Goal: Task Accomplishment & Management: Use online tool/utility

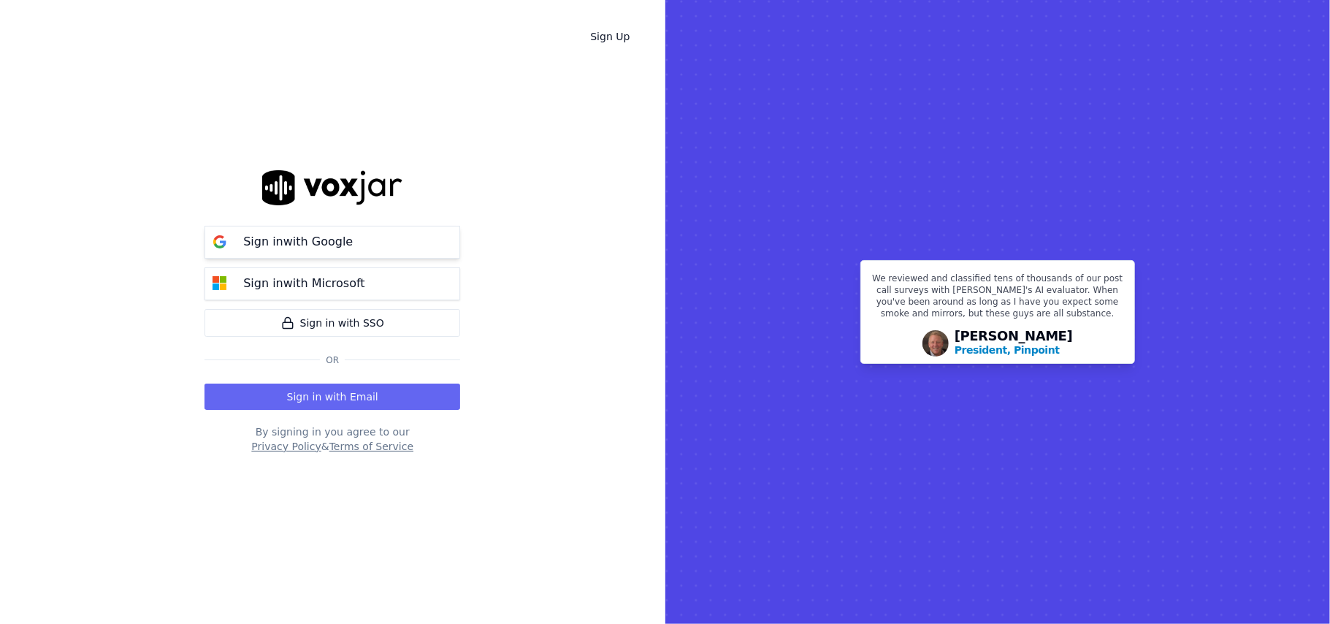
click at [319, 241] on p "Sign in with Google" at bounding box center [298, 242] width 110 height 18
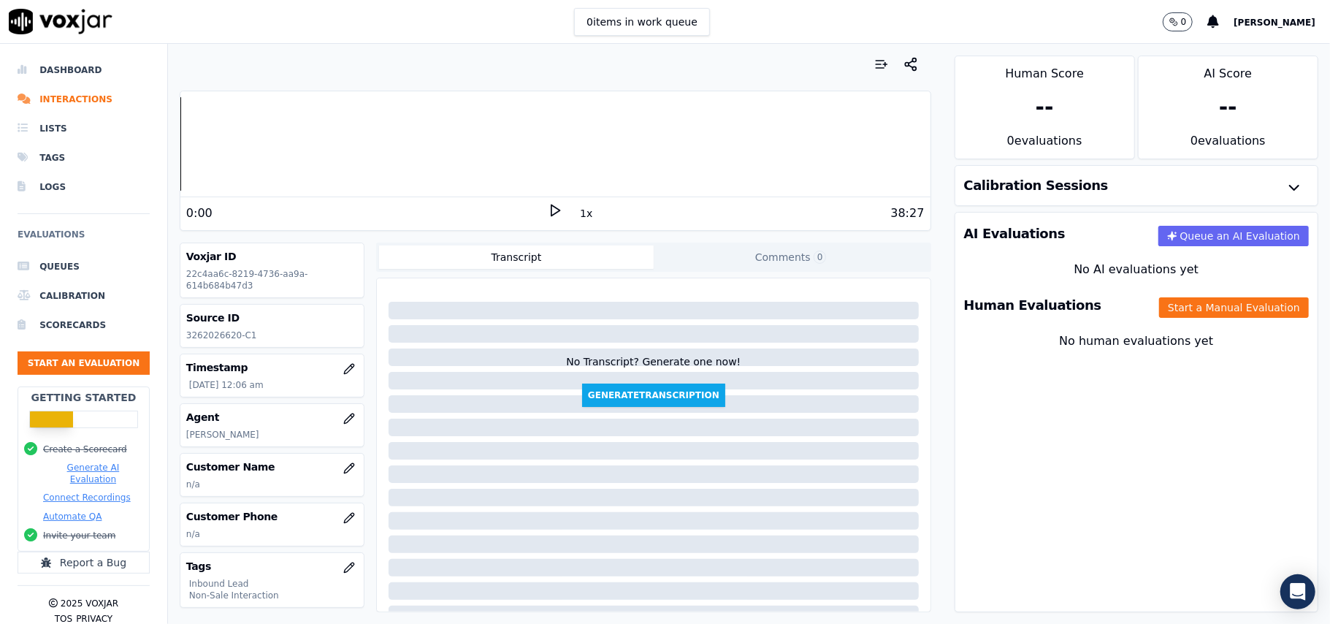
click at [397, 234] on div "Your browser does not support the audio element. 0:00 1x 38:27 Voxjar ID 22c4aa…" at bounding box center [555, 334] width 775 height 580
click at [72, 366] on button "Start an Evaluation" at bounding box center [84, 362] width 132 height 23
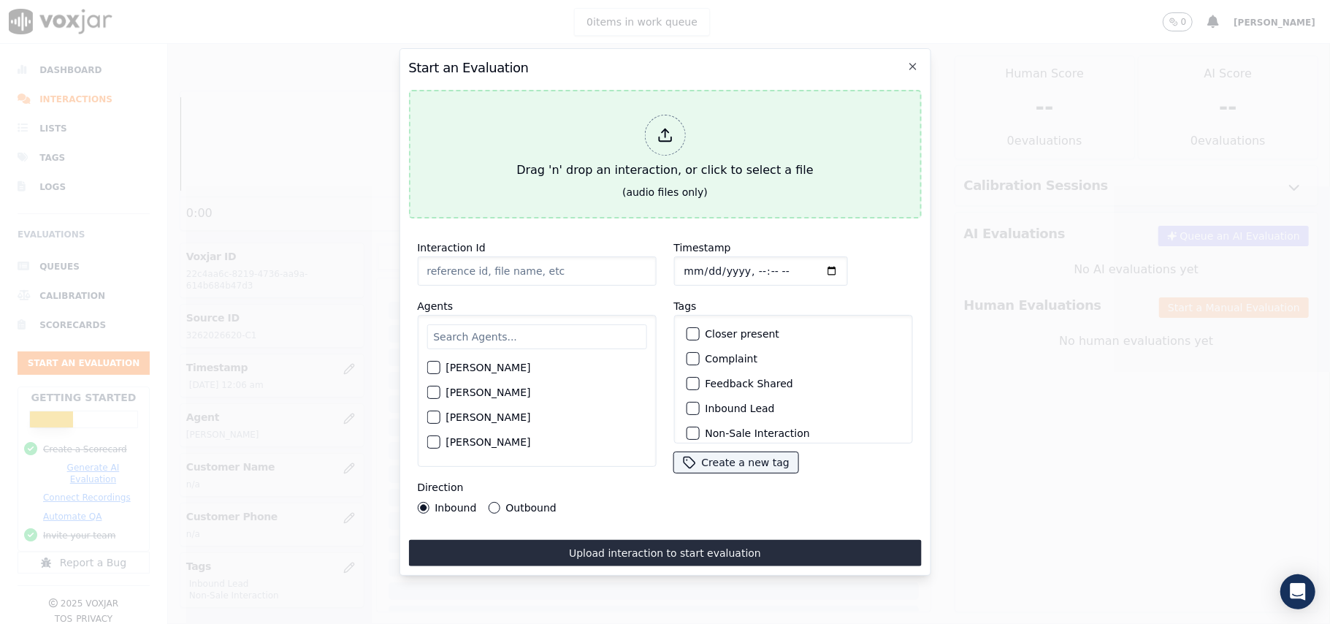
click at [668, 127] on icon at bounding box center [665, 135] width 16 height 16
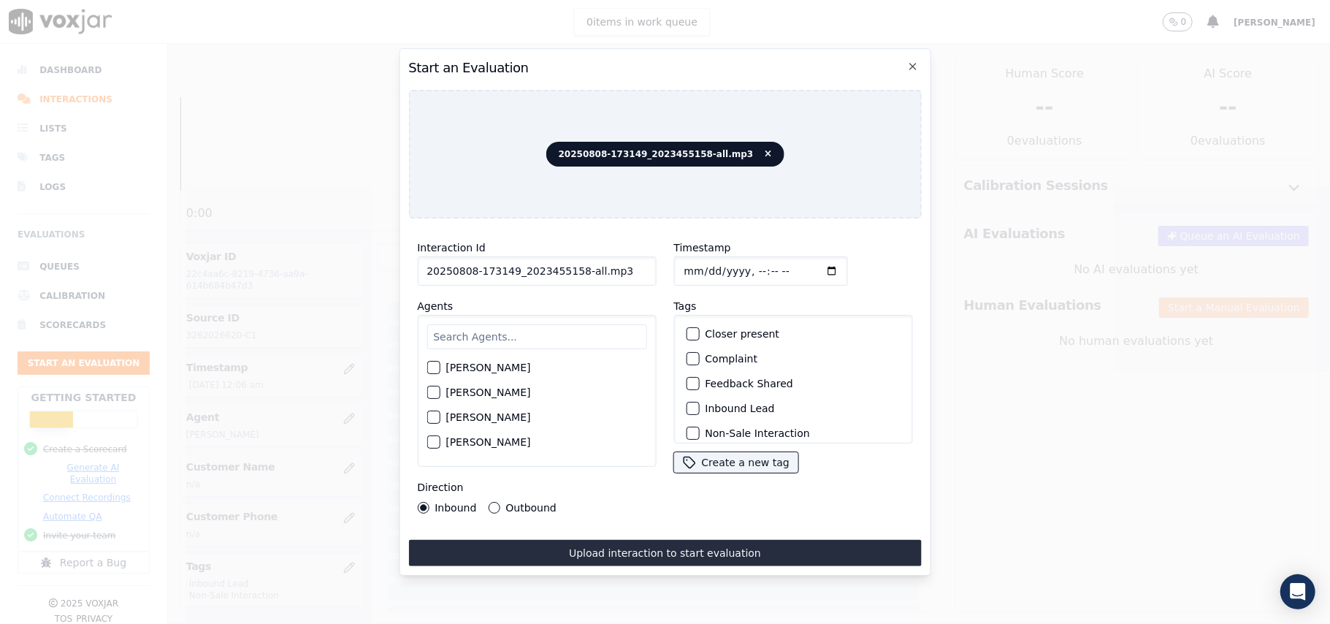
drag, startPoint x: 606, startPoint y: 269, endPoint x: 571, endPoint y: 269, distance: 34.3
click at [571, 269] on input "20250808-173149_2023455158-all.mp3" at bounding box center [536, 270] width 239 height 29
type input "20250808-173149_2023455158-C1"
click at [699, 257] on input "Timestamp" at bounding box center [761, 270] width 174 height 29
type input "[DATE]T14:35"
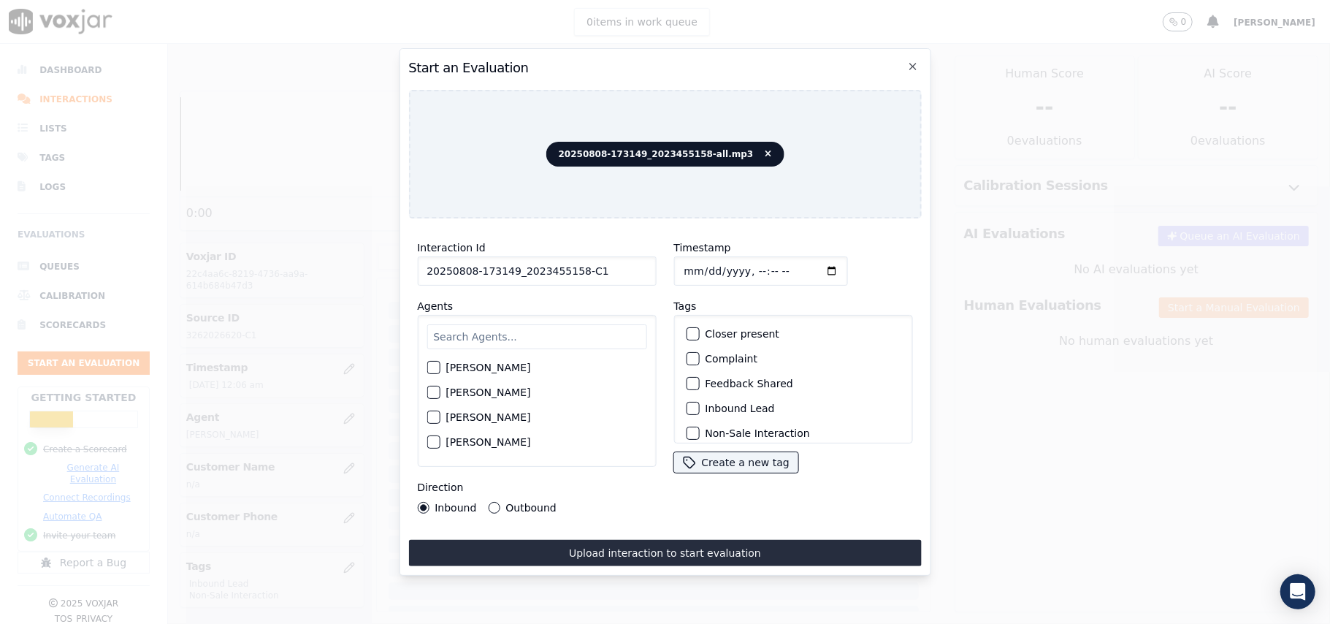
click at [535, 326] on input "text" at bounding box center [537, 336] width 220 height 25
type input "A"
type input "marcu"
click at [436, 367] on div "button" at bounding box center [432, 372] width 10 height 10
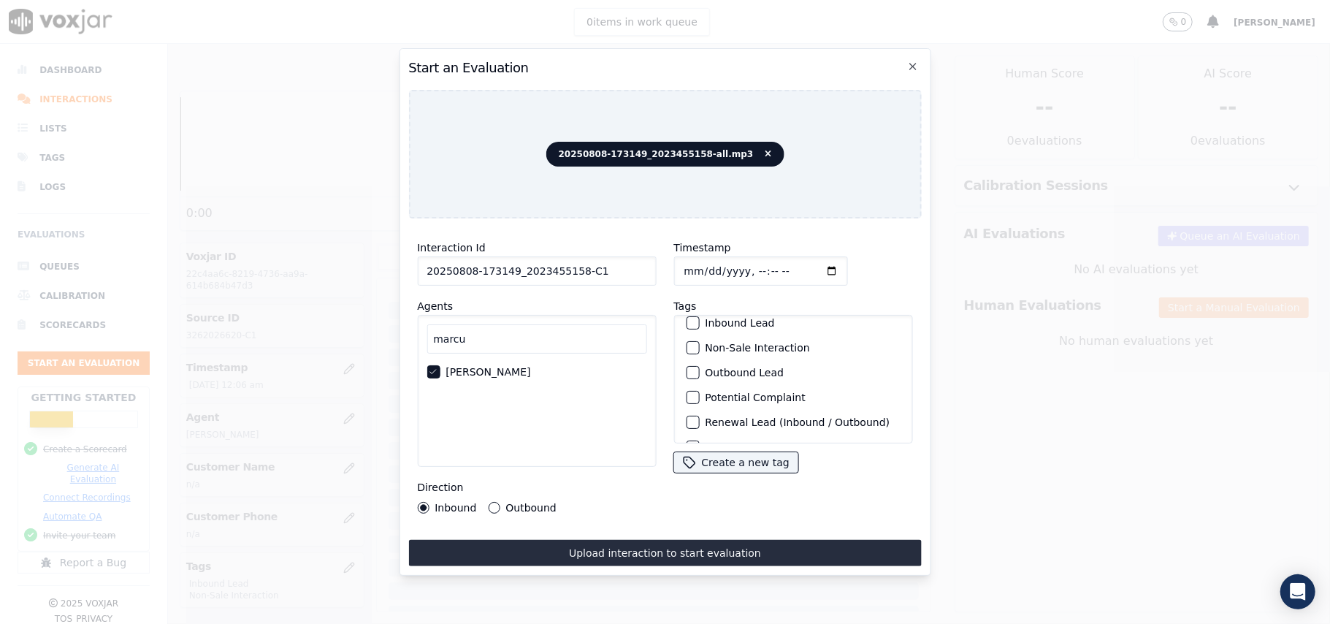
scroll to position [127, 0]
click at [687, 419] on div "button" at bounding box center [692, 424] width 10 height 10
click at [684, 338] on div "Outbound Lead" at bounding box center [793, 350] width 226 height 25
click at [687, 345] on div "button" at bounding box center [692, 350] width 10 height 10
click at [497, 502] on button "Outbound" at bounding box center [494, 508] width 12 height 12
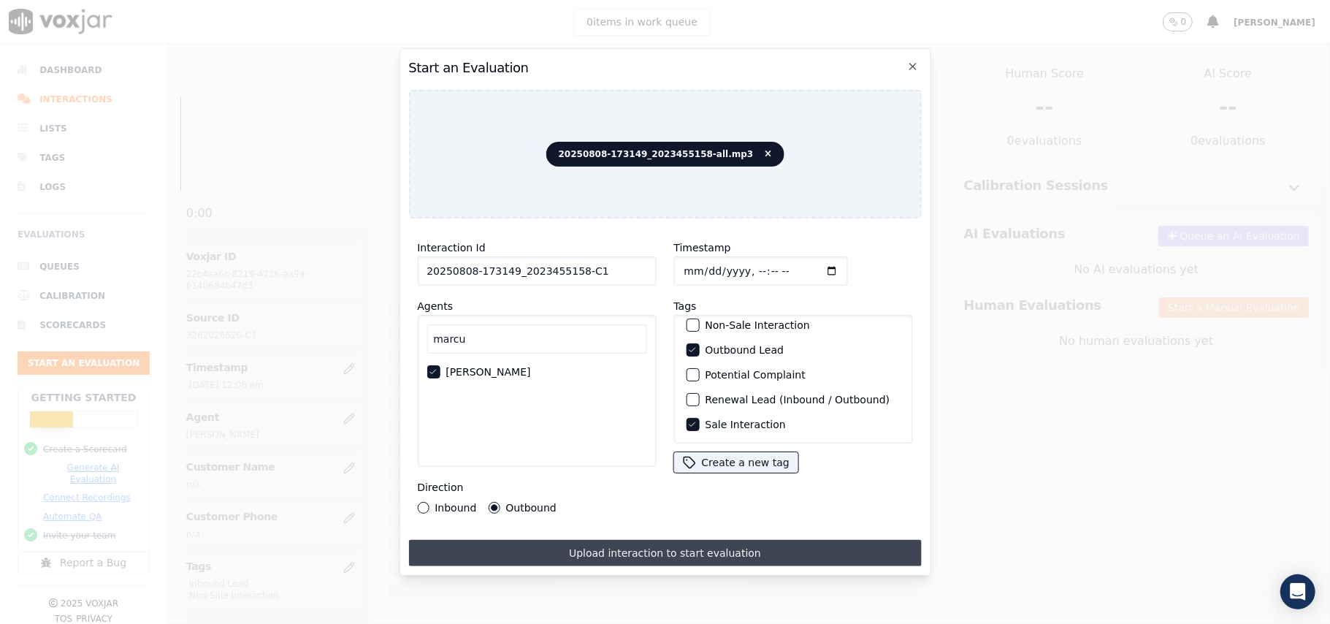
click at [577, 541] on button "Upload interaction to start evaluation" at bounding box center [664, 553] width 513 height 26
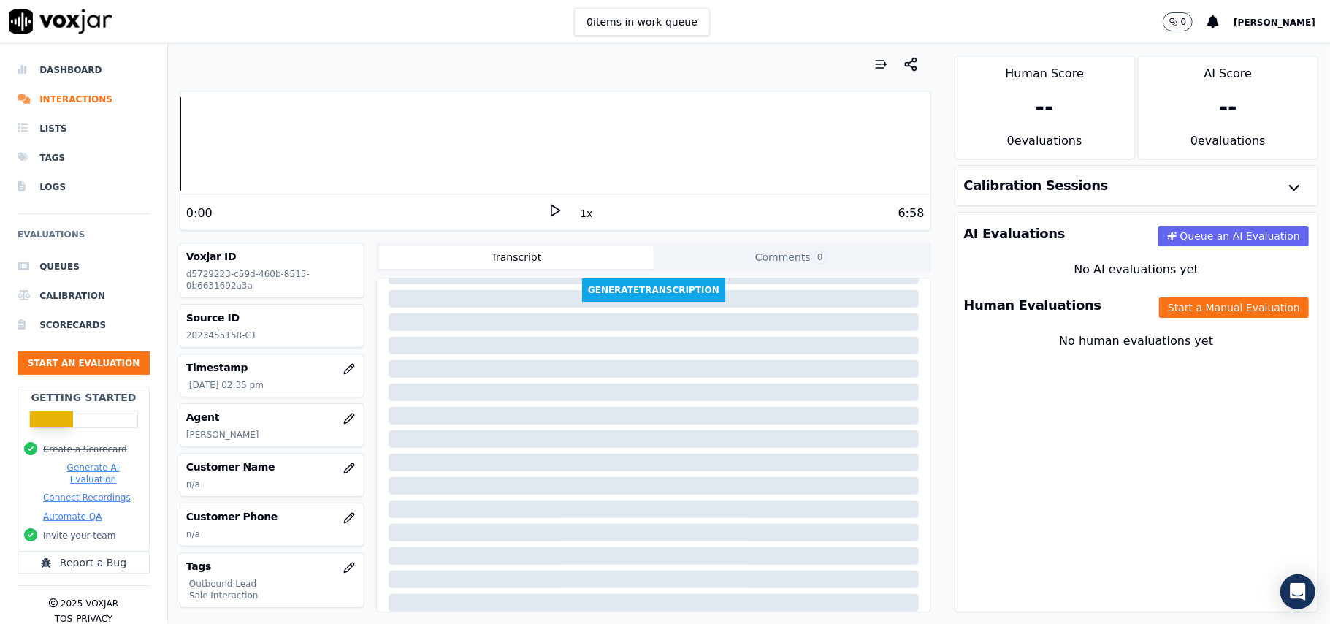
scroll to position [149, 0]
click at [343, 471] on icon "button" at bounding box center [349, 468] width 12 height 12
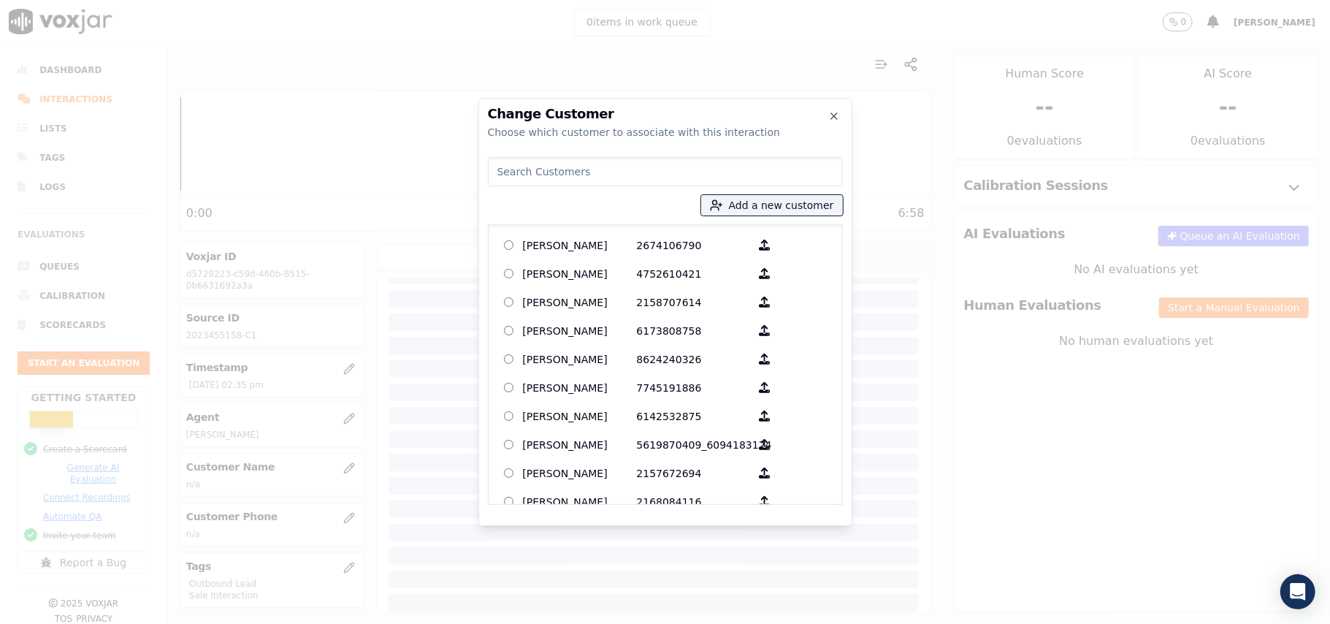
paste input "[PERSON_NAME]"
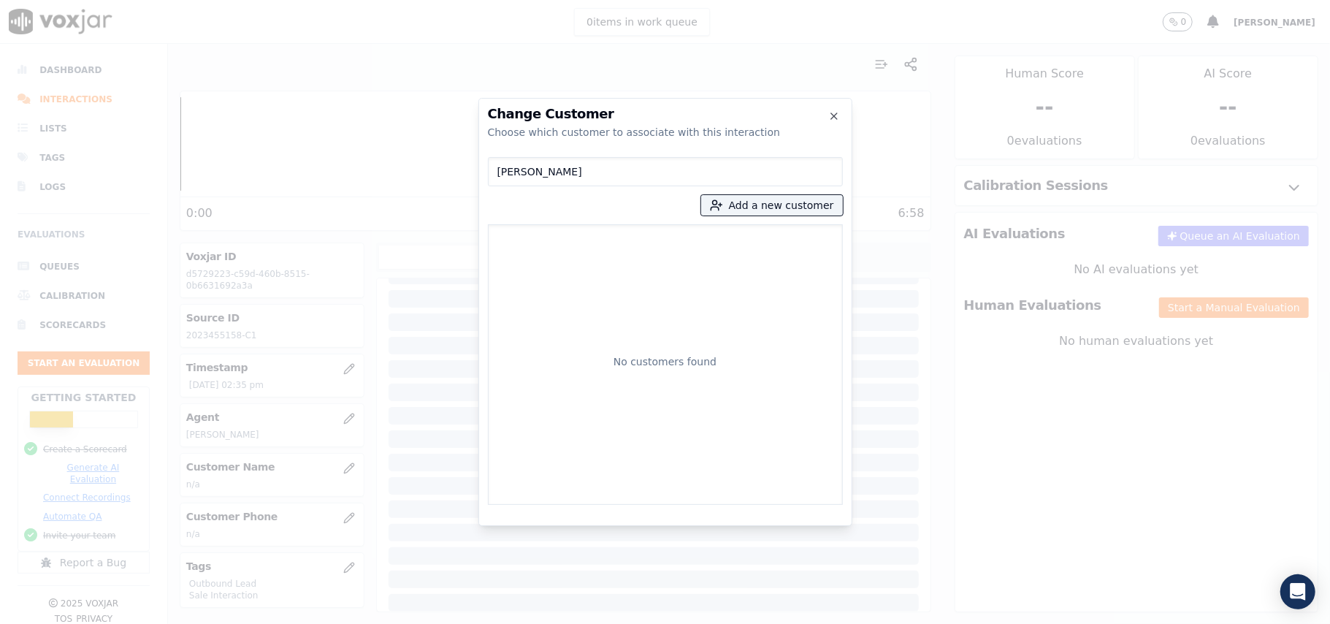
click at [498, 170] on input "[PERSON_NAME]" at bounding box center [665, 171] width 355 height 29
type input "[PERSON_NAME]"
click at [772, 202] on button "Add a new customer" at bounding box center [772, 205] width 142 height 20
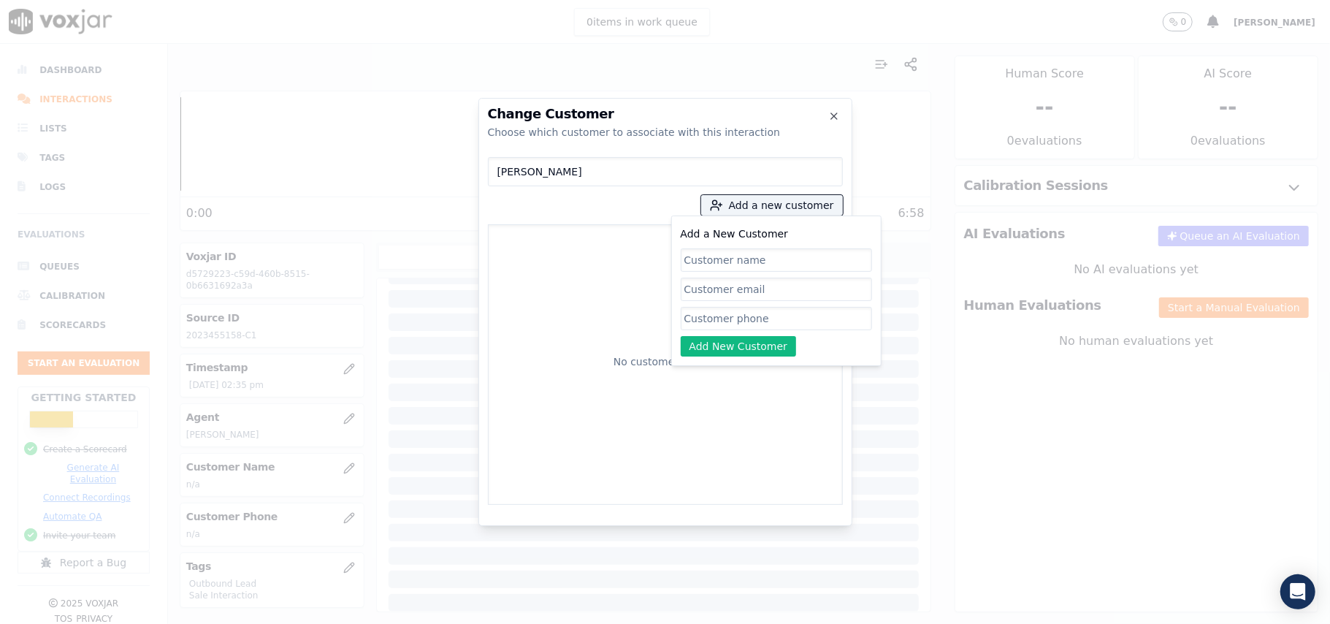
click at [444, 623] on div "Change Customer Choose which customer to associate with this interaction [PERSO…" at bounding box center [665, 624] width 1330 height 0
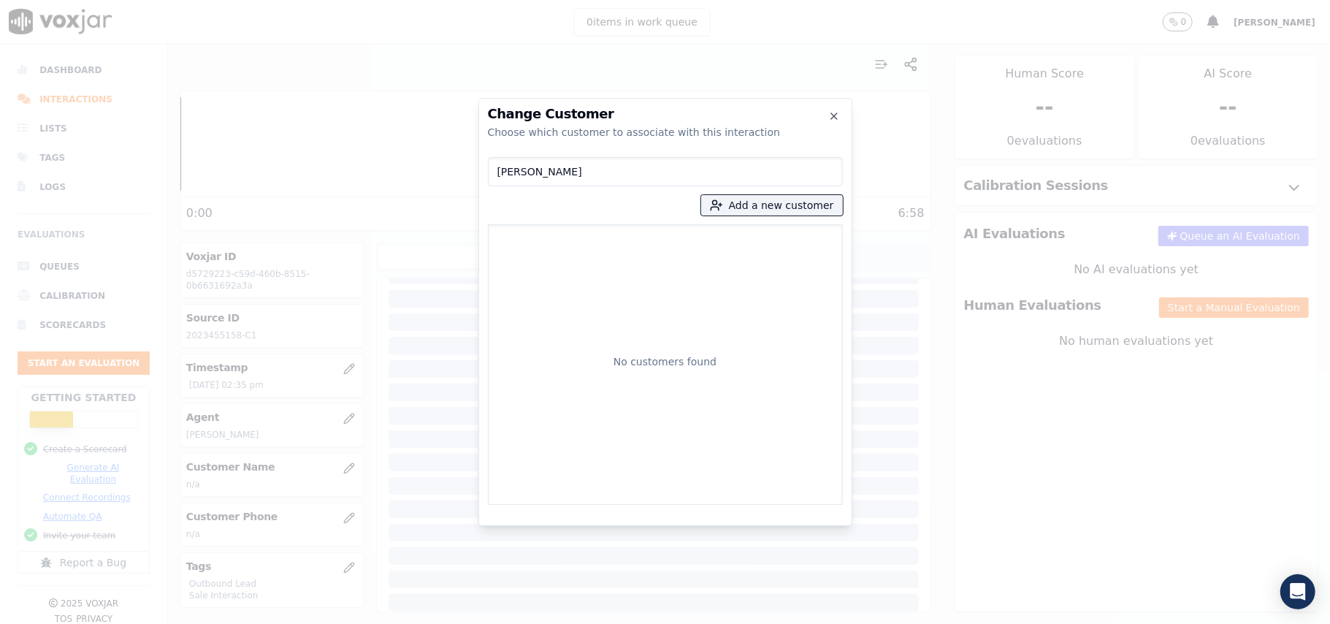
drag, startPoint x: 557, startPoint y: 173, endPoint x: 473, endPoint y: 169, distance: 83.4
click at [473, 623] on div "Change Customer Choose which customer to associate with this interaction [PERSO…" at bounding box center [665, 624] width 1330 height 0
click at [758, 202] on button "Add a new customer" at bounding box center [772, 205] width 142 height 20
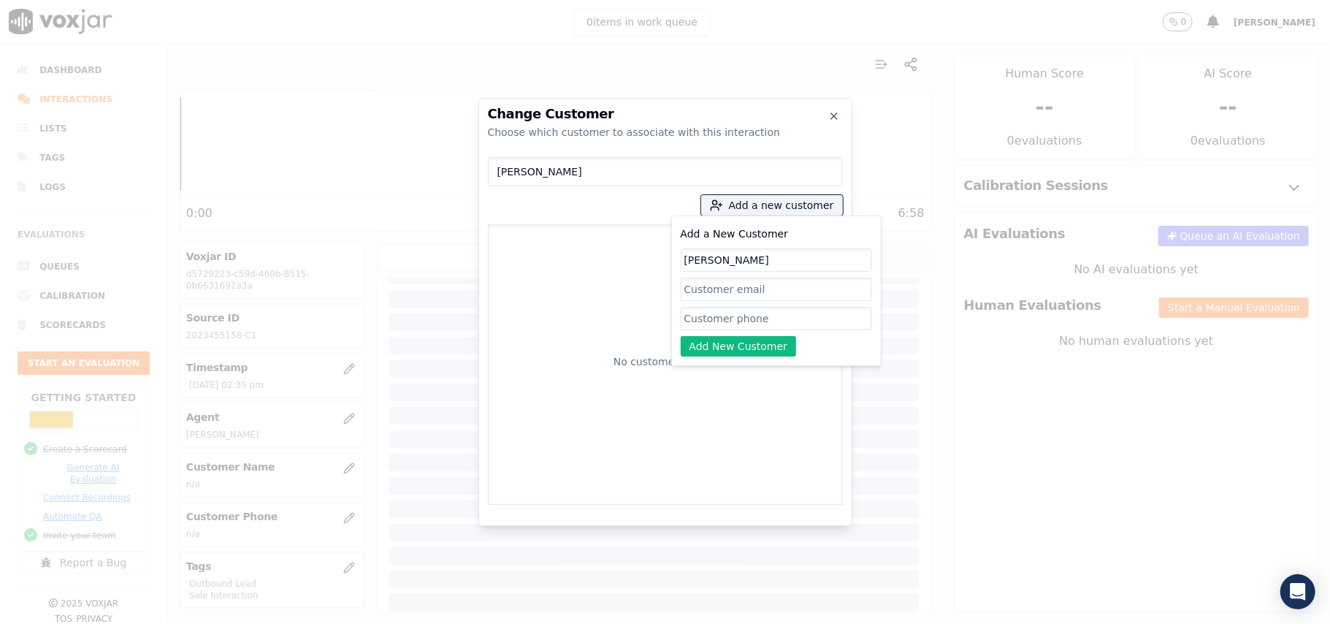
type input "[PERSON_NAME]"
click at [760, 317] on input "Add a New Customer" at bounding box center [776, 318] width 191 height 23
paste input "2023455158"
type input "2023455158"
click at [736, 348] on button "Add New Customer" at bounding box center [739, 346] width 116 height 20
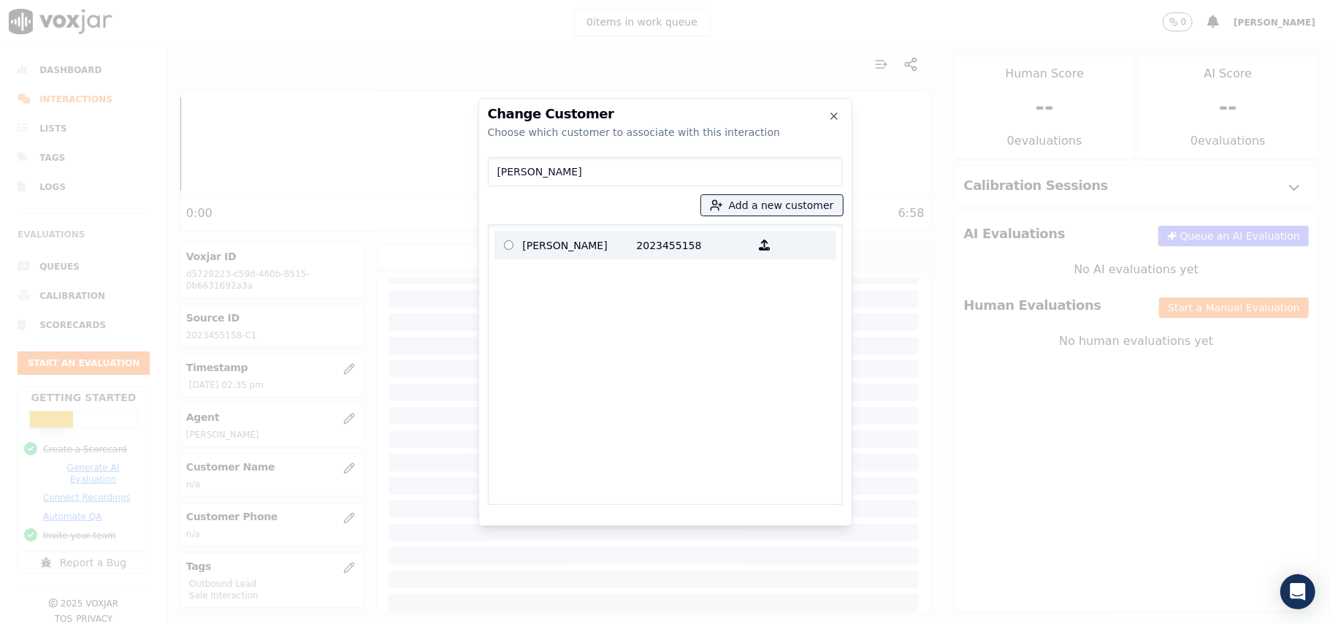
click at [568, 235] on p "[PERSON_NAME]" at bounding box center [580, 245] width 114 height 23
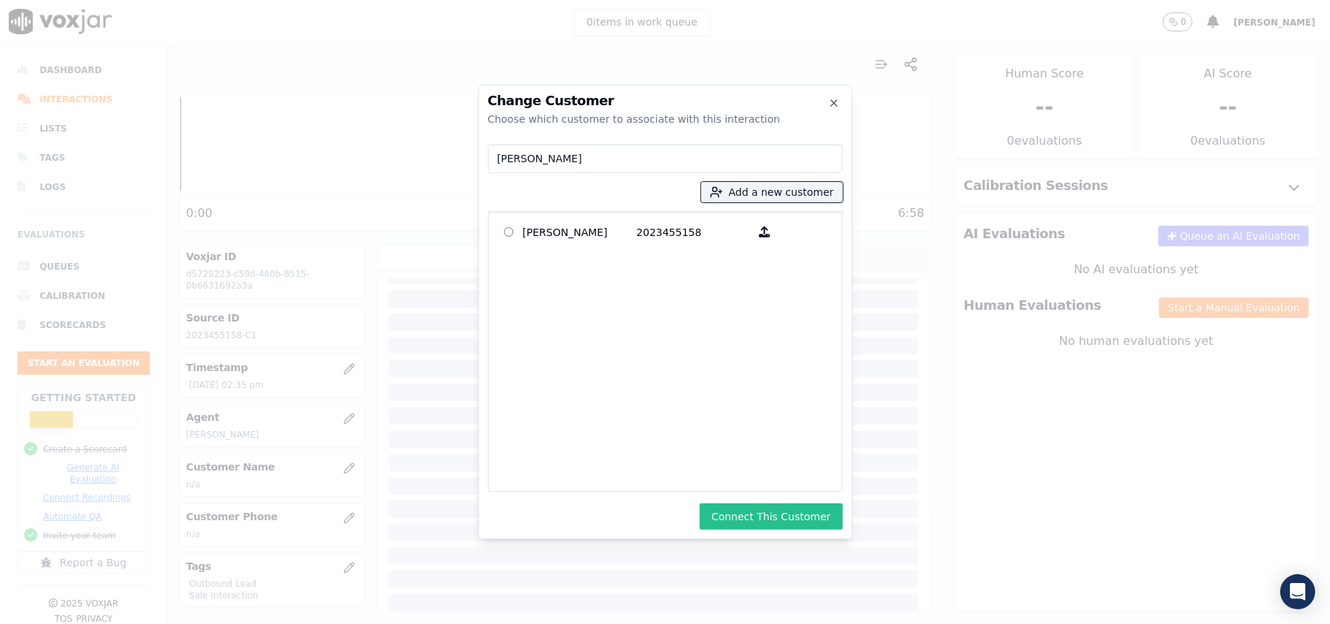
click at [764, 508] on button "Connect This Customer" at bounding box center [771, 516] width 142 height 26
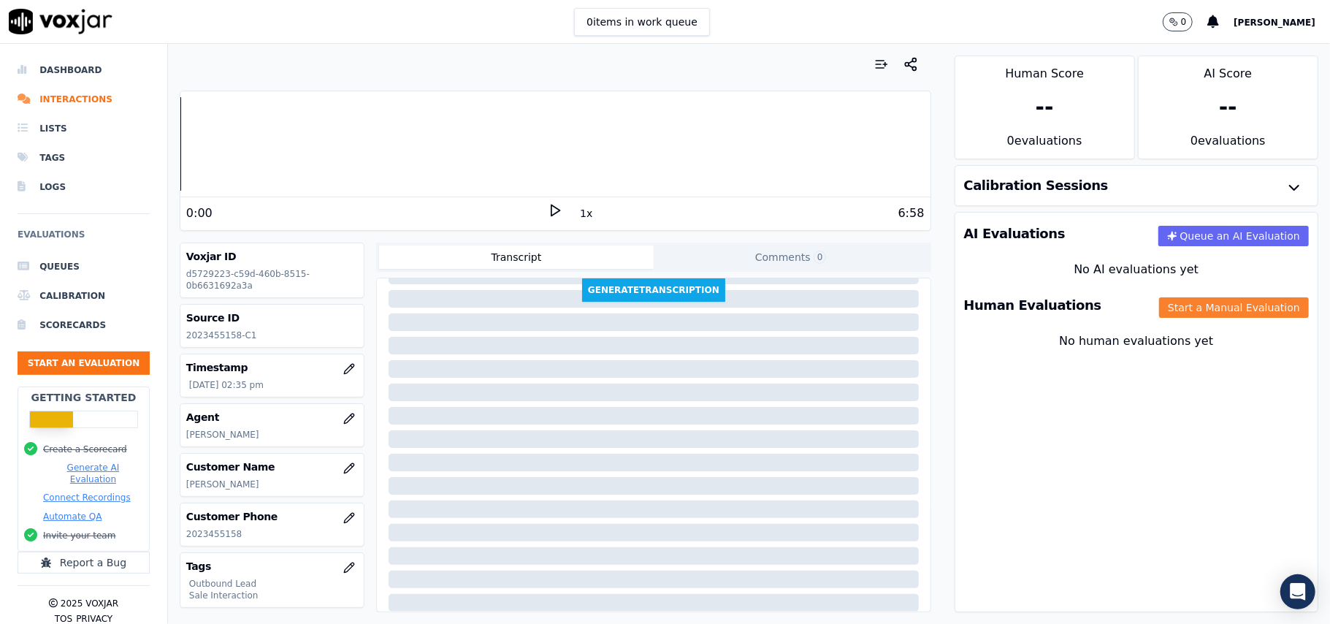
click at [1159, 308] on button "Start a Manual Evaluation" at bounding box center [1234, 307] width 150 height 20
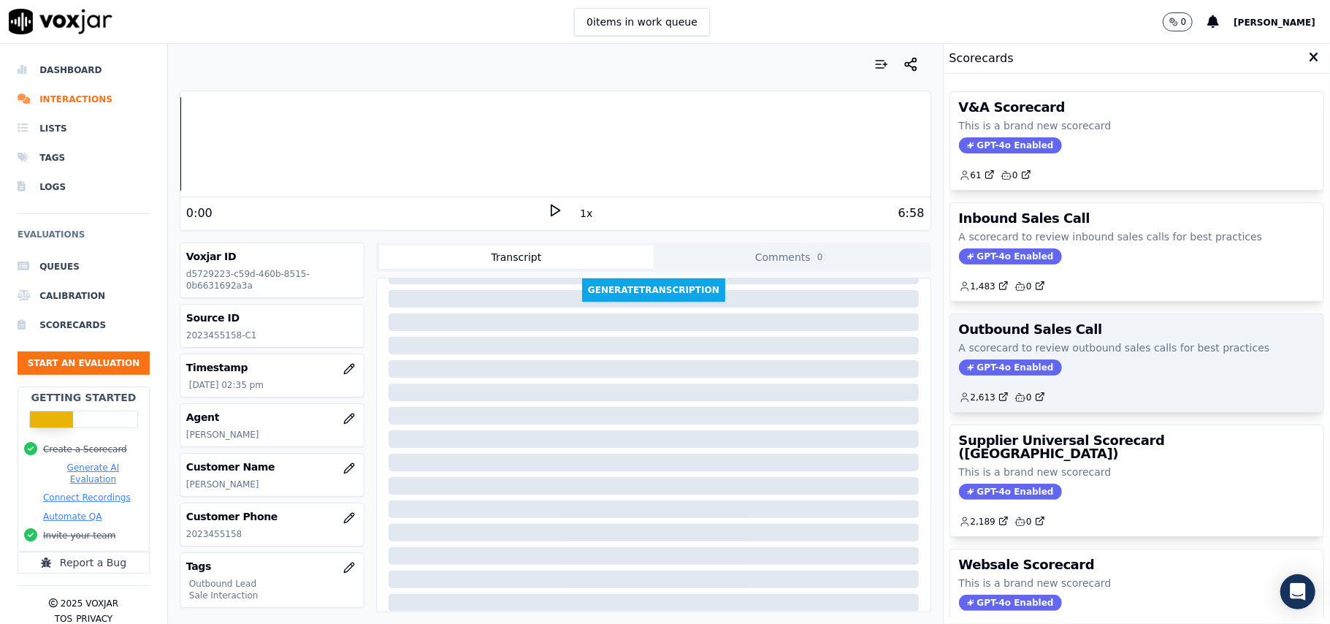
click at [959, 367] on span "GPT-4o Enabled" at bounding box center [1010, 367] width 103 height 16
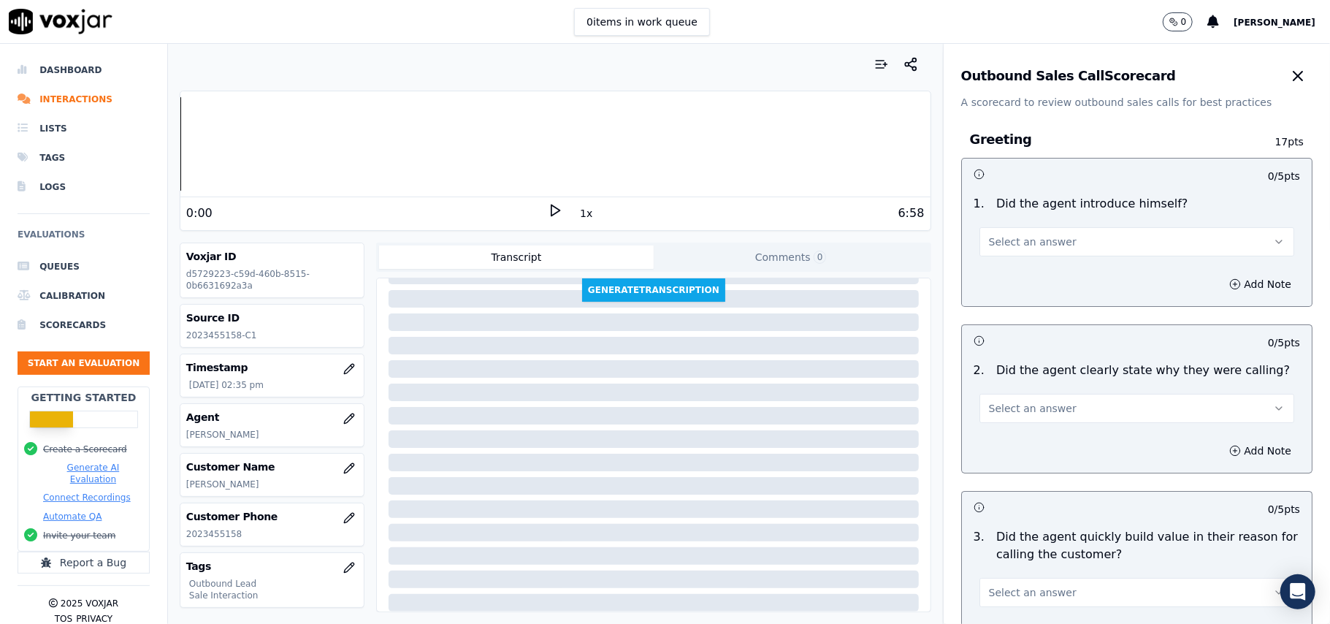
click at [997, 244] on span "Select an answer" at bounding box center [1033, 242] width 88 height 15
click at [996, 300] on div "No" at bounding box center [1105, 298] width 283 height 23
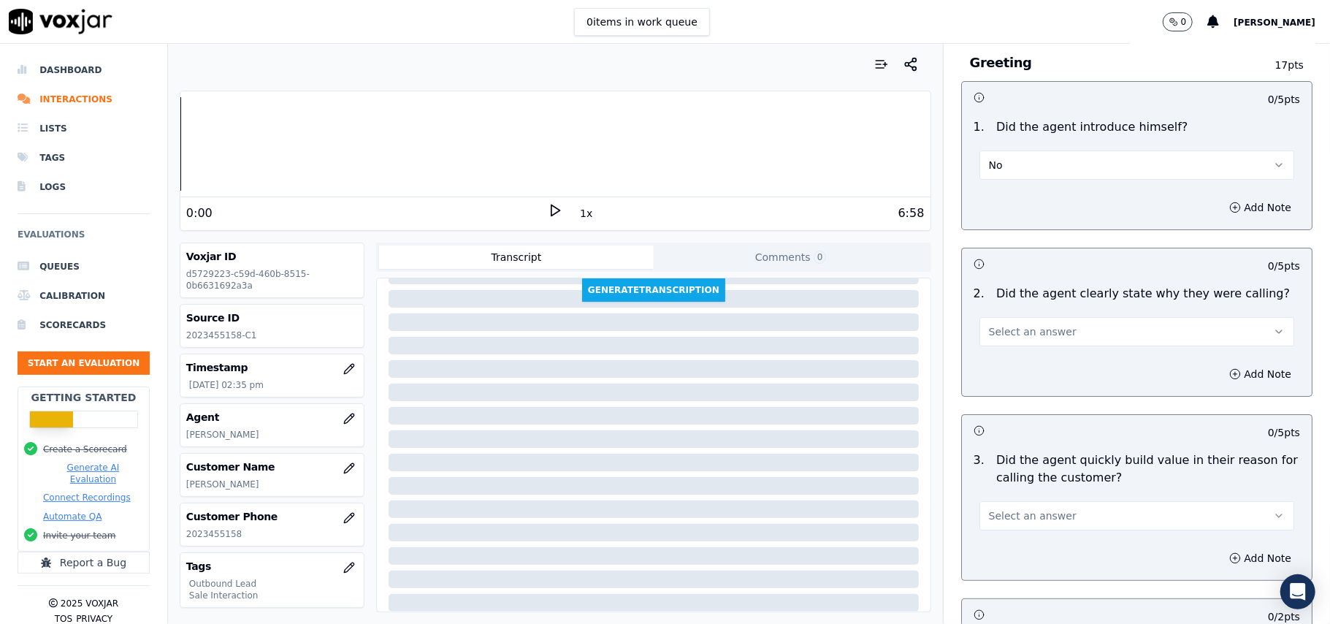
scroll to position [194, 0]
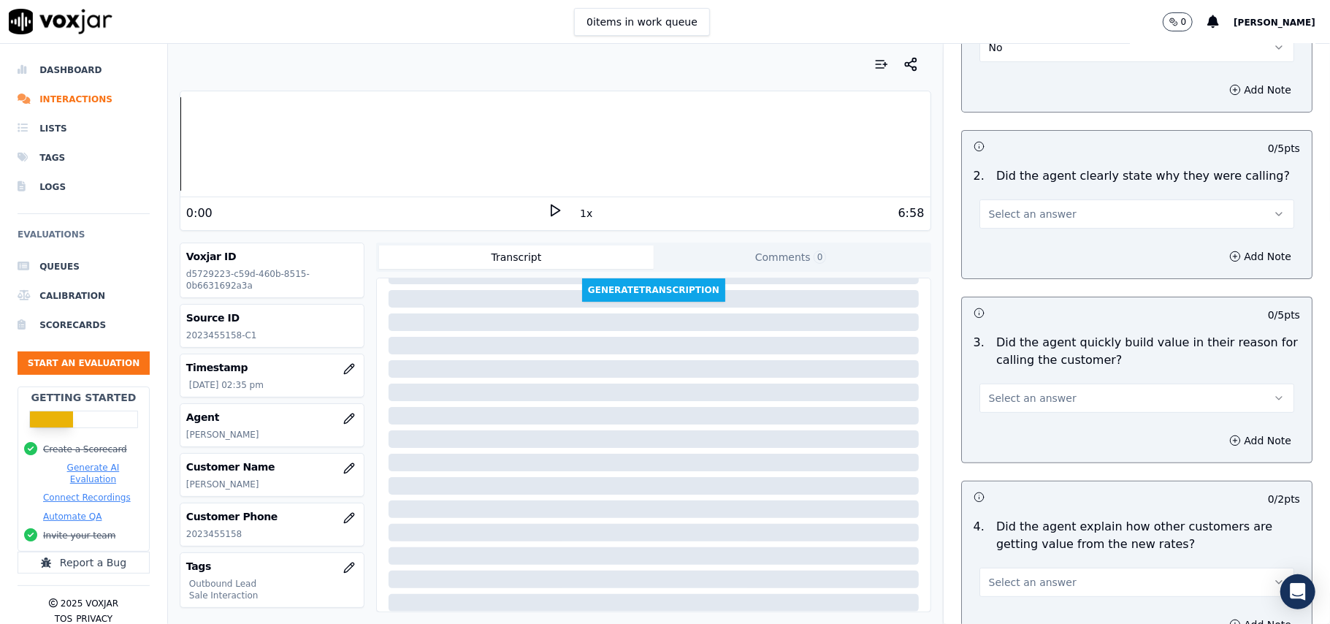
click at [1056, 219] on button "Select an answer" at bounding box center [1137, 213] width 315 height 29
click at [1033, 254] on div "Yes" at bounding box center [1105, 247] width 283 height 23
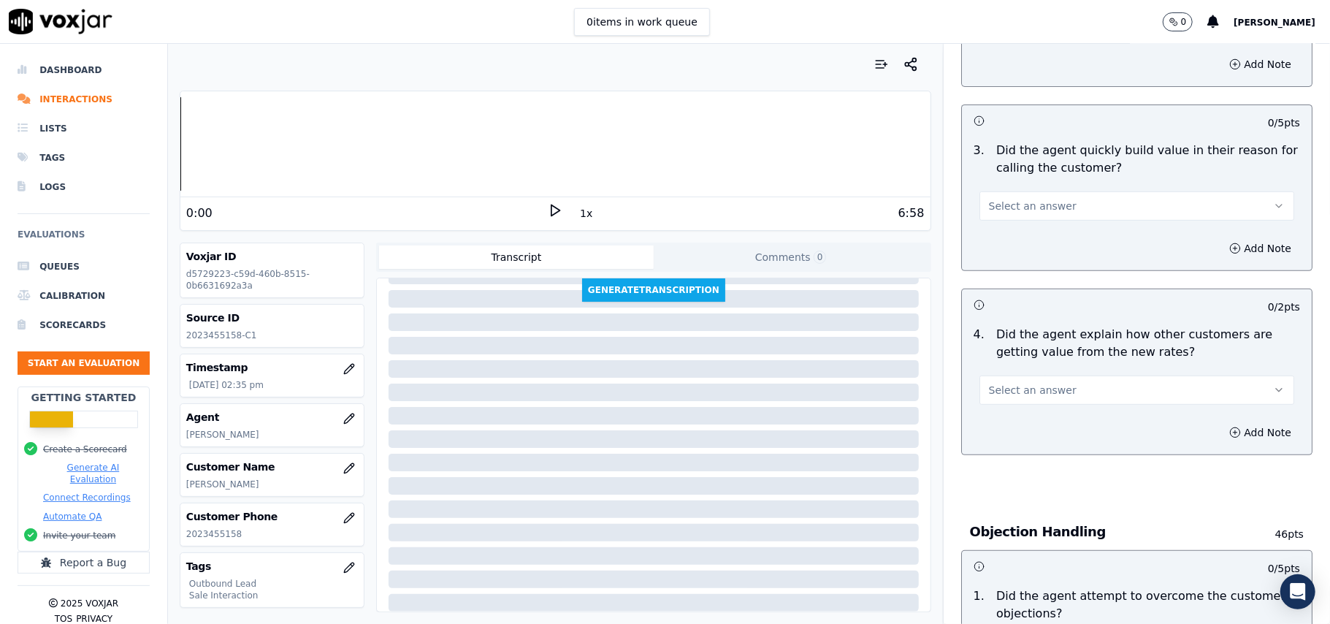
scroll to position [389, 0]
click at [1053, 205] on button "Select an answer" at bounding box center [1137, 202] width 315 height 29
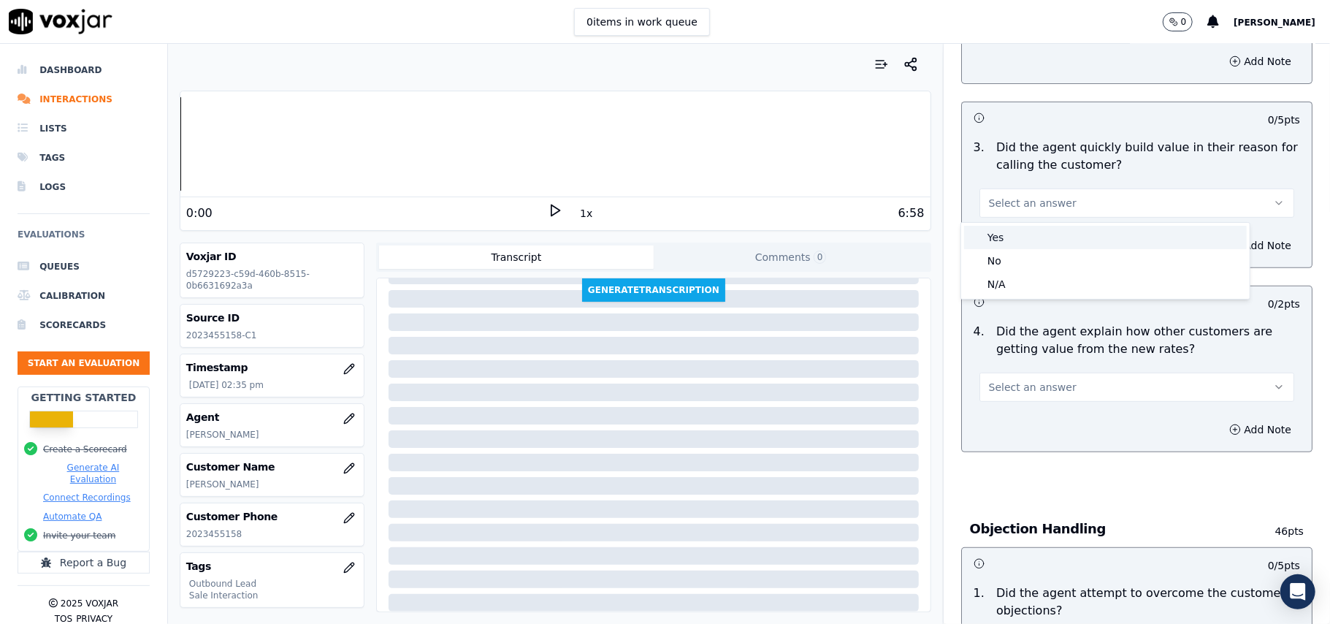
click at [1033, 248] on div "Yes" at bounding box center [1105, 237] width 283 height 23
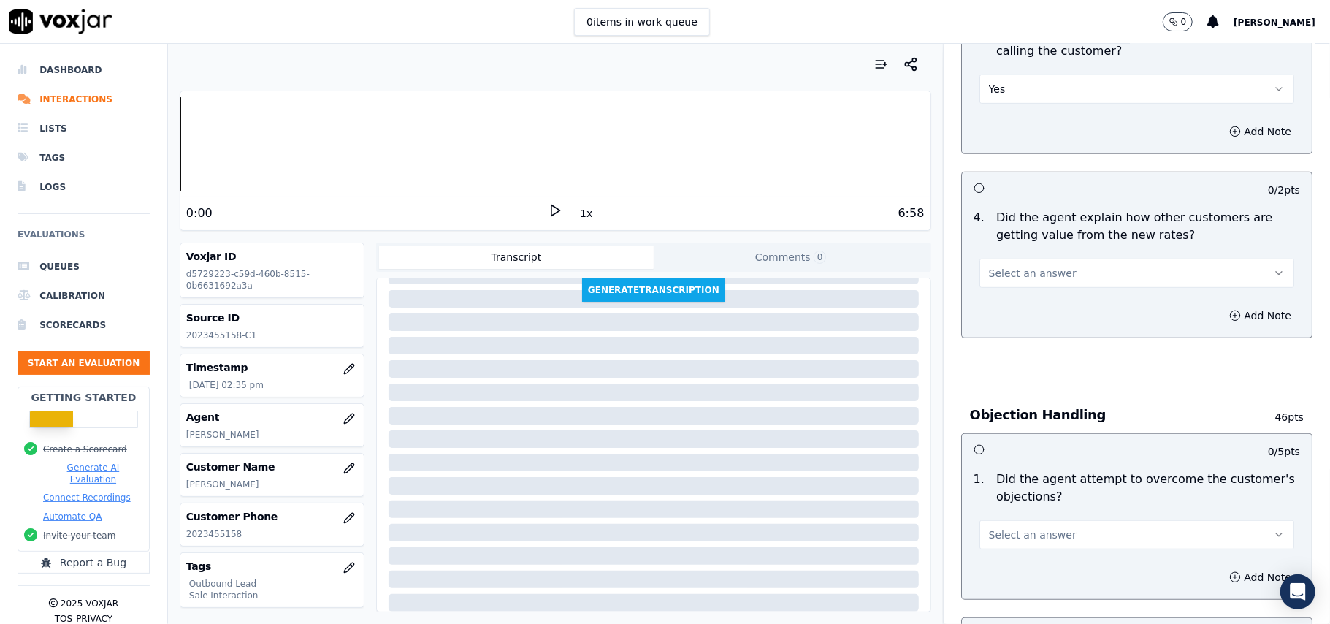
scroll to position [584, 0]
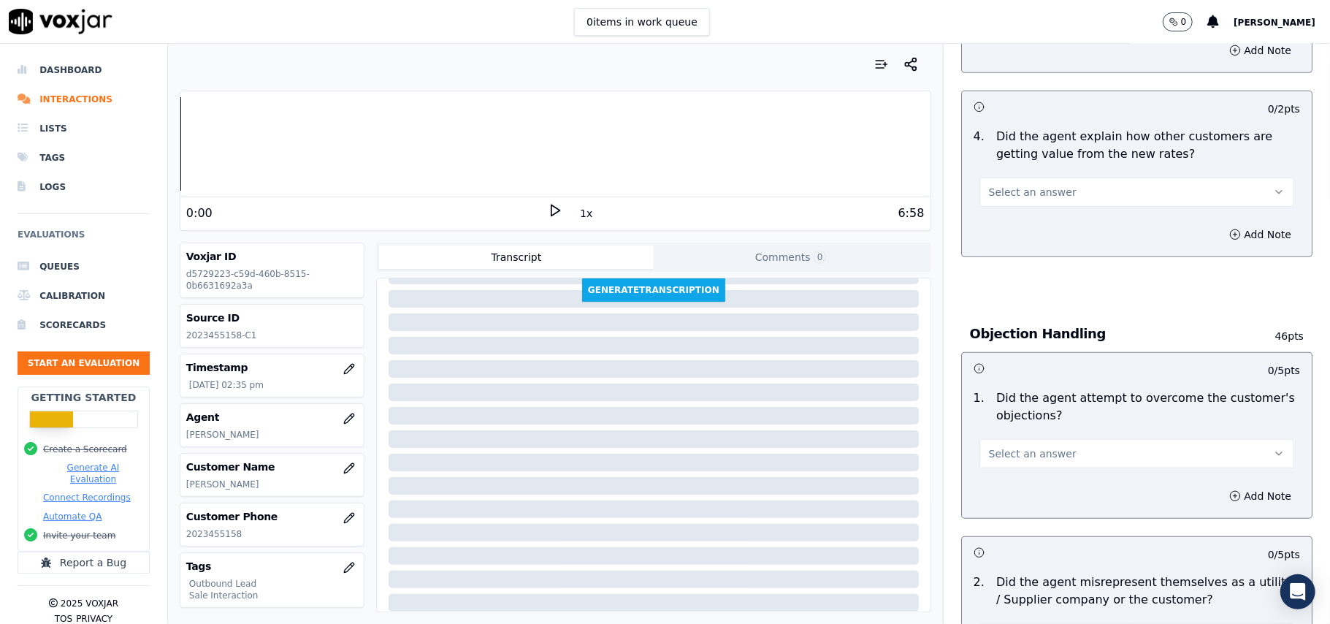
click at [1082, 199] on button "Select an answer" at bounding box center [1137, 192] width 315 height 29
click at [1077, 225] on div "Yes" at bounding box center [1105, 227] width 283 height 23
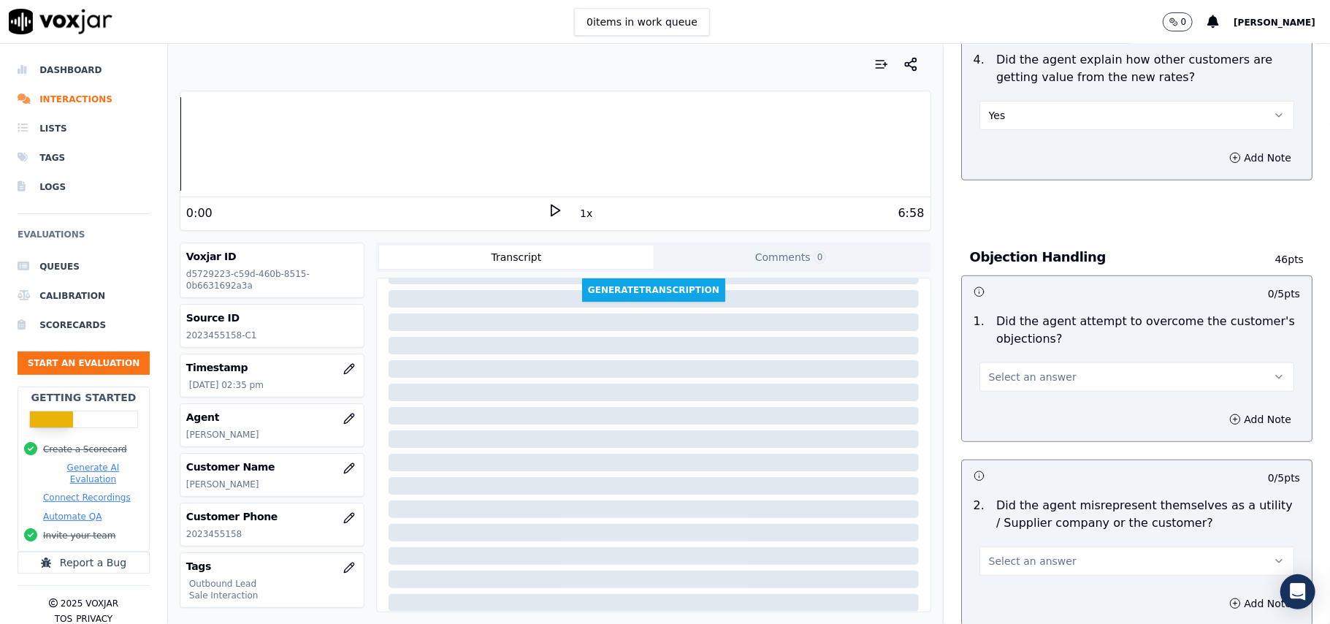
scroll to position [779, 0]
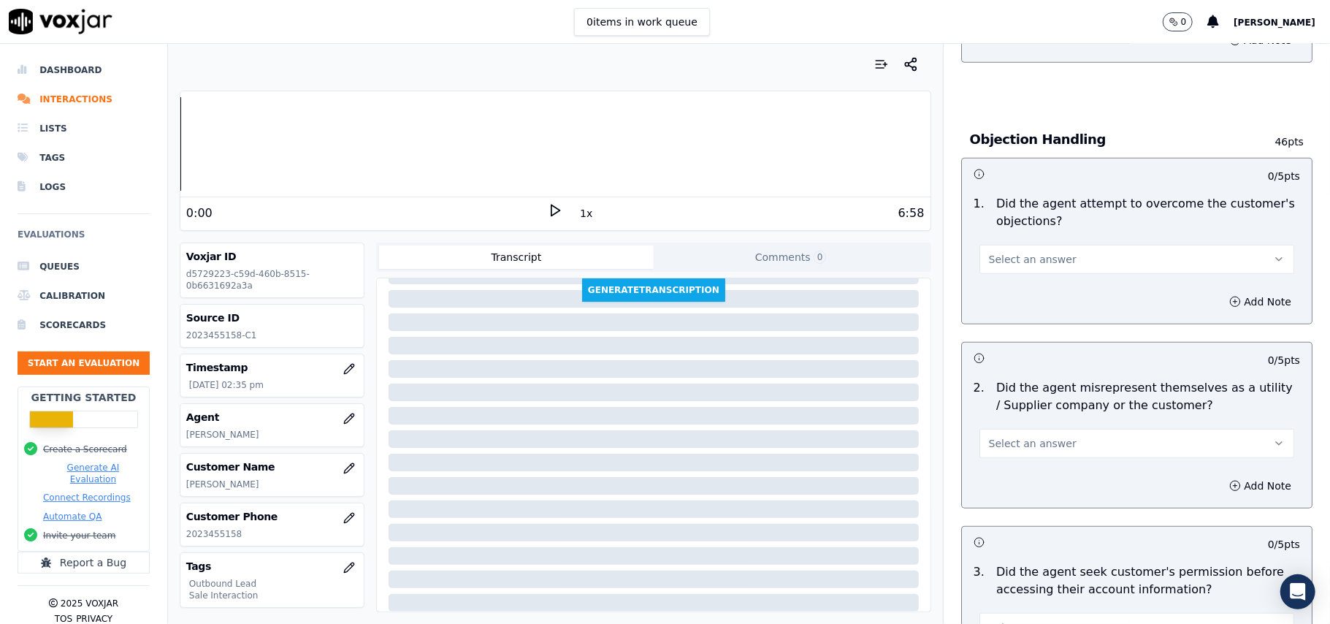
click at [1026, 259] on span "Select an answer" at bounding box center [1033, 259] width 88 height 15
click at [1017, 298] on div "Yes" at bounding box center [1105, 294] width 283 height 23
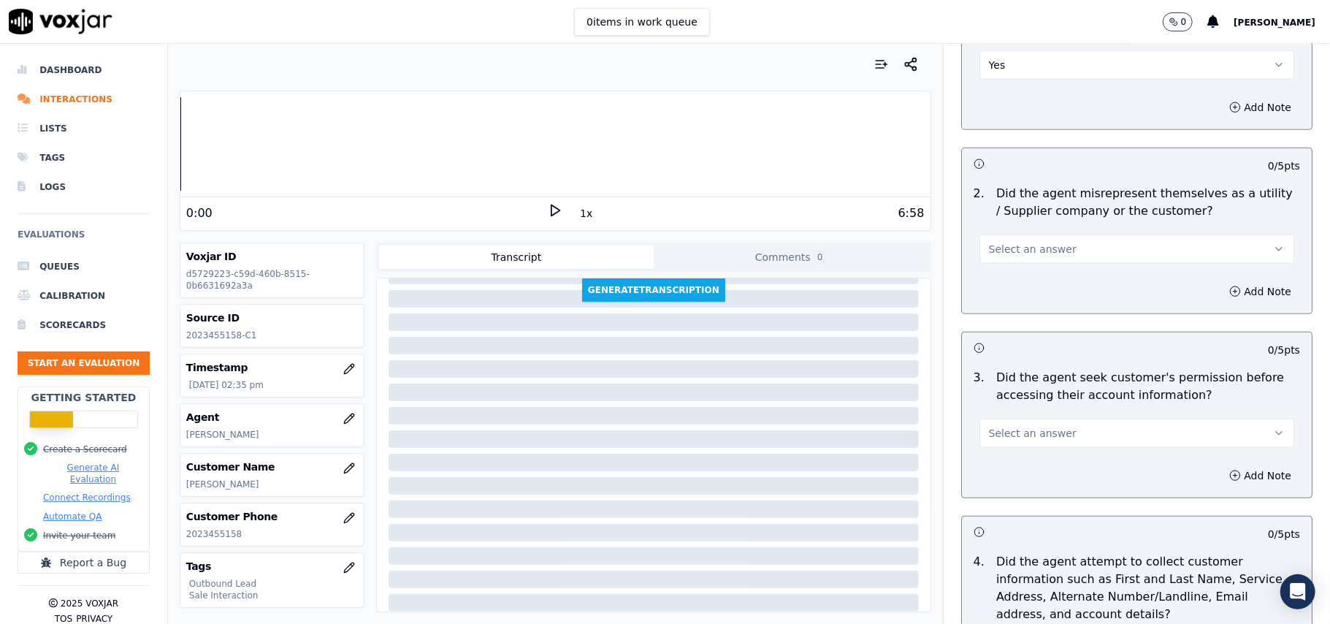
scroll to position [974, 0]
click at [1027, 255] on span "Select an answer" at bounding box center [1033, 248] width 88 height 15
click at [1023, 316] on div "No" at bounding box center [1105, 307] width 283 height 23
click at [1037, 254] on button "No" at bounding box center [1137, 248] width 315 height 29
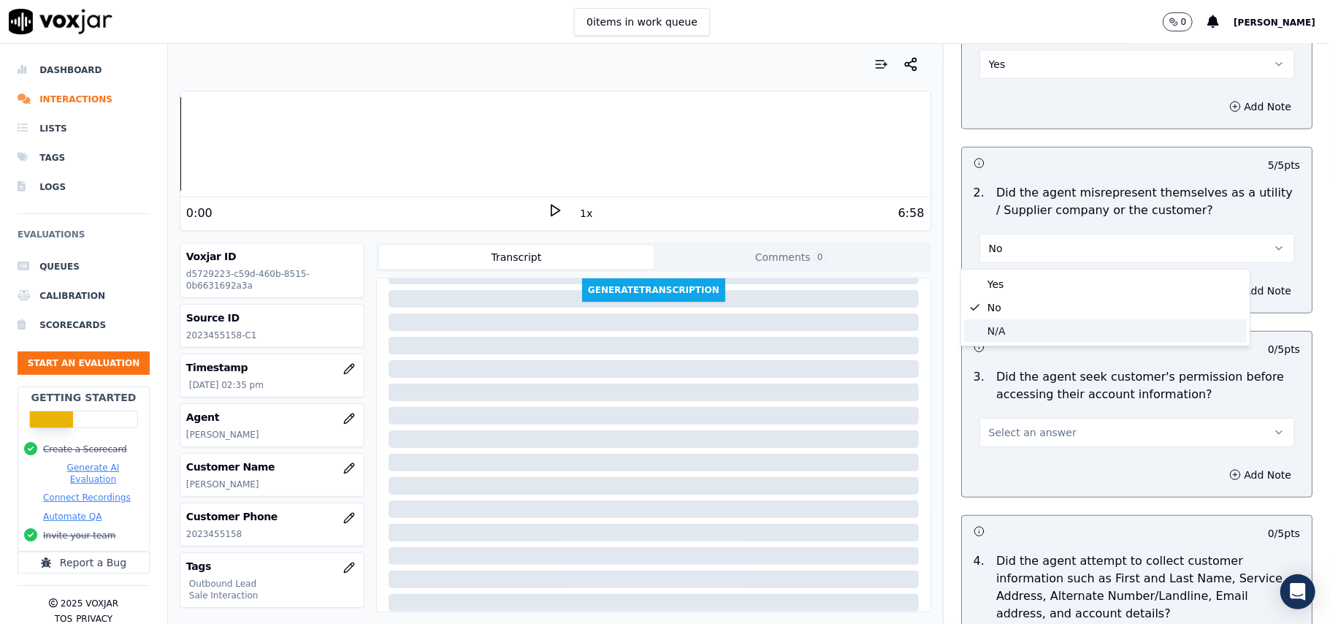
click at [1002, 339] on div "N/A" at bounding box center [1105, 330] width 283 height 23
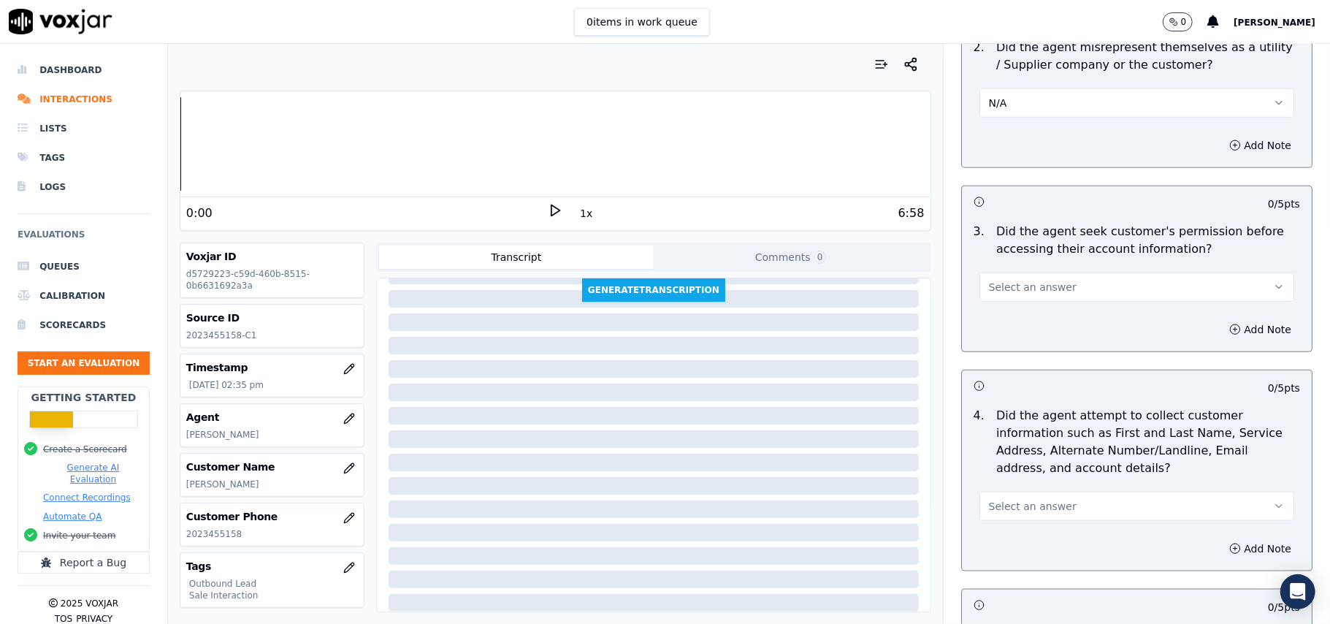
scroll to position [1169, 0]
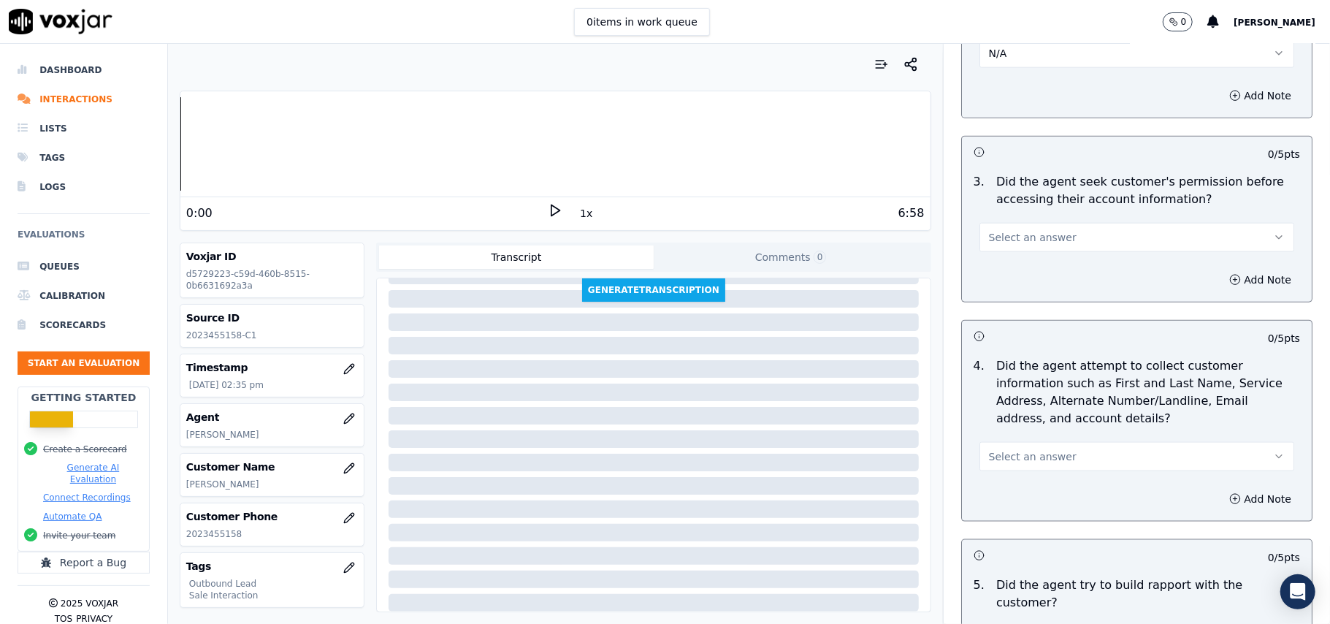
click at [1071, 240] on button "Select an answer" at bounding box center [1137, 237] width 315 height 29
click at [1035, 284] on div "Yes" at bounding box center [1105, 273] width 283 height 23
click at [1056, 247] on button "Yes" at bounding box center [1137, 237] width 315 height 29
click at [1021, 287] on div "No" at bounding box center [1105, 297] width 283 height 23
click at [1221, 285] on button "Add Note" at bounding box center [1261, 280] width 80 height 20
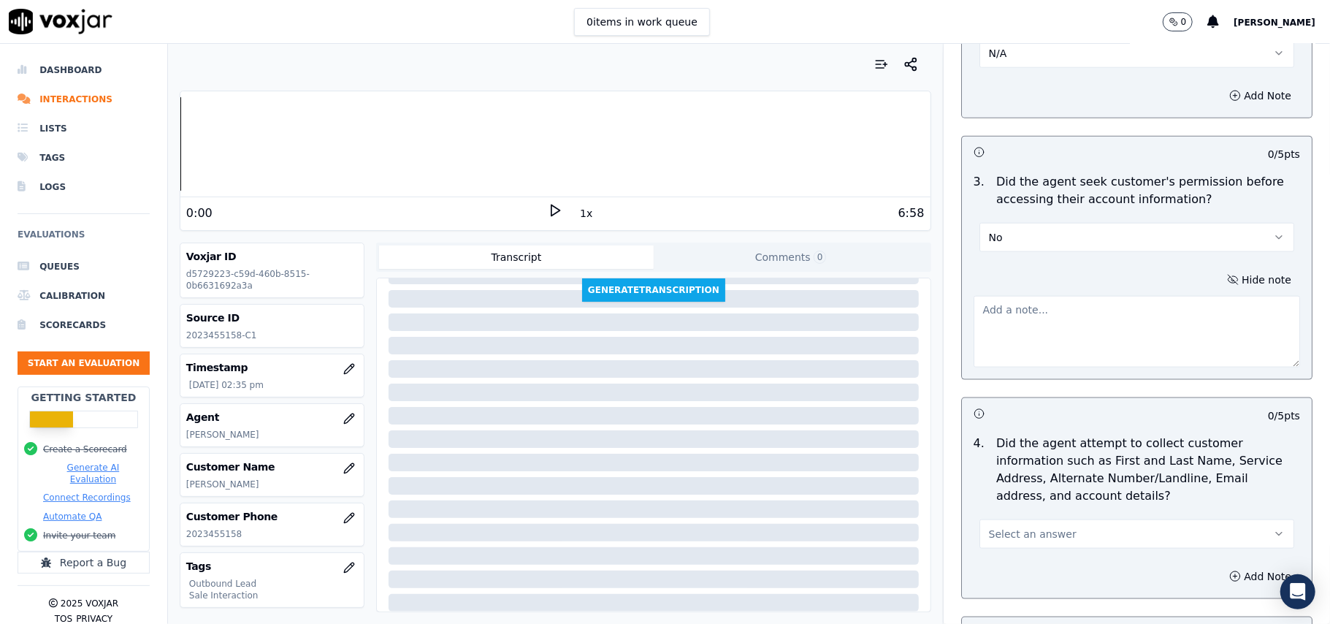
click at [714, 238] on div "Your browser does not support the audio element. 0:00 1x 6:58 Voxjar ID d572922…" at bounding box center [555, 334] width 775 height 580
click at [1002, 326] on textarea at bounding box center [1137, 332] width 327 height 72
paste textarea "@02:42 – Permission was not taken before accessing the customer account. @05:52…"
click at [977, 314] on textarea "@02:42 – Permission was not taken before accessing the customer account. @05:52…" at bounding box center [1137, 332] width 327 height 72
paste textarea "Call ID – 173149"
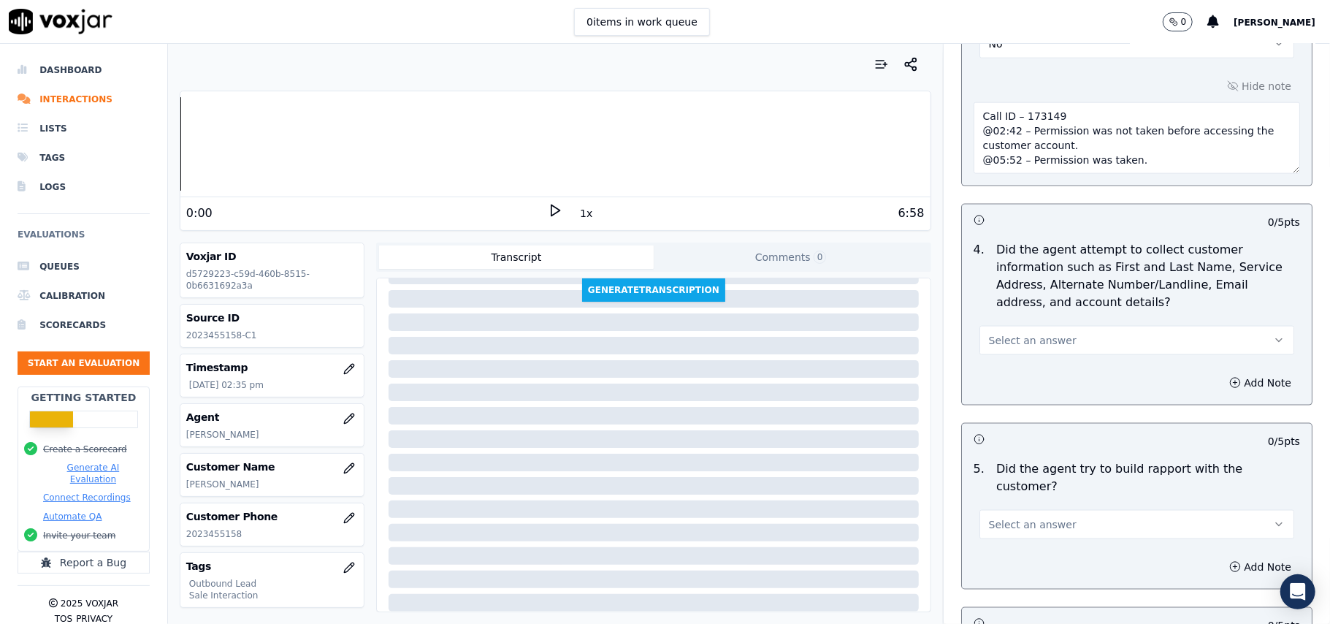
scroll to position [1363, 0]
type textarea "Call ID – 173149 @02:42 – Permission was not taken before accessing the custome…"
click at [989, 345] on span "Select an answer" at bounding box center [1033, 339] width 88 height 15
click at [988, 402] on div "No" at bounding box center [1105, 399] width 283 height 23
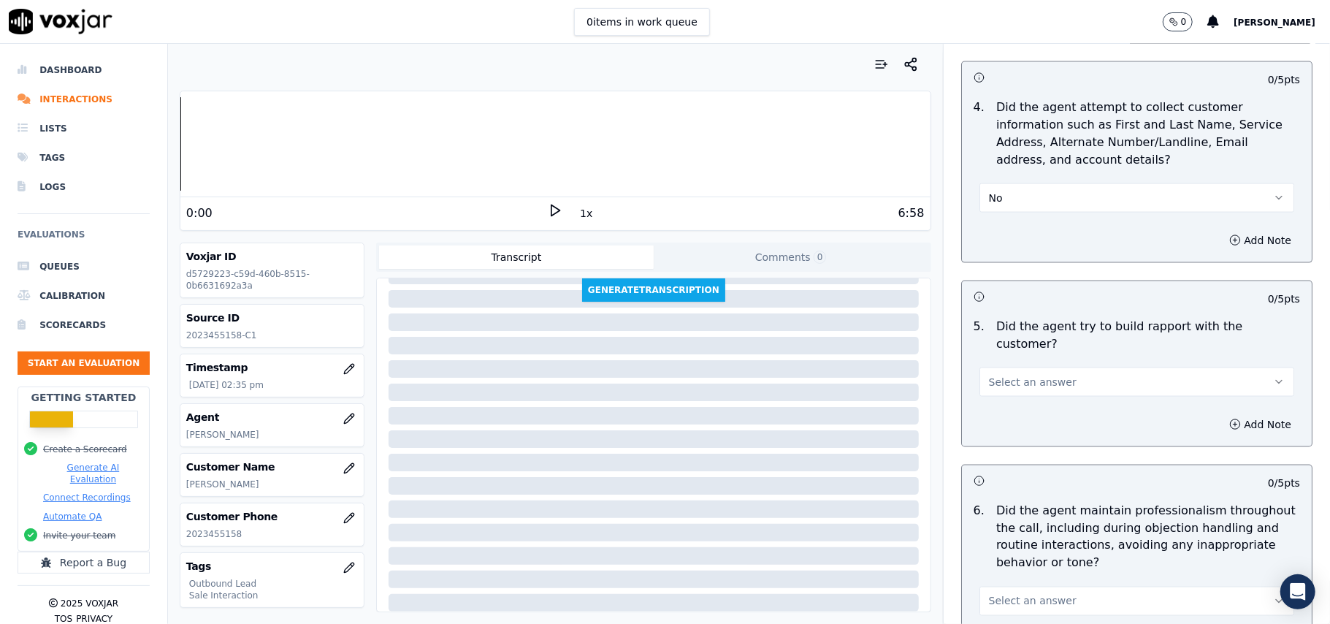
scroll to position [1655, 0]
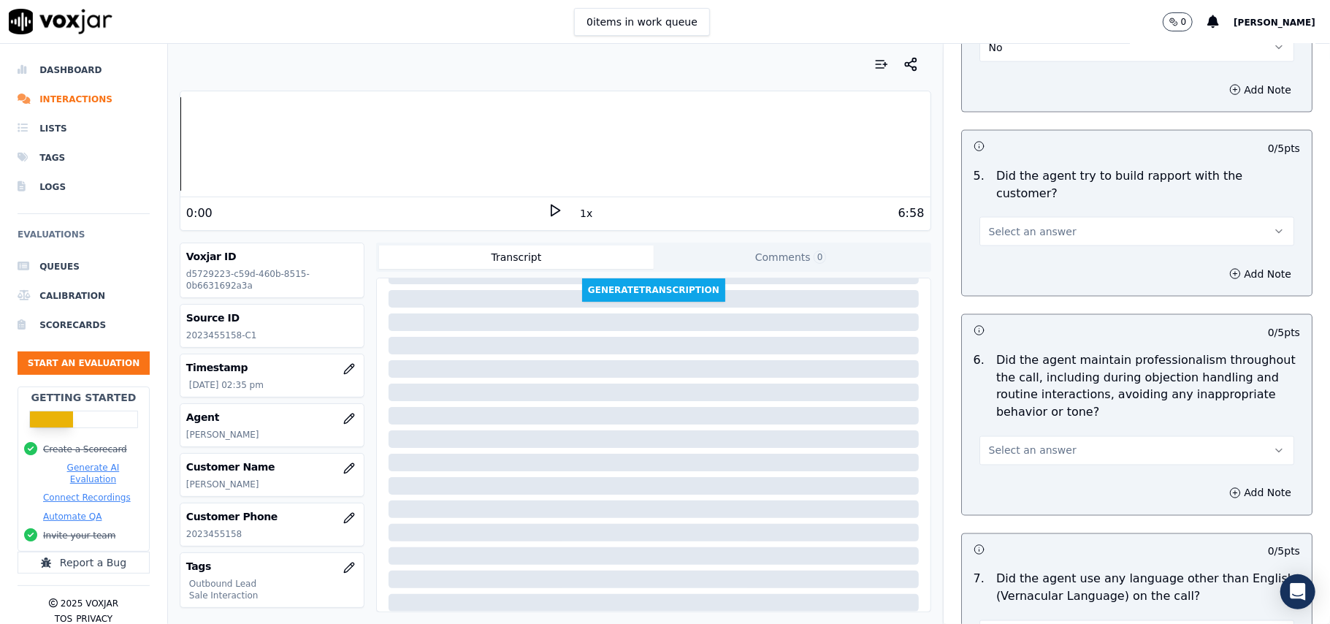
click at [1040, 224] on span "Select an answer" at bounding box center [1033, 231] width 88 height 15
click at [1029, 264] on div "No" at bounding box center [1105, 274] width 283 height 23
click at [1027, 225] on button "No" at bounding box center [1137, 231] width 315 height 29
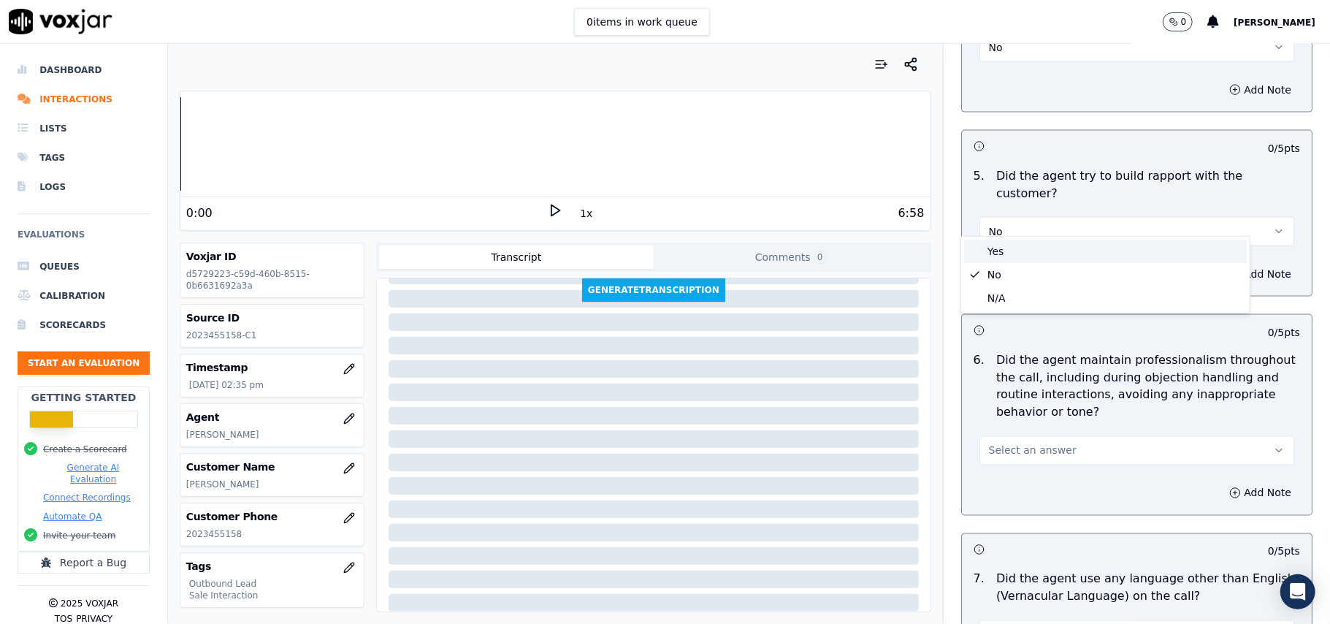
click at [1011, 250] on div "Yes" at bounding box center [1105, 251] width 283 height 23
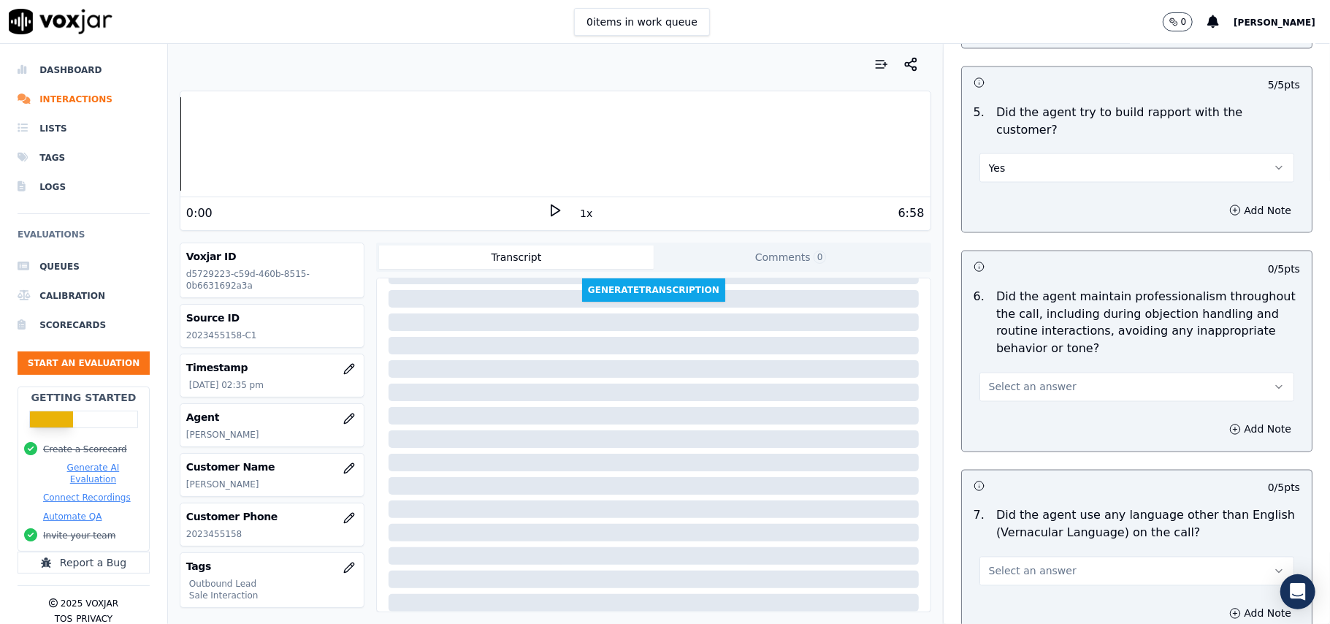
scroll to position [1753, 0]
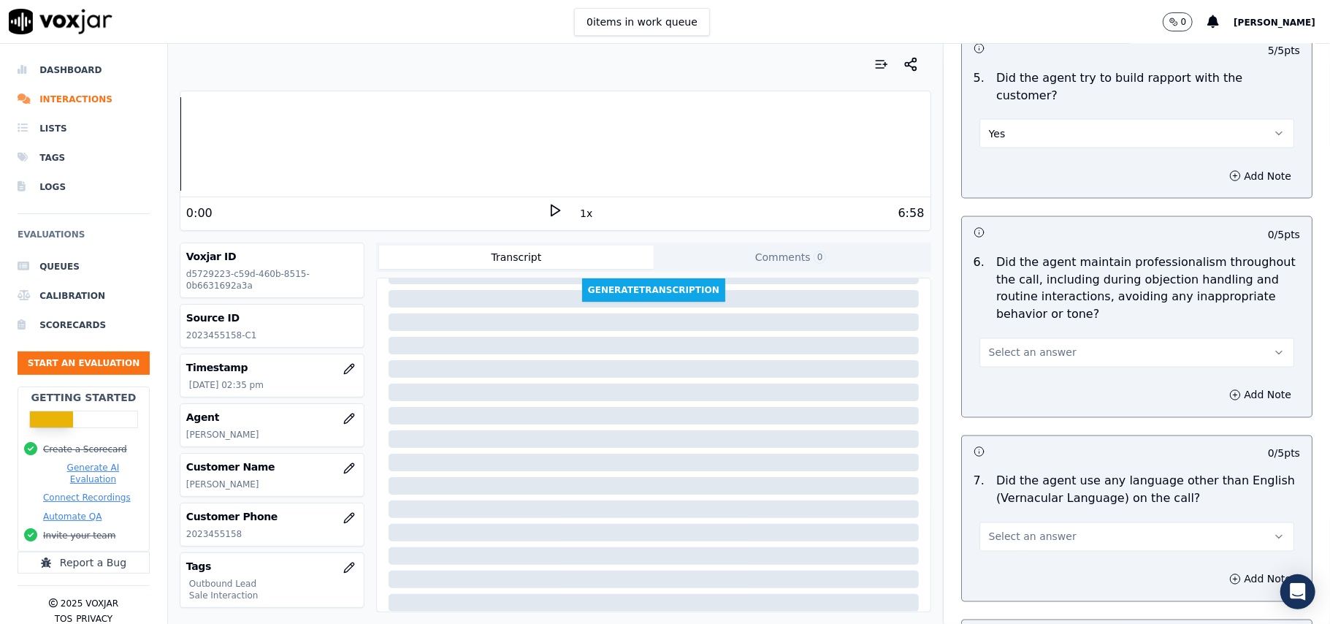
click at [1073, 343] on button "Select an answer" at bounding box center [1137, 352] width 315 height 29
click at [1021, 369] on div "Yes" at bounding box center [1105, 373] width 283 height 23
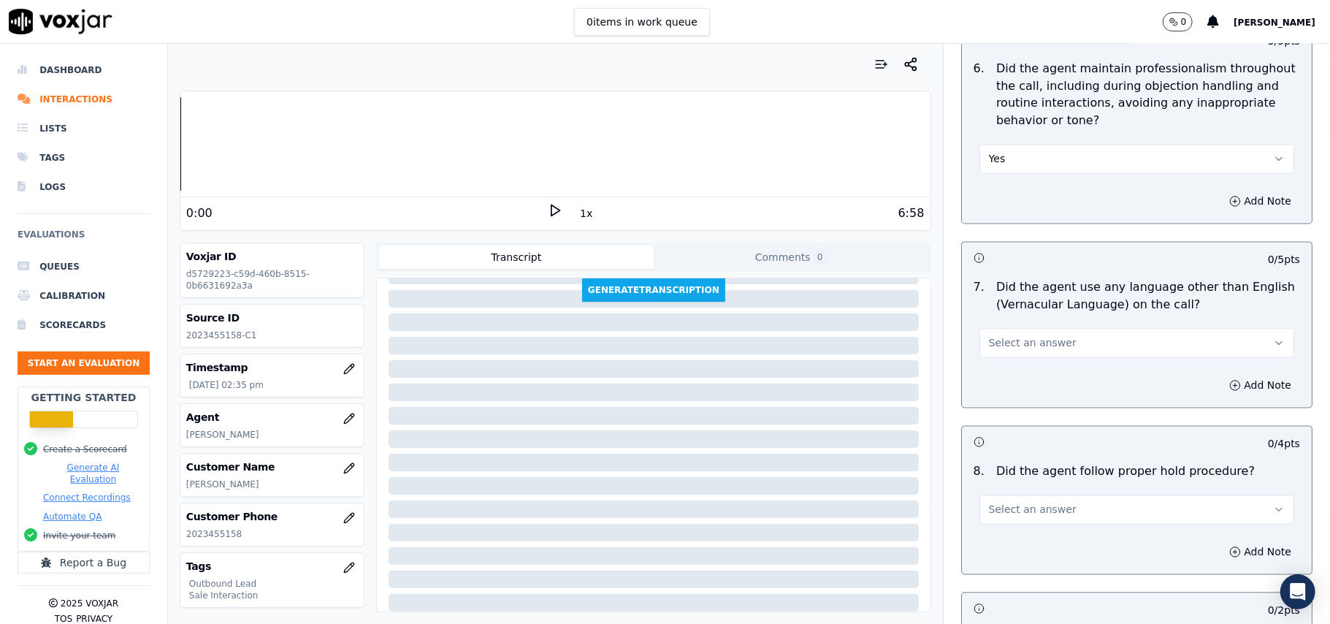
scroll to position [1948, 0]
click at [1078, 328] on button "Select an answer" at bounding box center [1137, 342] width 315 height 29
click at [1043, 384] on div "No" at bounding box center [1105, 386] width 283 height 23
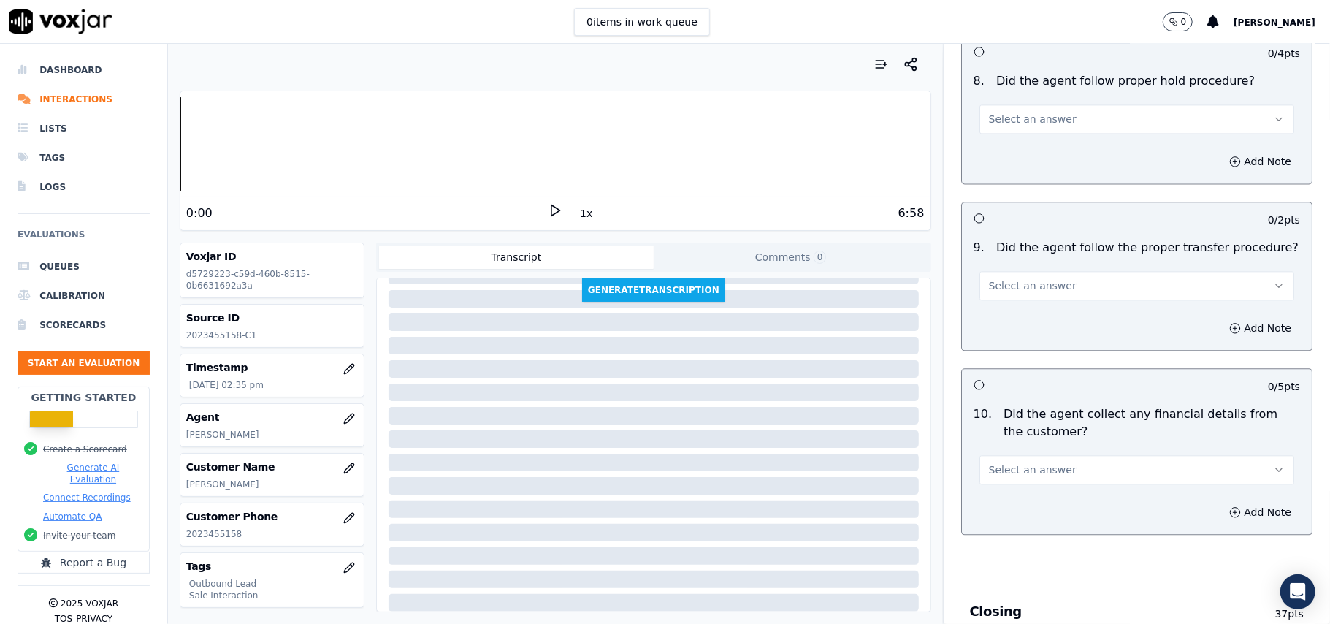
click at [1042, 115] on span "Select an answer" at bounding box center [1033, 119] width 88 height 15
click at [1026, 152] on div "Yes" at bounding box center [1105, 140] width 283 height 23
click at [1021, 281] on span "Select an answer" at bounding box center [1033, 285] width 88 height 15
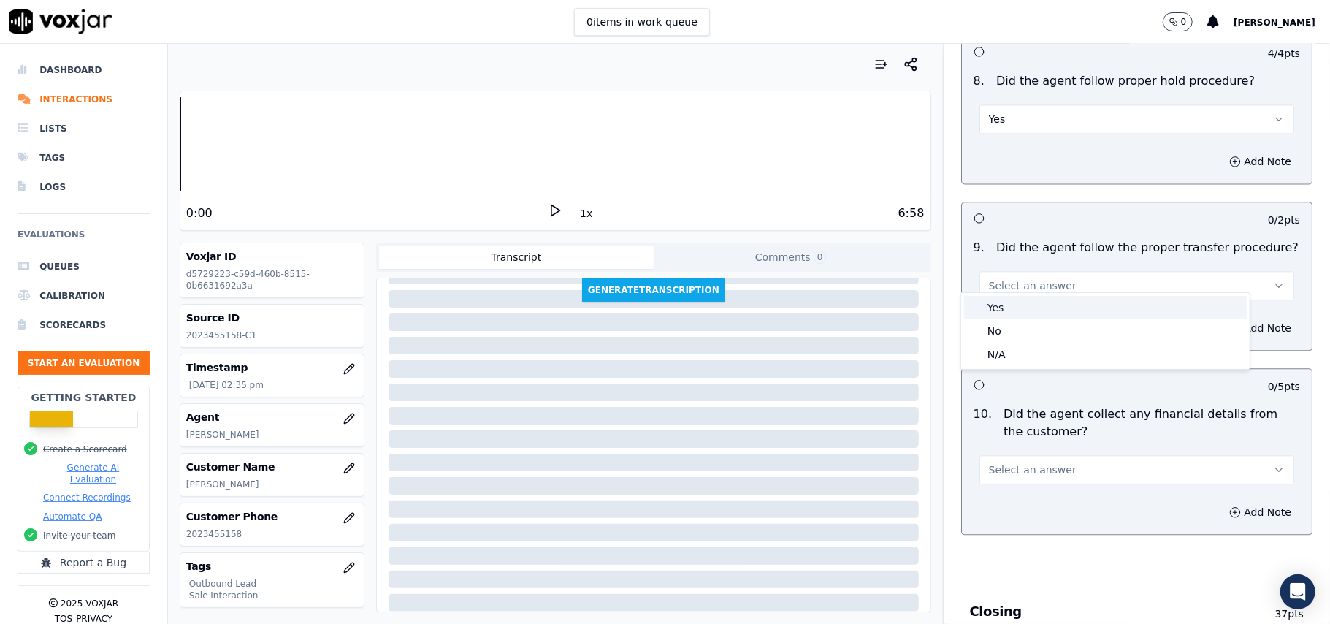
click at [998, 308] on div "Yes" at bounding box center [1105, 307] width 283 height 23
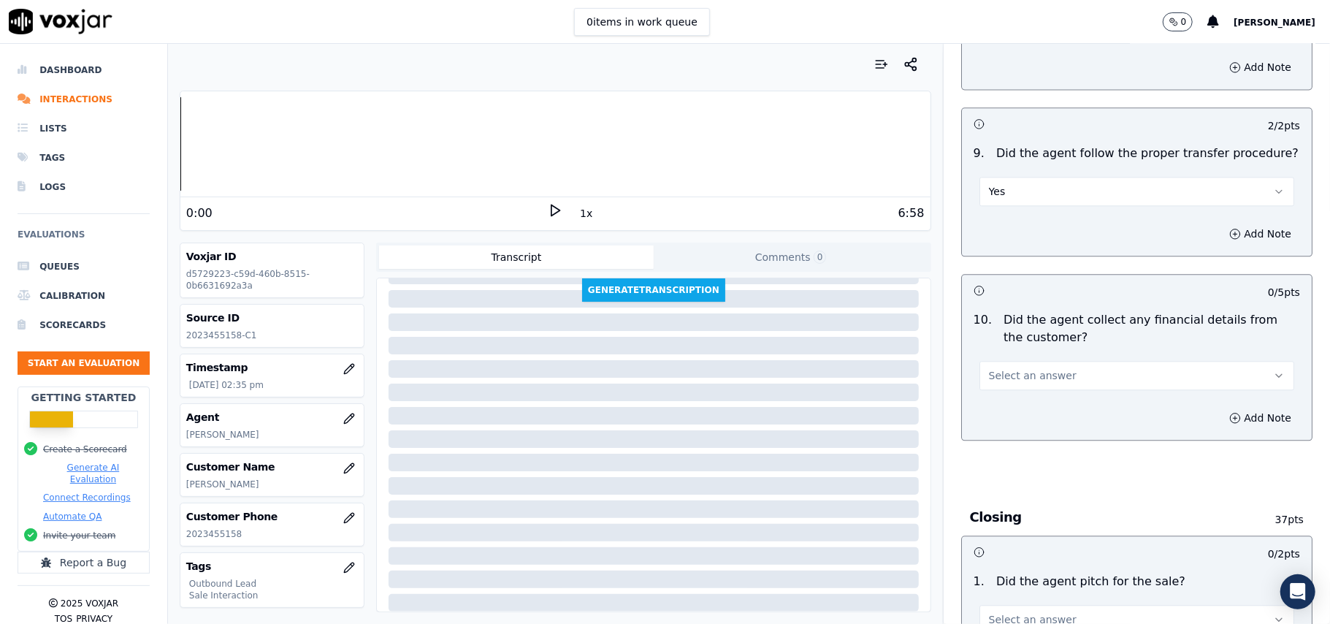
scroll to position [2532, 0]
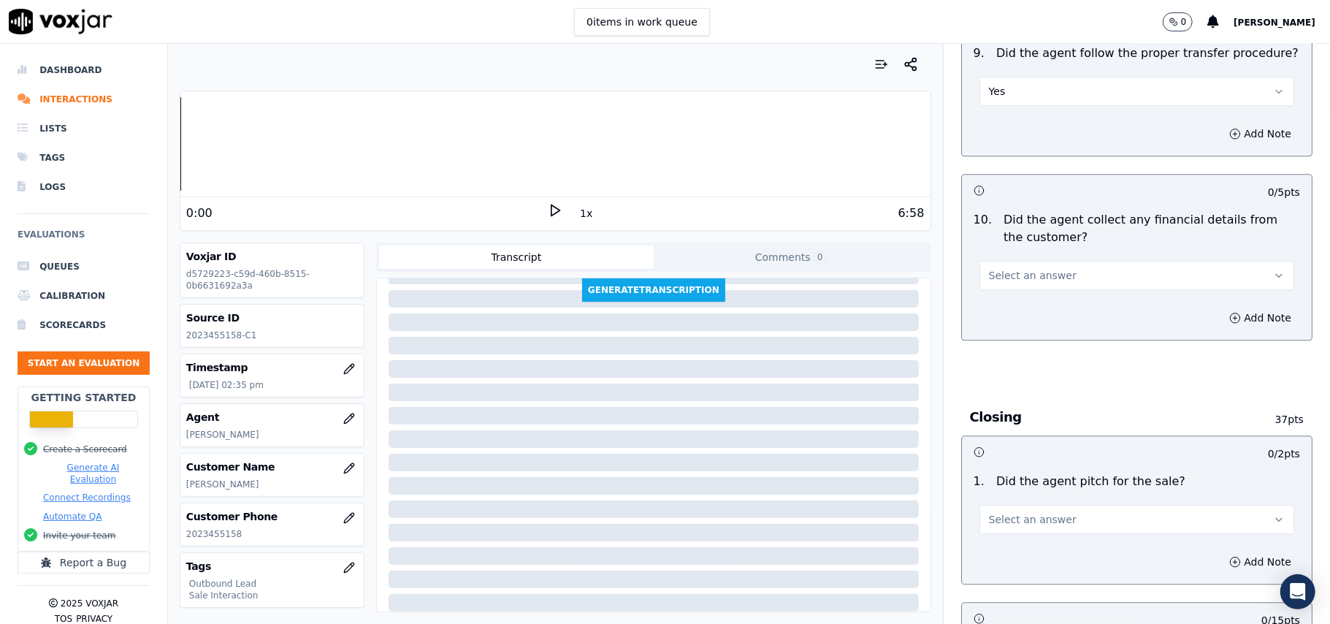
click at [1033, 246] on div "Select an answer" at bounding box center [1137, 268] width 338 height 44
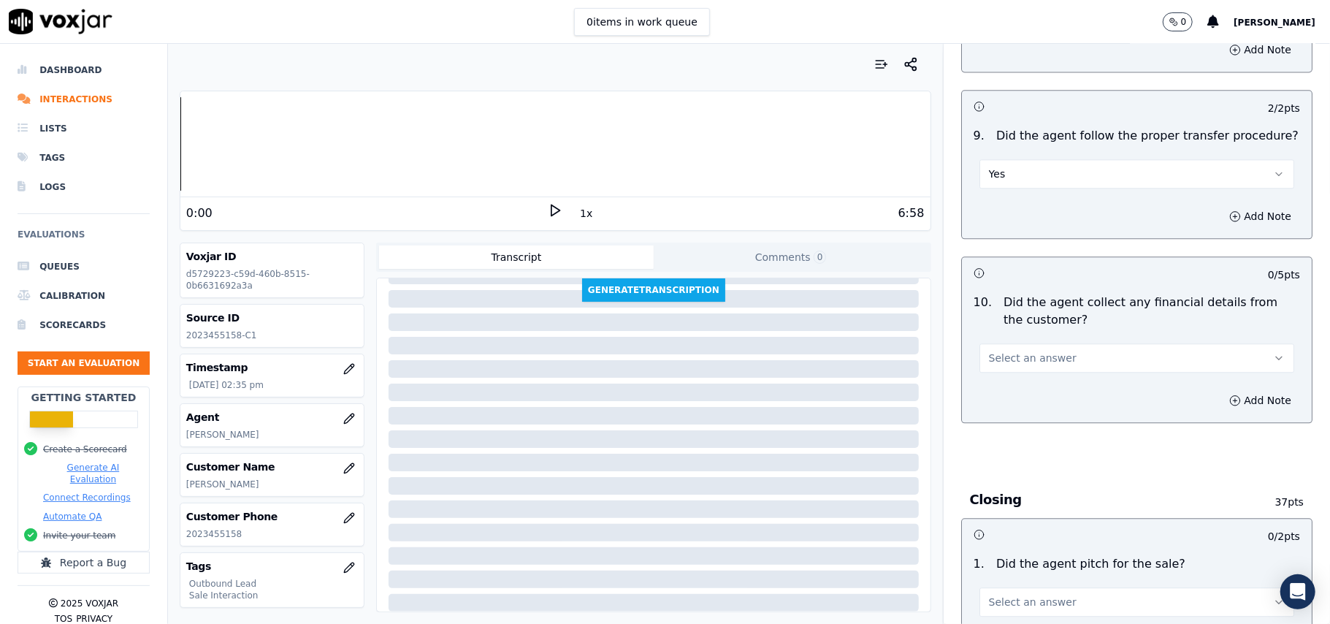
scroll to position [2338, 0]
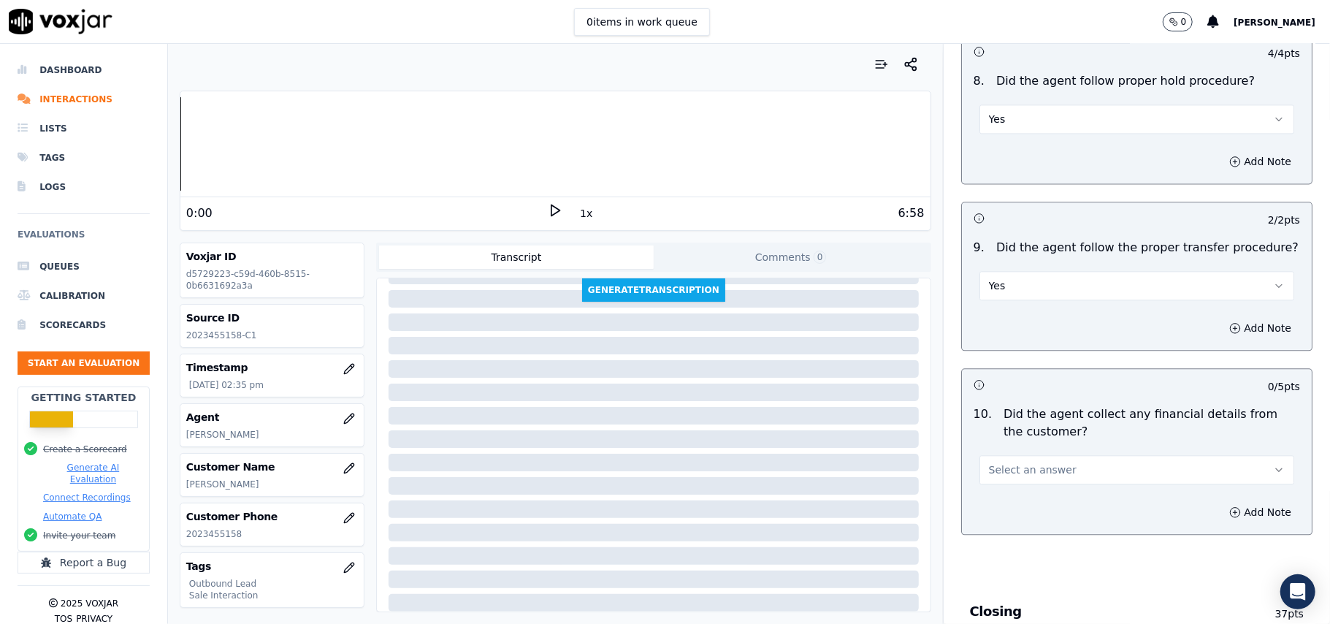
click at [1021, 281] on button "Yes" at bounding box center [1137, 285] width 315 height 29
click at [1004, 359] on div "N/A" at bounding box center [1105, 354] width 283 height 23
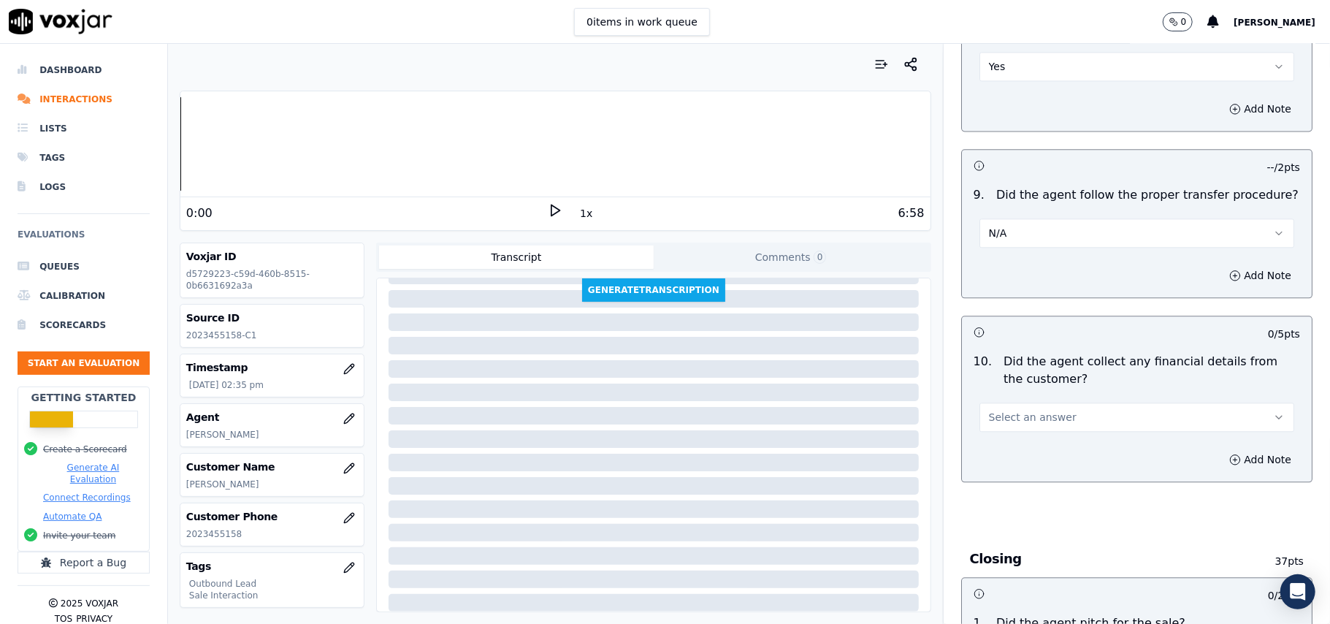
scroll to position [2435, 0]
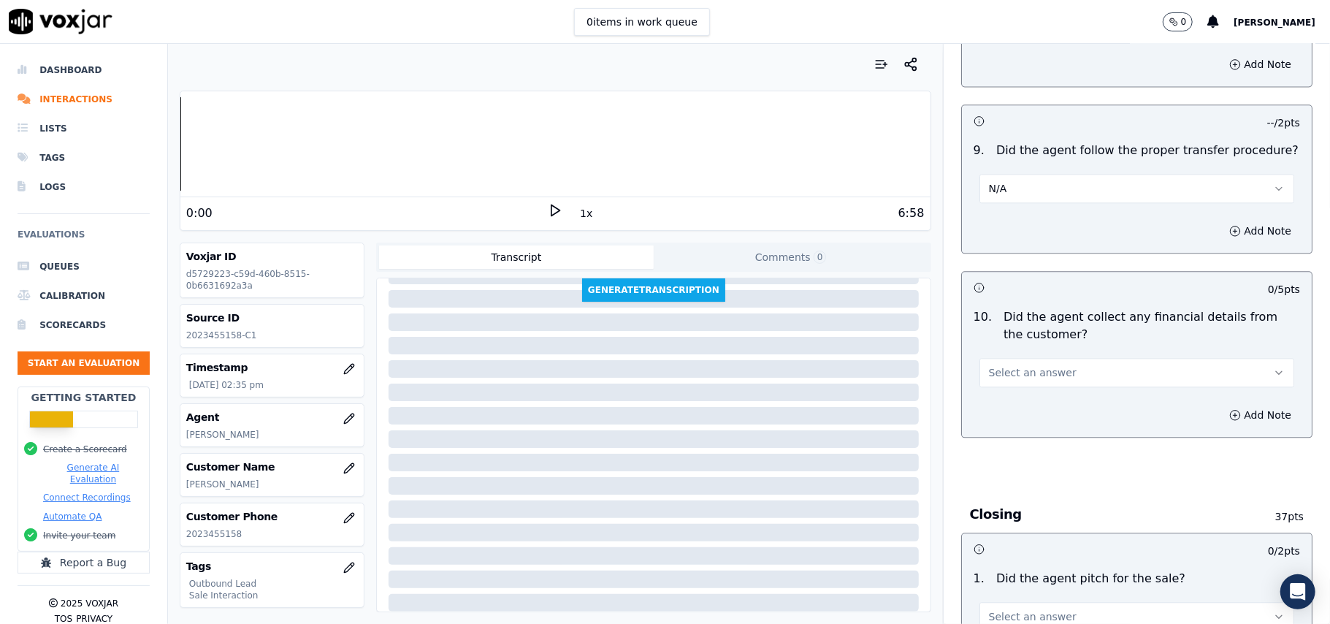
click at [1034, 365] on span "Select an answer" at bounding box center [1033, 372] width 88 height 15
click at [1021, 413] on div "No" at bounding box center [1105, 418] width 283 height 23
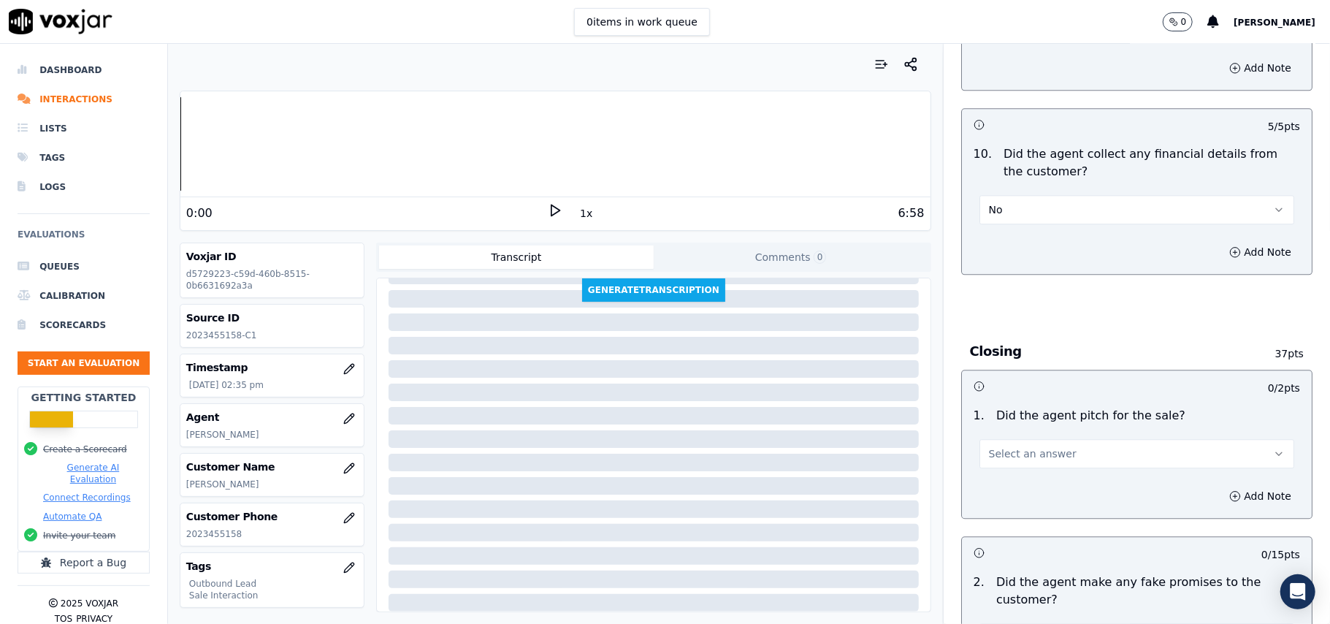
scroll to position [2630, 0]
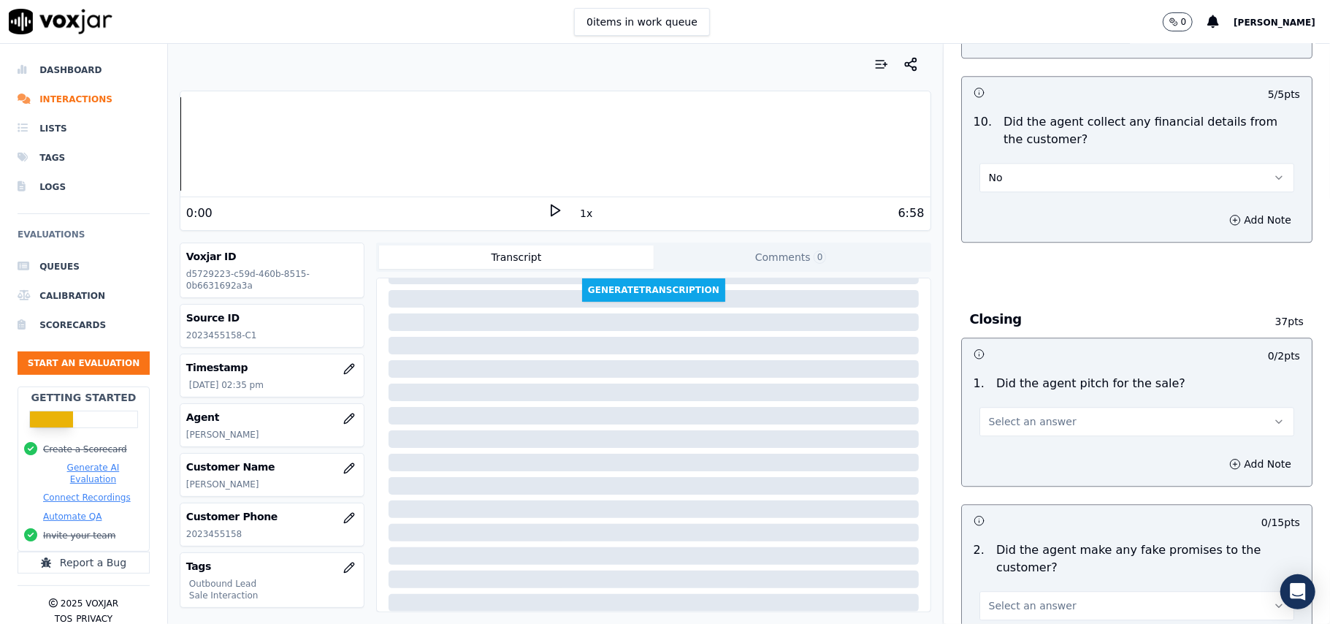
click at [1017, 416] on span "Select an answer" at bounding box center [1033, 421] width 88 height 15
click at [1010, 449] on div "Yes" at bounding box center [1105, 444] width 283 height 23
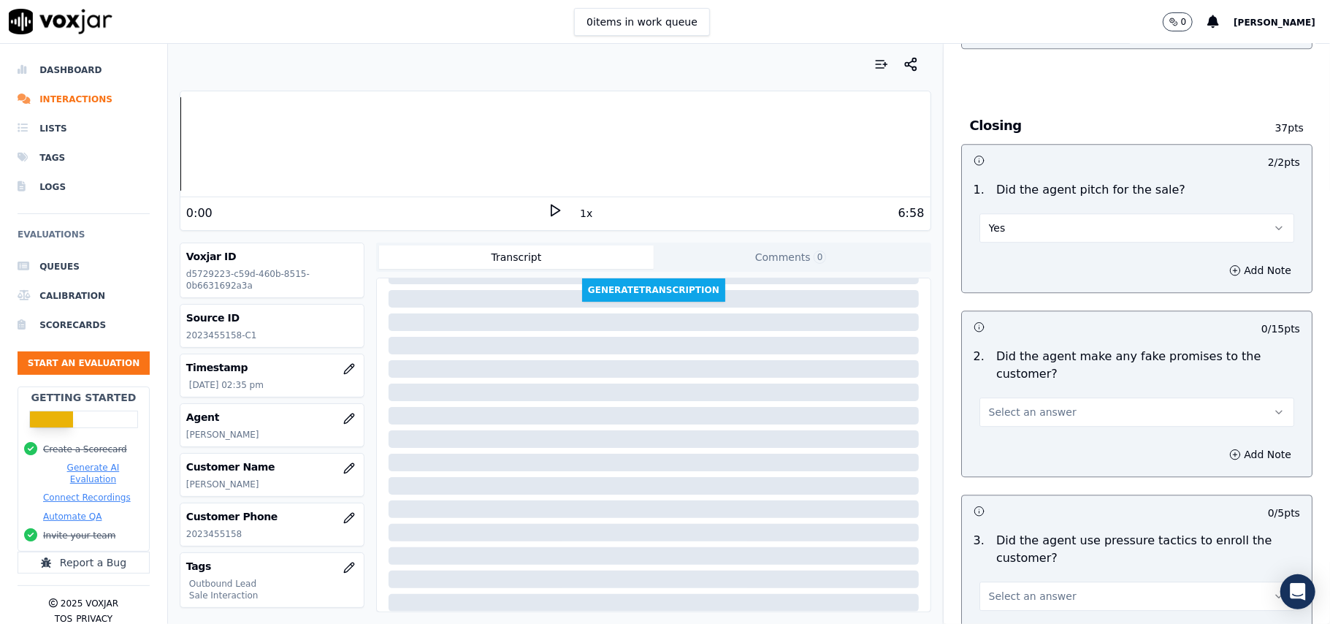
scroll to position [2824, 0]
click at [1026, 404] on span "Select an answer" at bounding box center [1033, 411] width 88 height 15
click at [1010, 451] on div "No" at bounding box center [1105, 457] width 283 height 23
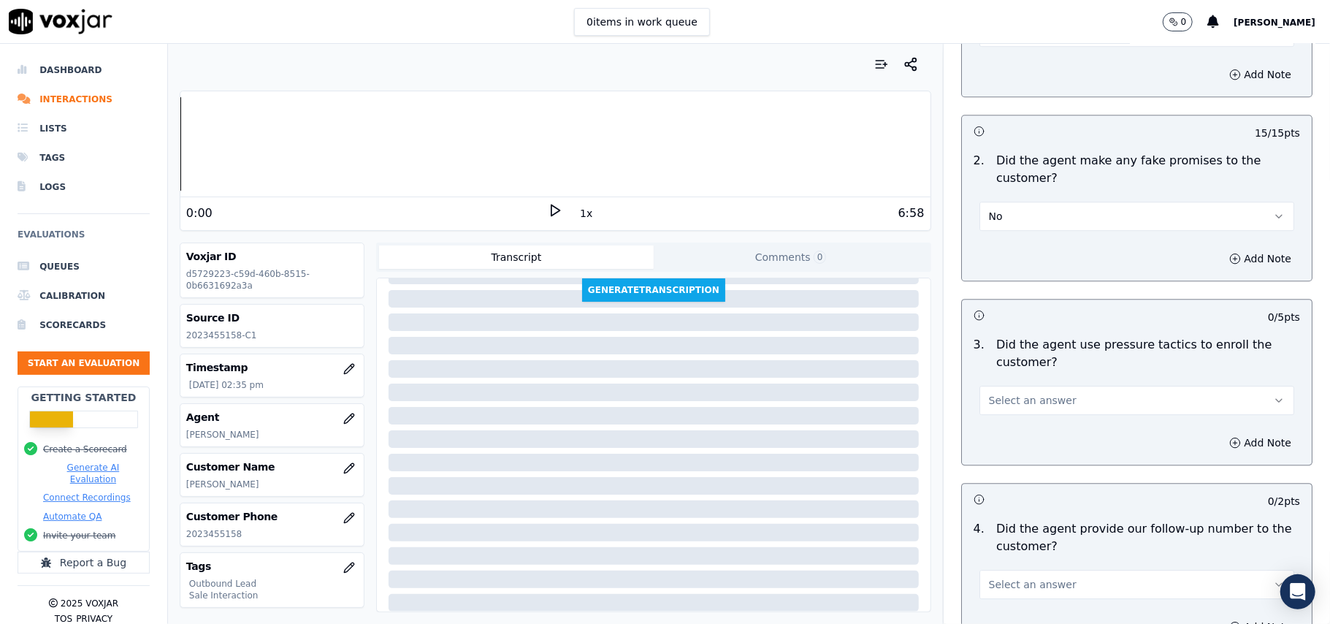
click at [1017, 393] on span "Select an answer" at bounding box center [1033, 400] width 88 height 15
click at [995, 444] on div "No" at bounding box center [1105, 447] width 283 height 23
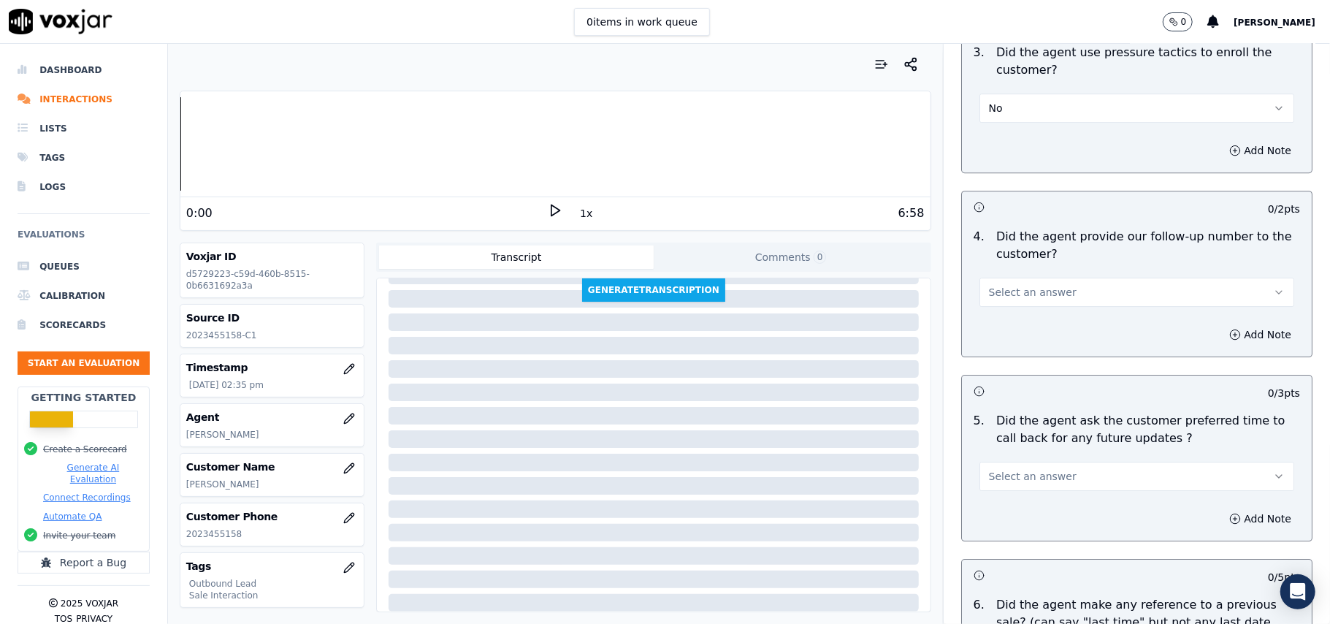
click at [1002, 285] on span "Select an answer" at bounding box center [1033, 292] width 88 height 15
click at [1008, 313] on div "Yes" at bounding box center [1105, 316] width 283 height 23
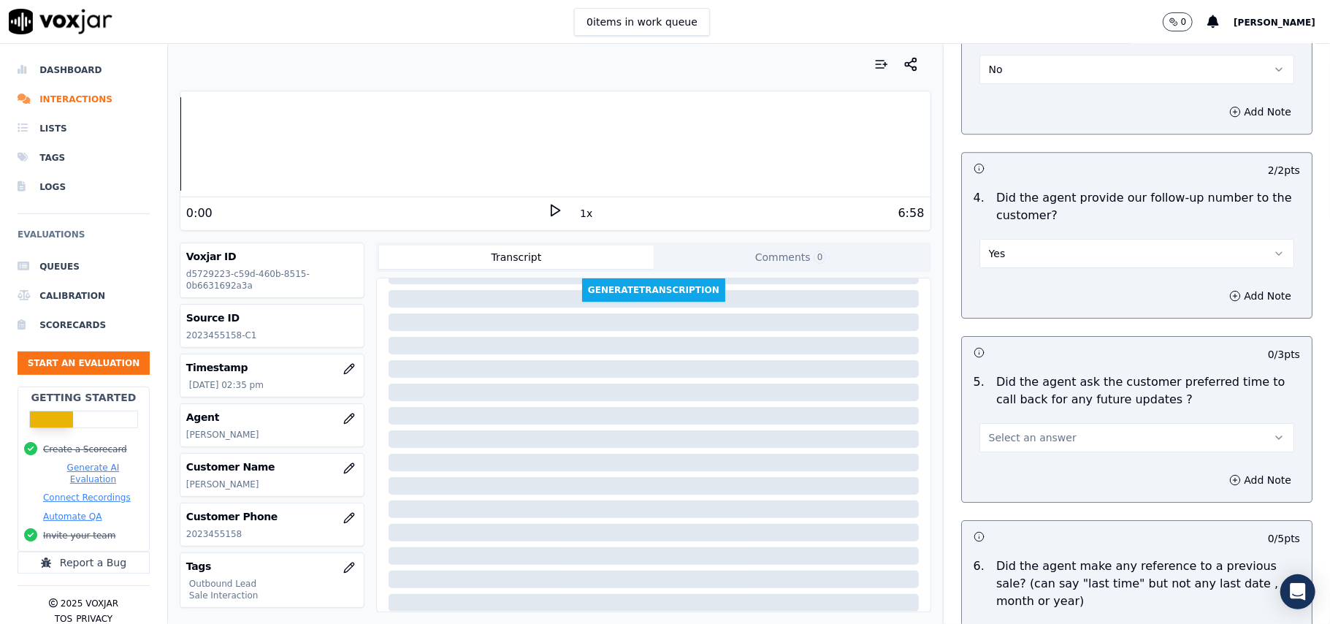
scroll to position [3409, 0]
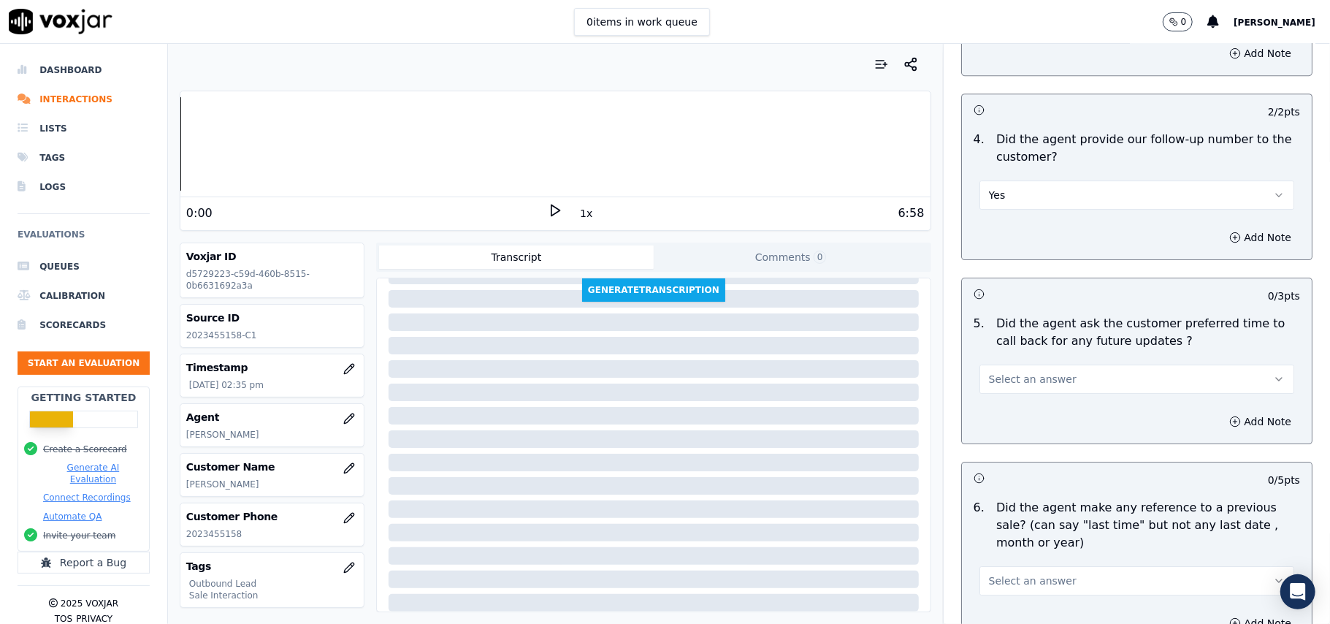
click at [1034, 178] on div "Yes" at bounding box center [1137, 194] width 315 height 32
click at [1012, 194] on button "Yes" at bounding box center [1137, 194] width 315 height 29
click at [995, 269] on div "N/A" at bounding box center [1105, 265] width 283 height 23
click at [997, 372] on span "Select an answer" at bounding box center [1033, 379] width 88 height 15
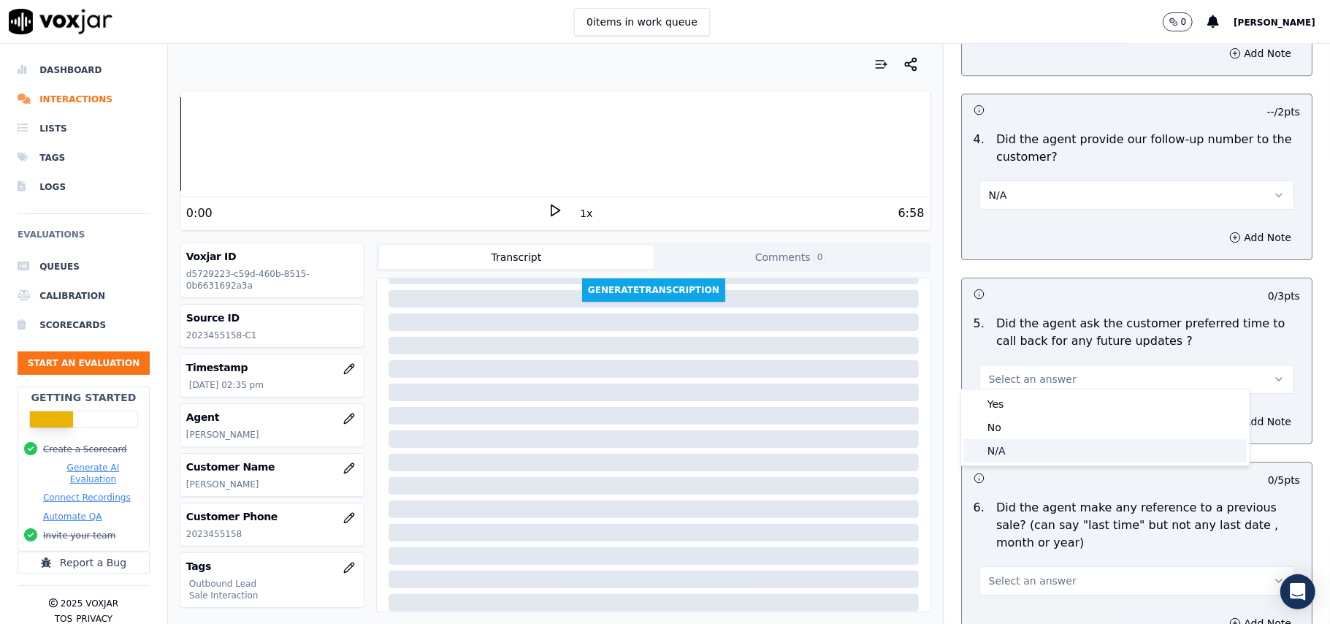
click at [988, 453] on div "N/A" at bounding box center [1105, 450] width 283 height 23
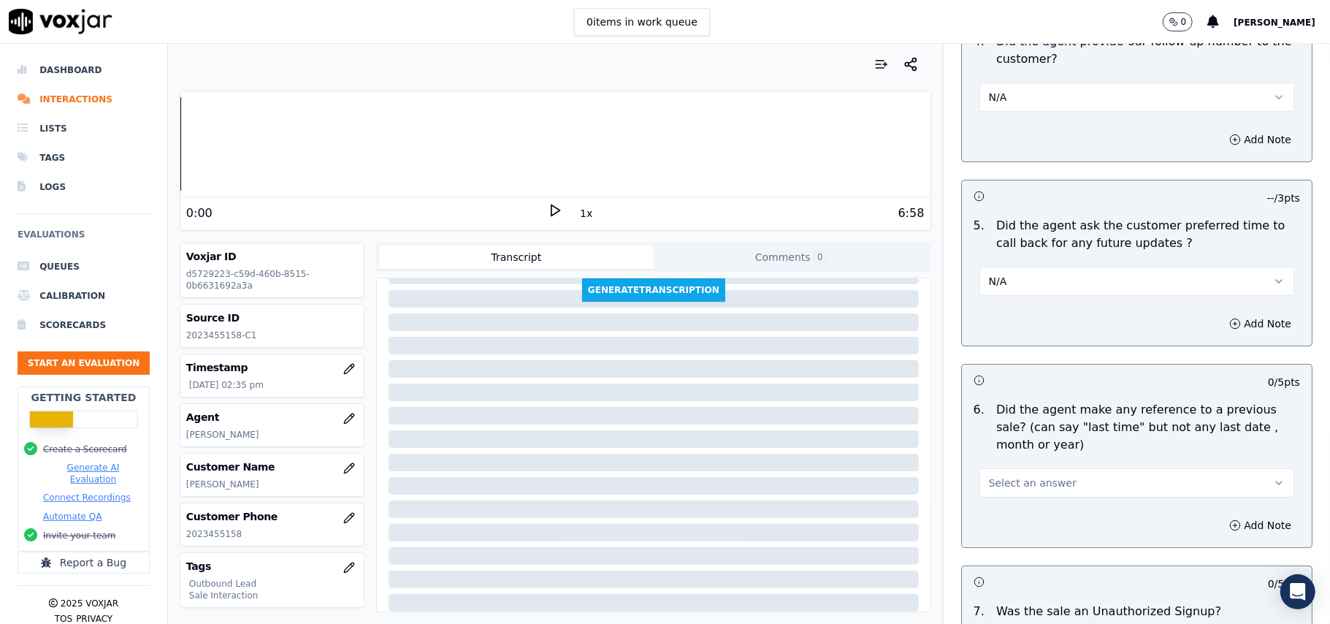
scroll to position [3701, 0]
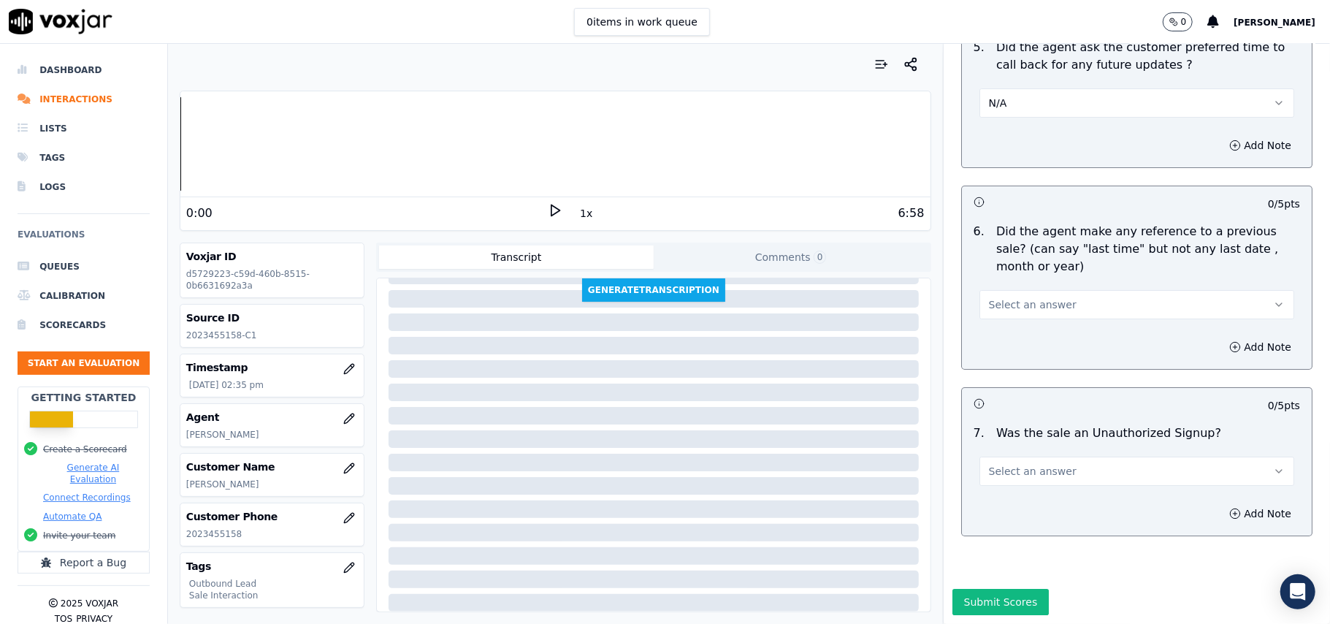
click at [1000, 297] on span "Select an answer" at bounding box center [1033, 304] width 88 height 15
click at [997, 333] on div "No" at bounding box center [1105, 336] width 283 height 23
click at [1015, 457] on button "Select an answer" at bounding box center [1137, 471] width 315 height 29
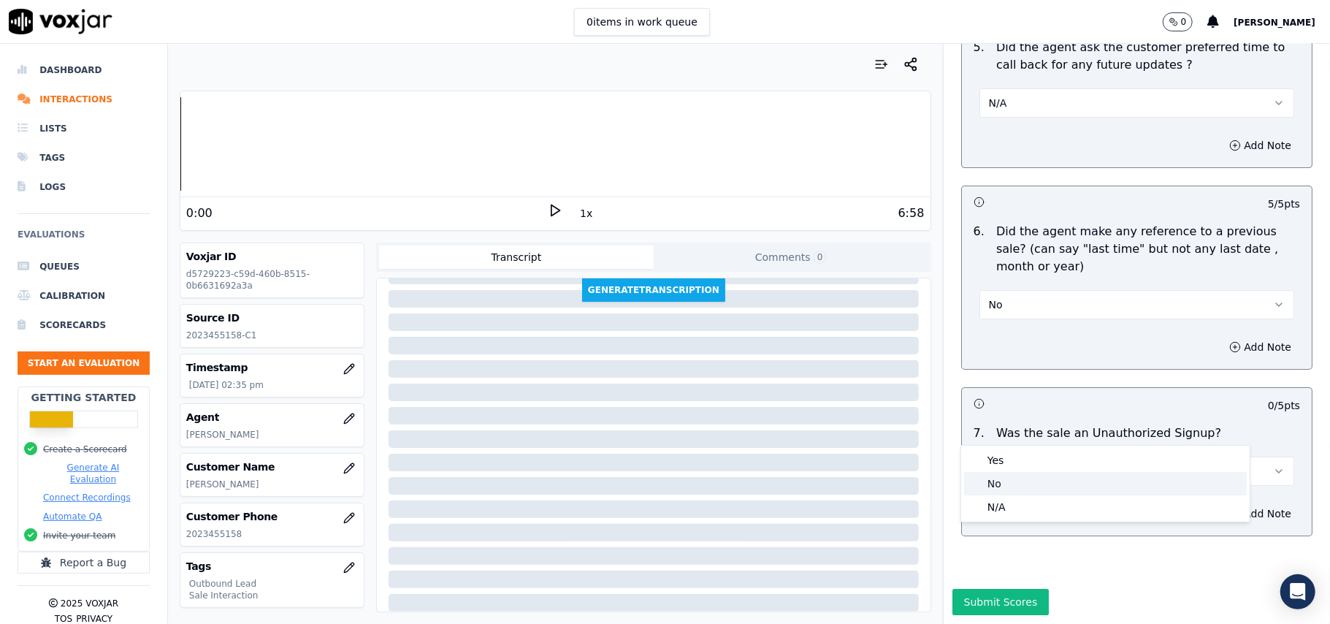
click at [995, 492] on div "No" at bounding box center [1105, 483] width 283 height 23
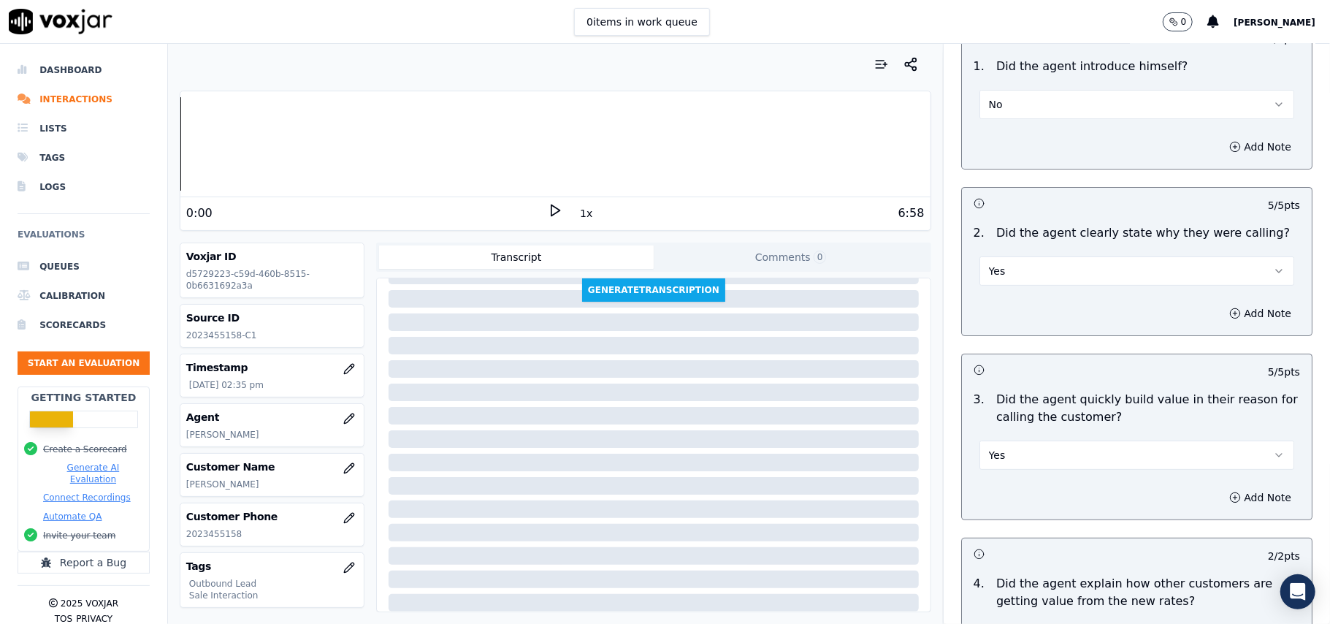
scroll to position [0, 0]
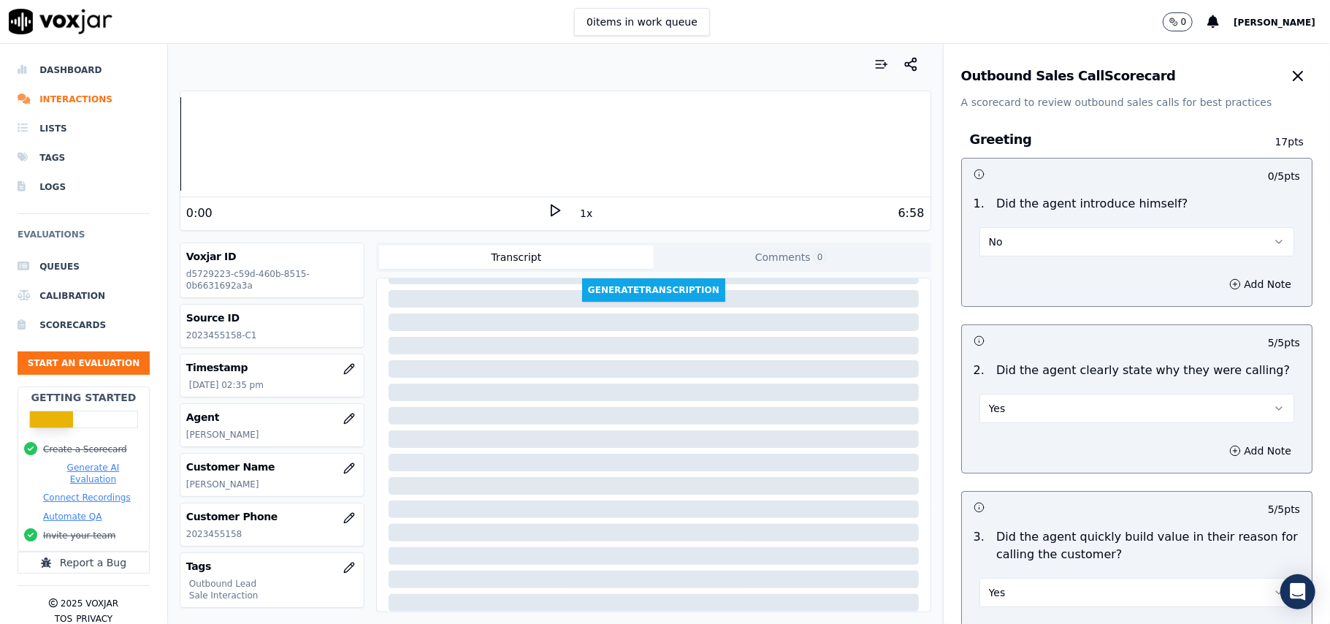
click at [1018, 244] on button "No" at bounding box center [1137, 241] width 315 height 29
click at [1003, 276] on div "Yes" at bounding box center [1105, 275] width 283 height 23
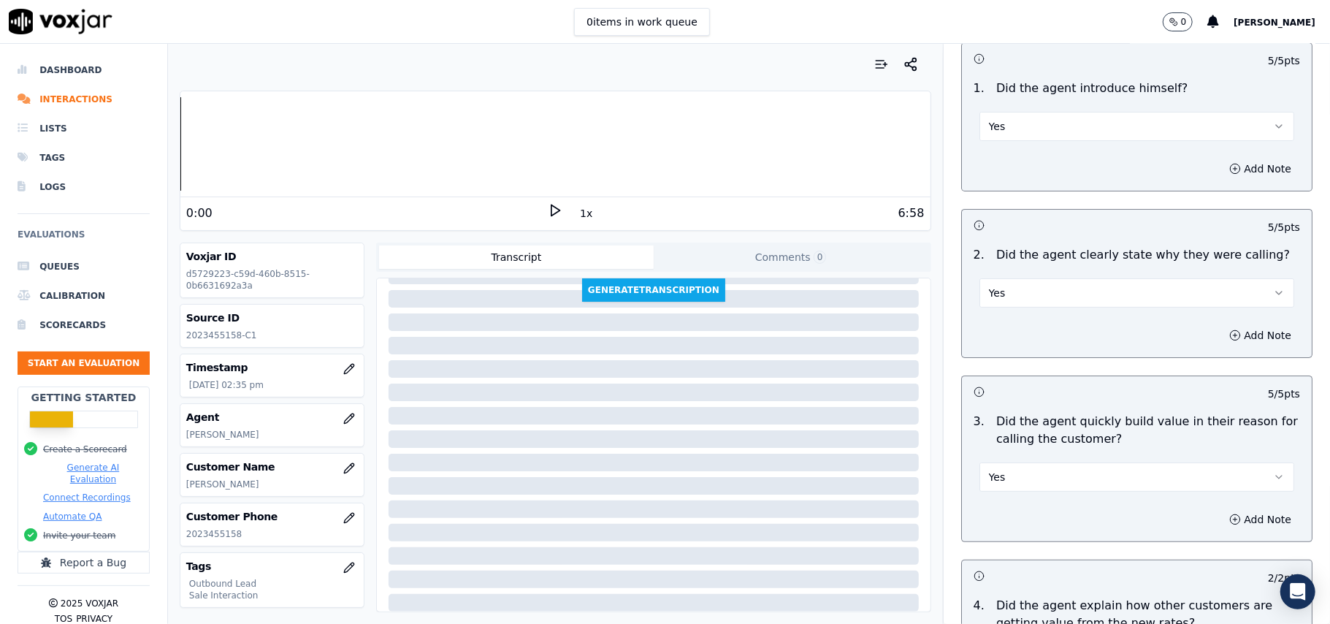
scroll to position [97, 0]
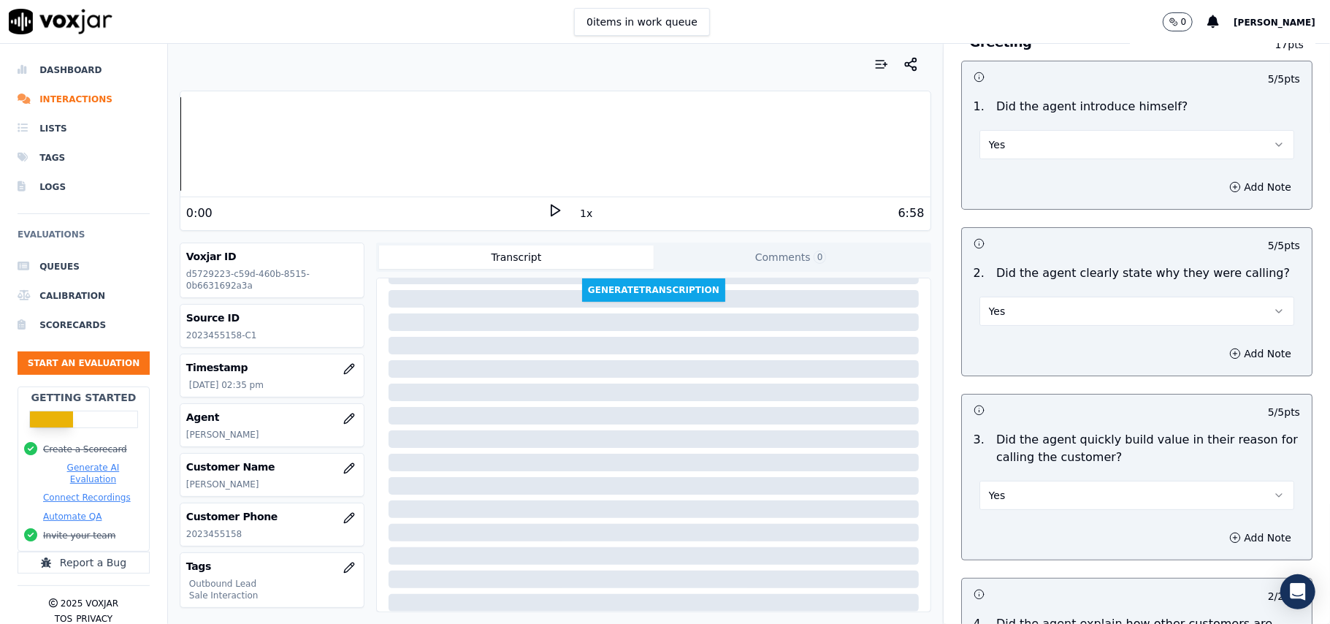
click at [1033, 133] on button "Yes" at bounding box center [1137, 144] width 315 height 29
click at [994, 173] on div "Yes" at bounding box center [1105, 177] width 283 height 23
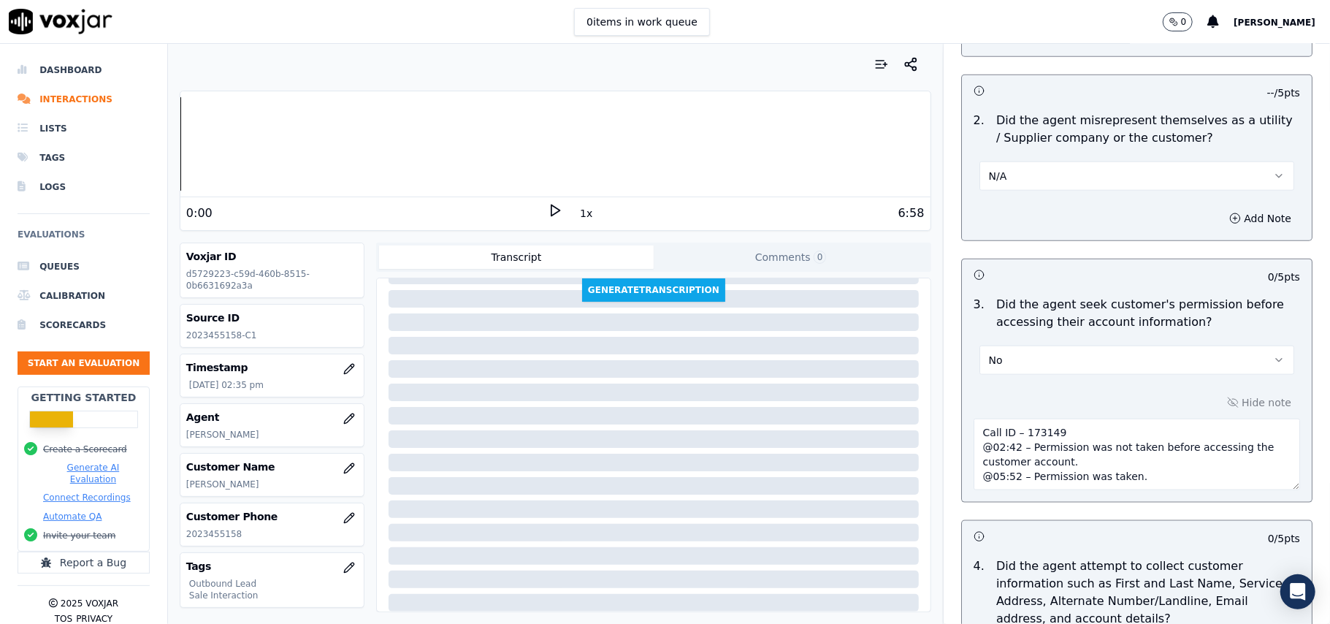
scroll to position [1071, 0]
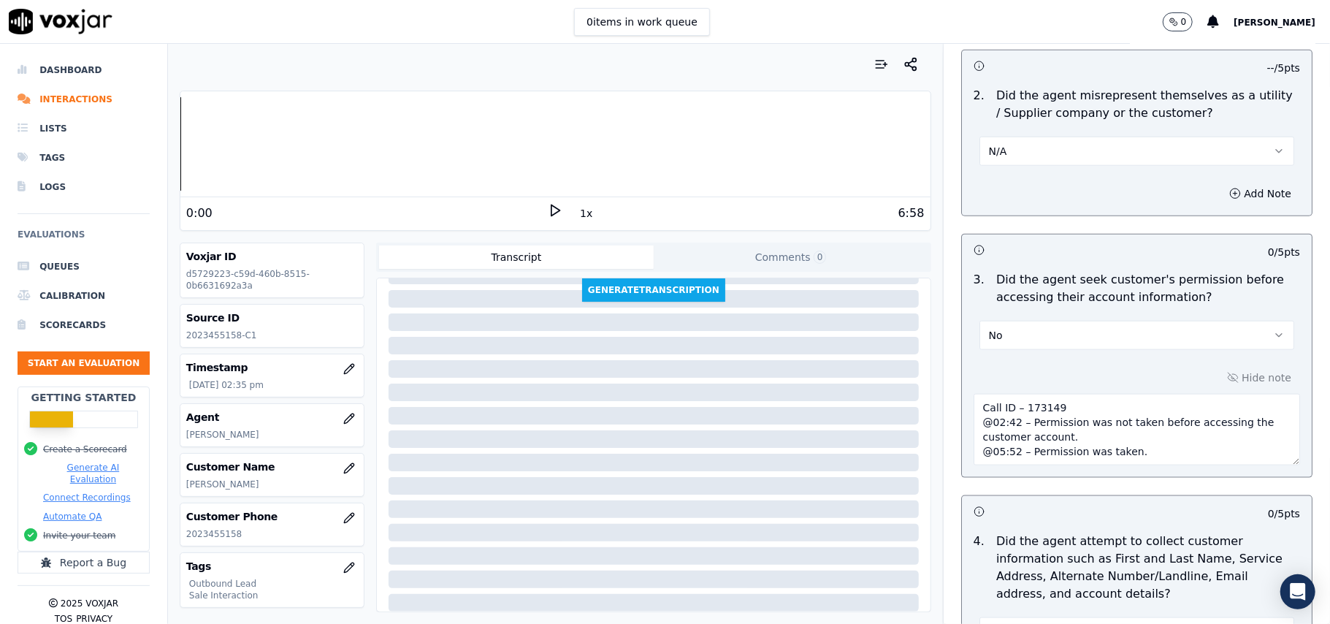
click at [1059, 152] on button "N/A" at bounding box center [1137, 151] width 315 height 29
click at [1008, 188] on div "Yes" at bounding box center [1105, 186] width 283 height 23
click at [1221, 191] on button "Add Note" at bounding box center [1261, 193] width 80 height 20
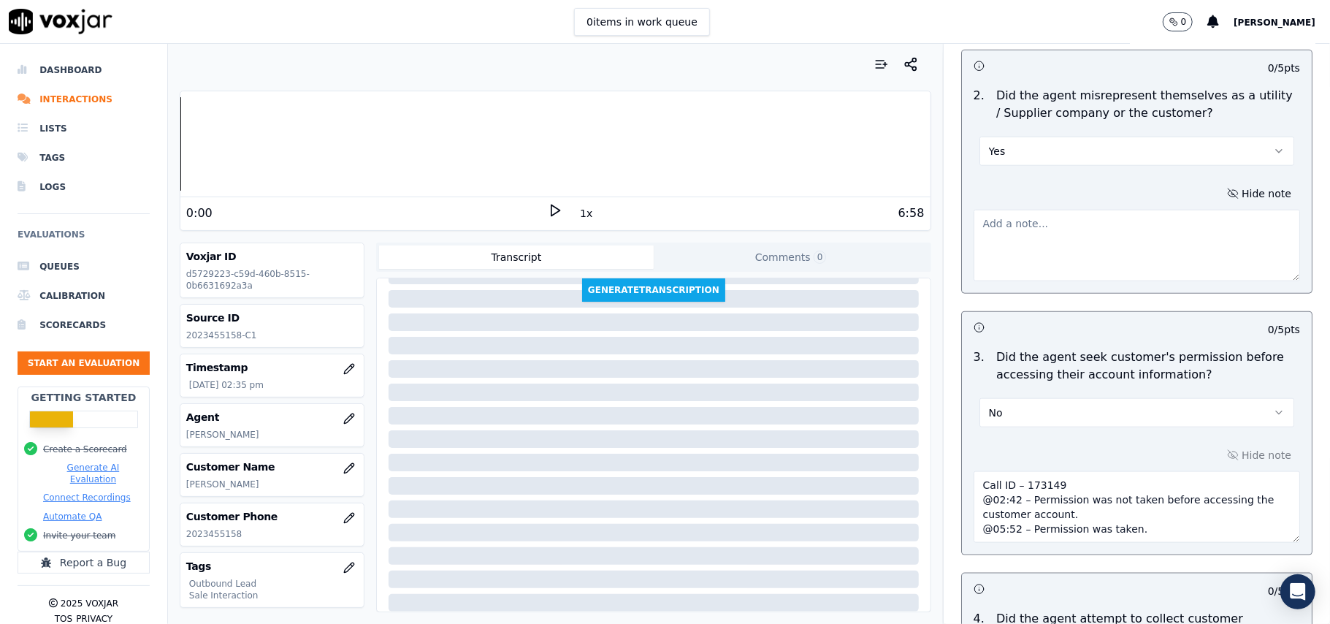
click at [974, 237] on textarea at bounding box center [1137, 246] width 327 height 72
click at [1004, 243] on textarea at bounding box center [1137, 246] width 327 height 72
paste textarea "“This is Anthony from Pipco Electricity."
click at [1076, 229] on textarea "“This is Anthony from Pipco Electricity." at bounding box center [1137, 246] width 327 height 72
click at [1074, 223] on textarea "“This is Anthony from Pipco Electricity." at bounding box center [1137, 246] width 327 height 72
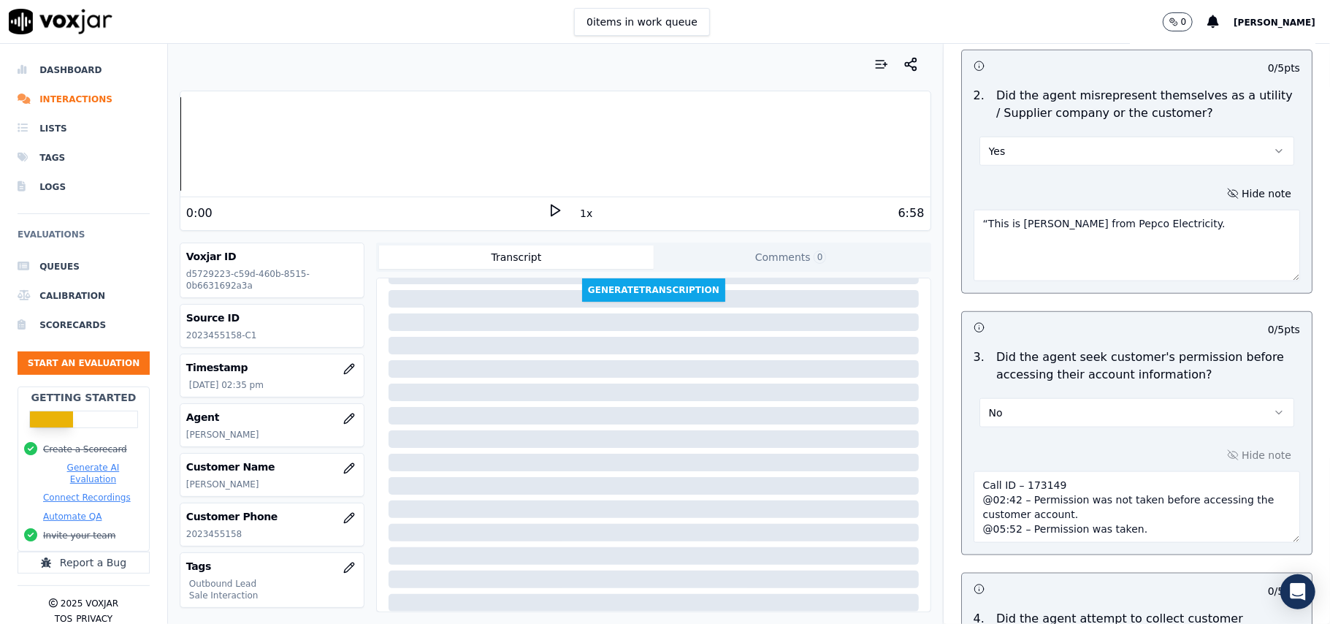
click at [1091, 245] on textarea "“This is Anthony from Pepco Electricity." at bounding box center [1137, 246] width 327 height 72
click at [974, 228] on textarea "“This is Anthony from Pepco Electricity." at bounding box center [1137, 246] width 327 height 72
click at [983, 231] on textarea "This is Anthony from Pepco Electricity." at bounding box center [1137, 246] width 327 height 72
paste textarea "Call ID – 173149"
click at [974, 231] on textarea "Call ID – 173149 This is Anthony from Pepco Electricity." at bounding box center [1137, 246] width 327 height 72
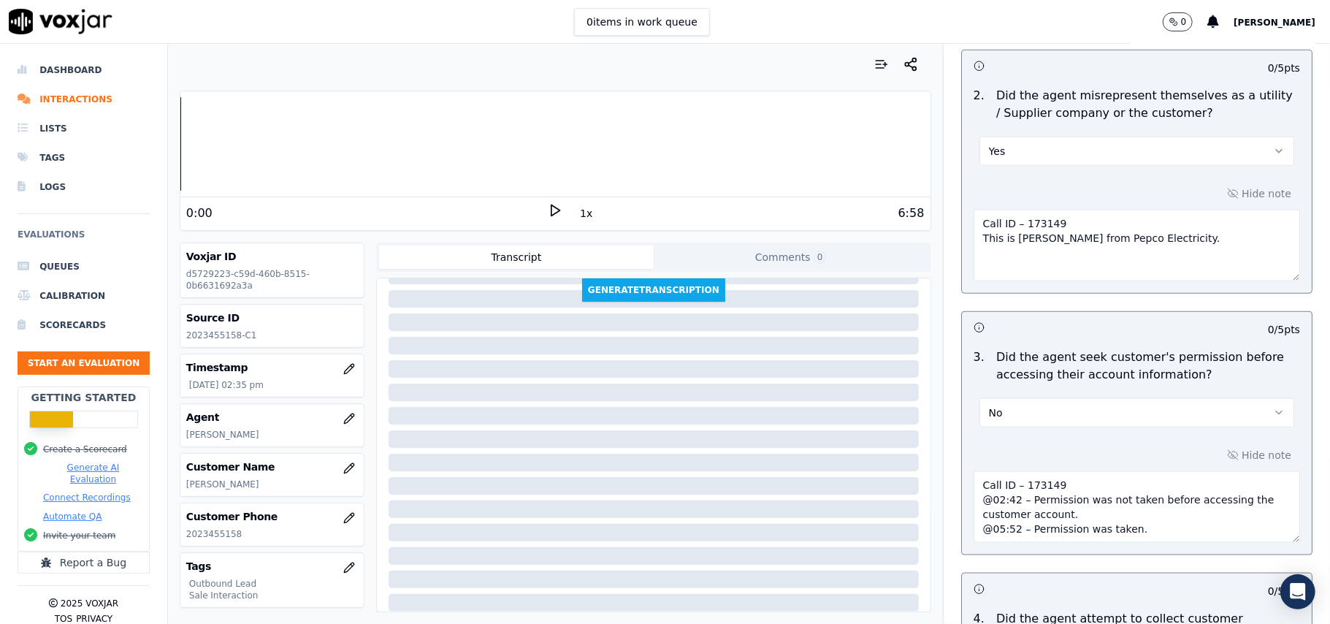
click at [974, 240] on textarea "Call ID – 173149 This is Anthony from Pepco Electricity." at bounding box center [1137, 246] width 327 height 72
click at [1067, 256] on textarea "Call ID – 173149 This is Anthony from Pepco Electricity." at bounding box center [1137, 246] width 327 height 72
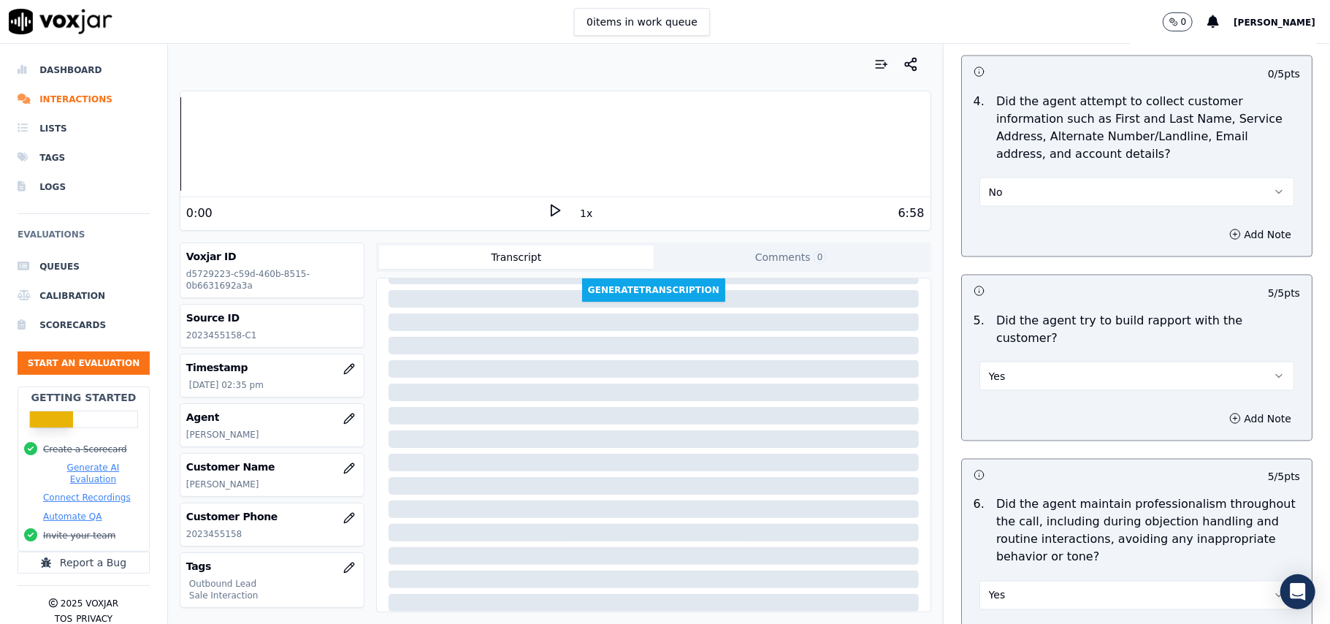
scroll to position [1558, 0]
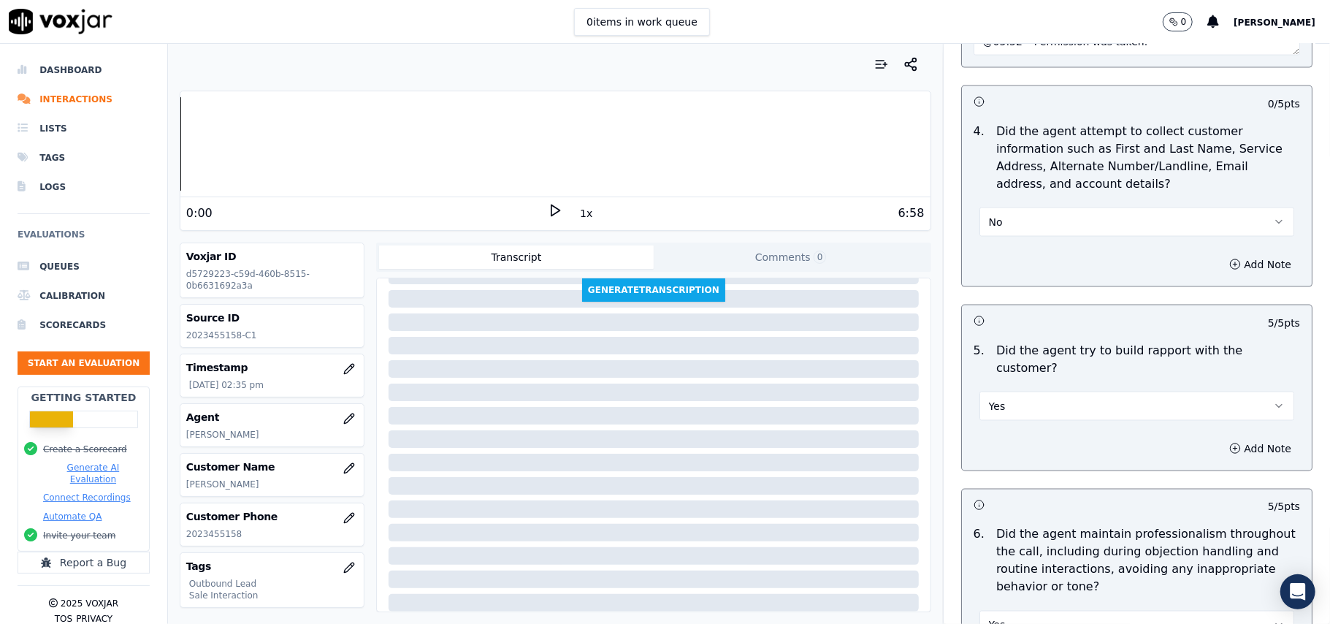
type textarea "Call ID – 173149 This is Anthony from Pepco Electricity."
click at [1013, 222] on button "No" at bounding box center [1137, 221] width 315 height 29
click at [1005, 307] on div "N/A" at bounding box center [1105, 305] width 283 height 23
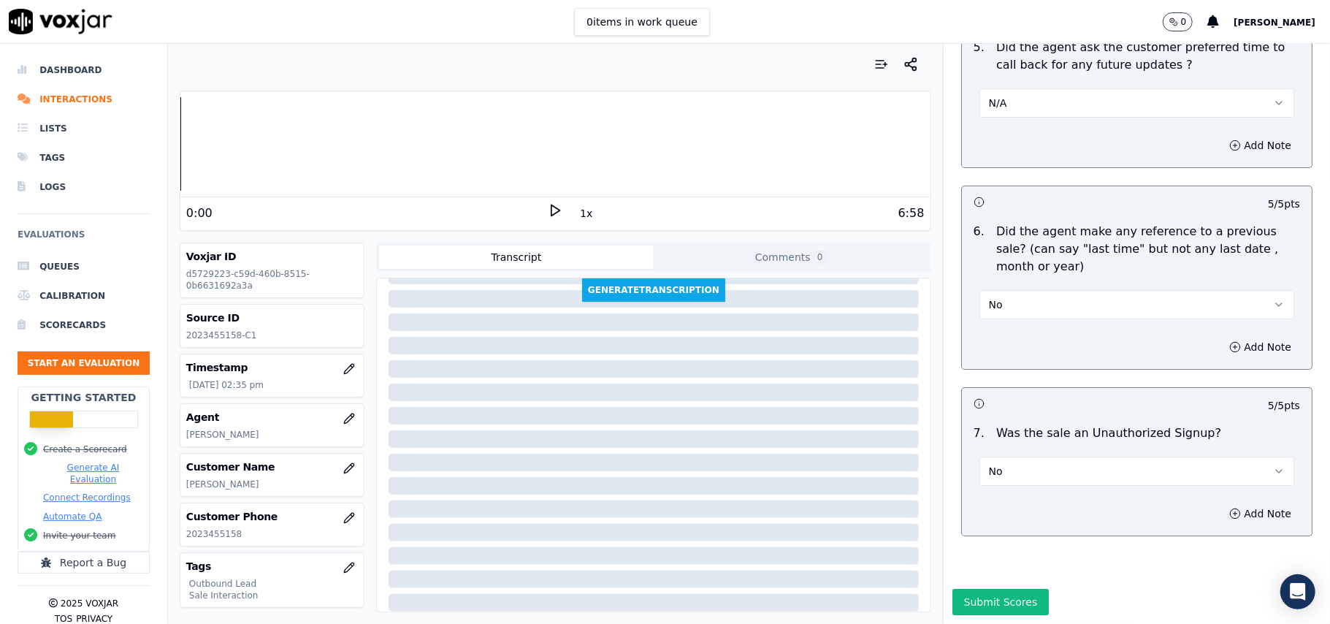
scroll to position [3800, 0]
click at [989, 589] on button "Submit Scores" at bounding box center [1001, 602] width 97 height 26
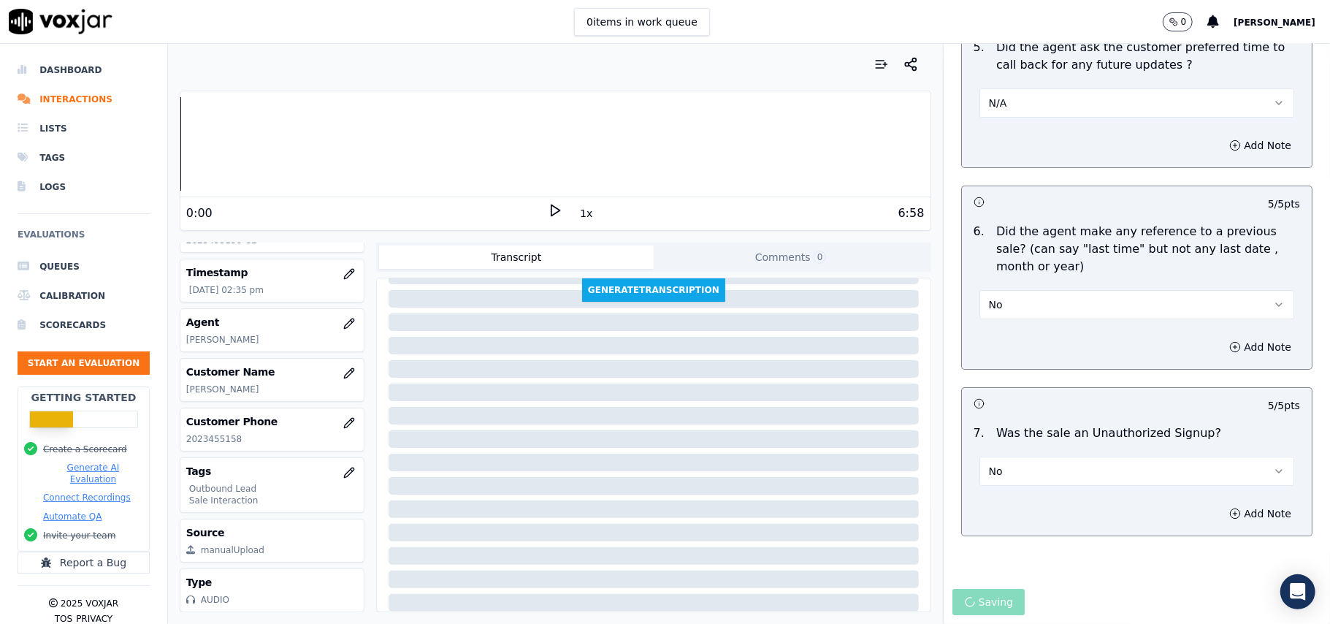
scroll to position [143, 0]
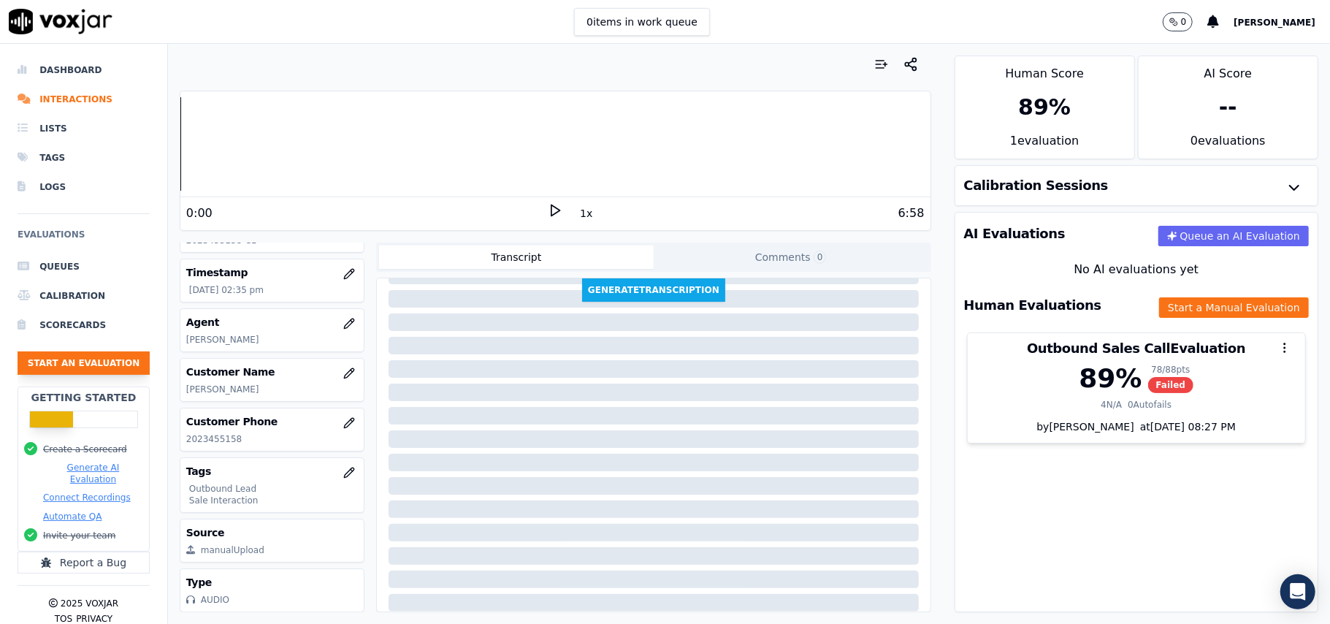
click at [69, 369] on button "Start an Evaluation" at bounding box center [84, 362] width 132 height 23
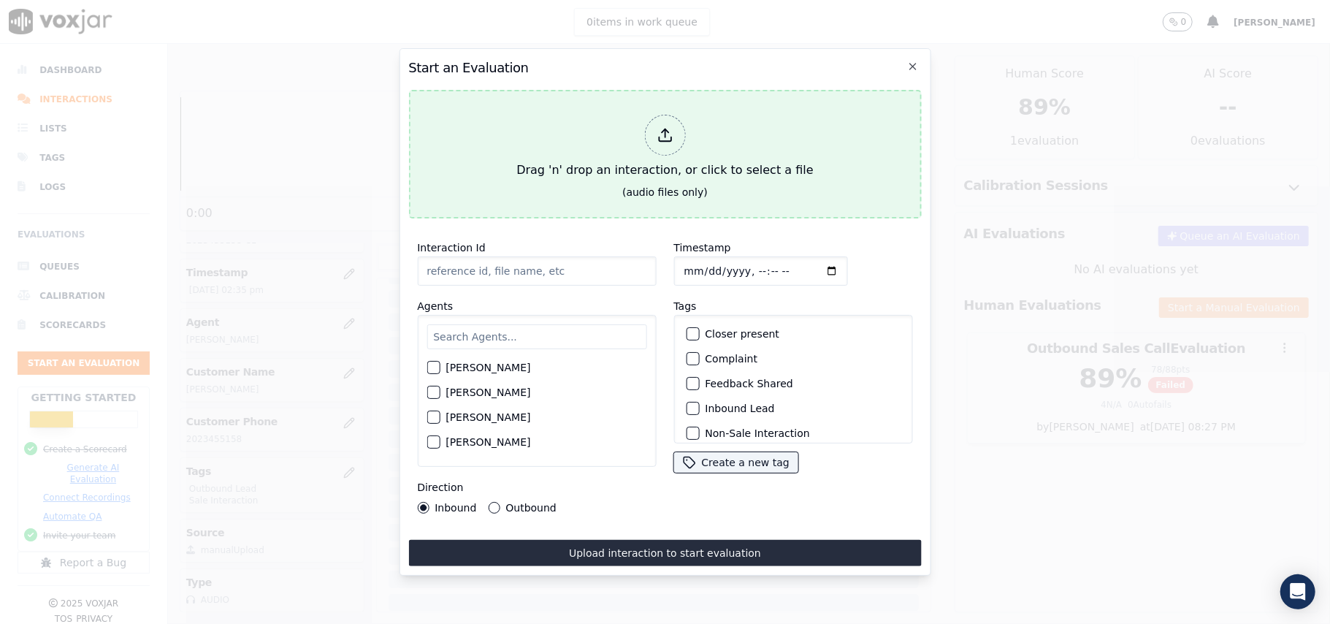
click at [669, 118] on div at bounding box center [664, 135] width 41 height 41
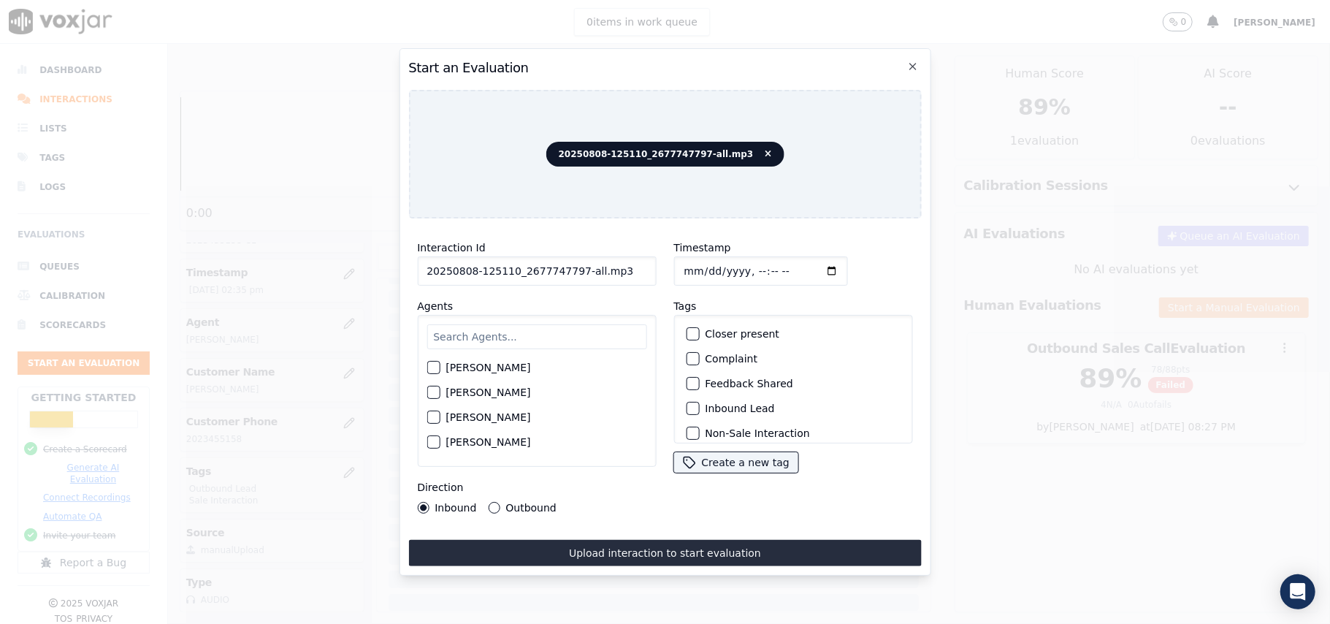
drag, startPoint x: 625, startPoint y: 260, endPoint x: 573, endPoint y: 256, distance: 52.1
click at [573, 256] on input "20250808-125110_2677747797-all.mp3" at bounding box center [536, 270] width 239 height 29
type input "20250808-125110_2677747797-C1"
click at [701, 263] on input "Timestamp" at bounding box center [761, 270] width 174 height 29
type input "2025-08-08T15:19"
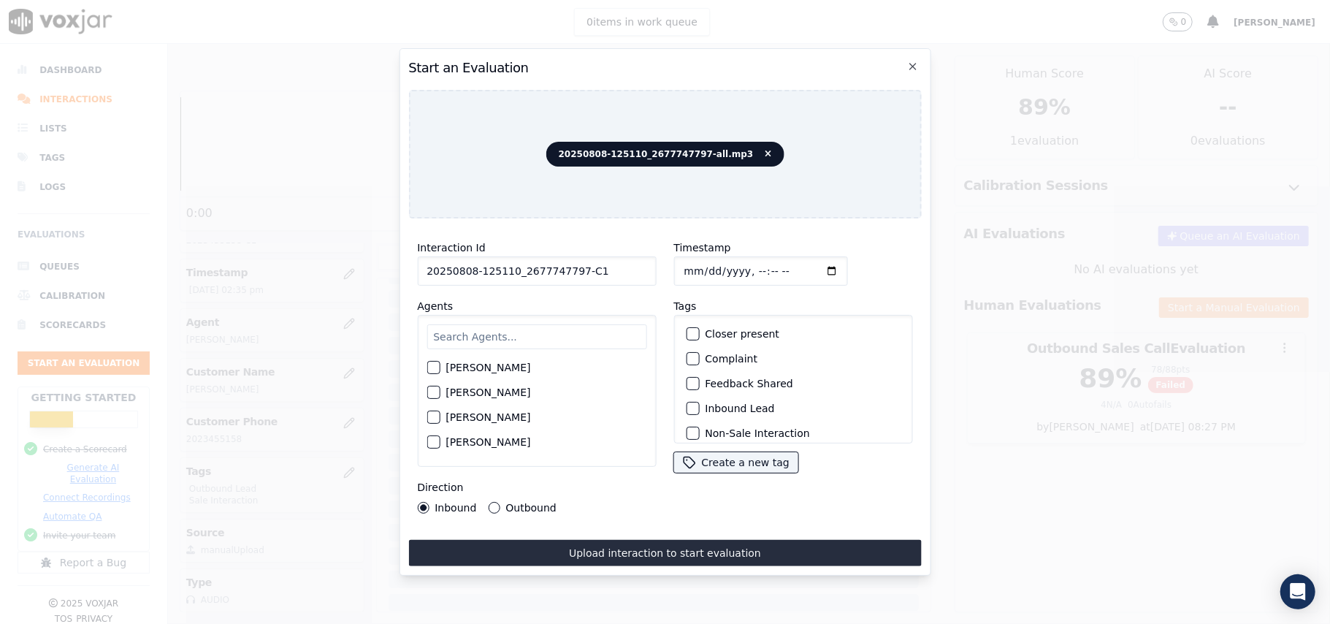
click at [557, 330] on input "text" at bounding box center [537, 336] width 220 height 25
type input "mart"
click at [434, 367] on div "button" at bounding box center [432, 372] width 10 height 10
click at [687, 403] on div "button" at bounding box center [692, 408] width 10 height 10
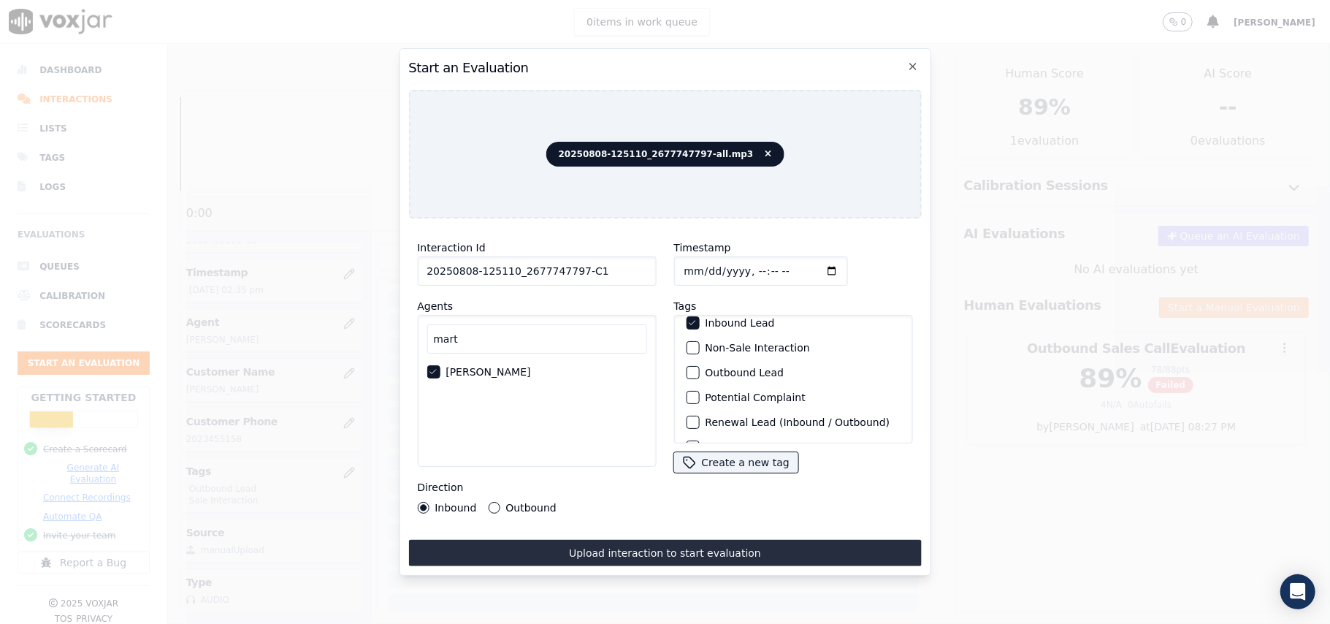
scroll to position [127, 0]
click at [687, 419] on div "button" at bounding box center [692, 424] width 10 height 10
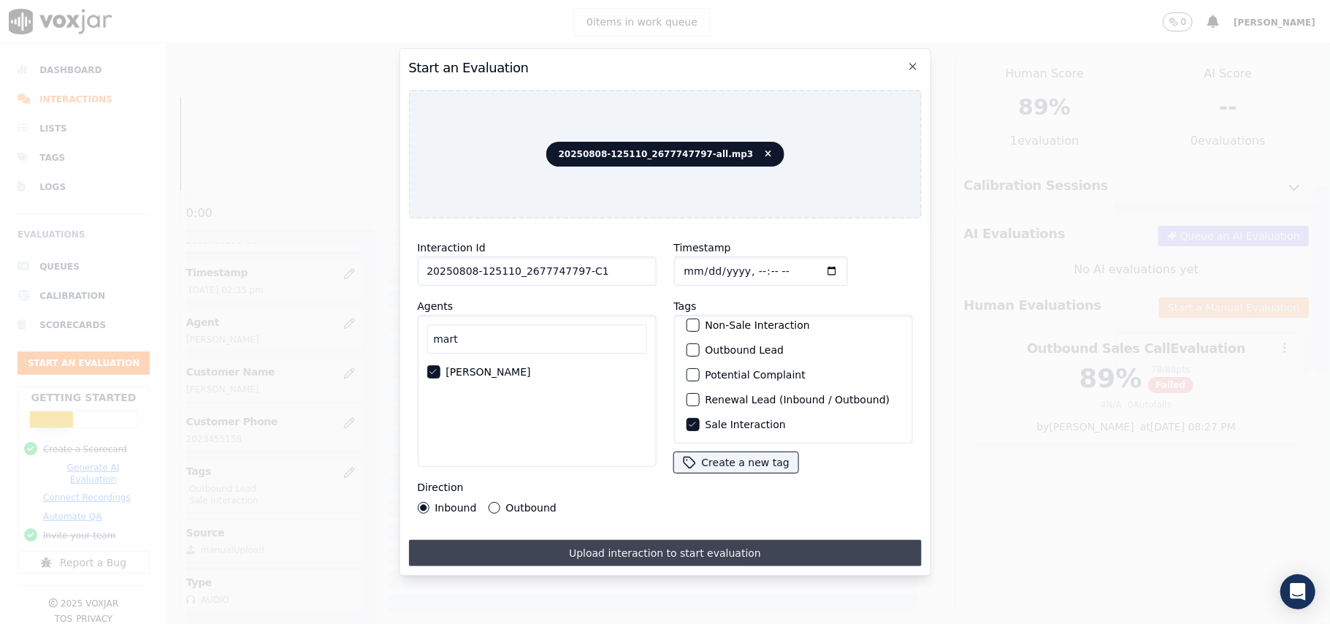
click at [655, 544] on button "Upload interaction to start evaluation" at bounding box center [664, 553] width 513 height 26
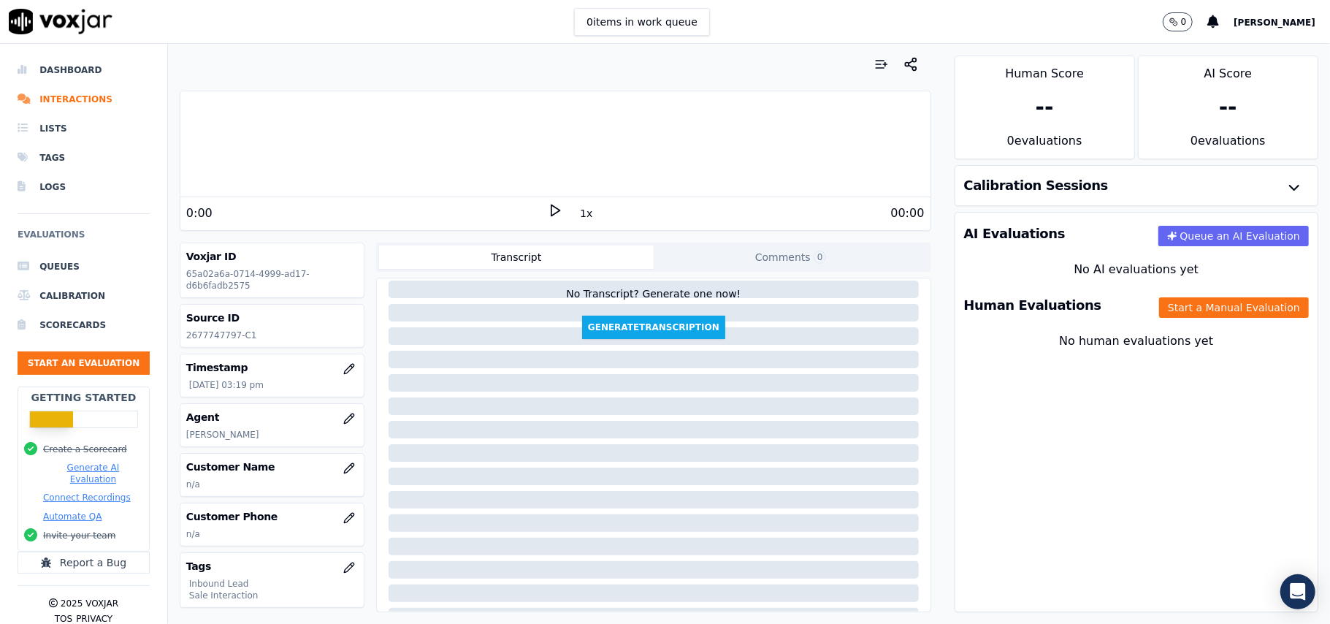
scroll to position [97, 0]
click at [343, 474] on icon "button" at bounding box center [349, 468] width 12 height 12
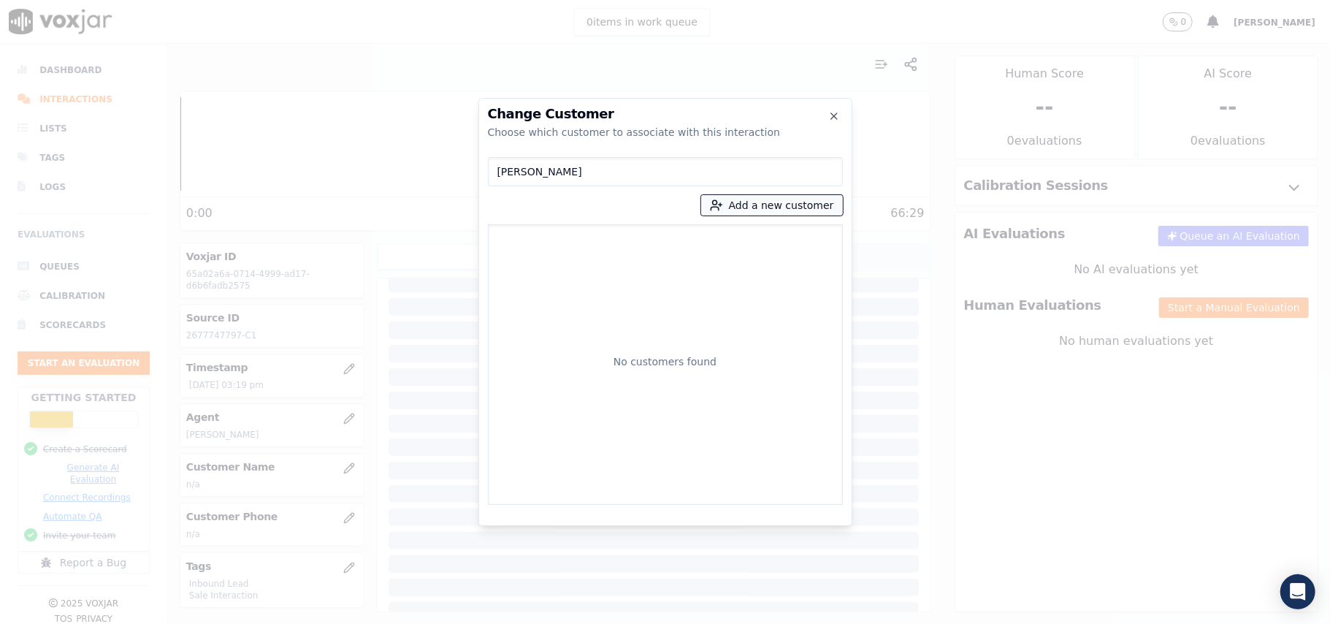
type input "Harvel Adamson"
click at [755, 203] on button "Add a new customer" at bounding box center [772, 205] width 142 height 20
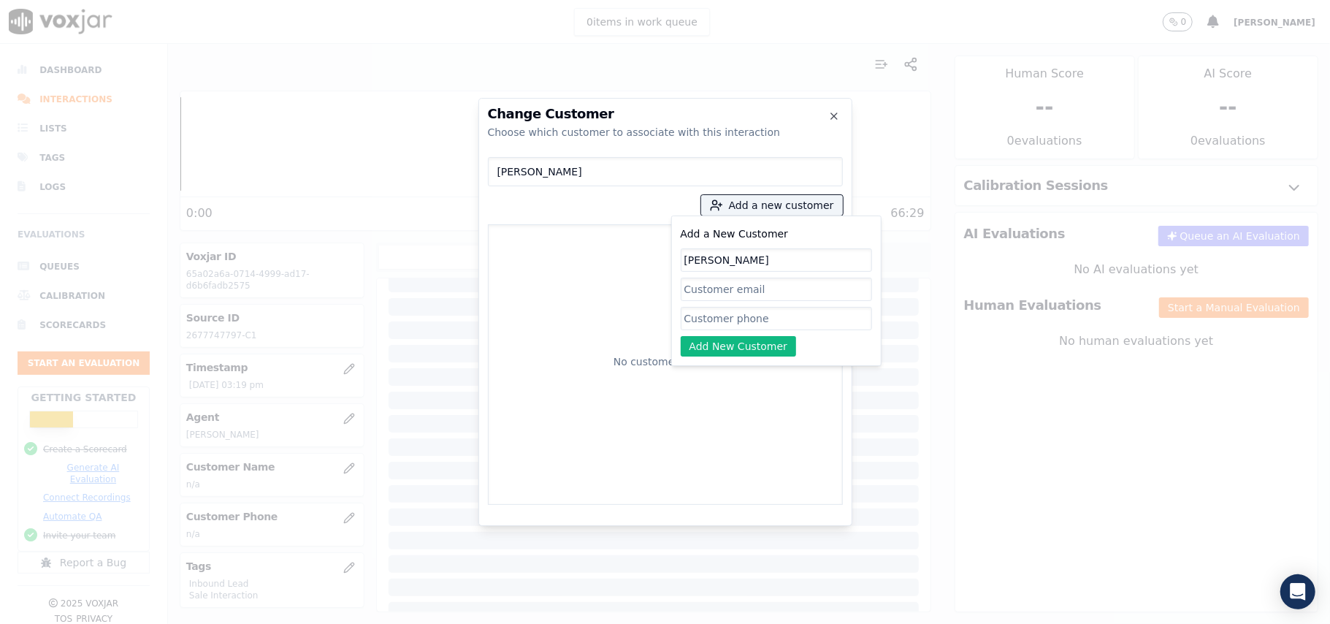
type input "Harvel Adamson"
click at [741, 320] on input "Add a New Customer" at bounding box center [776, 318] width 191 height 23
paste input "2677747797"
type input "2677747797"
click at [734, 346] on button "Add New Customer" at bounding box center [739, 346] width 116 height 20
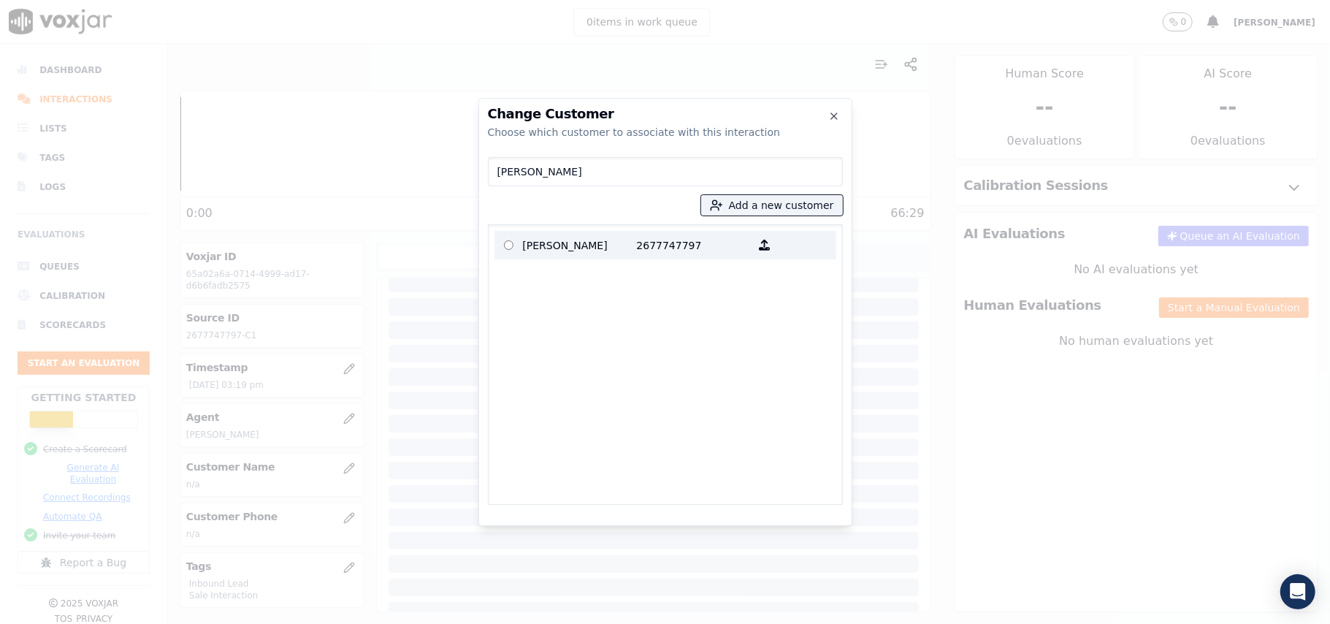
click at [649, 254] on p "2677747797" at bounding box center [694, 245] width 114 height 23
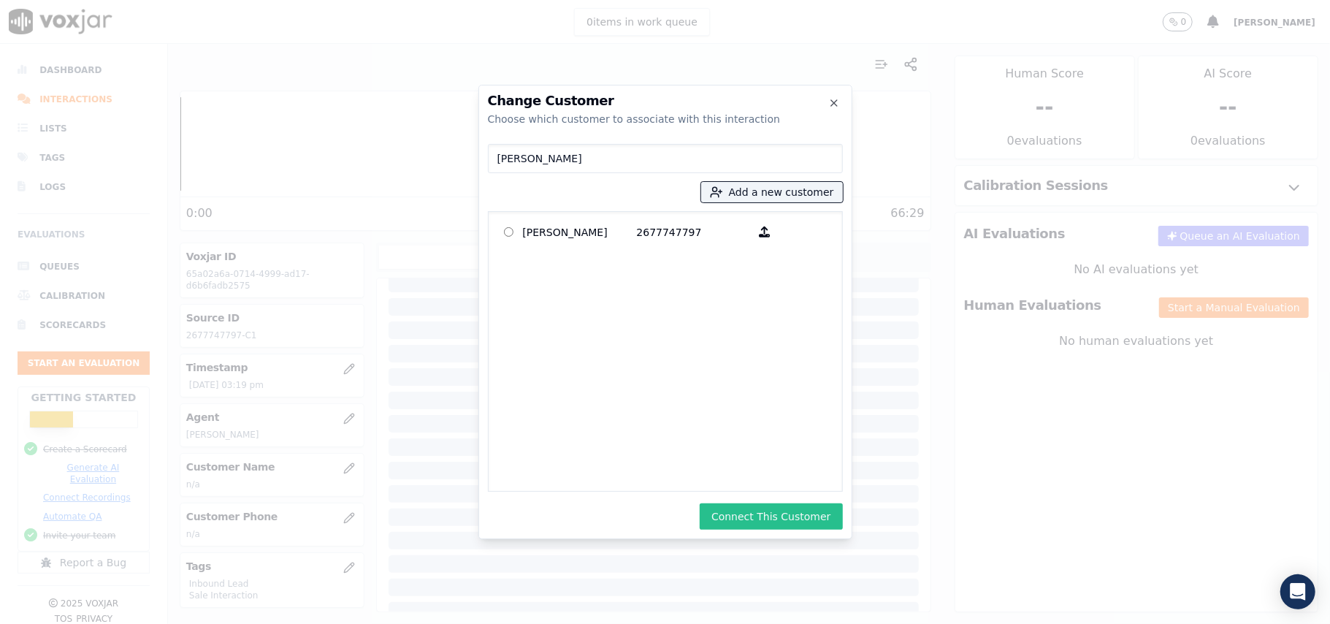
click at [799, 515] on button "Connect This Customer" at bounding box center [771, 516] width 142 height 26
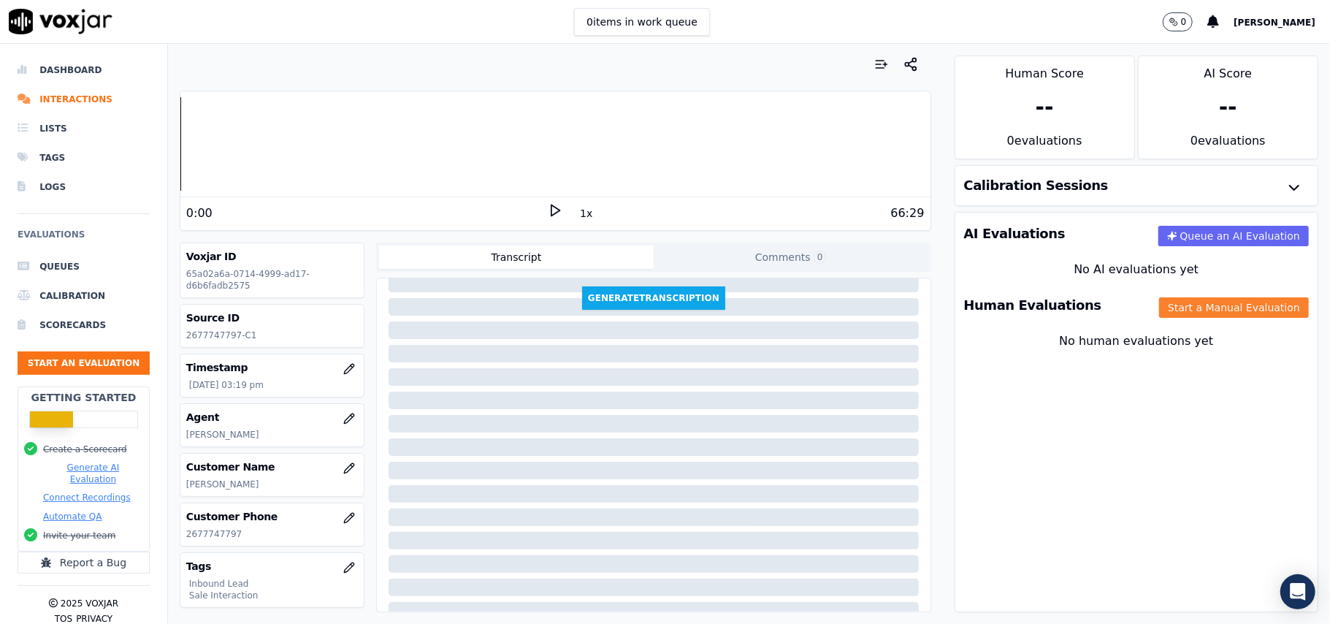
click at [1182, 318] on button "Start a Manual Evaluation" at bounding box center [1234, 307] width 150 height 20
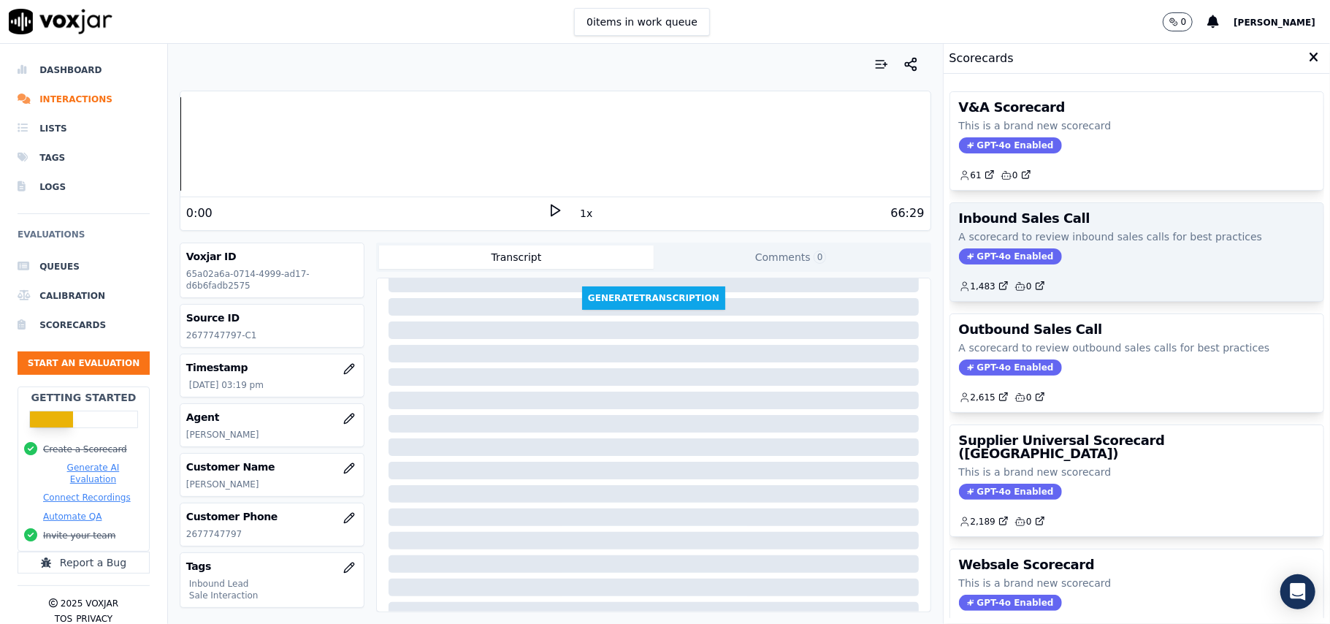
click at [964, 259] on span "GPT-4o Enabled" at bounding box center [1010, 256] width 103 height 16
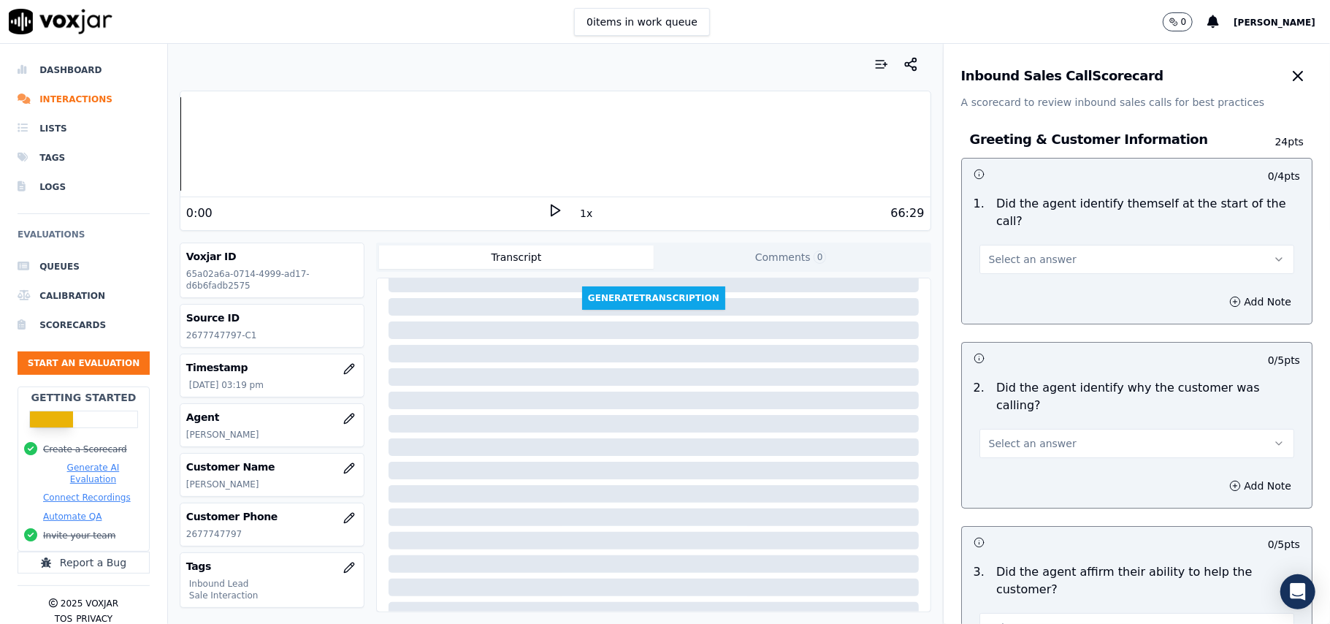
click at [1070, 245] on button "Select an answer" at bounding box center [1137, 259] width 315 height 29
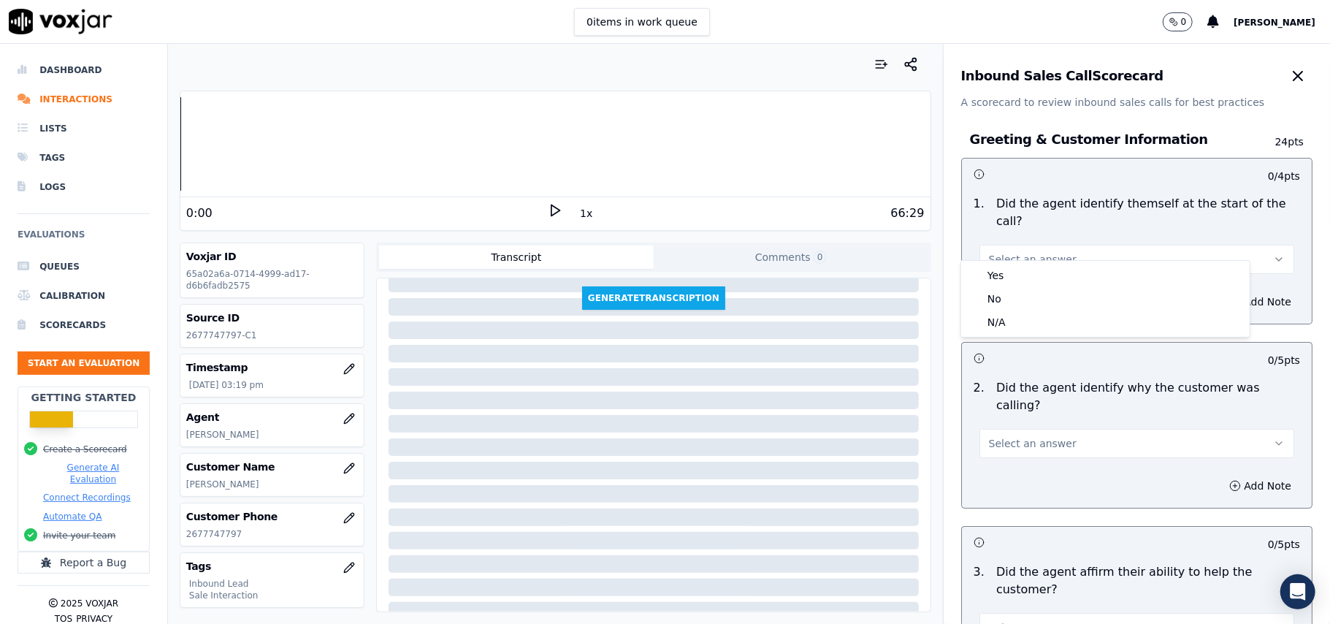
click at [1053, 263] on div "Yes No N/A" at bounding box center [1105, 299] width 289 height 76
click at [1050, 270] on div "Yes" at bounding box center [1105, 275] width 283 height 23
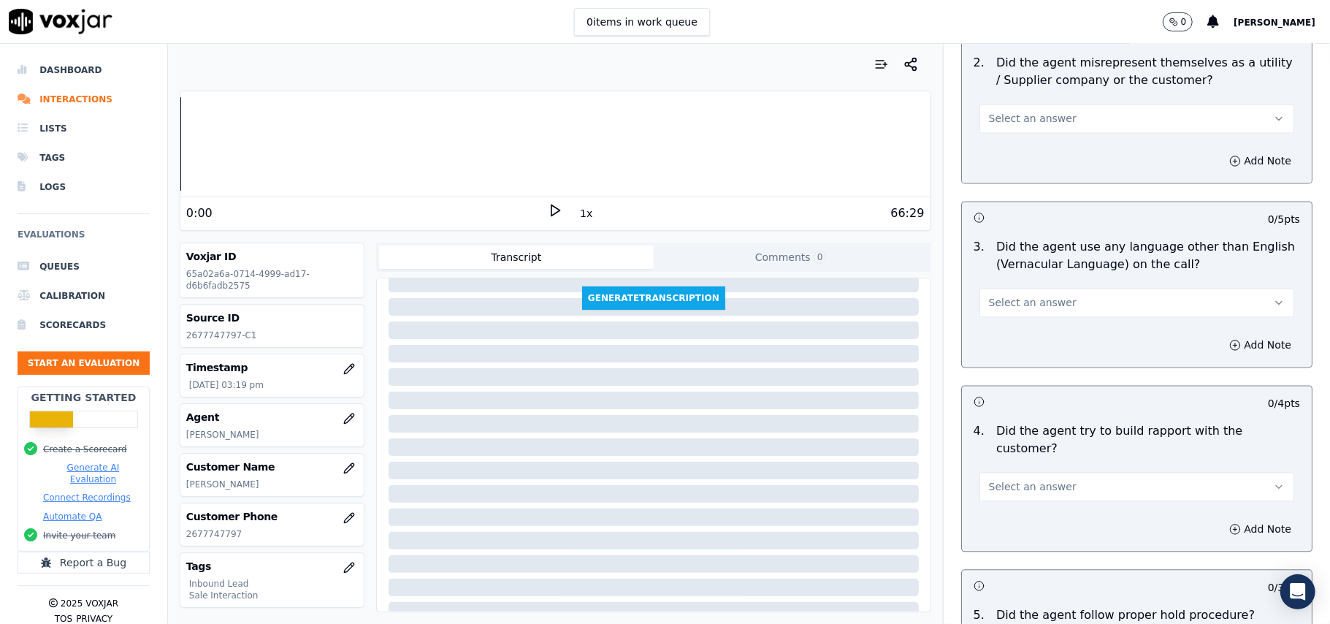
scroll to position [4089, 0]
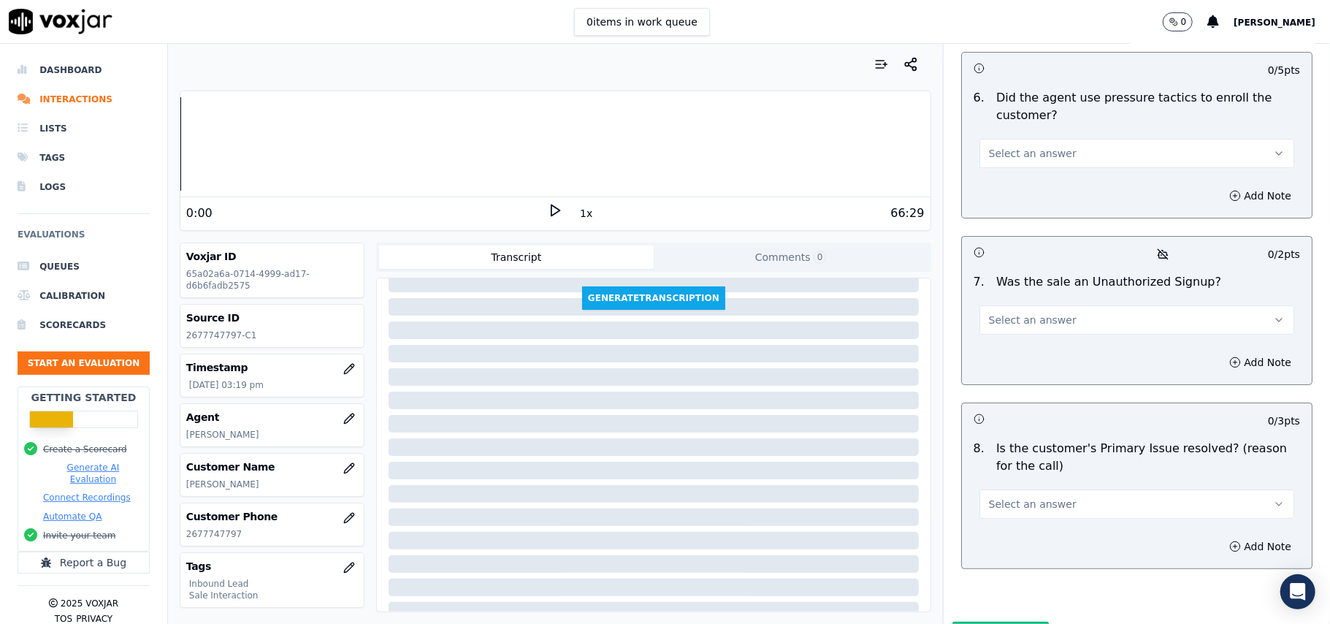
click at [1094, 489] on button "Select an answer" at bounding box center [1137, 503] width 315 height 29
click at [1034, 492] on div "No" at bounding box center [1105, 483] width 283 height 23
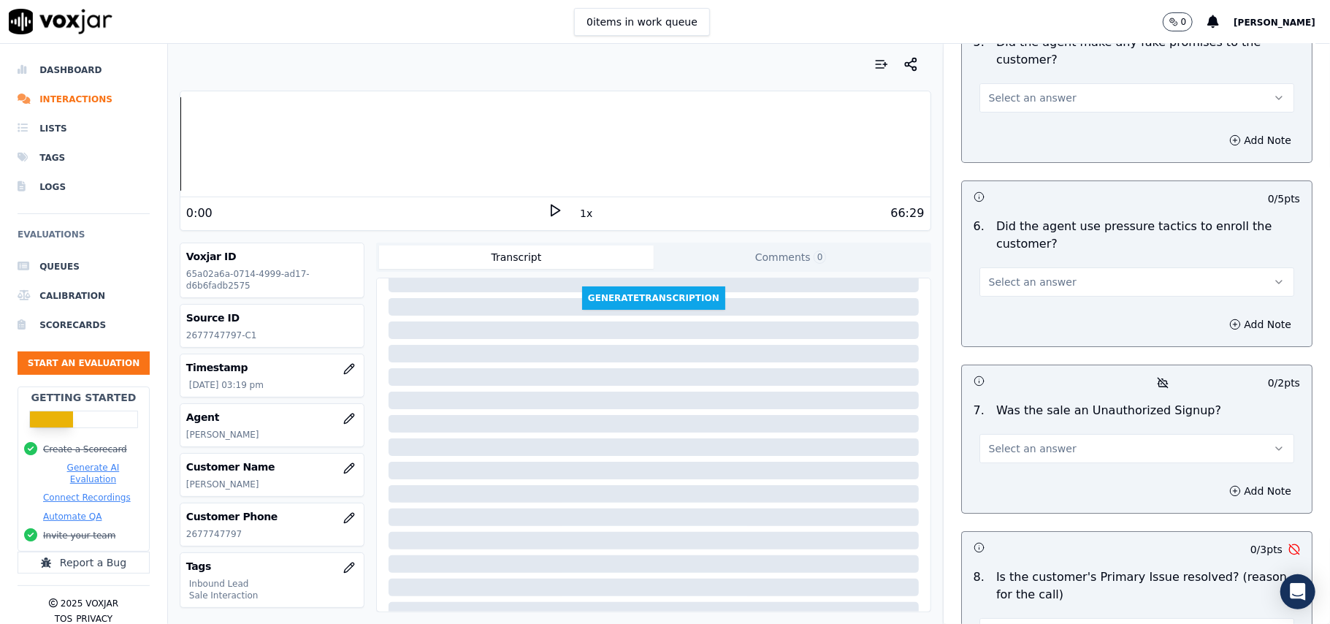
scroll to position [3992, 0]
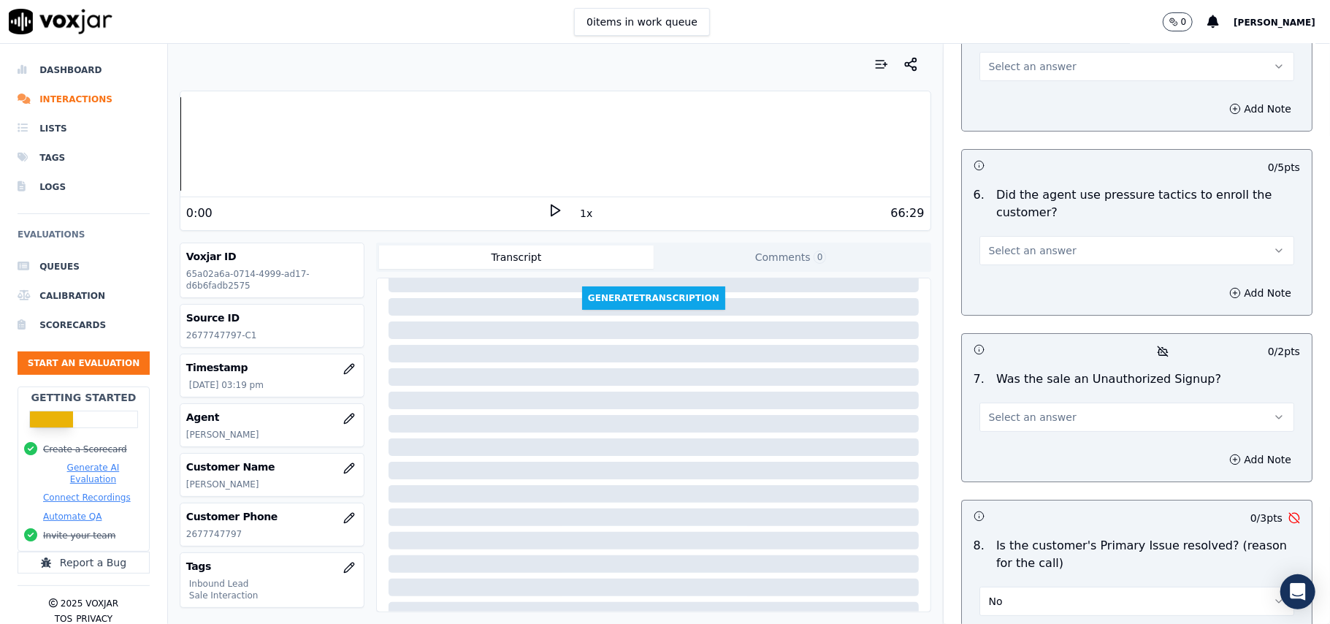
click at [1080, 587] on button "No" at bounding box center [1137, 601] width 315 height 29
click at [1015, 544] on div "Yes No N/A" at bounding box center [1105, 581] width 289 height 76
click at [1004, 558] on div "Yes" at bounding box center [1105, 557] width 283 height 23
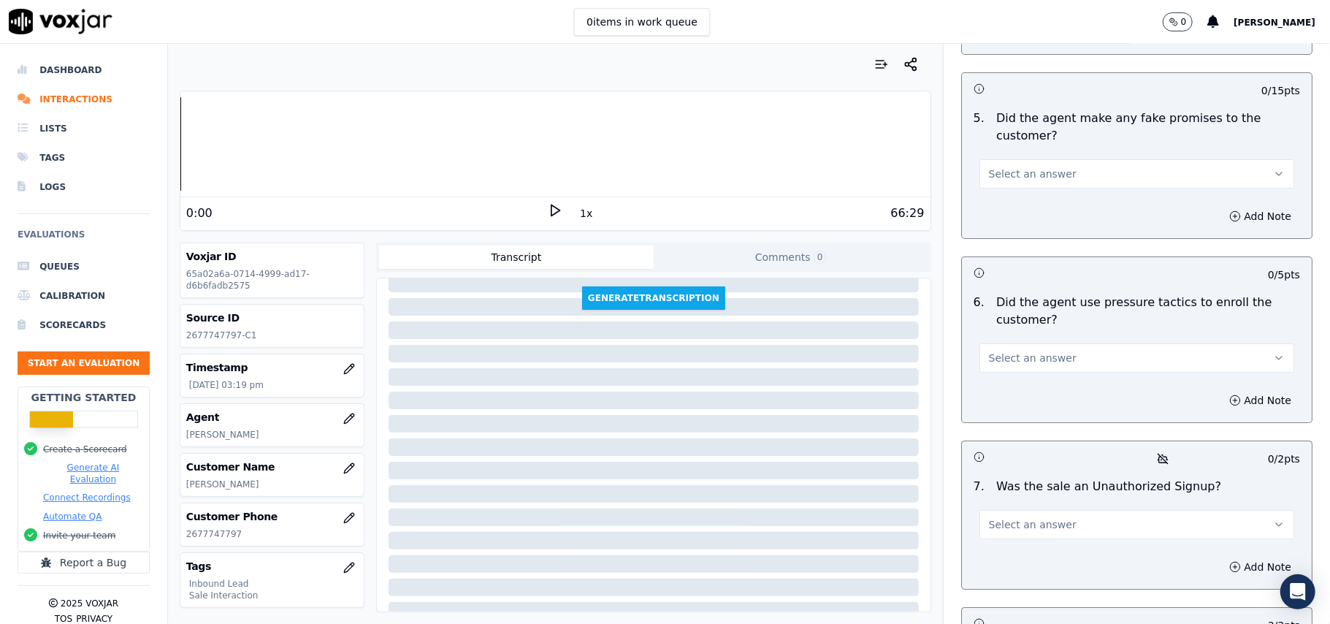
scroll to position [3797, 0]
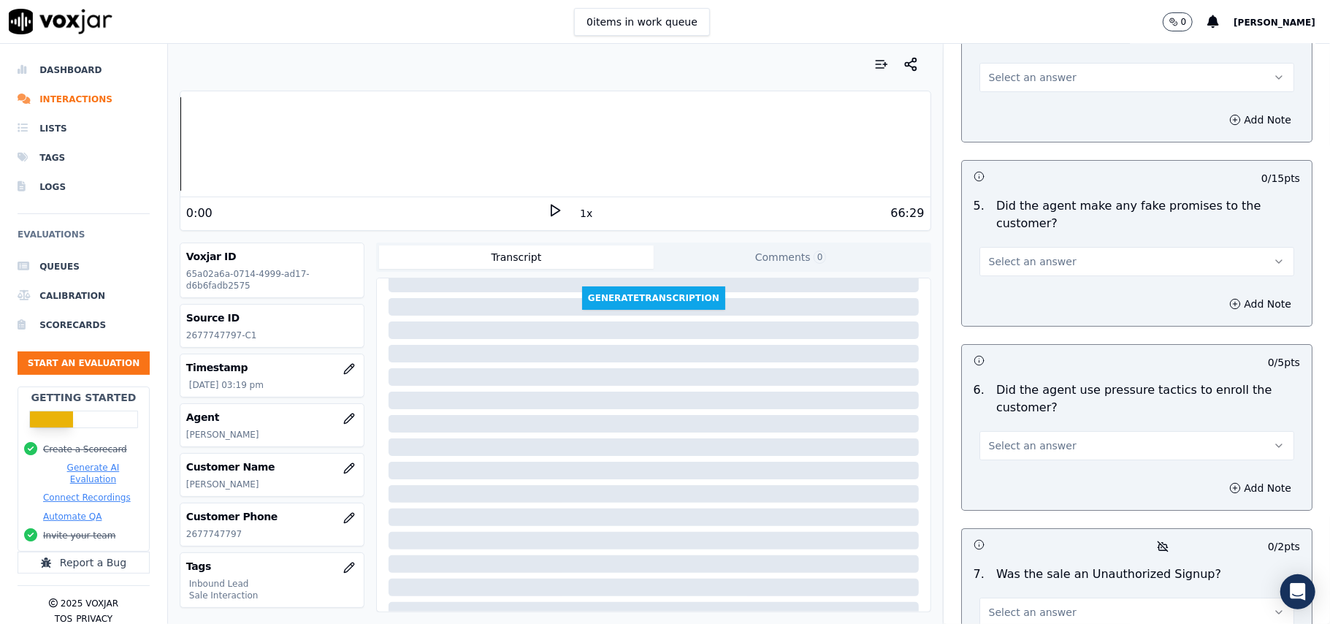
click at [1030, 605] on span "Select an answer" at bounding box center [1033, 612] width 88 height 15
click at [1032, 471] on div "No" at bounding box center [1105, 478] width 283 height 23
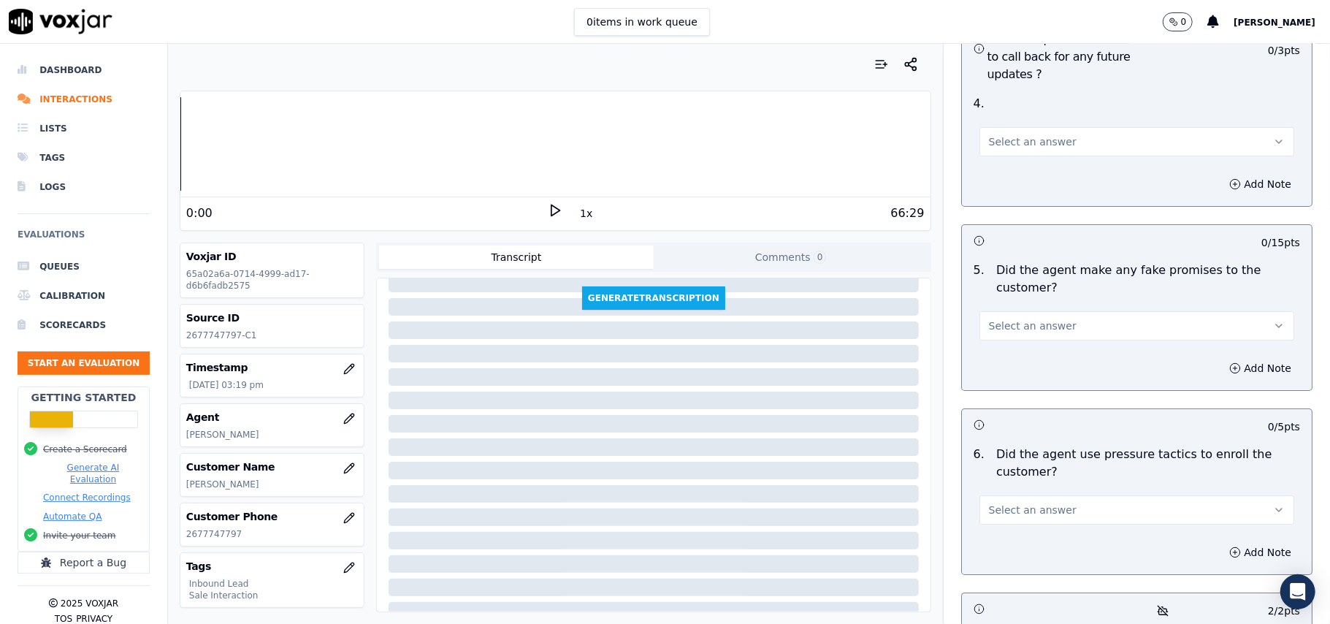
scroll to position [3699, 0]
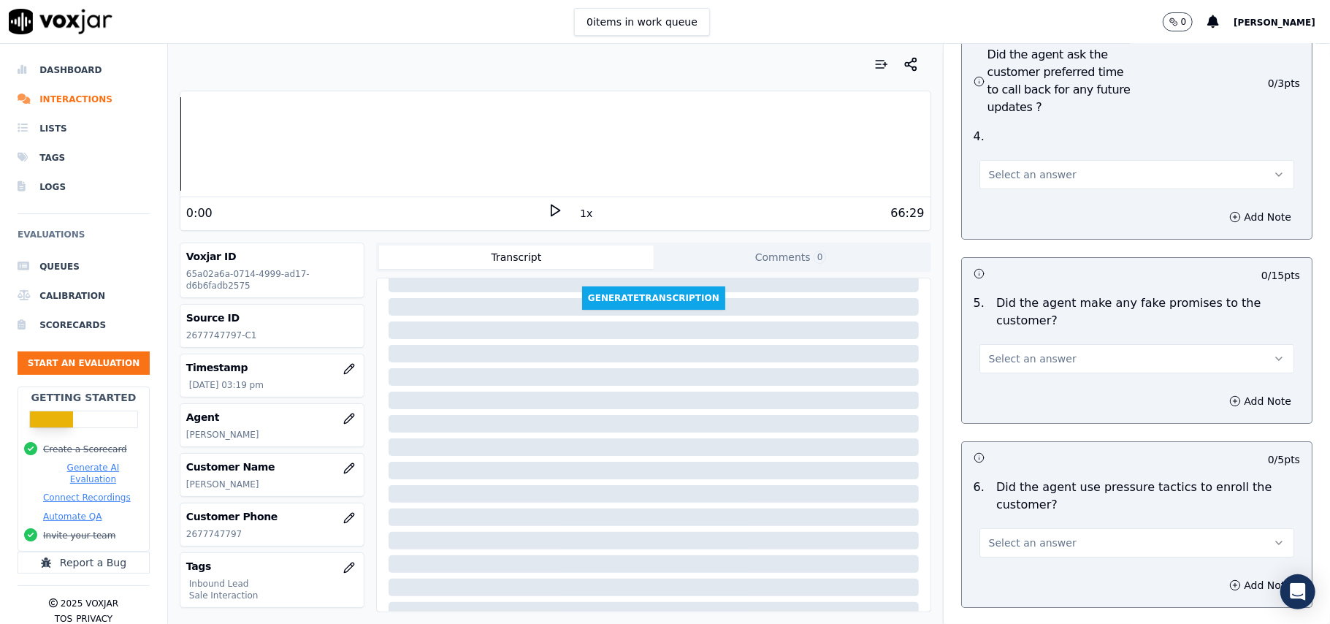
click at [1045, 535] on span "Select an answer" at bounding box center [1033, 542] width 88 height 15
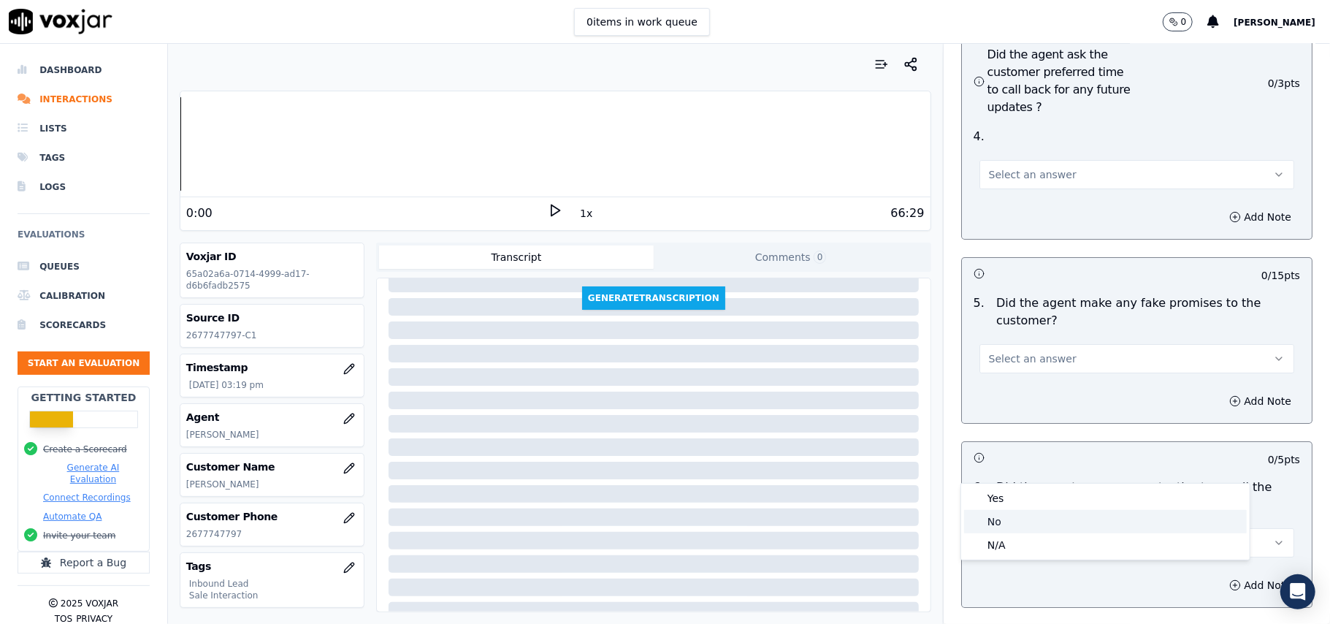
click at [1026, 516] on div "No" at bounding box center [1105, 521] width 283 height 23
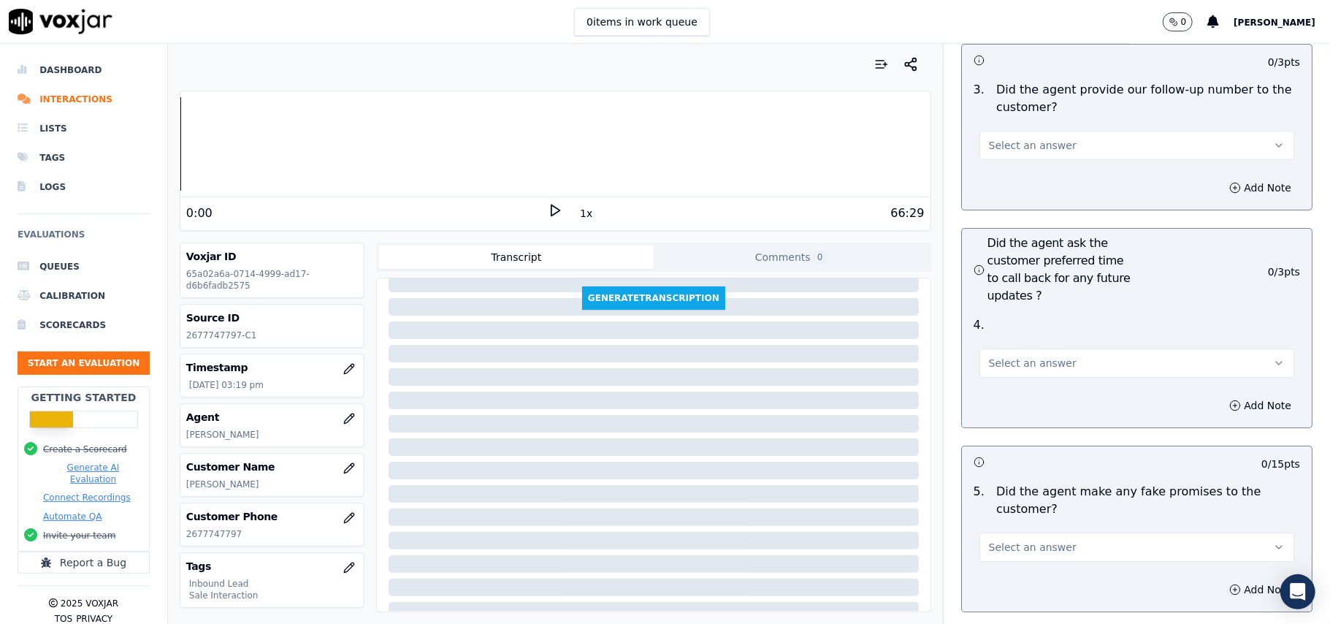
scroll to position [3504, 0]
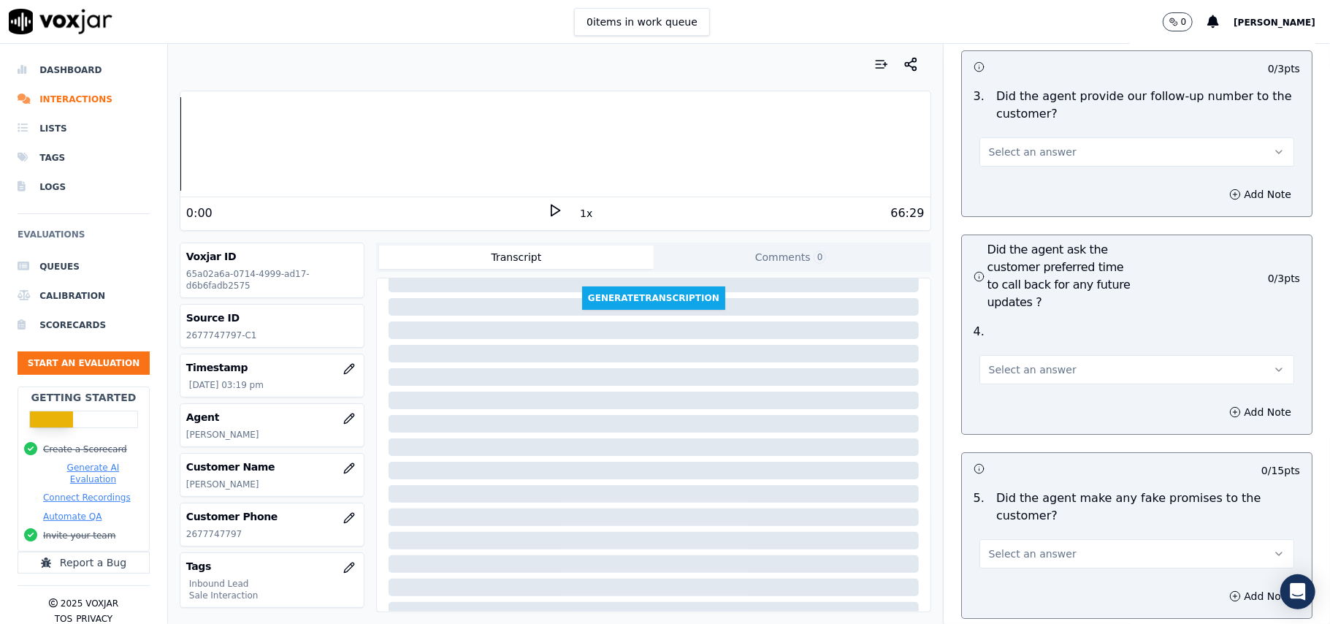
click at [1068, 539] on button "Select an answer" at bounding box center [1137, 553] width 315 height 29
click at [1033, 533] on div "No" at bounding box center [1105, 531] width 283 height 23
click at [1006, 362] on span "Select an answer" at bounding box center [1033, 369] width 88 height 15
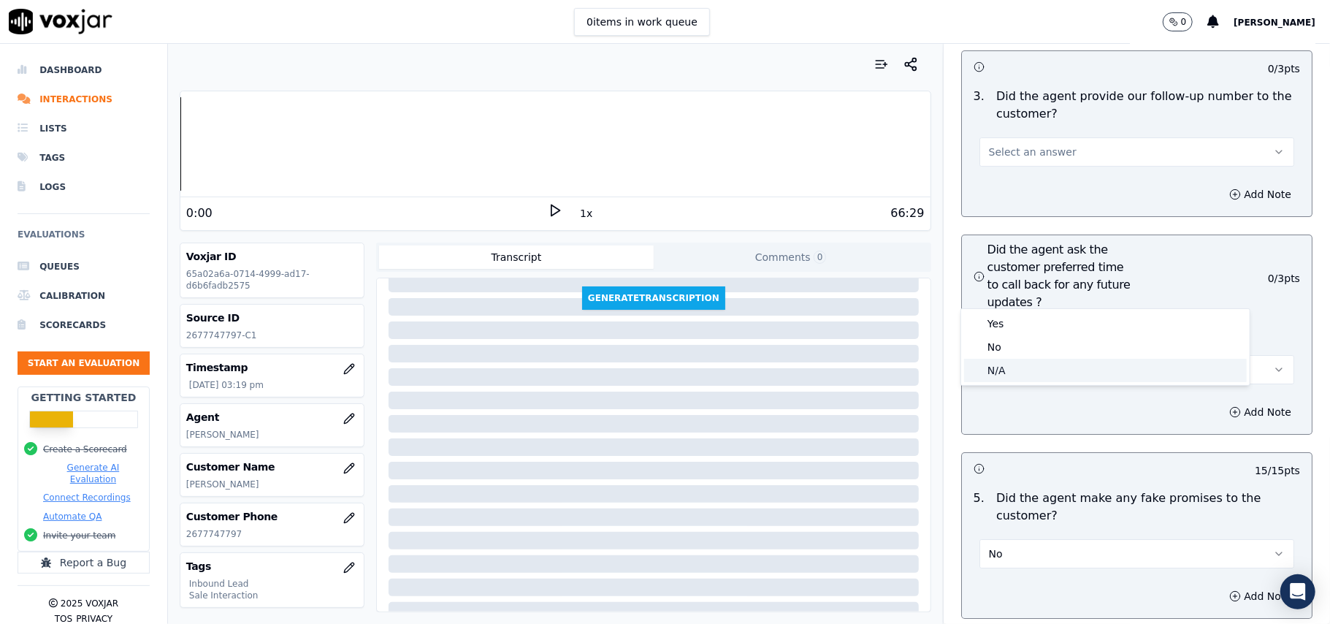
click at [983, 370] on div "N/A" at bounding box center [1105, 370] width 283 height 23
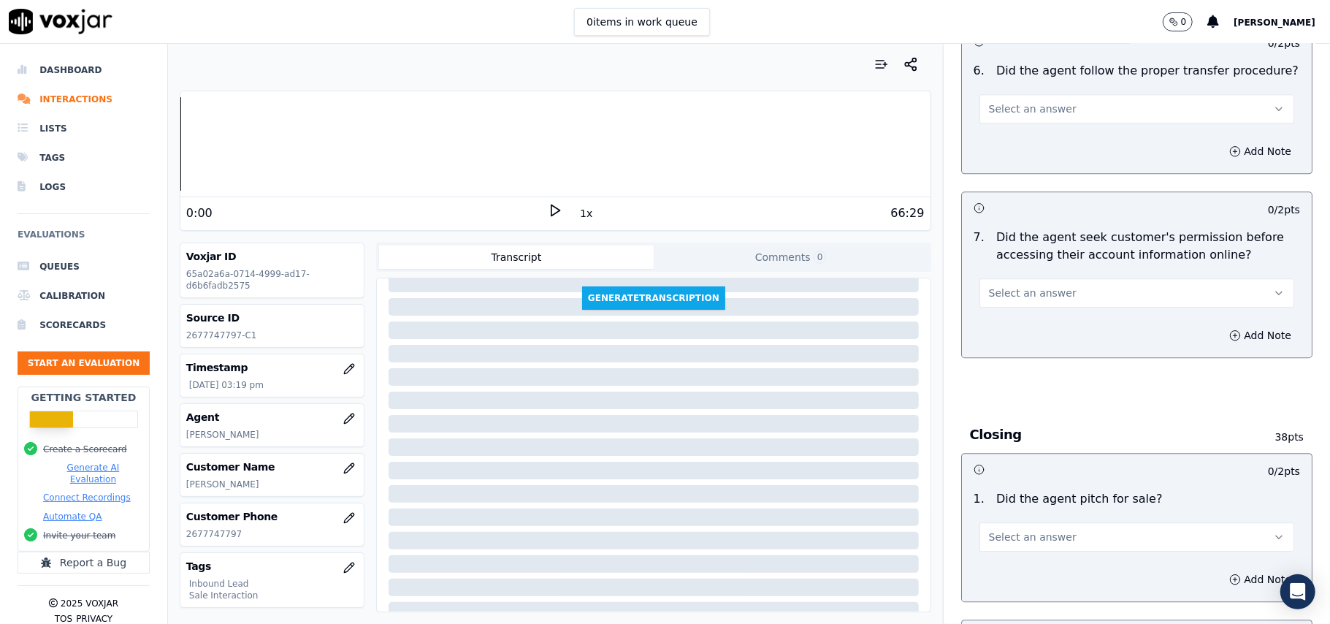
scroll to position [2920, 0]
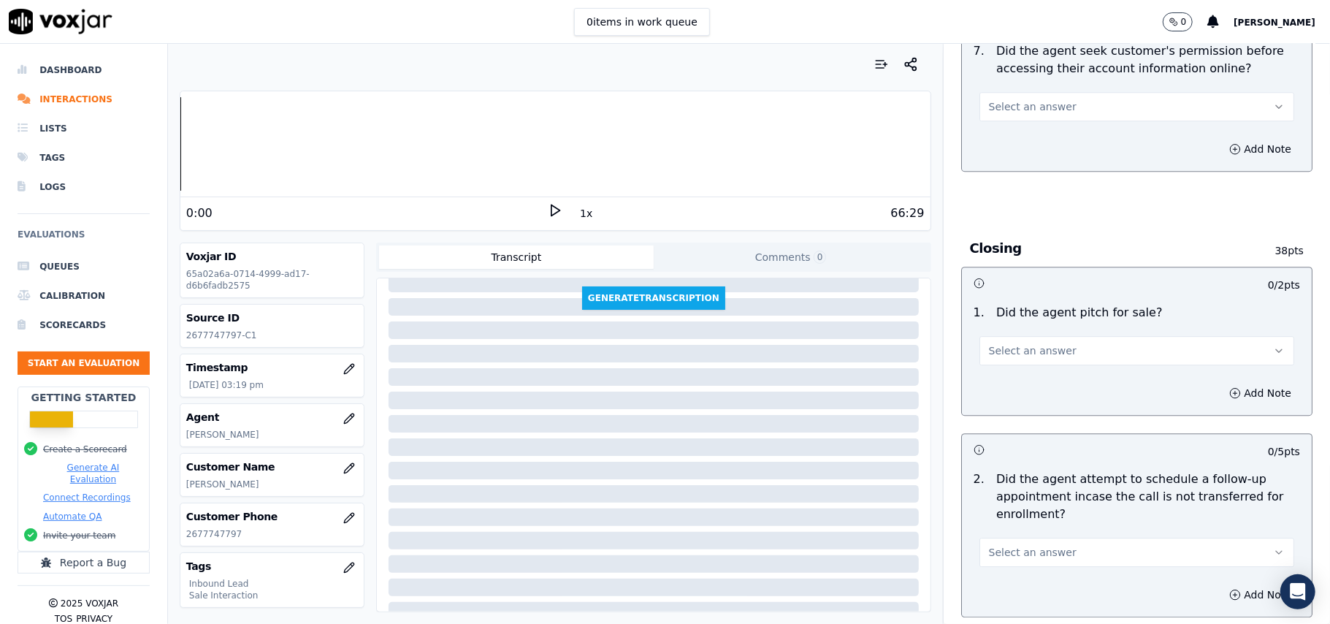
drag, startPoint x: 996, startPoint y: 269, endPoint x: 995, endPoint y: 279, distance: 10.3
click at [996, 343] on span "Select an answer" at bounding box center [1033, 350] width 88 height 15
click at [995, 295] on div "Yes" at bounding box center [1105, 302] width 283 height 23
click at [994, 535] on div "Select an answer" at bounding box center [1137, 551] width 315 height 32
click at [989, 545] on span "Select an answer" at bounding box center [1033, 552] width 88 height 15
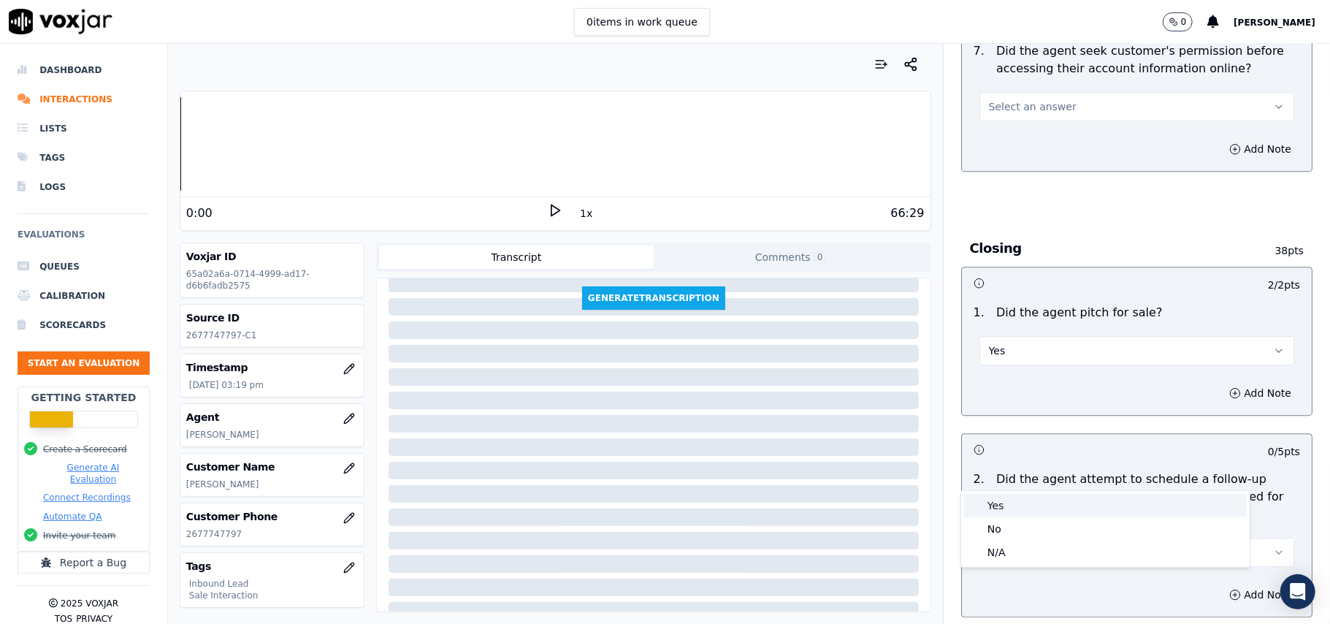
click at [997, 512] on div "Yes" at bounding box center [1105, 505] width 283 height 23
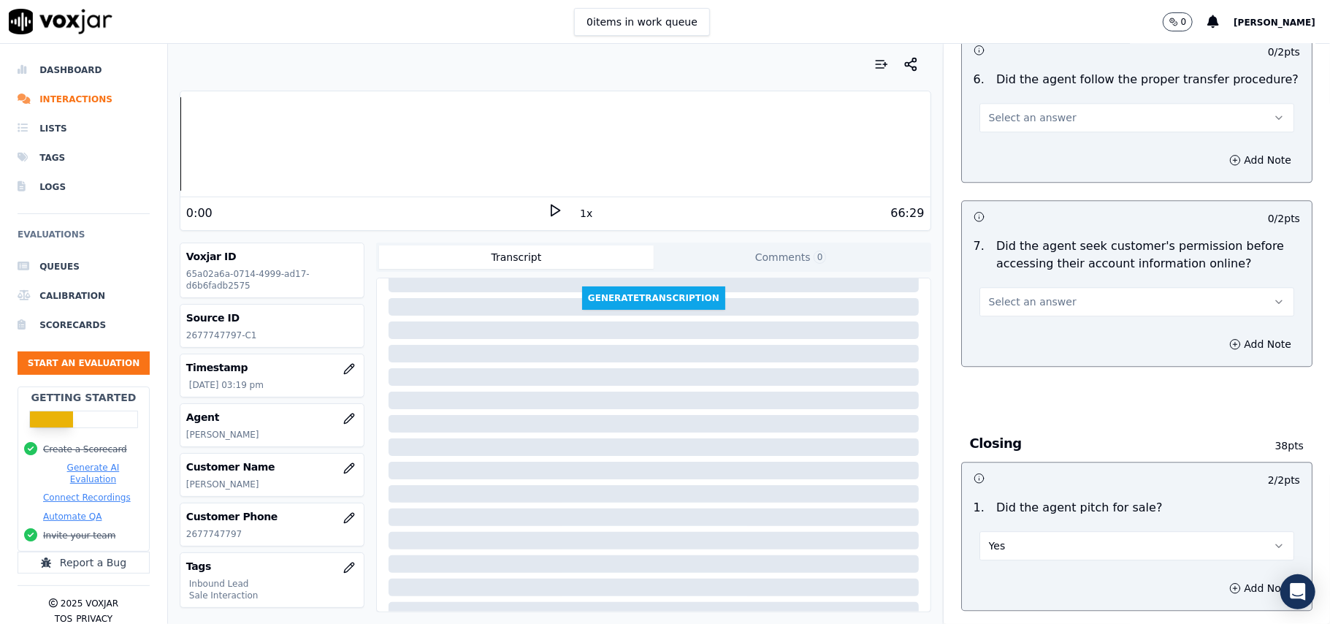
scroll to position [2433, 0]
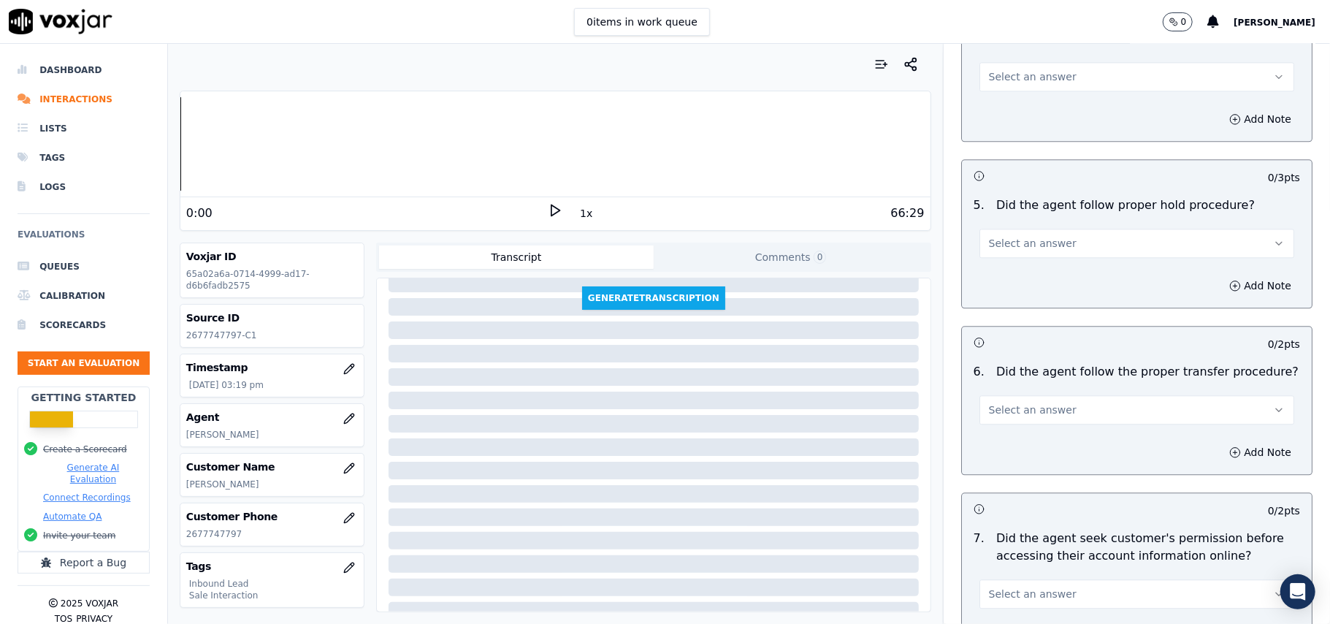
click at [1007, 579] on button "Select an answer" at bounding box center [1137, 593] width 315 height 29
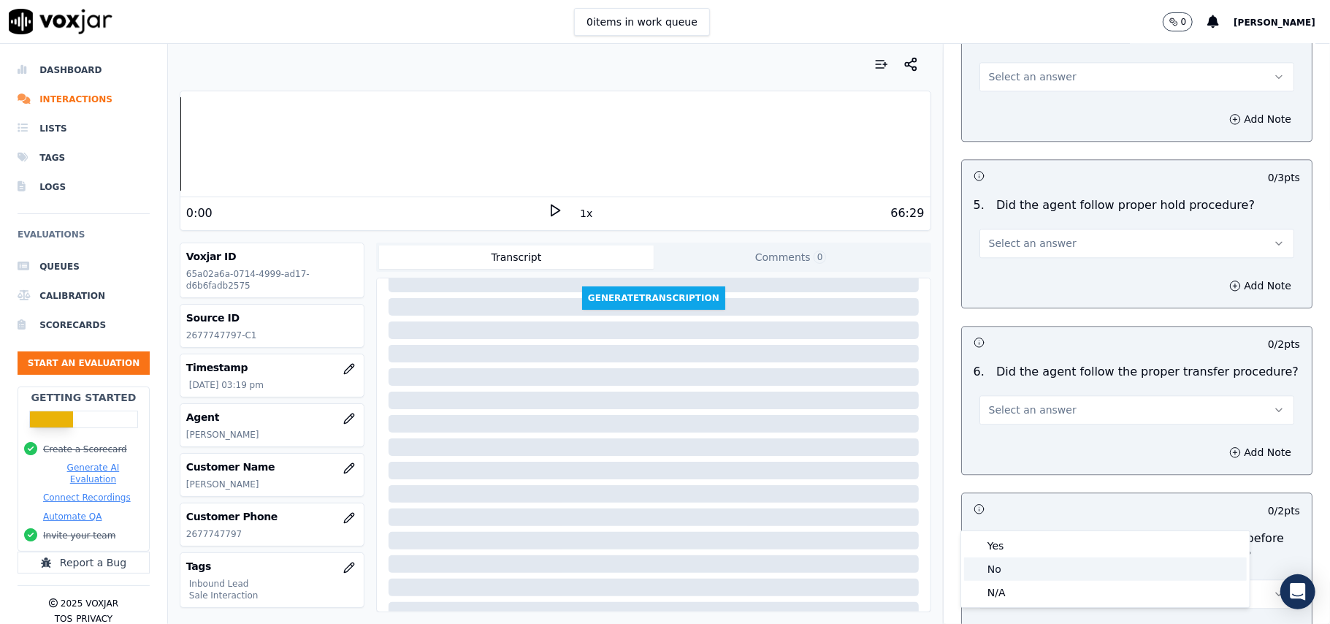
click at [1032, 563] on div "No" at bounding box center [1105, 568] width 283 height 23
click at [1243, 623] on button "Add Note" at bounding box center [1261, 636] width 80 height 20
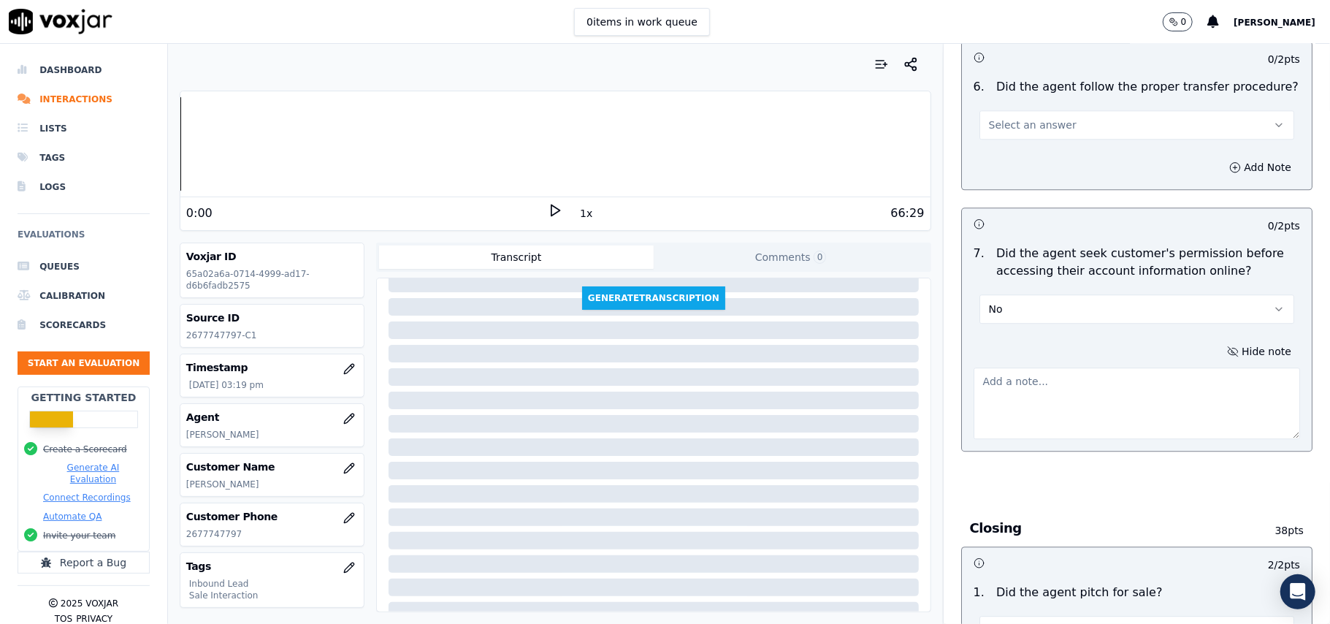
scroll to position [2725, 0]
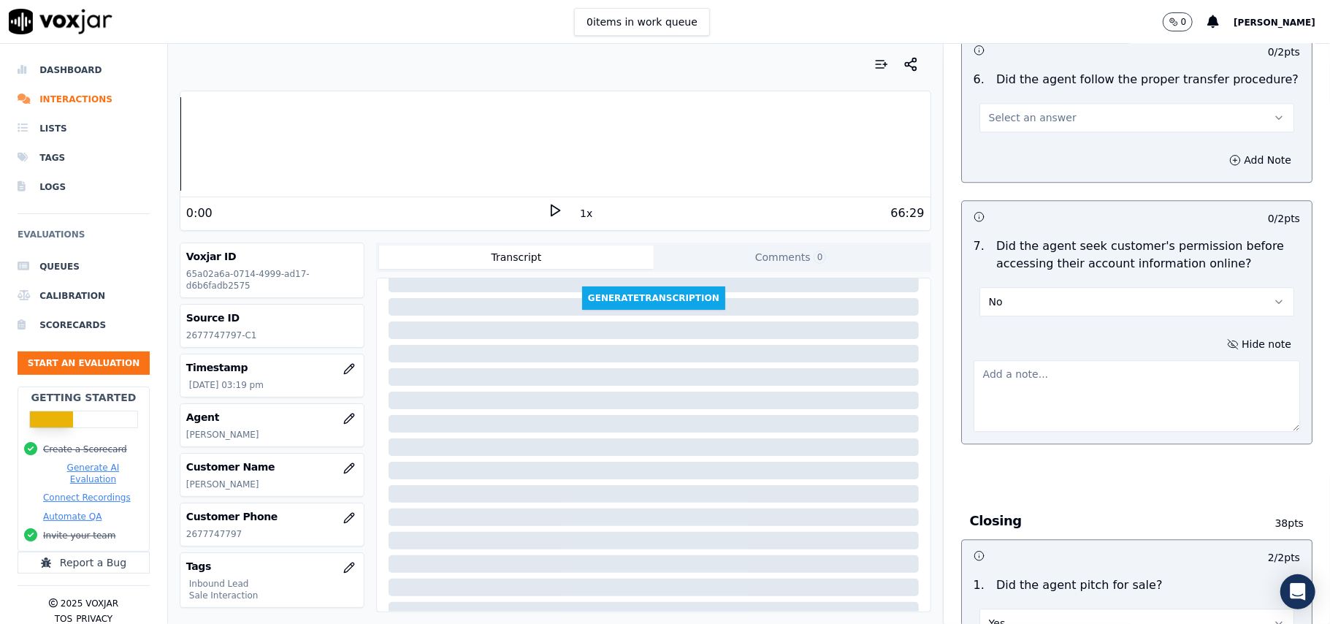
click at [1036, 360] on textarea at bounding box center [1137, 396] width 327 height 72
paste textarea "@07:40- Permission was not taken before accessing the customer account."
click at [986, 360] on textarea "@07:40- Permission was not taken before accessing the customer account." at bounding box center [1137, 396] width 327 height 72
paste textarea "Call ID: 125110"
click at [974, 360] on textarea "Call ID: 125110 @07:40- Permission was not taken before accessing the customer …" at bounding box center [1137, 396] width 327 height 72
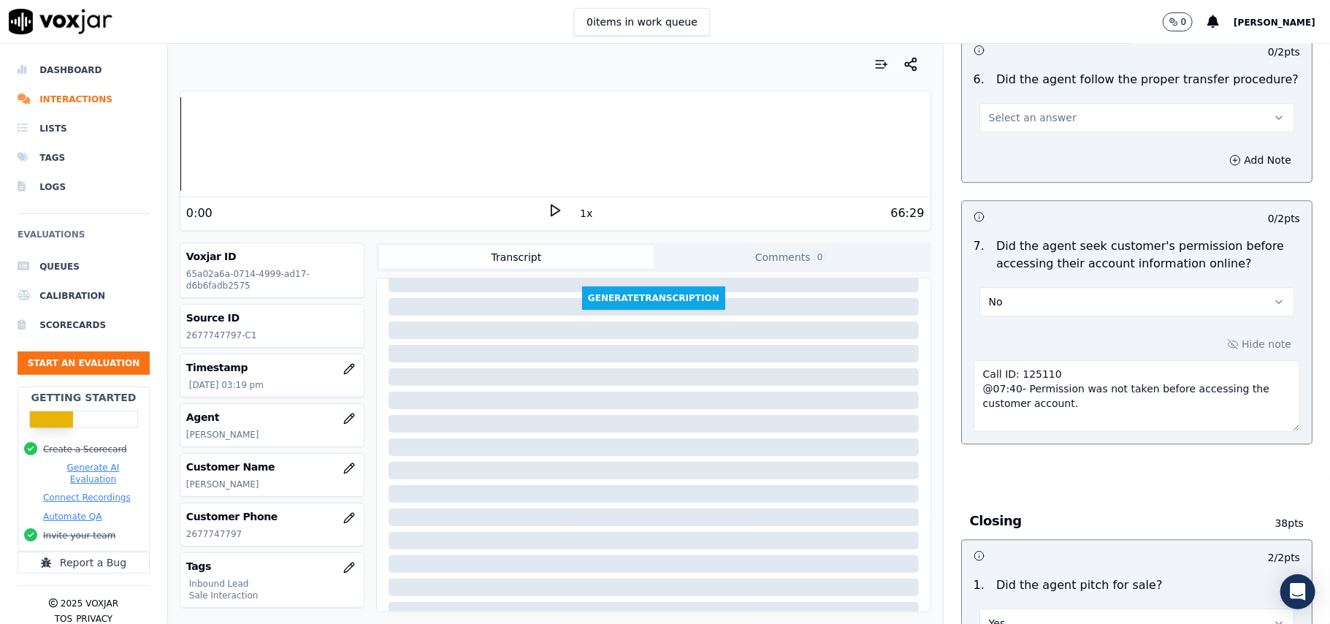
type textarea "Call ID: 125110 @07:40- Permission was not taken before accessing the customer …"
click at [1007, 503] on div "Closing 38 pts" at bounding box center [1136, 521] width 351 height 37
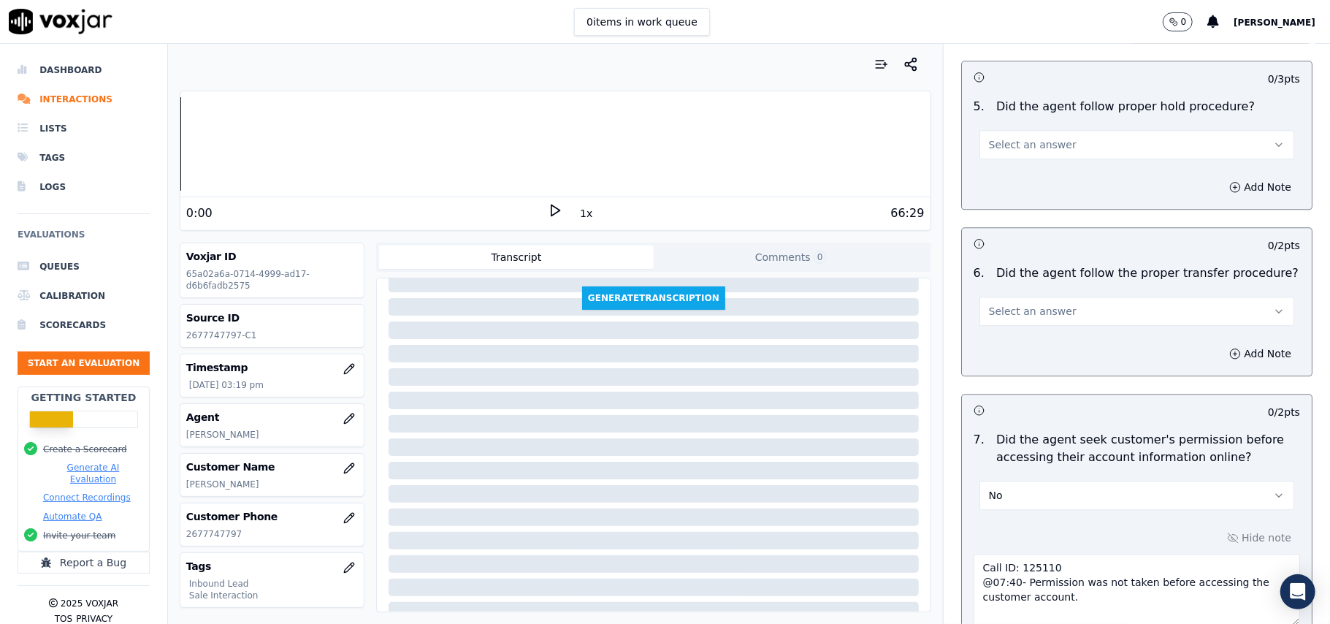
scroll to position [2531, 0]
click at [1056, 297] on button "Select an answer" at bounding box center [1137, 311] width 315 height 29
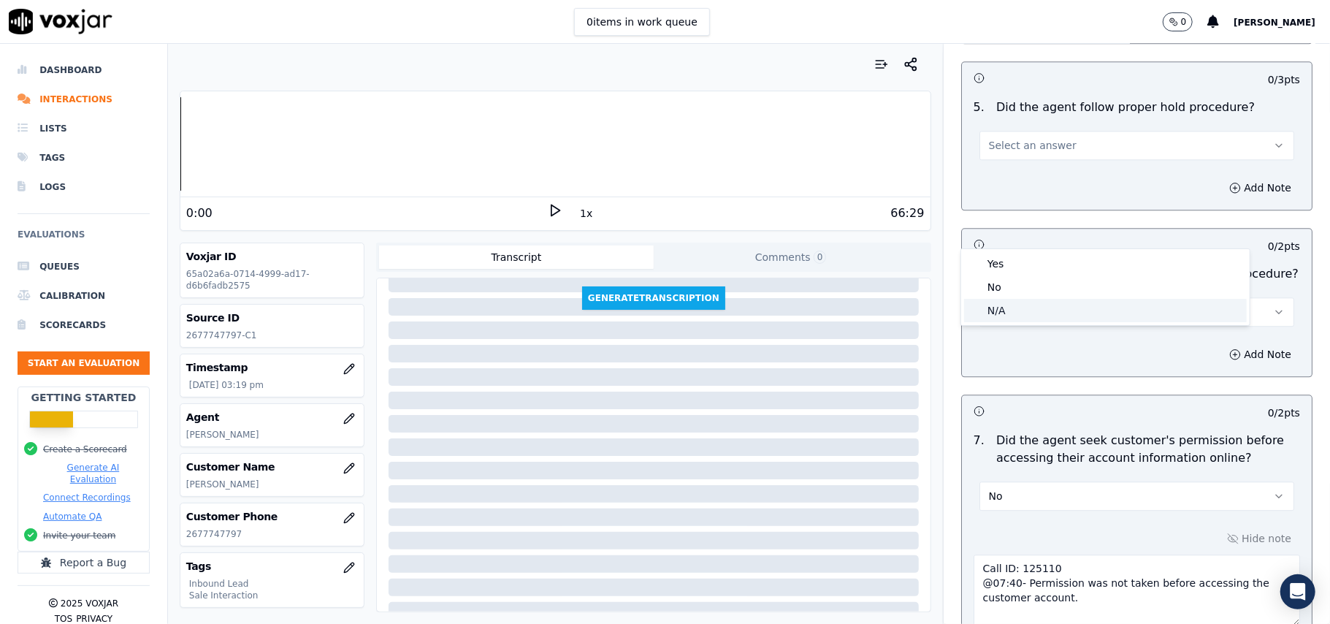
click at [1036, 308] on div "N/A" at bounding box center [1105, 310] width 283 height 23
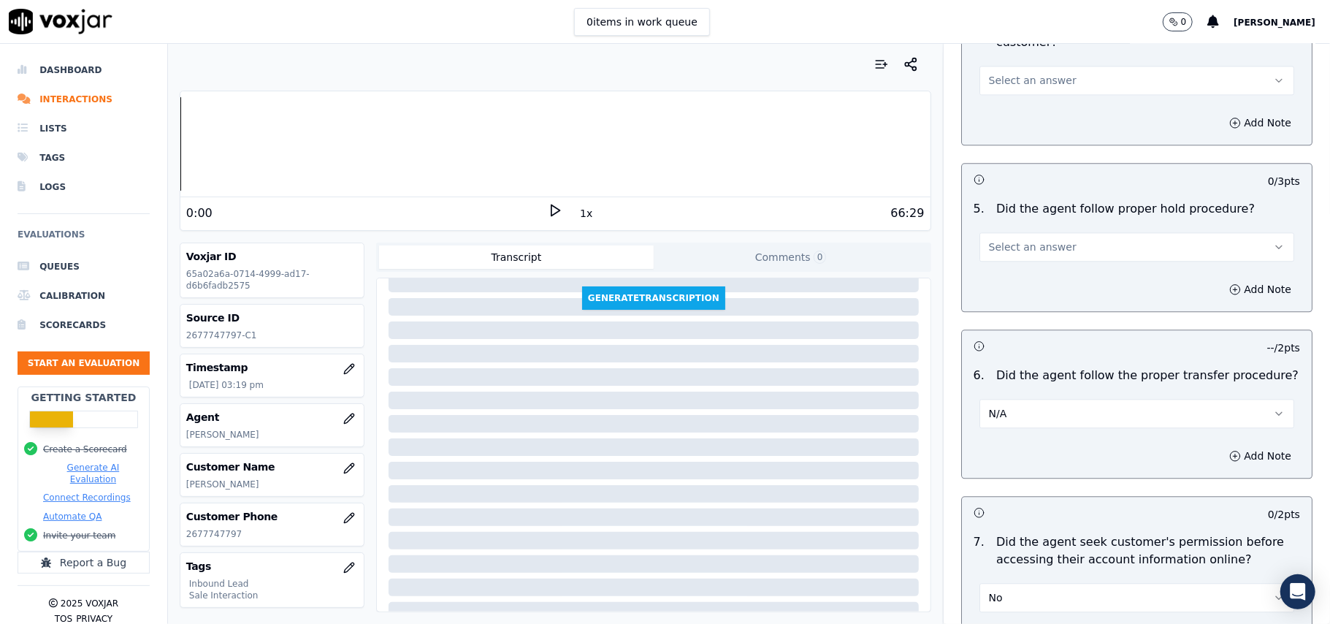
scroll to position [2336, 0]
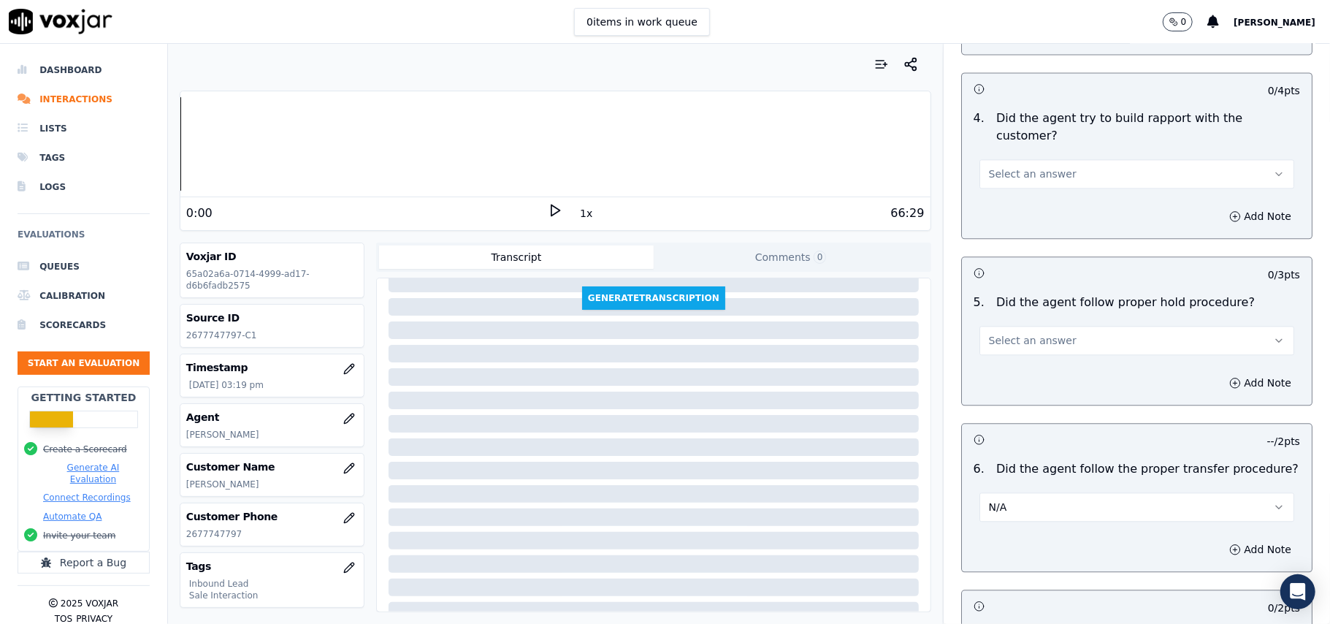
click at [1064, 326] on button "Select an answer" at bounding box center [1137, 340] width 315 height 29
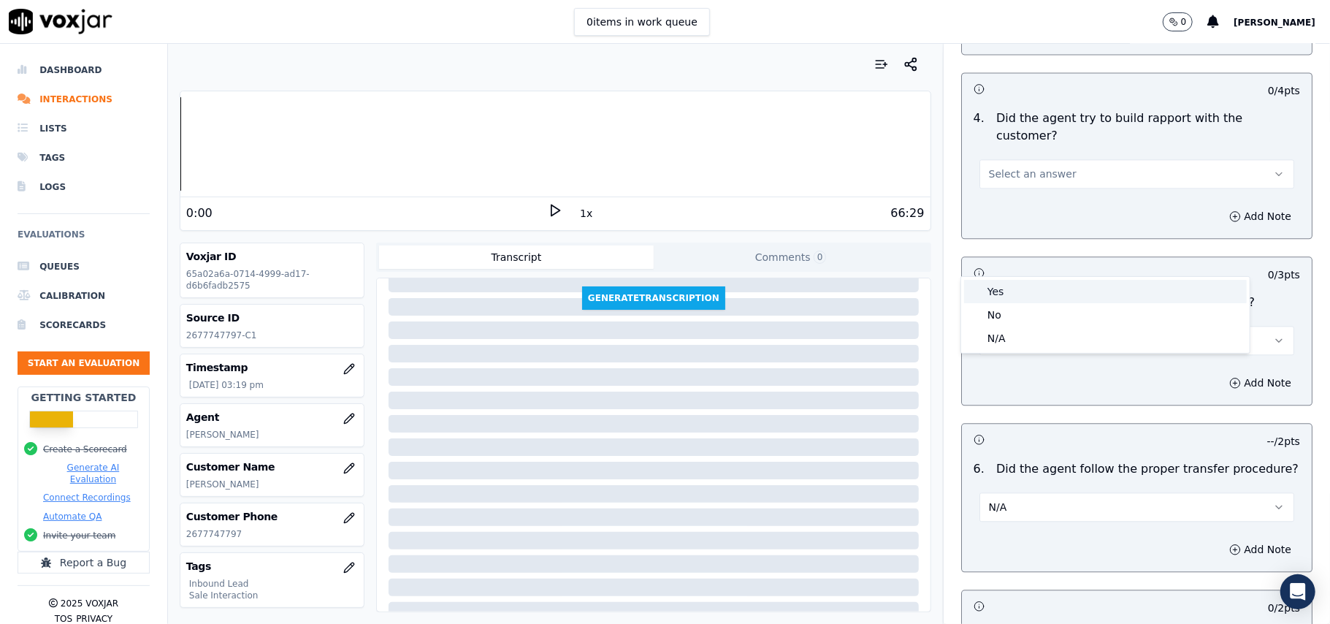
click at [1072, 283] on div "Yes" at bounding box center [1105, 291] width 283 height 23
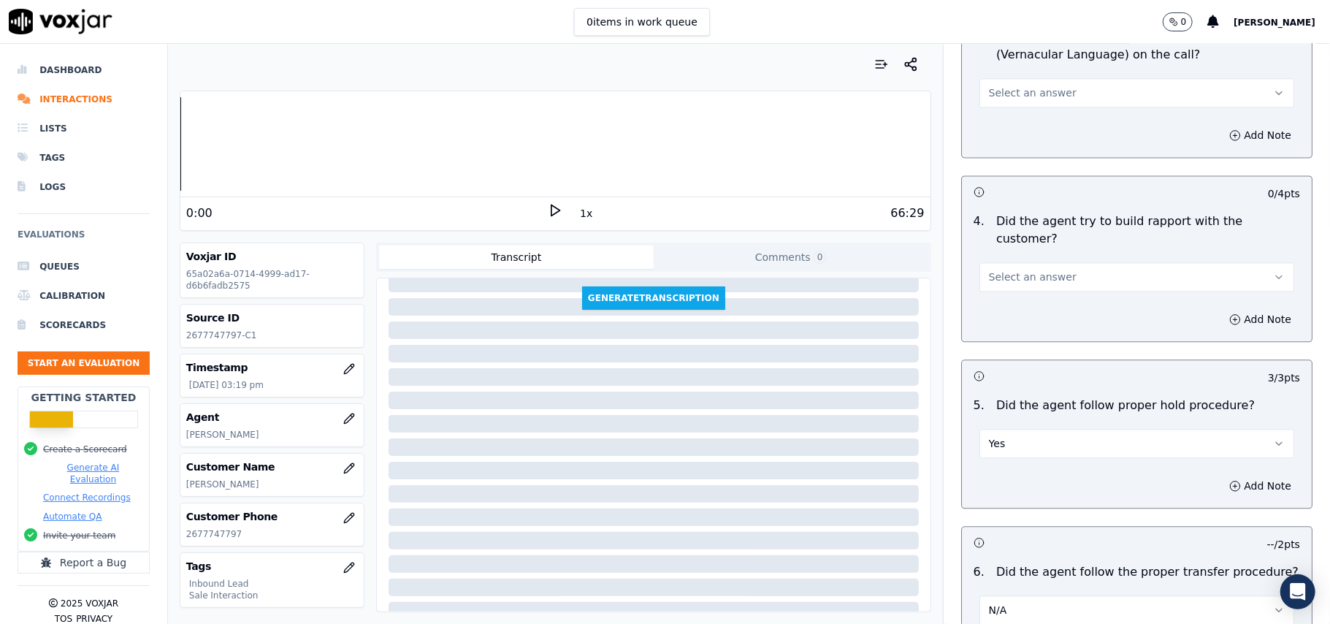
scroll to position [2043, 0]
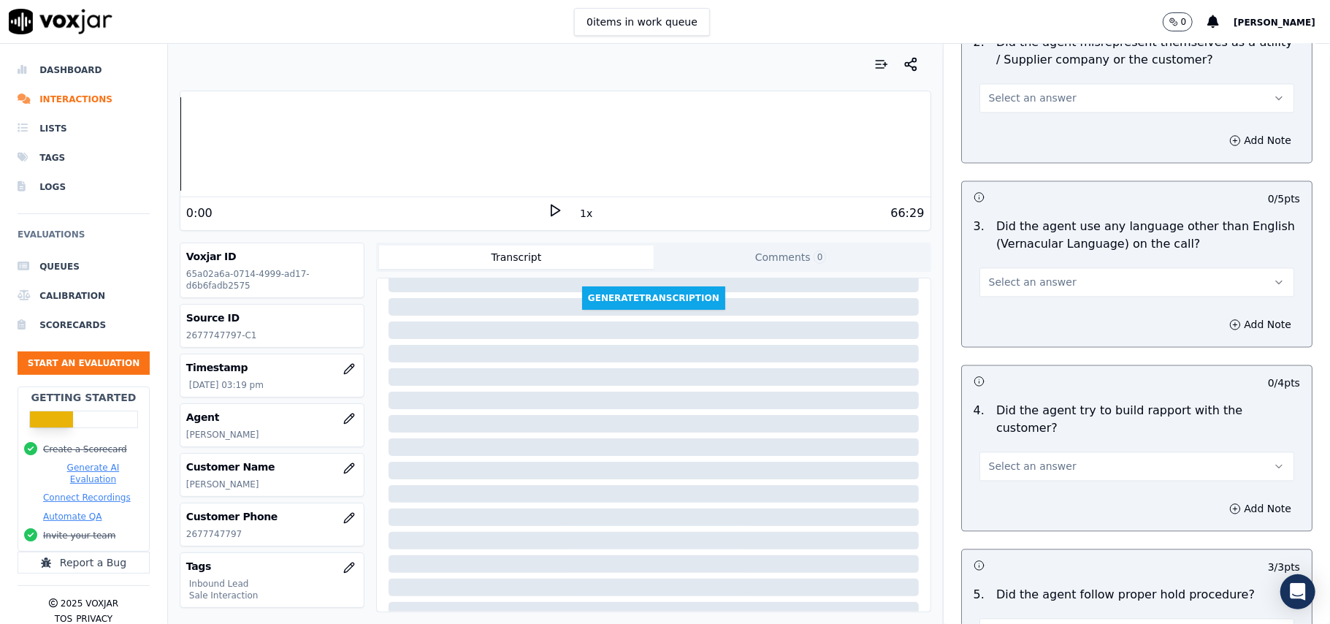
click at [1070, 451] on button "Select an answer" at bounding box center [1137, 465] width 315 height 29
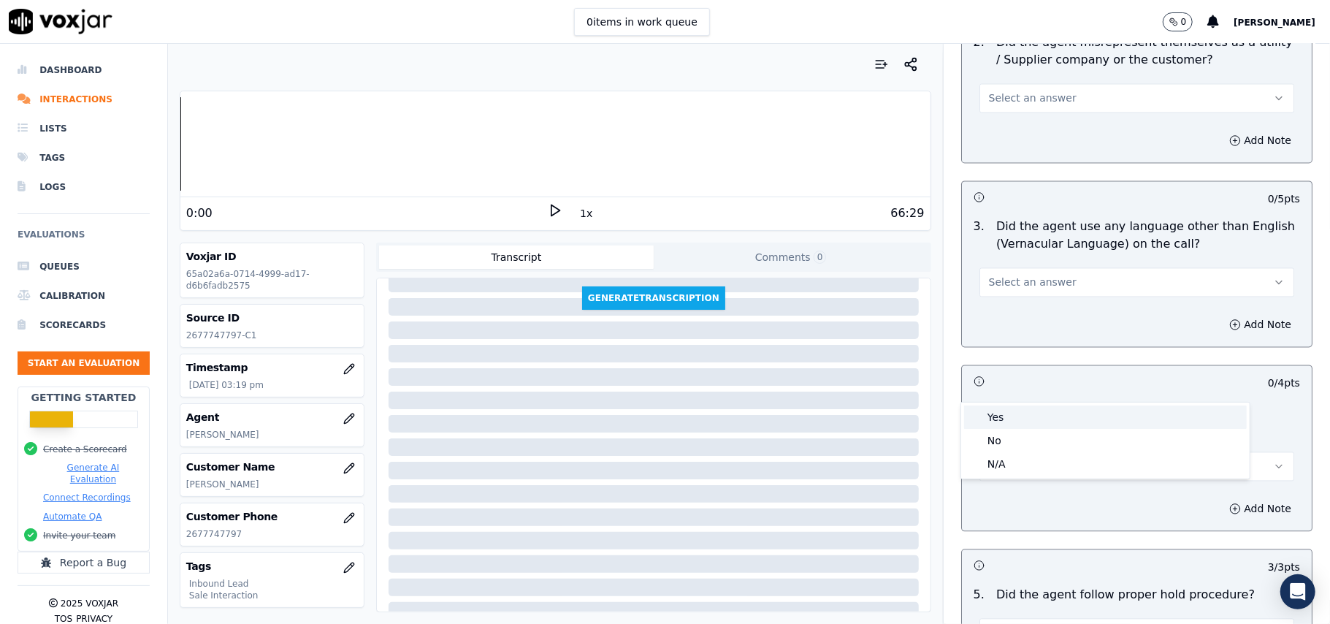
click at [1053, 418] on div "Yes" at bounding box center [1105, 416] width 283 height 23
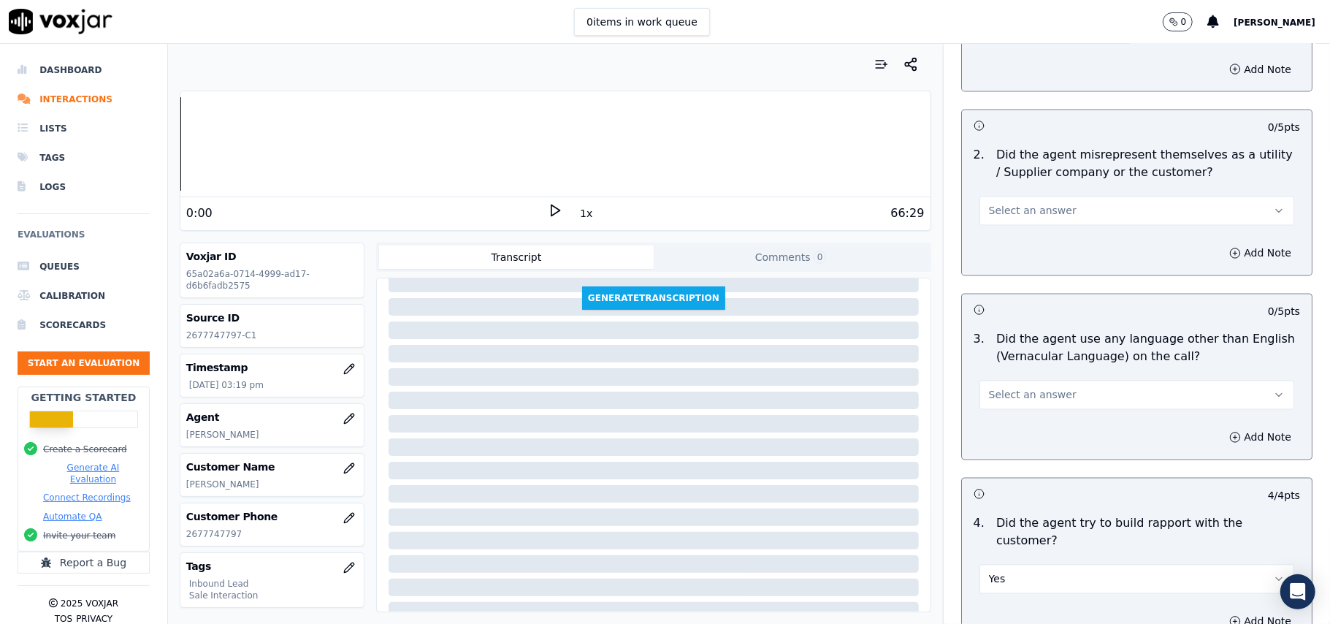
scroll to position [1848, 0]
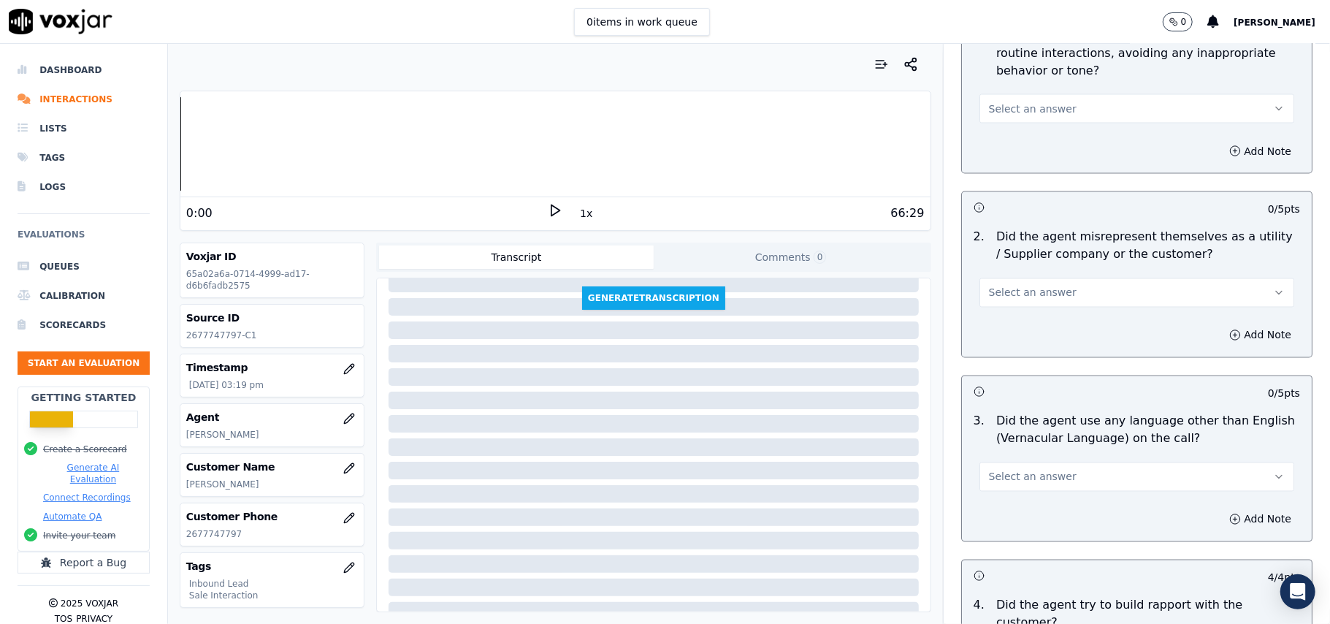
click at [1065, 462] on button "Select an answer" at bounding box center [1137, 476] width 315 height 29
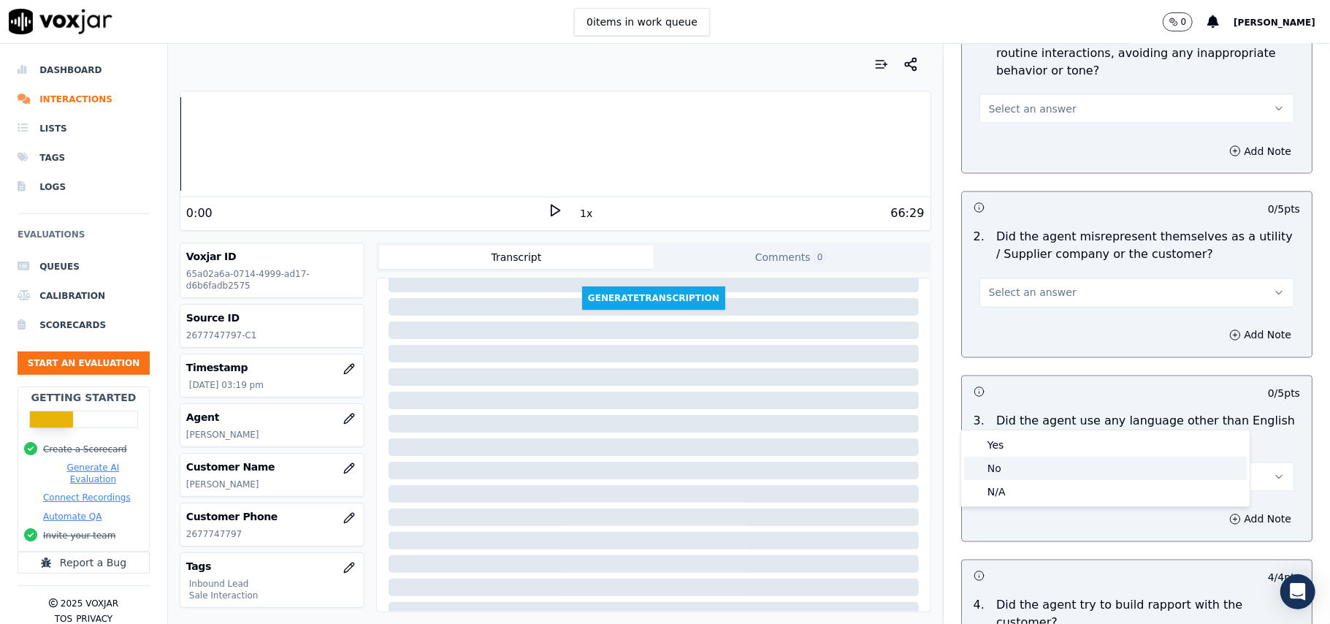
click at [1036, 472] on div "No" at bounding box center [1105, 468] width 283 height 23
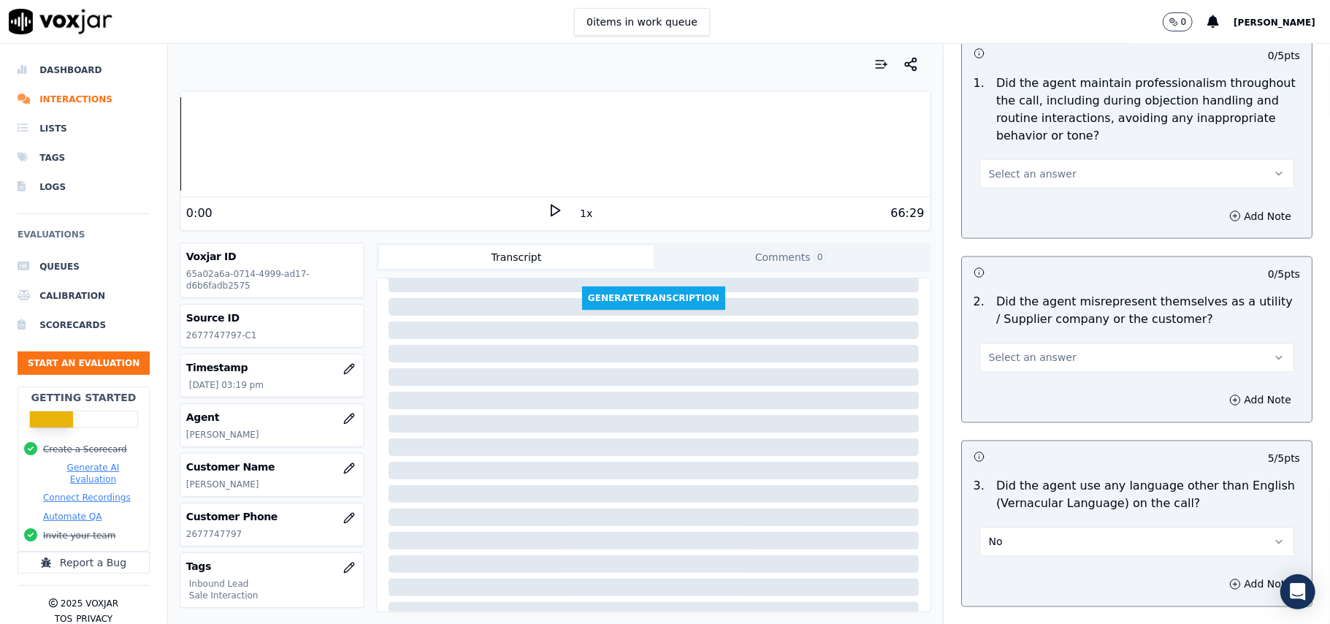
scroll to position [1751, 0]
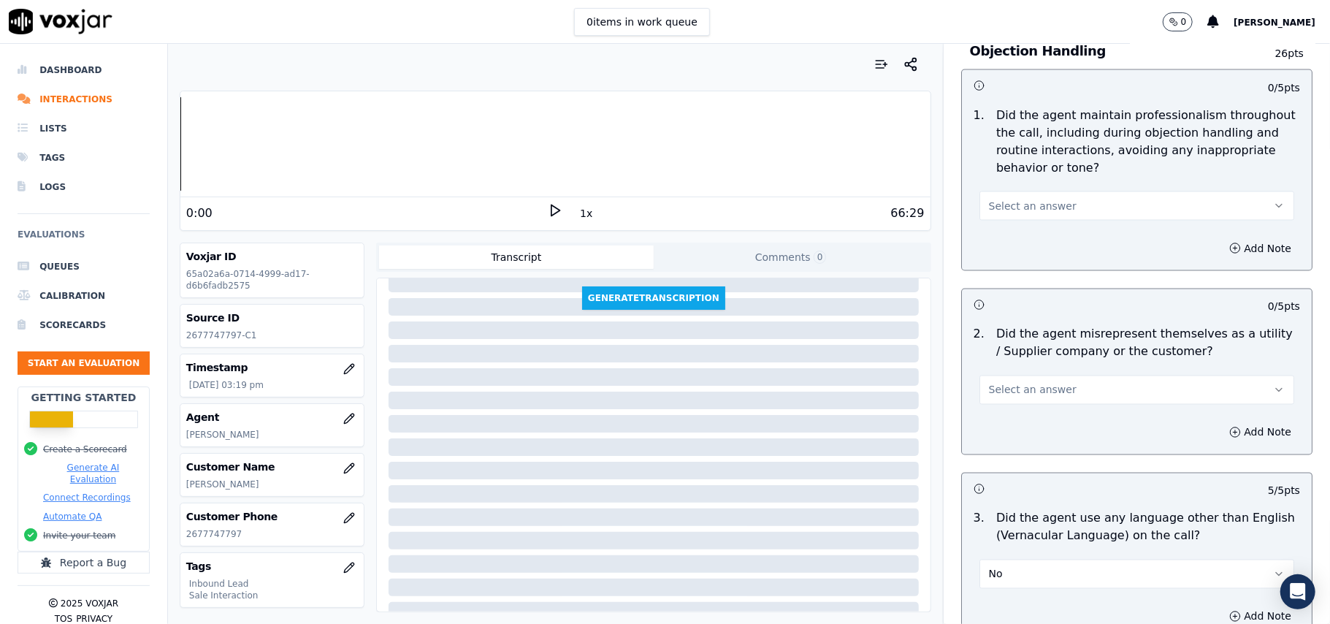
click at [1053, 375] on button "Select an answer" at bounding box center [1137, 389] width 315 height 29
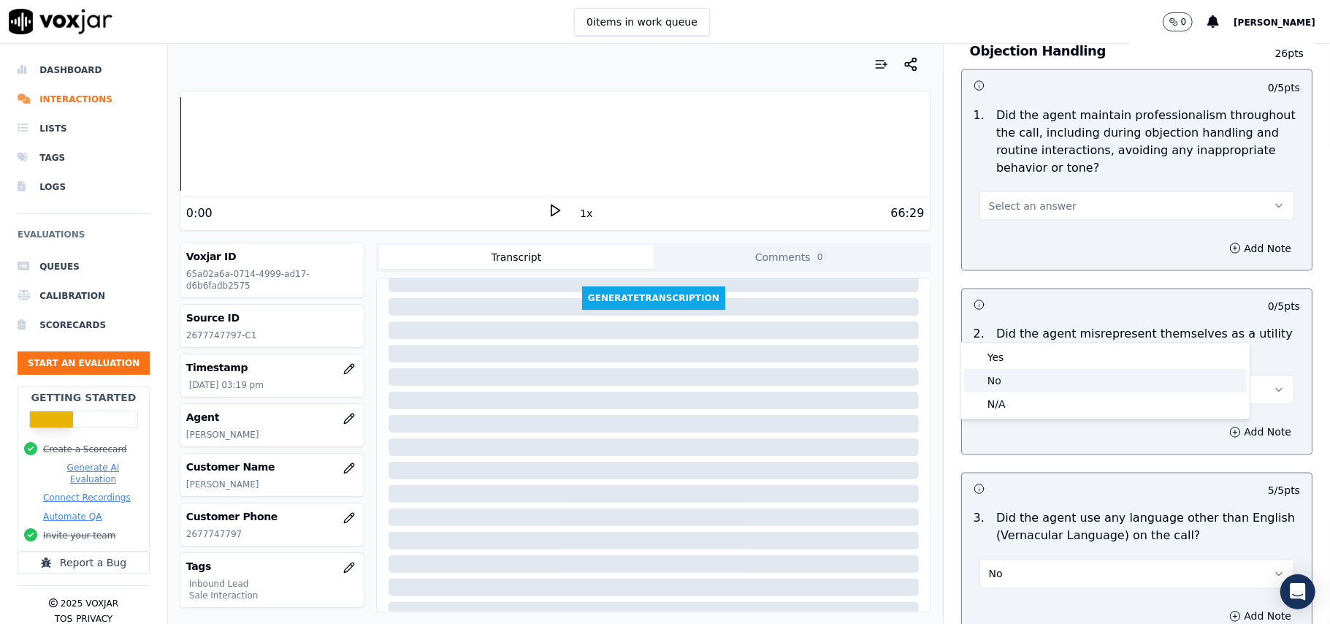
click at [1032, 386] on div "No" at bounding box center [1105, 380] width 283 height 23
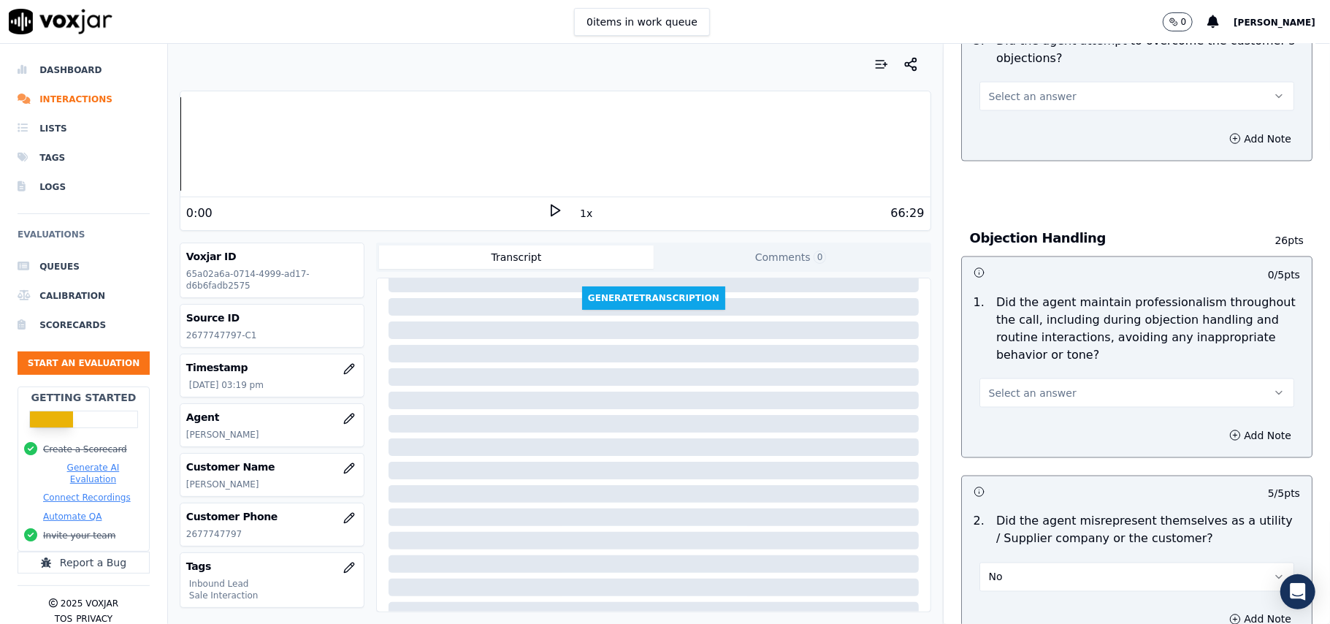
scroll to position [1556, 0]
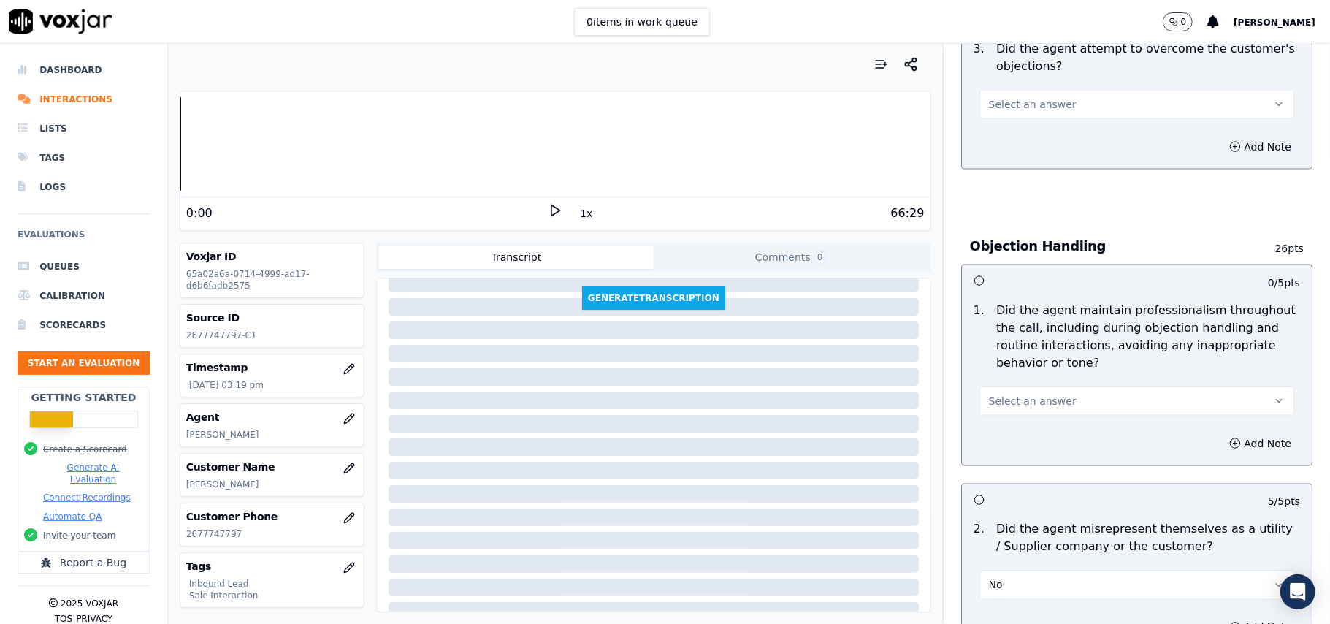
click at [1070, 386] on button "Select an answer" at bounding box center [1137, 400] width 315 height 29
click at [1049, 374] on div "Yes" at bounding box center [1105, 367] width 283 height 23
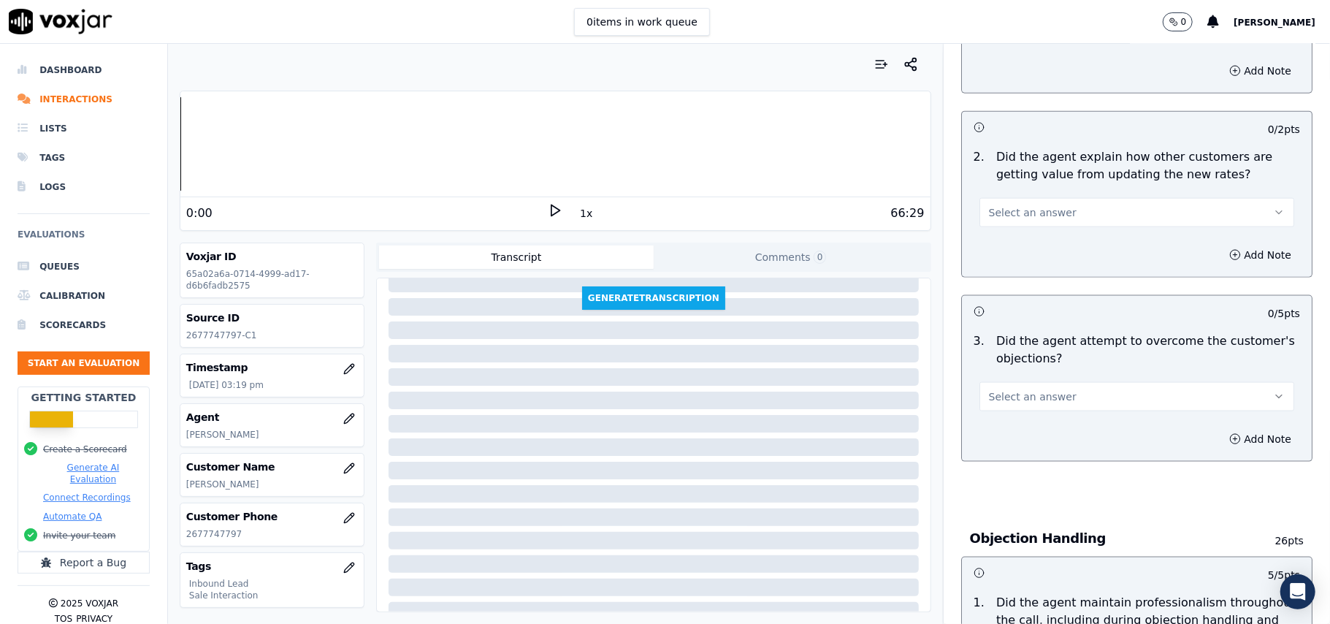
click at [1059, 346] on div "3 . Did the agent attempt to overcome the customer's objections? Select an answ…" at bounding box center [1137, 372] width 350 height 91
click at [1049, 382] on button "Select an answer" at bounding box center [1137, 396] width 315 height 29
click at [1032, 393] on div "No" at bounding box center [1105, 386] width 283 height 23
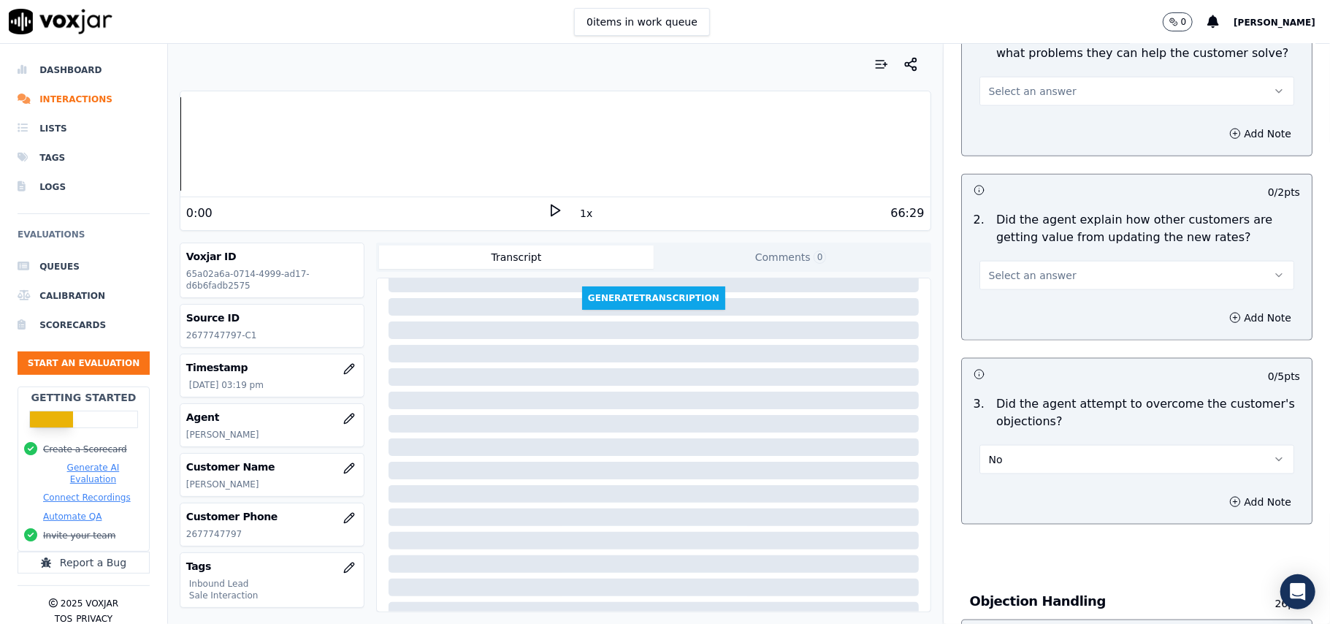
scroll to position [1167, 0]
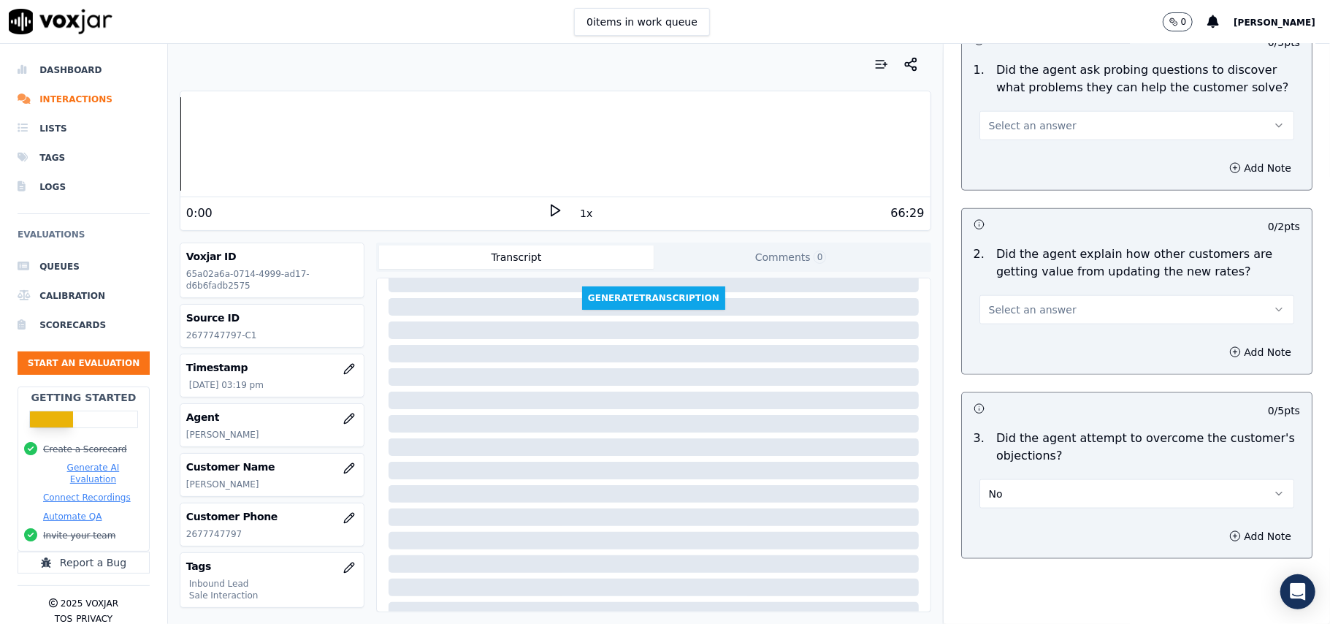
click at [1032, 479] on button "No" at bounding box center [1137, 493] width 315 height 29
click at [1001, 468] on div "Yes" at bounding box center [1105, 460] width 283 height 23
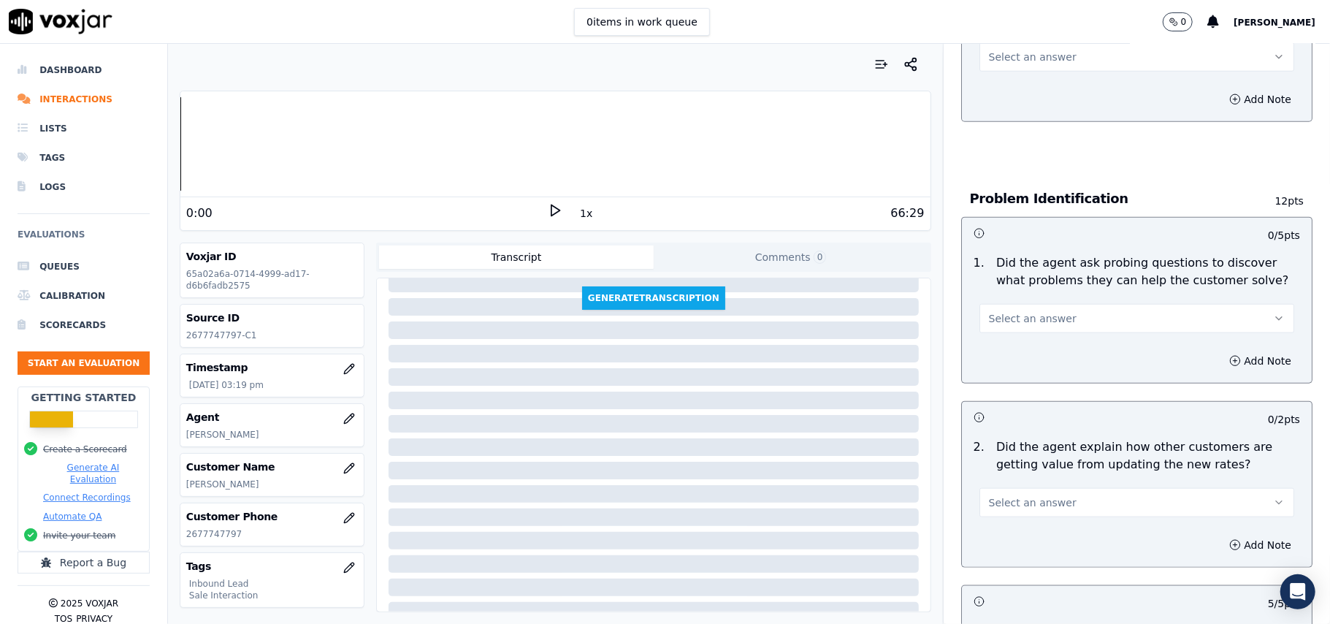
scroll to position [972, 0]
click at [1053, 490] on button "Select an answer" at bounding box center [1137, 504] width 315 height 29
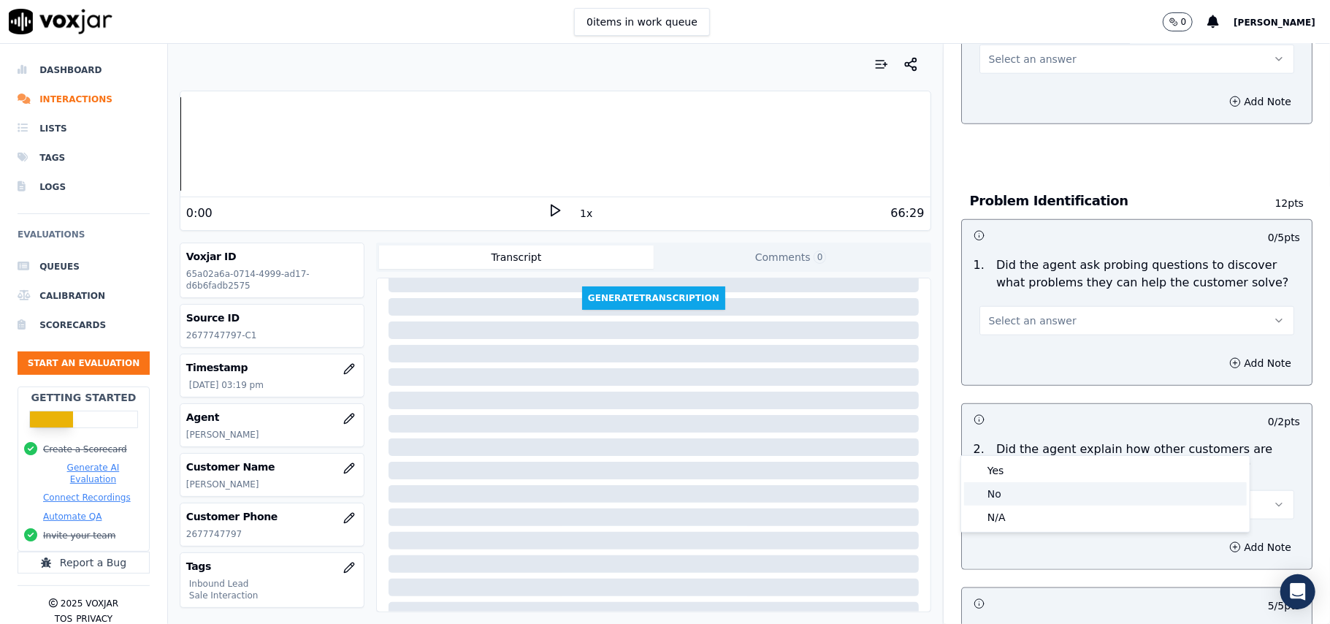
click at [996, 498] on div "No" at bounding box center [1105, 493] width 283 height 23
click at [1029, 490] on button "No" at bounding box center [1137, 504] width 315 height 29
click at [1034, 463] on div "Yes" at bounding box center [1105, 470] width 283 height 23
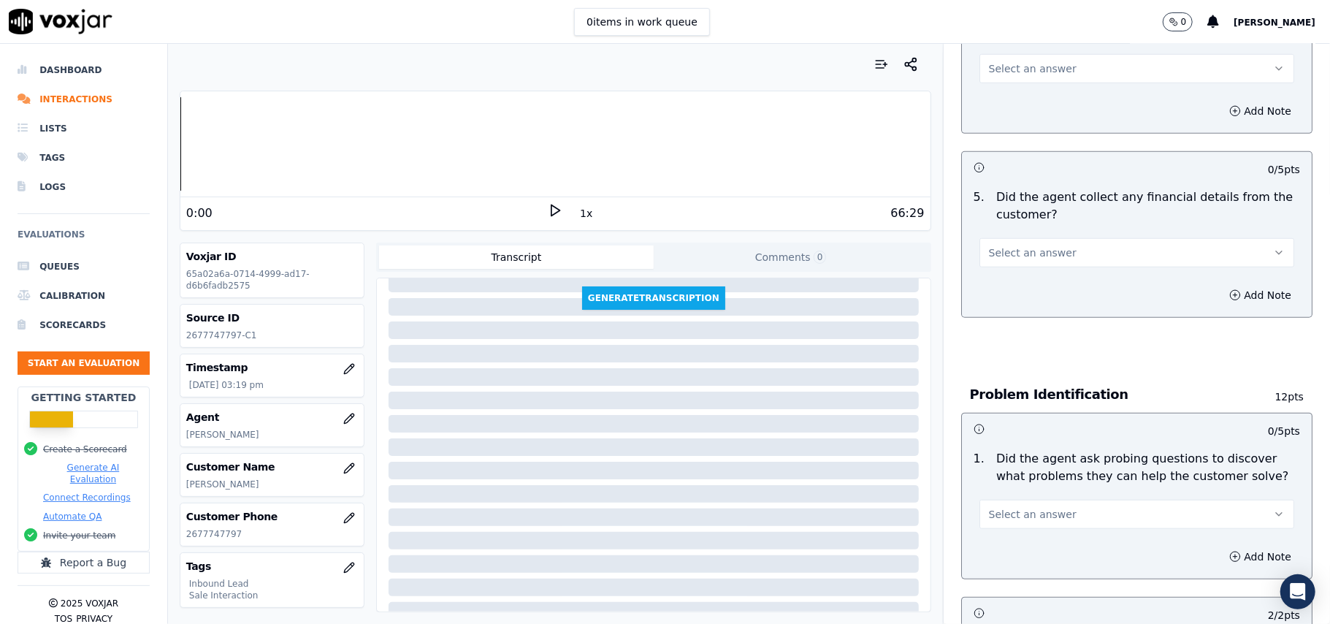
scroll to position [777, 0]
click at [1029, 508] on span "Select an answer" at bounding box center [1033, 515] width 88 height 15
click at [1014, 479] on div "Yes" at bounding box center [1105, 480] width 283 height 23
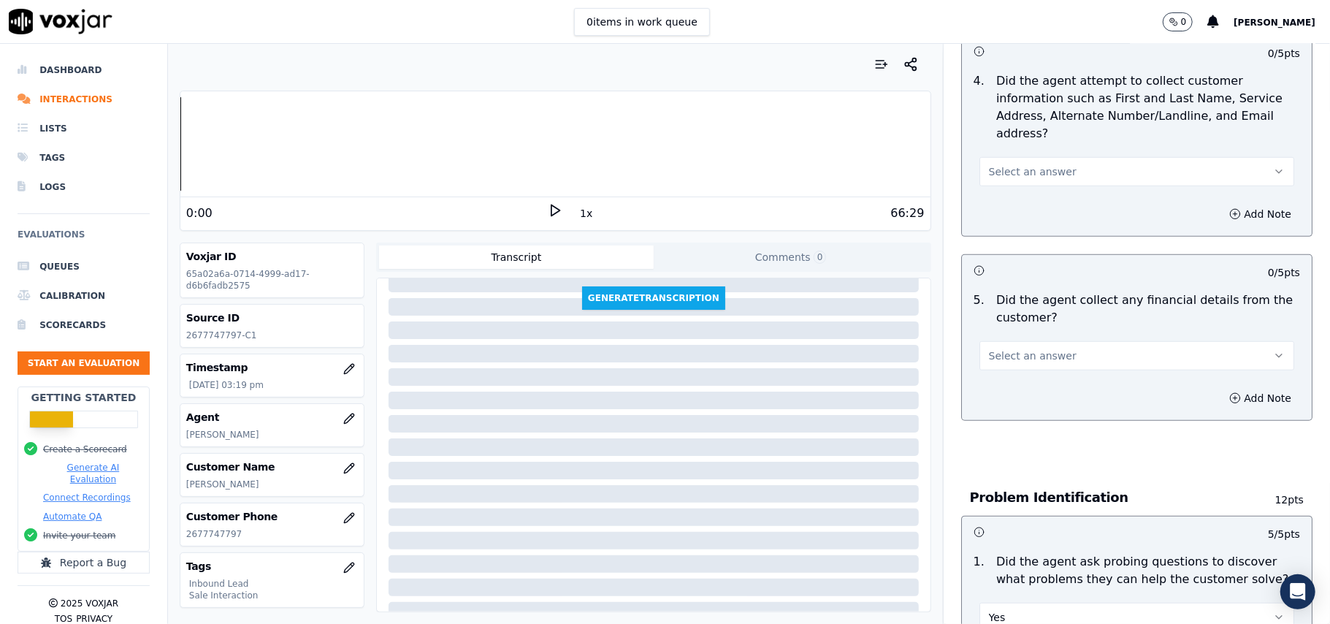
scroll to position [582, 0]
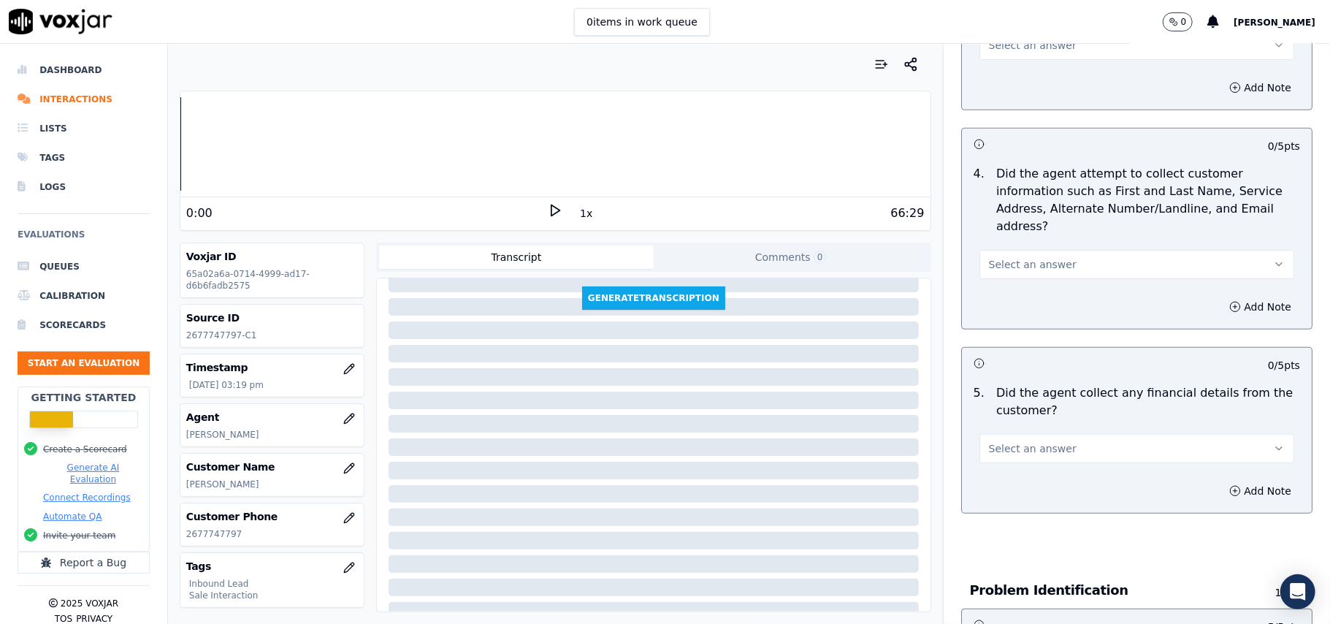
click at [989, 441] on span "Select an answer" at bounding box center [1033, 448] width 88 height 15
click at [1004, 421] on div "Yes" at bounding box center [1105, 413] width 283 height 23
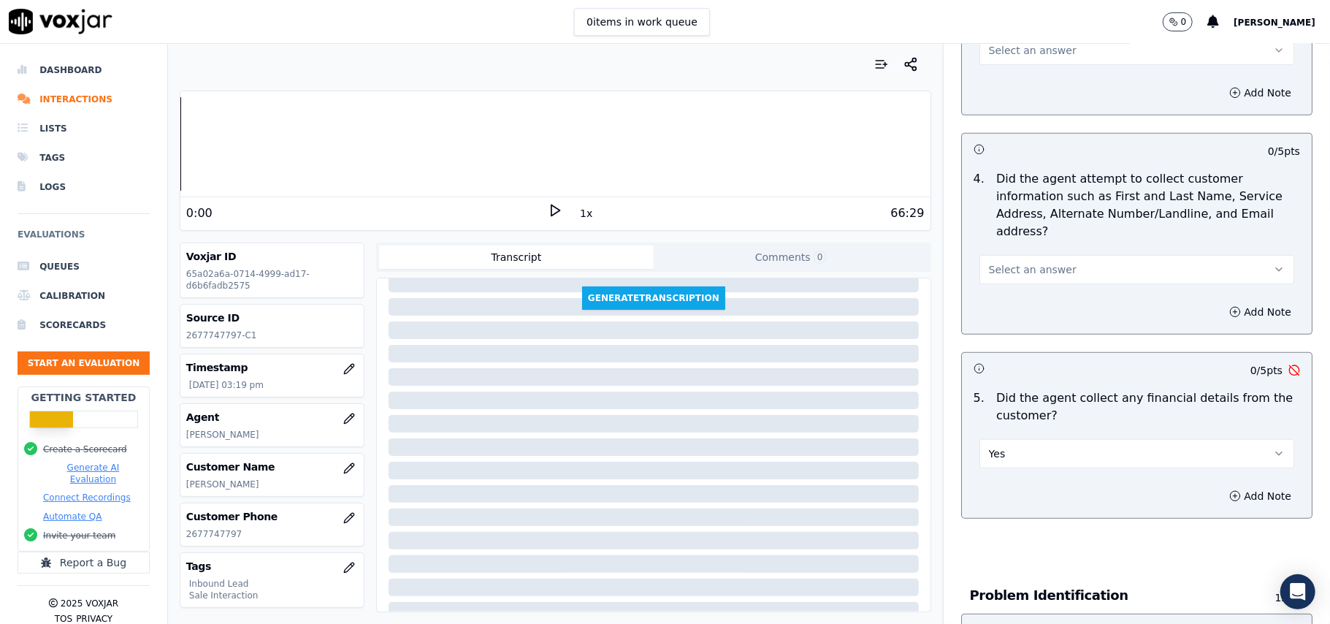
scroll to position [777, 0]
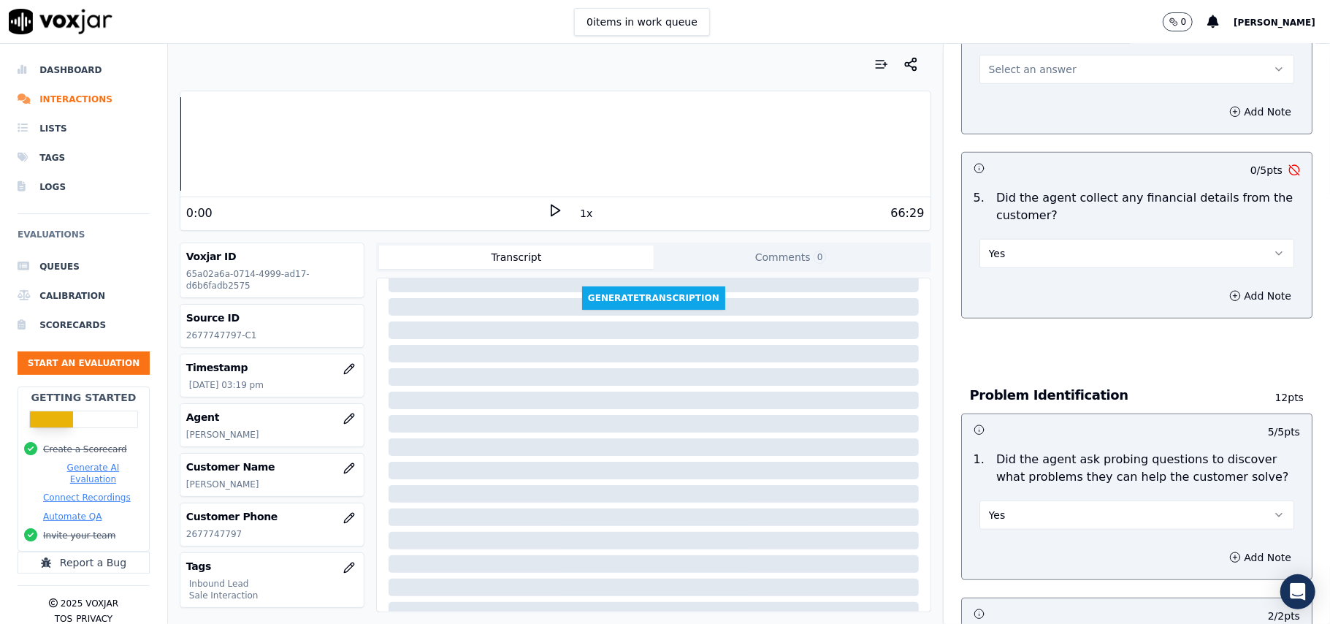
click at [1021, 239] on button "Yes" at bounding box center [1137, 253] width 315 height 29
click at [1000, 241] on div "No" at bounding box center [1105, 241] width 283 height 23
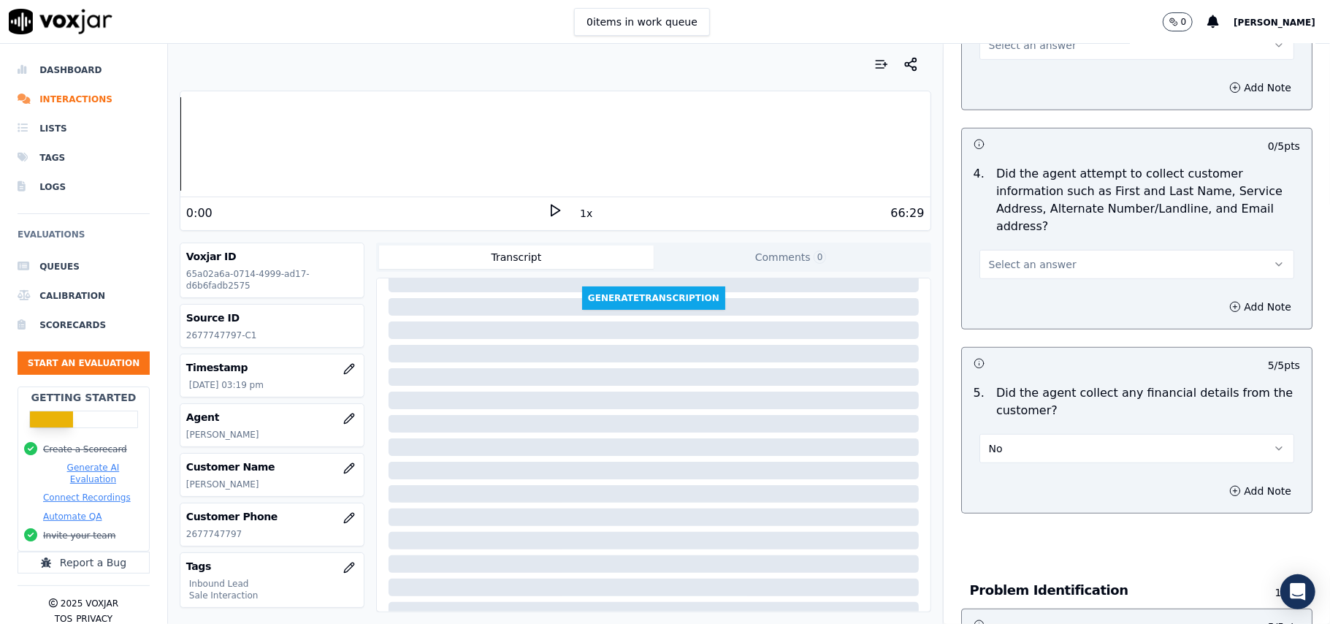
scroll to position [485, 0]
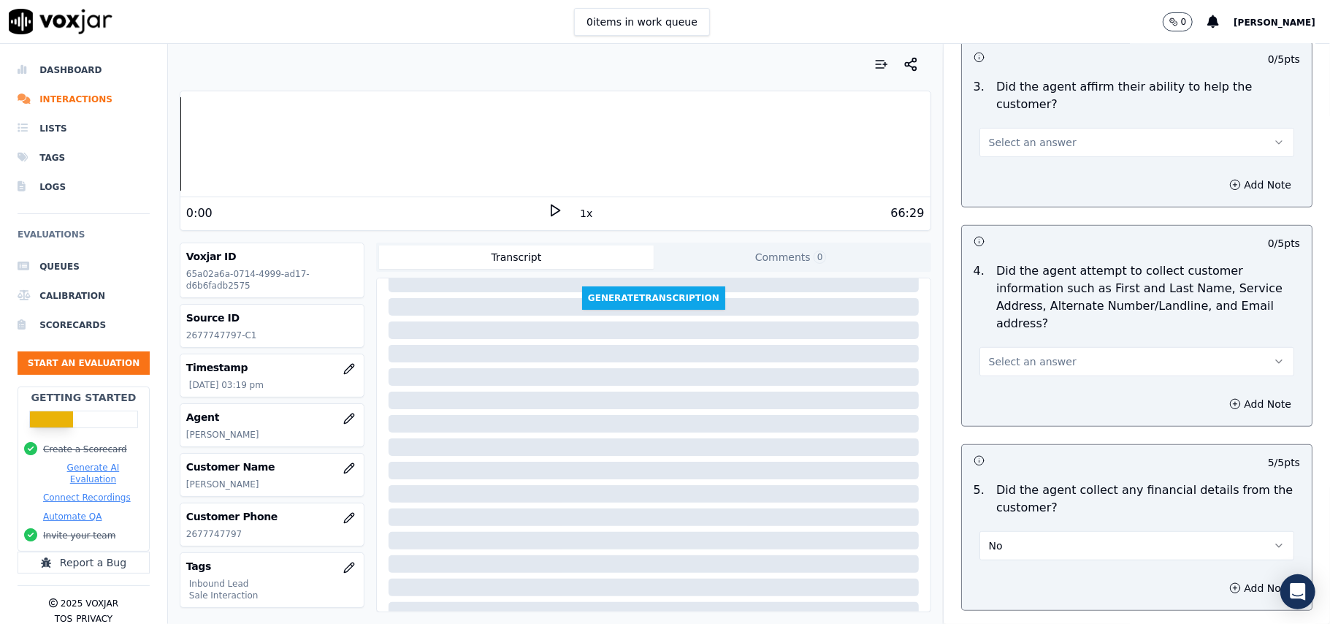
click at [1045, 347] on button "Select an answer" at bounding box center [1137, 361] width 315 height 29
click at [1020, 336] on div "Yes" at bounding box center [1105, 326] width 283 height 23
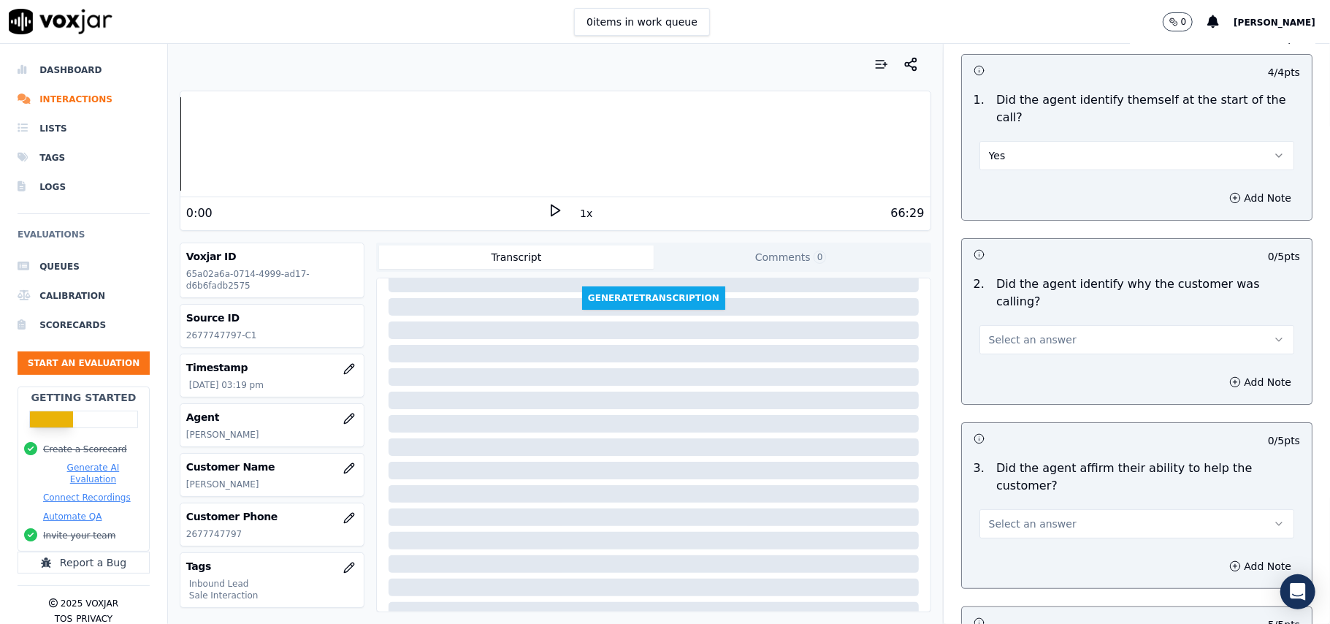
scroll to position [95, 0]
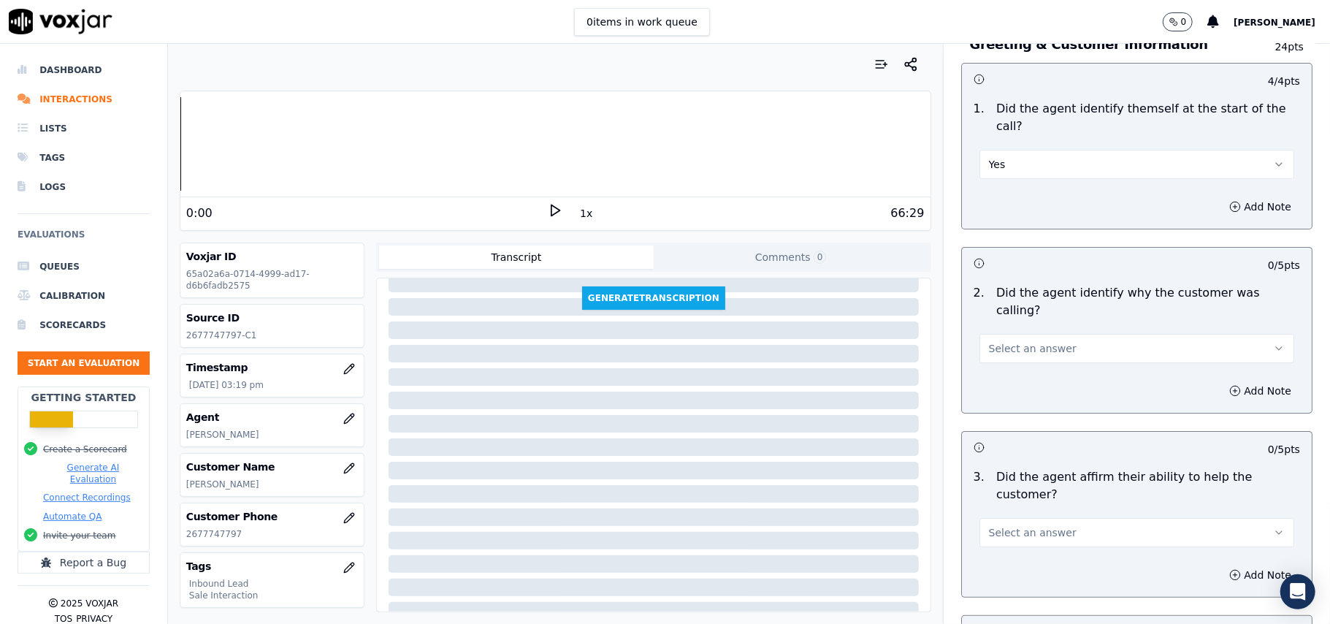
click at [1026, 518] on button "Select an answer" at bounding box center [1137, 532] width 315 height 29
click at [1009, 530] on div "No" at bounding box center [1105, 536] width 283 height 23
click at [1082, 518] on button "No" at bounding box center [1137, 532] width 315 height 29
click at [1062, 503] on div "Yes" at bounding box center [1105, 513] width 283 height 23
click at [1052, 334] on button "Select an answer" at bounding box center [1137, 348] width 315 height 29
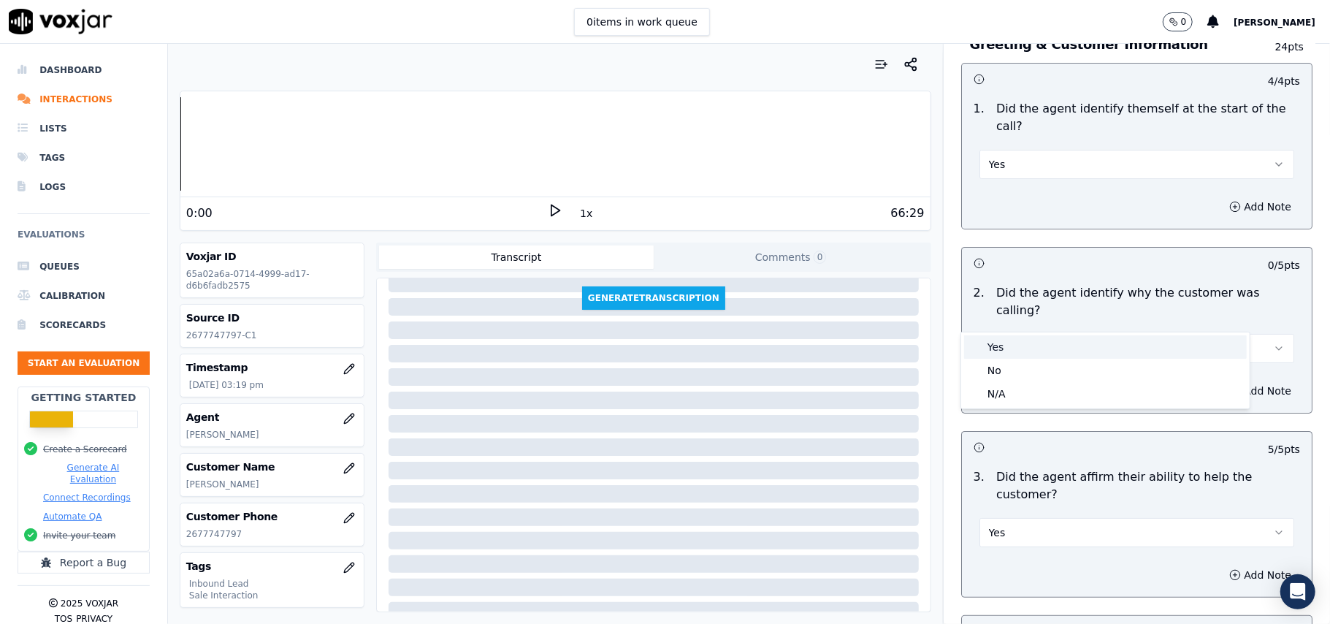
click at [1014, 351] on div "Yes" at bounding box center [1105, 346] width 283 height 23
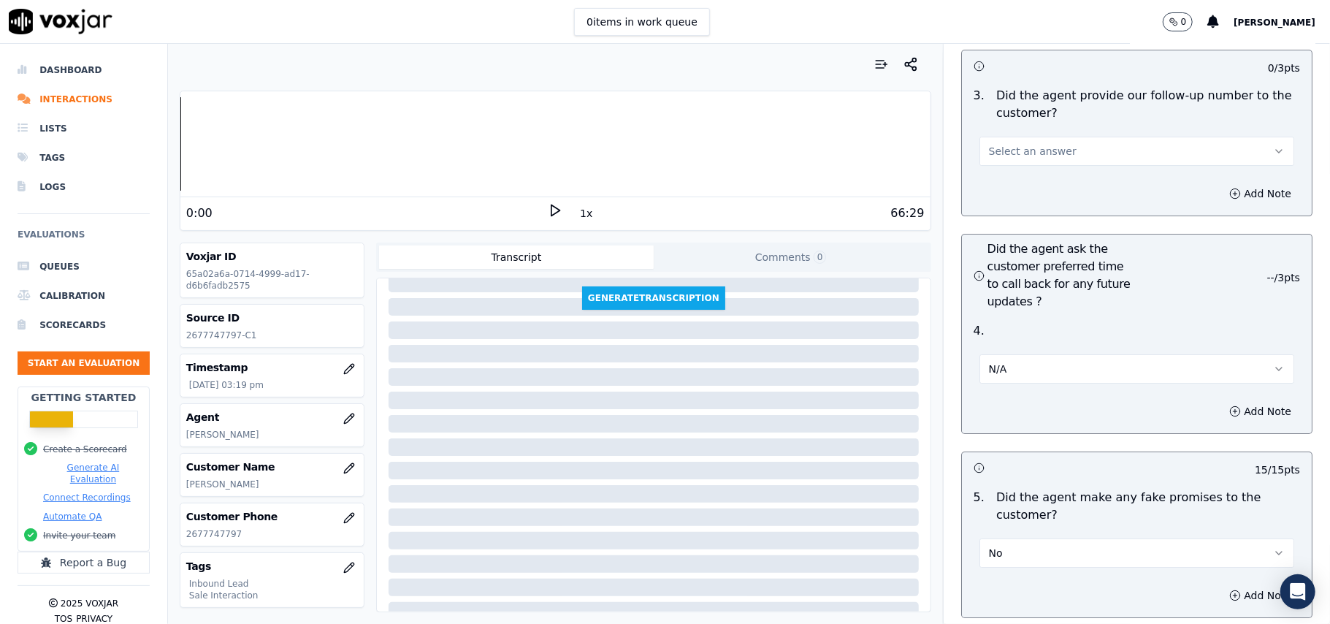
scroll to position [3409, 0]
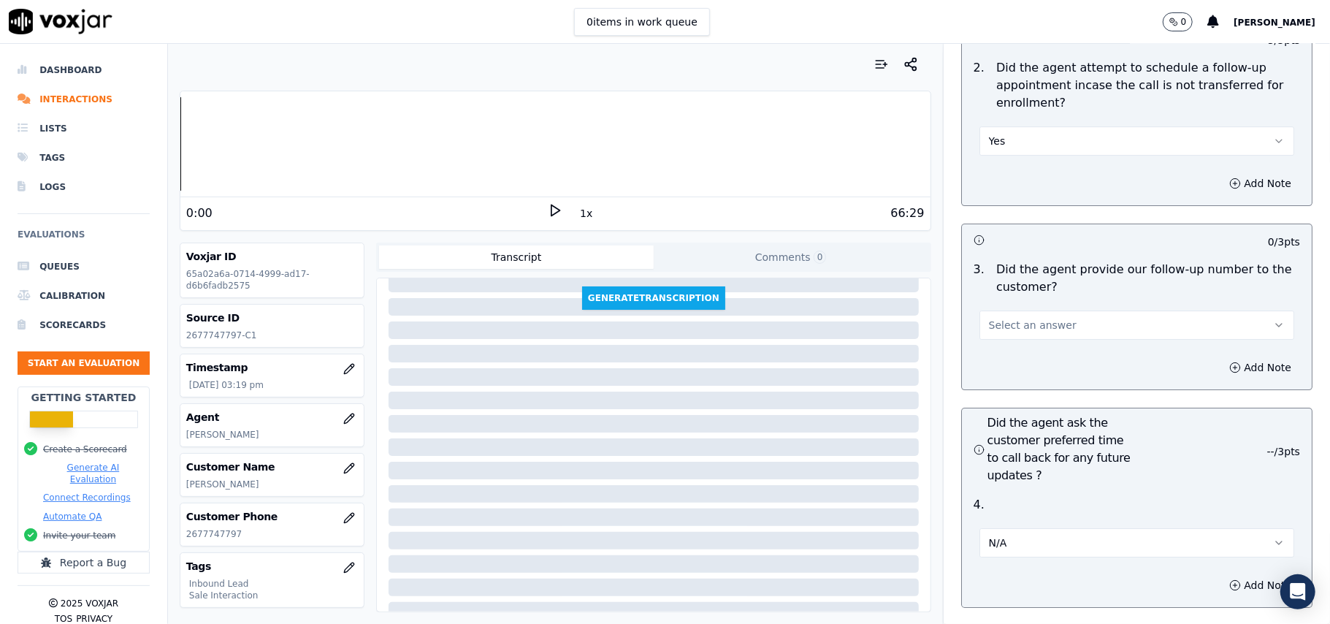
click at [1046, 310] on button "Select an answer" at bounding box center [1137, 324] width 315 height 29
click at [1018, 313] on div "No" at bounding box center [1105, 302] width 283 height 23
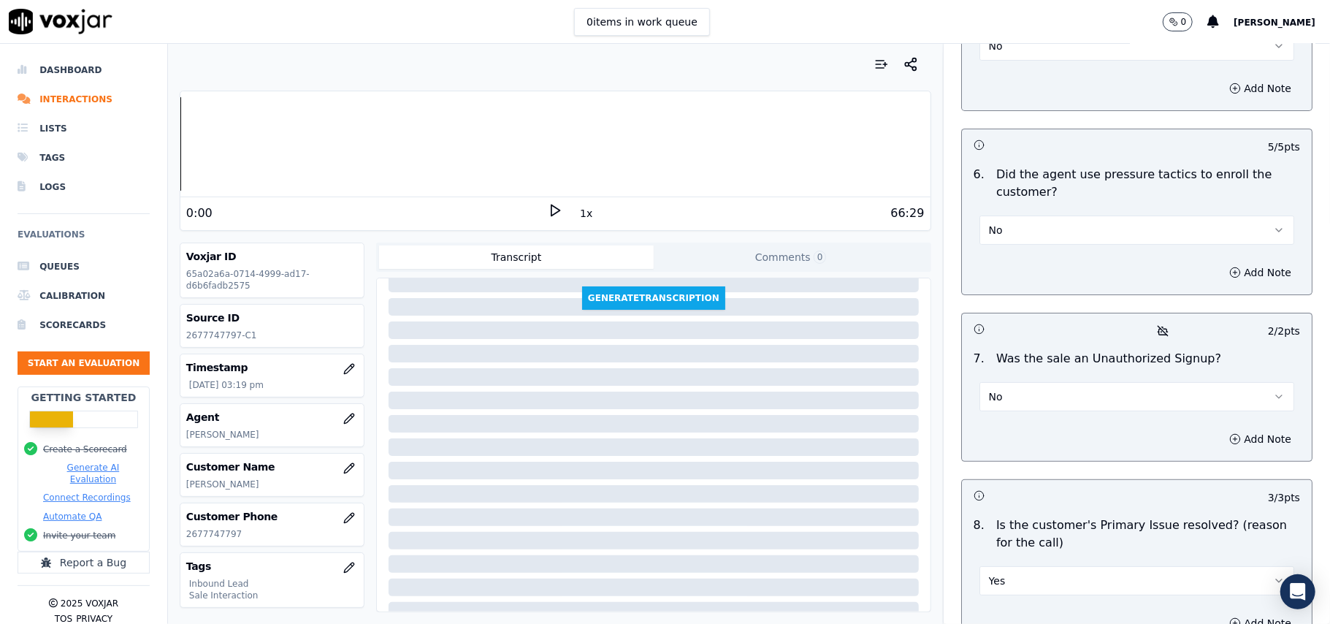
scroll to position [4167, 0]
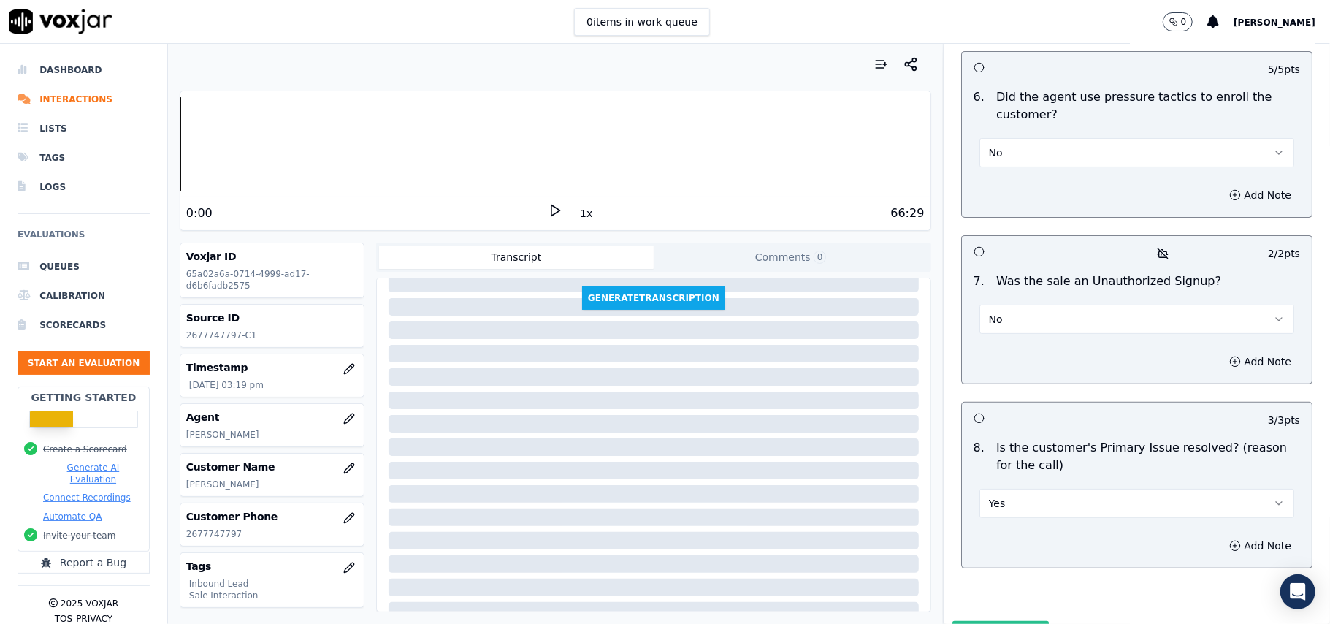
click at [964, 621] on button "Submit Scores" at bounding box center [1001, 634] width 97 height 26
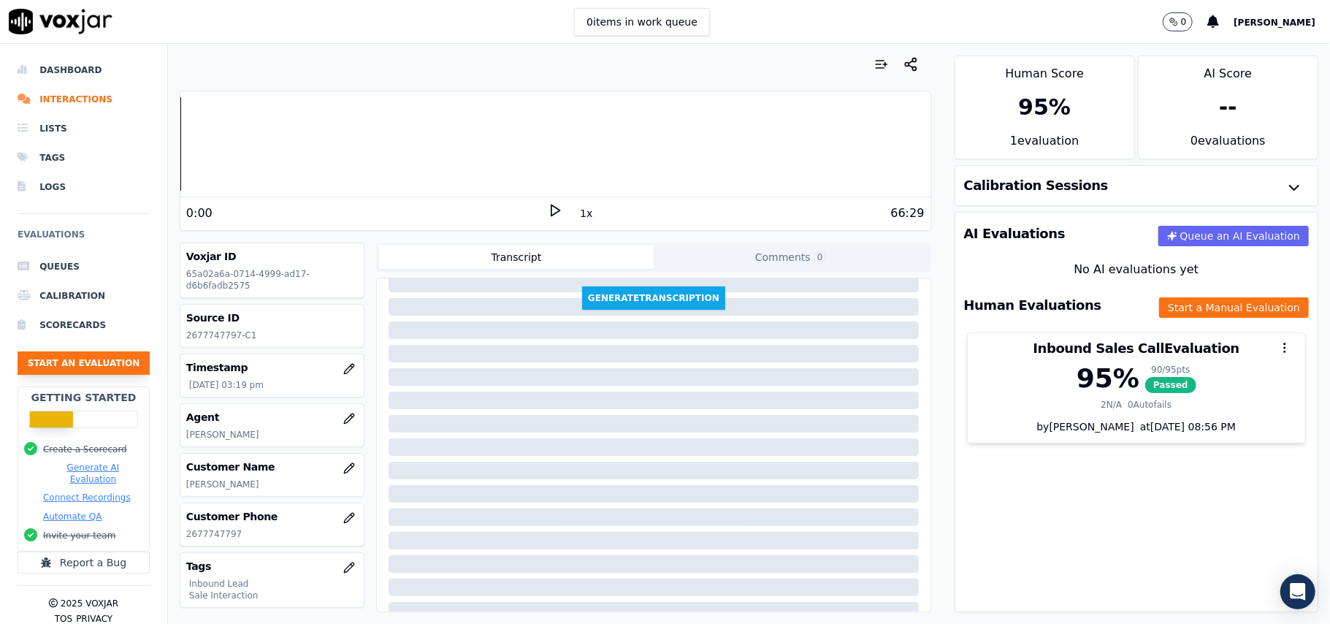
click at [85, 361] on button "Start an Evaluation" at bounding box center [84, 362] width 132 height 23
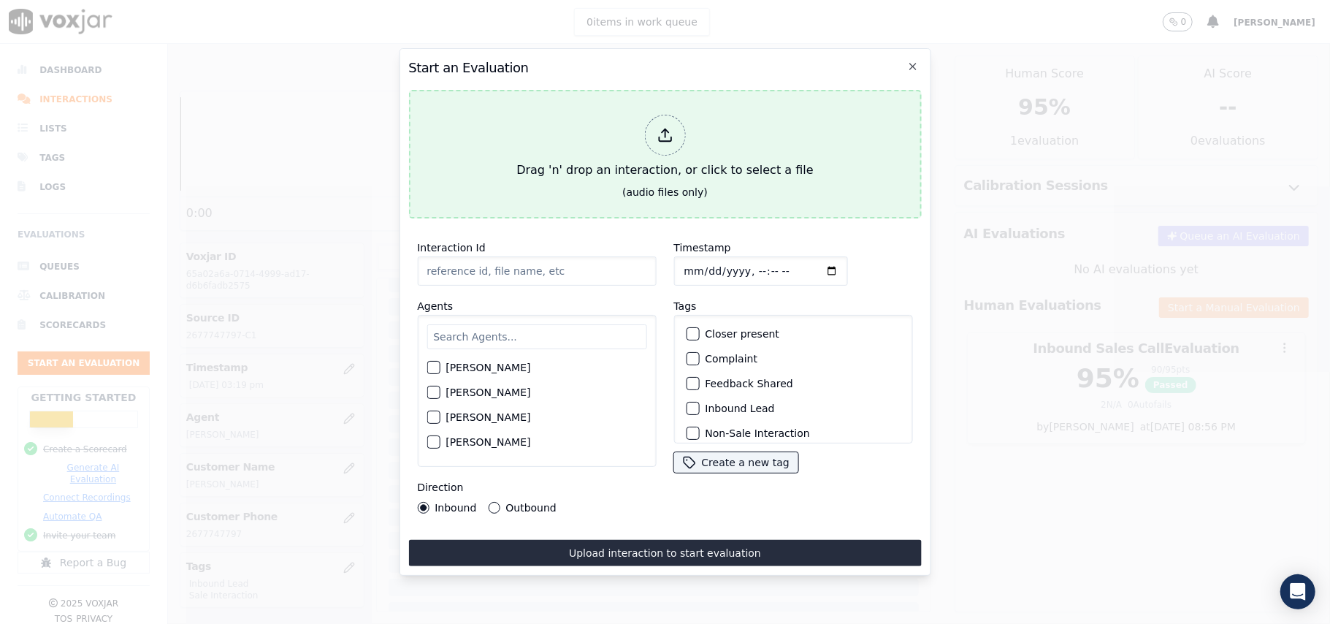
click at [669, 130] on icon at bounding box center [665, 135] width 16 height 16
type input "20250808-104509_4129232525-all.mp3"
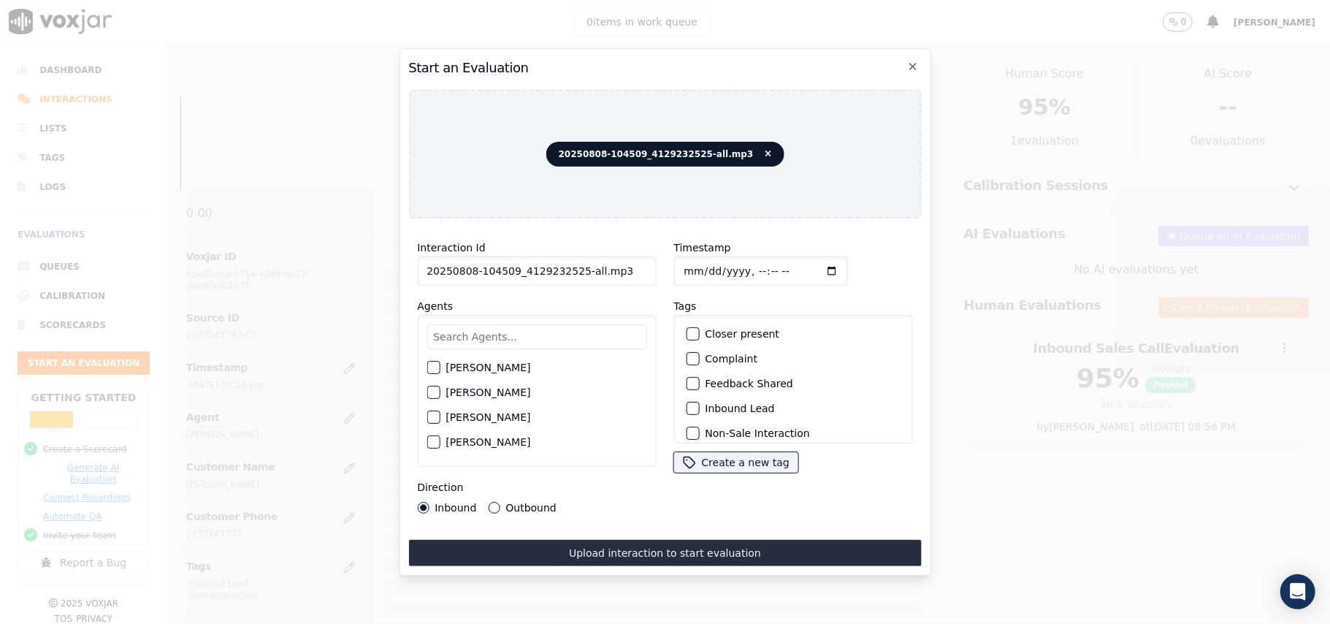
click at [501, 337] on input "text" at bounding box center [537, 336] width 220 height 25
click at [500, 334] on input "text" at bounding box center [537, 336] width 220 height 25
type input "Vin"
click at [432, 392] on div "button" at bounding box center [432, 397] width 10 height 10
click at [690, 404] on div "button" at bounding box center [692, 408] width 10 height 10
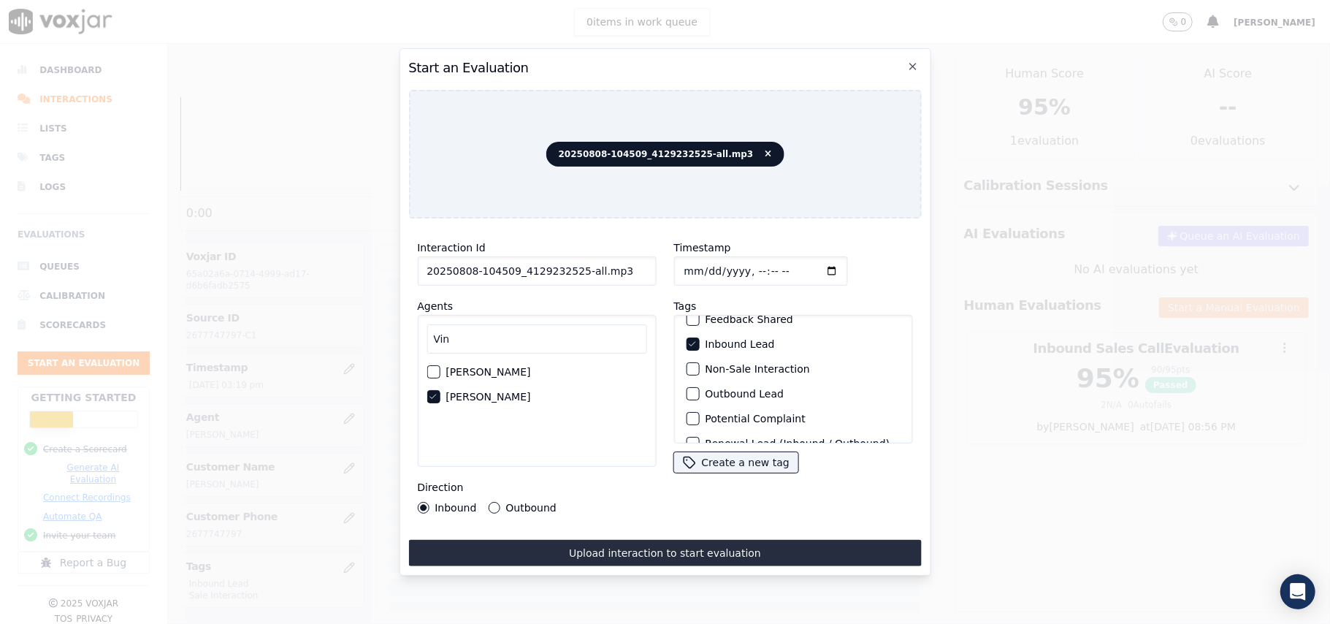
scroll to position [127, 0]
click at [688, 419] on div "button" at bounding box center [692, 424] width 10 height 10
click at [688, 345] on div "button" at bounding box center [692, 350] width 10 height 10
click at [489, 503] on button "Outbound" at bounding box center [494, 508] width 12 height 12
click at [700, 259] on input "Timestamp" at bounding box center [761, 270] width 174 height 29
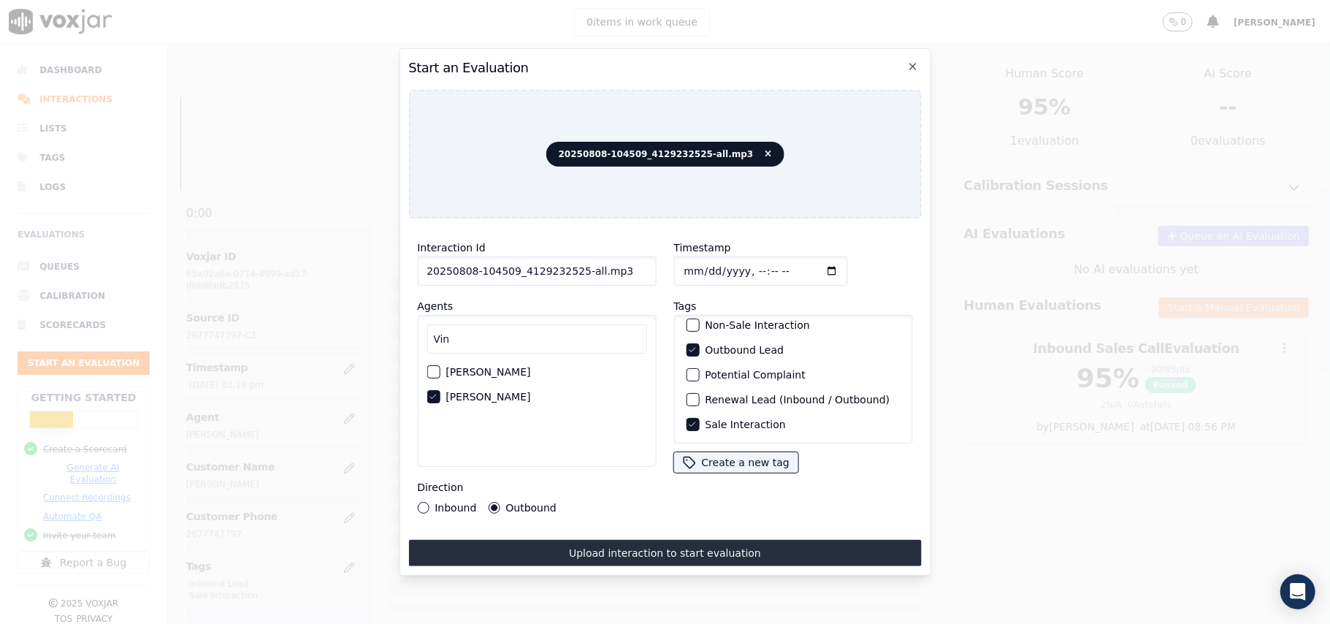
type input "2025-08-08T15:31"
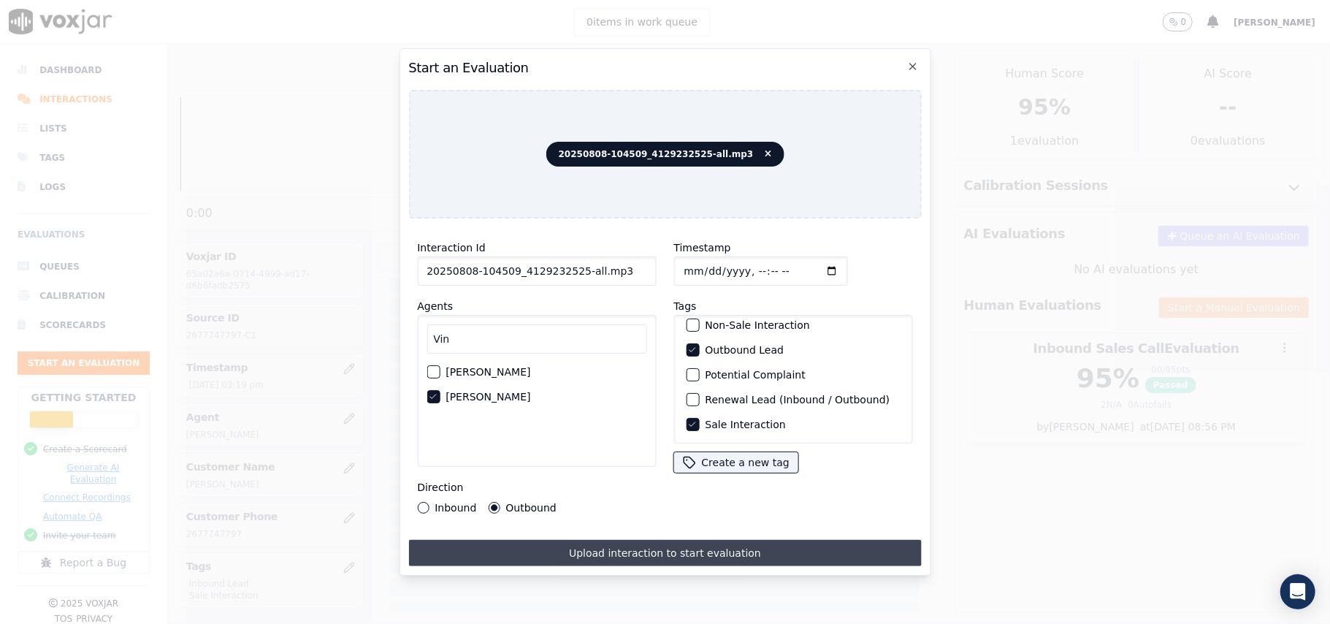
click at [671, 549] on button "Upload interaction to start evaluation" at bounding box center [664, 553] width 513 height 26
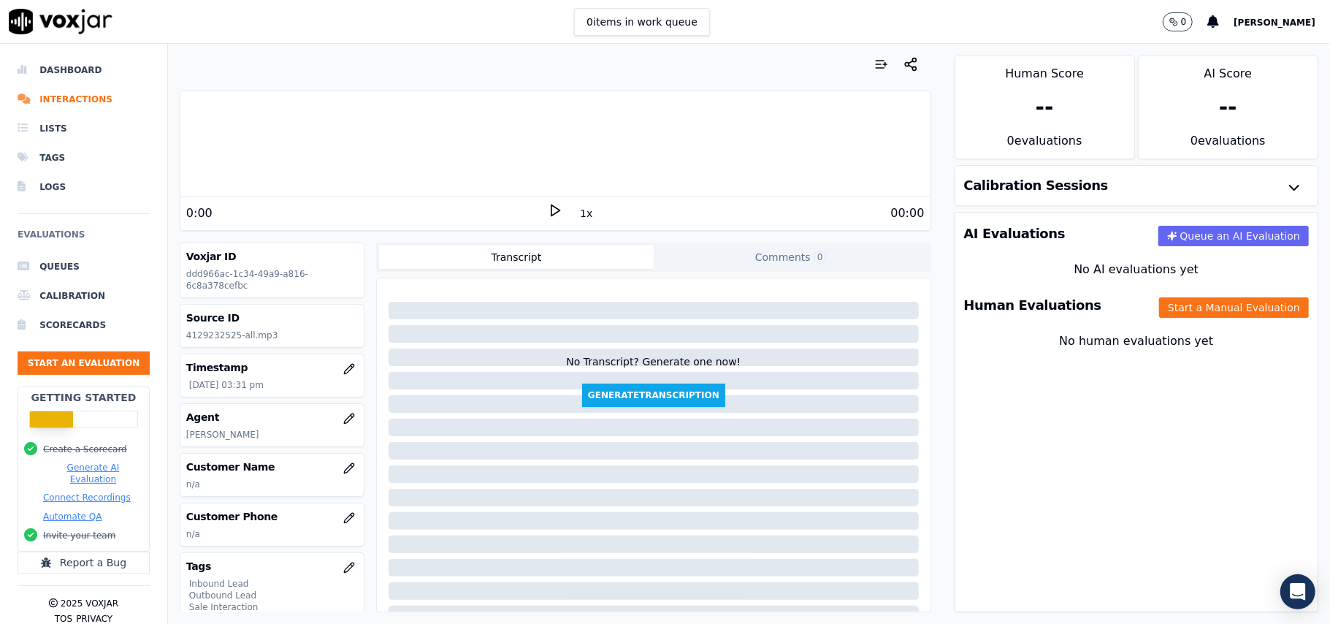
click at [786, 74] on div at bounding box center [556, 64] width 752 height 29
click at [343, 468] on icon "button" at bounding box center [349, 468] width 12 height 12
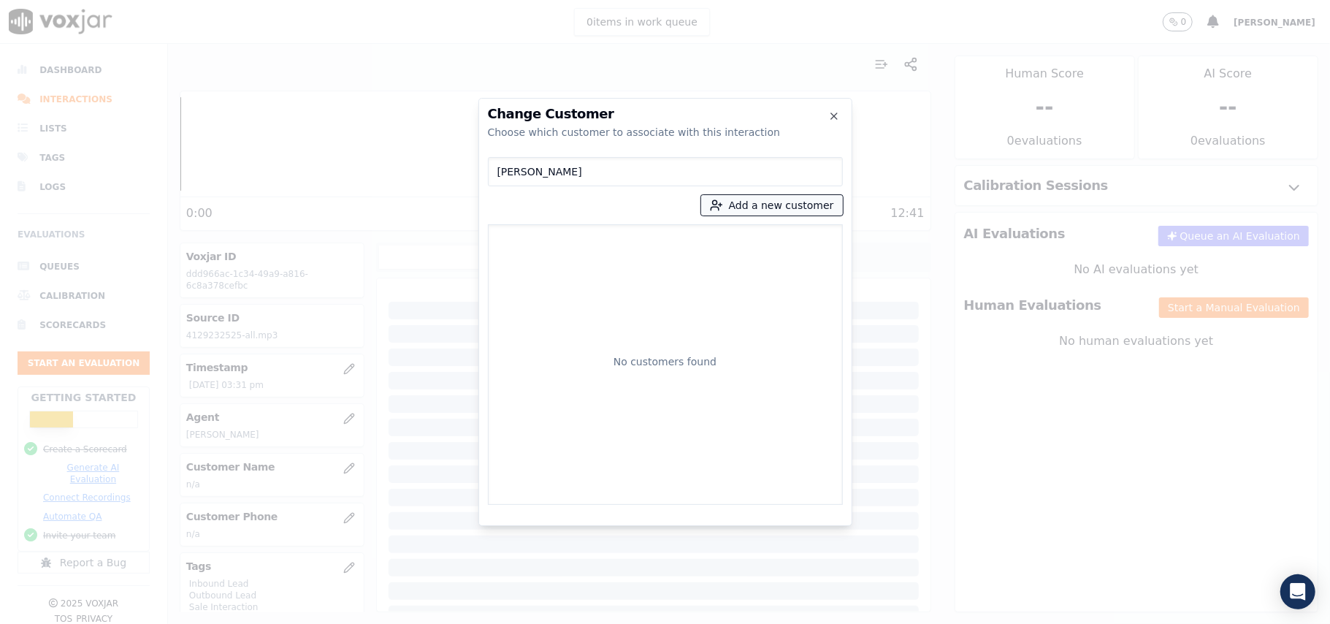
type input "Antoinette Haughton"
click at [723, 208] on icon "button" at bounding box center [716, 205] width 13 height 13
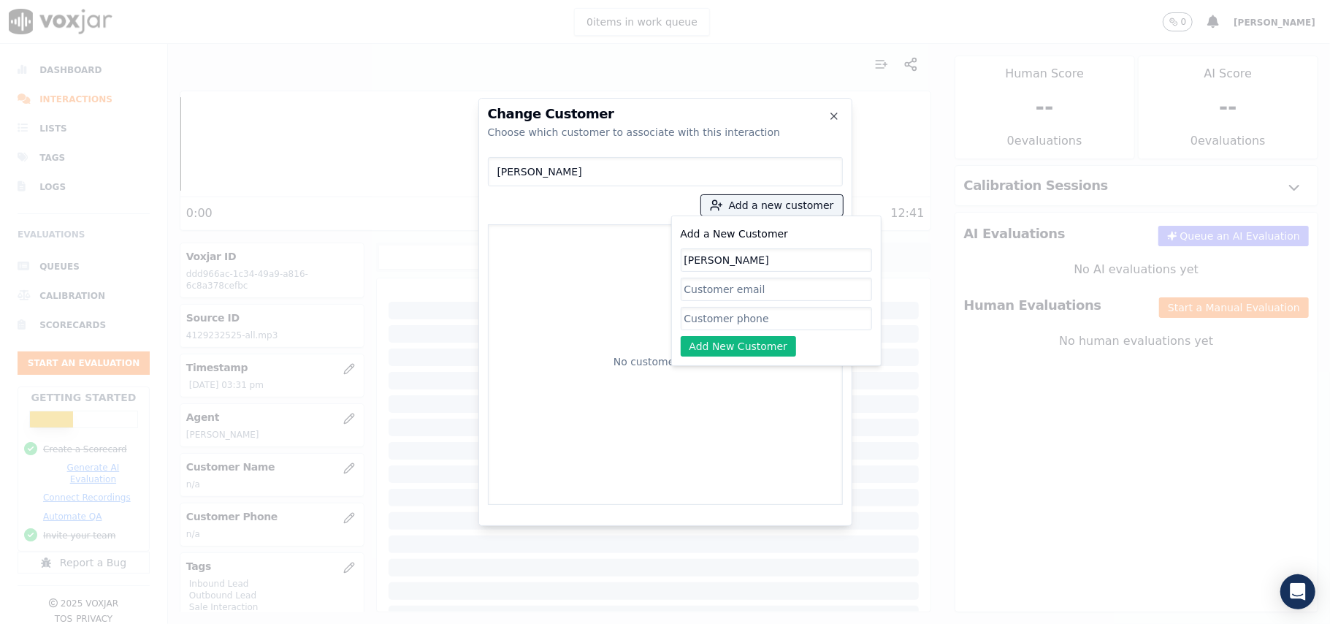
type input "Antoinette Haughton"
click at [713, 321] on input "Add a New Customer" at bounding box center [776, 318] width 191 height 23
paste input "4129232525"
type input "4129232525"
click at [716, 351] on button "Add New Customer" at bounding box center [739, 346] width 116 height 20
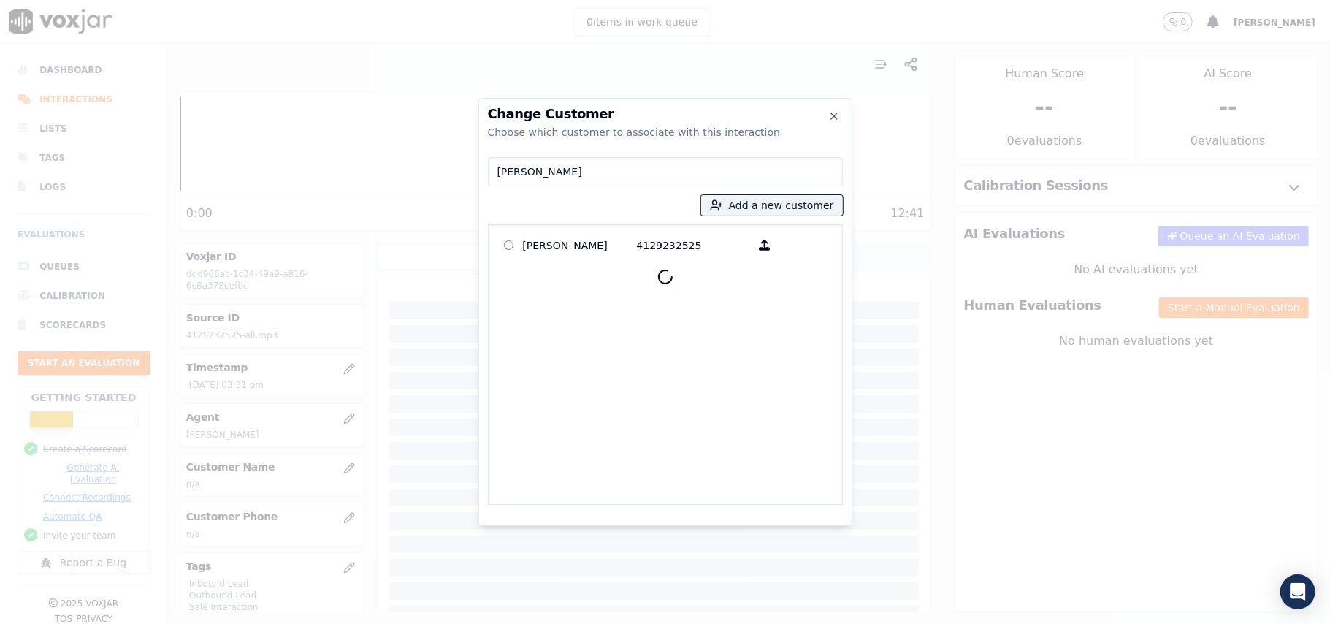
click at [574, 259] on div at bounding box center [666, 276] width 342 height 35
click at [582, 246] on p "Antoinette Haughton" at bounding box center [580, 245] width 114 height 23
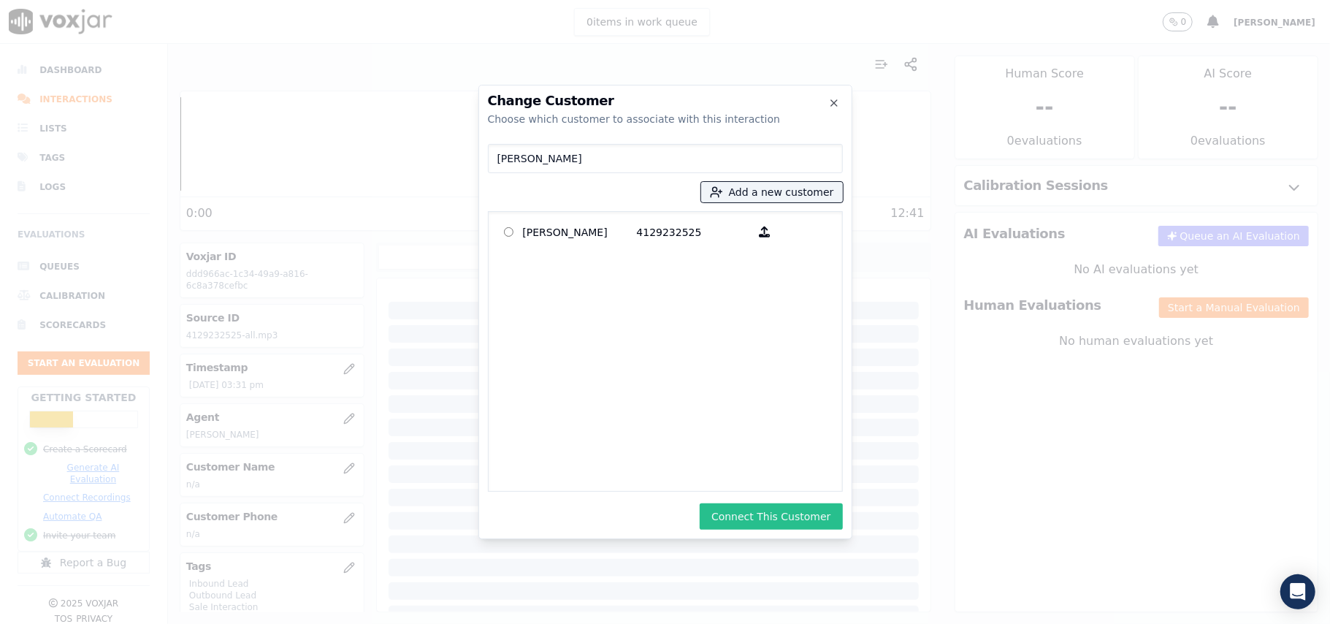
click at [757, 513] on button "Connect This Customer" at bounding box center [771, 516] width 142 height 26
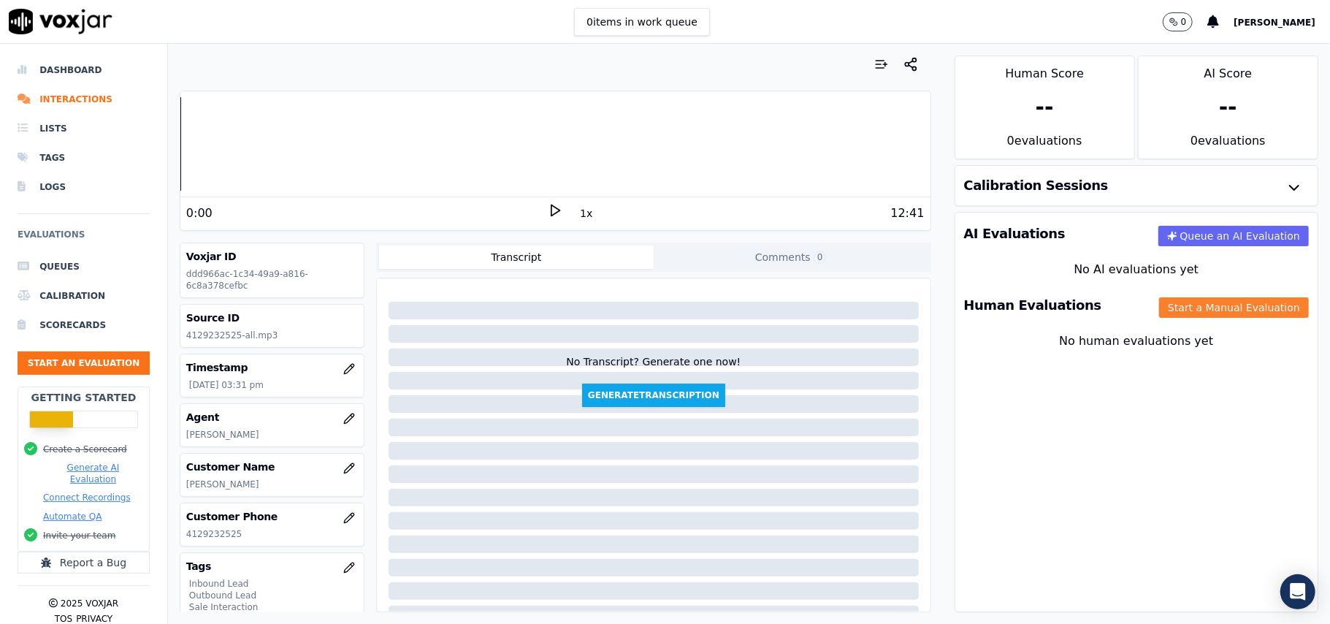
click at [1219, 308] on button "Start a Manual Evaluation" at bounding box center [1234, 307] width 150 height 20
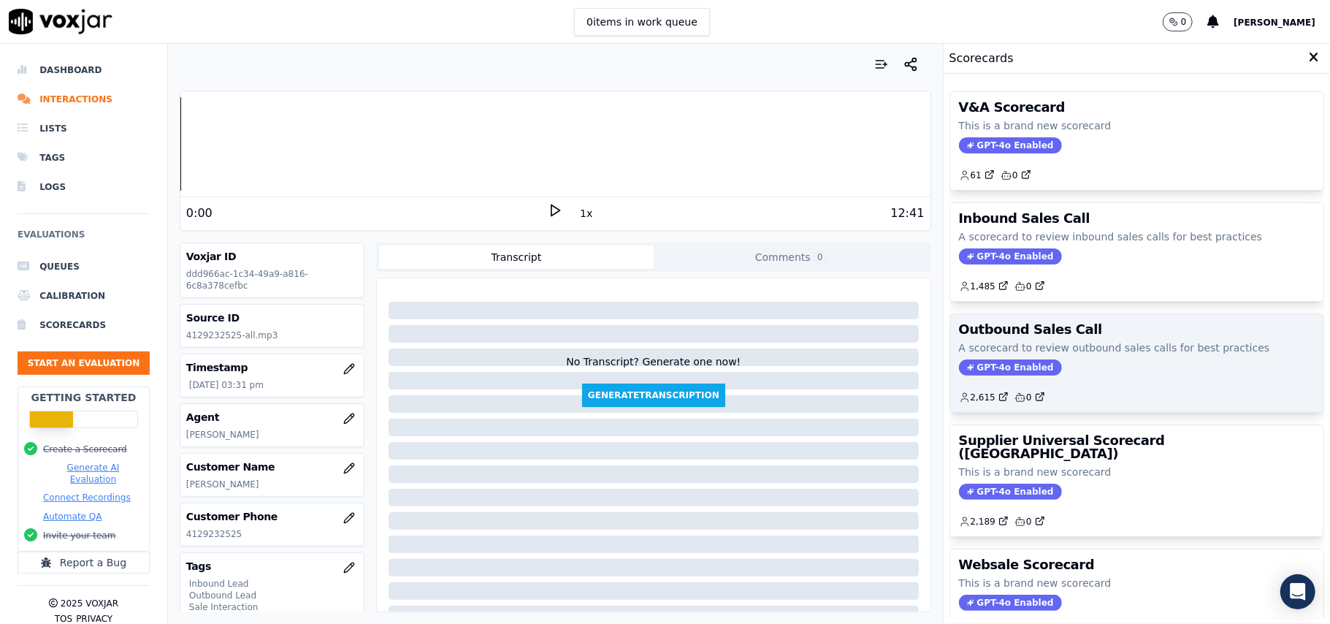
click at [994, 372] on span "GPT-4o Enabled" at bounding box center [1010, 367] width 103 height 16
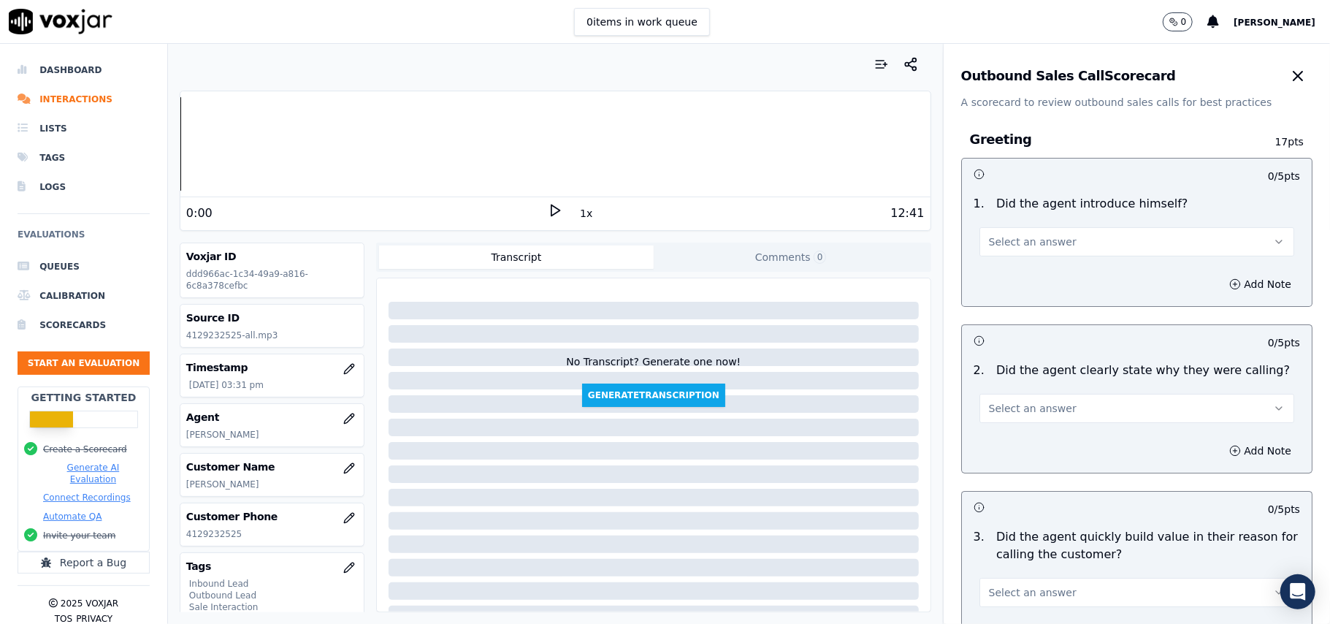
click at [1023, 237] on span "Select an answer" at bounding box center [1033, 242] width 88 height 15
click at [1004, 278] on div "Yes" at bounding box center [1105, 275] width 283 height 23
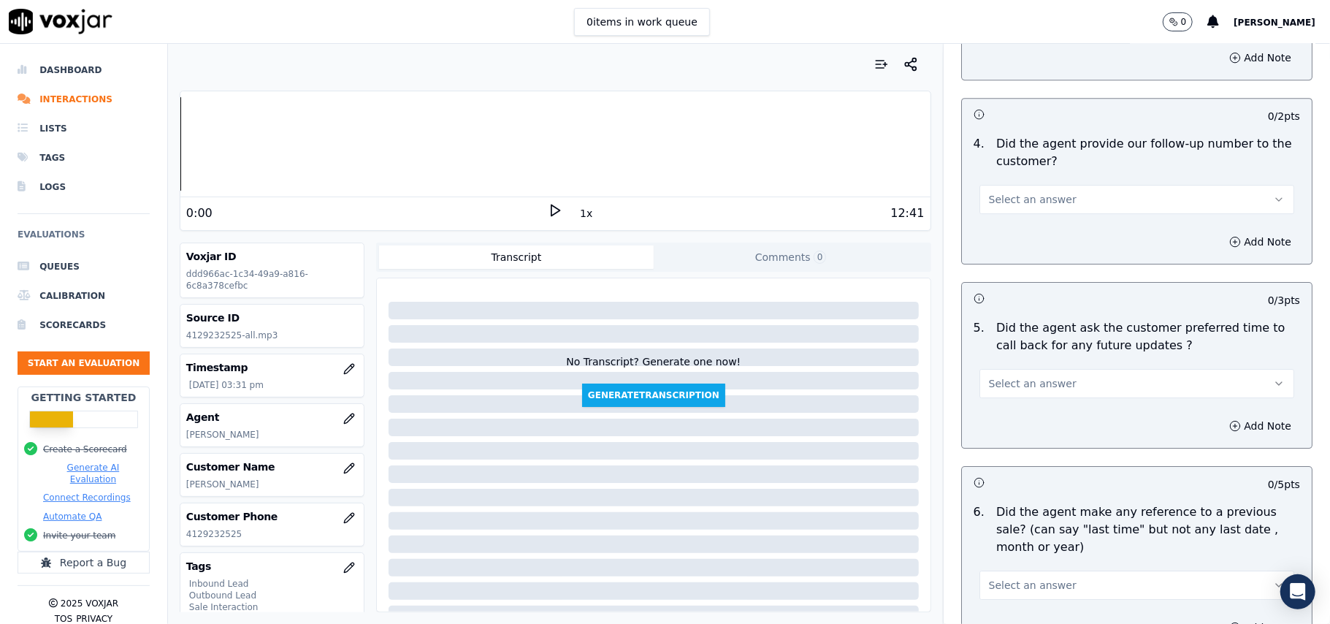
scroll to position [3644, 0]
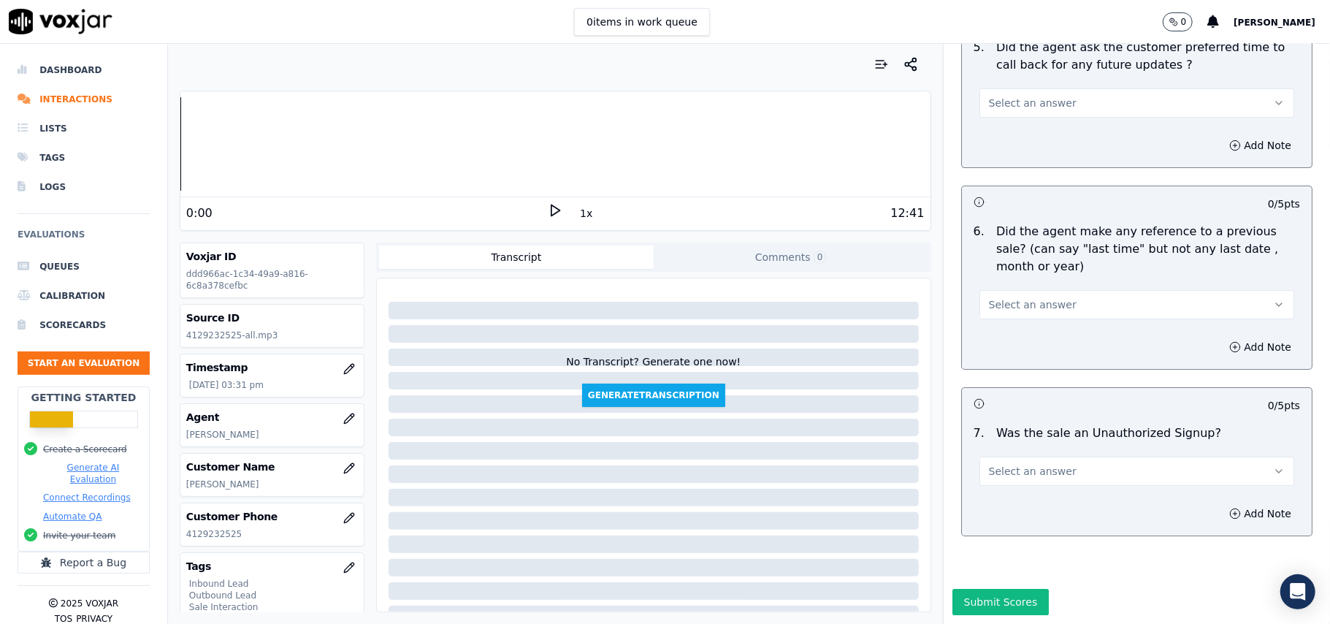
click at [1083, 457] on button "Select an answer" at bounding box center [1137, 471] width 315 height 29
click at [989, 482] on div "No" at bounding box center [1105, 483] width 283 height 23
click at [1048, 290] on button "Select an answer" at bounding box center [1137, 304] width 315 height 29
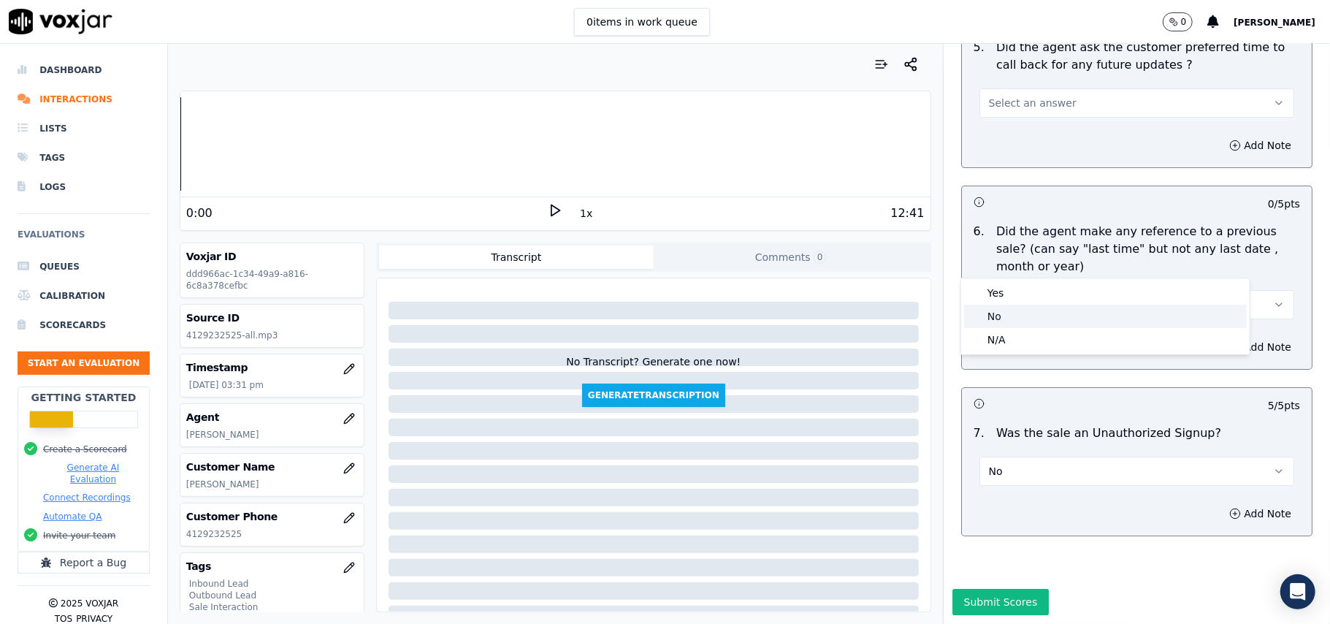
click at [1007, 313] on div "No" at bounding box center [1105, 316] width 283 height 23
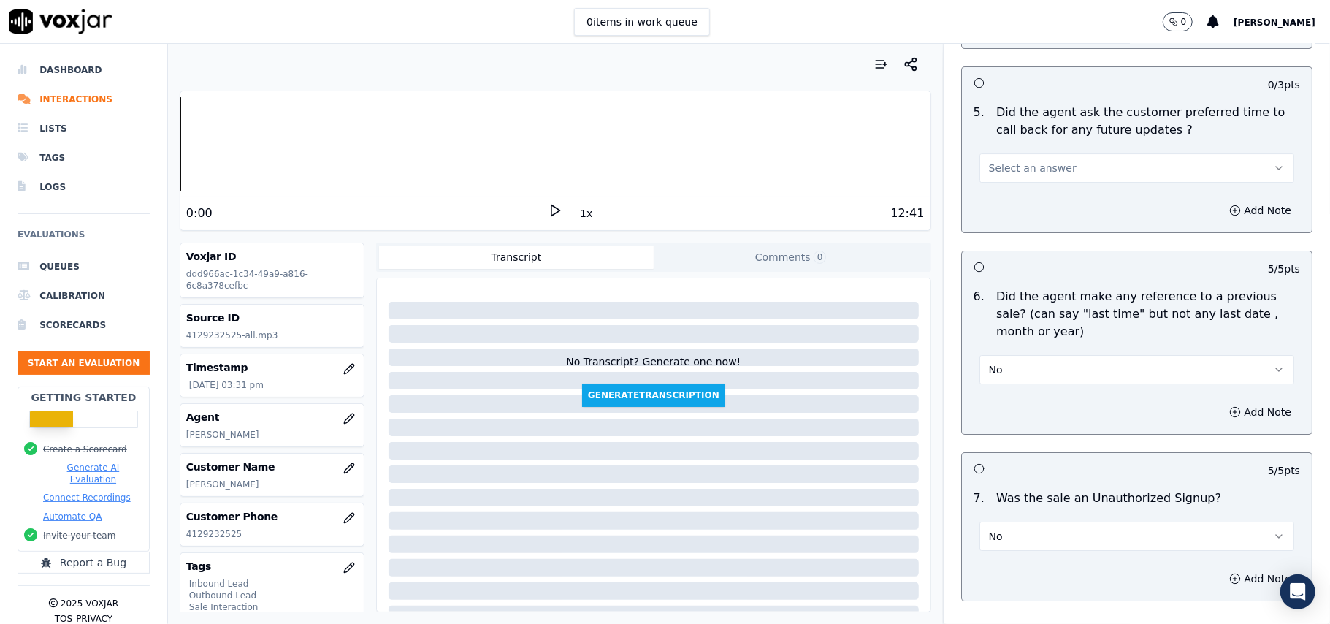
scroll to position [3449, 0]
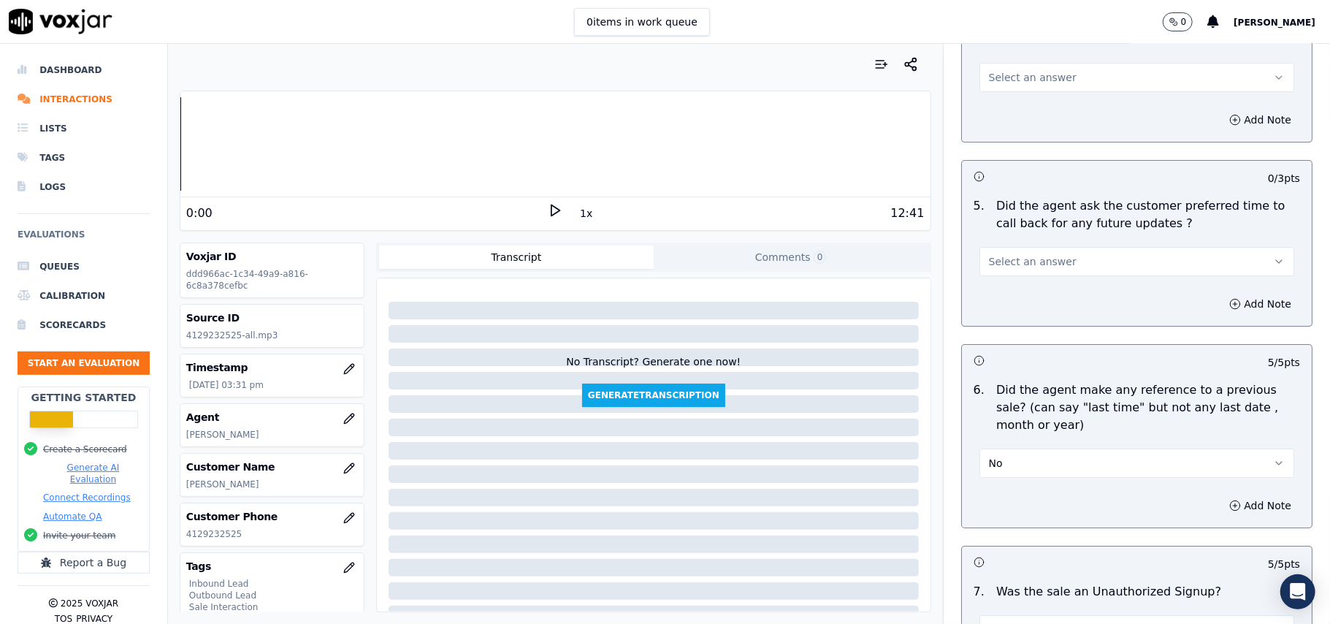
click at [1014, 254] on span "Select an answer" at bounding box center [1033, 261] width 88 height 15
click at [1017, 305] on div "No" at bounding box center [1105, 308] width 283 height 23
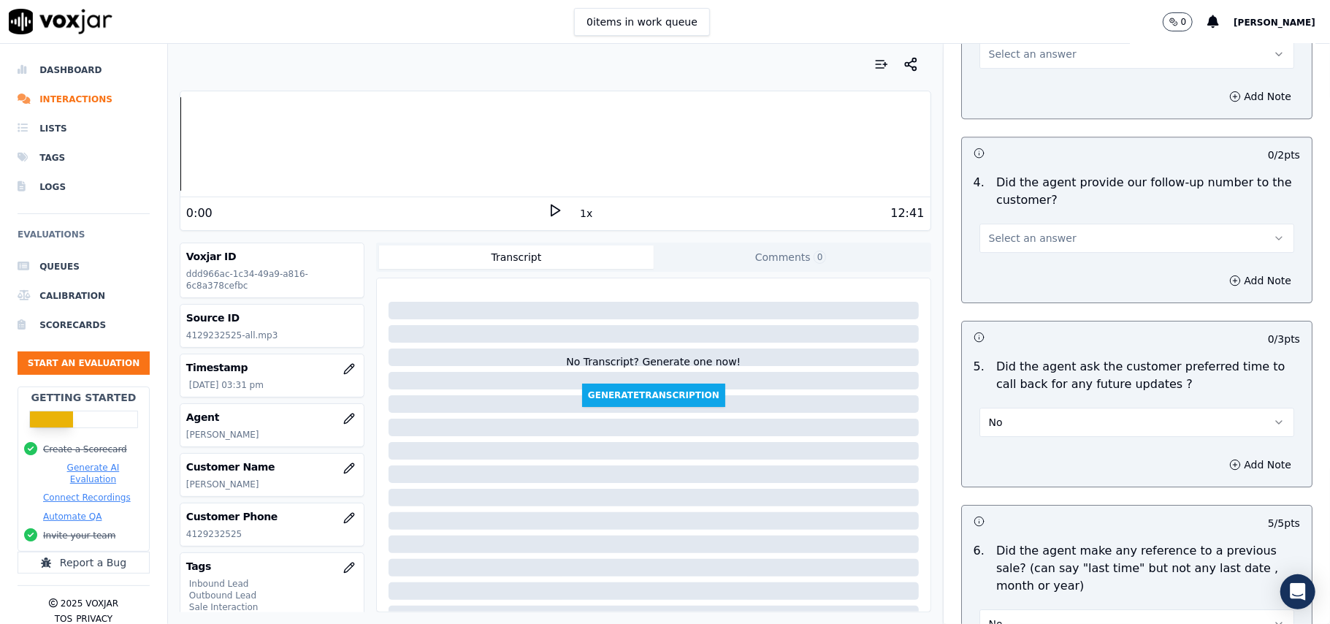
scroll to position [3254, 0]
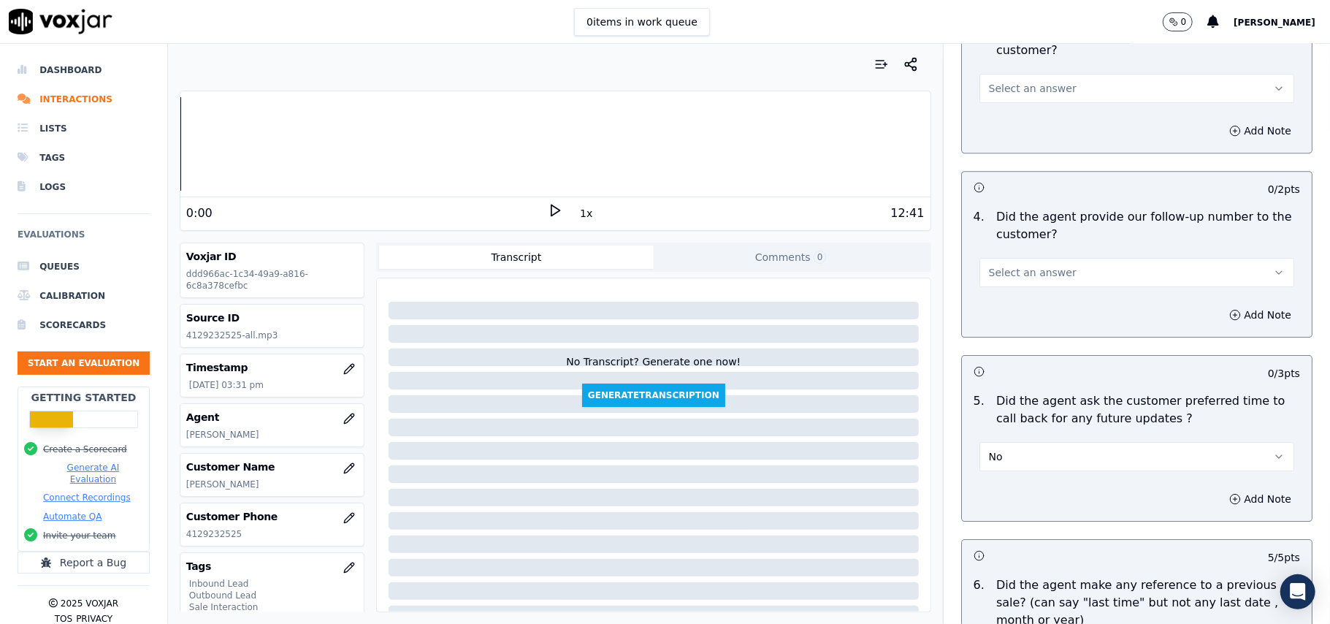
click at [1043, 454] on button "No" at bounding box center [1137, 456] width 315 height 29
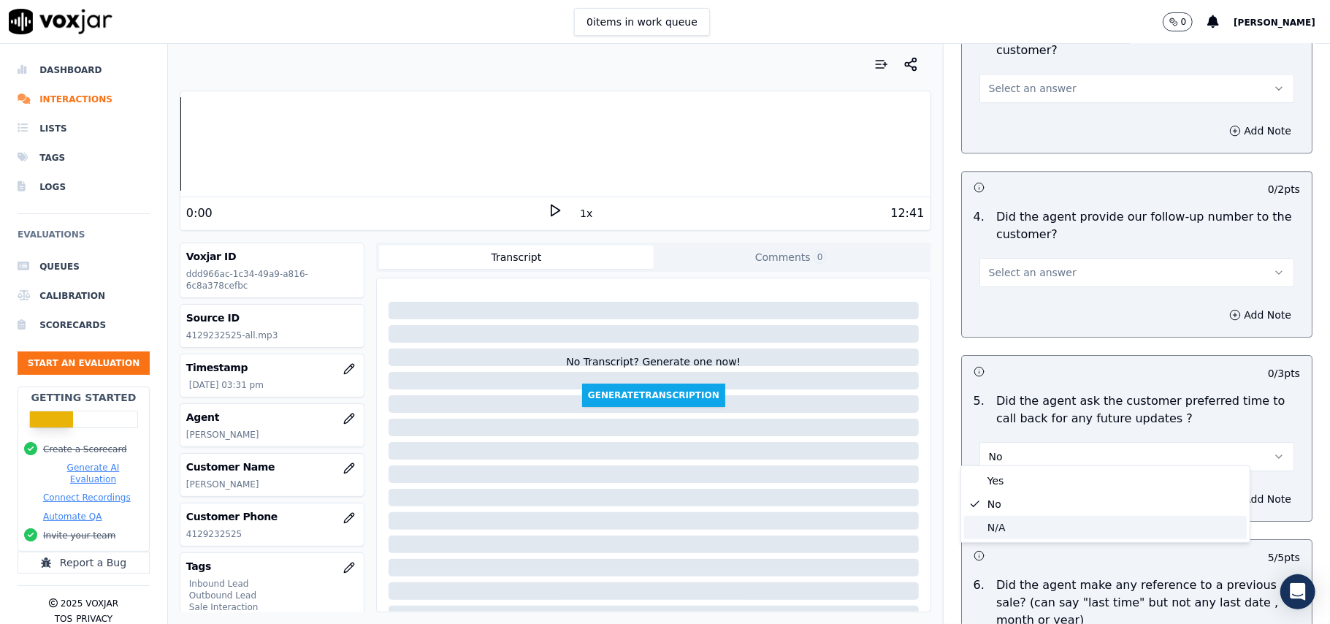
click at [1023, 530] on div "N/A" at bounding box center [1105, 527] width 283 height 23
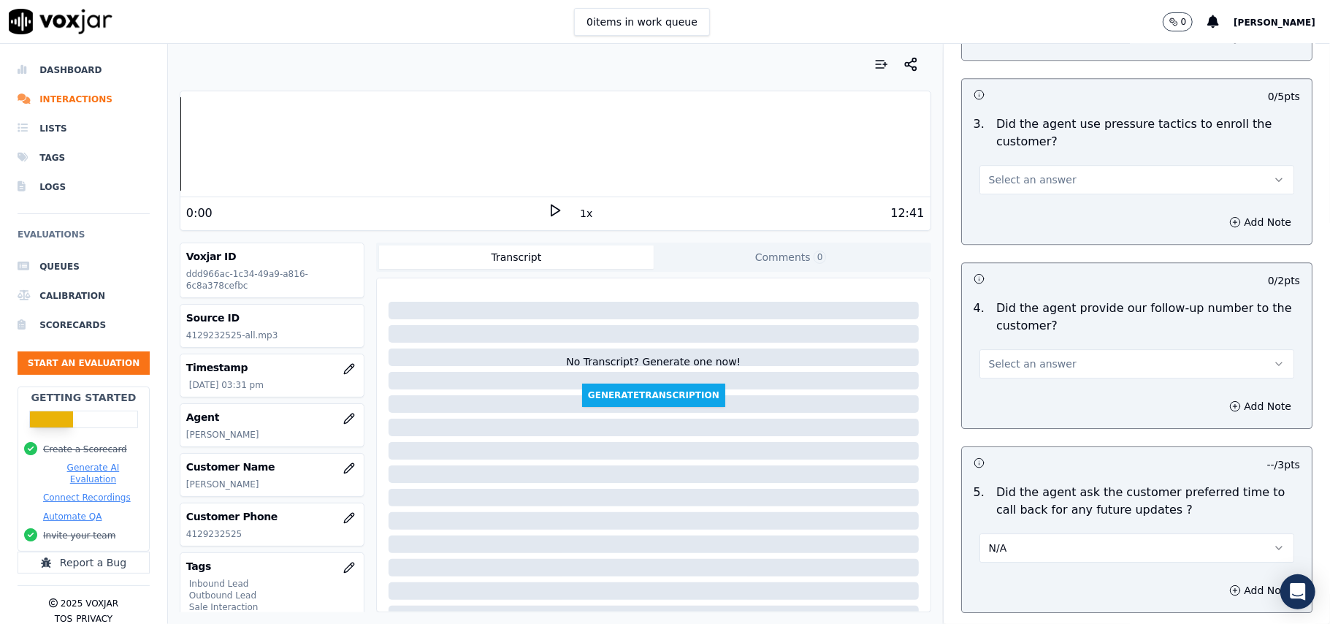
scroll to position [3059, 0]
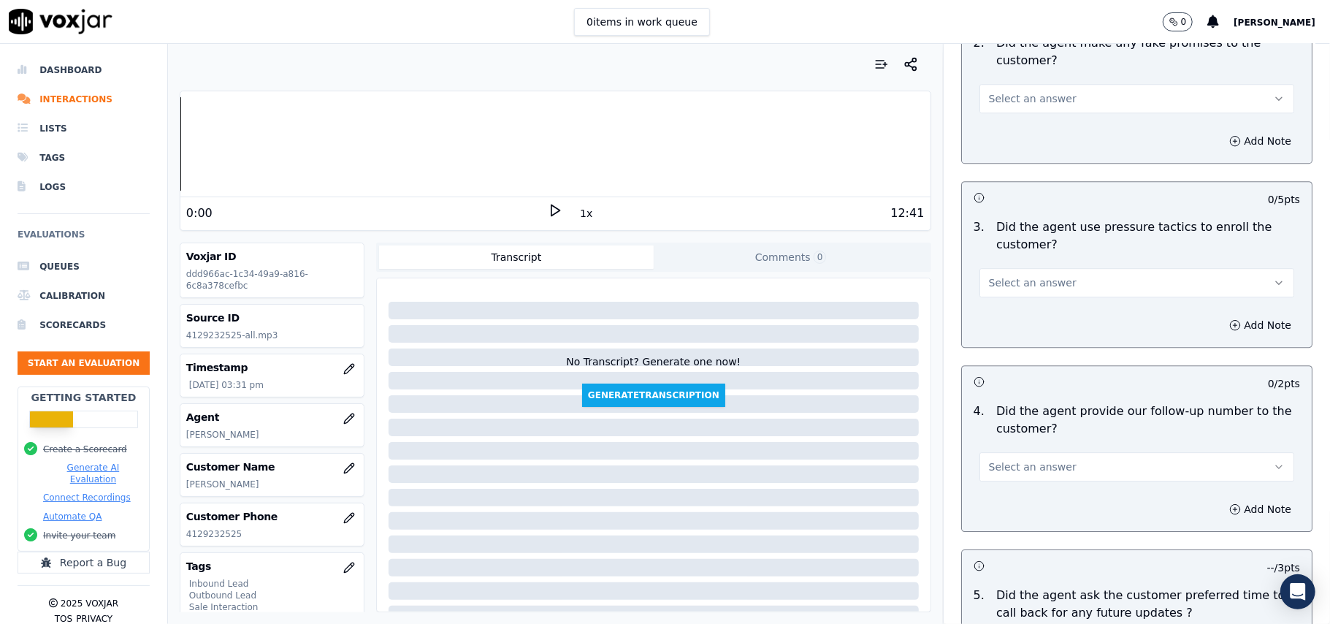
click at [1026, 460] on span "Select an answer" at bounding box center [1033, 467] width 88 height 15
click at [1018, 495] on div "Yes" at bounding box center [1105, 490] width 283 height 23
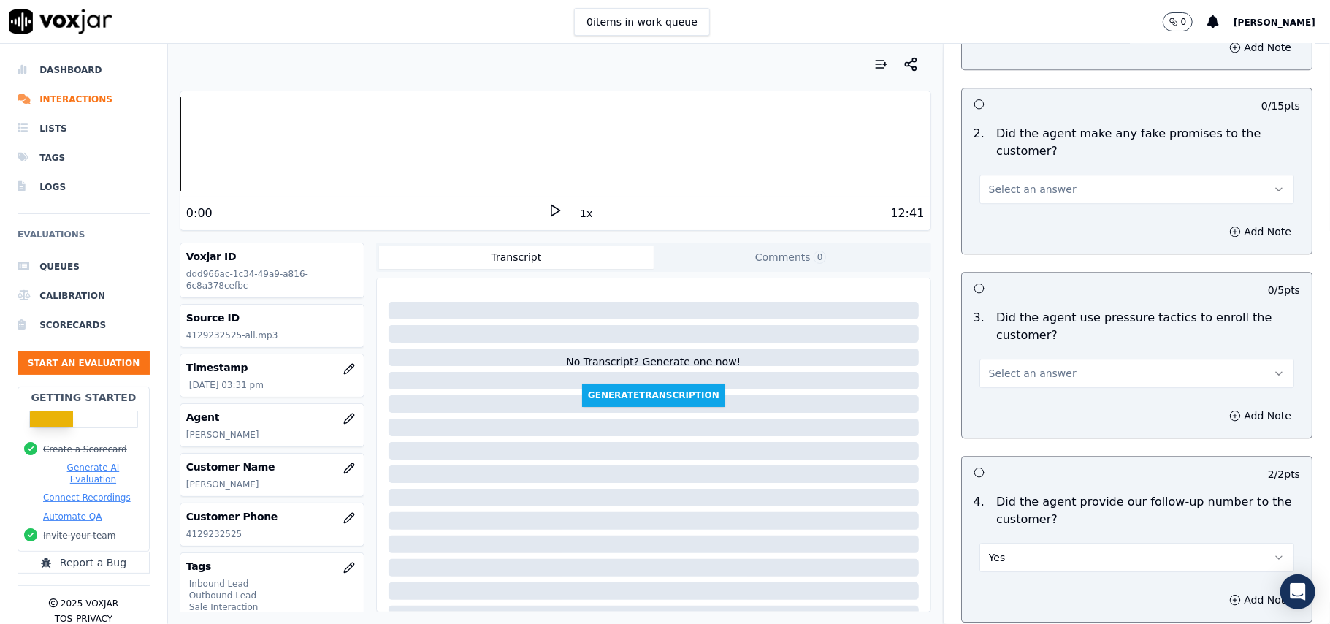
scroll to position [2864, 0]
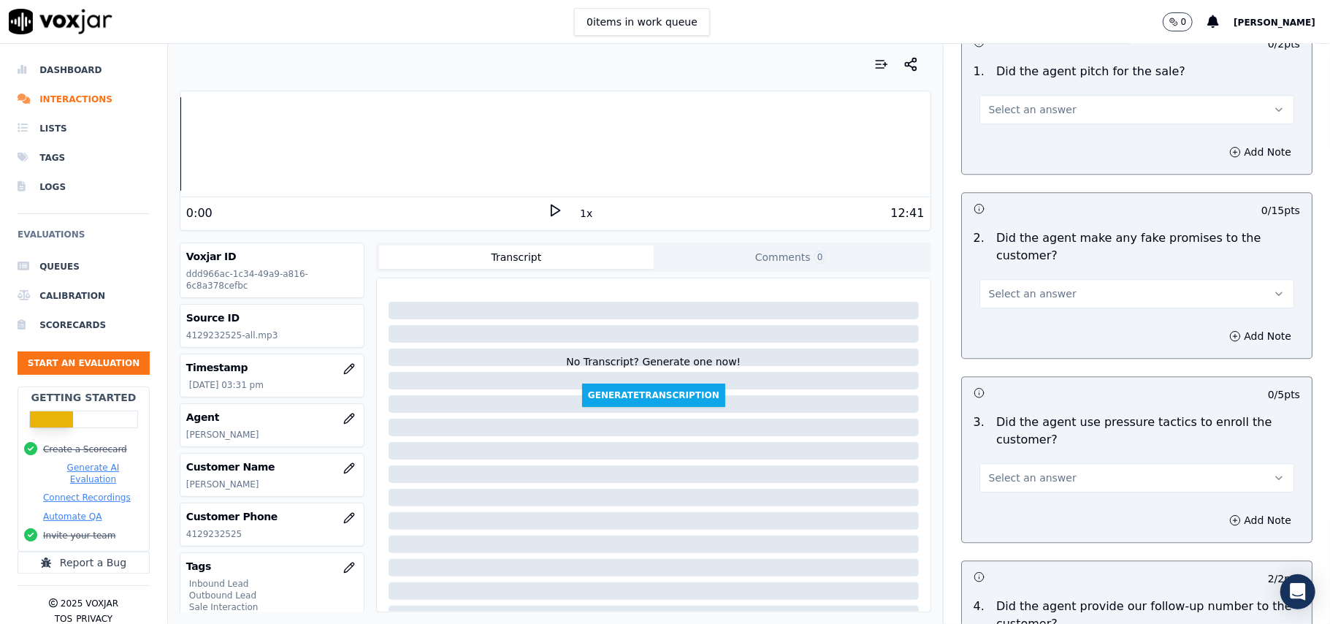
click at [1032, 470] on span "Select an answer" at bounding box center [1033, 477] width 88 height 15
click at [1001, 523] on div "No" at bounding box center [1105, 524] width 283 height 23
click at [1018, 279] on button "Select an answer" at bounding box center [1137, 293] width 315 height 29
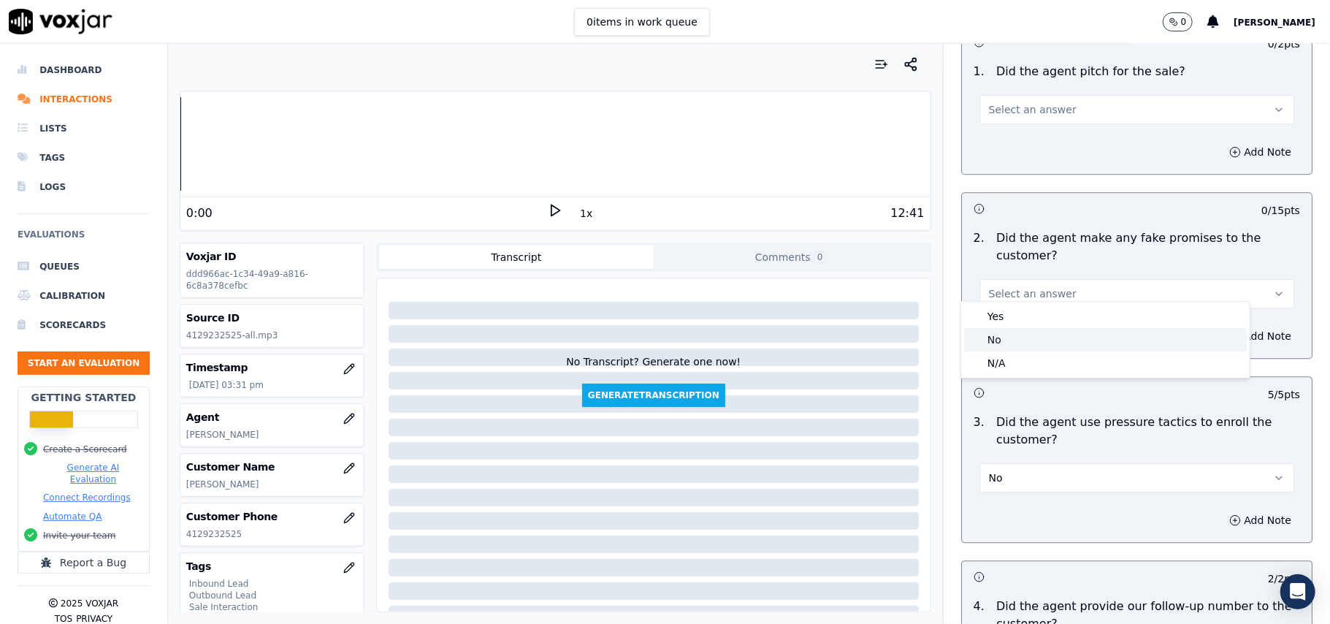
click at [1007, 343] on div "No" at bounding box center [1105, 339] width 283 height 23
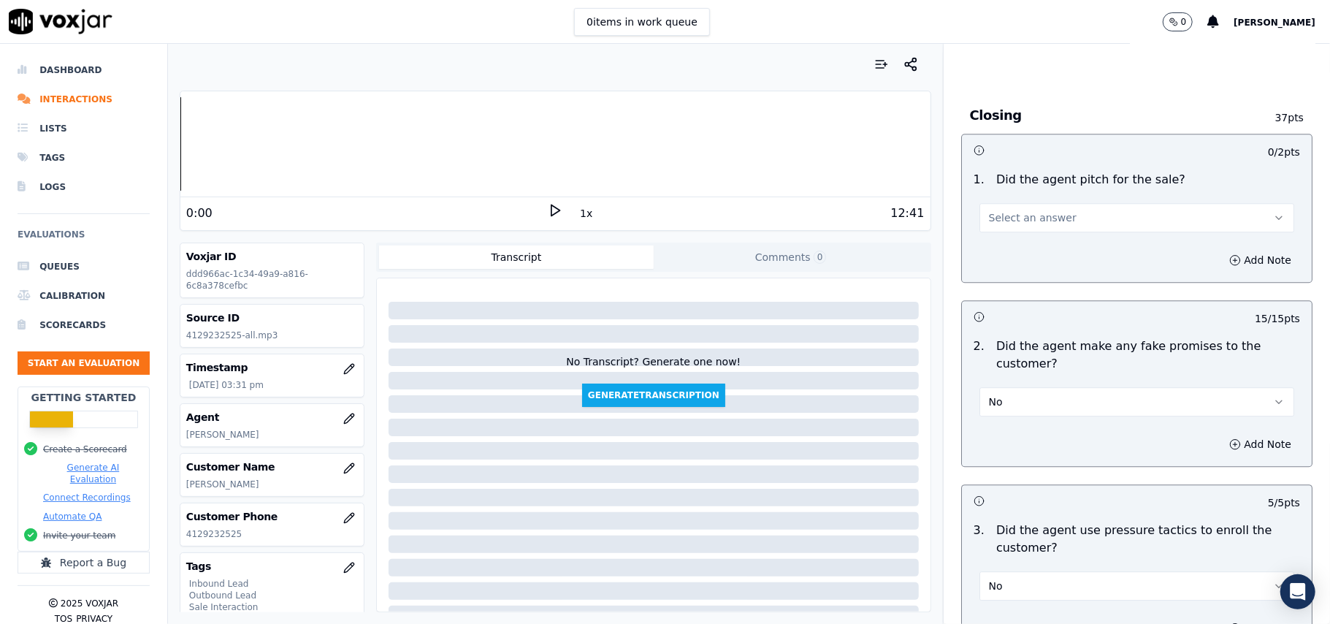
scroll to position [2669, 0]
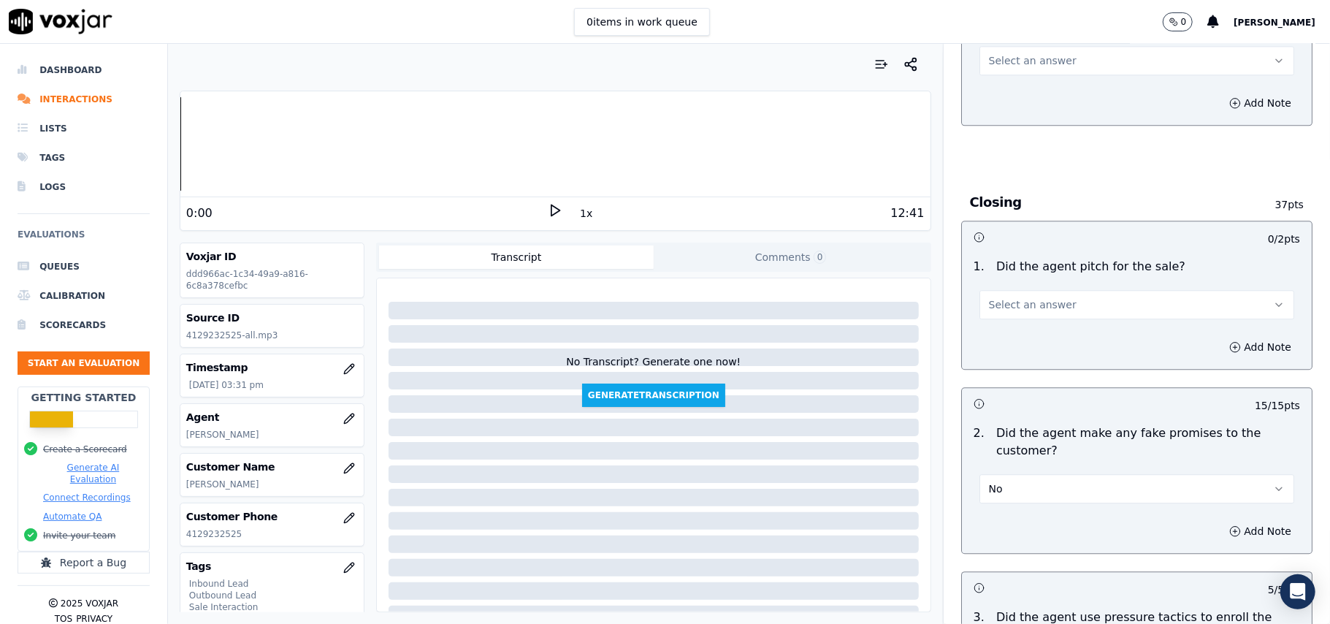
click at [1035, 302] on button "Select an answer" at bounding box center [1137, 304] width 315 height 29
click at [1024, 338] on div "No" at bounding box center [1105, 349] width 283 height 23
click at [1029, 296] on button "No" at bounding box center [1137, 304] width 315 height 29
click at [1012, 319] on div "Yes" at bounding box center [1105, 326] width 283 height 23
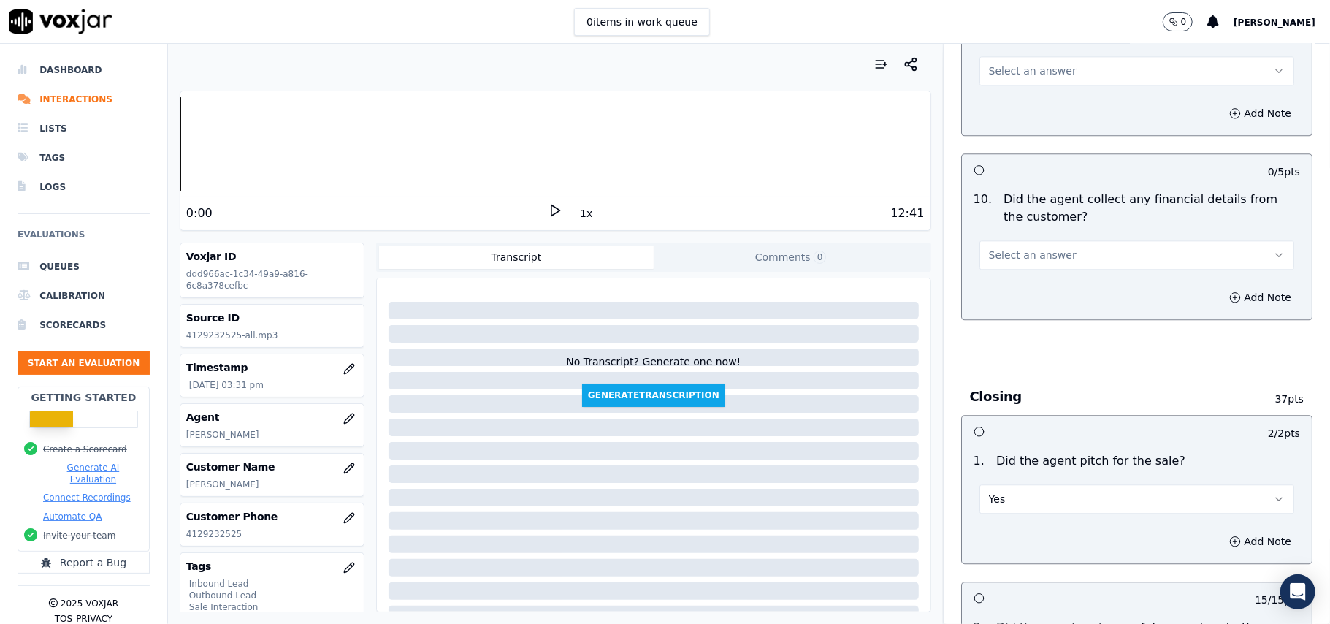
scroll to position [2377, 0]
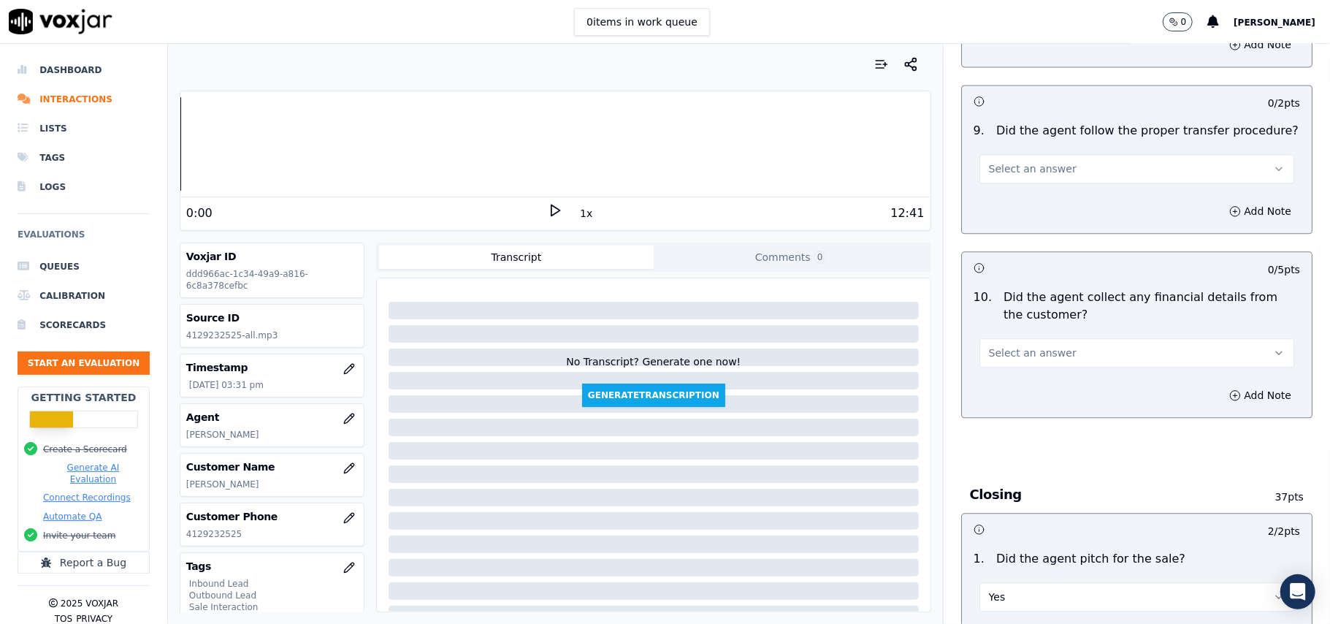
click at [1030, 346] on span "Select an answer" at bounding box center [1033, 353] width 88 height 15
click at [1007, 395] on div "No" at bounding box center [1105, 397] width 283 height 23
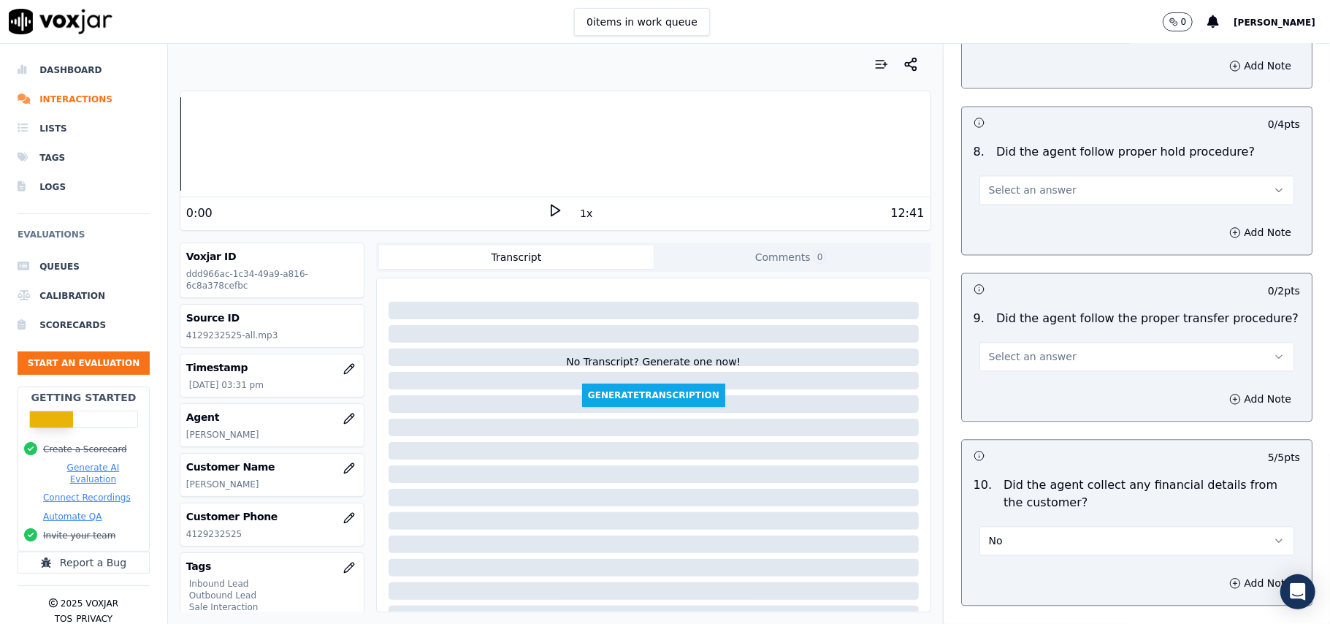
scroll to position [2183, 0]
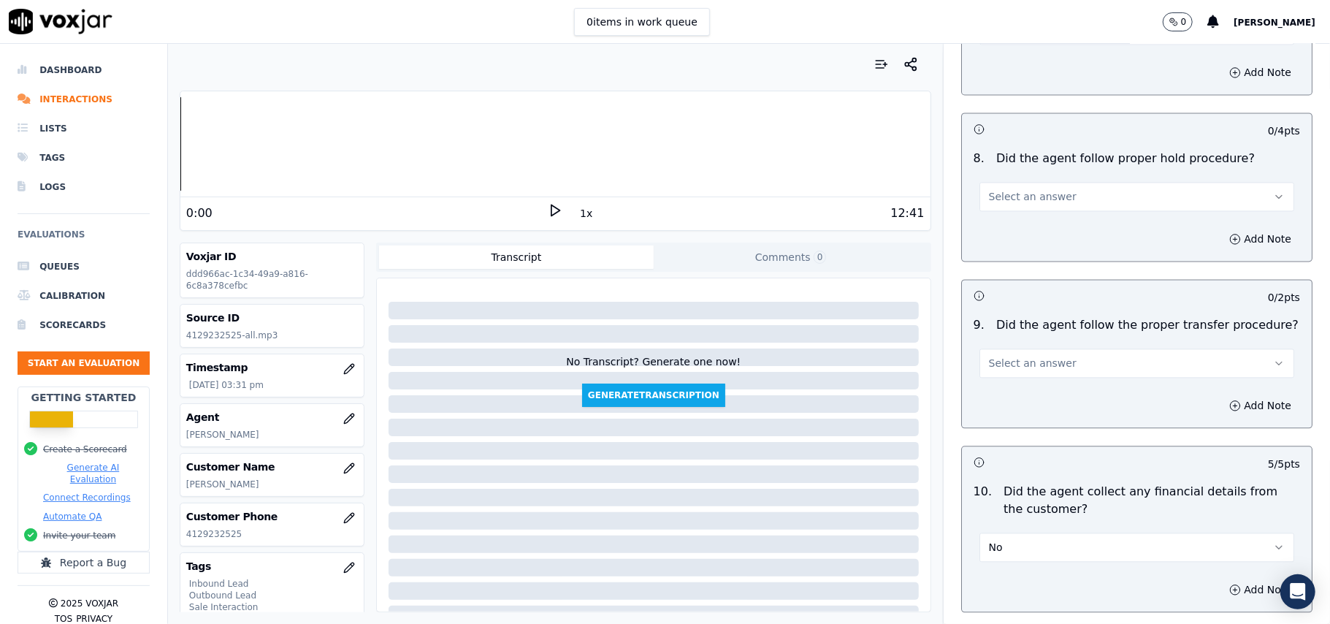
click at [1047, 346] on div "Select an answer" at bounding box center [1137, 362] width 315 height 32
click at [1043, 356] on span "Select an answer" at bounding box center [1033, 363] width 88 height 15
click at [1007, 381] on div "Yes" at bounding box center [1105, 384] width 283 height 23
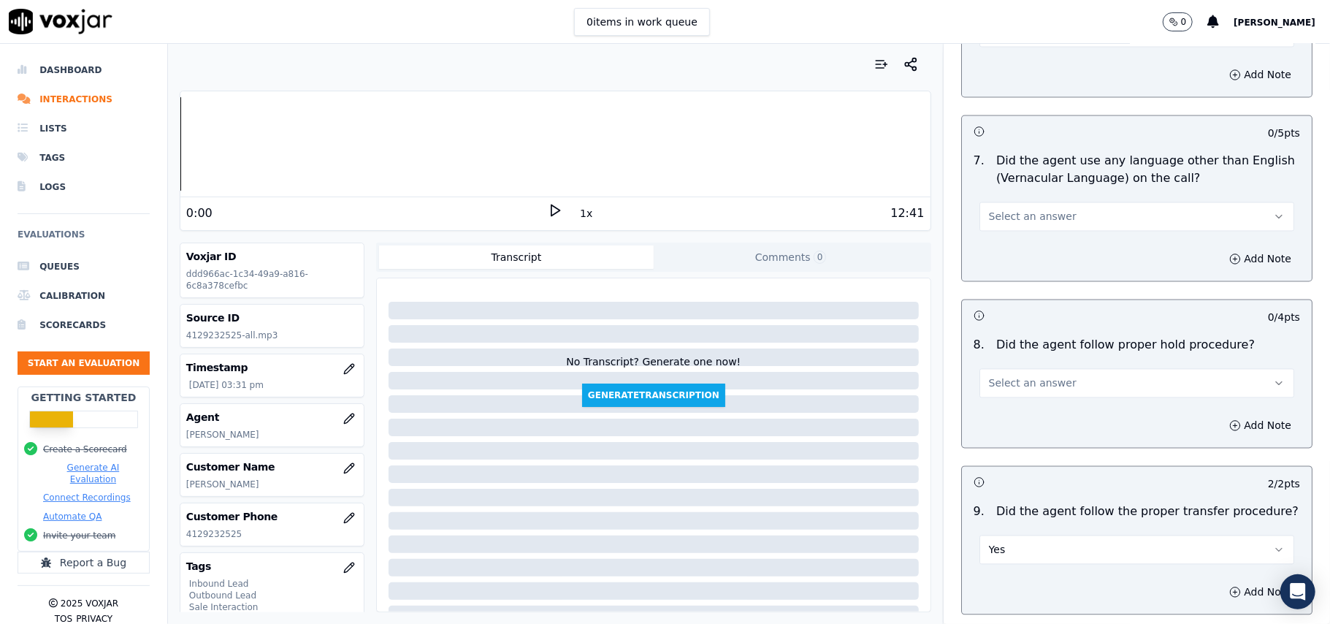
scroll to position [1988, 0]
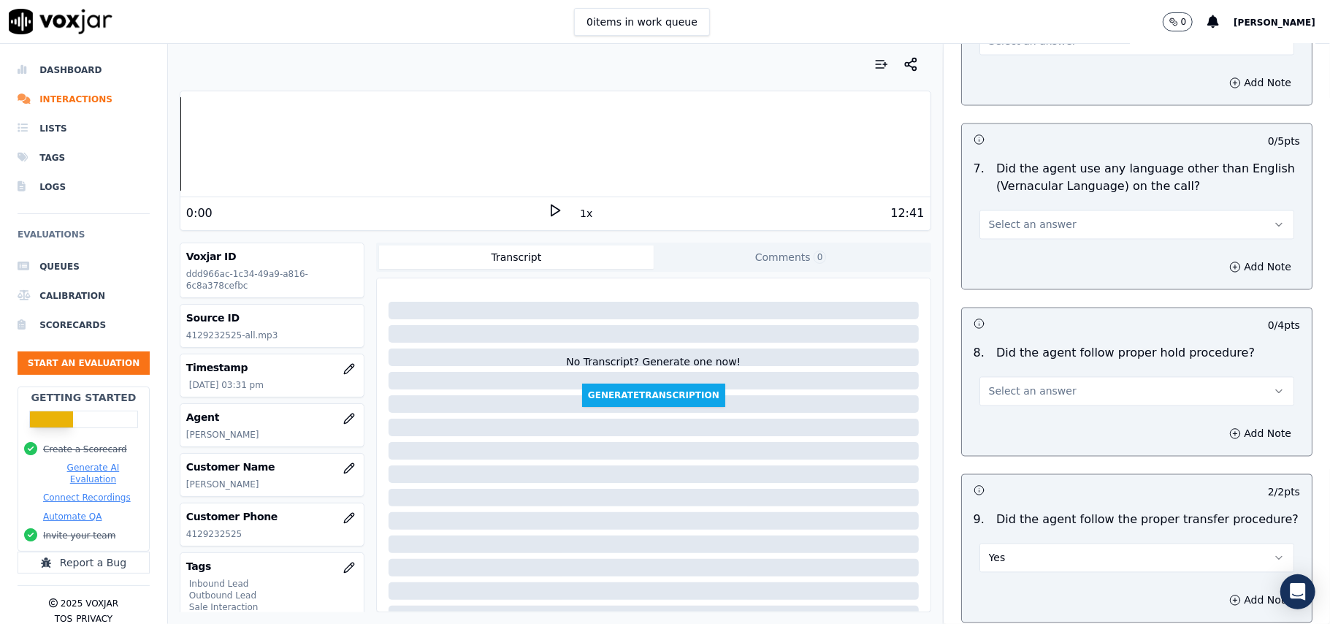
click at [1045, 384] on span "Select an answer" at bounding box center [1033, 391] width 88 height 15
click at [1010, 406] on div "Yes" at bounding box center [1105, 412] width 283 height 23
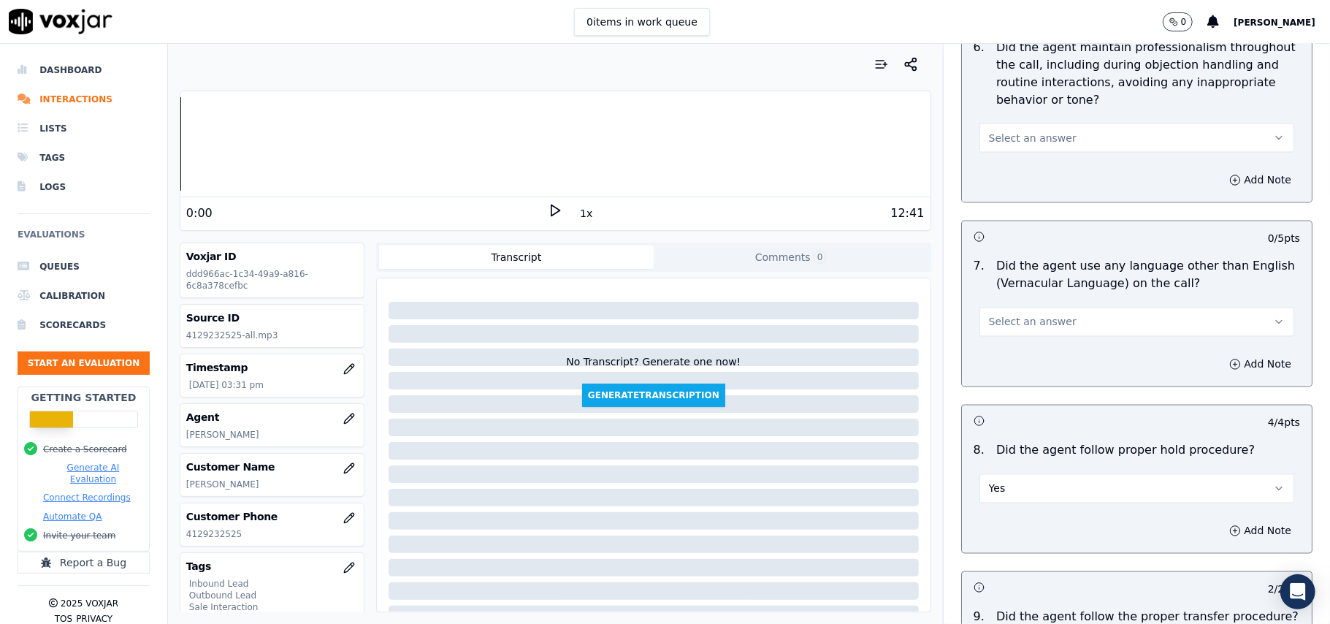
scroll to position [1793, 0]
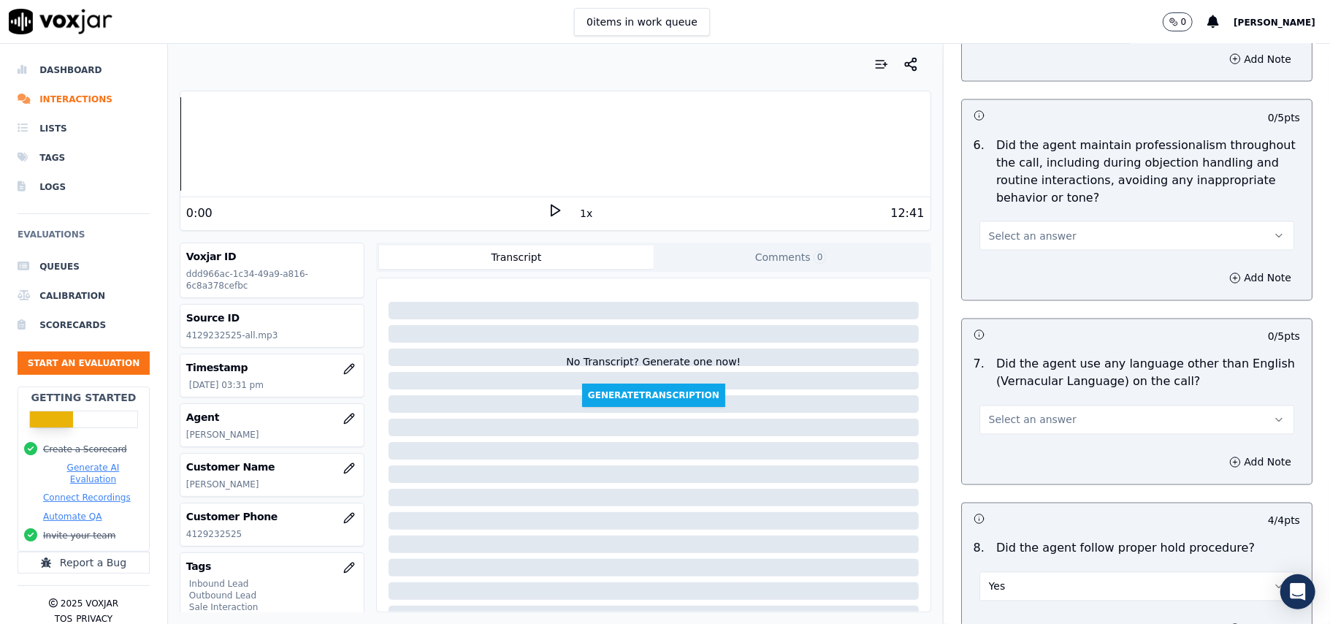
click at [1021, 221] on button "Select an answer" at bounding box center [1137, 235] width 315 height 29
click at [1000, 254] on div "Yes" at bounding box center [1105, 255] width 283 height 23
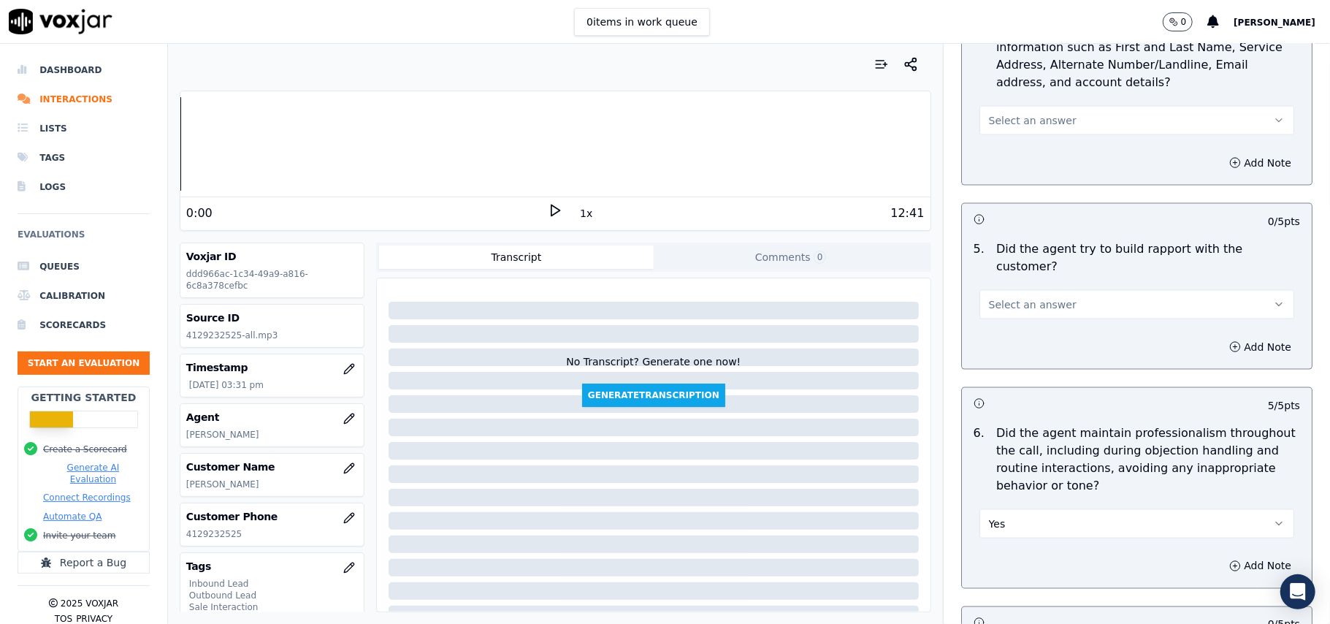
scroll to position [1501, 0]
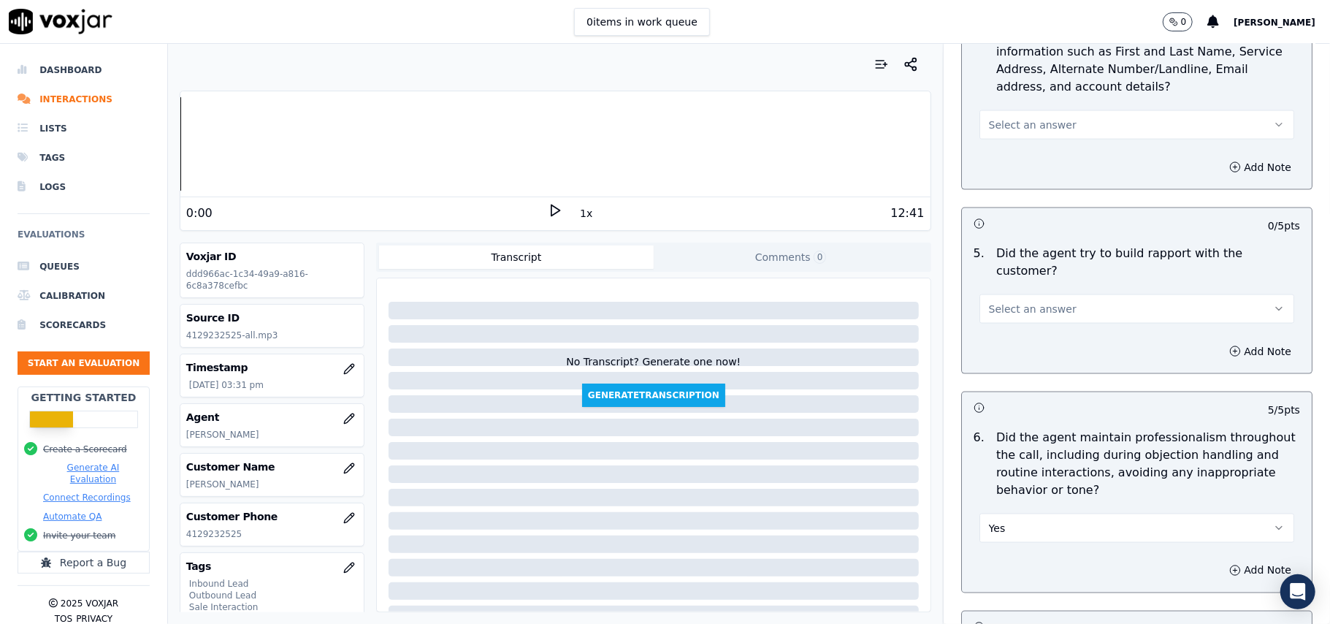
click at [1021, 294] on button "Select an answer" at bounding box center [1137, 308] width 315 height 29
click at [1001, 320] on div "Yes" at bounding box center [1105, 327] width 283 height 23
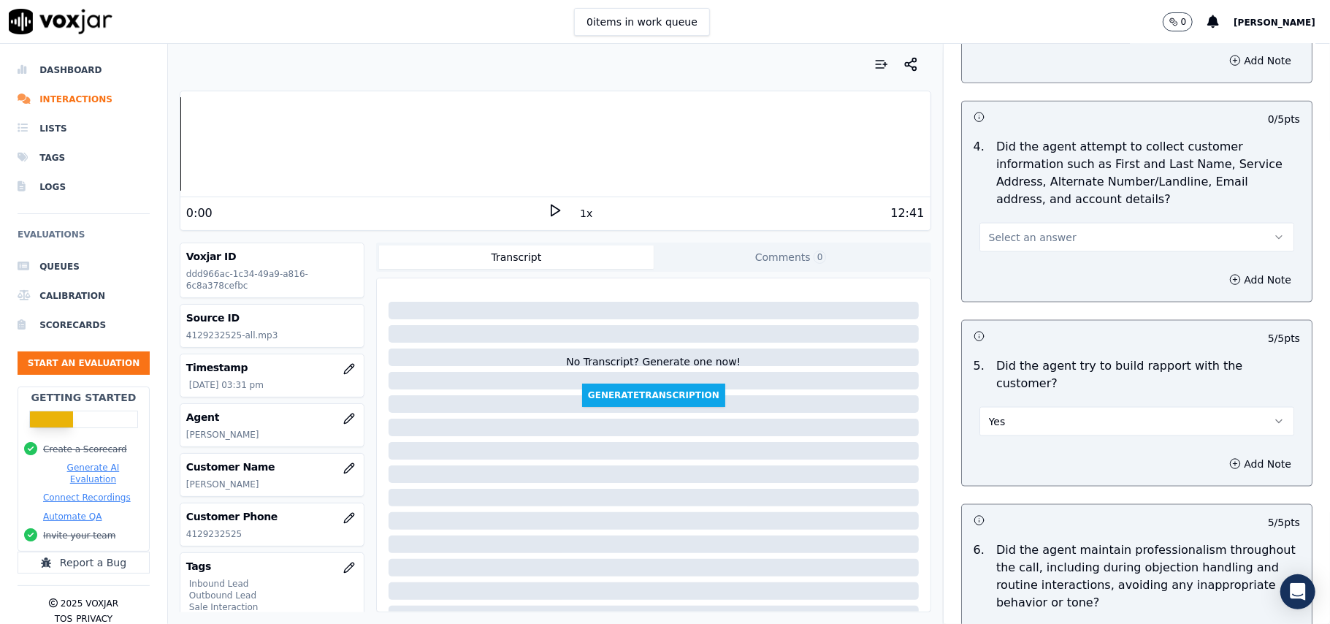
scroll to position [1306, 0]
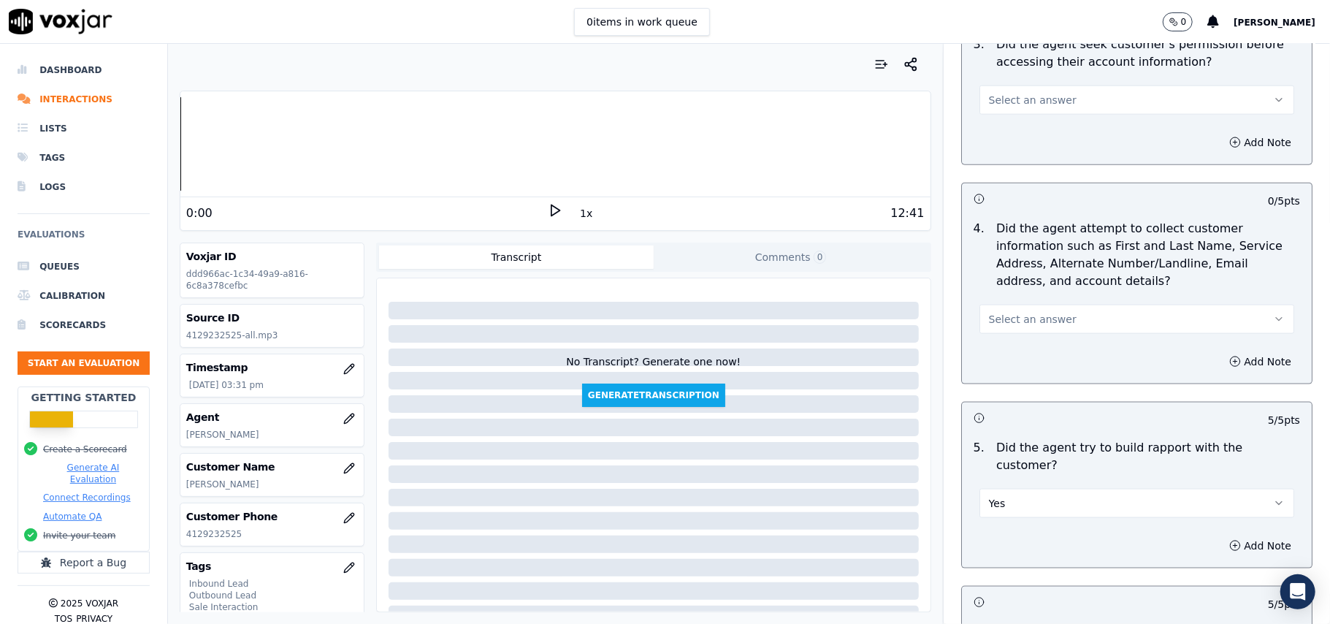
click at [1029, 325] on span "Select an answer" at bounding box center [1033, 319] width 88 height 15
click at [1014, 389] on div "No" at bounding box center [1105, 378] width 283 height 23
click at [1013, 317] on button "No" at bounding box center [1137, 319] width 315 height 29
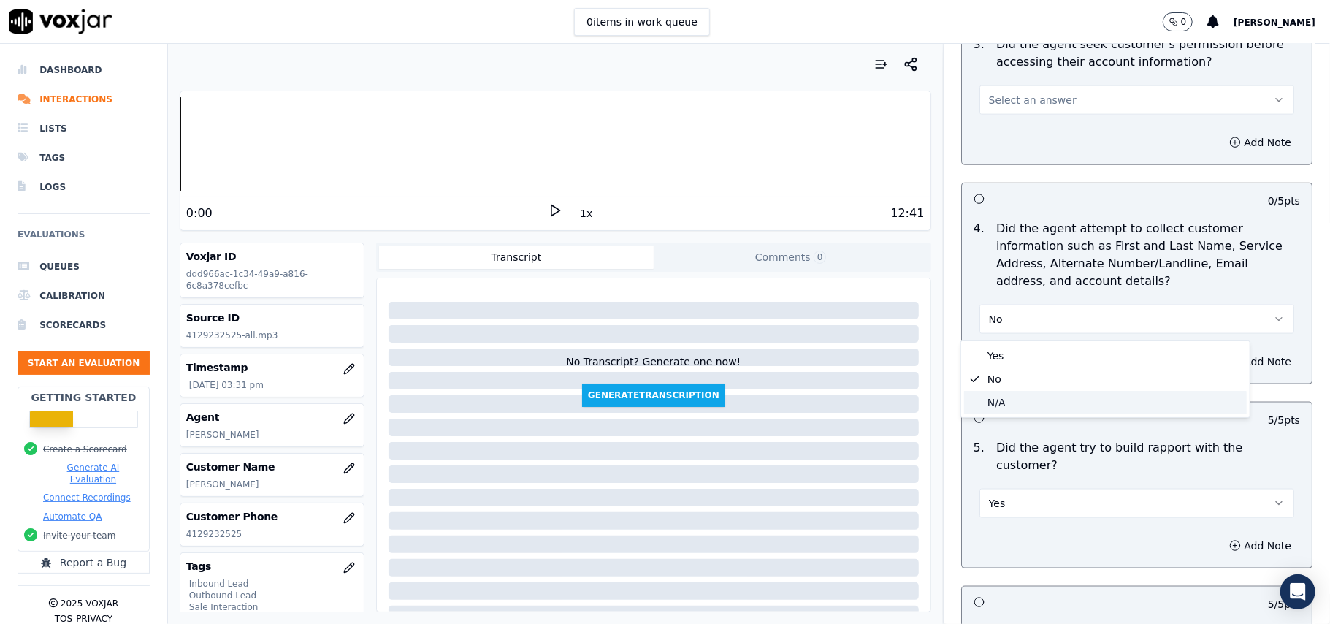
click at [994, 395] on div "N/A" at bounding box center [1105, 402] width 283 height 23
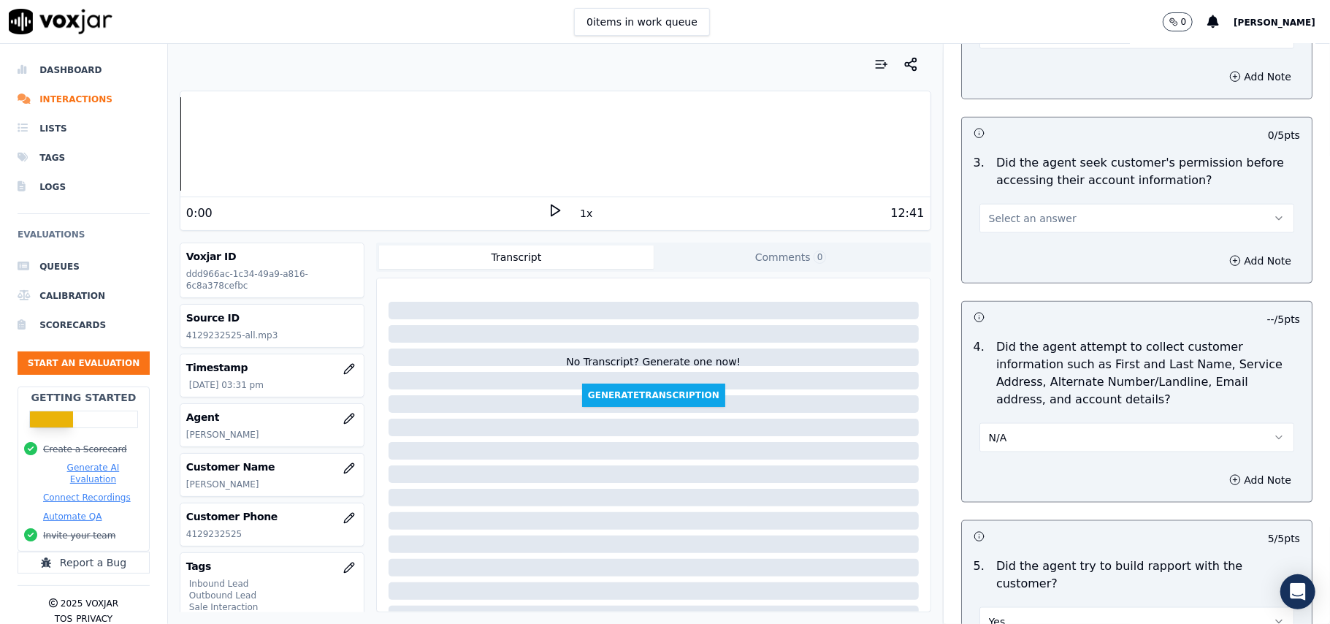
scroll to position [1014, 0]
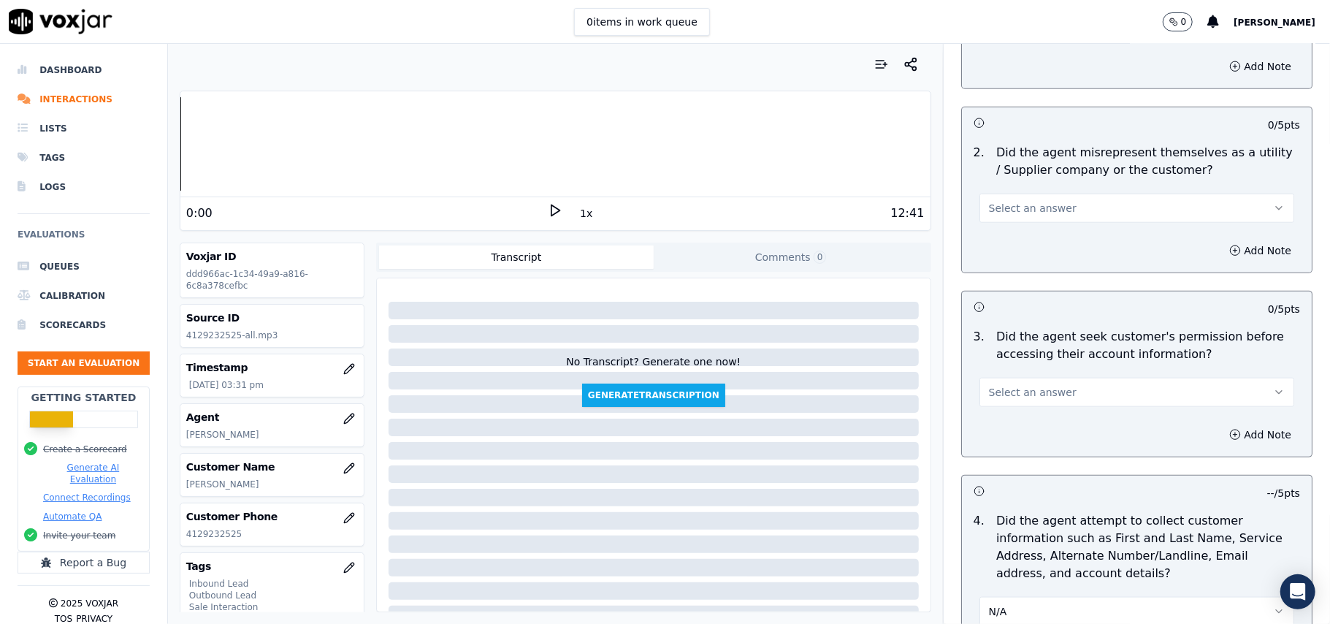
click at [1006, 395] on span "Select an answer" at bounding box center [1033, 392] width 88 height 15
click at [1007, 443] on div "No" at bounding box center [1105, 452] width 283 height 23
click at [1228, 440] on button "Add Note" at bounding box center [1261, 434] width 80 height 20
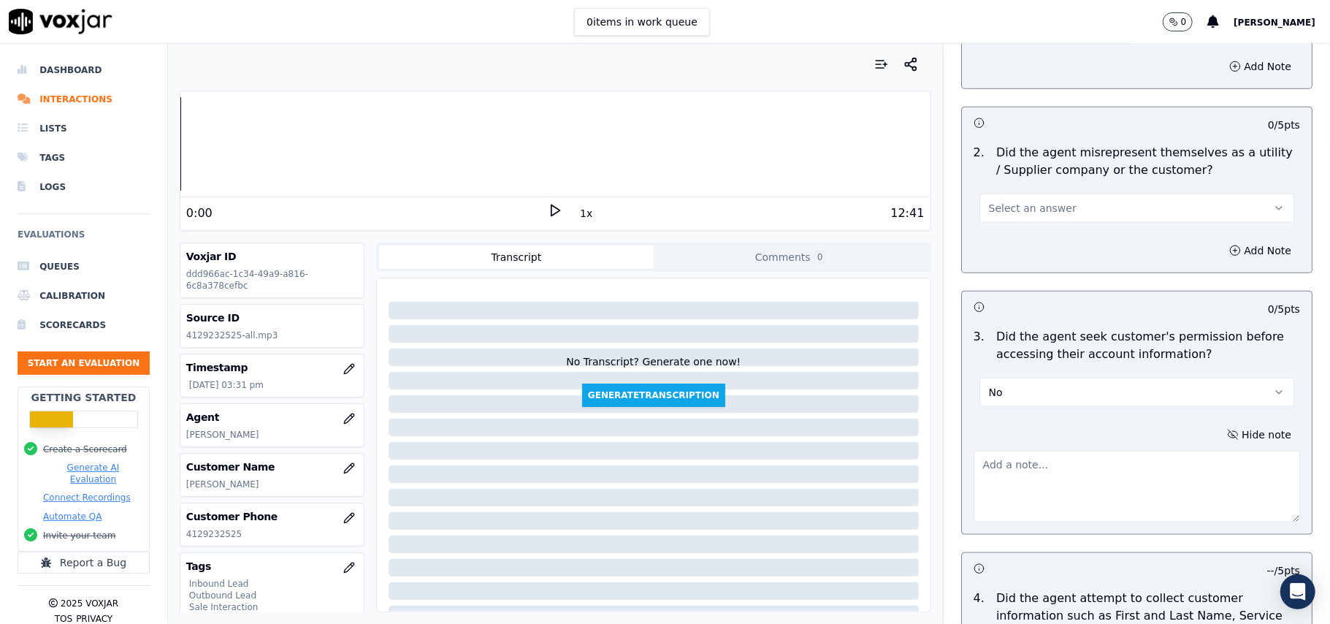
click at [986, 482] on textarea at bounding box center [1137, 487] width 327 height 72
paste textarea "Call ID – 180129 @01:50 – Permission was not taken before accessing the custome…"
click at [974, 473] on textarea "Call ID – 180129 @01:50 – Permission was not taken before accessing the custome…" at bounding box center [1137, 487] width 327 height 72
click at [974, 477] on textarea "Call ID – 180129 @01:50 – Permission was not taken before accessing the custome…" at bounding box center [1137, 487] width 327 height 72
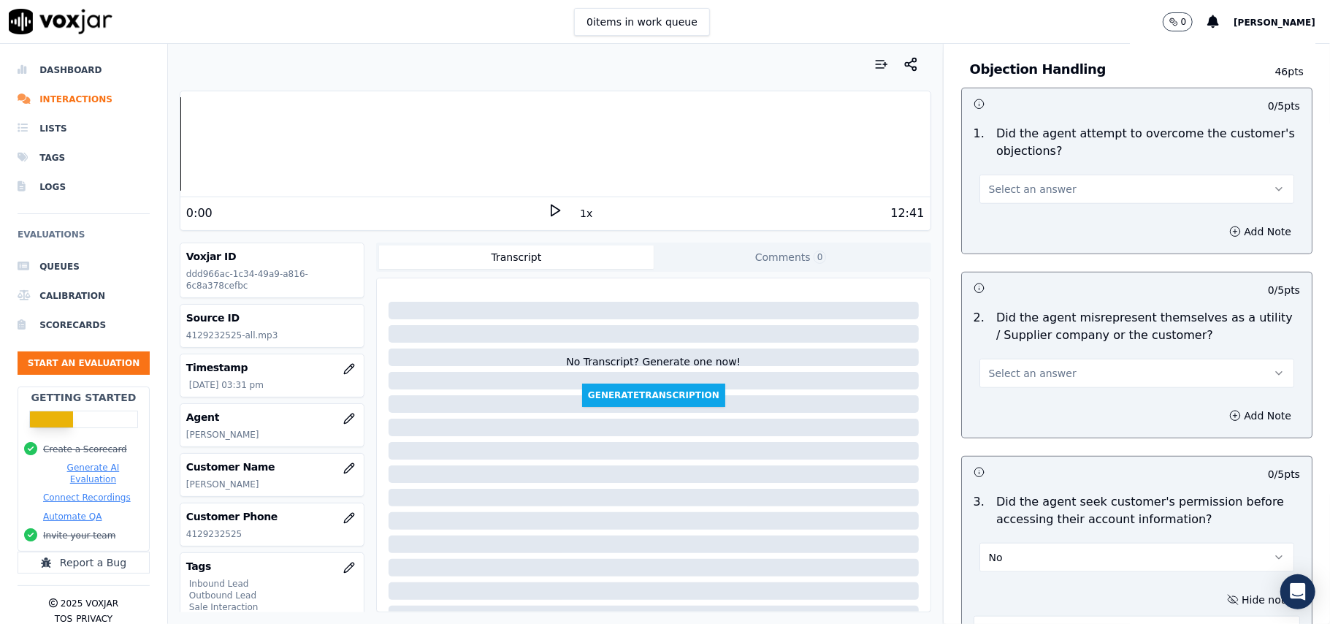
scroll to position [819, 0]
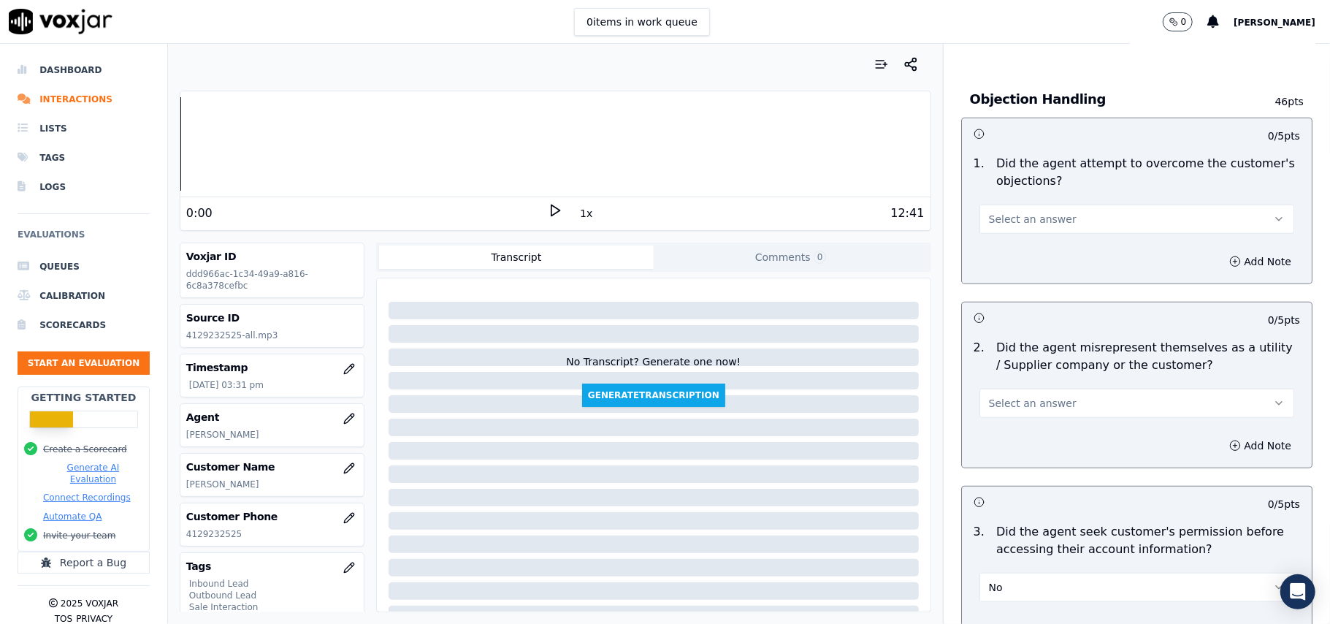
type textarea "Call ID – 180129 @01:50 – Permission was not taken before accessing the custome…"
click at [1015, 411] on span "Select an answer" at bounding box center [1033, 403] width 88 height 15
click at [996, 457] on div "No" at bounding box center [1105, 462] width 283 height 23
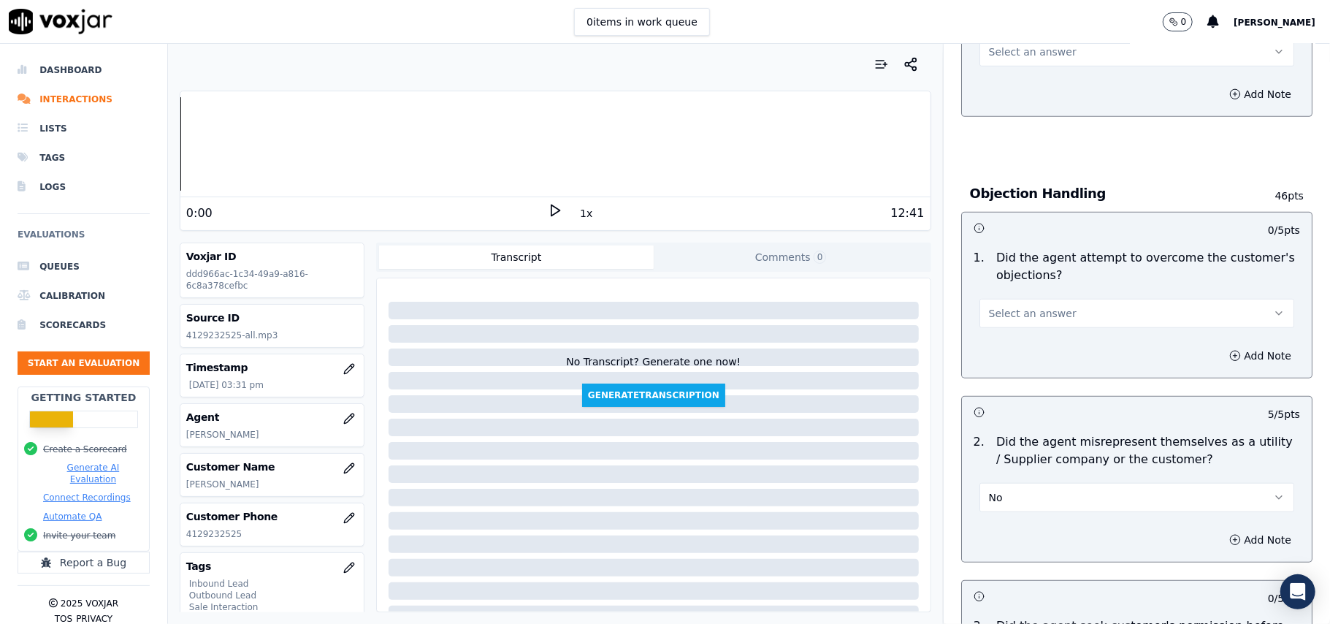
scroll to position [624, 0]
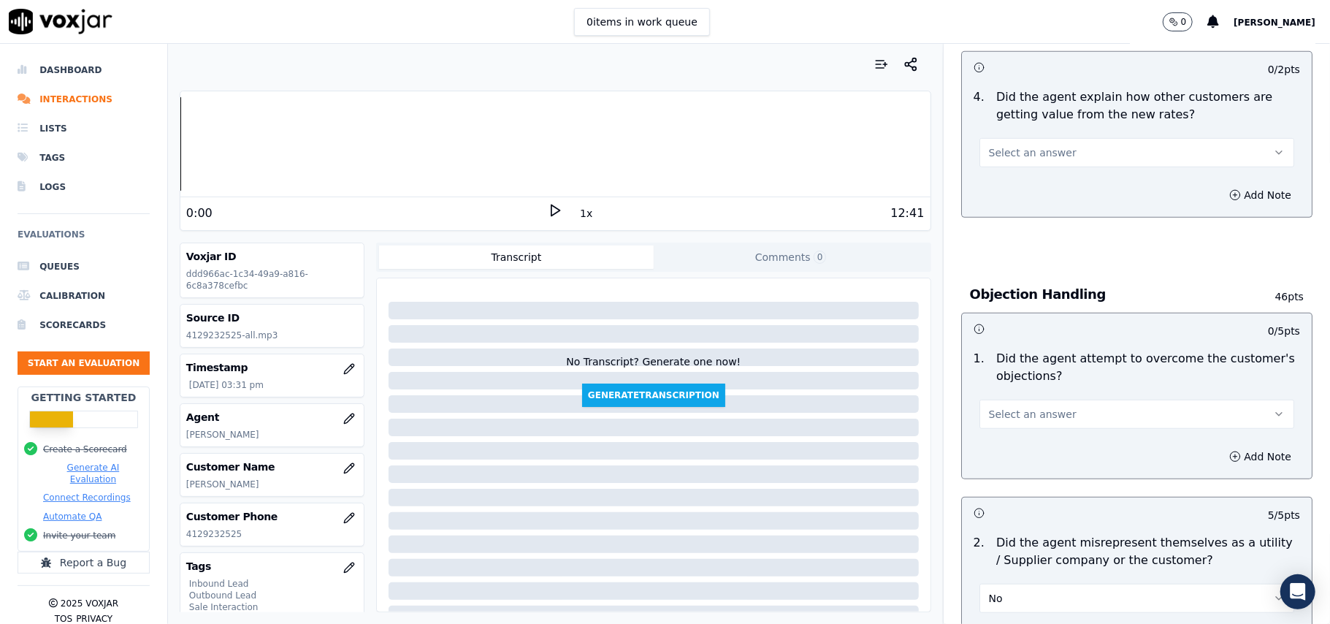
click at [1009, 413] on span "Select an answer" at bounding box center [1033, 414] width 88 height 15
click at [1011, 454] on div "Yes" at bounding box center [1105, 449] width 283 height 23
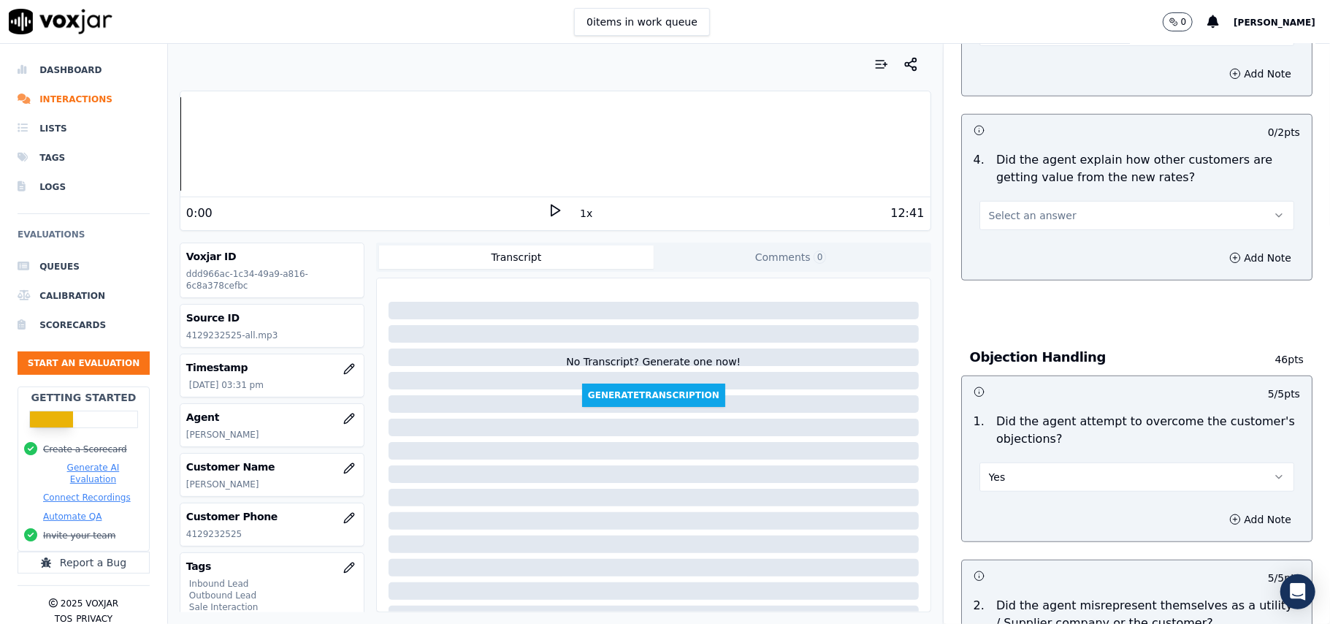
scroll to position [430, 0]
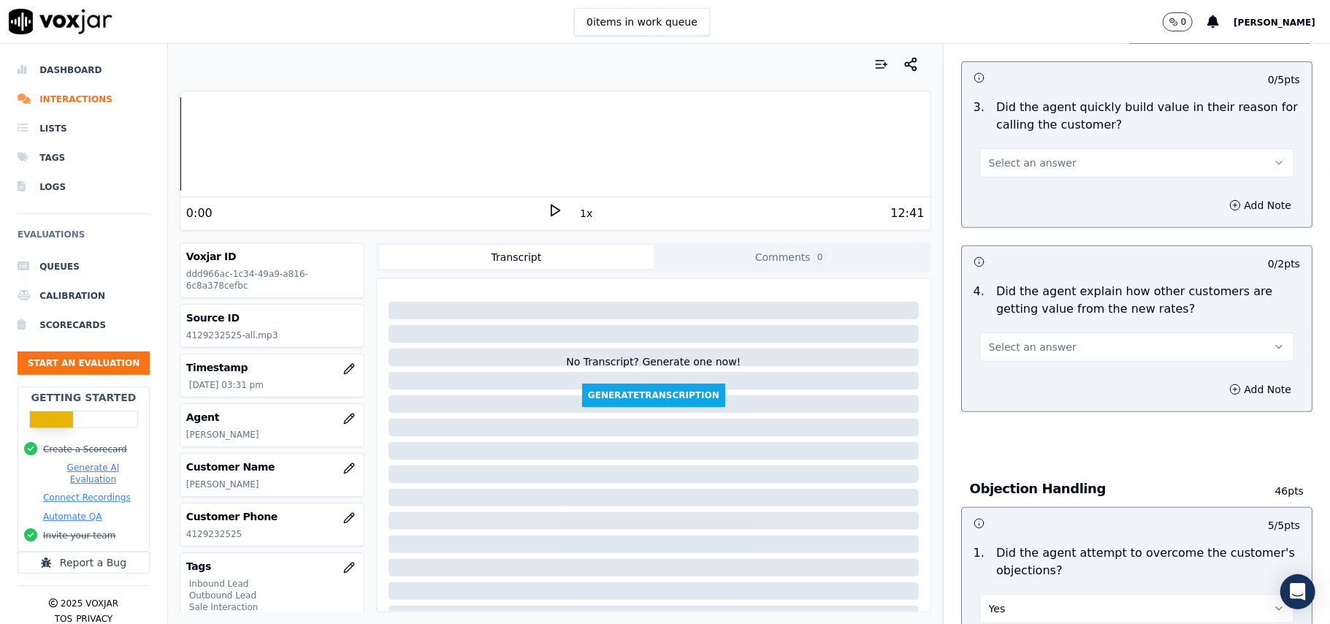
click at [1059, 346] on button "Select an answer" at bounding box center [1137, 346] width 315 height 29
click at [1033, 387] on div "Yes" at bounding box center [1105, 381] width 283 height 23
click at [1070, 161] on button "Select an answer" at bounding box center [1137, 162] width 315 height 29
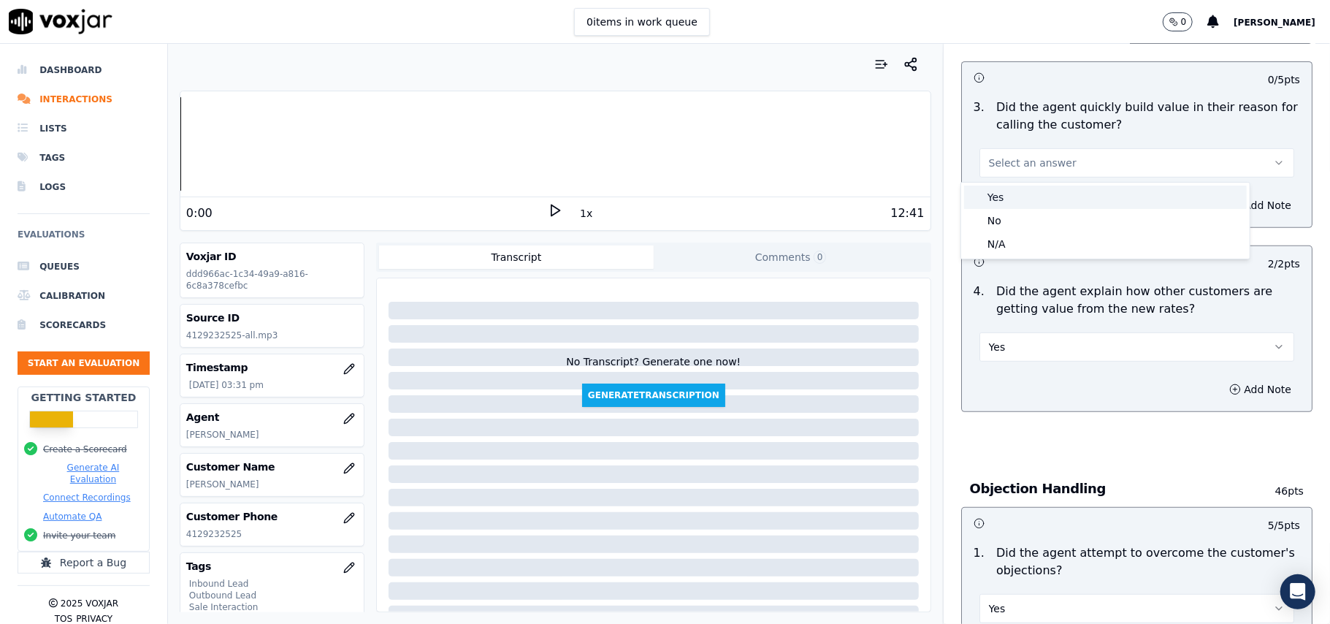
click at [1023, 193] on div "Yes" at bounding box center [1105, 197] width 283 height 23
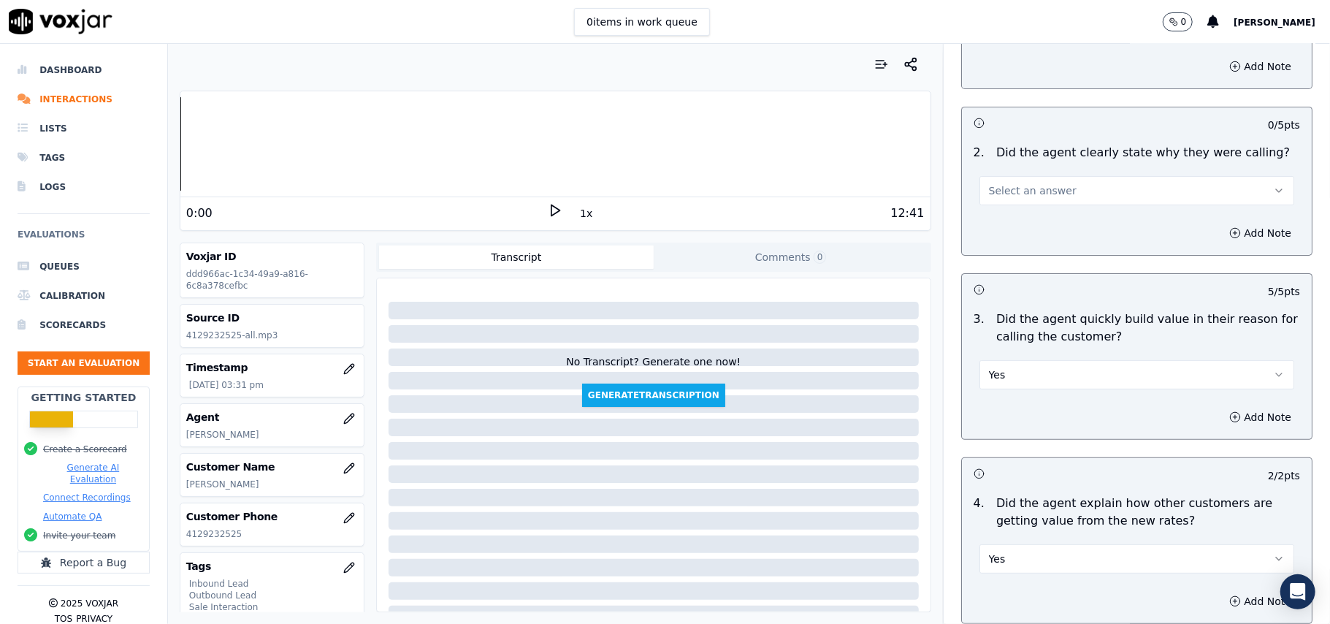
scroll to position [137, 0]
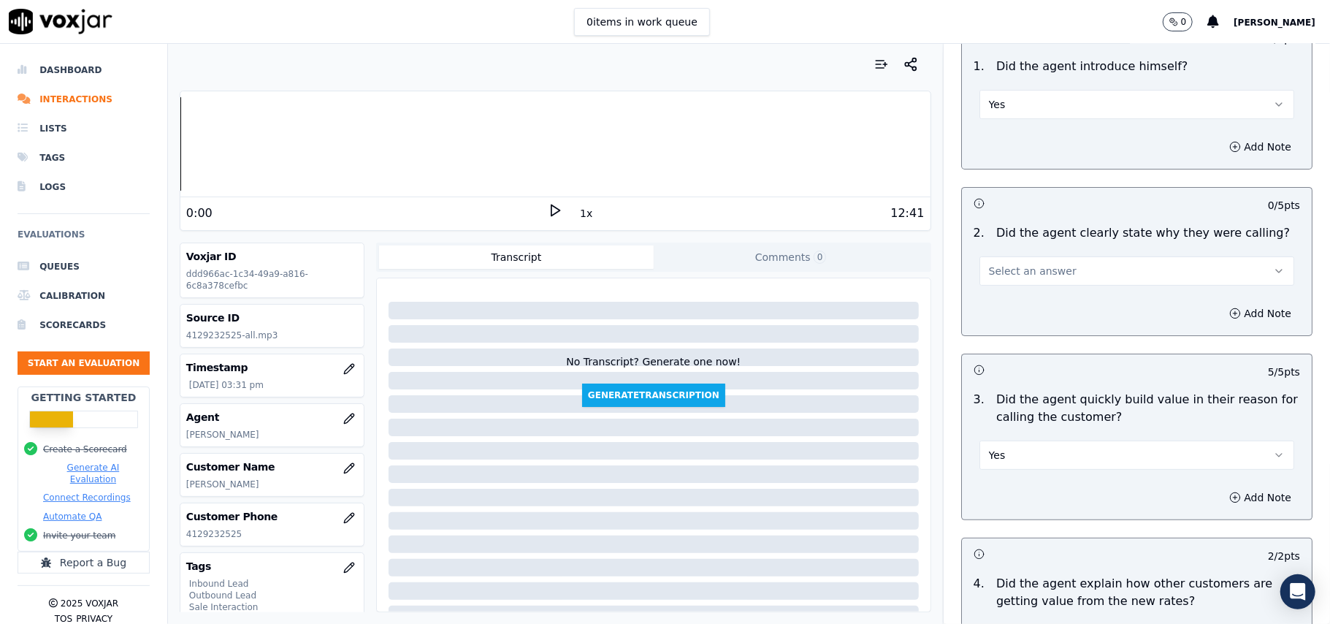
click at [1048, 272] on button "Select an answer" at bounding box center [1137, 270] width 315 height 29
click at [1034, 302] on div "Yes" at bounding box center [1105, 304] width 283 height 23
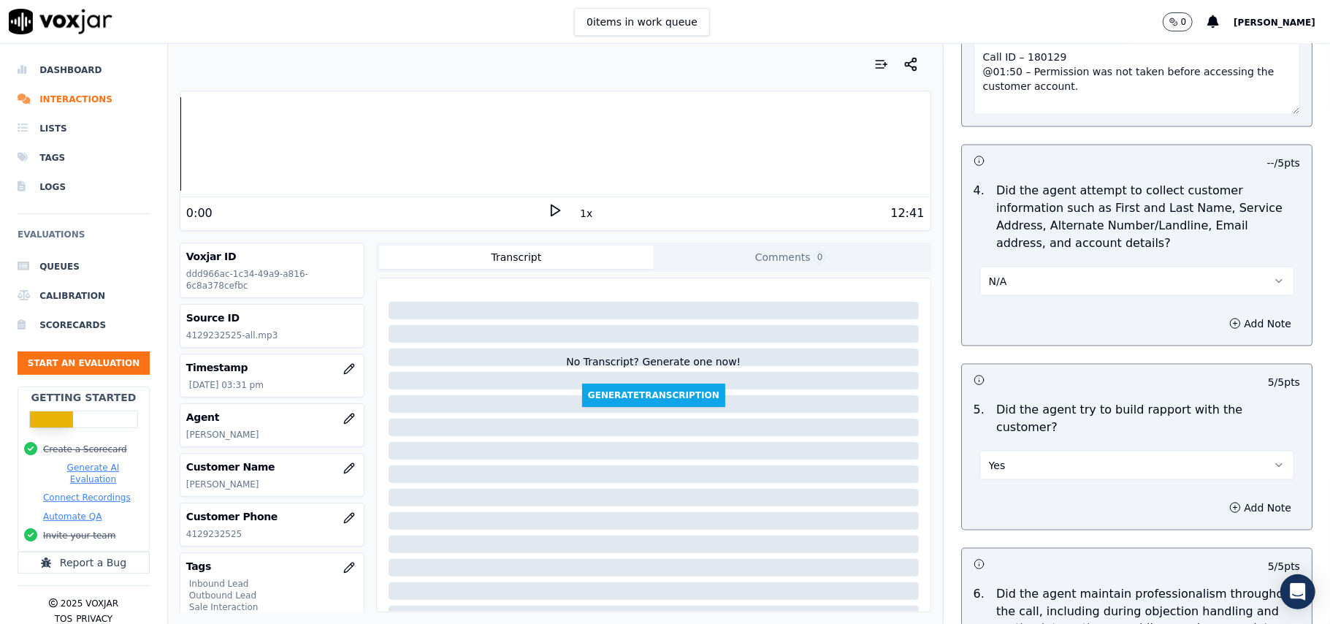
scroll to position [3721, 0]
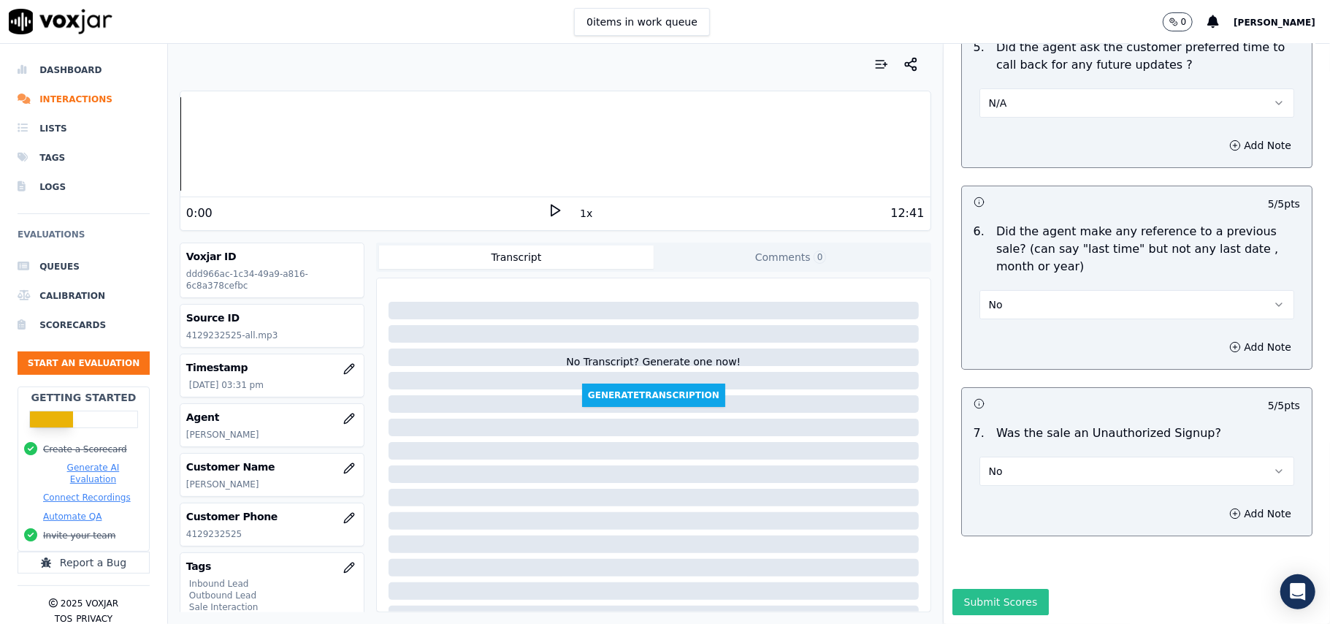
click at [953, 589] on button "Submit Scores" at bounding box center [1001, 602] width 97 height 26
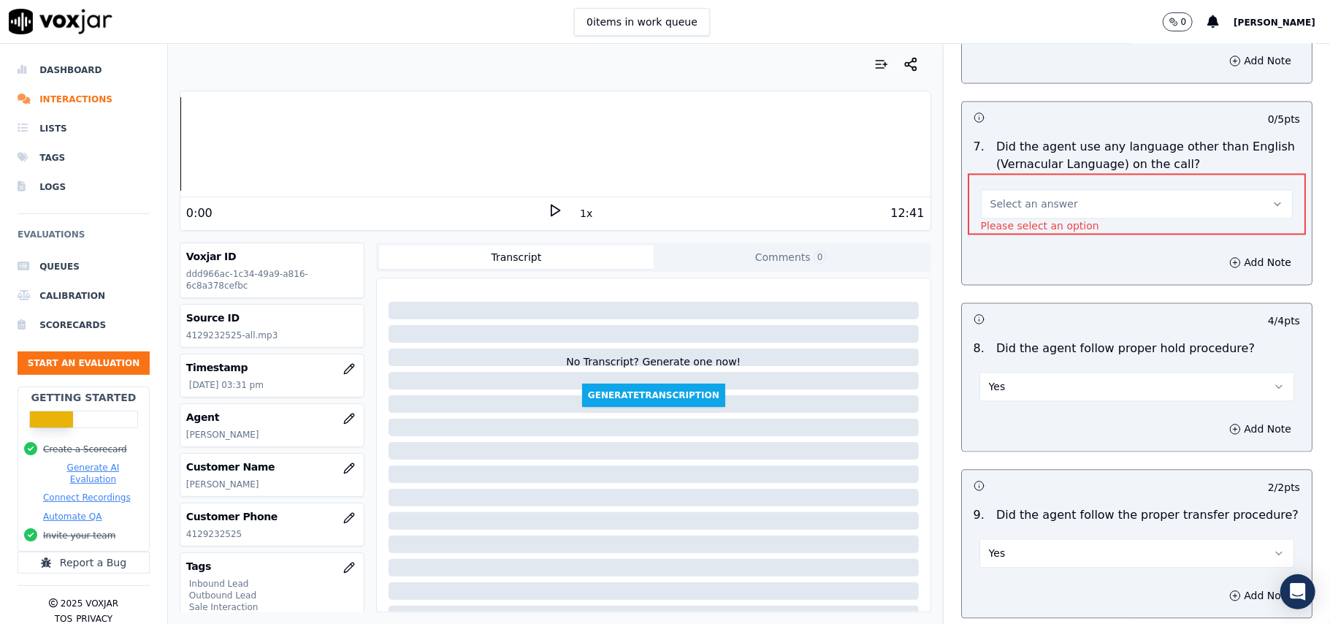
scroll to position [2082, 0]
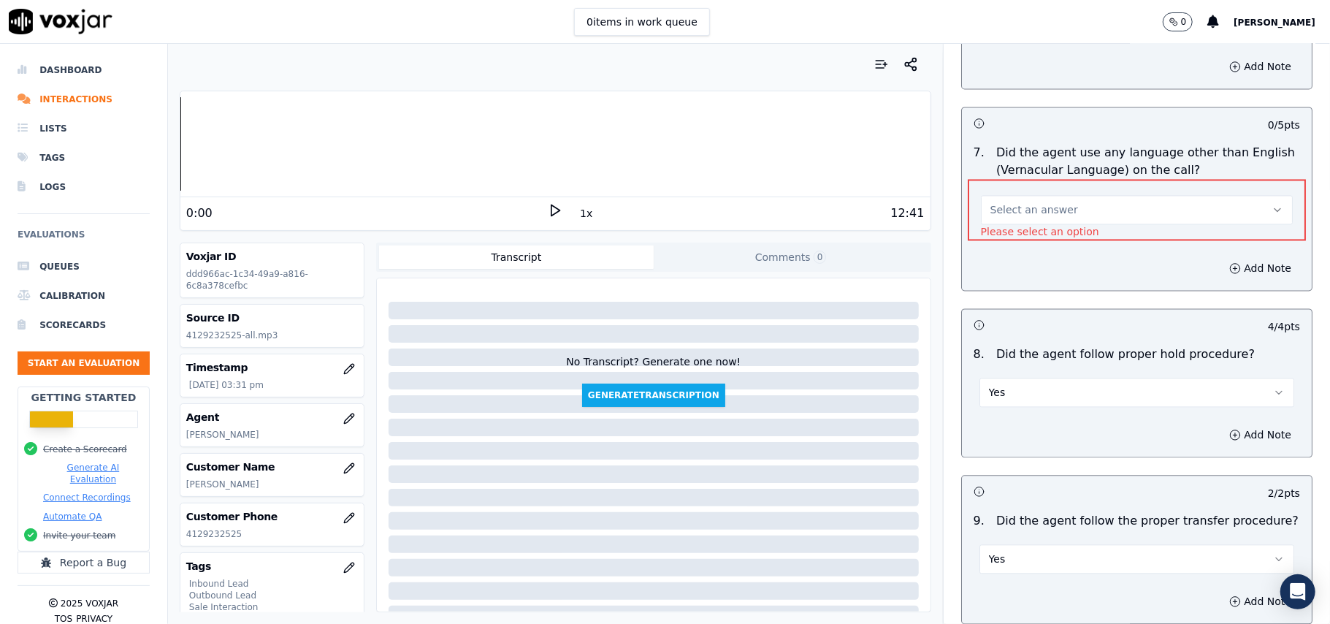
click at [1002, 192] on div "Select an answer" at bounding box center [1137, 208] width 312 height 32
click at [1000, 203] on span "Select an answer" at bounding box center [1035, 209] width 88 height 15
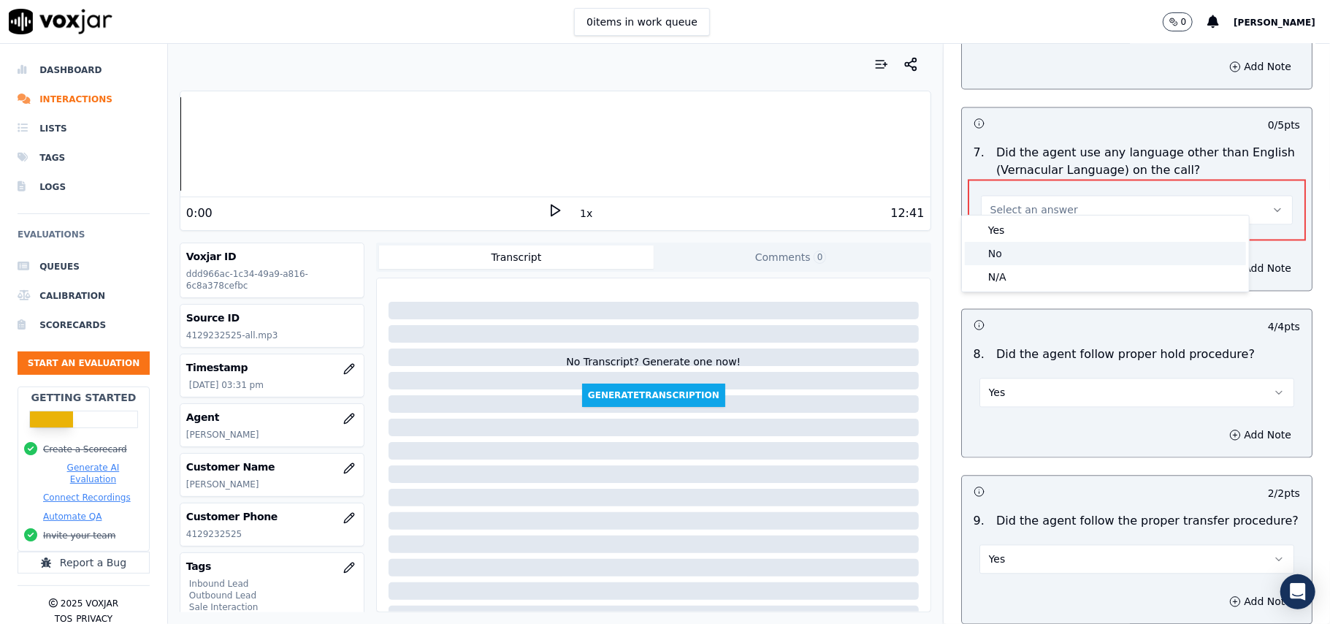
click at [979, 254] on span at bounding box center [976, 253] width 10 height 10
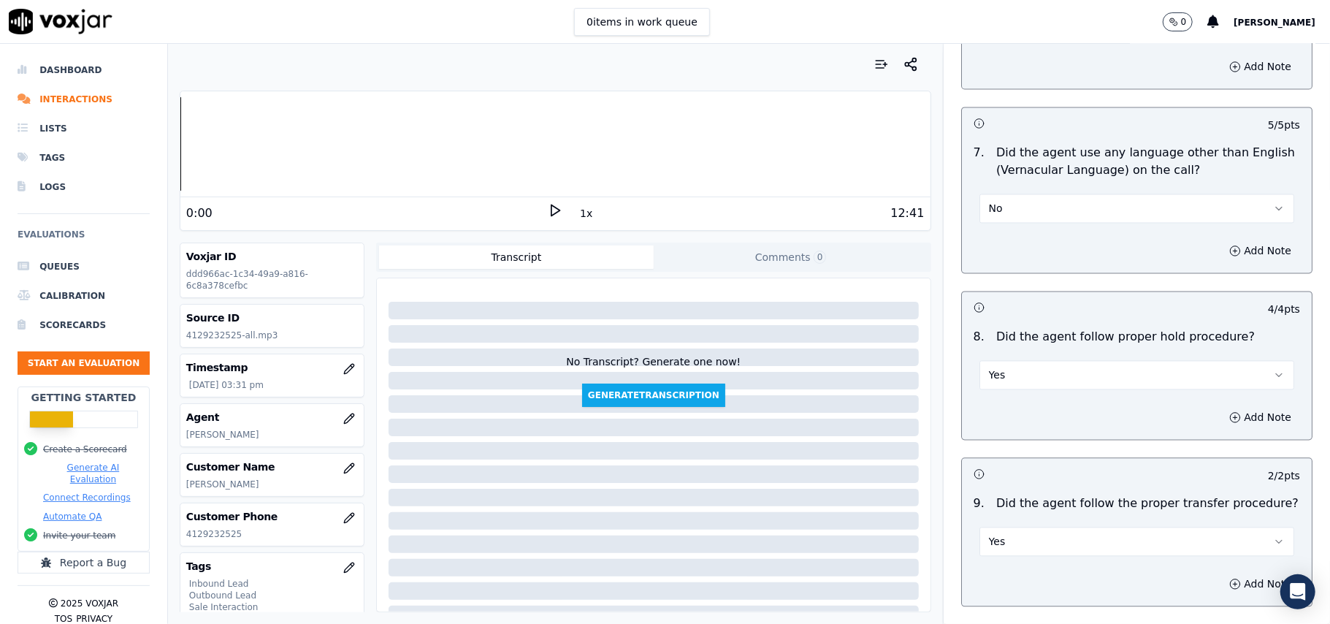
scroll to position [3721, 0]
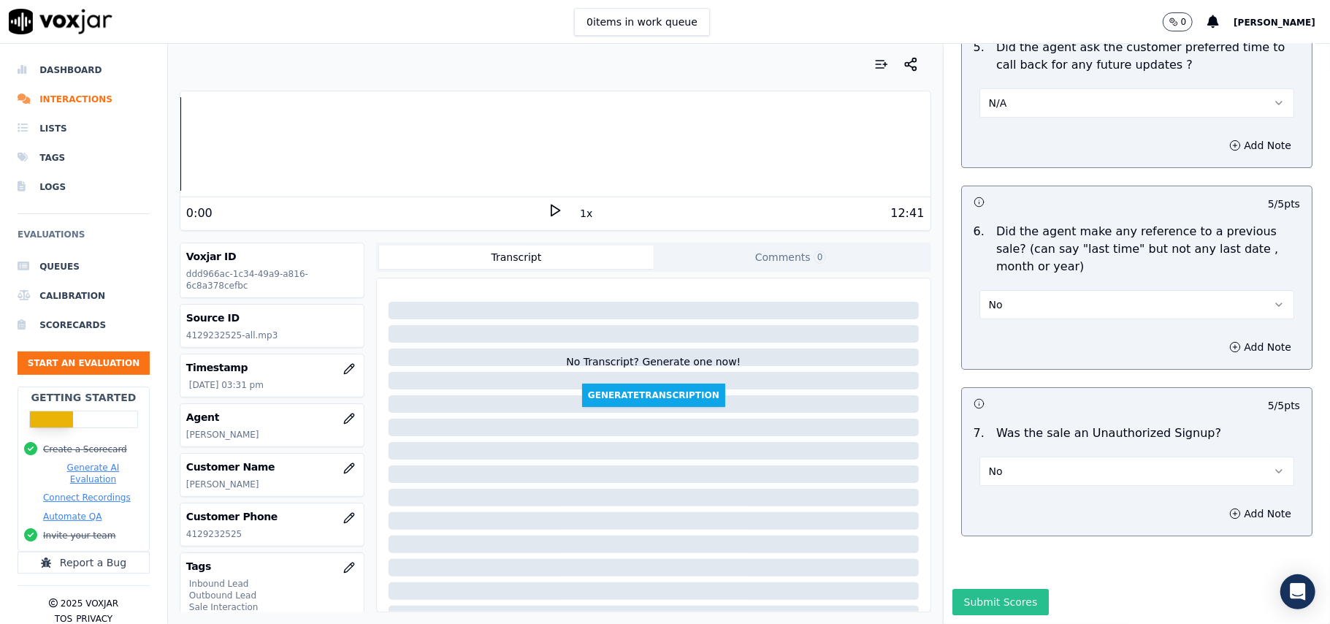
click at [996, 589] on button "Submit Scores" at bounding box center [1001, 602] width 97 height 26
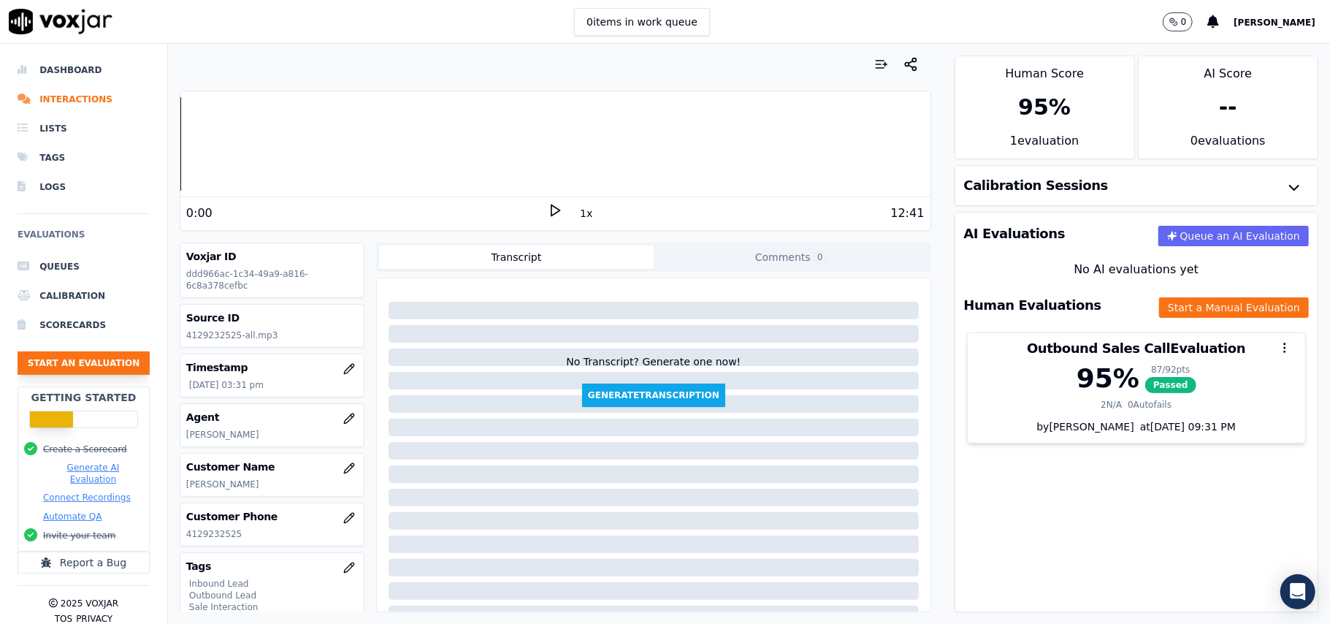
click at [105, 365] on button "Start an Evaluation" at bounding box center [84, 362] width 132 height 23
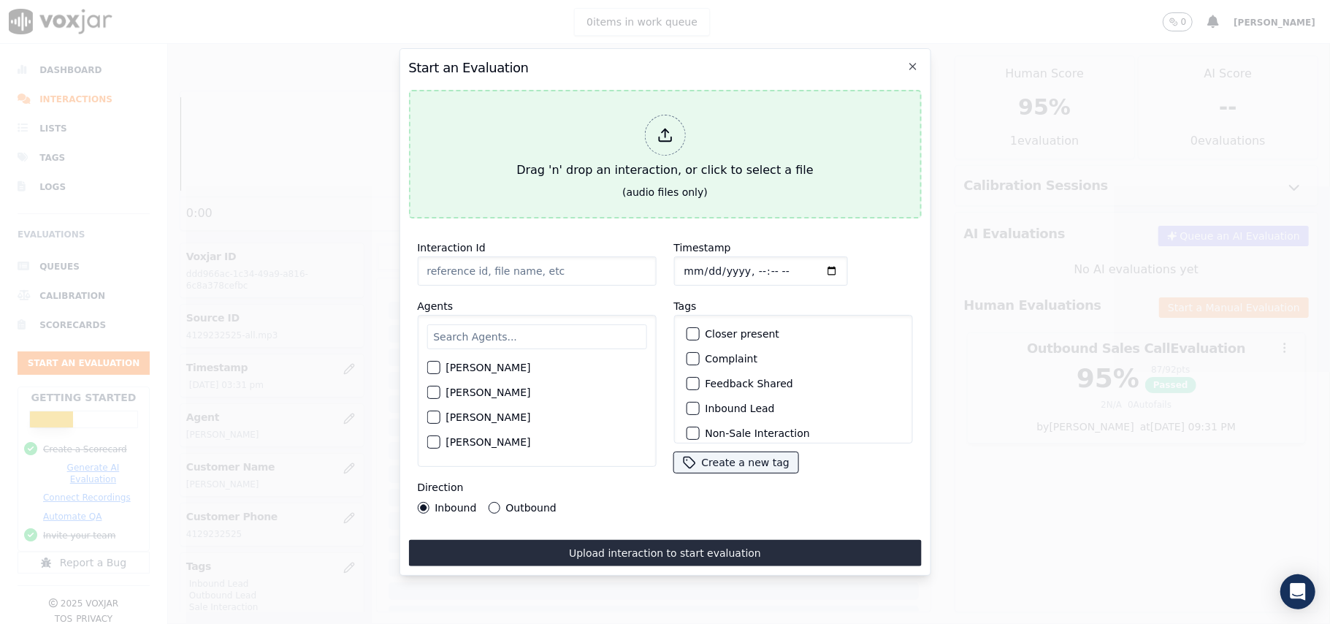
click at [665, 129] on line at bounding box center [665, 133] width 0 height 8
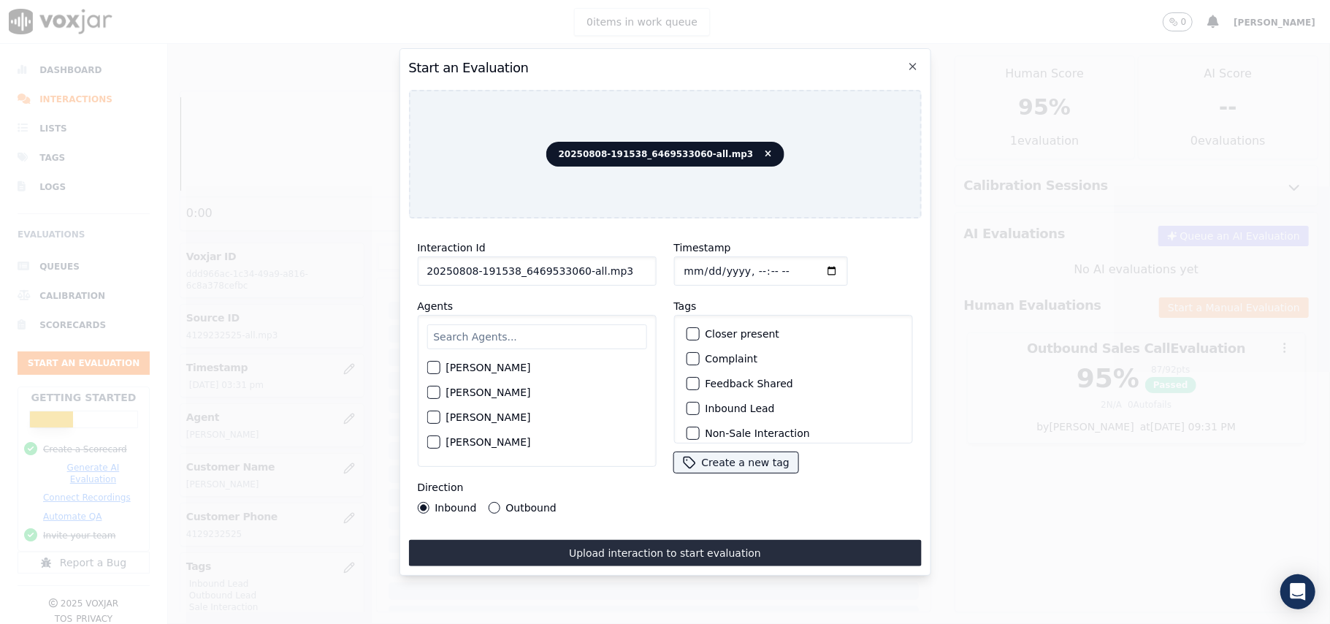
drag, startPoint x: 623, startPoint y: 256, endPoint x: 571, endPoint y: 262, distance: 52.2
click at [571, 262] on input "20250808-191538_6469533060-all.mp3" at bounding box center [536, 270] width 239 height 29
type input "20250808-191538_6469533060-C1"
click at [697, 262] on input "Timestamp" at bounding box center [761, 270] width 174 height 29
type input "2025-08-08T16:07"
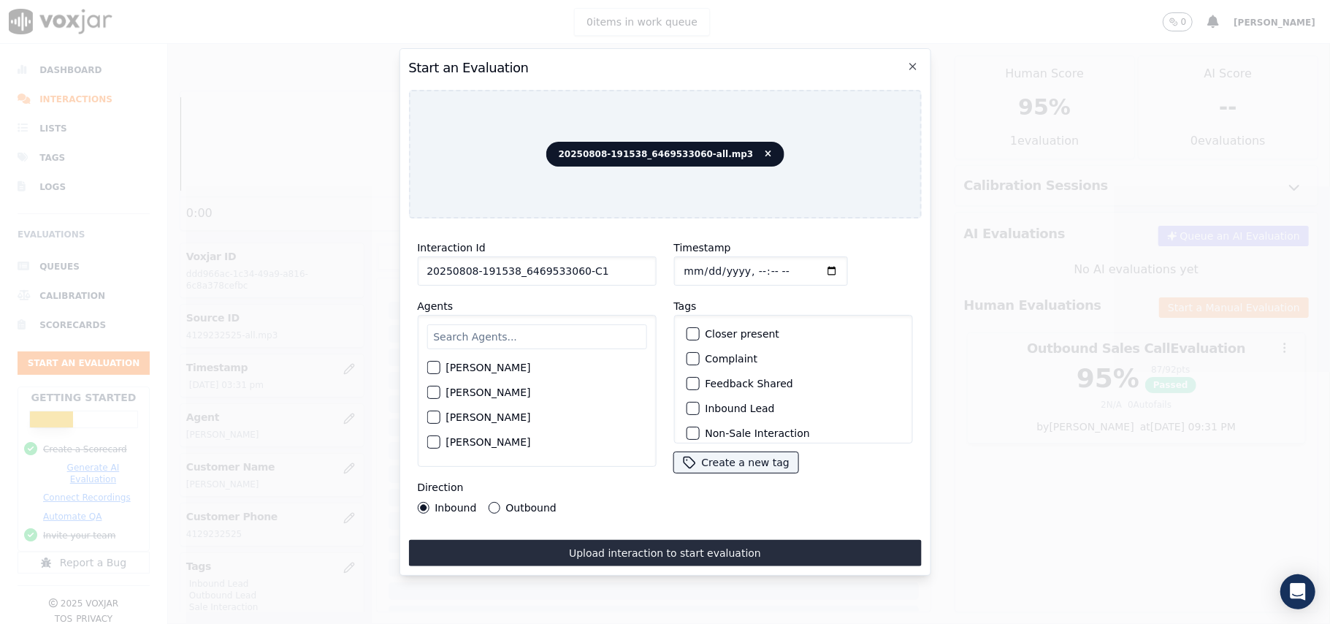
click at [556, 324] on input "text" at bounding box center [537, 336] width 220 height 25
type input "Marc"
click at [434, 367] on div "button" at bounding box center [432, 372] width 10 height 10
click at [695, 402] on div "Inbound Lead" at bounding box center [793, 408] width 226 height 25
click at [690, 403] on div "button" at bounding box center [692, 408] width 10 height 10
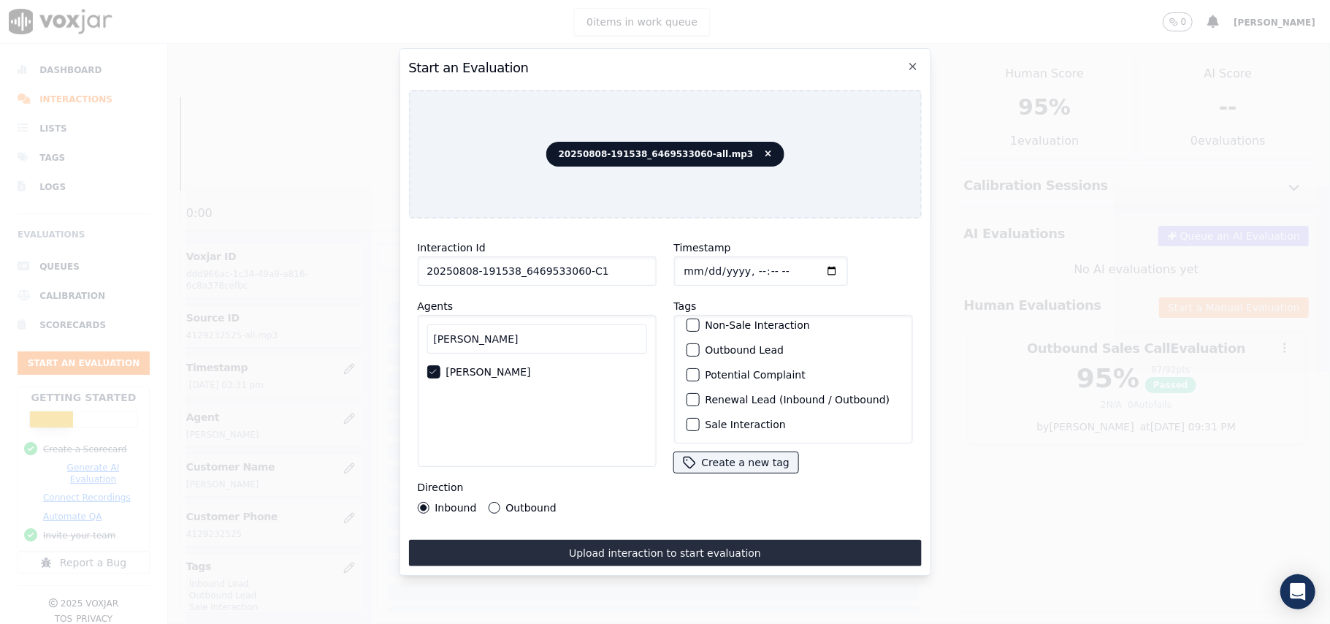
scroll to position [127, 0]
click at [687, 345] on div "button" at bounding box center [692, 350] width 10 height 10
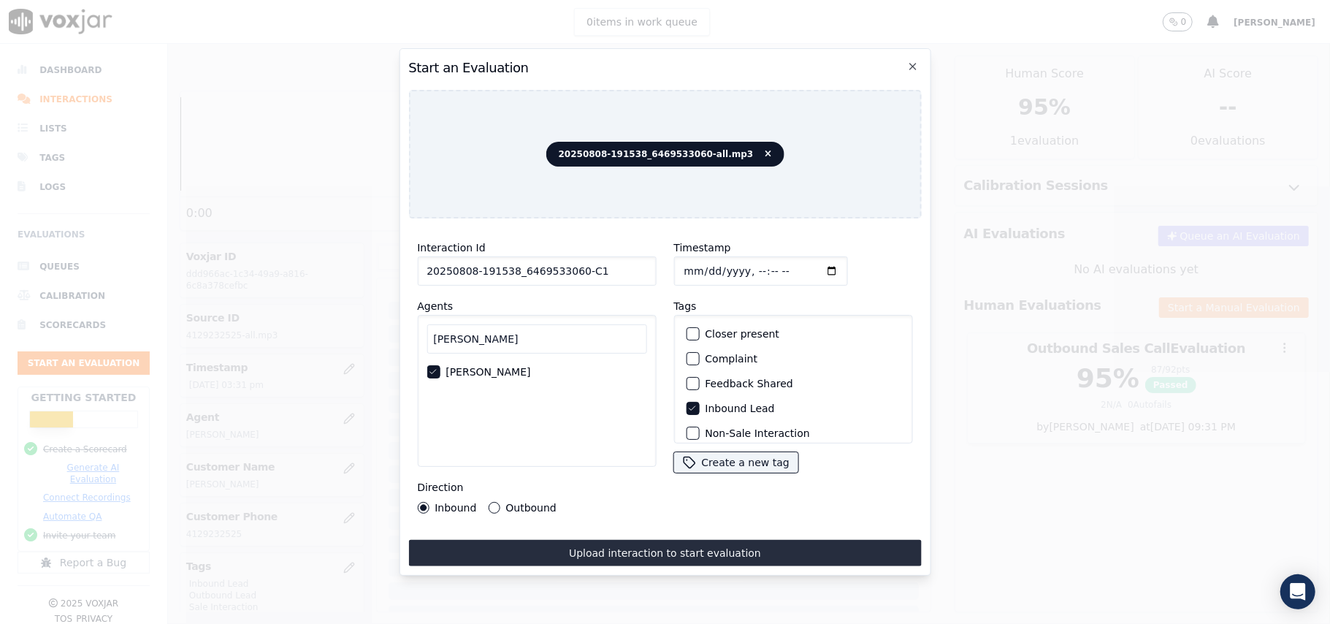
click at [687, 404] on icon "button" at bounding box center [691, 408] width 9 height 9
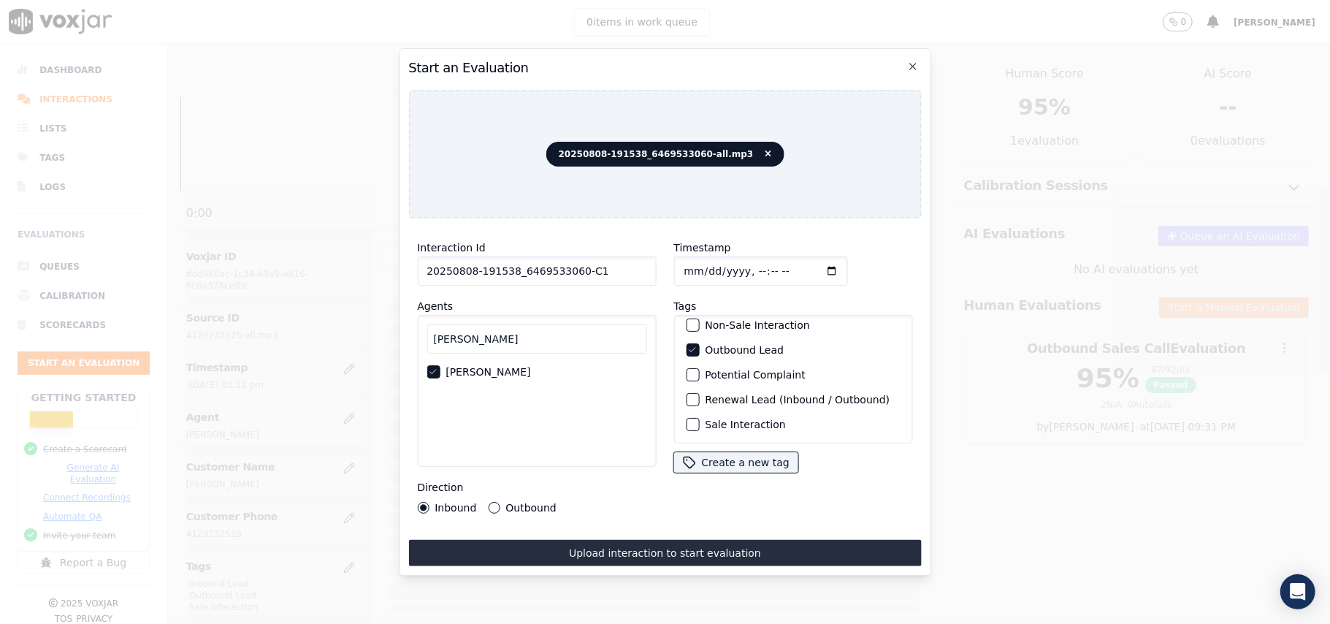
scroll to position [127, 0]
click at [752, 419] on label "Sale Interaction" at bounding box center [745, 424] width 80 height 10
click at [699, 418] on button "Sale Interaction" at bounding box center [692, 424] width 13 height 13
click at [488, 502] on button "Outbound" at bounding box center [494, 508] width 12 height 12
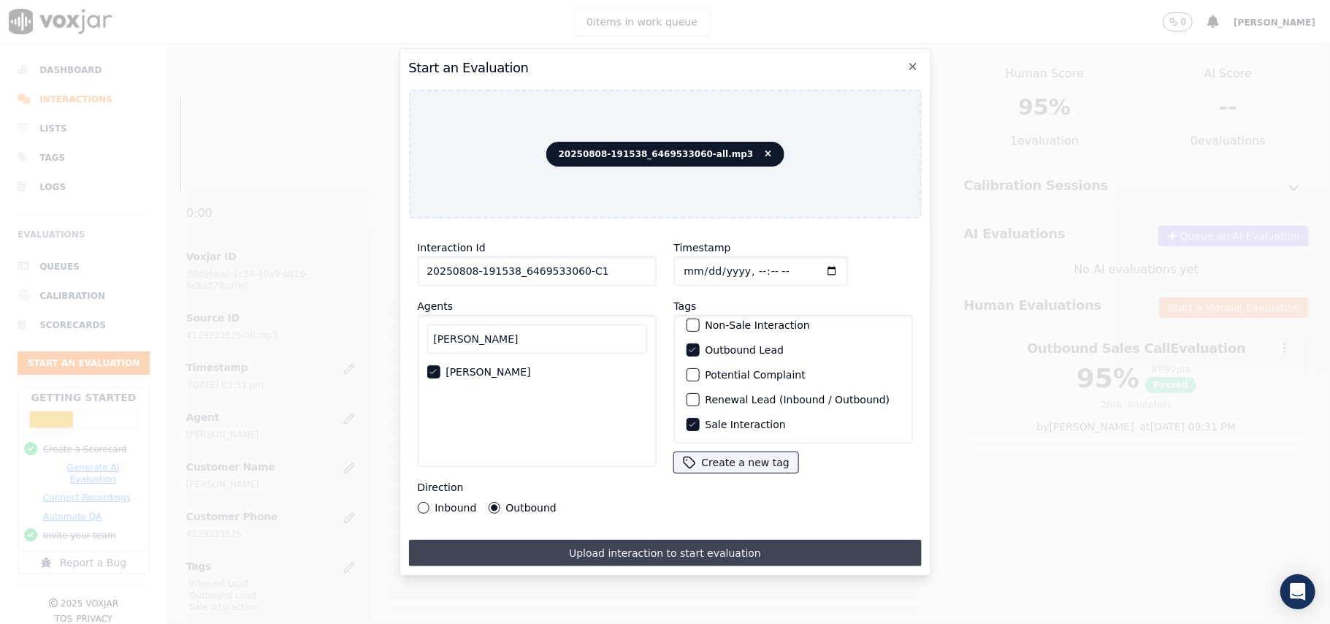
click at [629, 553] on button "Upload interaction to start evaluation" at bounding box center [664, 553] width 513 height 26
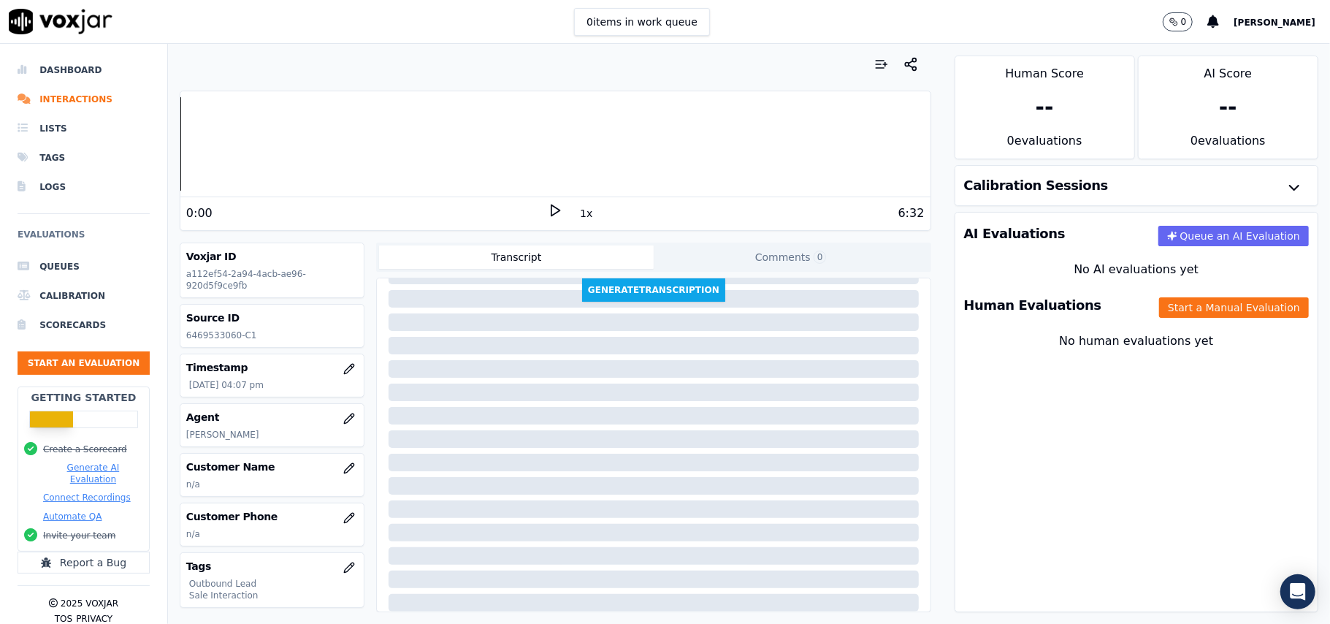
scroll to position [149, 0]
click at [1179, 307] on button "Start a Manual Evaluation" at bounding box center [1234, 307] width 150 height 20
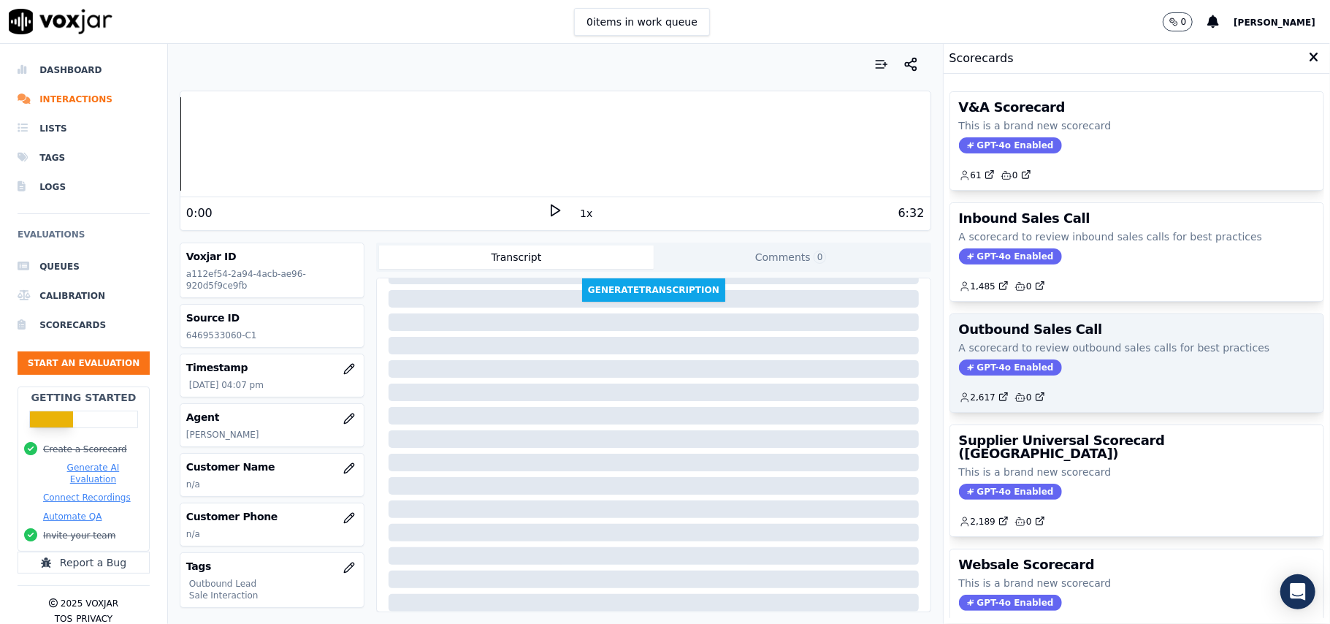
click at [977, 375] on span "GPT-4o Enabled" at bounding box center [1010, 367] width 103 height 16
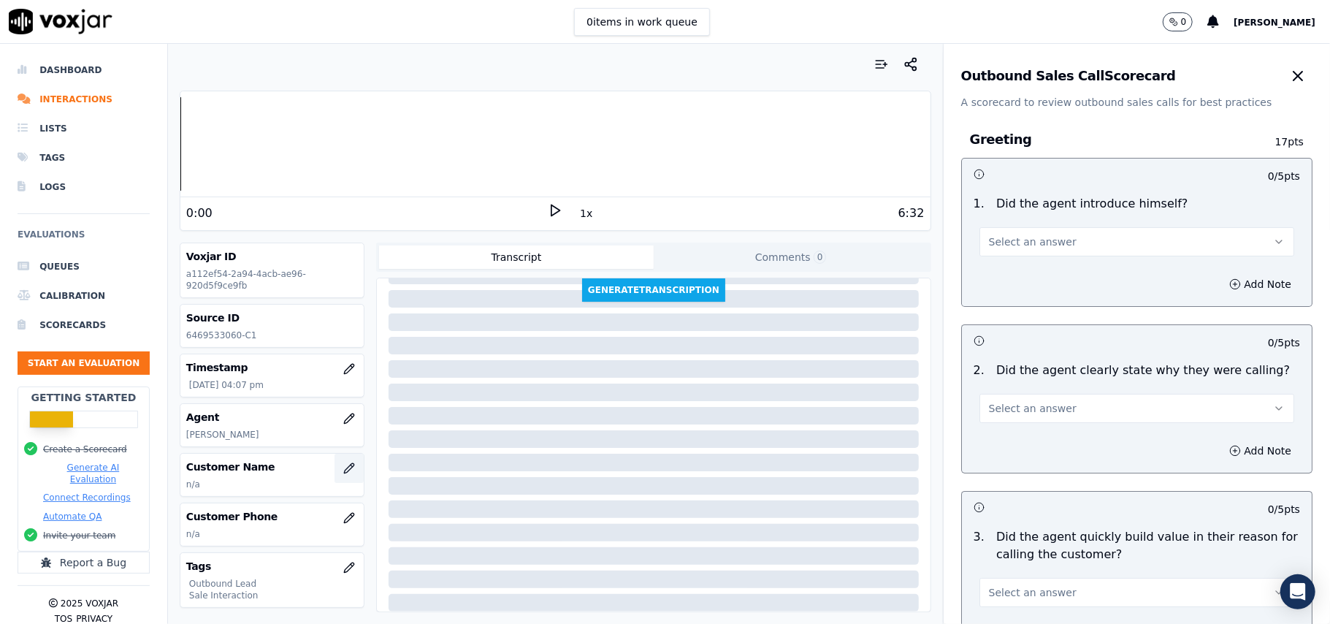
click at [335, 475] on button "button" at bounding box center [349, 468] width 29 height 29
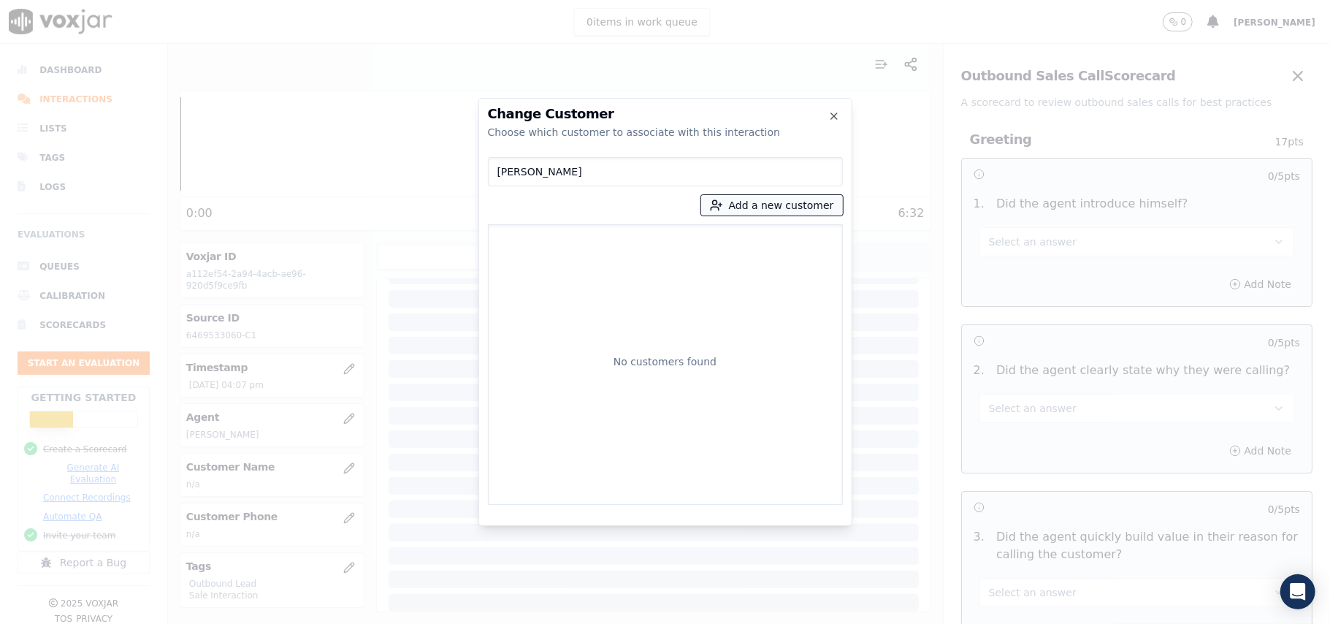
type input "KAREEM K HENDRICKS"
click at [747, 205] on button "Add a new customer" at bounding box center [772, 205] width 142 height 20
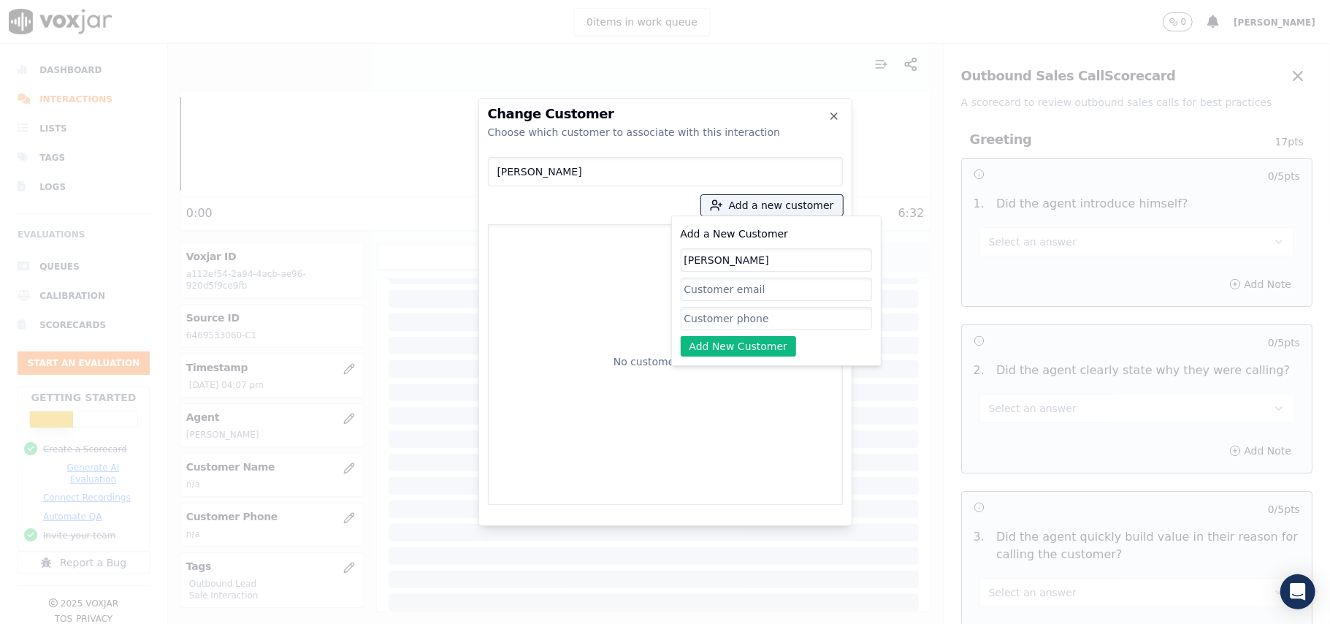
paste input "6469533060"
type input "KAREEM K HENDRICKS"
click at [770, 313] on input "Add a New Customer" at bounding box center [776, 318] width 191 height 23
paste input "6469533060"
type input "6469533060"
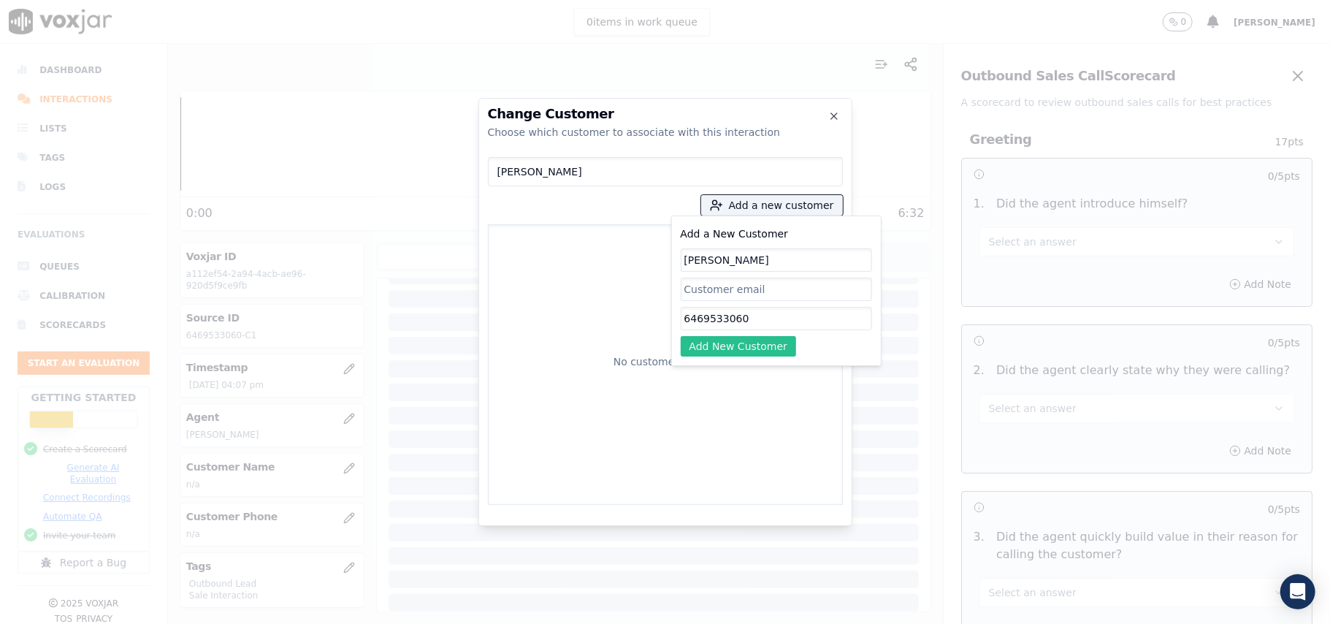
click at [734, 343] on button "Add New Customer" at bounding box center [739, 346] width 116 height 20
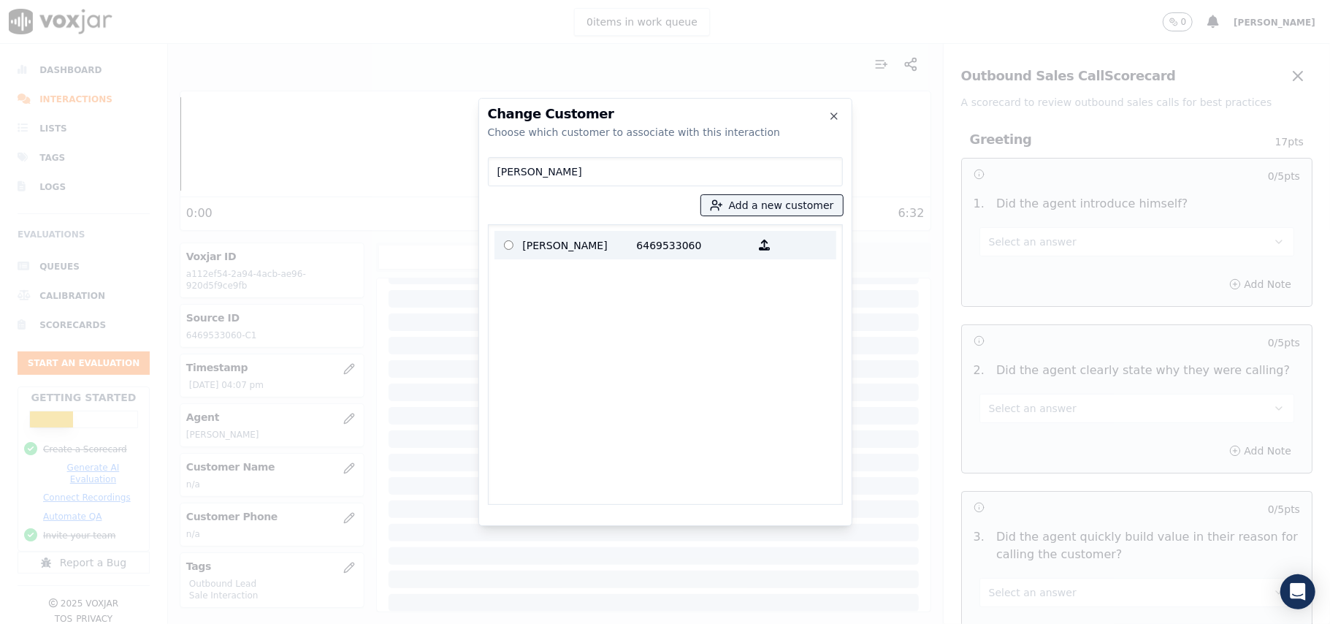
click at [696, 255] on p "6469533060" at bounding box center [694, 245] width 114 height 23
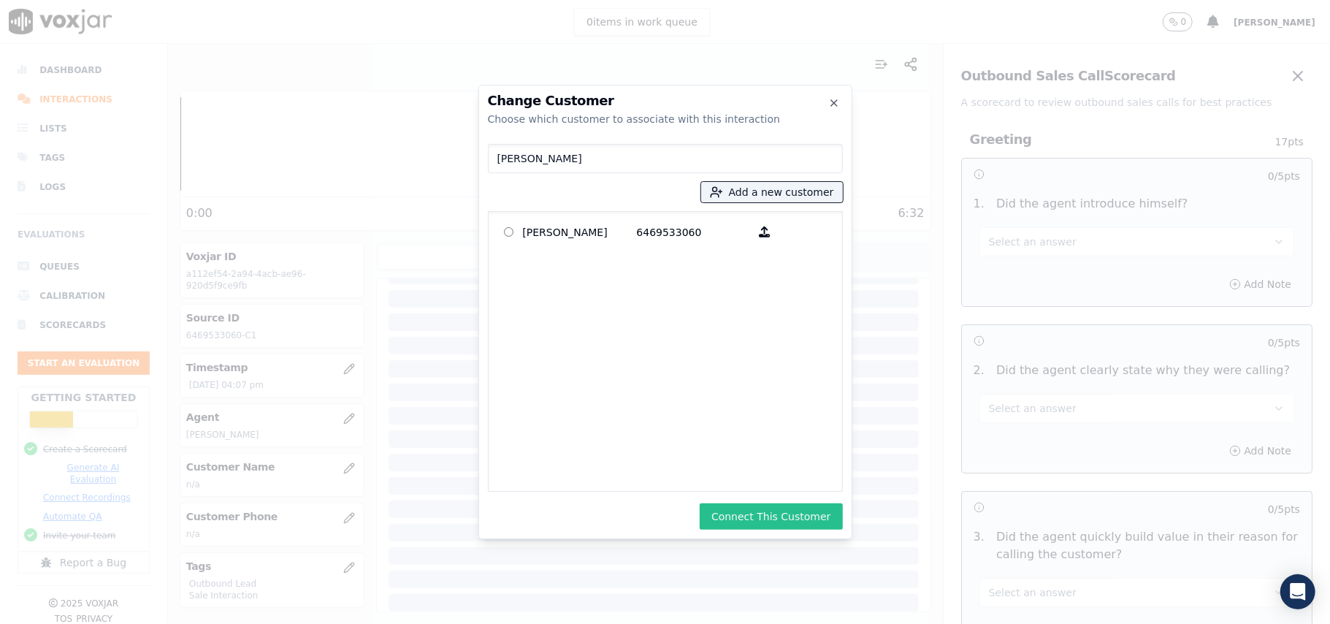
click at [740, 507] on button "Connect This Customer" at bounding box center [771, 516] width 142 height 26
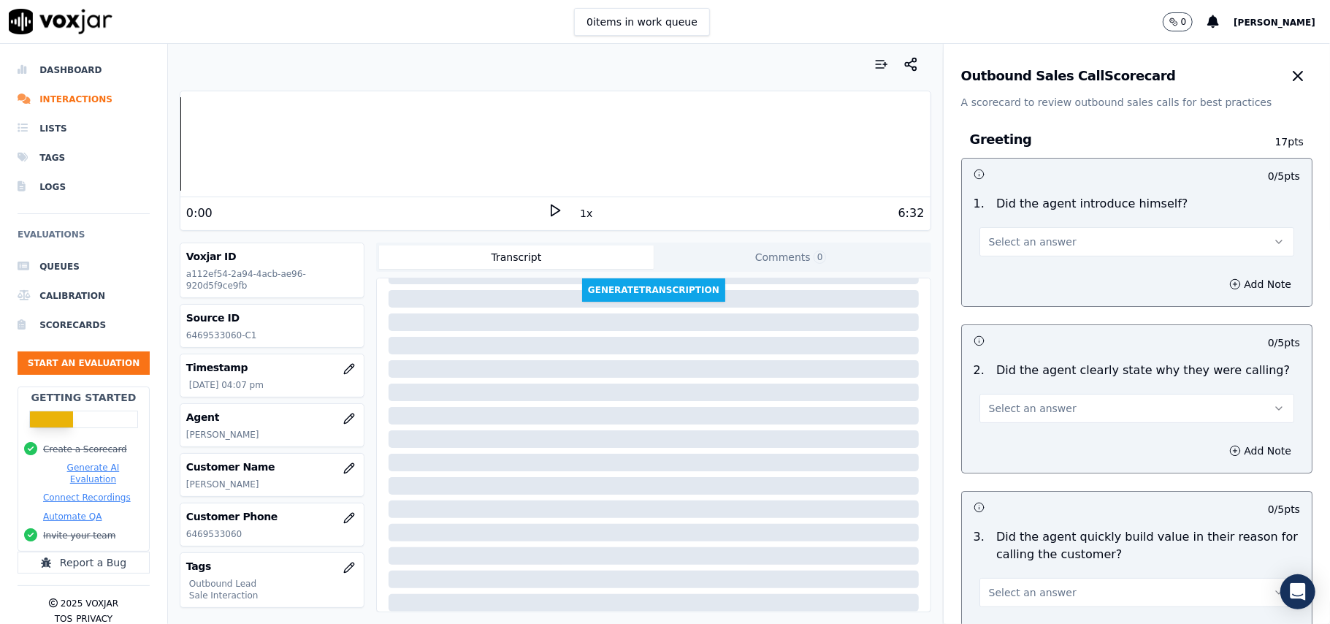
click at [1024, 240] on span "Select an answer" at bounding box center [1033, 242] width 88 height 15
click at [995, 275] on div "Yes" at bounding box center [1105, 275] width 283 height 23
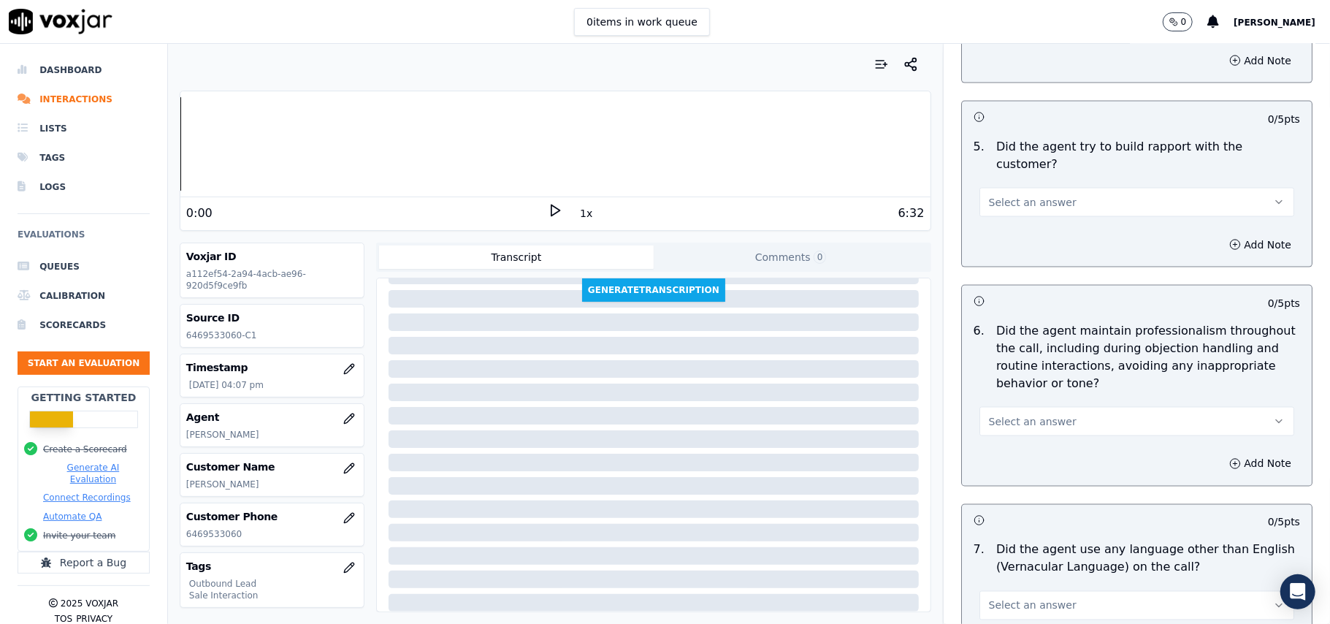
scroll to position [3644, 0]
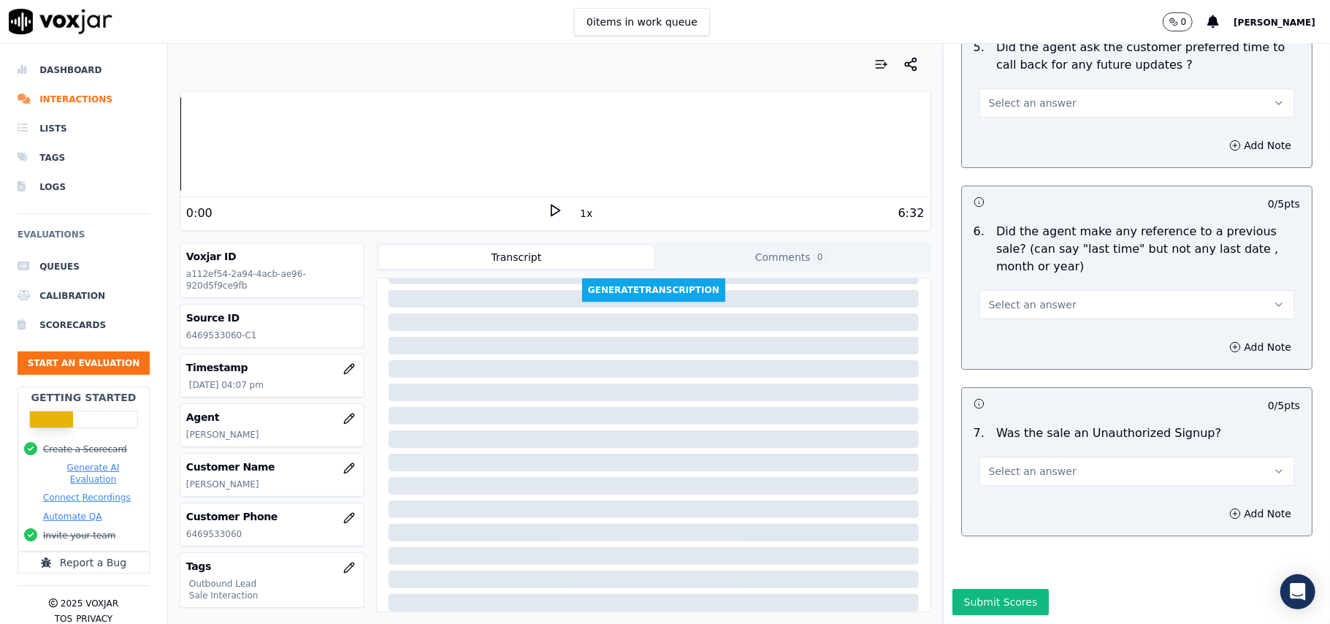
click at [1049, 457] on button "Select an answer" at bounding box center [1137, 471] width 315 height 29
click at [1000, 483] on div "No" at bounding box center [1105, 483] width 283 height 23
click at [1047, 290] on button "Select an answer" at bounding box center [1137, 304] width 315 height 29
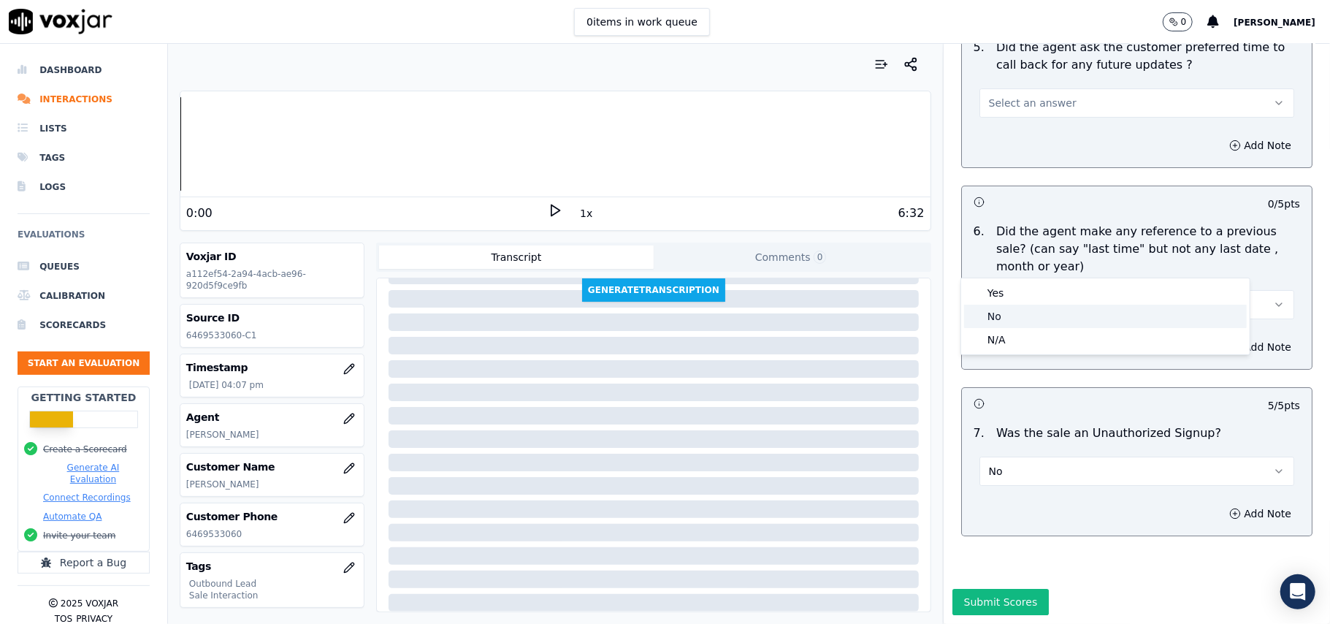
click at [1009, 321] on div "No" at bounding box center [1105, 316] width 283 height 23
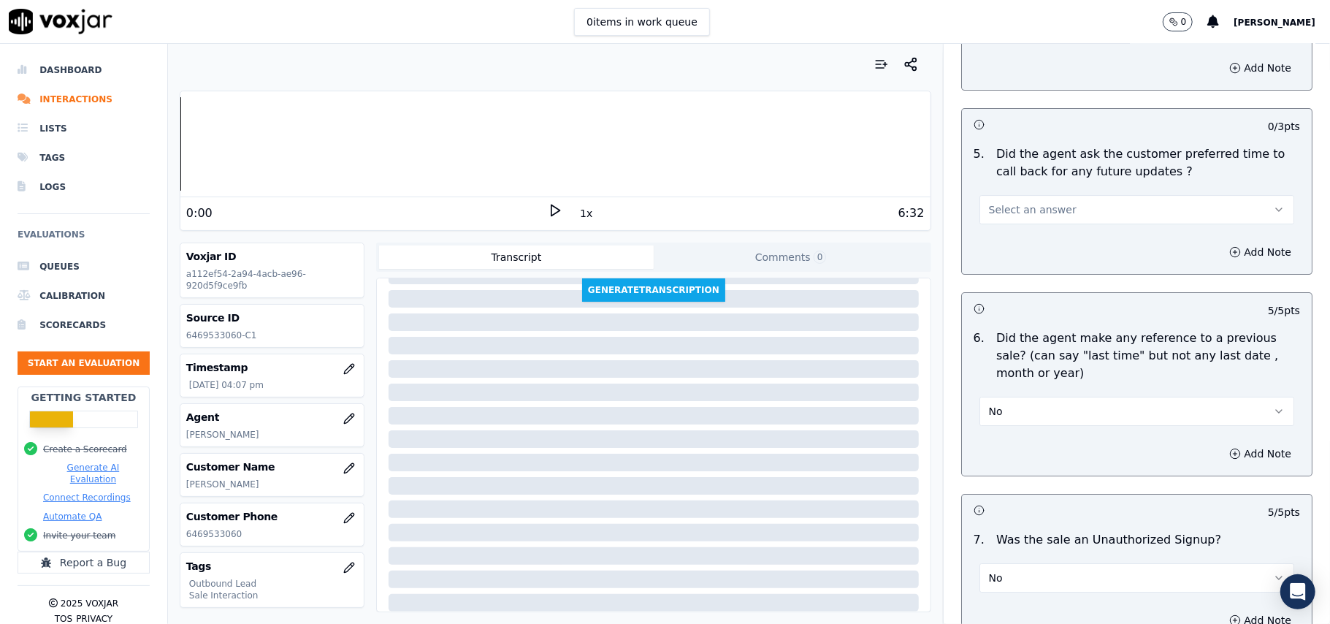
scroll to position [3352, 0]
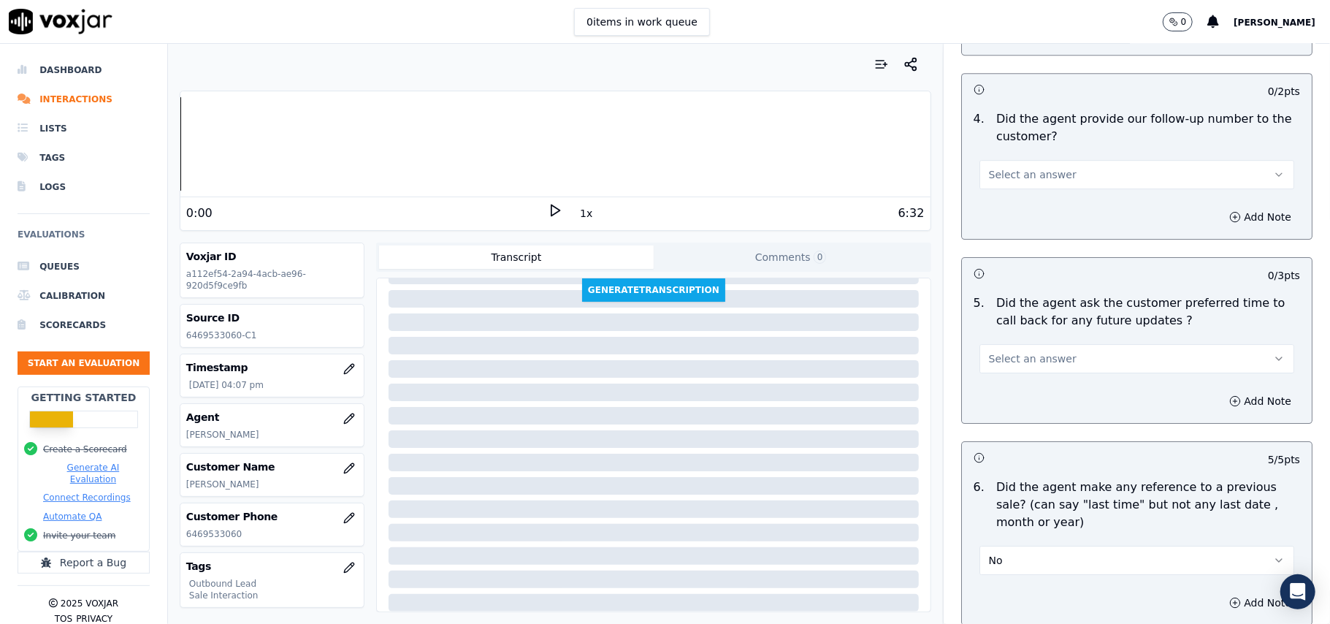
click at [1029, 351] on span "Select an answer" at bounding box center [1033, 358] width 88 height 15
click at [1006, 384] on div "Yes" at bounding box center [1105, 383] width 283 height 23
click at [1094, 364] on button "Yes" at bounding box center [1137, 358] width 315 height 29
click at [1038, 362] on button "Yes" at bounding box center [1137, 358] width 315 height 29
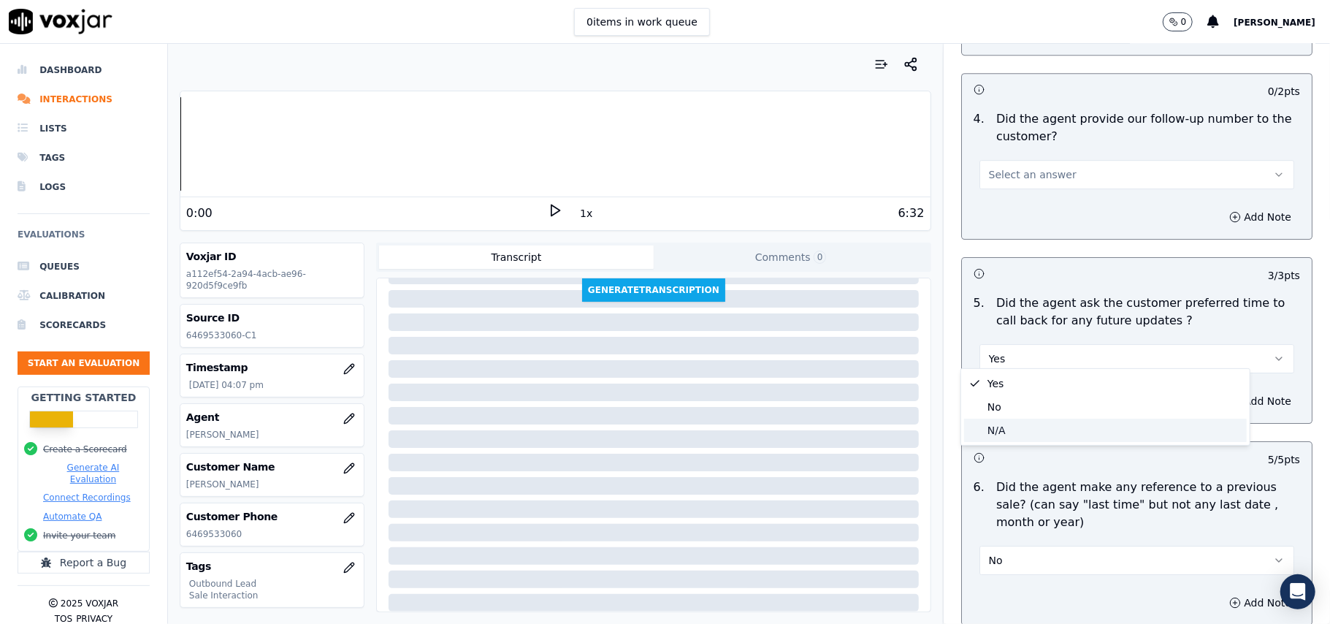
click at [1000, 437] on div "N/A" at bounding box center [1105, 430] width 283 height 23
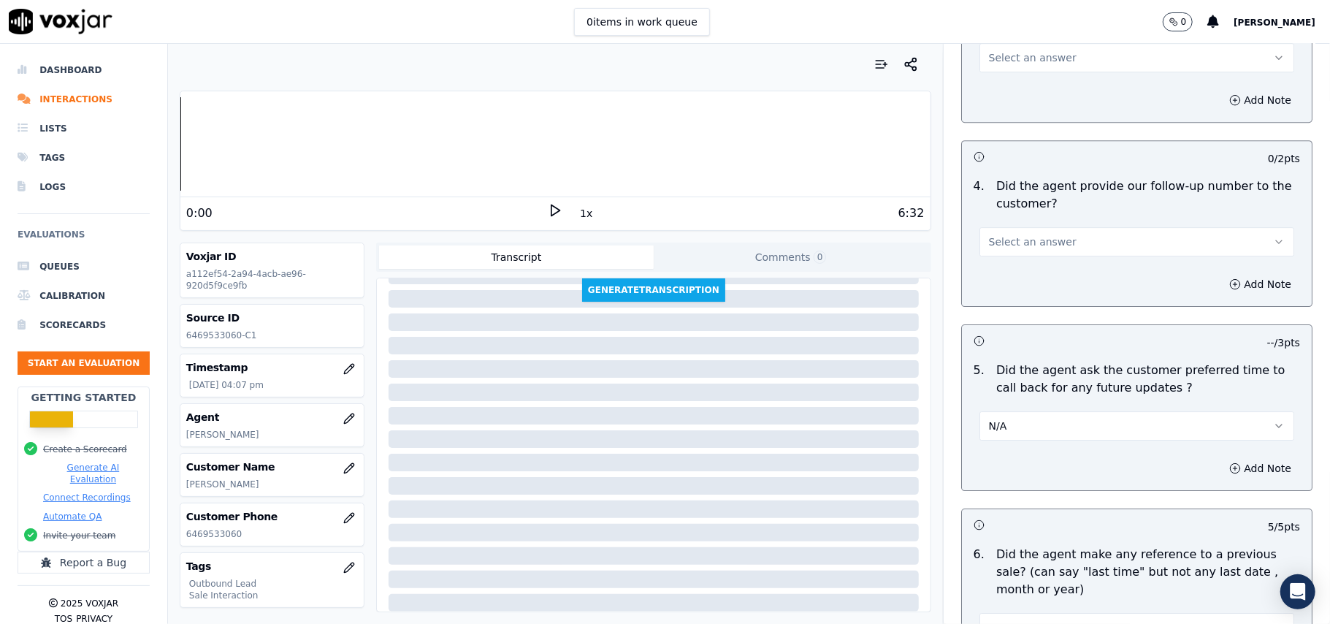
scroll to position [3254, 0]
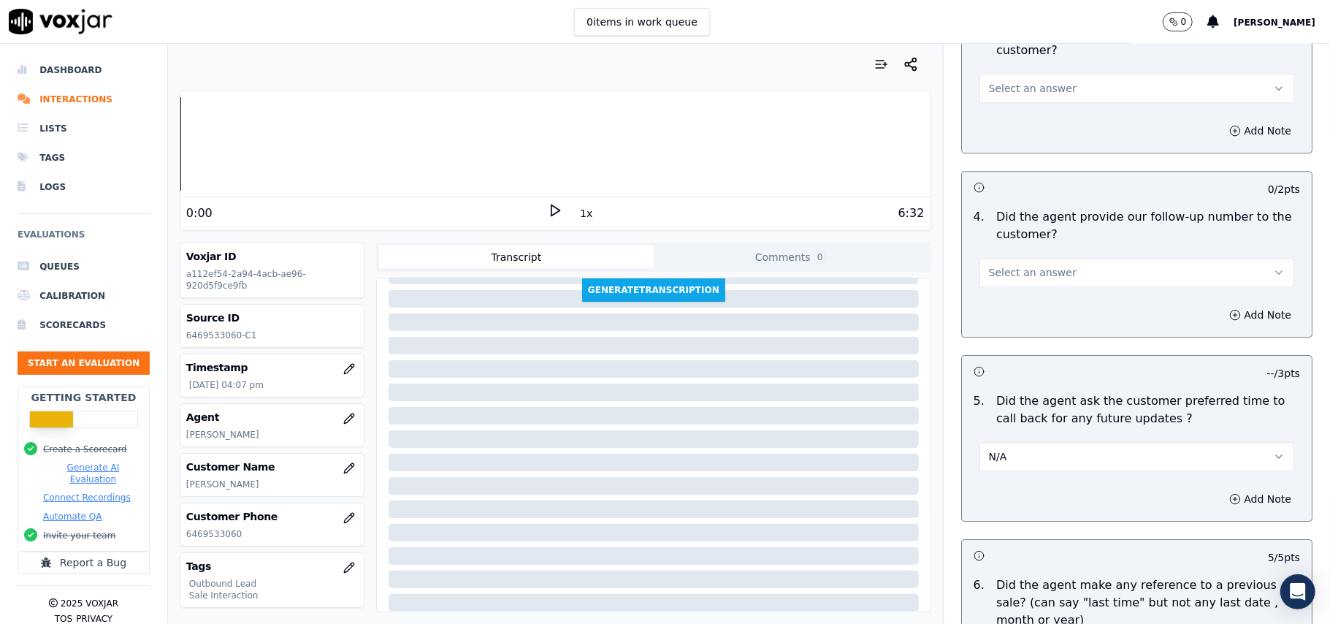
click at [1114, 293] on div "Add Note" at bounding box center [1137, 315] width 350 height 44
click at [1096, 270] on button "Select an answer" at bounding box center [1137, 272] width 315 height 29
click at [1023, 327] on div "No" at bounding box center [1105, 319] width 283 height 23
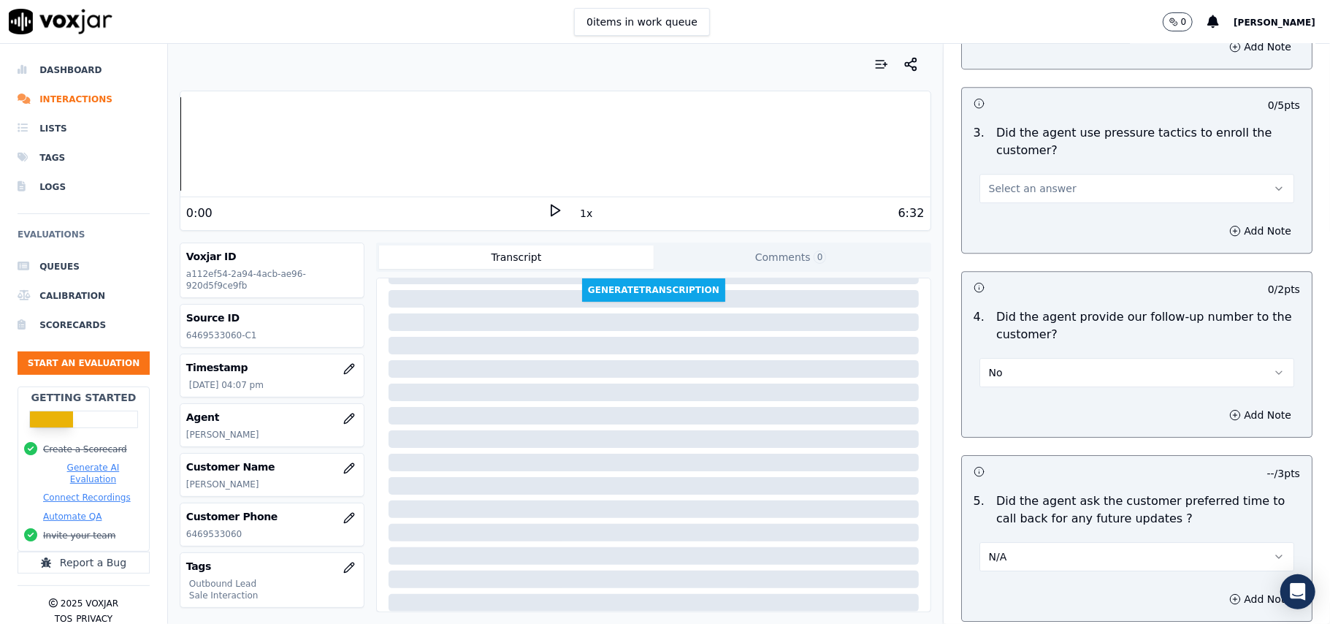
scroll to position [3059, 0]
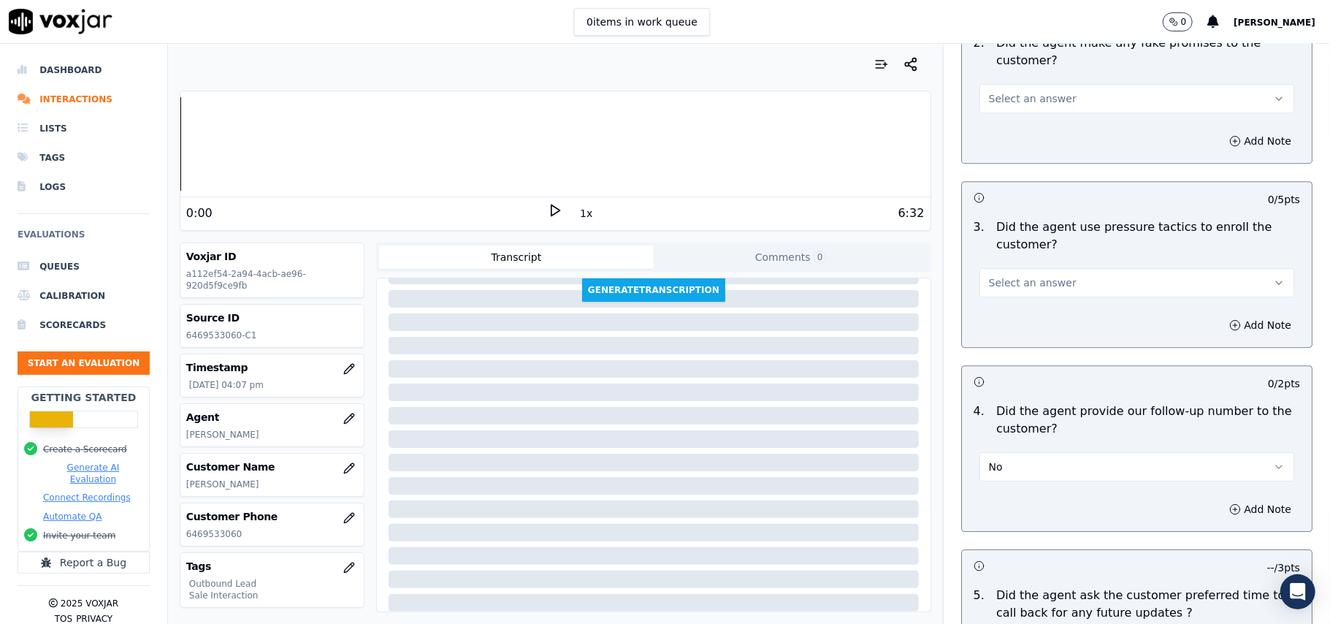
click at [995, 454] on button "No" at bounding box center [1137, 466] width 315 height 29
click at [994, 495] on div "Yes" at bounding box center [1105, 490] width 283 height 23
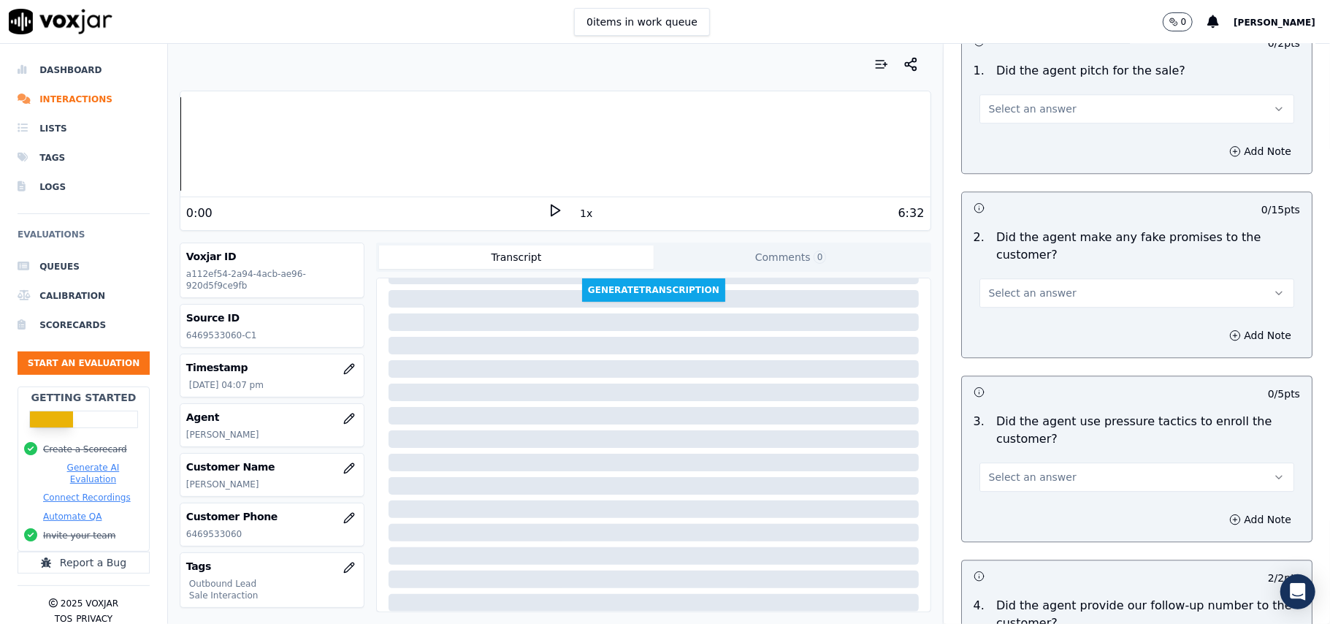
scroll to position [2864, 0]
click at [1013, 473] on span "Select an answer" at bounding box center [1033, 477] width 88 height 15
click at [994, 516] on div "No" at bounding box center [1105, 524] width 283 height 23
click at [1021, 286] on span "Select an answer" at bounding box center [1033, 293] width 88 height 15
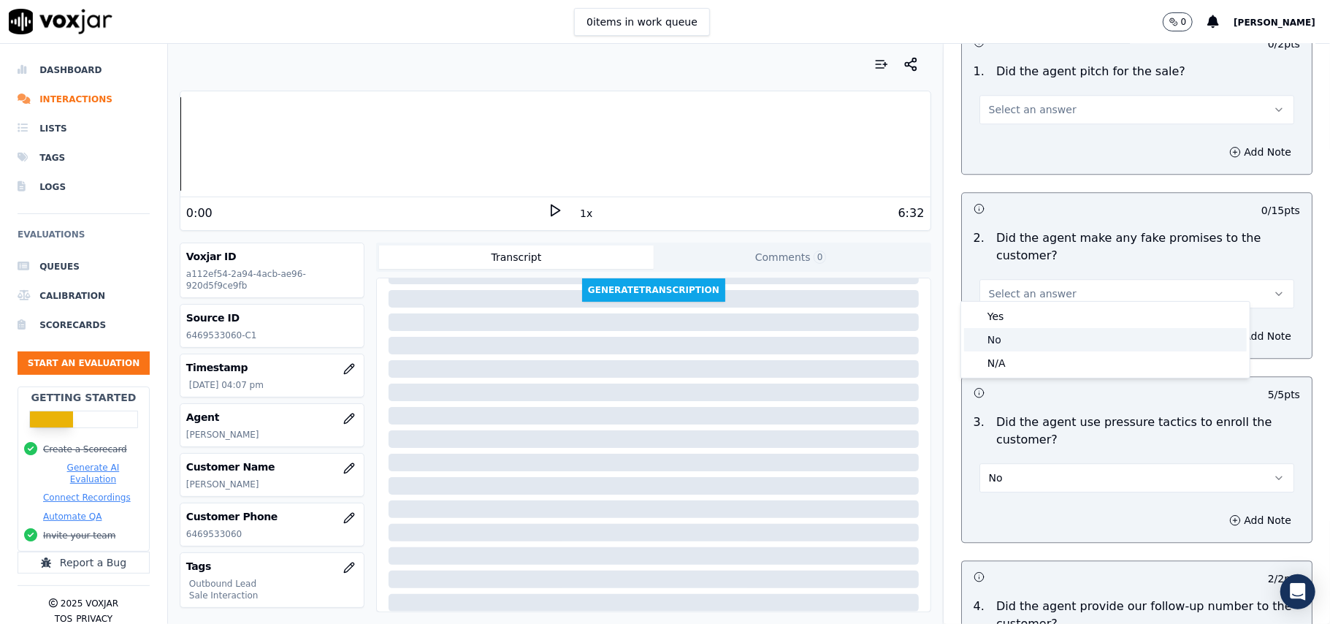
click at [1001, 340] on div "No" at bounding box center [1105, 339] width 283 height 23
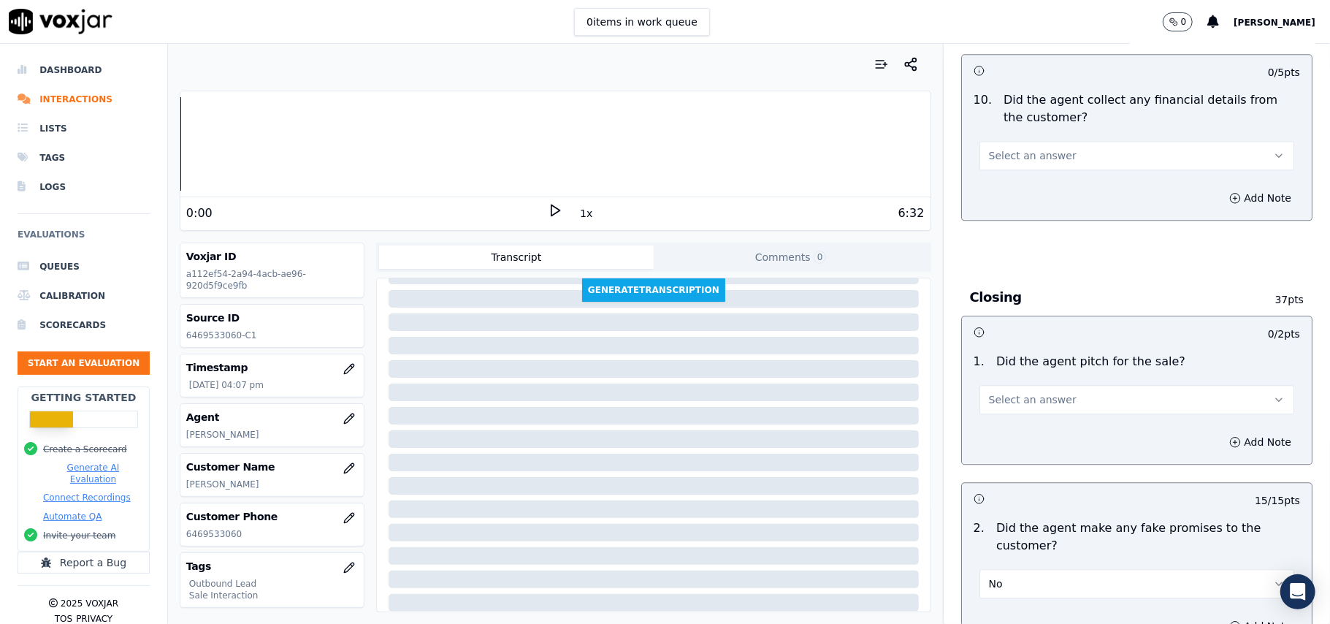
scroll to position [2572, 0]
click at [1015, 394] on span "Select an answer" at bounding box center [1033, 401] width 88 height 15
click at [996, 416] on div "Yes" at bounding box center [1105, 424] width 283 height 23
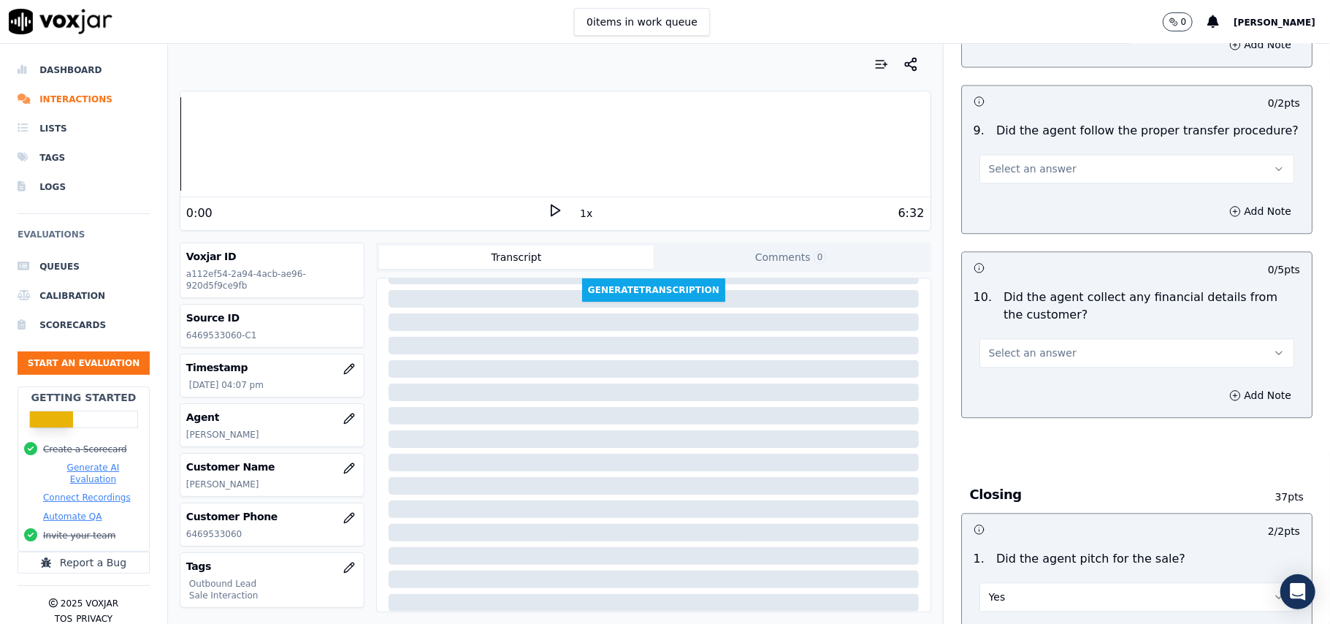
click at [1003, 348] on span "Select an answer" at bounding box center [1033, 353] width 88 height 15
click at [1001, 394] on div "No" at bounding box center [1105, 397] width 283 height 23
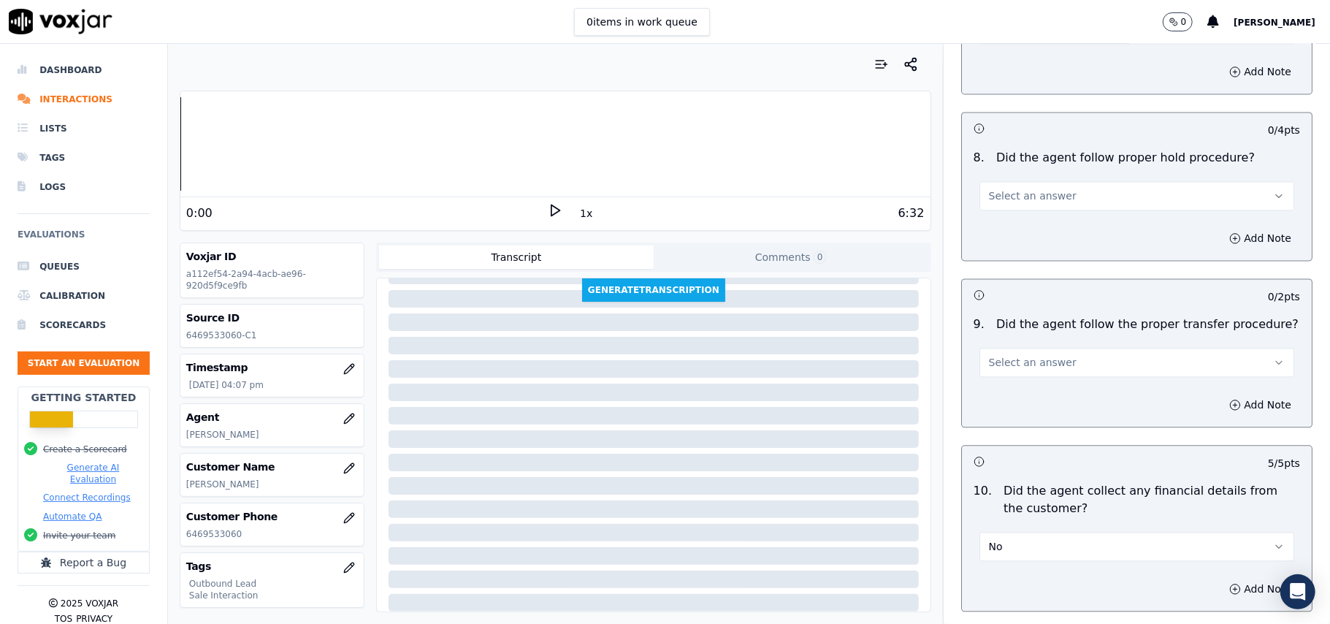
scroll to position [2183, 0]
click at [1029, 356] on span "Select an answer" at bounding box center [1033, 363] width 88 height 15
click at [1008, 387] on div "Yes" at bounding box center [1105, 384] width 283 height 23
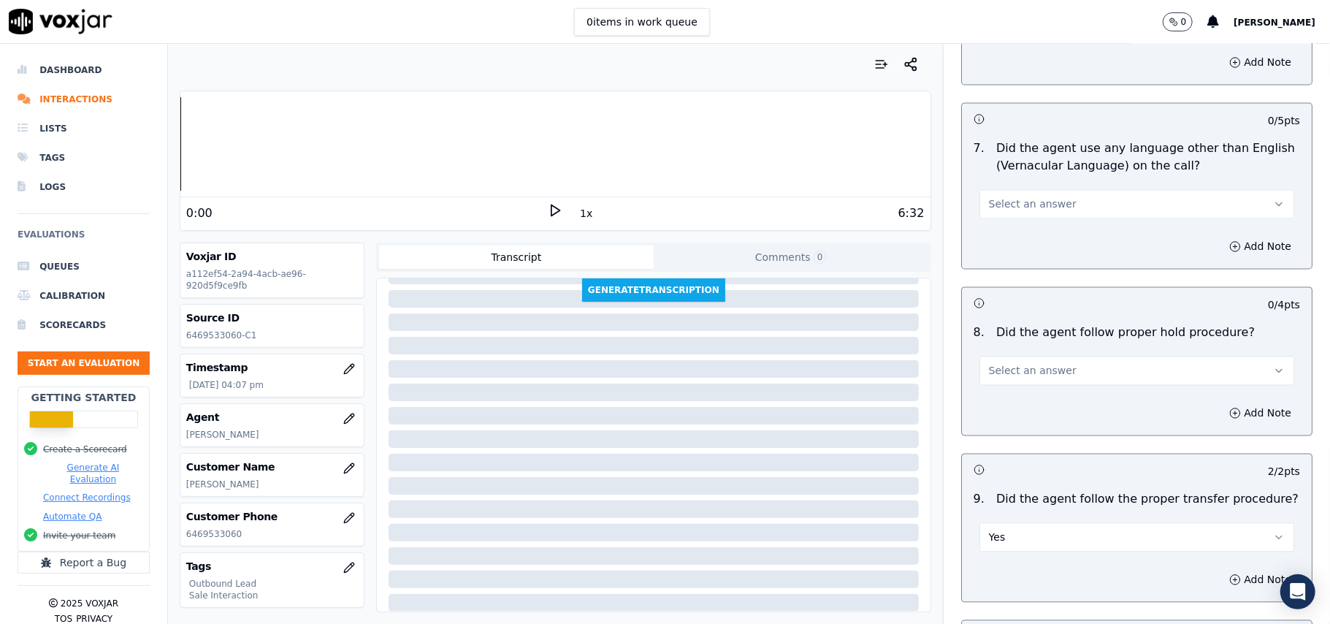
scroll to position [1988, 0]
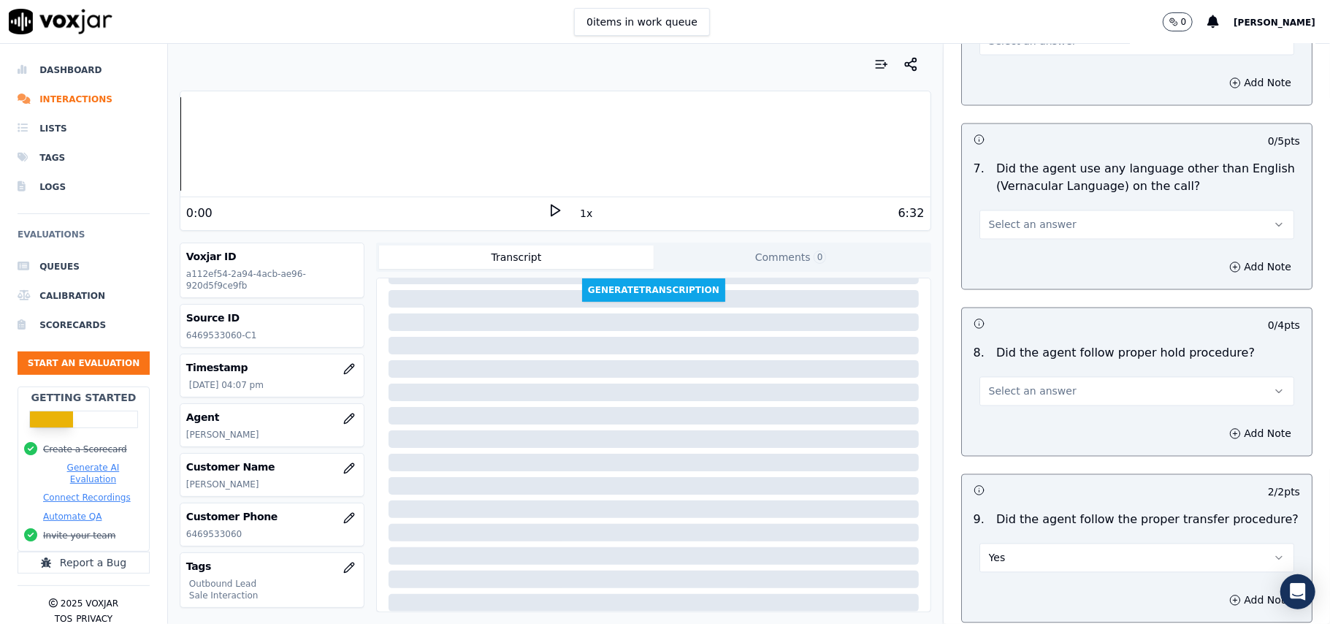
click at [1010, 384] on span "Select an answer" at bounding box center [1033, 391] width 88 height 15
click at [994, 413] on div "Yes" at bounding box center [1105, 412] width 283 height 23
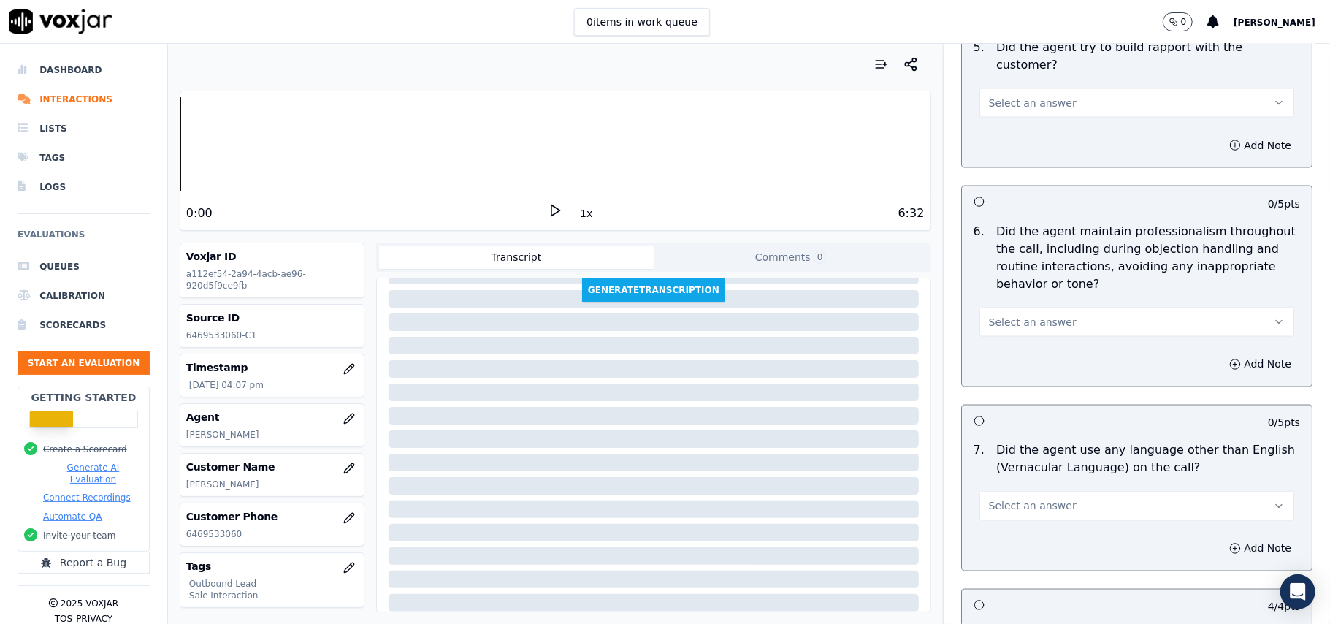
scroll to position [1696, 0]
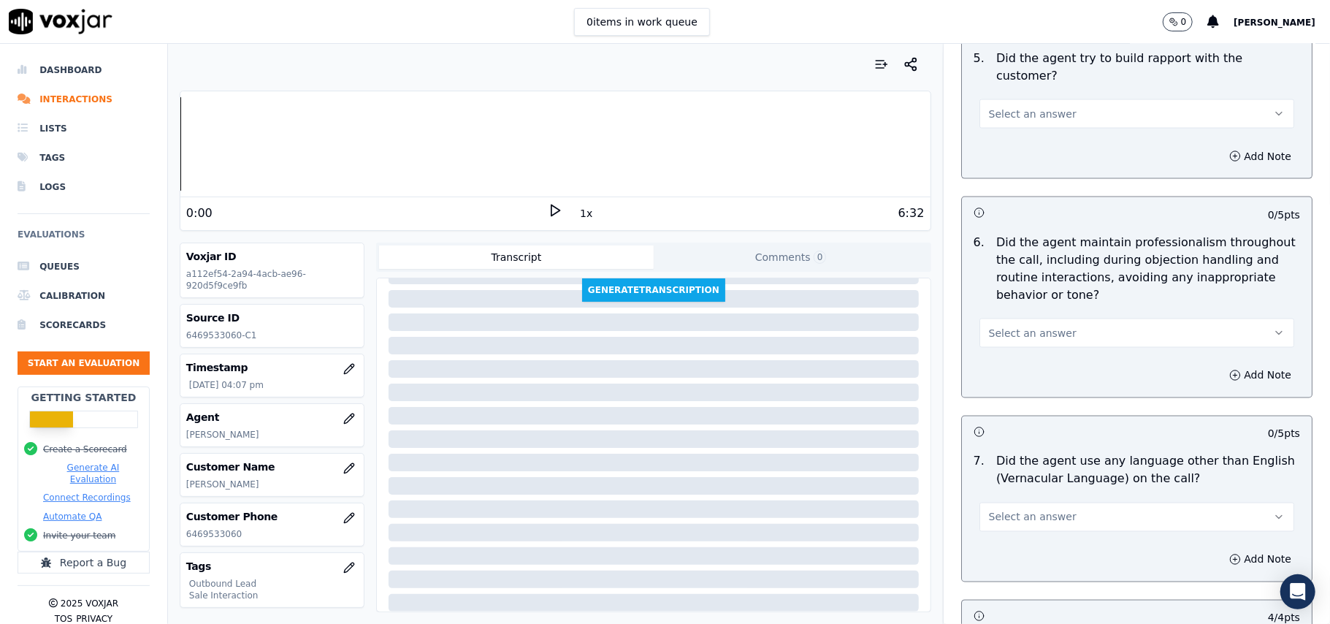
click at [1001, 503] on button "Select an answer" at bounding box center [1137, 517] width 315 height 29
click at [1003, 559] on div "No" at bounding box center [1105, 560] width 283 height 23
click at [1029, 326] on span "Select an answer" at bounding box center [1033, 333] width 88 height 15
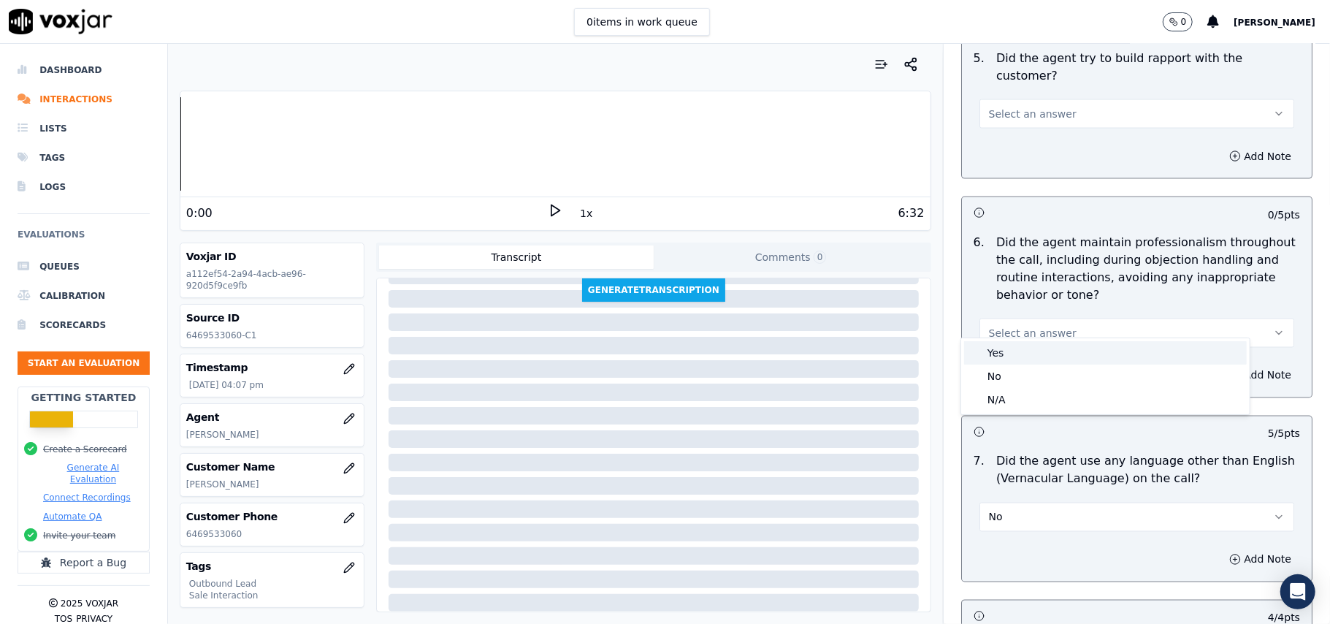
click at [1004, 357] on div "Yes" at bounding box center [1105, 352] width 283 height 23
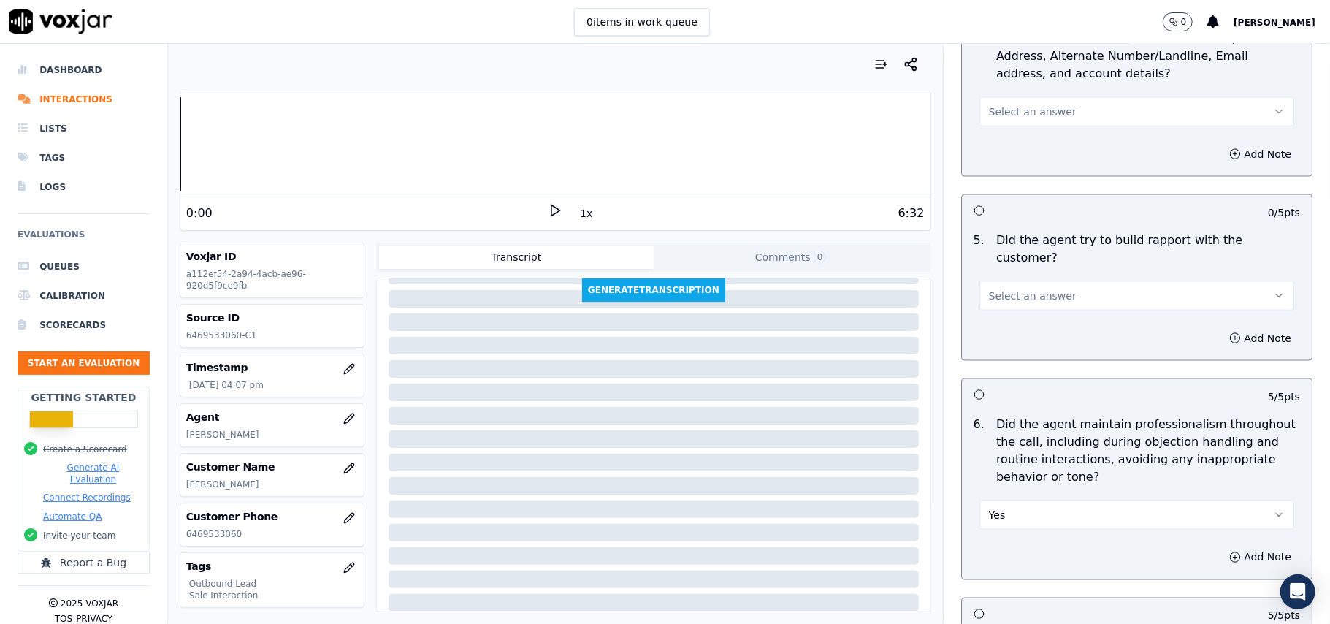
scroll to position [1501, 0]
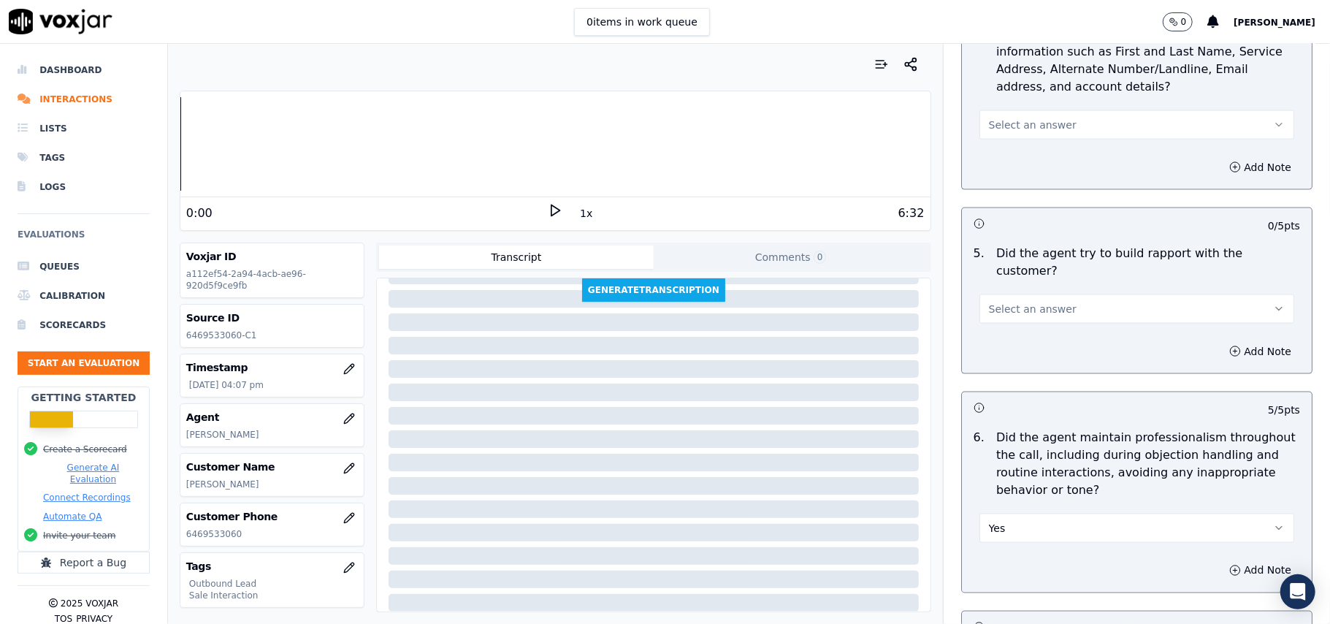
click at [1059, 298] on button "Select an answer" at bounding box center [1137, 308] width 315 height 29
click at [1035, 325] on div "Yes" at bounding box center [1105, 327] width 283 height 23
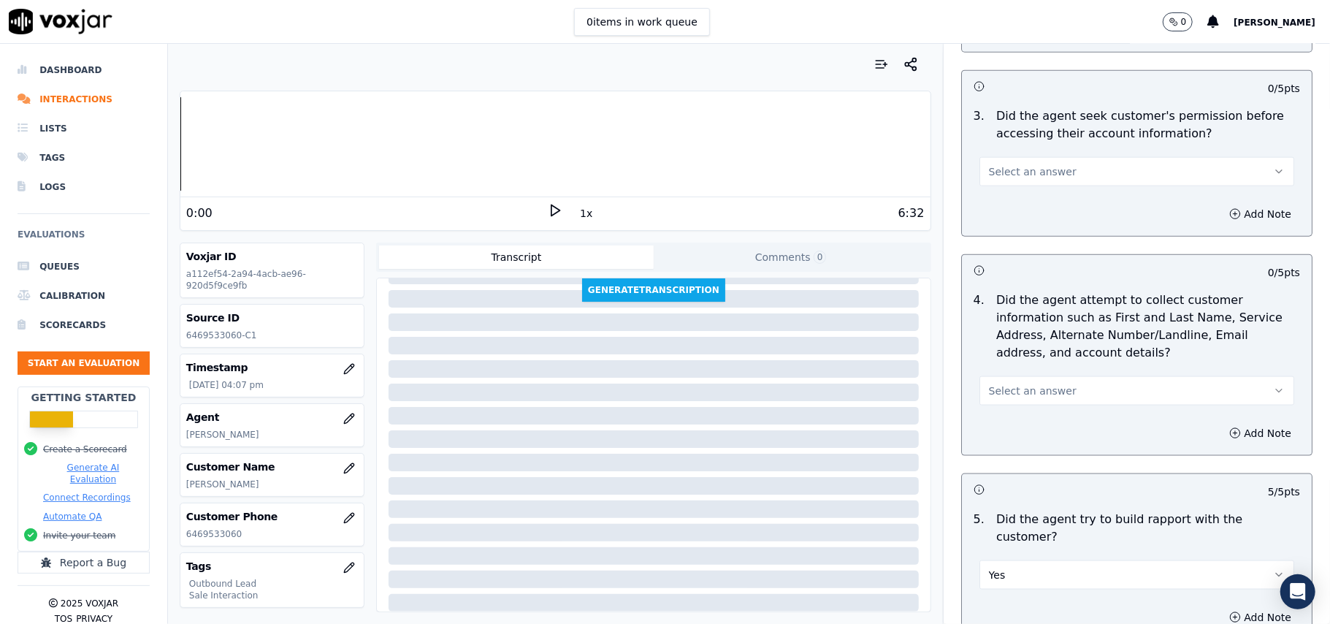
scroll to position [1208, 0]
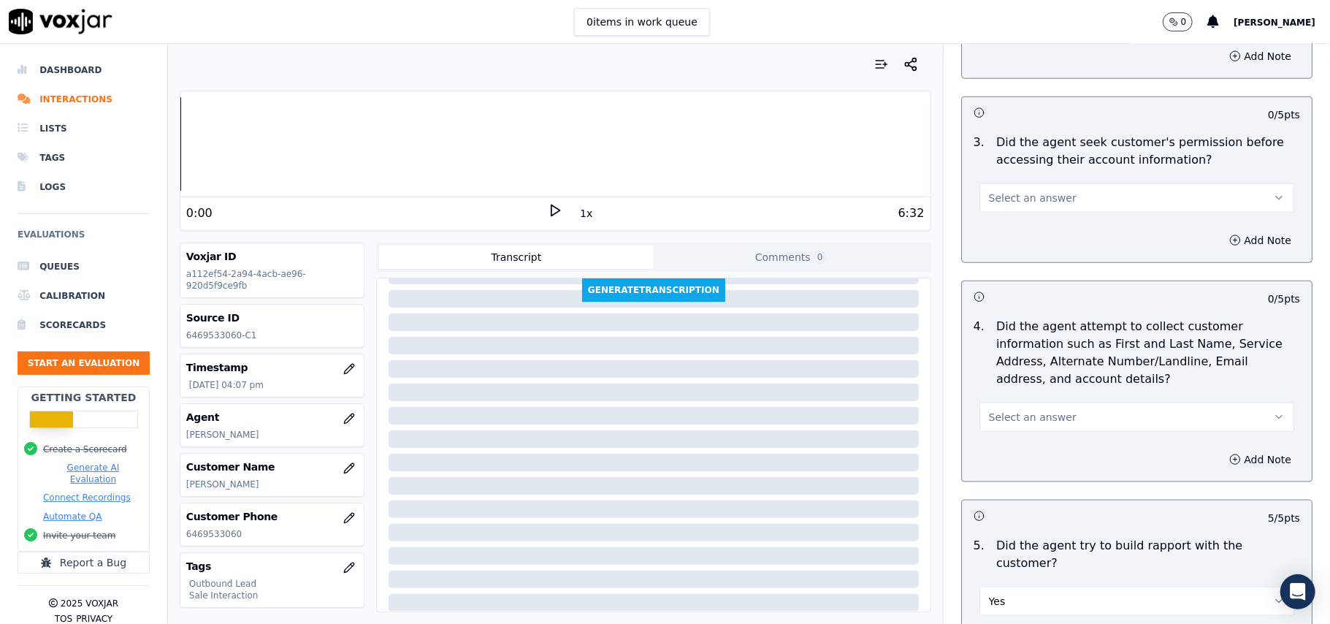
click at [1000, 416] on span "Select an answer" at bounding box center [1033, 417] width 88 height 15
click at [980, 497] on div "N/A" at bounding box center [1105, 500] width 283 height 23
click at [1059, 203] on button "Select an answer" at bounding box center [1137, 197] width 315 height 29
click at [1023, 237] on div "Yes" at bounding box center [1105, 233] width 283 height 23
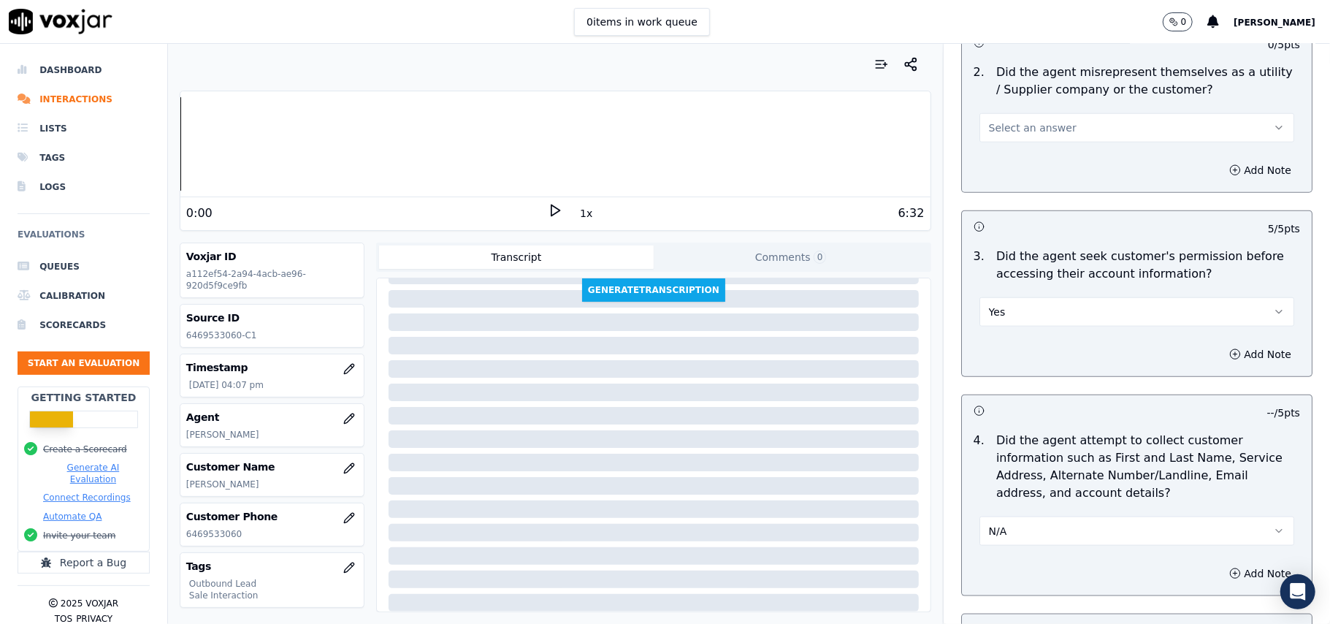
scroll to position [916, 0]
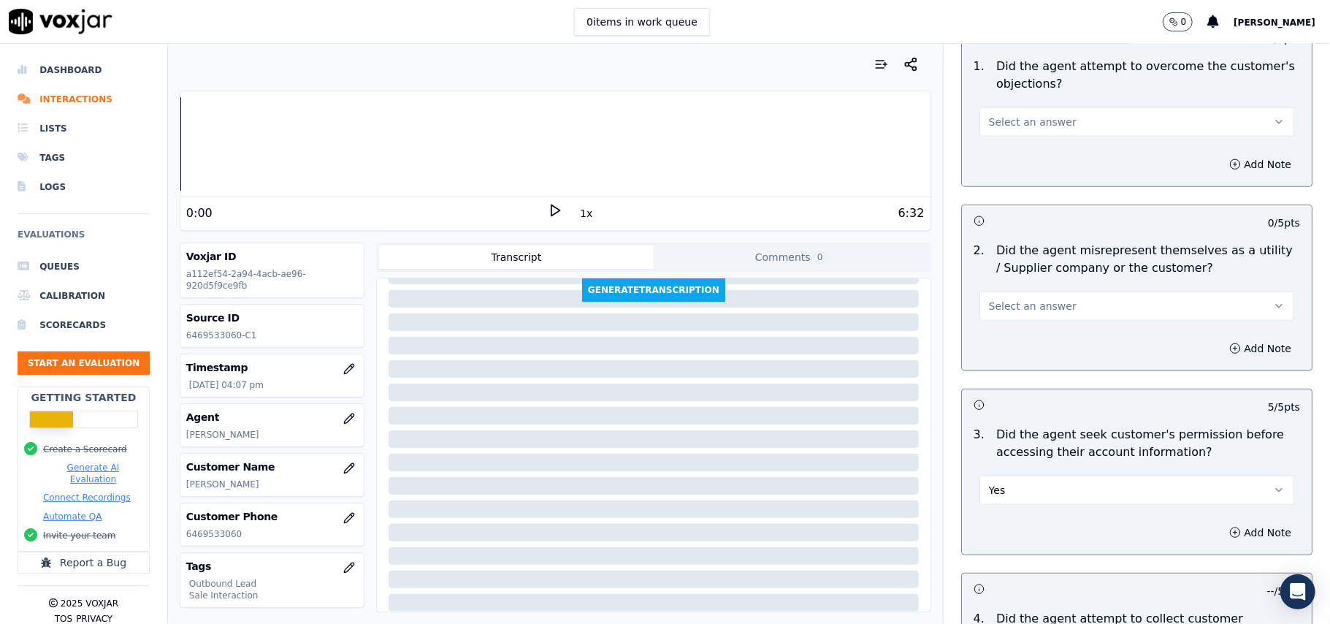
click at [1045, 308] on span "Select an answer" at bounding box center [1033, 306] width 88 height 15
click at [1006, 374] on div "No" at bounding box center [1105, 364] width 283 height 23
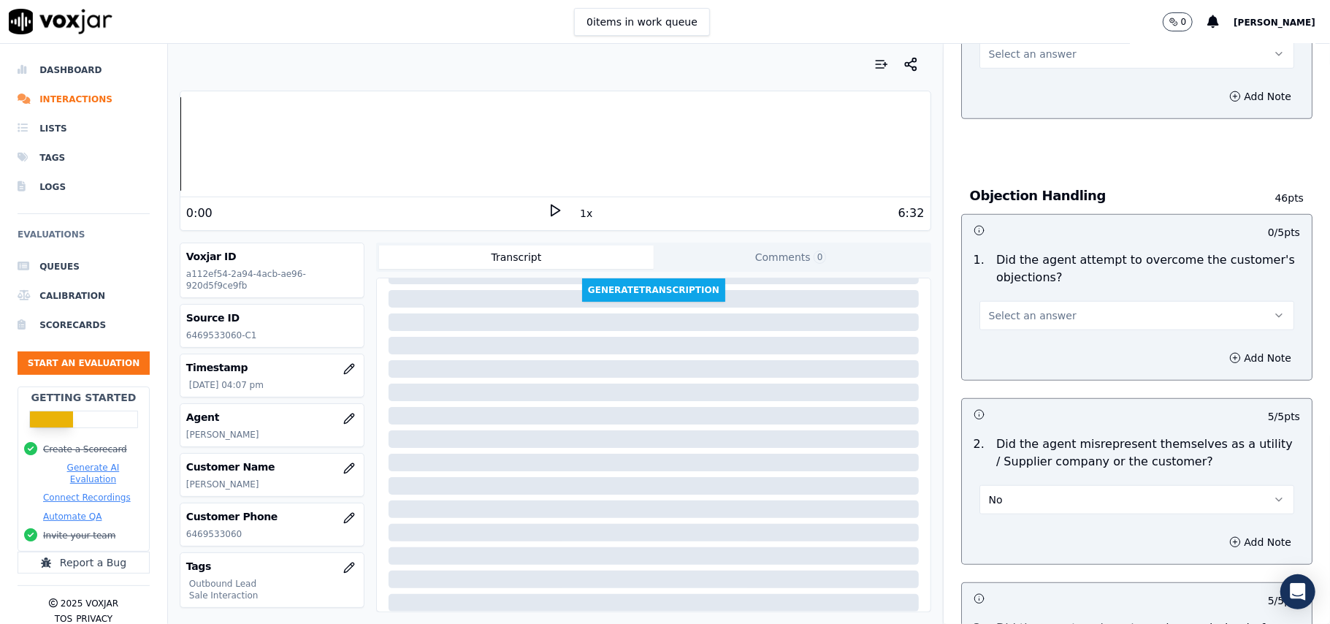
scroll to position [722, 0]
click at [1026, 327] on button "Select an answer" at bounding box center [1137, 316] width 315 height 29
click at [1013, 358] on div "Yes" at bounding box center [1105, 351] width 283 height 23
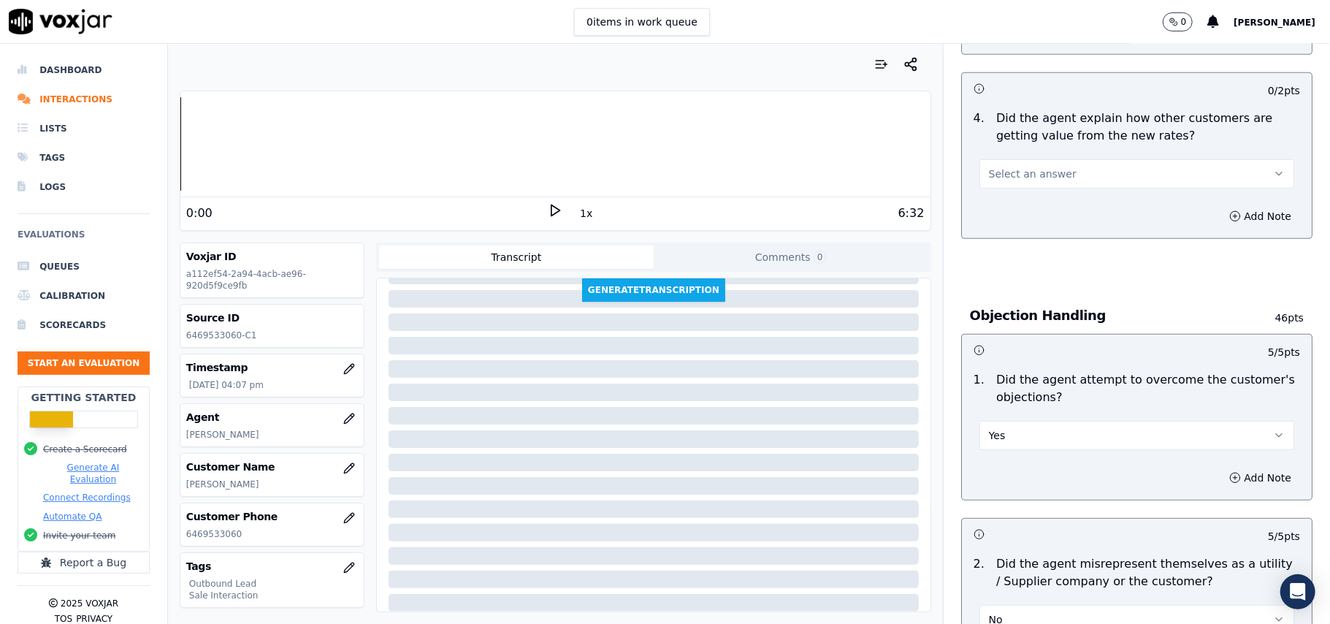
scroll to position [430, 0]
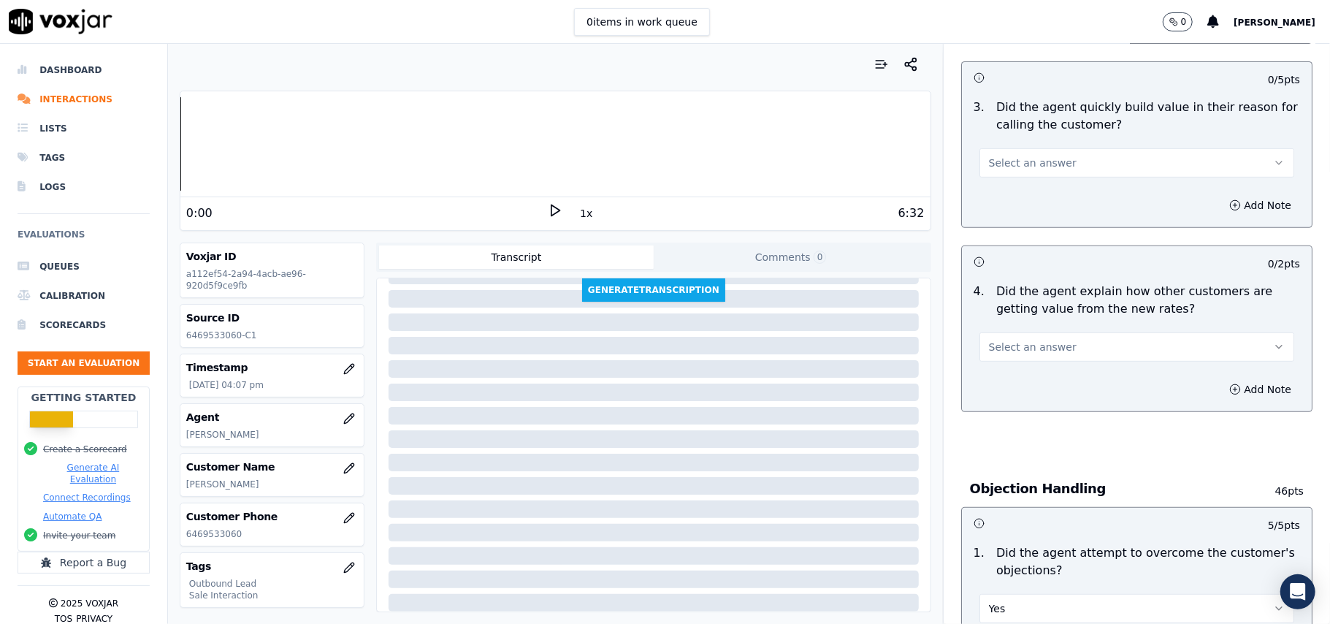
click at [1023, 346] on span "Select an answer" at bounding box center [1033, 347] width 88 height 15
click at [1020, 378] on div "Yes" at bounding box center [1105, 381] width 283 height 23
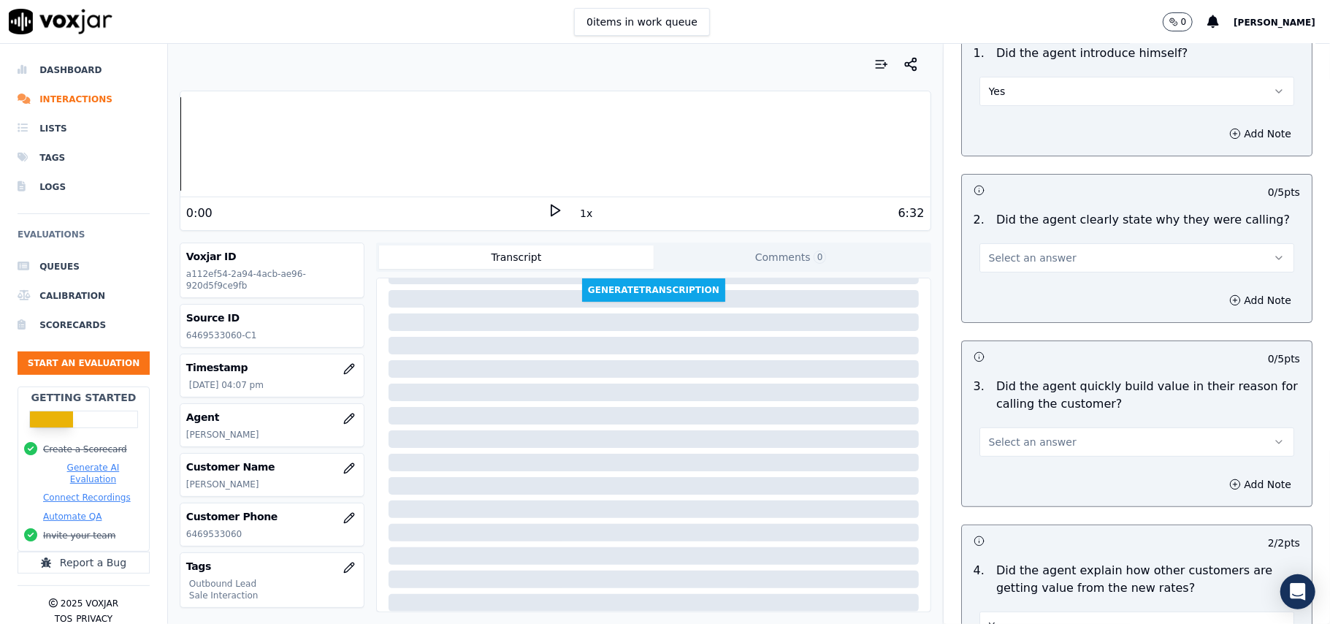
scroll to position [292, 0]
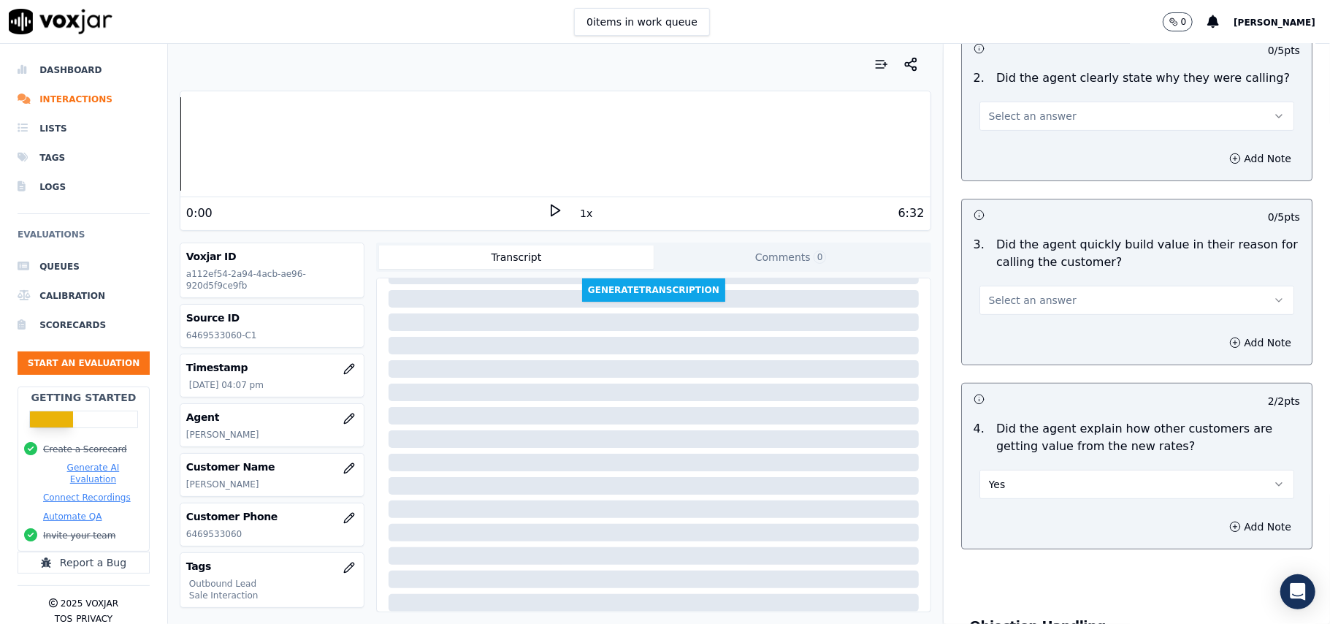
click at [1021, 469] on div "Yes" at bounding box center [1137, 483] width 315 height 32
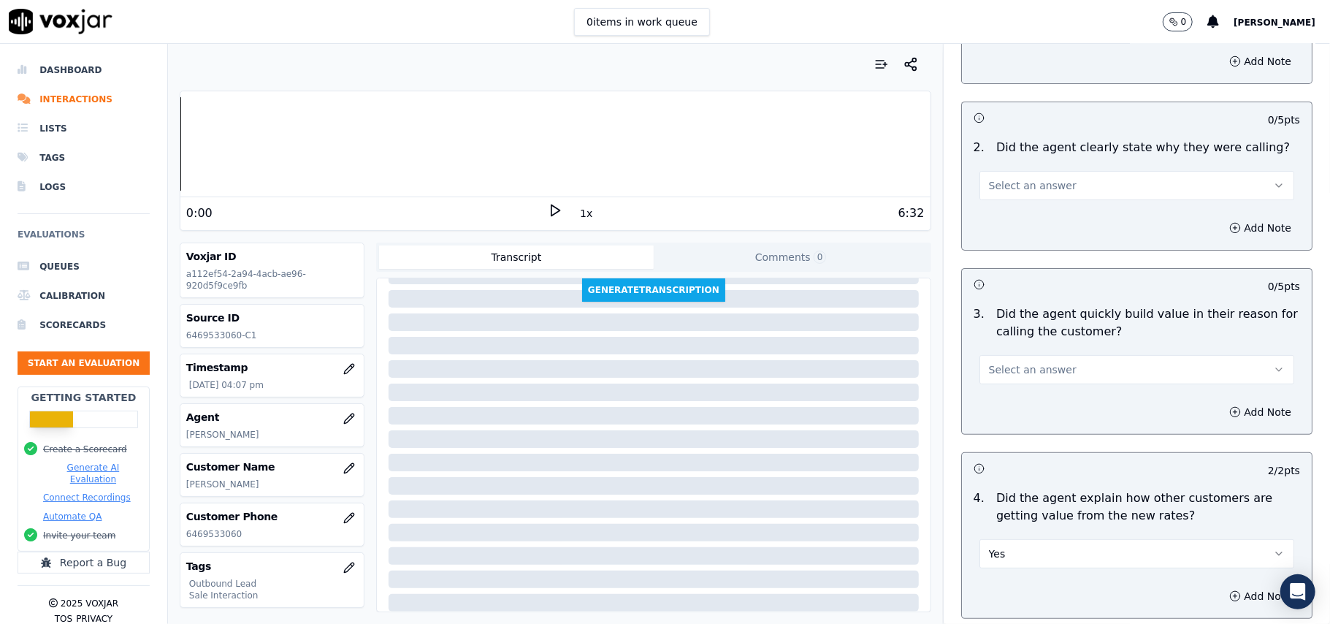
scroll to position [194, 0]
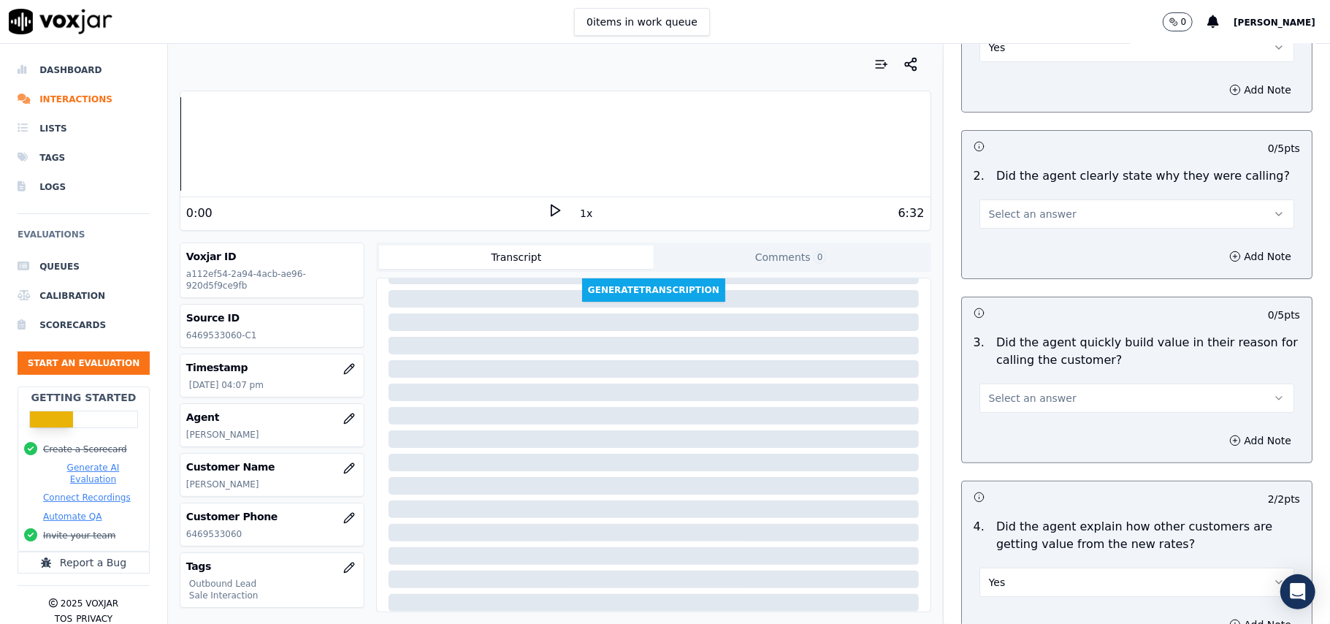
click at [1015, 393] on span "Select an answer" at bounding box center [1033, 398] width 88 height 15
click at [1013, 437] on div "Yes" at bounding box center [1105, 431] width 283 height 23
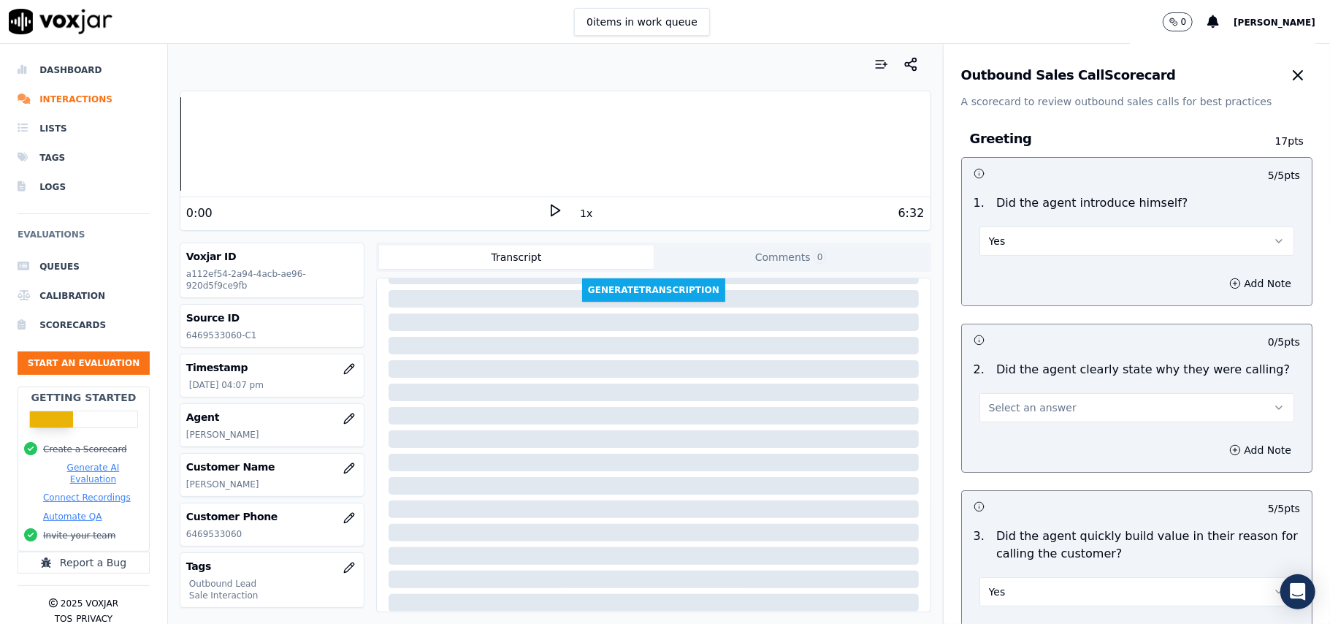
scroll to position [0, 0]
click at [1023, 397] on button "Select an answer" at bounding box center [1137, 408] width 315 height 29
click at [1026, 440] on div "Yes" at bounding box center [1105, 441] width 283 height 23
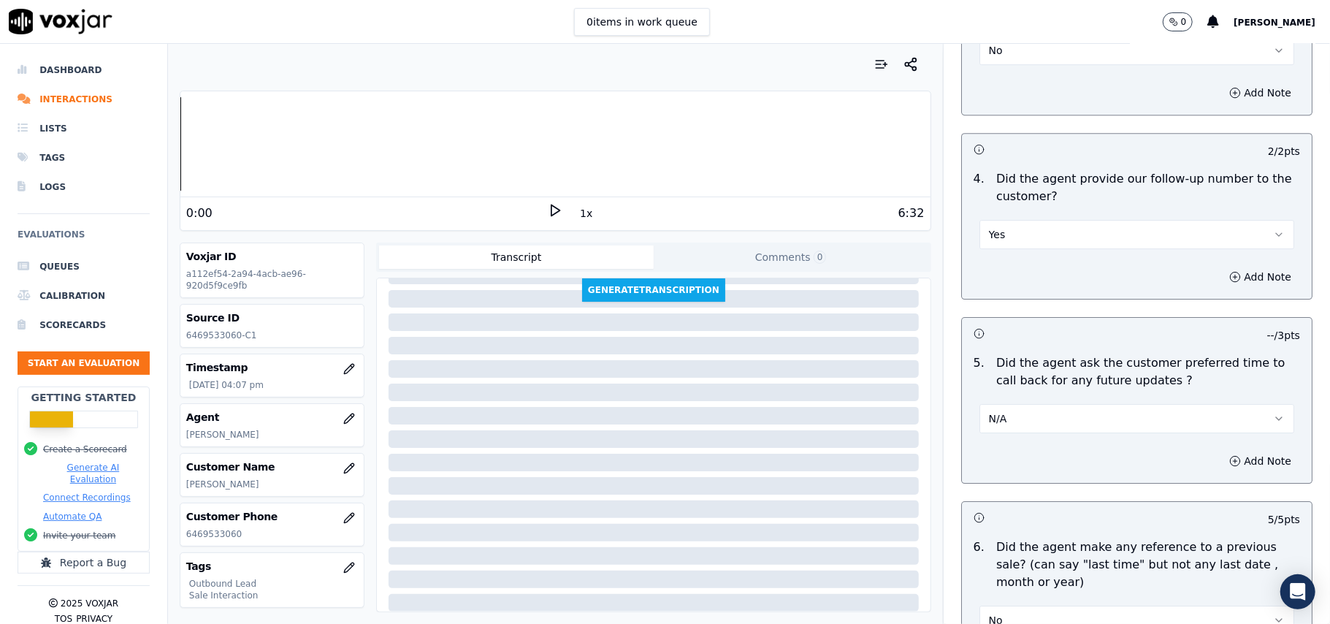
scroll to position [3644, 0]
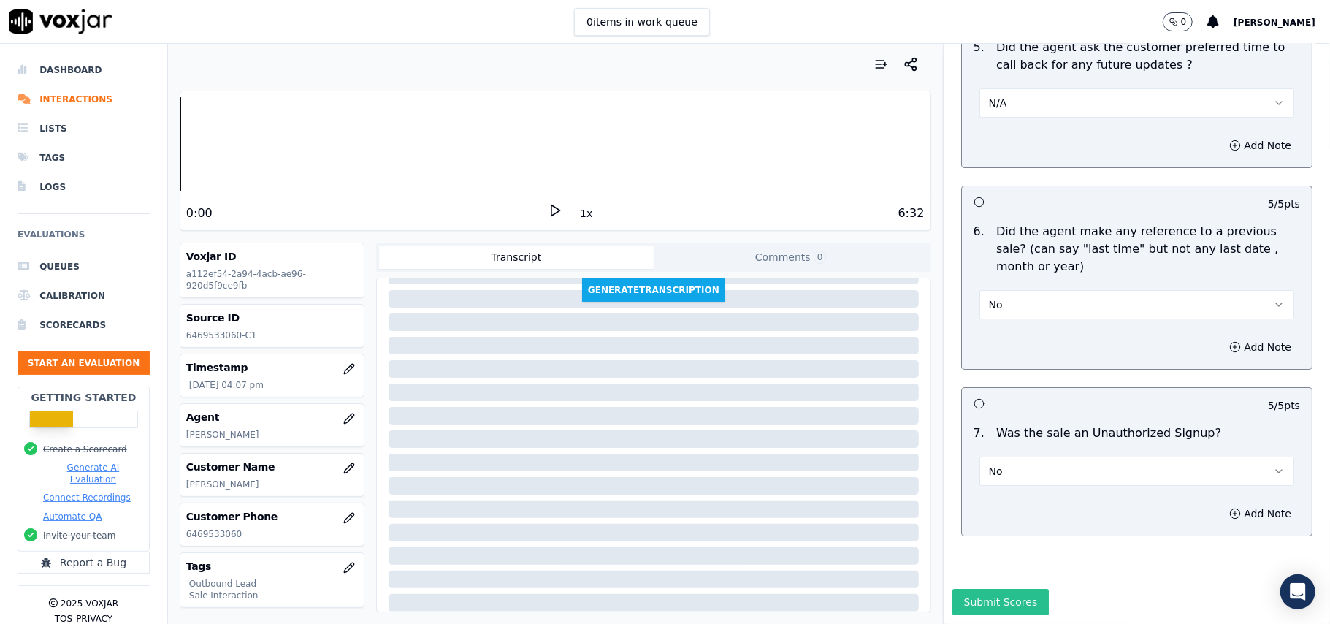
click at [960, 589] on button "Submit Scores" at bounding box center [1001, 602] width 97 height 26
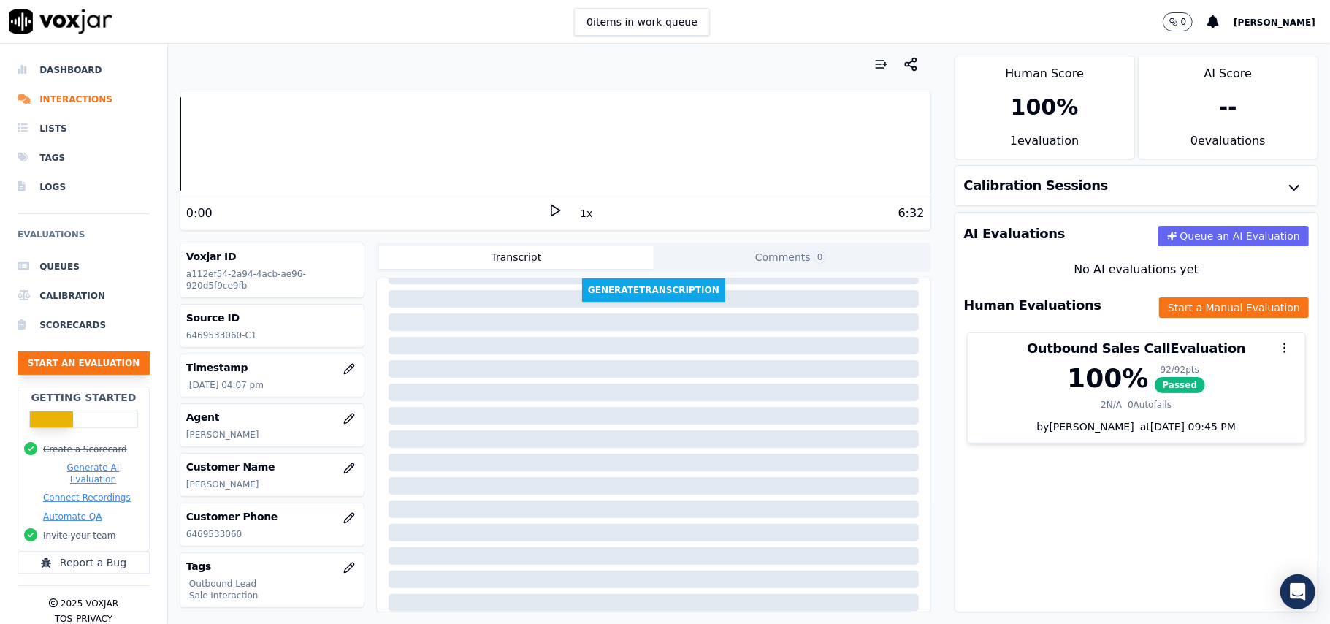
click at [47, 361] on button "Start an Evaluation" at bounding box center [84, 362] width 132 height 23
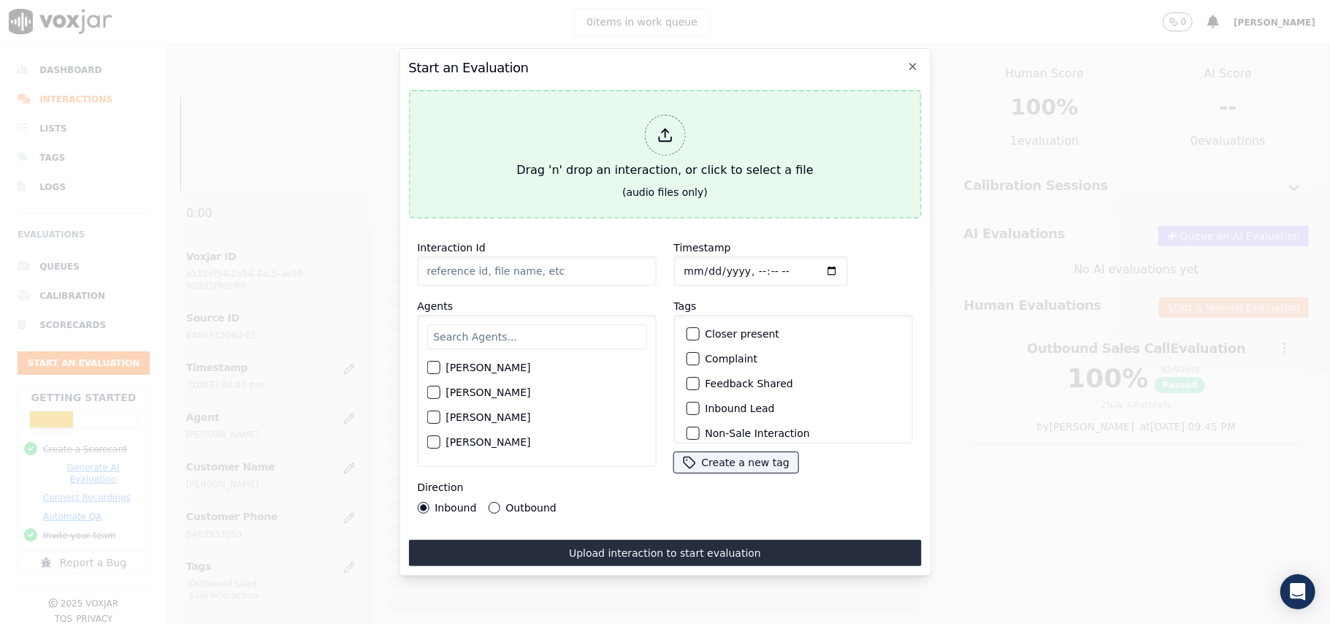
click at [663, 132] on icon at bounding box center [665, 135] width 16 height 16
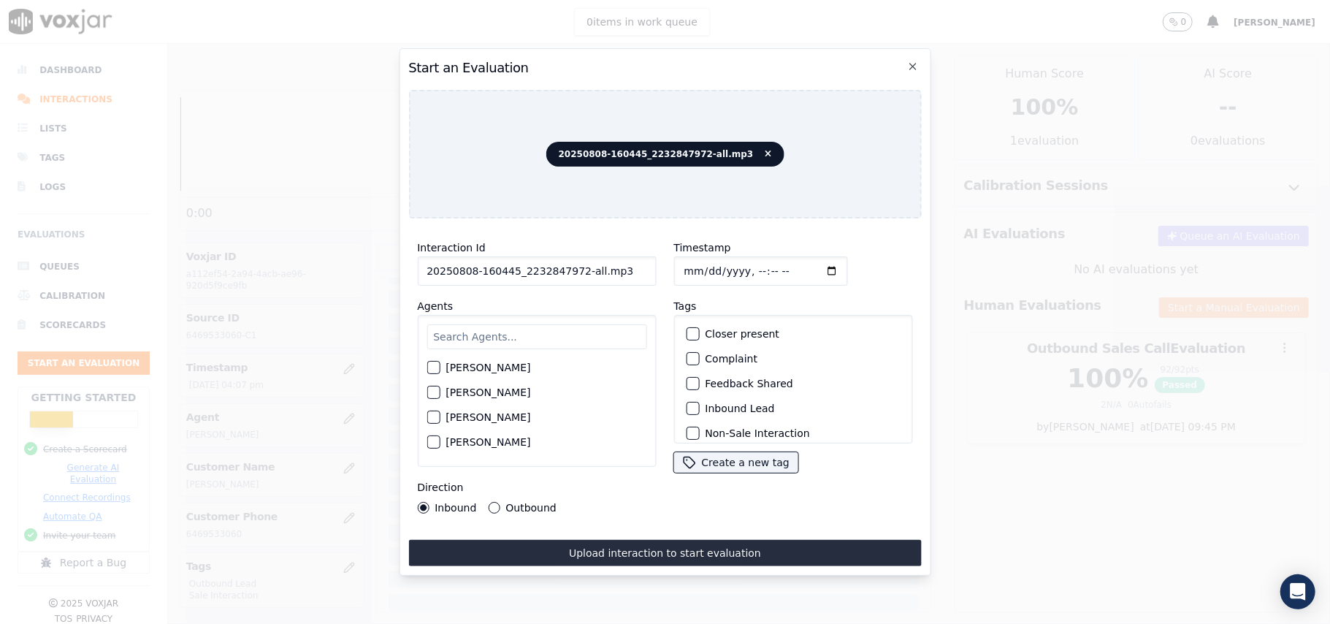
drag, startPoint x: 609, startPoint y: 256, endPoint x: 571, endPoint y: 253, distance: 38.1
click at [571, 256] on input "20250808-160445_2232847972-all.mp3" at bounding box center [536, 270] width 239 height 29
type input "20250808-160445_2232847972-C1"
click at [704, 259] on input "Timestamp" at bounding box center [761, 270] width 174 height 29
type input "2025-08-05T16:41"
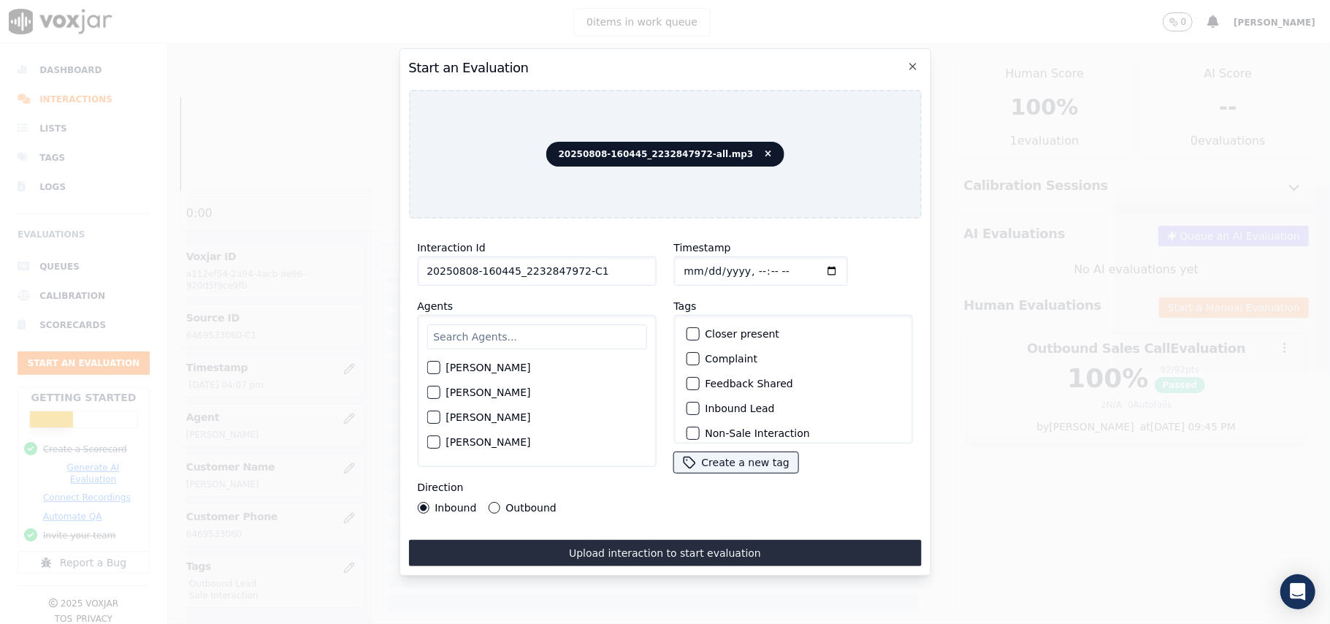
type input "2025-08-08T16:41"
click at [535, 332] on input "text" at bounding box center [537, 336] width 220 height 25
type input "Eth"
click at [434, 368] on div "button" at bounding box center [432, 372] width 10 height 10
click at [688, 407] on div "button" at bounding box center [692, 408] width 10 height 10
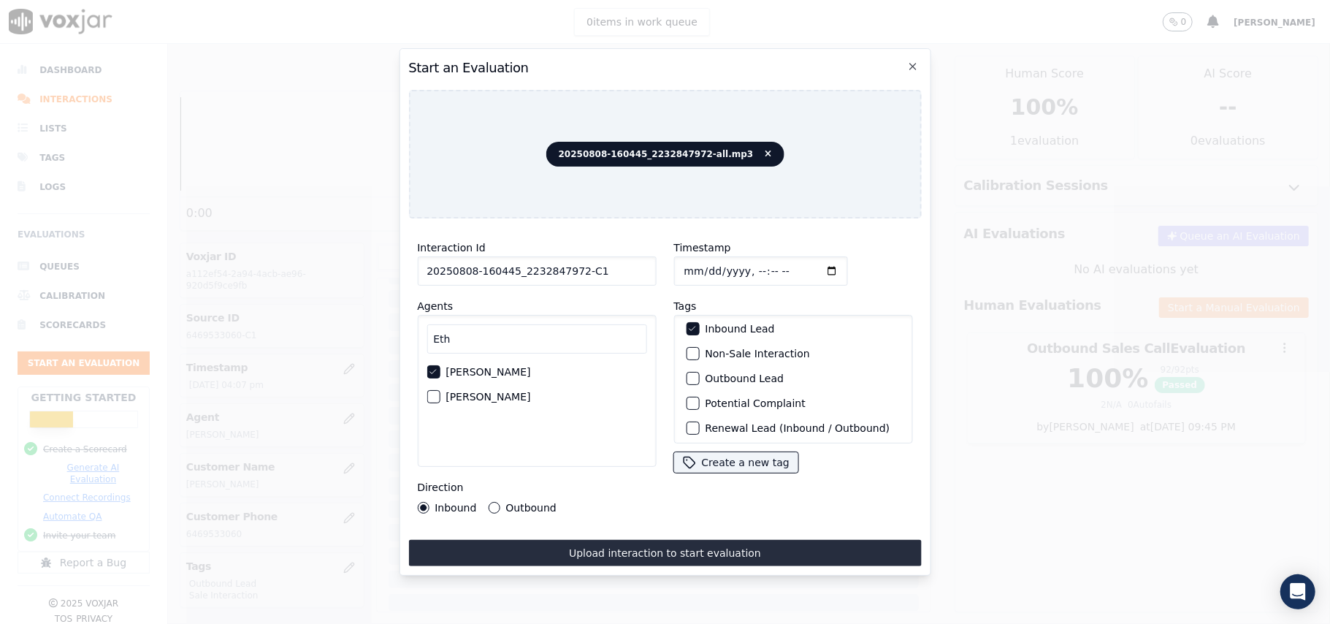
scroll to position [127, 0]
click at [687, 419] on div "button" at bounding box center [692, 424] width 10 height 10
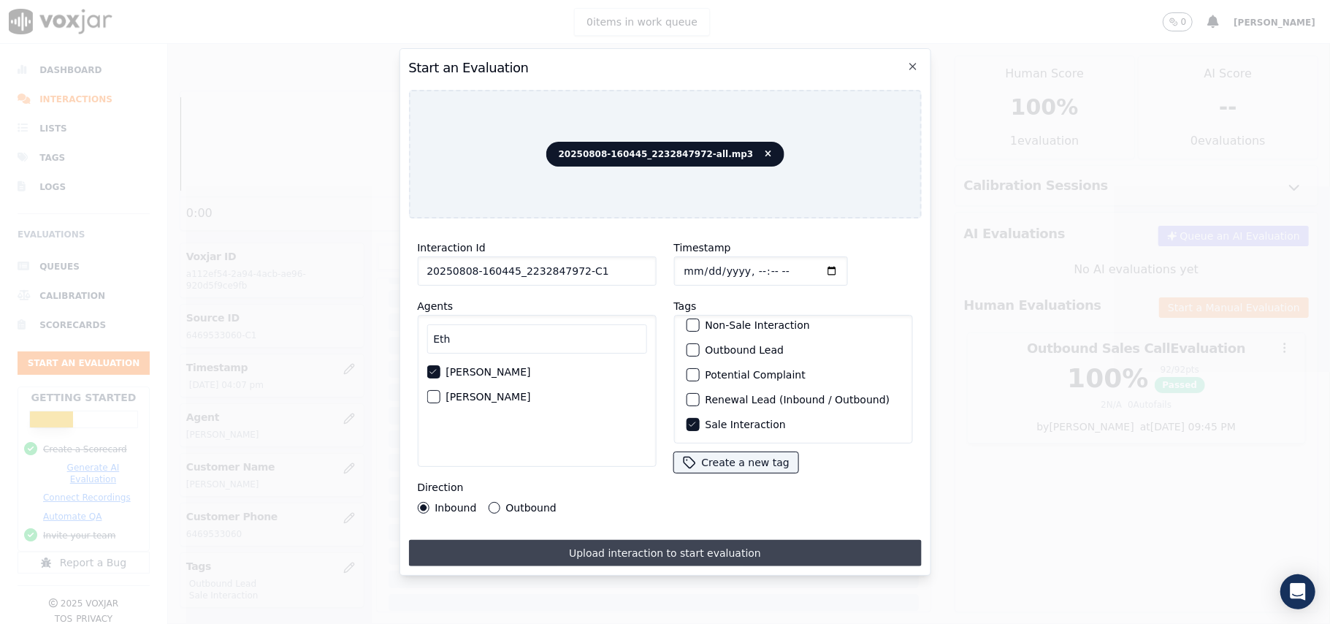
click at [559, 540] on button "Upload interaction to start evaluation" at bounding box center [664, 553] width 513 height 26
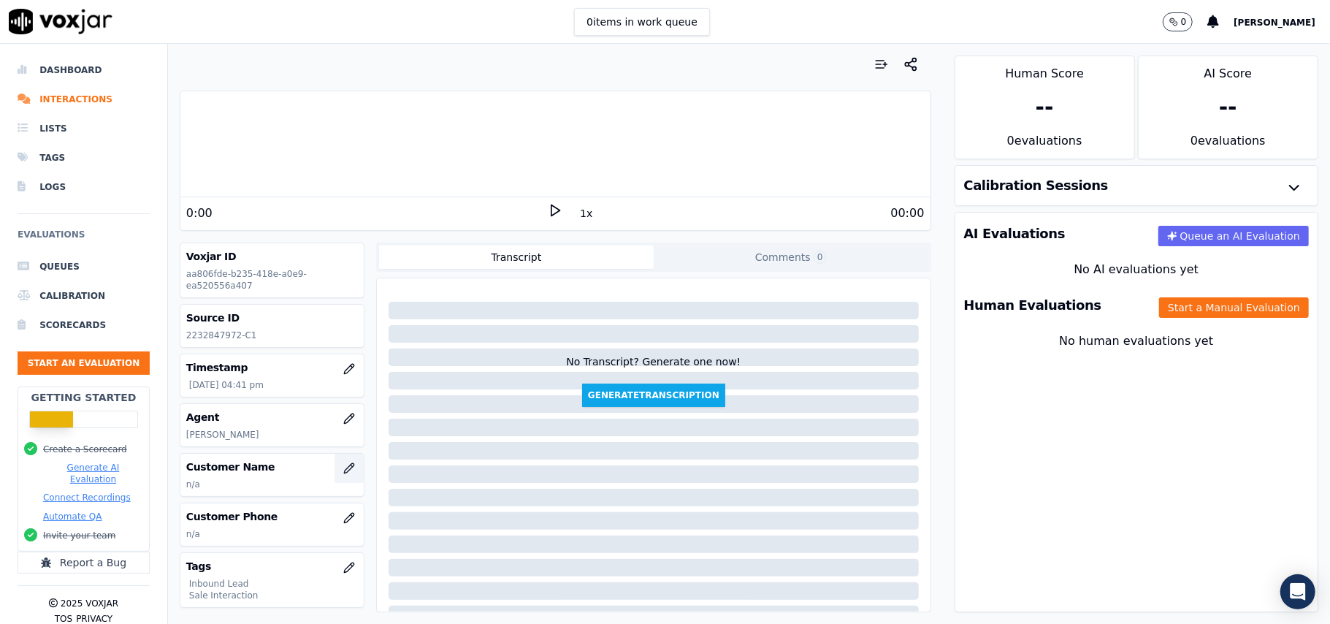
click at [343, 474] on icon "button" at bounding box center [349, 468] width 12 height 12
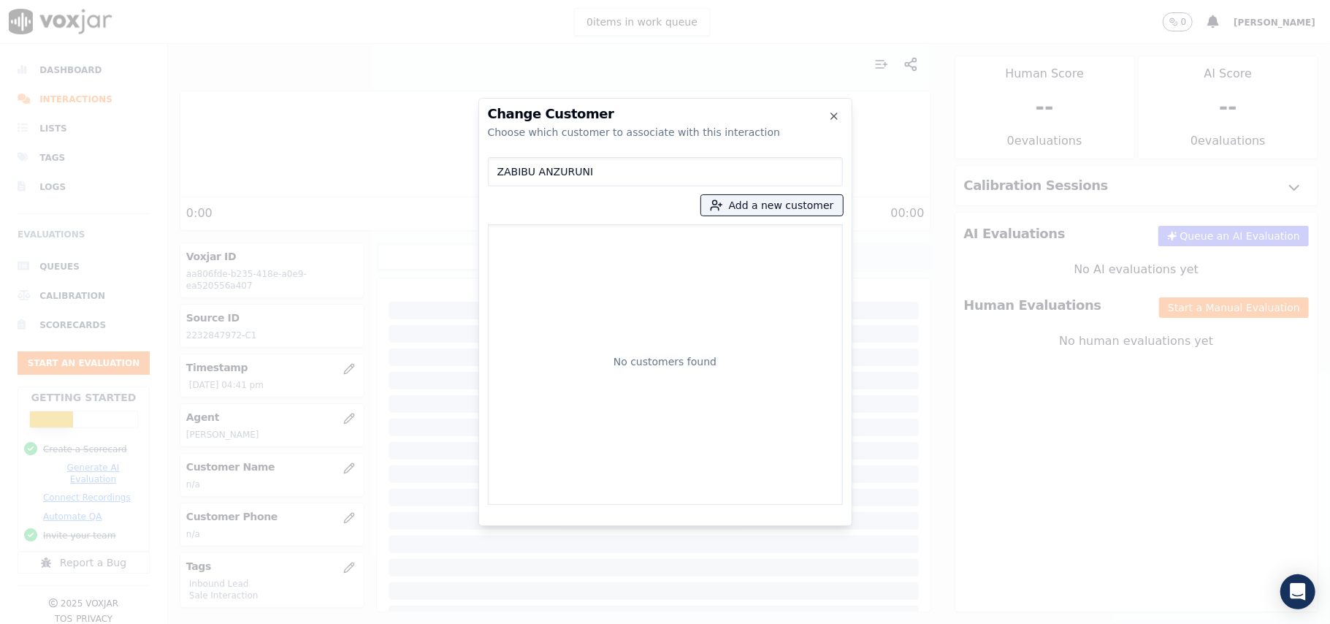
click at [501, 168] on input "ZABIBU ANZURUNI" at bounding box center [665, 171] width 355 height 29
type input "ZABIBU ANZURUNI"
click at [739, 205] on button "Add a new customer" at bounding box center [772, 205] width 142 height 20
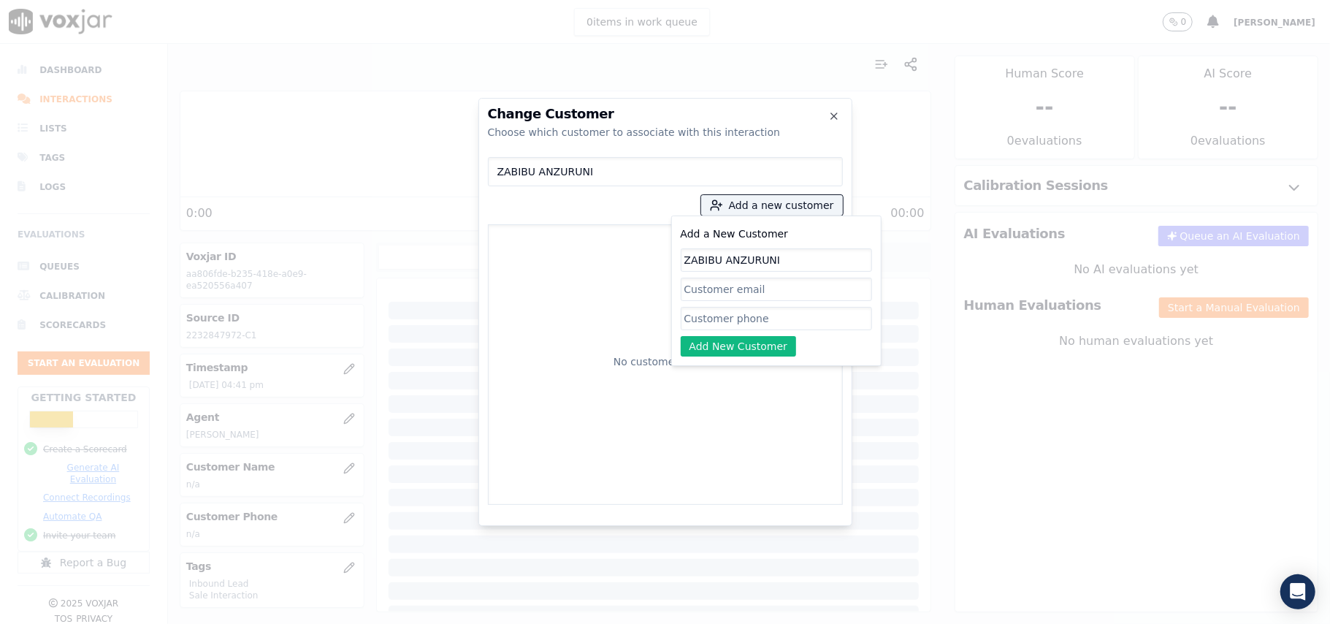
type input "ZABIBU ANZURUNI"
click at [760, 247] on div "Add a New Customer ZABIBU ANZURUNI Add New Customer" at bounding box center [776, 290] width 191 height 131
click at [752, 266] on input "ZABIBU ANZURUNI" at bounding box center [776, 259] width 191 height 23
click at [752, 254] on input "ZABIBU ANZURUNI" at bounding box center [776, 259] width 191 height 23
click at [787, 254] on input "ZABIBU ANZURUNI" at bounding box center [776, 259] width 191 height 23
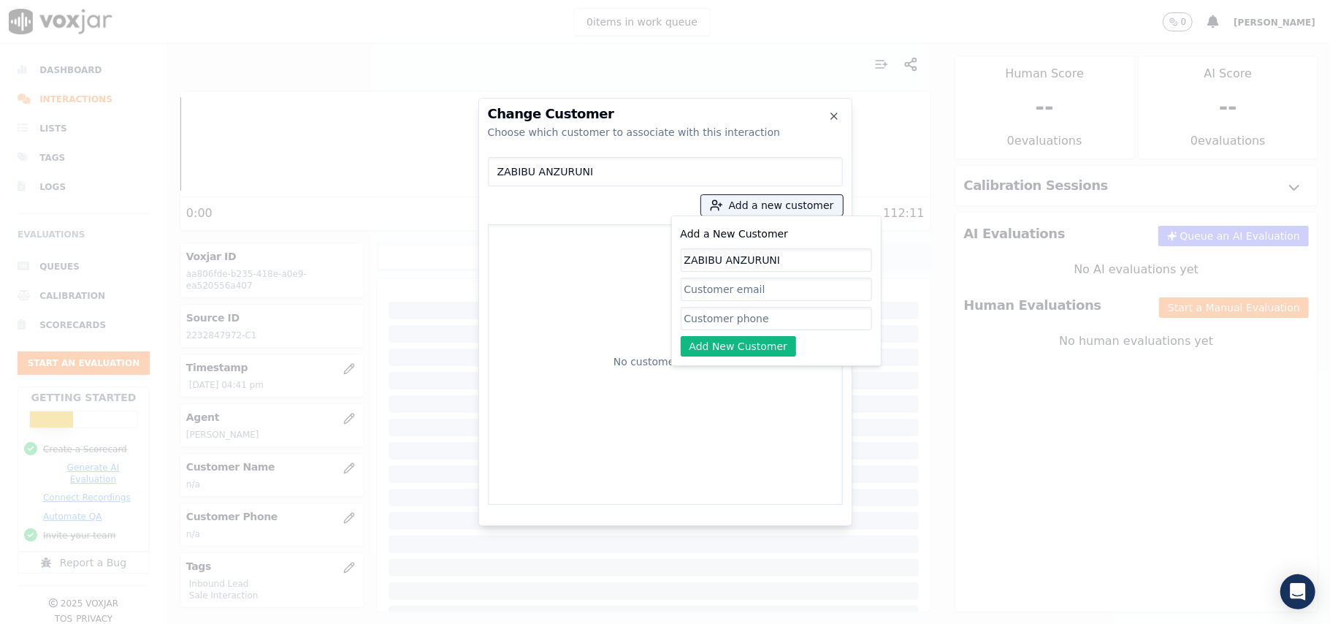
click at [701, 320] on input "Add a New Customer" at bounding box center [776, 318] width 191 height 23
paste input "2232847972"
paste input "7176509740"
type input "2232847972_7176509740"
click at [713, 343] on button "Add New Customer" at bounding box center [739, 346] width 116 height 20
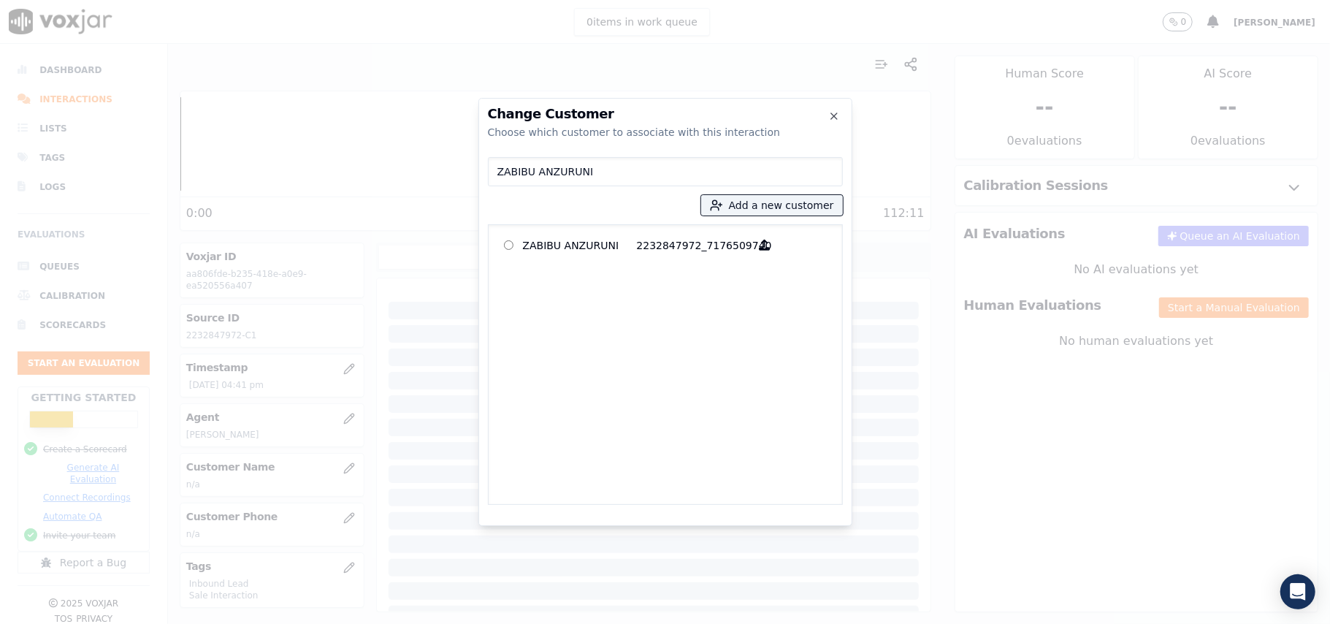
click at [659, 264] on div "ZABIBU ANZURUNI 2232847972_7176509740" at bounding box center [665, 364] width 355 height 281
click at [668, 251] on p "2232847972_7176509740" at bounding box center [694, 245] width 114 height 23
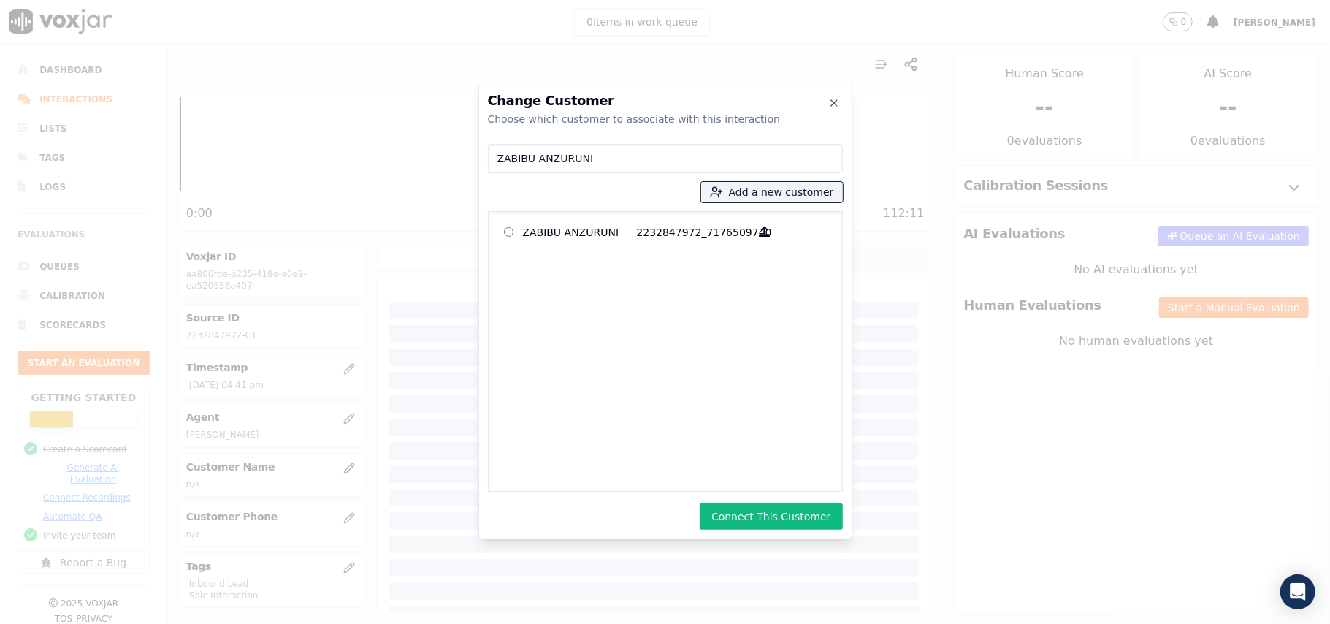
drag, startPoint x: 774, startPoint y: 511, endPoint x: 750, endPoint y: 465, distance: 52.3
click at [774, 512] on button "Connect This Customer" at bounding box center [771, 516] width 142 height 26
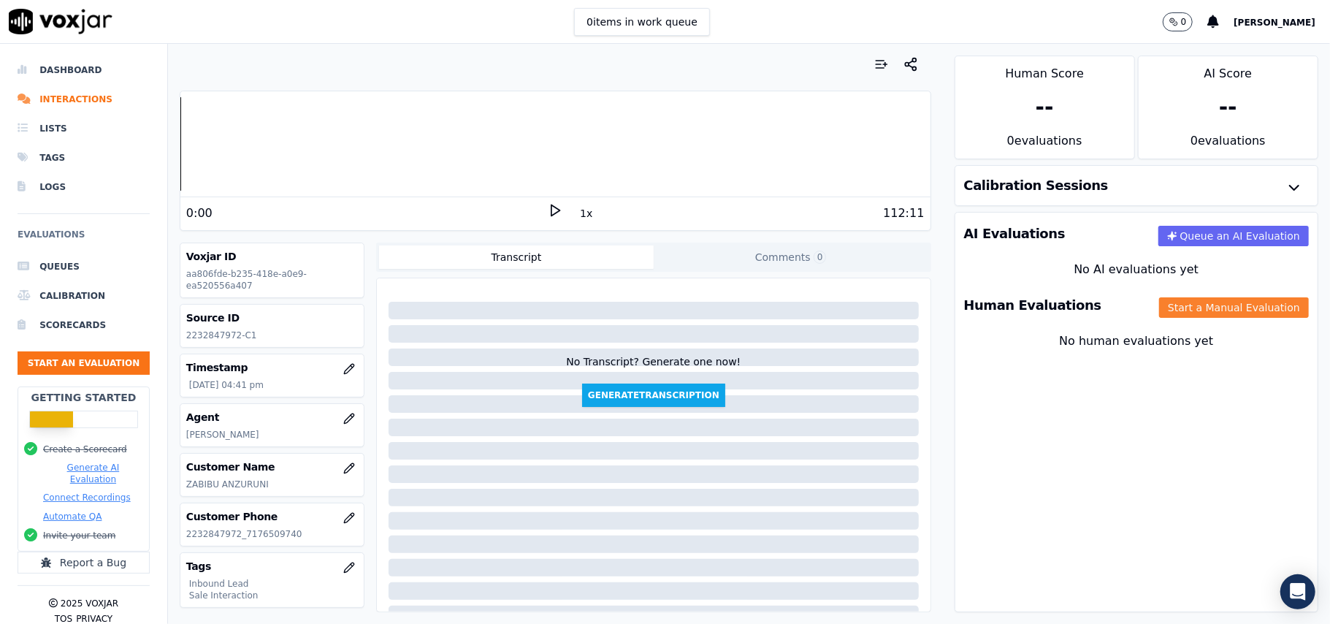
click at [1159, 310] on button "Start a Manual Evaluation" at bounding box center [1234, 307] width 150 height 20
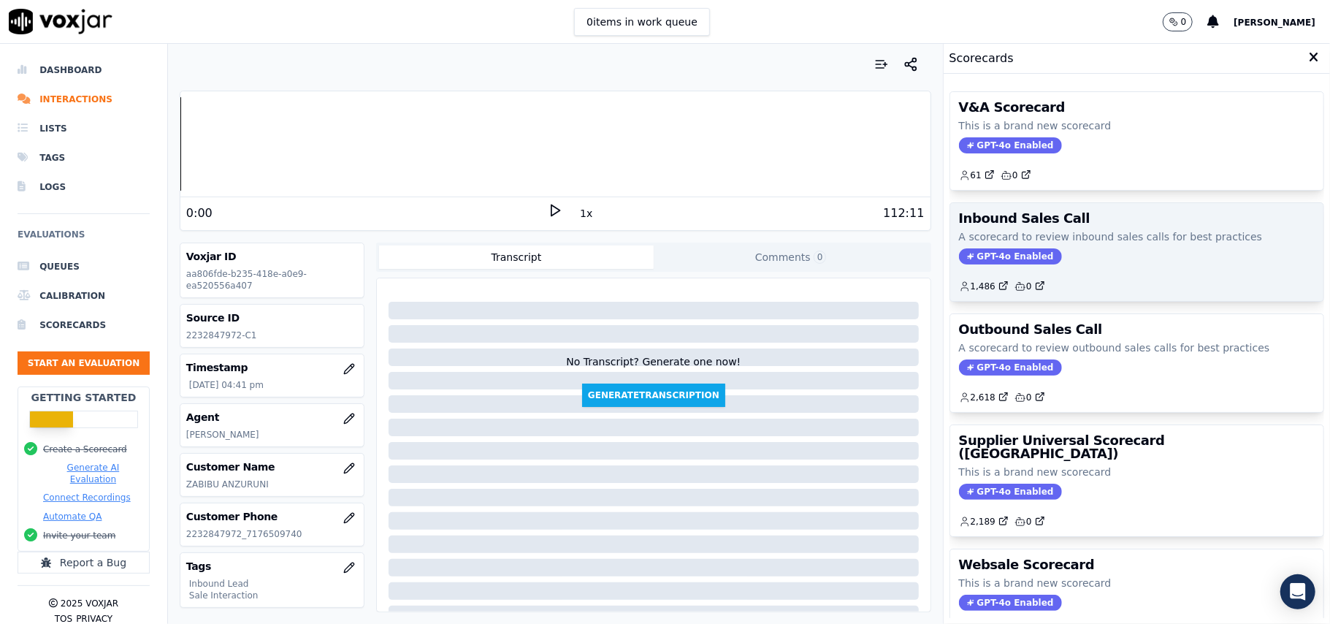
click at [999, 264] on span "GPT-4o Enabled" at bounding box center [1010, 256] width 103 height 16
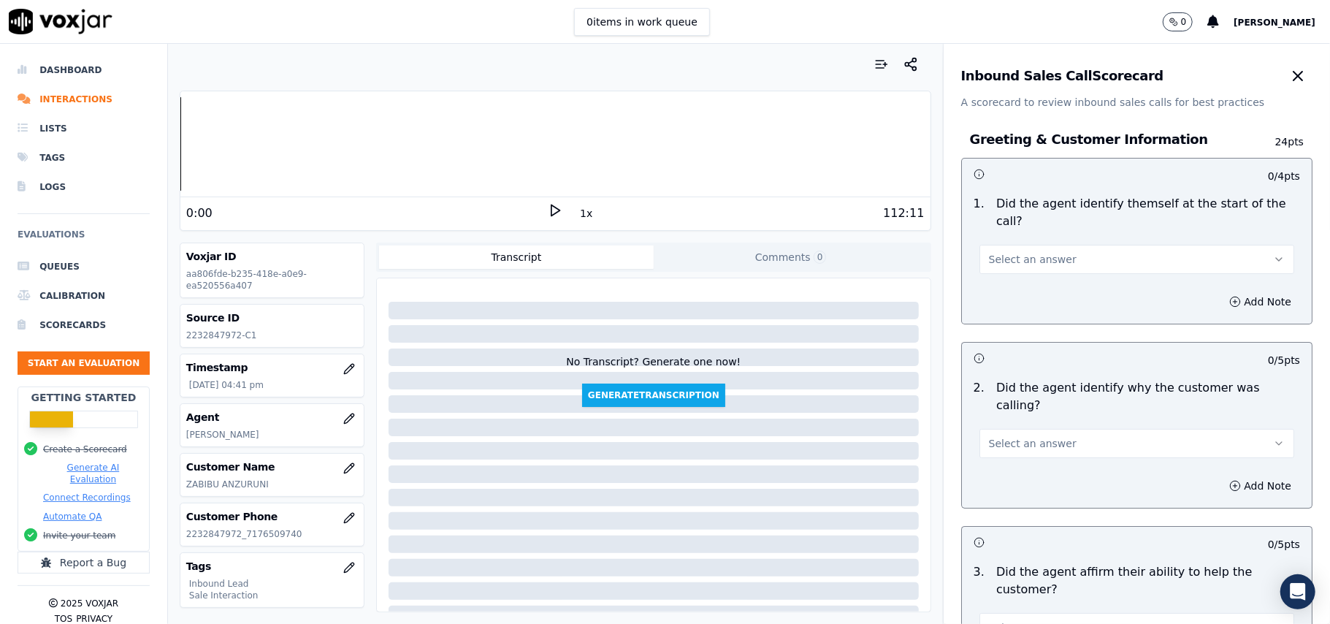
click at [1021, 251] on button "Select an answer" at bounding box center [1137, 259] width 315 height 29
click at [998, 287] on div "No" at bounding box center [1105, 298] width 283 height 23
click at [994, 245] on button "No" at bounding box center [1137, 259] width 315 height 29
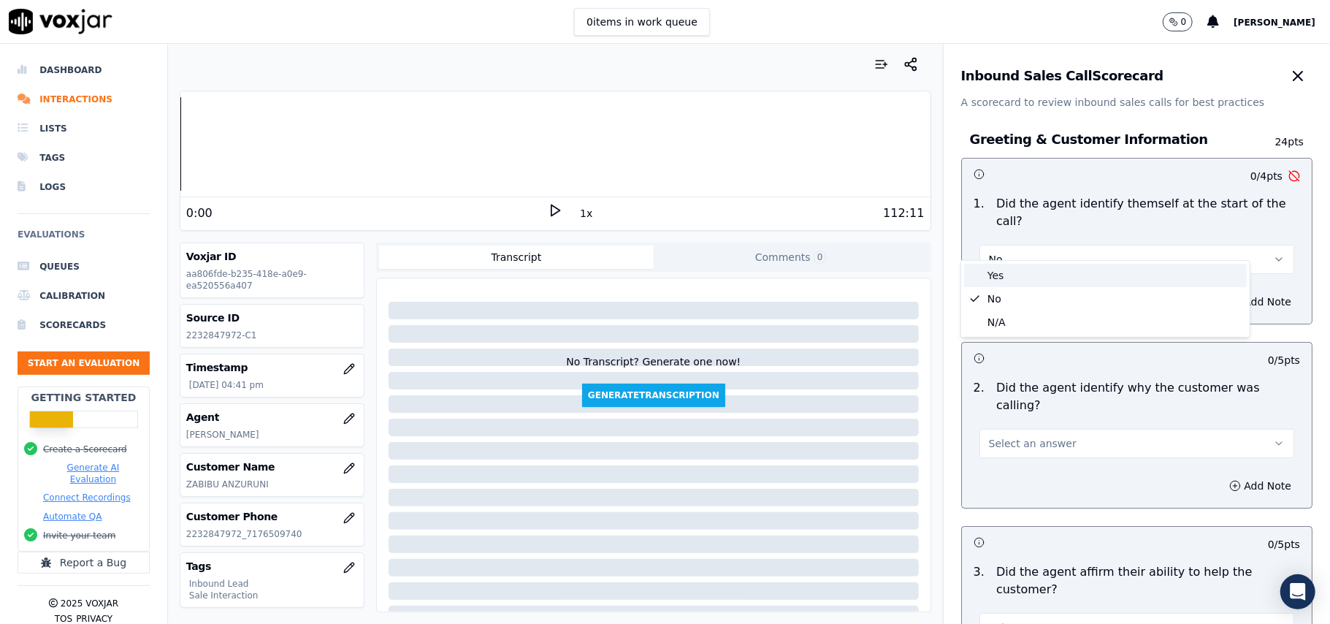
click at [988, 279] on div "Yes" at bounding box center [1105, 275] width 283 height 23
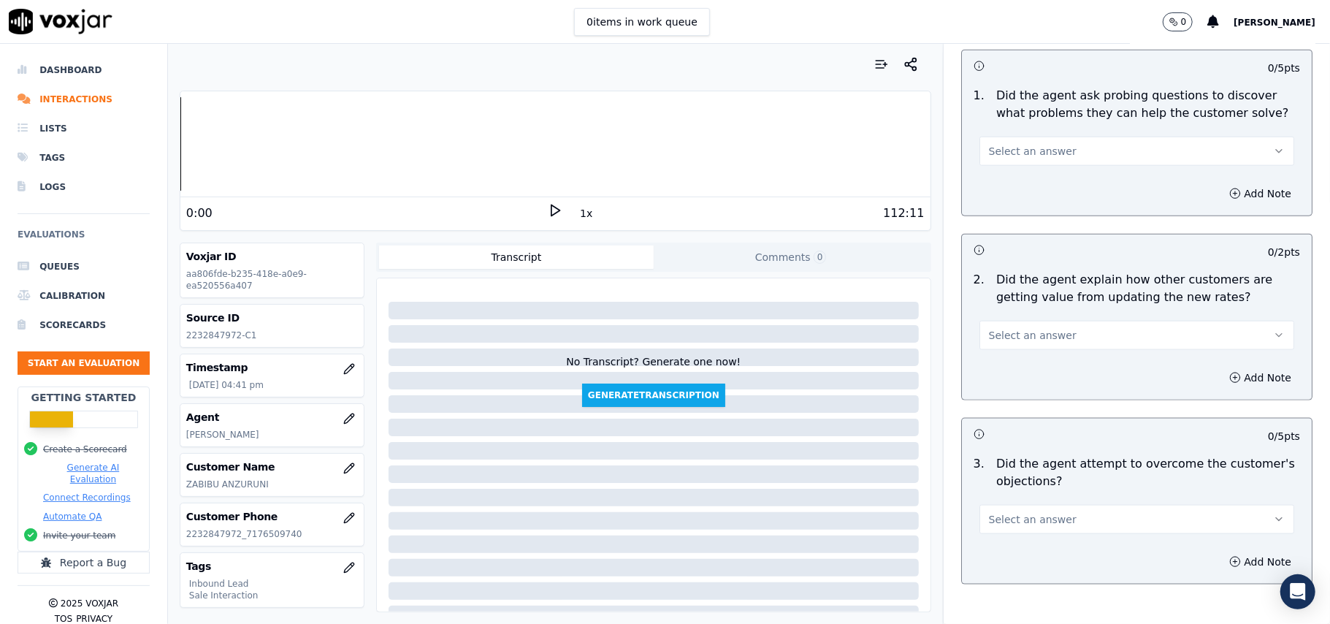
scroll to position [4089, 0]
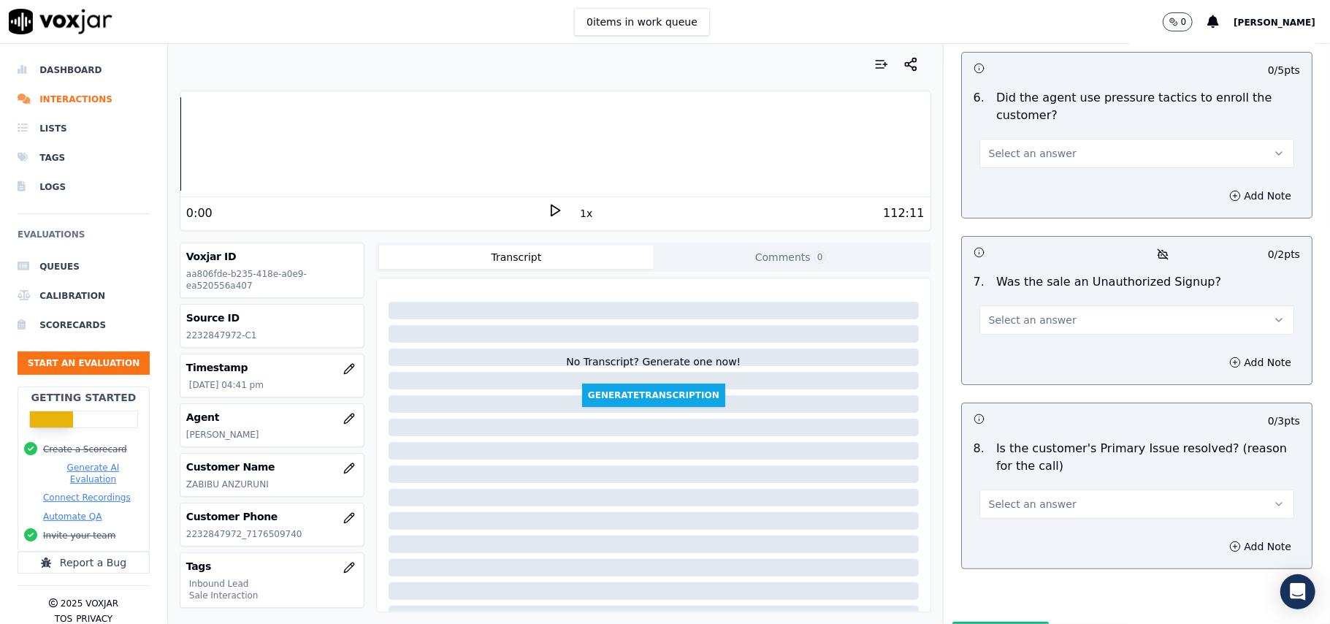
click at [1086, 489] on button "Select an answer" at bounding box center [1137, 503] width 315 height 29
click at [1007, 486] on div "No" at bounding box center [1105, 483] width 283 height 23
click at [1032, 313] on span "Select an answer" at bounding box center [1033, 320] width 88 height 15
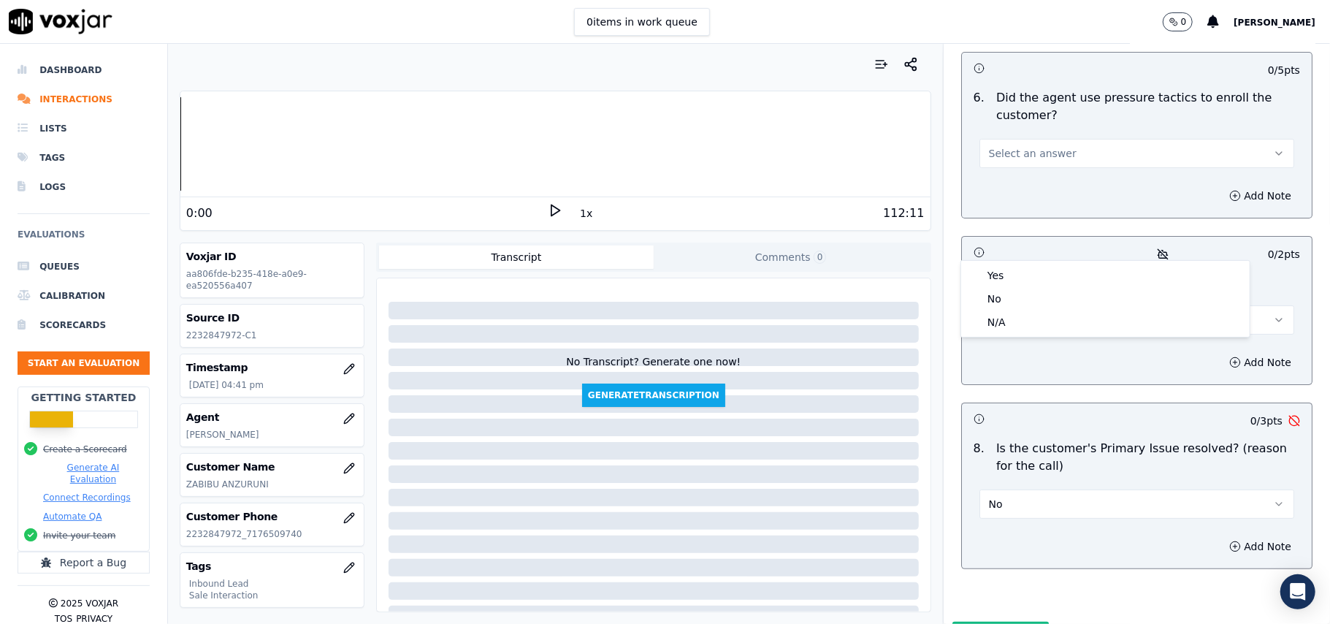
click at [1053, 489] on button "No" at bounding box center [1137, 503] width 315 height 29
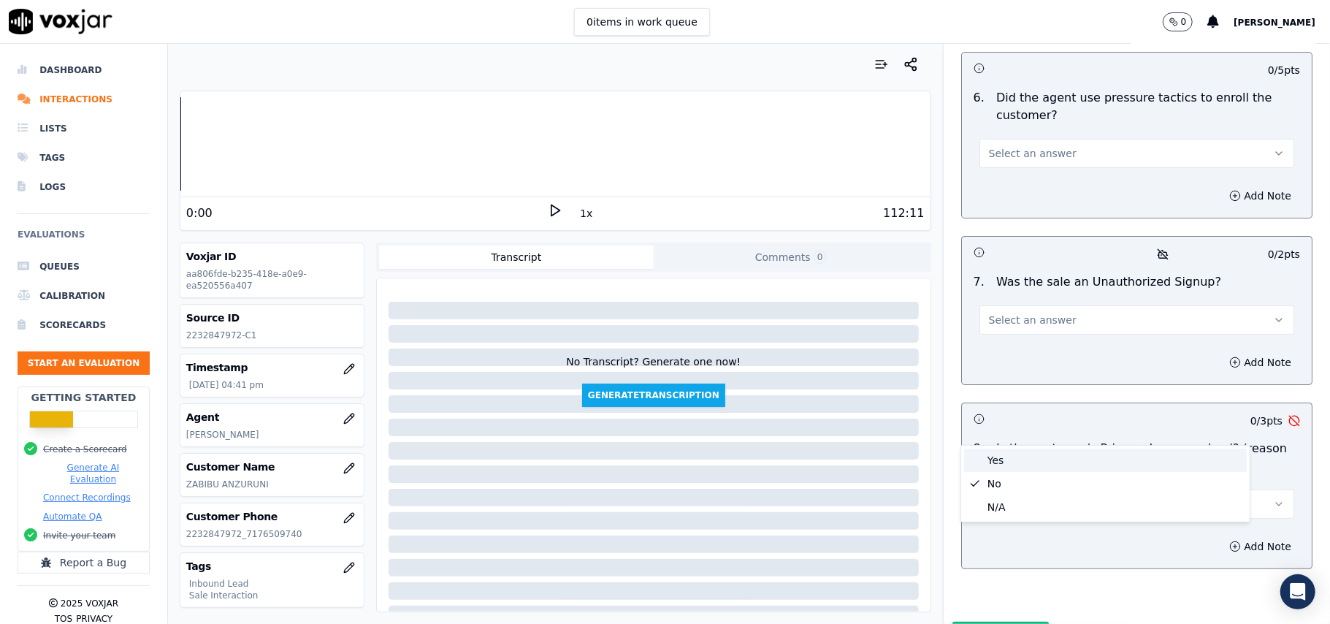
click at [991, 463] on div "Yes" at bounding box center [1105, 460] width 283 height 23
click at [1017, 313] on span "Select an answer" at bounding box center [1033, 320] width 88 height 15
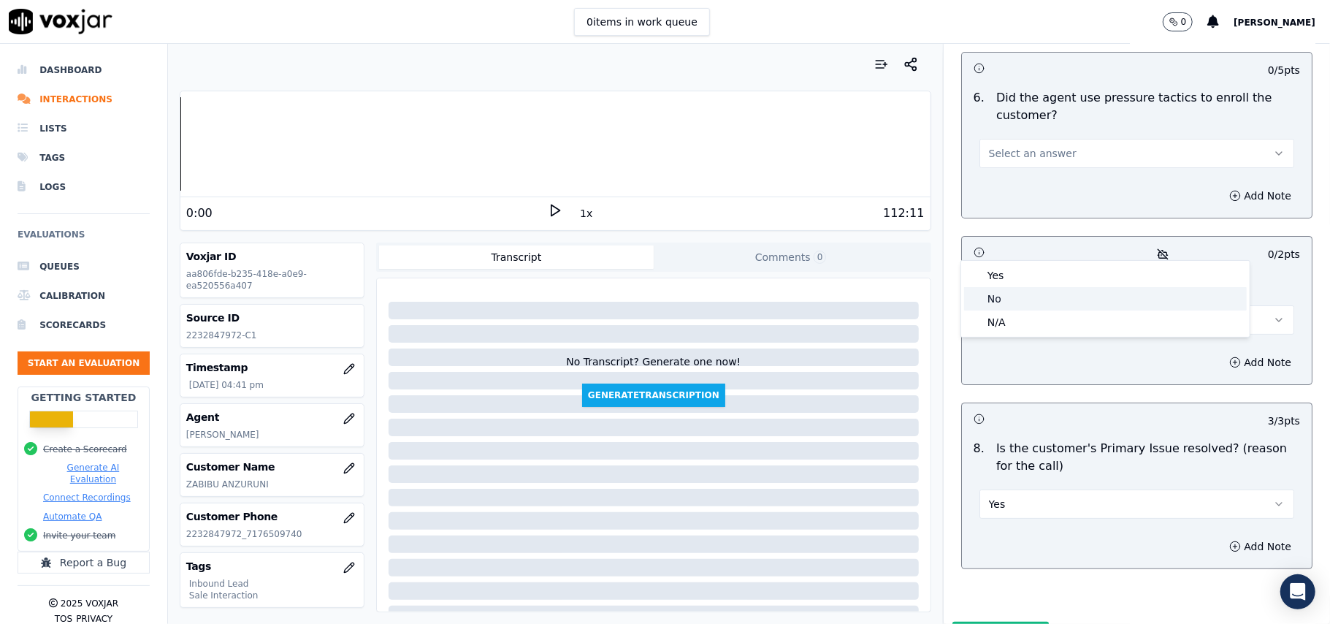
click at [1005, 302] on div "No" at bounding box center [1105, 298] width 283 height 23
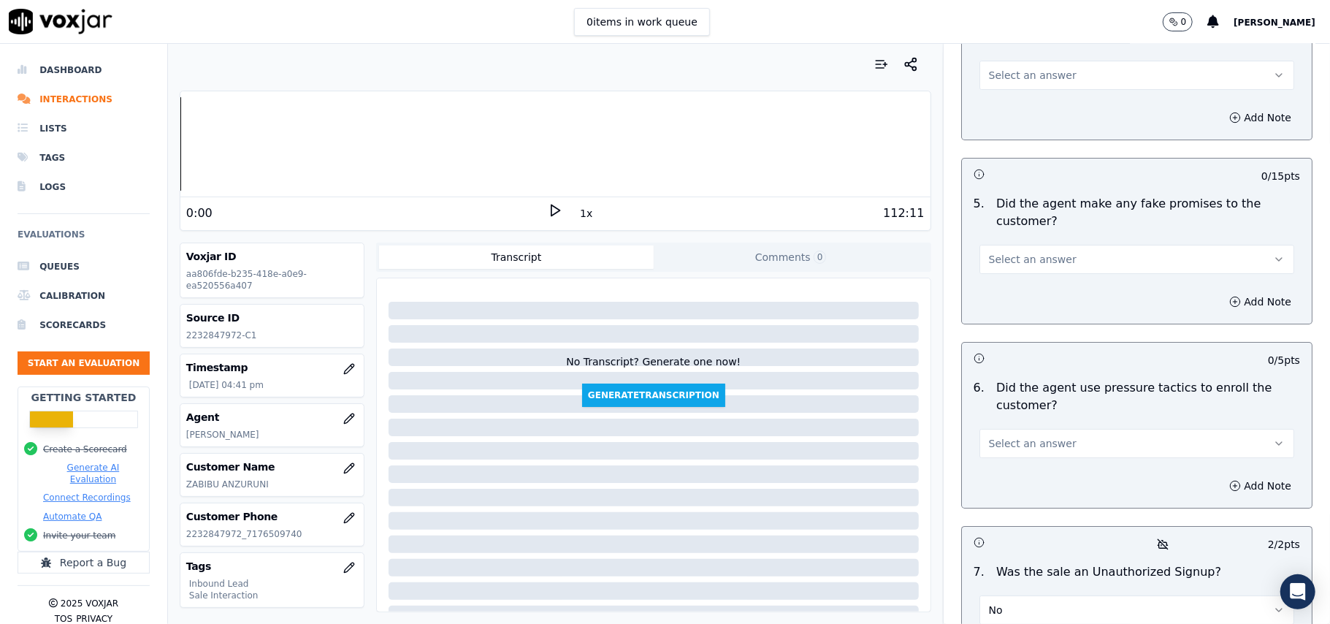
scroll to position [3797, 0]
click at [1011, 438] on span "Select an answer" at bounding box center [1033, 445] width 88 height 15
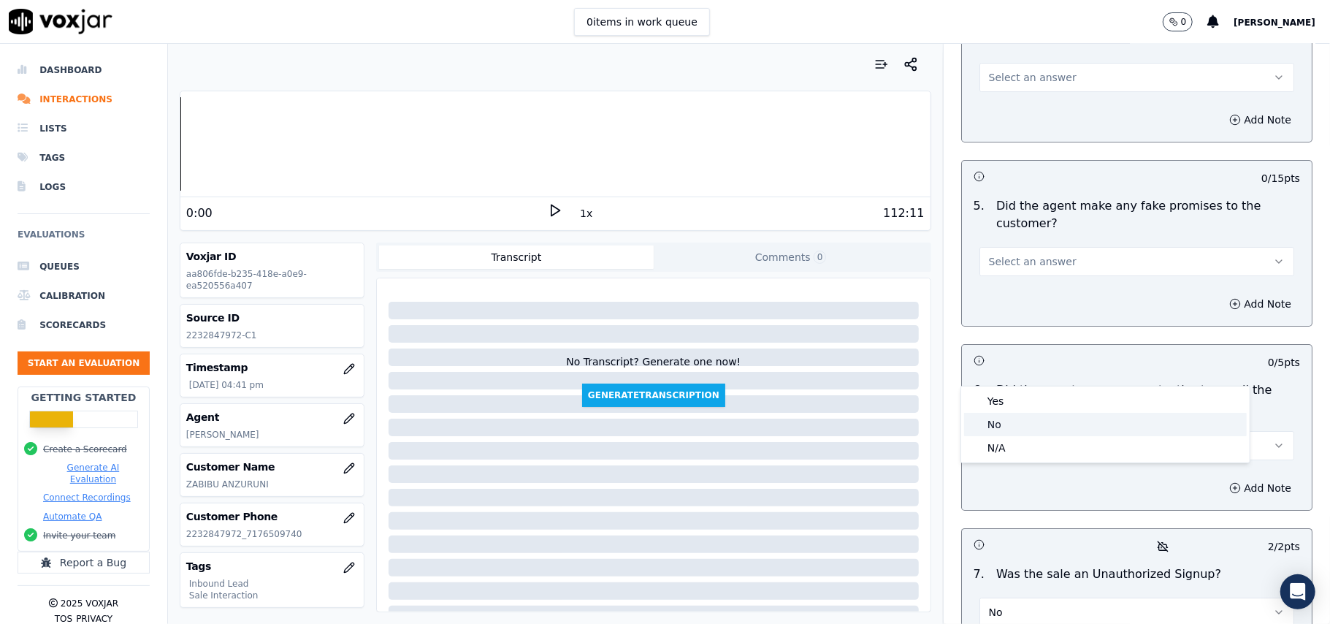
click at [1001, 424] on div "No" at bounding box center [1105, 424] width 283 height 23
click at [1015, 254] on span "Select an answer" at bounding box center [1033, 261] width 88 height 15
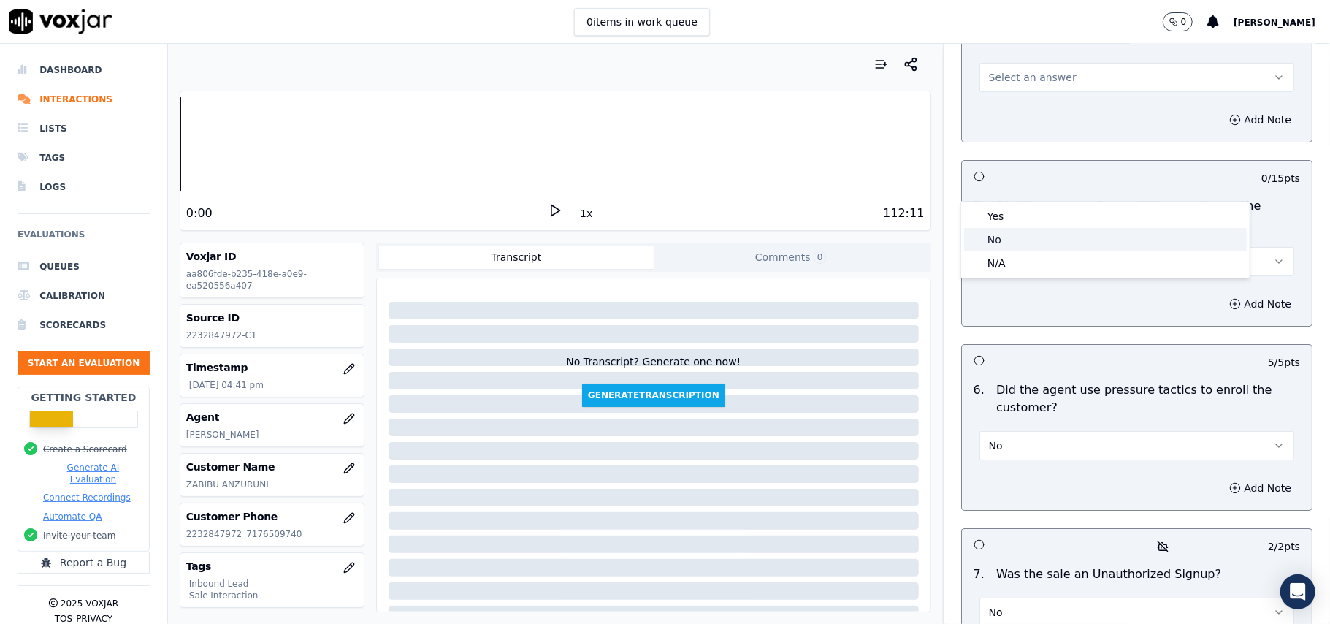
click at [998, 241] on div "No" at bounding box center [1105, 239] width 283 height 23
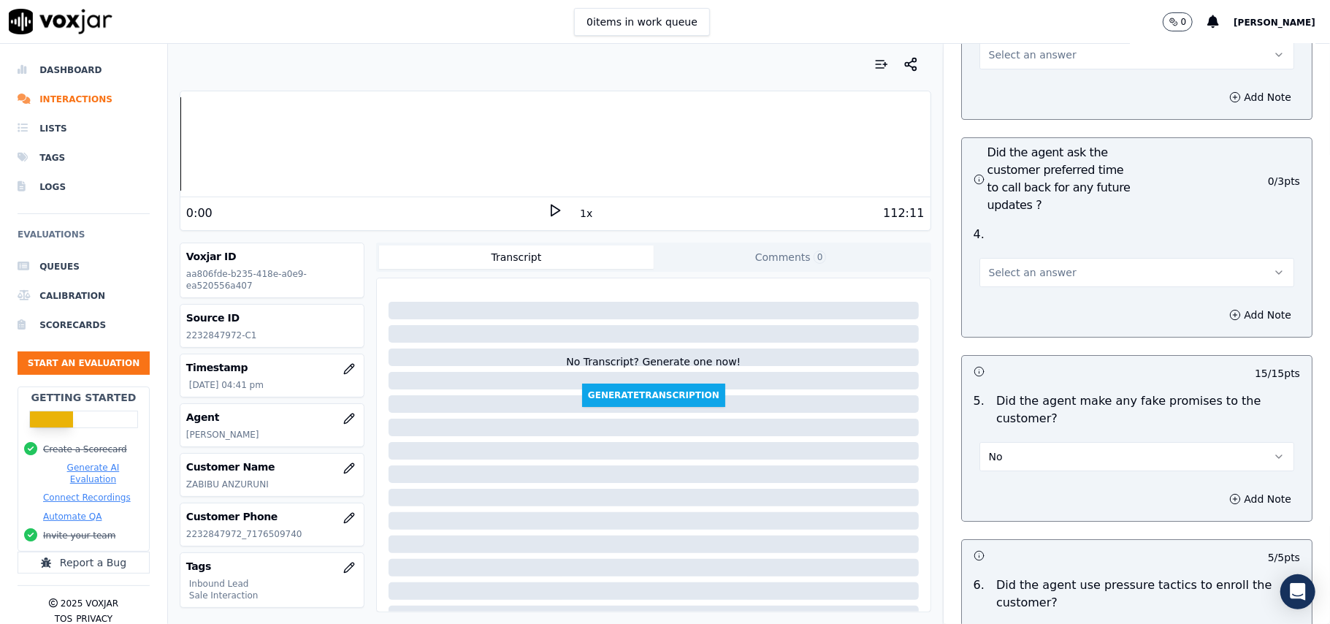
click at [1015, 265] on span "Select an answer" at bounding box center [1033, 272] width 88 height 15
click at [1001, 228] on div "Yes" at bounding box center [1105, 226] width 283 height 23
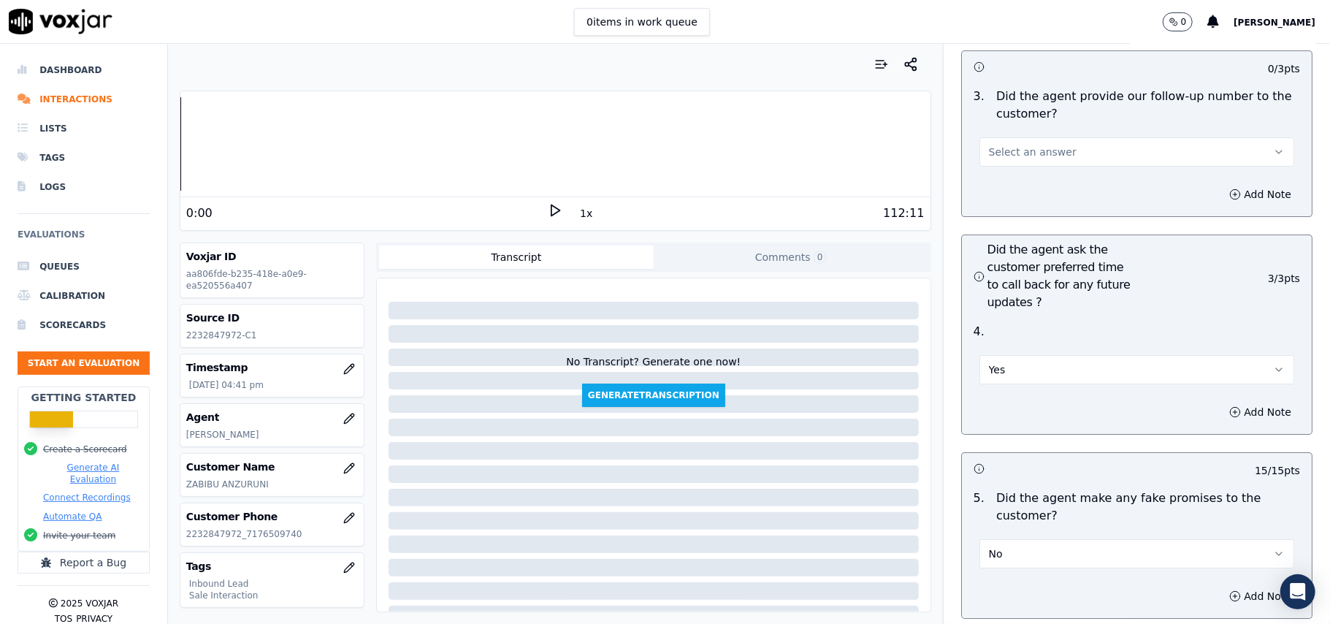
click at [1007, 355] on button "Yes" at bounding box center [1137, 369] width 315 height 29
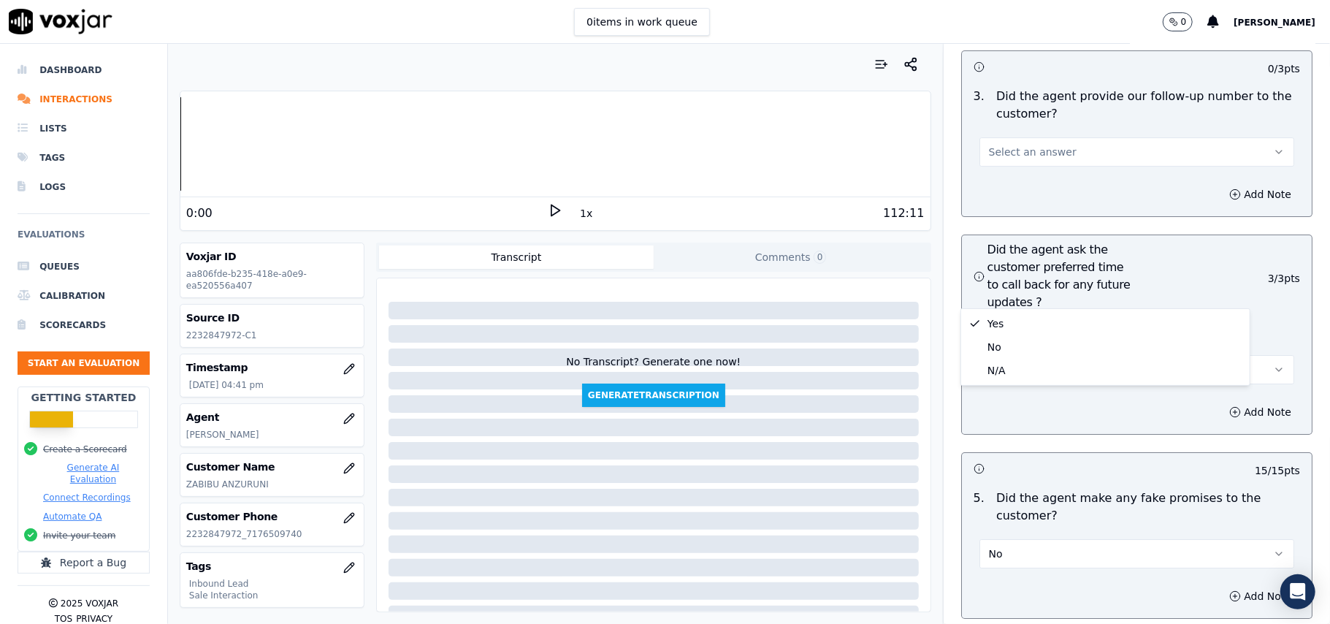
click at [1005, 366] on div "N/A" at bounding box center [1105, 370] width 283 height 23
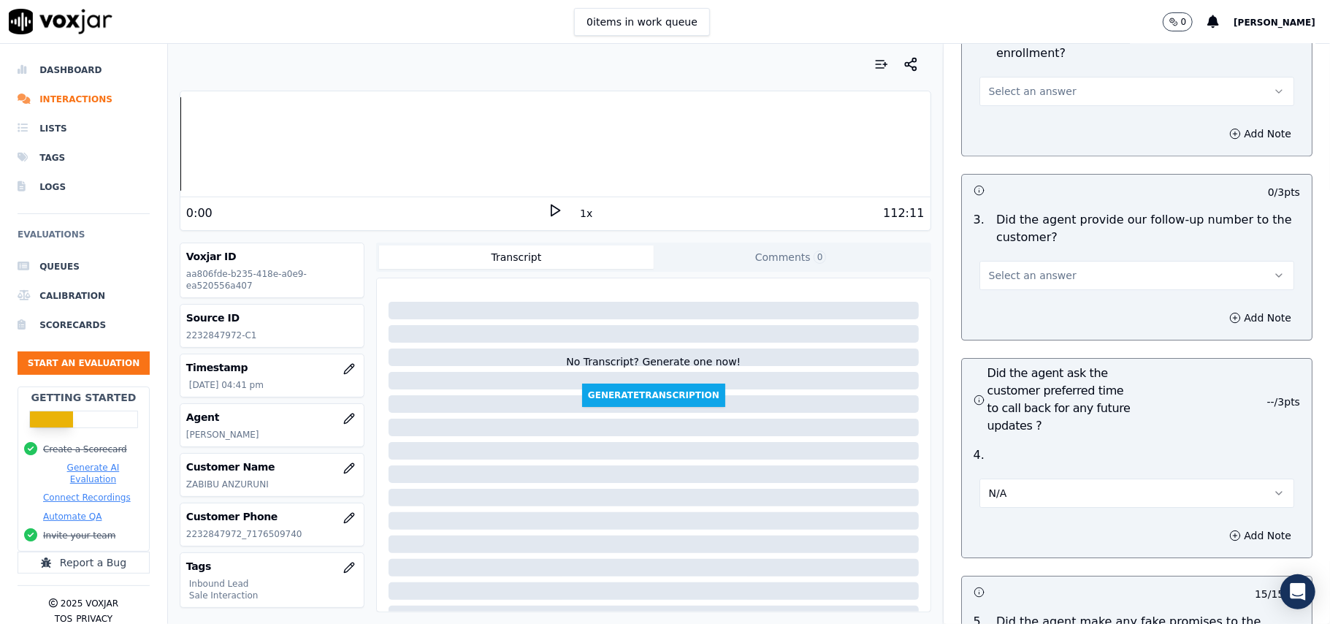
scroll to position [3309, 0]
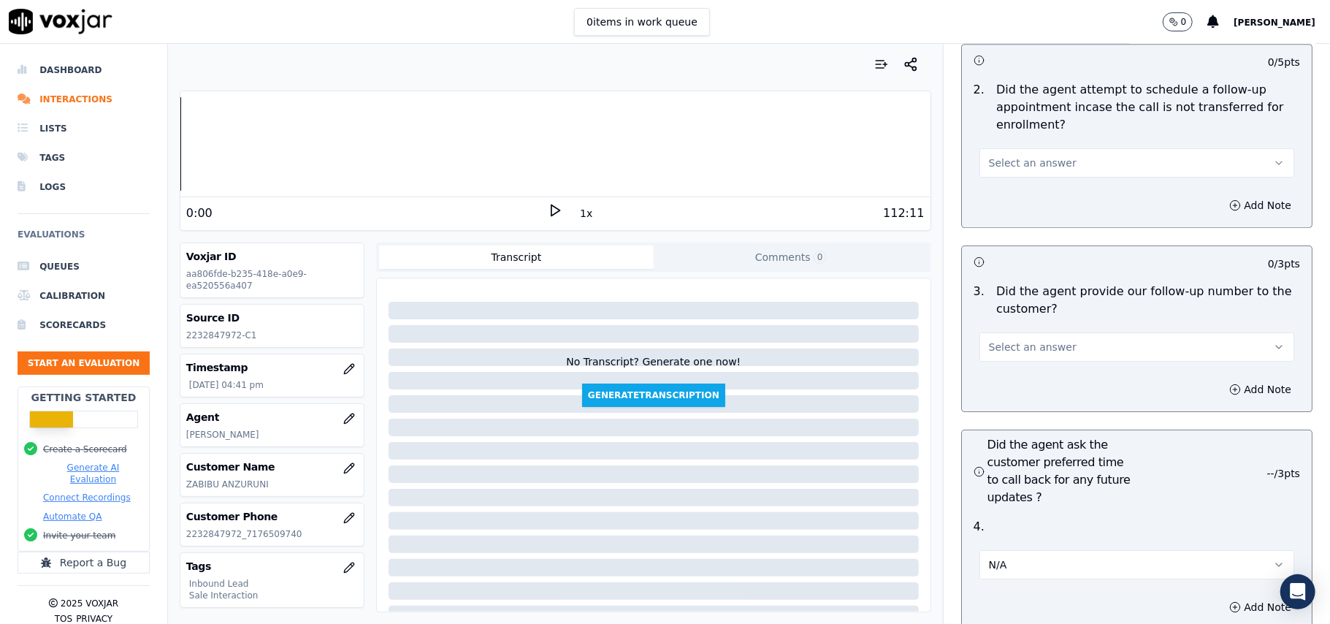
click at [1032, 340] on span "Select an answer" at bounding box center [1033, 347] width 88 height 15
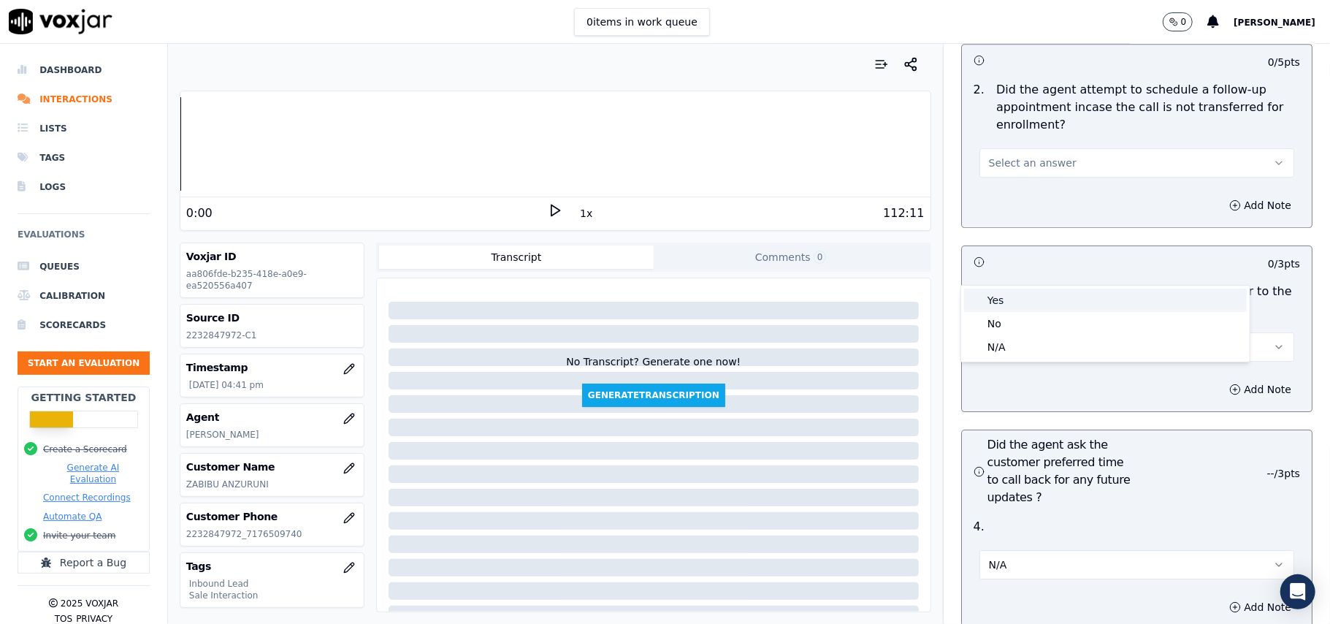
click at [1003, 305] on div "Yes" at bounding box center [1105, 300] width 283 height 23
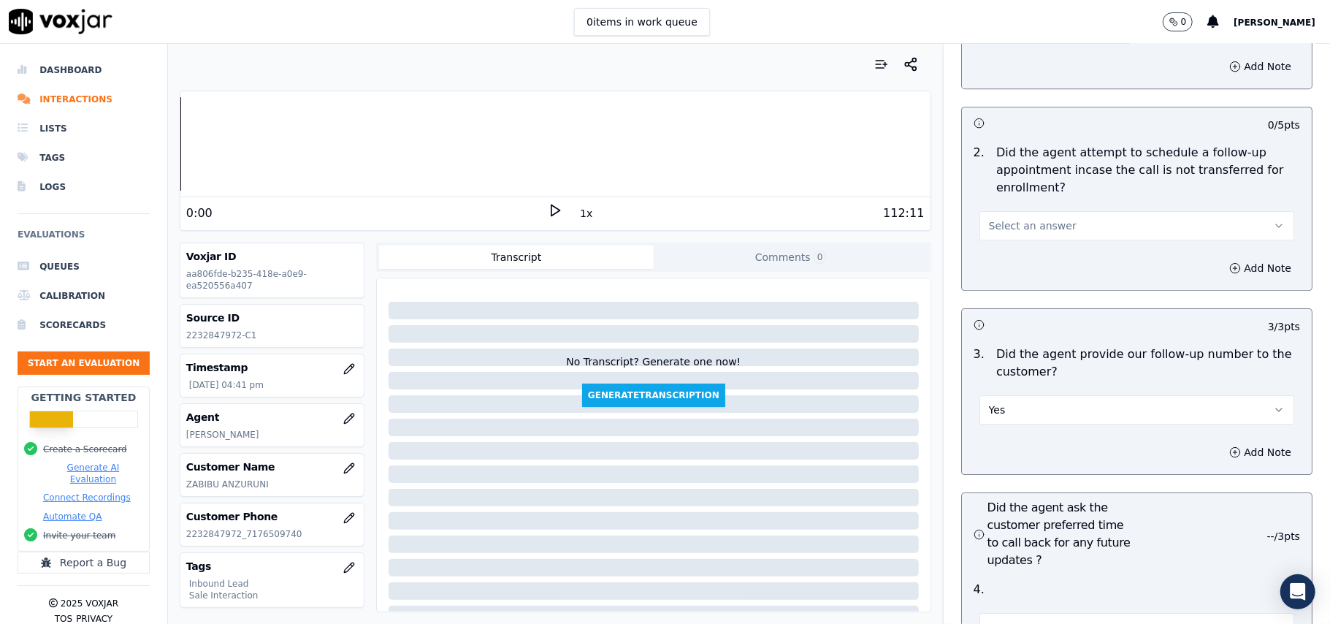
scroll to position [3212, 0]
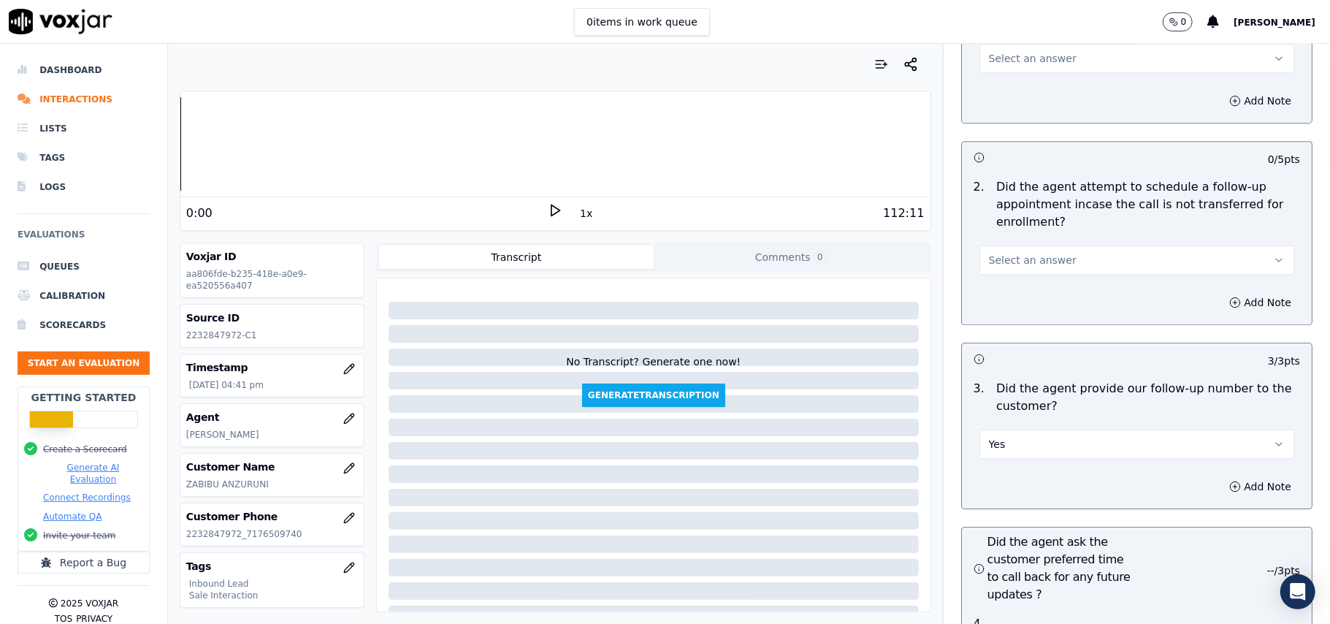
click at [996, 430] on button "Yes" at bounding box center [1137, 444] width 315 height 29
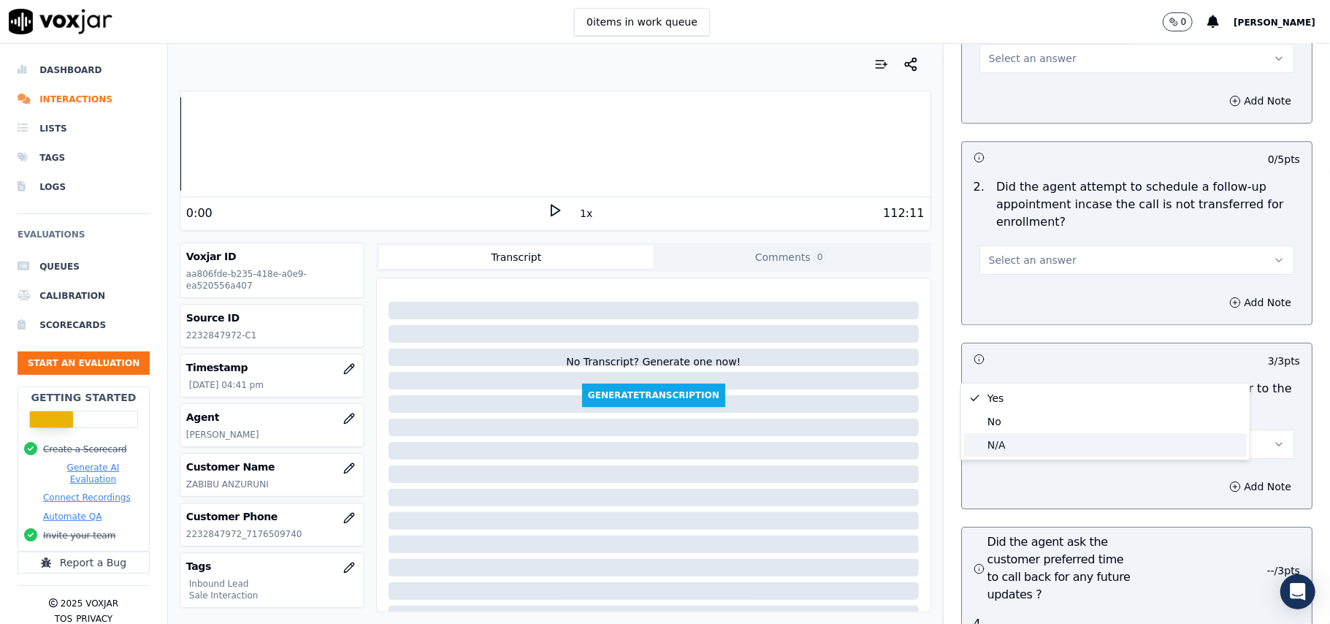
click at [997, 444] on div "N/A" at bounding box center [1105, 444] width 283 height 23
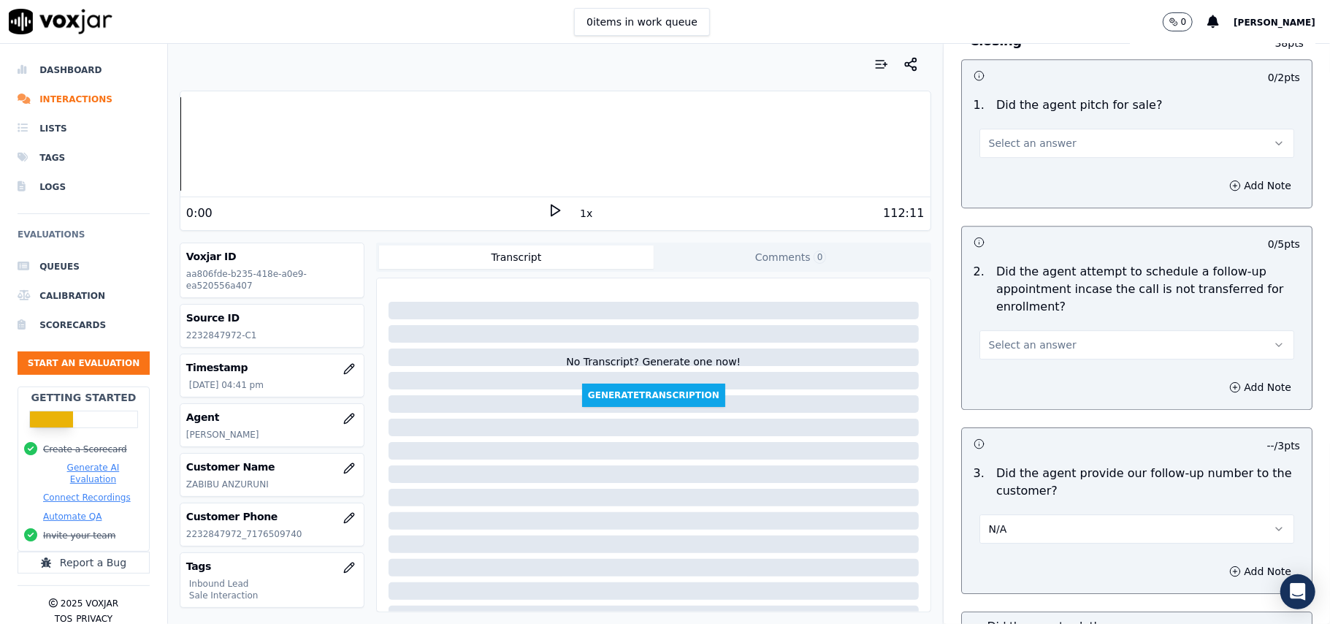
scroll to position [3017, 0]
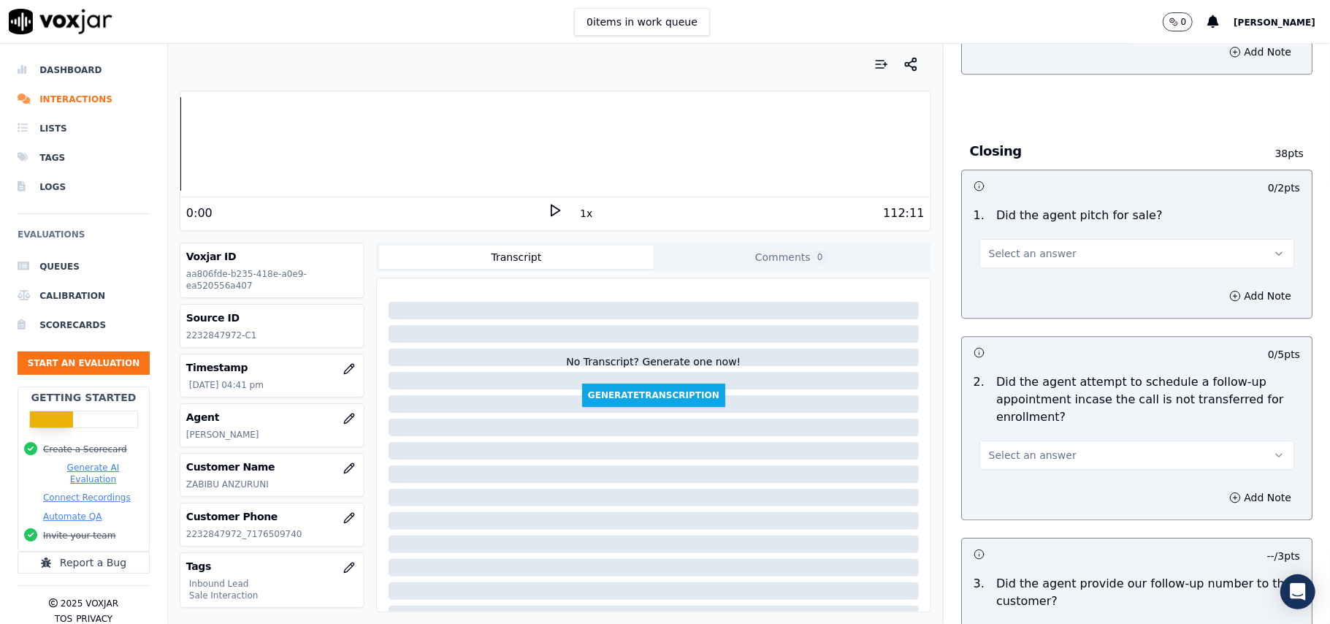
click at [1026, 448] on span "Select an answer" at bounding box center [1033, 455] width 88 height 15
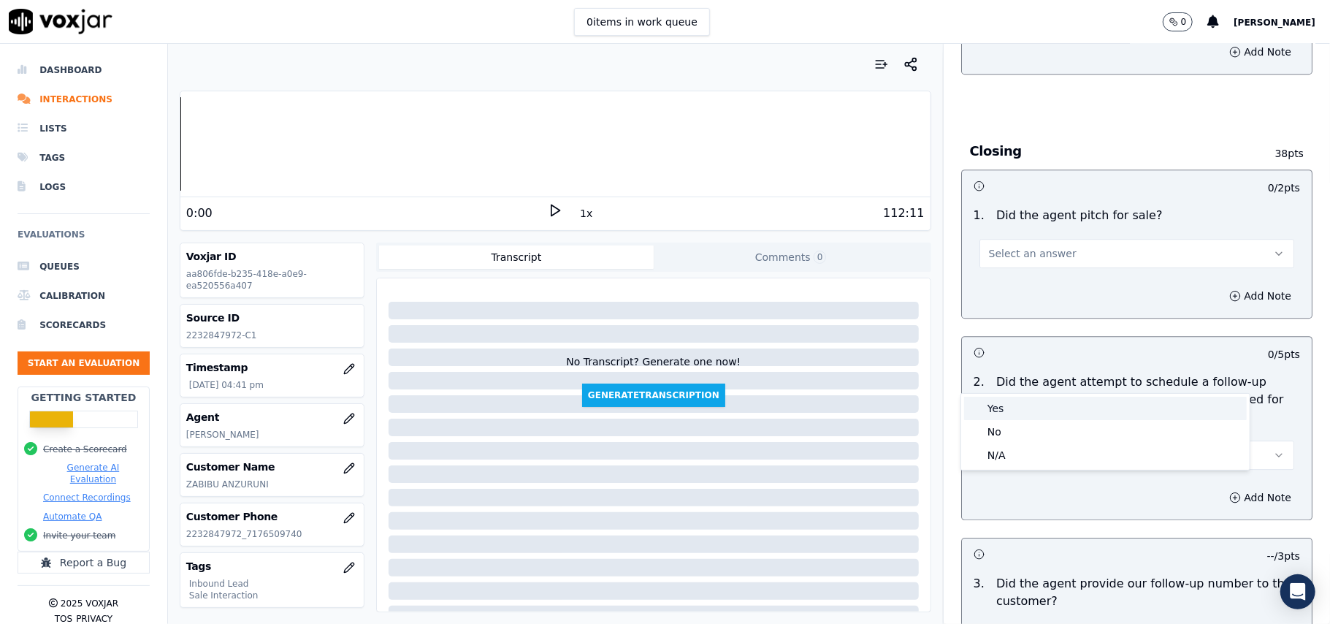
click at [1007, 409] on div "Yes" at bounding box center [1105, 408] width 283 height 23
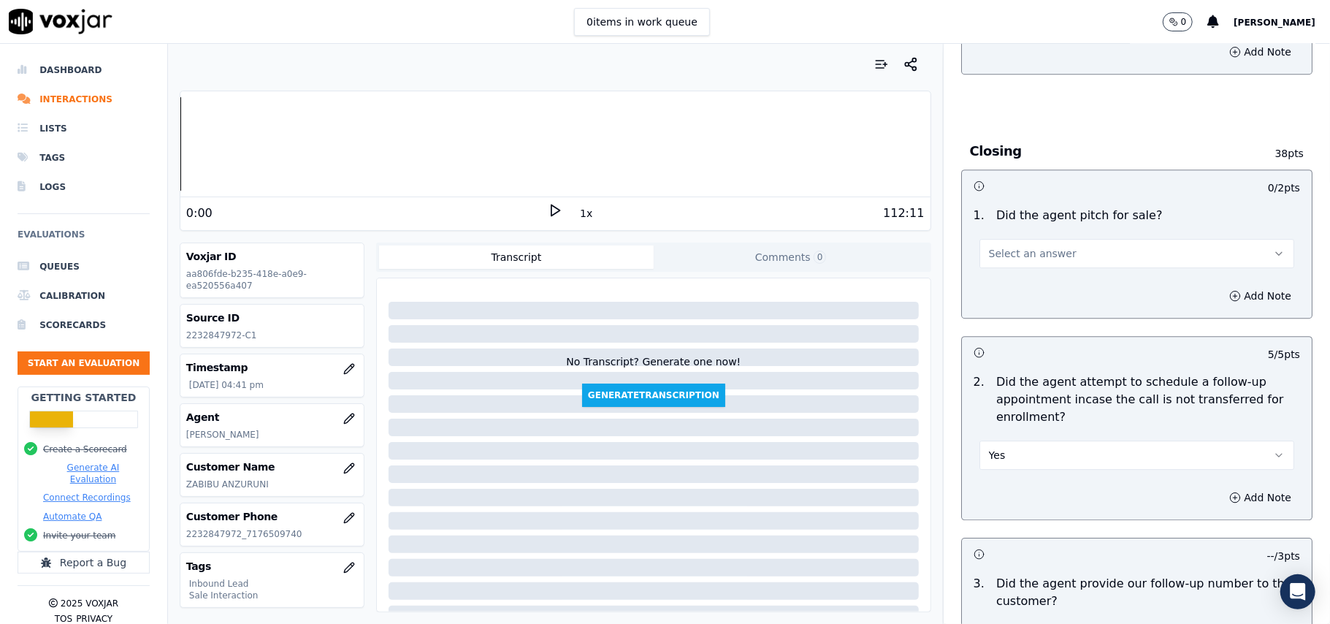
scroll to position [2823, 0]
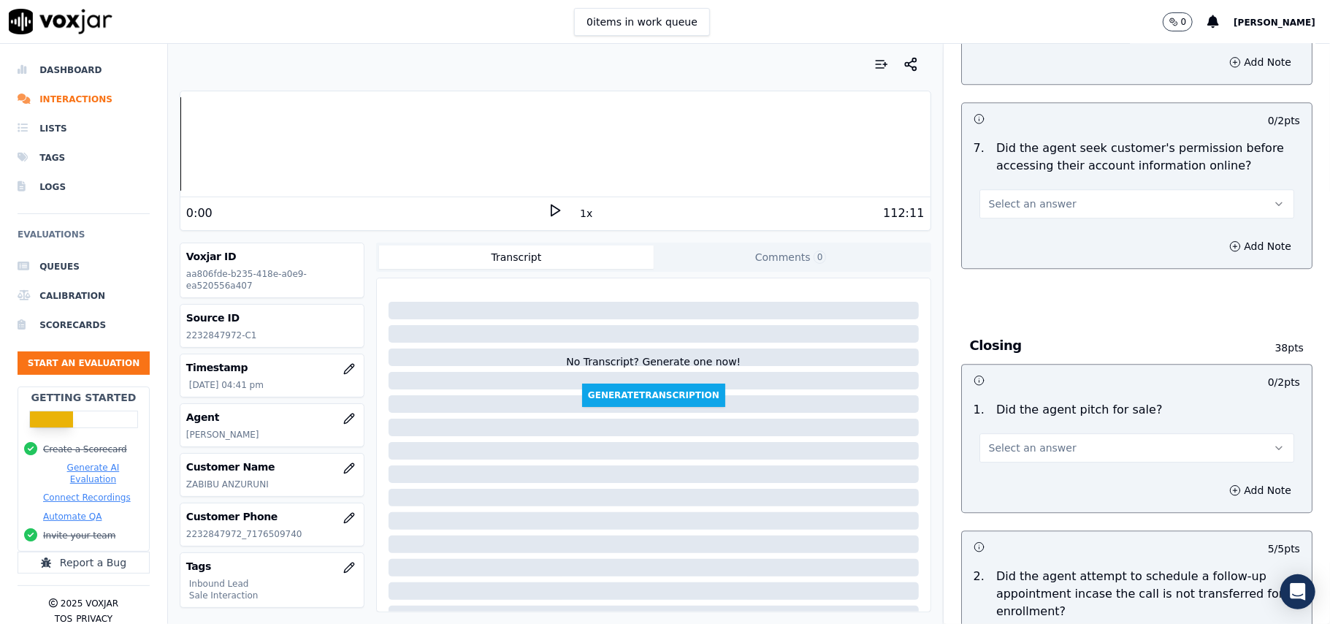
click at [1010, 441] on span "Select an answer" at bounding box center [1033, 448] width 88 height 15
click at [996, 402] on div "Yes" at bounding box center [1105, 400] width 283 height 23
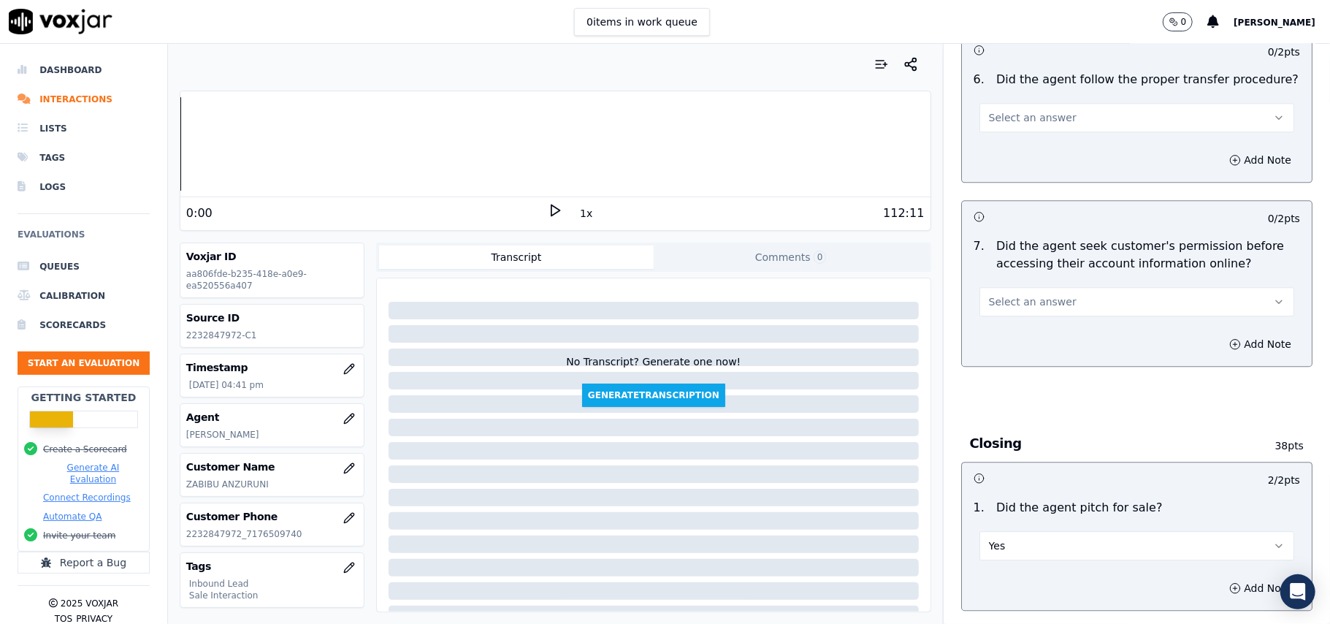
scroll to position [2628, 0]
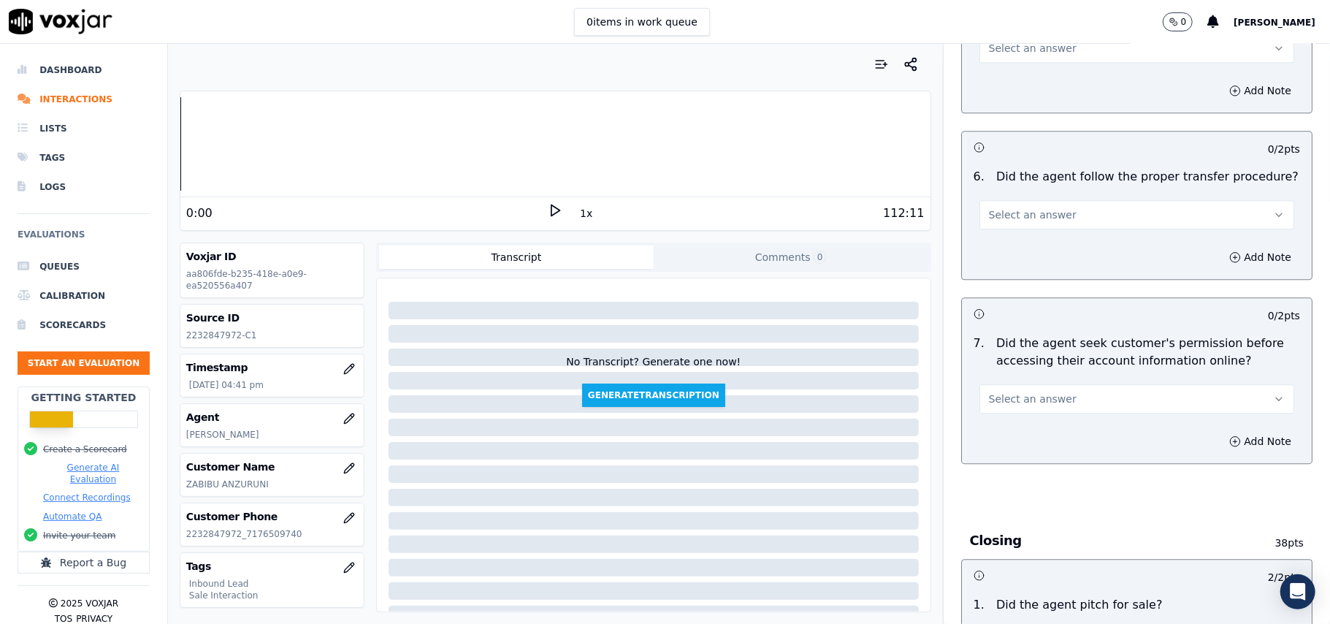
click at [1026, 392] on span "Select an answer" at bounding box center [1033, 399] width 88 height 15
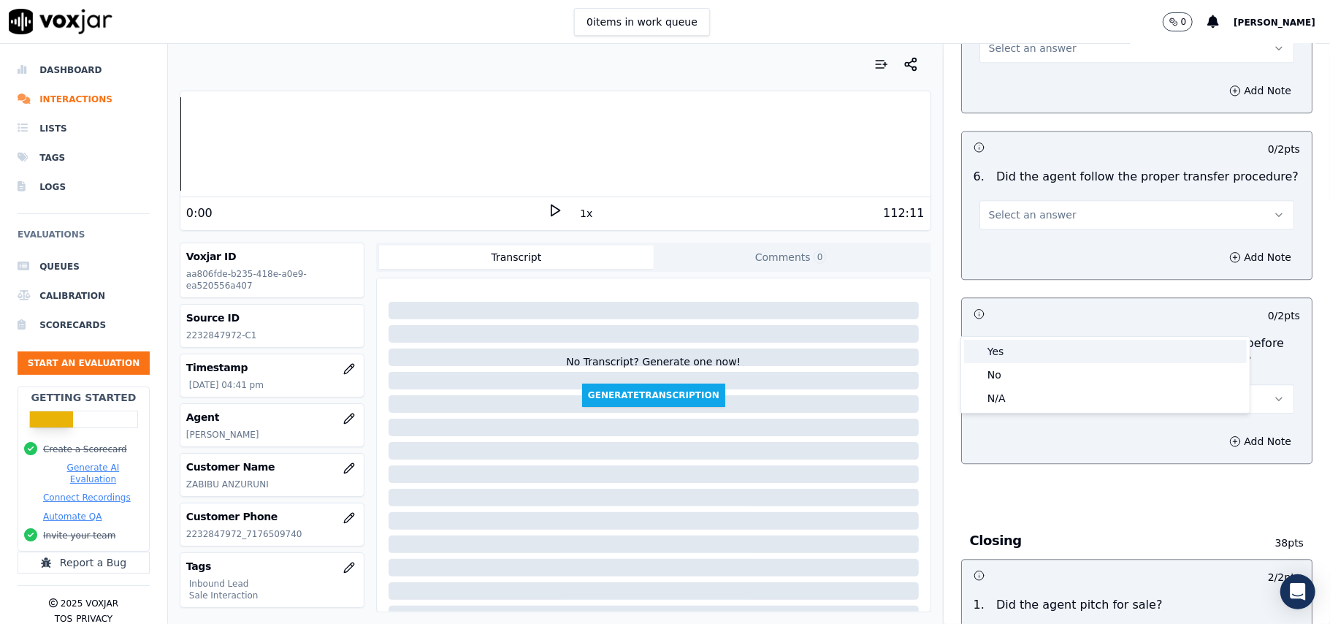
click at [1000, 351] on div "Yes" at bounding box center [1105, 351] width 283 height 23
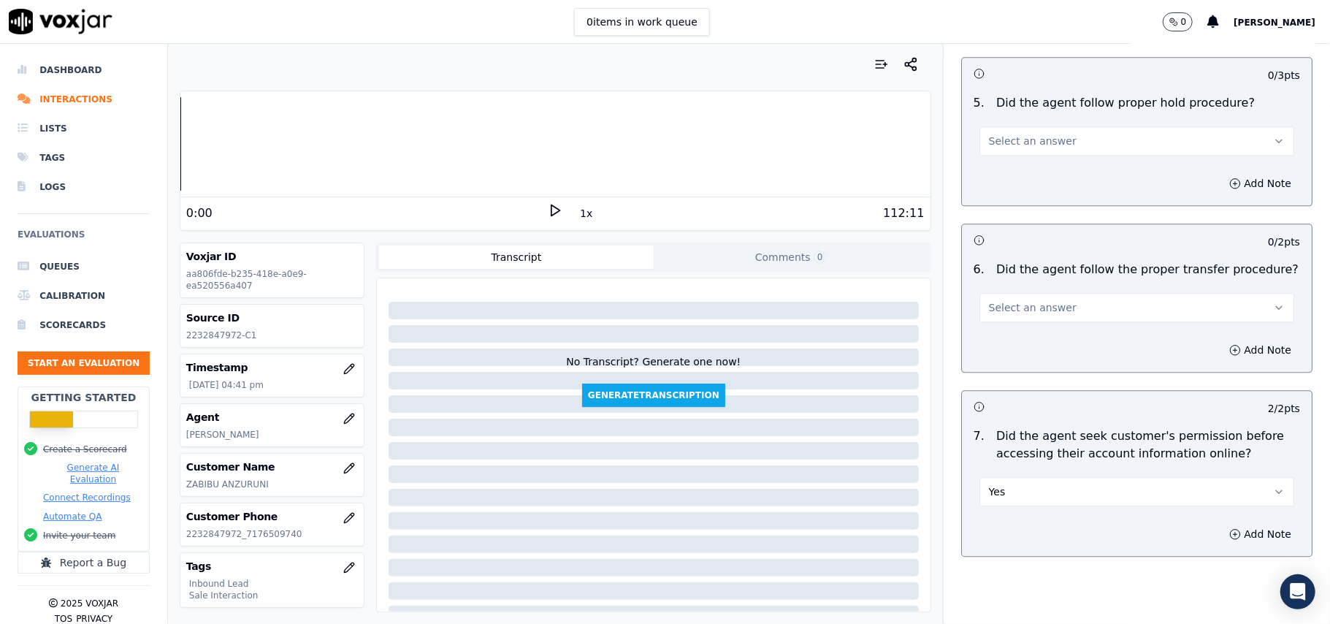
scroll to position [2336, 0]
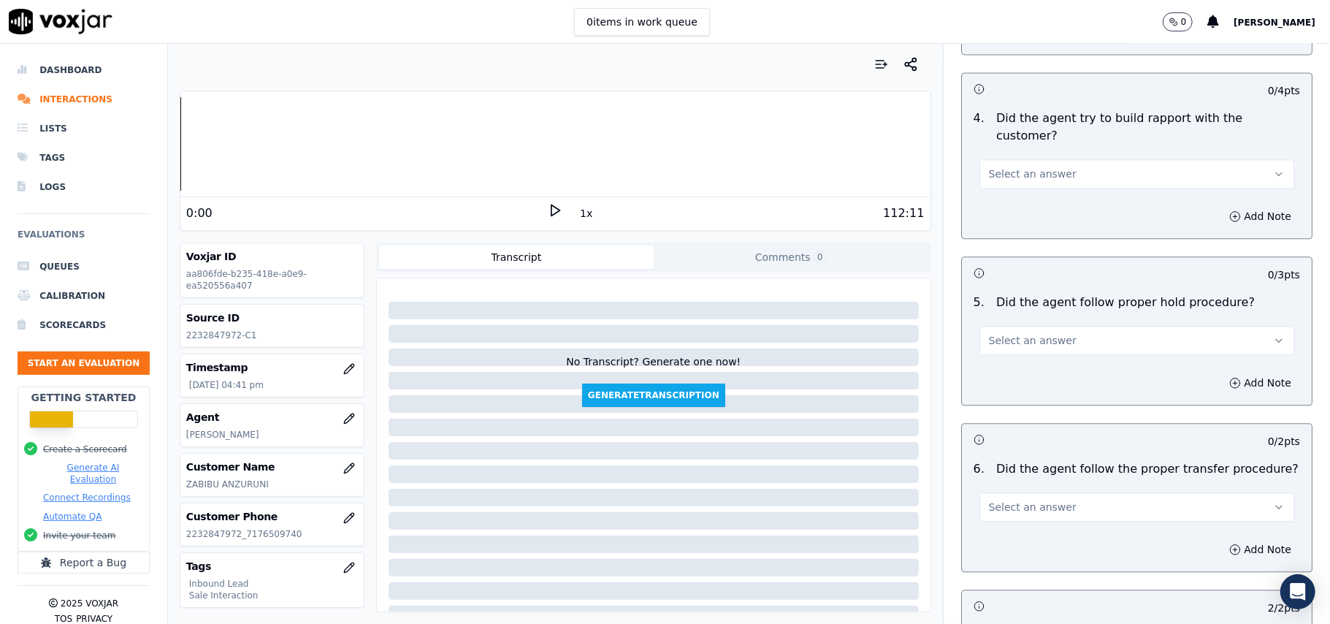
click at [1026, 500] on span "Select an answer" at bounding box center [1033, 507] width 88 height 15
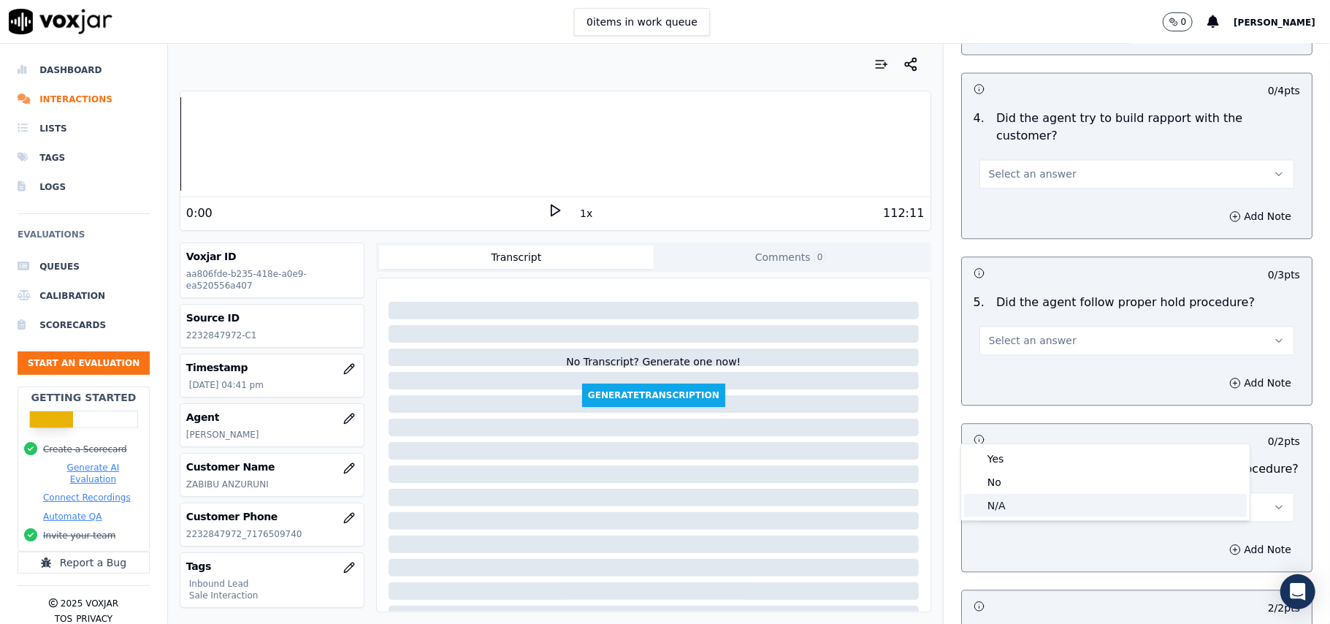
click at [1000, 501] on div "N/A" at bounding box center [1105, 505] width 283 height 23
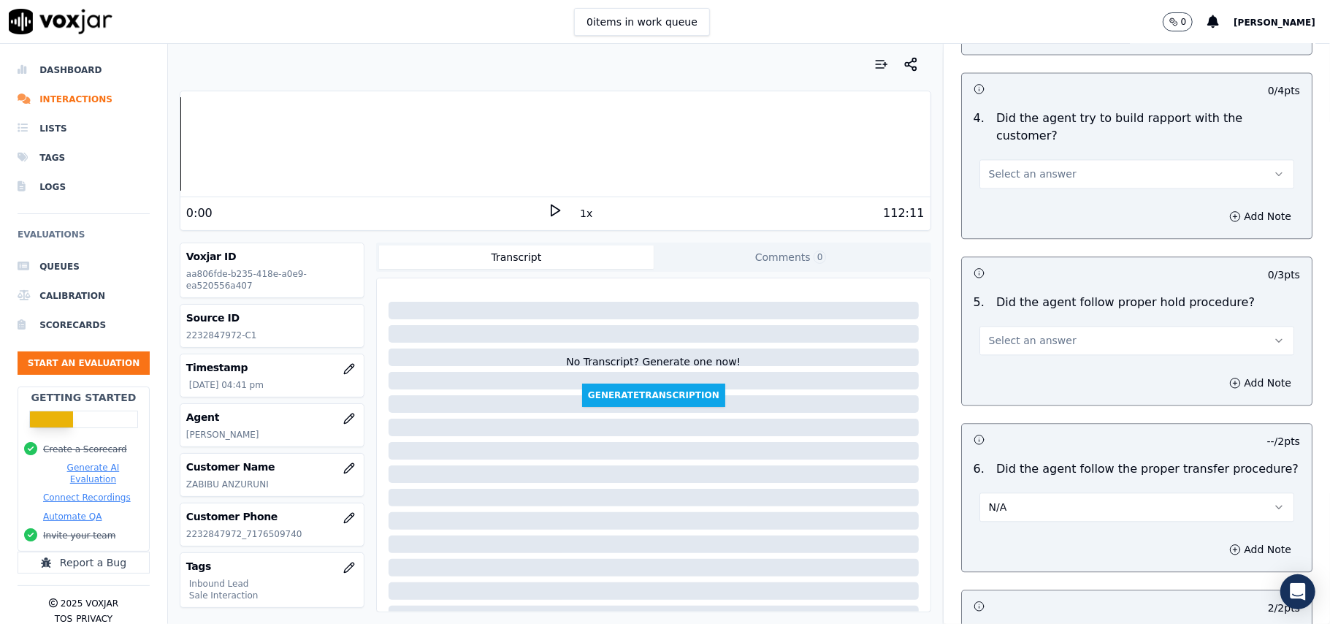
click at [1012, 326] on button "Select an answer" at bounding box center [1137, 340] width 315 height 29
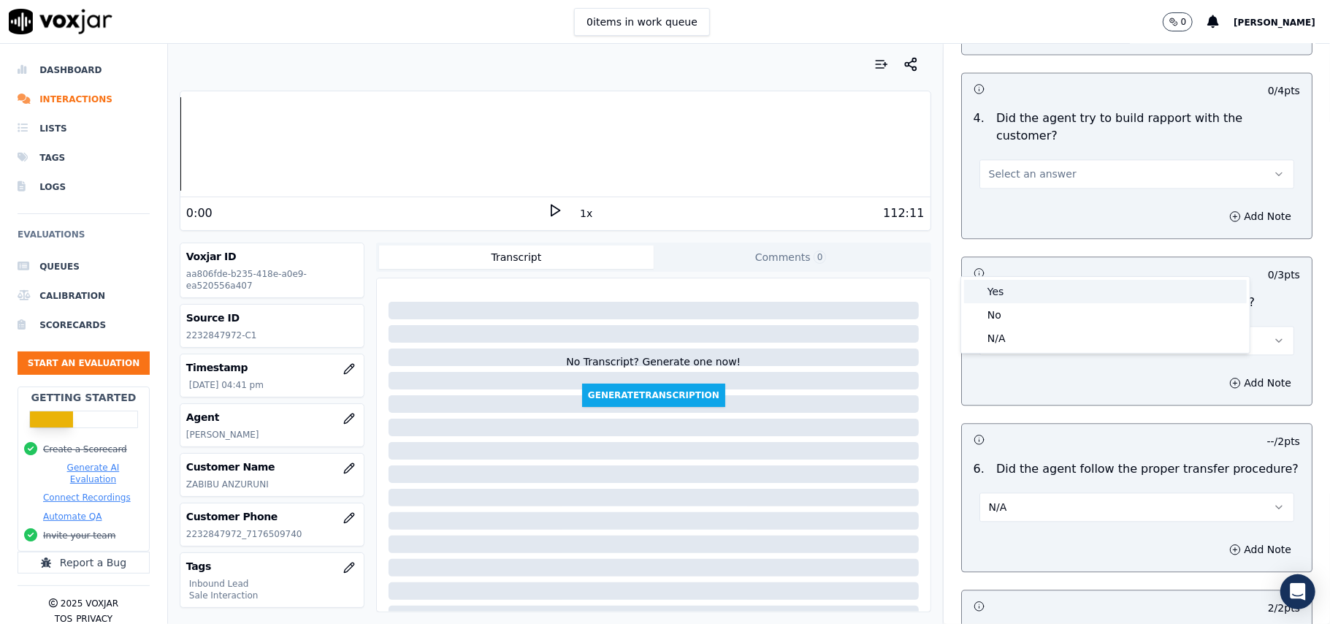
click at [1003, 300] on div "Yes" at bounding box center [1105, 291] width 283 height 23
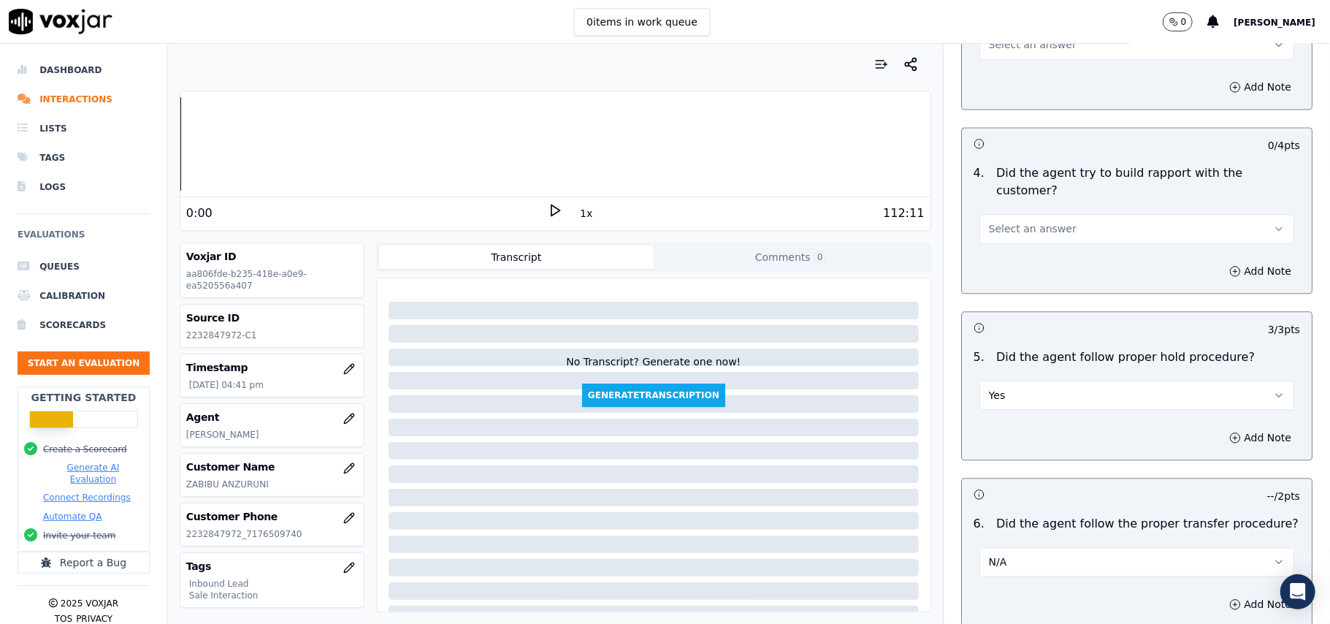
scroll to position [2140, 0]
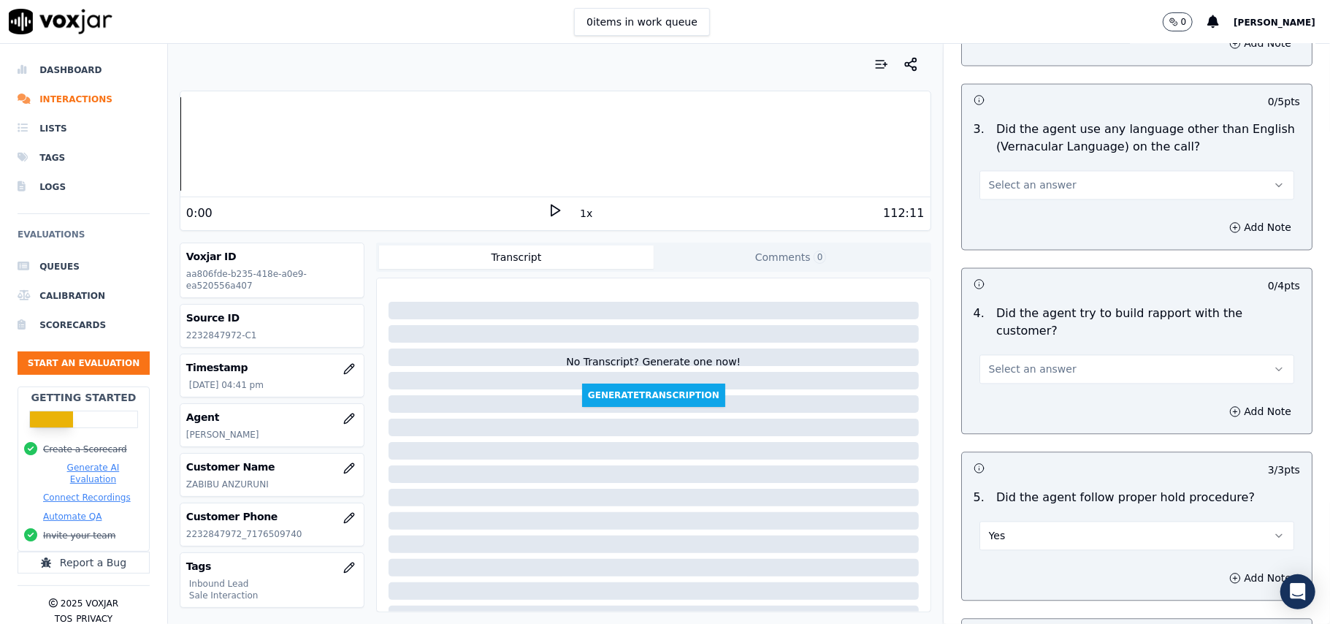
click at [1026, 362] on span "Select an answer" at bounding box center [1033, 369] width 88 height 15
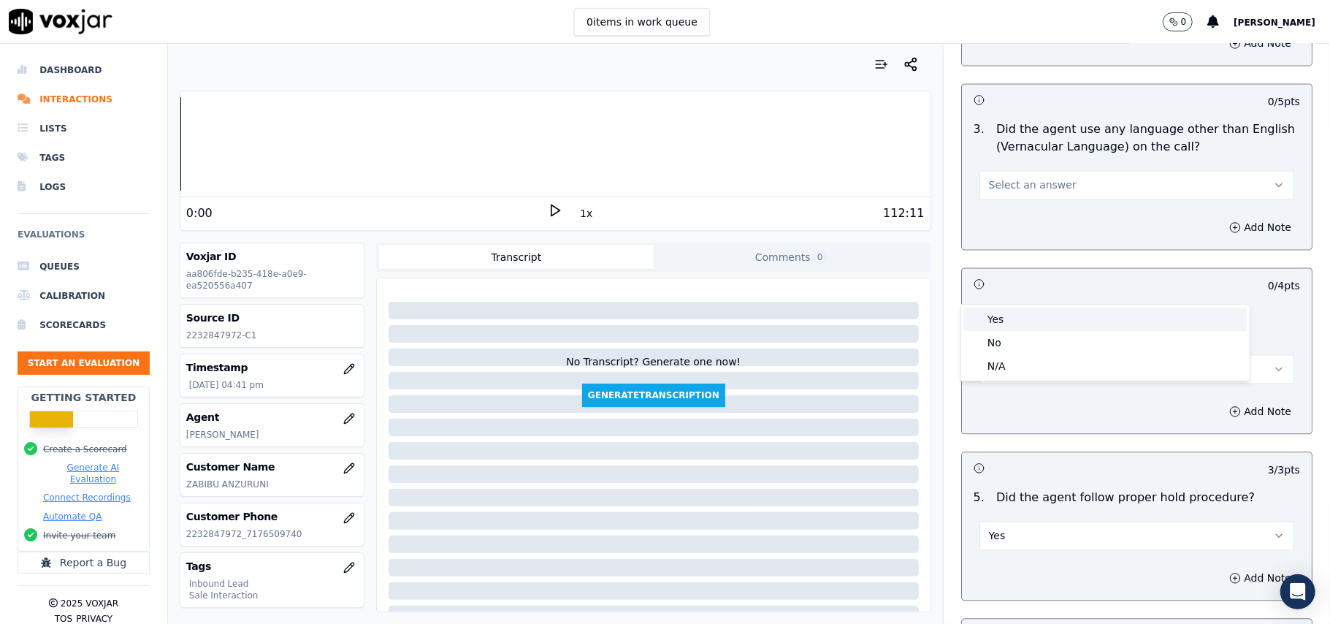
click at [1015, 321] on div "Yes" at bounding box center [1105, 319] width 283 height 23
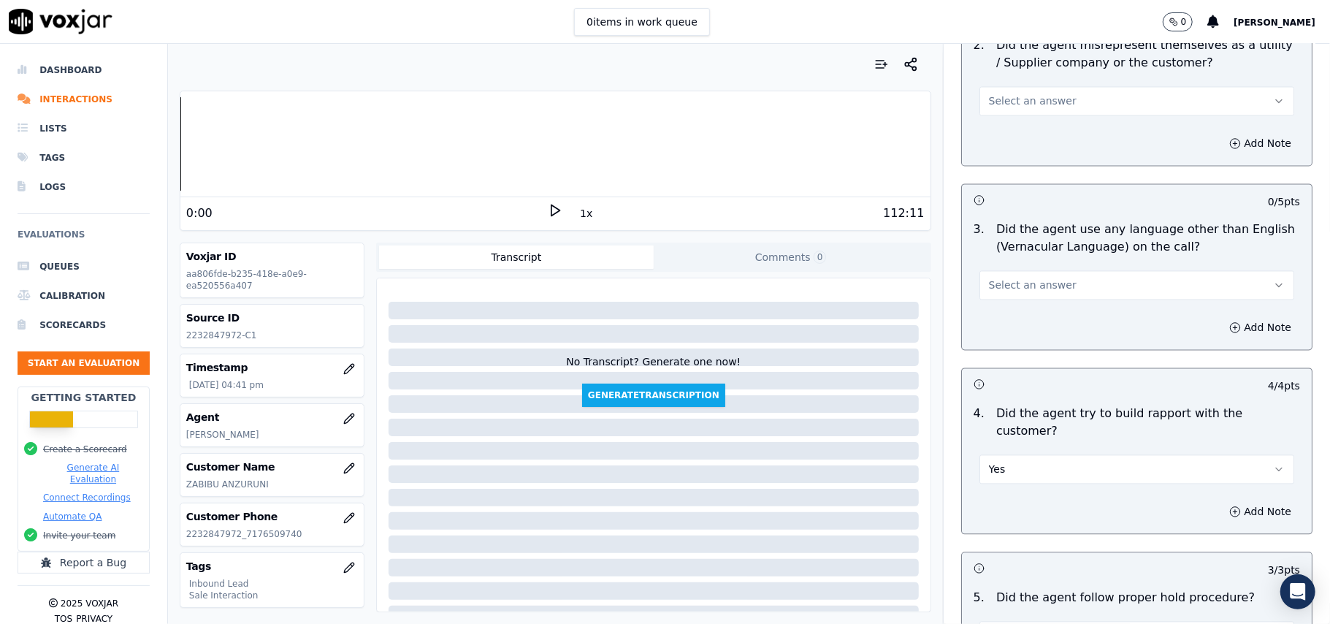
scroll to position [1946, 0]
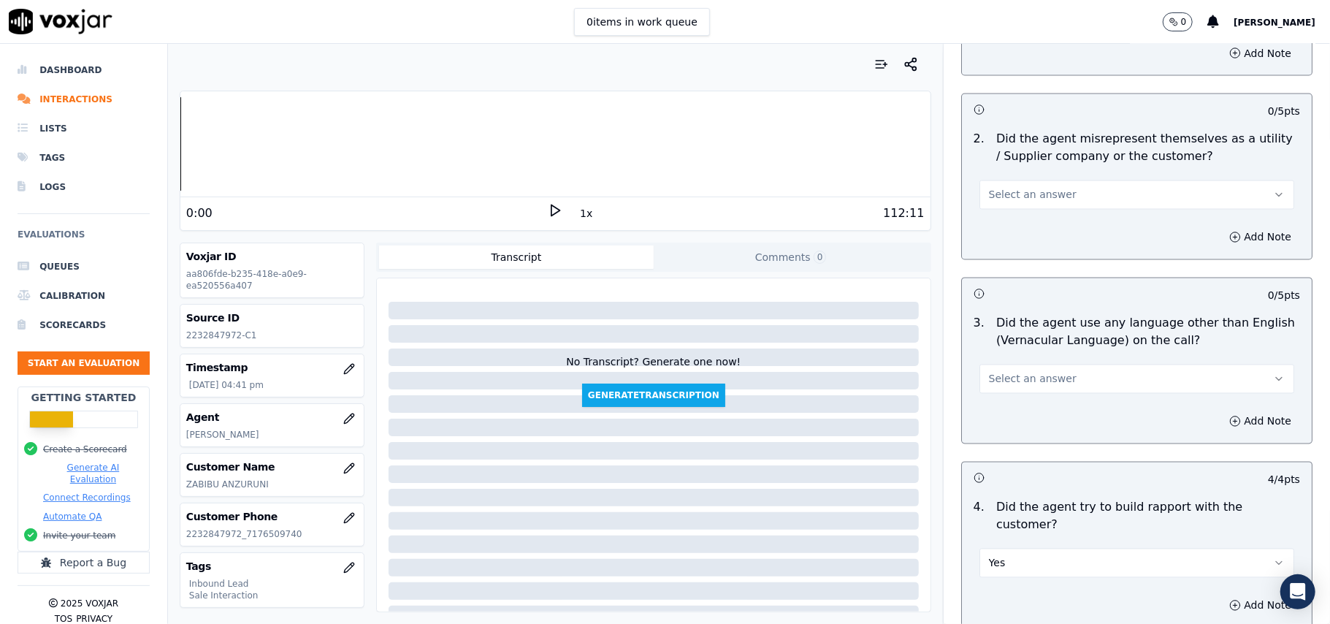
click at [1018, 549] on button "Yes" at bounding box center [1137, 563] width 315 height 29
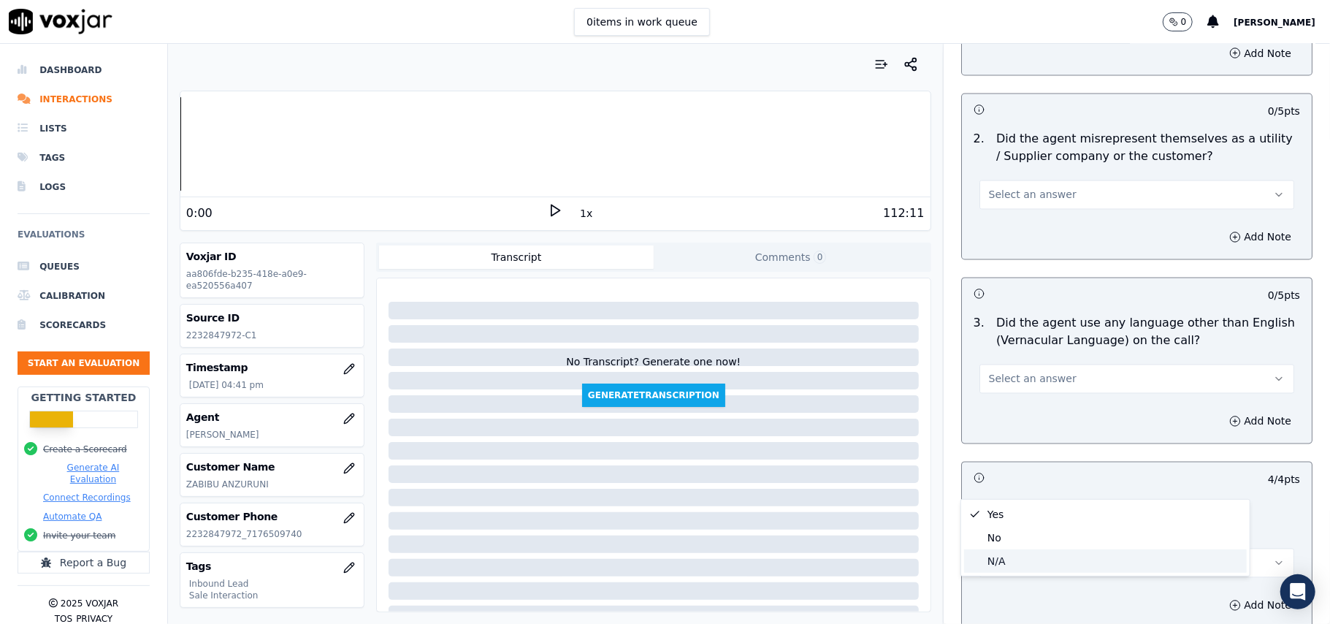
click at [1007, 557] on div "N/A" at bounding box center [1105, 560] width 283 height 23
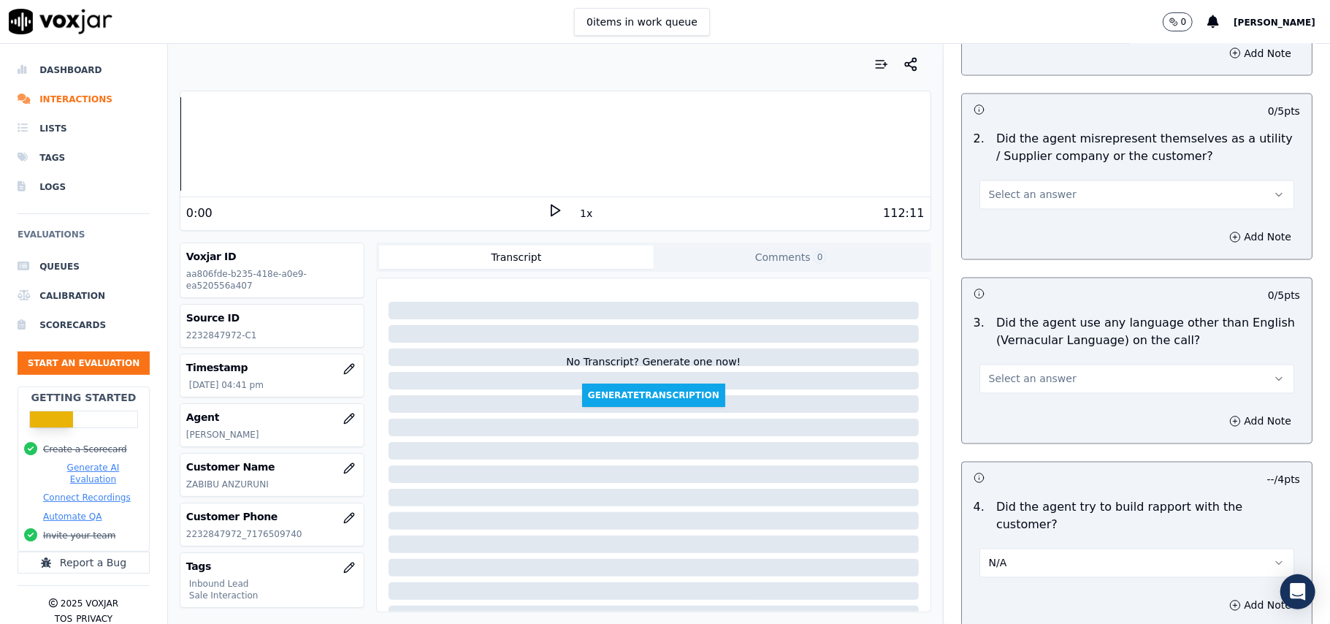
click at [1013, 372] on span "Select an answer" at bounding box center [1033, 379] width 88 height 15
click at [992, 367] on div "No" at bounding box center [1105, 370] width 283 height 23
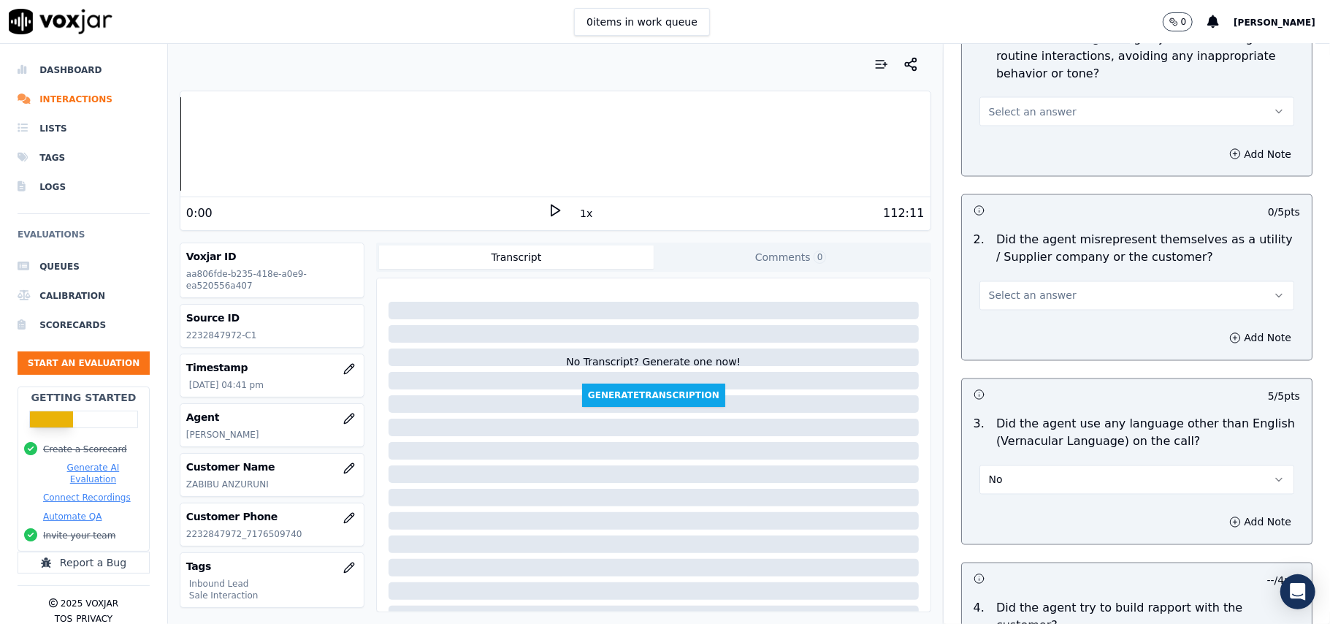
scroll to position [1751, 0]
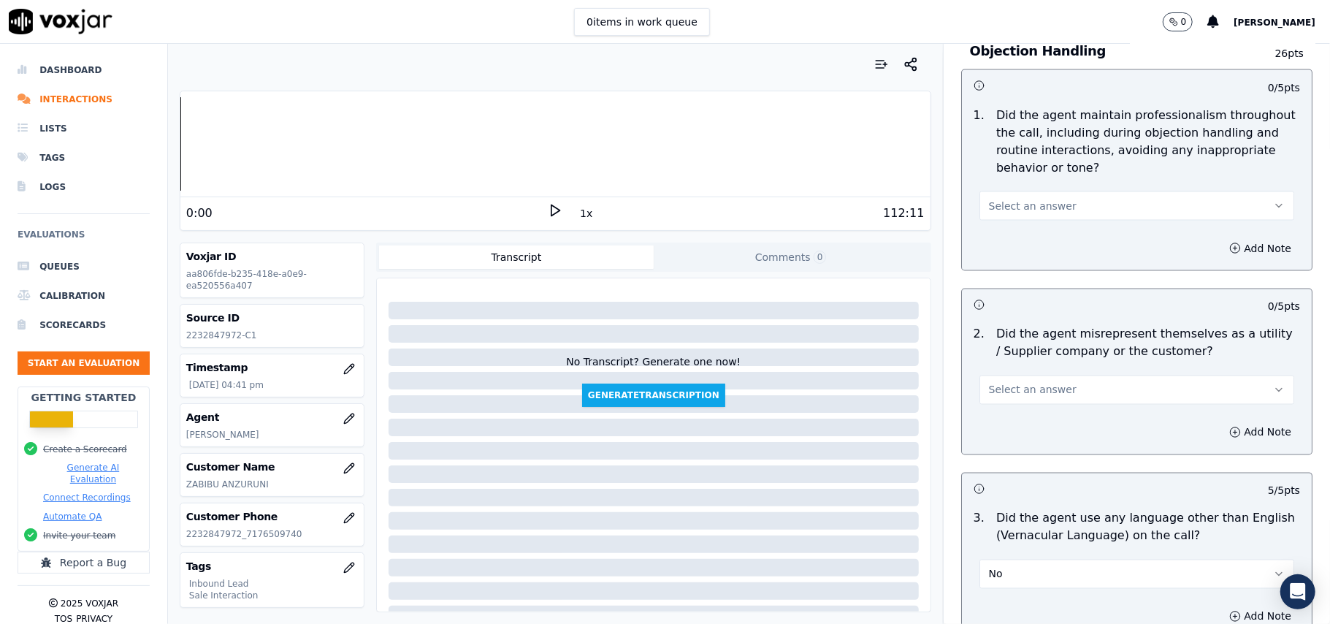
click at [1002, 375] on button "Select an answer" at bounding box center [1137, 389] width 315 height 29
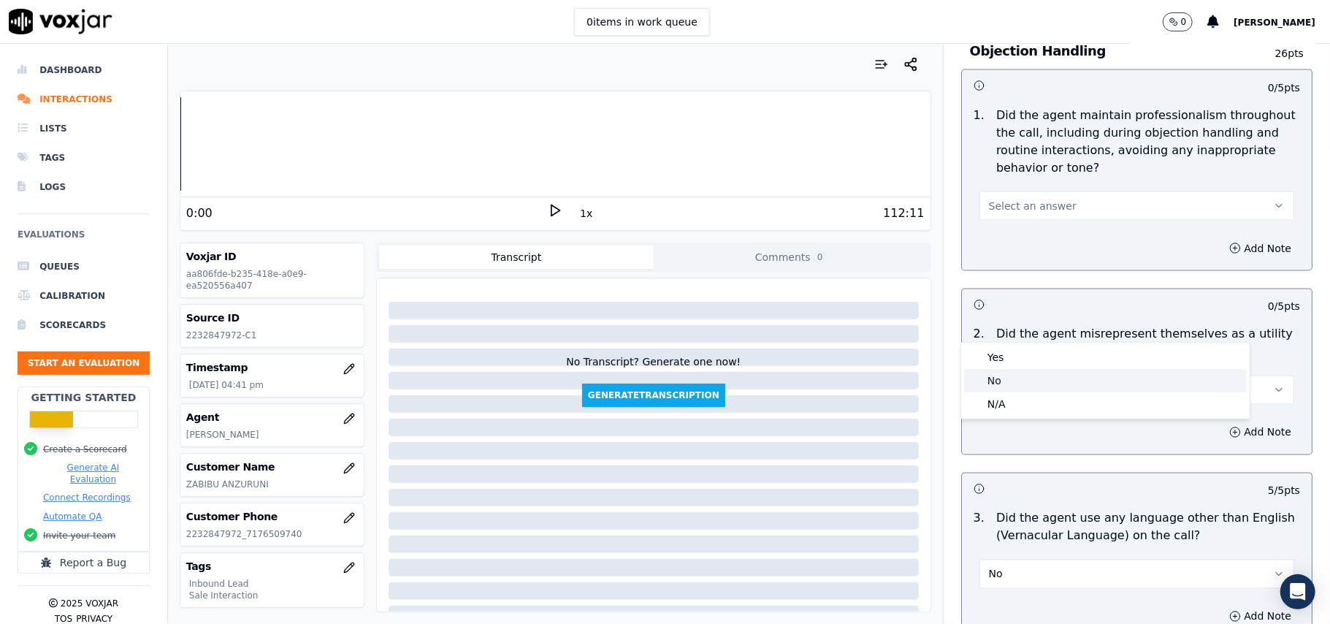
click at [1004, 381] on div "No" at bounding box center [1105, 380] width 283 height 23
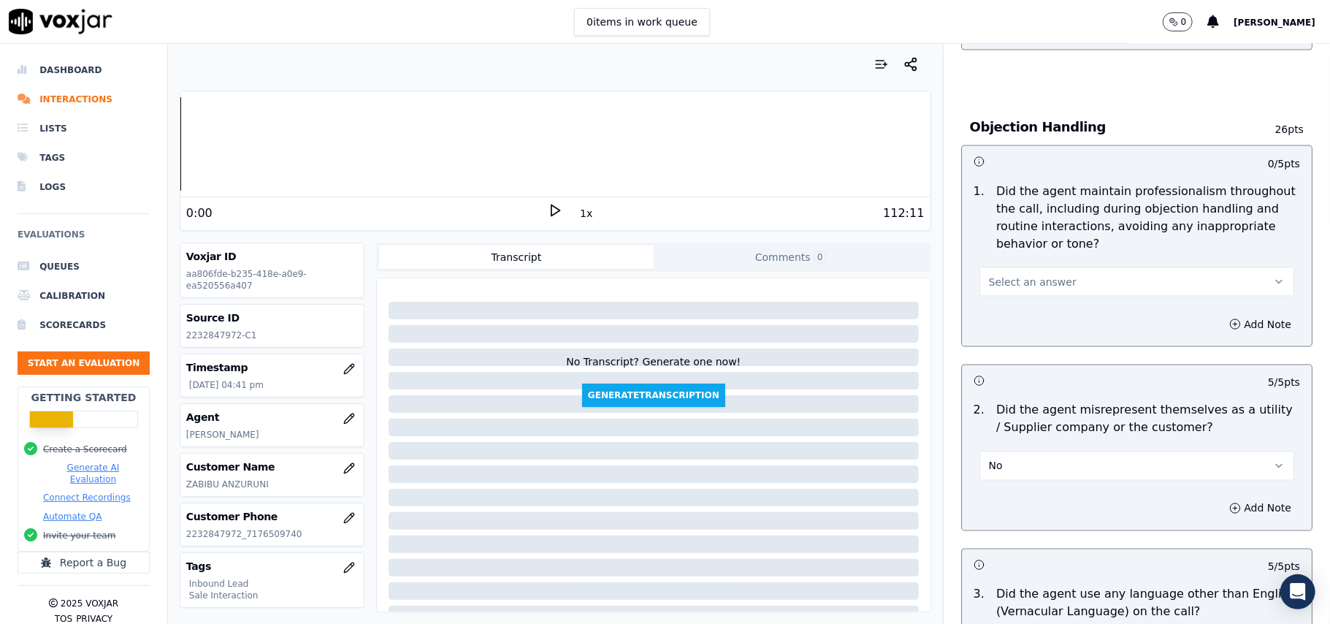
scroll to position [1654, 0]
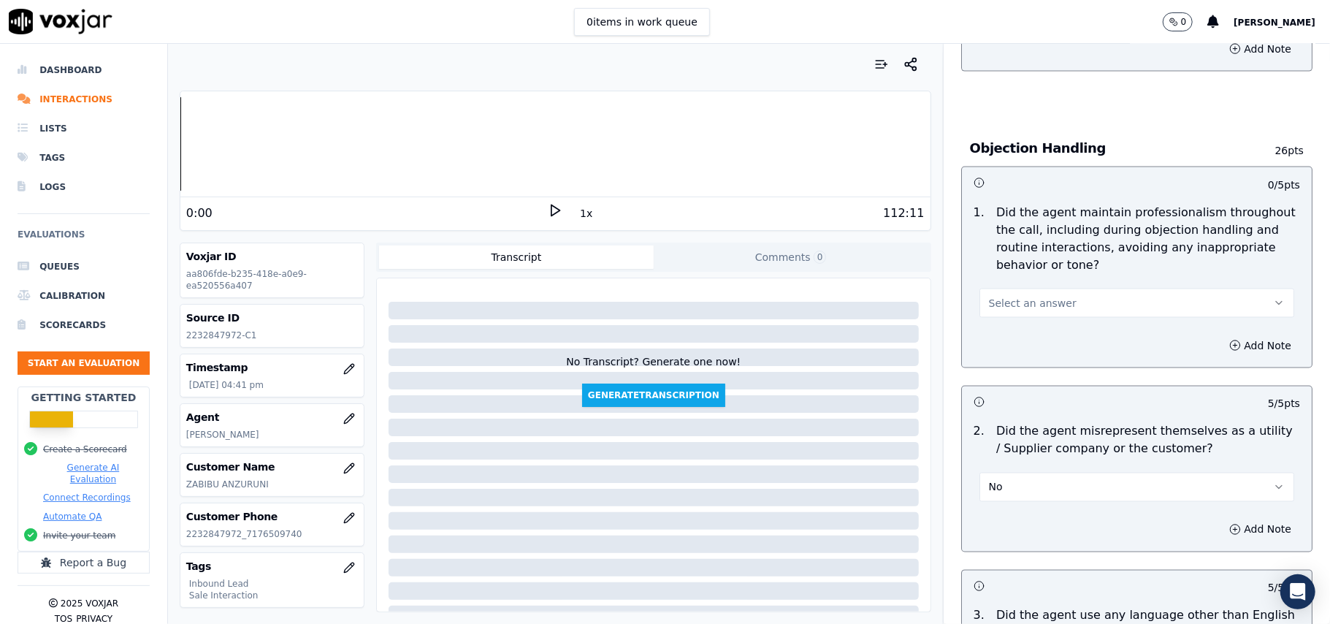
click at [1021, 296] on span "Select an answer" at bounding box center [1033, 303] width 88 height 15
click at [1004, 281] on div "Yes" at bounding box center [1105, 270] width 283 height 23
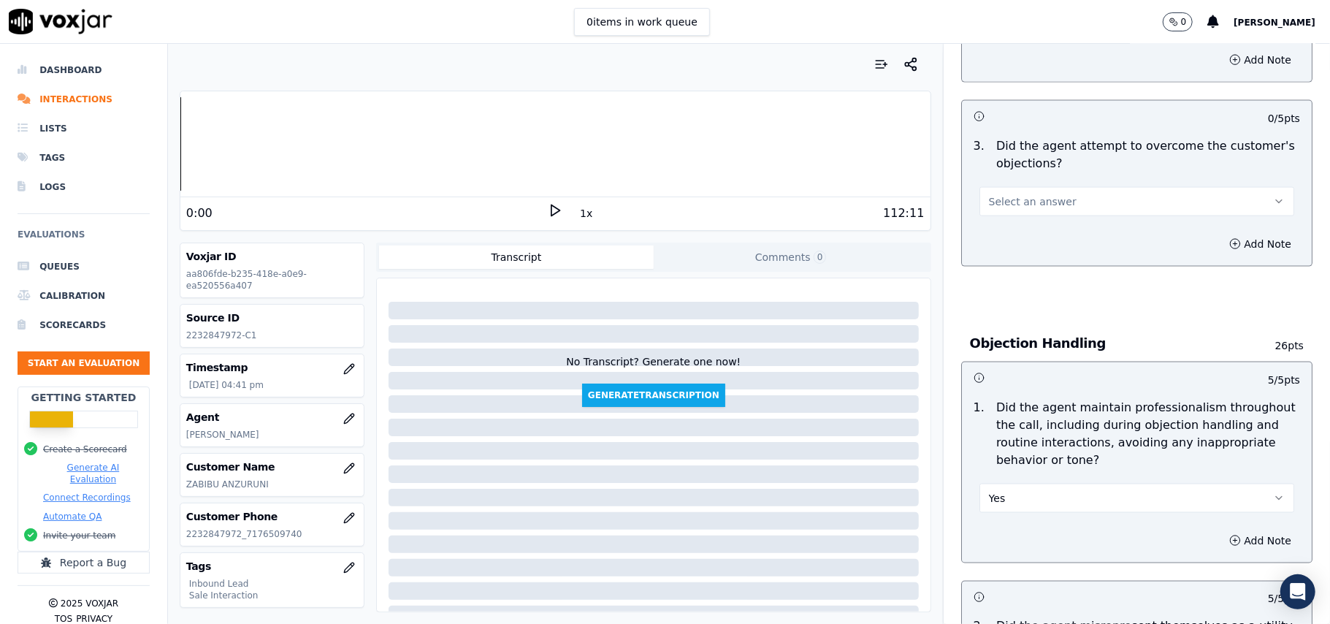
scroll to position [1264, 0]
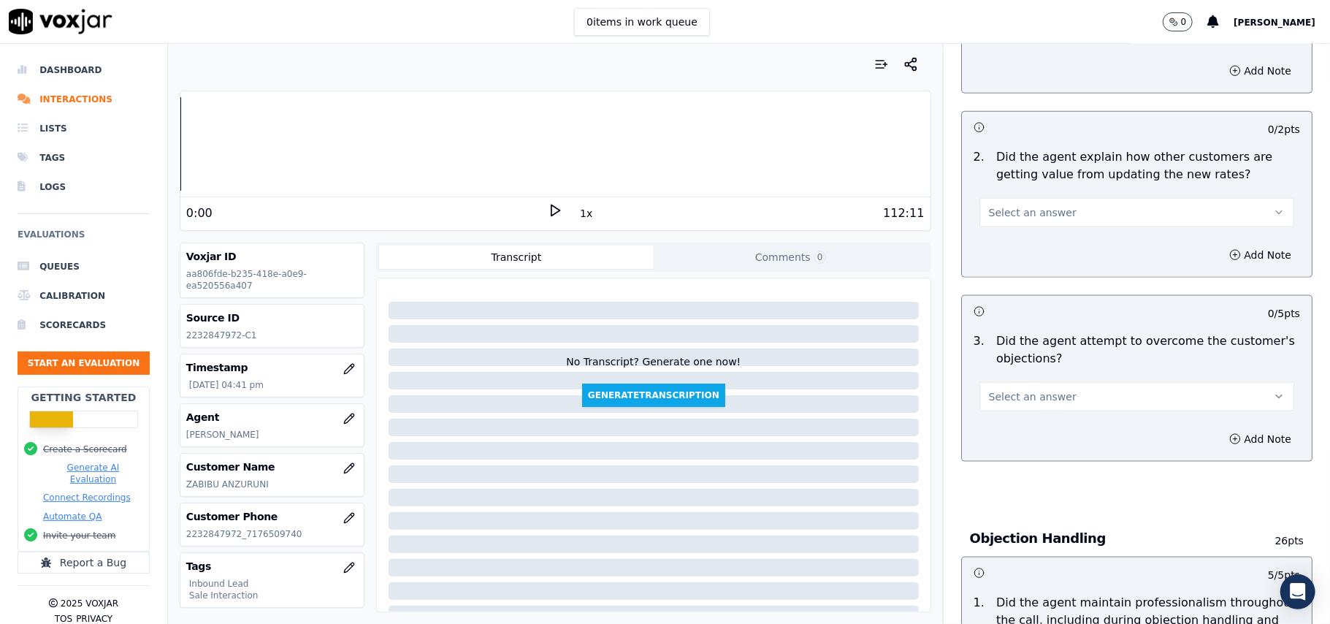
click at [1009, 389] on span "Select an answer" at bounding box center [1033, 396] width 88 height 15
click at [1000, 368] on div "Yes" at bounding box center [1105, 362] width 283 height 23
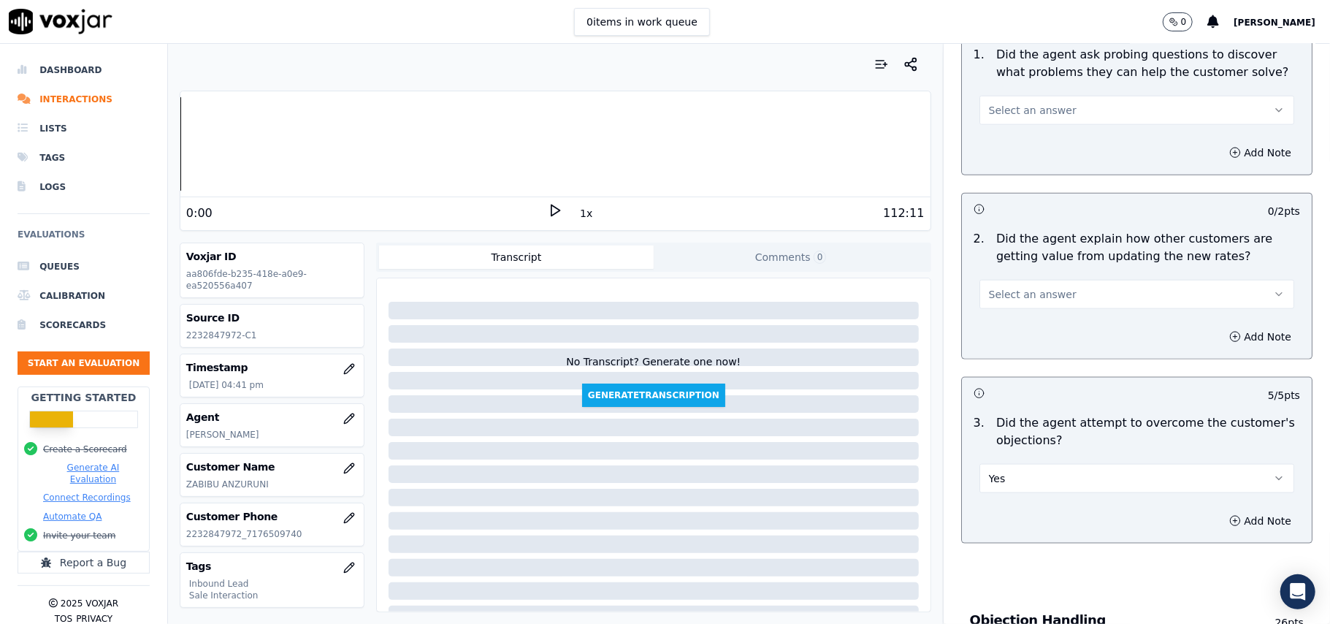
scroll to position [1070, 0]
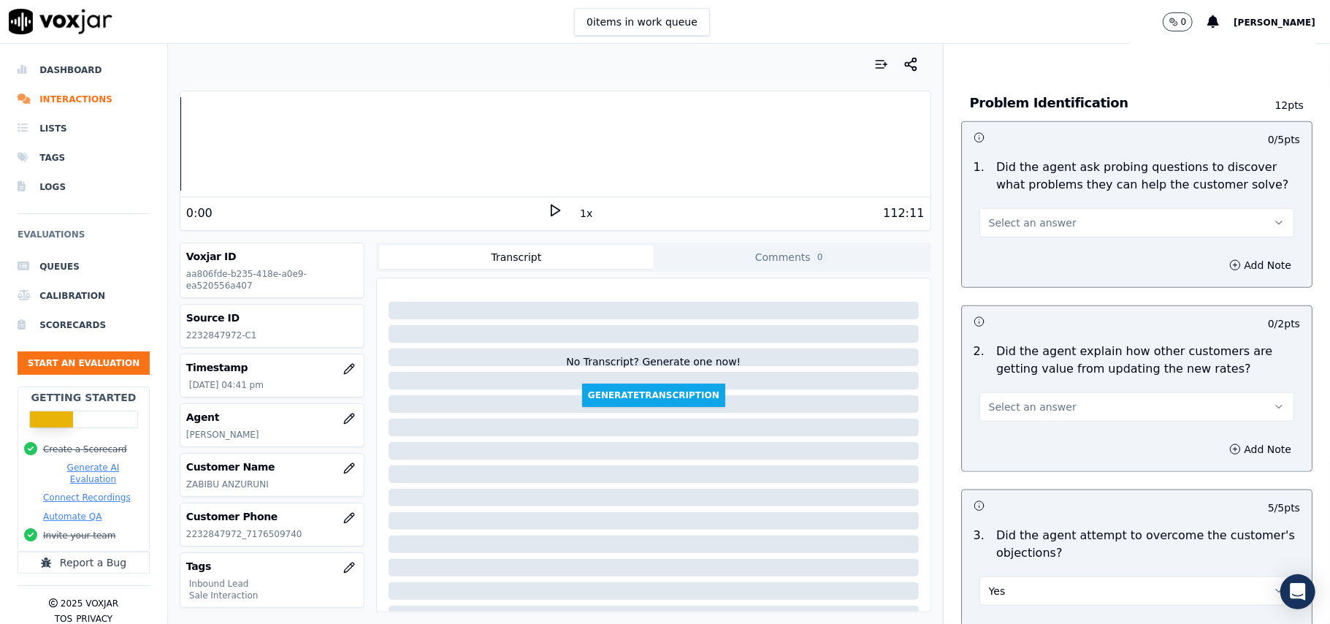
click at [1023, 400] on span "Select an answer" at bounding box center [1033, 407] width 88 height 15
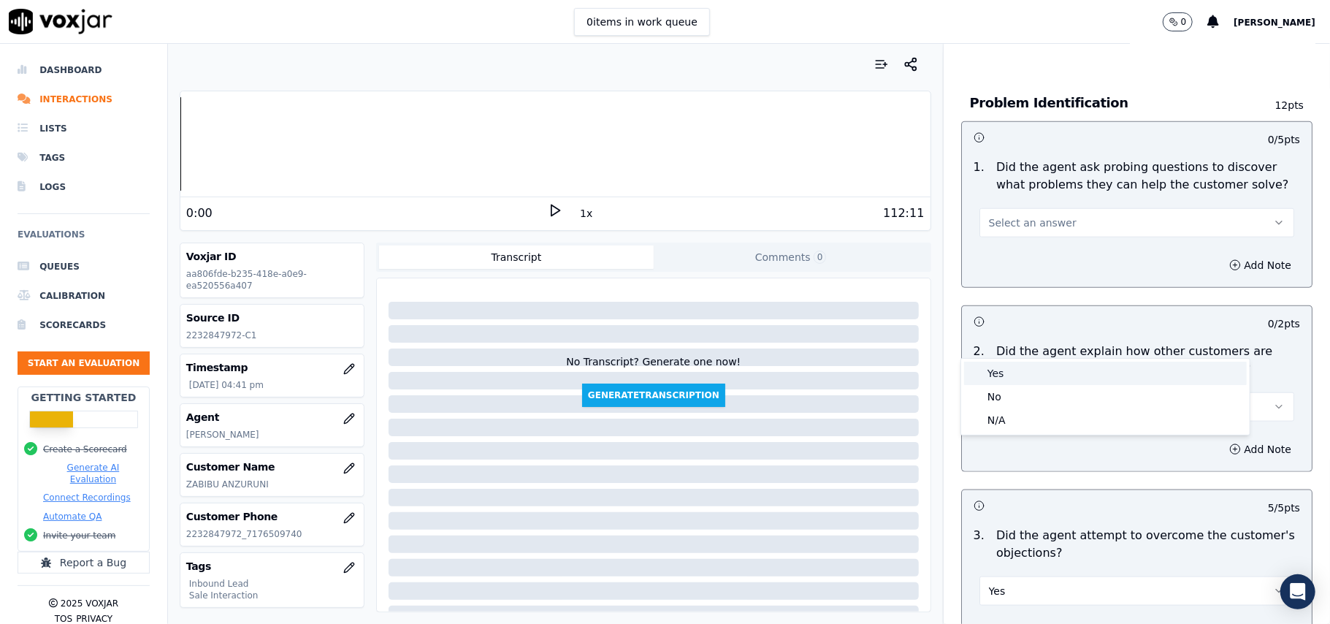
click at [1011, 368] on div "Yes" at bounding box center [1105, 373] width 283 height 23
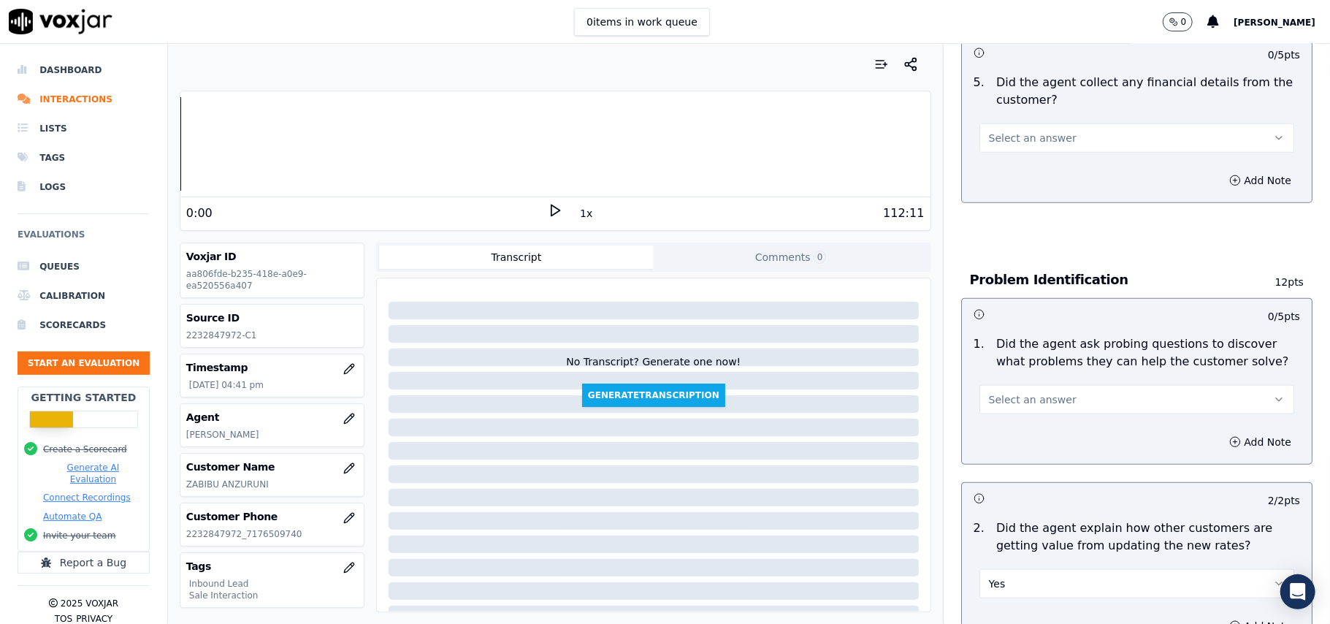
scroll to position [874, 0]
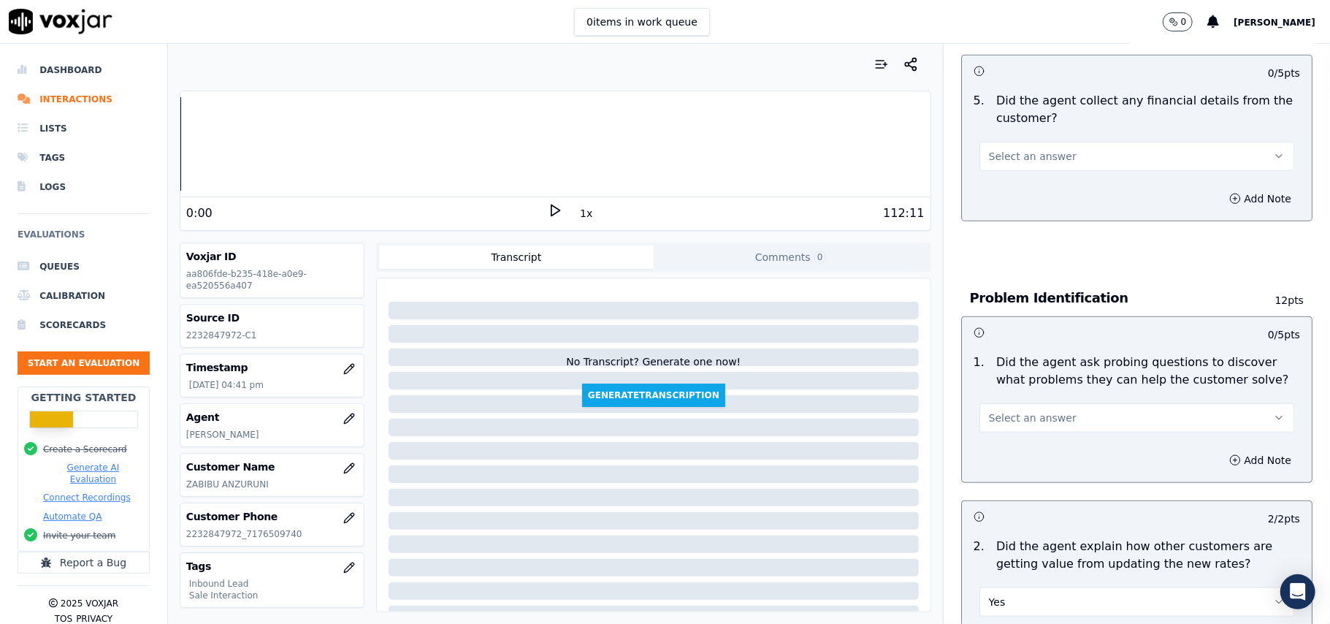
click at [999, 411] on span "Select an answer" at bounding box center [1033, 418] width 88 height 15
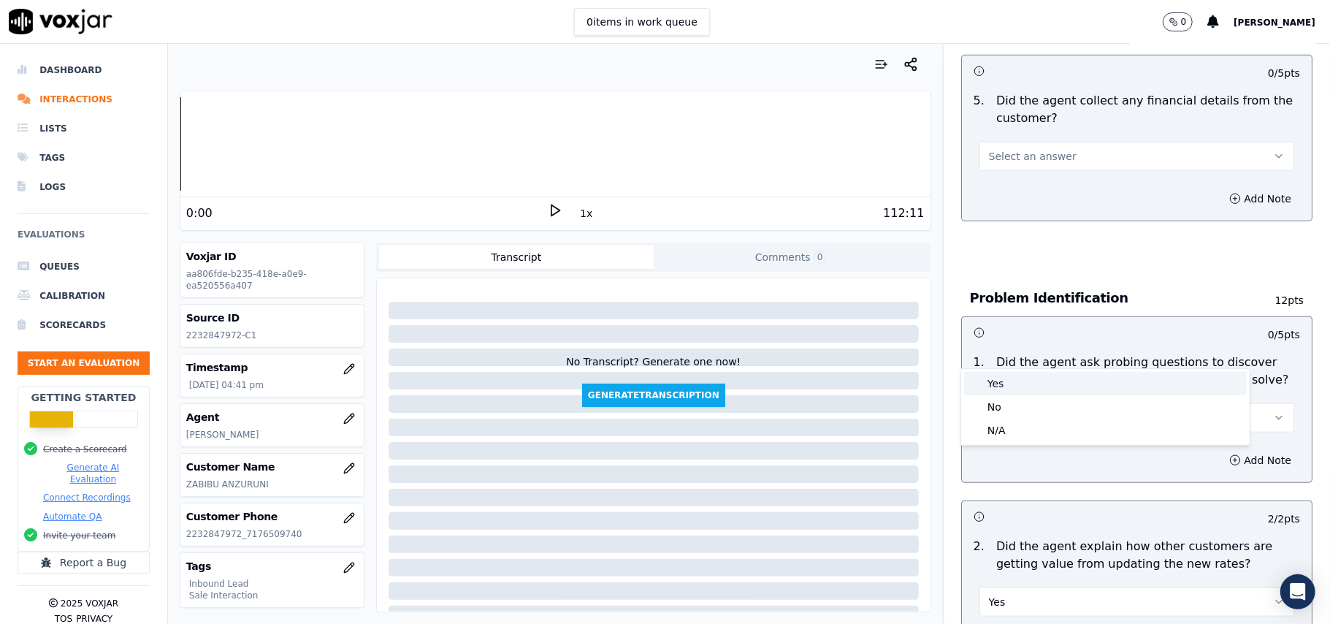
click at [995, 383] on div "Yes" at bounding box center [1105, 383] width 283 height 23
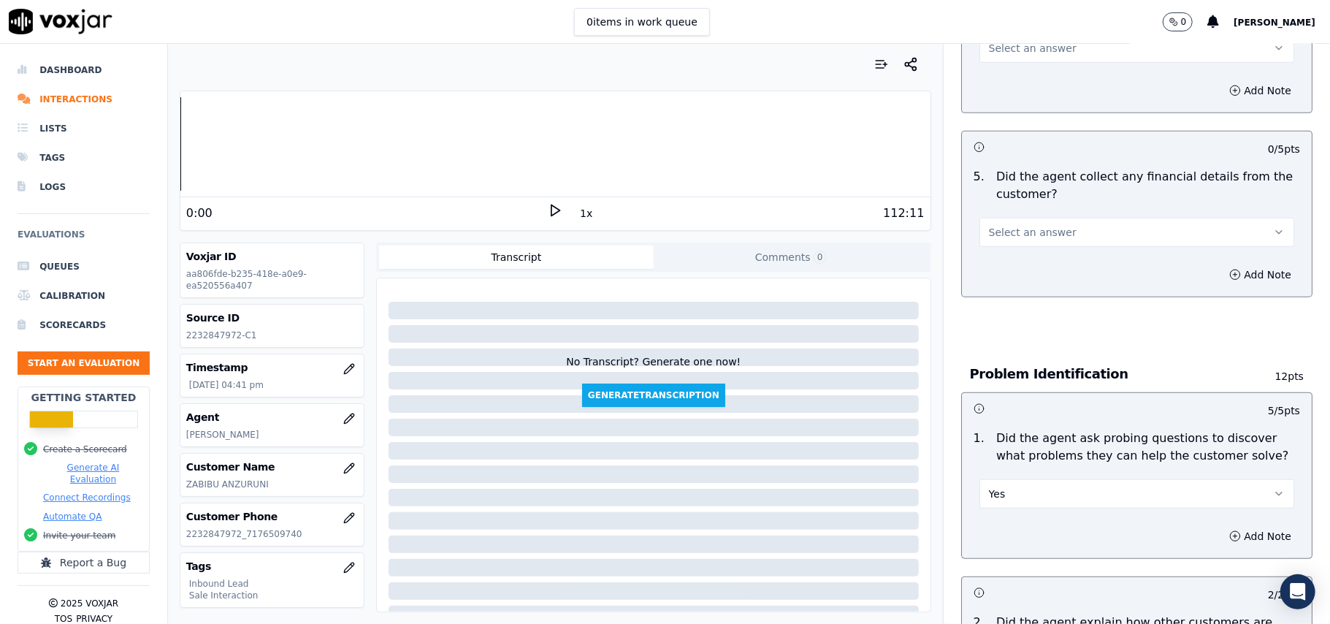
scroll to position [679, 0]
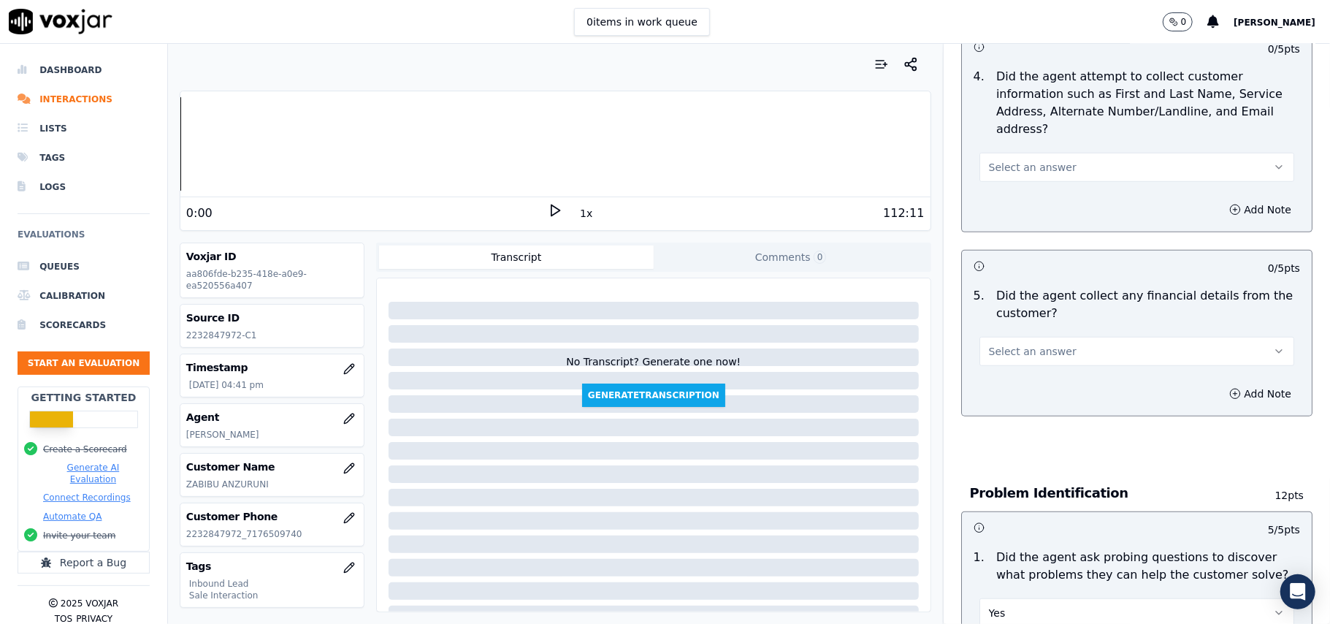
click at [1013, 337] on button "Select an answer" at bounding box center [1137, 351] width 315 height 29
click at [1009, 316] on div "Yes" at bounding box center [1105, 316] width 283 height 23
click at [1015, 337] on button "Yes" at bounding box center [1137, 351] width 315 height 29
click at [1001, 338] on div "No" at bounding box center [1105, 339] width 283 height 23
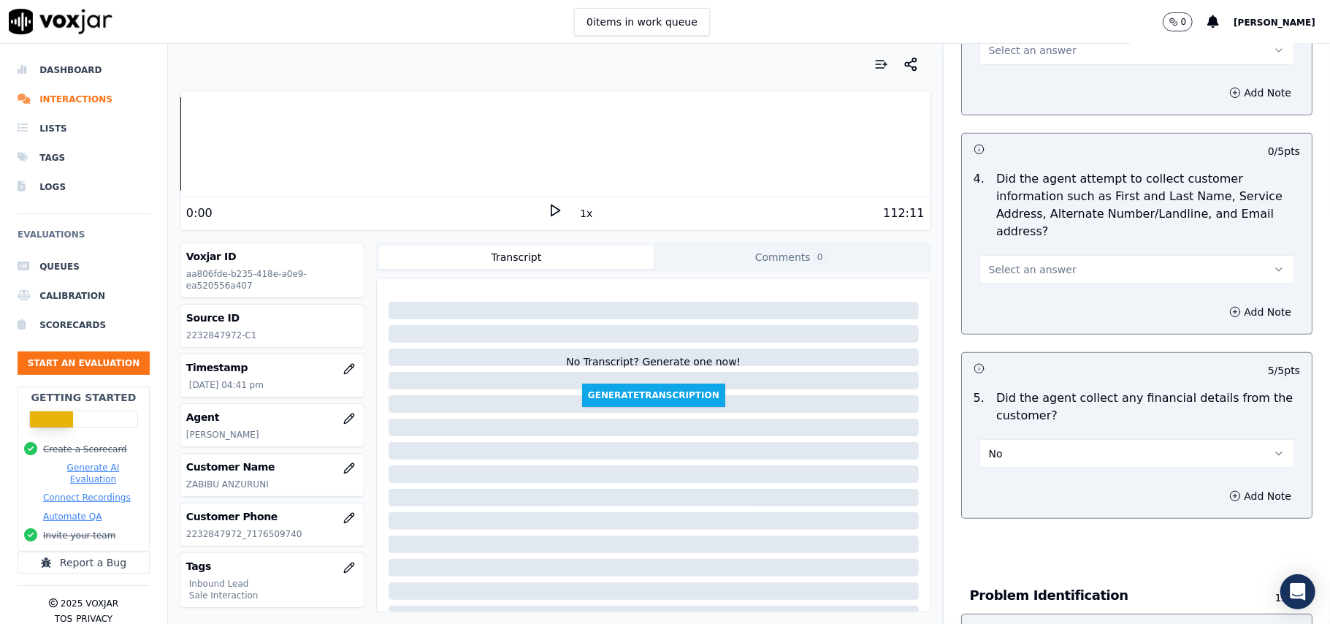
scroll to position [485, 0]
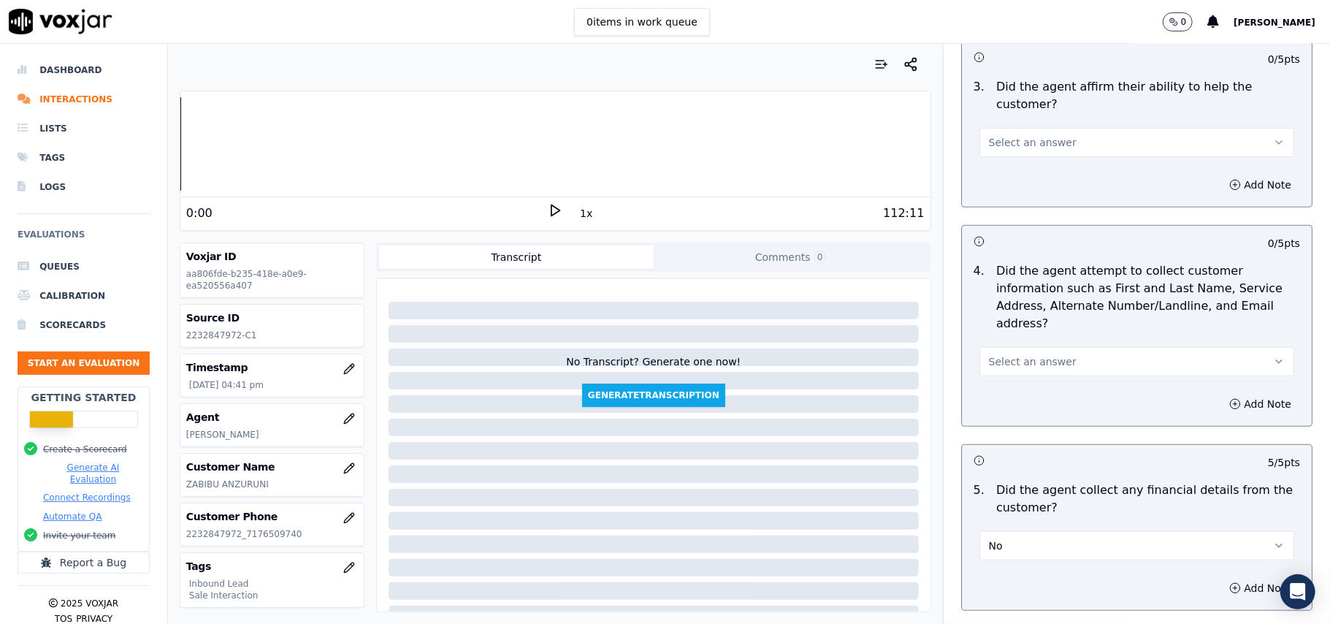
click at [989, 354] on span "Select an answer" at bounding box center [1033, 361] width 88 height 15
click at [1001, 324] on div "Yes" at bounding box center [1105, 326] width 283 height 23
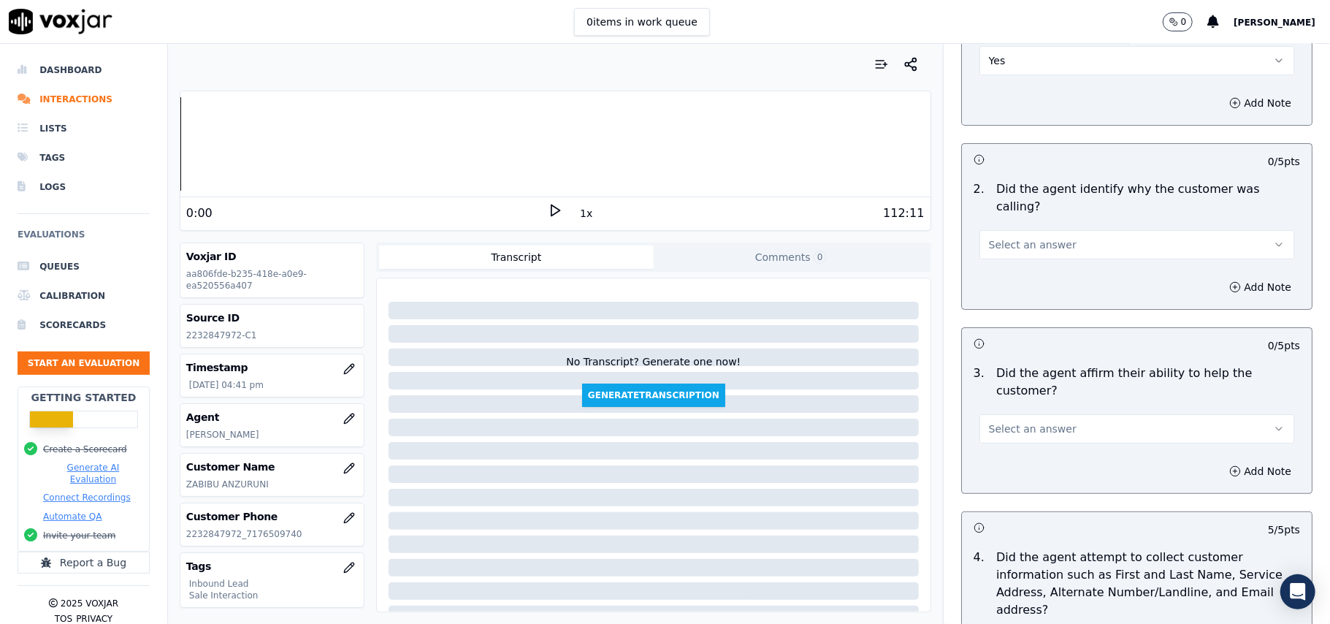
scroll to position [193, 0]
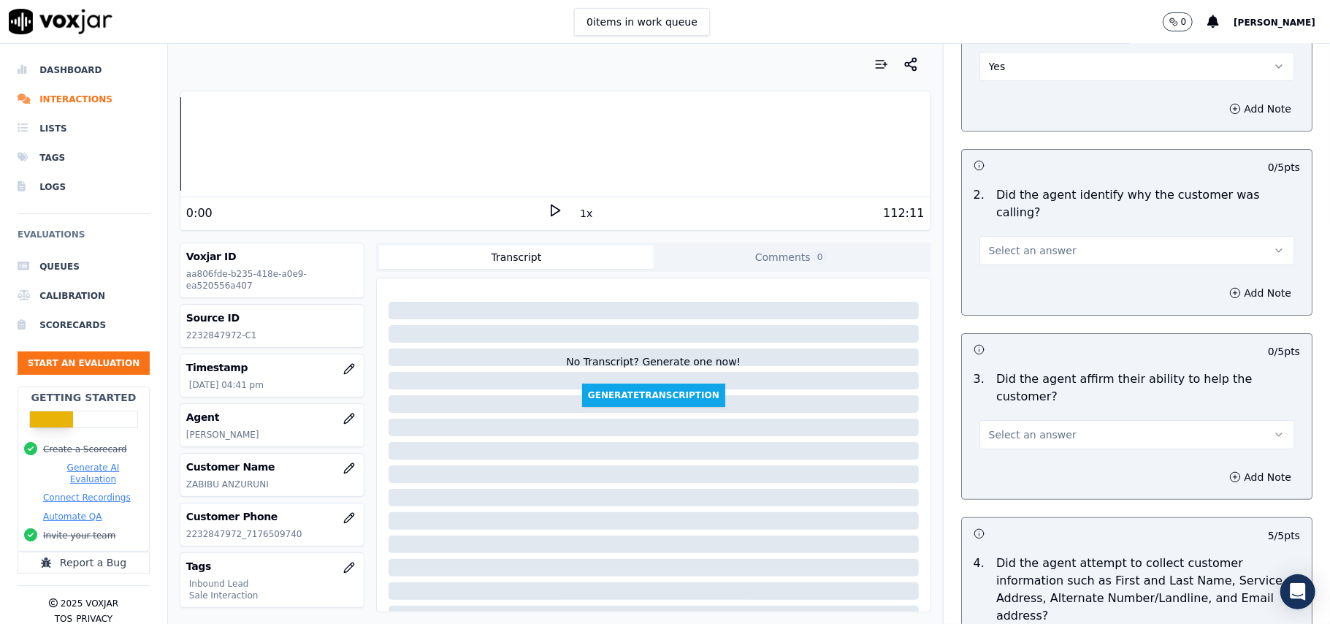
click at [1014, 427] on span "Select an answer" at bounding box center [1033, 434] width 88 height 15
click at [996, 418] on div "Yes" at bounding box center [1105, 416] width 283 height 23
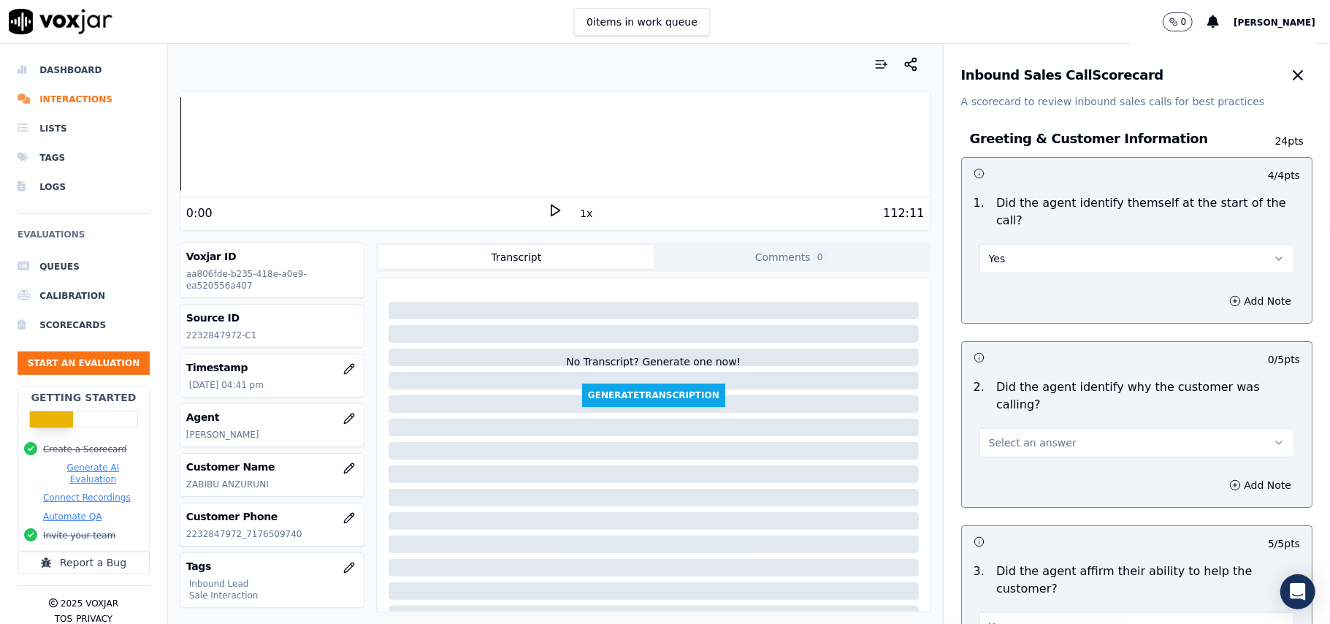
scroll to position [0, 0]
click at [996, 436] on span "Select an answer" at bounding box center [1033, 443] width 88 height 15
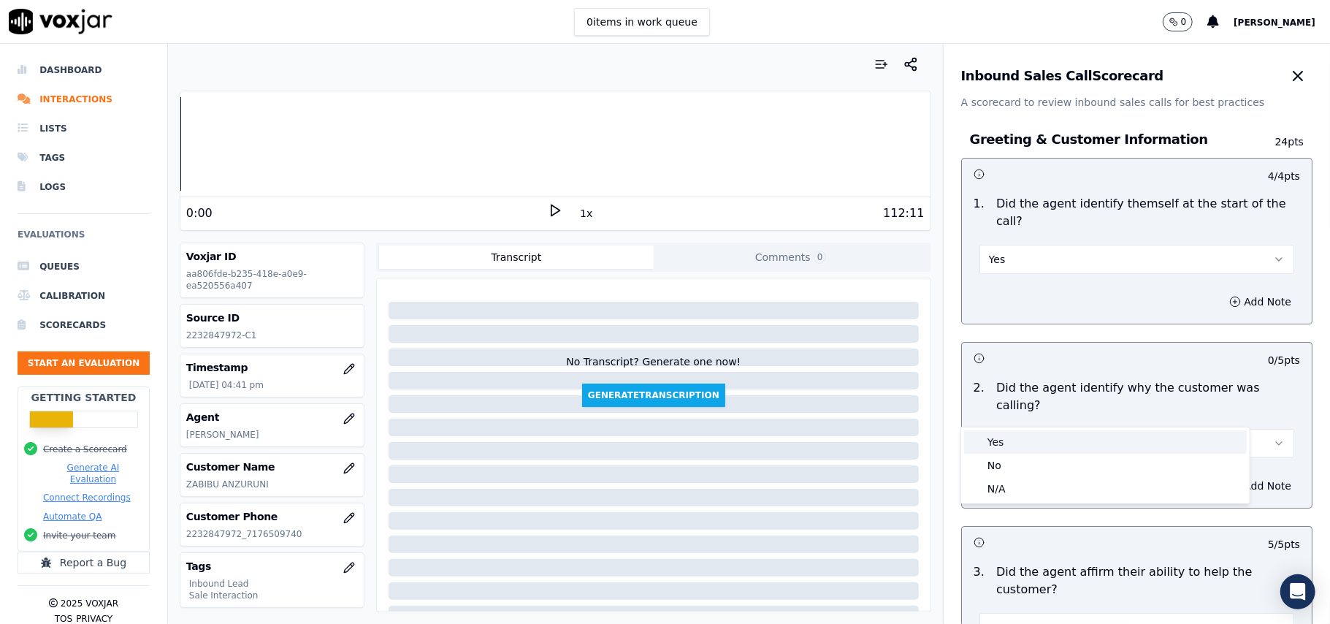
click at [995, 441] on div "Yes" at bounding box center [1105, 441] width 283 height 23
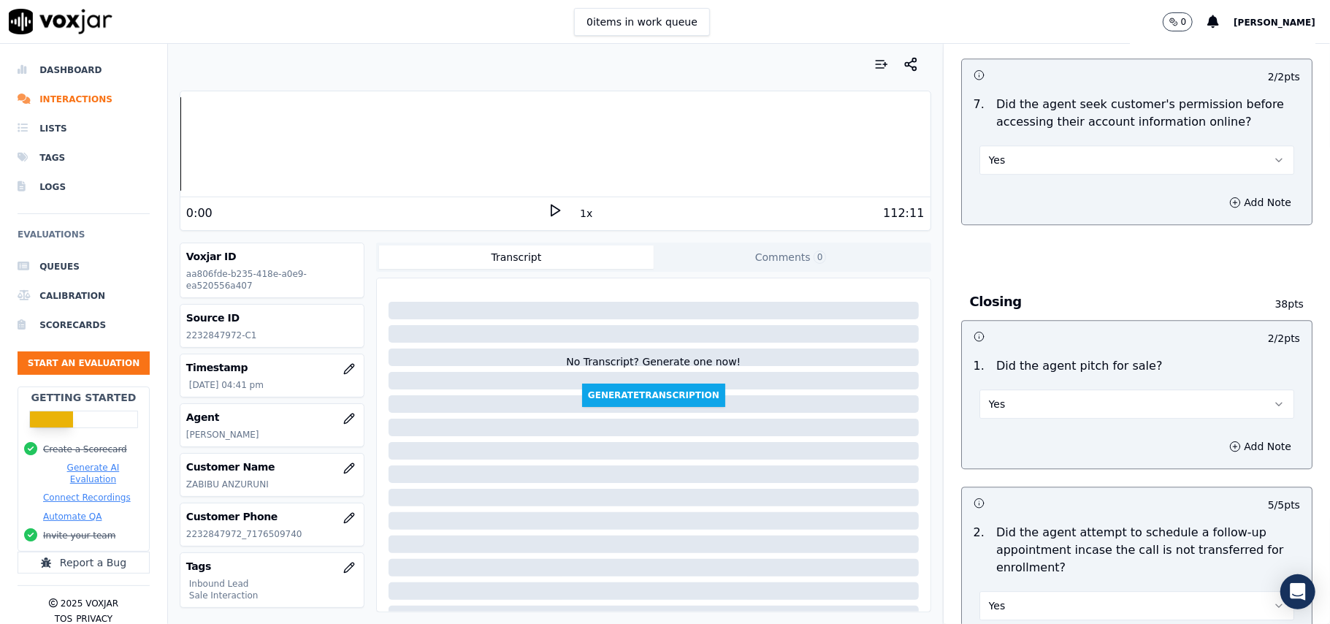
scroll to position [4089, 0]
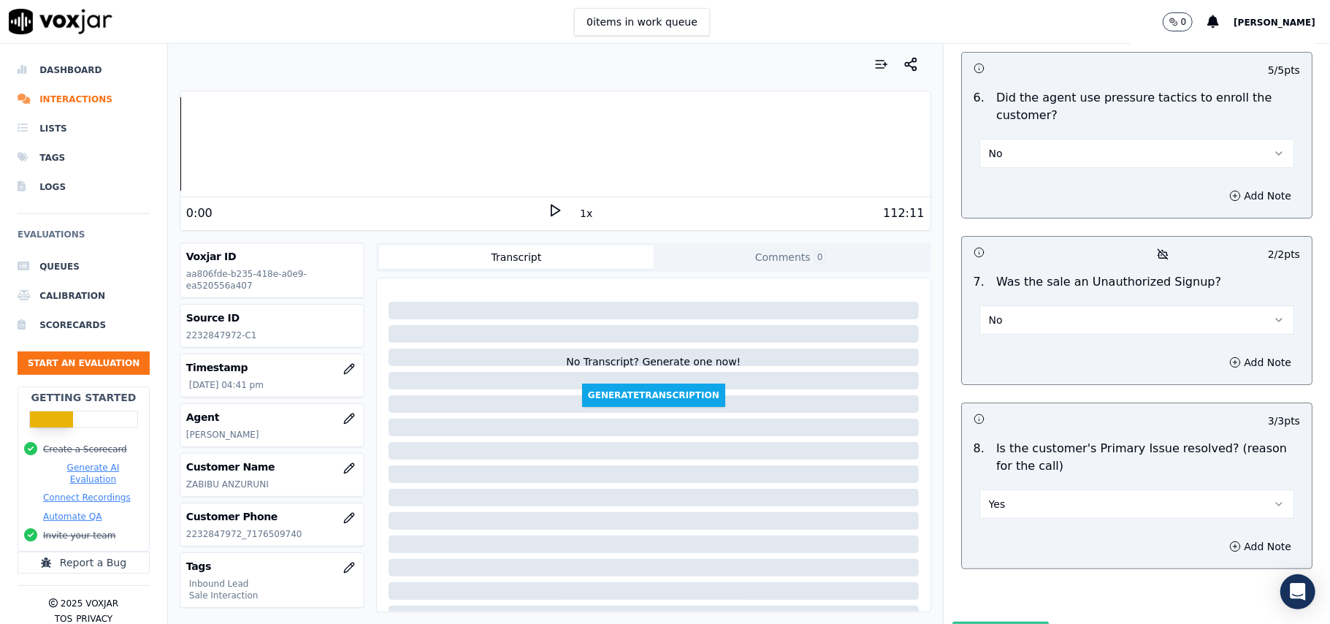
click at [991, 622] on button "Submit Scores" at bounding box center [1001, 635] width 97 height 26
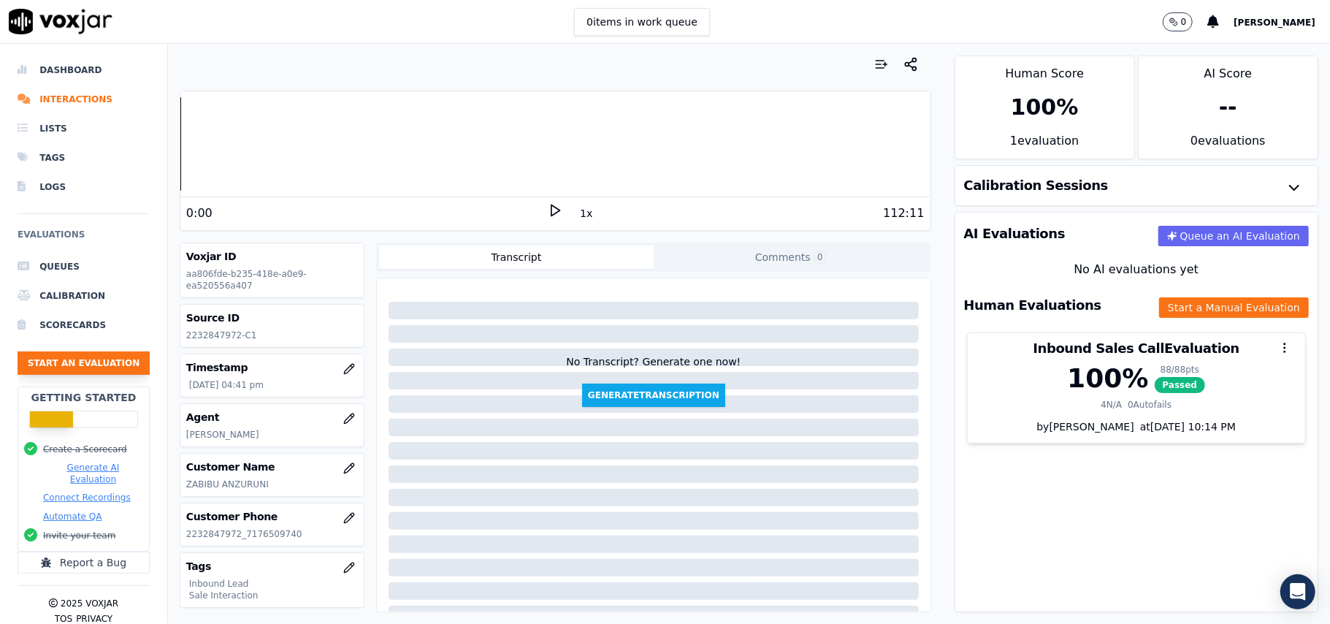
click at [109, 357] on button "Start an Evaluation" at bounding box center [84, 362] width 132 height 23
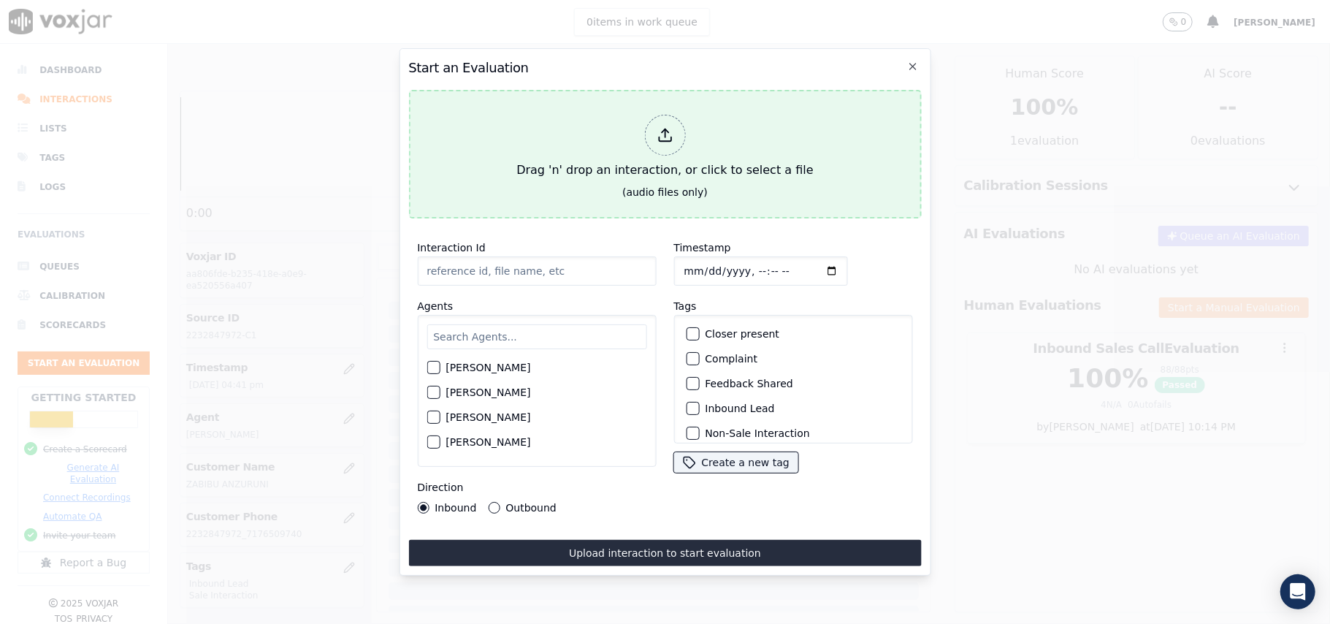
click at [662, 137] on div at bounding box center [664, 135] width 41 height 41
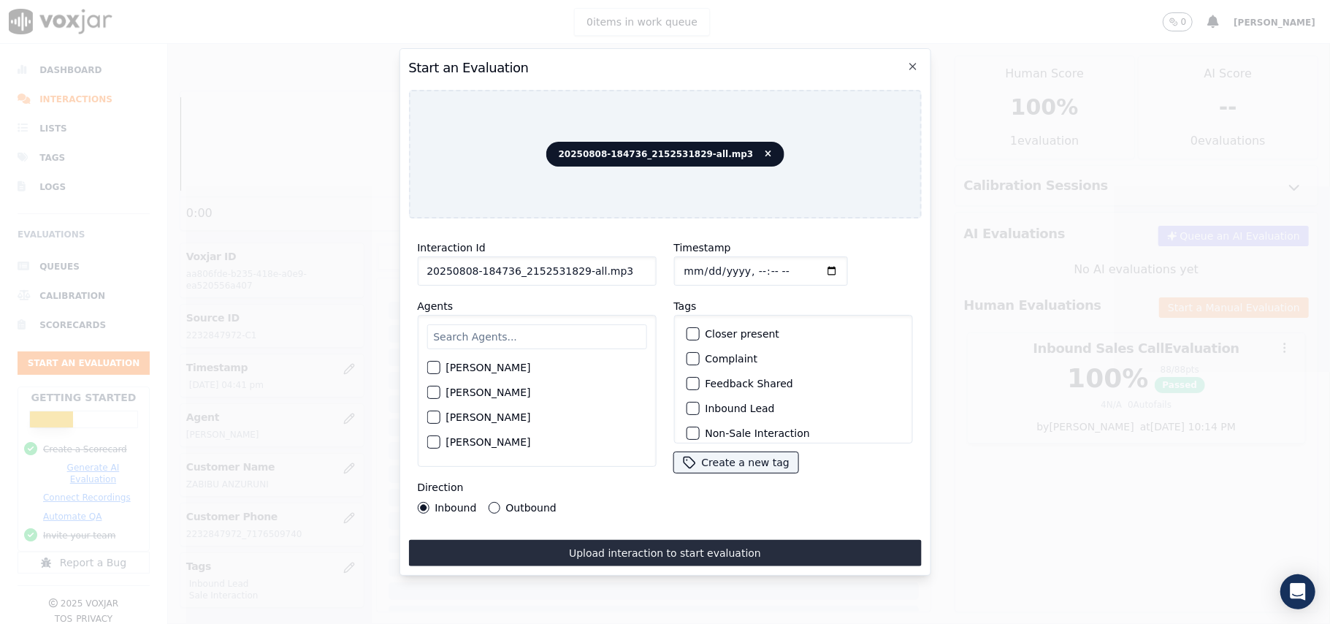
drag, startPoint x: 611, startPoint y: 270, endPoint x: 571, endPoint y: 267, distance: 41.0
click at [571, 267] on input "20250808-184736_2152531829-all.mp3" at bounding box center [536, 270] width 239 height 29
type input "20250808-184736_2152531829-C1"
click at [701, 262] on input "Timestamp" at bounding box center [761, 270] width 174 height 29
type input "2025-08-08T16:45"
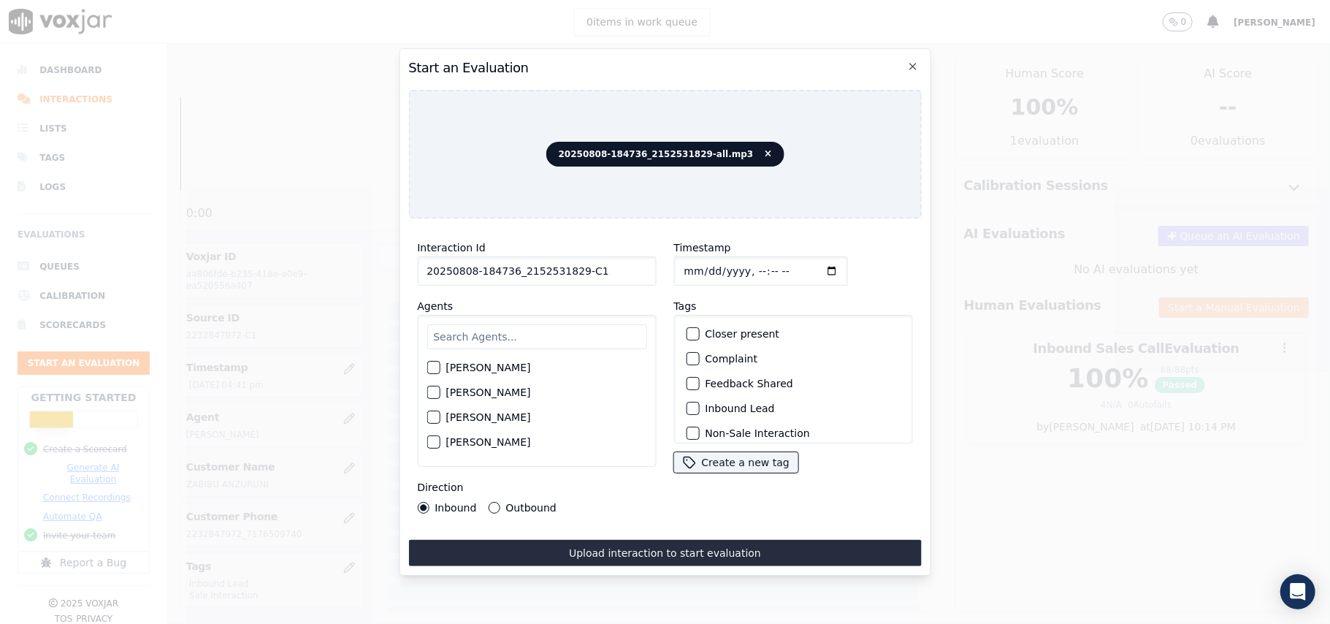
click at [529, 334] on input "text" at bounding box center [537, 336] width 220 height 25
type input "Ke"
click at [435, 392] on div "button" at bounding box center [432, 397] width 10 height 10
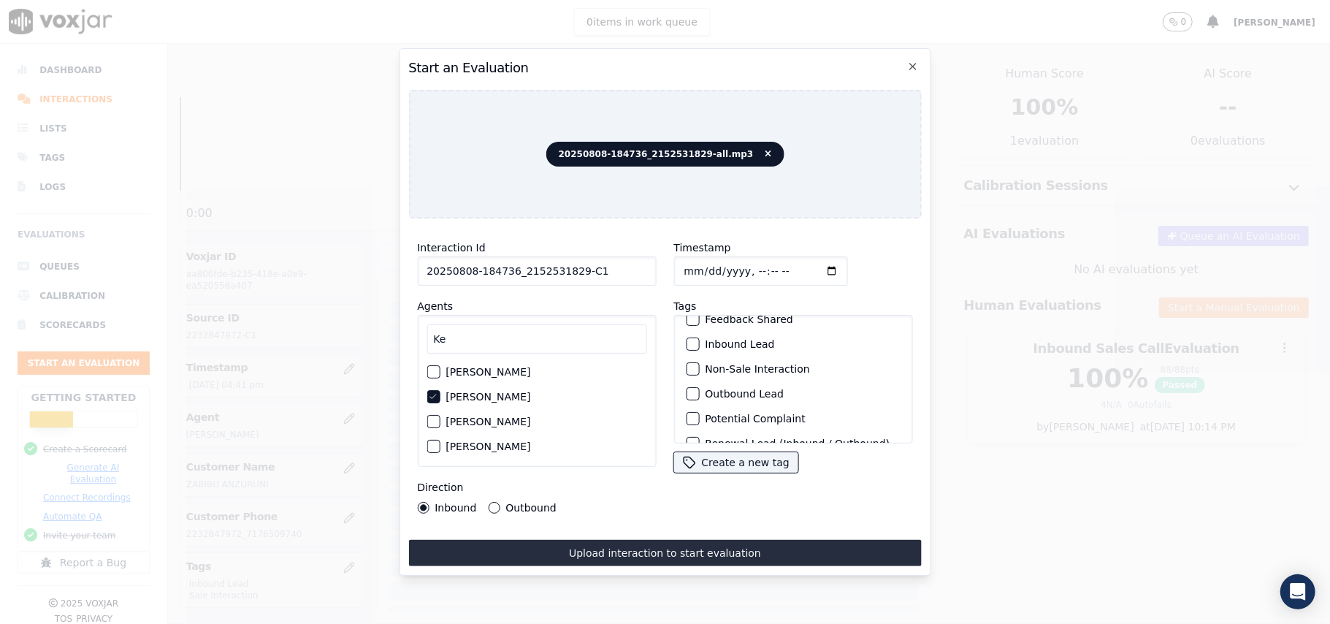
scroll to position [127, 0]
click at [687, 419] on div "button" at bounding box center [692, 424] width 10 height 10
click at [688, 345] on div "button" at bounding box center [692, 350] width 10 height 10
click at [492, 502] on button "Outbound" at bounding box center [494, 508] width 12 height 12
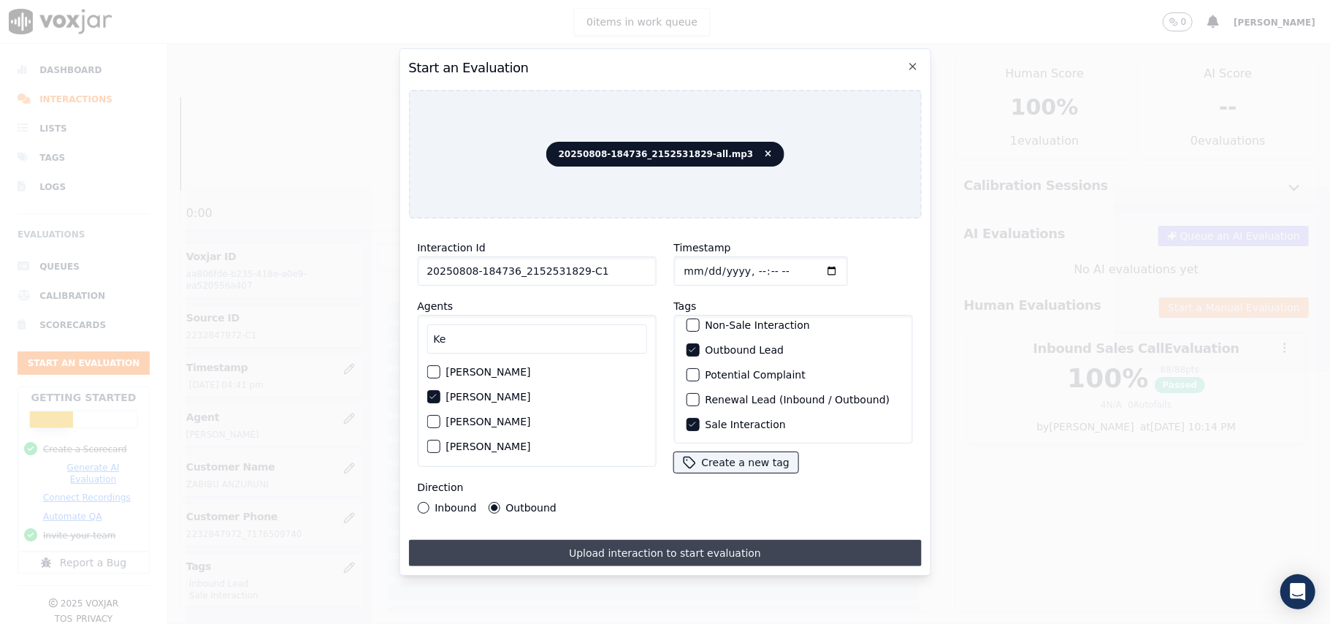
click at [586, 540] on button "Upload interaction to start evaluation" at bounding box center [664, 553] width 513 height 26
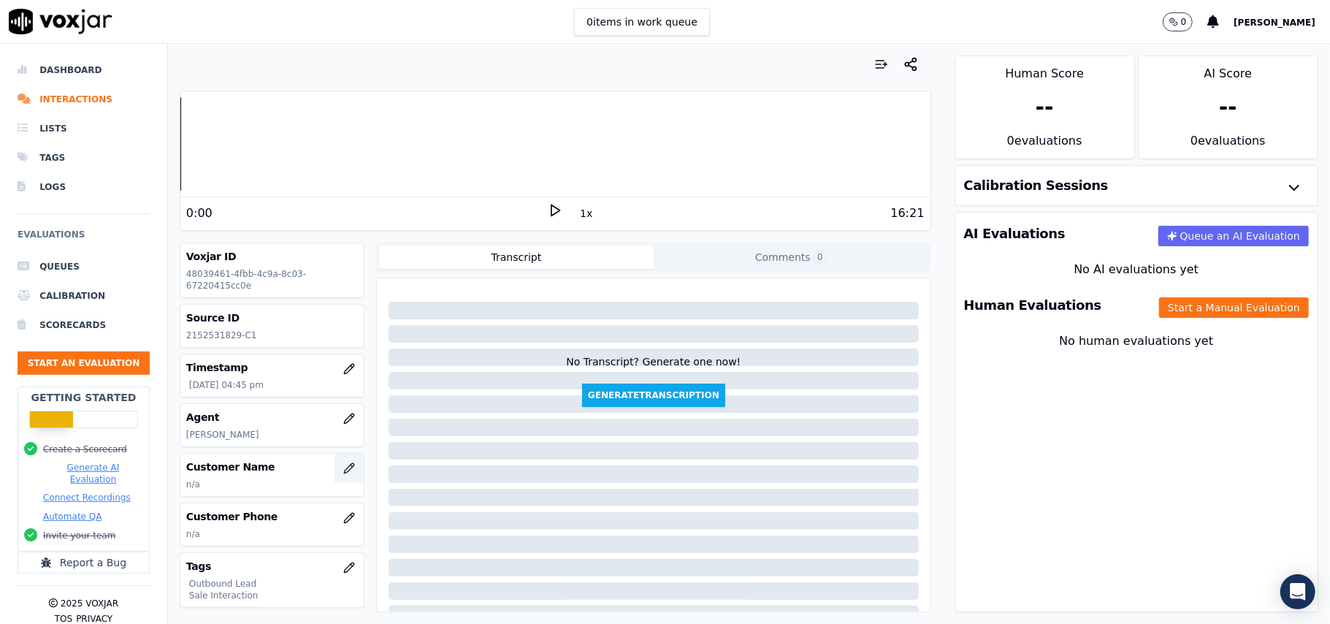
click at [335, 476] on button "button" at bounding box center [349, 468] width 29 height 29
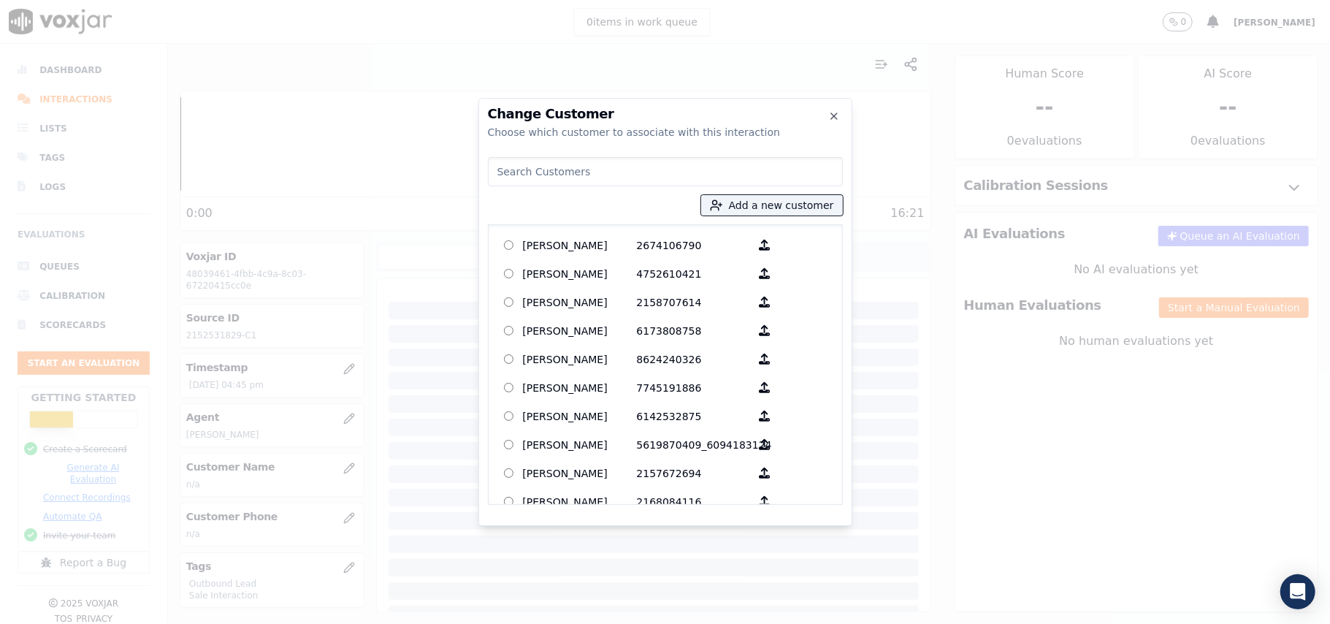
paste input "JAMES BROOKS"
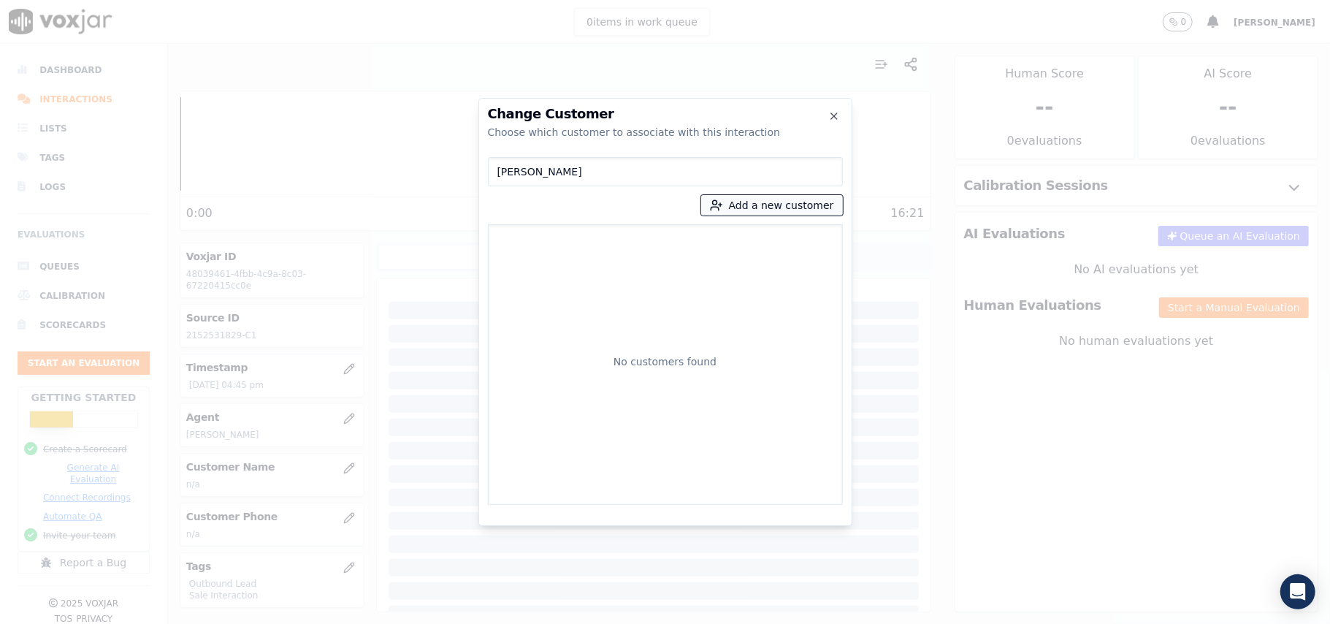
type input "JAMES BROOKS"
click at [737, 208] on button "Add a new customer" at bounding box center [772, 205] width 142 height 20
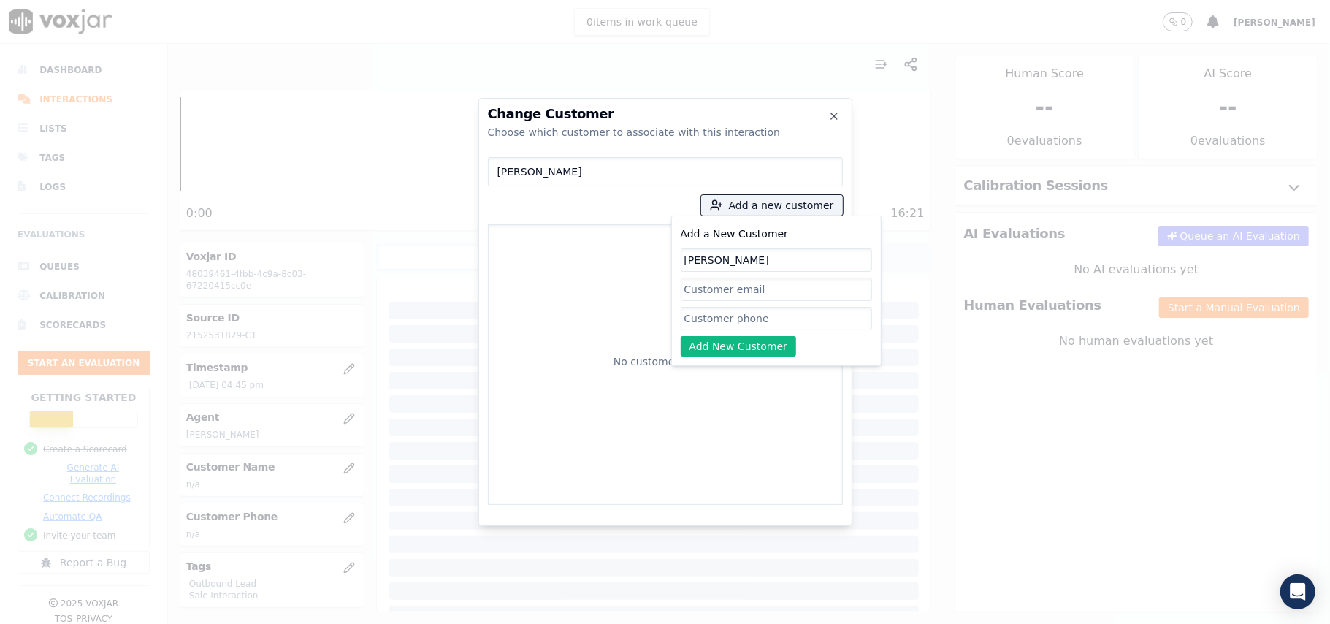
type input "JAMES BROOKS"
click at [709, 314] on input "Add a New Customer" at bounding box center [776, 318] width 191 height 23
paste input "2152531829"
paste input "2158700395"
type input "2152531829_2158700395"
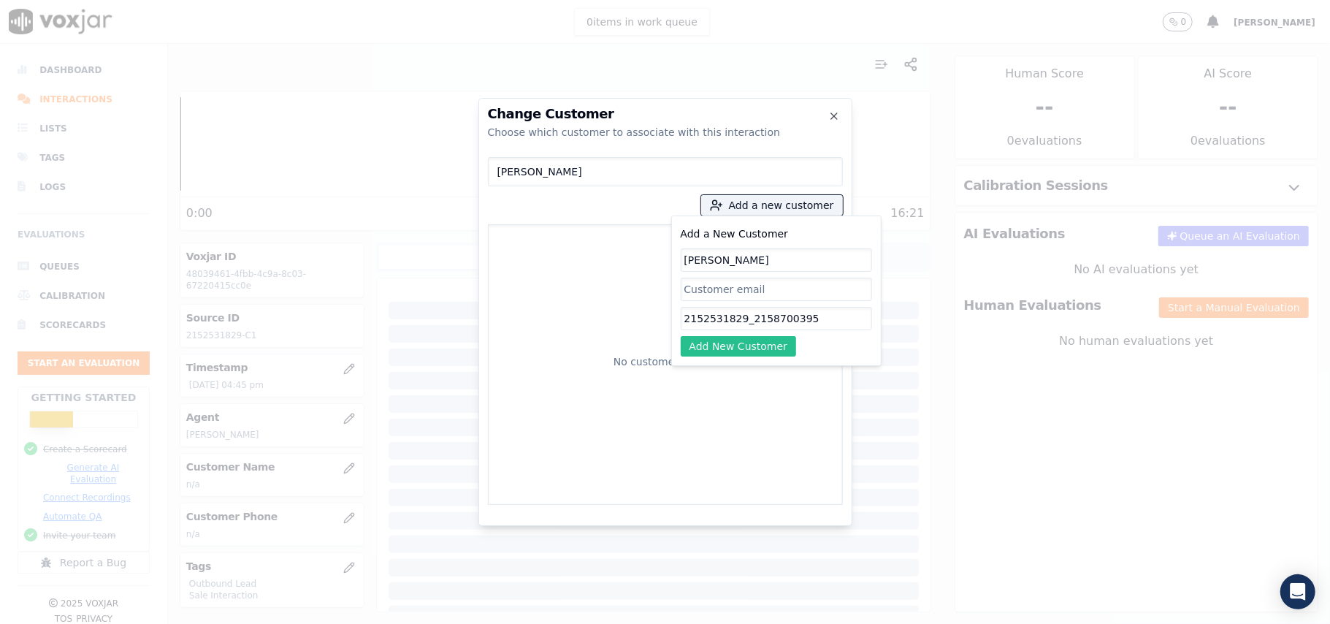
click at [760, 351] on button "Add New Customer" at bounding box center [739, 346] width 116 height 20
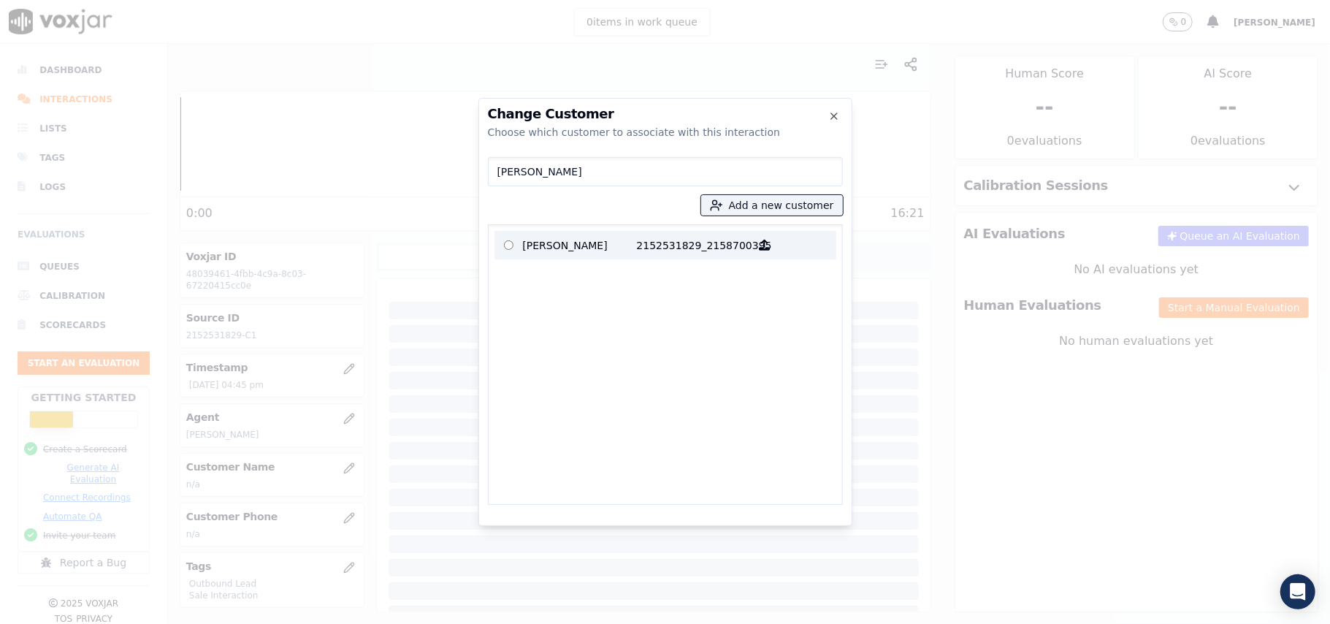
click at [663, 251] on p "2152531829_2158700395" at bounding box center [694, 245] width 114 height 23
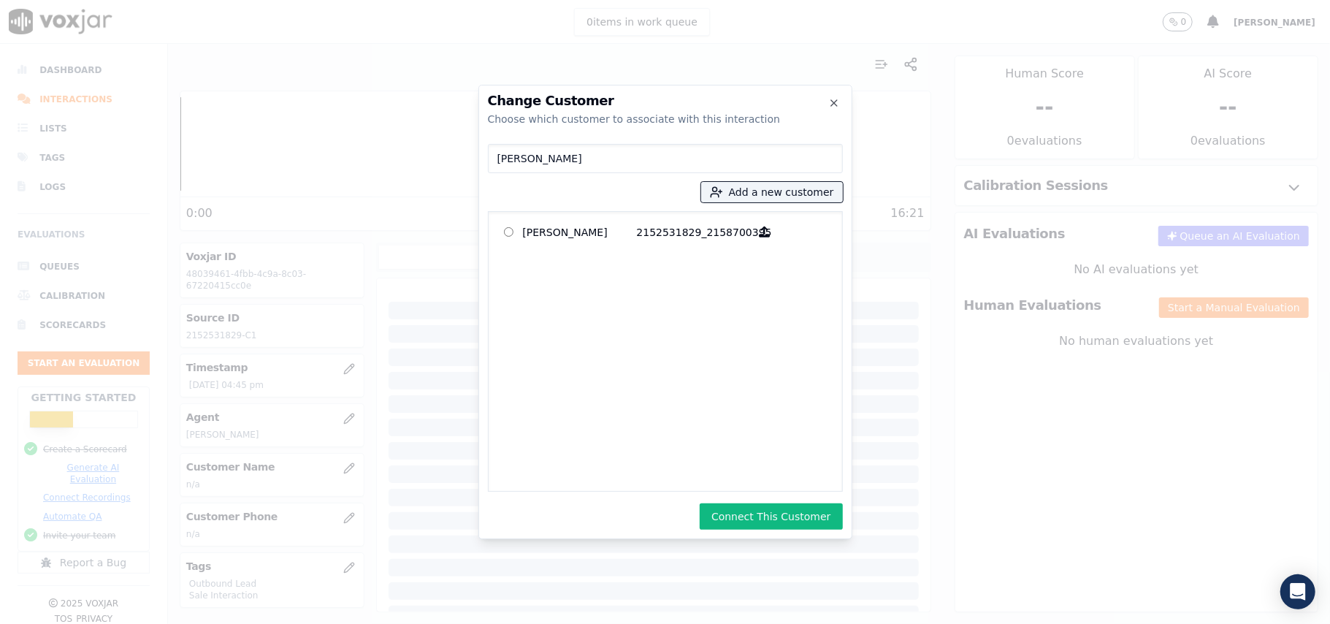
click at [790, 514] on button "Connect This Customer" at bounding box center [771, 516] width 142 height 26
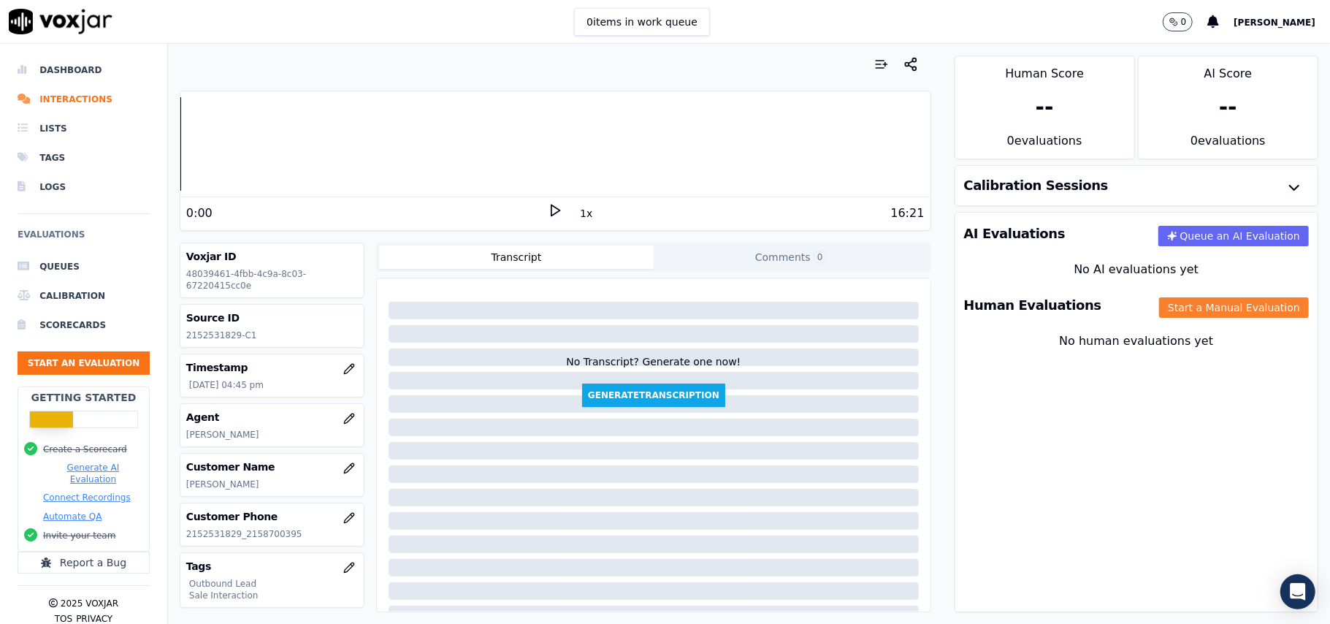
click at [1178, 313] on button "Start a Manual Evaluation" at bounding box center [1234, 307] width 150 height 20
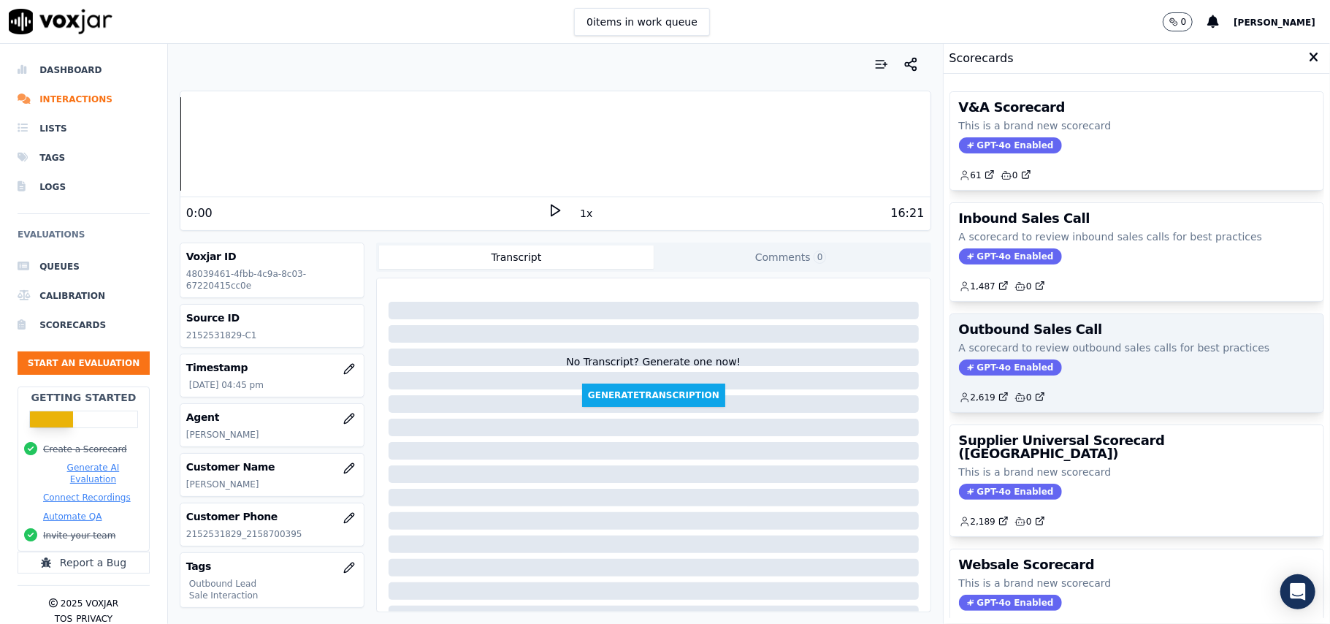
click at [974, 366] on span "GPT-4o Enabled" at bounding box center [1010, 367] width 103 height 16
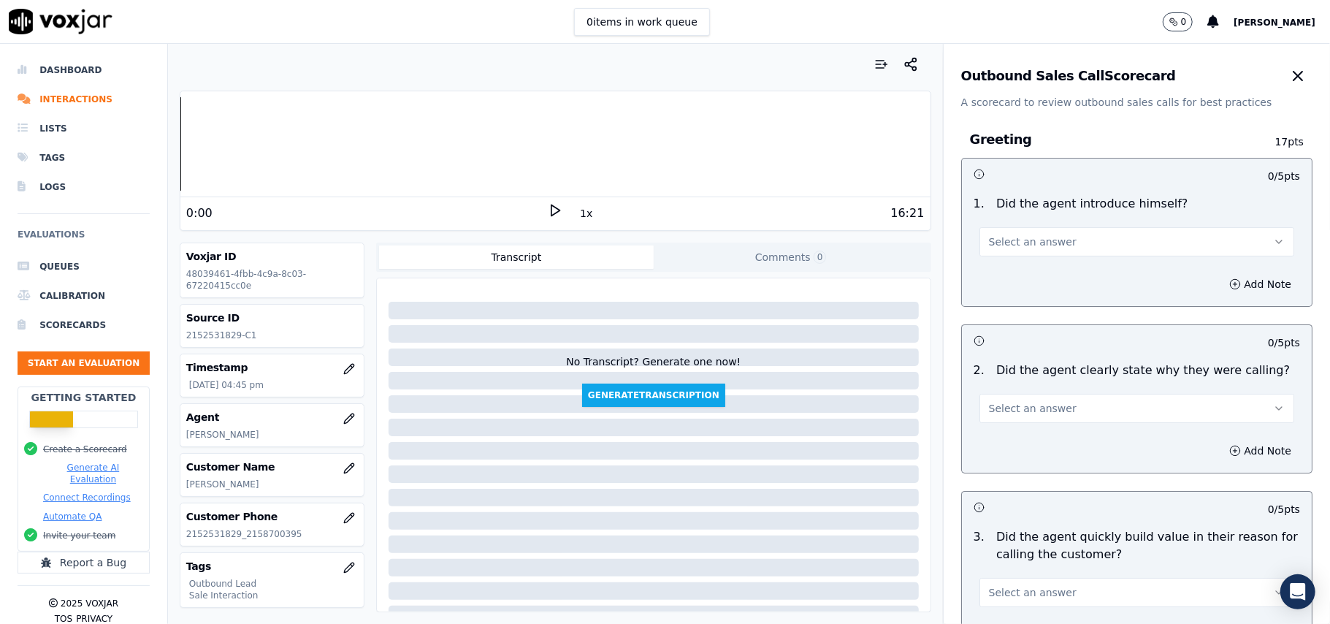
click at [1012, 248] on span "Select an answer" at bounding box center [1033, 242] width 88 height 15
click at [1005, 279] on div "Yes" at bounding box center [1105, 275] width 283 height 23
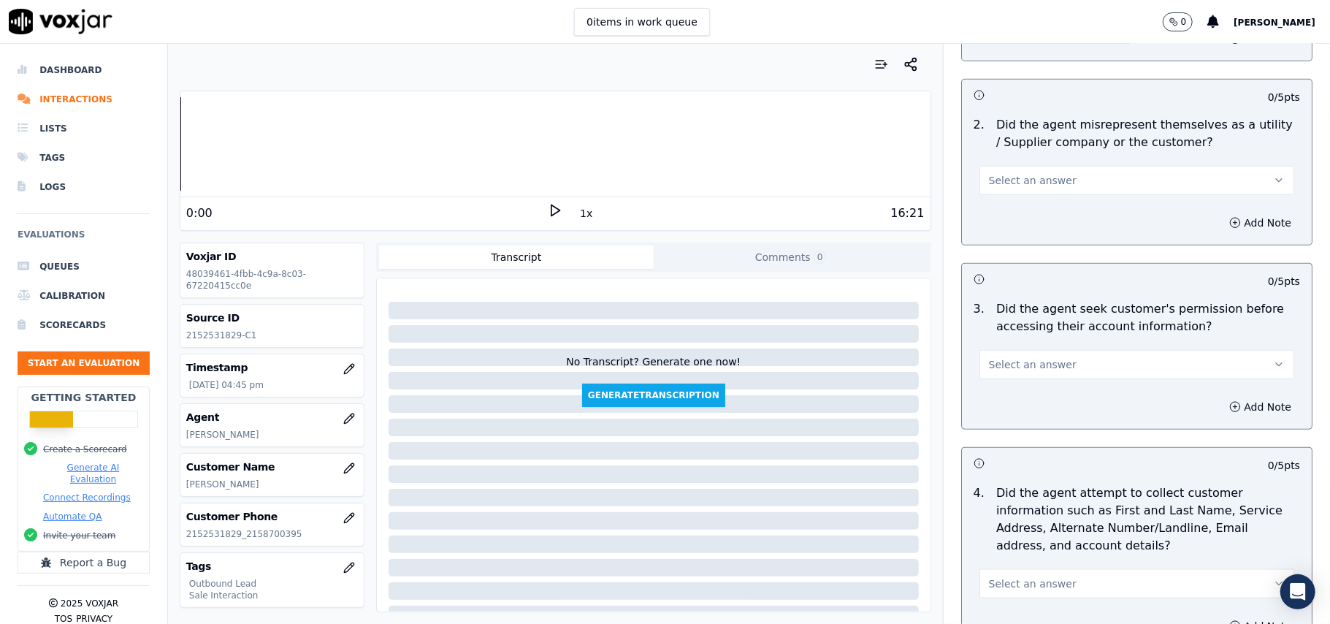
click at [1084, 375] on button "Select an answer" at bounding box center [1137, 364] width 315 height 29
click at [1005, 425] on div "No" at bounding box center [1105, 423] width 283 height 23
click at [1231, 413] on button "Add Note" at bounding box center [1261, 407] width 80 height 20
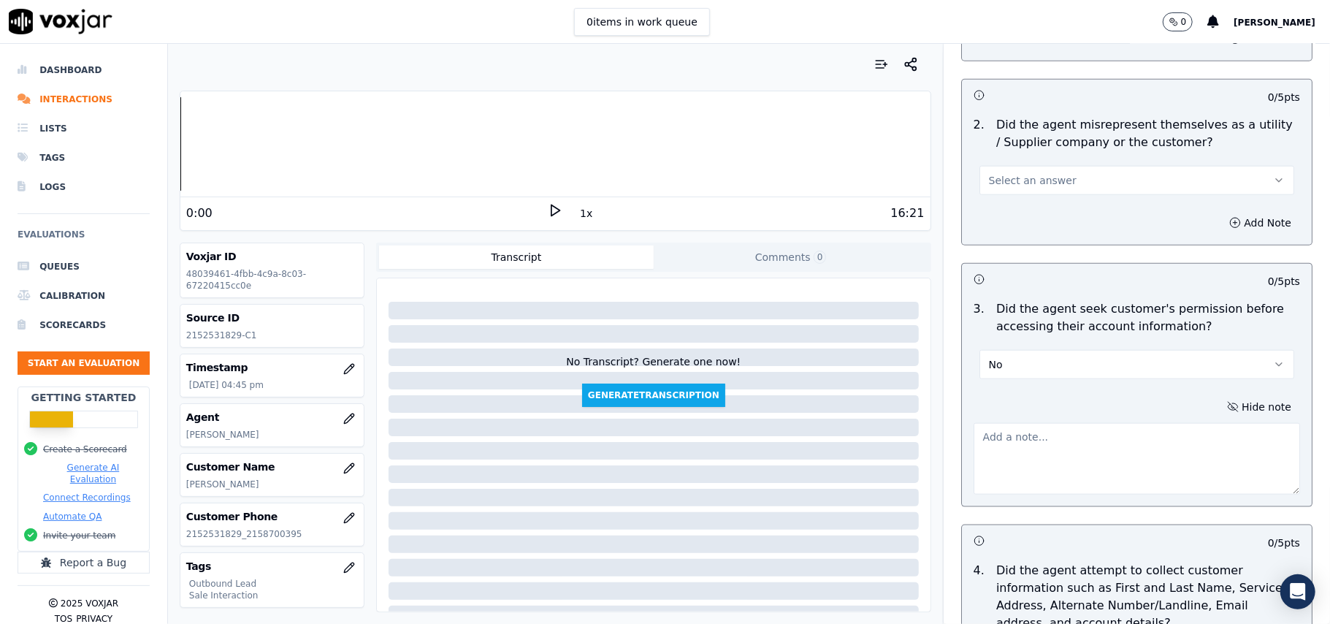
click at [1129, 468] on textarea at bounding box center [1137, 459] width 327 height 72
paste textarea "@11:24 – Permission was not taken before accessing the customer’s account."
click at [974, 437] on textarea "@11:24 – Permission was not taken before accessing the customer’s account." at bounding box center [1137, 459] width 327 height 72
click at [974, 439] on textarea "@11:24 – Permission was not taken before accessing the customer’s account." at bounding box center [1137, 459] width 327 height 72
paste textarea "Call ID – 184736"
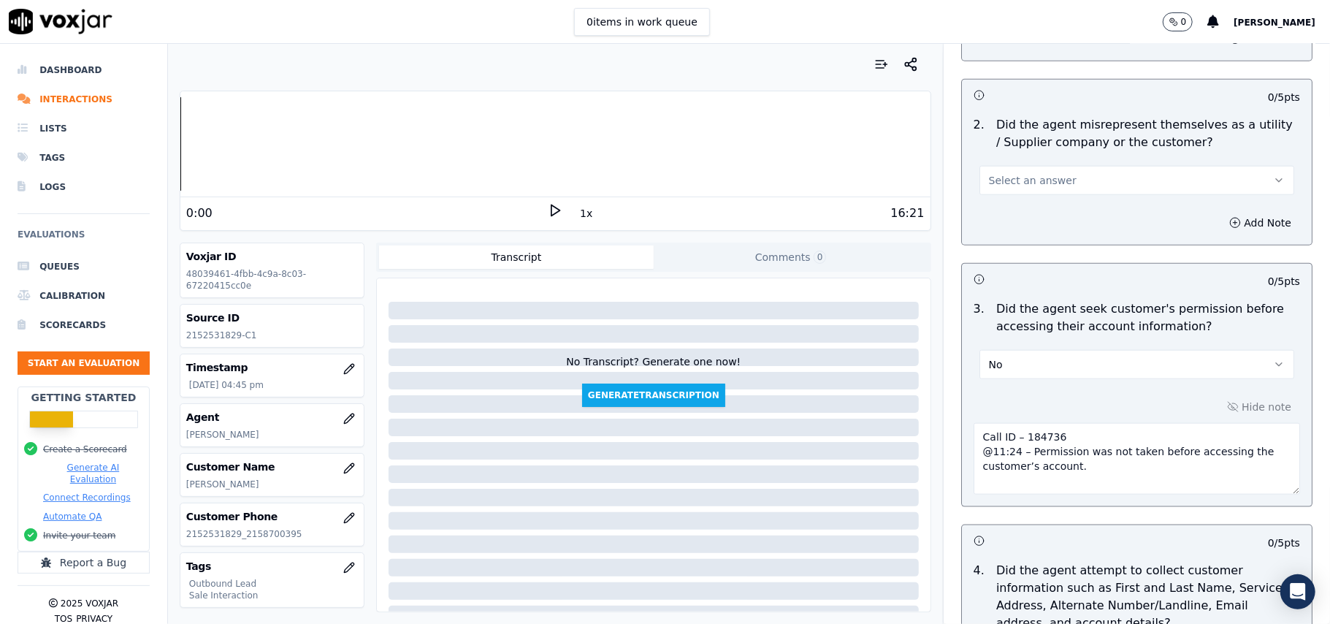
scroll to position [3721, 0]
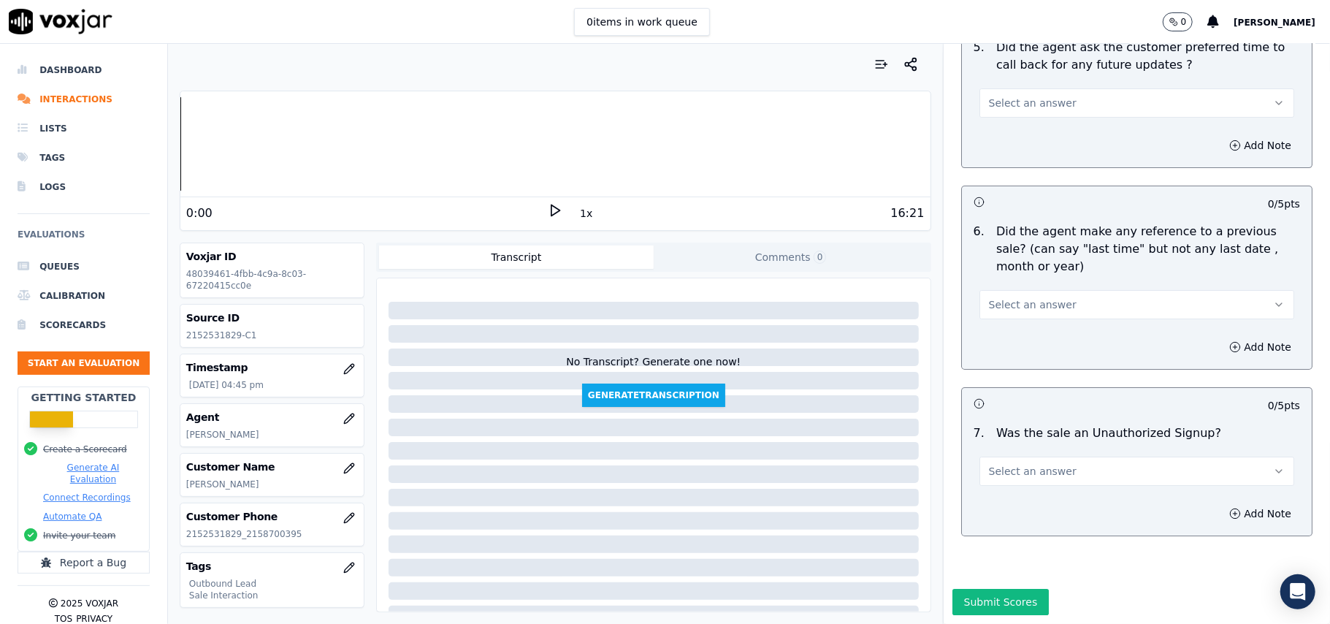
type textarea "Call ID – 184736 @11:24 – Permission was not taken before accessing the custome…"
click at [1097, 457] on button "Select an answer" at bounding box center [1137, 471] width 315 height 29
click at [1045, 480] on div "No" at bounding box center [1105, 483] width 283 height 23
click at [1032, 297] on span "Select an answer" at bounding box center [1033, 304] width 88 height 15
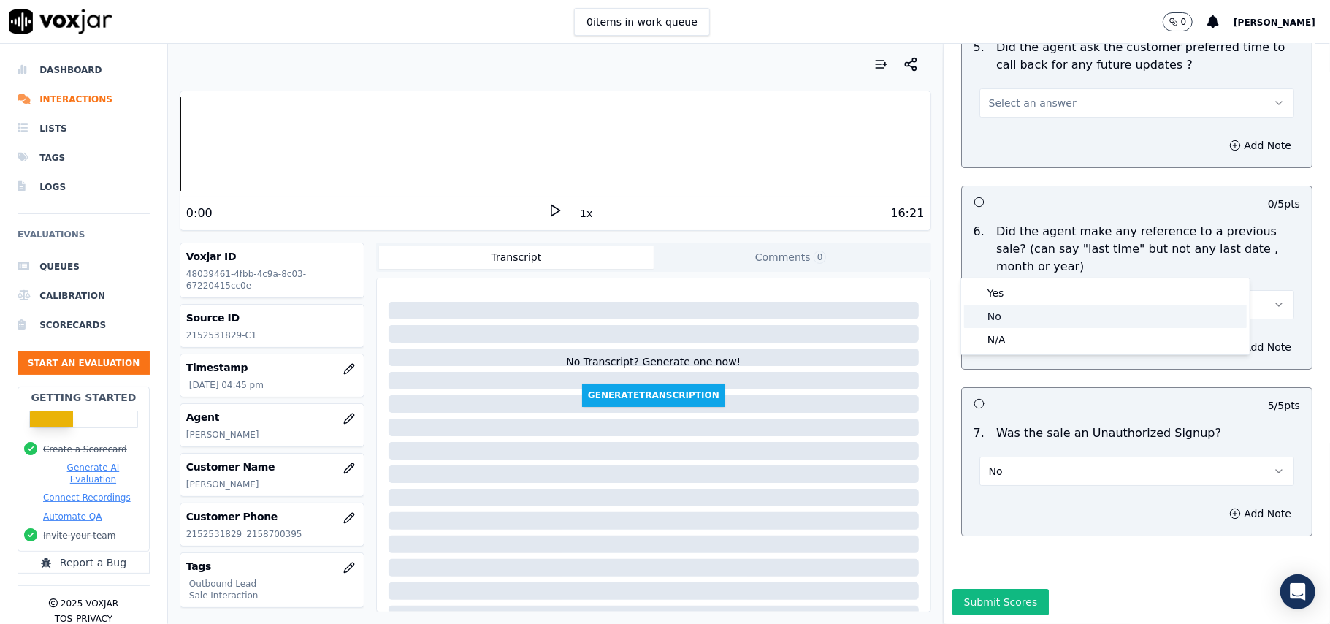
click at [1003, 316] on div "No" at bounding box center [1105, 316] width 283 height 23
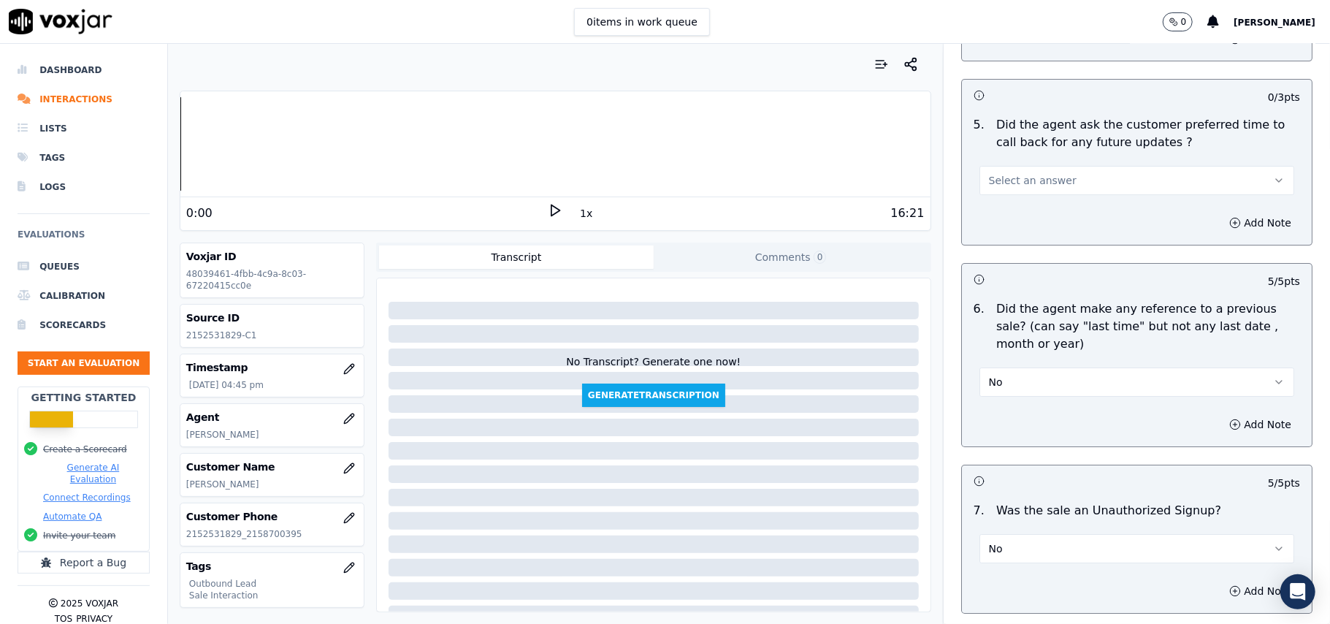
scroll to position [3527, 0]
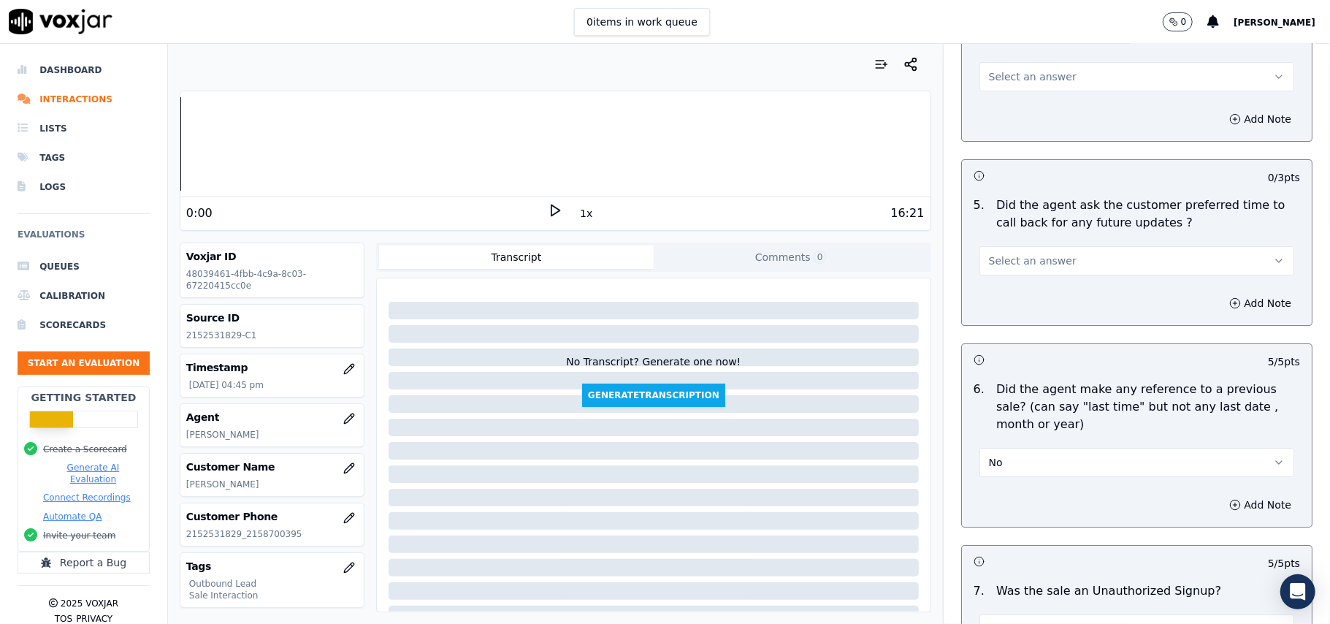
click at [1026, 253] on span "Select an answer" at bounding box center [1033, 260] width 88 height 15
click at [1018, 281] on div "Yes" at bounding box center [1105, 285] width 283 height 23
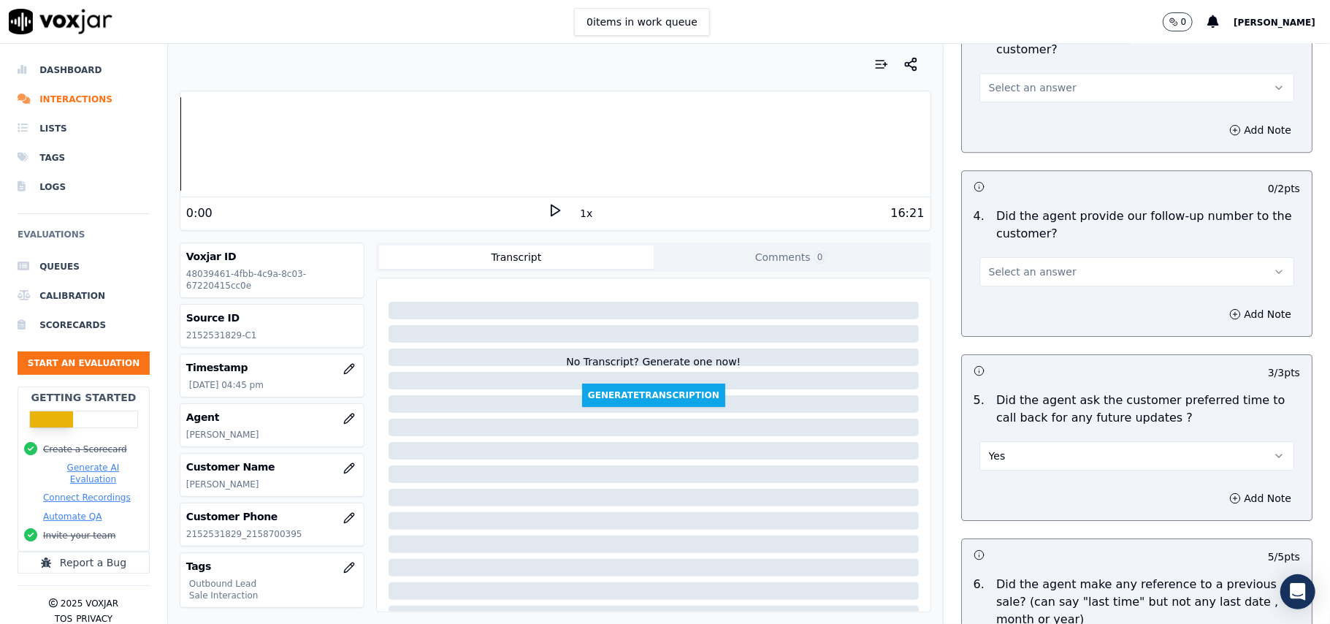
click at [1026, 264] on span "Select an answer" at bounding box center [1033, 271] width 88 height 15
click at [1015, 302] on div "Yes" at bounding box center [1105, 295] width 283 height 23
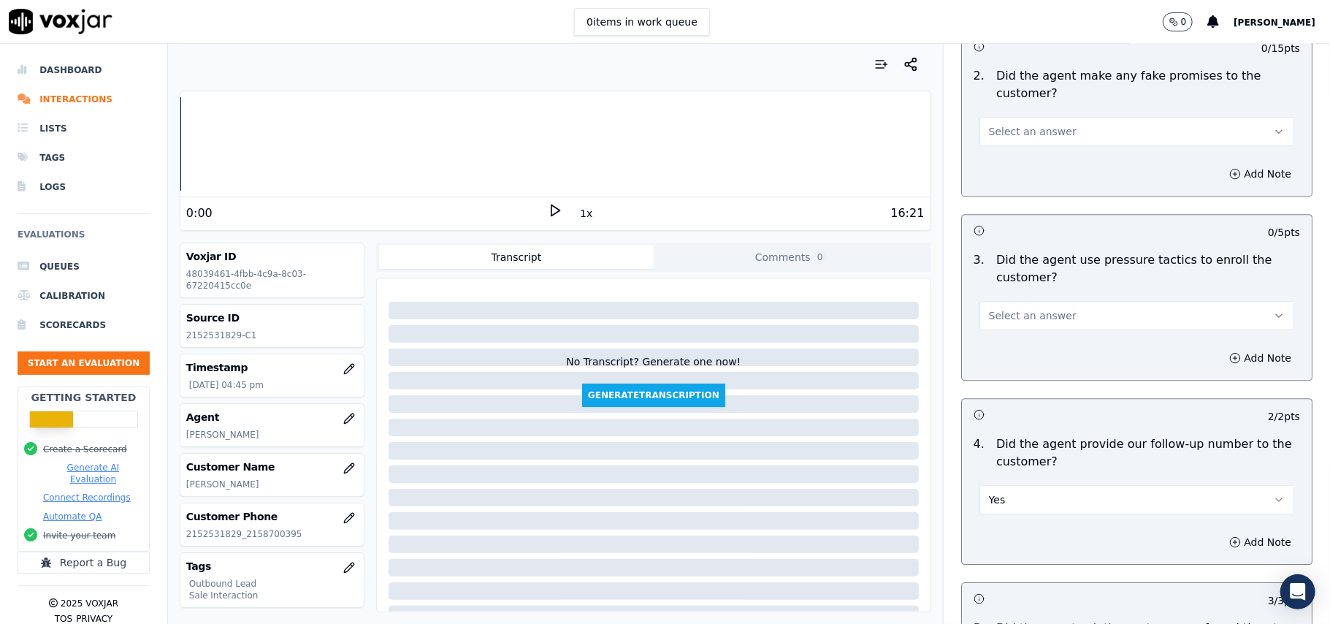
scroll to position [3137, 0]
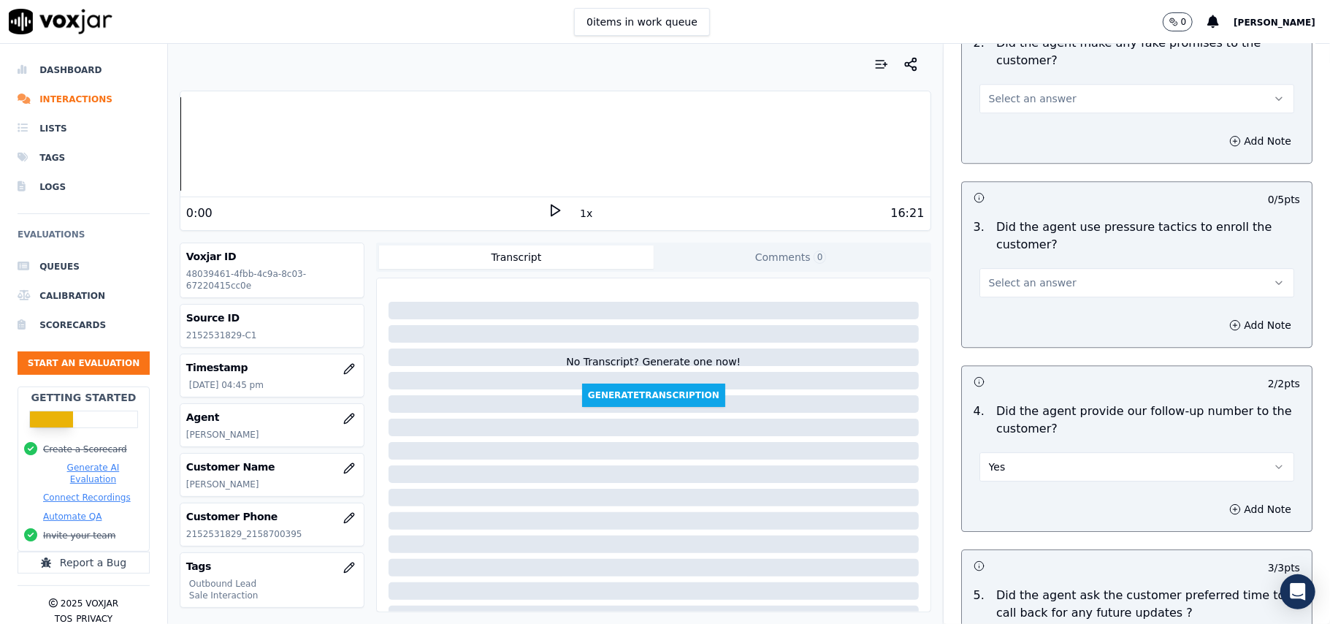
click at [1059, 278] on button "Select an answer" at bounding box center [1137, 282] width 315 height 29
click at [1033, 308] on div "Yes" at bounding box center [1105, 305] width 283 height 23
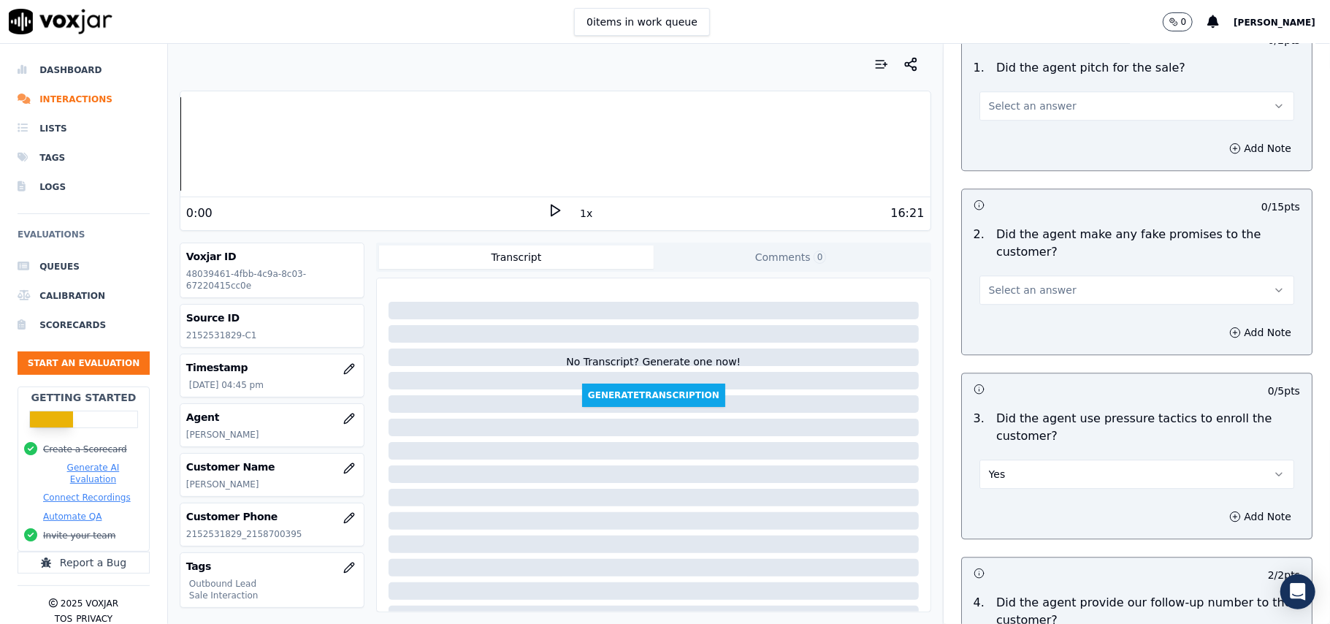
scroll to position [2943, 0]
click at [1046, 278] on button "Select an answer" at bounding box center [1137, 292] width 315 height 29
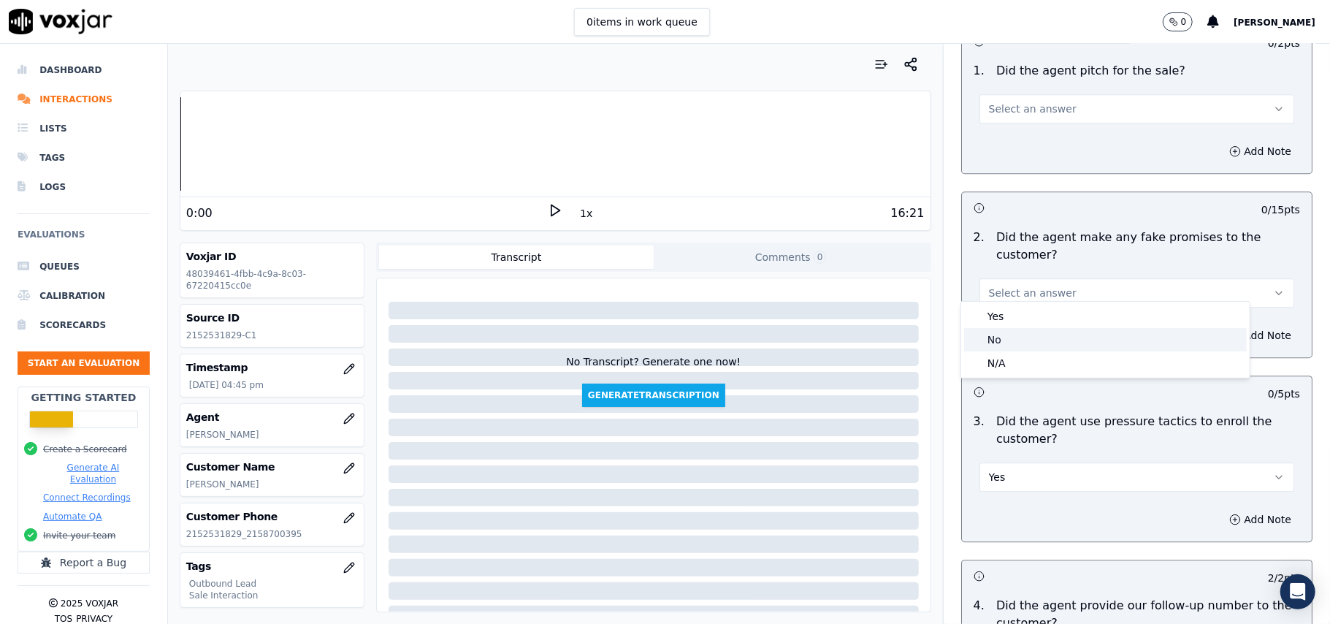
click at [1018, 332] on div "No" at bounding box center [1105, 339] width 283 height 23
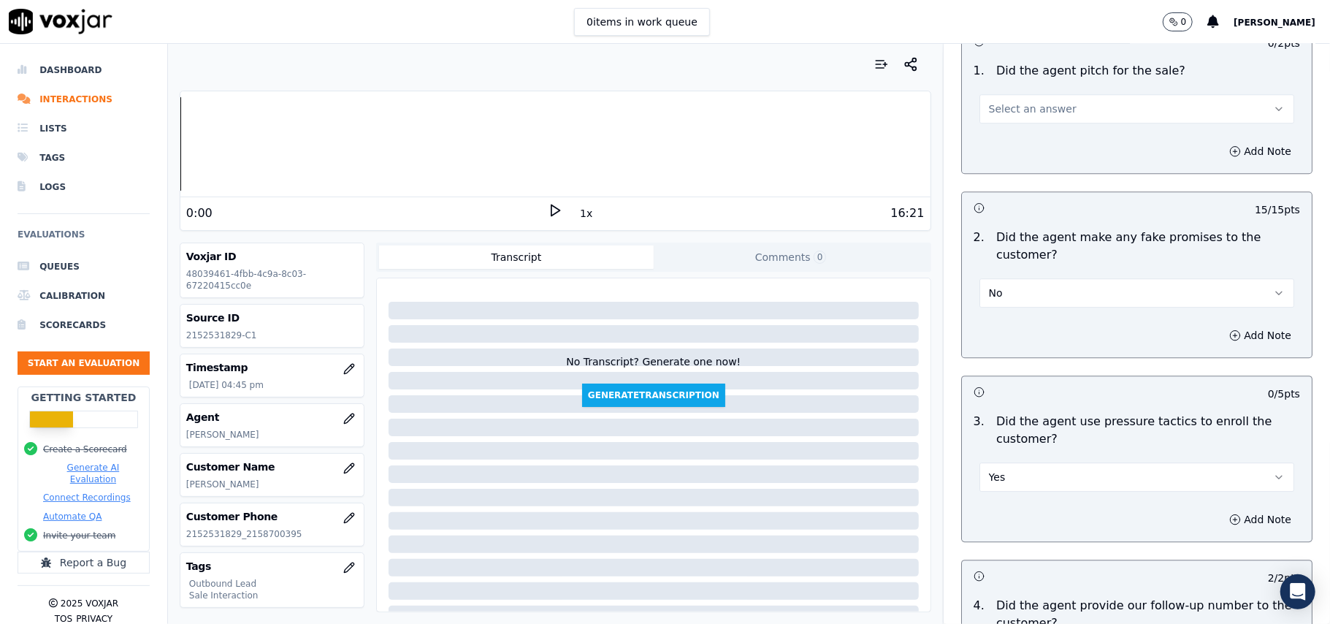
click at [1011, 462] on button "Yes" at bounding box center [1137, 476] width 315 height 29
click at [995, 524] on div "No" at bounding box center [1105, 524] width 283 height 23
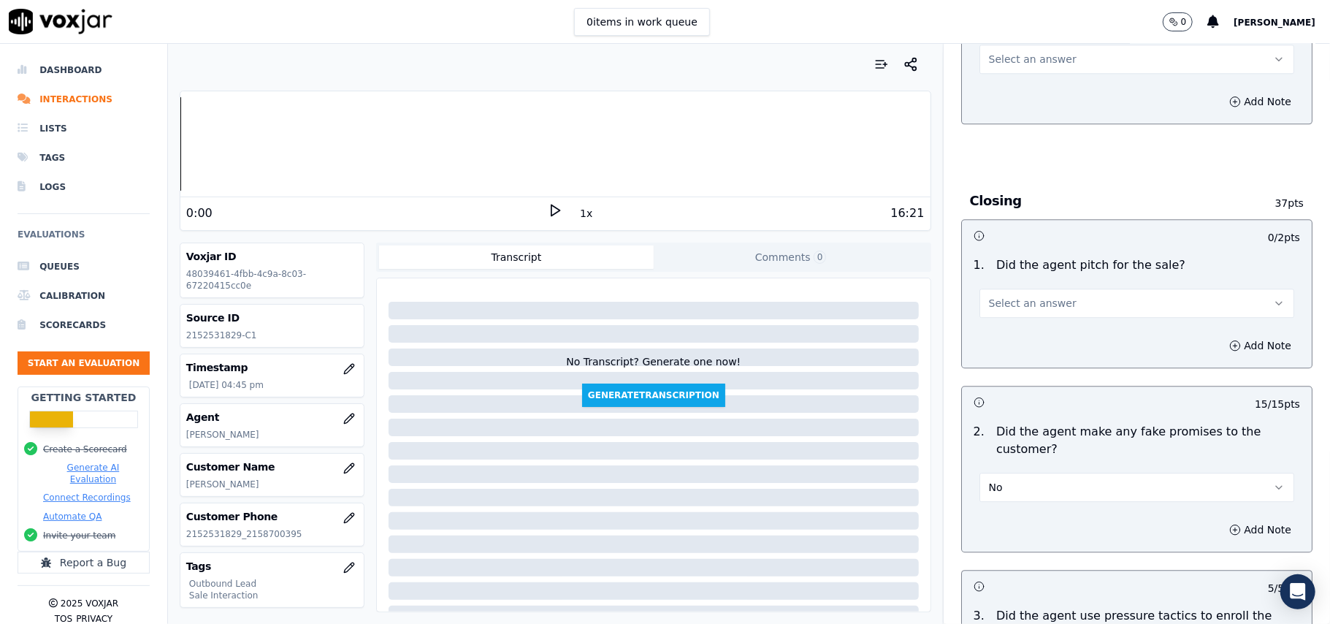
scroll to position [2748, 0]
click at [1034, 300] on span "Select an answer" at bounding box center [1033, 304] width 88 height 15
click at [1021, 325] on div "Yes" at bounding box center [1105, 326] width 283 height 23
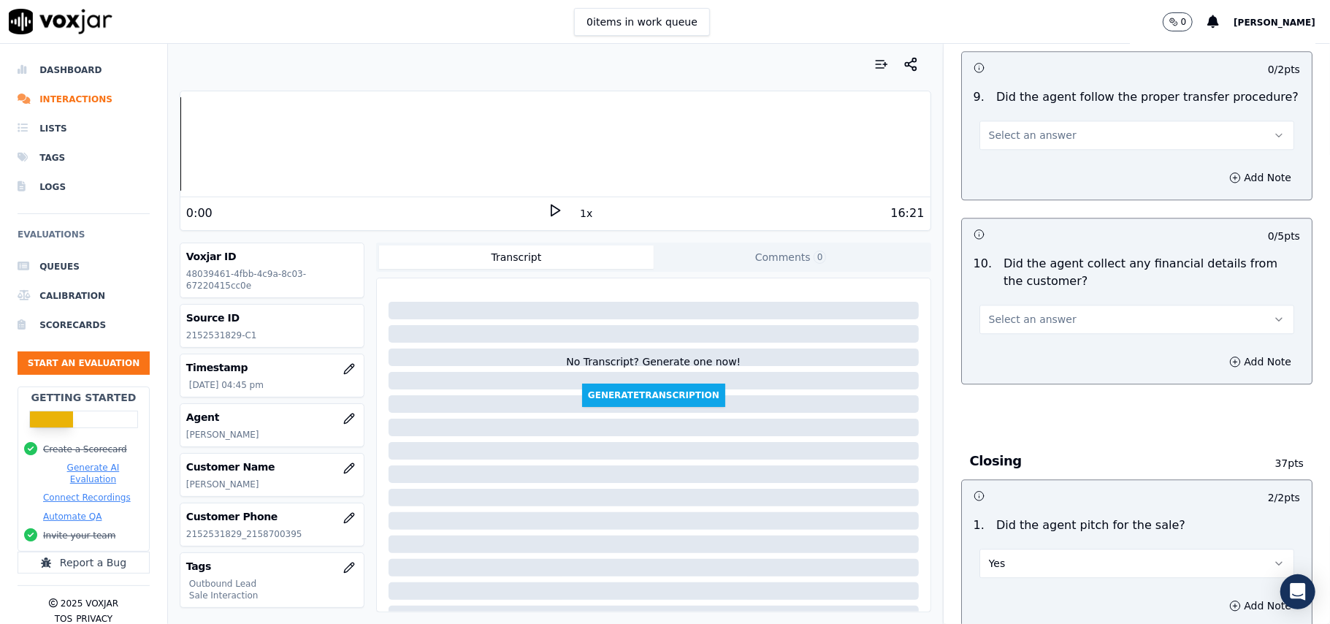
scroll to position [2455, 0]
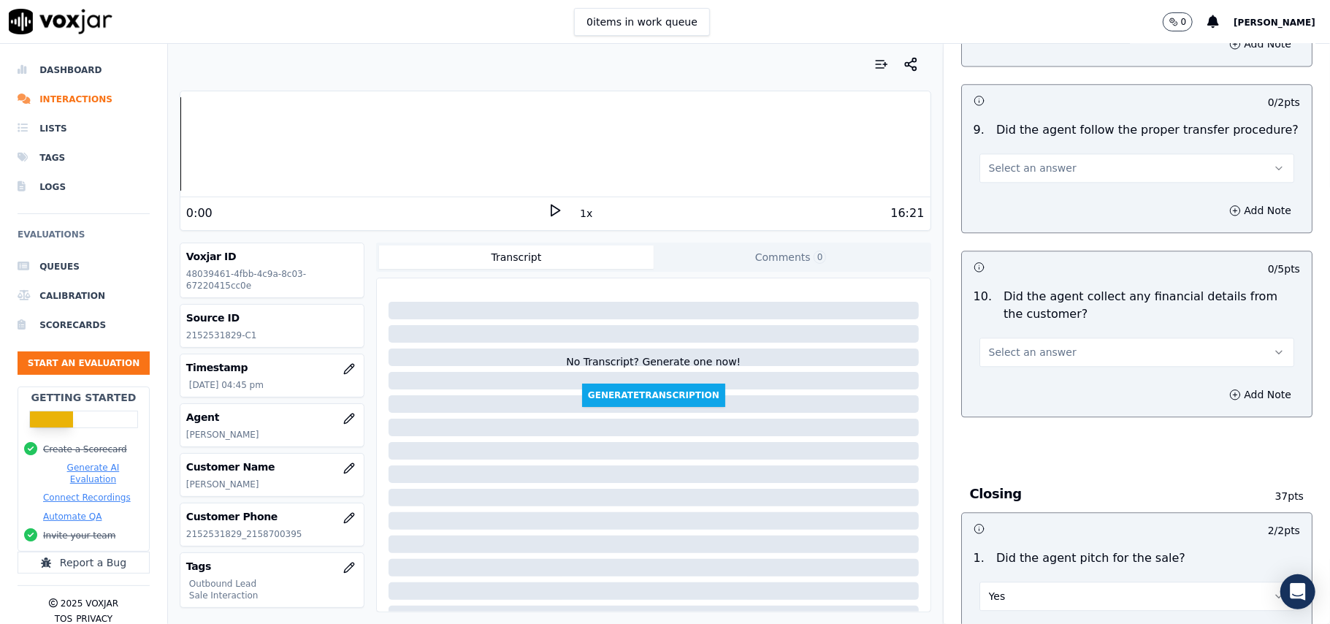
click at [1075, 338] on button "Select an answer" at bounding box center [1137, 352] width 315 height 29
click at [1037, 401] on div "No" at bounding box center [1105, 397] width 283 height 23
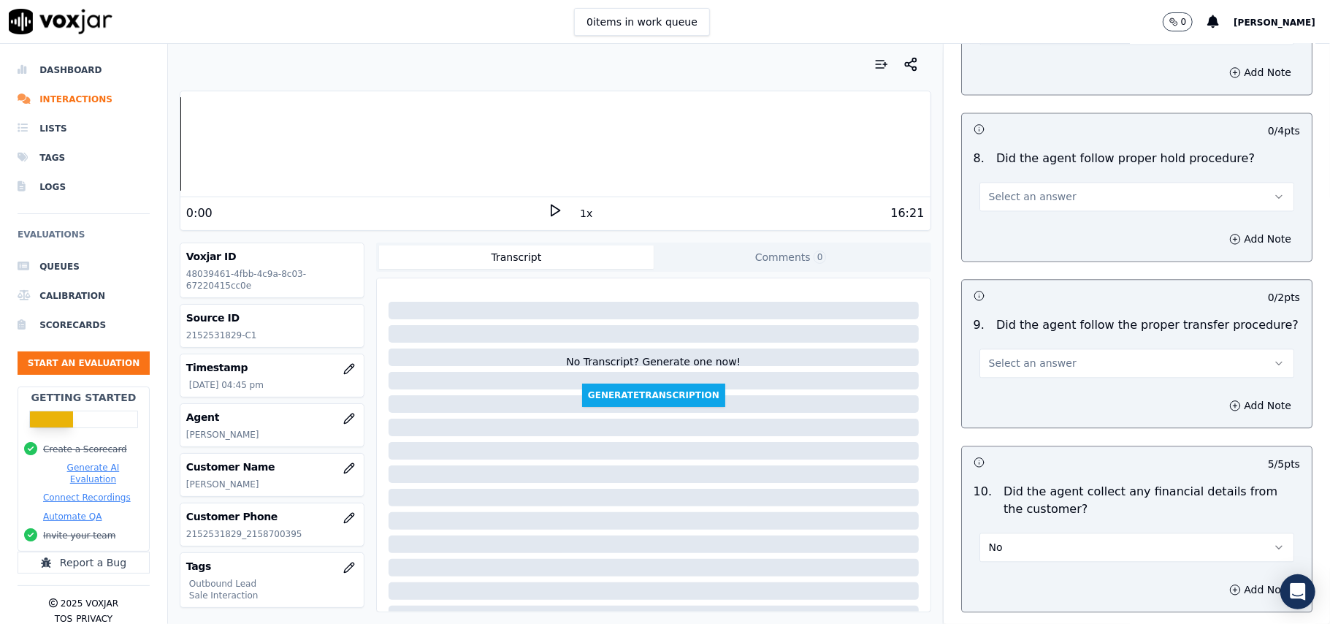
click at [1062, 352] on button "Select an answer" at bounding box center [1137, 362] width 315 height 29
click at [1021, 389] on div "Yes" at bounding box center [1105, 384] width 283 height 23
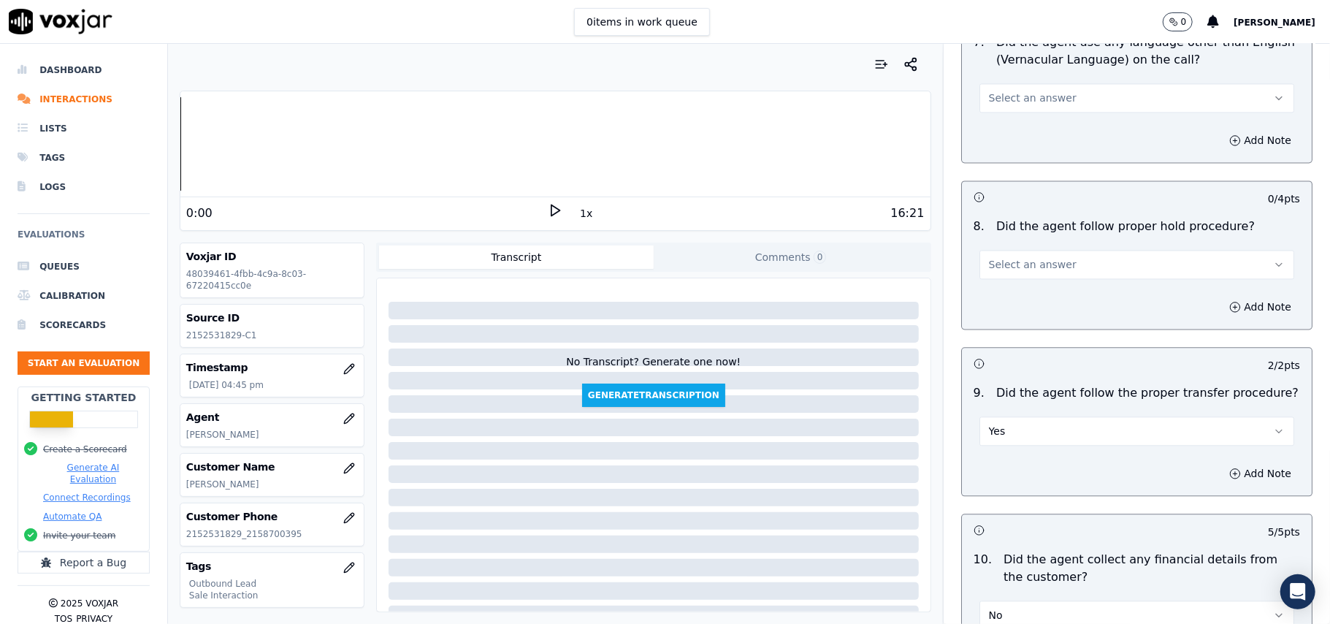
scroll to position [2163, 0]
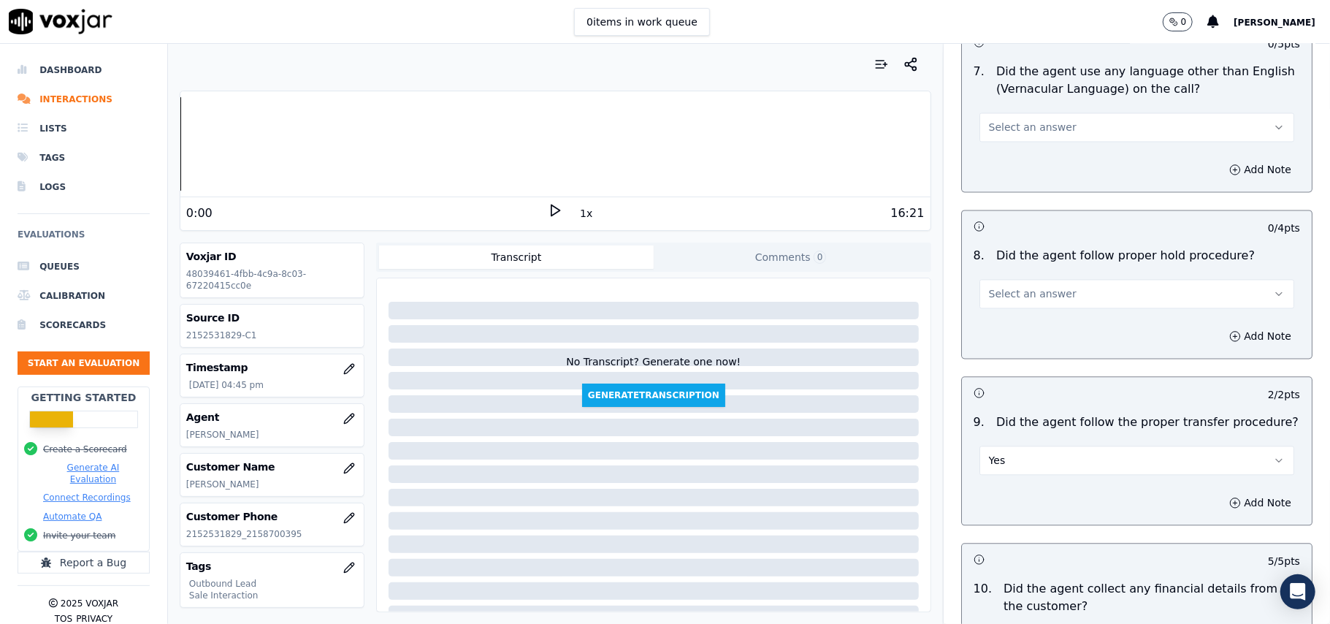
click at [1056, 279] on button "Select an answer" at bounding box center [1137, 293] width 315 height 29
click at [1021, 316] on div "Yes" at bounding box center [1105, 314] width 283 height 23
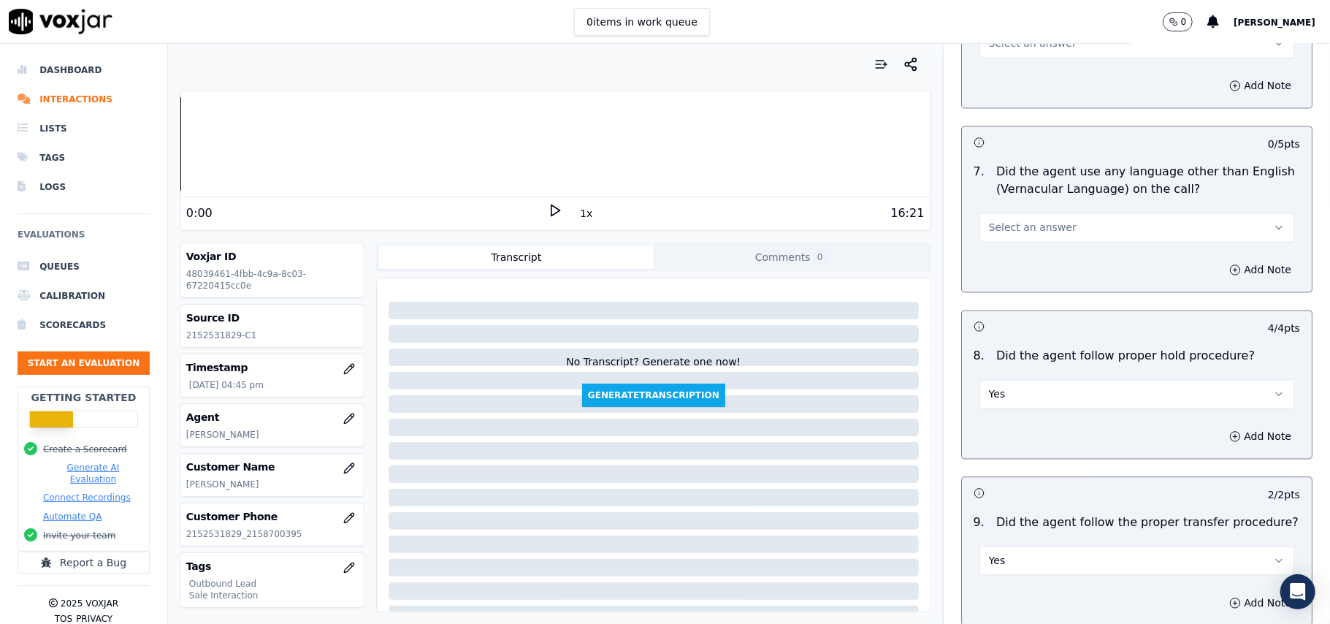
scroll to position [1968, 0]
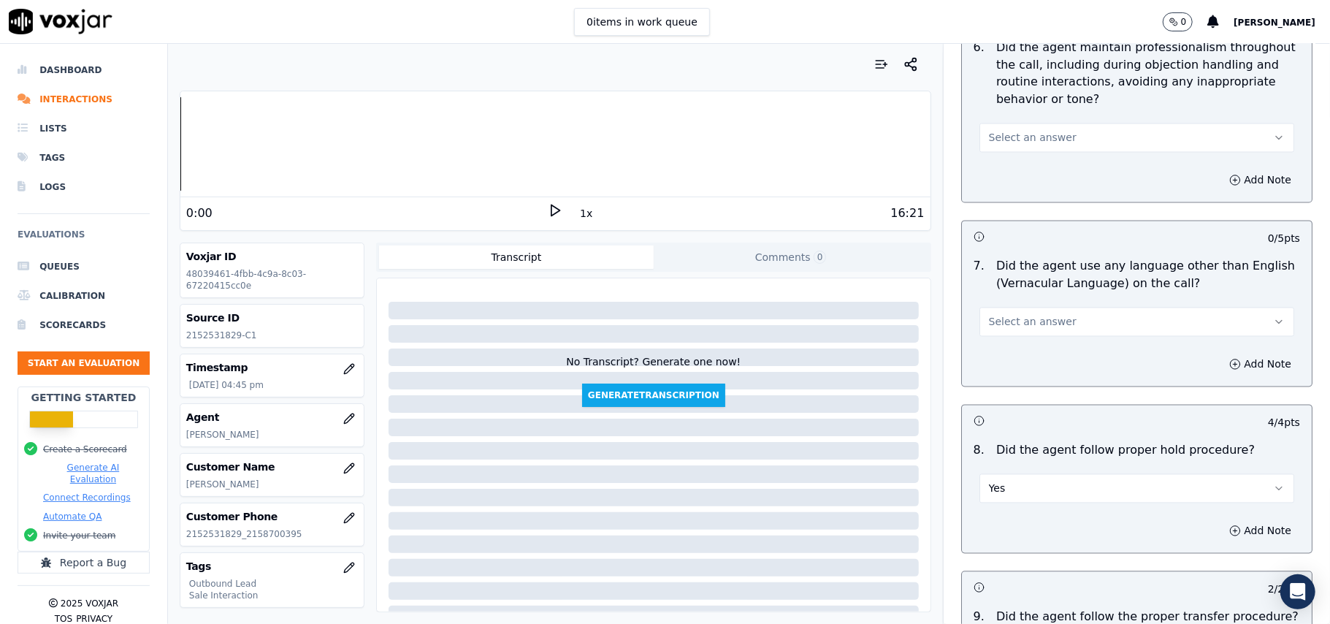
click at [1080, 308] on button "Select an answer" at bounding box center [1137, 322] width 315 height 29
click at [1026, 358] on div "No" at bounding box center [1105, 365] width 283 height 23
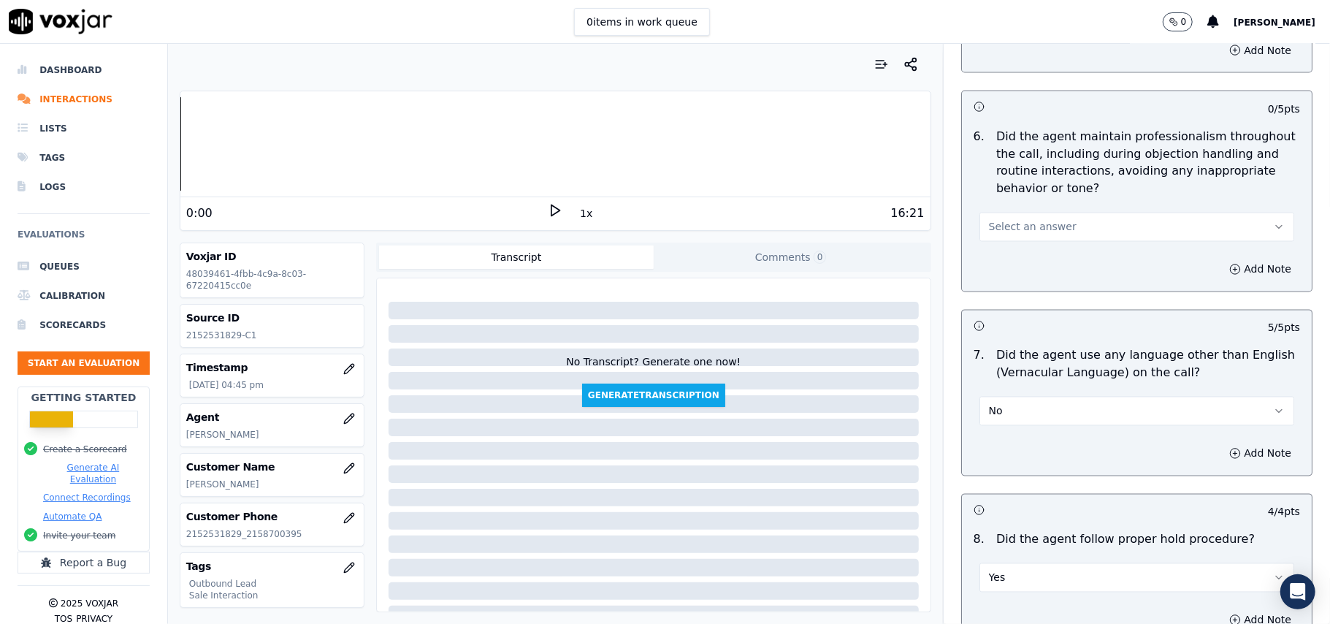
scroll to position [1774, 0]
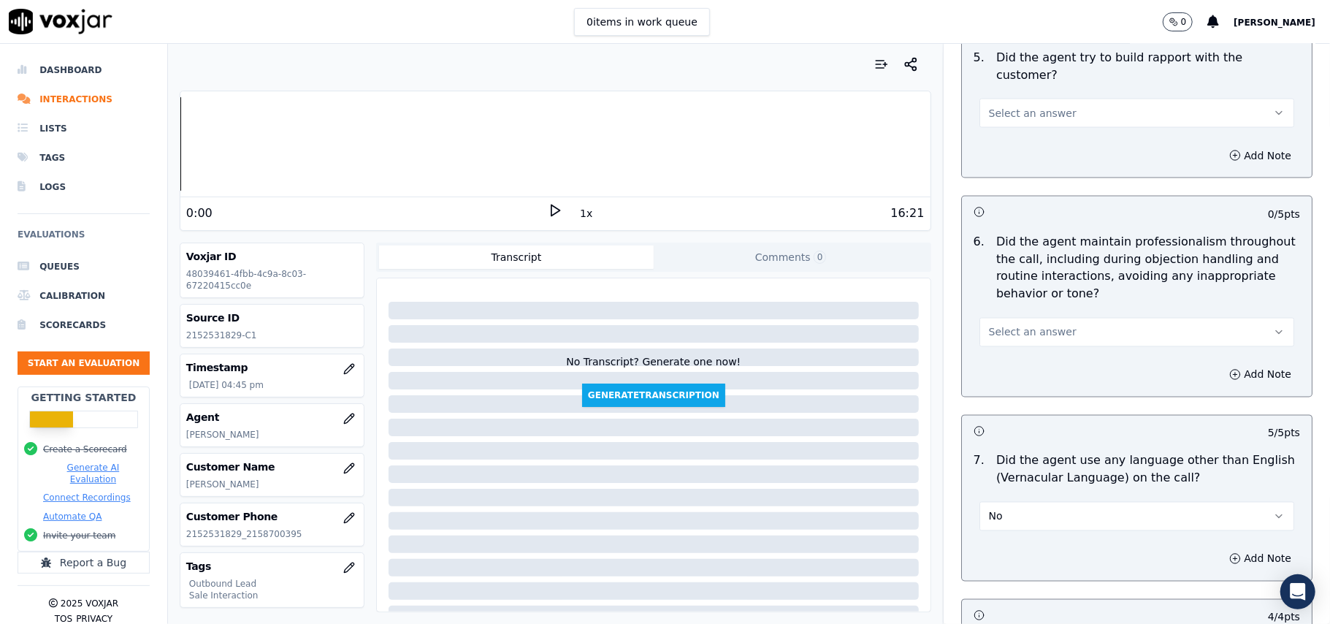
click at [1053, 318] on button "Select an answer" at bounding box center [1137, 332] width 315 height 29
click at [1047, 352] on div "Yes" at bounding box center [1105, 352] width 283 height 23
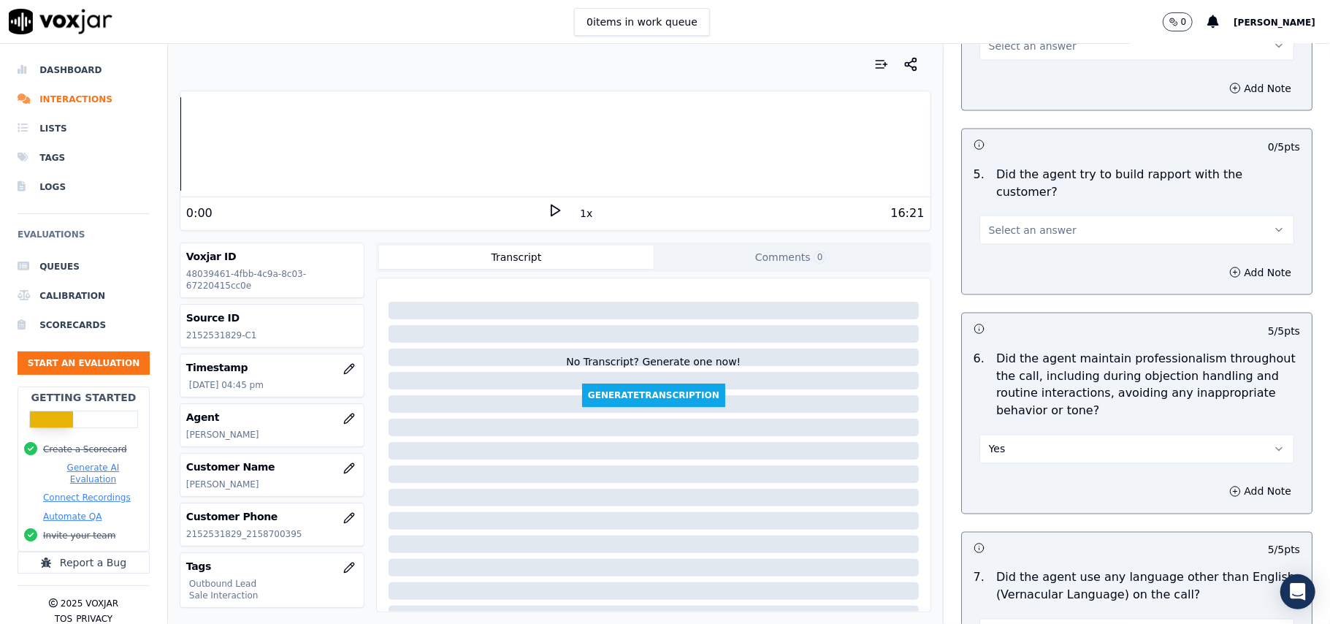
scroll to position [1579, 0]
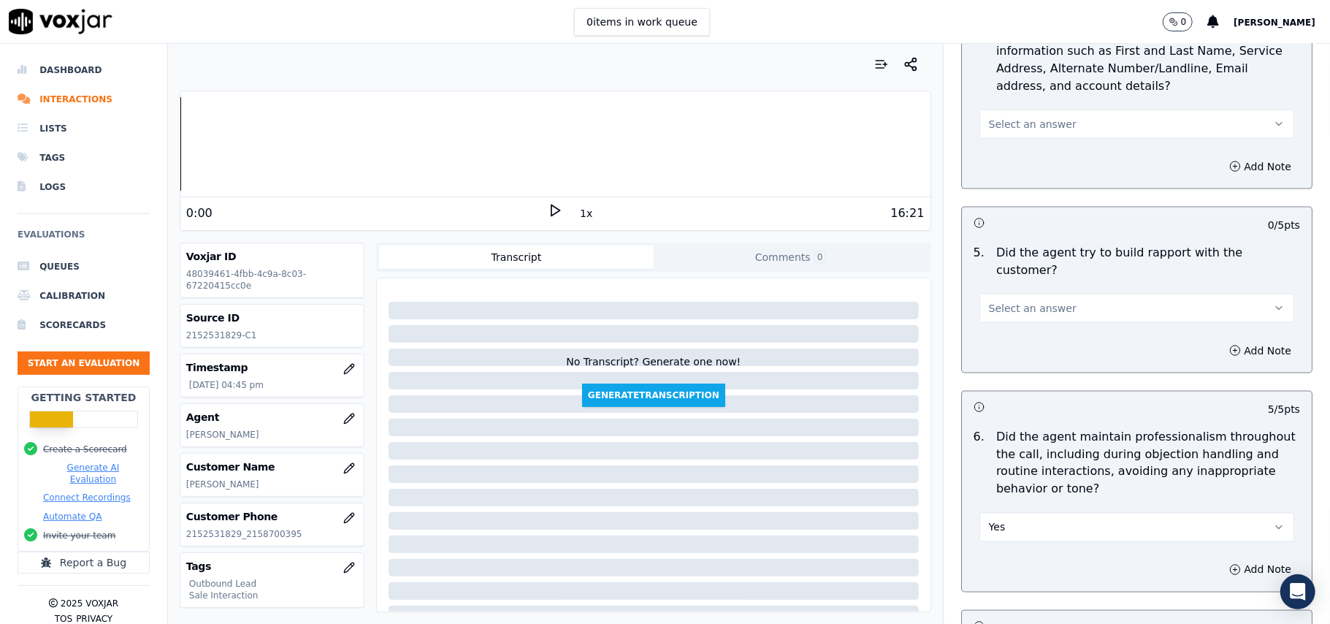
click at [1061, 311] on div "5 . Did the agent try to build rapport with the customer? Select an answer" at bounding box center [1137, 283] width 350 height 91
click at [1064, 295] on button "Select an answer" at bounding box center [1137, 308] width 315 height 29
click at [1038, 326] on div "Yes" at bounding box center [1105, 327] width 283 height 23
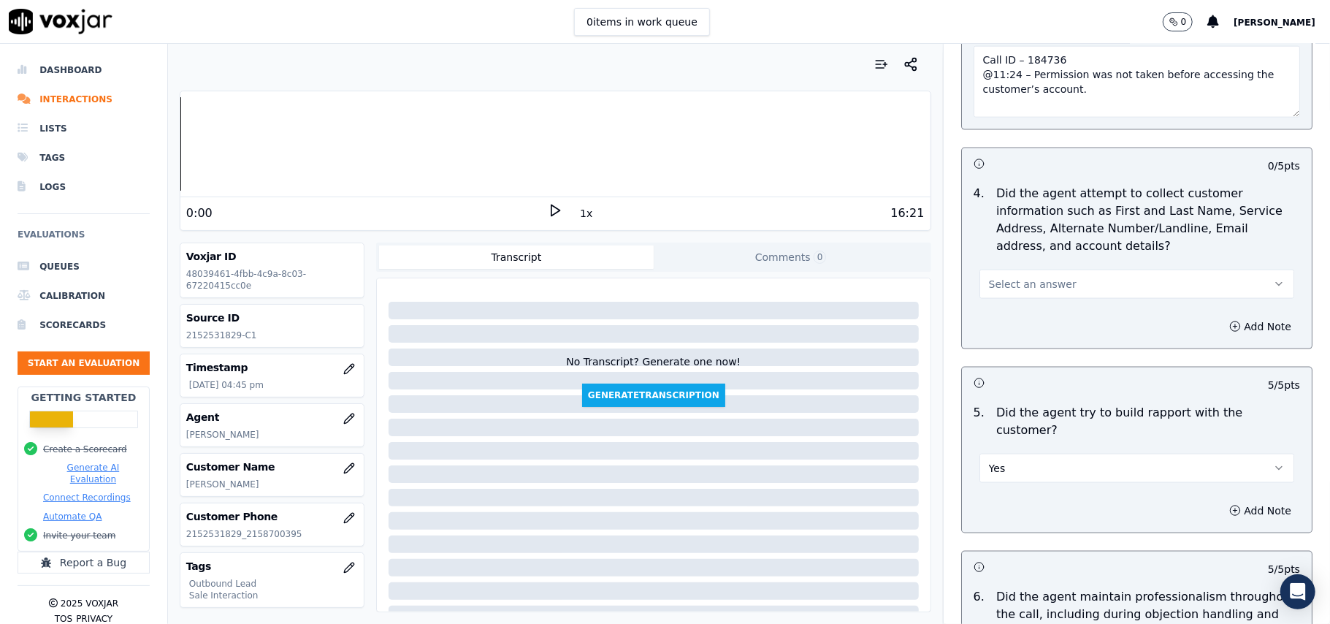
scroll to position [1286, 0]
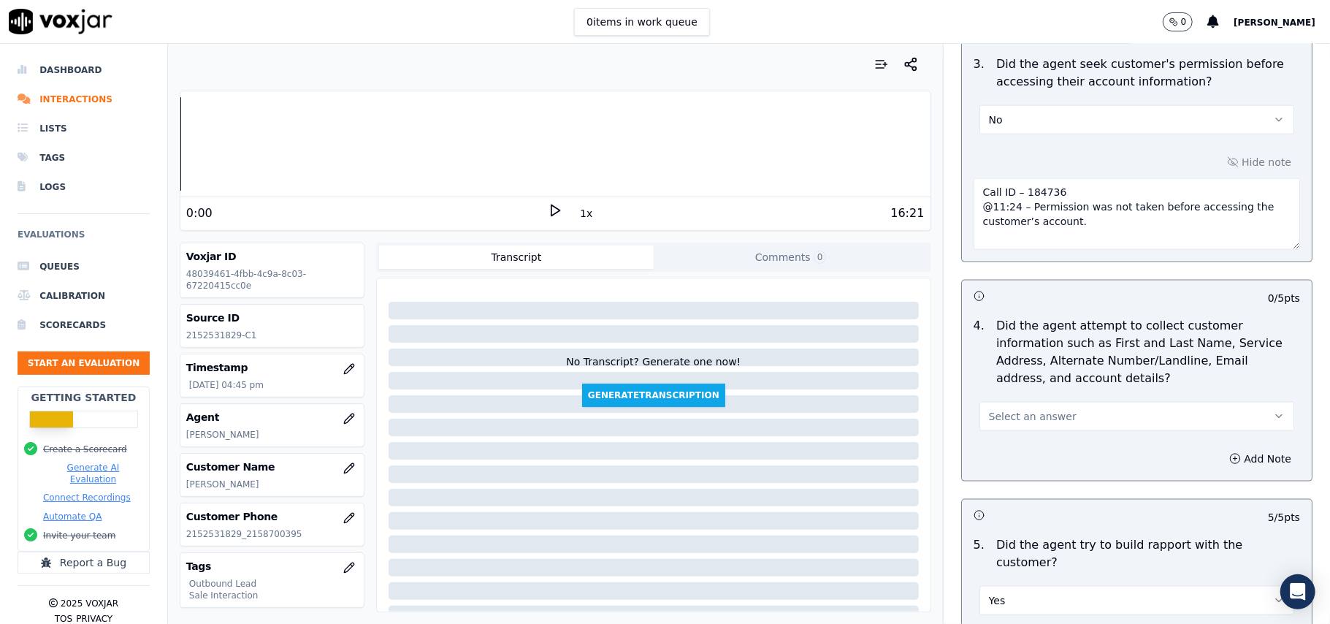
click at [1072, 424] on button "Select an answer" at bounding box center [1137, 416] width 315 height 29
click at [1026, 492] on div "N/A" at bounding box center [1105, 500] width 283 height 23
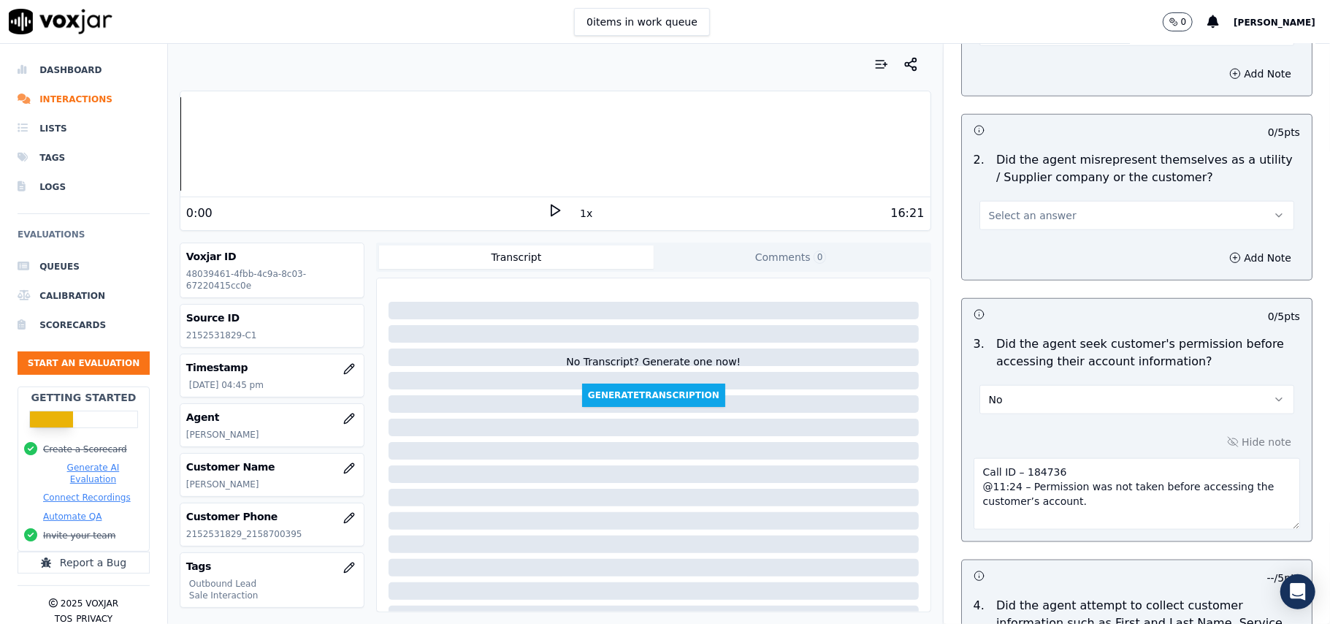
scroll to position [897, 0]
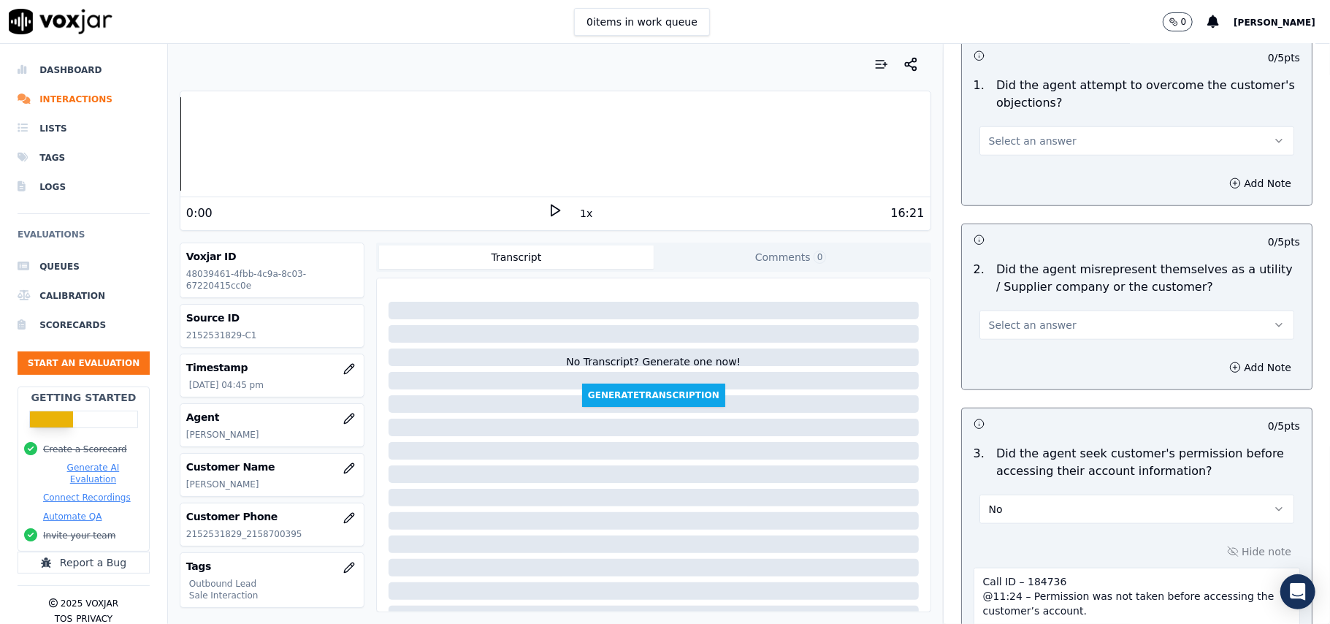
click at [1068, 327] on button "Select an answer" at bounding box center [1137, 324] width 315 height 29
click at [1050, 392] on div "No" at bounding box center [1105, 384] width 283 height 23
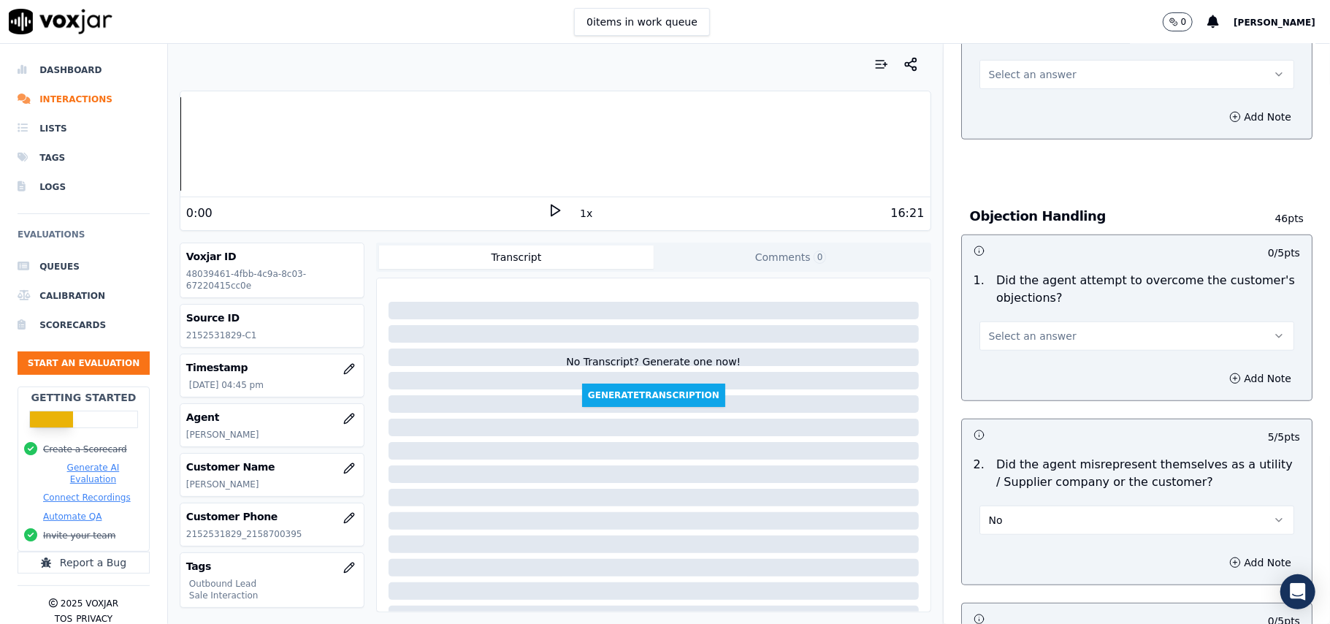
click at [1061, 340] on button "Select an answer" at bounding box center [1137, 335] width 315 height 29
click at [1043, 377] on div "Yes" at bounding box center [1105, 370] width 283 height 23
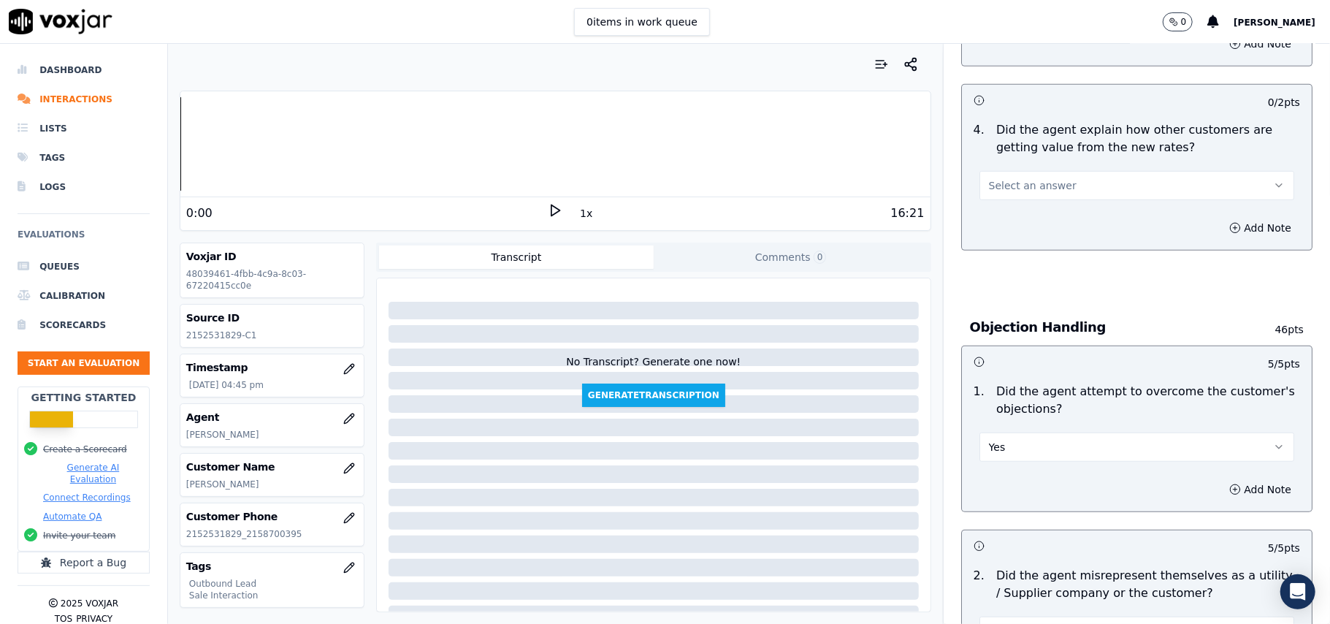
scroll to position [507, 0]
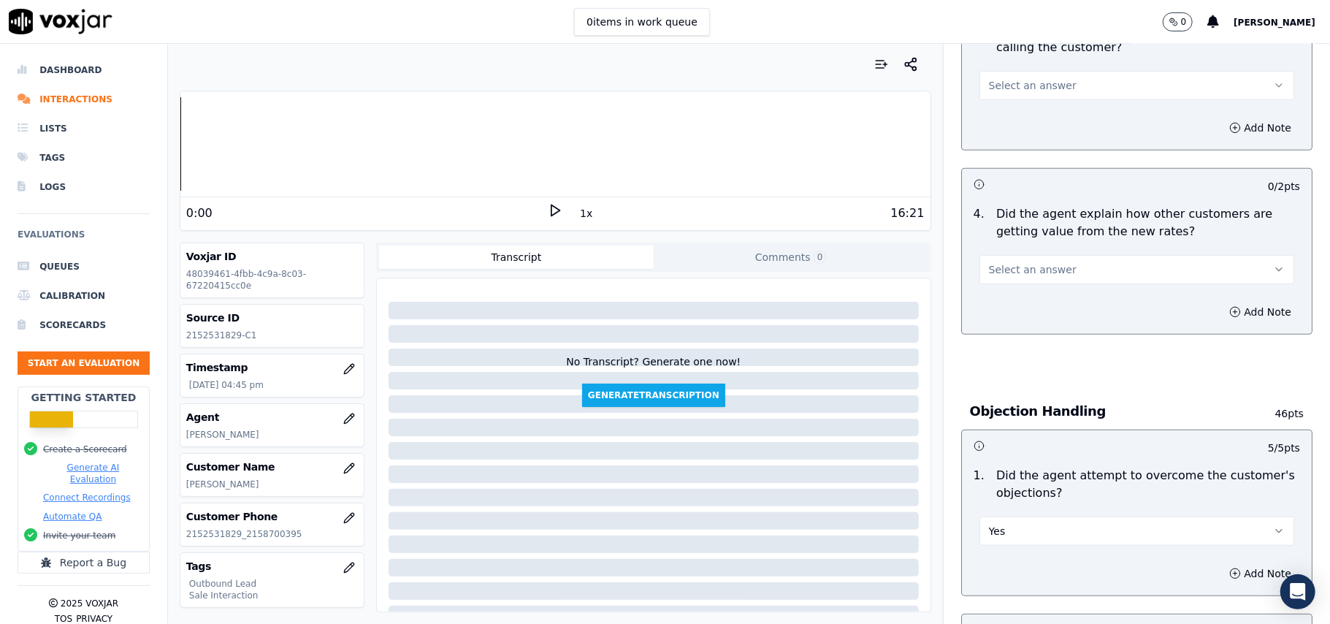
click at [1076, 279] on button "Select an answer" at bounding box center [1137, 269] width 315 height 29
click at [1081, 305] on div "Yes" at bounding box center [1105, 303] width 283 height 23
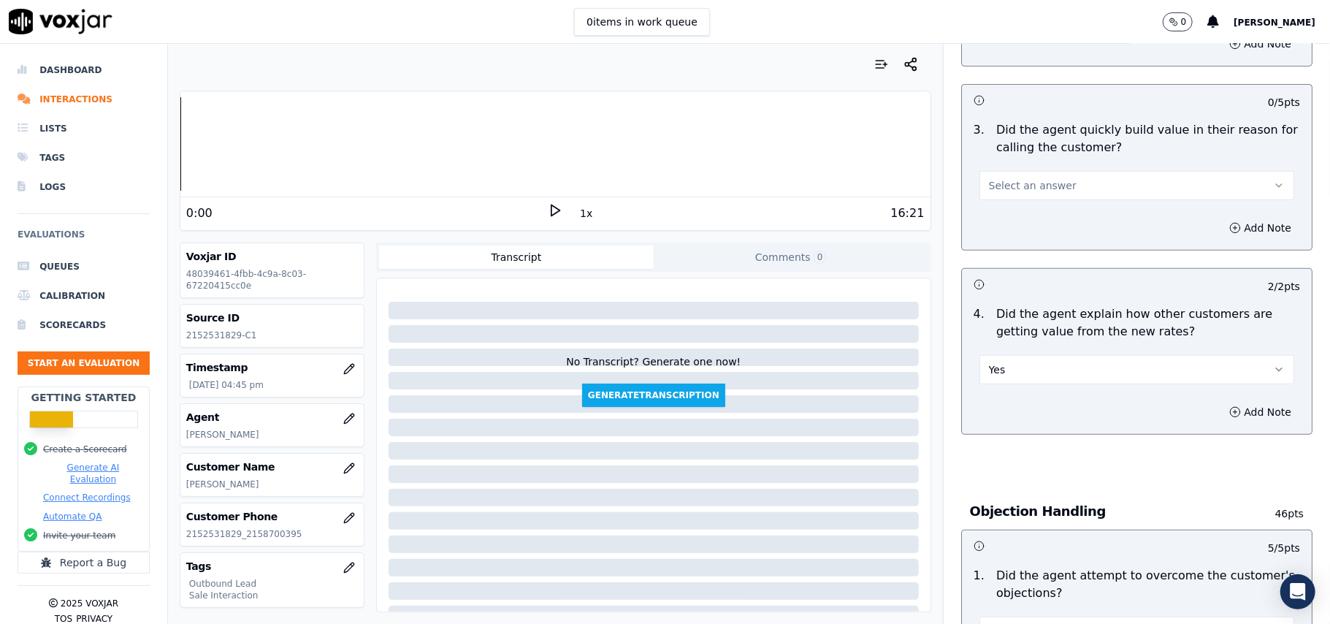
scroll to position [313, 0]
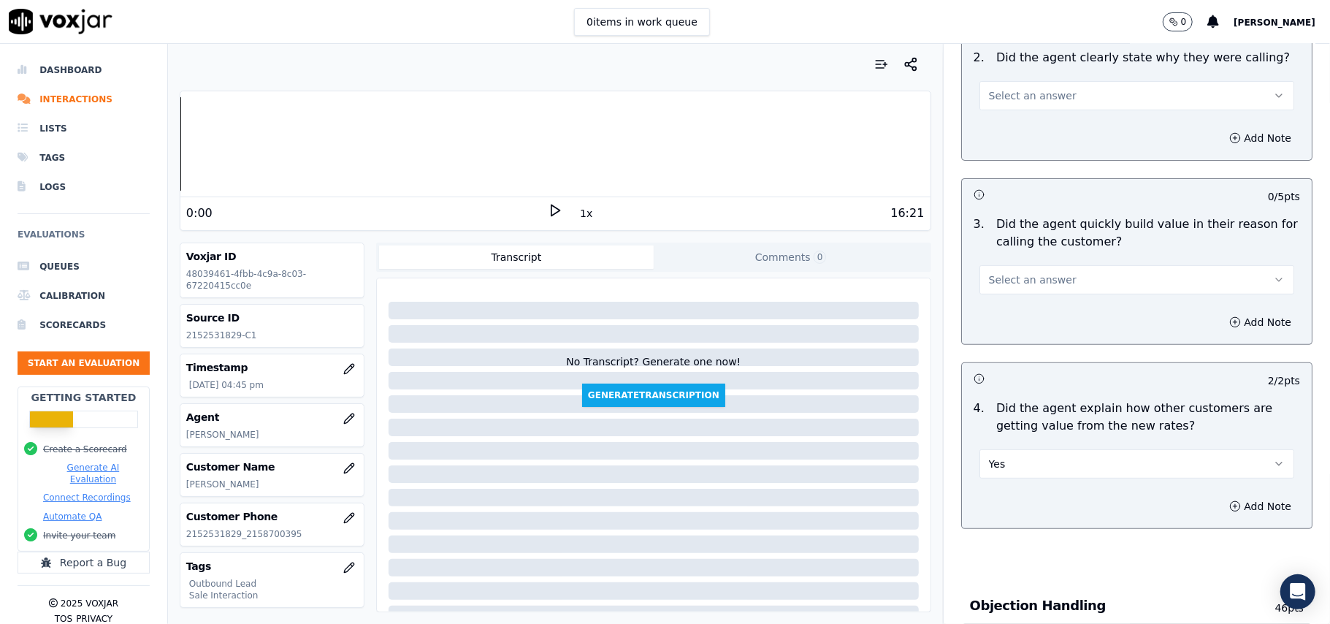
click at [1072, 270] on button "Select an answer" at bounding box center [1137, 279] width 315 height 29
click at [1071, 316] on div "Yes" at bounding box center [1105, 313] width 283 height 23
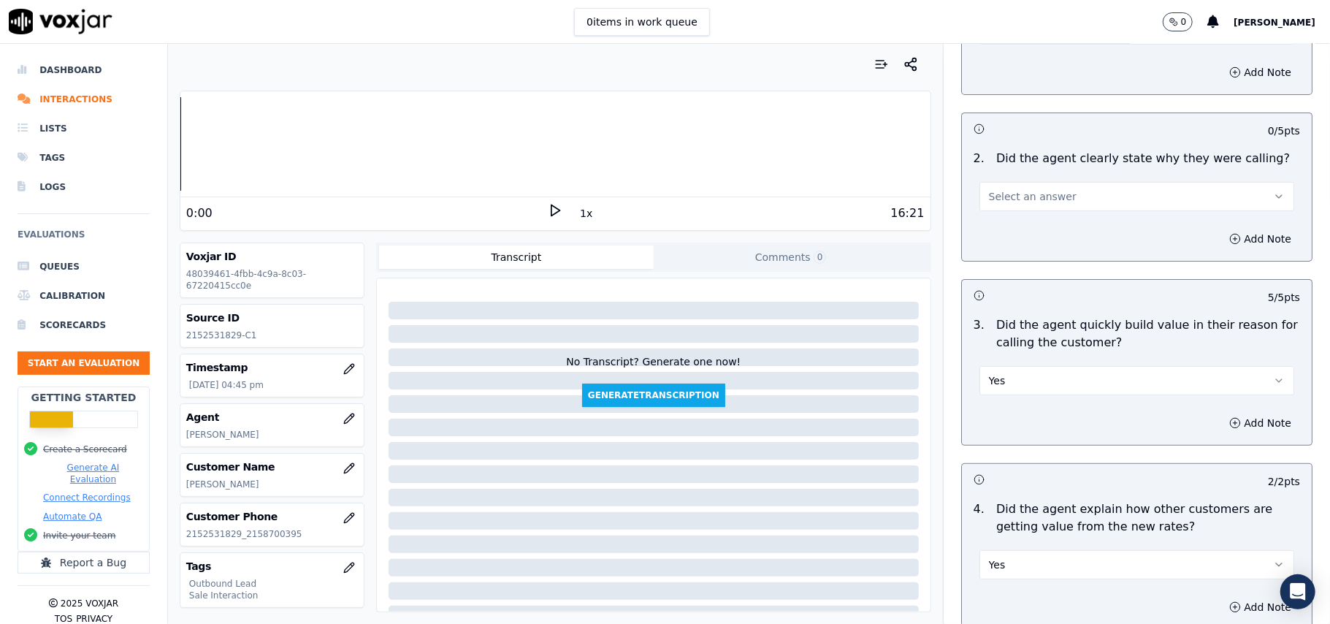
scroll to position [118, 0]
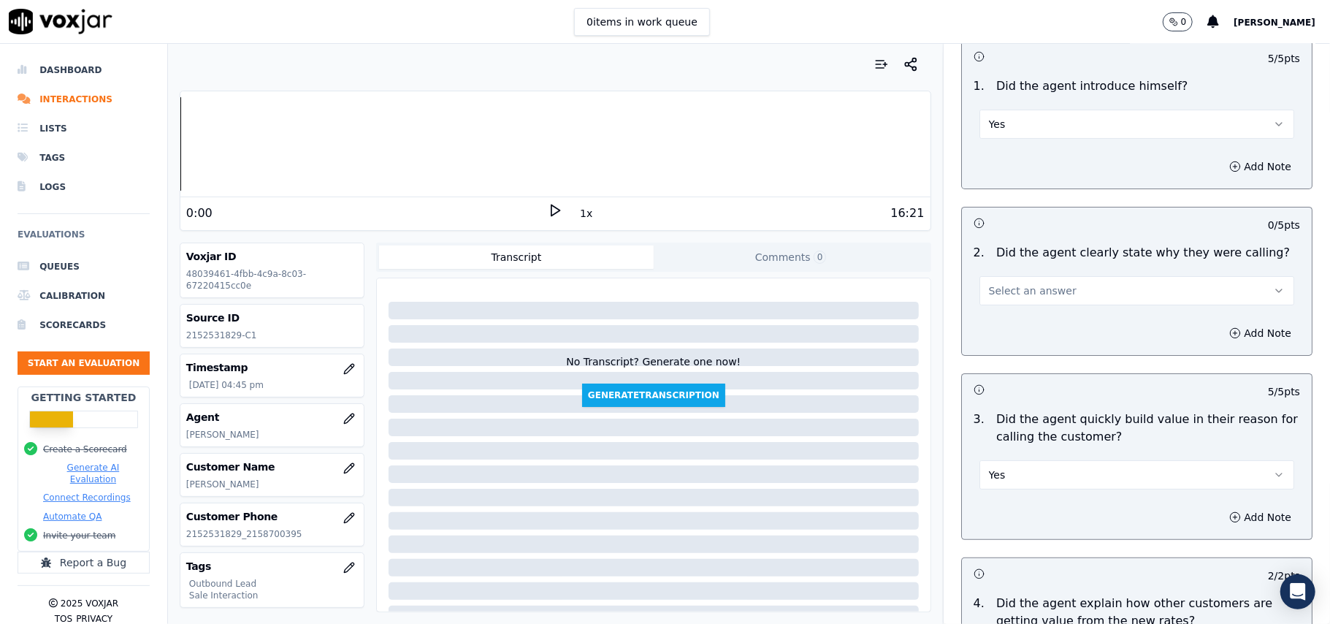
click at [1084, 297] on button "Select an answer" at bounding box center [1137, 290] width 315 height 29
click at [1076, 321] on div "Yes" at bounding box center [1105, 324] width 283 height 23
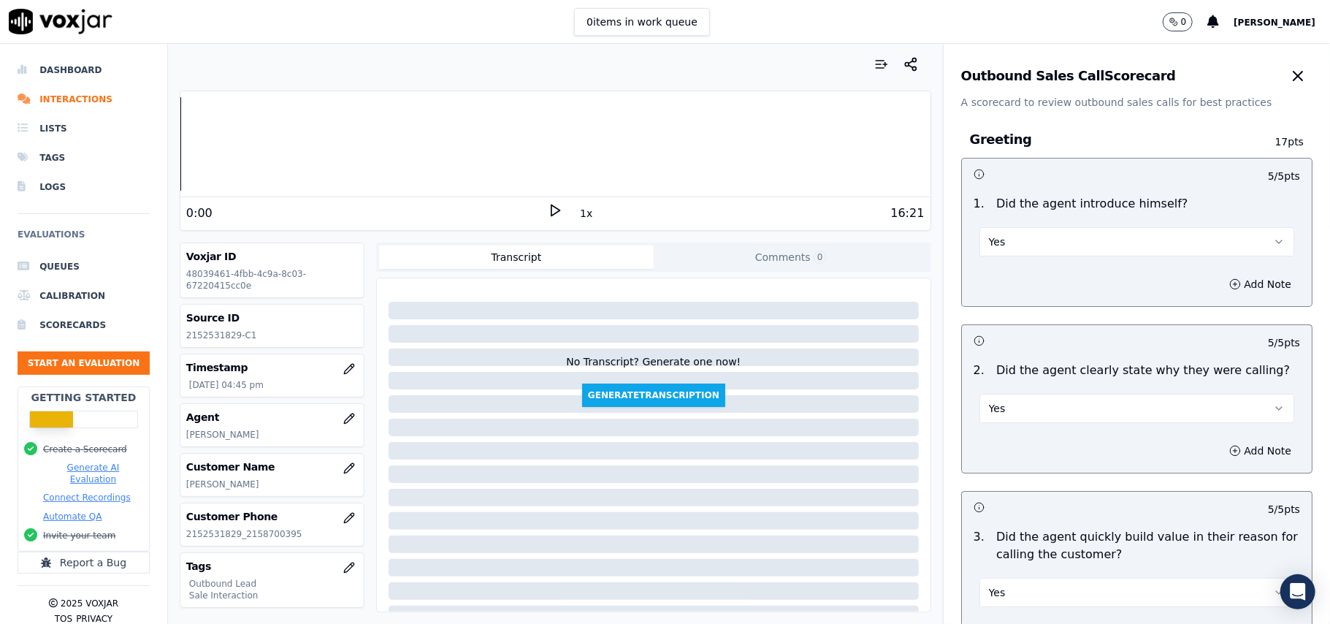
scroll to position [3721, 0]
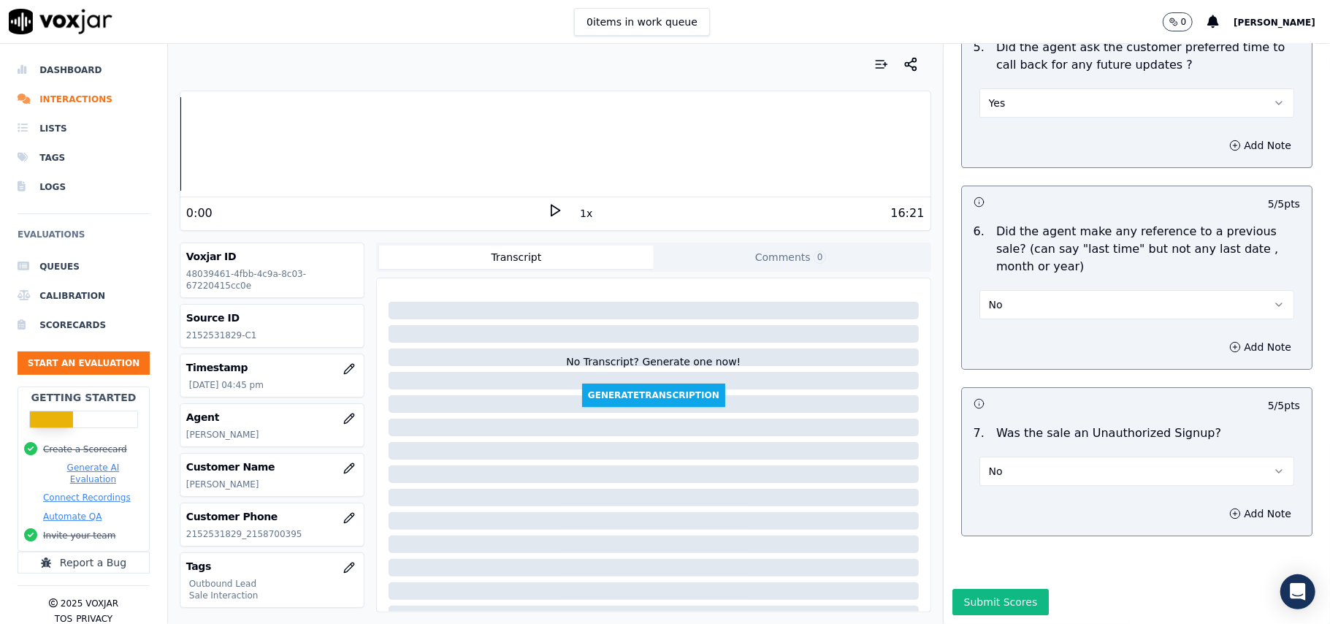
click at [970, 589] on button "Submit Scores" at bounding box center [1001, 602] width 97 height 26
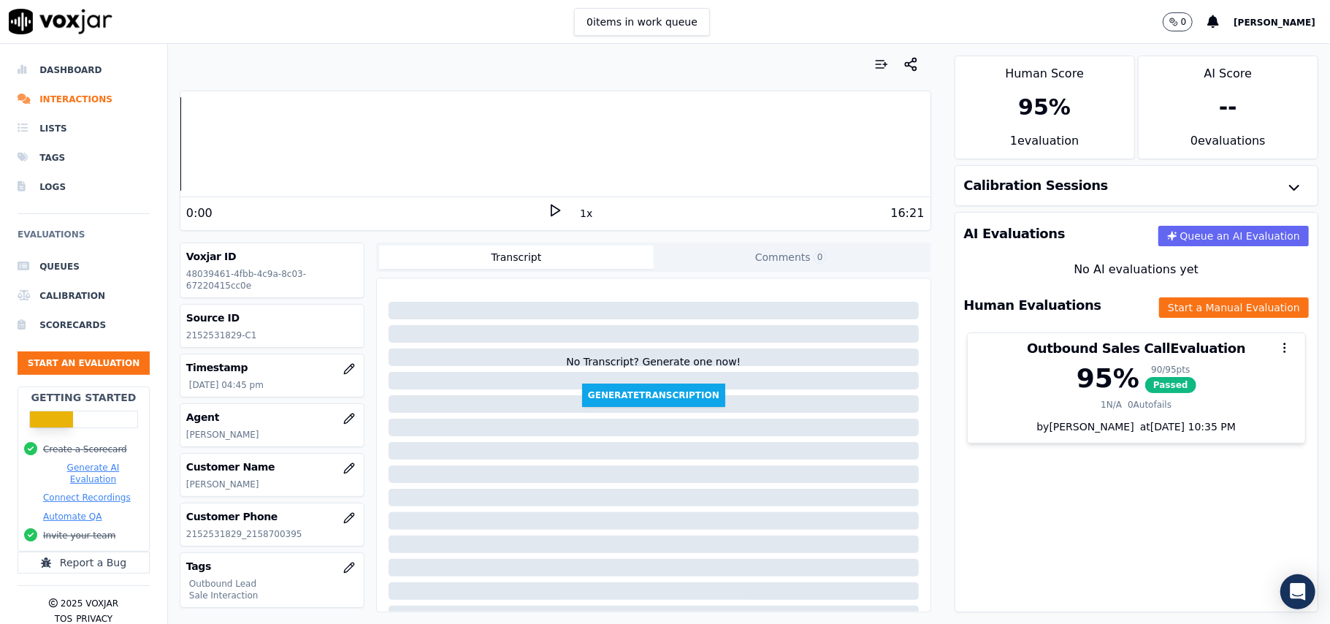
click at [272, 587] on div "Your browser does not support the audio element. 0:00 1x 16:21 Voxjar ID 480394…" at bounding box center [555, 334] width 775 height 580
click at [80, 364] on button "Start an Evaluation" at bounding box center [84, 362] width 132 height 23
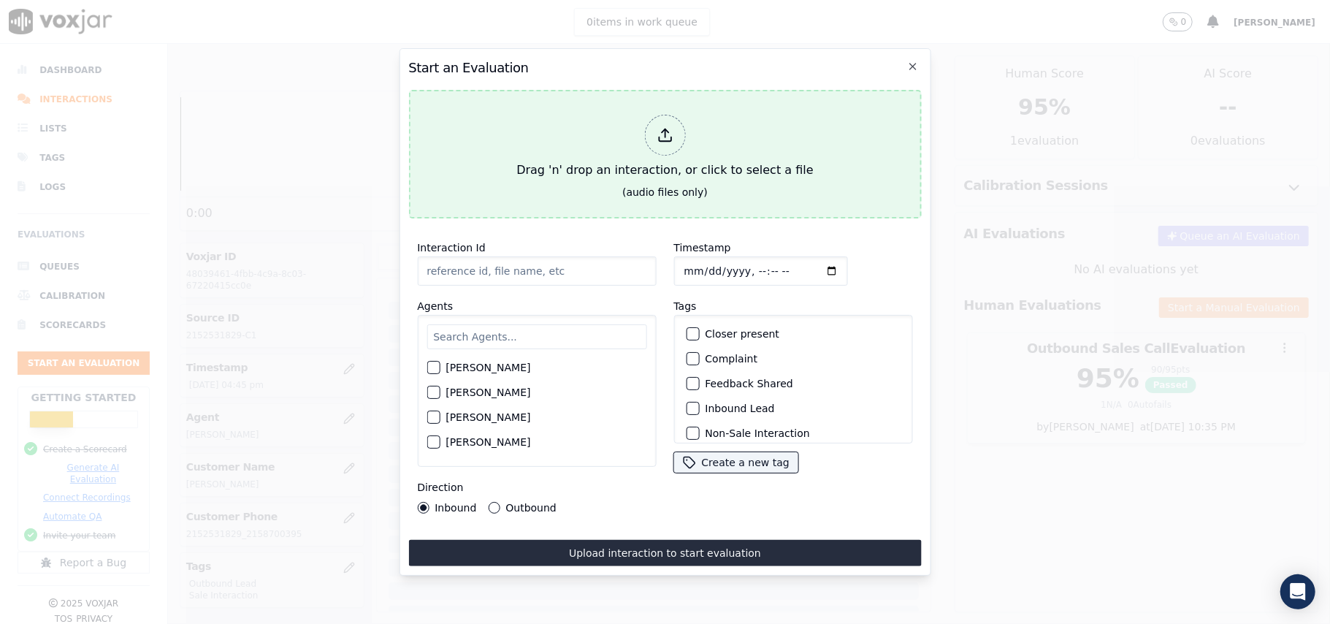
click at [664, 129] on icon at bounding box center [665, 135] width 16 height 16
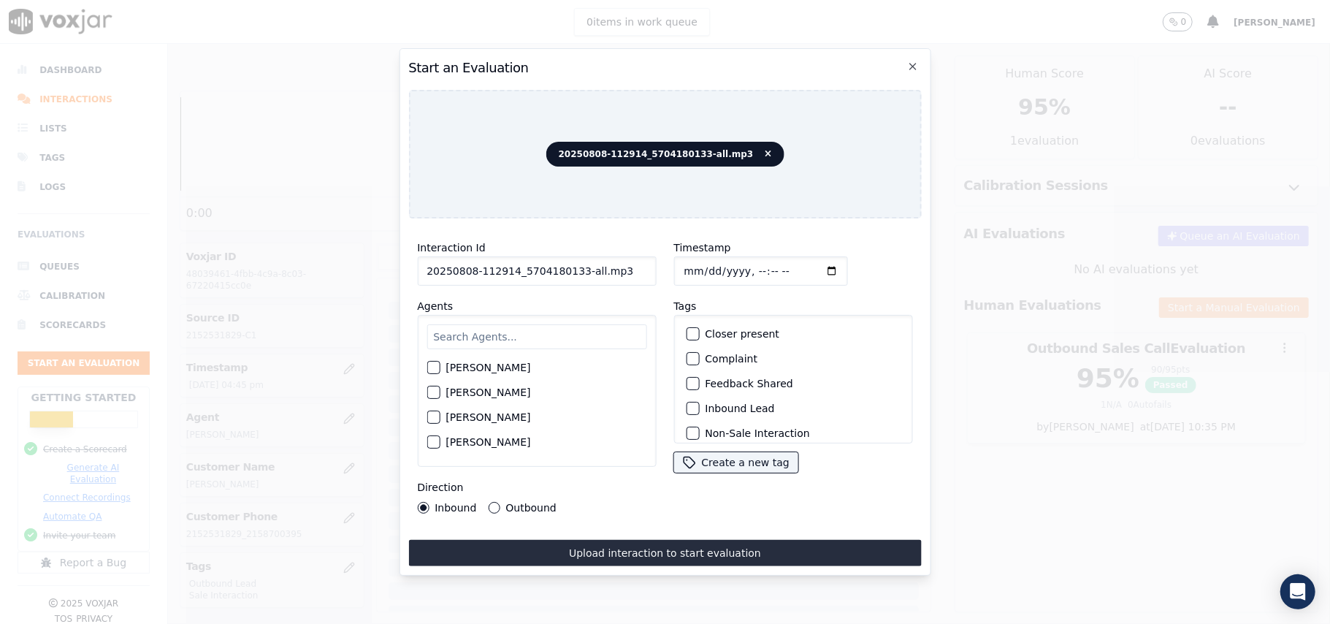
drag, startPoint x: 611, startPoint y: 266, endPoint x: 573, endPoint y: 264, distance: 38.1
click at [573, 264] on input "20250808-112914_5704180133-all.mp3" at bounding box center [536, 270] width 239 height 29
type input "20250808-112914_5704180133-C1"
click at [703, 263] on input "Timestamp" at bounding box center [761, 270] width 174 height 29
type input "2025-08-08T17:32"
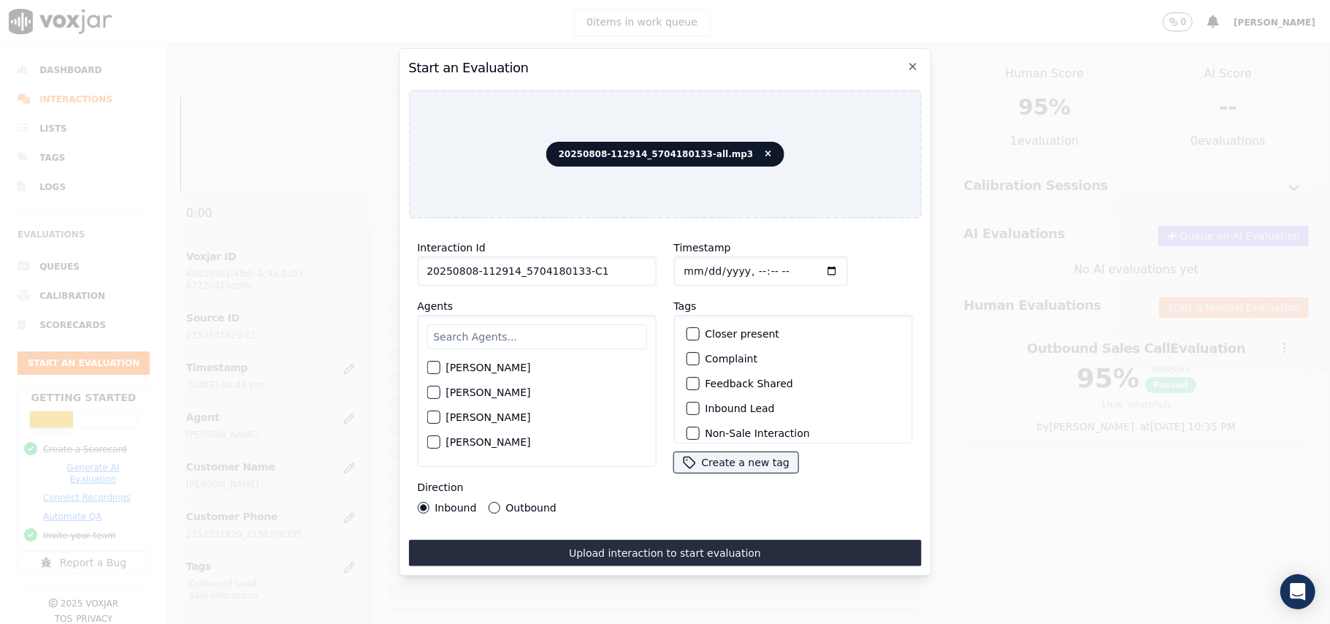
click at [559, 324] on input "text" at bounding box center [537, 336] width 220 height 25
paste input "Ricky"
type input "Ricky"
click at [434, 367] on div "button" at bounding box center [432, 372] width 10 height 10
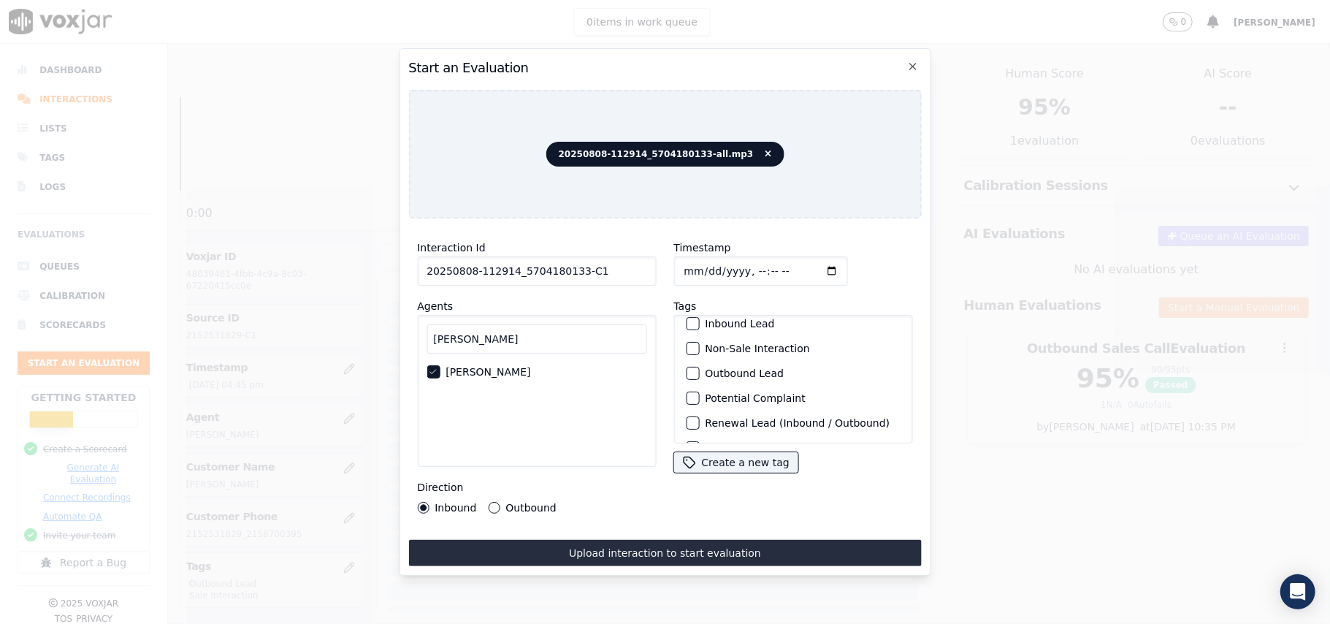
scroll to position [127, 0]
click at [688, 419] on div "button" at bounding box center [692, 424] width 10 height 10
click at [687, 345] on div "button" at bounding box center [692, 350] width 10 height 10
click at [492, 502] on button "Outbound" at bounding box center [494, 508] width 12 height 12
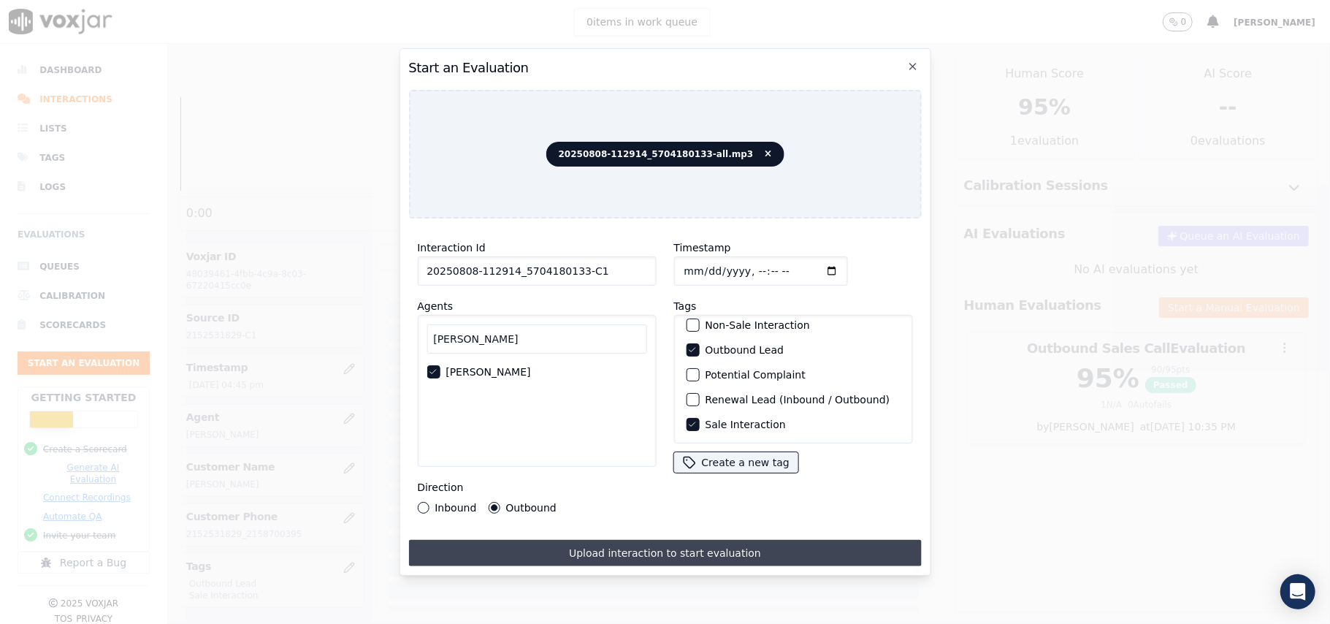
click at [617, 540] on button "Upload interaction to start evaluation" at bounding box center [664, 553] width 513 height 26
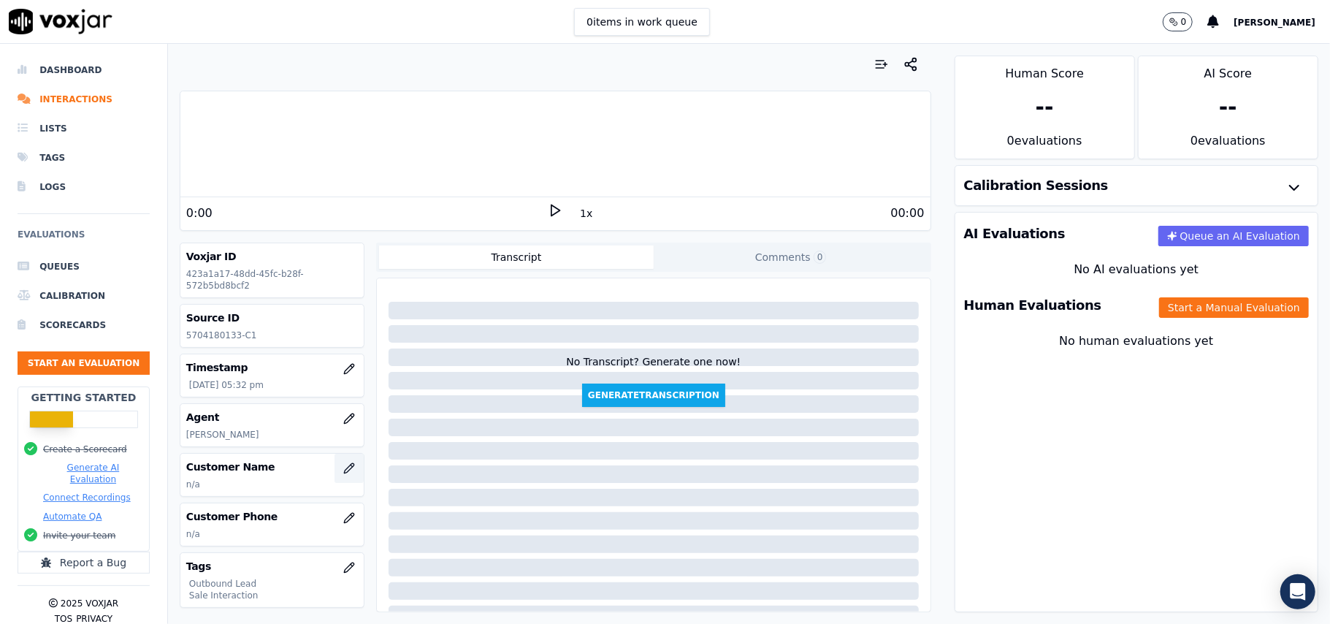
click at [343, 469] on icon "button" at bounding box center [349, 468] width 12 height 12
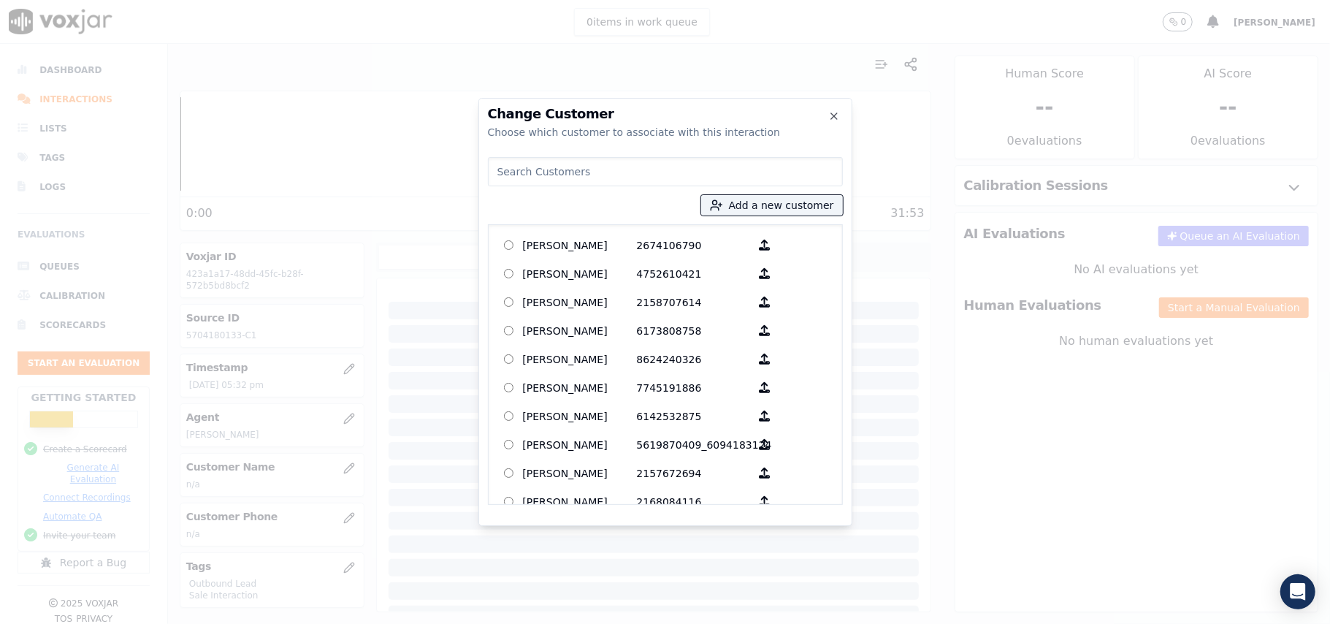
click at [538, 174] on input at bounding box center [665, 171] width 355 height 29
paste input "WANDA L SPROULE"
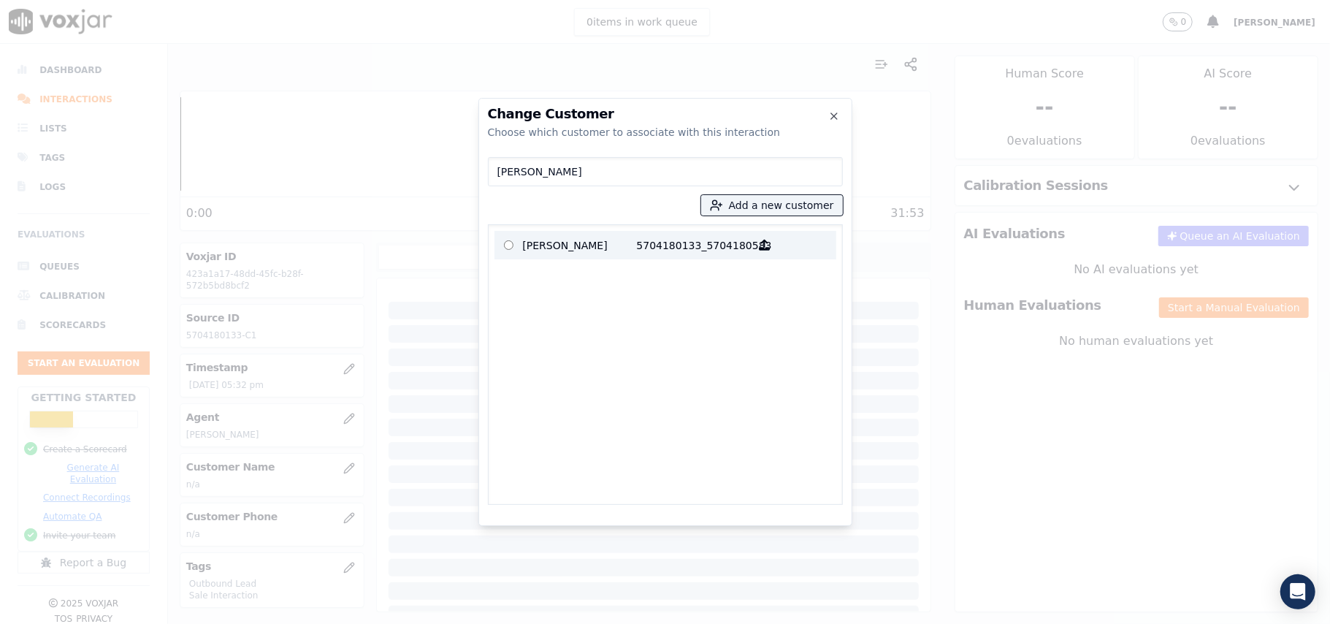
type input "WANDA L SPROULE"
click at [606, 245] on p "WANDA L SPROULE" at bounding box center [580, 245] width 114 height 23
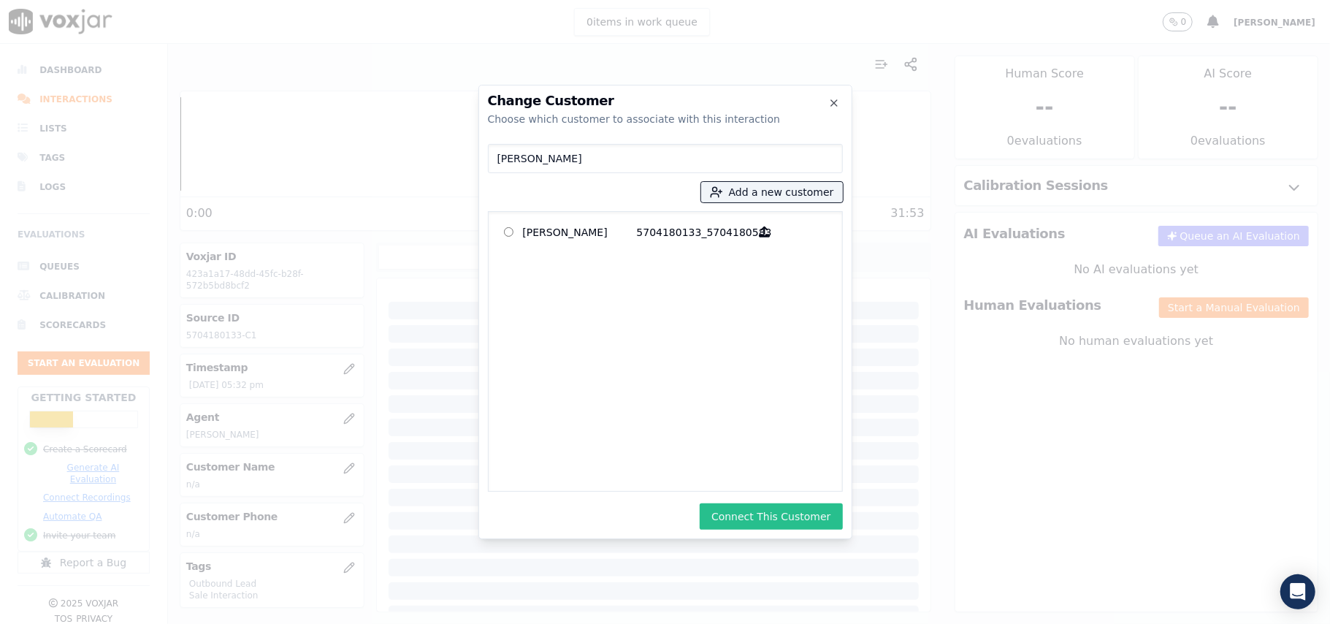
click at [754, 518] on button "Connect This Customer" at bounding box center [771, 516] width 142 height 26
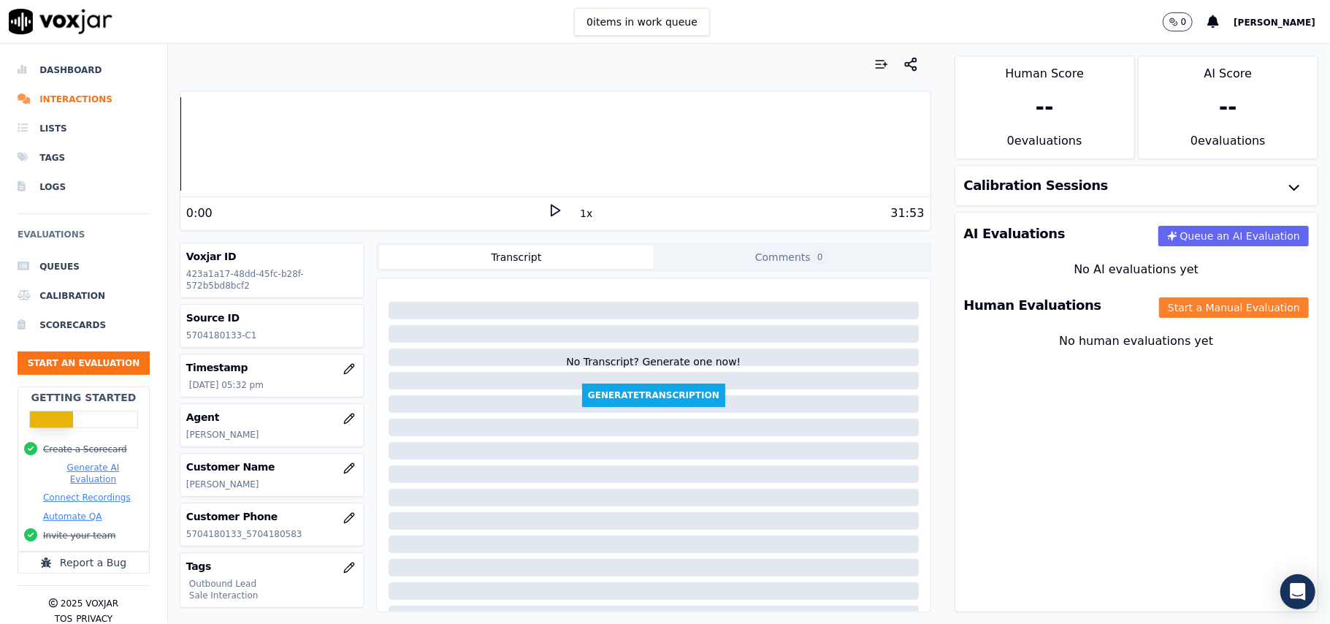
click at [1173, 310] on button "Start a Manual Evaluation" at bounding box center [1234, 307] width 150 height 20
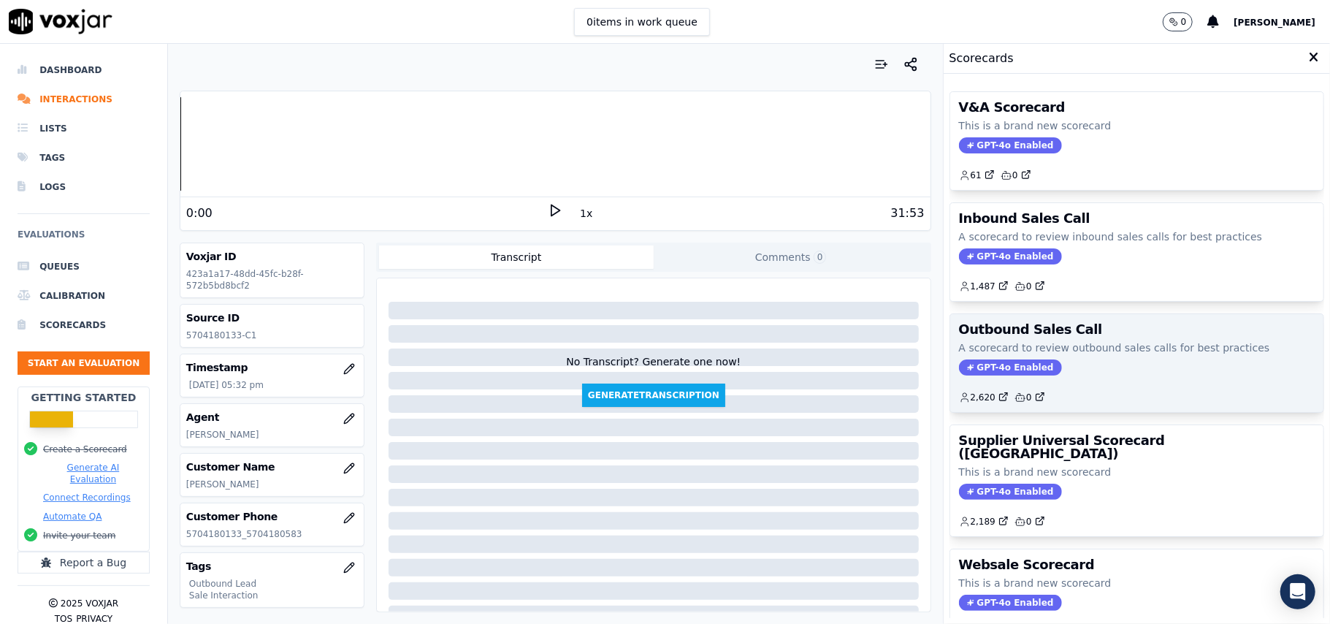
click at [963, 360] on div "Outbound Sales Call A scorecard to review outbound sales calls for best practic…" at bounding box center [1136, 363] width 373 height 98
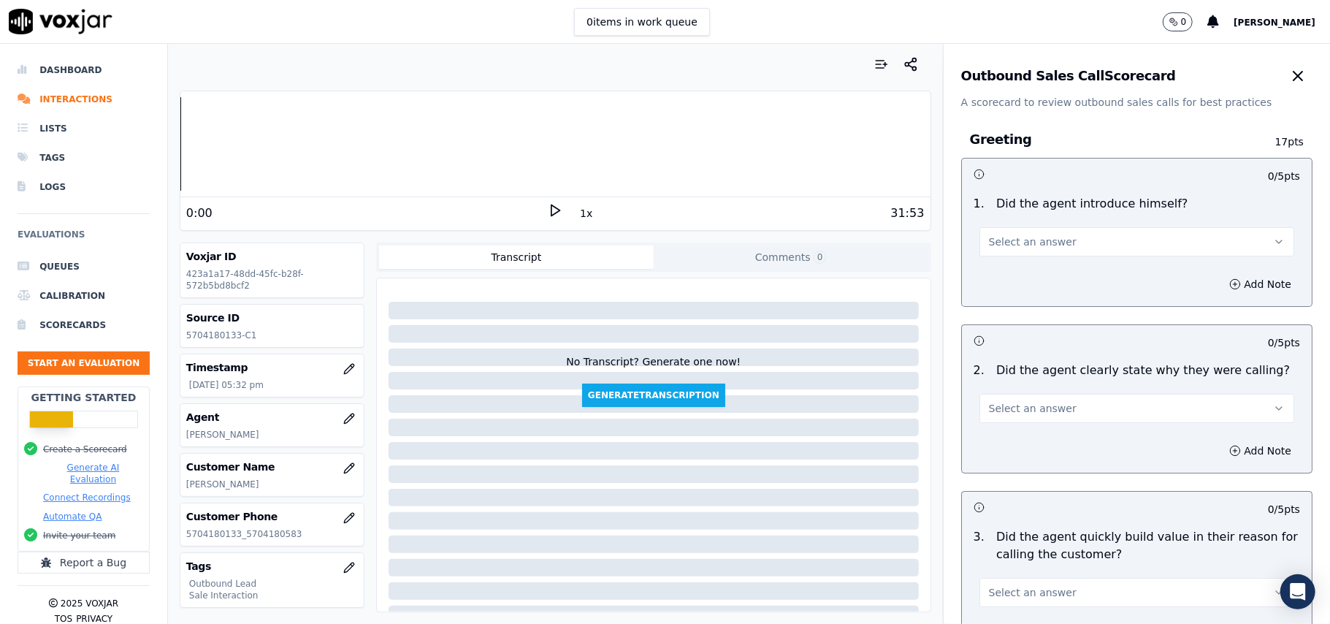
drag, startPoint x: 997, startPoint y: 245, endPoint x: 996, endPoint y: 253, distance: 7.3
click at [998, 245] on span "Select an answer" at bounding box center [1033, 242] width 88 height 15
click at [988, 278] on div "Yes" at bounding box center [1105, 275] width 283 height 23
click at [1021, 415] on span "Select an answer" at bounding box center [1033, 408] width 88 height 15
click at [1012, 438] on div "Yes" at bounding box center [1105, 441] width 283 height 23
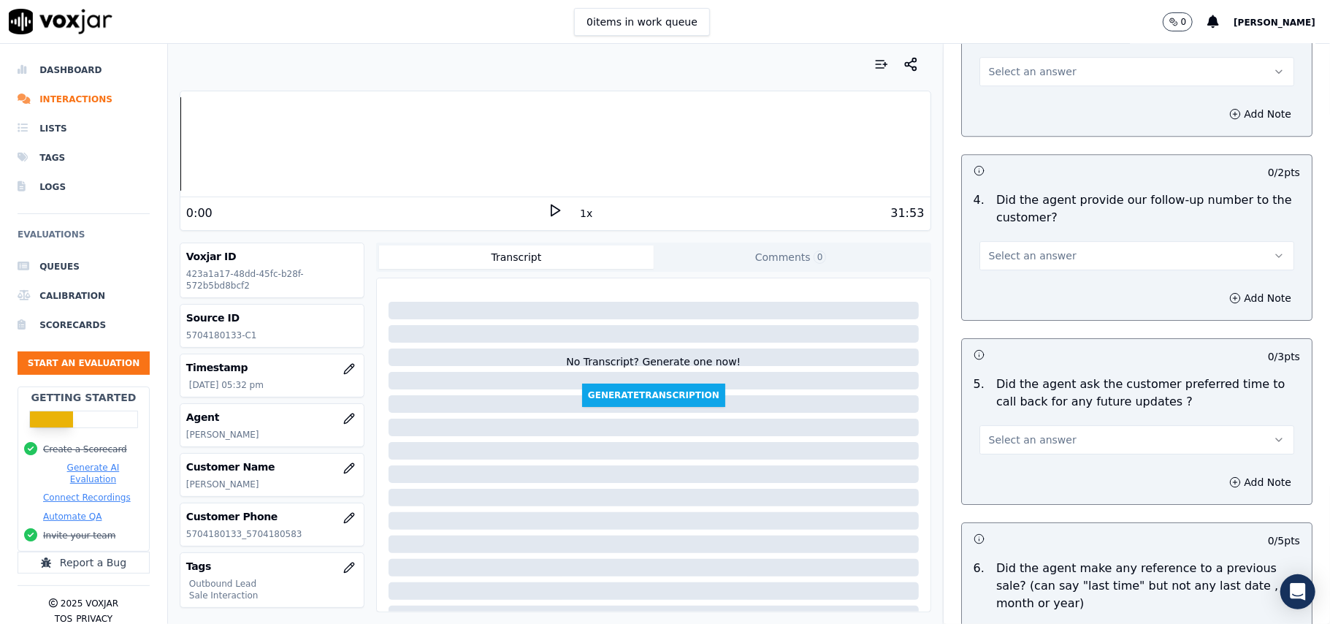
scroll to position [3644, 0]
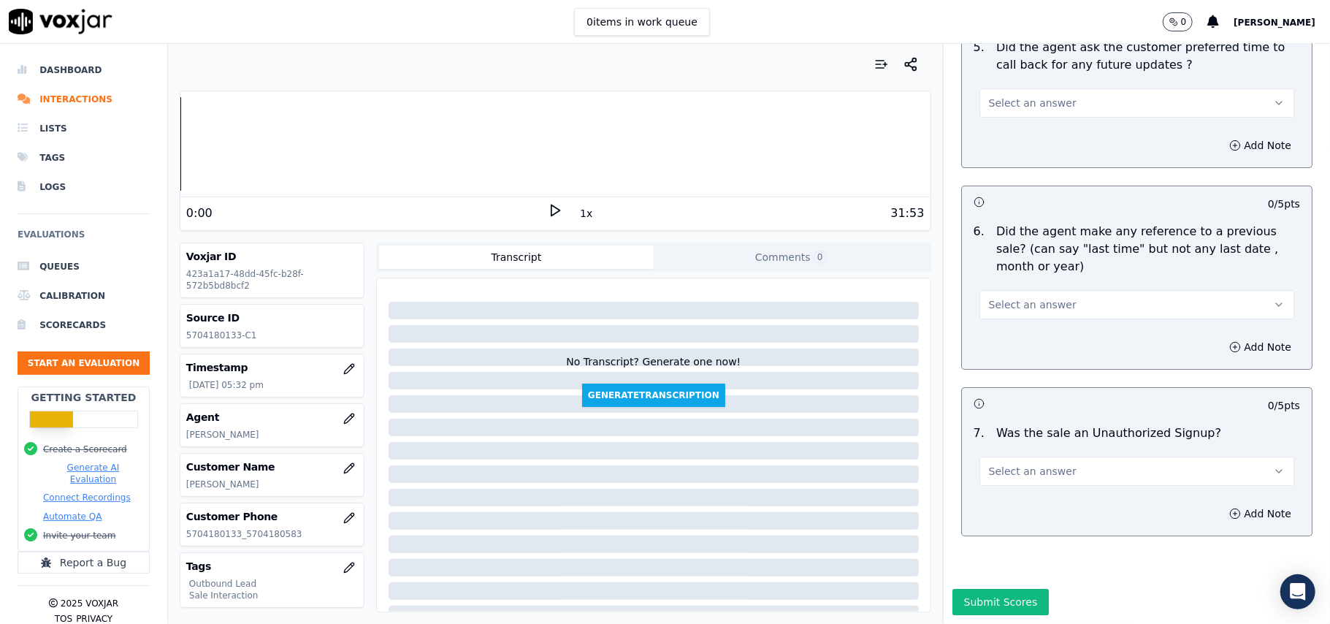
click at [1084, 457] on button "Select an answer" at bounding box center [1137, 471] width 315 height 29
click at [1048, 487] on div "No" at bounding box center [1105, 483] width 283 height 23
click at [1021, 297] on span "Select an answer" at bounding box center [1033, 304] width 88 height 15
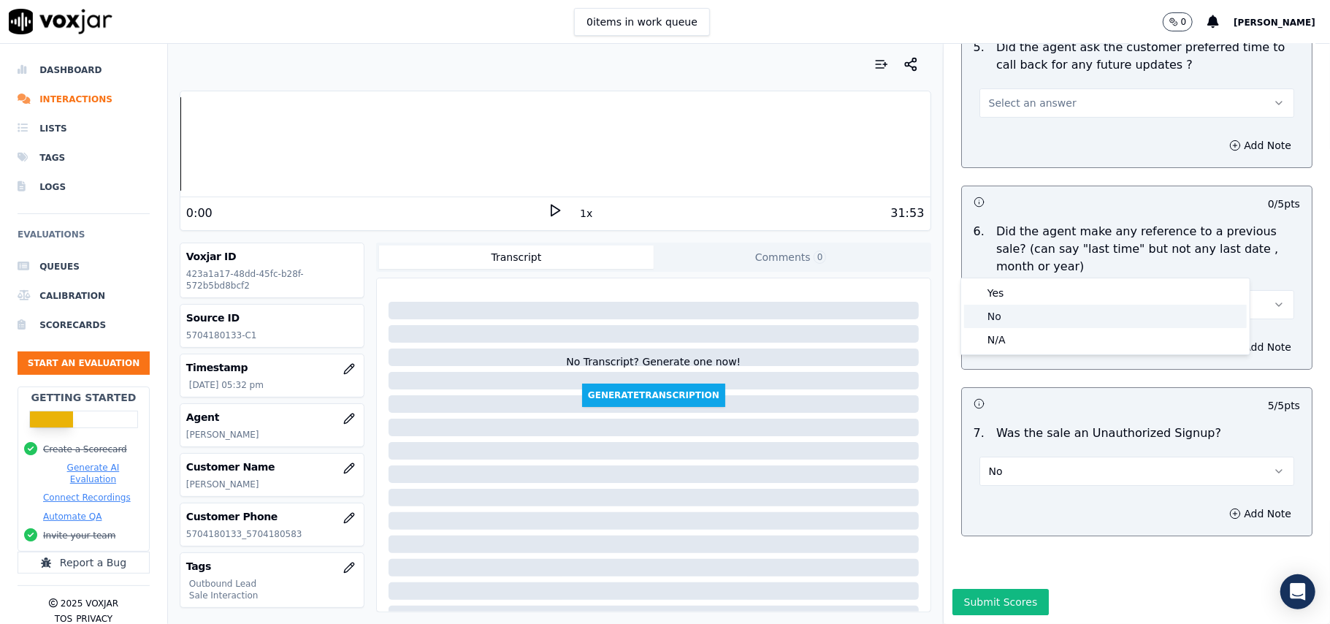
click at [1003, 316] on div "No" at bounding box center [1105, 316] width 283 height 23
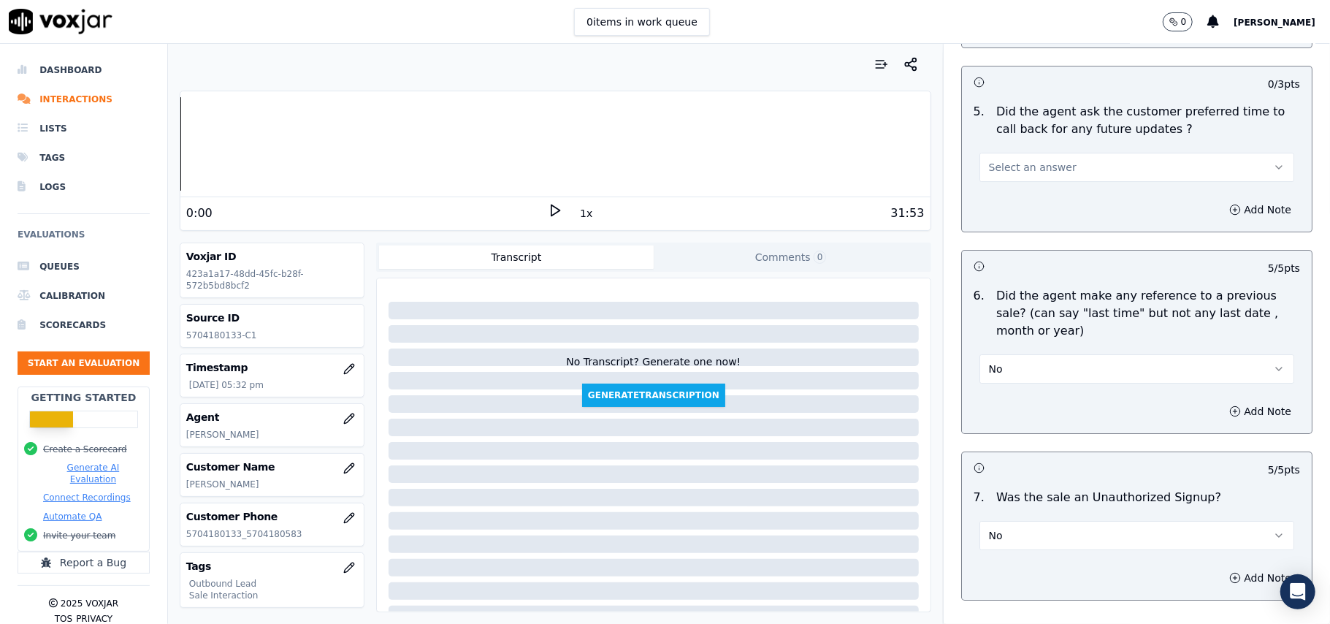
scroll to position [3449, 0]
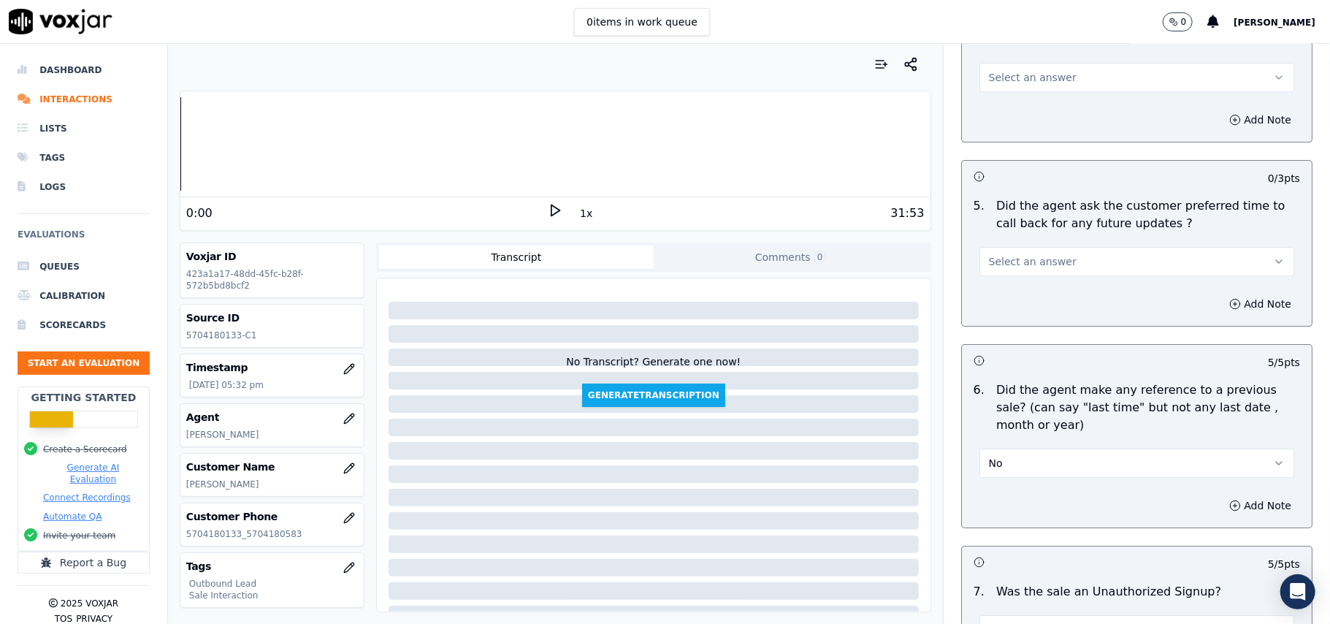
click at [1024, 257] on span "Select an answer" at bounding box center [1033, 261] width 88 height 15
click at [1008, 302] on div "No" at bounding box center [1105, 308] width 283 height 23
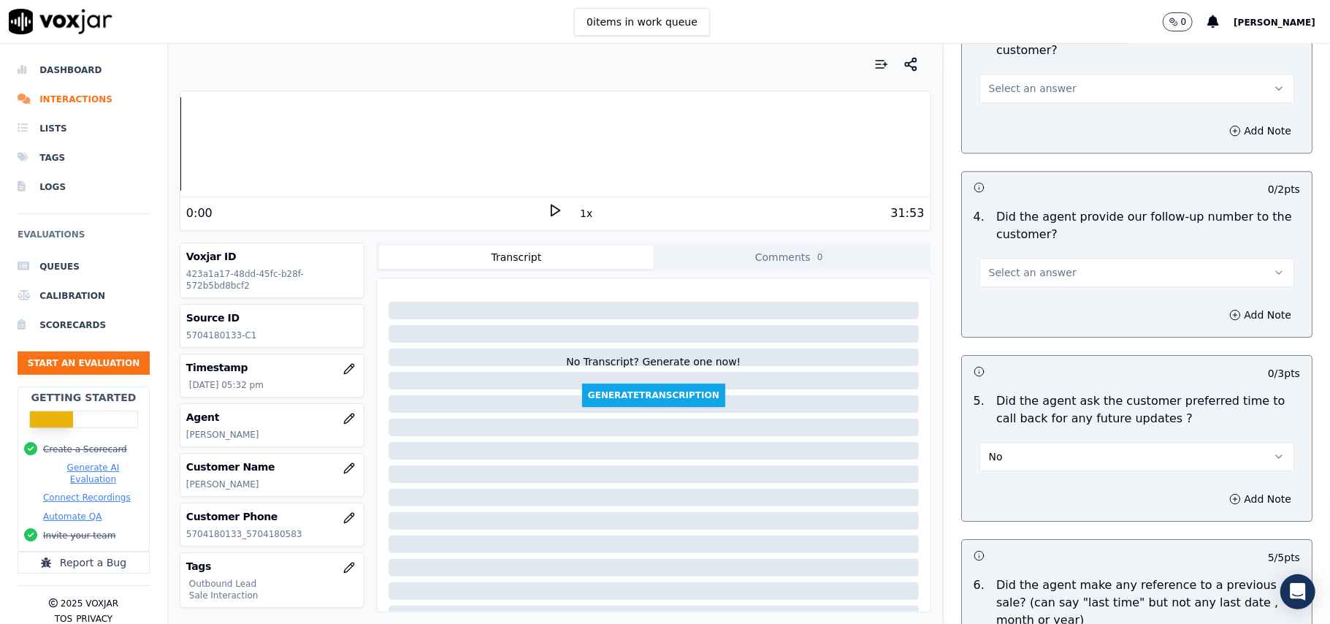
click at [1029, 442] on button "No" at bounding box center [1137, 456] width 315 height 29
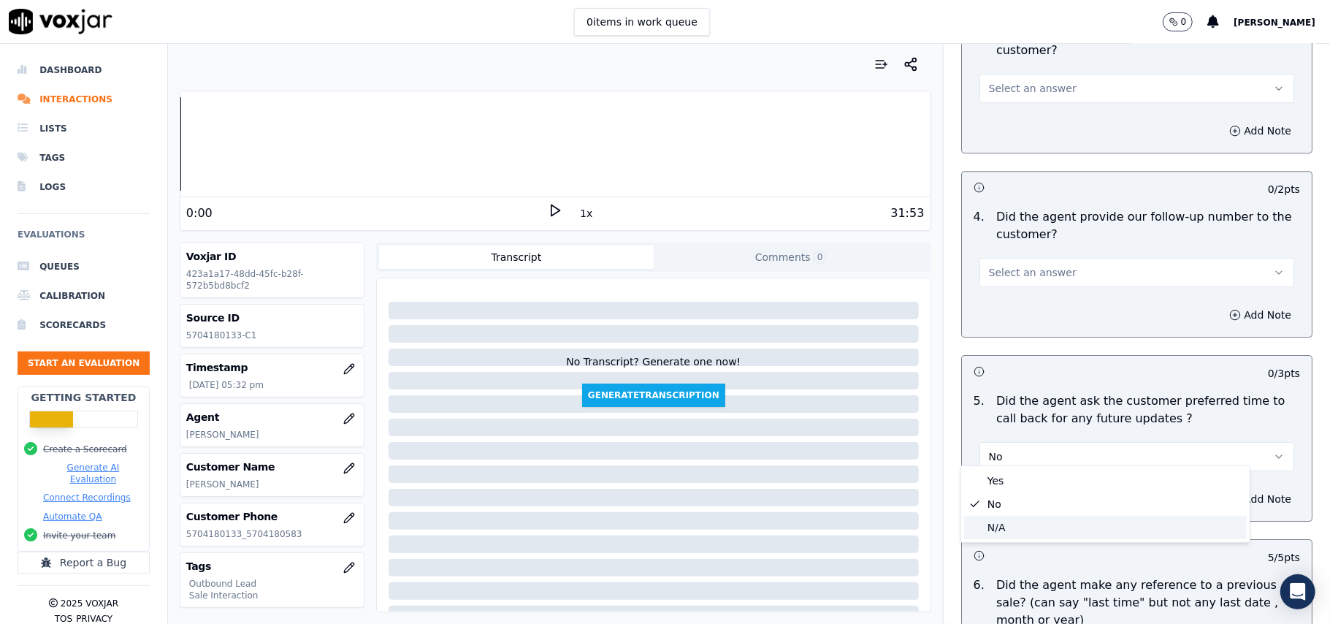
click at [999, 533] on div "N/A" at bounding box center [1105, 527] width 283 height 23
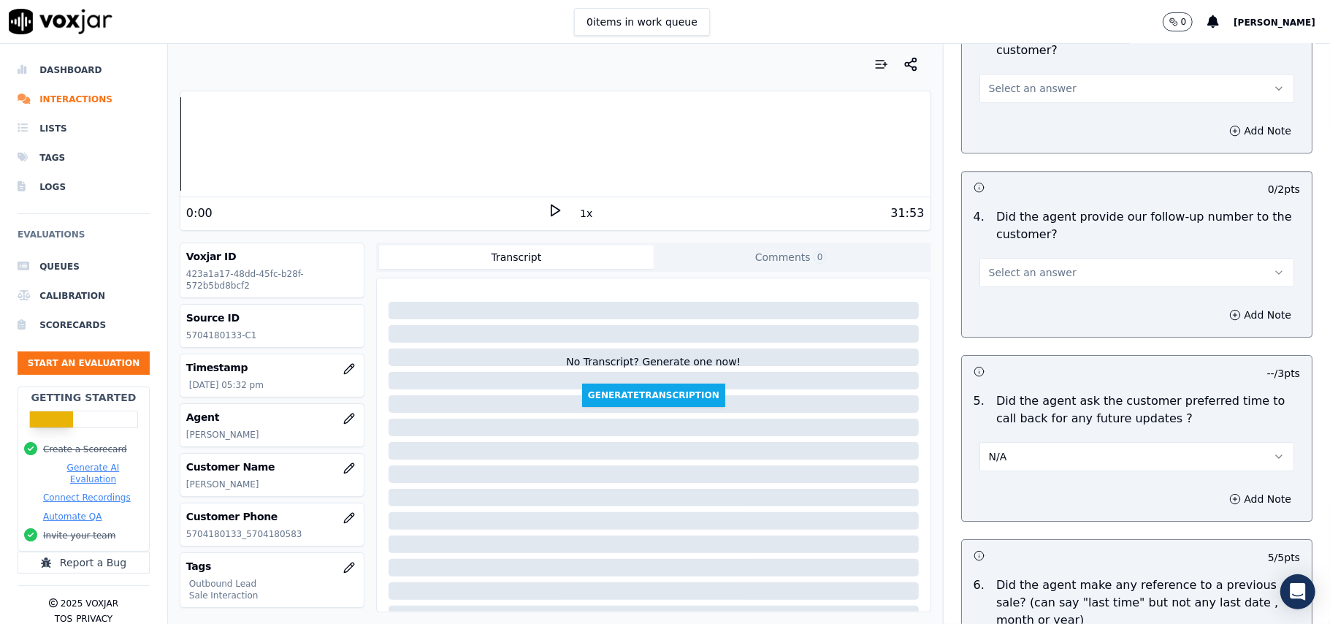
click at [1009, 267] on span "Select an answer" at bounding box center [1033, 272] width 88 height 15
click at [1003, 302] on div "Yes" at bounding box center [1105, 295] width 283 height 23
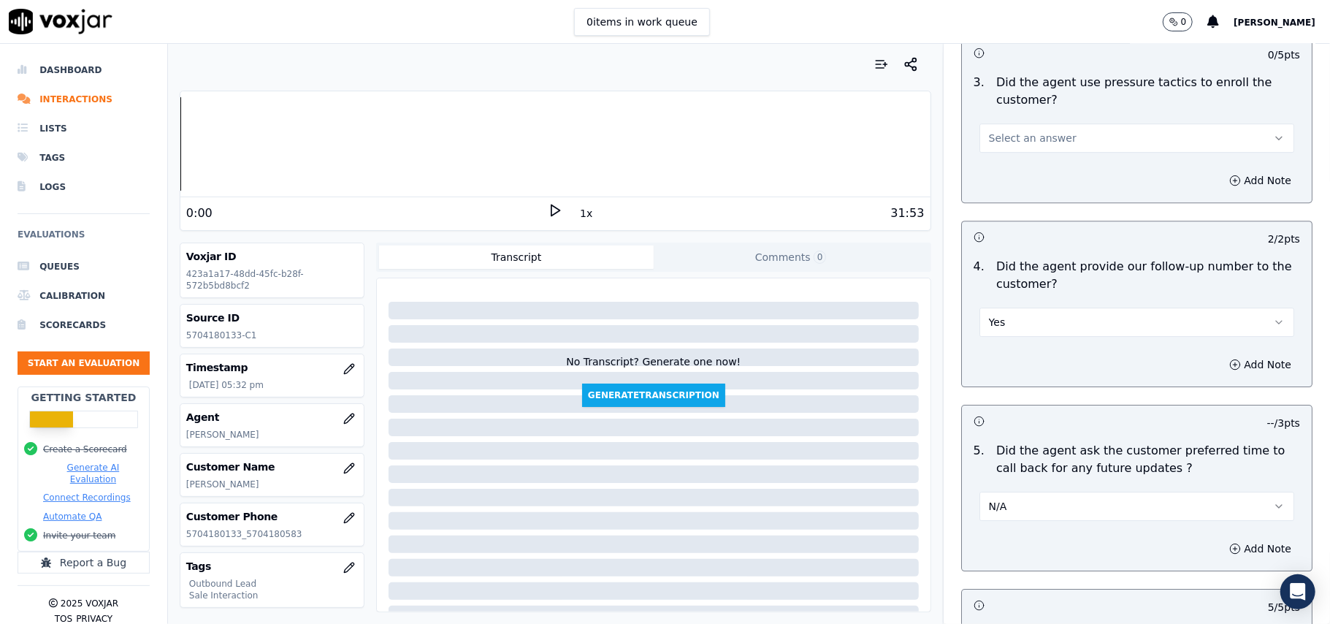
scroll to position [3157, 0]
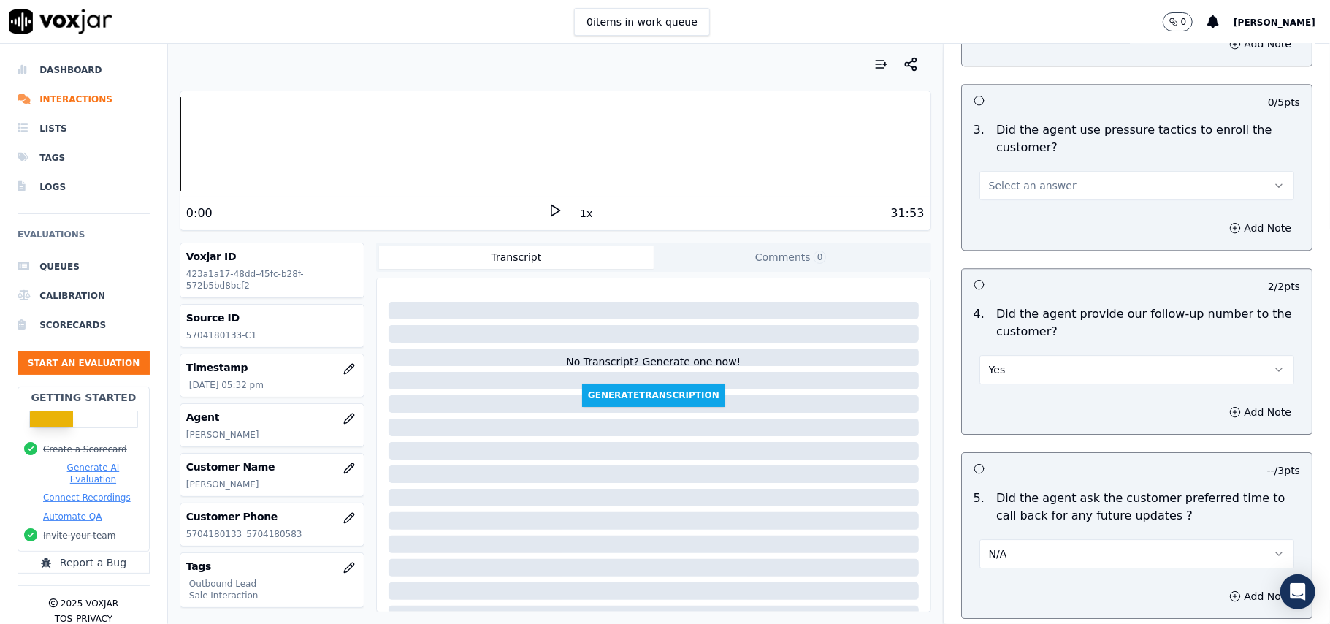
click at [1015, 178] on span "Select an answer" at bounding box center [1033, 185] width 88 height 15
click at [998, 232] on div "No" at bounding box center [1105, 232] width 283 height 23
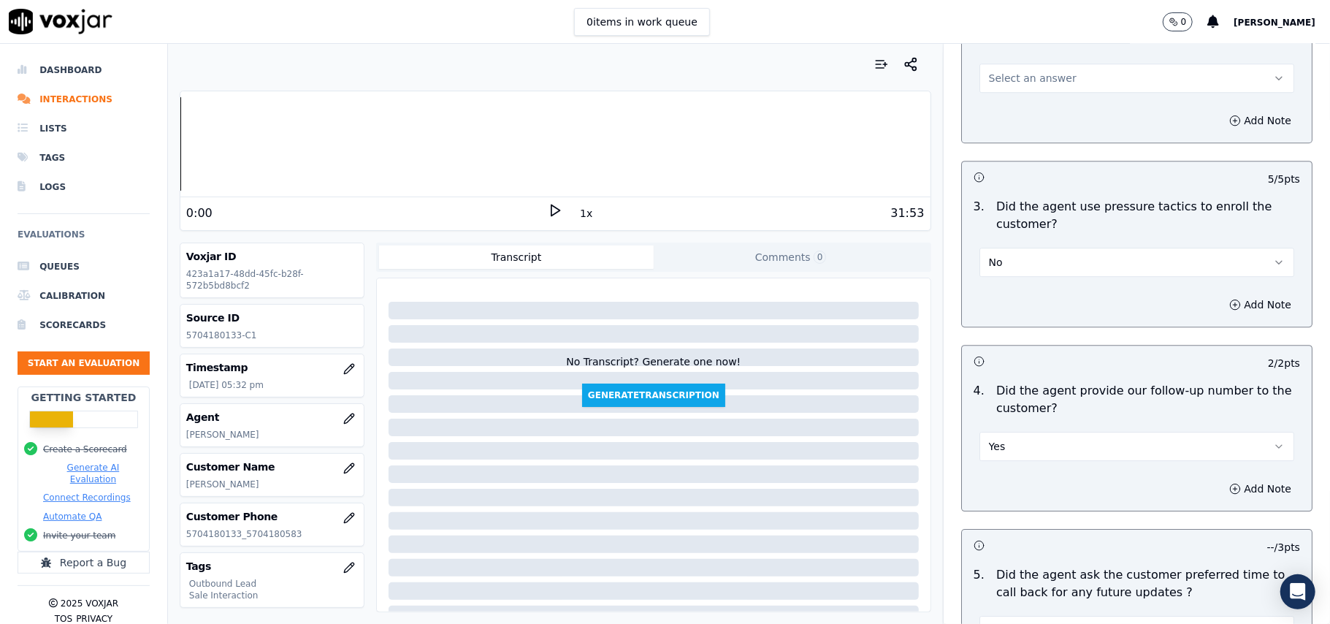
scroll to position [2962, 0]
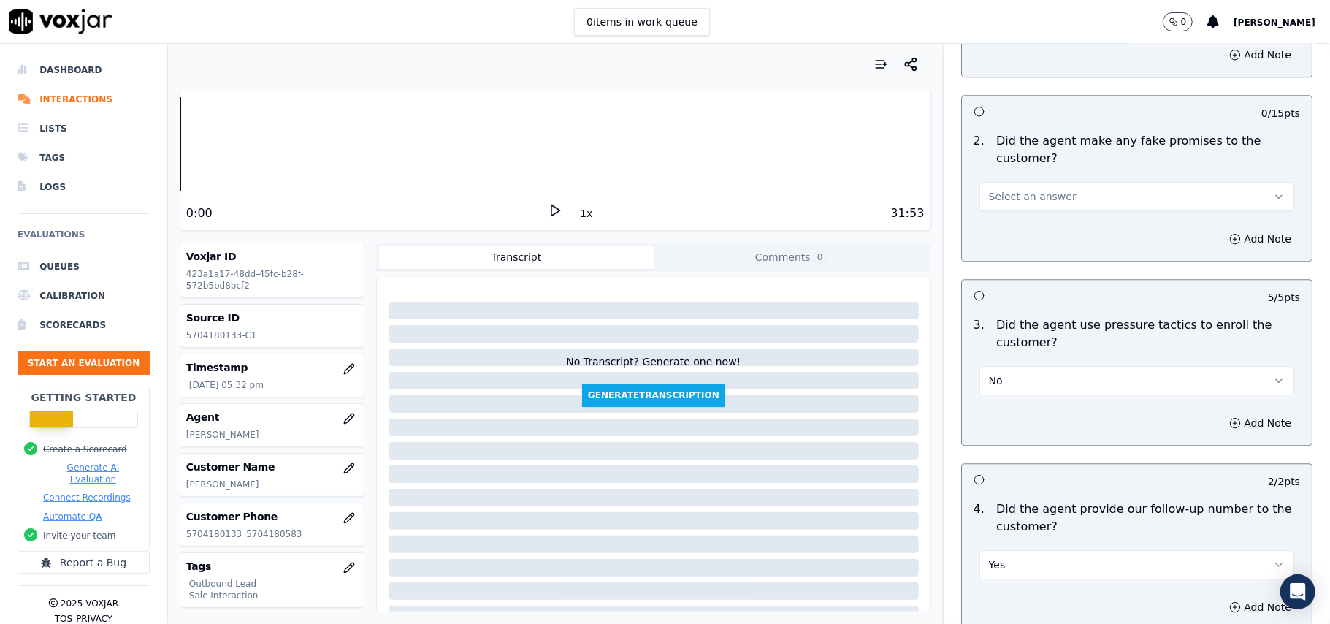
click at [998, 189] on span "Select an answer" at bounding box center [1033, 196] width 88 height 15
click at [998, 235] on div "No" at bounding box center [1105, 242] width 283 height 23
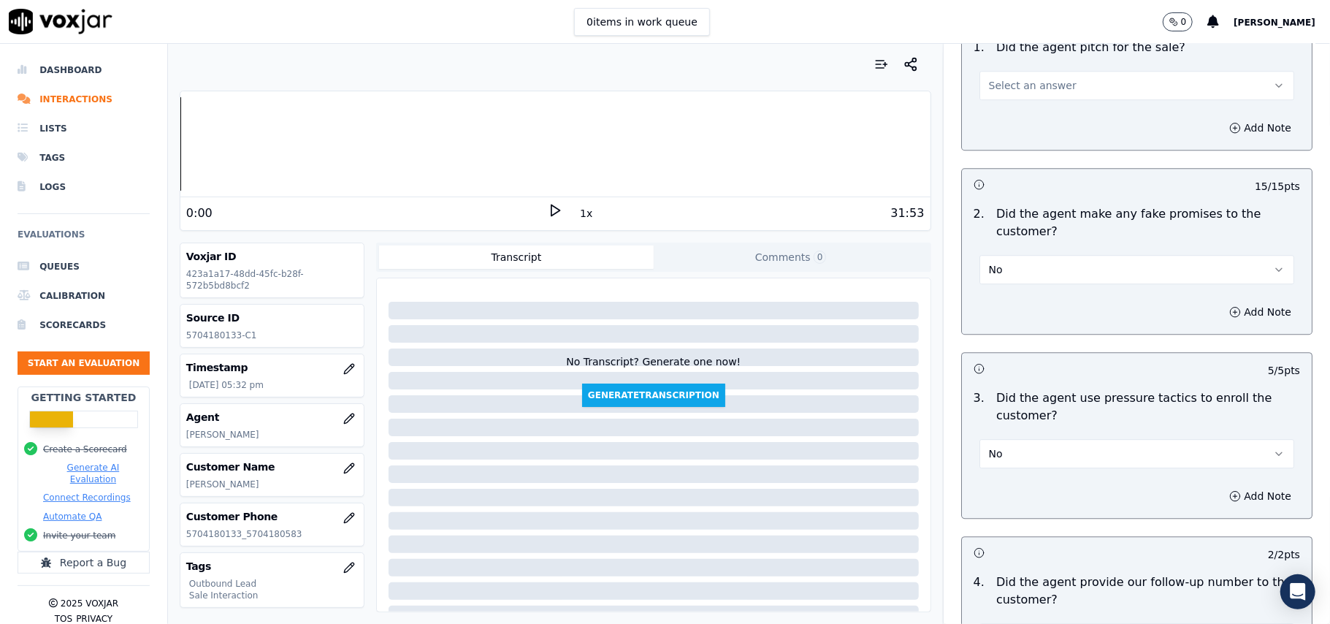
scroll to position [2767, 0]
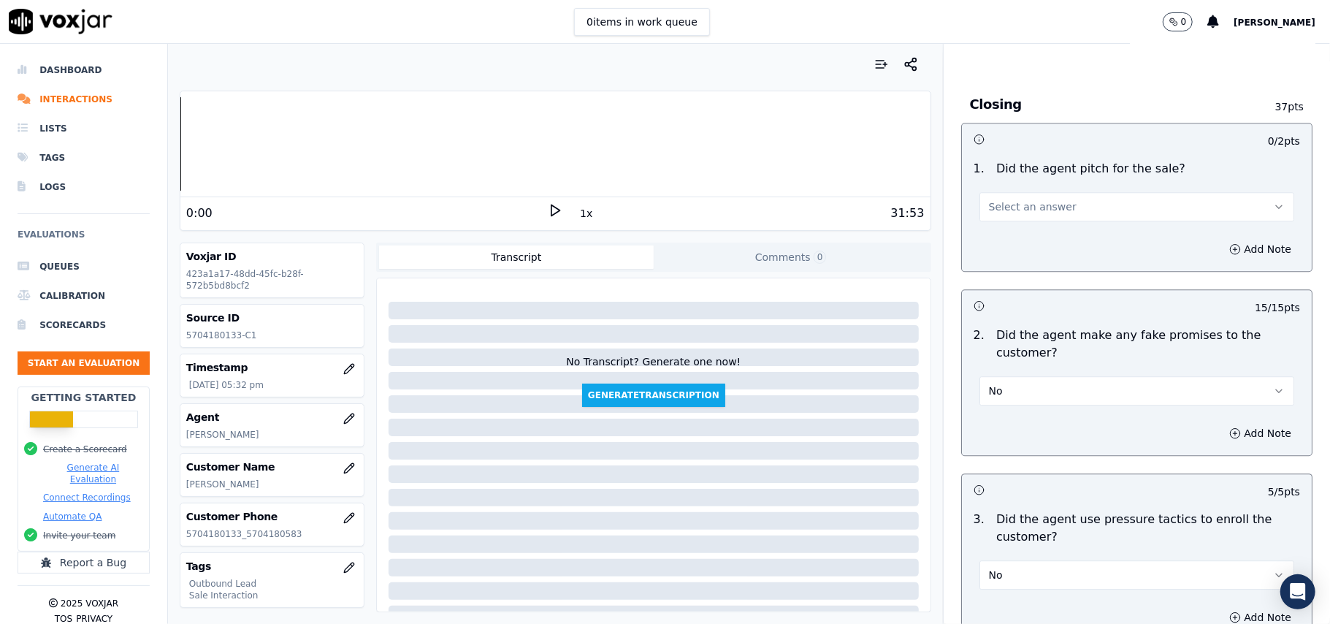
click at [1006, 199] on span "Select an answer" at bounding box center [1033, 206] width 88 height 15
click at [994, 225] on div "Yes" at bounding box center [1105, 229] width 283 height 23
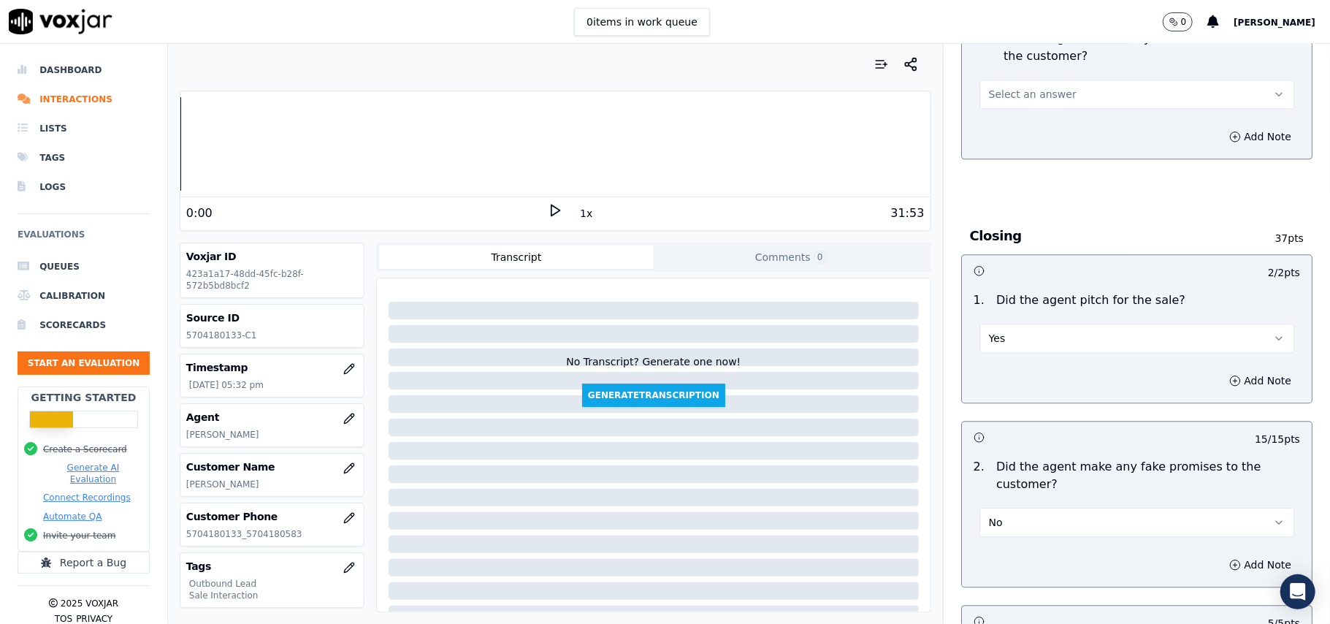
scroll to position [2475, 0]
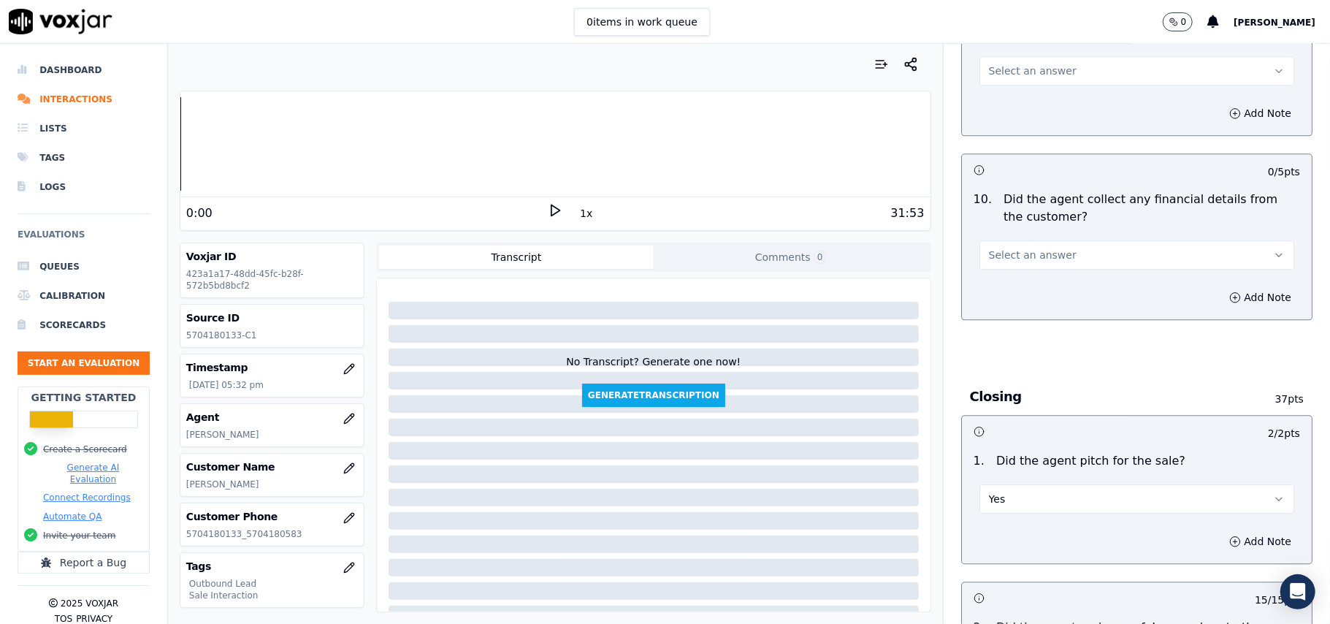
click at [1004, 248] on span "Select an answer" at bounding box center [1033, 255] width 88 height 15
click at [1005, 294] on div "No" at bounding box center [1105, 300] width 283 height 23
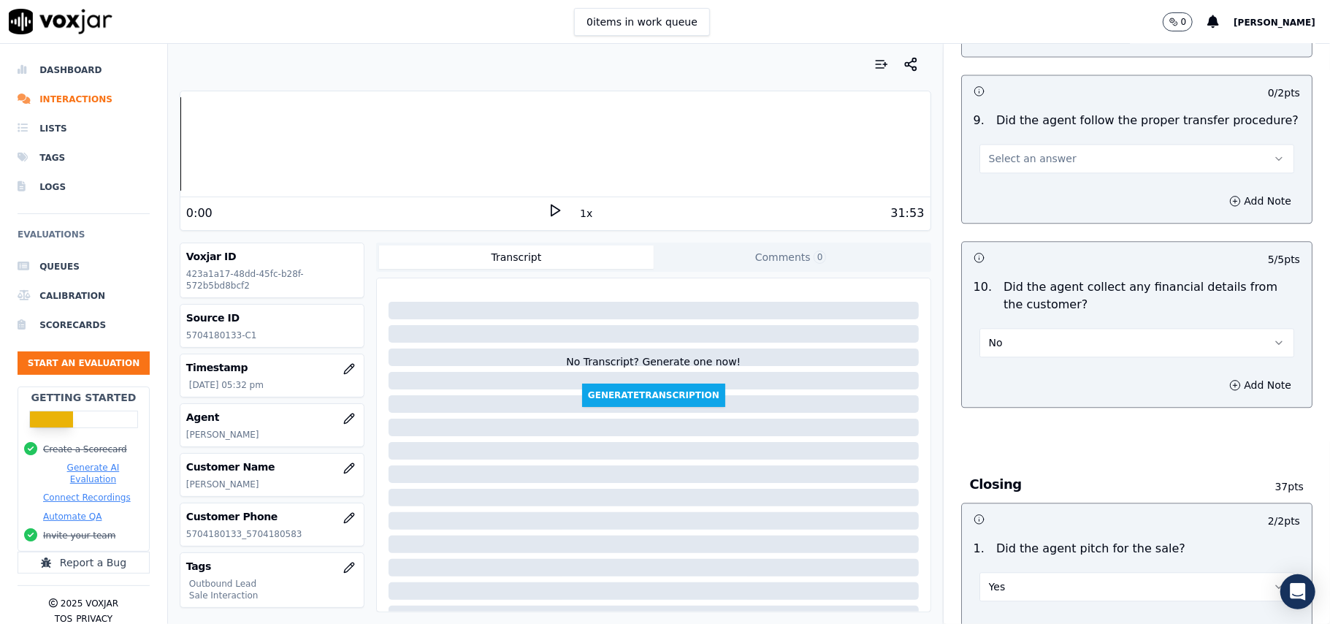
scroll to position [2280, 0]
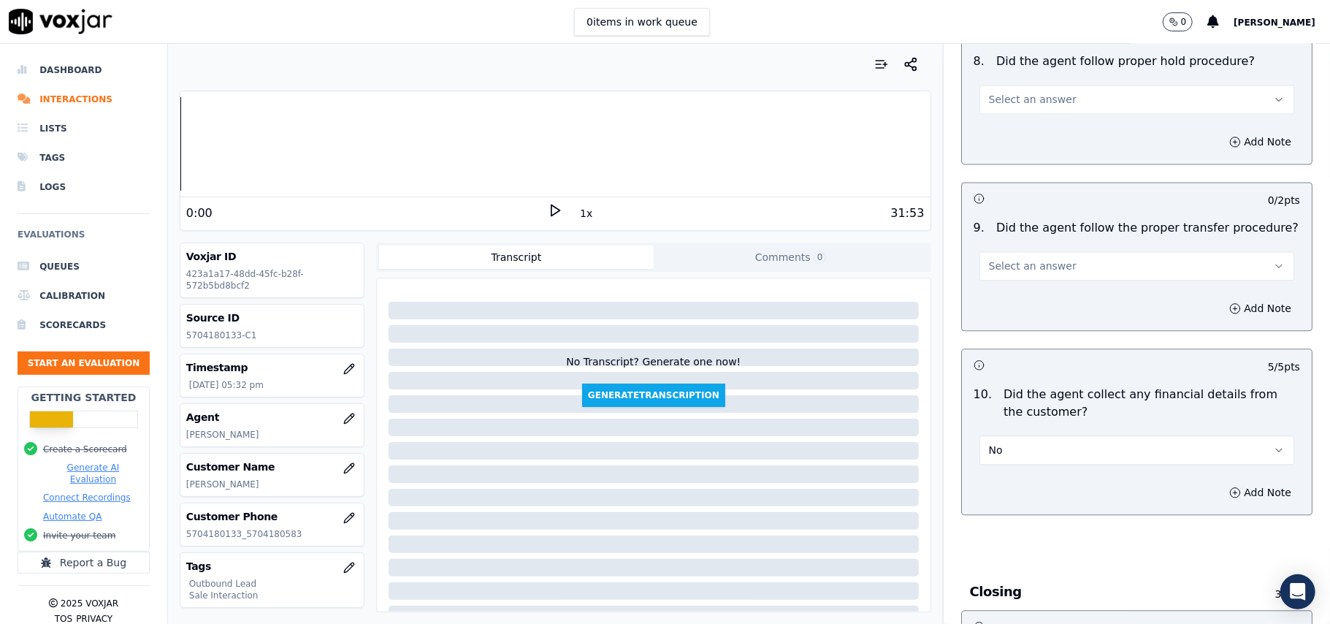
click at [1003, 251] on button "Select an answer" at bounding box center [1137, 265] width 315 height 29
click at [1000, 293] on div "Yes" at bounding box center [1105, 286] width 283 height 23
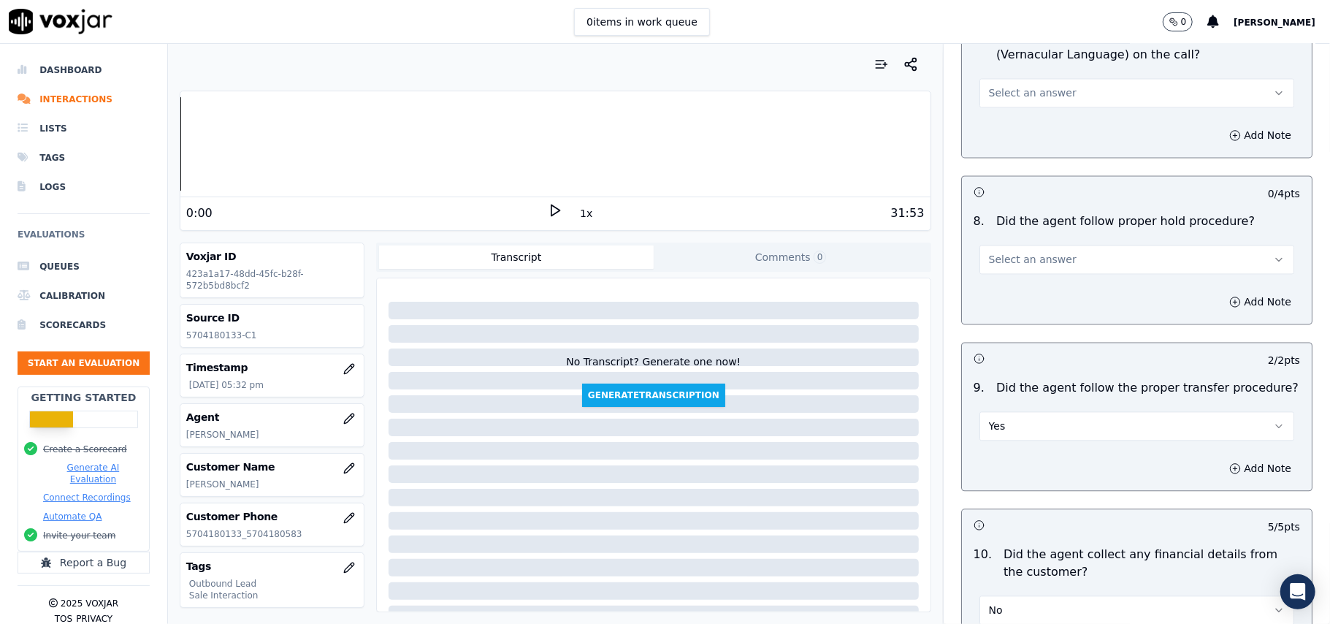
scroll to position [2085, 0]
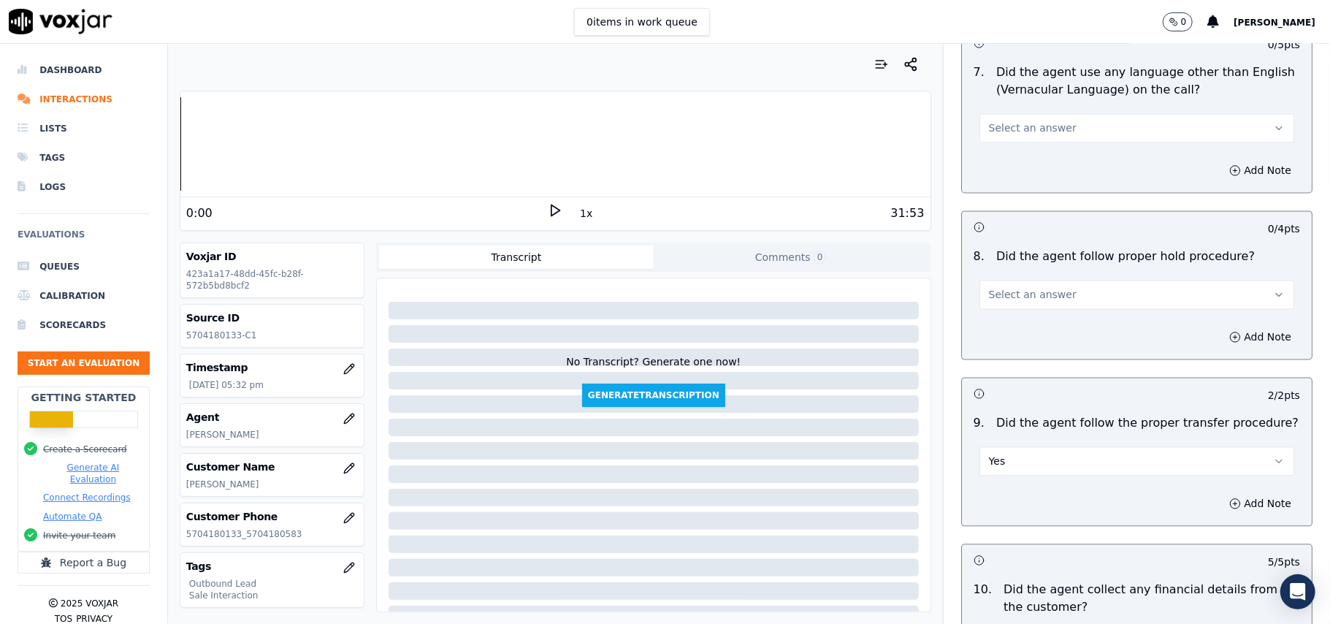
click at [1000, 287] on span "Select an answer" at bounding box center [1033, 294] width 88 height 15
click at [1005, 320] on div "Yes" at bounding box center [1105, 314] width 283 height 23
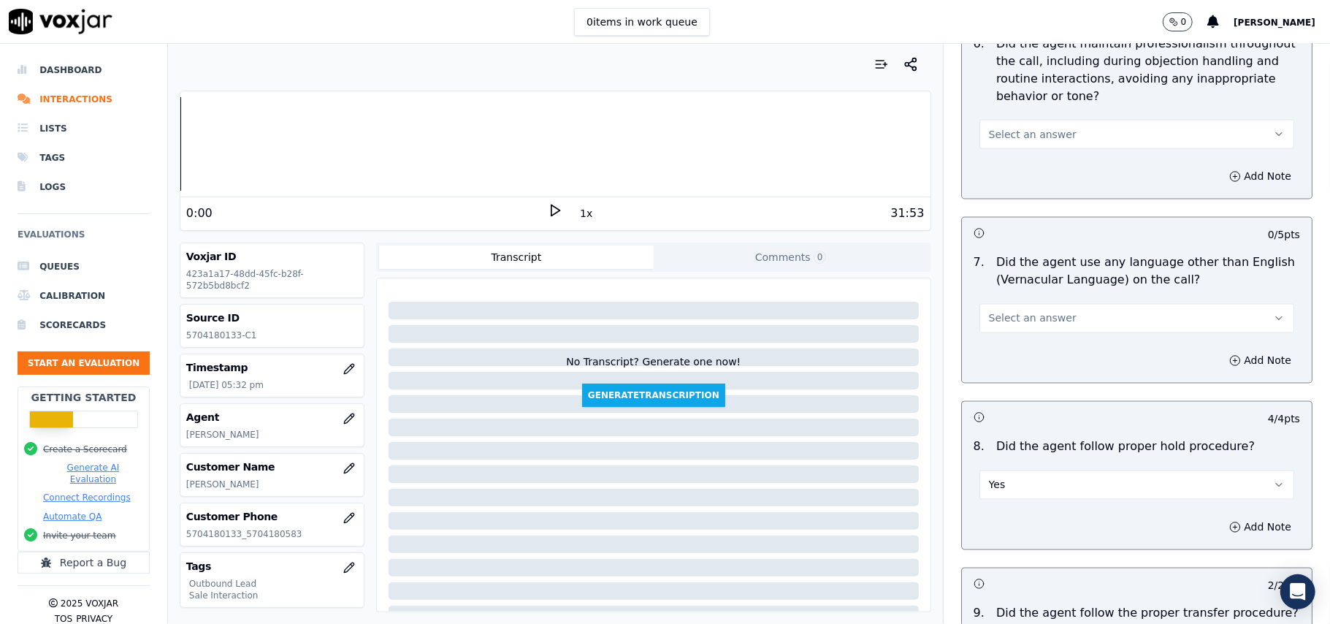
scroll to position [1891, 0]
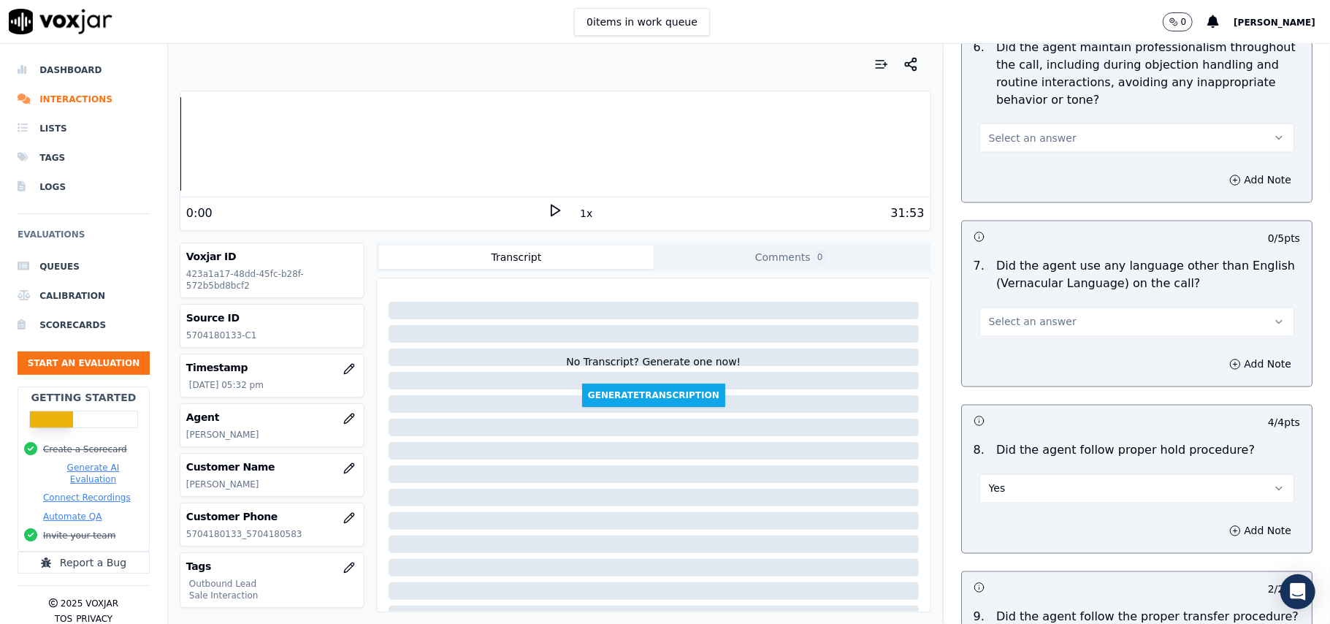
click at [1010, 308] on button "Select an answer" at bounding box center [1137, 322] width 315 height 29
click at [991, 362] on div "No" at bounding box center [1105, 365] width 283 height 23
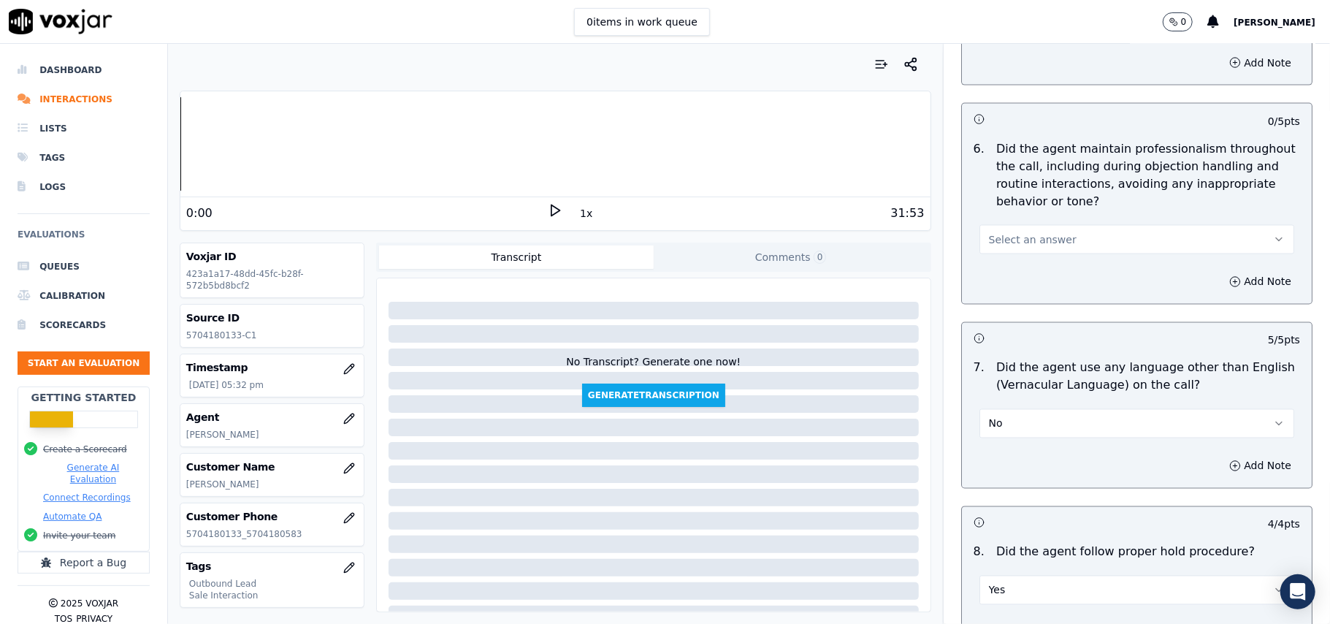
scroll to position [1696, 0]
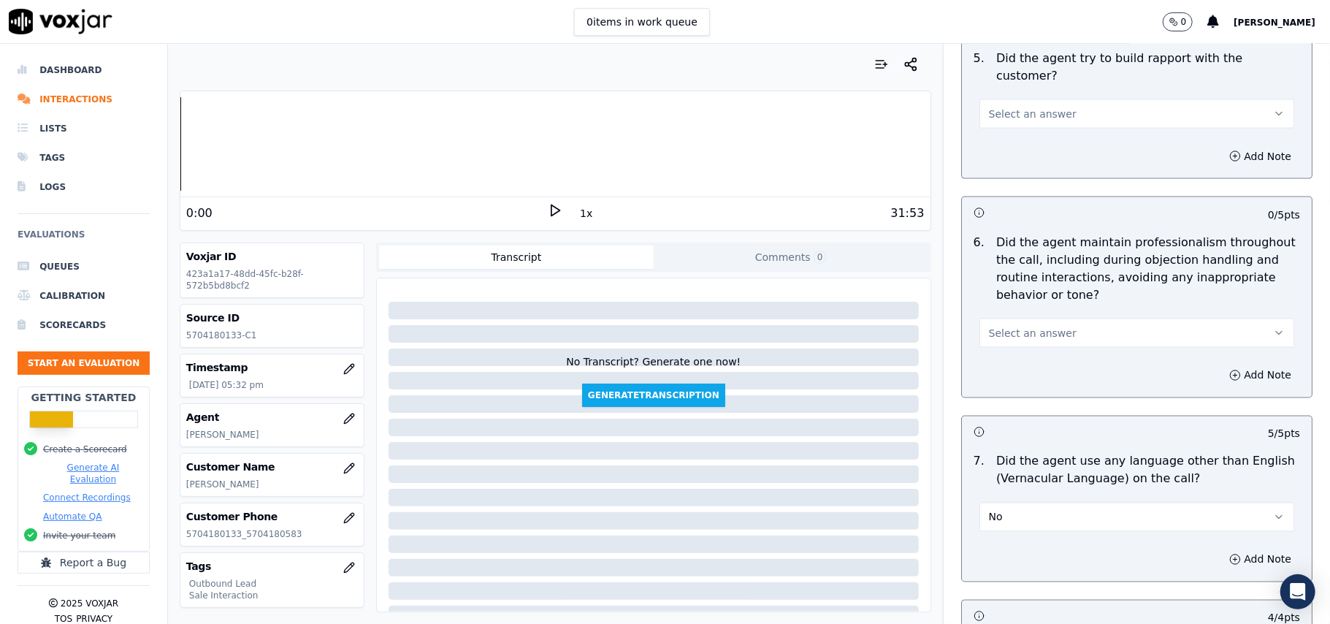
click at [989, 319] on button "Select an answer" at bounding box center [1137, 333] width 315 height 29
click at [994, 348] on div "Yes" at bounding box center [1105, 352] width 283 height 23
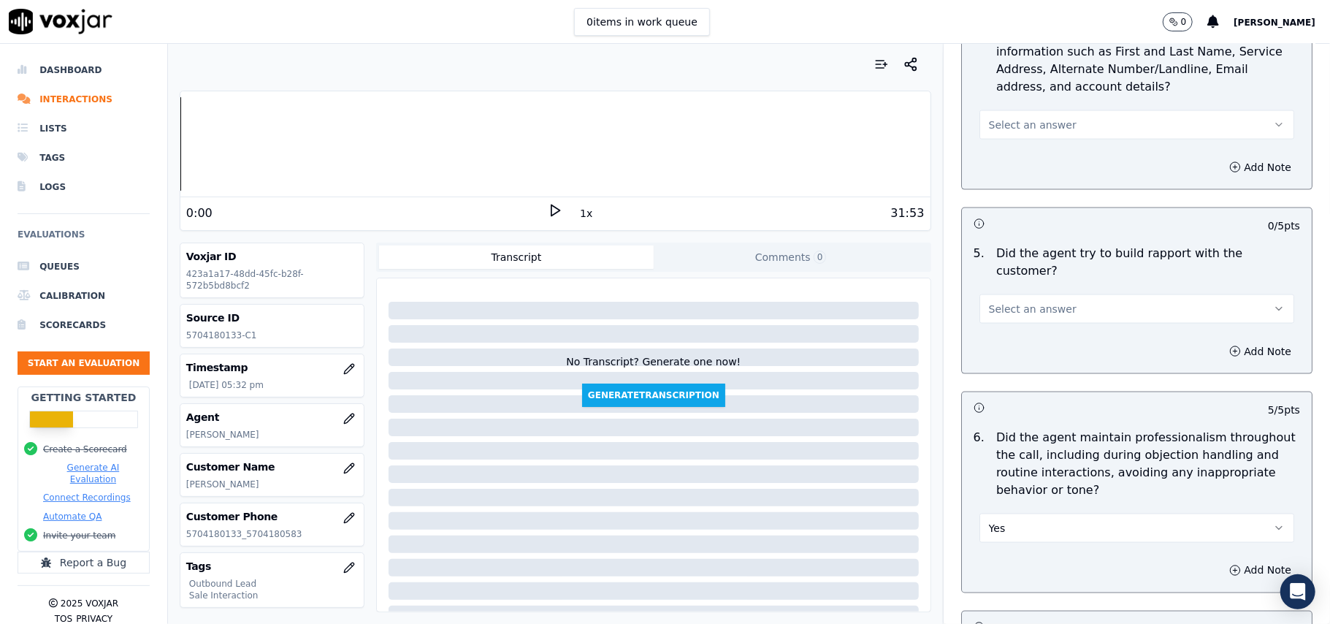
click at [1010, 304] on button "Select an answer" at bounding box center [1137, 308] width 315 height 29
click at [1005, 323] on div "Yes" at bounding box center [1105, 327] width 283 height 23
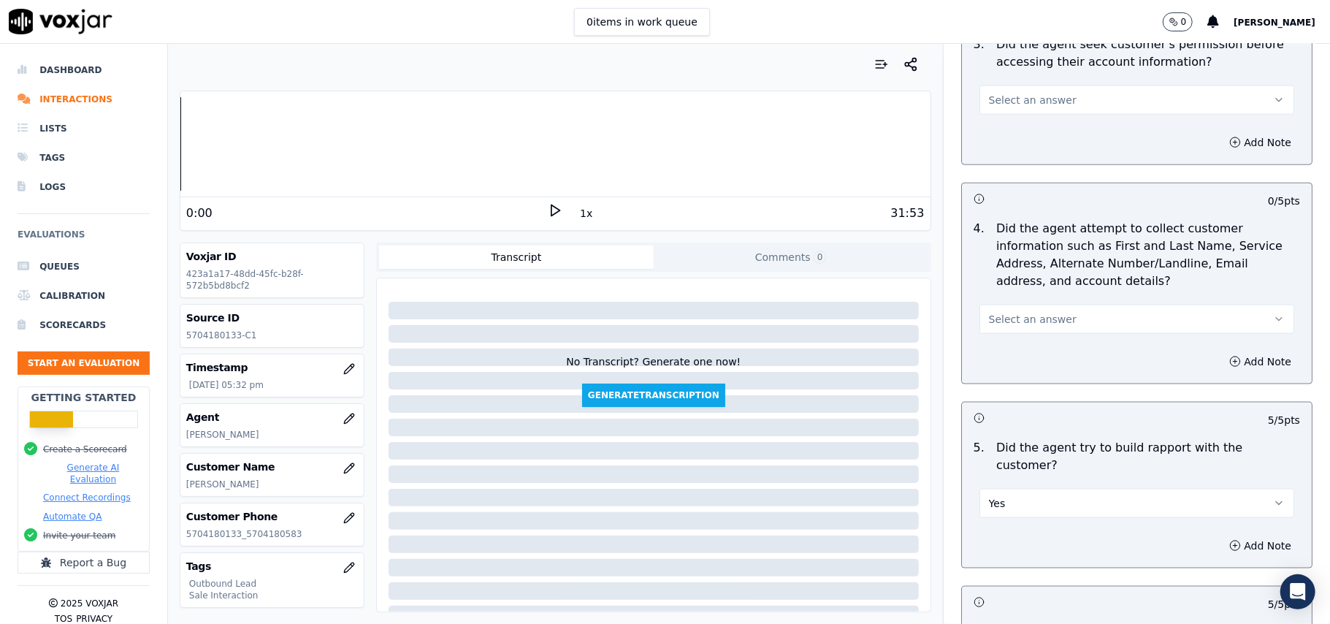
click at [1012, 314] on button "Select an answer" at bounding box center [1137, 319] width 315 height 29
click at [995, 396] on div "N/A" at bounding box center [1105, 402] width 283 height 23
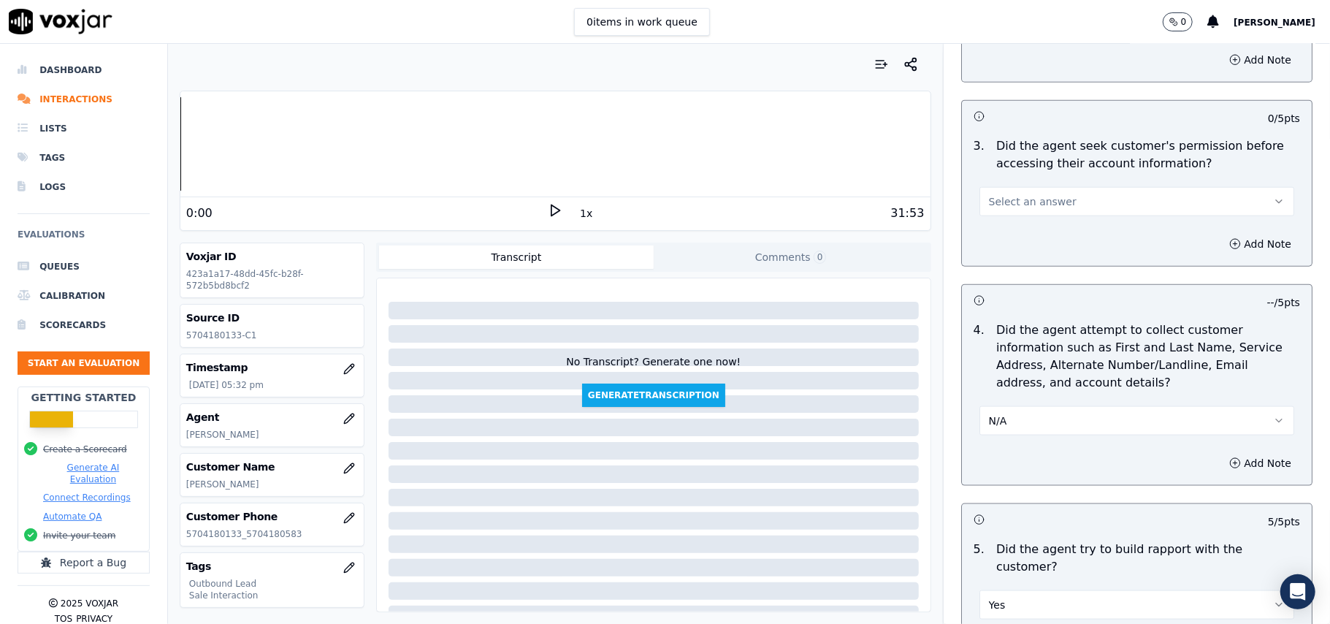
scroll to position [1111, 0]
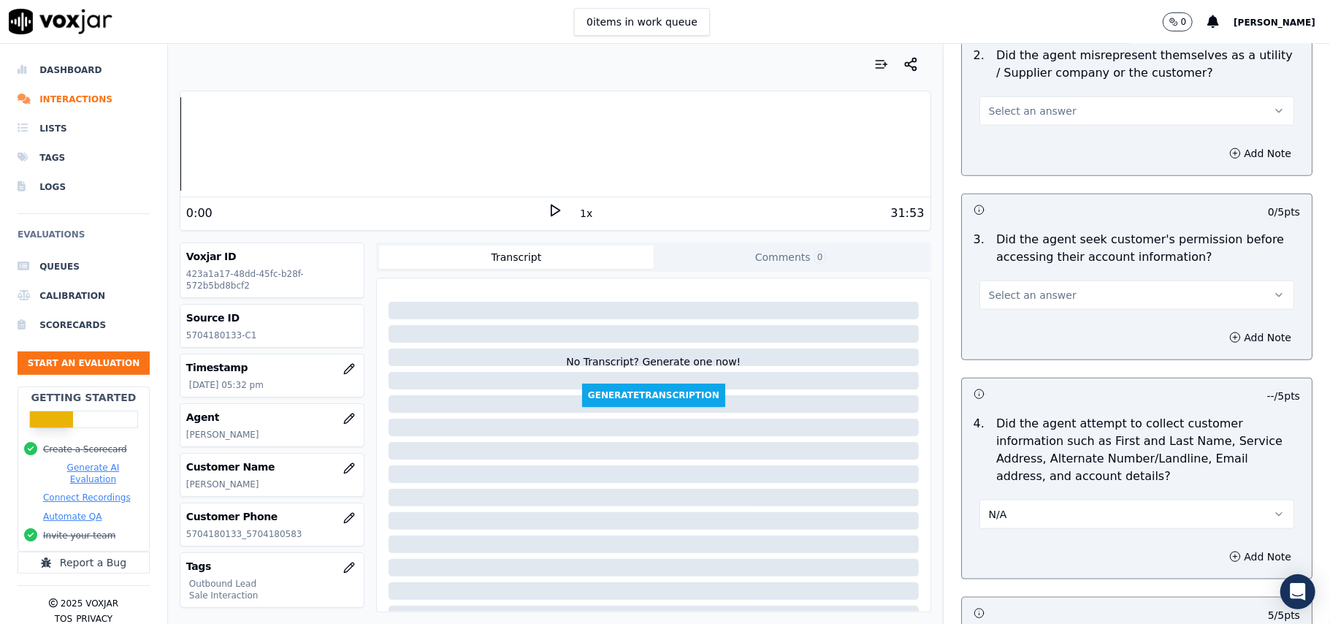
click at [991, 302] on span "Select an answer" at bounding box center [1033, 295] width 88 height 15
click at [1001, 351] on div "No" at bounding box center [1105, 354] width 283 height 23
click at [1238, 338] on button "Add Note" at bounding box center [1261, 337] width 80 height 20
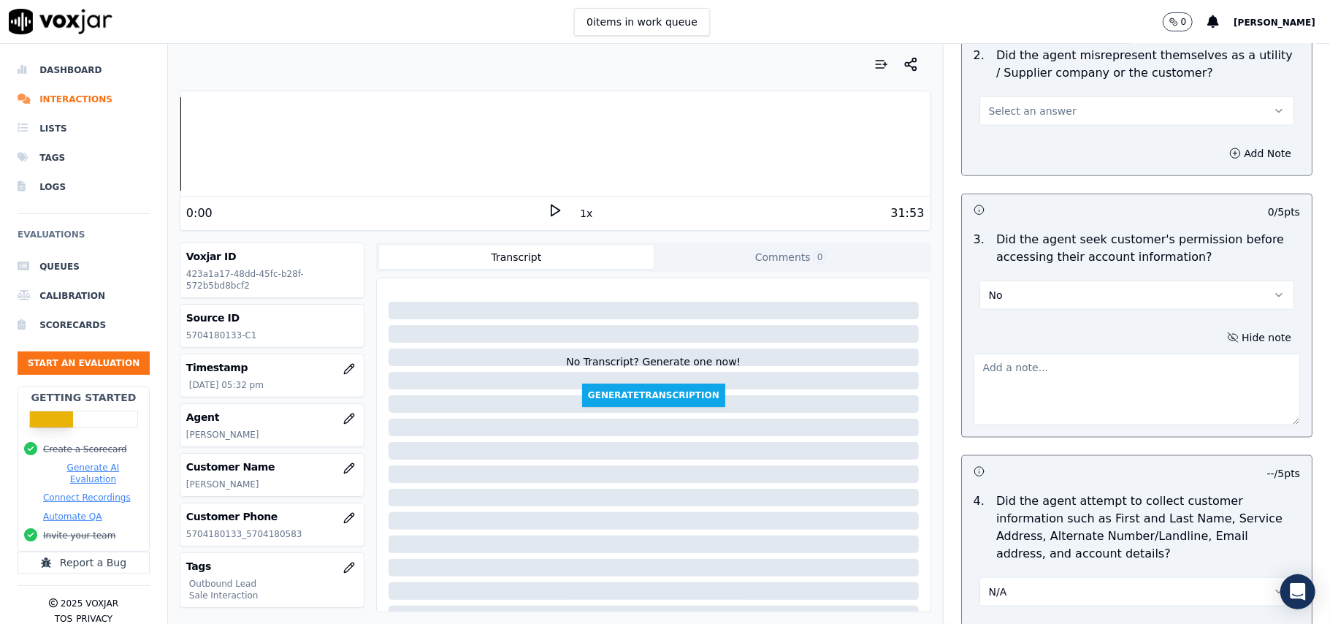
click at [1137, 415] on textarea at bounding box center [1137, 390] width 327 height 72
paste textarea "@01:56- Permisssion not take before acessing the customer's A/c."
click at [994, 370] on textarea "@01:56- Permisssion not take before acessing the customer's A/c." at bounding box center [1137, 390] width 327 height 72
paste textarea "112914"
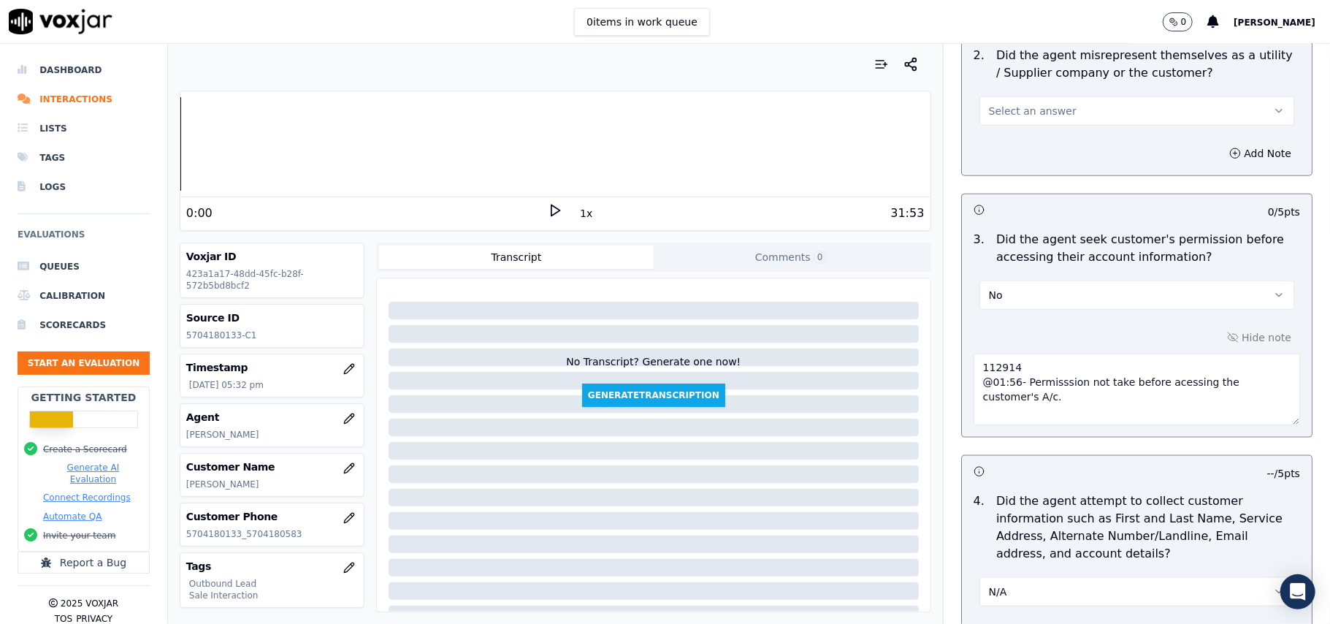
click at [1030, 386] on textarea "112914 @01:56- Permisssion not take before acessing the customer's A/c." at bounding box center [1137, 390] width 327 height 72
click at [994, 410] on textarea "112914 @01:56- Permission not take before accessing the customer's A/c." at bounding box center [1137, 390] width 327 height 72
click at [1202, 424] on textarea "112914 @01:56- Permission not take before accessing the customer's A/c." at bounding box center [1137, 390] width 327 height 72
drag, startPoint x: 1018, startPoint y: 371, endPoint x: 939, endPoint y: 367, distance: 79.0
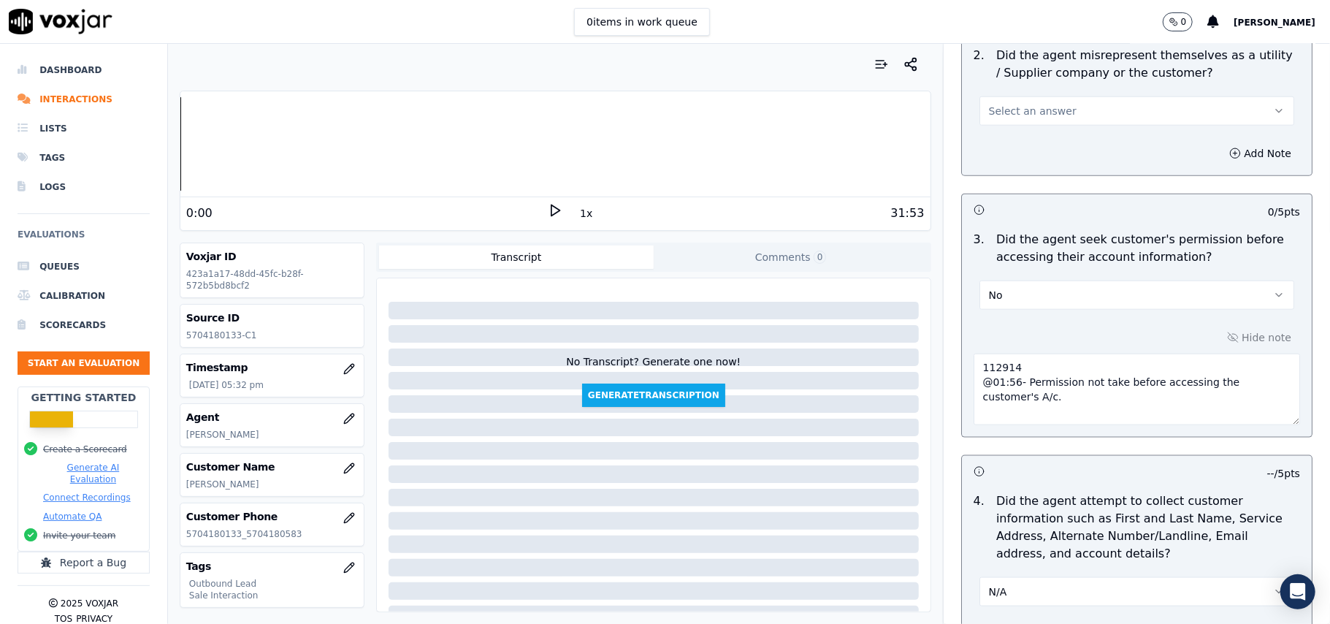
paste textarea "Call ID:"
click at [974, 397] on textarea "Call ID: 112914 @01:56- Permission not take before accessing the customer's A/c." at bounding box center [1137, 390] width 327 height 72
click at [974, 384] on textarea "Call ID: 112914 @01:56- Permission not take before accessing the customer's A/c." at bounding box center [1137, 390] width 327 height 72
click at [1015, 401] on textarea "Call ID: 112914 @01:56- Permission not take before accessing the customer's A/c." at bounding box center [1137, 390] width 327 height 72
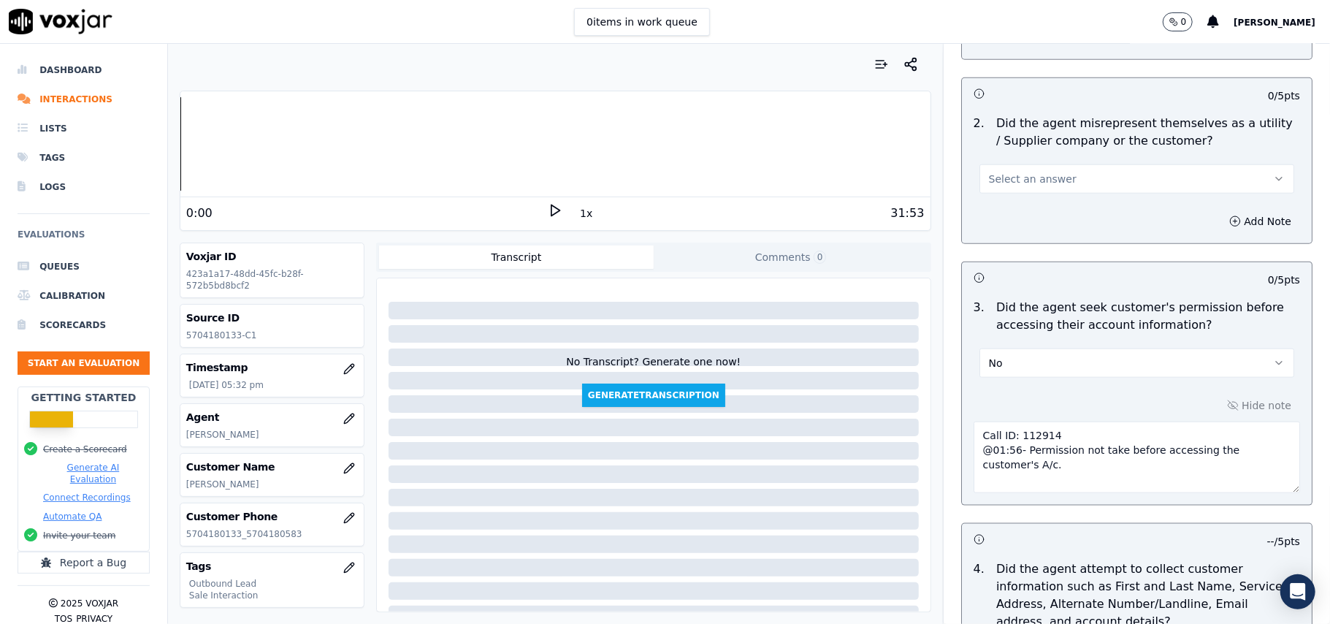
scroll to position [916, 0]
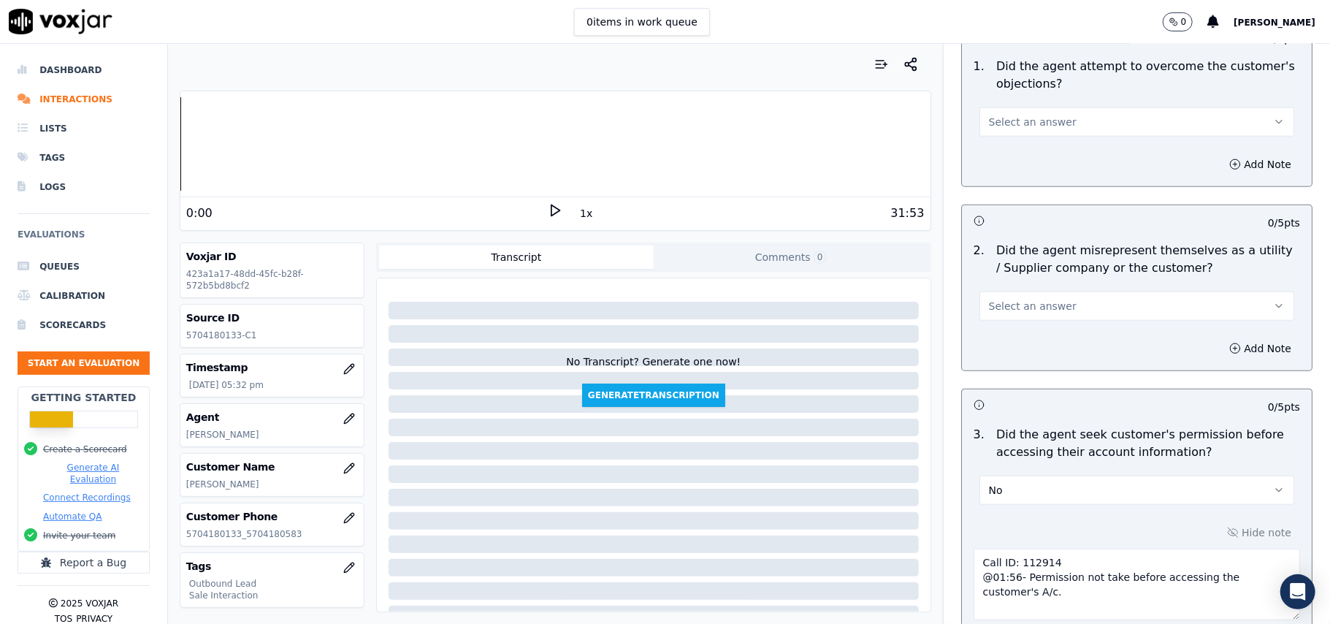
type textarea "Call ID: 112914 @01:56- Permission not take before accessing the customer's A/c."
click at [1013, 308] on span "Select an answer" at bounding box center [1033, 306] width 88 height 15
click at [1009, 364] on div "No" at bounding box center [1105, 364] width 283 height 23
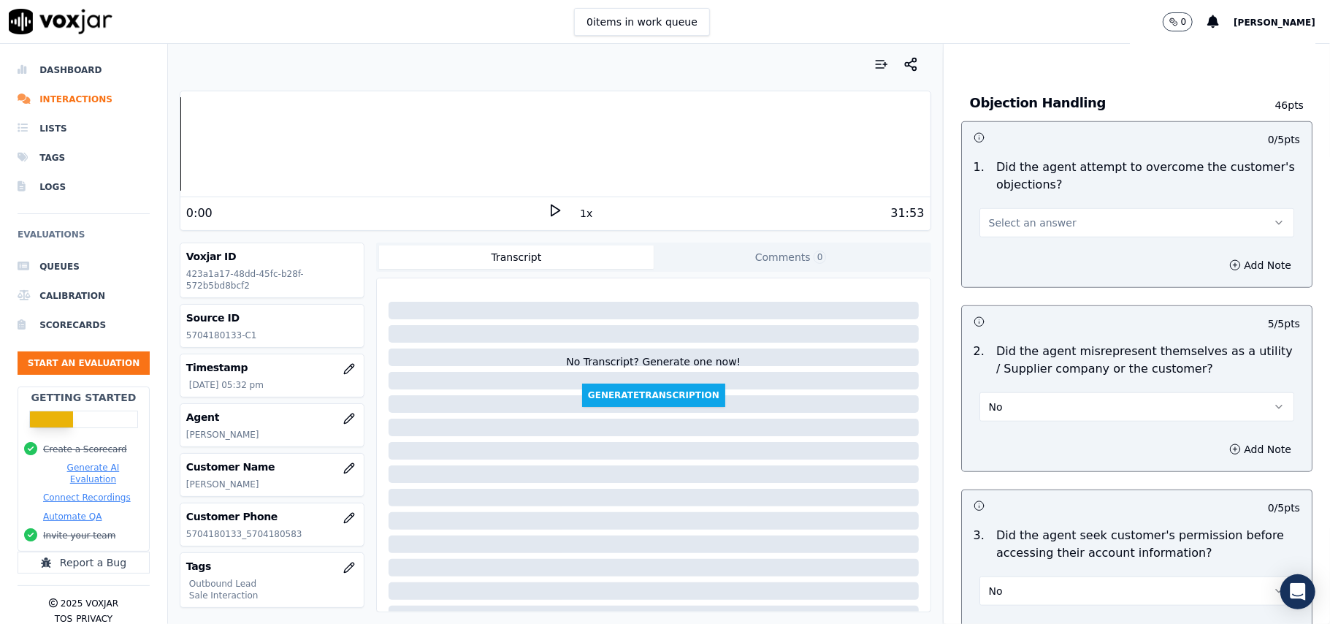
scroll to position [722, 0]
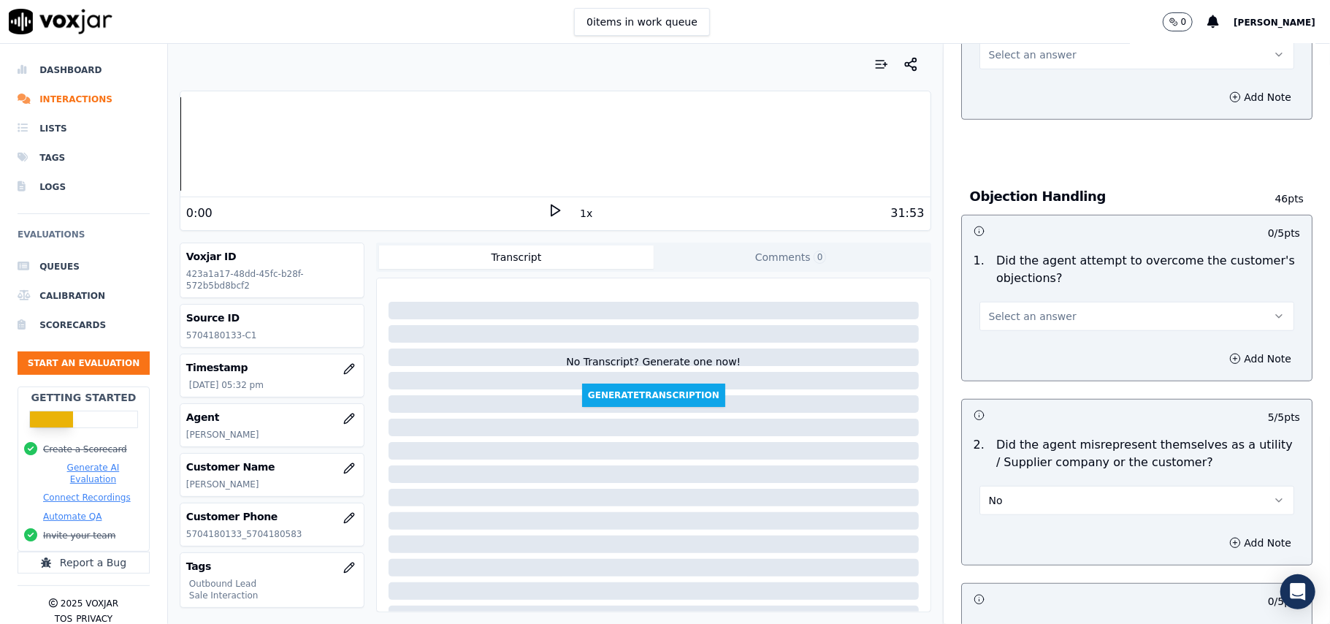
click at [1018, 316] on span "Select an answer" at bounding box center [1033, 316] width 88 height 15
click at [1018, 357] on div "Yes" at bounding box center [1105, 351] width 283 height 23
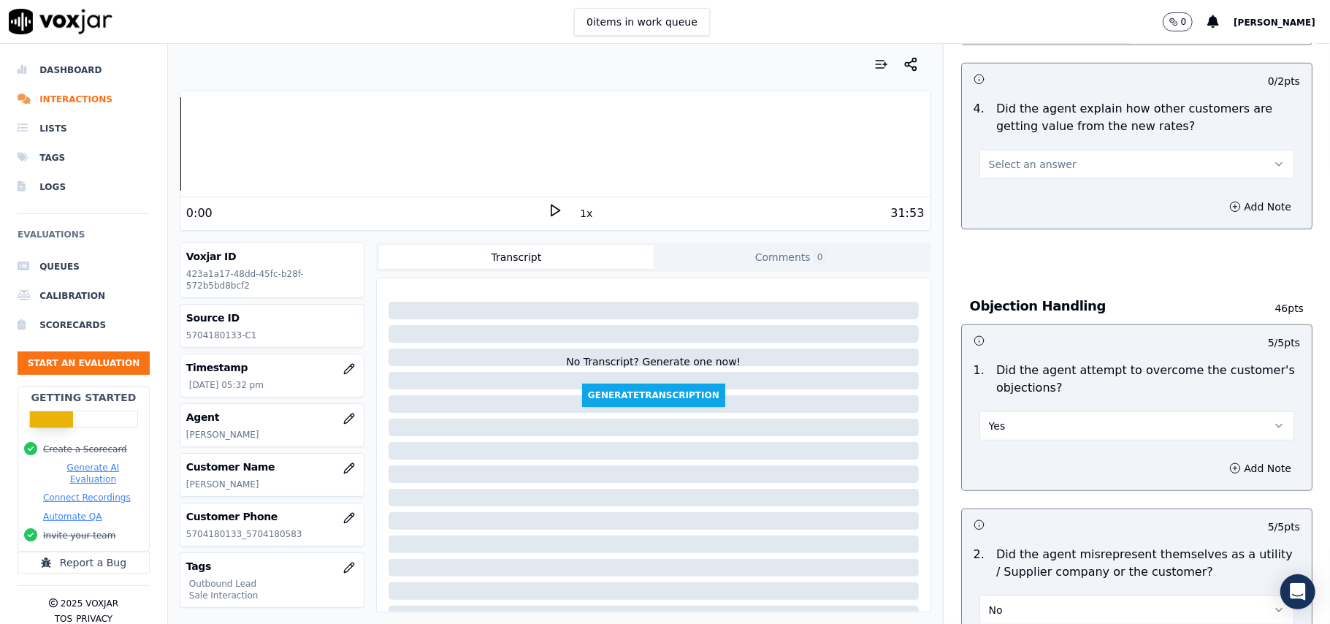
scroll to position [527, 0]
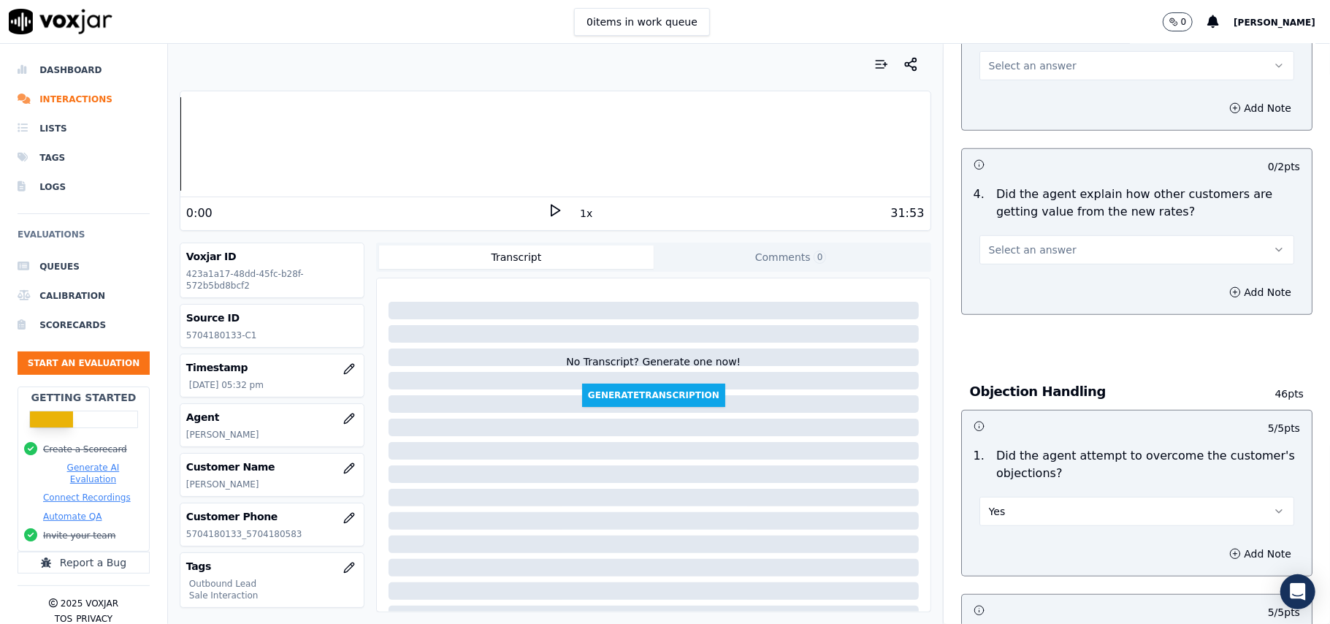
click at [1013, 237] on button "Select an answer" at bounding box center [1137, 249] width 315 height 29
click at [1015, 298] on div "No" at bounding box center [1105, 307] width 283 height 23
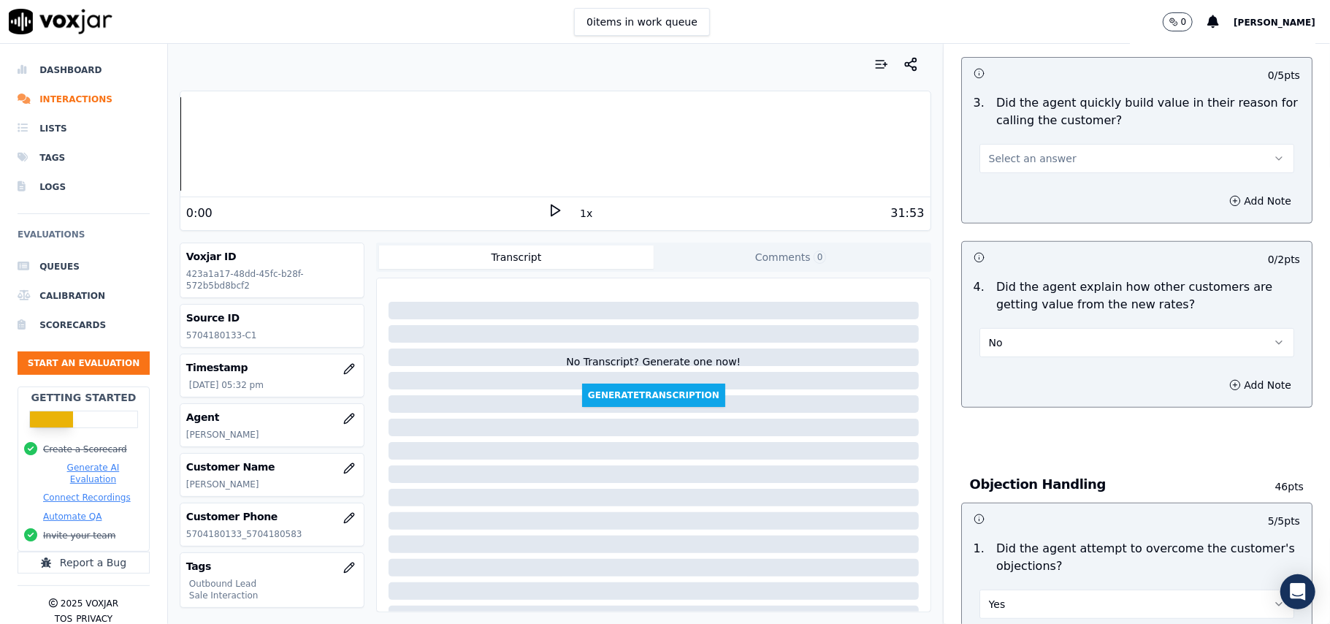
scroll to position [332, 0]
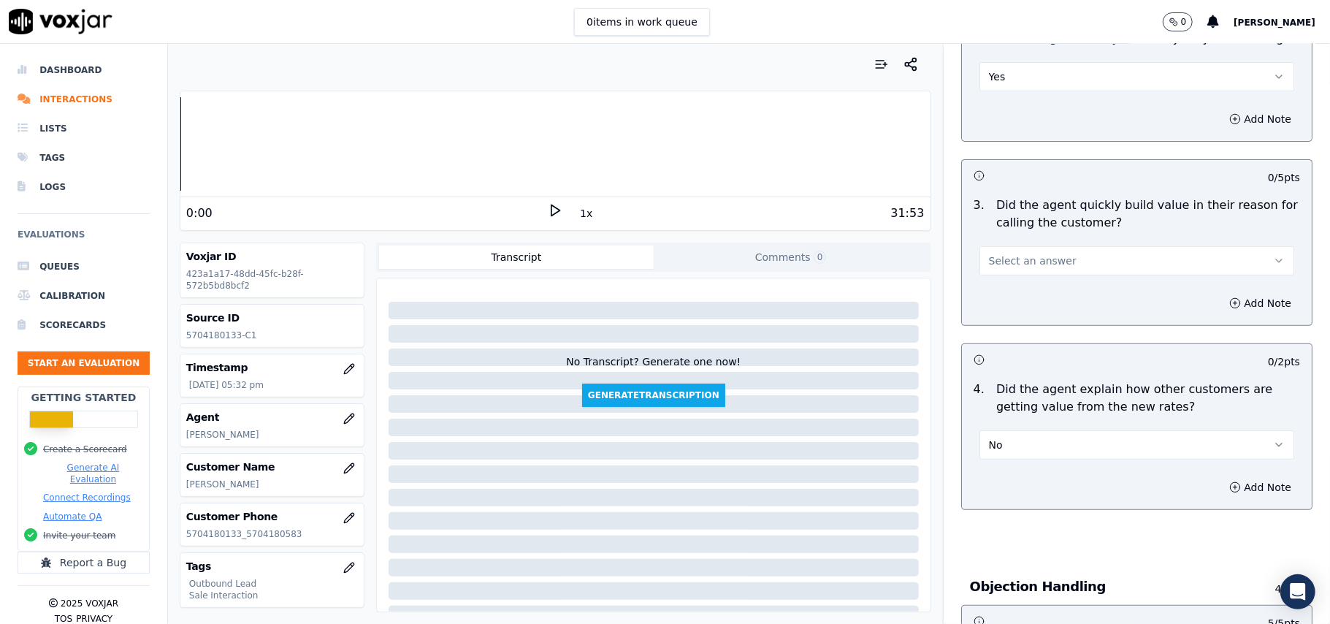
click at [1015, 446] on button "No" at bounding box center [1137, 444] width 315 height 29
click at [1013, 472] on div "Yes" at bounding box center [1105, 479] width 283 height 23
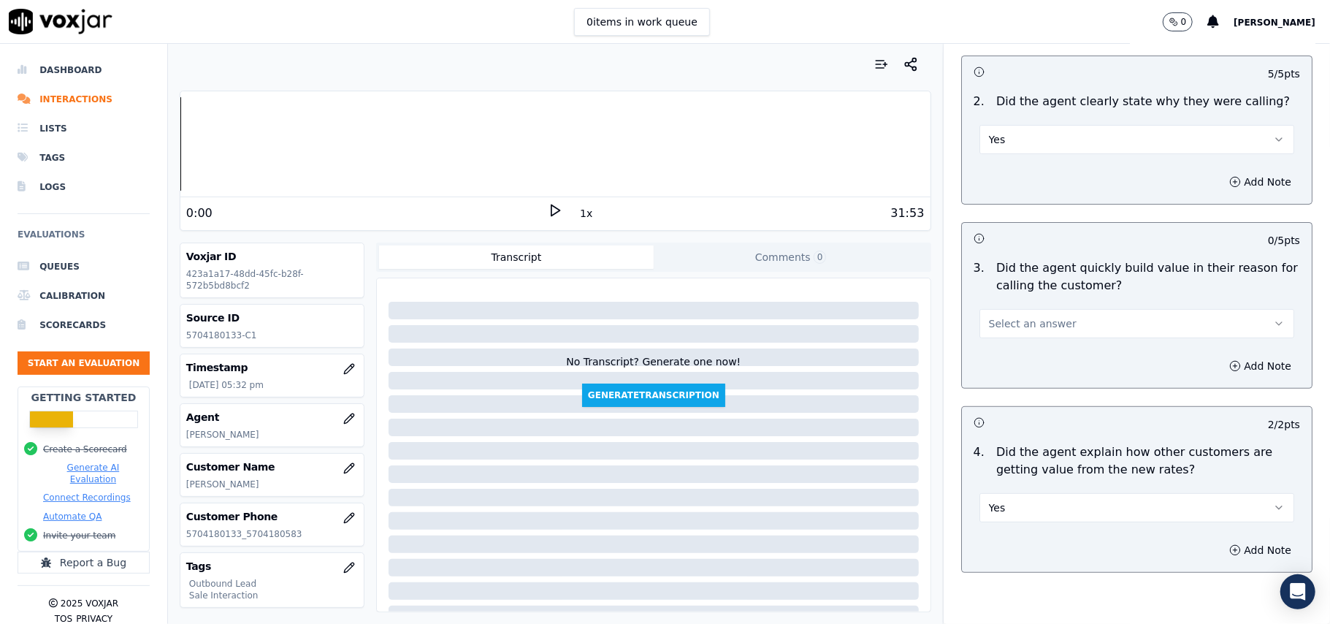
scroll to position [235, 0]
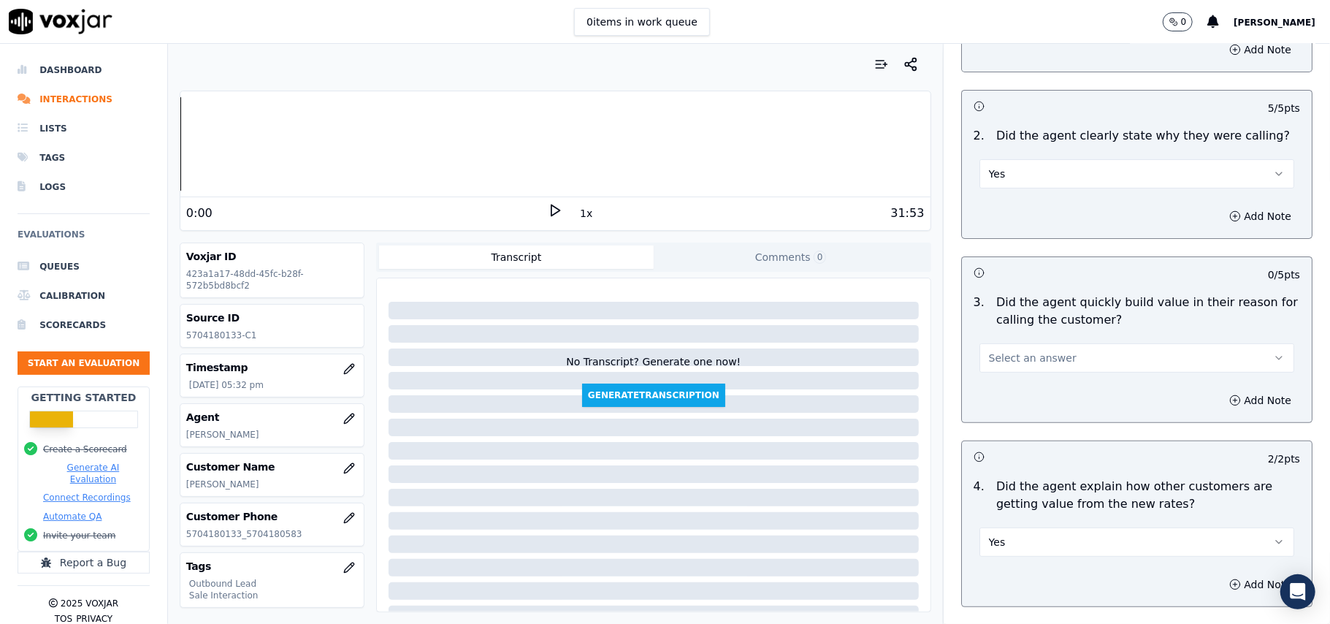
click at [1032, 375] on div "3 . Did the agent quickly build value in their reason for calling the customer?…" at bounding box center [1137, 333] width 350 height 91
click at [1030, 363] on span "Select an answer" at bounding box center [1033, 358] width 88 height 15
click at [1020, 389] on div "Yes" at bounding box center [1105, 392] width 283 height 23
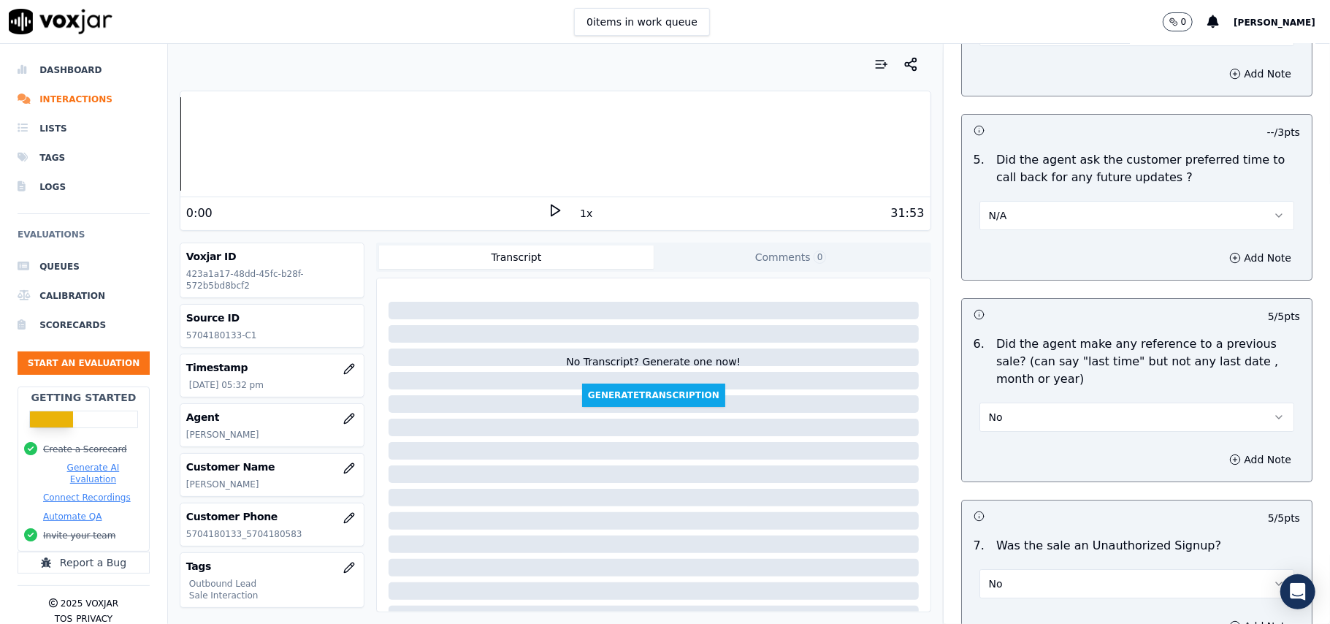
scroll to position [3721, 0]
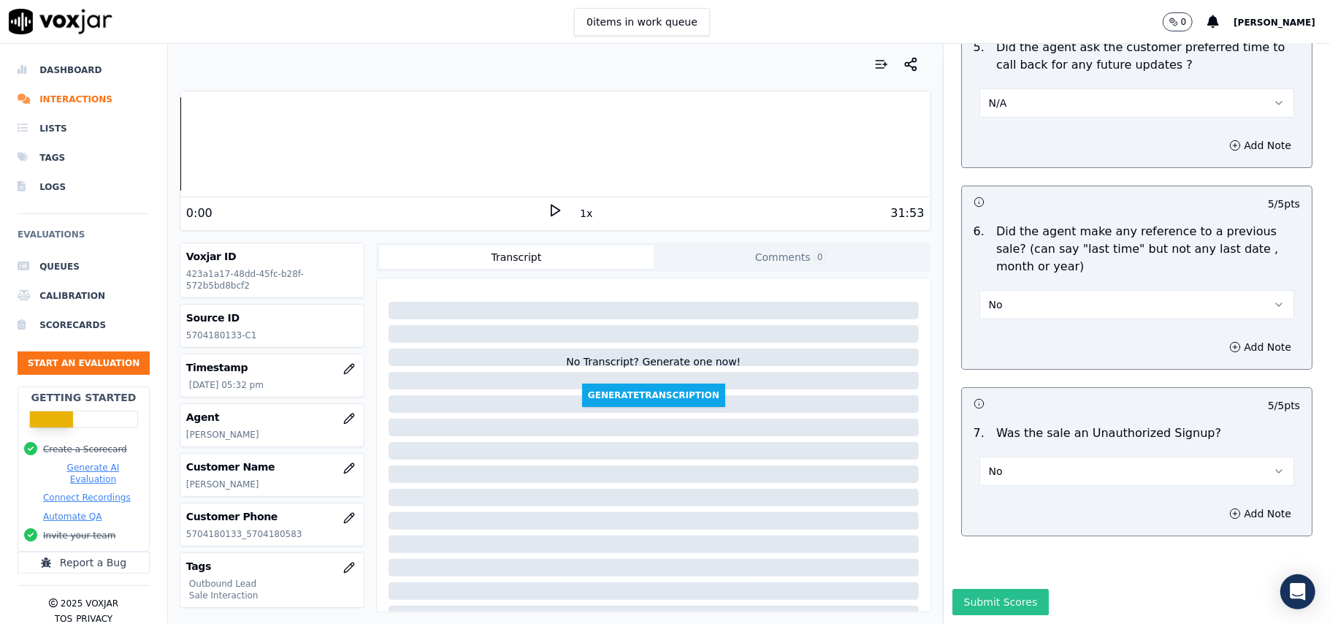
click at [985, 589] on button "Submit Scores" at bounding box center [1001, 602] width 97 height 26
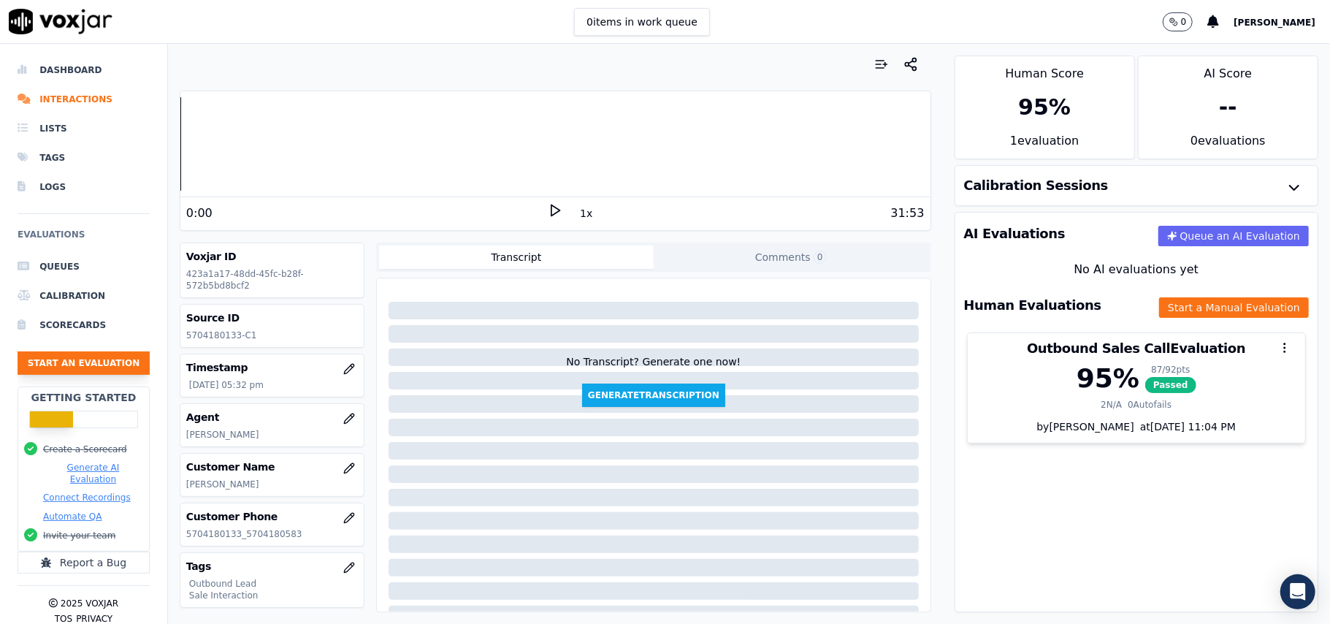
click at [74, 361] on button "Start an Evaluation" at bounding box center [84, 362] width 132 height 23
click at [85, 368] on button "Start an Evaluation" at bounding box center [84, 362] width 132 height 23
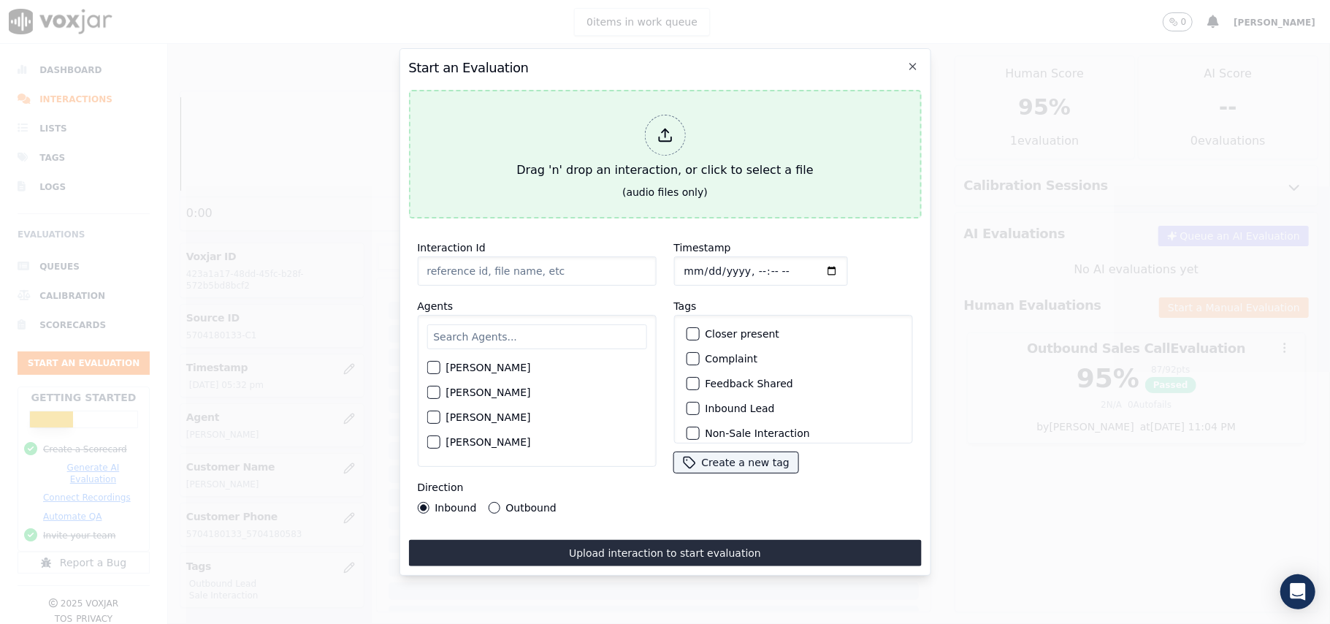
click at [663, 127] on icon at bounding box center [665, 135] width 16 height 16
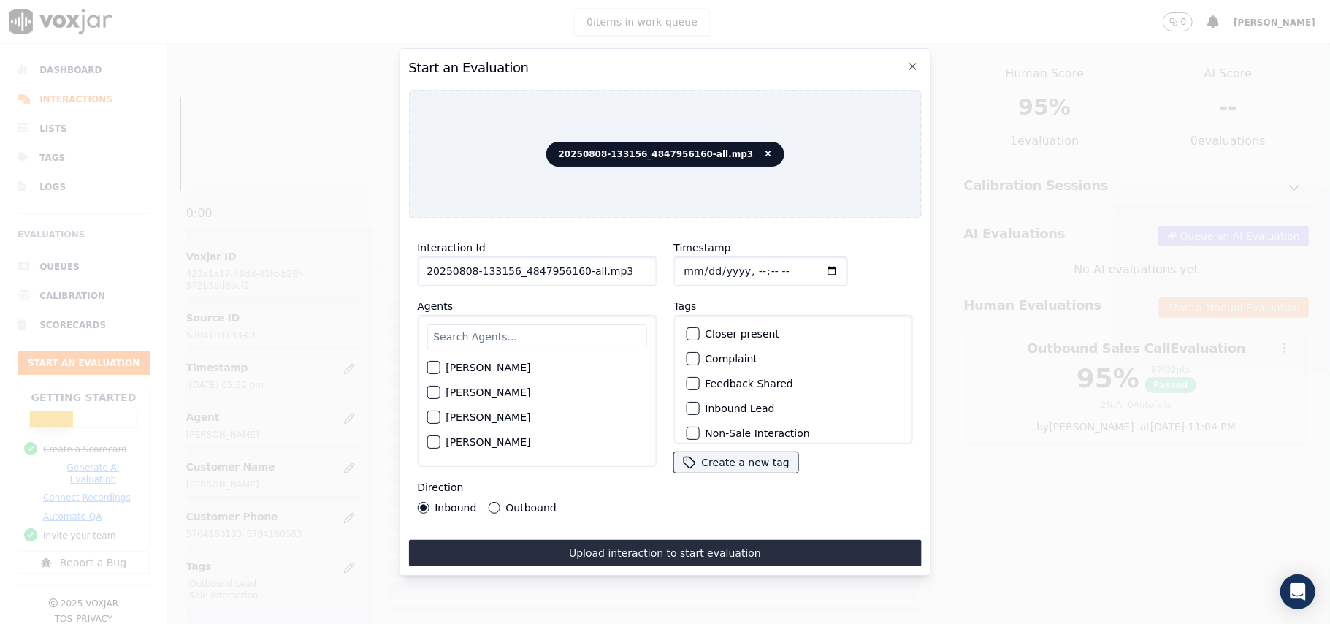
drag, startPoint x: 611, startPoint y: 263, endPoint x: 573, endPoint y: 262, distance: 38.0
click at [573, 262] on input "20250808-133156_4847956160-all.mp3" at bounding box center [536, 270] width 239 height 29
type input "20250808-133156_4847956160-C1"
click at [700, 263] on input "Timestamp" at bounding box center [761, 270] width 174 height 29
type input "2025-08-08T17:37"
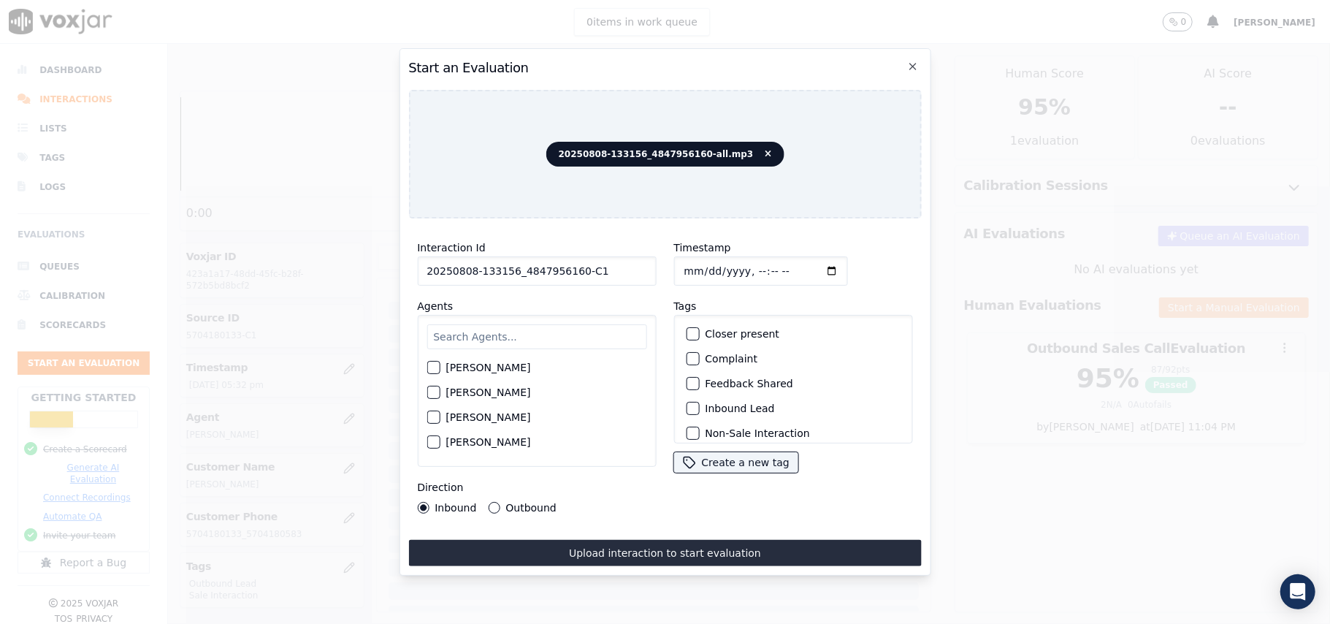
click at [523, 332] on input "text" at bounding box center [537, 336] width 220 height 25
type input "Ann"
click at [434, 367] on div "button" at bounding box center [432, 372] width 10 height 10
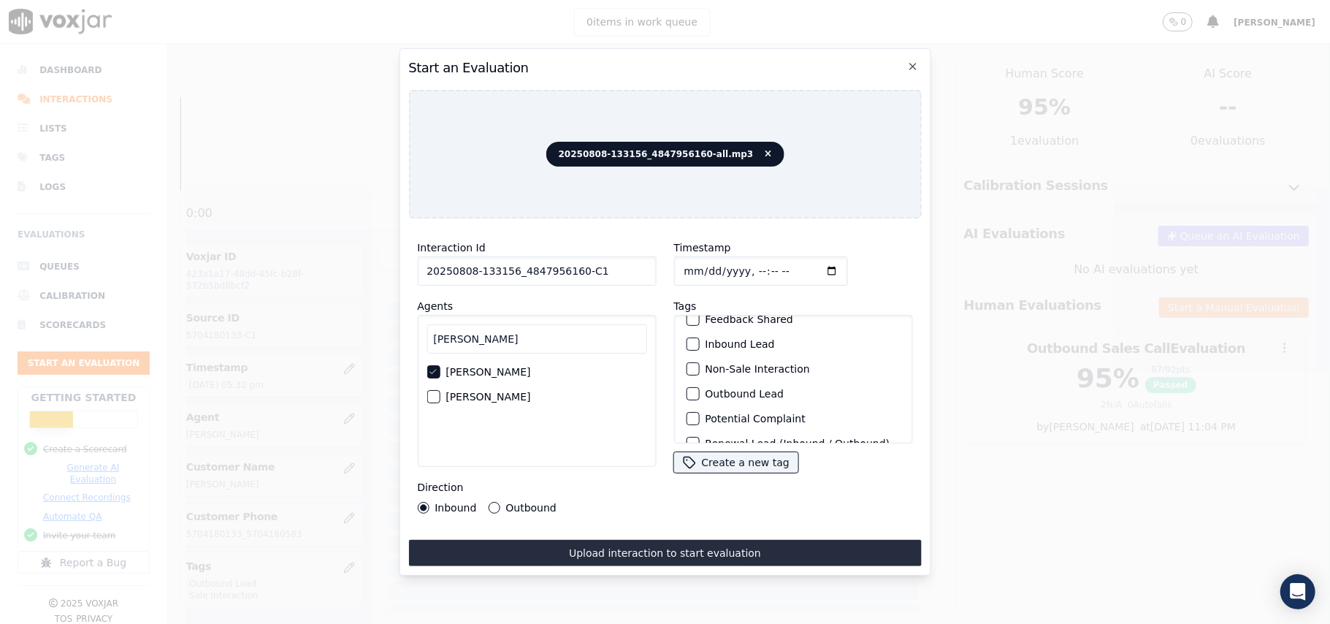
scroll to position [127, 0]
click at [687, 419] on div "button" at bounding box center [692, 424] width 10 height 10
click at [691, 338] on div "Outbound Lead" at bounding box center [793, 350] width 226 height 25
click at [688, 345] on div "button" at bounding box center [692, 350] width 10 height 10
click at [488, 502] on button "Outbound" at bounding box center [494, 508] width 12 height 12
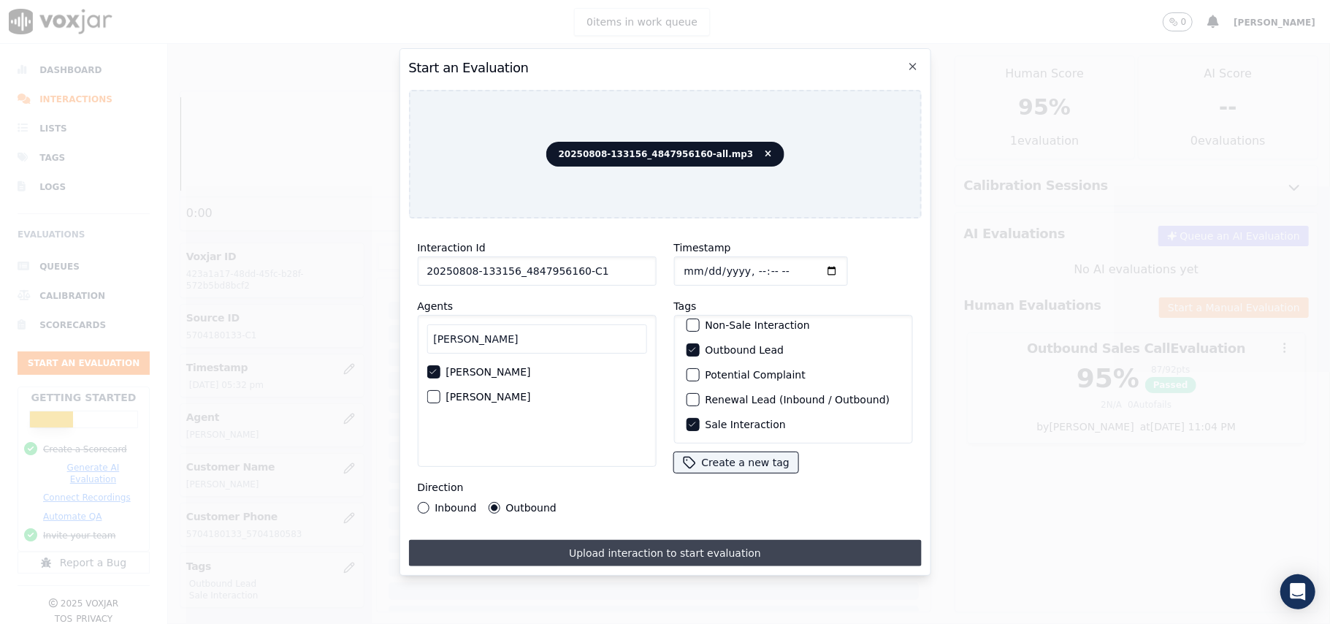
click at [671, 540] on button "Upload interaction to start evaluation" at bounding box center [664, 553] width 513 height 26
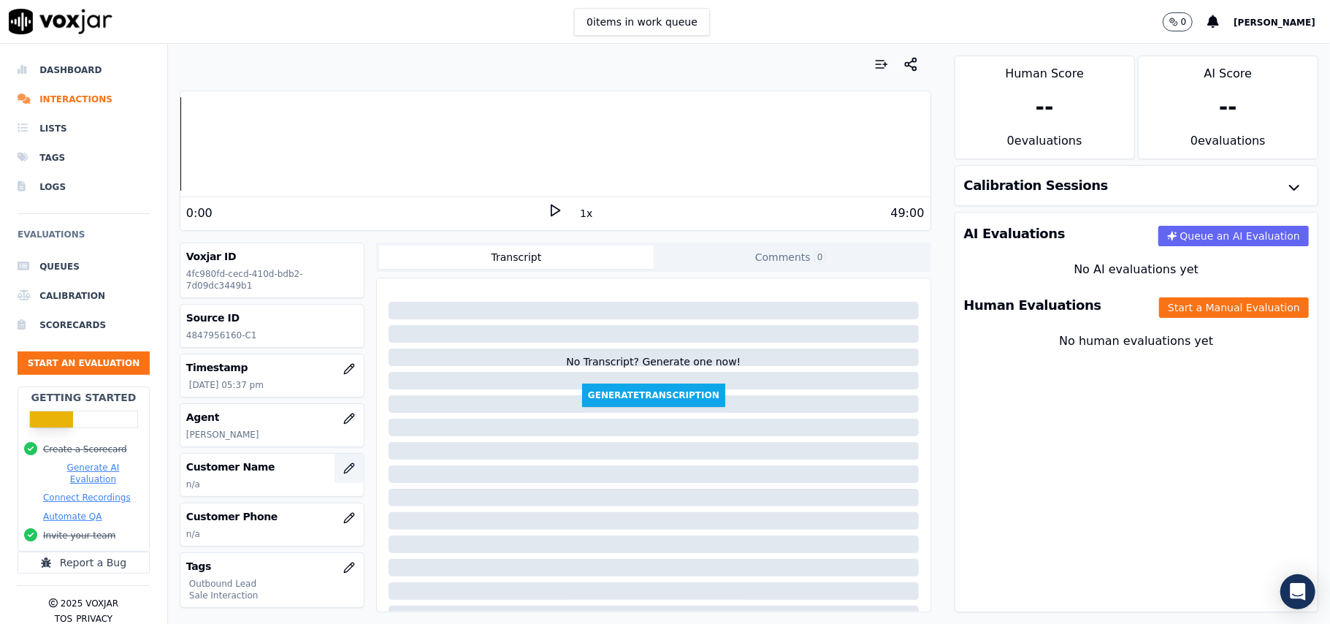
click at [344, 471] on icon "button" at bounding box center [348, 467] width 9 height 9
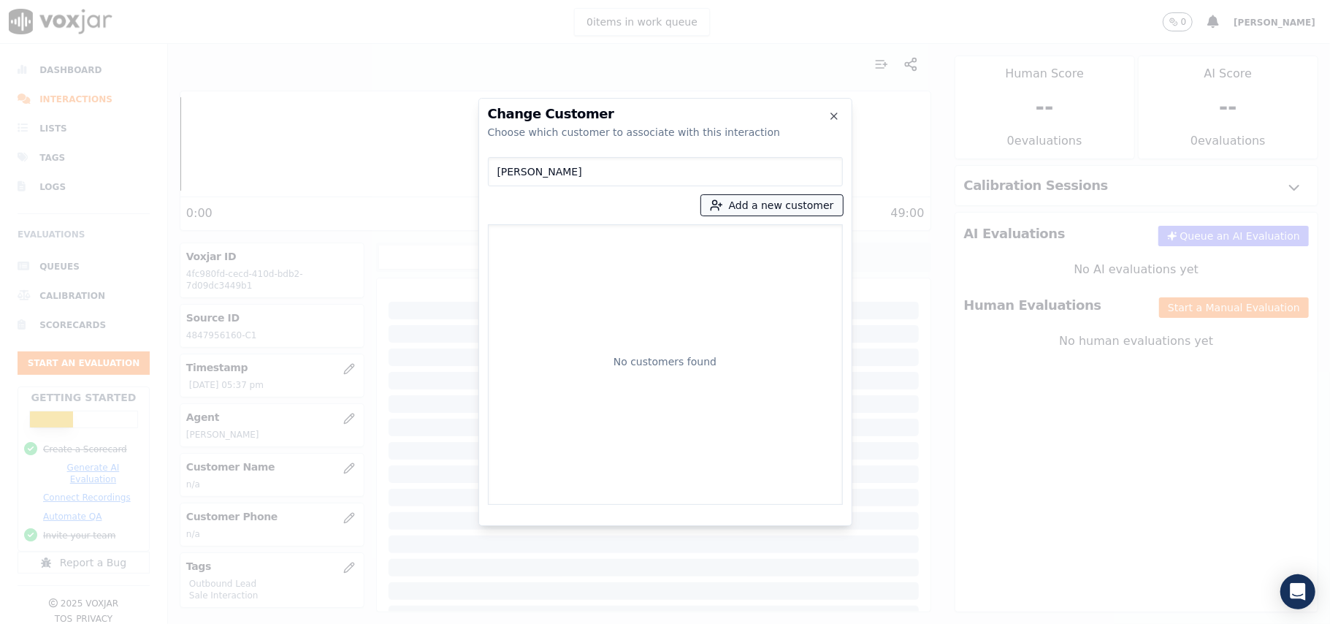
type input "John Damico"
click at [723, 211] on icon "button" at bounding box center [716, 205] width 13 height 13
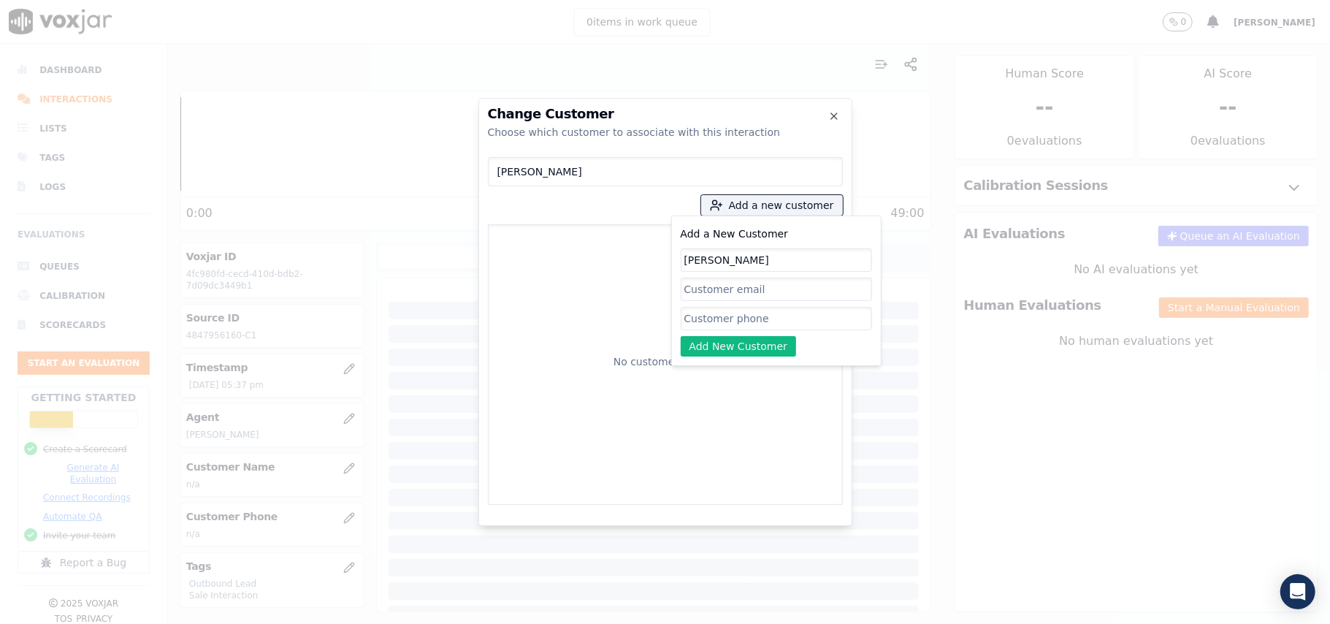
type input "John Damico"
click at [722, 317] on input "Add a New Customer" at bounding box center [776, 318] width 191 height 23
paste input "4847956160"
type input "4847956160"
click at [722, 348] on button "Add New Customer" at bounding box center [739, 346] width 116 height 20
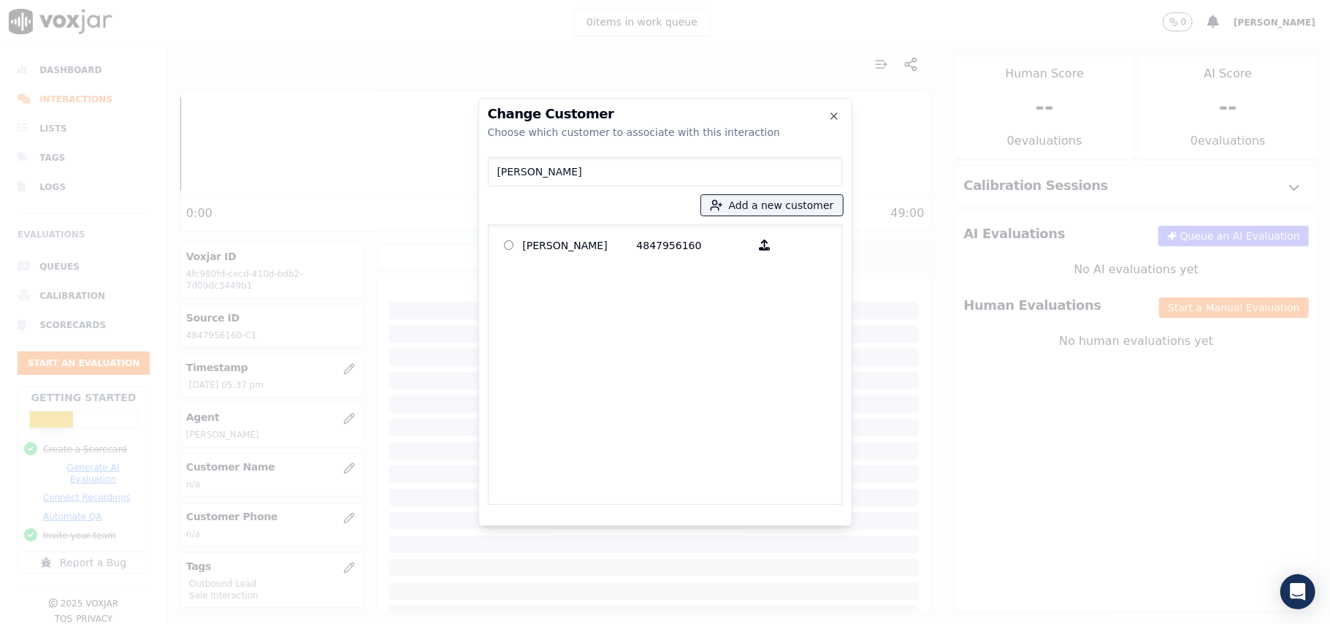
click at [633, 260] on div "John Damico 4847956160" at bounding box center [665, 364] width 355 height 281
click at [619, 250] on p "John Damico" at bounding box center [580, 245] width 114 height 23
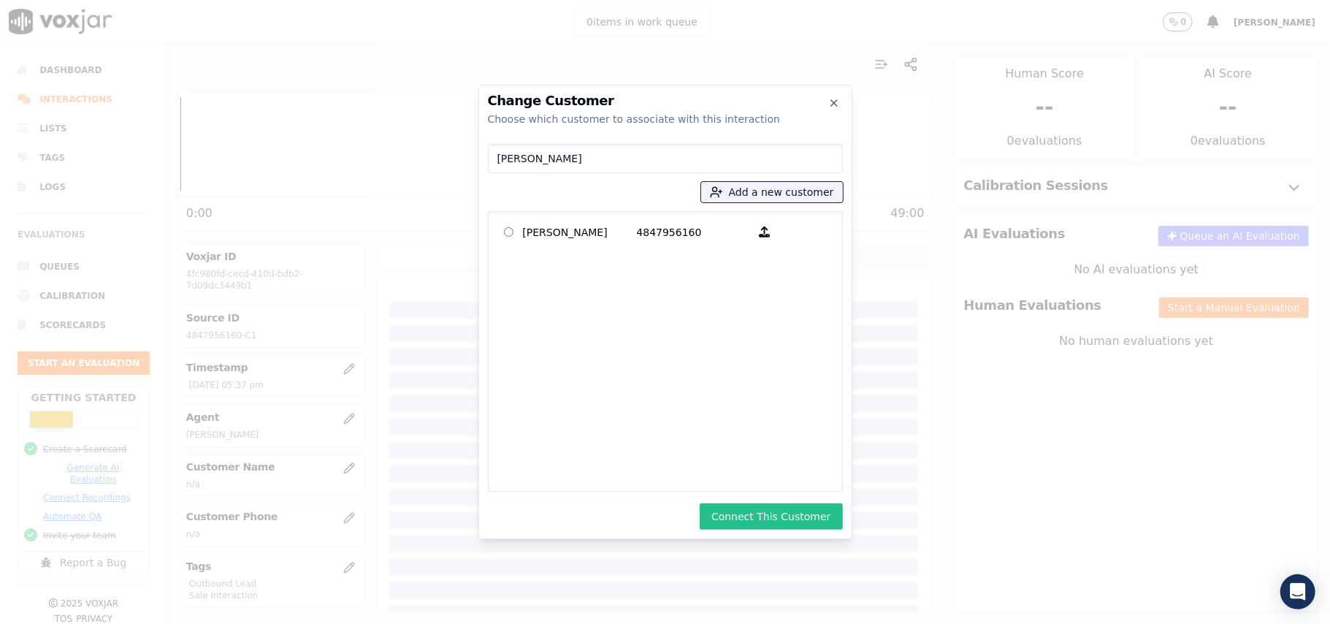
click at [769, 516] on button "Connect This Customer" at bounding box center [771, 516] width 142 height 26
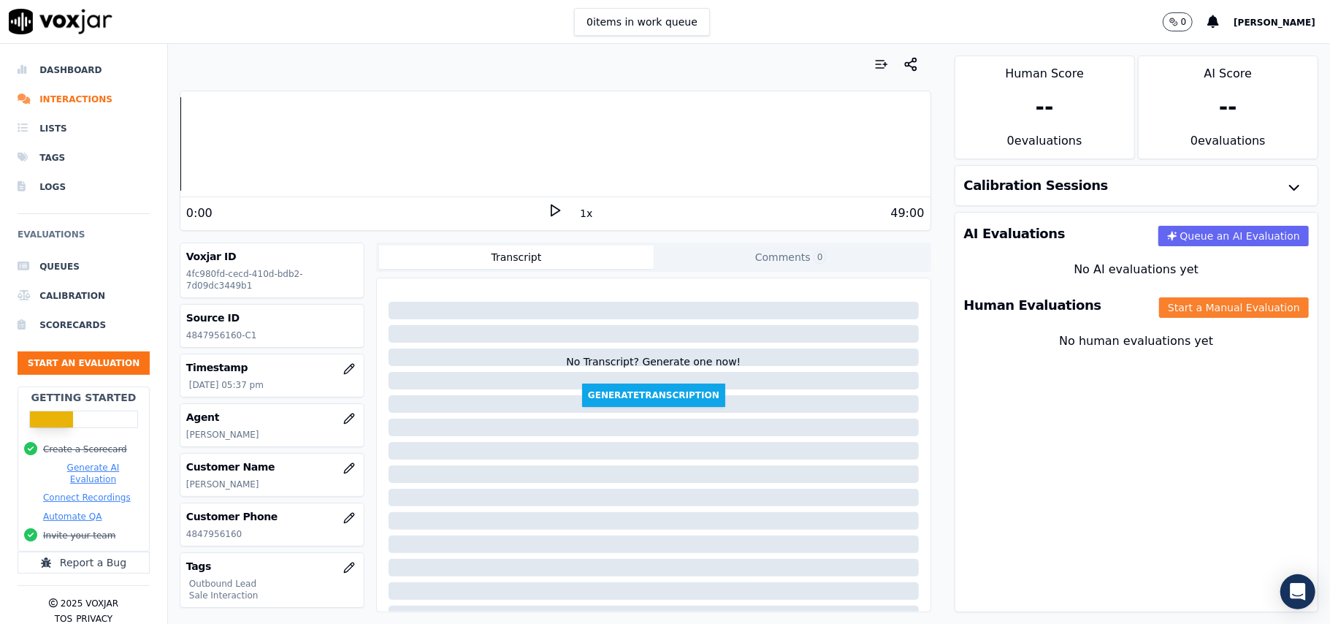
click at [1159, 317] on button "Start a Manual Evaluation" at bounding box center [1234, 307] width 150 height 20
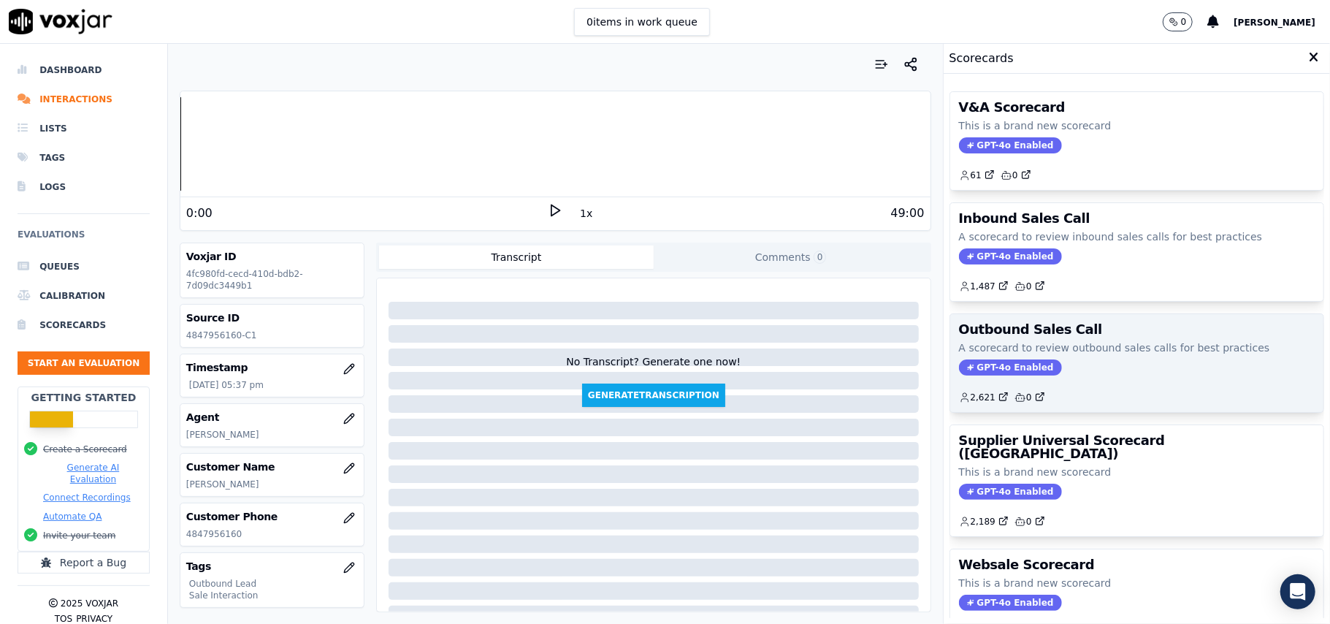
click at [1006, 369] on span "GPT-4o Enabled" at bounding box center [1010, 367] width 103 height 16
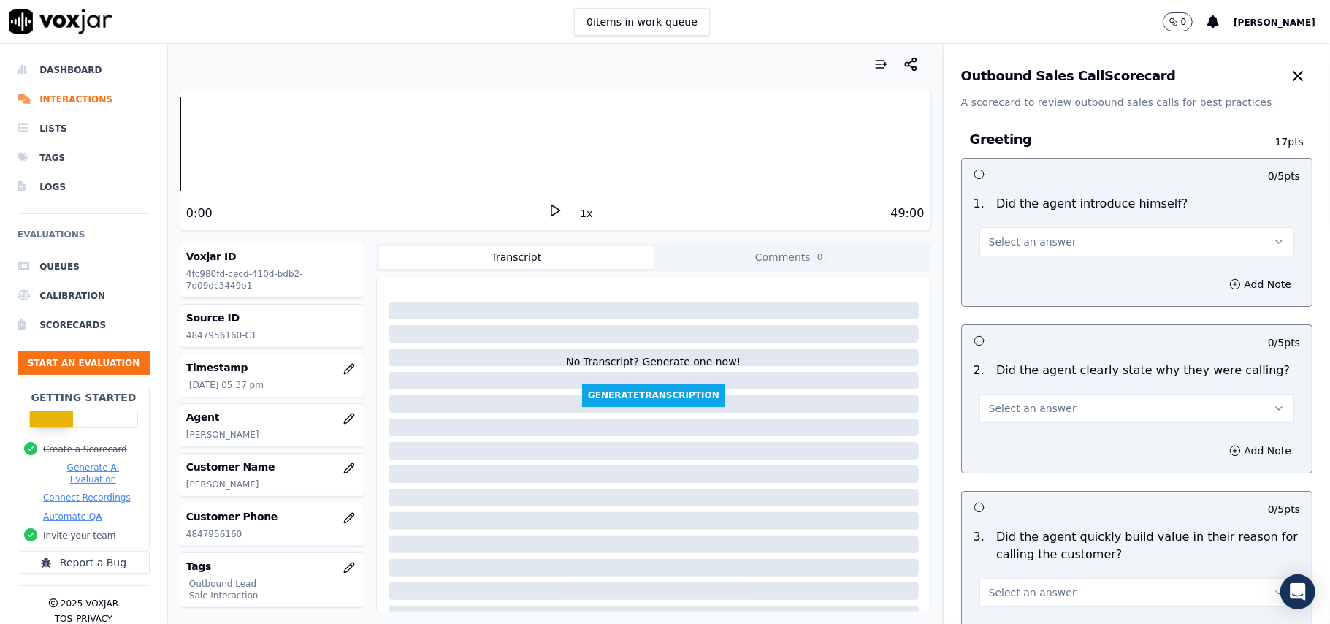
click at [1036, 255] on button "Select an answer" at bounding box center [1137, 241] width 315 height 29
click at [1021, 279] on div "Yes" at bounding box center [1105, 275] width 283 height 23
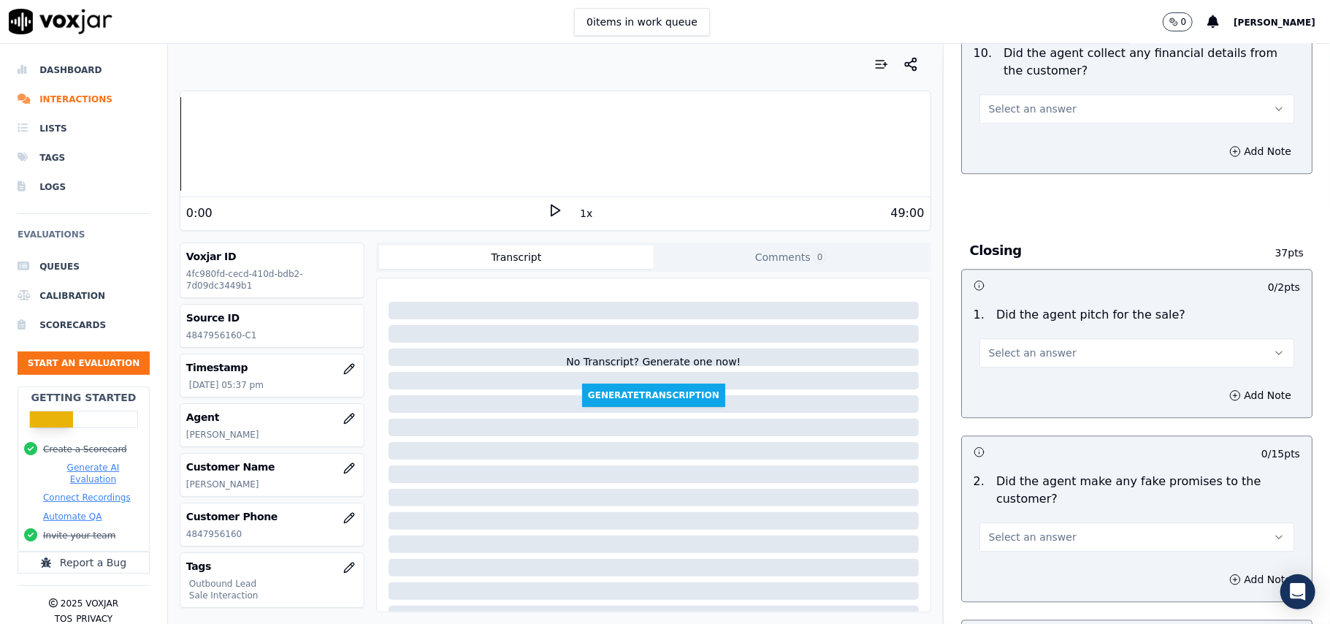
scroll to position [3644, 0]
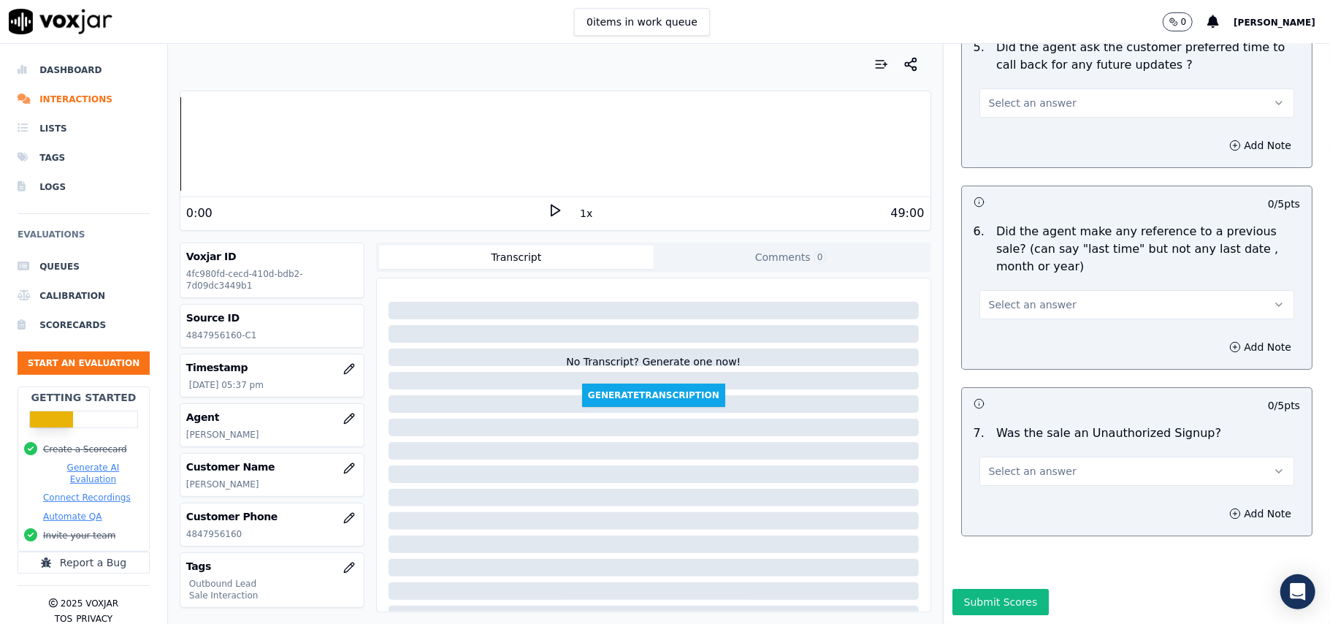
click at [1021, 457] on button "Select an answer" at bounding box center [1137, 471] width 315 height 29
click at [1010, 480] on div "No" at bounding box center [1105, 483] width 283 height 23
click at [1029, 297] on span "Select an answer" at bounding box center [1033, 304] width 88 height 15
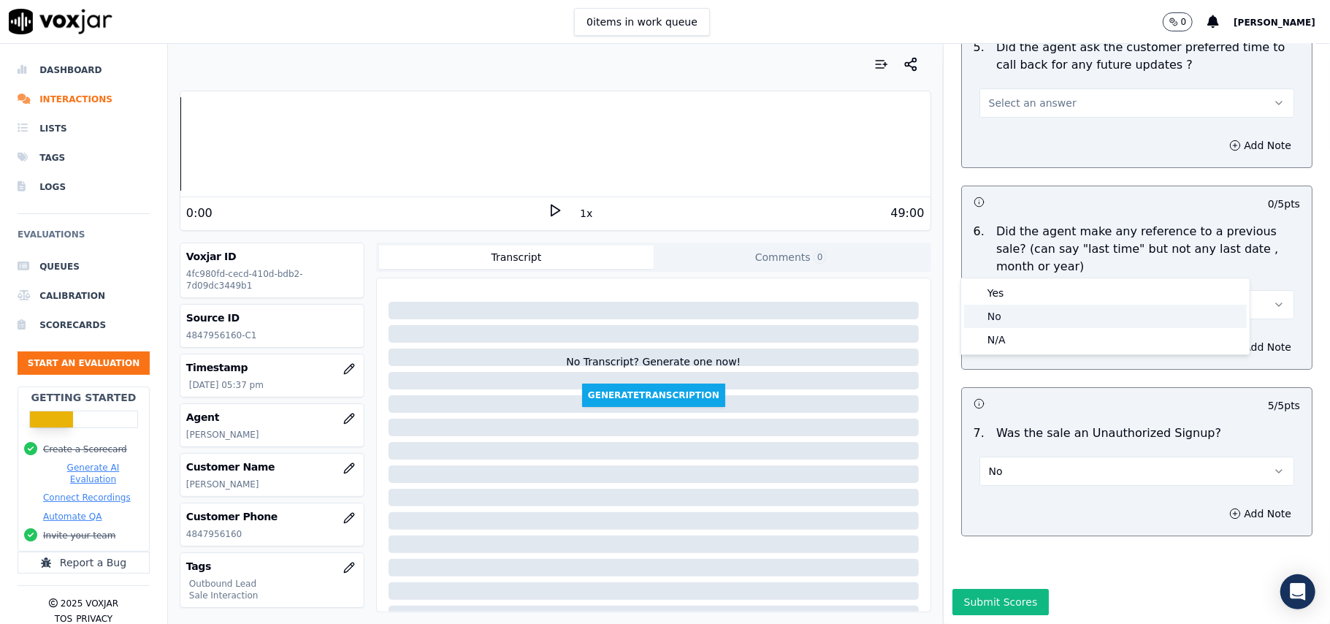
click at [1003, 314] on div "No" at bounding box center [1105, 316] width 283 height 23
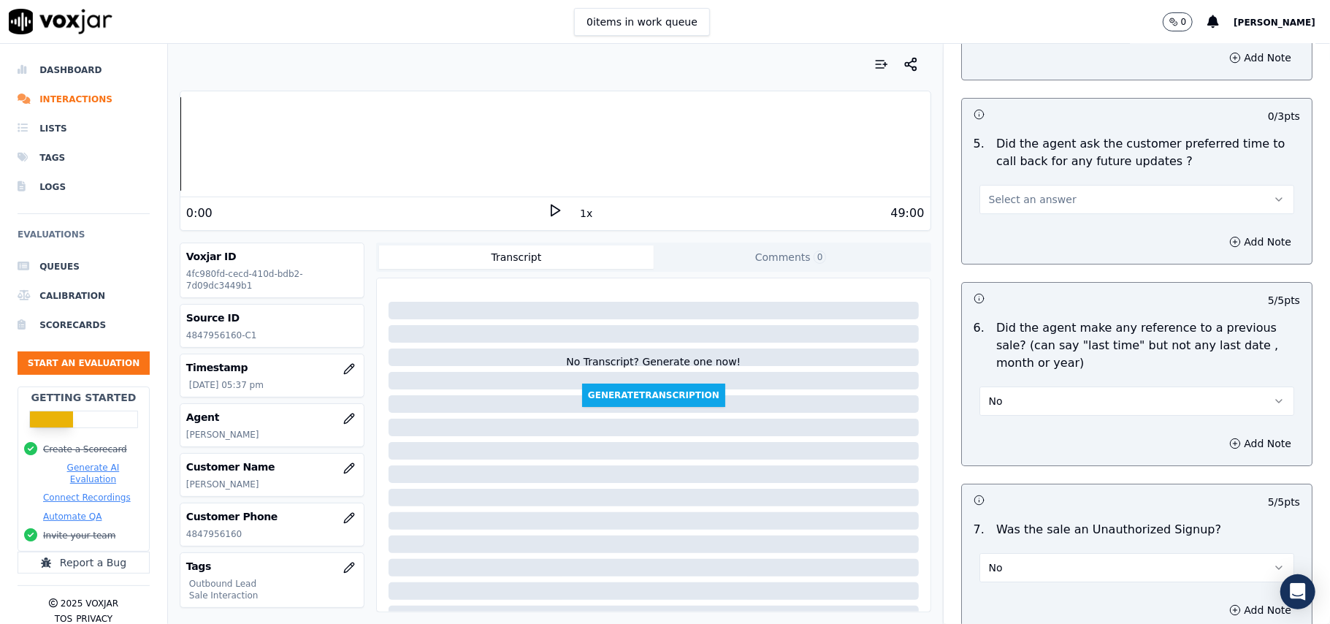
scroll to position [3352, 0]
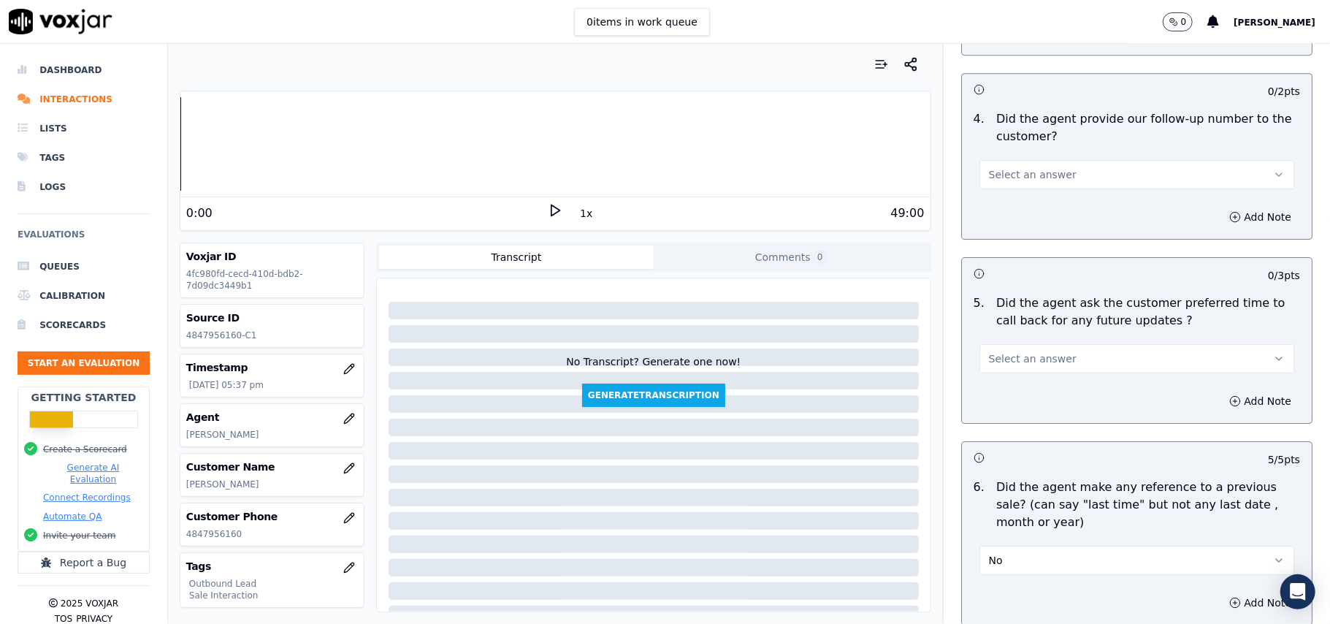
click at [1015, 351] on span "Select an answer" at bounding box center [1033, 358] width 88 height 15
click at [1000, 409] on div "No" at bounding box center [1105, 406] width 283 height 23
click at [1013, 348] on button "No" at bounding box center [1137, 358] width 315 height 29
click at [1009, 384] on div "Yes" at bounding box center [1105, 383] width 283 height 23
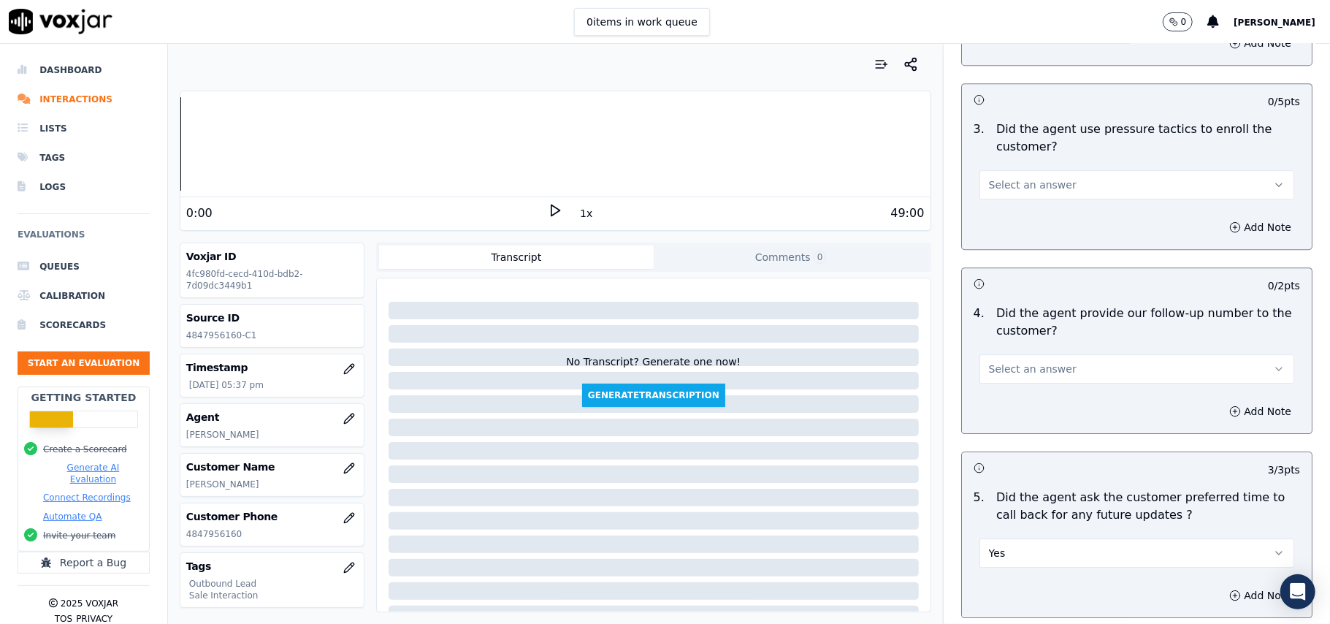
scroll to position [3157, 0]
click at [1023, 362] on span "Select an answer" at bounding box center [1033, 369] width 88 height 15
click at [1015, 399] on div "Yes" at bounding box center [1105, 393] width 283 height 23
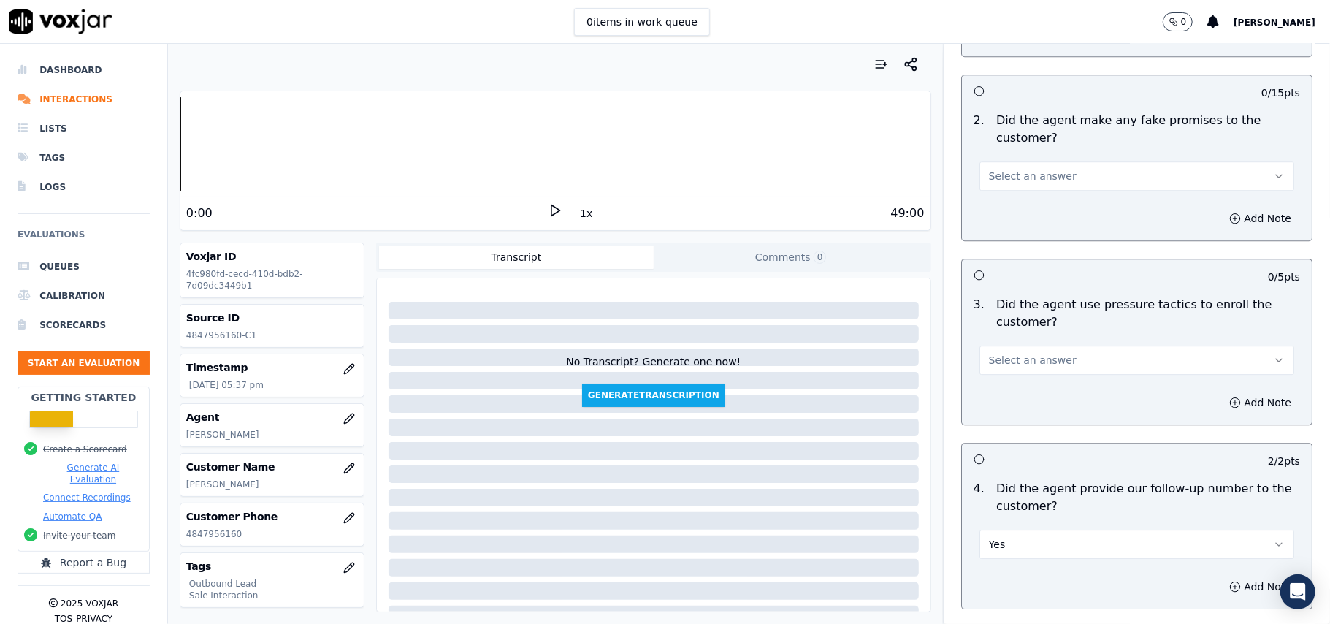
scroll to position [3059, 0]
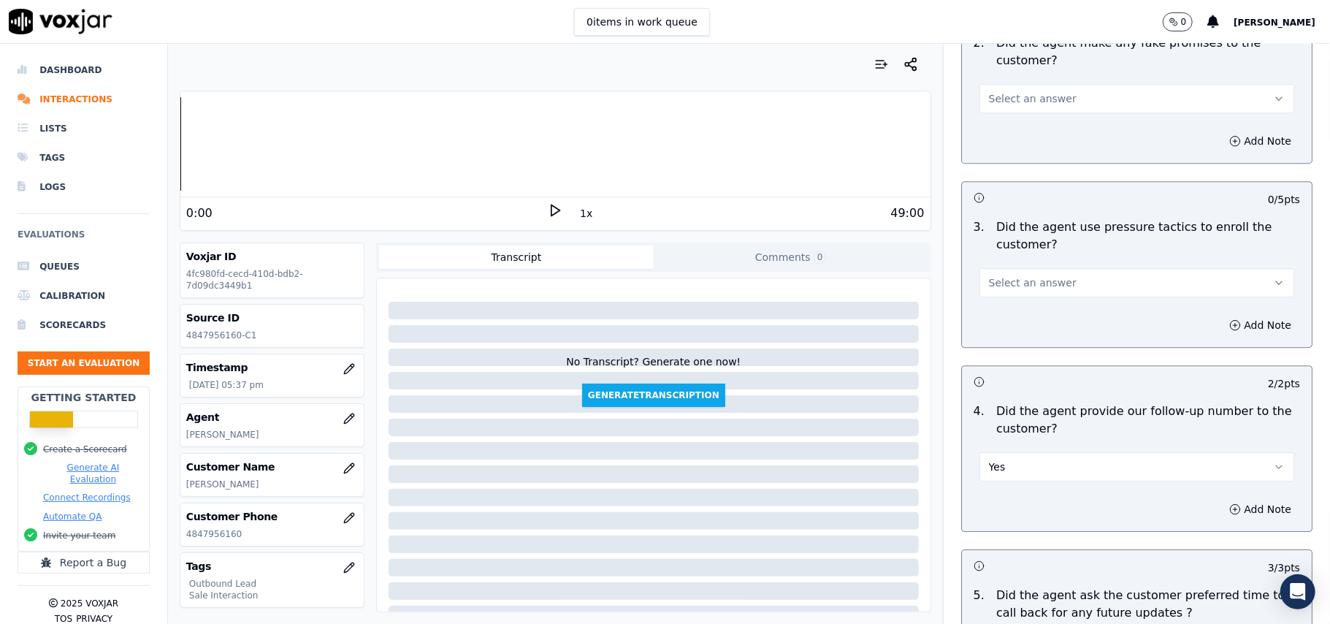
drag, startPoint x: 1030, startPoint y: 460, endPoint x: 1032, endPoint y: 468, distance: 8.3
click at [1032, 468] on button "Yes" at bounding box center [1137, 466] width 315 height 29
click at [1021, 536] on div "N/A" at bounding box center [1105, 537] width 283 height 23
click at [1029, 275] on span "Select an answer" at bounding box center [1033, 282] width 88 height 15
click at [996, 327] on div "No" at bounding box center [1105, 329] width 283 height 23
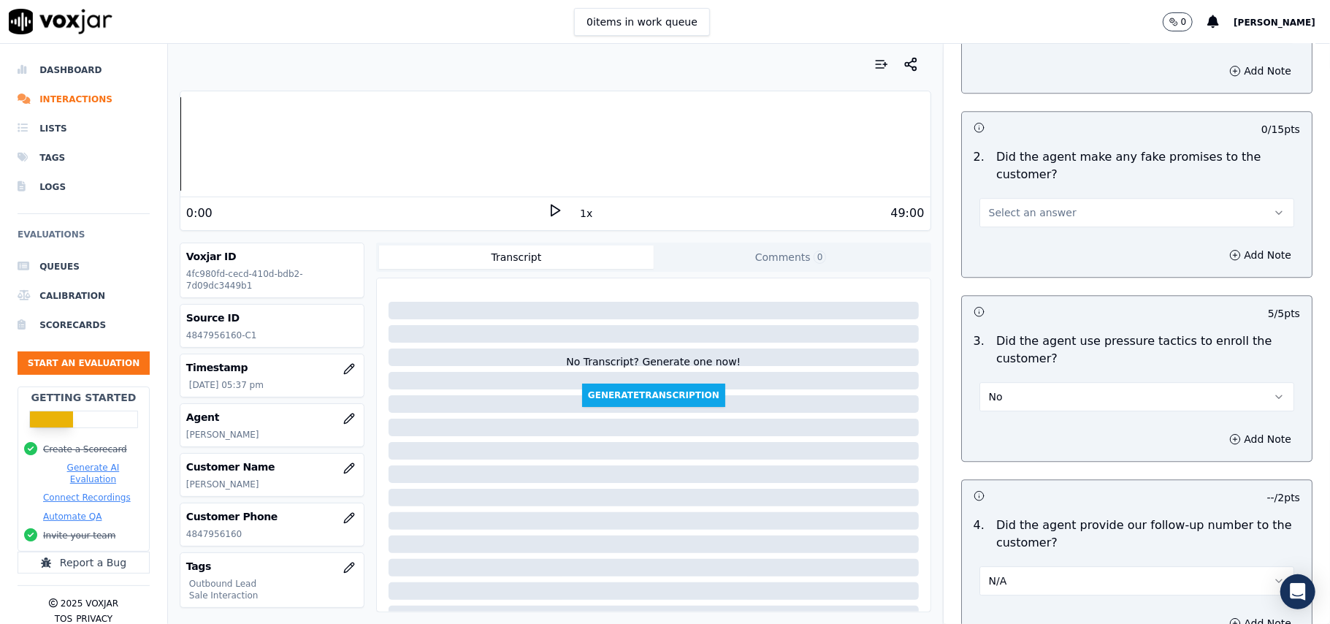
scroll to position [2864, 0]
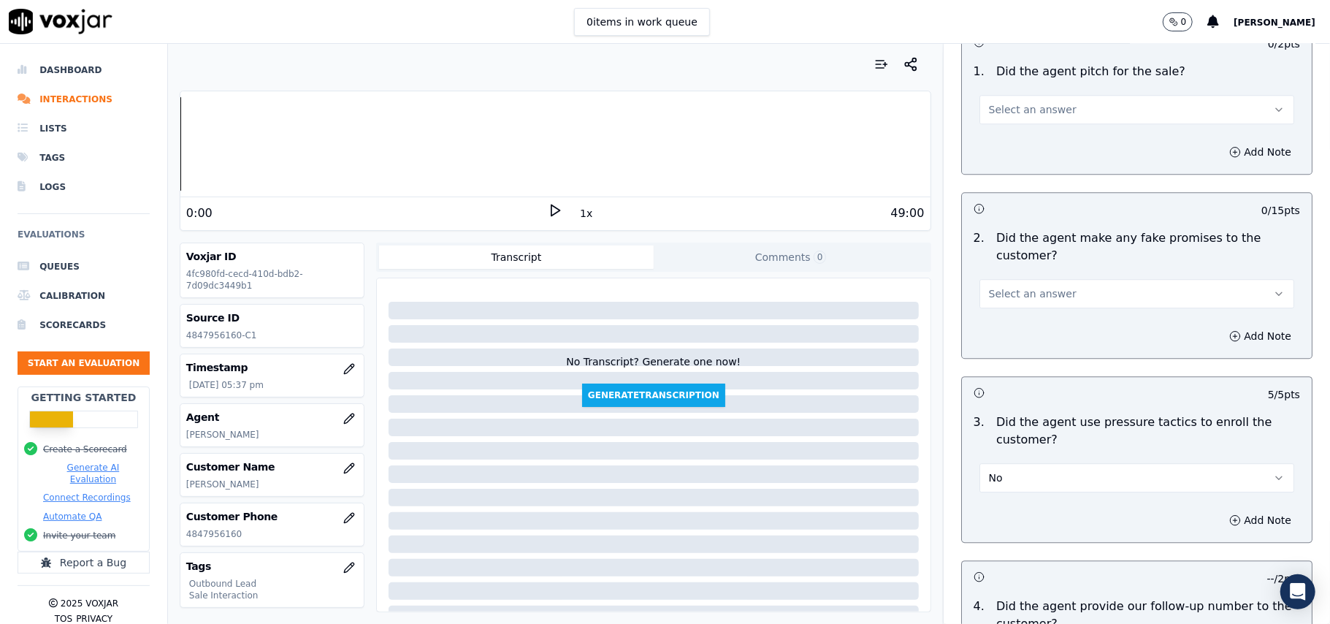
click at [1043, 286] on span "Select an answer" at bounding box center [1033, 293] width 88 height 15
click at [1017, 335] on div "No" at bounding box center [1105, 339] width 283 height 23
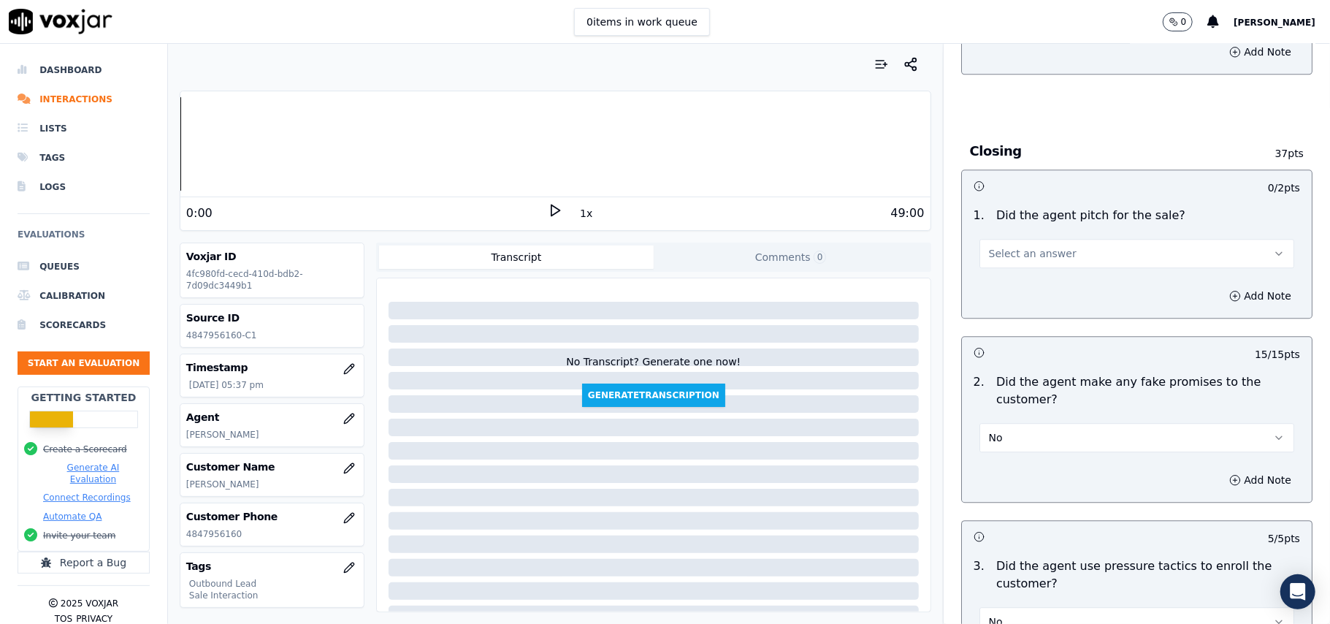
scroll to position [2572, 0]
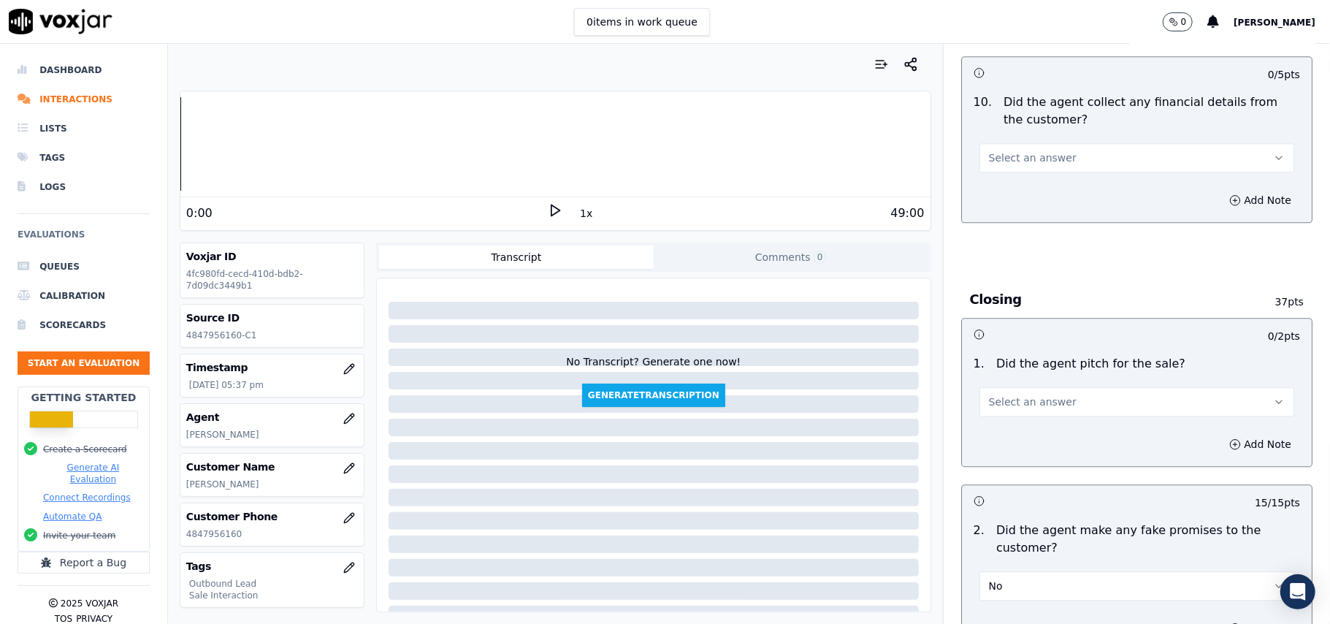
click at [1014, 387] on button "Select an answer" at bounding box center [1137, 401] width 315 height 29
click at [1008, 430] on div "Yes" at bounding box center [1105, 424] width 283 height 23
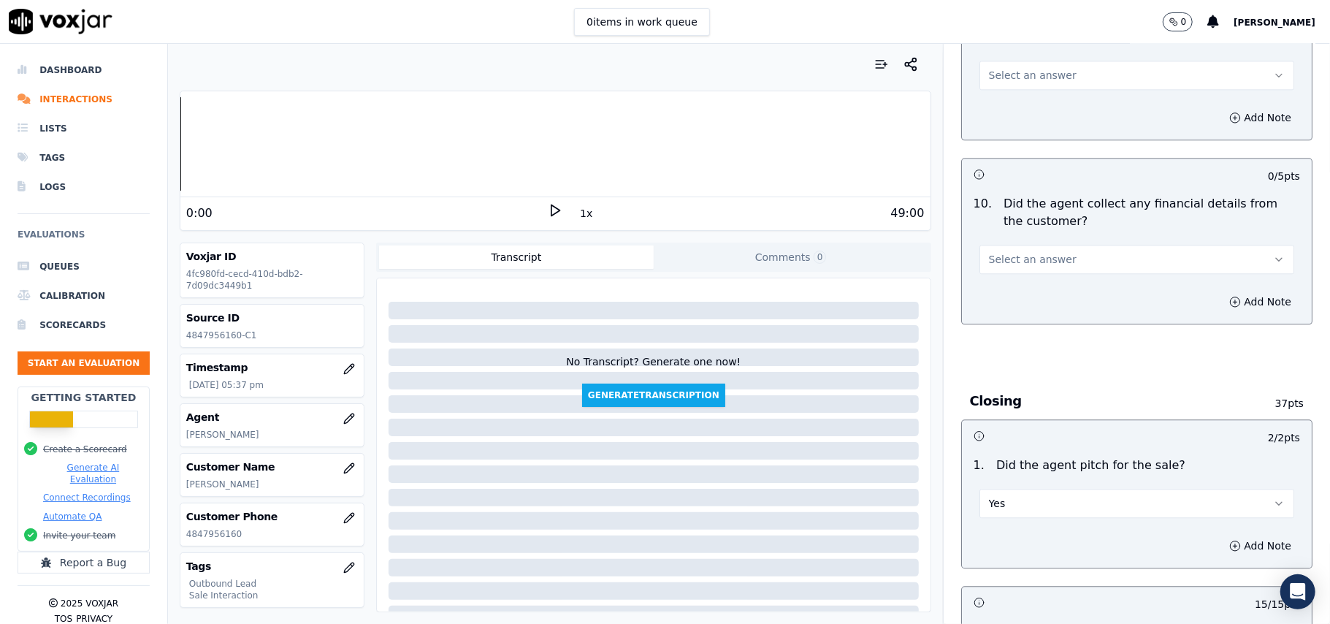
scroll to position [2377, 0]
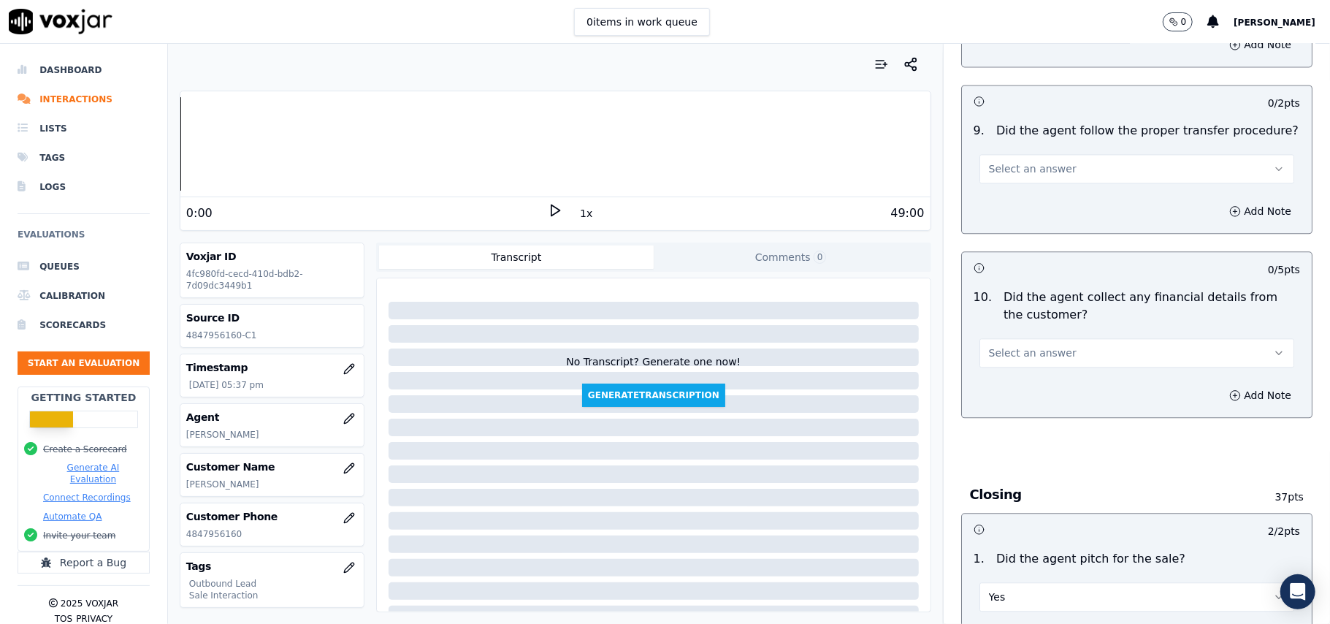
click at [1017, 354] on button "Select an answer" at bounding box center [1137, 352] width 315 height 29
click at [1012, 397] on div "No" at bounding box center [1105, 397] width 283 height 23
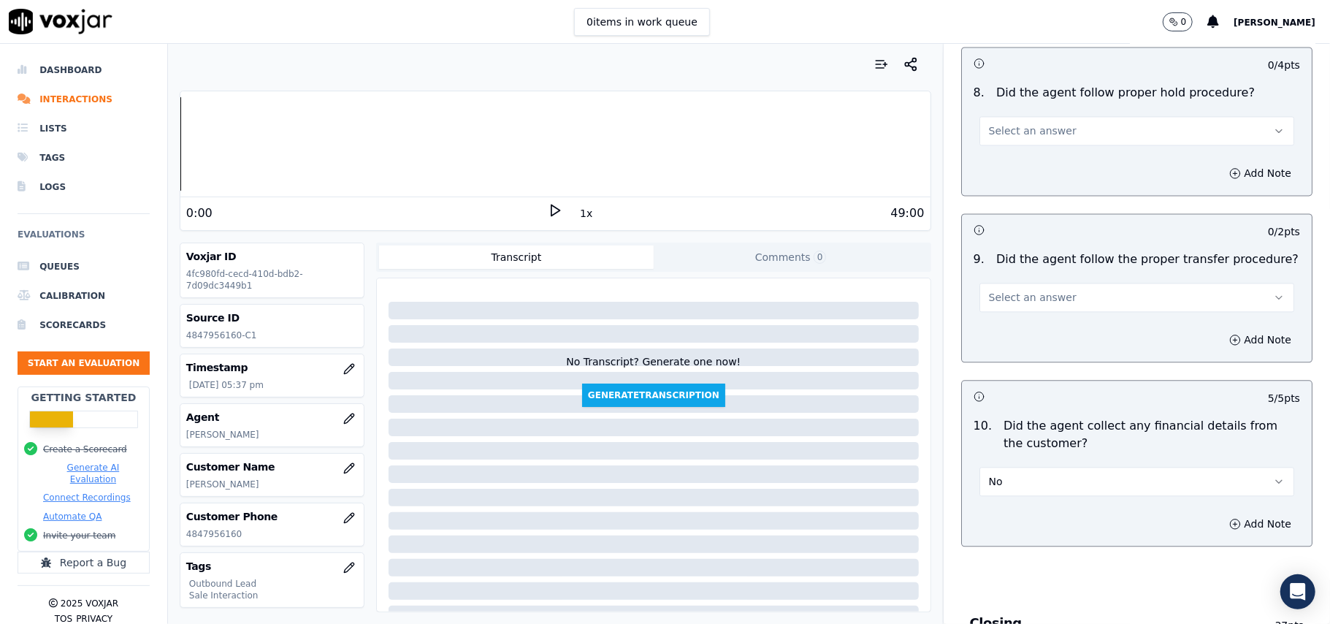
scroll to position [2280, 0]
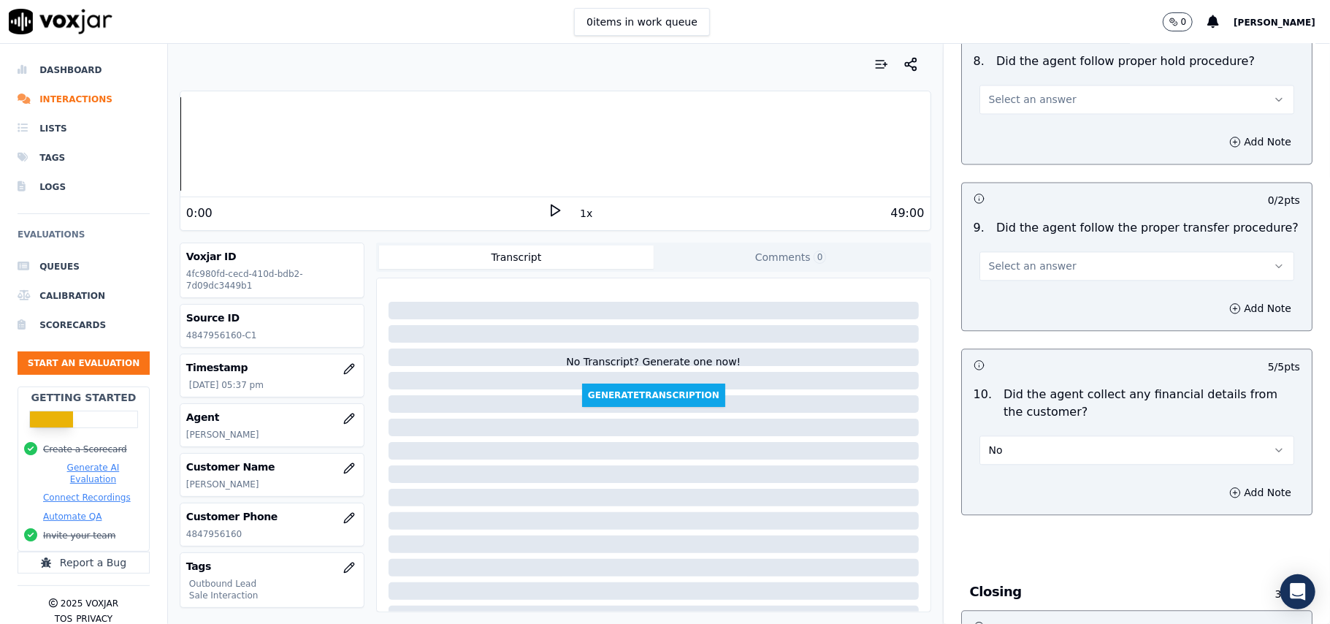
click at [1012, 441] on button "No" at bounding box center [1137, 449] width 315 height 29
click at [1011, 437] on button "No" at bounding box center [1137, 449] width 315 height 29
click at [1013, 259] on span "Select an answer" at bounding box center [1033, 266] width 88 height 15
click at [1005, 291] on div "Yes" at bounding box center [1105, 286] width 283 height 23
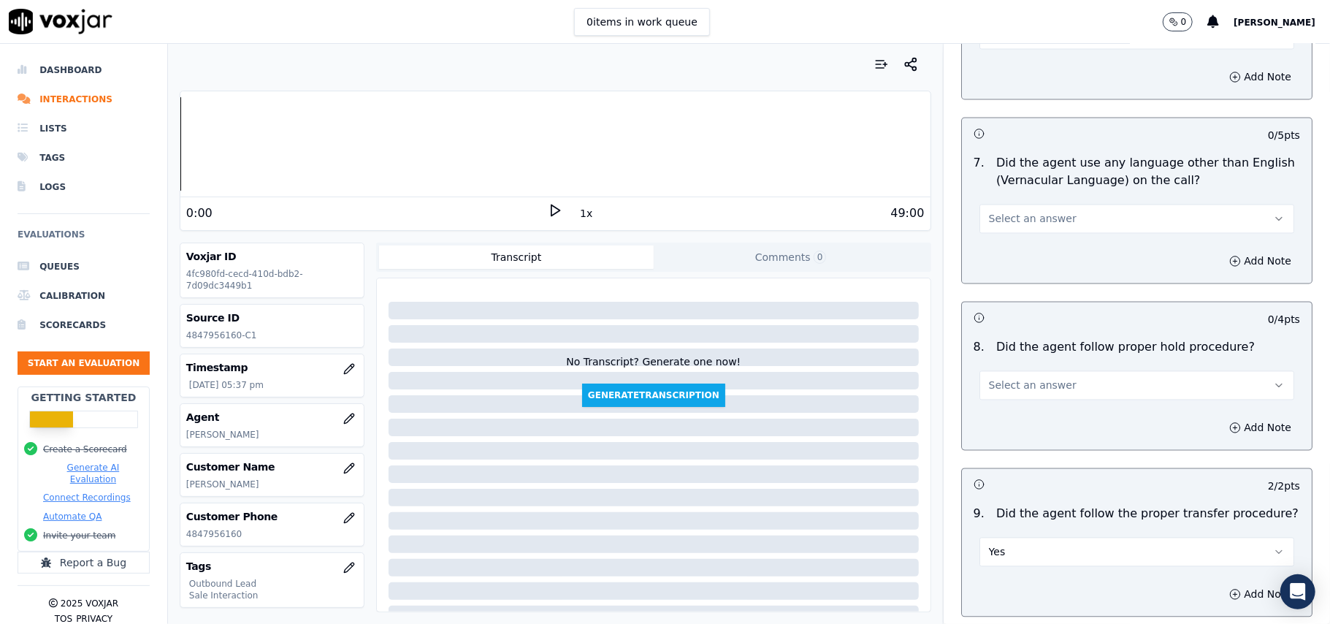
scroll to position [1988, 0]
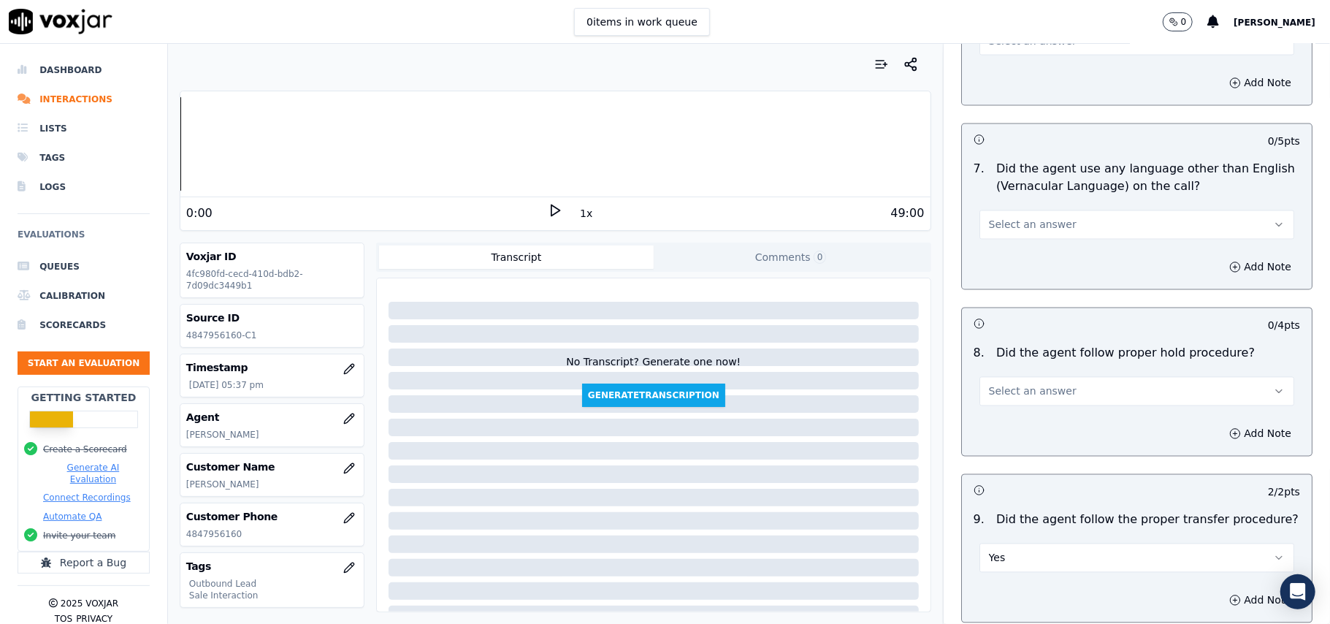
click at [1027, 377] on button "Select an answer" at bounding box center [1137, 391] width 315 height 29
click at [1018, 418] on div "Yes" at bounding box center [1105, 412] width 283 height 23
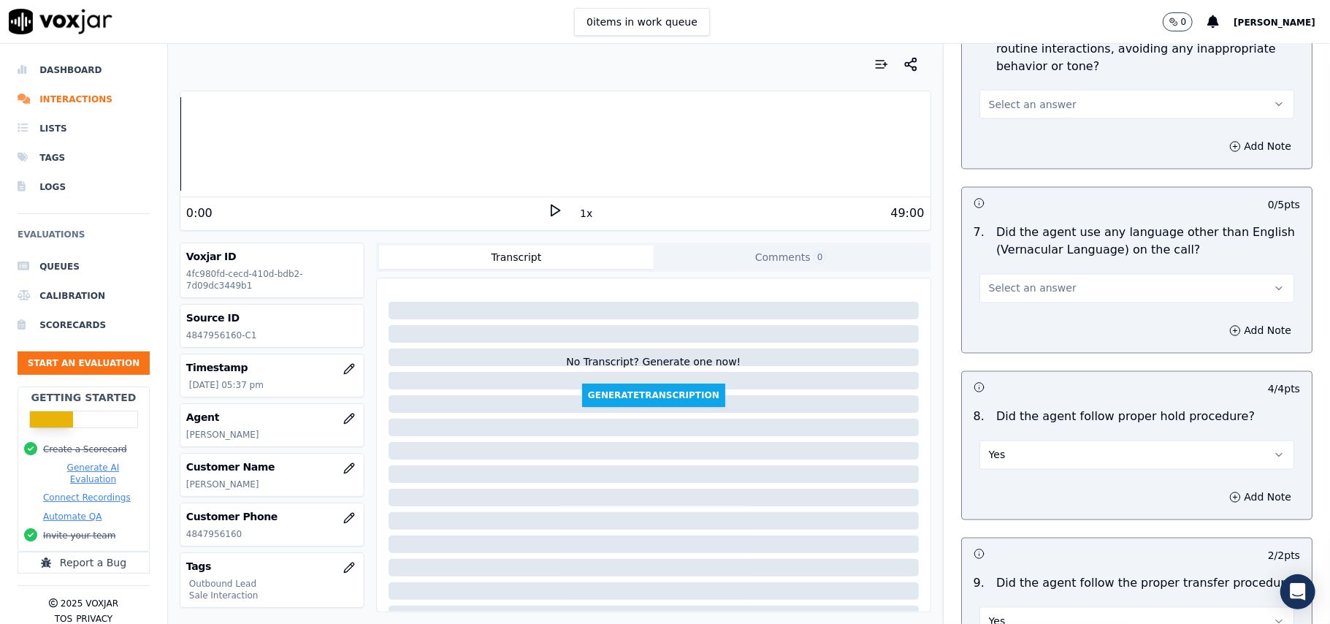
scroll to position [1793, 0]
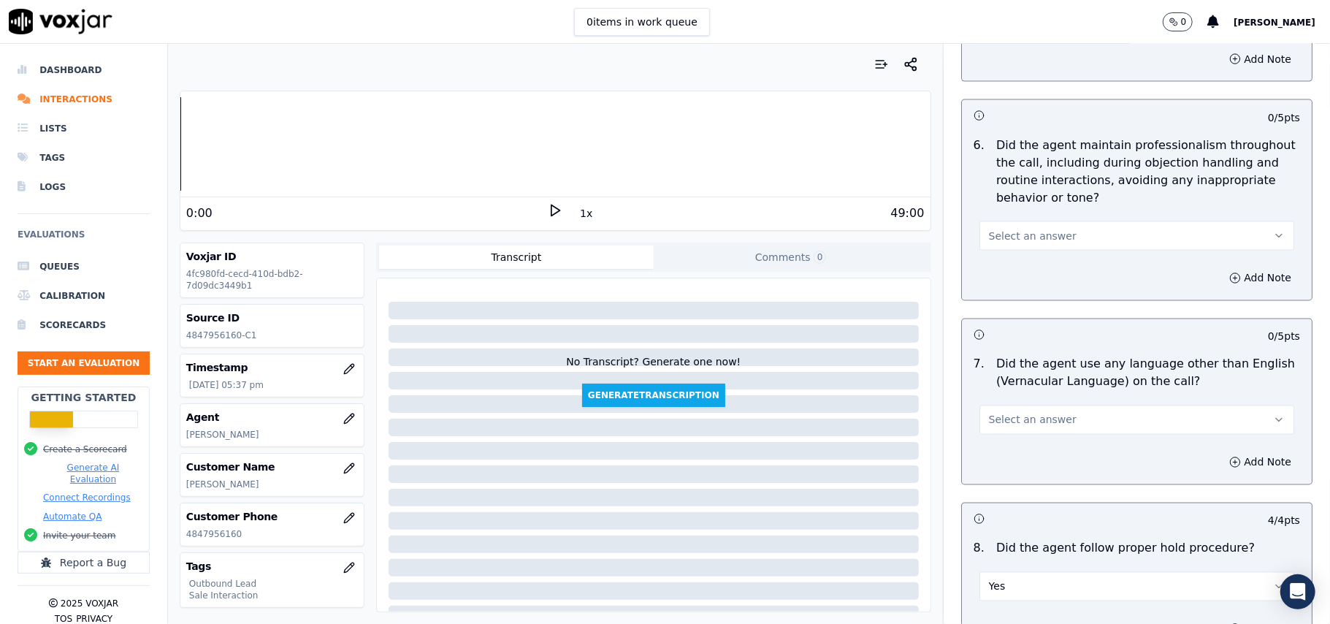
click at [1012, 413] on span "Select an answer" at bounding box center [1033, 420] width 88 height 15
click at [991, 444] on div "Yes" at bounding box center [1105, 440] width 283 height 23
click at [1004, 405] on button "Yes" at bounding box center [1137, 419] width 315 height 29
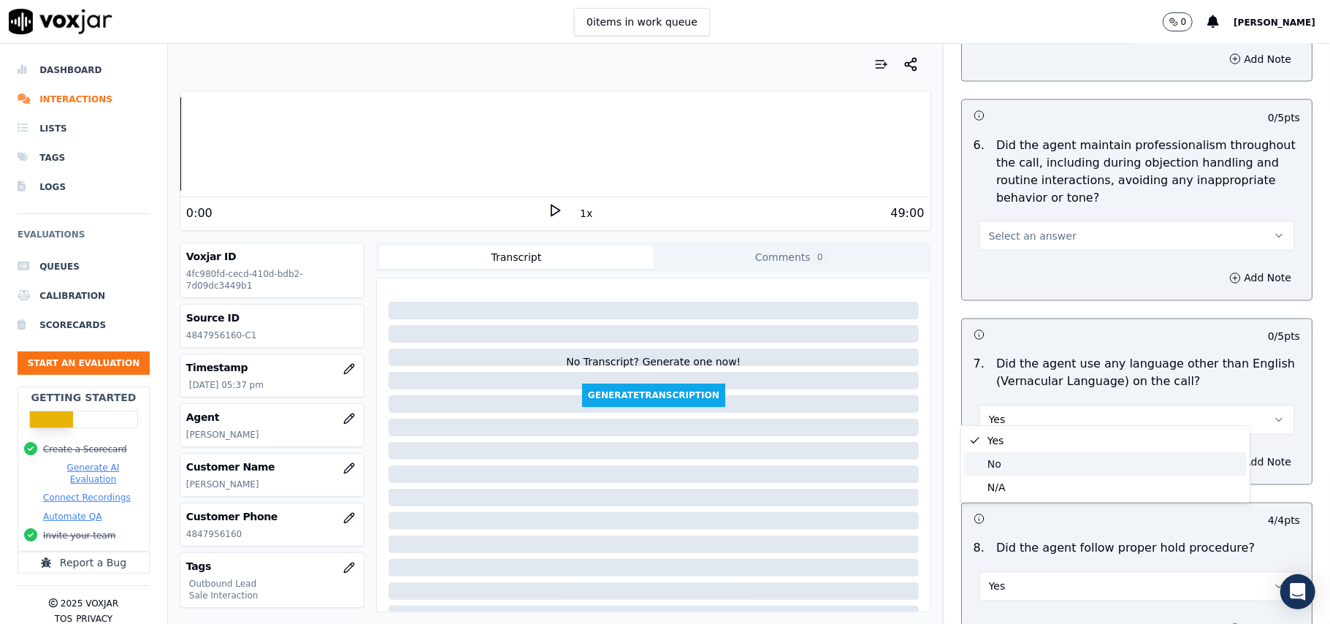
click at [999, 474] on div "No" at bounding box center [1105, 463] width 283 height 23
click at [1046, 225] on button "Select an answer" at bounding box center [1137, 235] width 315 height 29
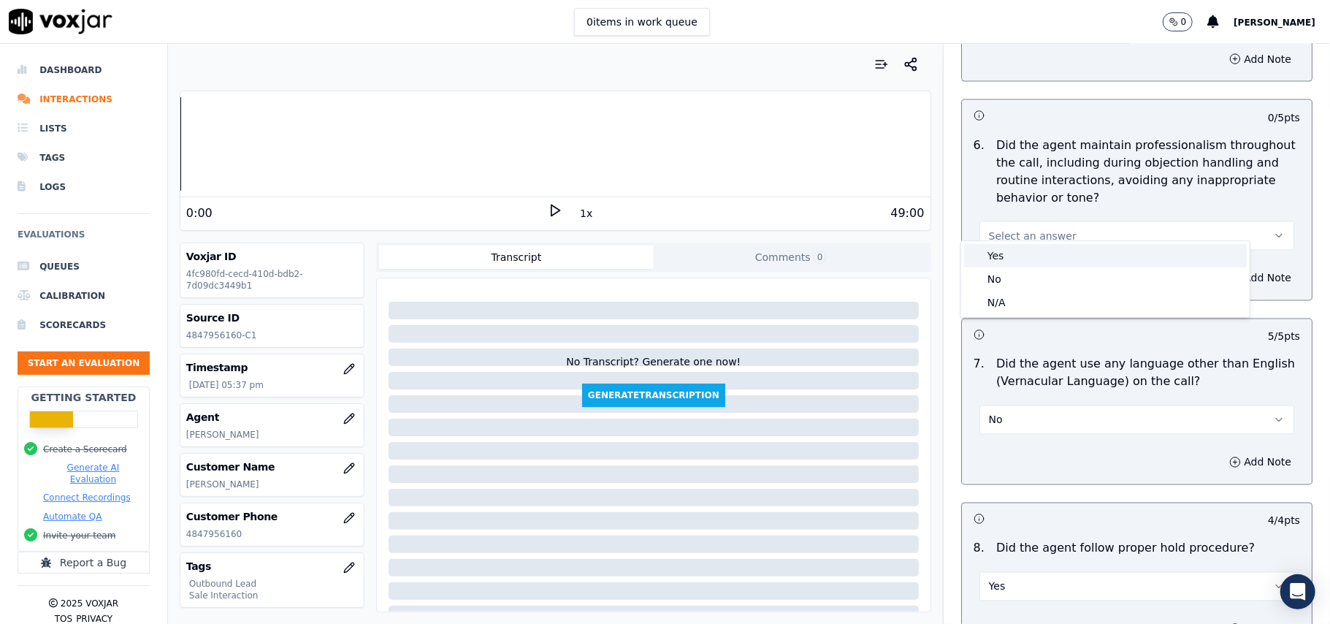
click at [1039, 246] on div "Yes" at bounding box center [1105, 255] width 283 height 23
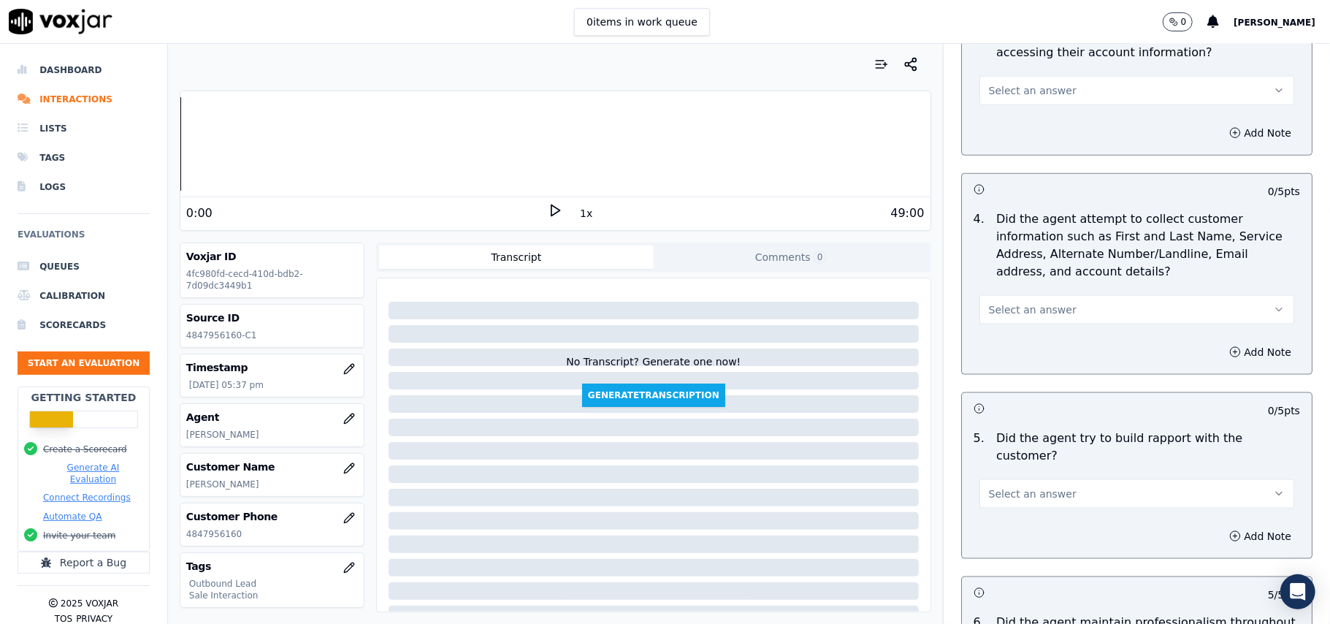
scroll to position [1306, 0]
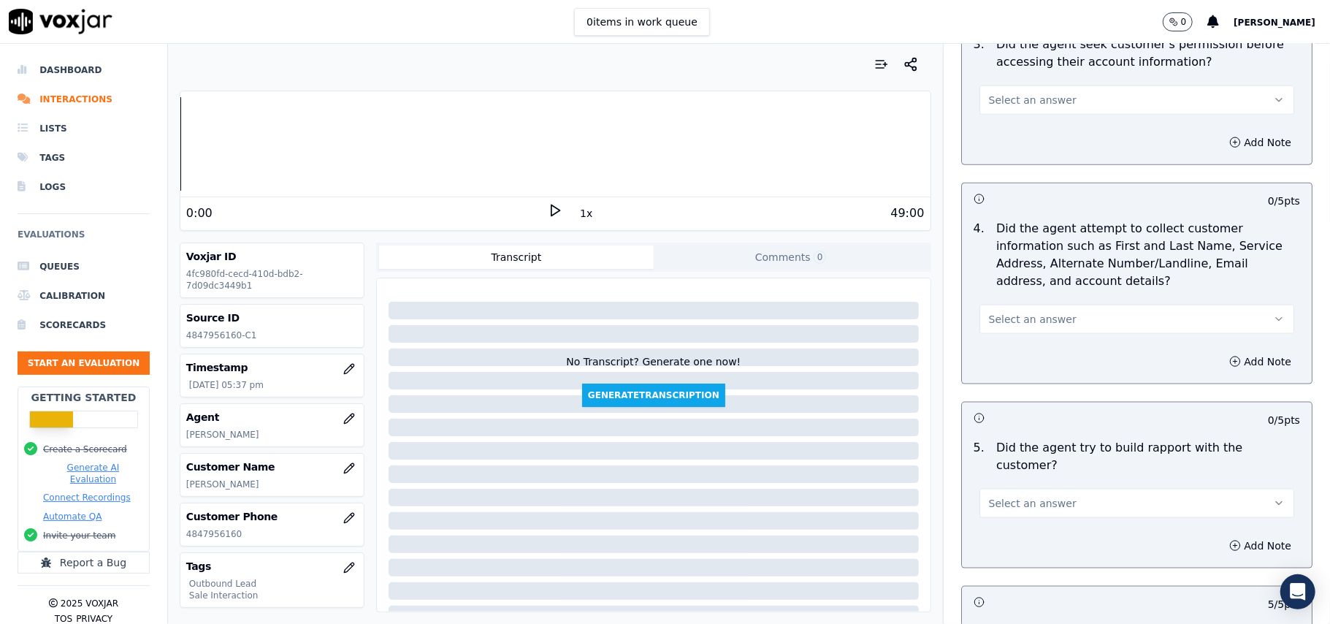
click at [1074, 489] on button "Select an answer" at bounding box center [1137, 503] width 315 height 29
click at [1021, 515] on div "Yes" at bounding box center [1105, 522] width 283 height 23
click at [1003, 313] on button "Select an answer" at bounding box center [1137, 319] width 315 height 29
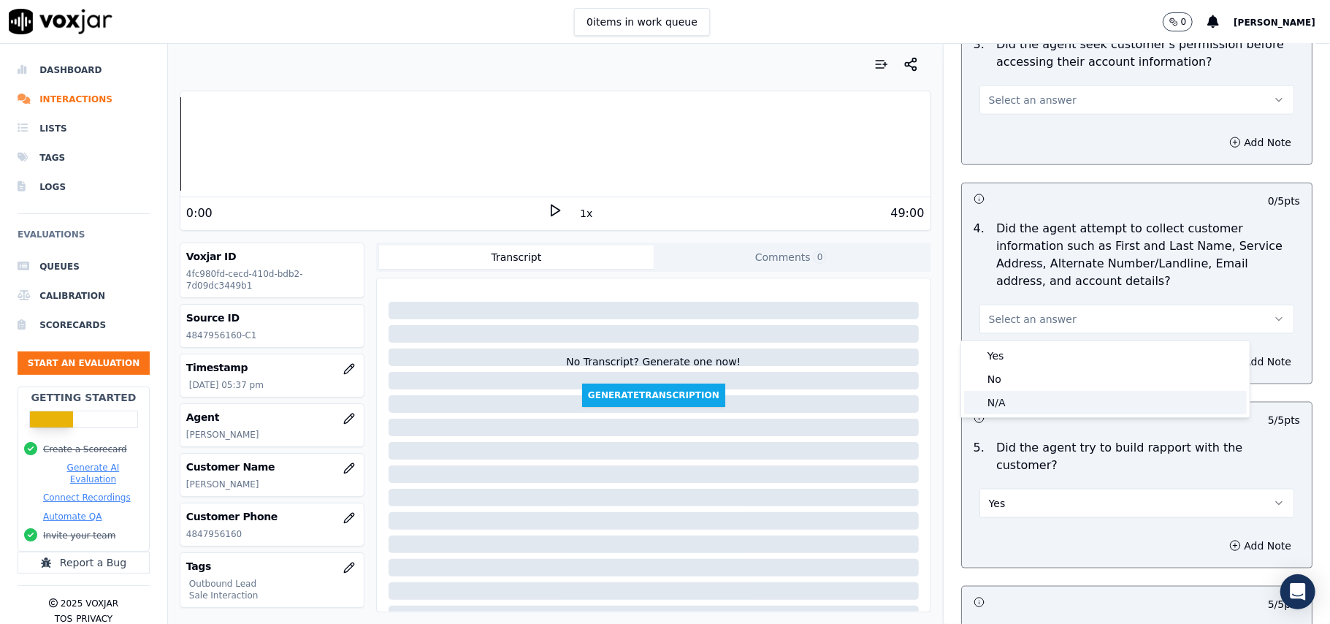
click at [980, 404] on span at bounding box center [975, 402] width 10 height 10
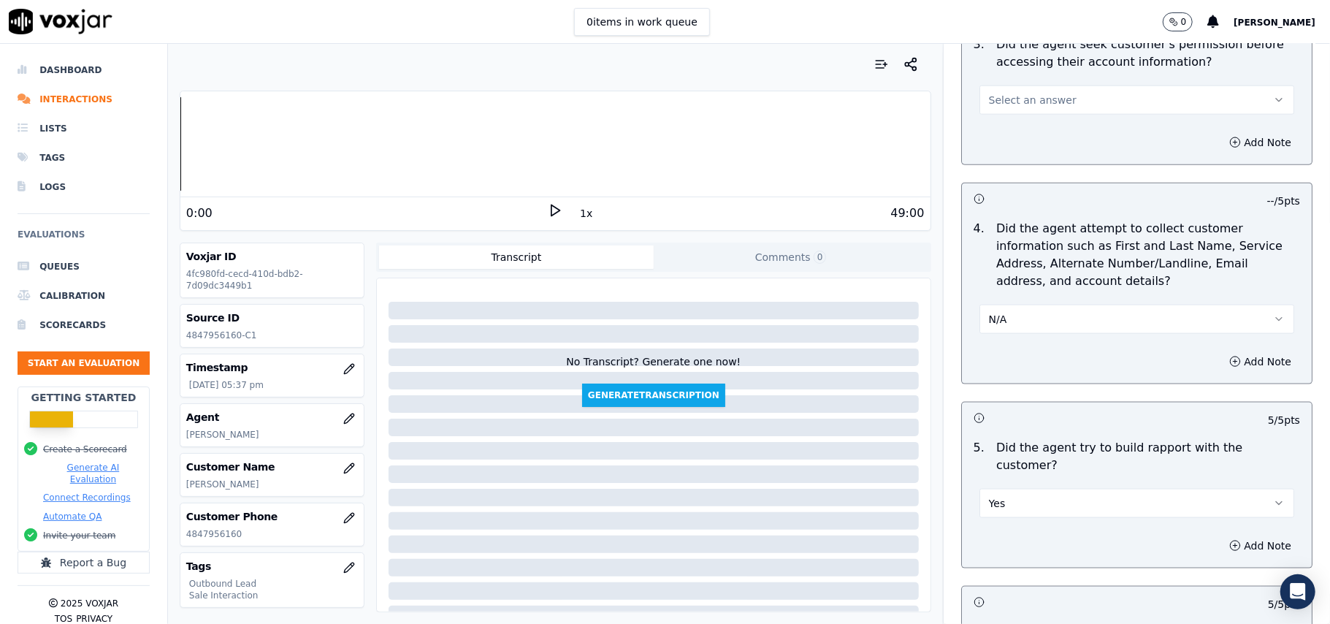
click at [996, 328] on button "N/A" at bounding box center [1137, 319] width 315 height 29
click at [988, 352] on div "Yes" at bounding box center [1105, 355] width 283 height 23
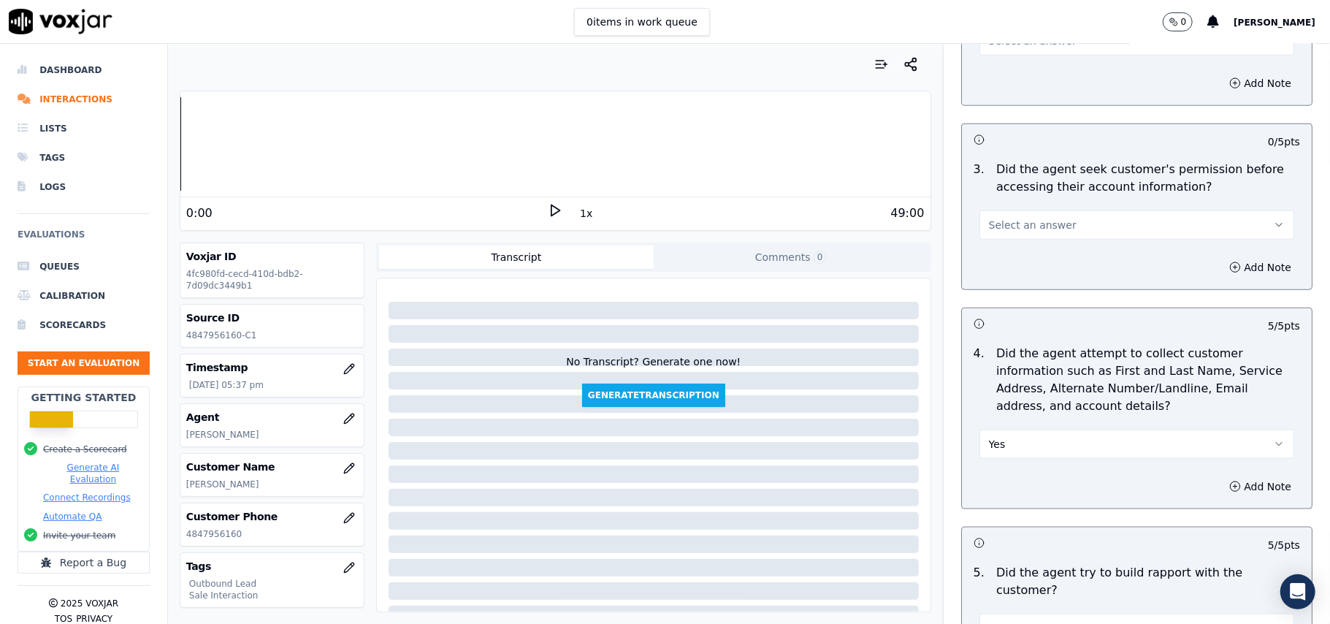
scroll to position [1014, 0]
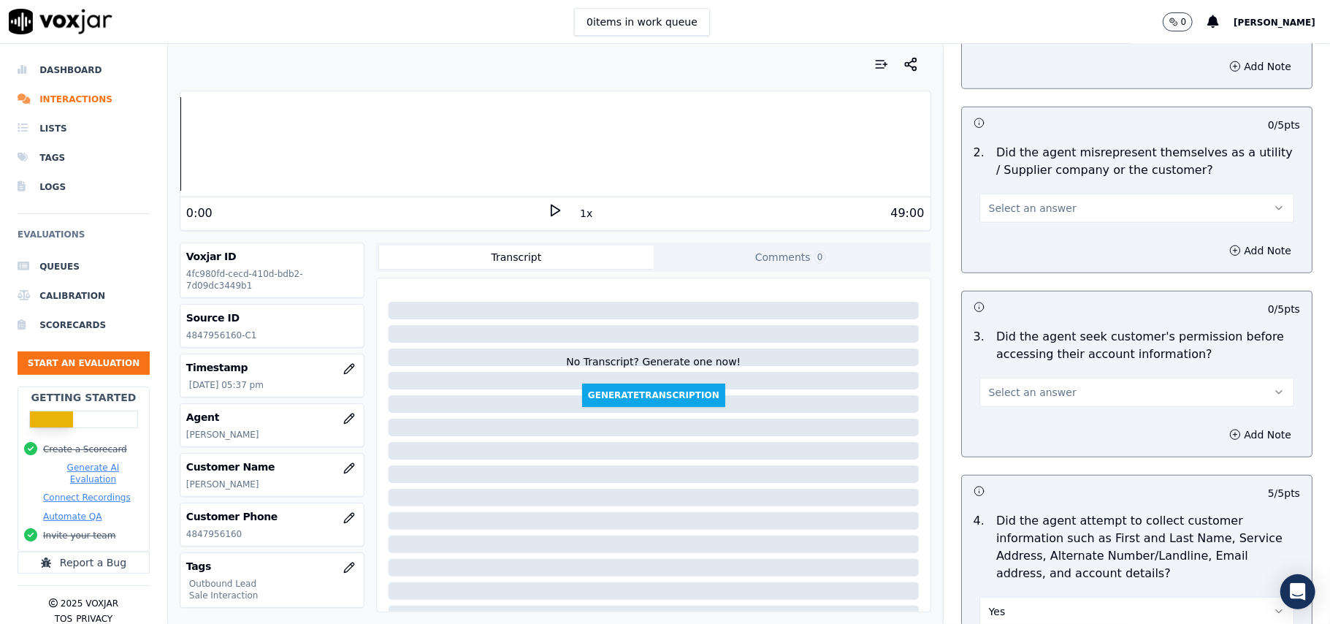
click at [989, 390] on span "Select an answer" at bounding box center [1033, 392] width 88 height 15
click at [994, 444] on div "No" at bounding box center [1105, 452] width 283 height 23
click at [1026, 395] on button "No" at bounding box center [1137, 392] width 315 height 29
click at [1018, 438] on div "Yes" at bounding box center [1105, 428] width 283 height 23
click at [1231, 433] on circle "button" at bounding box center [1235, 434] width 9 height 9
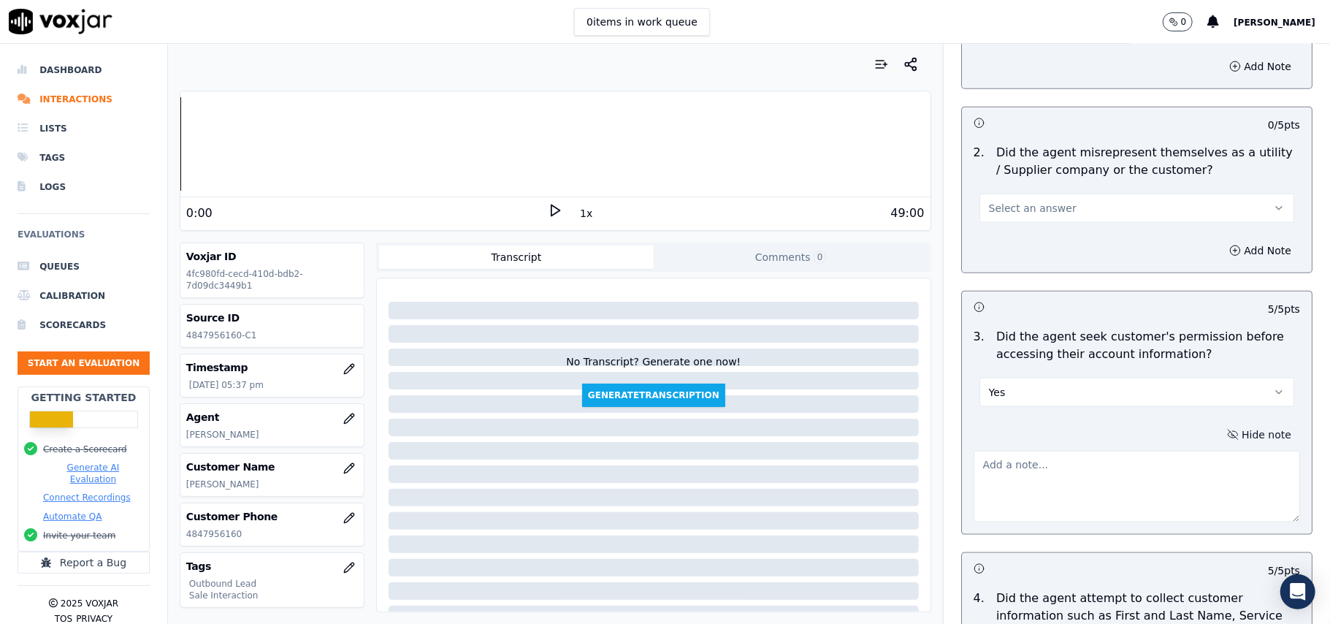
drag, startPoint x: 1029, startPoint y: 487, endPoint x: 1030, endPoint y: 495, distance: 8.1
click at [1030, 489] on textarea at bounding box center [1137, 487] width 327 height 72
paste textarea "@01:50 – Permission was not taken before accessing the customer’s account."
type textarea "@01:50 – Permission was not taken before accessing the customer’s account."
click at [1006, 400] on button "Yes" at bounding box center [1137, 392] width 315 height 29
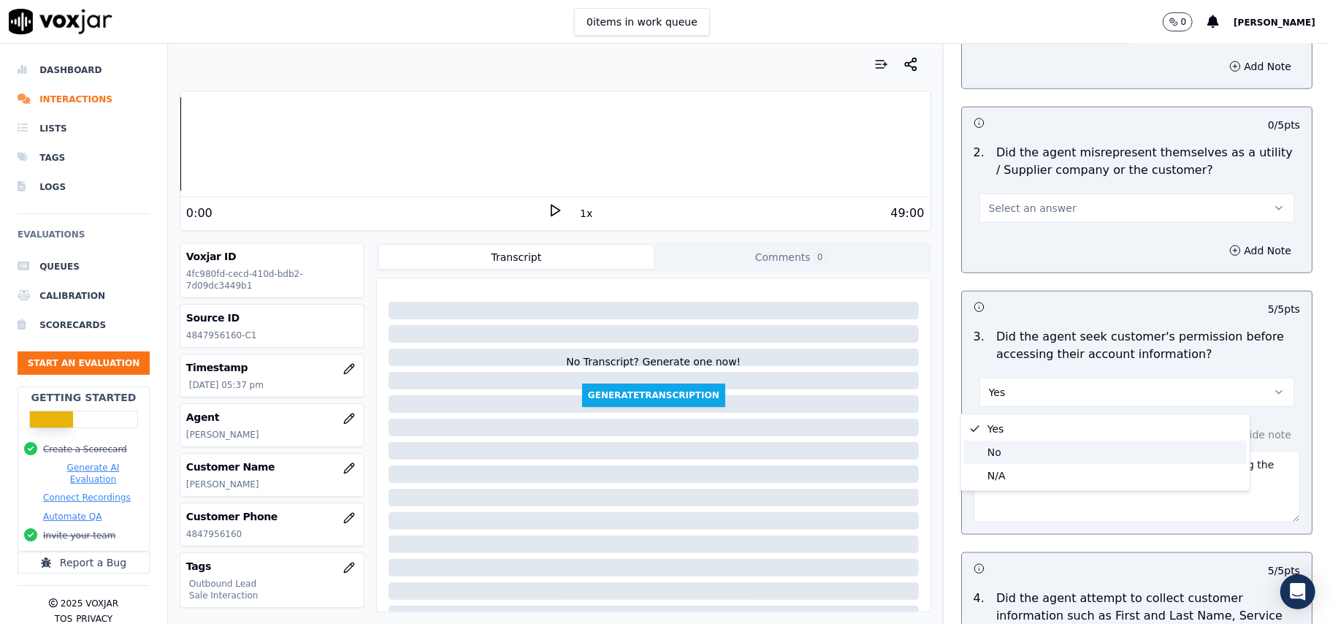
click at [1000, 442] on div "No" at bounding box center [1105, 452] width 283 height 23
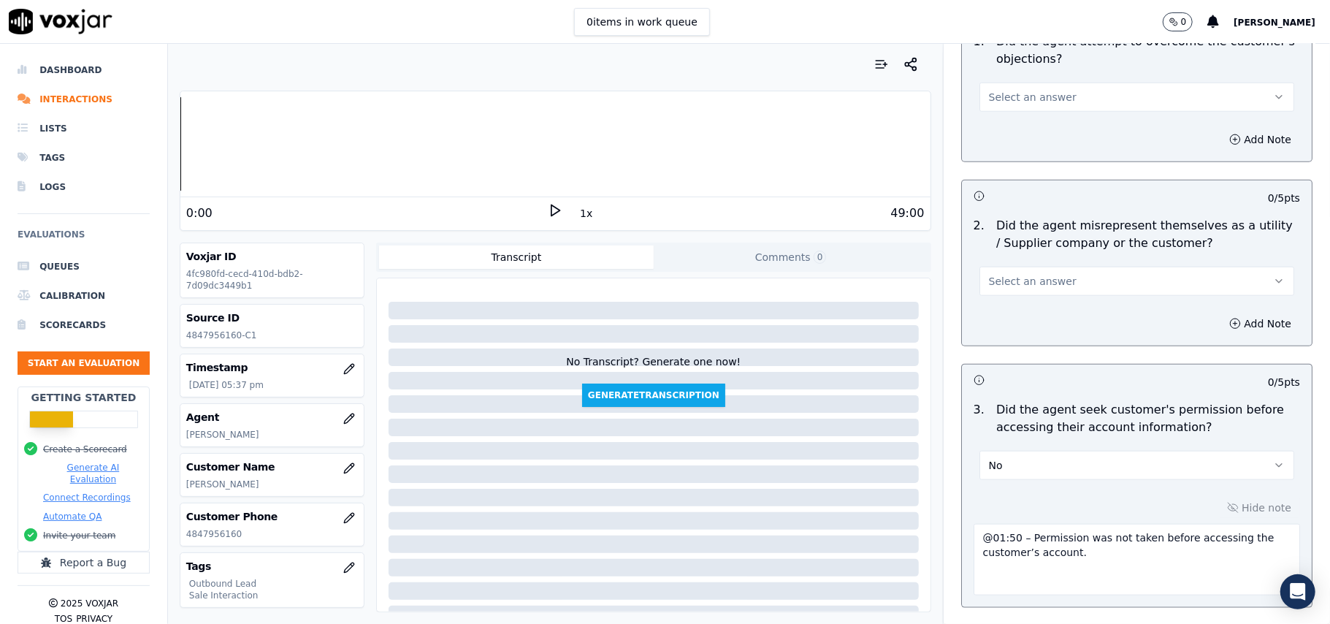
scroll to position [819, 0]
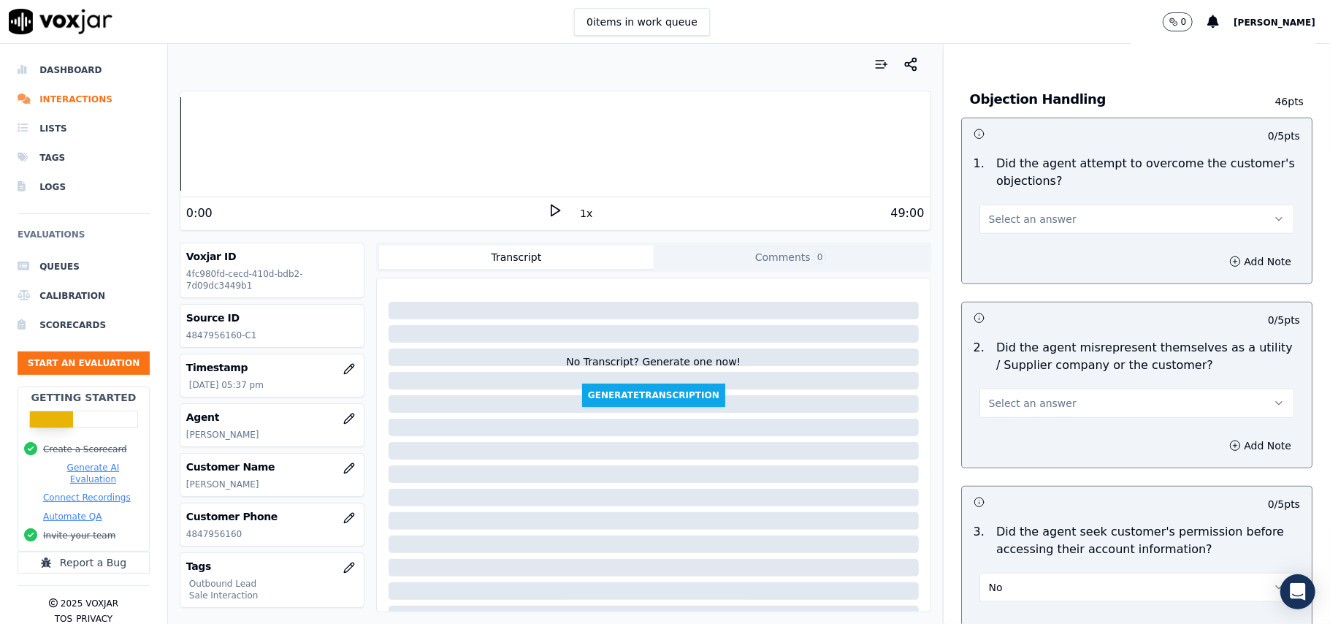
click at [1075, 401] on button "Select an answer" at bounding box center [1137, 403] width 315 height 29
click at [1039, 435] on div "Yes" at bounding box center [1105, 438] width 283 height 23
click at [1038, 422] on div "2 . Did the agent misrepresent themselves as a utility / Supplier company or th…" at bounding box center [1137, 378] width 350 height 91
click at [1038, 394] on button "Yes" at bounding box center [1137, 403] width 315 height 29
click at [1027, 465] on div "No" at bounding box center [1105, 462] width 283 height 23
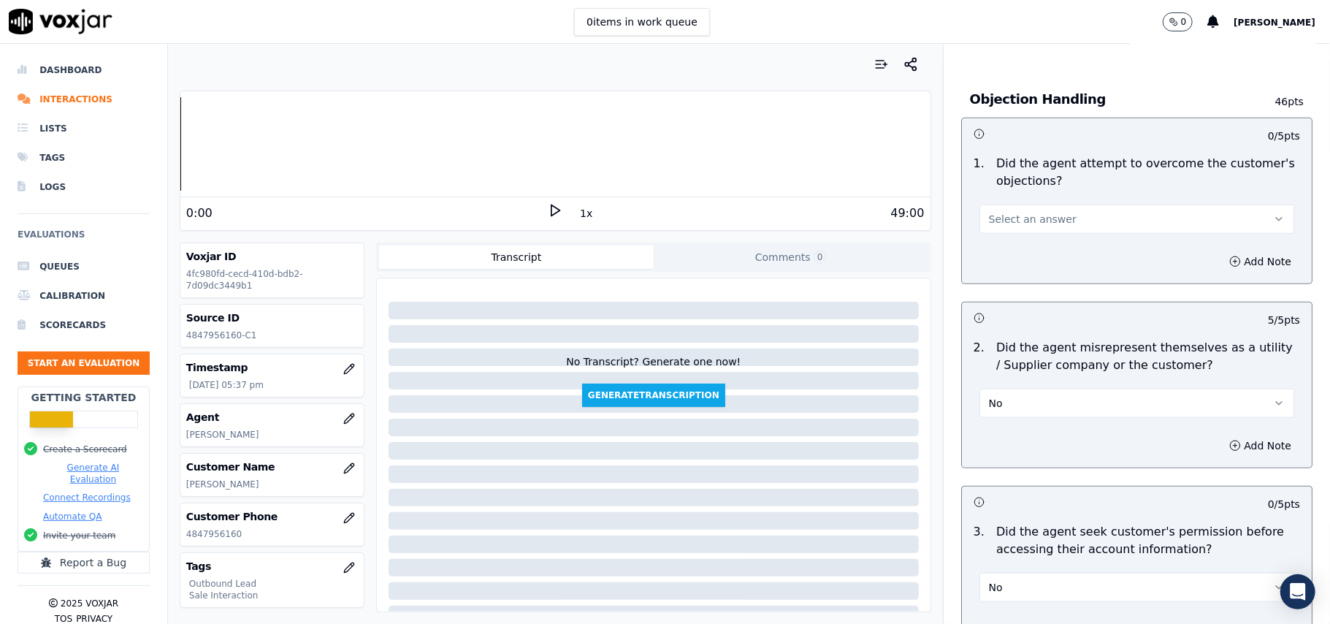
scroll to position [722, 0]
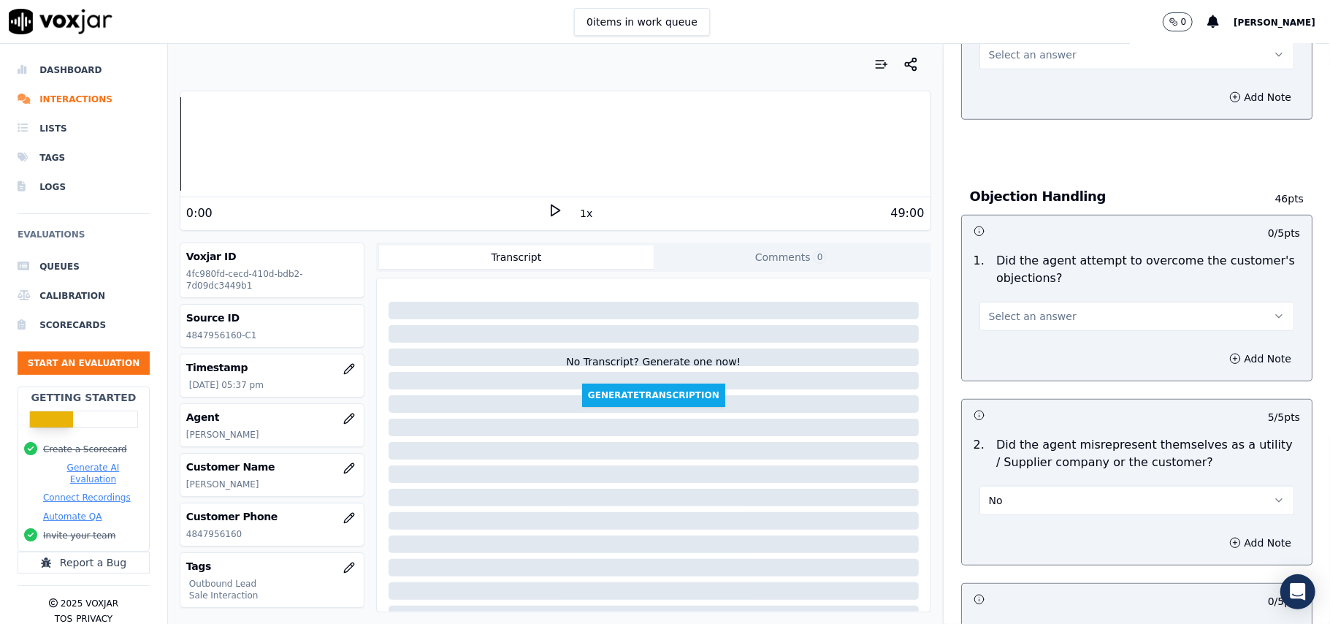
click at [1039, 304] on button "Select an answer" at bounding box center [1137, 316] width 315 height 29
click at [1014, 357] on div "Yes" at bounding box center [1105, 351] width 283 height 23
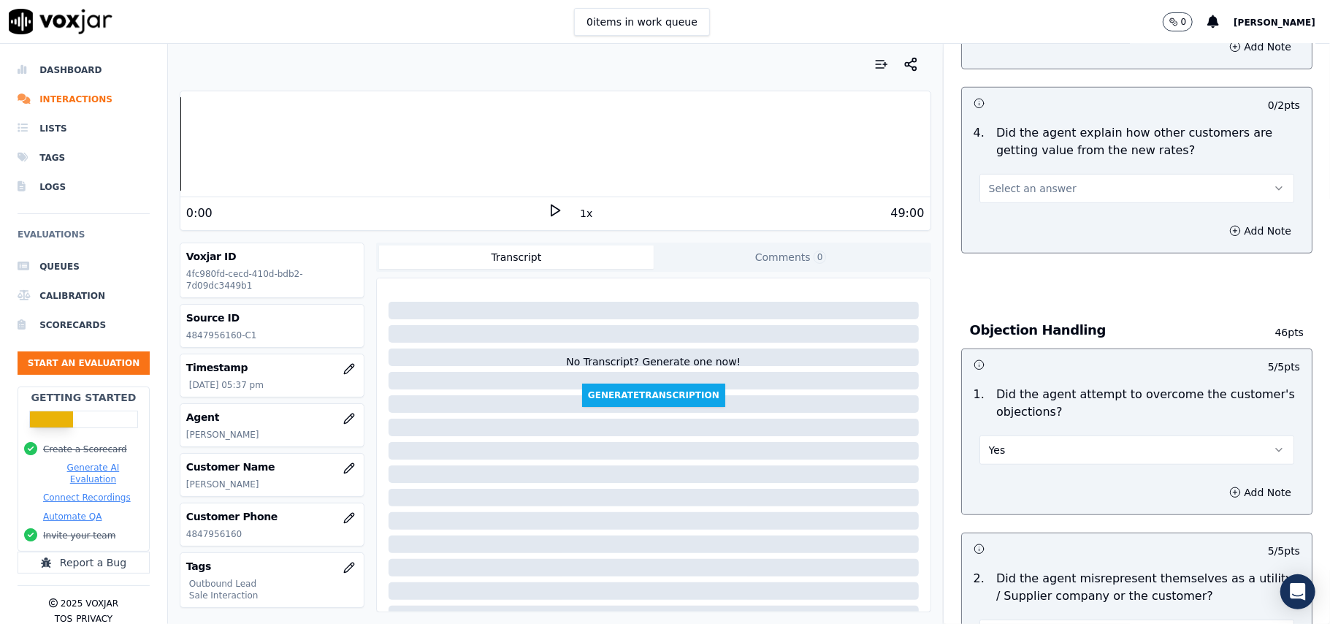
scroll to position [527, 0]
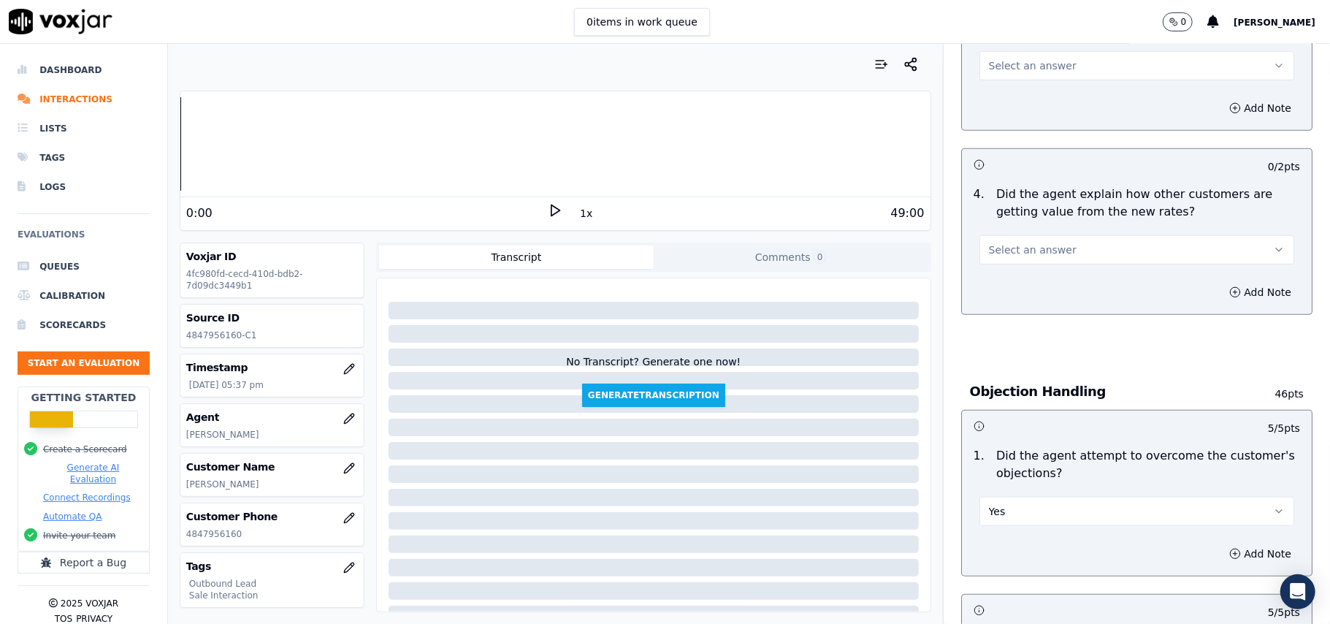
click at [1004, 252] on span "Select an answer" at bounding box center [1033, 250] width 88 height 15
click at [1023, 281] on div "Yes" at bounding box center [1105, 283] width 283 height 23
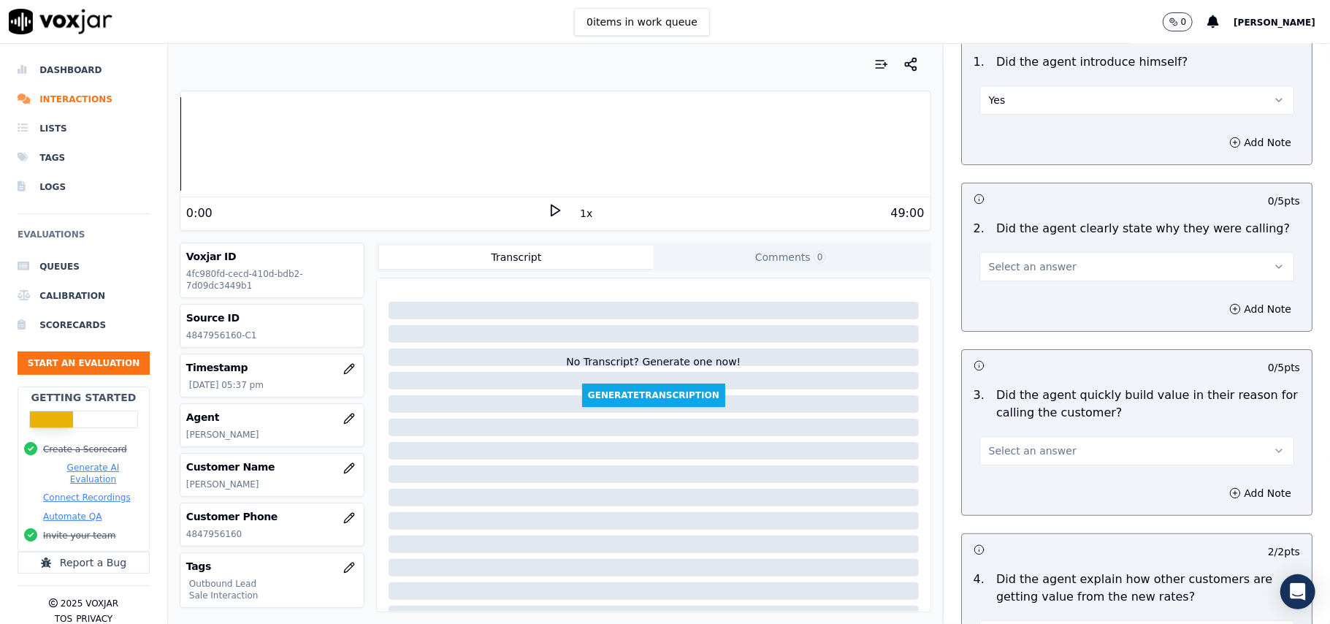
scroll to position [137, 0]
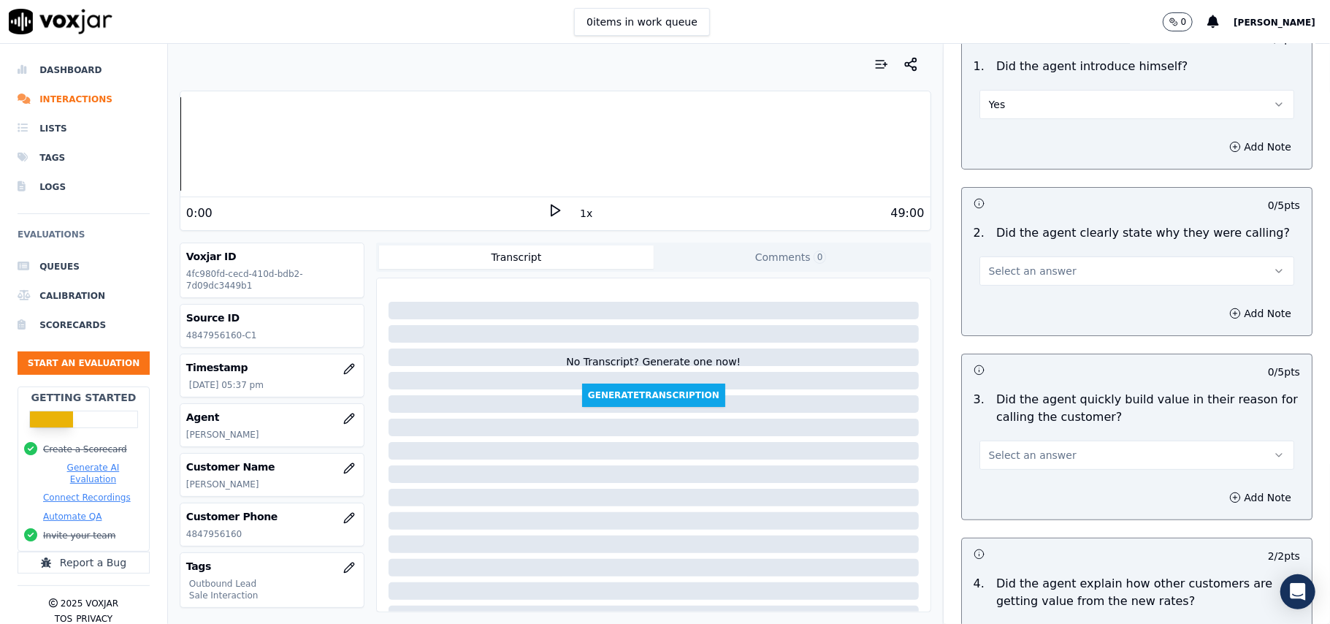
click at [1004, 453] on span "Select an answer" at bounding box center [1033, 455] width 88 height 15
click at [1013, 477] on body "0 items in work queue 0 Payal Roy Dashboard Interactions Lists Tags Logs Evalua…" at bounding box center [665, 312] width 1330 height 624
click at [1010, 483] on div "Yes" at bounding box center [1105, 489] width 283 height 23
click at [989, 267] on span "Select an answer" at bounding box center [1033, 271] width 88 height 15
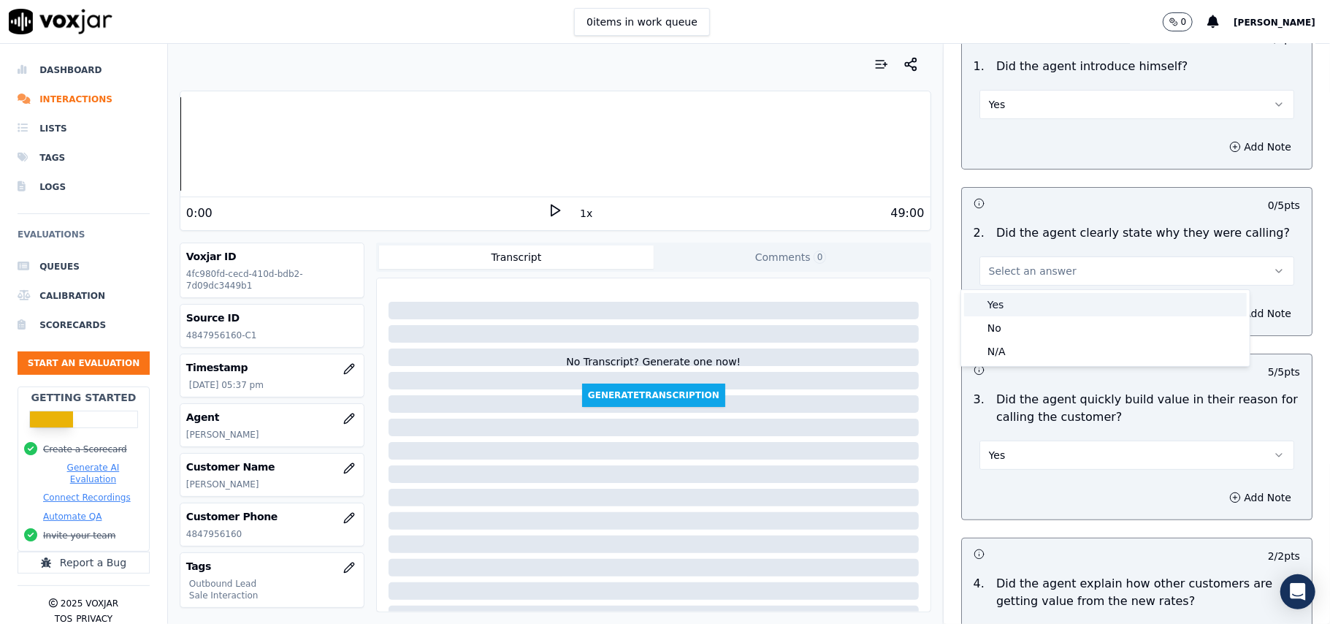
click at [1008, 308] on div "Yes" at bounding box center [1105, 304] width 283 height 23
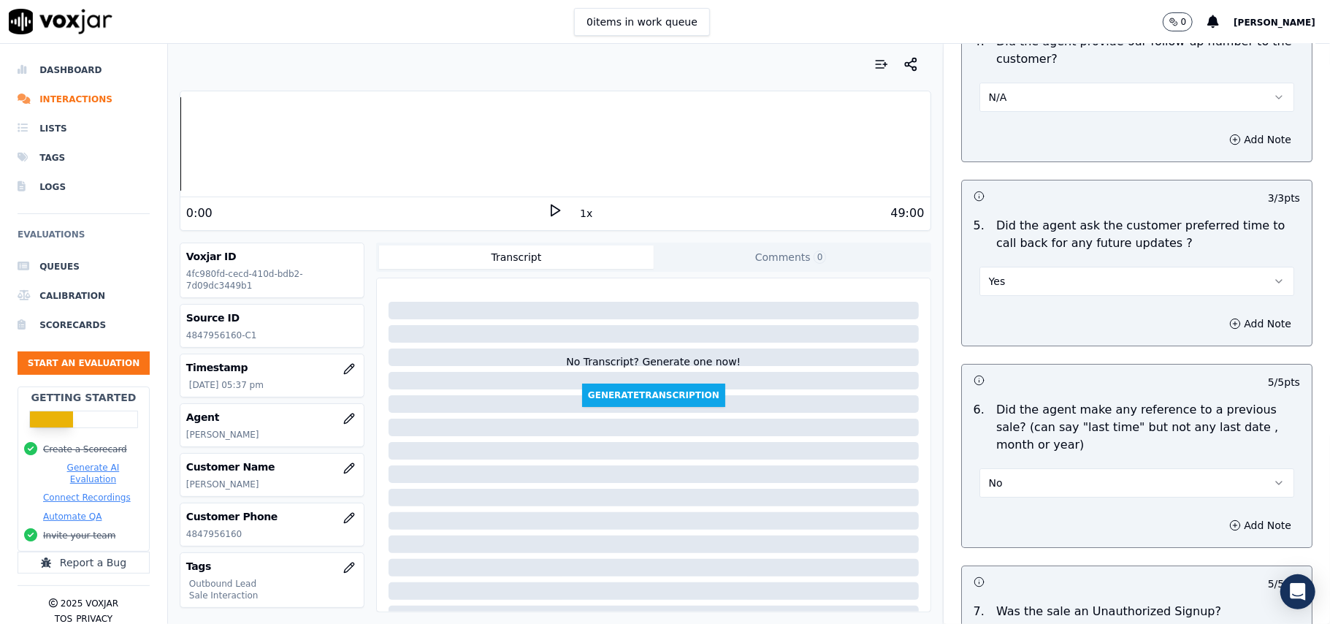
scroll to position [3721, 0]
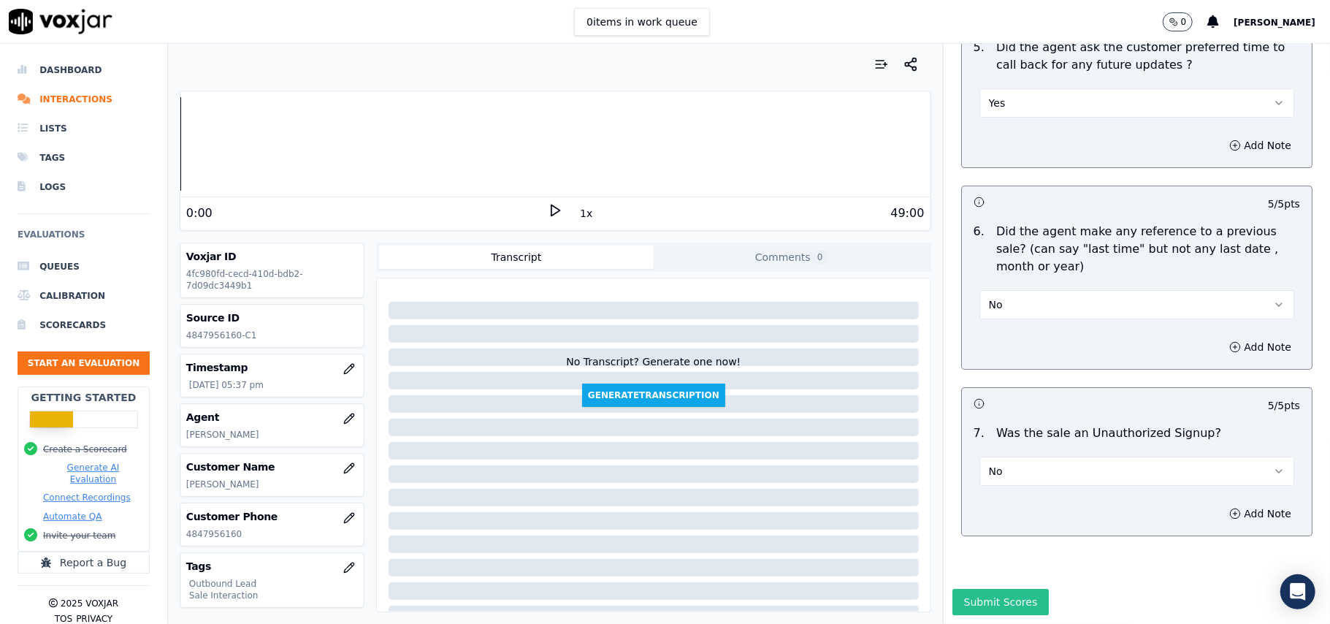
click at [970, 589] on button "Submit Scores" at bounding box center [1001, 602] width 97 height 26
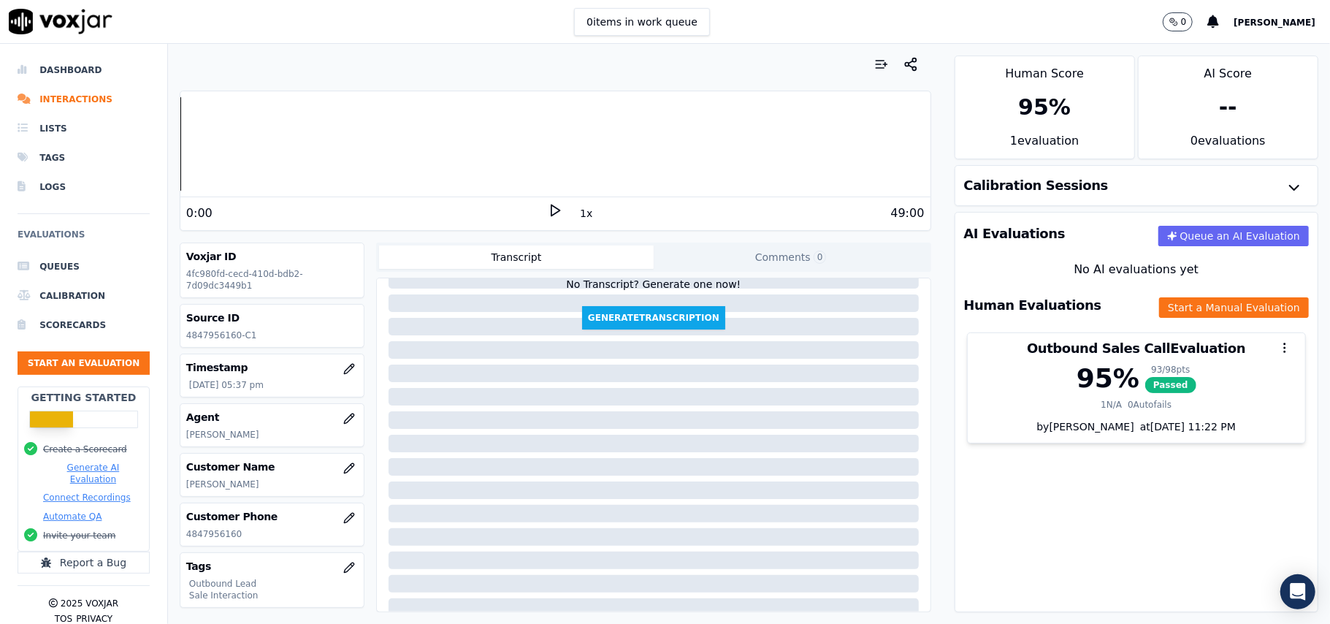
scroll to position [149, 0]
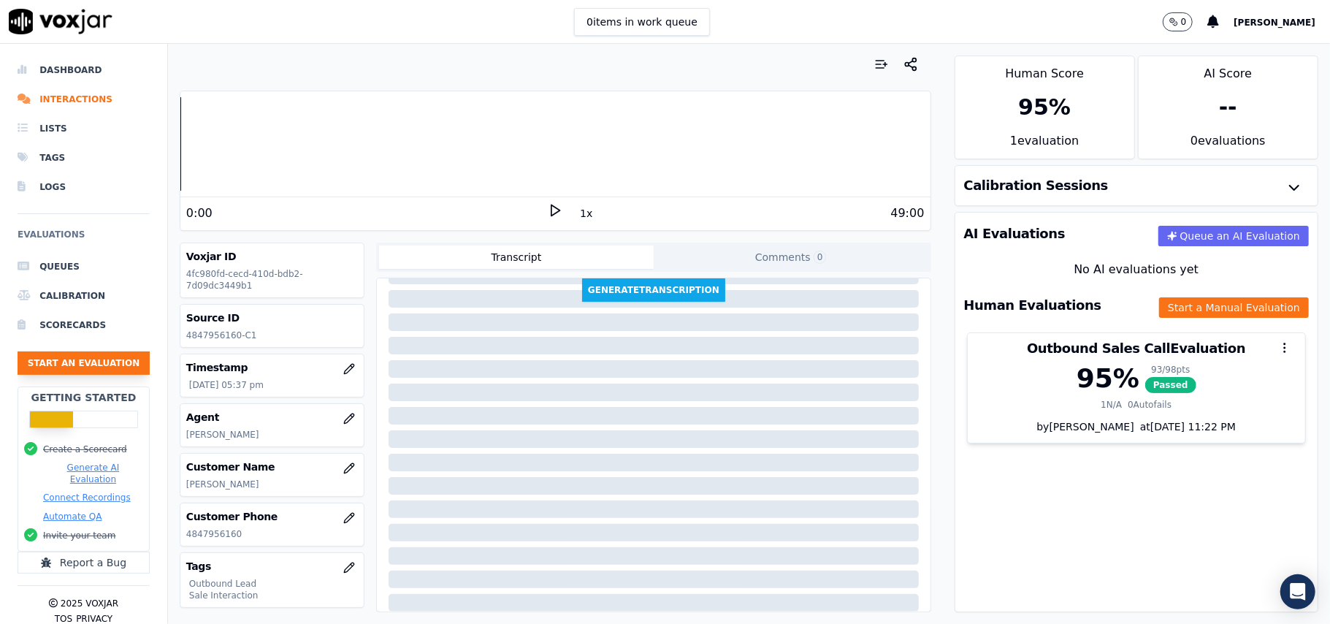
click at [80, 374] on button "Start an Evaluation" at bounding box center [84, 362] width 132 height 23
click at [64, 357] on button "Start an Evaluation" at bounding box center [84, 362] width 132 height 23
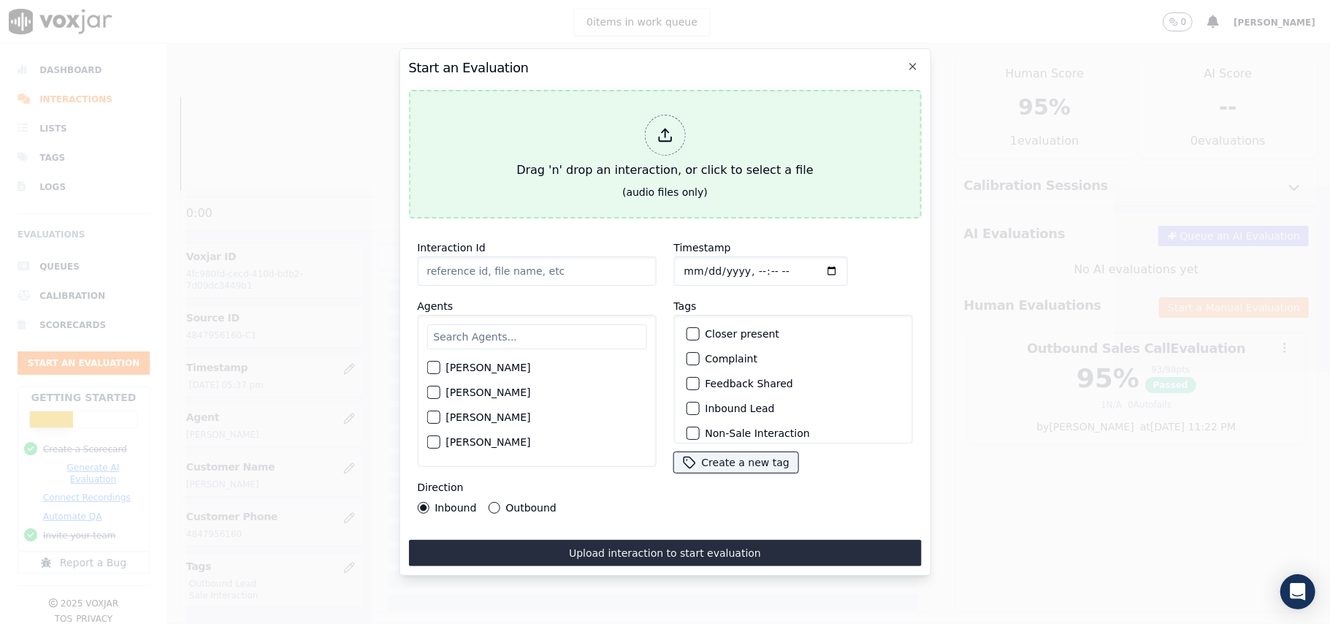
click at [666, 136] on div at bounding box center [664, 135] width 41 height 41
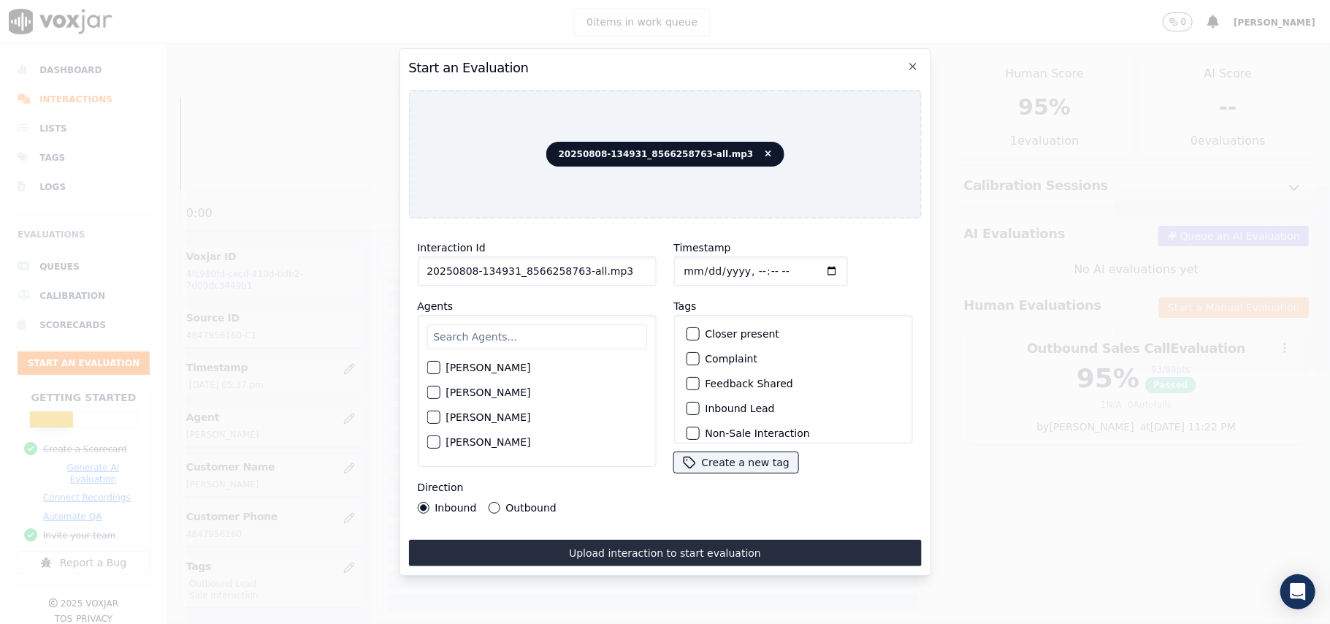
drag, startPoint x: 614, startPoint y: 267, endPoint x: 573, endPoint y: 270, distance: 41.8
click at [573, 270] on input "20250808-134931_8566258763-all.mp3" at bounding box center [536, 270] width 239 height 29
type input "20250808-134931_8566258763-C1"
click at [699, 262] on input "Timestamp" at bounding box center [761, 270] width 174 height 29
type input "2025-08-08T18:11"
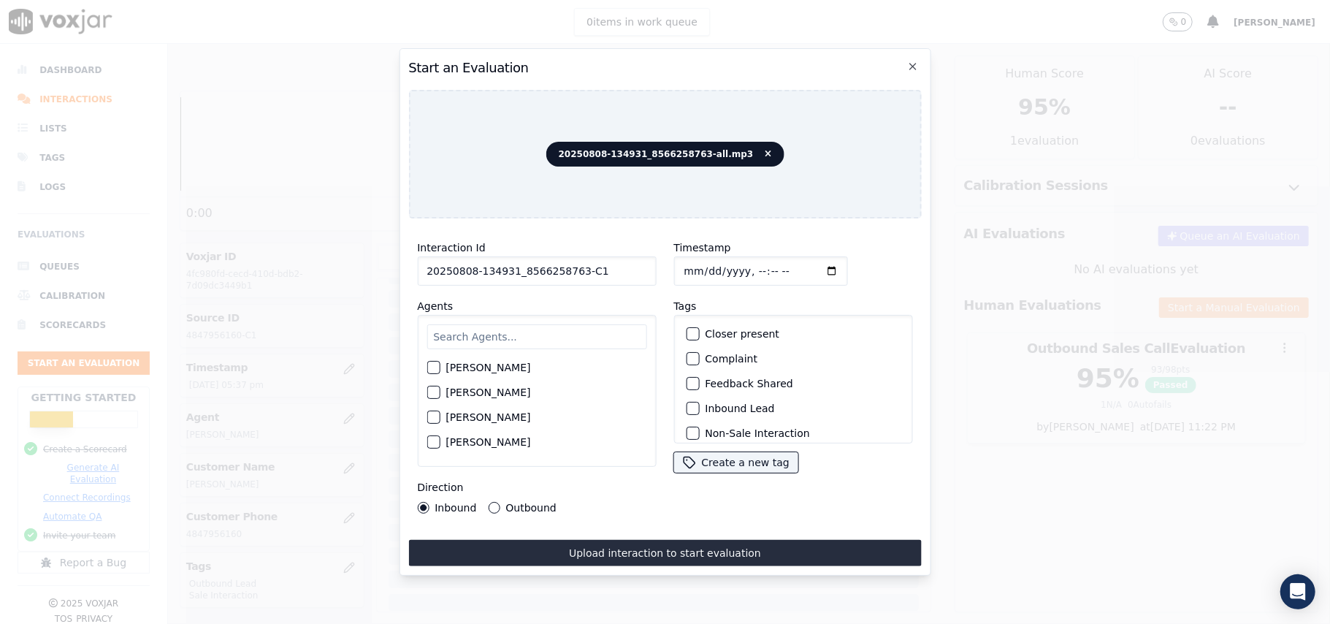
click at [504, 327] on input "text" at bounding box center [537, 336] width 220 height 25
type input "Car"
click at [441, 386] on div "Carol Khatun" at bounding box center [537, 396] width 220 height 25
click at [438, 392] on div "button" at bounding box center [432, 397] width 10 height 10
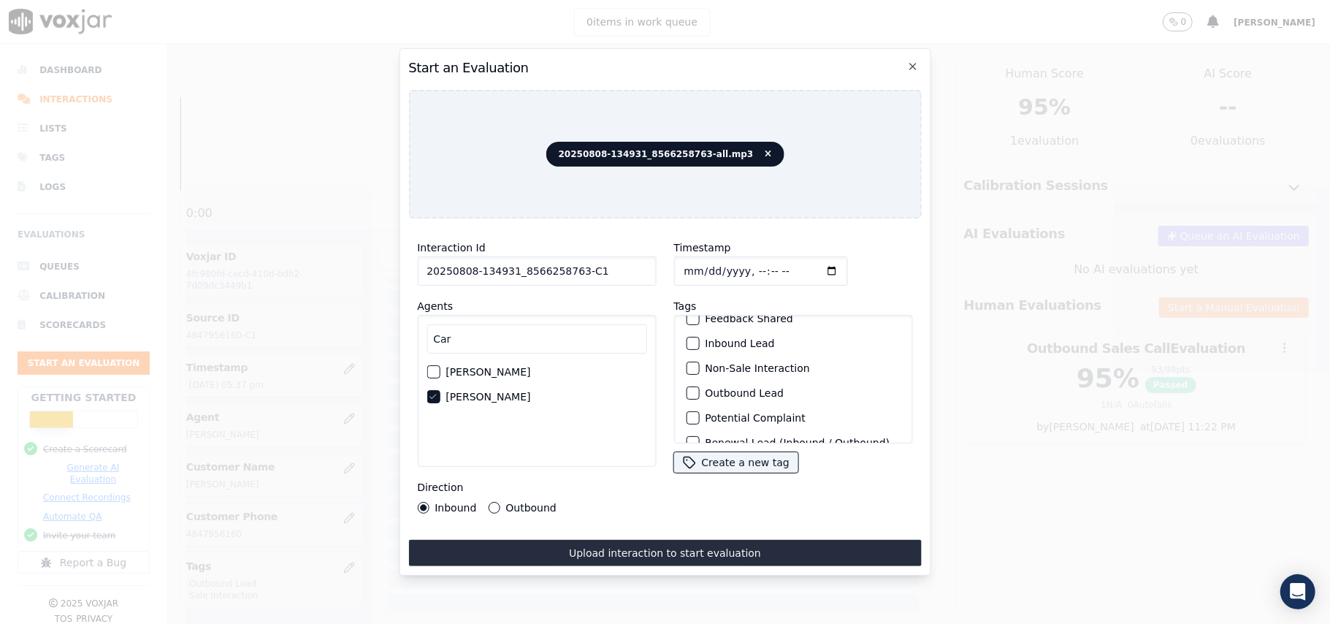
scroll to position [127, 0]
click at [687, 419] on div "button" at bounding box center [692, 424] width 10 height 10
click at [691, 343] on button "Outbound Lead" at bounding box center [692, 349] width 13 height 13
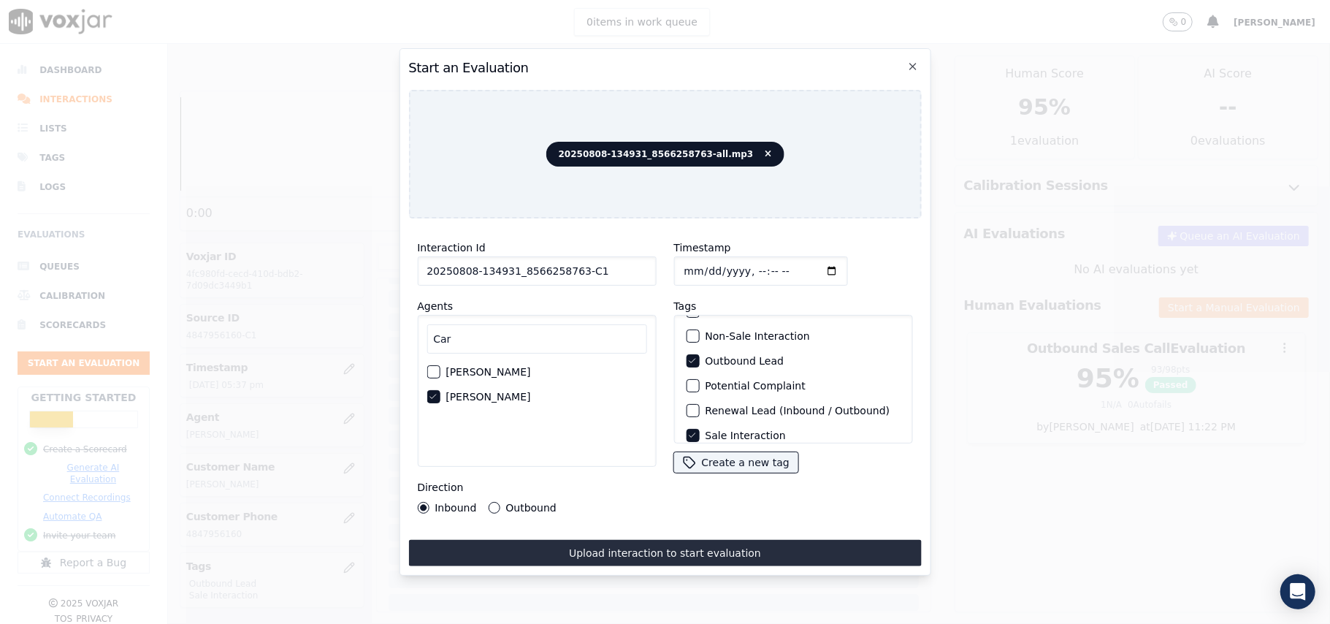
scroll to position [0, 0]
click at [688, 403] on div "button" at bounding box center [692, 408] width 10 height 10
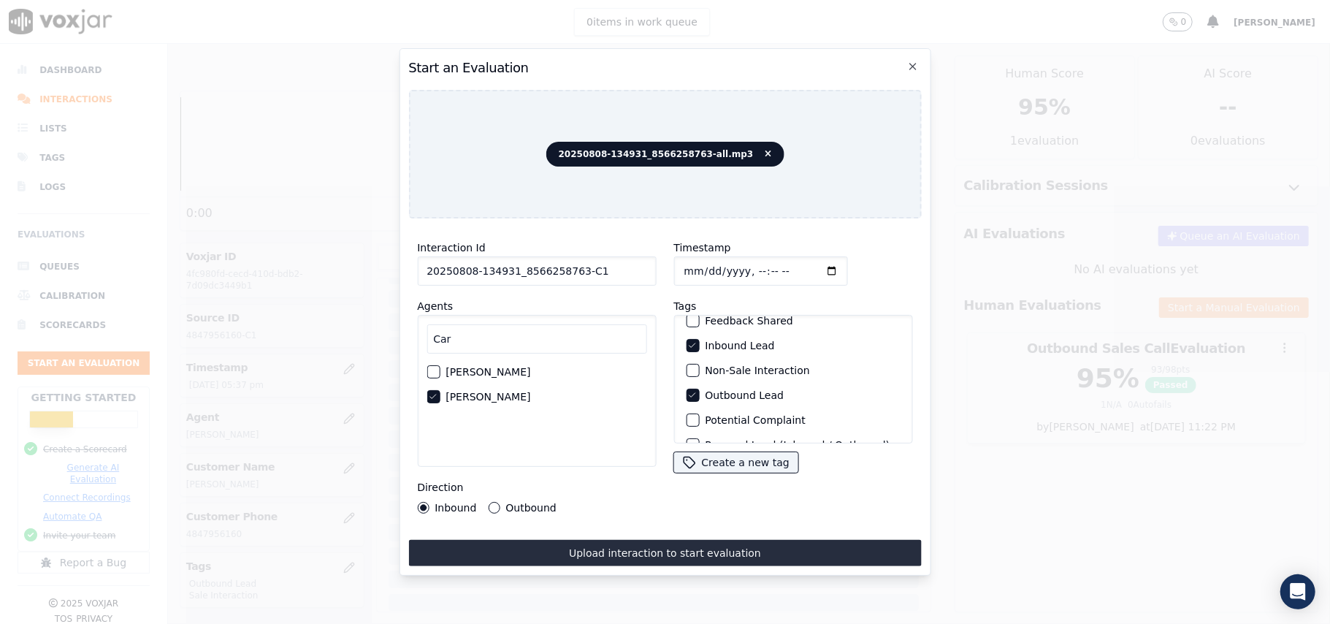
scroll to position [97, 0]
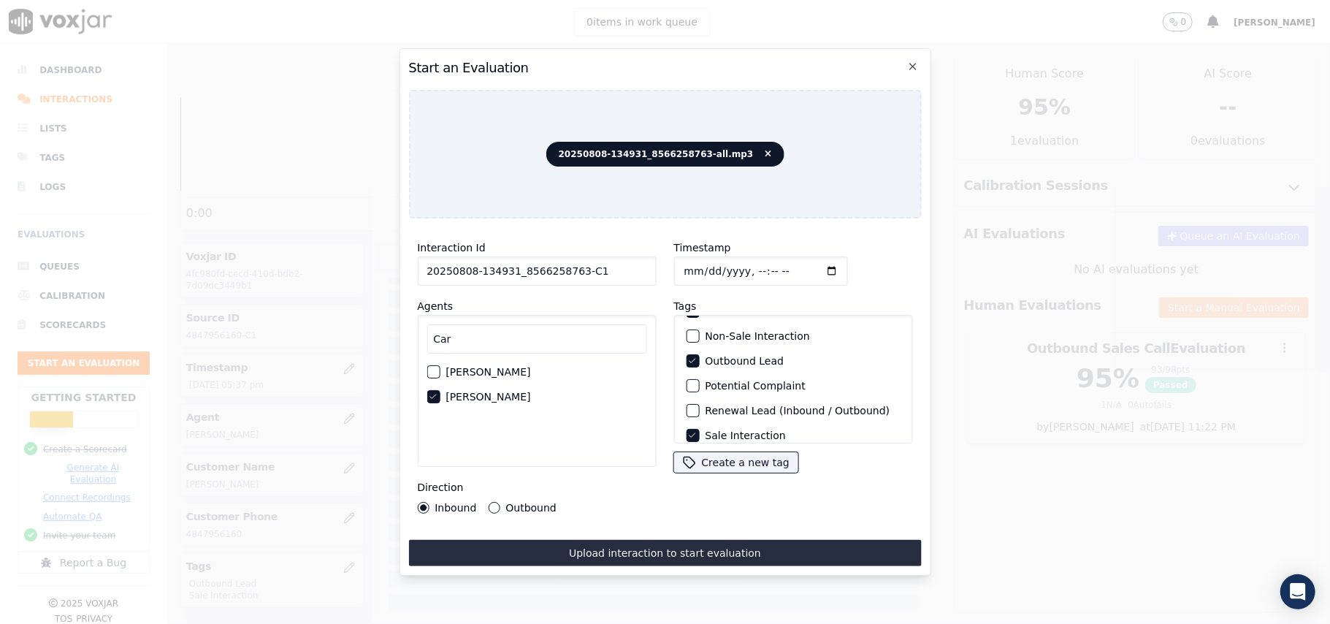
click at [687, 361] on div "button" at bounding box center [692, 361] width 10 height 10
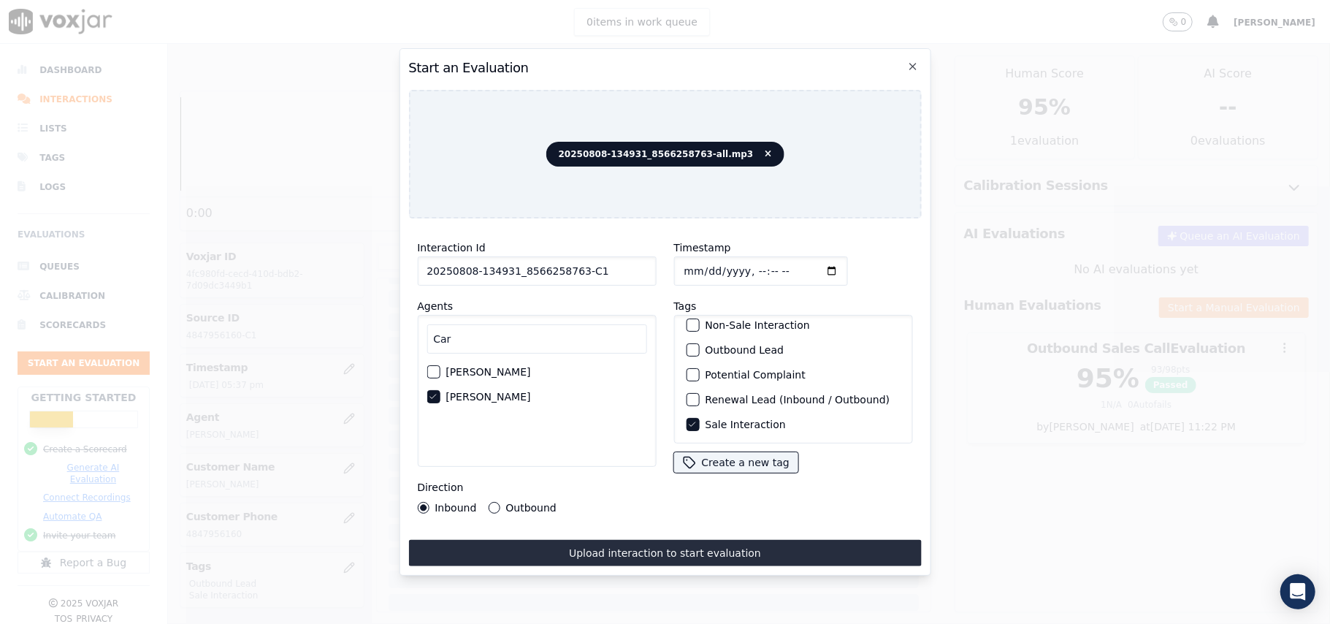
scroll to position [127, 0]
click at [685, 551] on button "Upload interaction to start evaluation" at bounding box center [664, 553] width 513 height 26
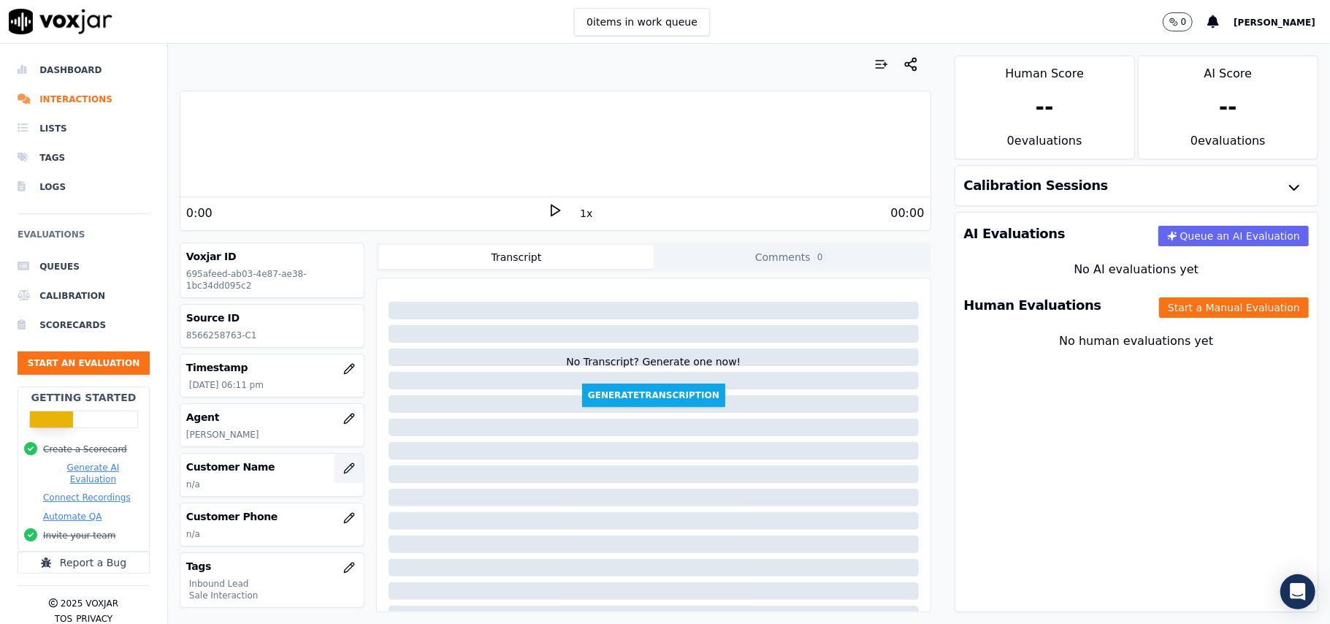
click at [335, 474] on button "button" at bounding box center [349, 468] width 29 height 29
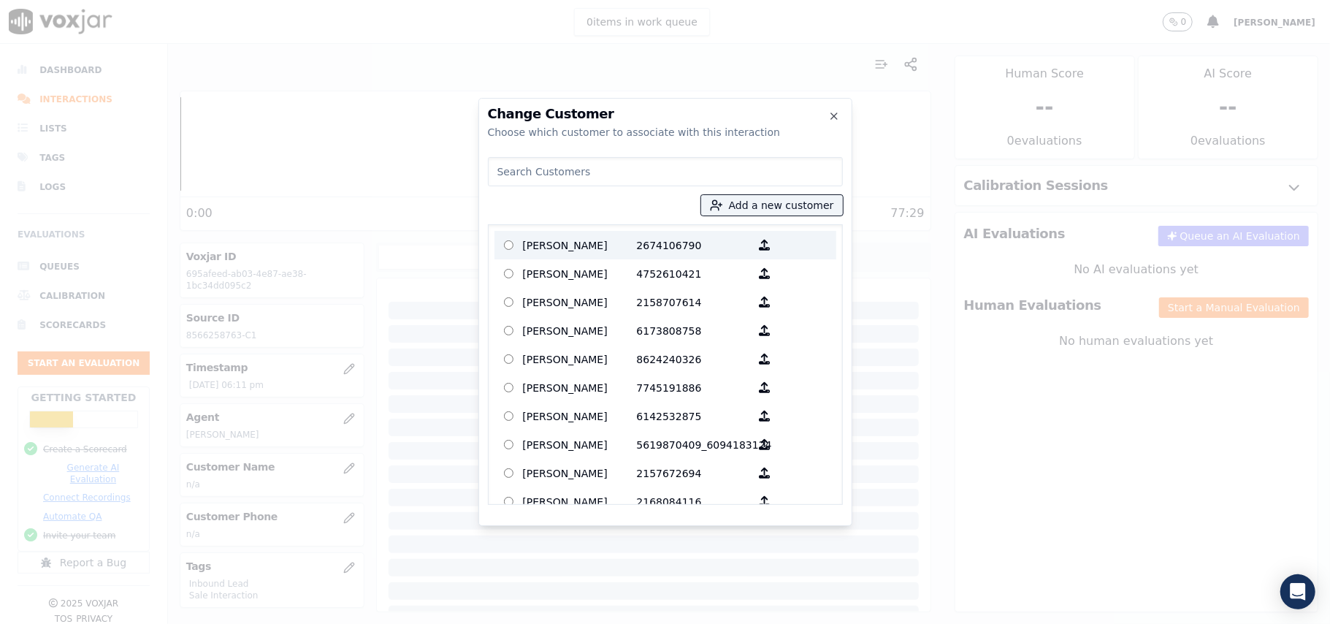
paste input "SHAI GILMORE"
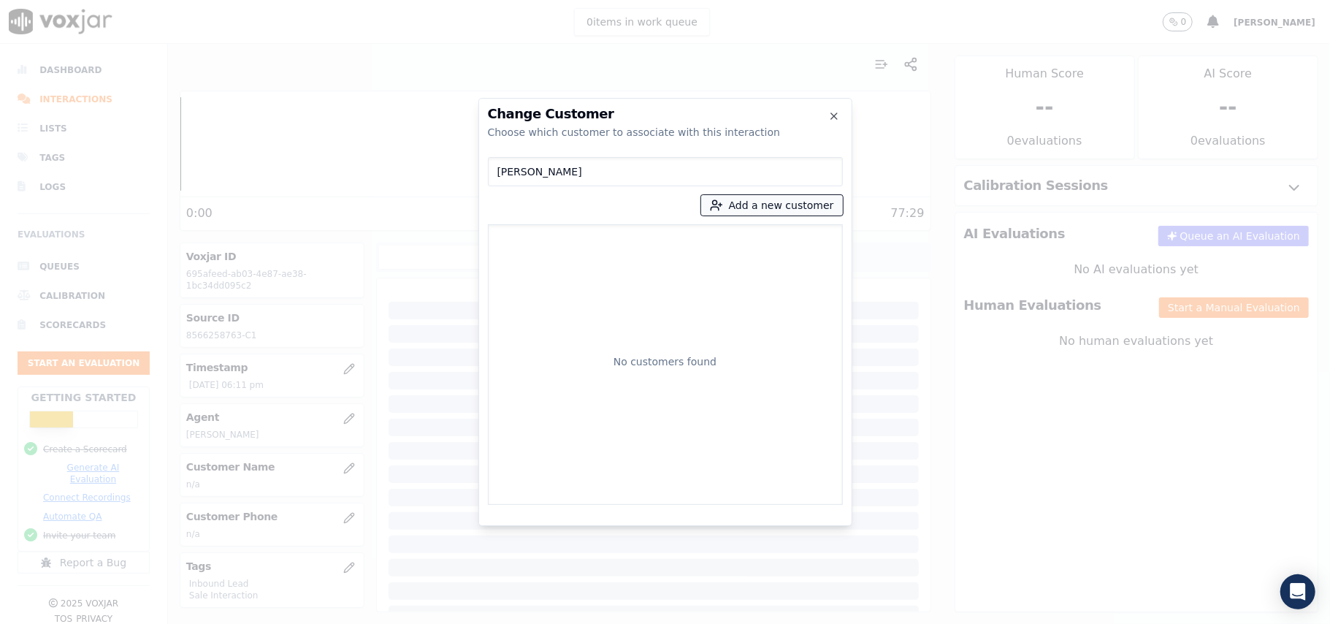
type input "SHAI GILMORE"
click at [763, 202] on button "Add a new customer" at bounding box center [772, 205] width 142 height 20
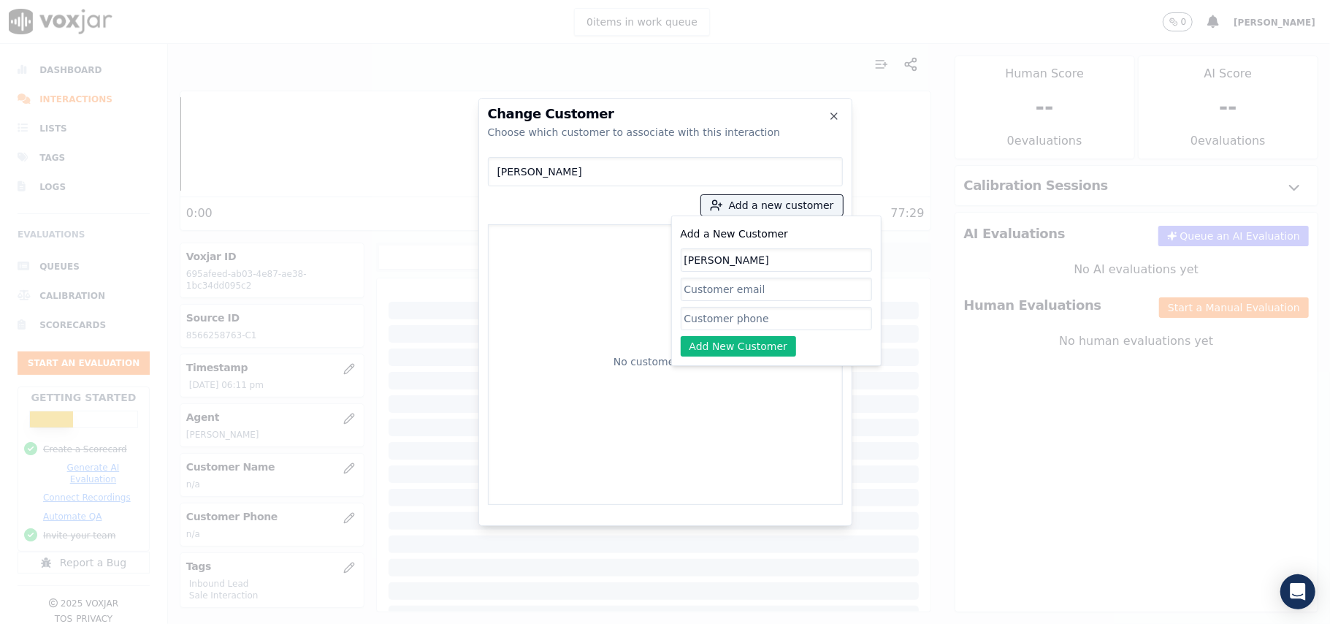
type input "SHAI GILMORE"
drag, startPoint x: 757, startPoint y: 316, endPoint x: 751, endPoint y: 323, distance: 9.4
click at [757, 316] on input "Add a New Customer" at bounding box center [776, 318] width 191 height 23
paste input "8566258763"
type input "8566258763"
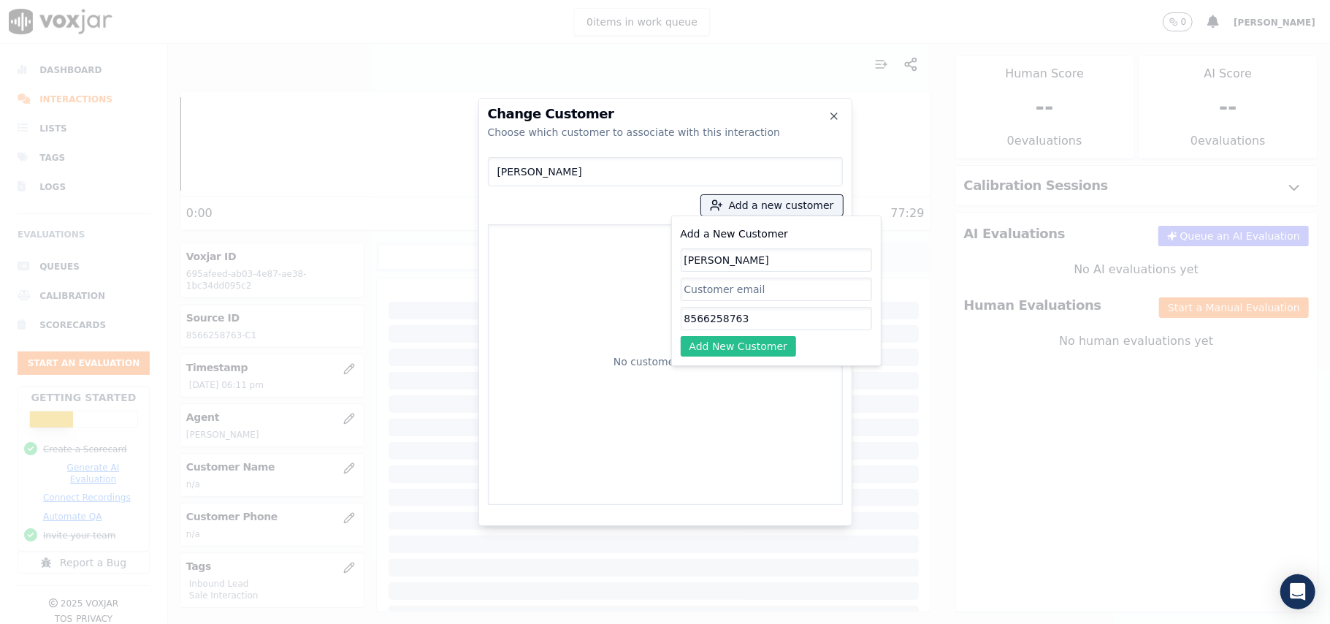
click at [739, 343] on button "Add New Customer" at bounding box center [739, 346] width 116 height 20
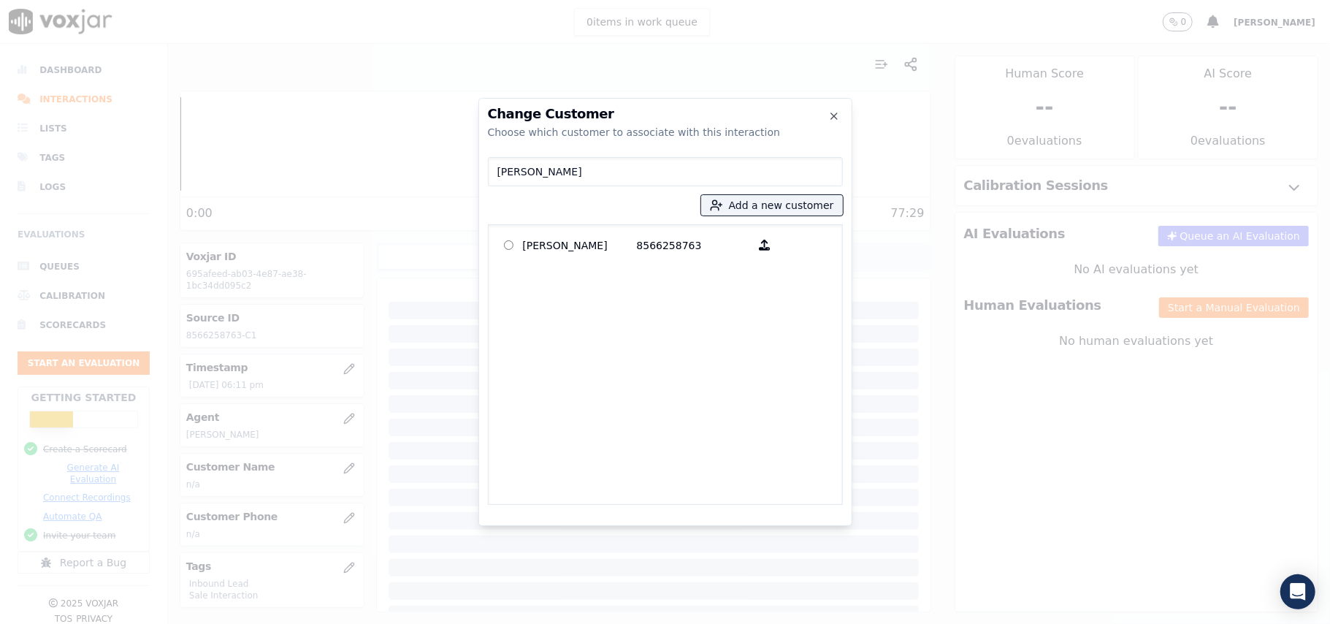
click at [647, 229] on div "SHAI GILMORE 8566258763" at bounding box center [665, 364] width 355 height 281
click at [644, 257] on label "SHAI GILMORE 8566258763" at bounding box center [666, 245] width 342 height 28
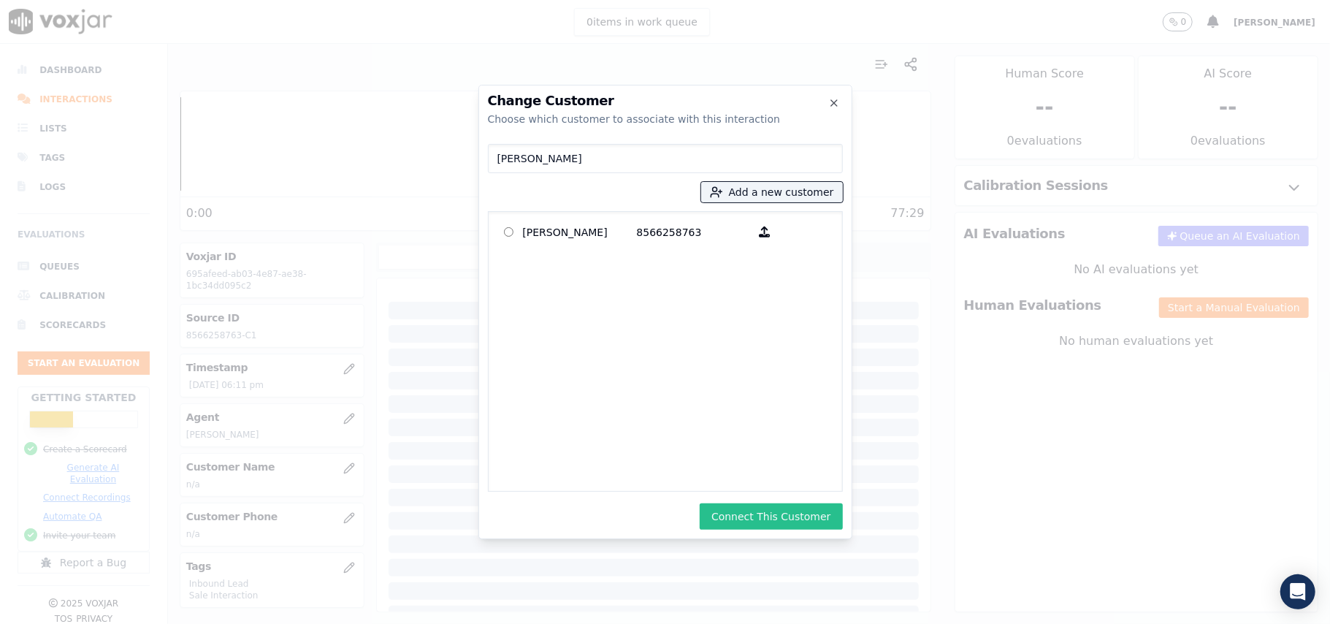
click at [750, 515] on button "Connect This Customer" at bounding box center [771, 516] width 142 height 26
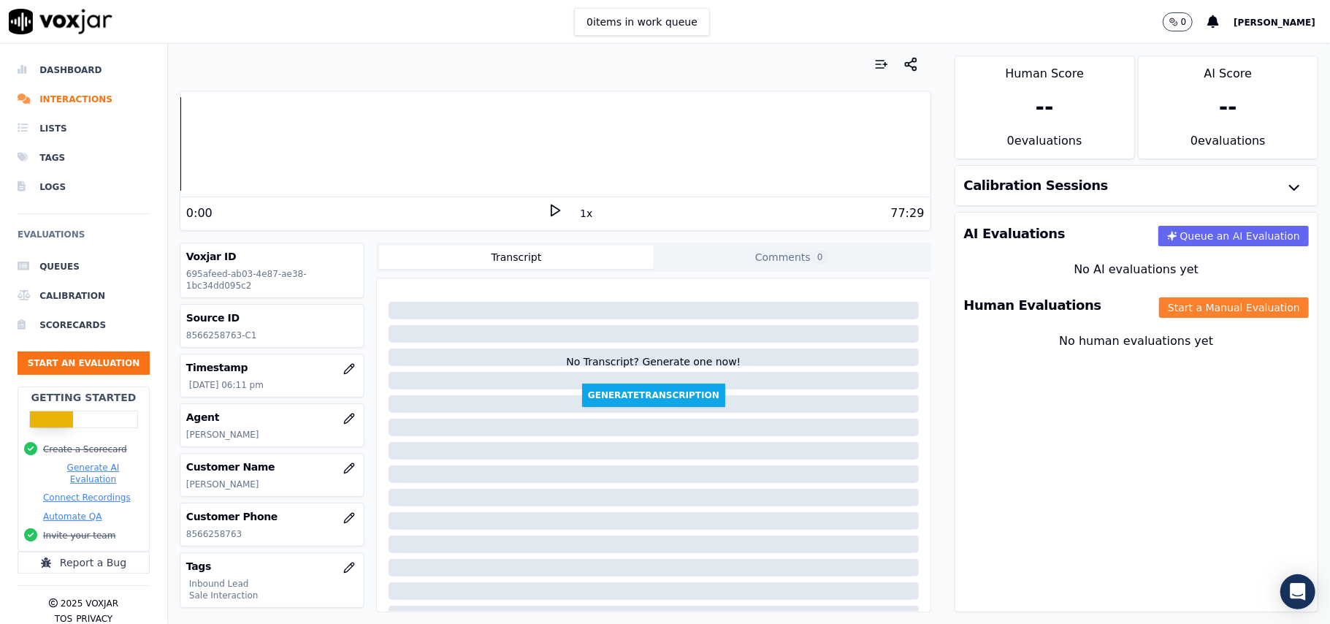
click at [1184, 316] on button "Start a Manual Evaluation" at bounding box center [1234, 307] width 150 height 20
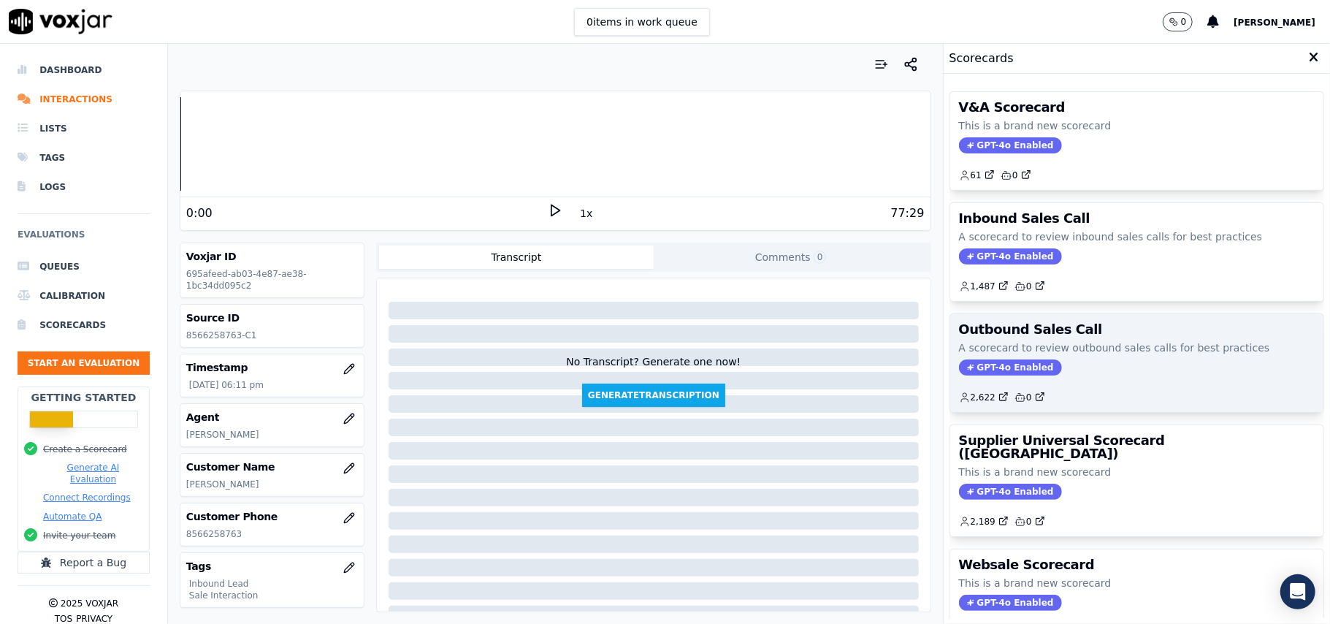
click at [980, 373] on span "GPT-4o Enabled" at bounding box center [1010, 367] width 103 height 16
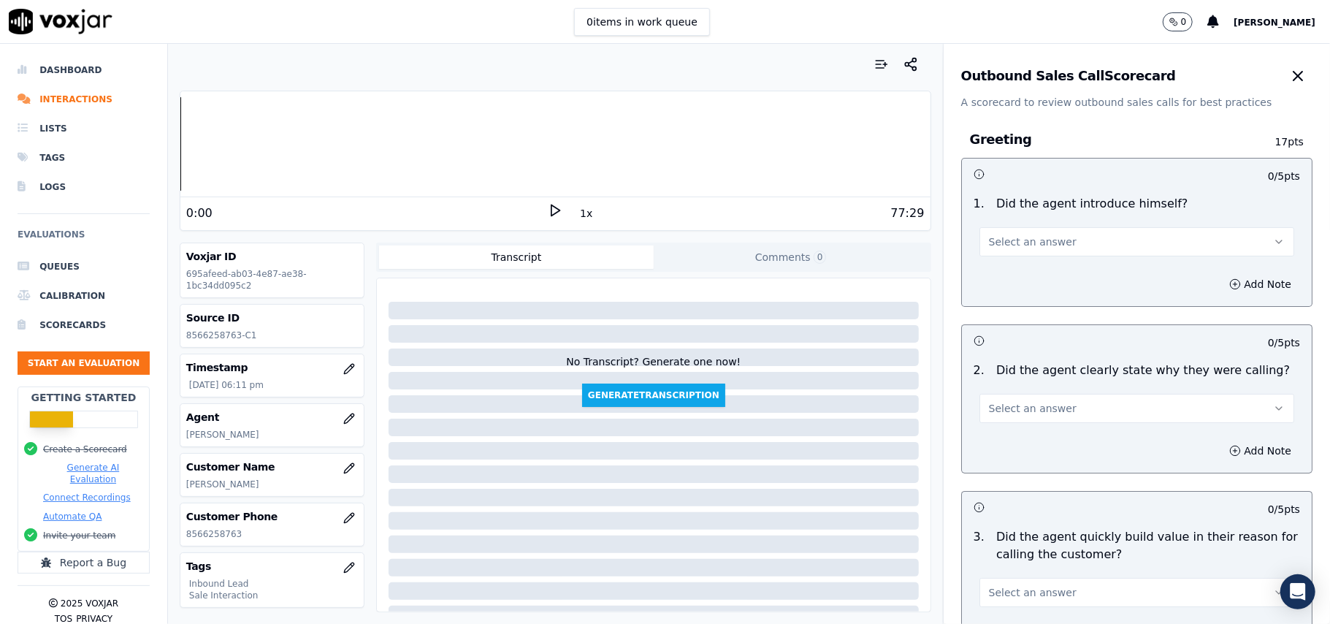
drag, startPoint x: 1032, startPoint y: 240, endPoint x: 1026, endPoint y: 254, distance: 15.5
click at [1030, 240] on span "Select an answer" at bounding box center [1033, 242] width 88 height 15
click at [1011, 278] on div "Yes" at bounding box center [1105, 275] width 283 height 23
click at [1045, 419] on button "Select an answer" at bounding box center [1137, 408] width 315 height 29
click at [1029, 451] on div "Yes" at bounding box center [1105, 441] width 283 height 23
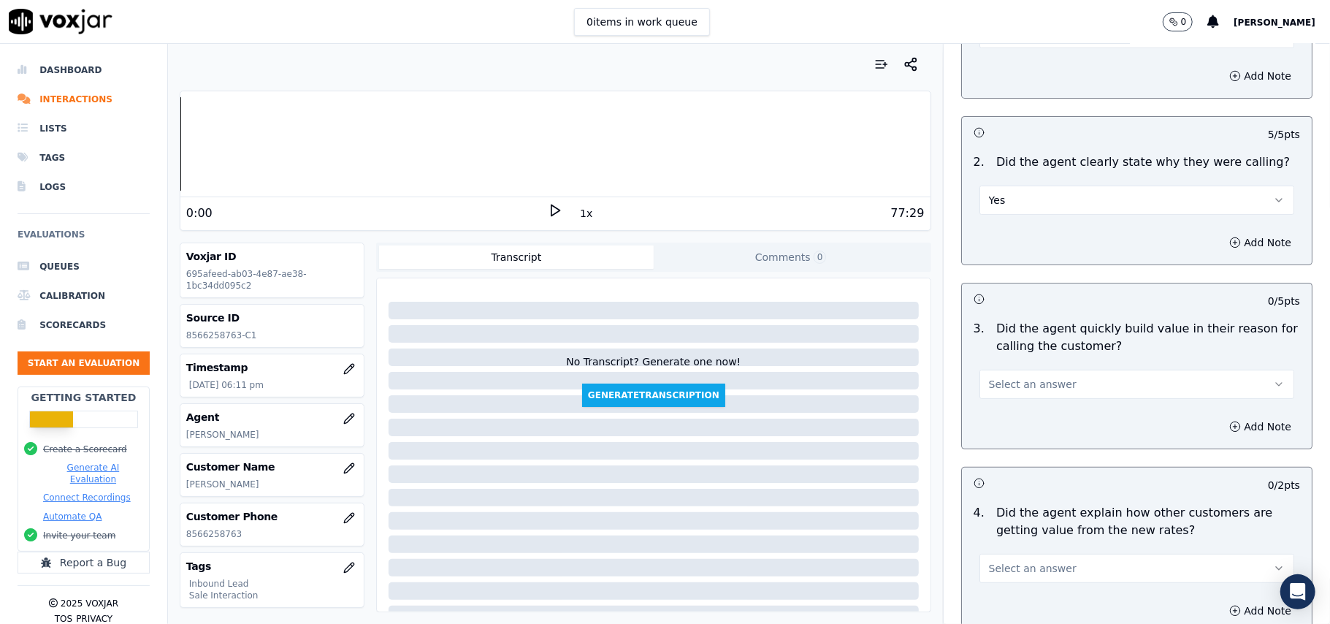
scroll to position [292, 0]
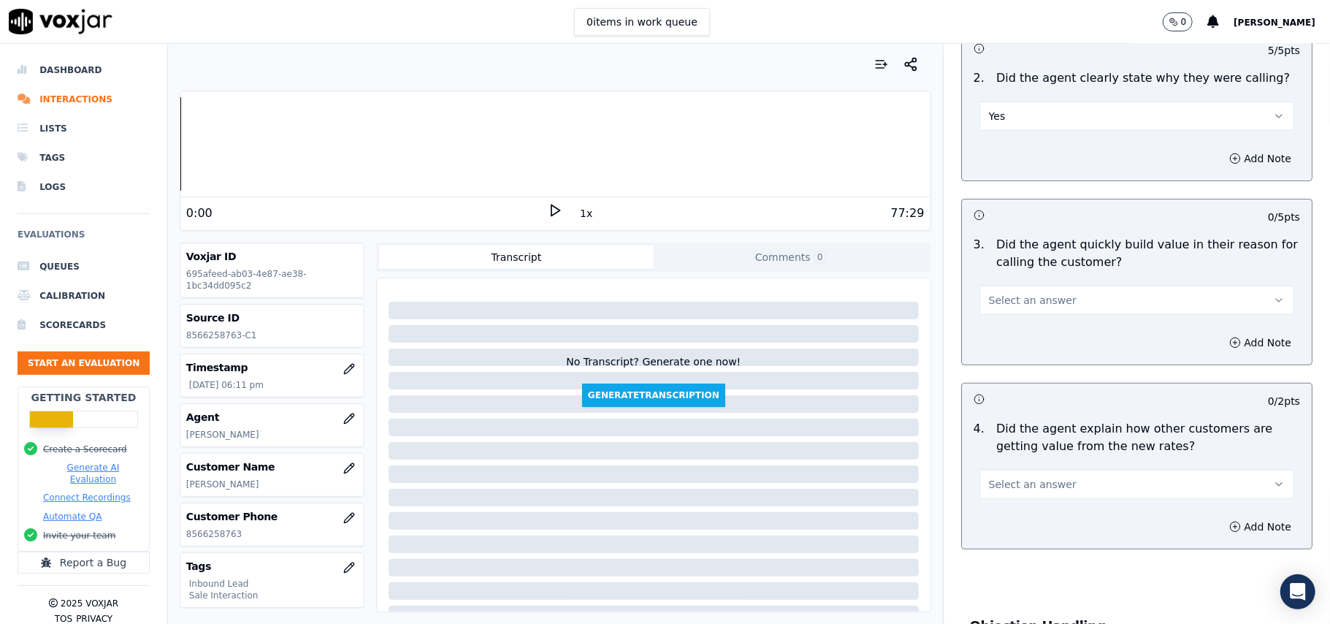
click at [1062, 310] on button "Select an answer" at bounding box center [1137, 300] width 315 height 29
click at [1046, 328] on div "Yes" at bounding box center [1105, 334] width 283 height 23
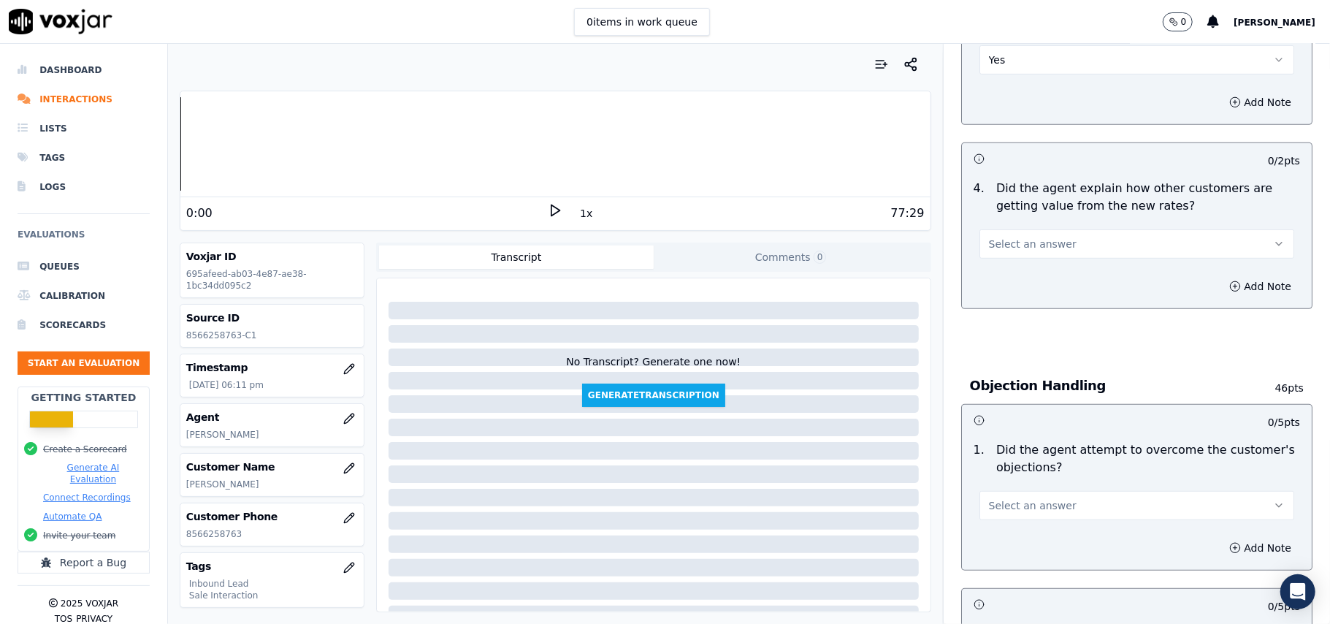
scroll to position [584, 0]
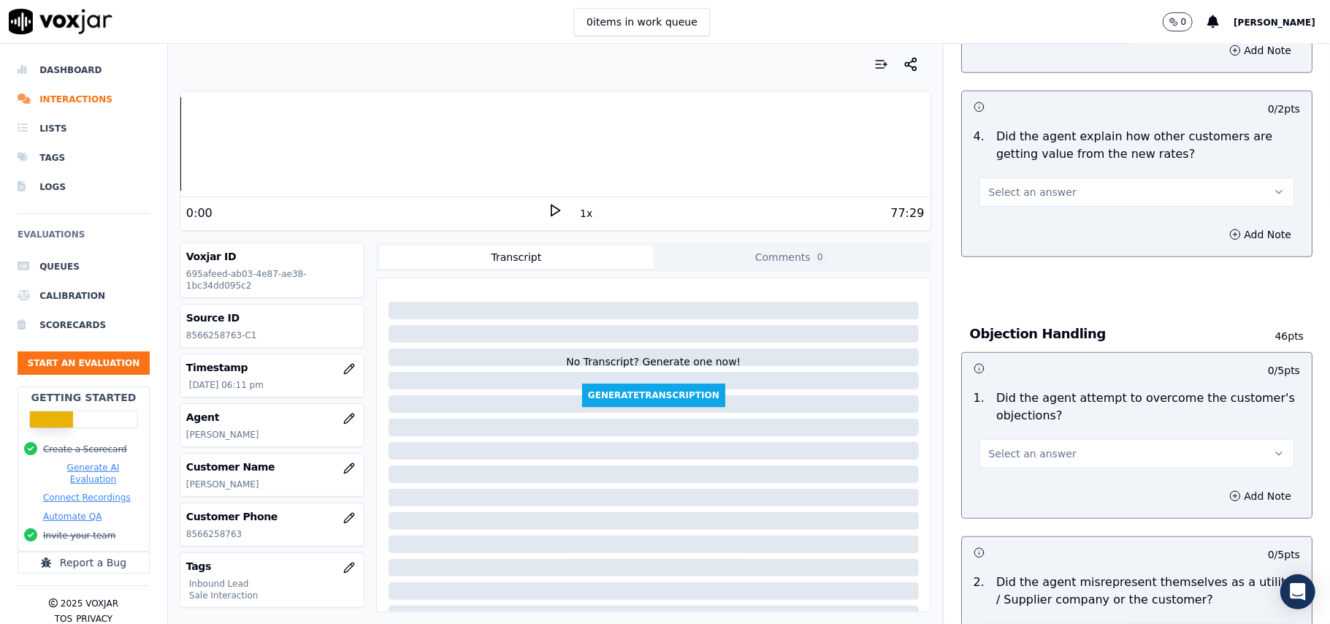
click at [1052, 190] on button "Select an answer" at bounding box center [1137, 192] width 315 height 29
click at [1023, 258] on div "No" at bounding box center [1105, 250] width 283 height 23
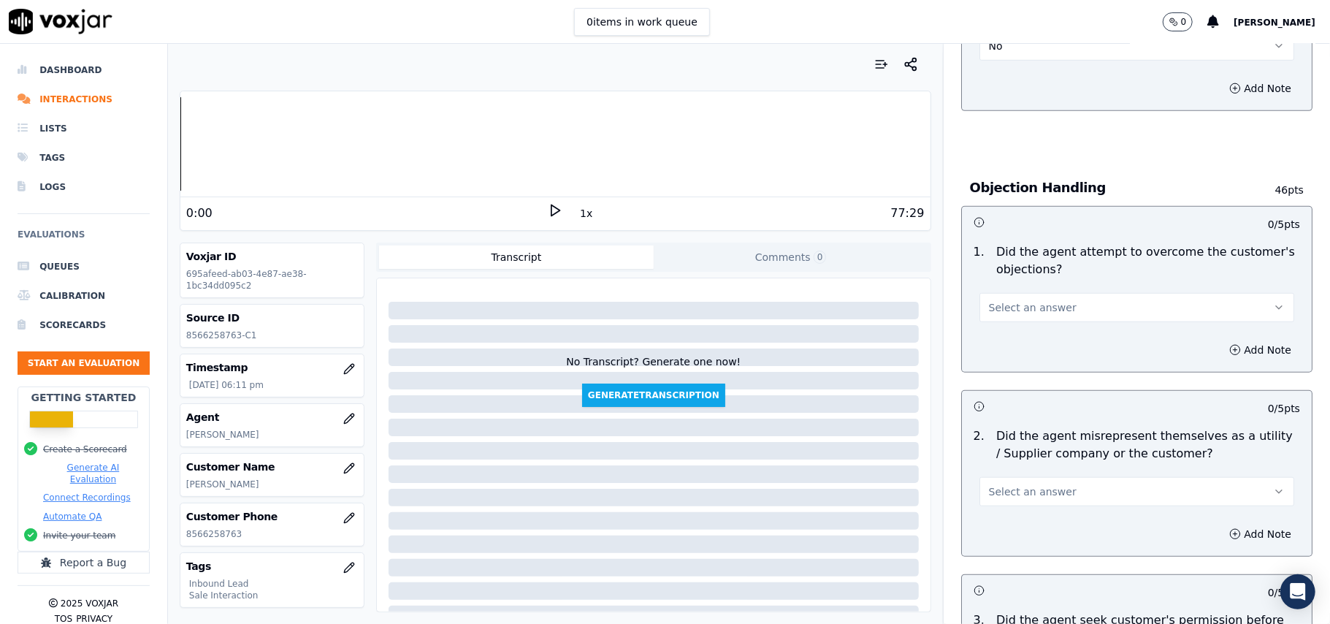
scroll to position [779, 0]
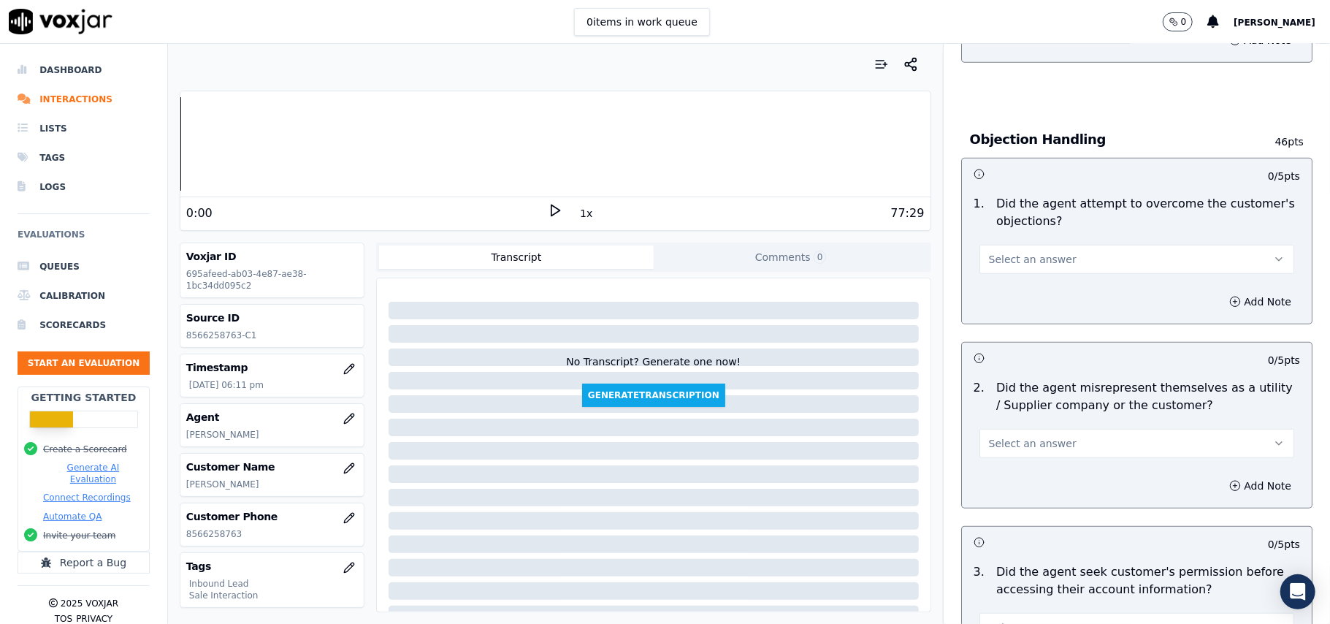
click at [996, 255] on span "Select an answer" at bounding box center [1033, 259] width 88 height 15
click at [985, 294] on div "Yes" at bounding box center [1105, 294] width 283 height 23
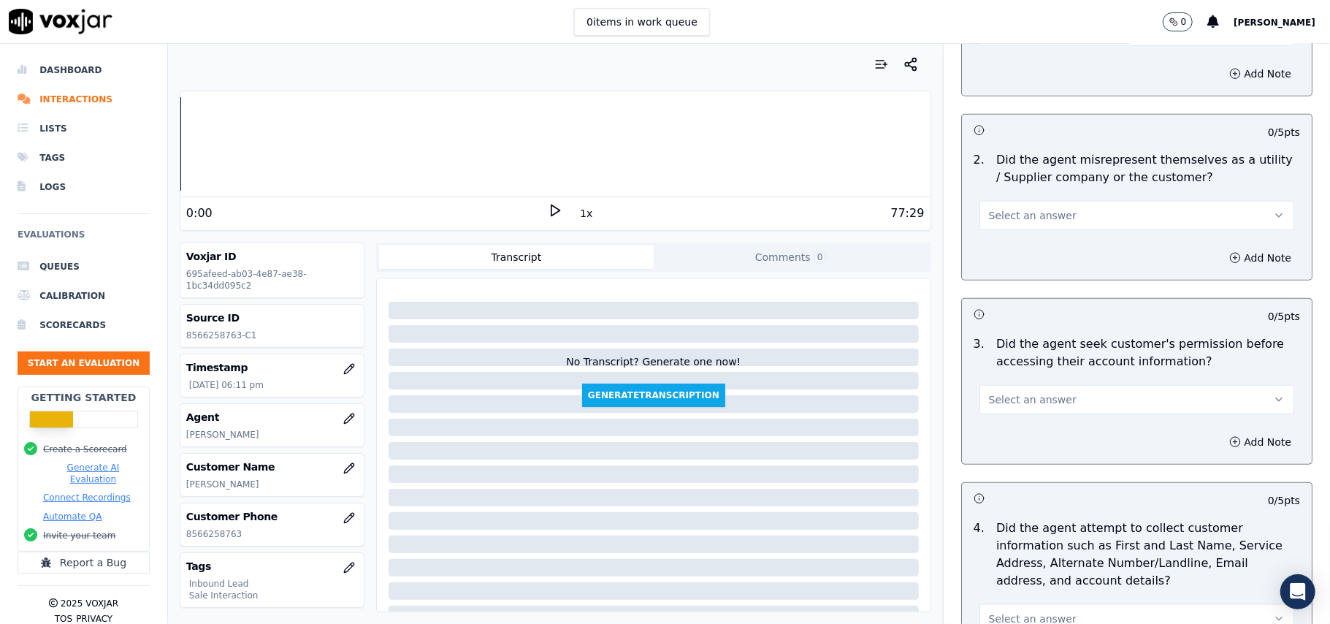
scroll to position [974, 0]
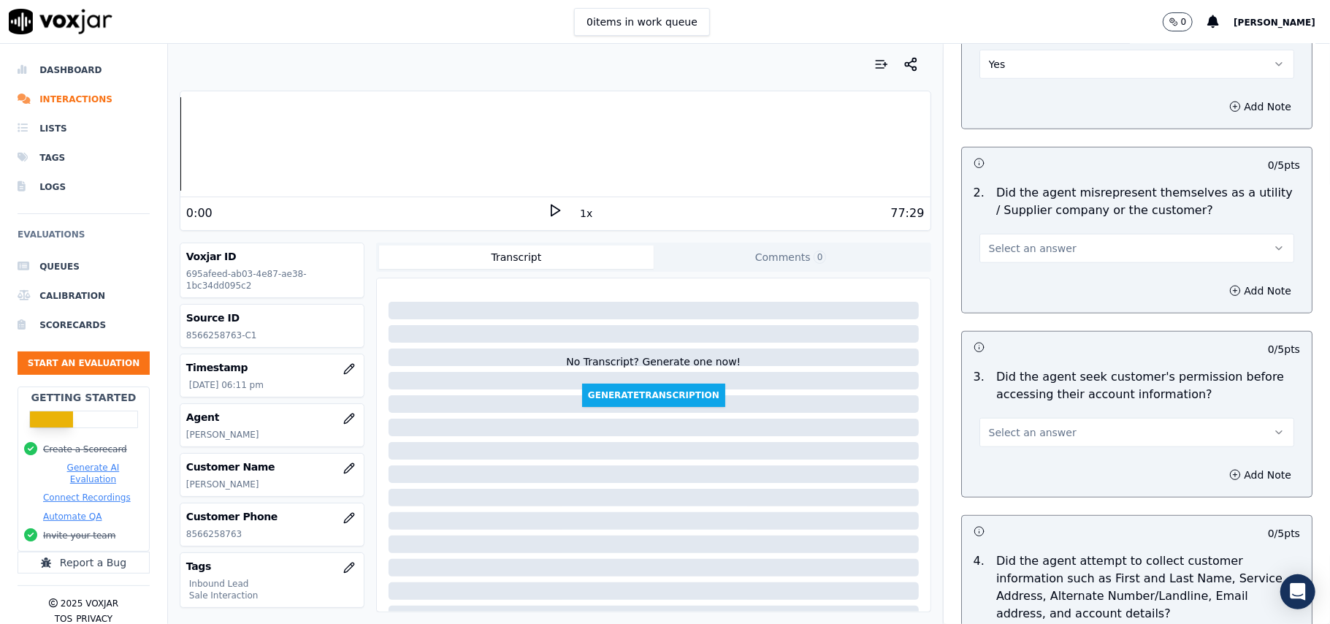
click at [1091, 244] on button "Select an answer" at bounding box center [1137, 248] width 315 height 29
click at [1017, 310] on div "No" at bounding box center [1105, 307] width 283 height 23
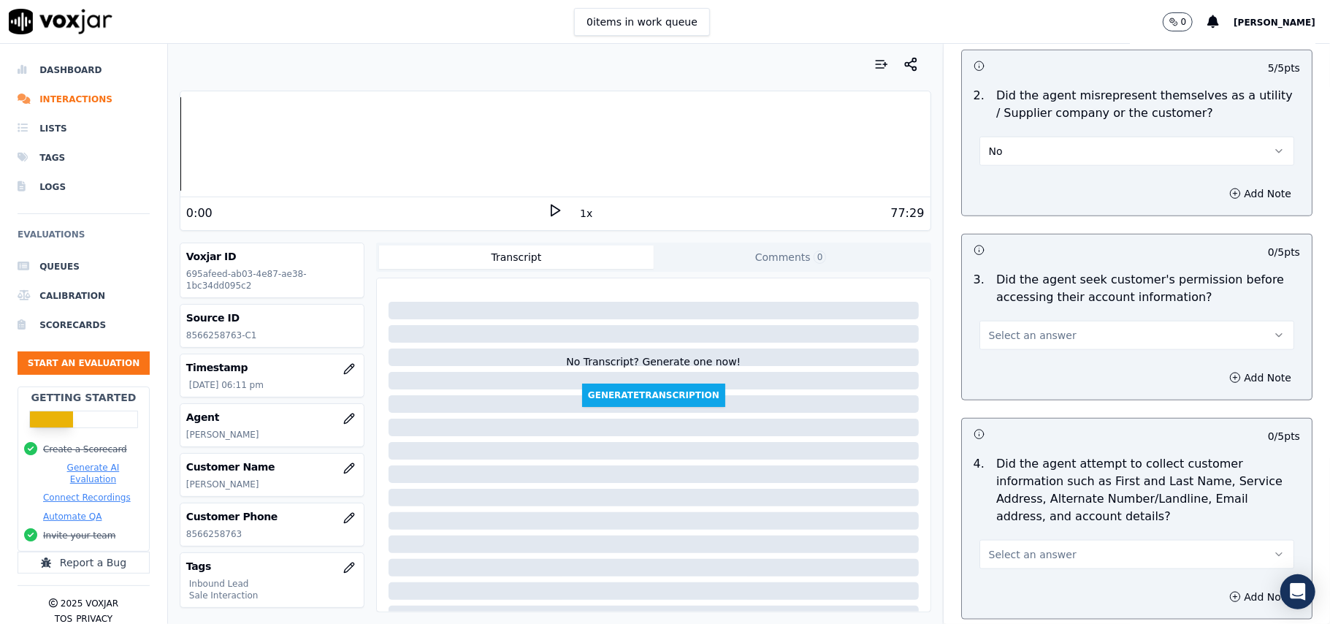
click at [1002, 339] on span "Select an answer" at bounding box center [1033, 335] width 88 height 15
click at [985, 400] on div "No" at bounding box center [1105, 394] width 283 height 23
click at [1122, 374] on div "Add Note" at bounding box center [1137, 378] width 350 height 44
click at [1221, 372] on button "Add Note" at bounding box center [1261, 377] width 80 height 20
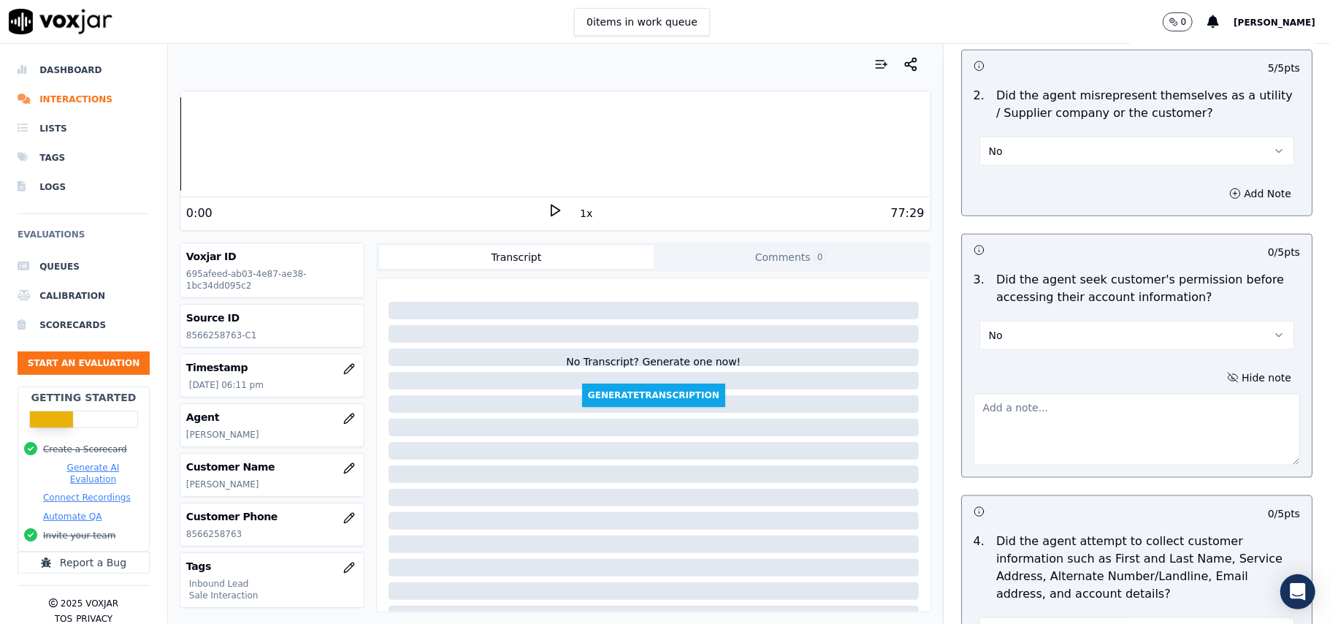
click at [1056, 437] on textarea at bounding box center [1137, 430] width 327 height 72
paste textarea "@14:30- Permission was not taken before acessing the customer's a/c."
click at [1112, 343] on button "No" at bounding box center [1137, 335] width 315 height 29
click at [1018, 439] on textarea "@14:30- Permission was not taken before acessing the customer's a/c." at bounding box center [1137, 430] width 327 height 72
click at [834, 232] on div "Your browser does not support the audio element. 0:00 1x 77:29 Voxjar ID 695afe…" at bounding box center [555, 334] width 775 height 580
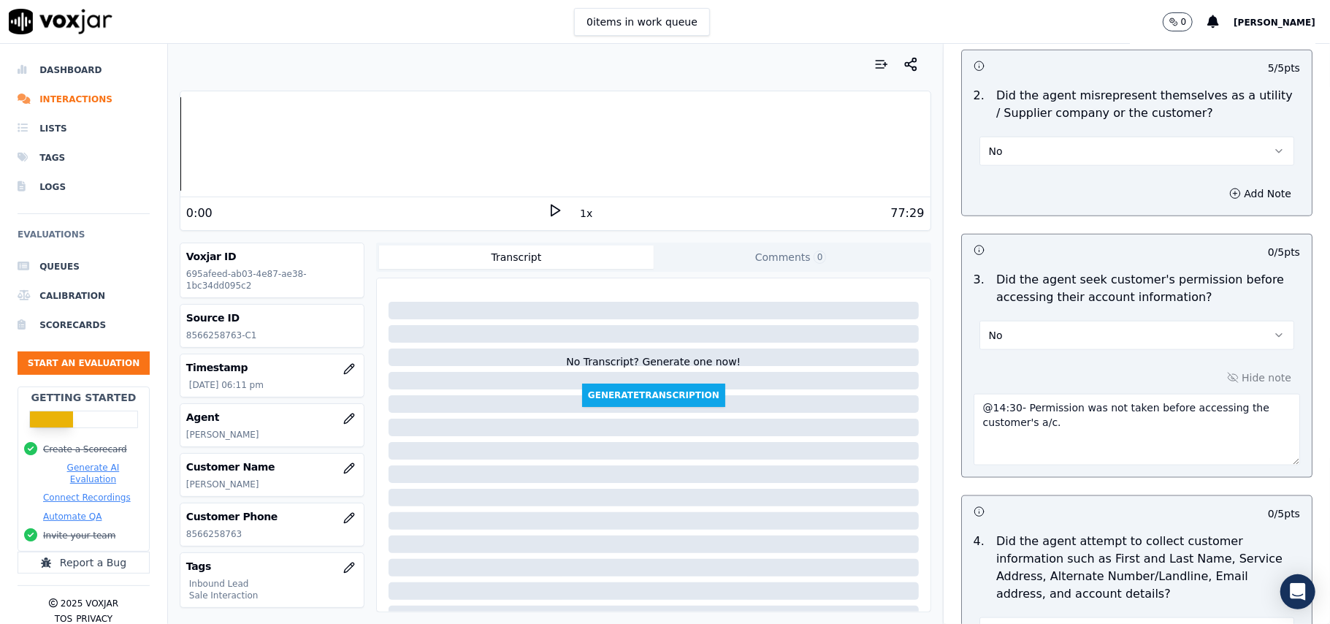
click at [1004, 453] on textarea "@14:30- Permission was not taken before accessing the customer's a/c." at bounding box center [1137, 430] width 327 height 72
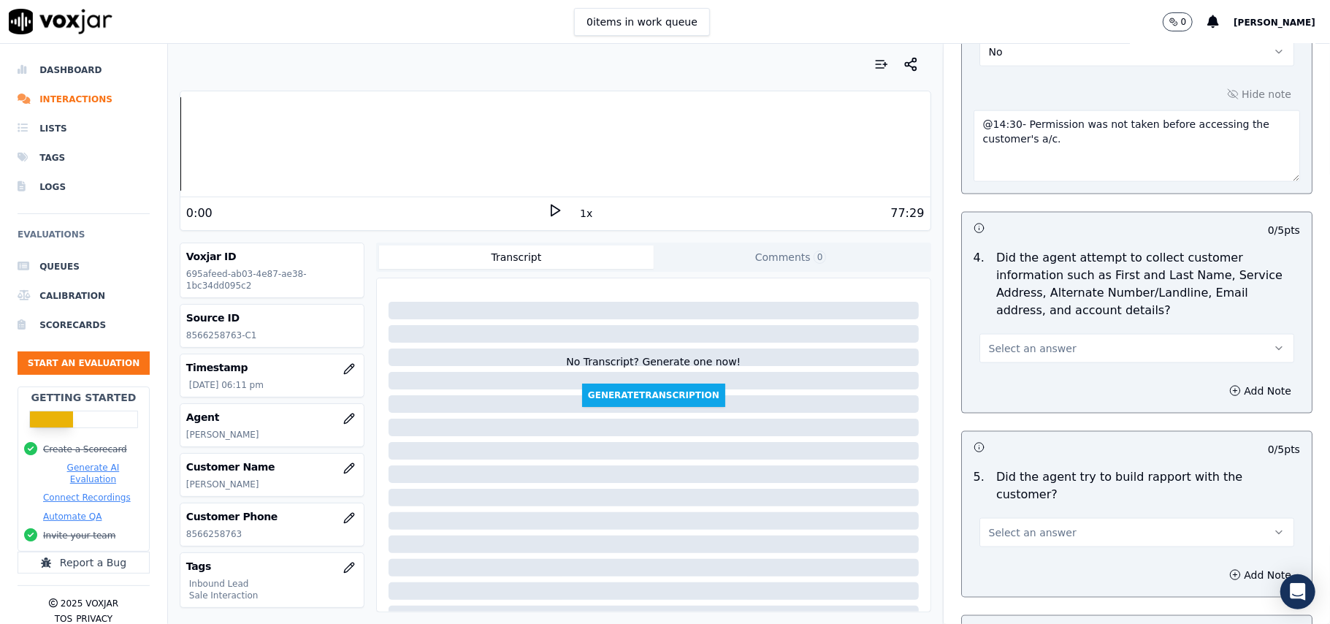
scroll to position [1363, 0]
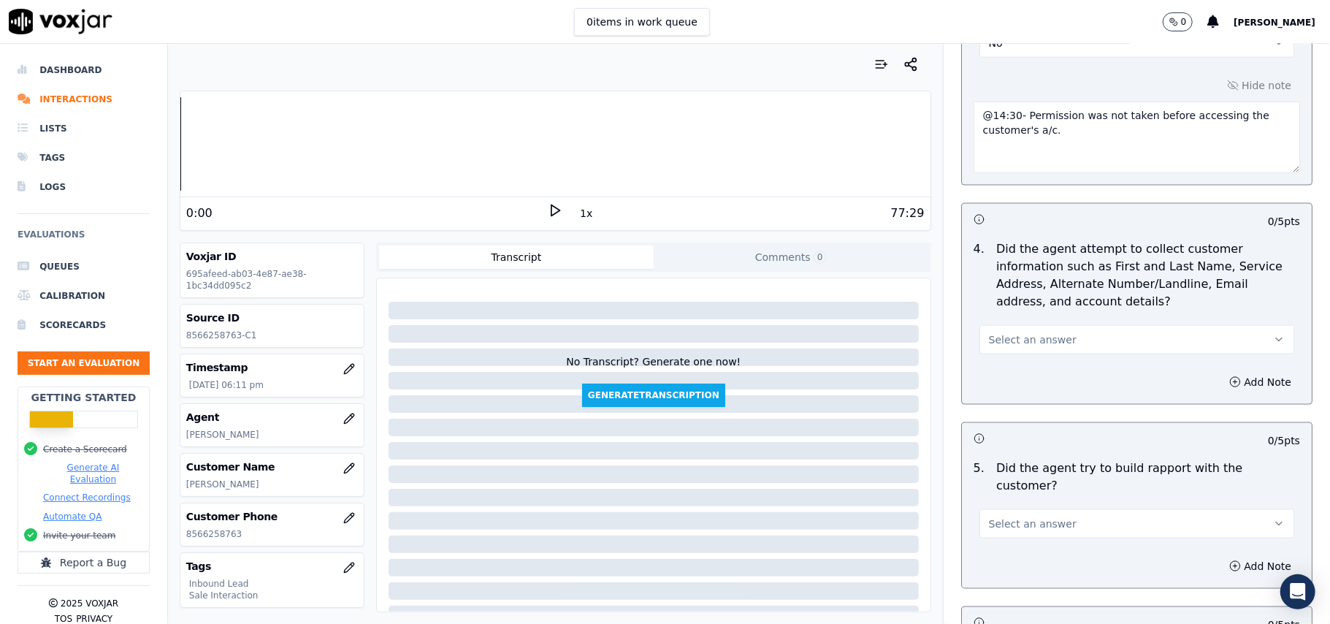
click at [1044, 338] on span "Select an answer" at bounding box center [1033, 339] width 88 height 15
click at [1020, 413] on div "N/A" at bounding box center [1105, 422] width 283 height 23
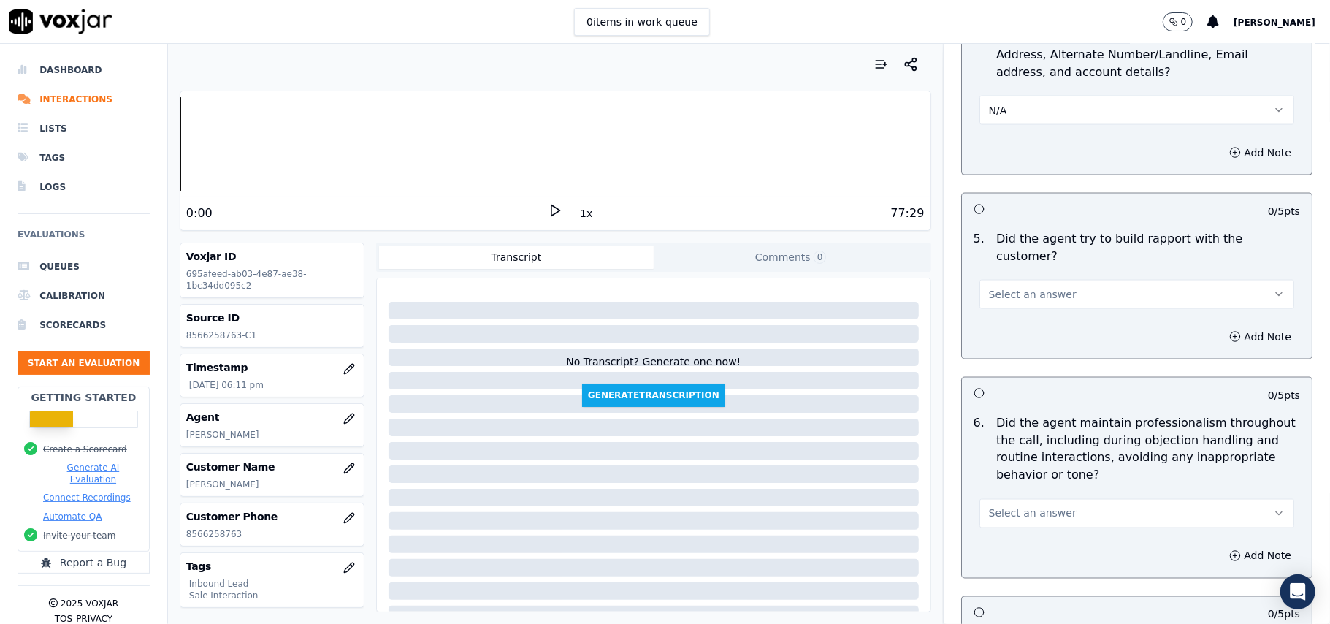
scroll to position [1558, 0]
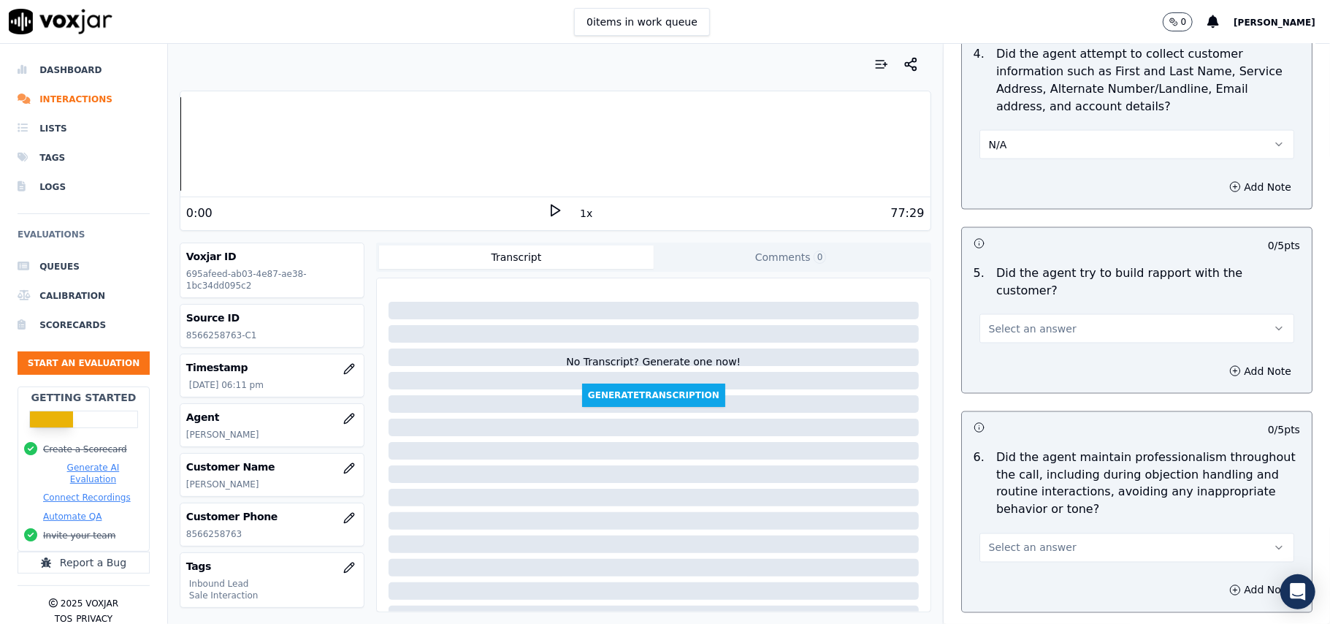
click at [1005, 150] on button "N/A" at bounding box center [1137, 144] width 315 height 29
click at [995, 191] on div "Yes" at bounding box center [1105, 181] width 283 height 23
click at [1056, 314] on button "Select an answer" at bounding box center [1137, 328] width 315 height 29
click at [1053, 368] on div "No" at bounding box center [1105, 371] width 283 height 23
click at [1030, 314] on button "No" at bounding box center [1137, 328] width 315 height 29
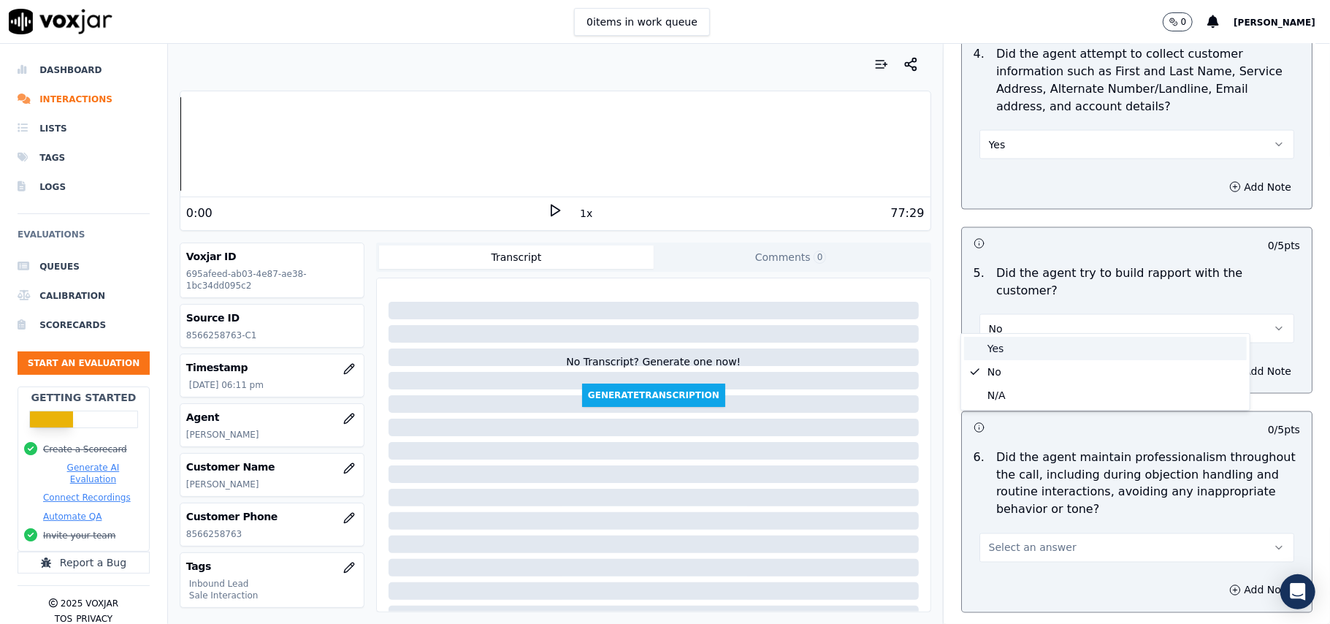
click at [1013, 346] on div "Yes" at bounding box center [1105, 348] width 283 height 23
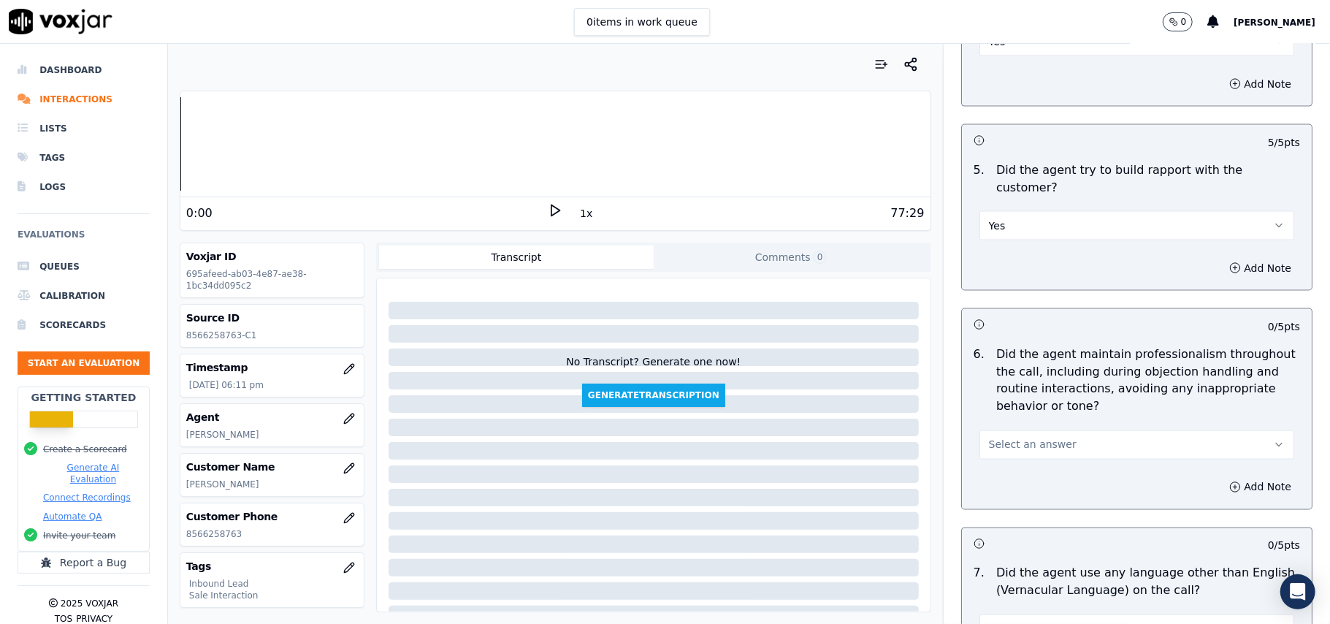
scroll to position [1753, 0]
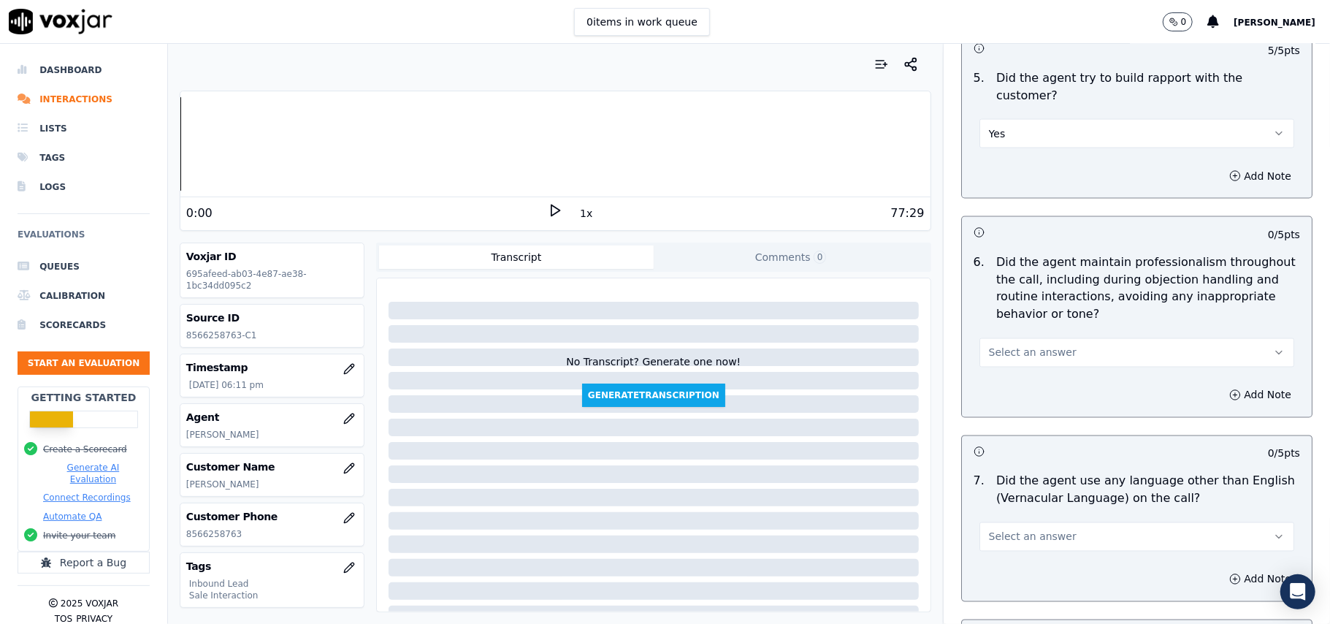
click at [1018, 346] on span "Select an answer" at bounding box center [1033, 353] width 88 height 15
click at [1010, 375] on div "Yes" at bounding box center [1105, 373] width 283 height 23
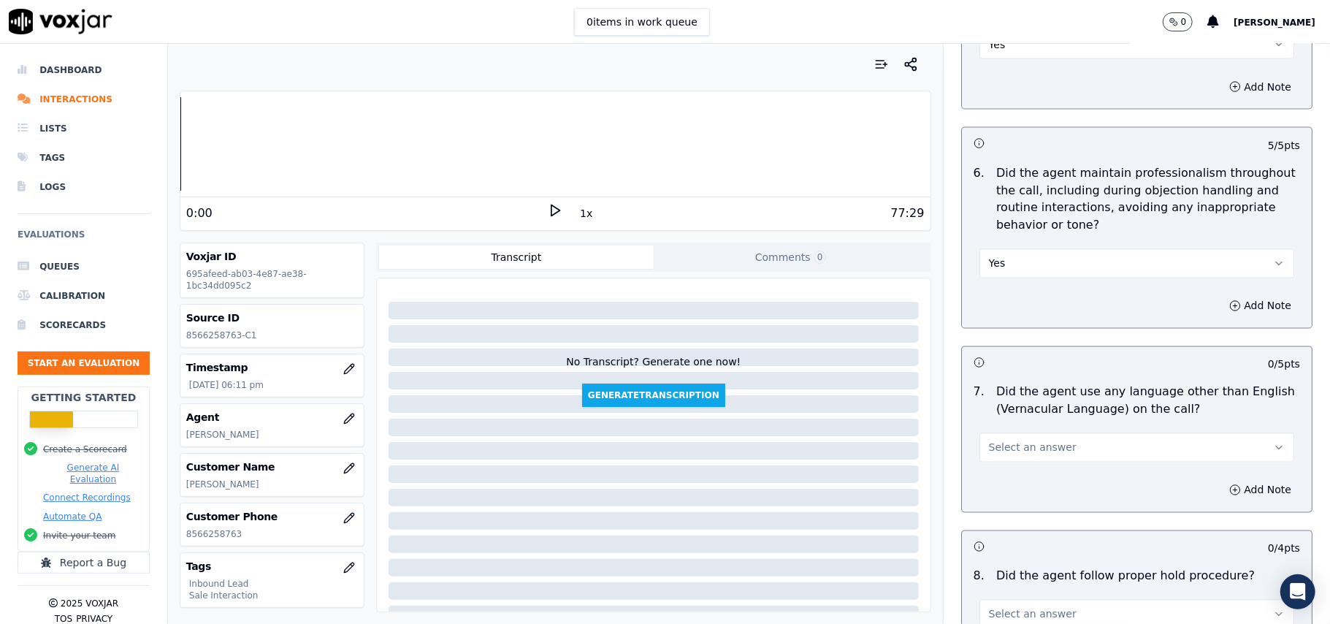
scroll to position [1948, 0]
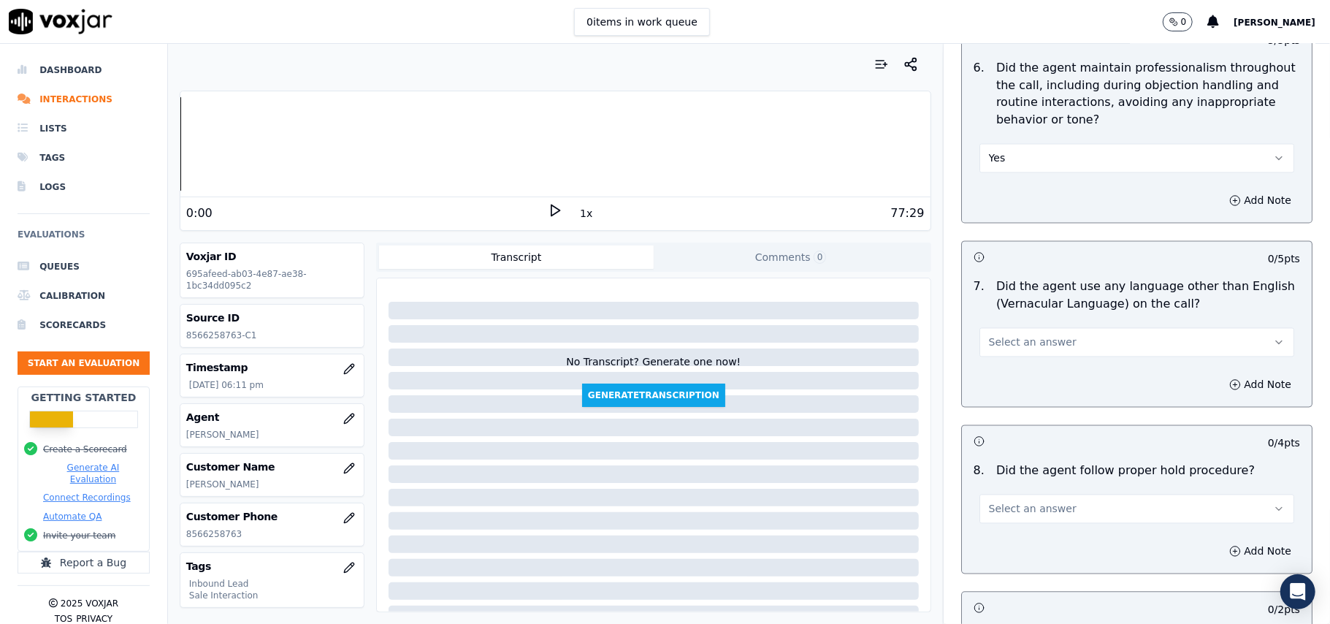
click at [1042, 363] on div "Add Note" at bounding box center [1137, 385] width 350 height 44
click at [1036, 346] on div "7 . Did the agent use any language other than English (Vernacular Language) on …" at bounding box center [1137, 317] width 350 height 91
click at [1023, 343] on button "Select an answer" at bounding box center [1137, 342] width 315 height 29
click at [994, 394] on div "No" at bounding box center [1105, 386] width 283 height 23
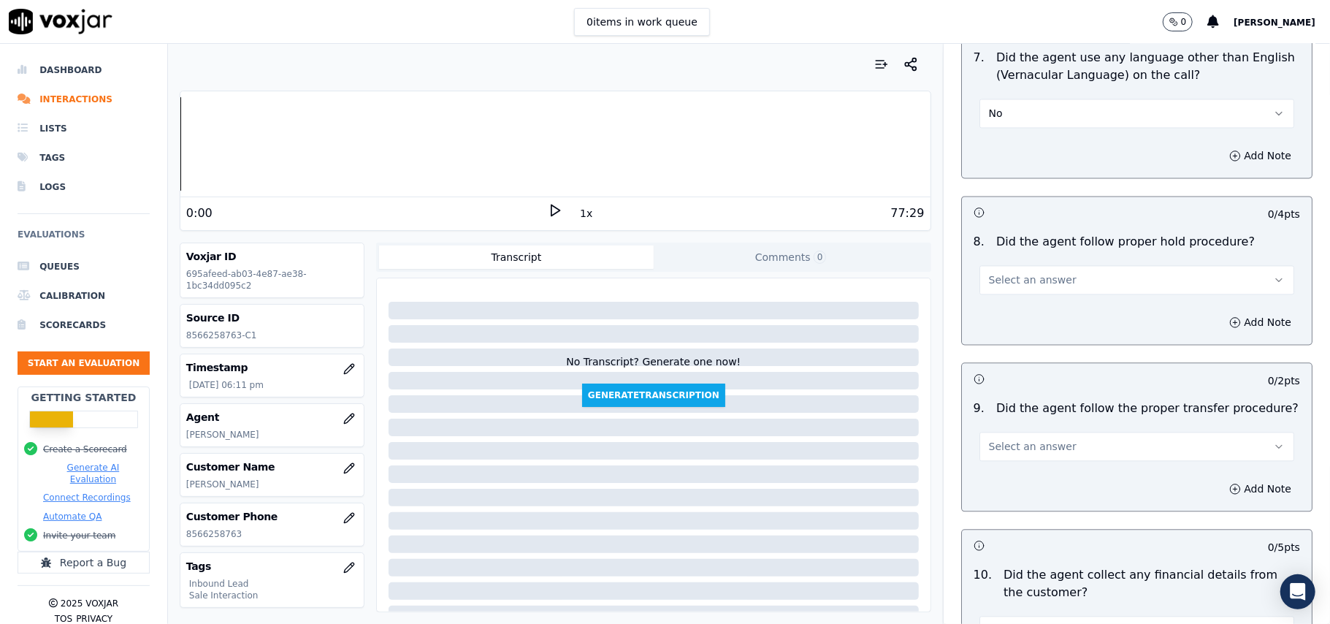
scroll to position [2143, 0]
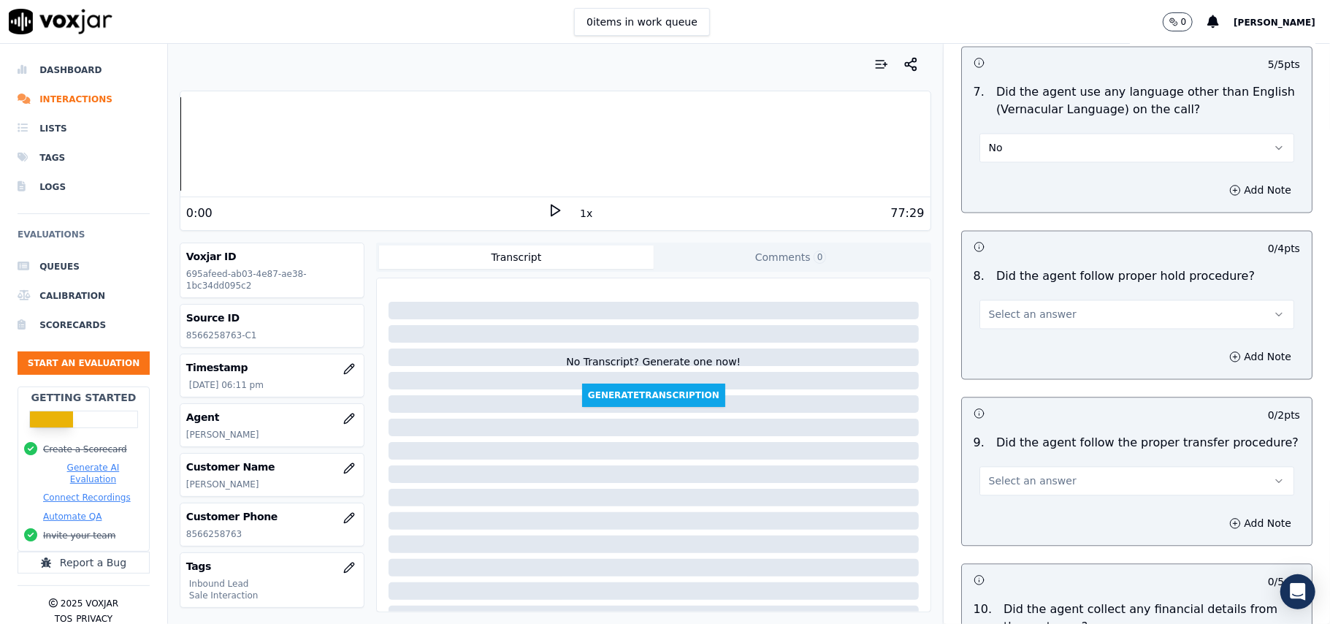
click at [1023, 307] on span "Select an answer" at bounding box center [1033, 314] width 88 height 15
click at [1021, 326] on div "Yes" at bounding box center [1105, 335] width 283 height 23
click at [1007, 473] on span "Select an answer" at bounding box center [1033, 480] width 88 height 15
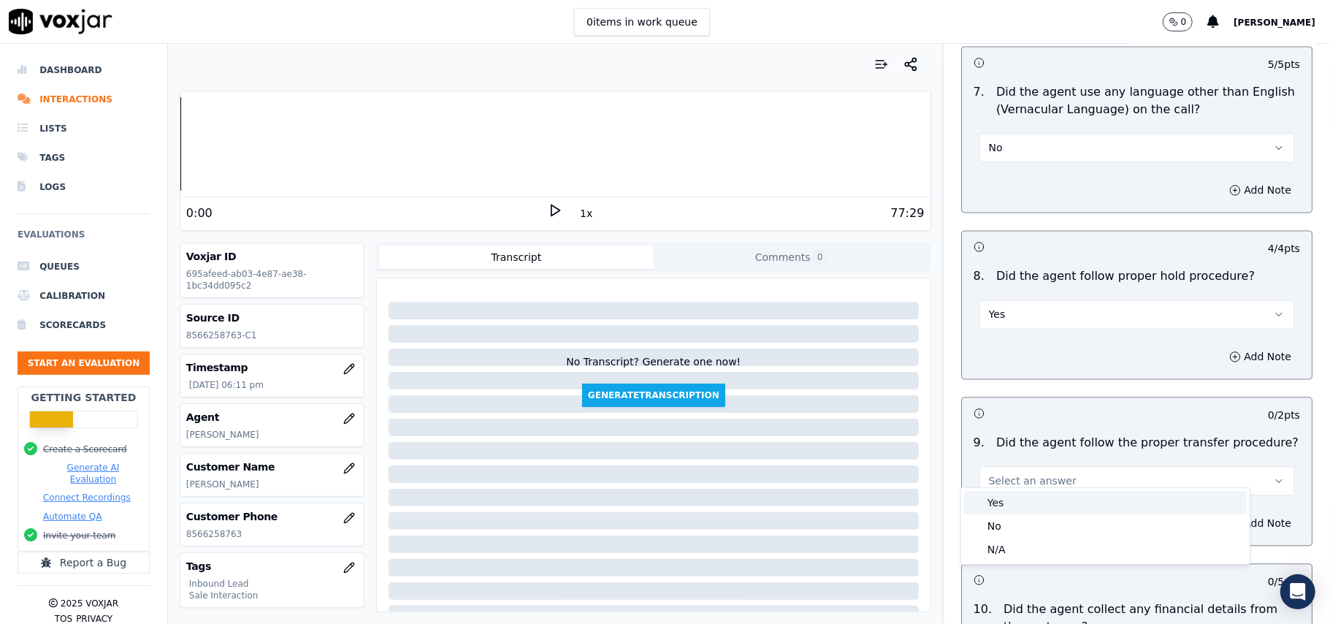
click at [1020, 491] on div "Yes" at bounding box center [1105, 502] width 283 height 23
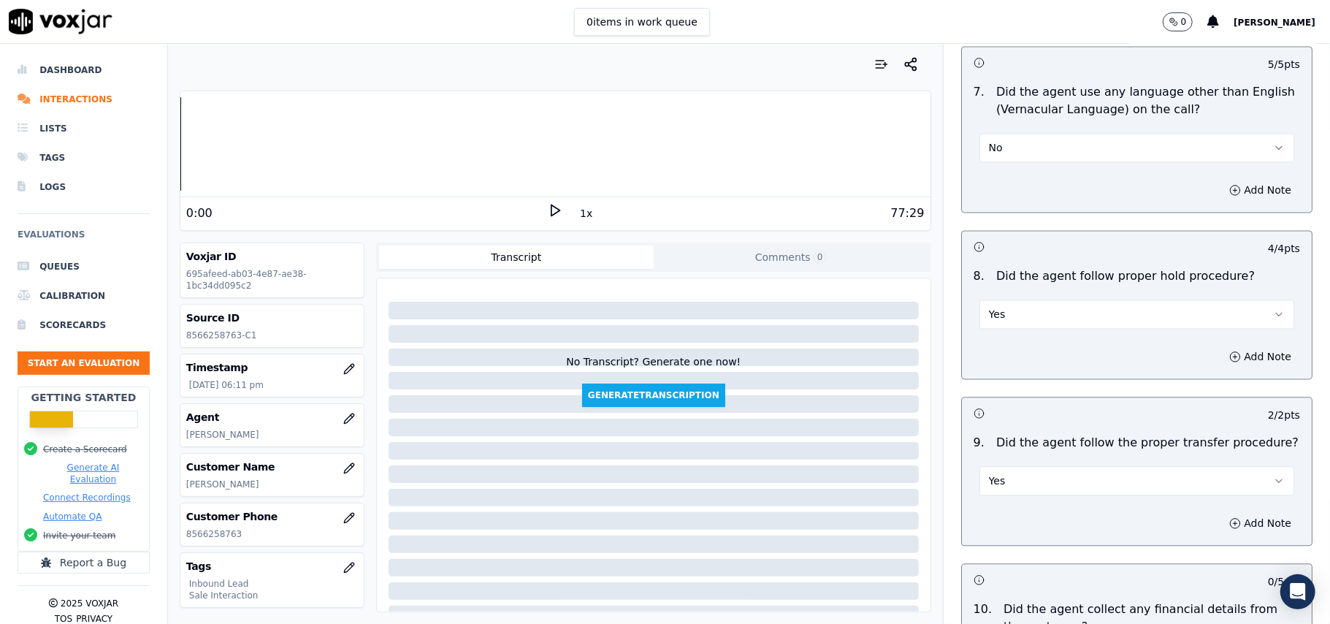
scroll to position [2435, 0]
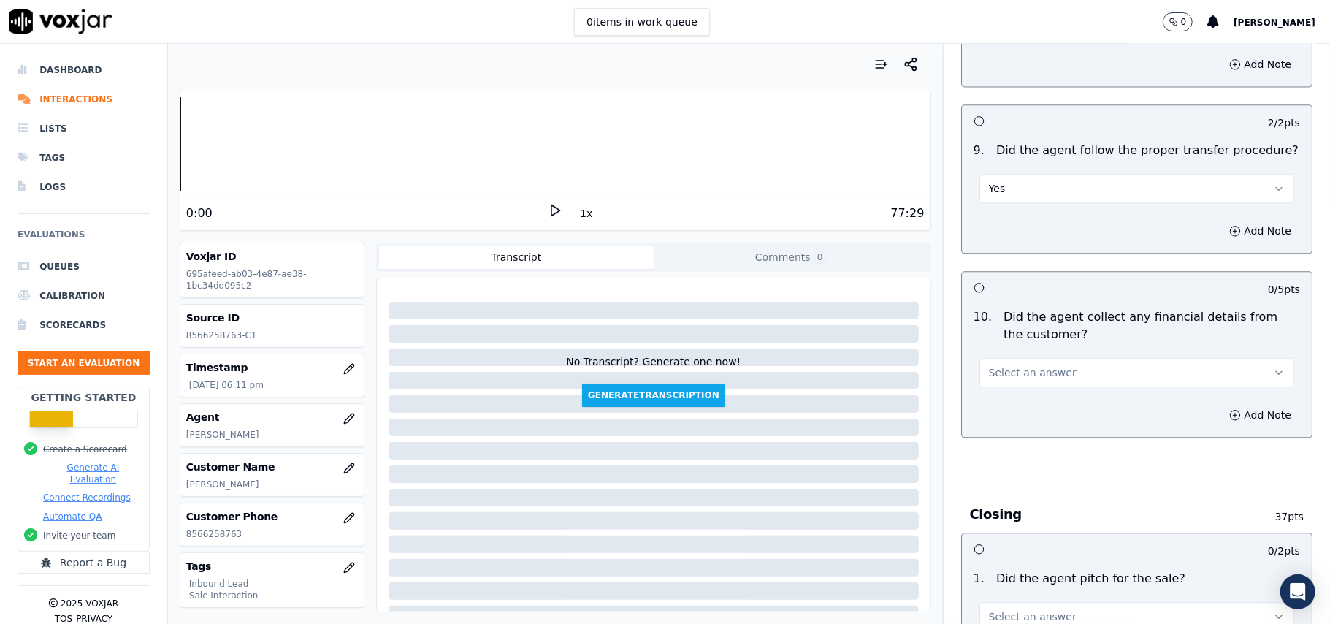
click at [994, 358] on button "Select an answer" at bounding box center [1137, 372] width 315 height 29
click at [1027, 405] on div "Yes" at bounding box center [1105, 395] width 283 height 23
click at [1026, 358] on button "Yes" at bounding box center [1137, 372] width 315 height 29
click at [998, 424] on div "No" at bounding box center [1105, 418] width 283 height 23
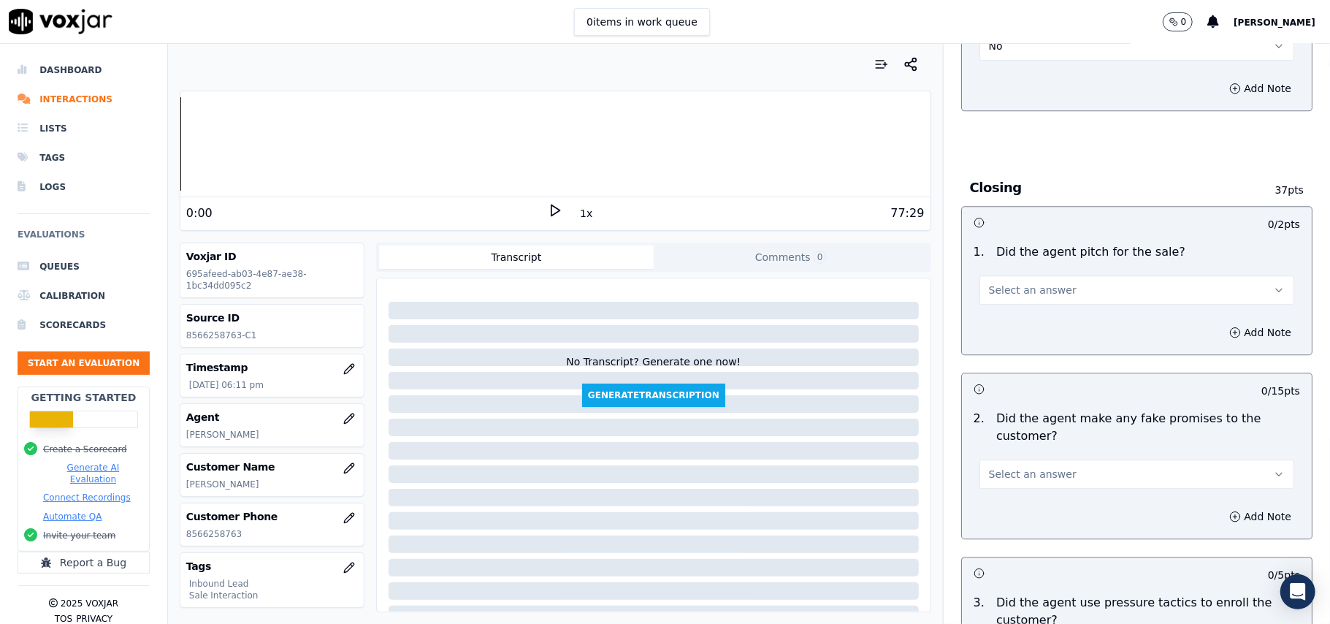
scroll to position [2727, 0]
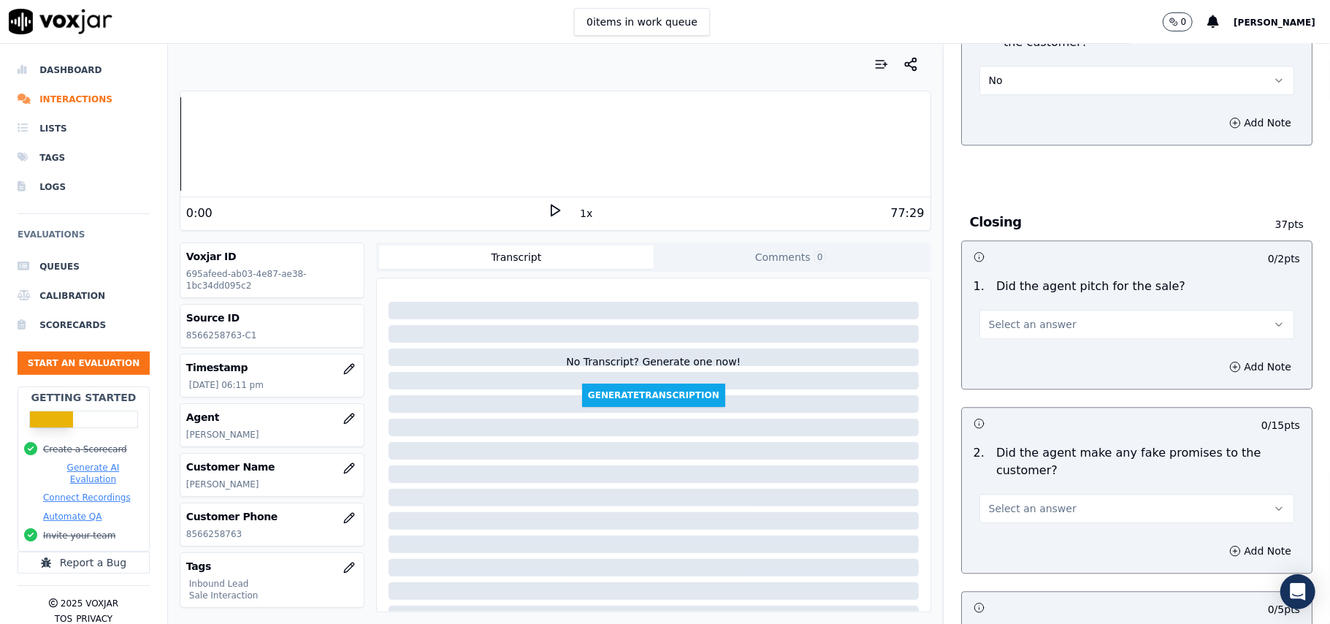
click at [991, 317] on span "Select an answer" at bounding box center [1033, 324] width 88 height 15
click at [986, 355] on div "Yes" at bounding box center [1105, 346] width 283 height 23
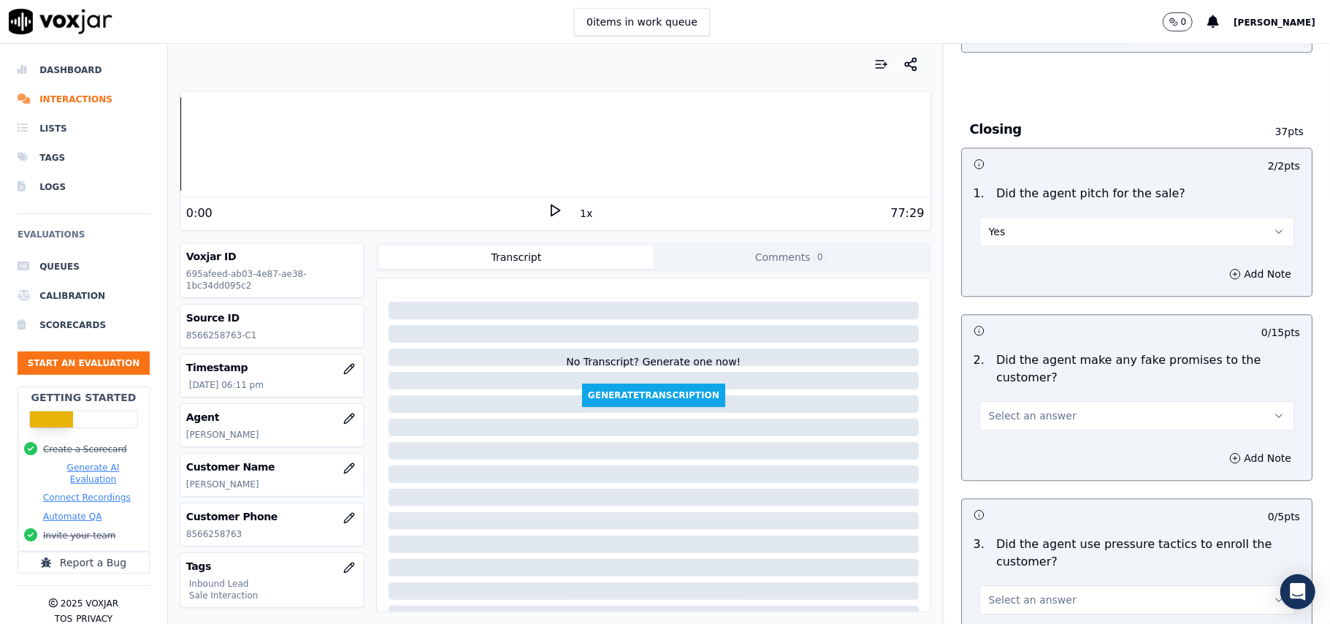
scroll to position [2824, 0]
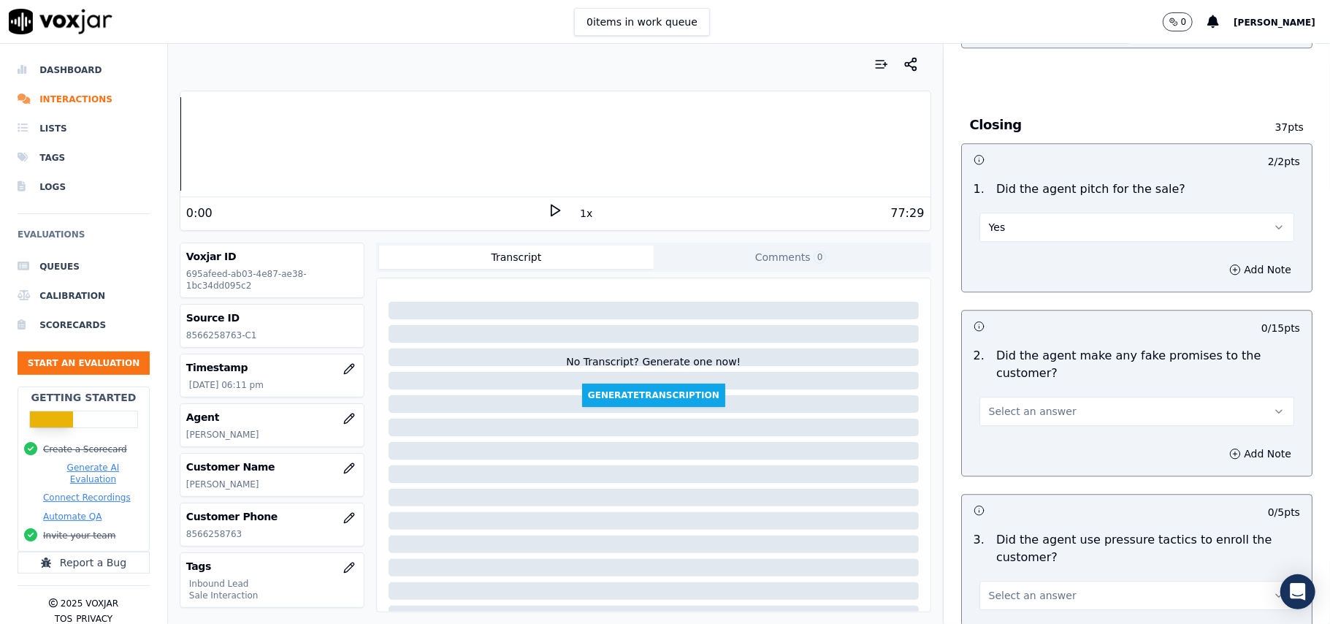
click at [1012, 397] on button "Select an answer" at bounding box center [1137, 411] width 315 height 29
drag, startPoint x: 1033, startPoint y: 460, endPoint x: 1038, endPoint y: 443, distance: 18.3
click at [1032, 460] on div "No" at bounding box center [1105, 457] width 283 height 23
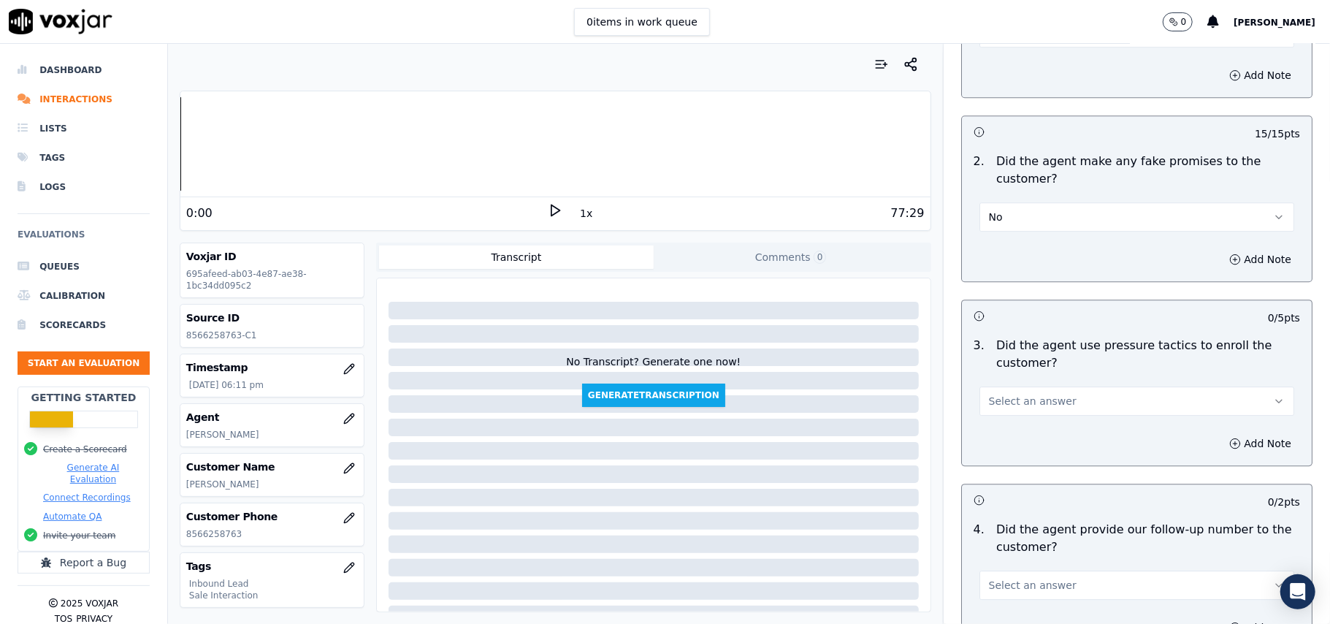
scroll to position [3019, 0]
click at [1030, 398] on span "Select an answer" at bounding box center [1033, 400] width 88 height 15
click at [1026, 437] on div "No" at bounding box center [1105, 447] width 283 height 23
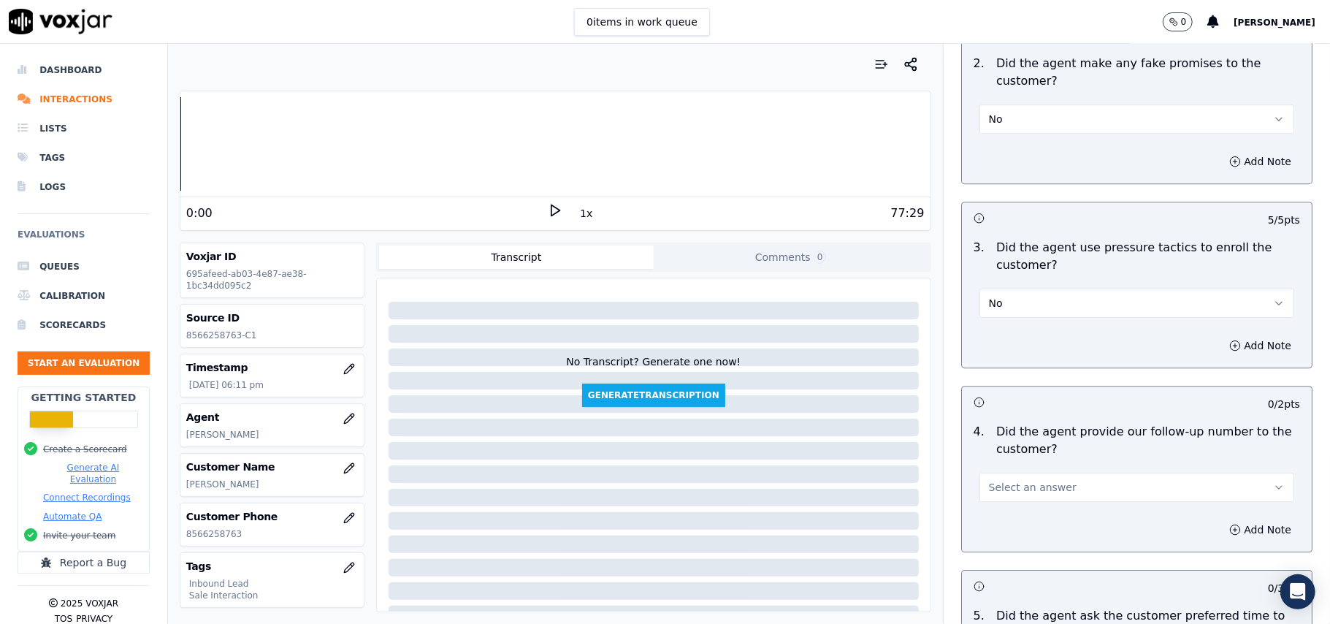
click at [1000, 486] on button "Select an answer" at bounding box center [1137, 487] width 315 height 29
click at [995, 508] on div "Yes" at bounding box center [1105, 511] width 283 height 23
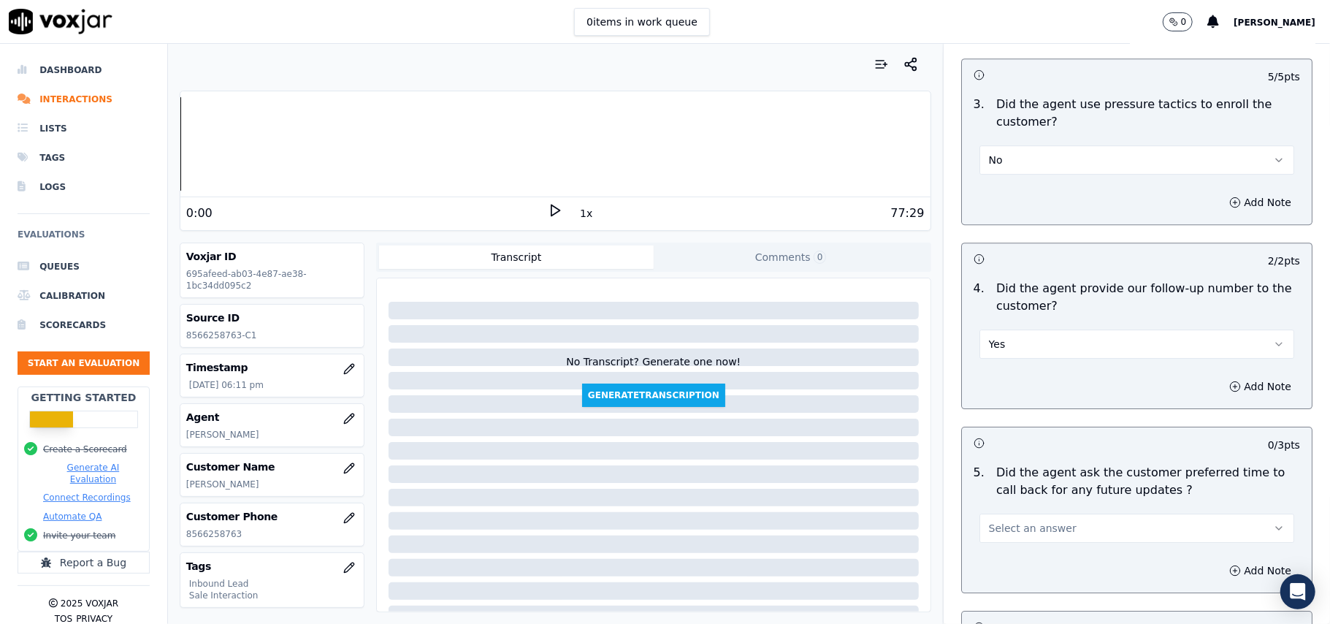
scroll to position [3409, 0]
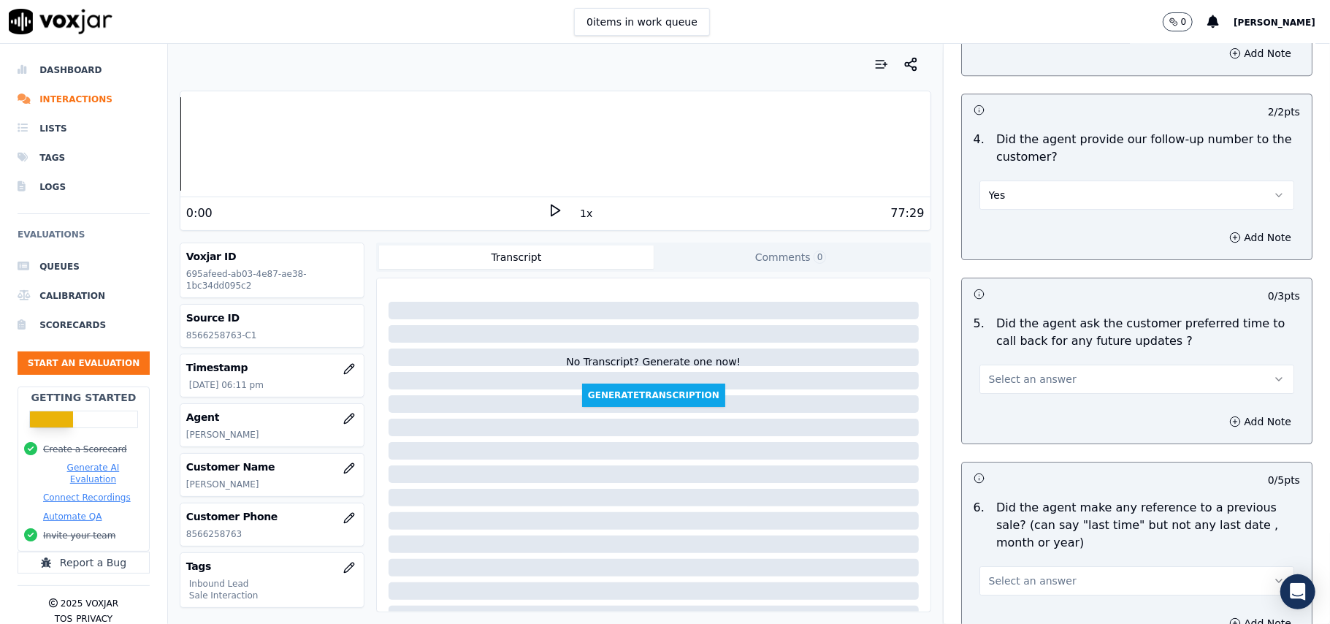
click at [1036, 380] on button "Select an answer" at bounding box center [1137, 379] width 315 height 29
click at [1027, 424] on div "No" at bounding box center [1105, 427] width 283 height 23
click at [1048, 375] on button "No" at bounding box center [1137, 379] width 315 height 29
click at [1038, 401] on div "Yes" at bounding box center [1105, 403] width 283 height 23
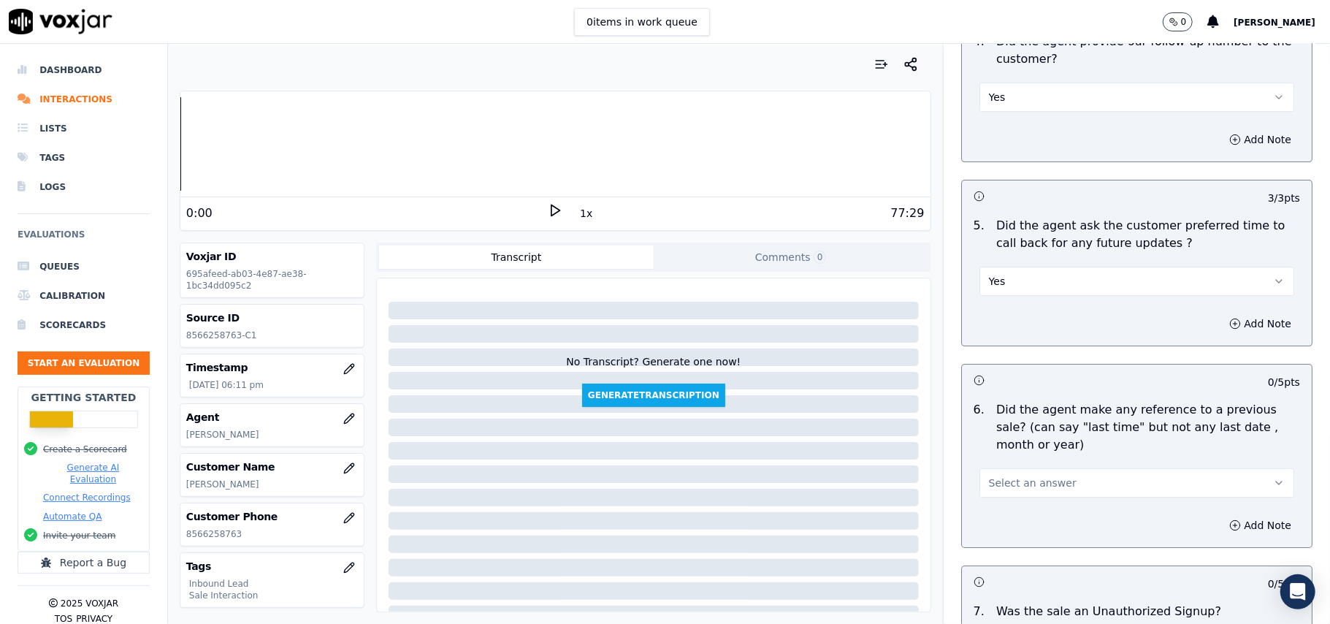
scroll to position [3604, 0]
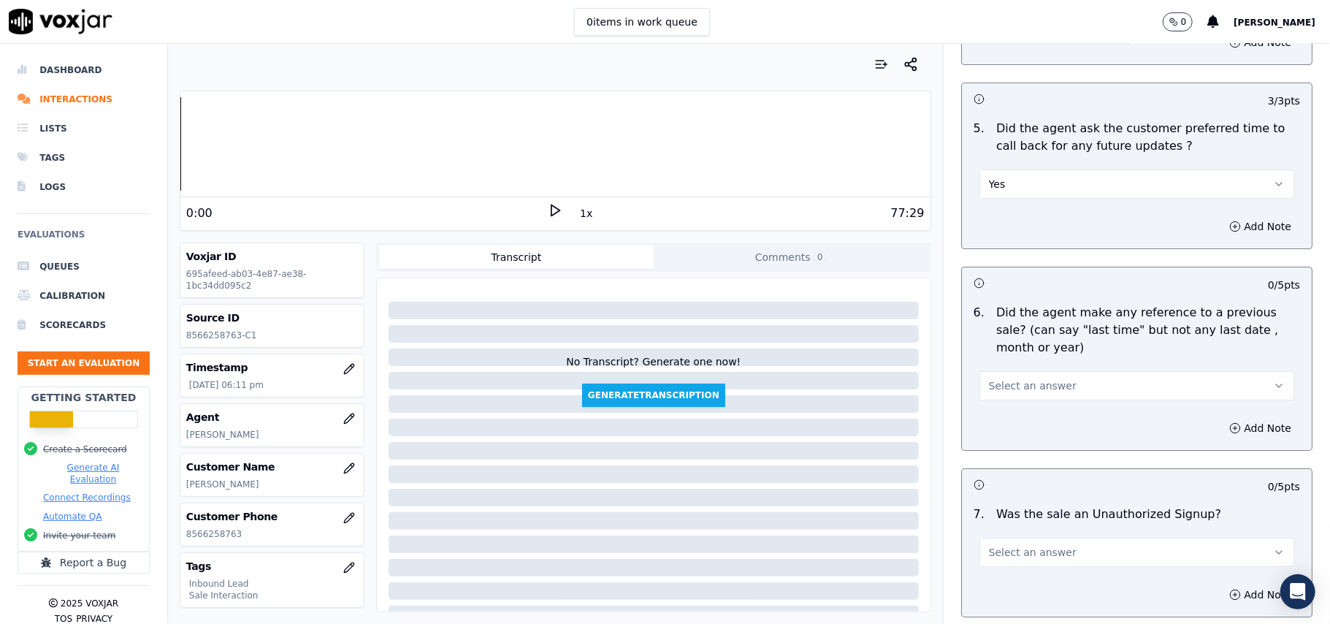
drag, startPoint x: 1000, startPoint y: 384, endPoint x: 1001, endPoint y: 392, distance: 8.8
click at [1000, 386] on button "Select an answer" at bounding box center [1137, 385] width 315 height 29
click at [1003, 425] on div "No" at bounding box center [1105, 434] width 283 height 23
click at [1032, 538] on button "Select an answer" at bounding box center [1137, 552] width 315 height 29
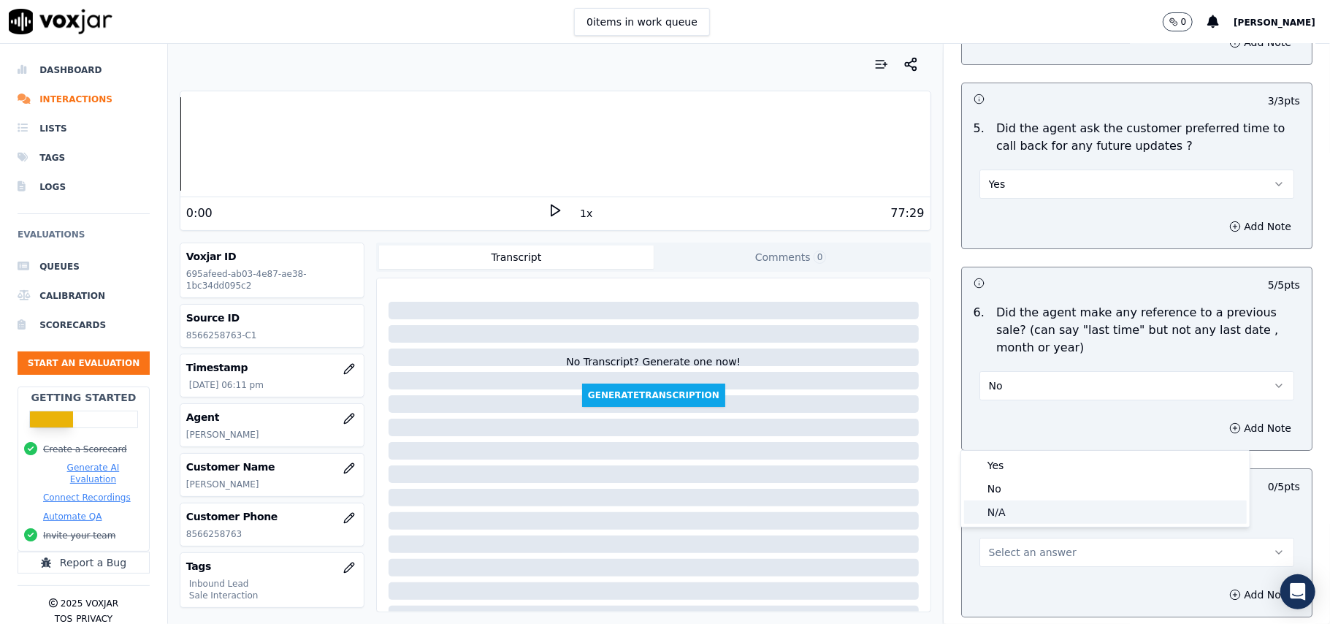
click at [1005, 500] on div "N/A" at bounding box center [1105, 511] width 283 height 23
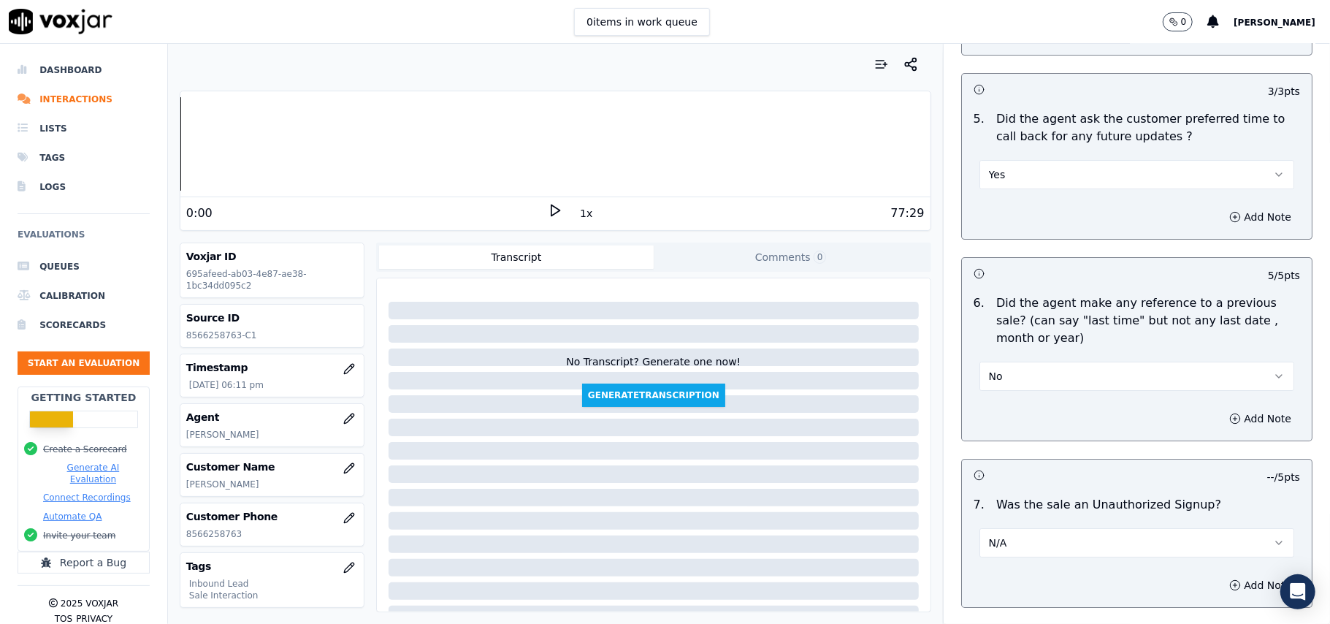
scroll to position [3721, 0]
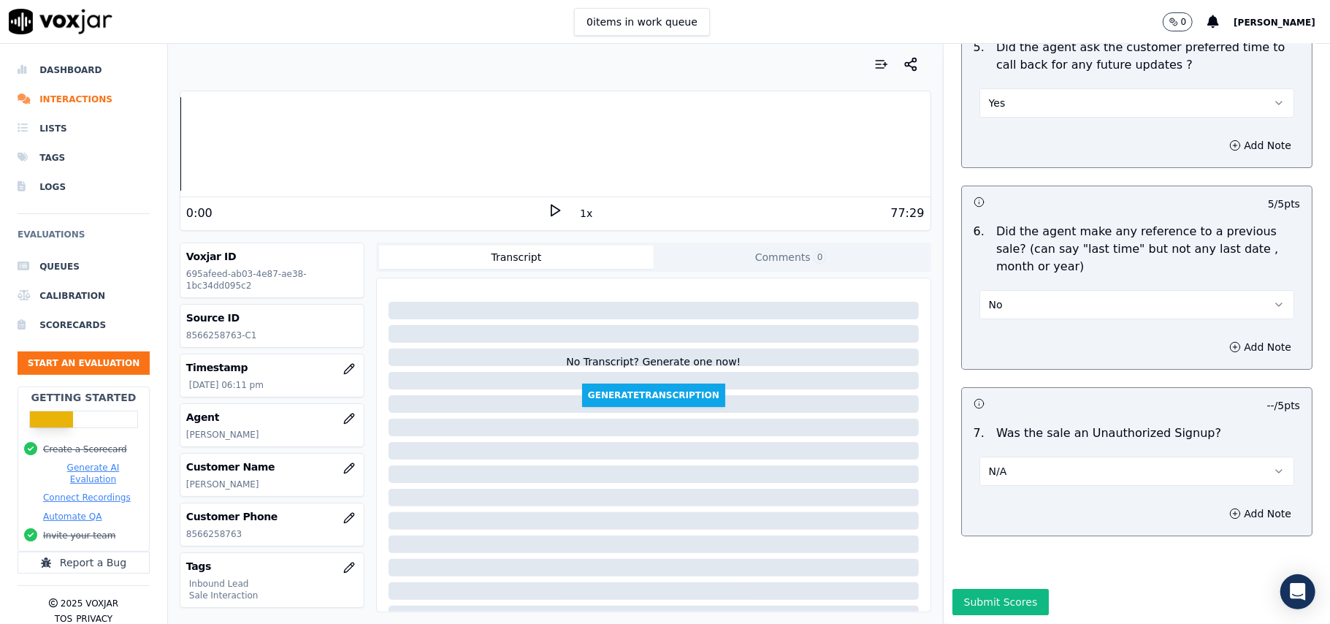
click at [1018, 492] on div "Add Note" at bounding box center [1137, 514] width 350 height 44
click at [1023, 457] on button "N/A" at bounding box center [1137, 471] width 315 height 29
click at [1018, 473] on div "No" at bounding box center [1105, 483] width 283 height 23
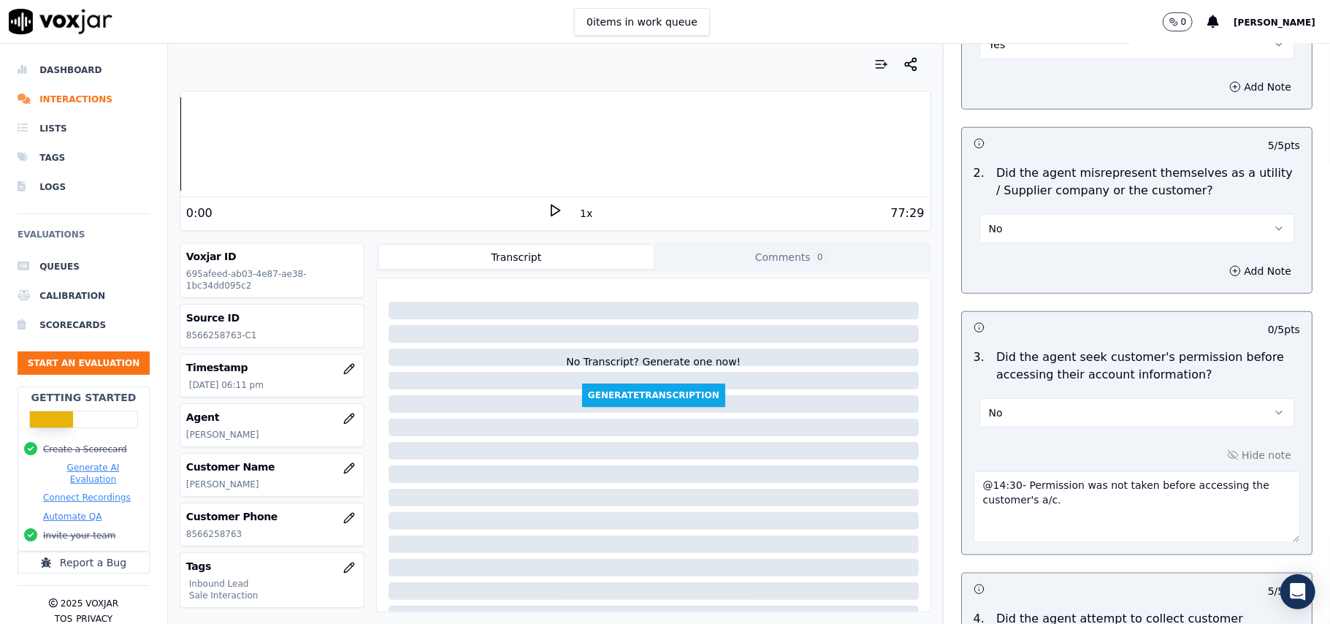
scroll to position [1189, 0]
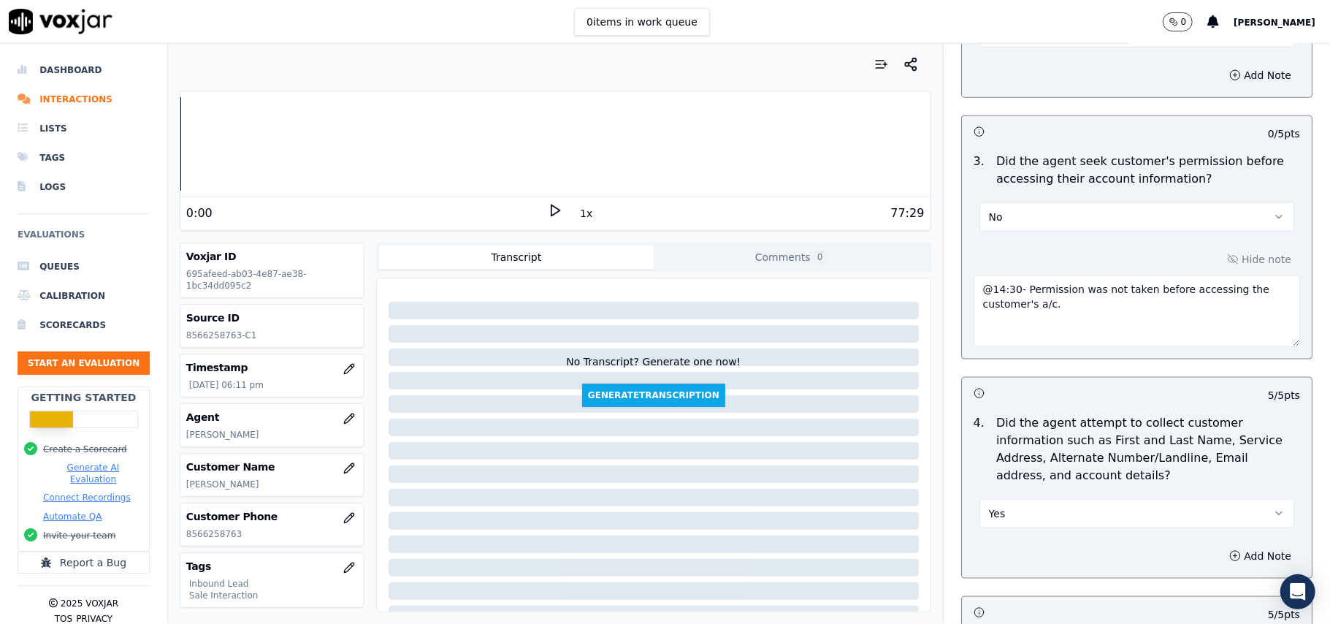
click at [974, 295] on textarea "@14:30- Permission was not taken before accessing the customer's a/c." at bounding box center [1137, 311] width 327 height 72
click at [1007, 298] on textarea "@14:30- Permission was not taken before accessing the customer's a/c." at bounding box center [1137, 311] width 327 height 72
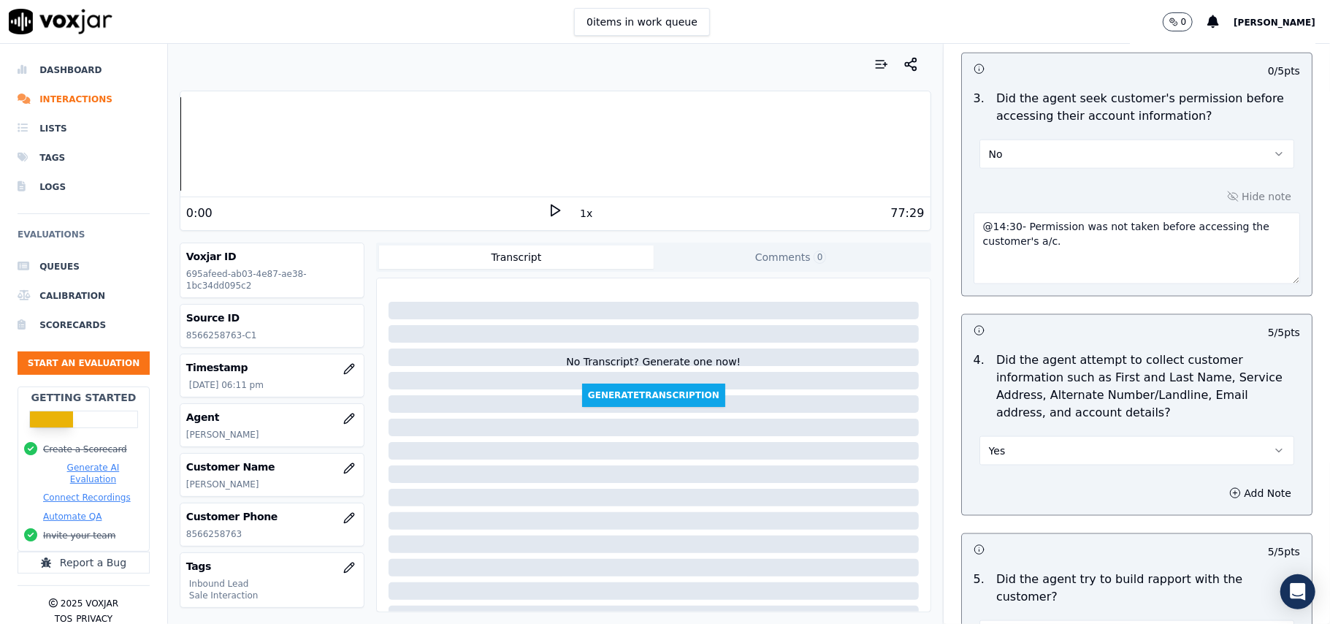
scroll to position [1286, 0]
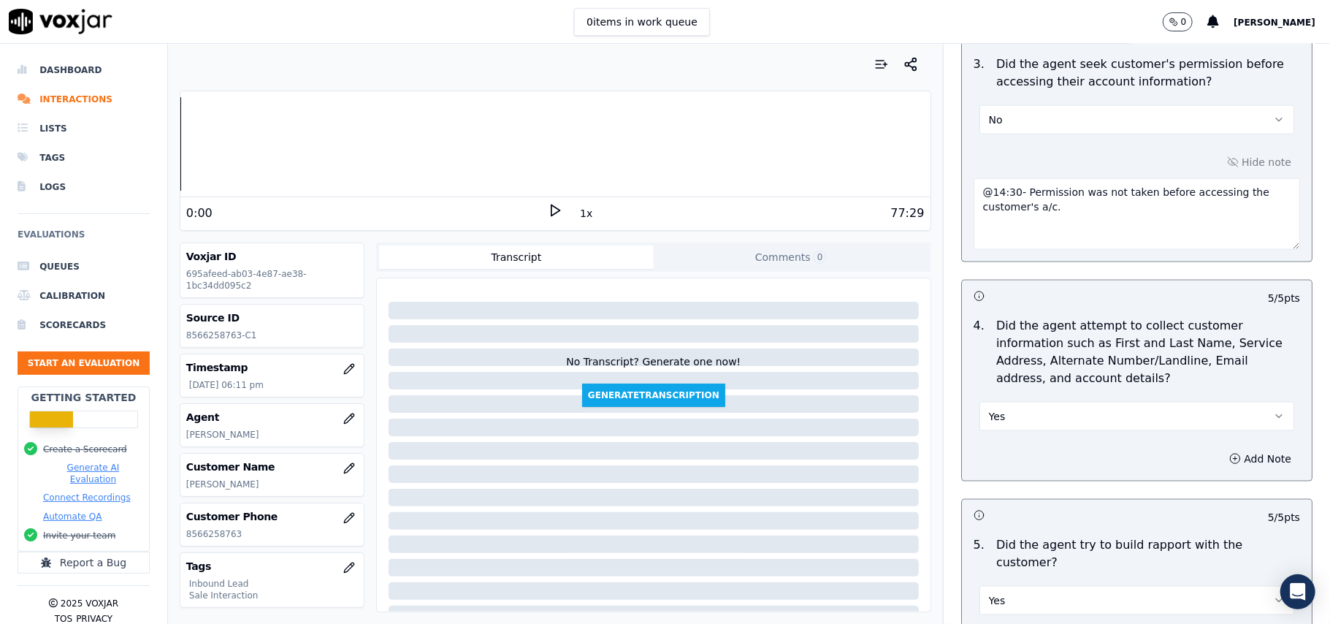
paste textarea "Call ID: 134931"
click at [1064, 235] on textarea "Call ID: 134931 @14:30- Permission was not taken before accessing the customer'…" at bounding box center [1137, 214] width 327 height 72
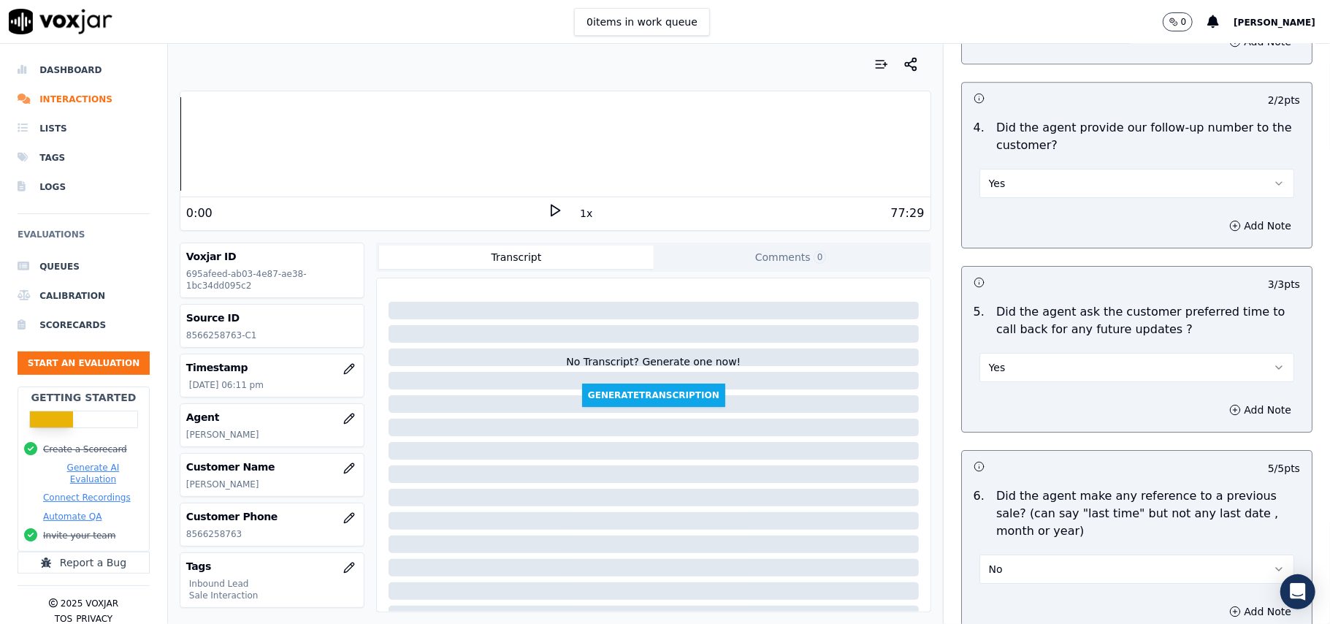
scroll to position [3721, 0]
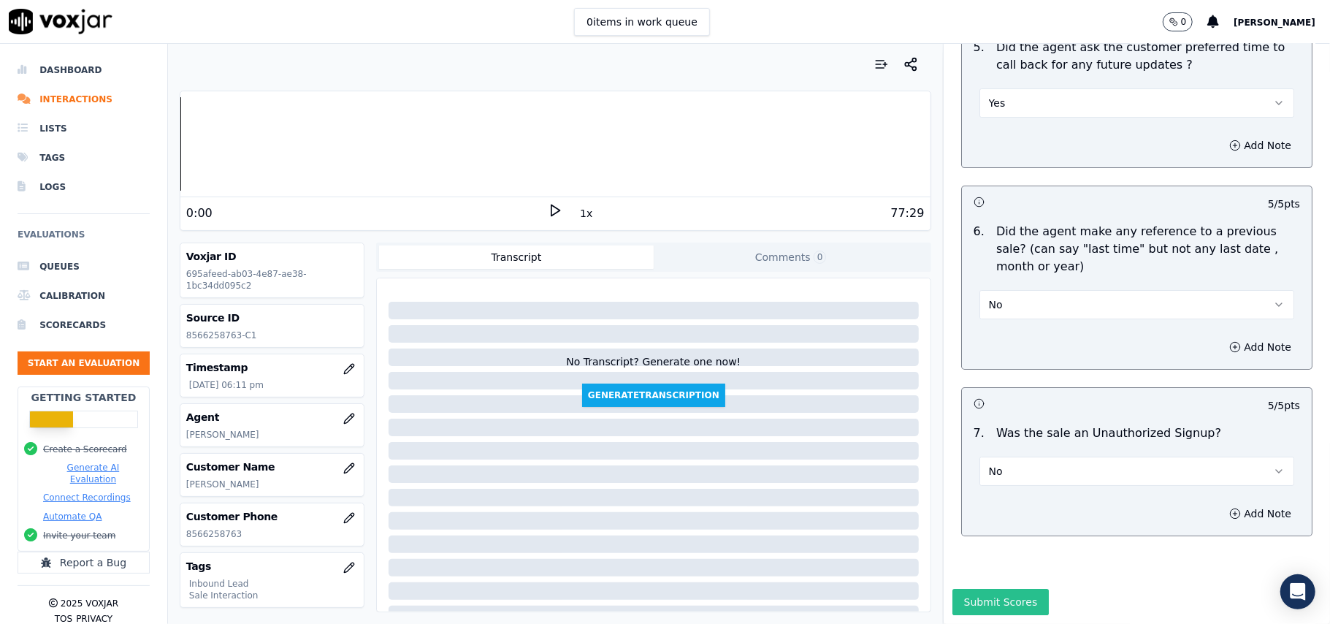
type textarea "Call ID: 134931 @14:30- Permission was not taken before accessing the customer'…"
click at [977, 589] on button "Submit Scores" at bounding box center [1001, 602] width 97 height 26
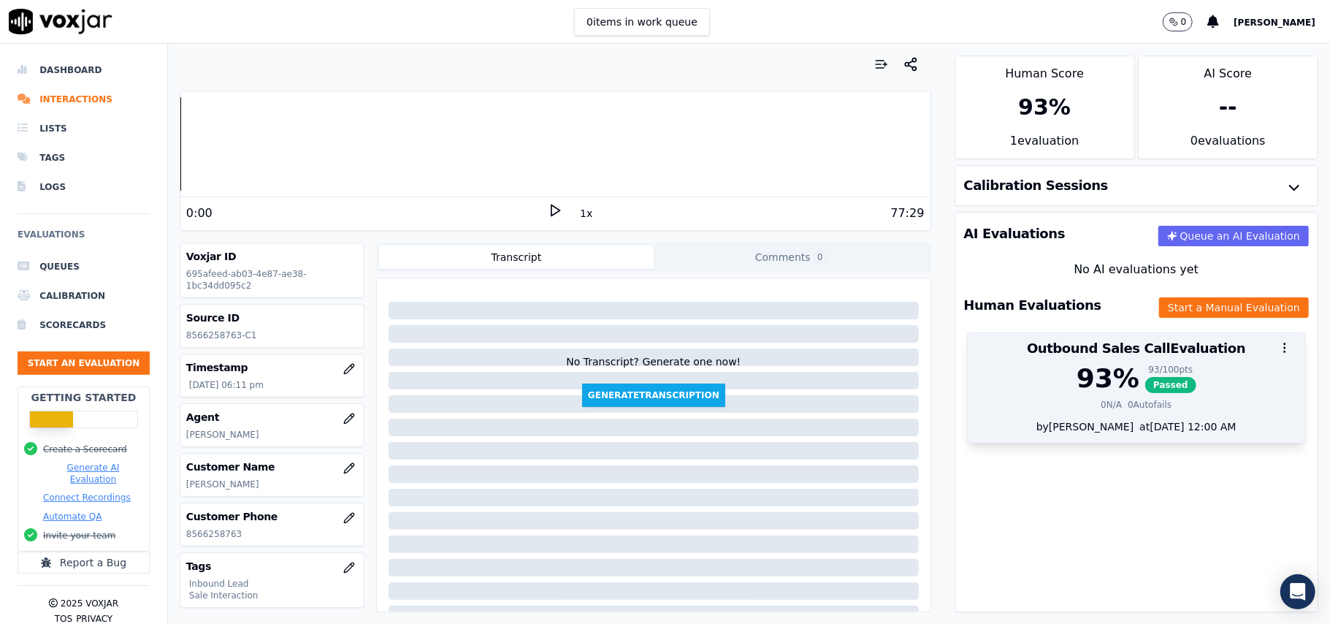
click at [1087, 393] on div "93 %" at bounding box center [1108, 378] width 63 height 29
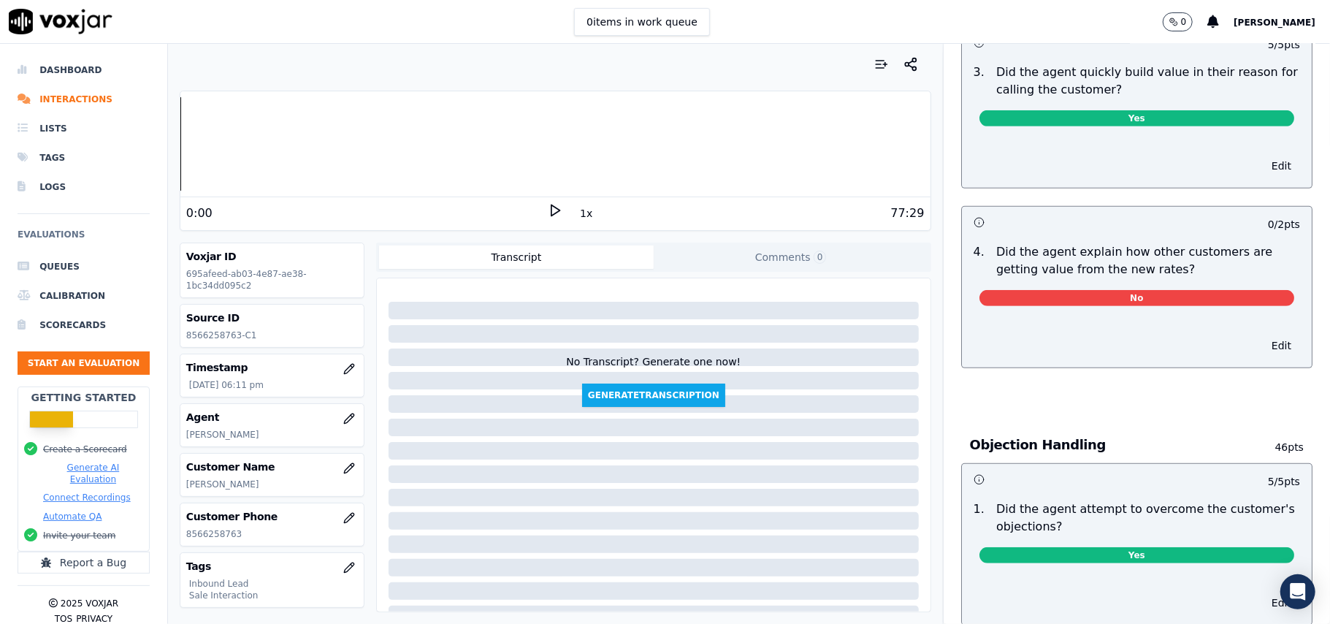
scroll to position [487, 0]
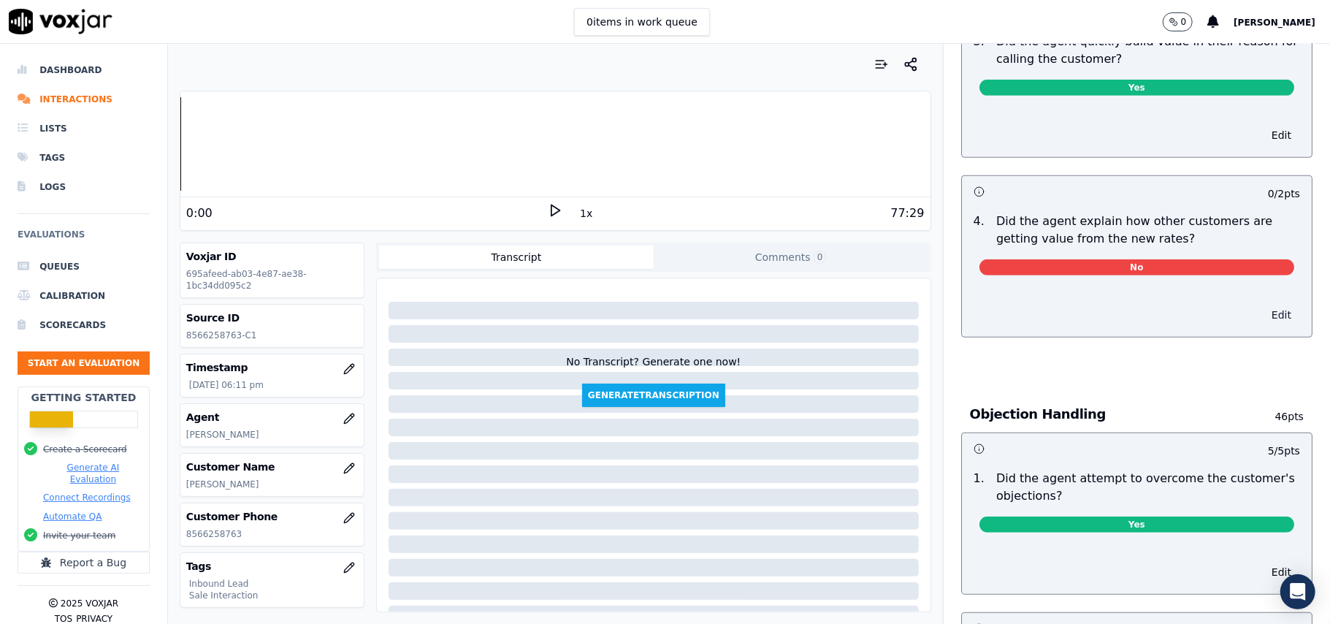
click at [1263, 314] on button "Edit" at bounding box center [1281, 315] width 37 height 20
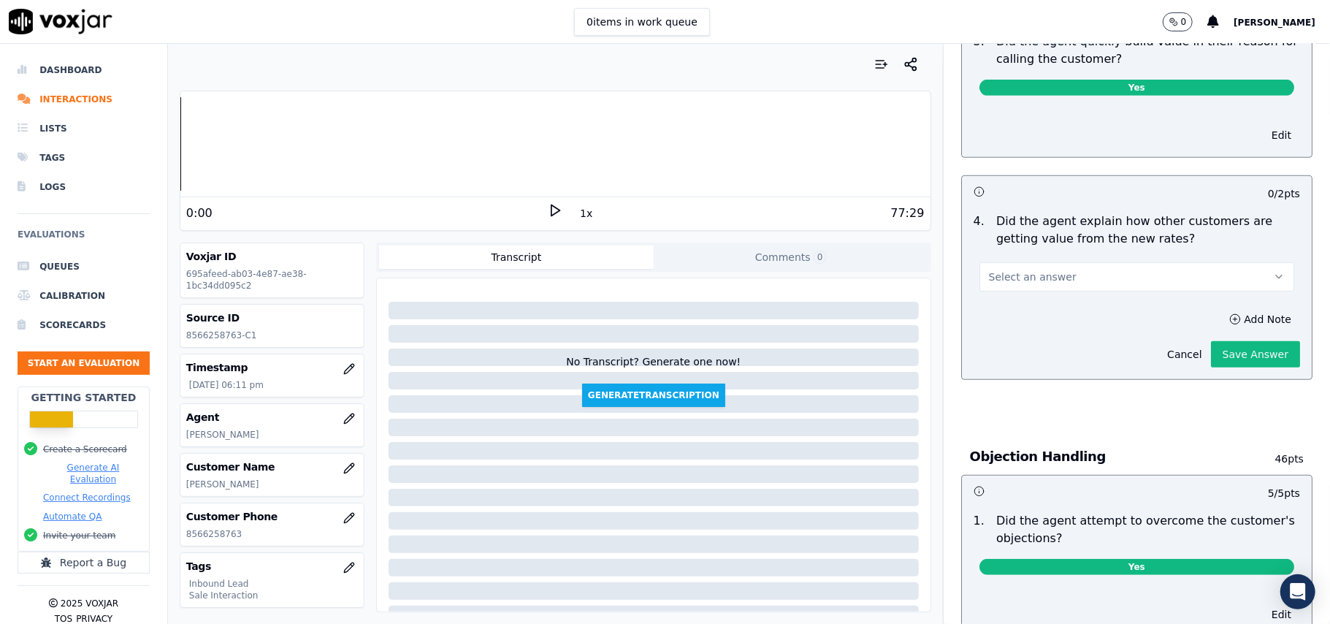
click at [1119, 286] on button "Select an answer" at bounding box center [1137, 276] width 315 height 29
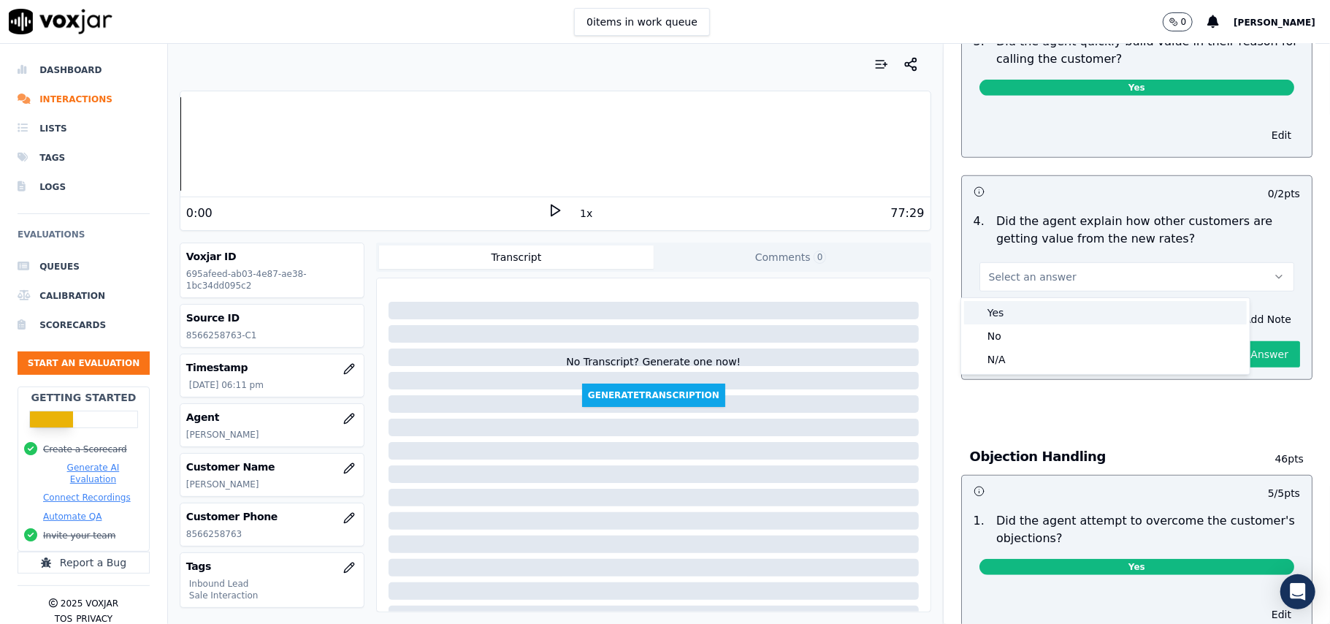
click at [1061, 319] on div "Yes" at bounding box center [1105, 312] width 283 height 23
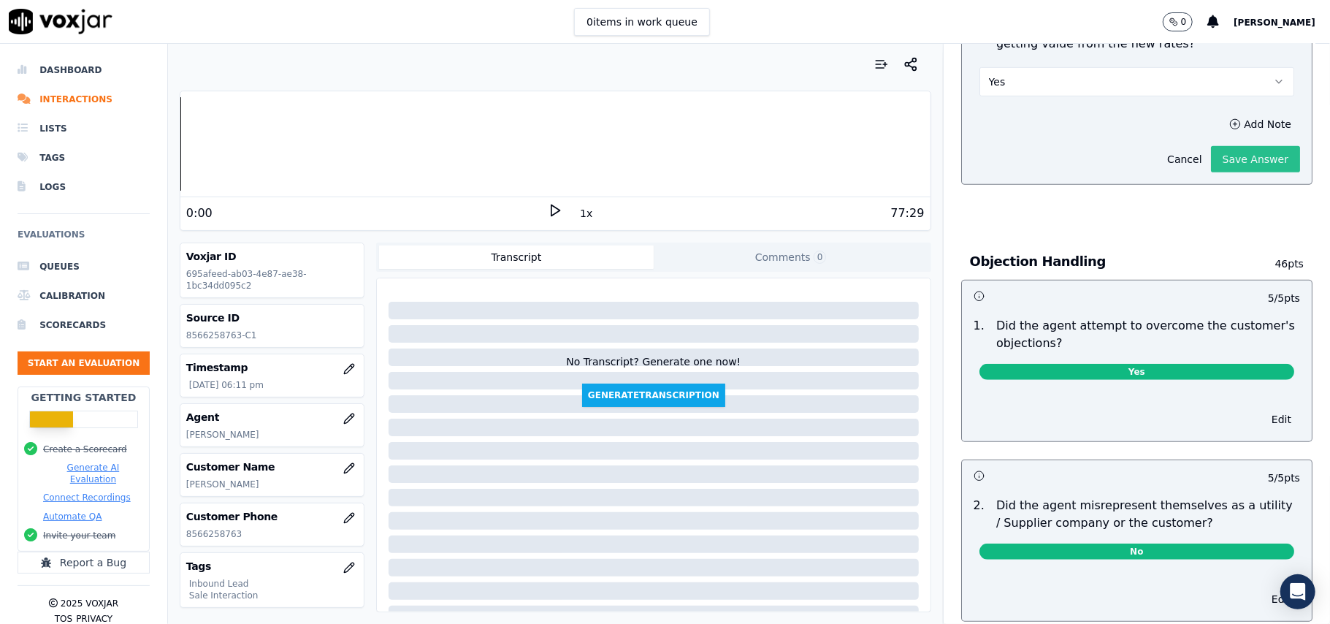
click at [1223, 153] on button "Save Answer" at bounding box center [1255, 159] width 89 height 26
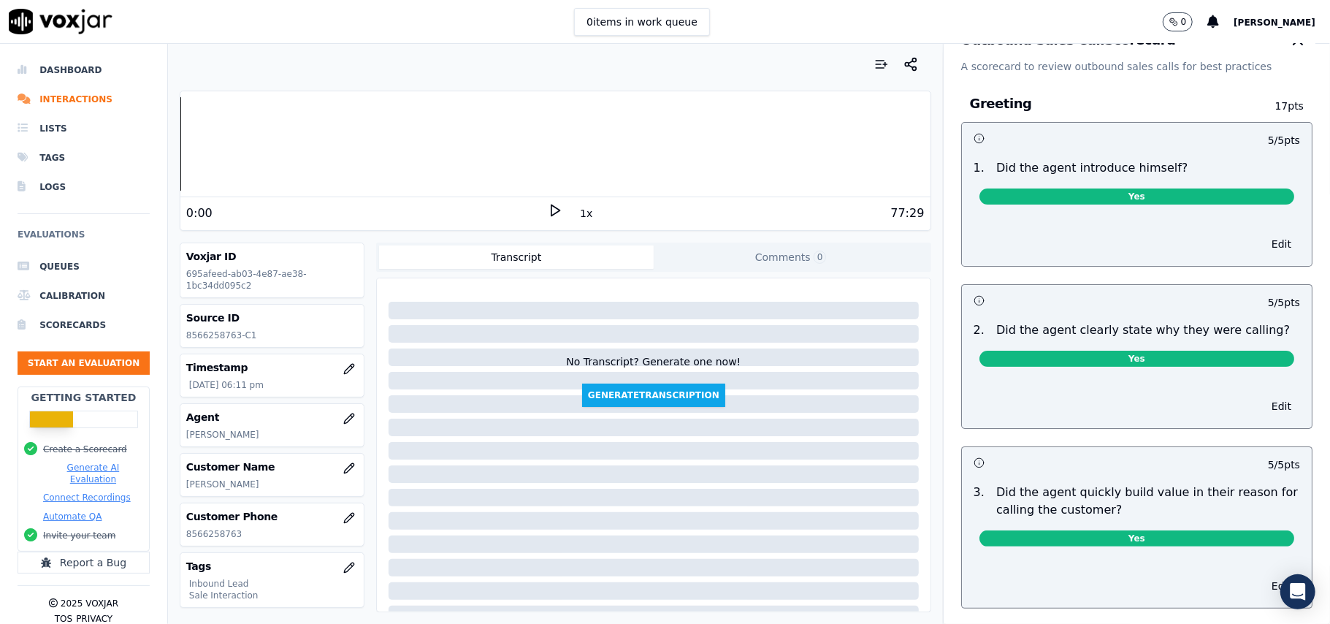
scroll to position [0, 0]
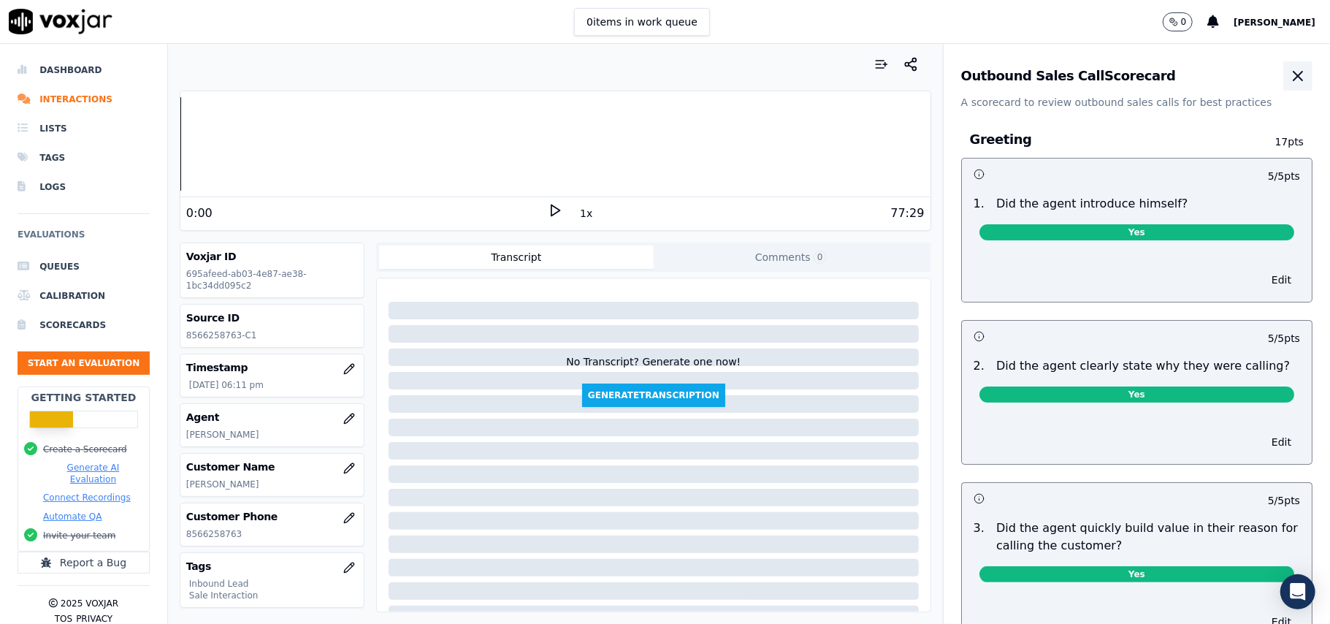
click at [1289, 69] on icon "button" at bounding box center [1298, 76] width 18 height 18
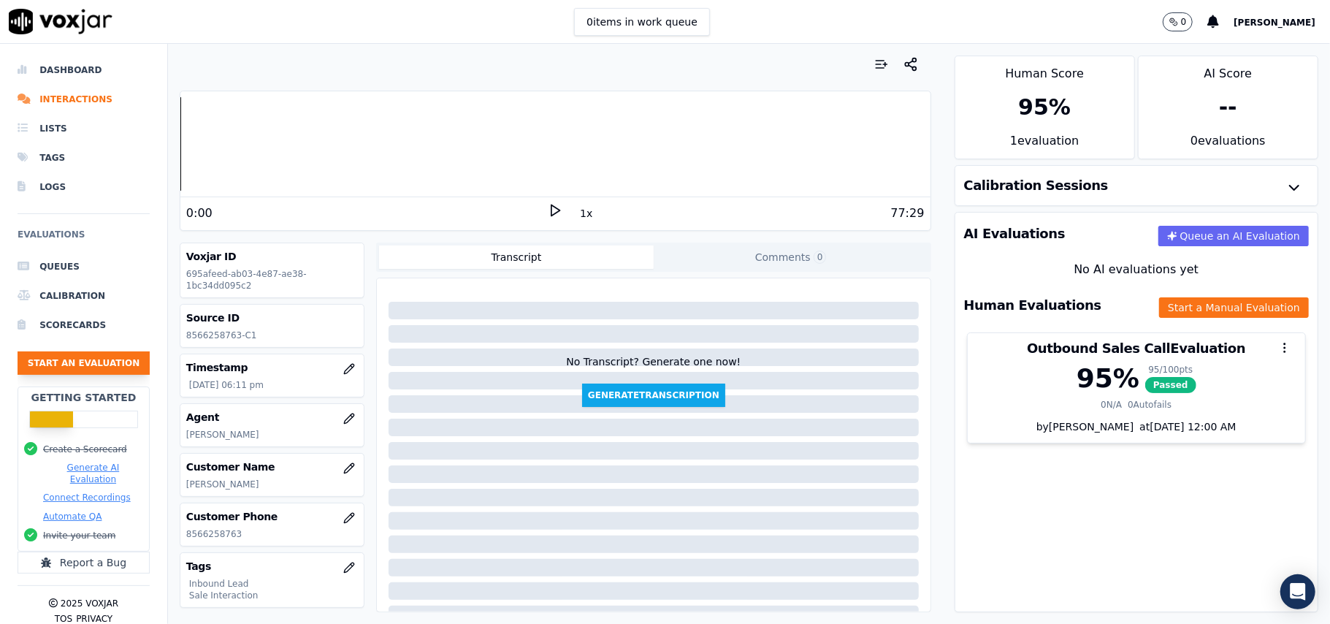
click at [88, 366] on button "Start an Evaluation" at bounding box center [84, 362] width 132 height 23
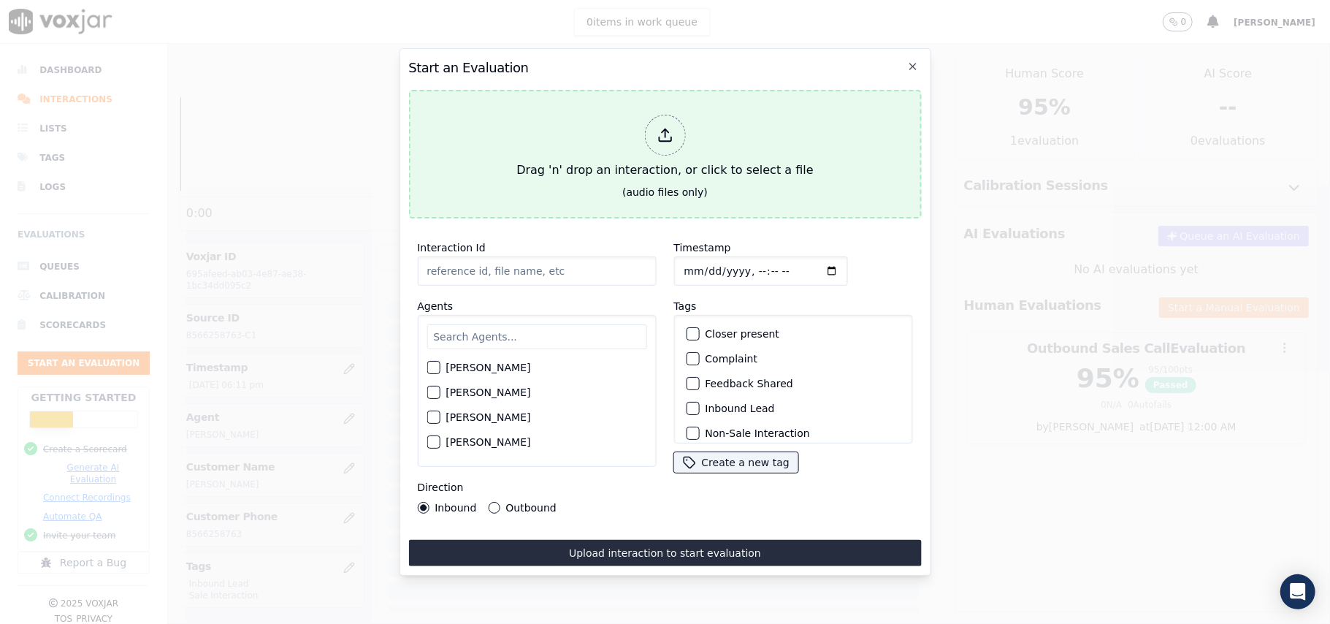
click at [653, 131] on div at bounding box center [664, 135] width 41 height 41
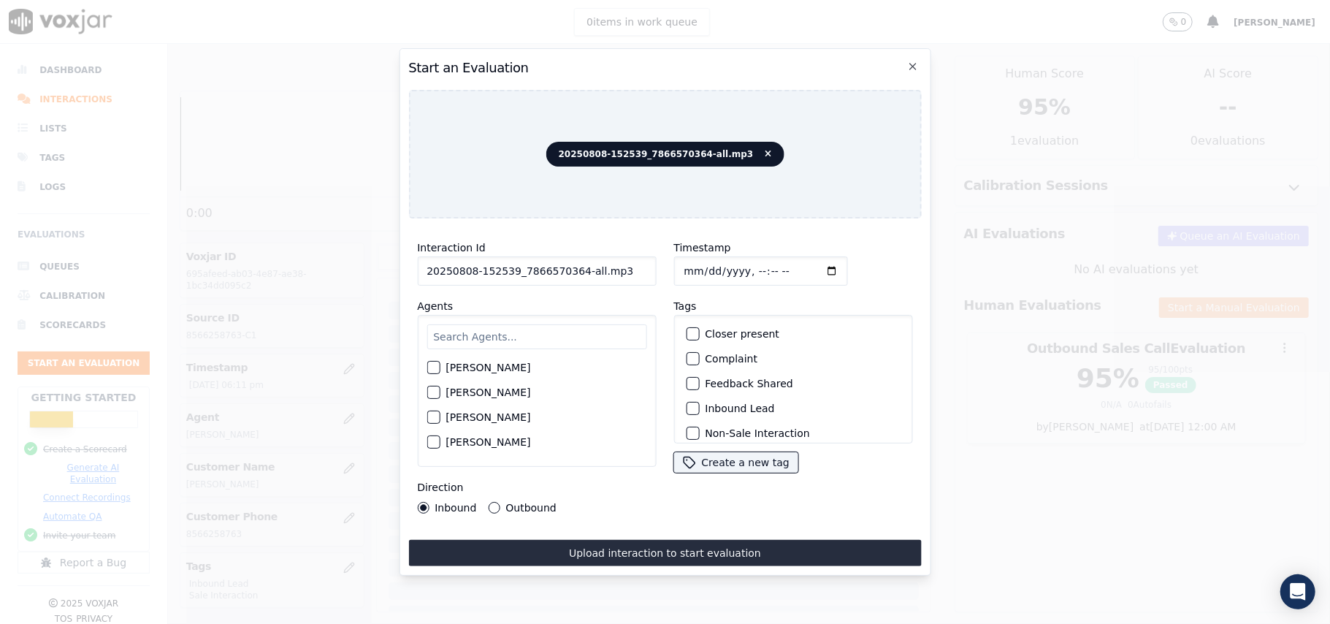
drag, startPoint x: 626, startPoint y: 267, endPoint x: 571, endPoint y: 267, distance: 54.8
click at [571, 267] on input "20250808-152539_7866570364-all.mp3" at bounding box center [536, 270] width 239 height 29
type input "20250808-152539_7866570364-C1"
click at [700, 256] on input "Timestamp" at bounding box center [761, 270] width 174 height 29
type input "2025-08-08T19:03"
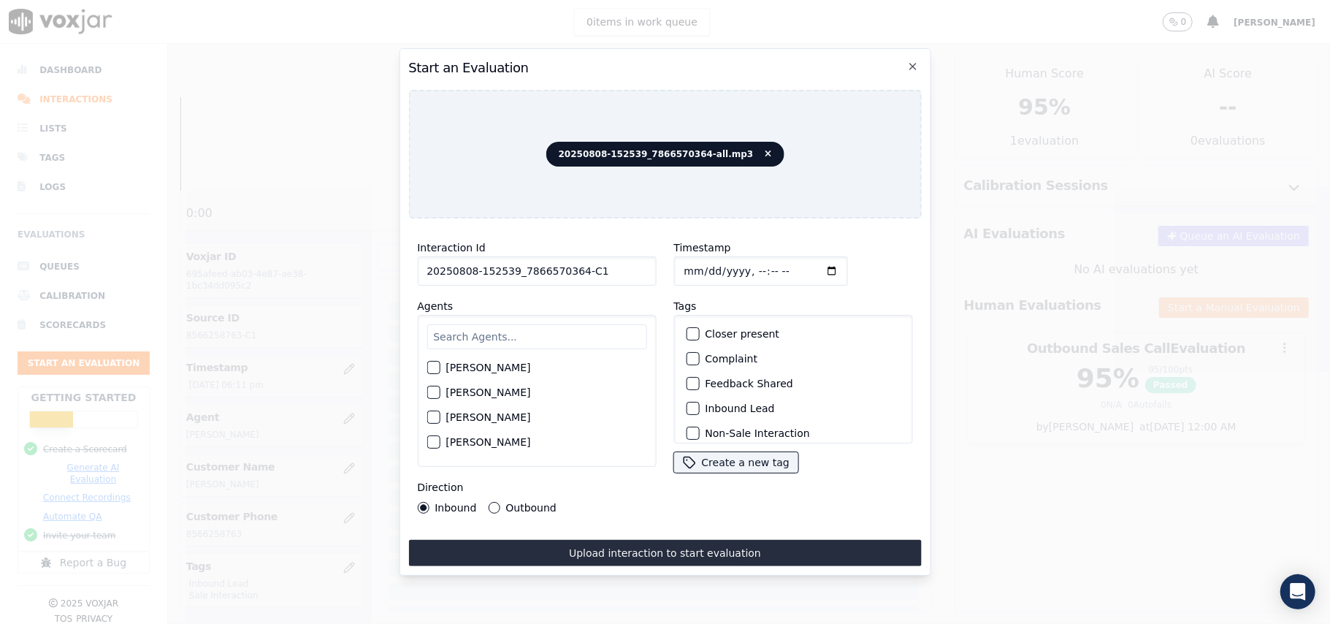
click at [557, 316] on div "Harry Roy Aaron Biswas Alex Akhtar Allen Alam Andrew Anwar Anna Das Annie Singh…" at bounding box center [536, 391] width 239 height 152
click at [535, 324] on input "text" at bounding box center [537, 336] width 220 height 25
type input "Rick"
click at [439, 365] on button "Ricky Singh" at bounding box center [433, 371] width 13 height 13
click at [687, 403] on div "button" at bounding box center [692, 408] width 10 height 10
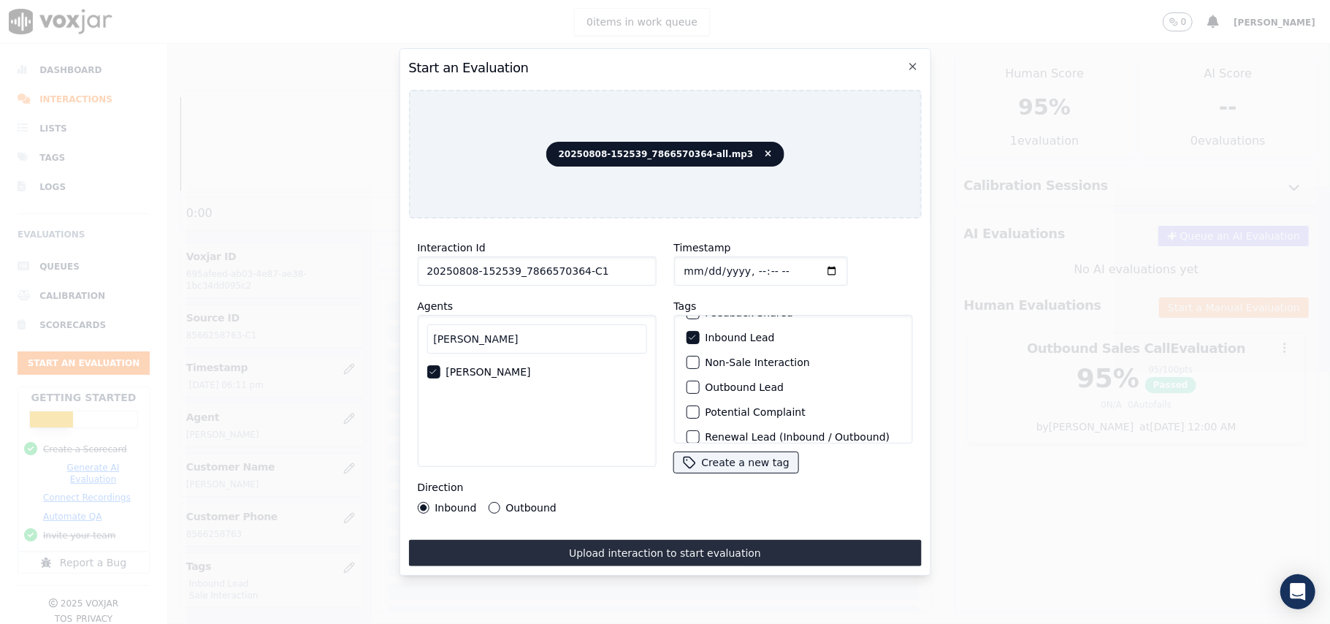
scroll to position [127, 0]
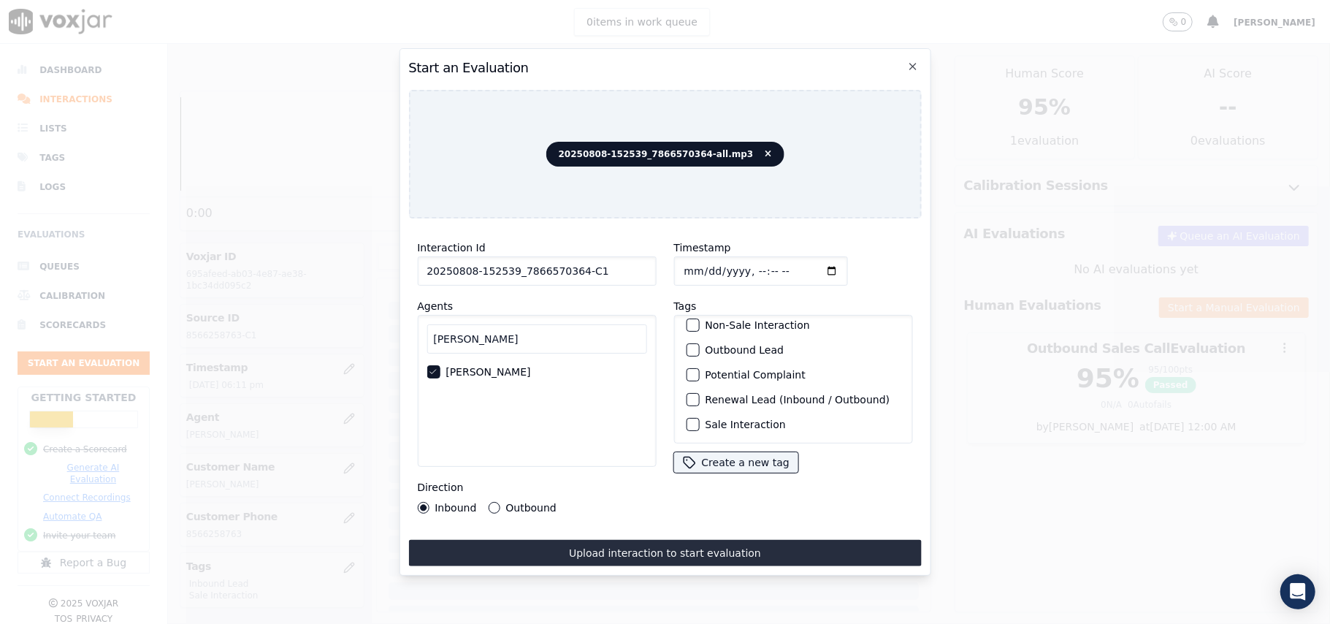
click at [687, 419] on div "button" at bounding box center [692, 424] width 10 height 10
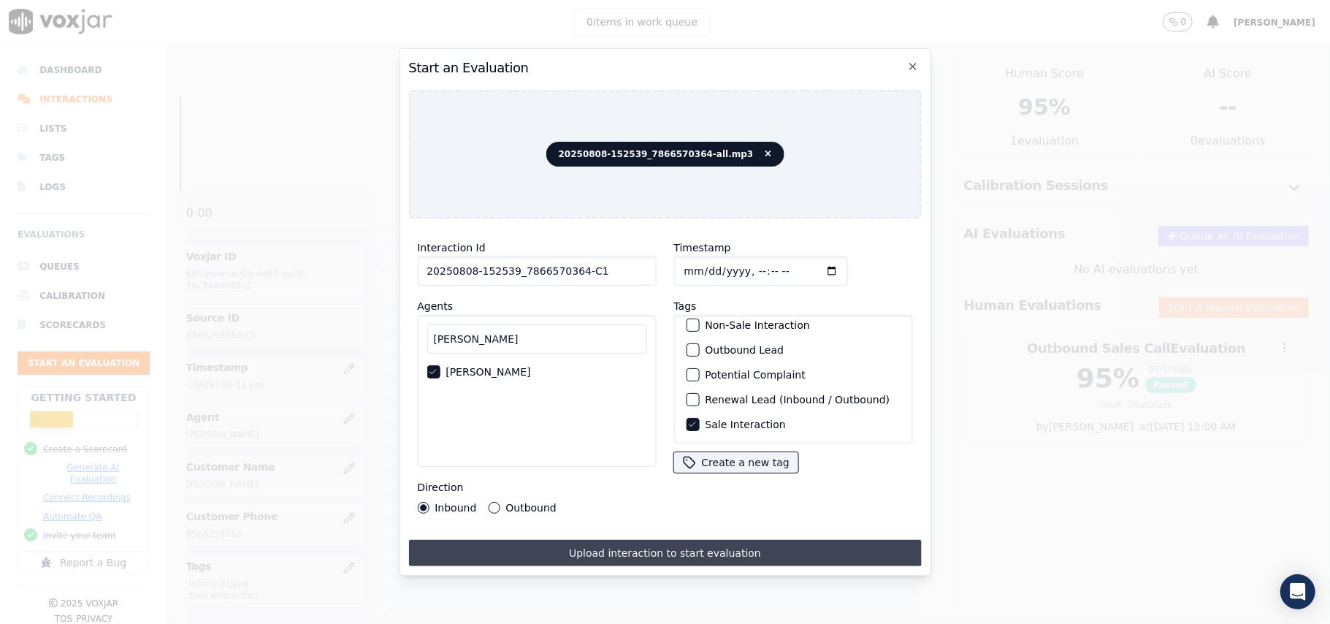
click at [501, 548] on button "Upload interaction to start evaluation" at bounding box center [664, 553] width 513 height 26
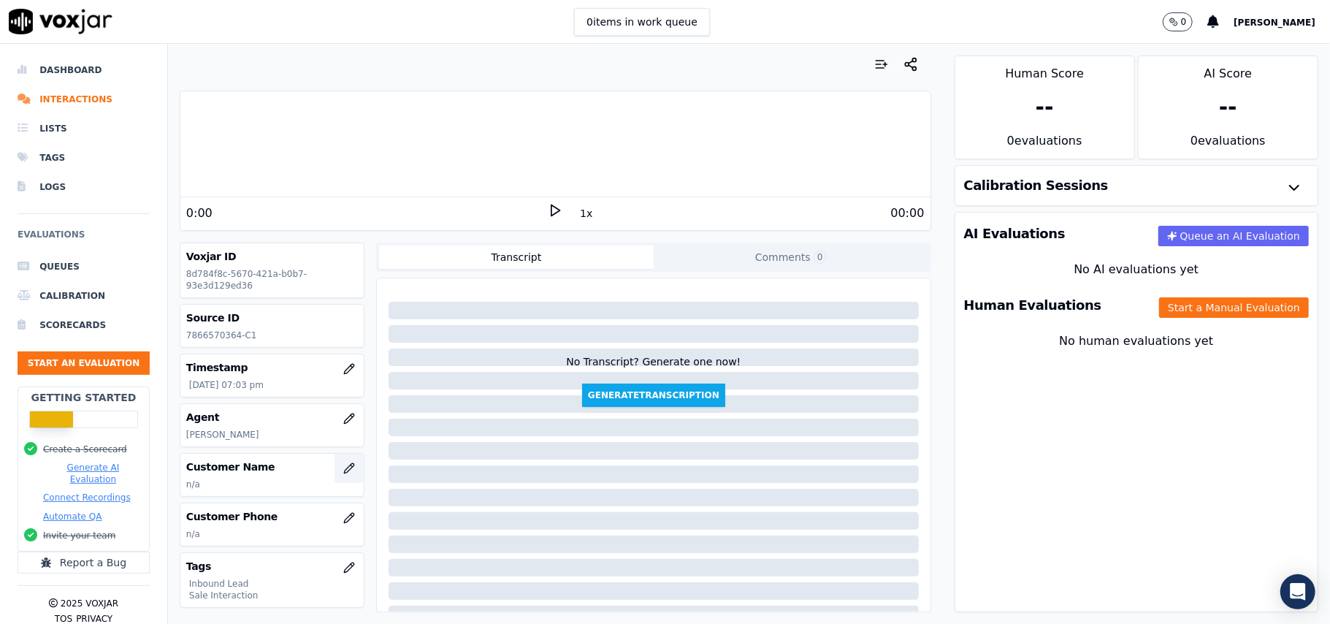
click at [343, 472] on icon "button" at bounding box center [349, 468] width 12 height 12
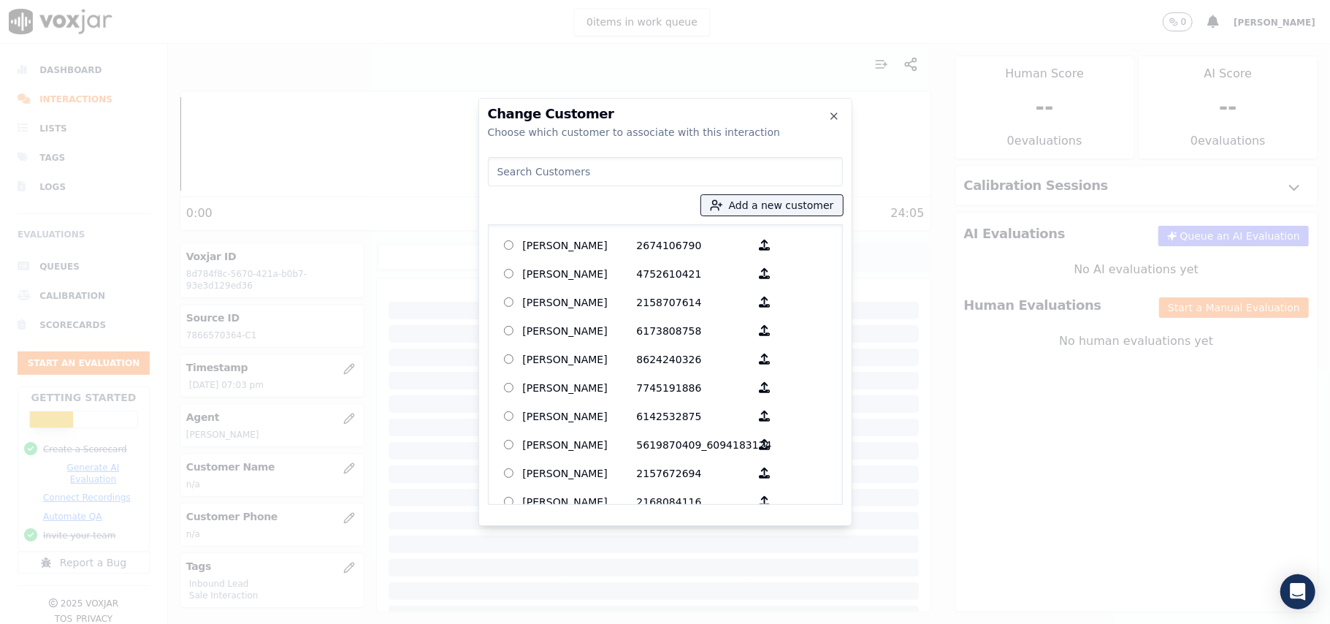
paste input "Chenet Bernard"
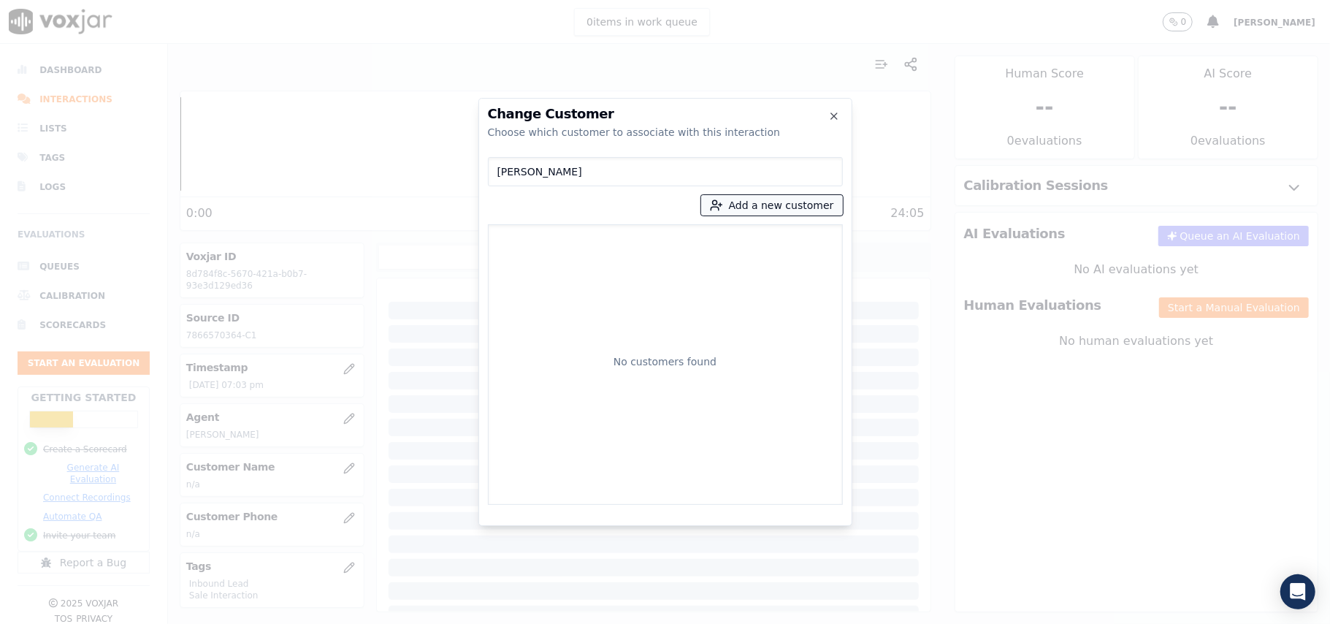
type input "Chenet Bernard"
click at [723, 206] on icon "button" at bounding box center [716, 205] width 13 height 13
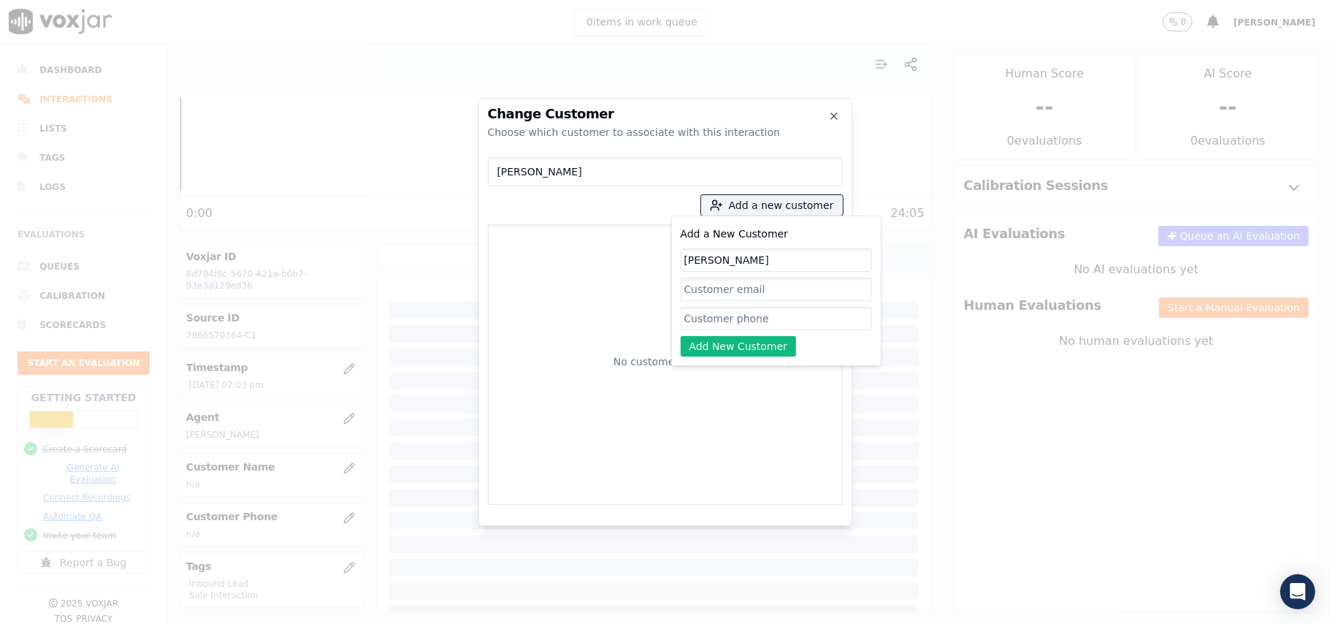
type input "Chenet Bernard"
click at [746, 319] on input "Add a New Customer" at bounding box center [776, 318] width 191 height 23
paste input "7866570364"
type input "7866570364"
click at [723, 346] on button "Add New Customer" at bounding box center [739, 346] width 116 height 20
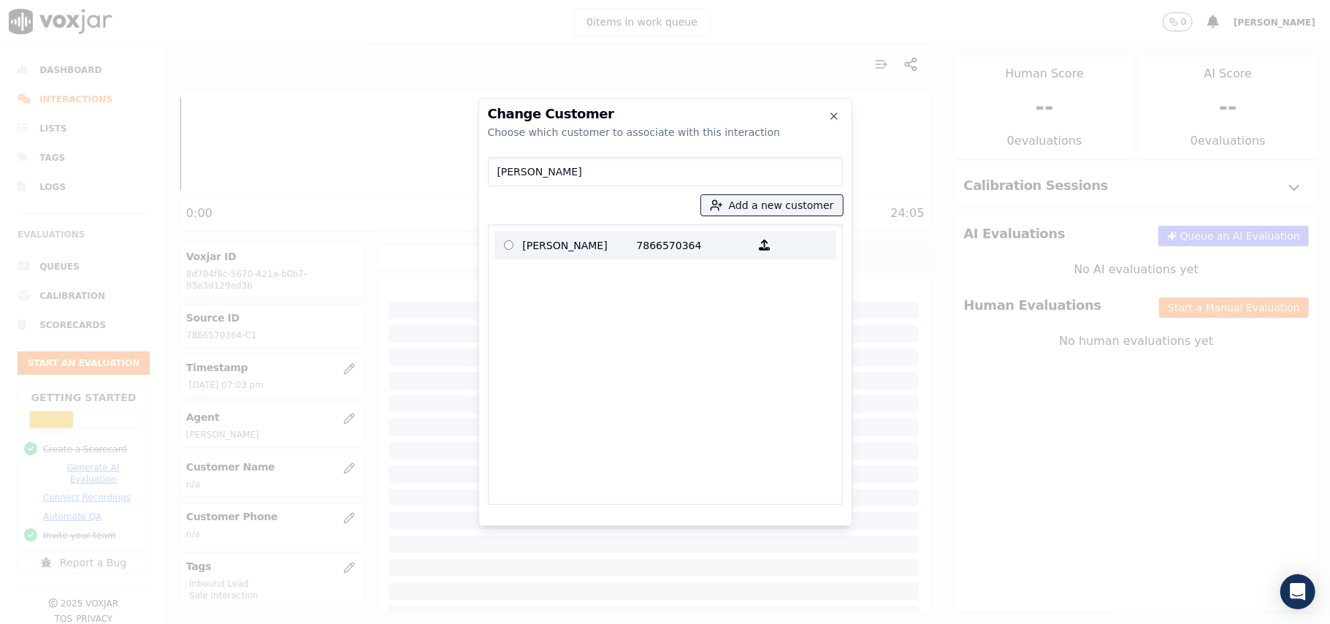
click at [696, 248] on p "7866570364" at bounding box center [694, 245] width 114 height 23
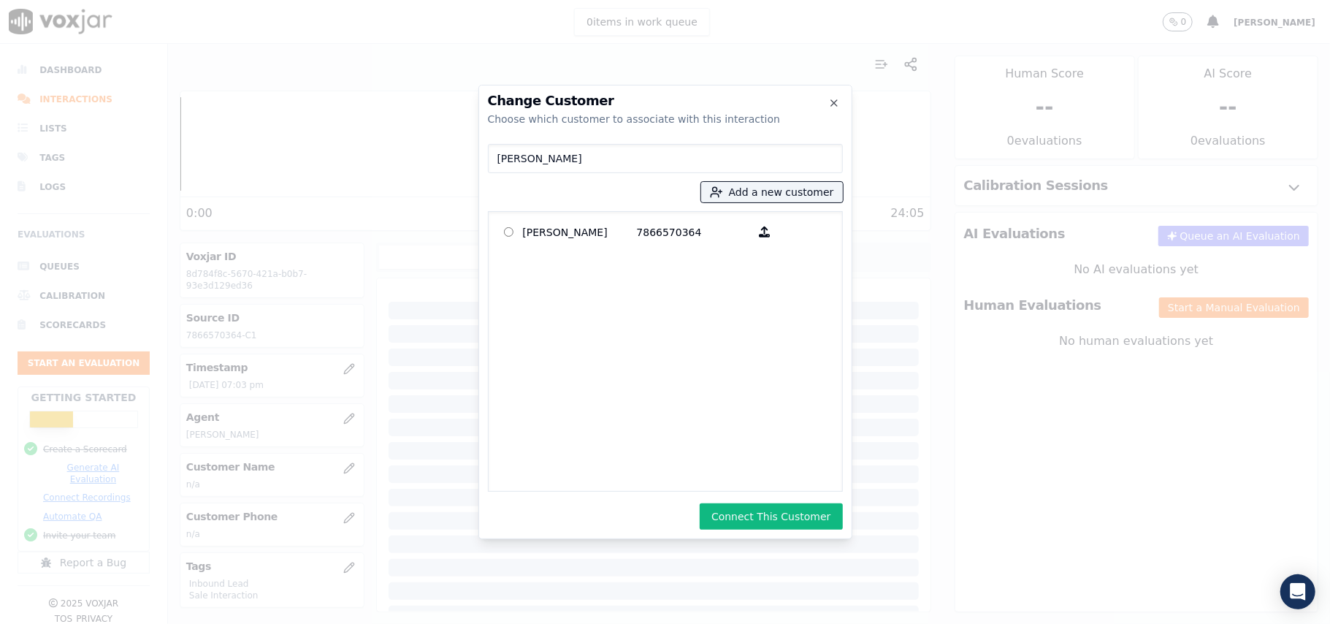
drag, startPoint x: 792, startPoint y: 515, endPoint x: 617, endPoint y: 384, distance: 219.2
click at [792, 514] on button "Connect This Customer" at bounding box center [771, 516] width 142 height 26
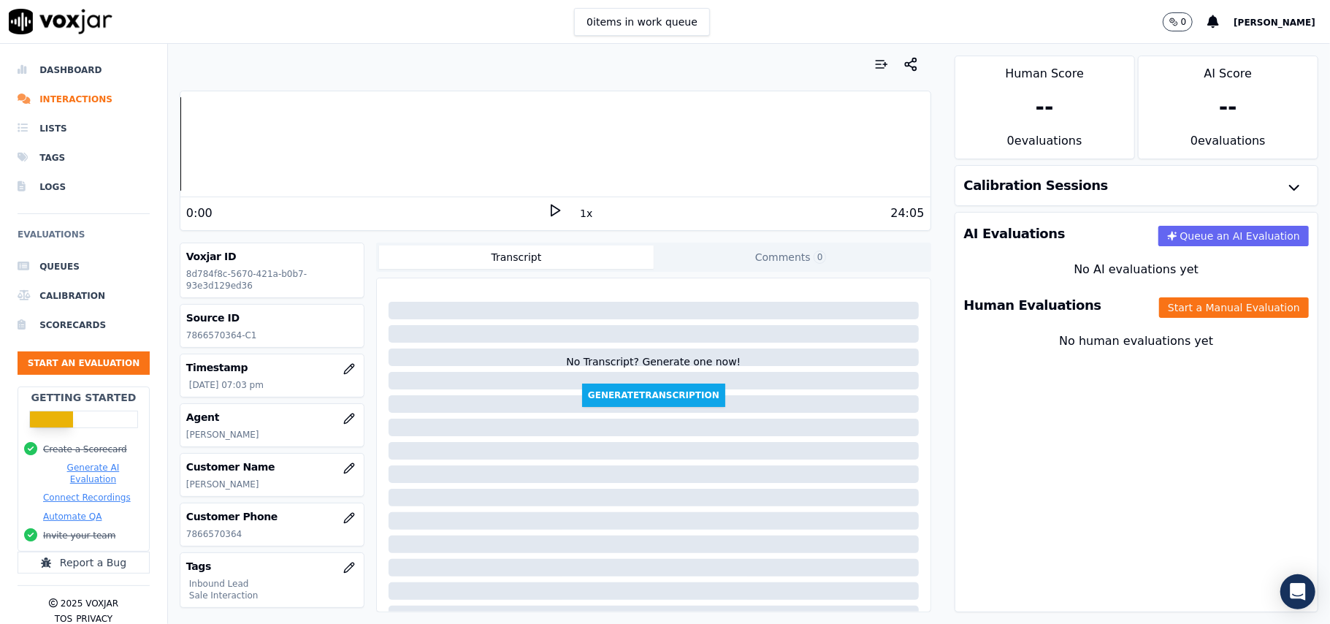
click at [615, 381] on div "No Transcript? Generate one now!" at bounding box center [653, 368] width 175 height 29
click at [1159, 316] on button "Start a Manual Evaluation" at bounding box center [1234, 307] width 150 height 20
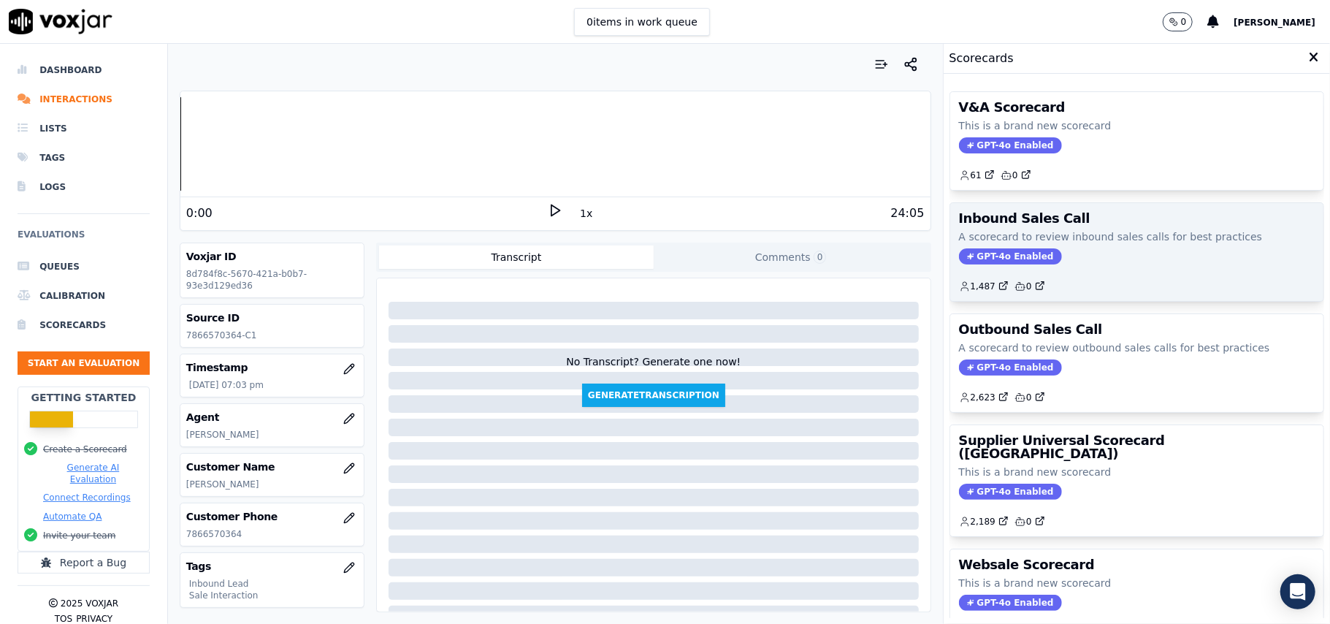
click at [986, 264] on span "GPT-4o Enabled" at bounding box center [1010, 256] width 103 height 16
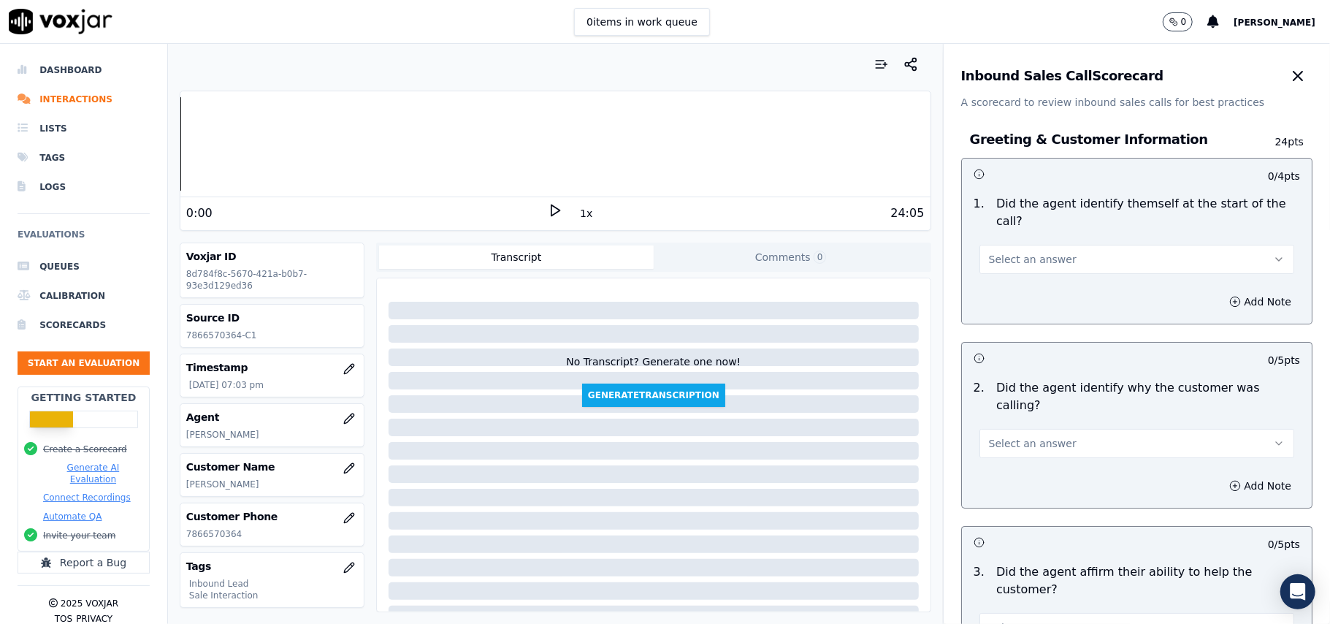
click at [1072, 257] on div "1 . Did the agent identify themself at the start of the call? Select an answer" at bounding box center [1137, 234] width 350 height 91
click at [1039, 253] on button "Select an answer" at bounding box center [1137, 259] width 315 height 29
click at [1017, 286] on div "Yes" at bounding box center [1105, 275] width 283 height 23
click at [991, 429] on button "Select an answer" at bounding box center [1137, 443] width 315 height 29
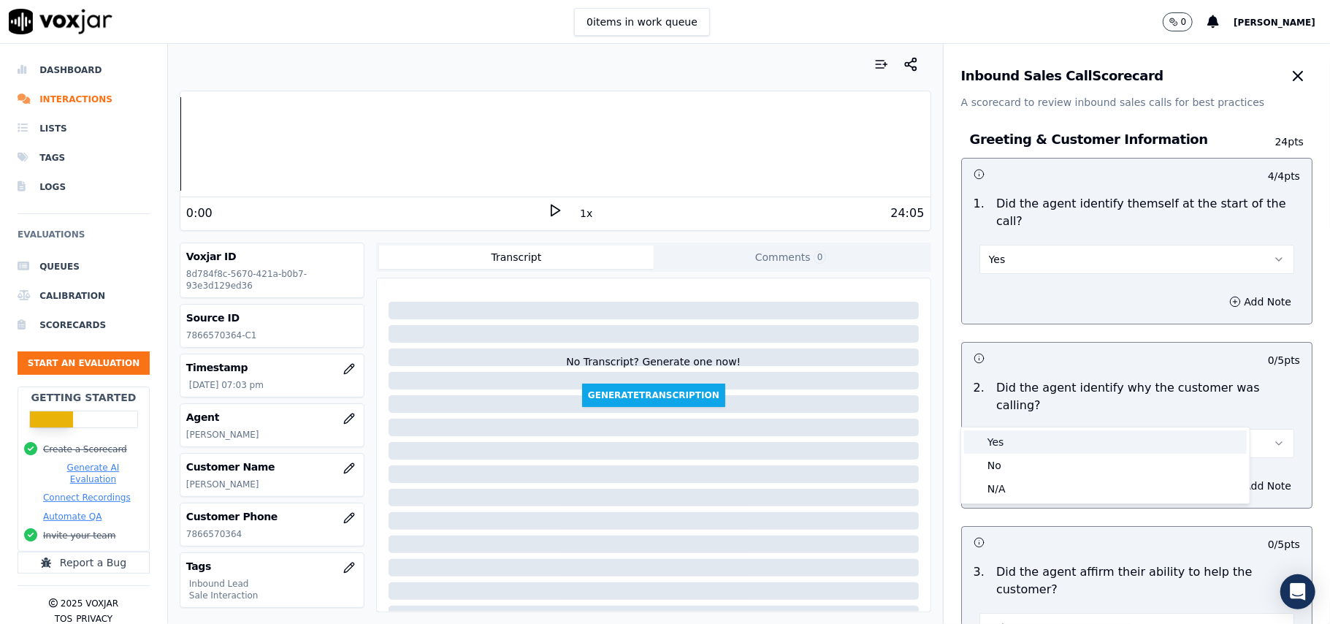
click at [994, 447] on div "Yes" at bounding box center [1105, 441] width 283 height 23
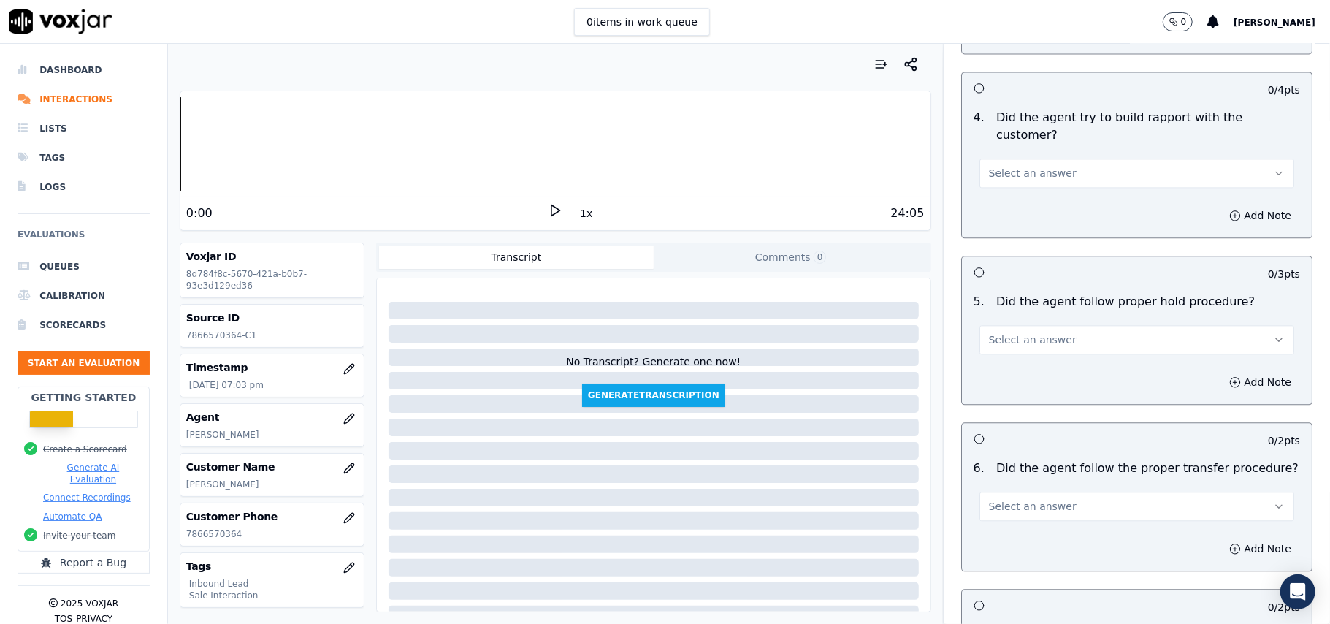
scroll to position [4089, 0]
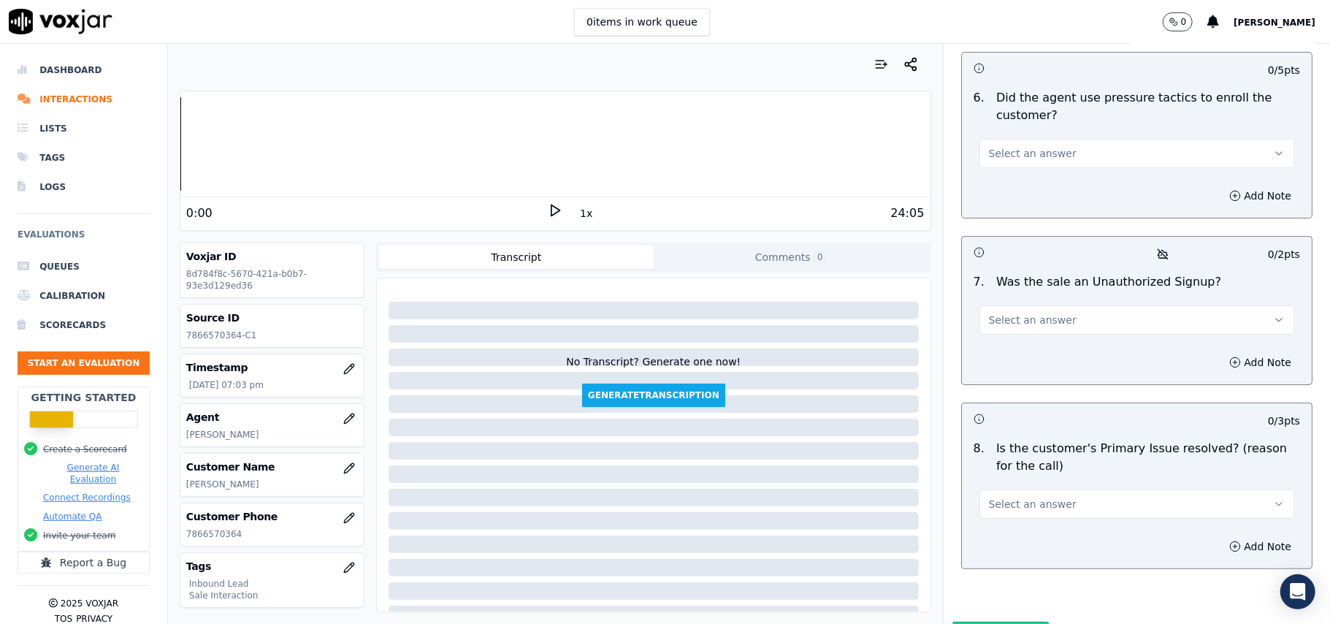
click at [1055, 489] on button "Select an answer" at bounding box center [1137, 503] width 315 height 29
click at [1015, 465] on div "Yes" at bounding box center [1105, 460] width 283 height 23
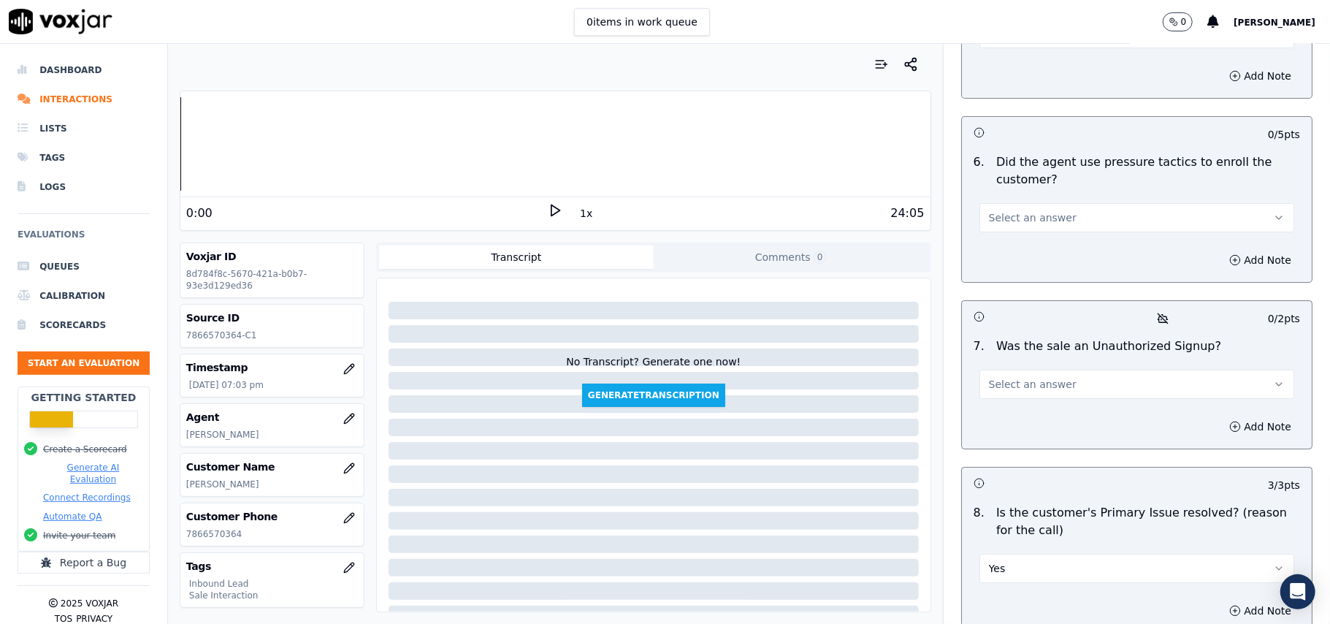
scroll to position [3992, 0]
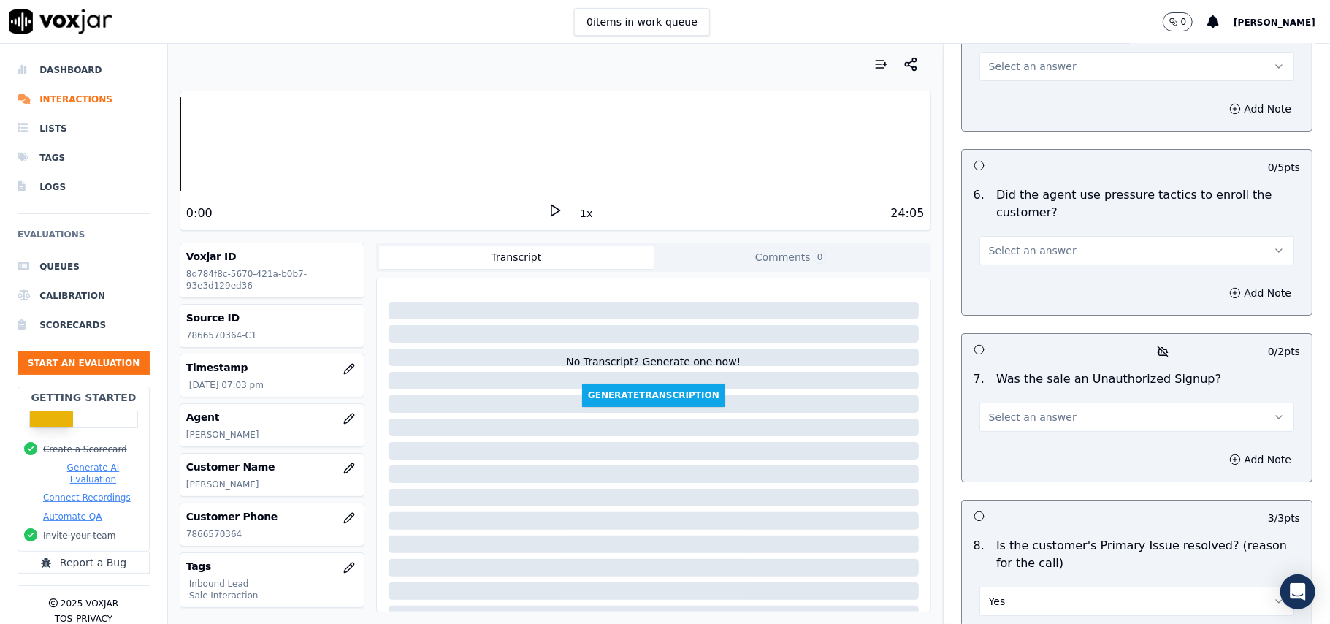
click at [1017, 365] on div "7 . Was the sale an Unauthorized Signup? Select an answer" at bounding box center [1137, 401] width 350 height 73
click at [1004, 403] on button "Select an answer" at bounding box center [1137, 417] width 315 height 29
click at [996, 393] on div "No" at bounding box center [1105, 396] width 283 height 23
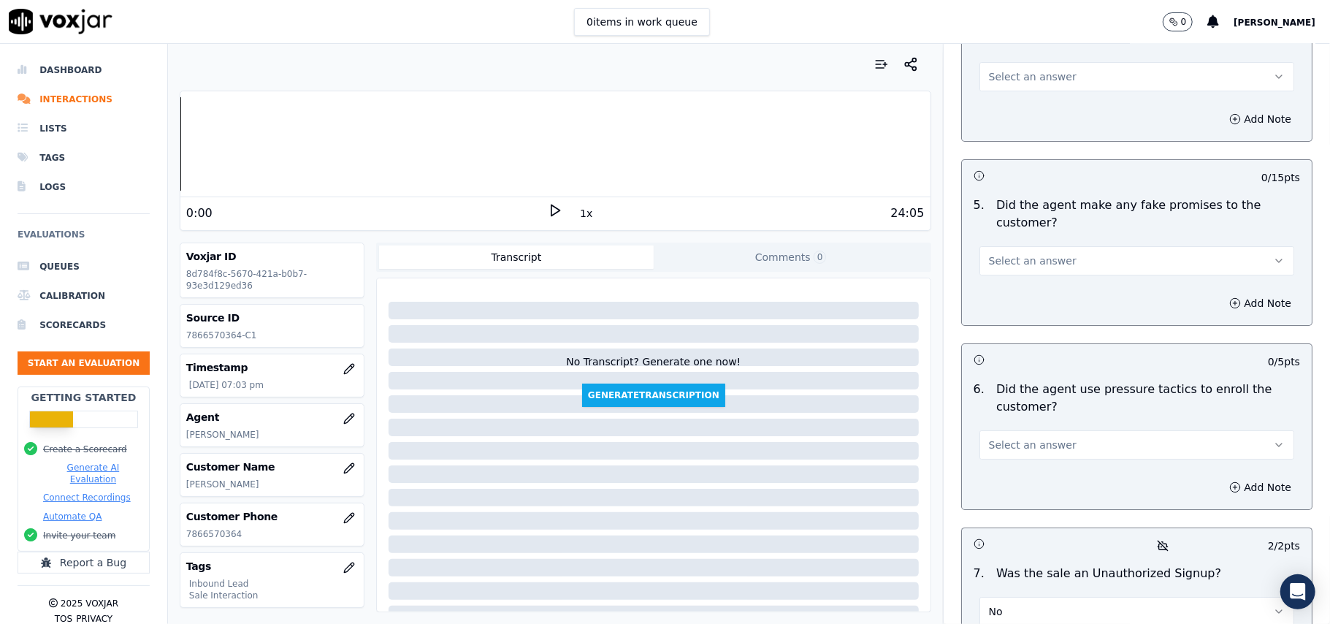
scroll to position [3797, 0]
click at [1010, 438] on span "Select an answer" at bounding box center [1033, 445] width 88 height 15
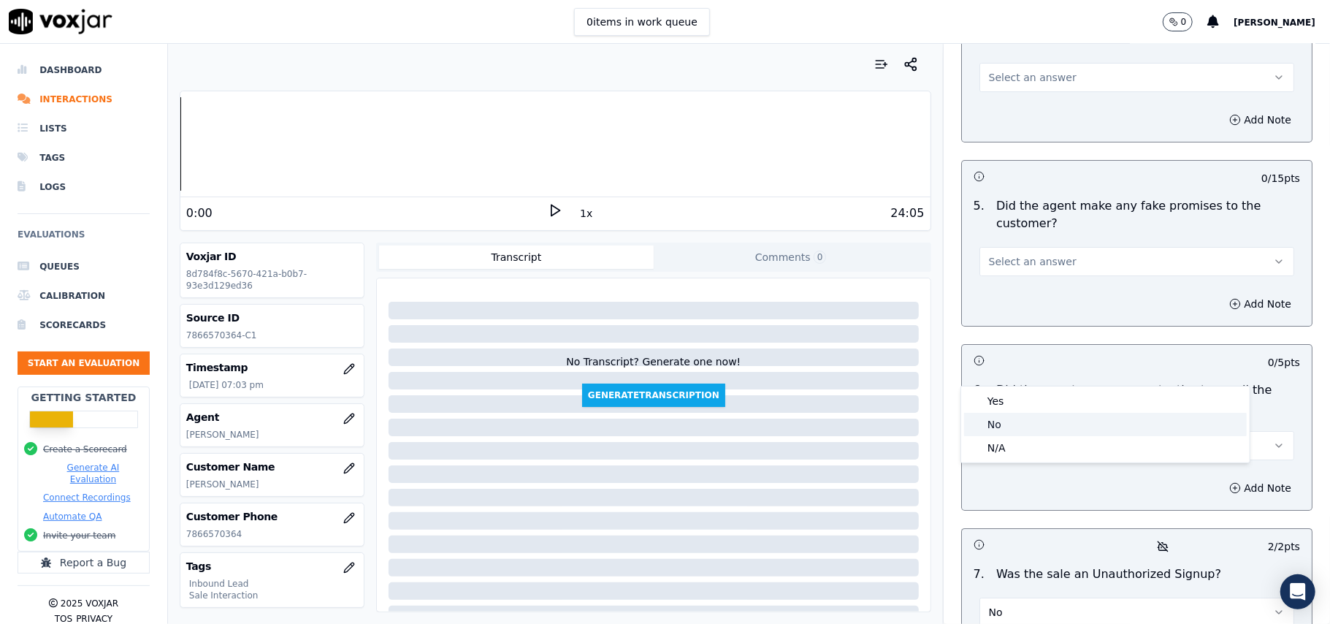
click at [997, 419] on div "No" at bounding box center [1105, 424] width 283 height 23
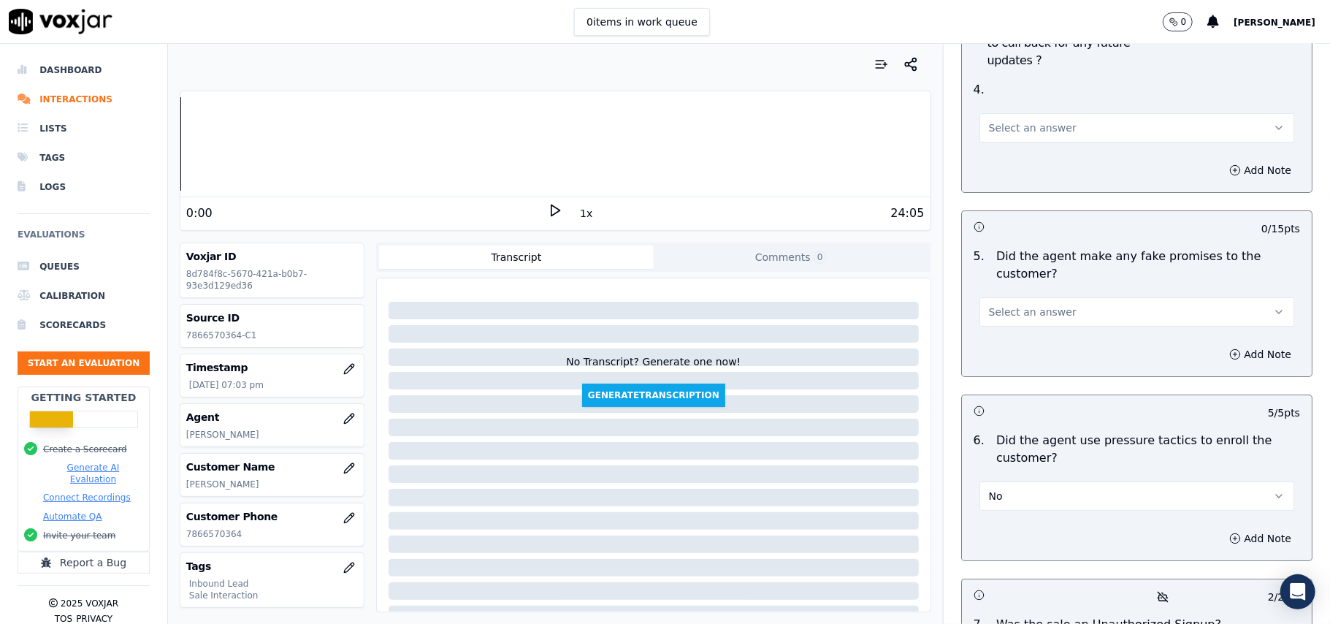
scroll to position [3699, 0]
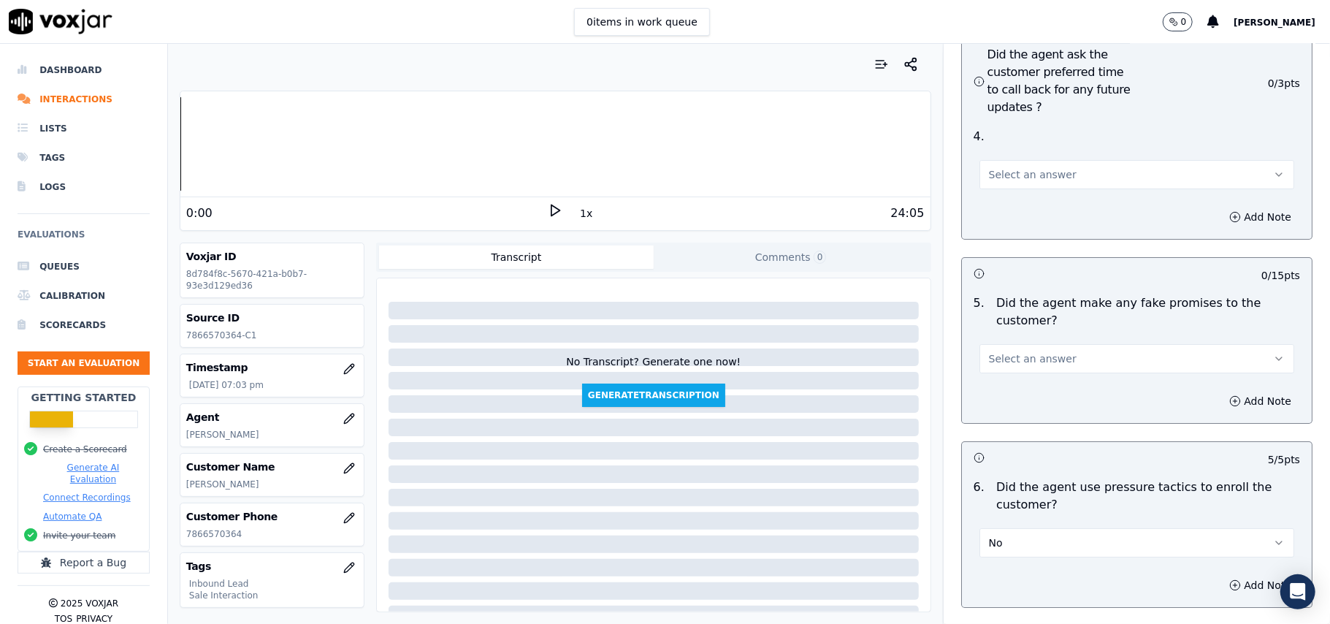
click at [1026, 351] on span "Select an answer" at bounding box center [1033, 358] width 88 height 15
click at [1015, 338] on div "No" at bounding box center [1105, 336] width 283 height 23
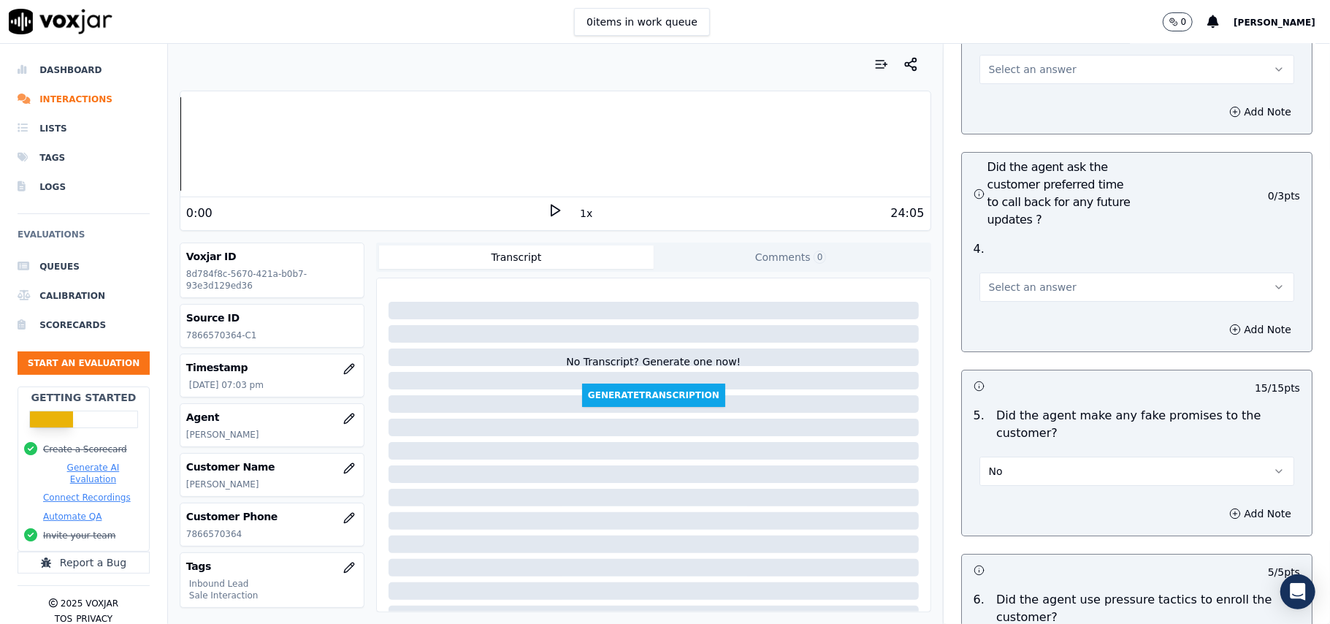
scroll to position [3504, 0]
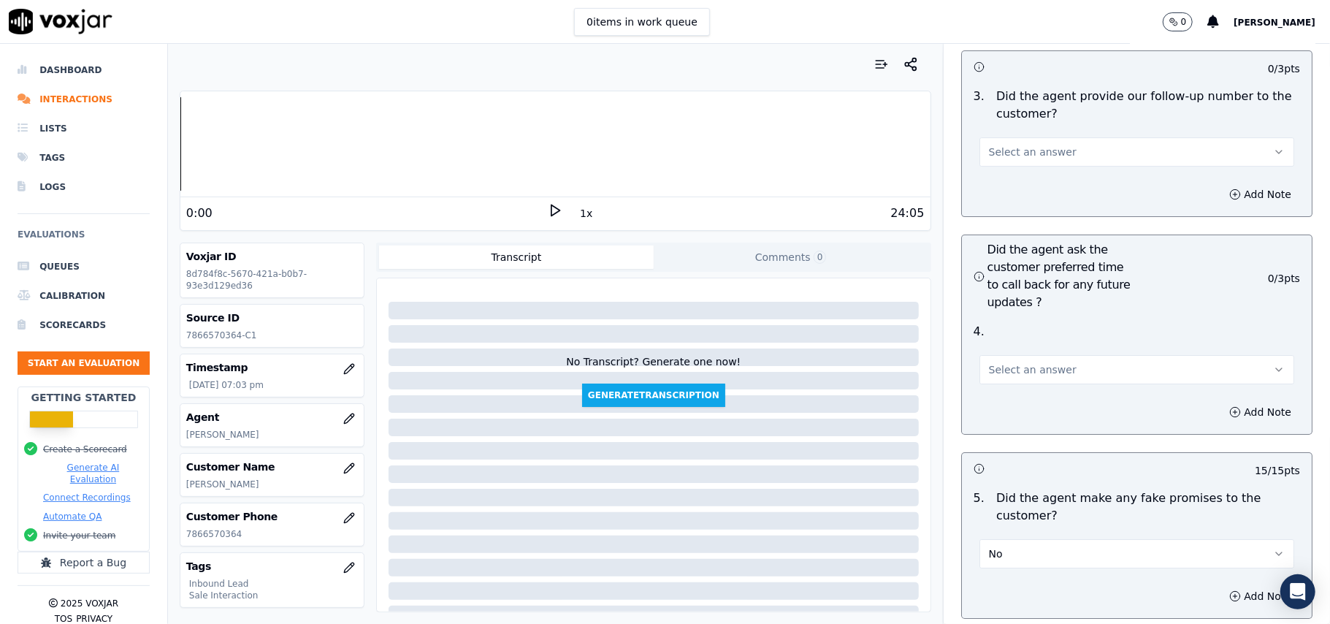
click at [1018, 362] on span "Select an answer" at bounding box center [1033, 369] width 88 height 15
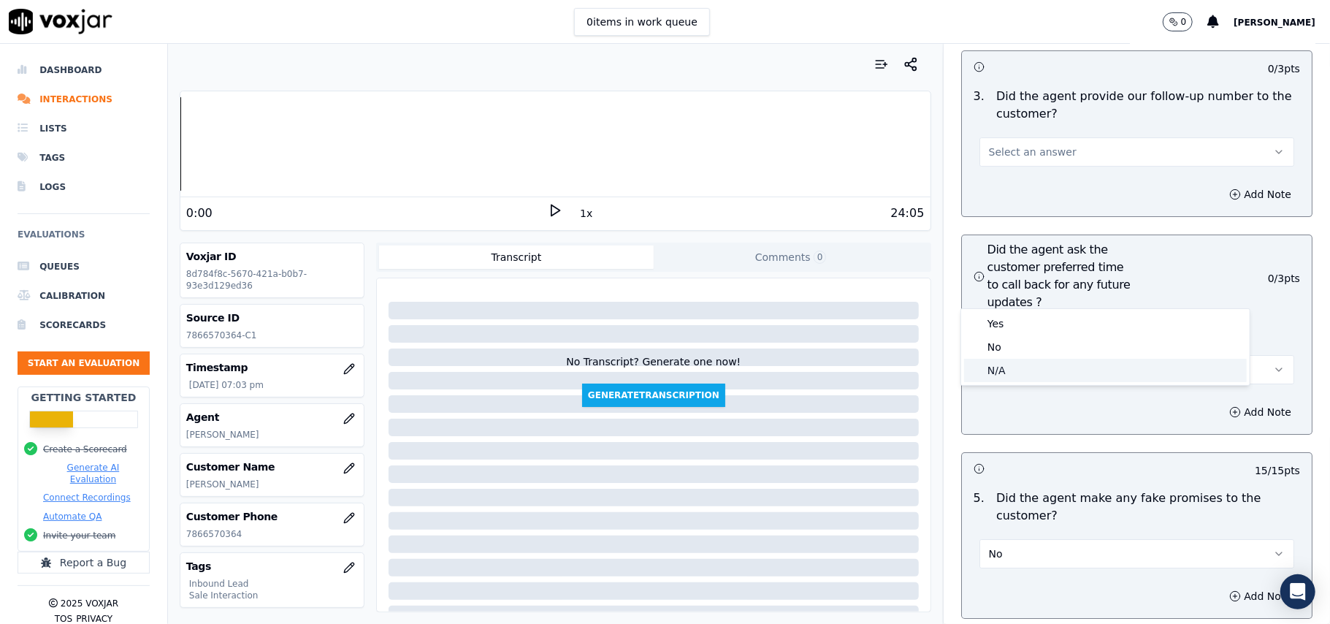
click at [1001, 366] on div "N/A" at bounding box center [1105, 370] width 283 height 23
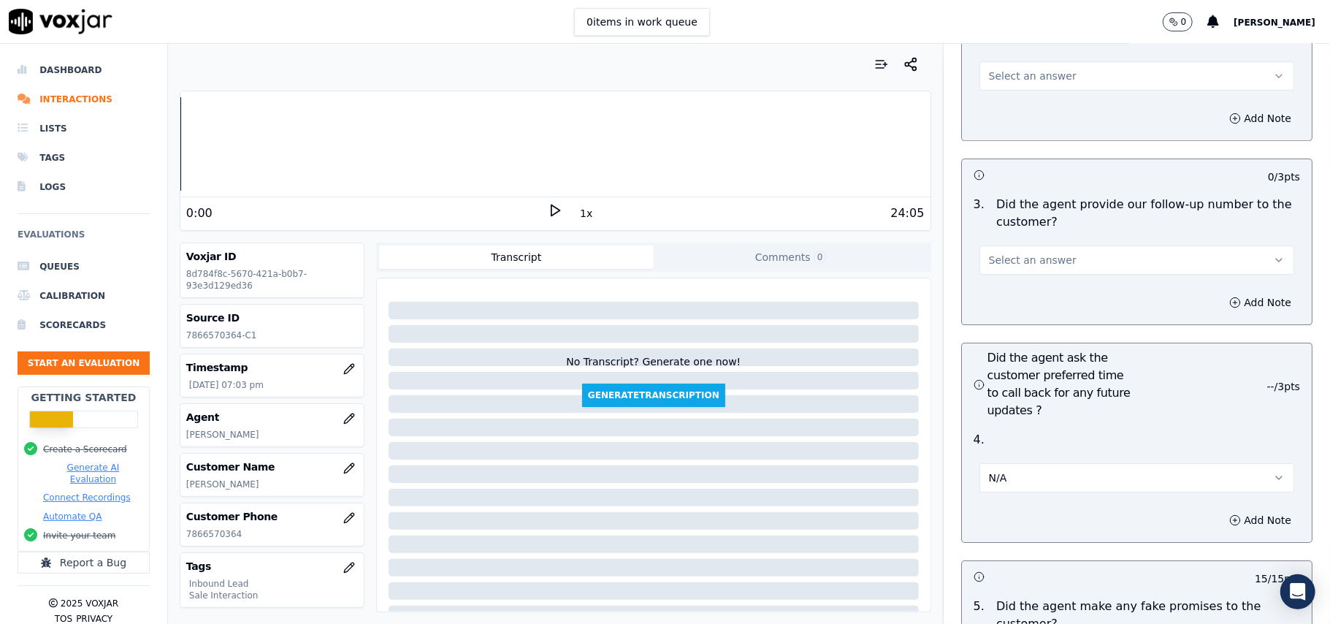
scroll to position [3309, 0]
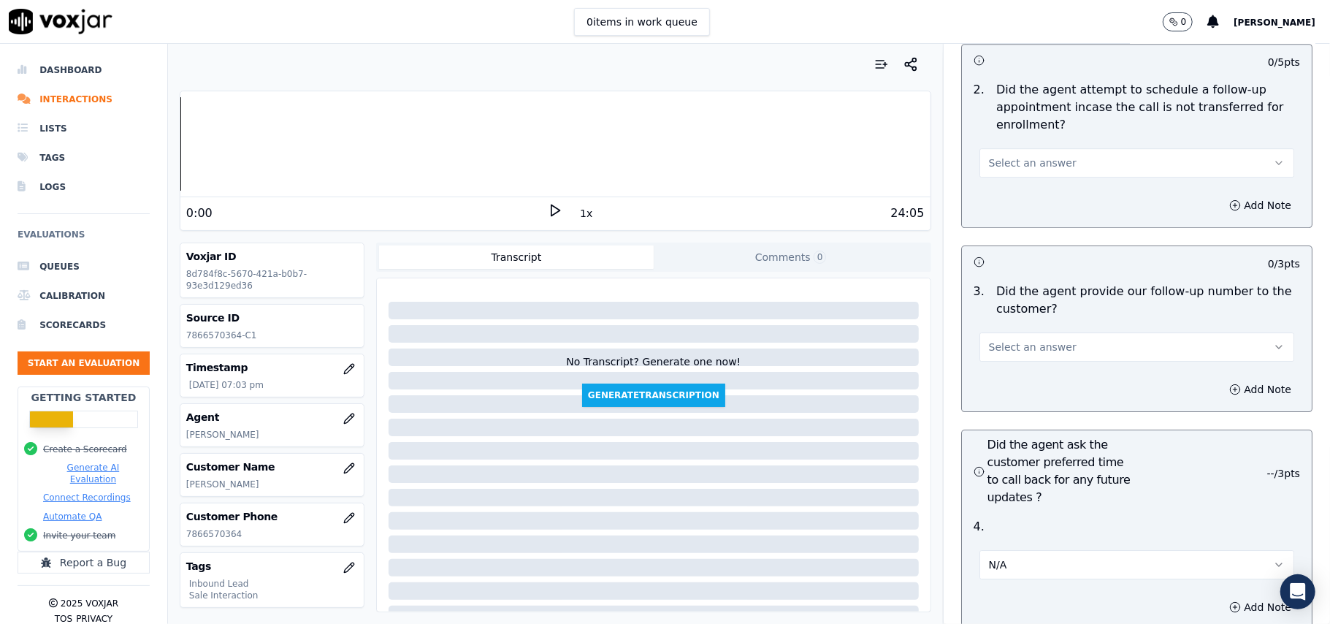
click at [994, 332] on button "Select an answer" at bounding box center [1137, 346] width 315 height 29
click at [991, 323] on div "No" at bounding box center [1105, 323] width 283 height 23
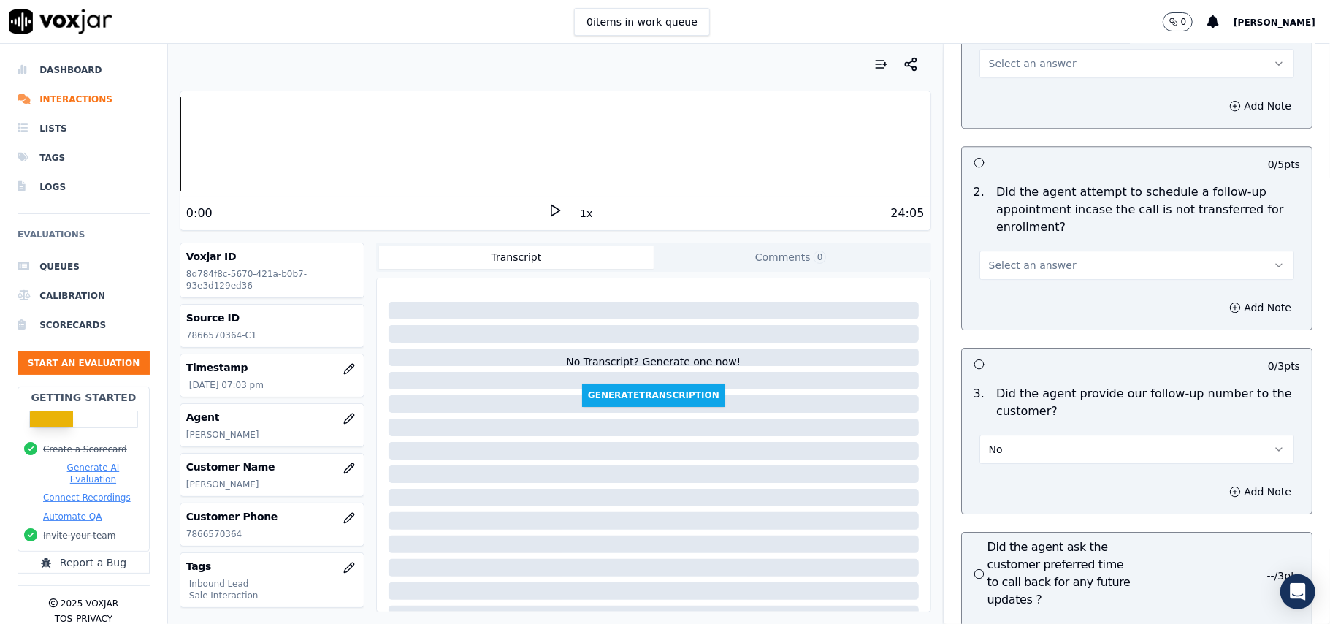
scroll to position [3115, 0]
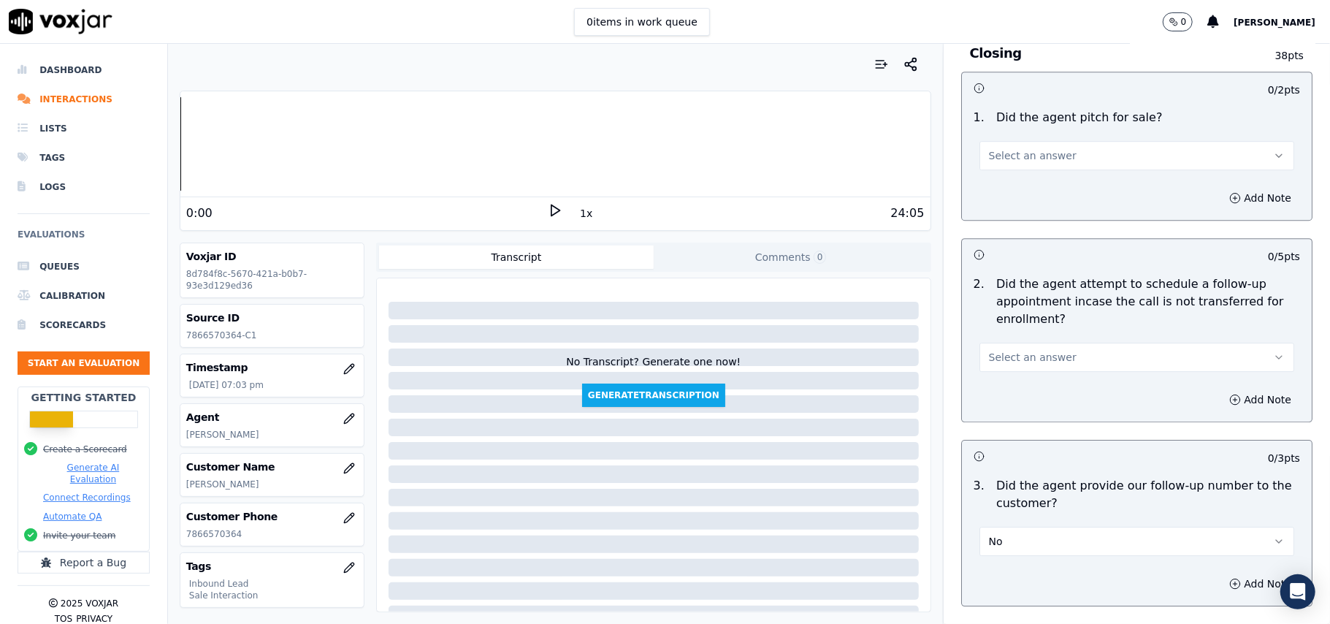
click at [1029, 527] on button "No" at bounding box center [1137, 541] width 315 height 29
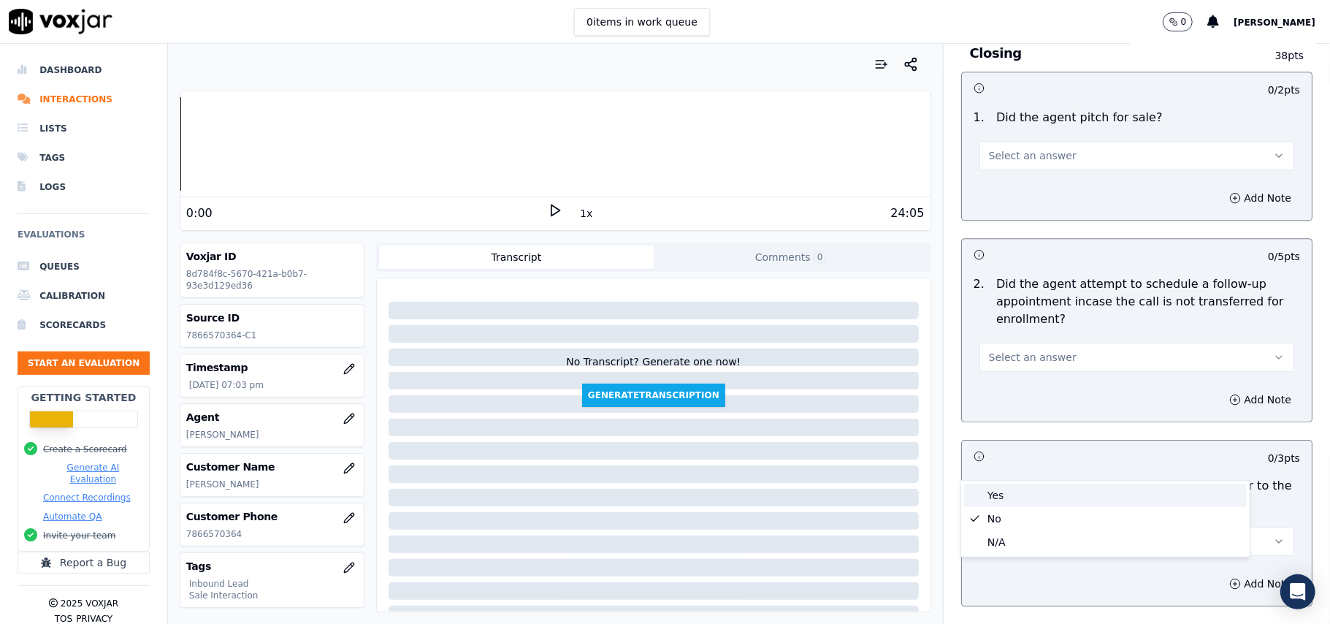
click at [1009, 495] on div "Yes" at bounding box center [1105, 495] width 283 height 23
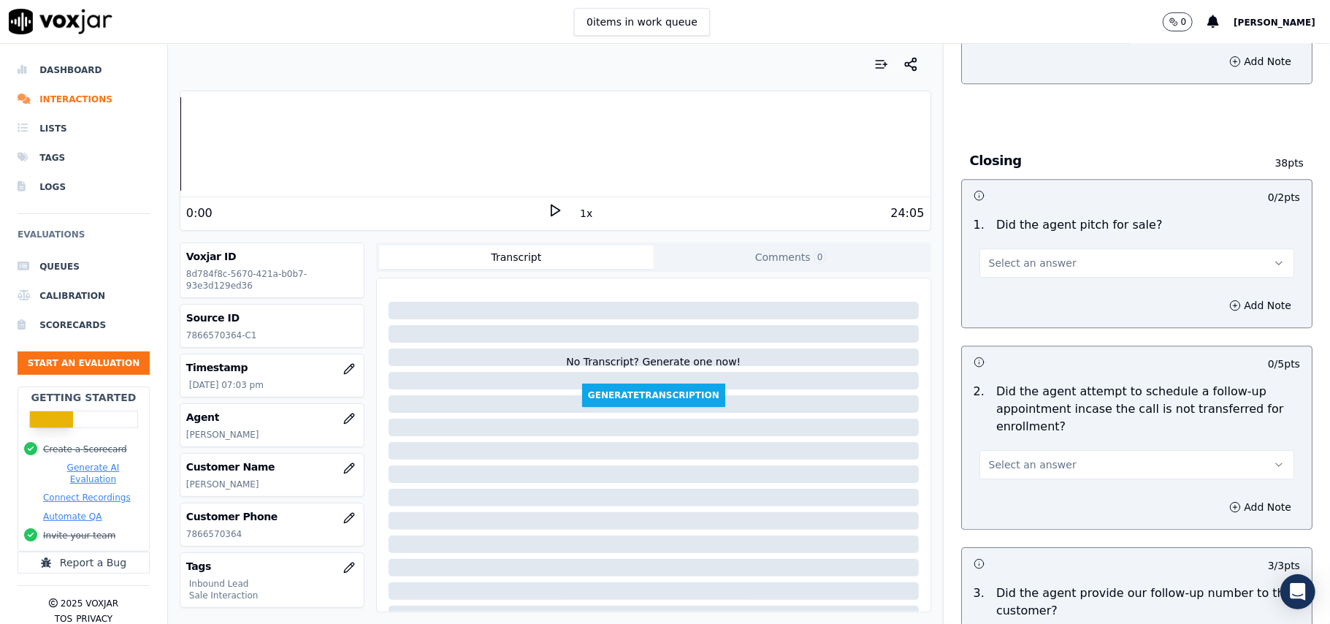
scroll to position [2920, 0]
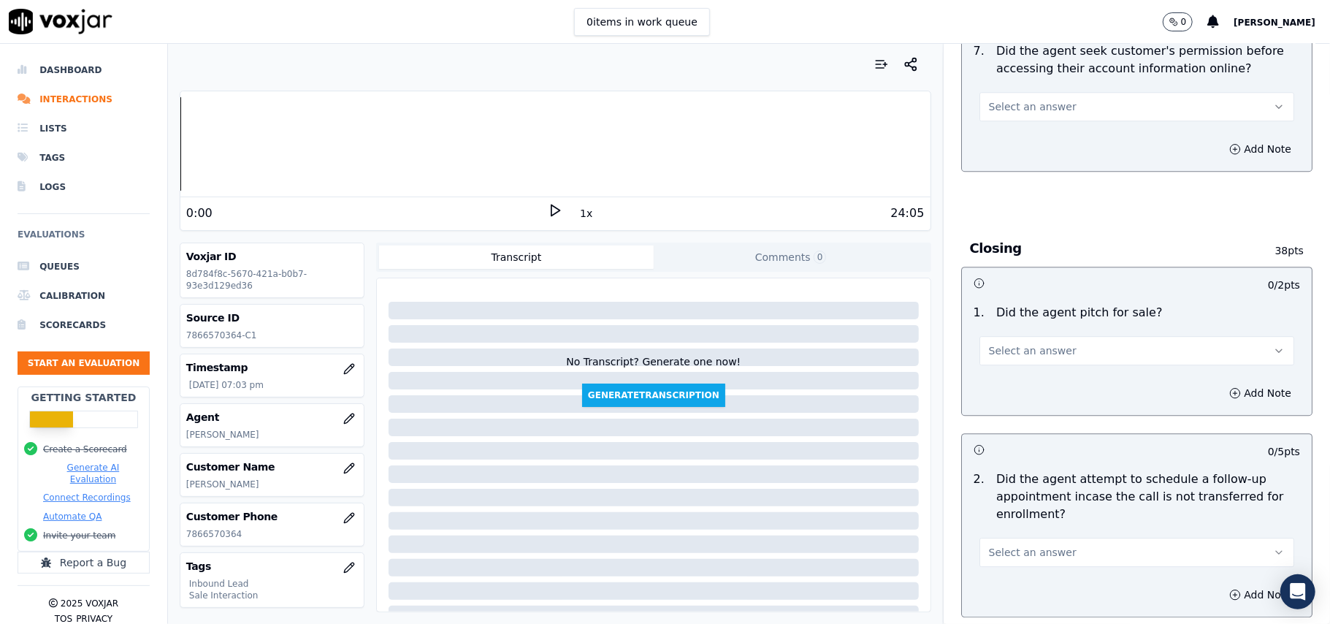
click at [1034, 545] on span "Select an answer" at bounding box center [1033, 552] width 88 height 15
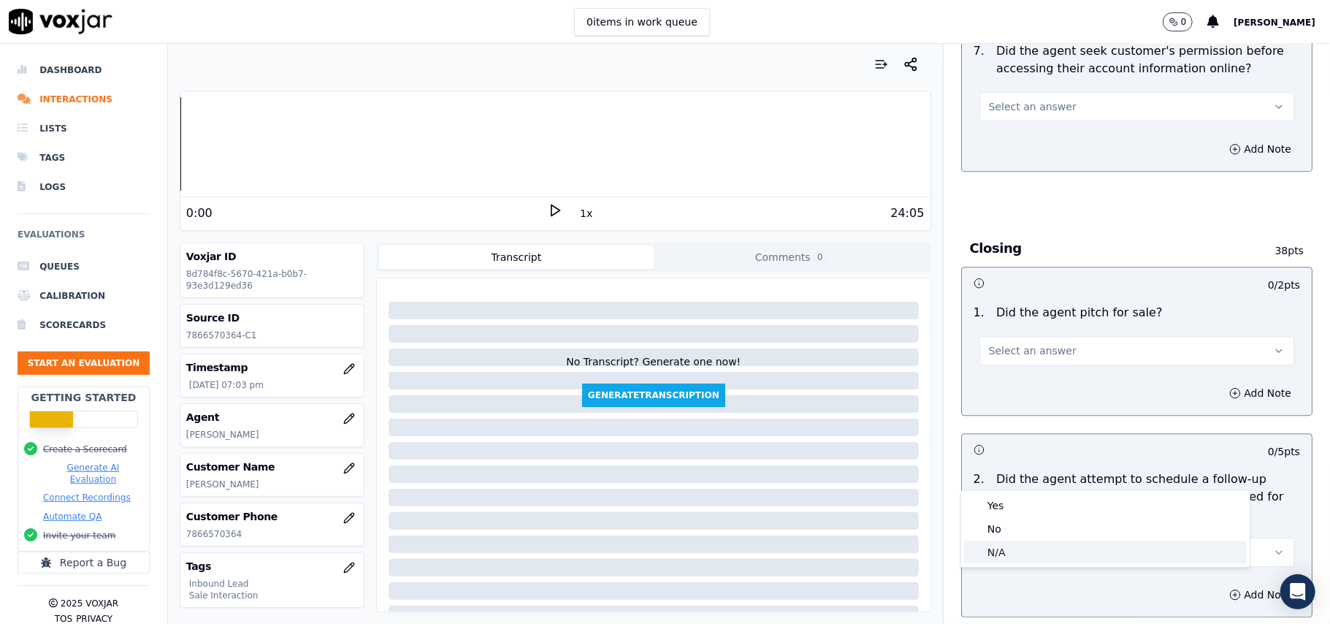
click at [1008, 555] on div "N/A" at bounding box center [1105, 552] width 283 height 23
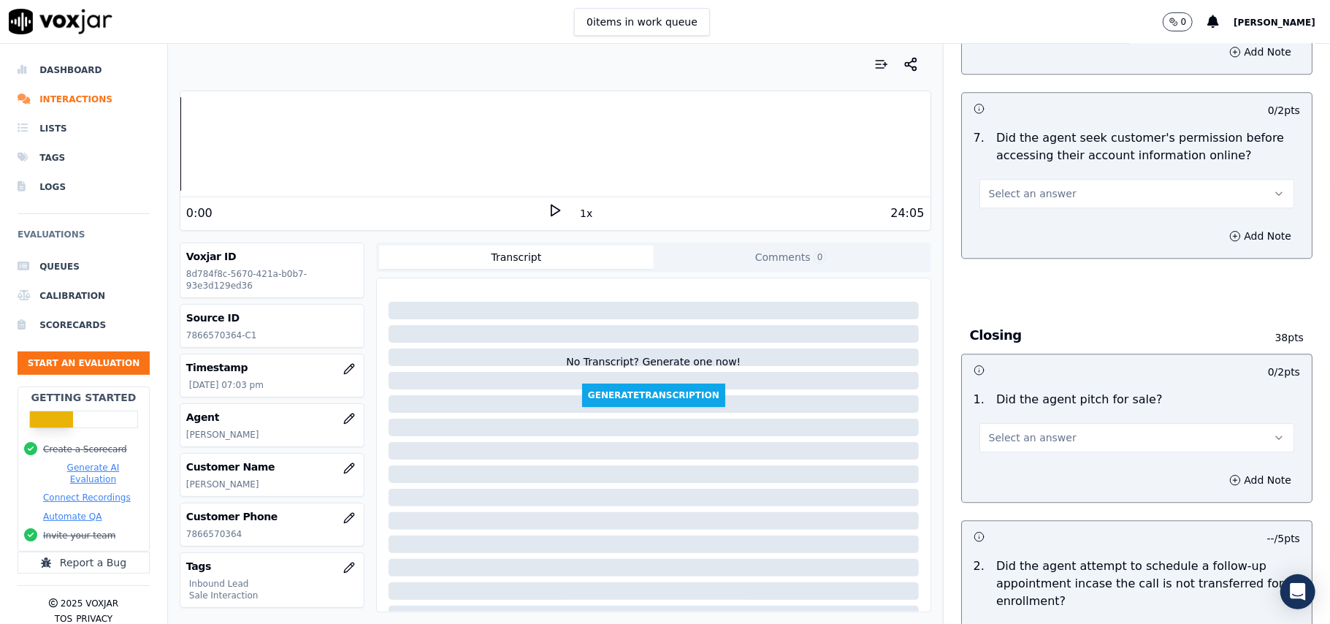
scroll to position [2725, 0]
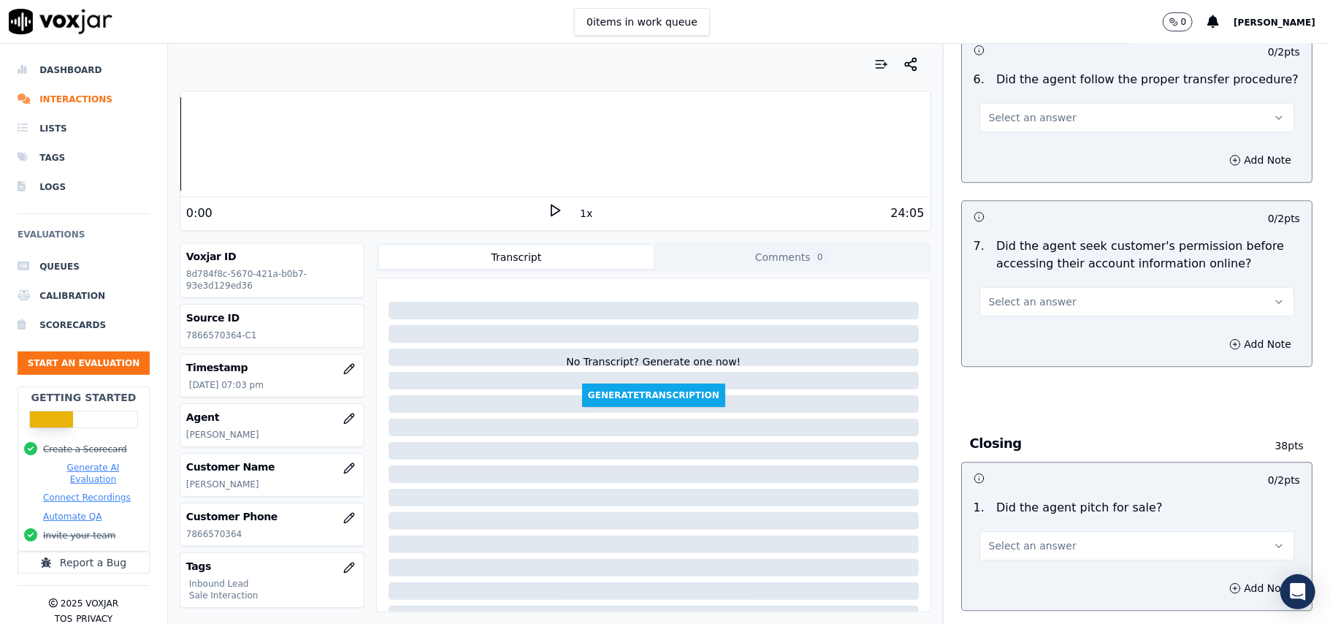
click at [1015, 538] on span "Select an answer" at bounding box center [1033, 545] width 88 height 15
click at [1003, 498] on div "Yes" at bounding box center [1105, 498] width 283 height 23
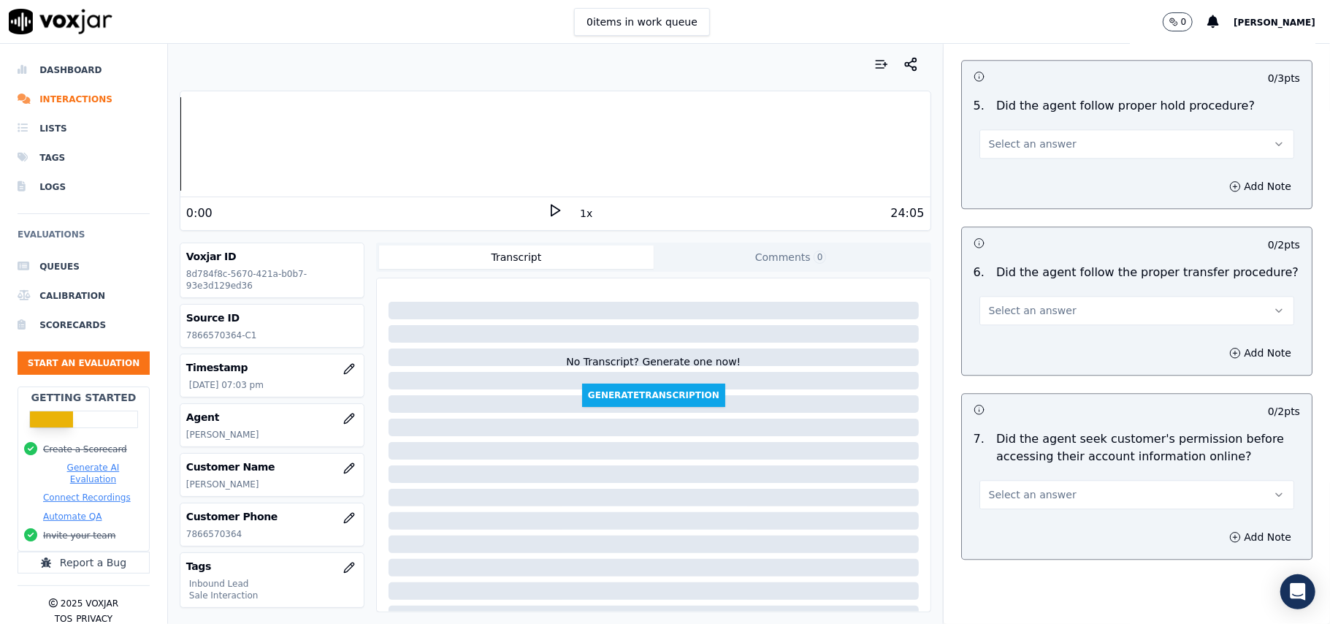
scroll to position [2531, 0]
click at [1021, 489] on span "Select an answer" at bounding box center [1033, 496] width 88 height 15
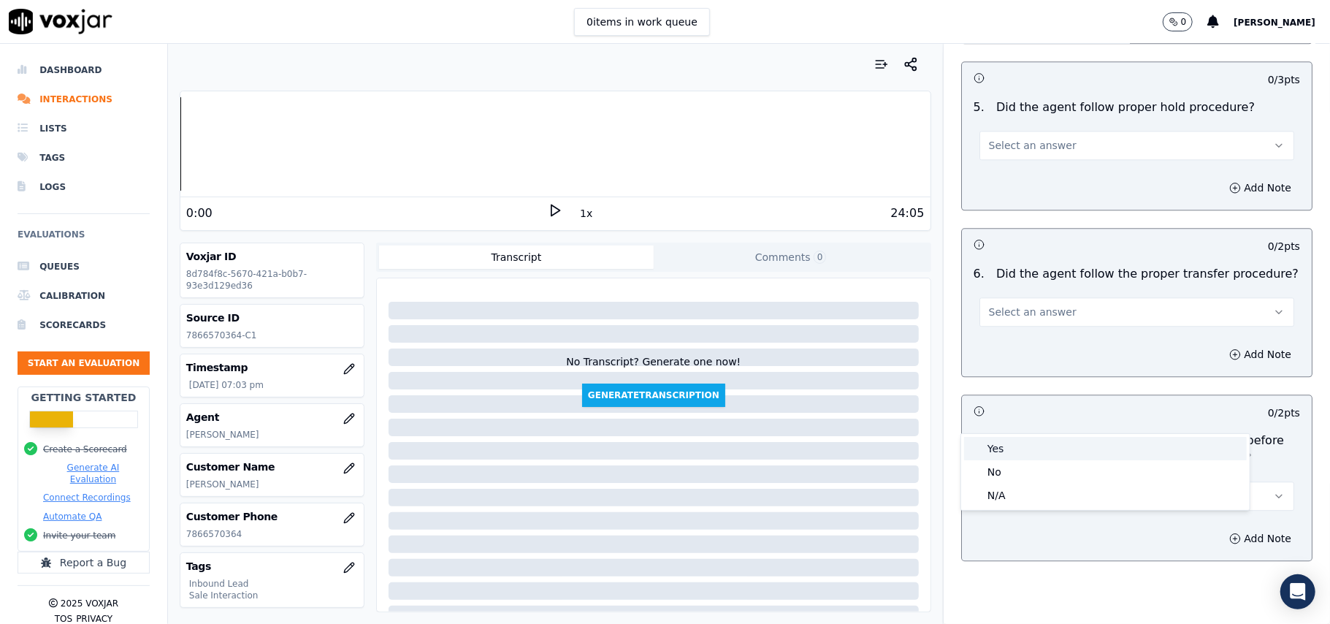
click at [999, 443] on div "Yes" at bounding box center [1105, 448] width 283 height 23
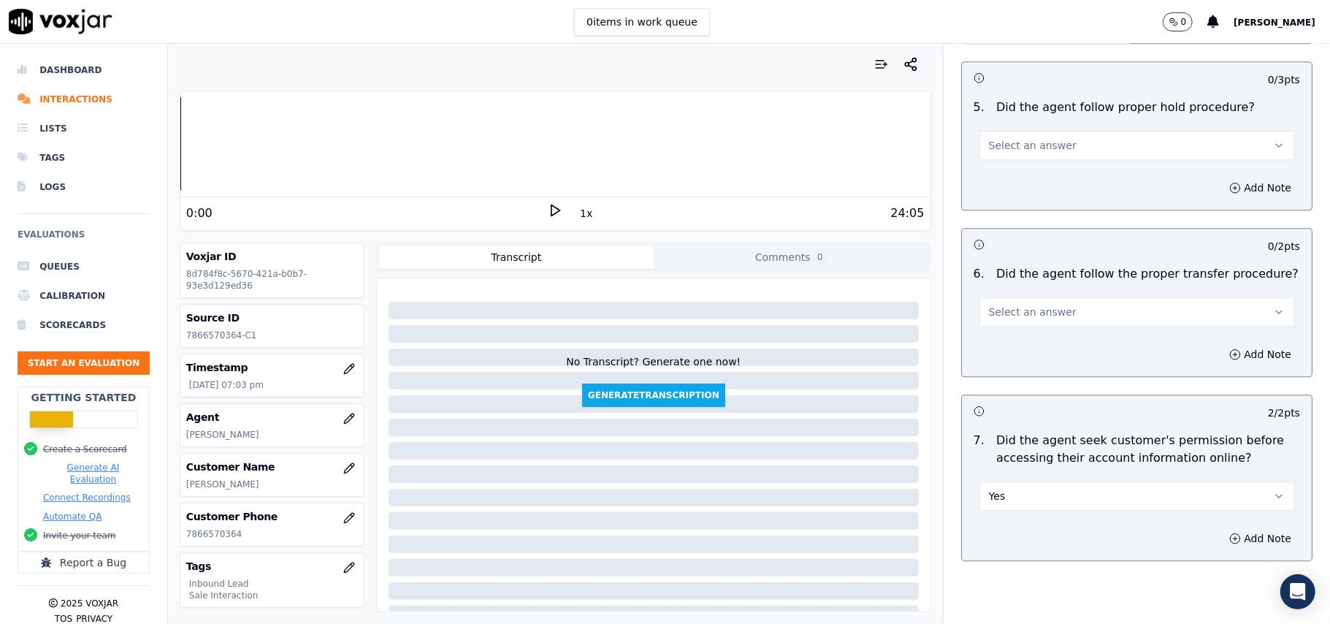
click at [1071, 297] on button "Select an answer" at bounding box center [1137, 311] width 315 height 29
click at [1026, 261] on div "Yes" at bounding box center [1105, 263] width 283 height 23
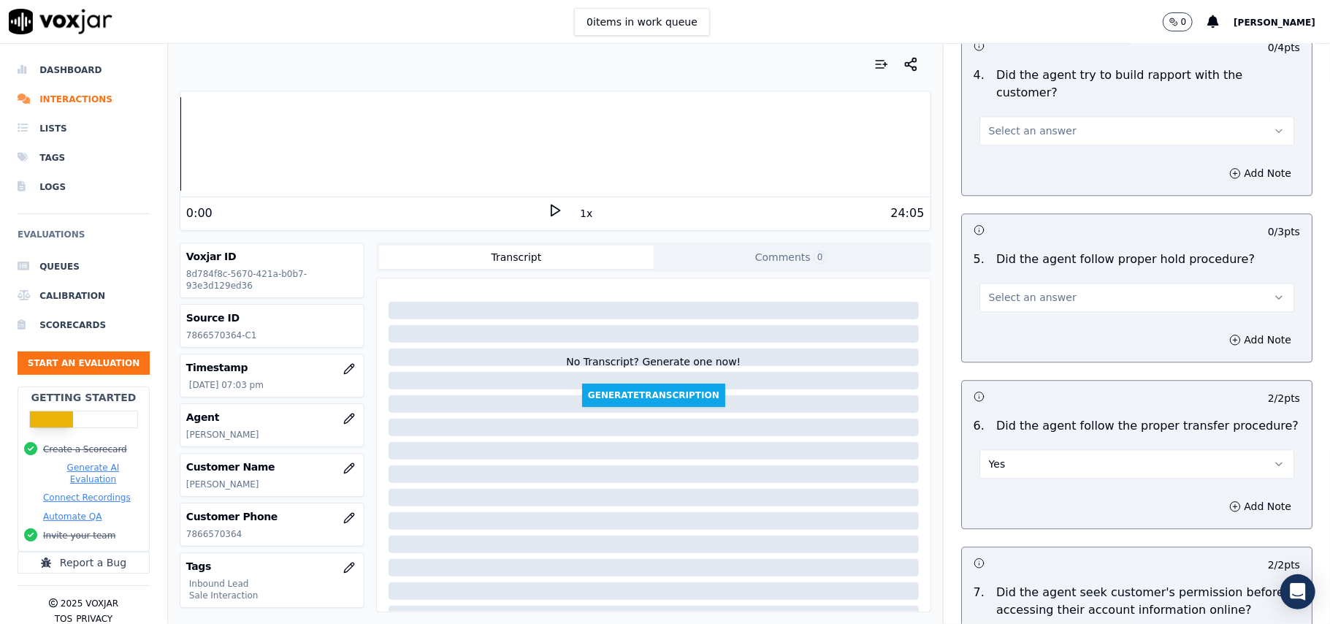
scroll to position [2336, 0]
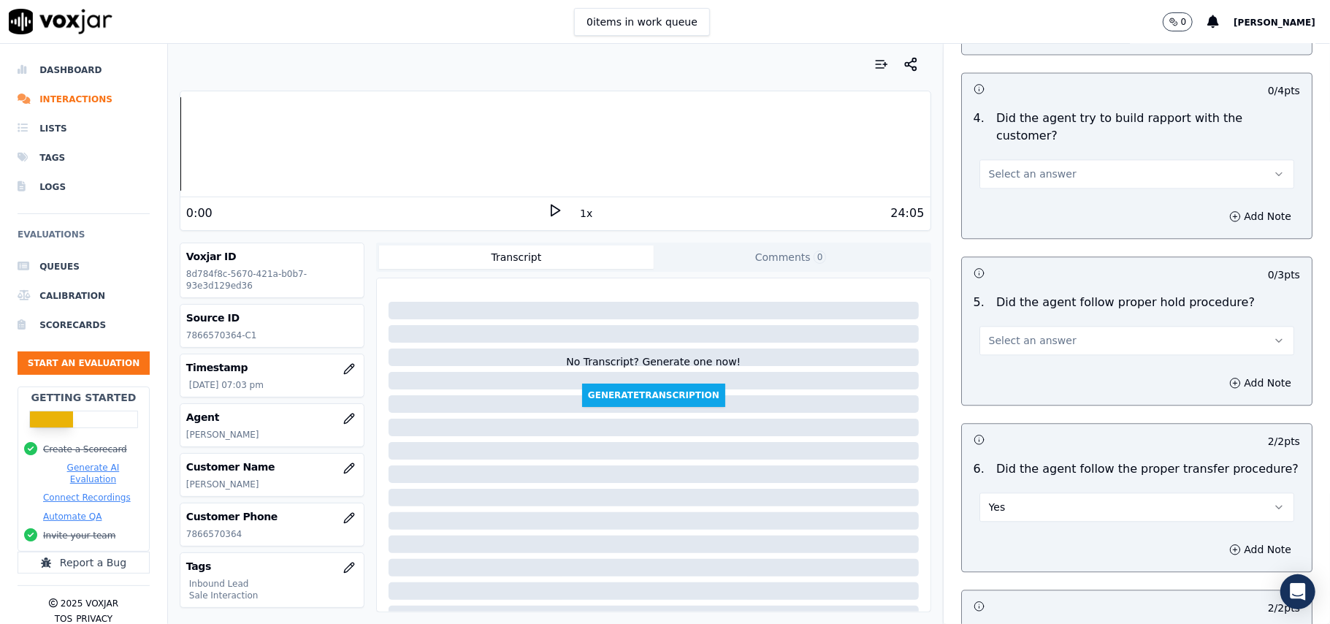
click at [1013, 326] on button "Select an answer" at bounding box center [1137, 340] width 315 height 29
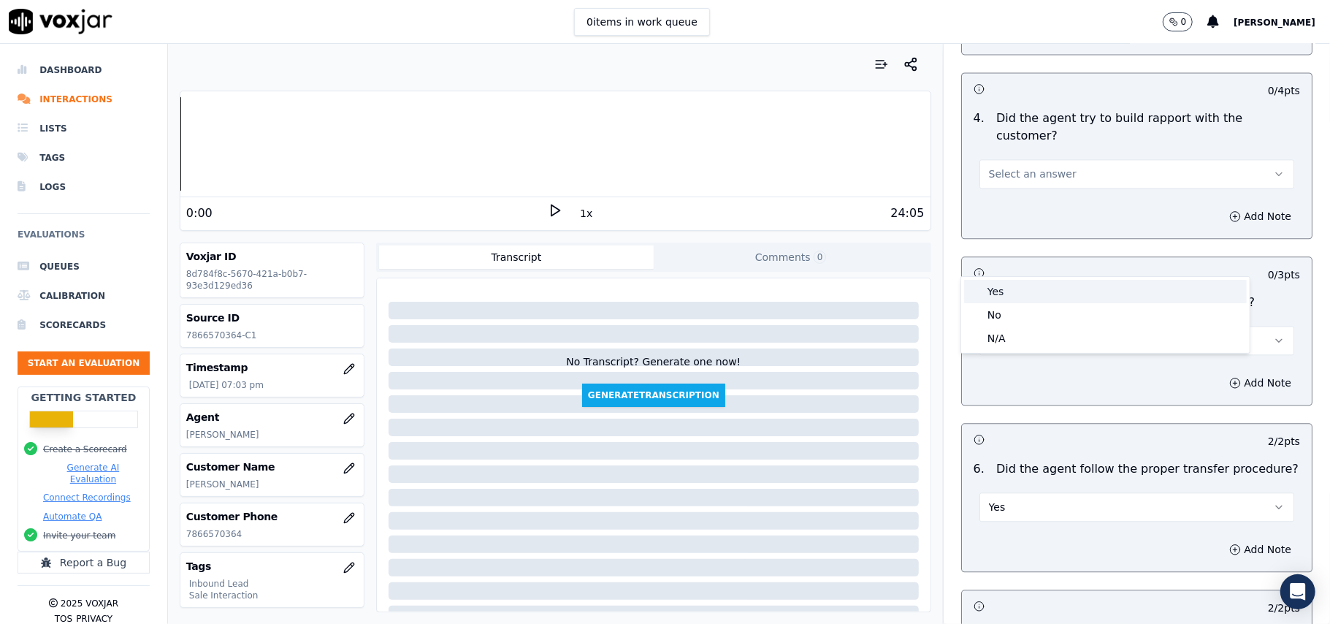
click at [1021, 294] on div "Yes" at bounding box center [1105, 291] width 283 height 23
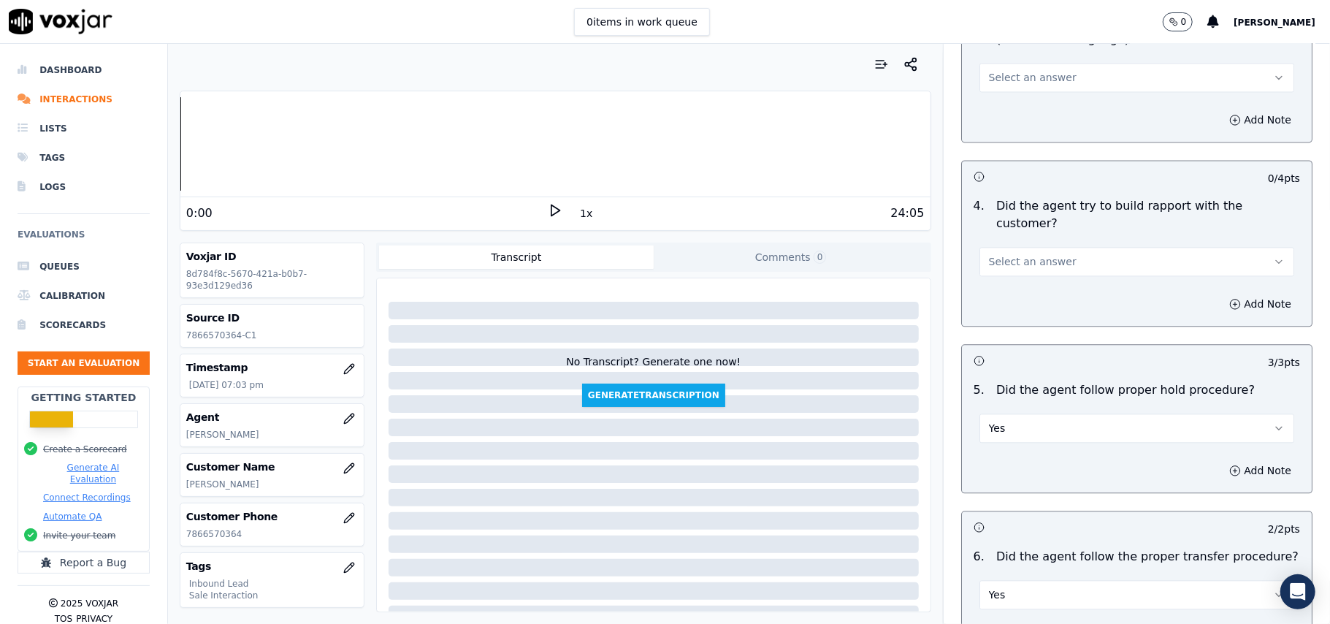
scroll to position [2140, 0]
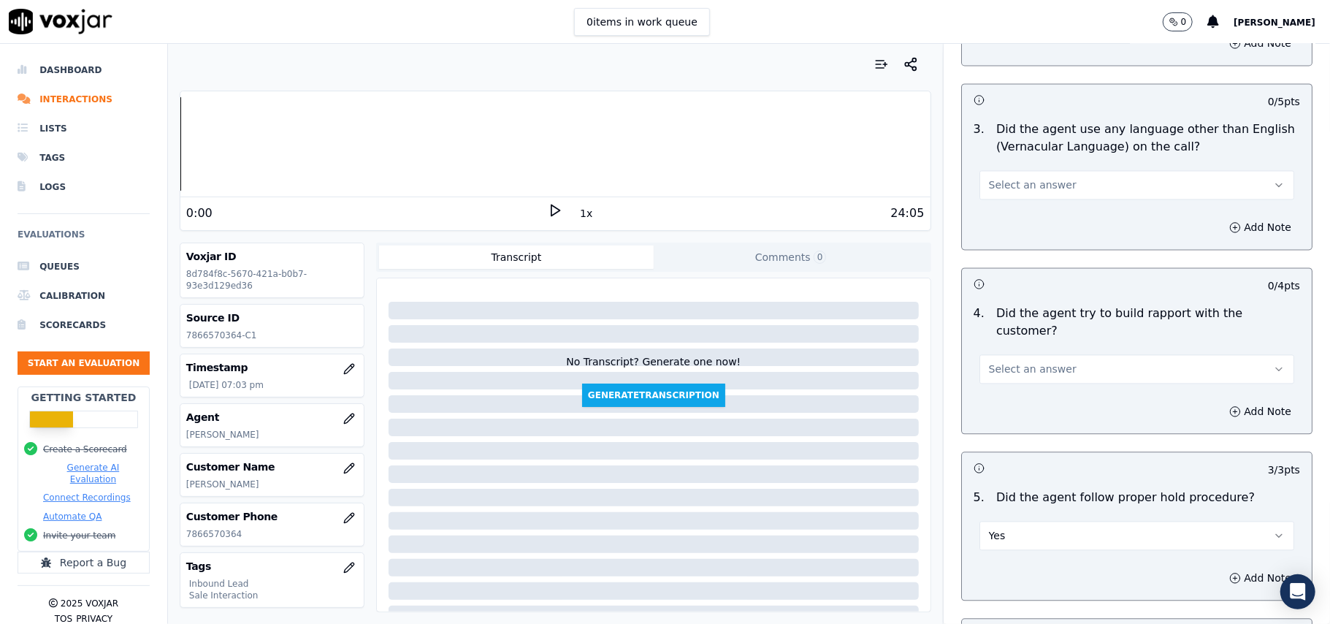
click at [1007, 362] on span "Select an answer" at bounding box center [1033, 369] width 88 height 15
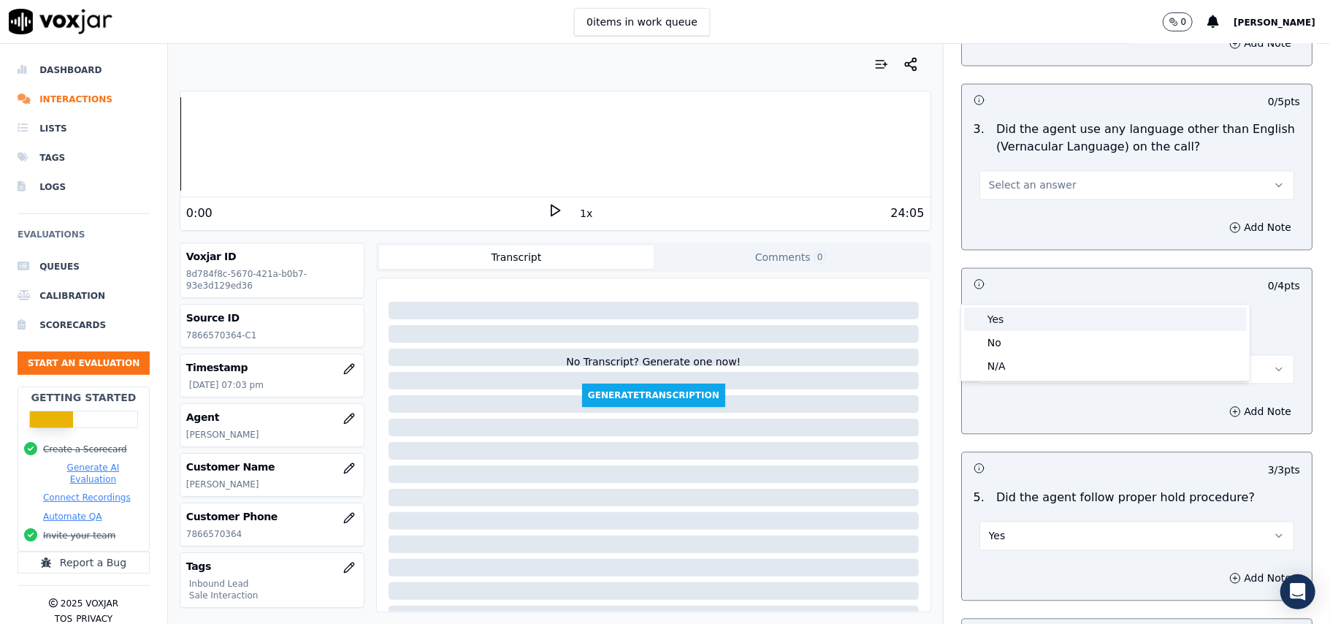
click at [1010, 324] on div "Yes" at bounding box center [1105, 319] width 283 height 23
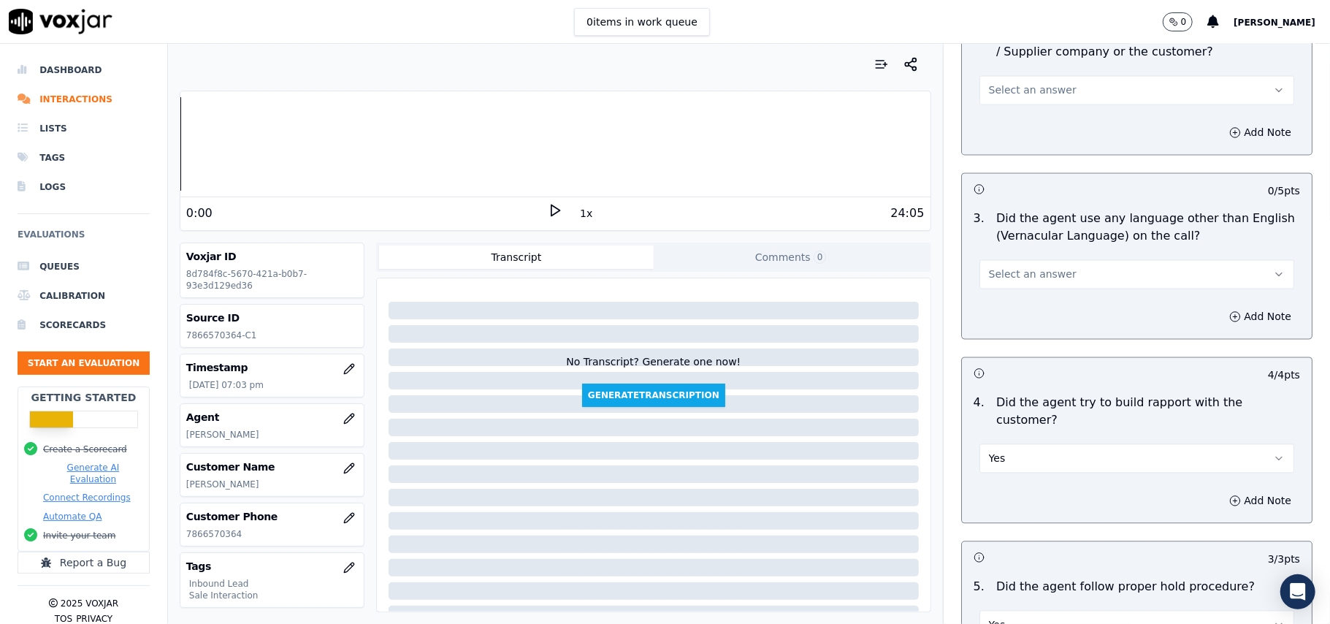
scroll to position [1946, 0]
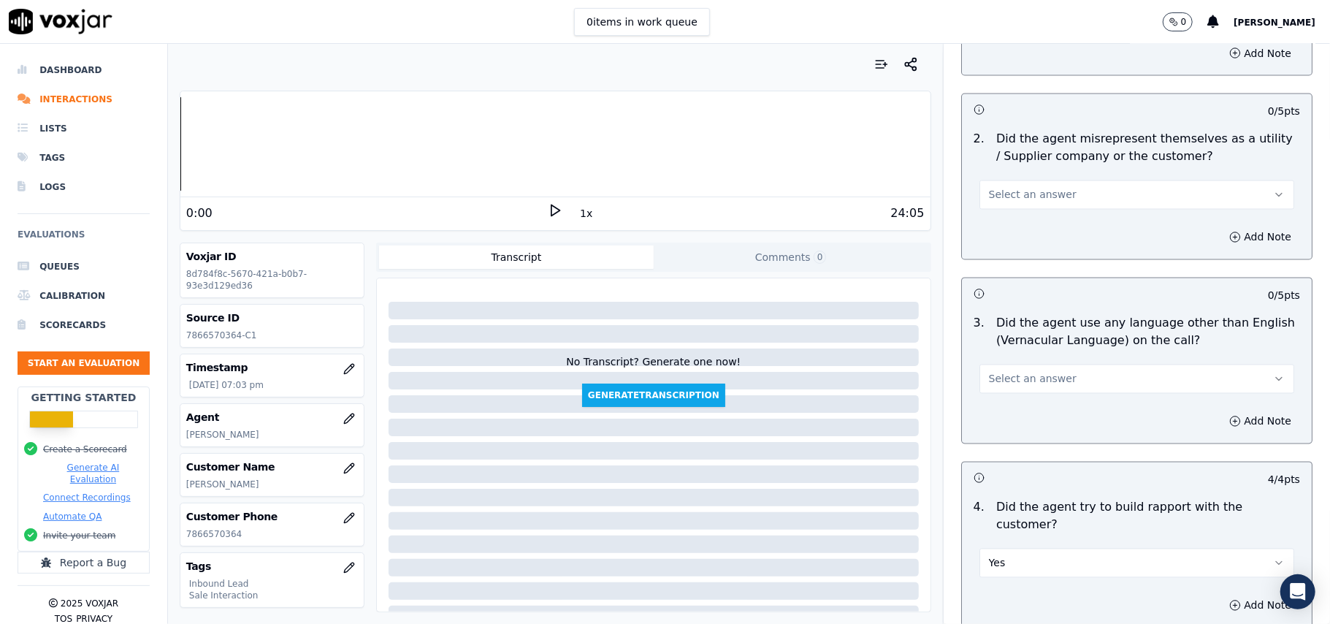
click at [1017, 362] on div "Select an answer" at bounding box center [1137, 378] width 315 height 32
click at [1018, 372] on span "Select an answer" at bounding box center [1033, 379] width 88 height 15
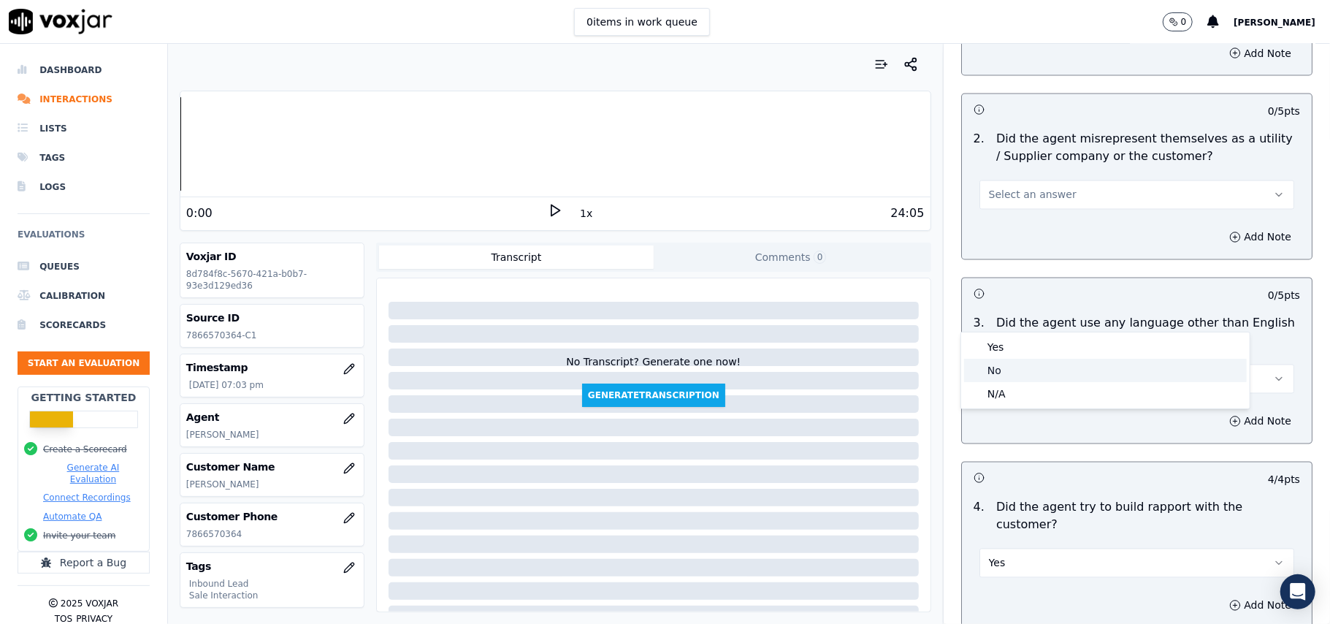
click at [1007, 360] on div "No" at bounding box center [1105, 370] width 283 height 23
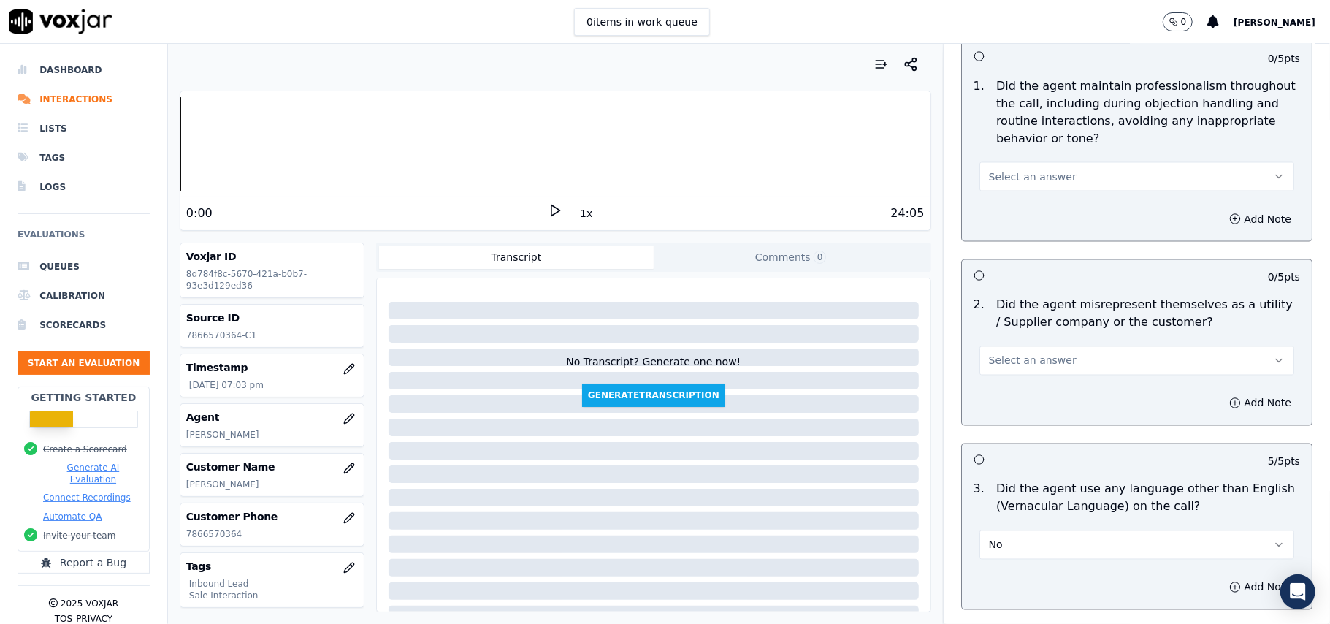
scroll to position [1751, 0]
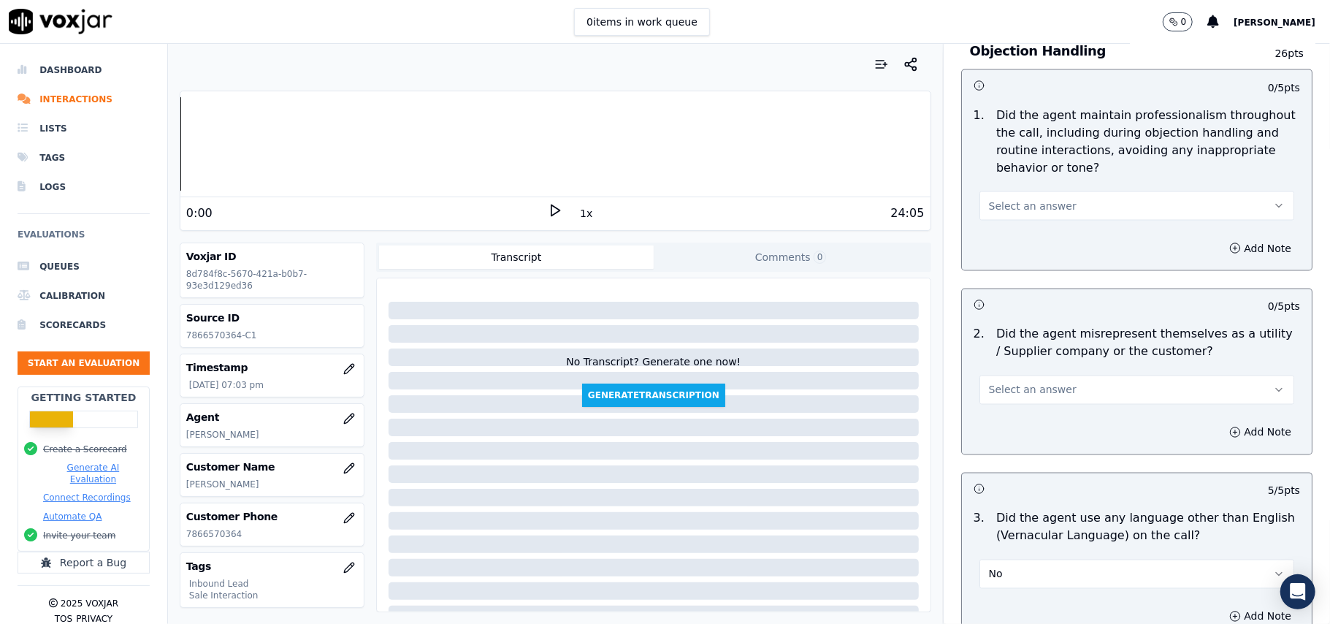
click at [996, 383] on span "Select an answer" at bounding box center [1033, 390] width 88 height 15
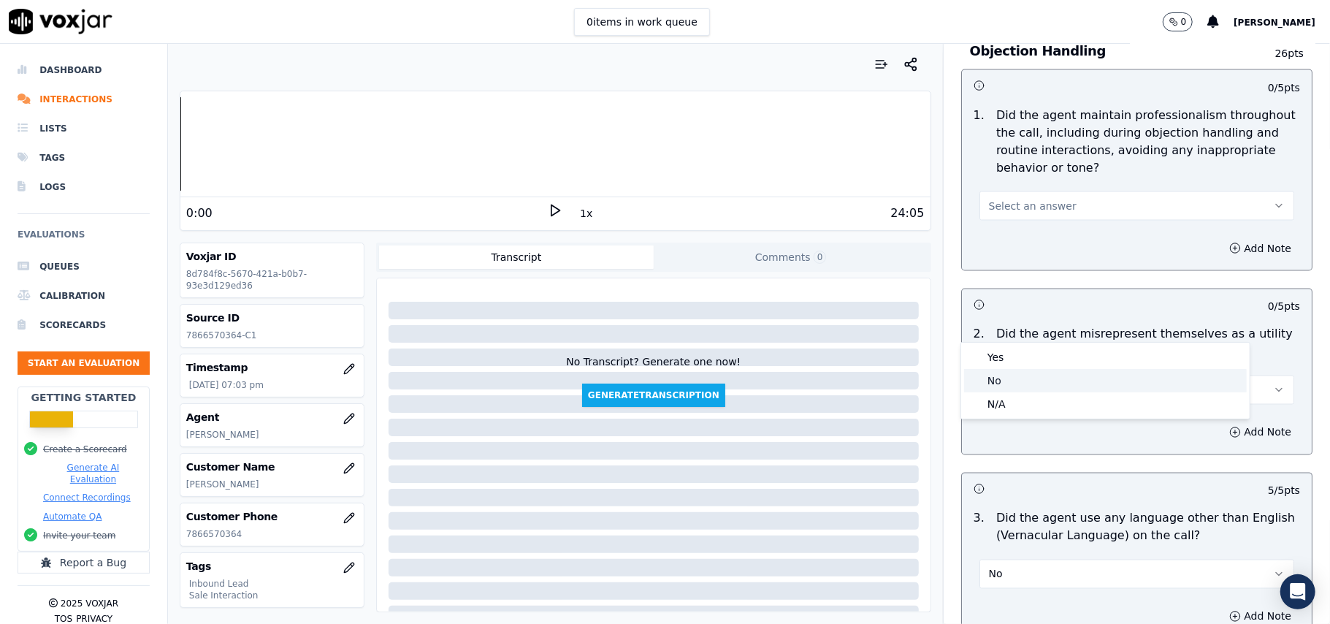
click at [1002, 373] on div "No" at bounding box center [1105, 380] width 283 height 23
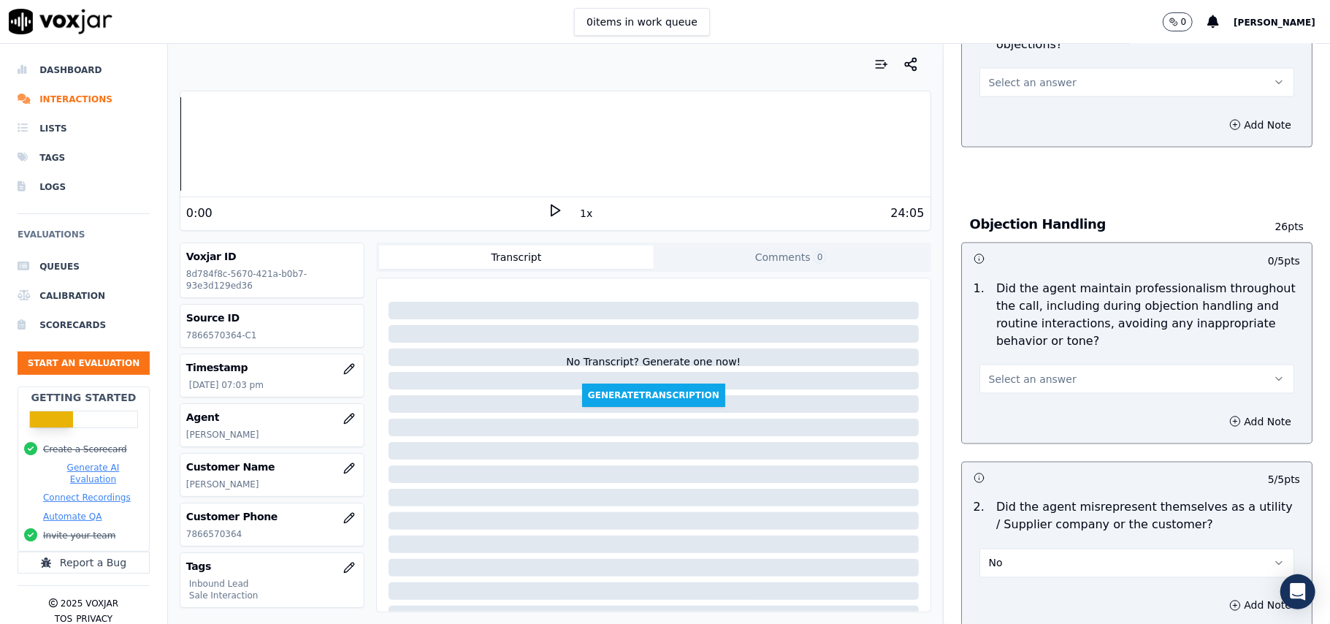
scroll to position [1556, 0]
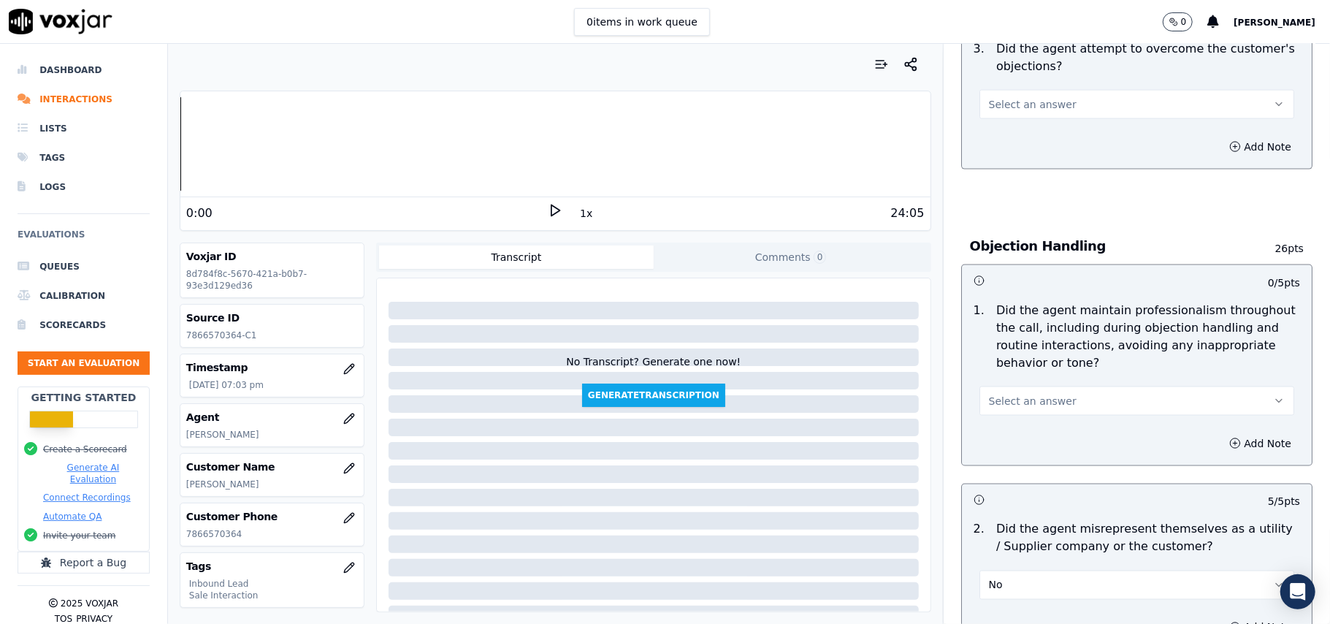
click at [1000, 394] on span "Select an answer" at bounding box center [1033, 401] width 88 height 15
click at [998, 365] on div "Yes" at bounding box center [1105, 367] width 283 height 23
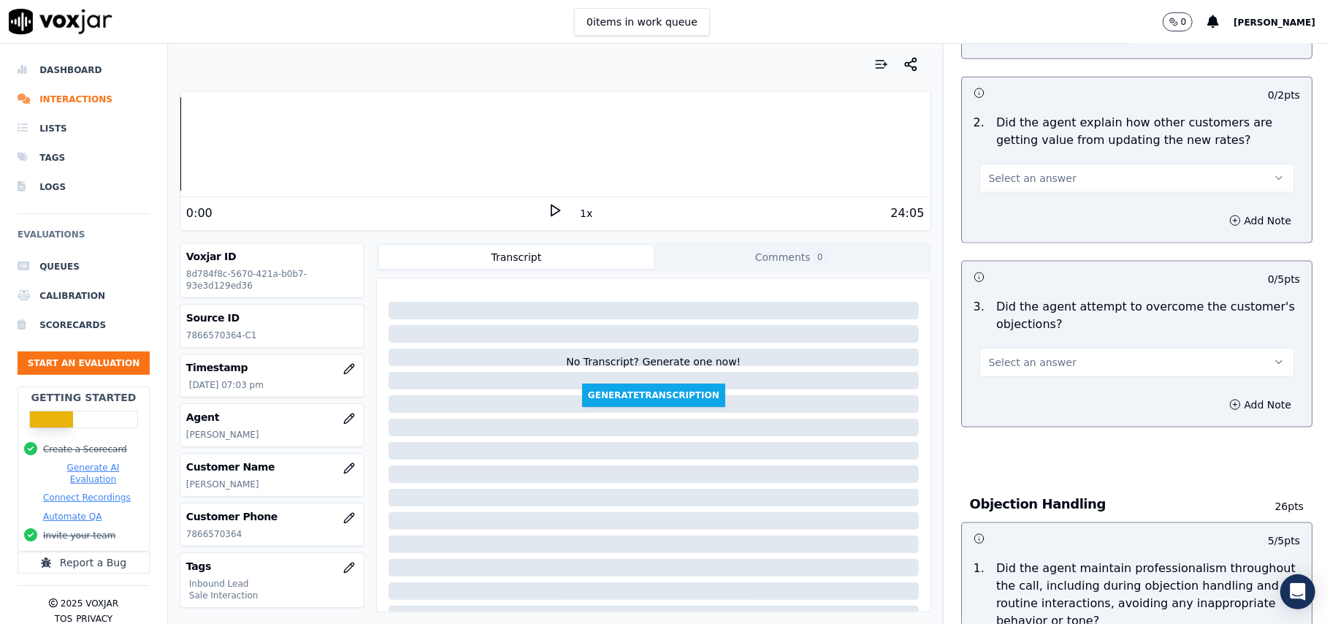
scroll to position [1264, 0]
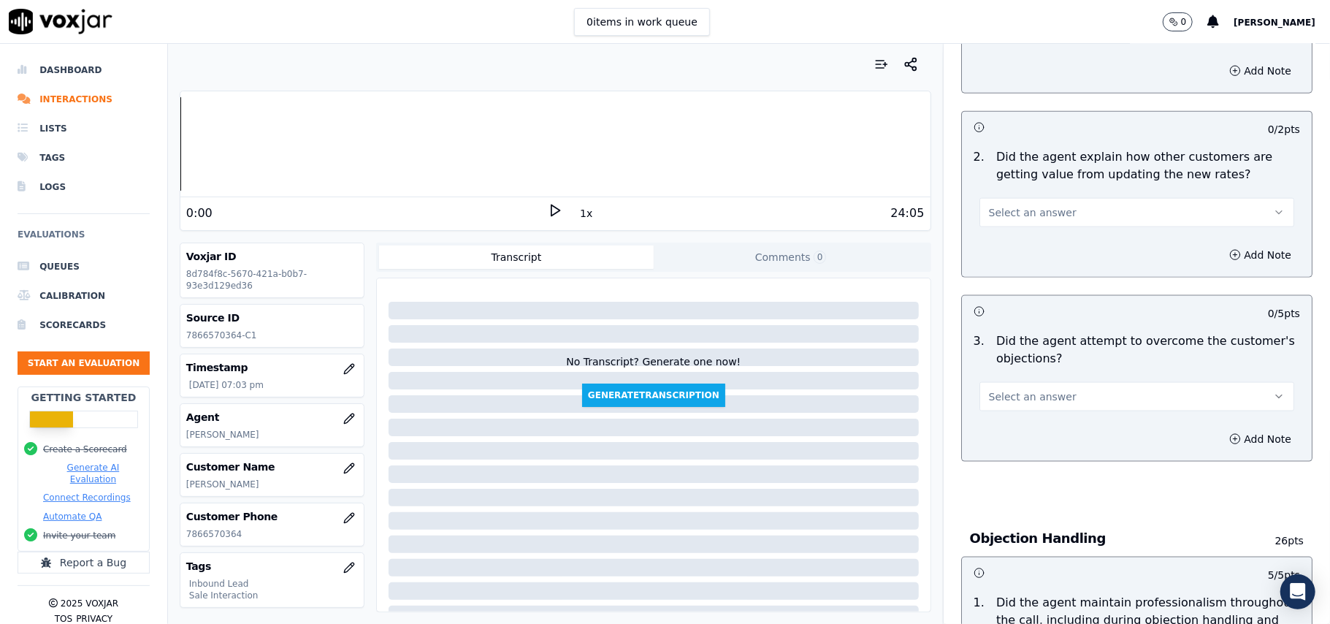
click at [1008, 389] on span "Select an answer" at bounding box center [1033, 396] width 88 height 15
click at [1001, 363] on div "Yes" at bounding box center [1105, 362] width 283 height 23
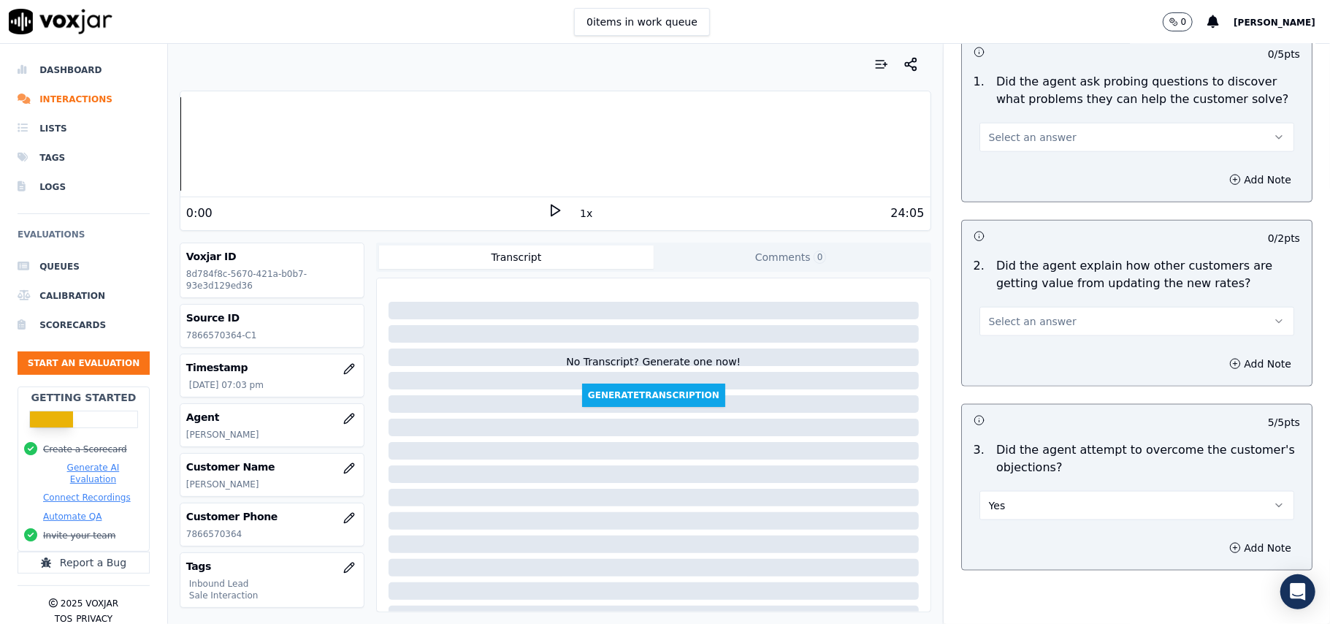
scroll to position [1070, 0]
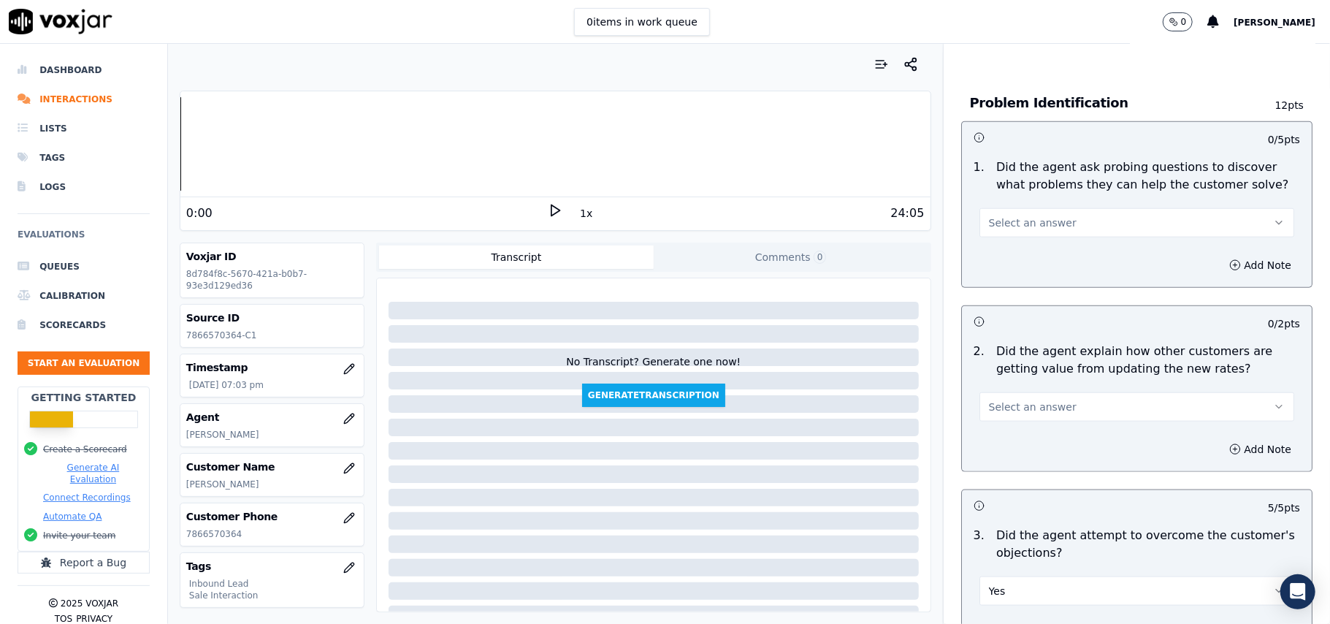
click at [1004, 400] on span "Select an answer" at bounding box center [1033, 407] width 88 height 15
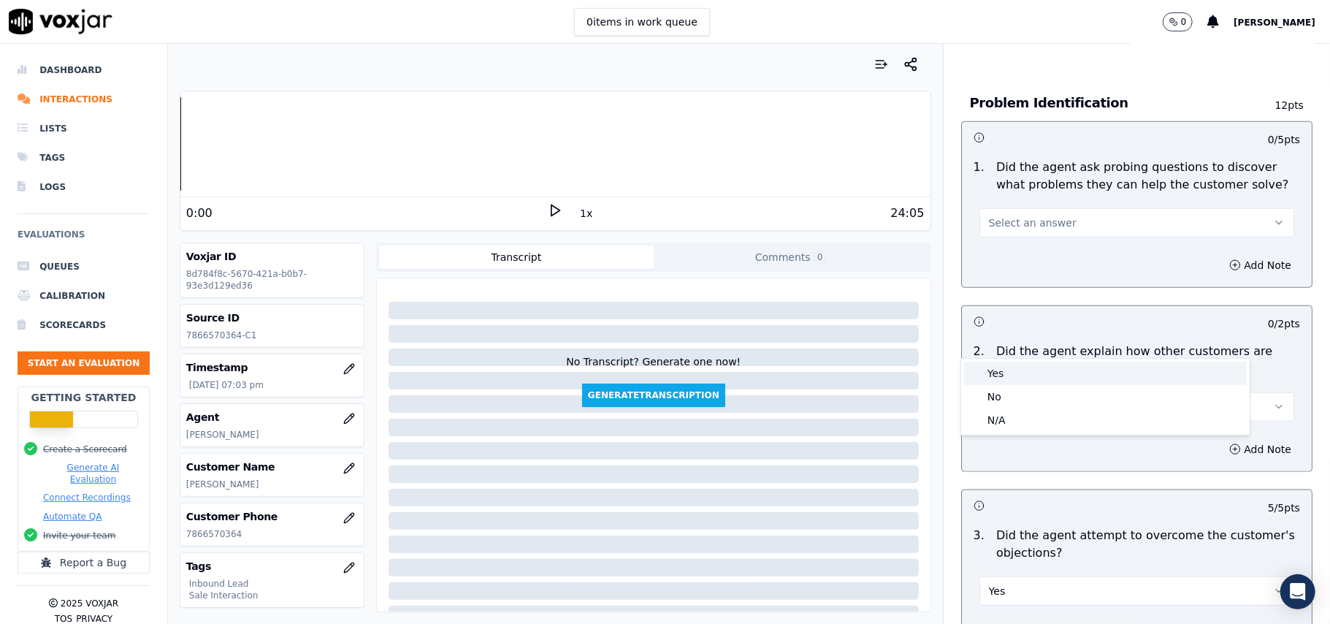
click at [999, 365] on div "Yes" at bounding box center [1105, 373] width 283 height 23
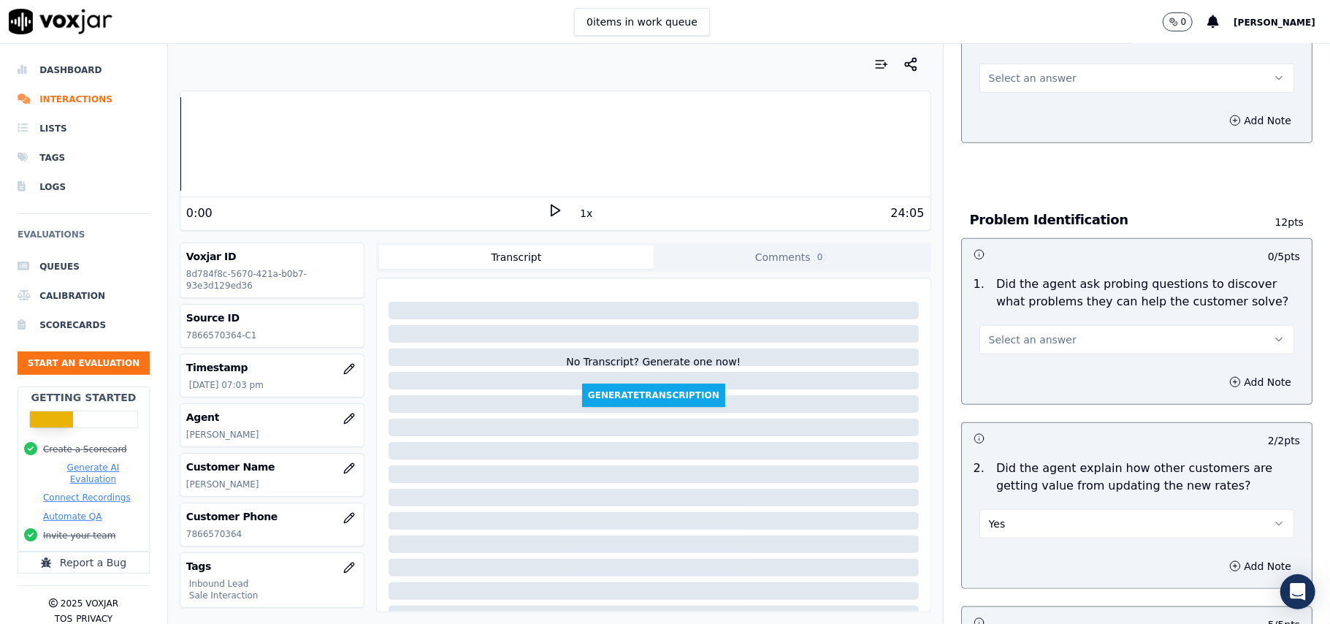
scroll to position [874, 0]
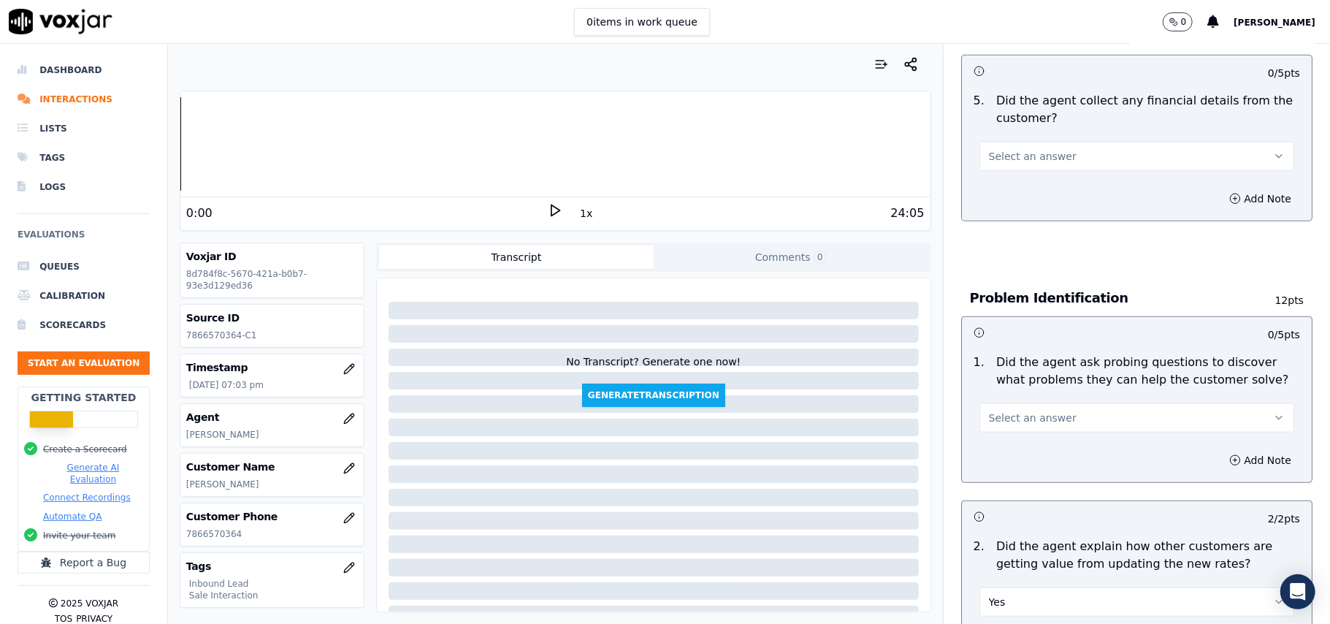
click at [998, 411] on span "Select an answer" at bounding box center [1033, 418] width 88 height 15
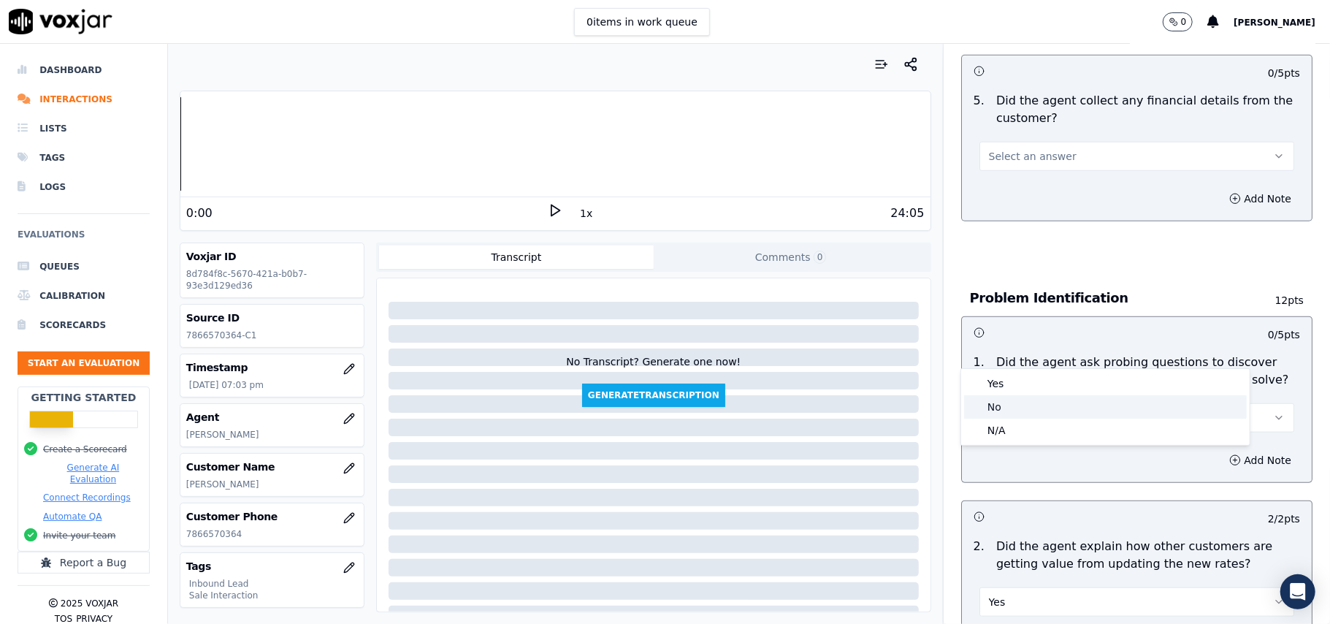
click at [1009, 389] on div "Yes" at bounding box center [1105, 383] width 283 height 23
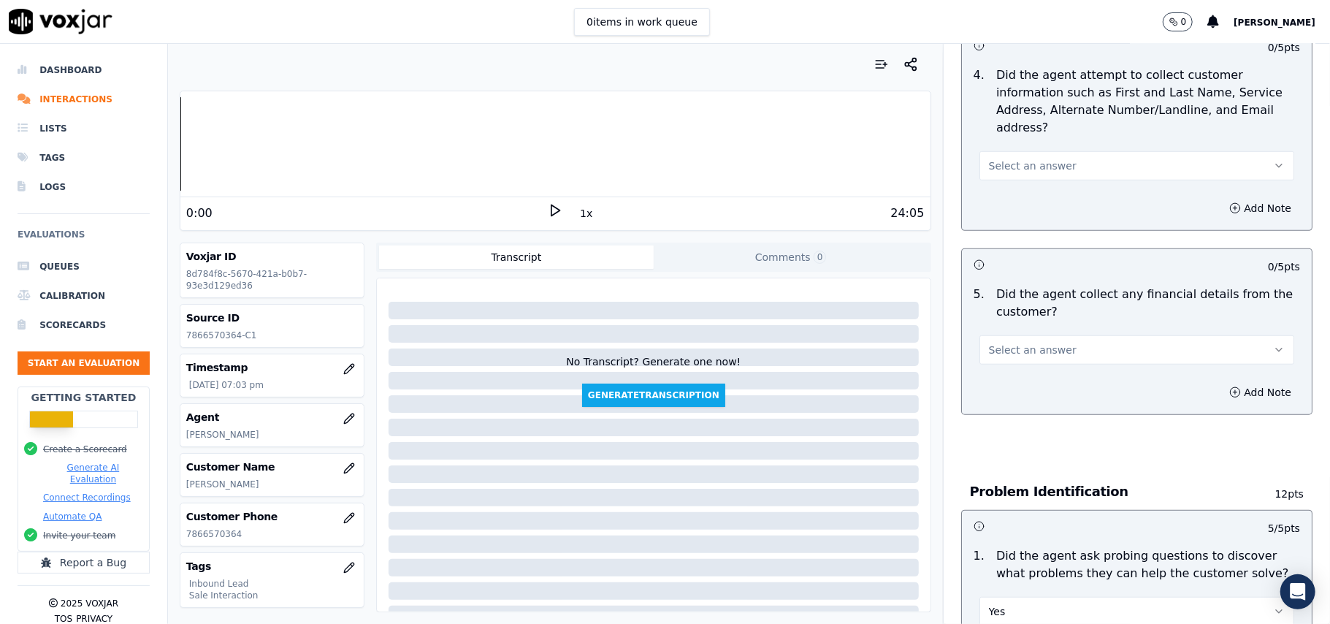
scroll to position [679, 0]
click at [1023, 344] on span "Select an answer" at bounding box center [1033, 351] width 88 height 15
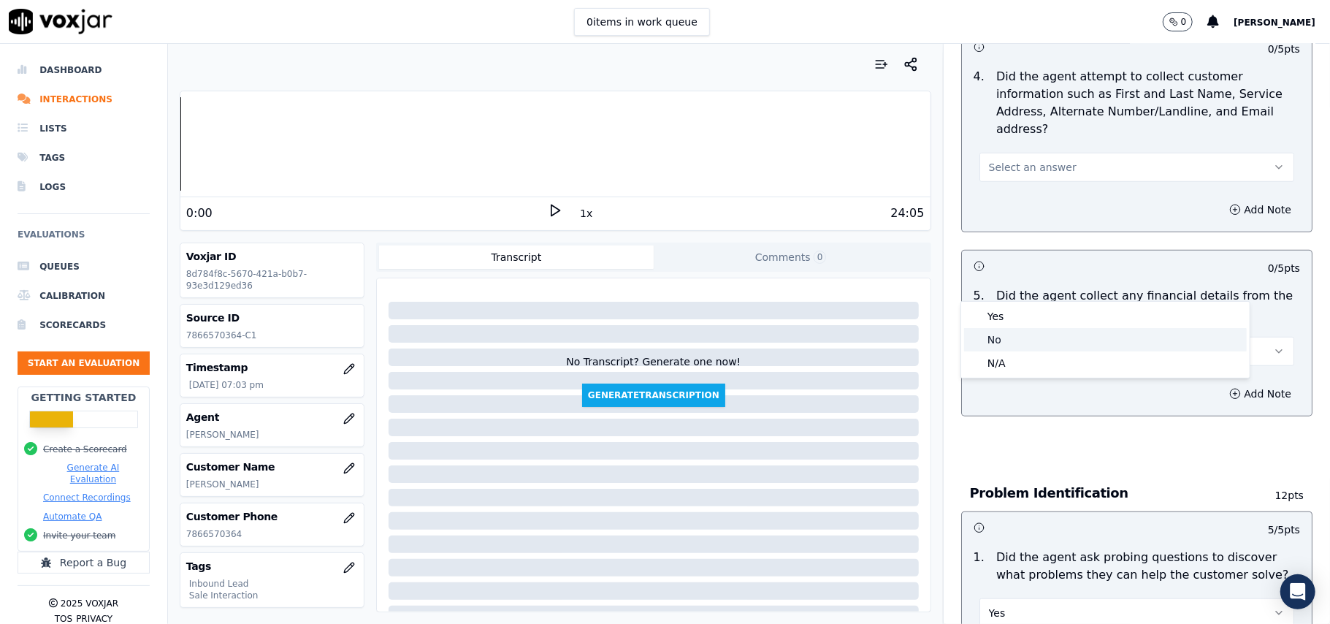
click at [1000, 335] on div "No" at bounding box center [1105, 339] width 283 height 23
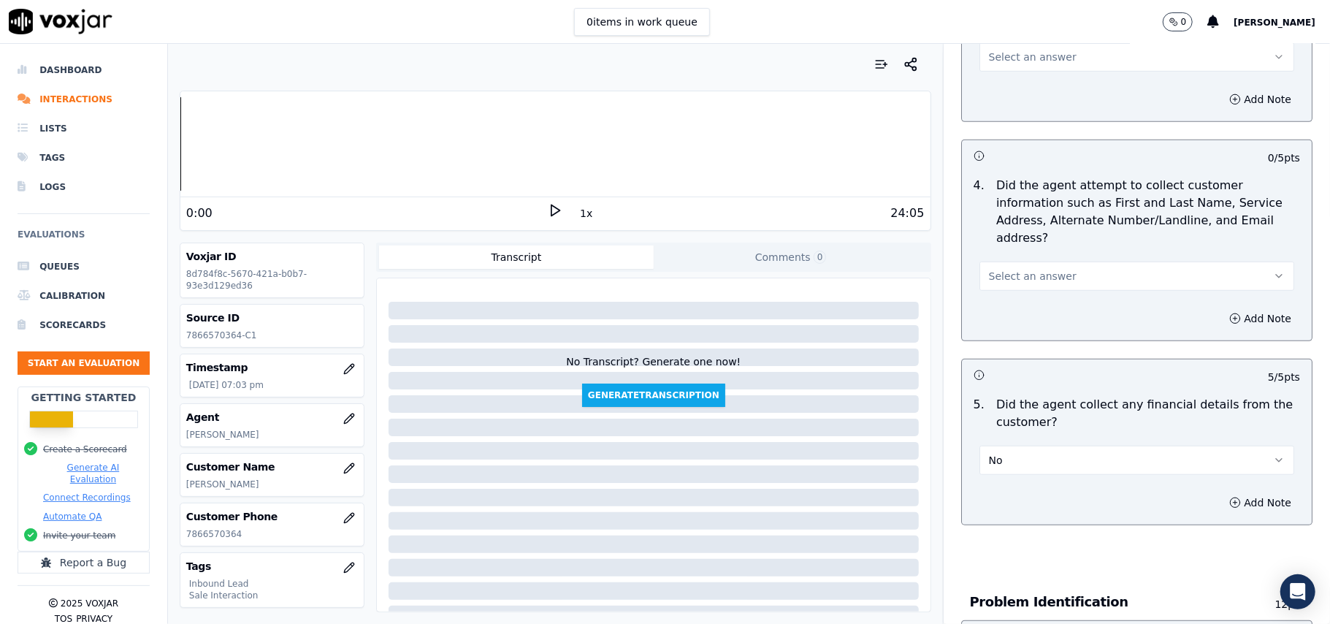
scroll to position [485, 0]
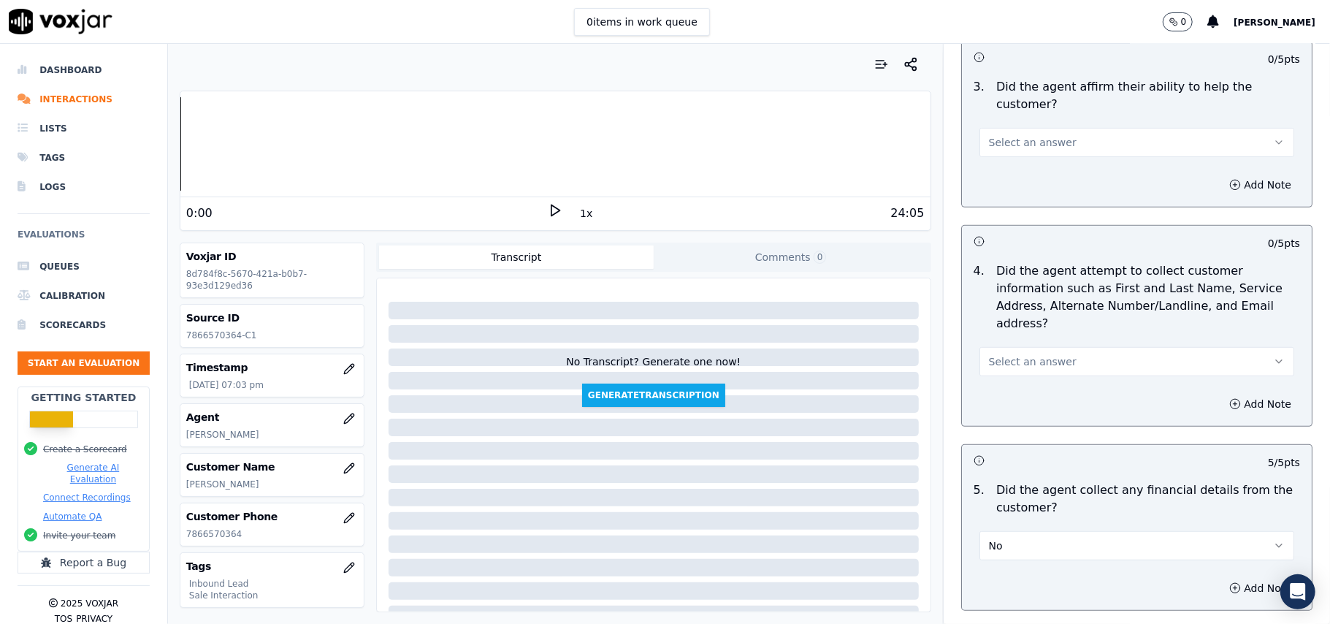
click at [1015, 354] on span "Select an answer" at bounding box center [1033, 361] width 88 height 15
click at [1017, 327] on div "Yes" at bounding box center [1105, 326] width 283 height 23
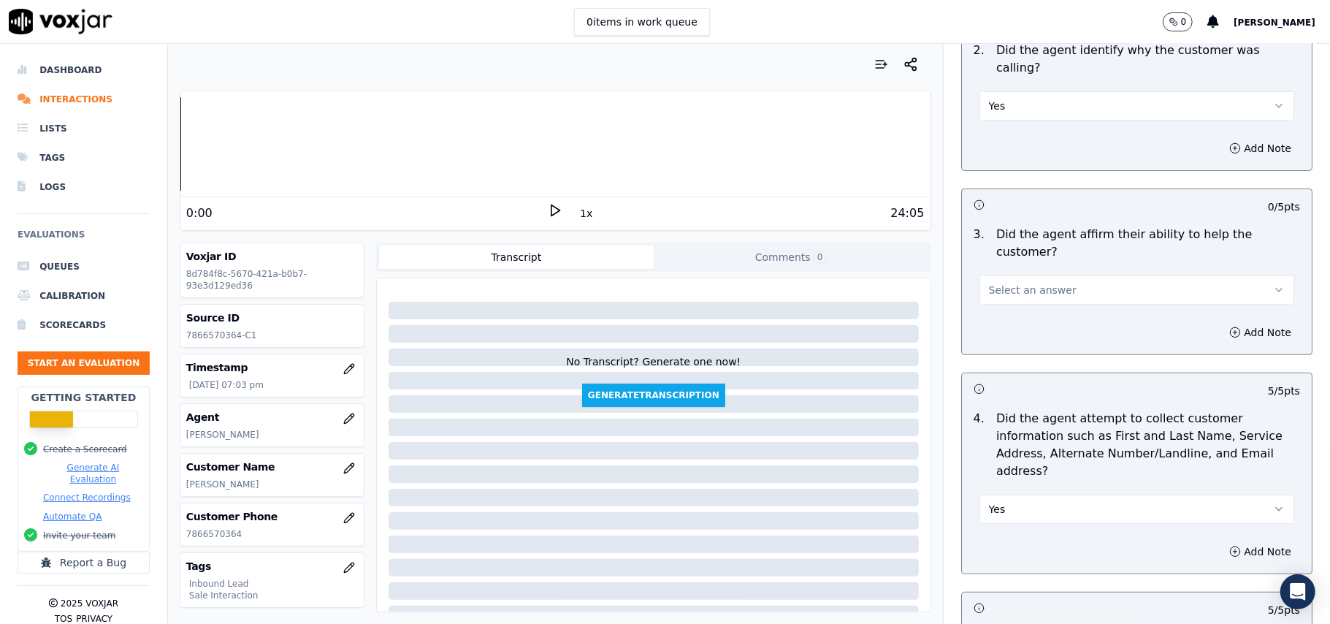
scroll to position [193, 0]
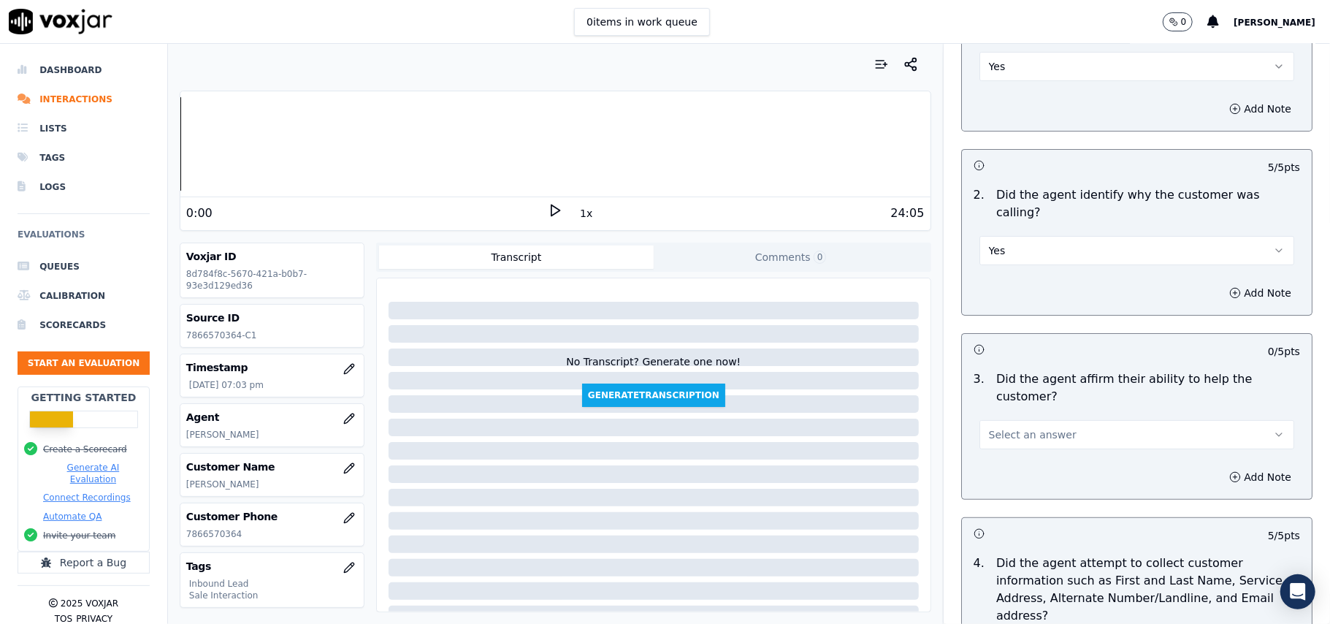
click at [1036, 427] on span "Select an answer" at bounding box center [1033, 434] width 88 height 15
click at [1006, 460] on div "N/A" at bounding box center [1105, 462] width 283 height 23
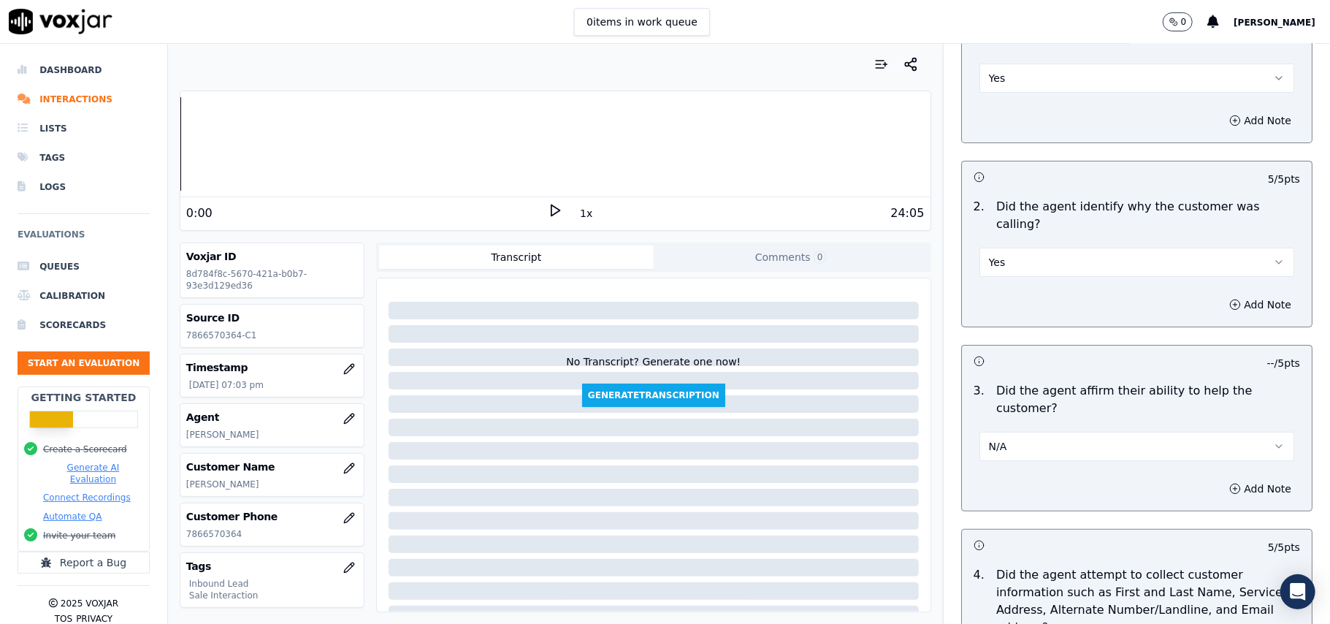
scroll to position [194, 0]
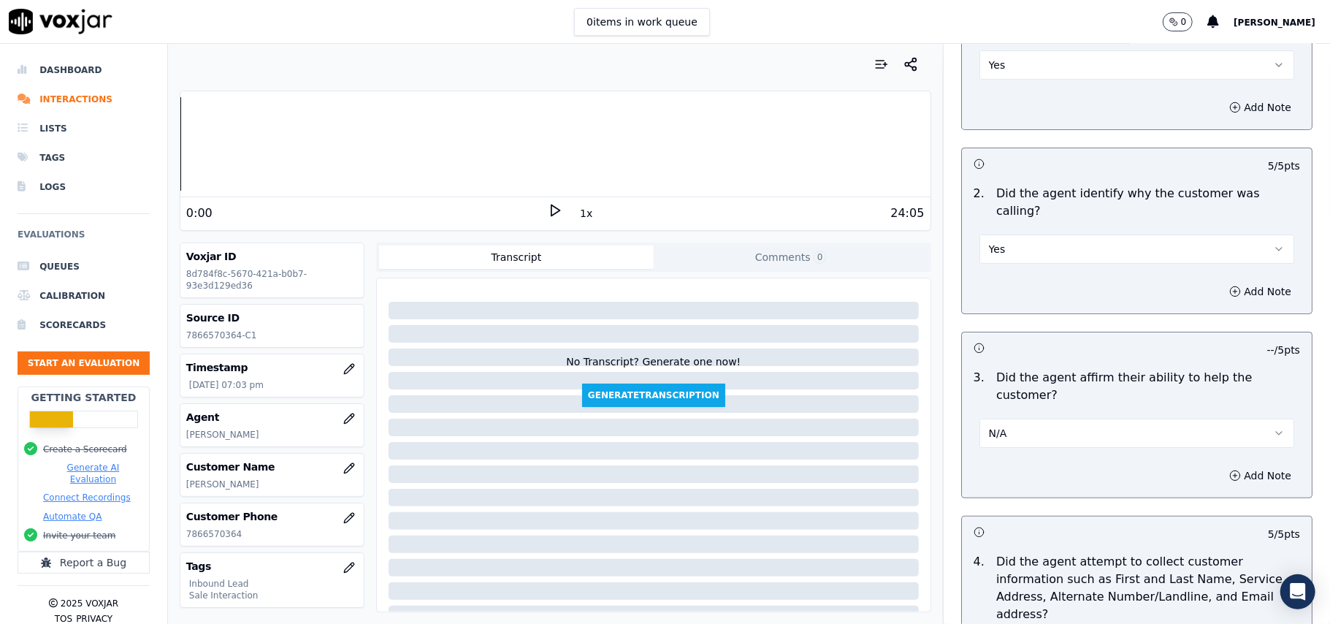
click at [1021, 419] on button "N/A" at bounding box center [1137, 433] width 315 height 29
click at [1018, 410] on div "Yes" at bounding box center [1105, 414] width 283 height 23
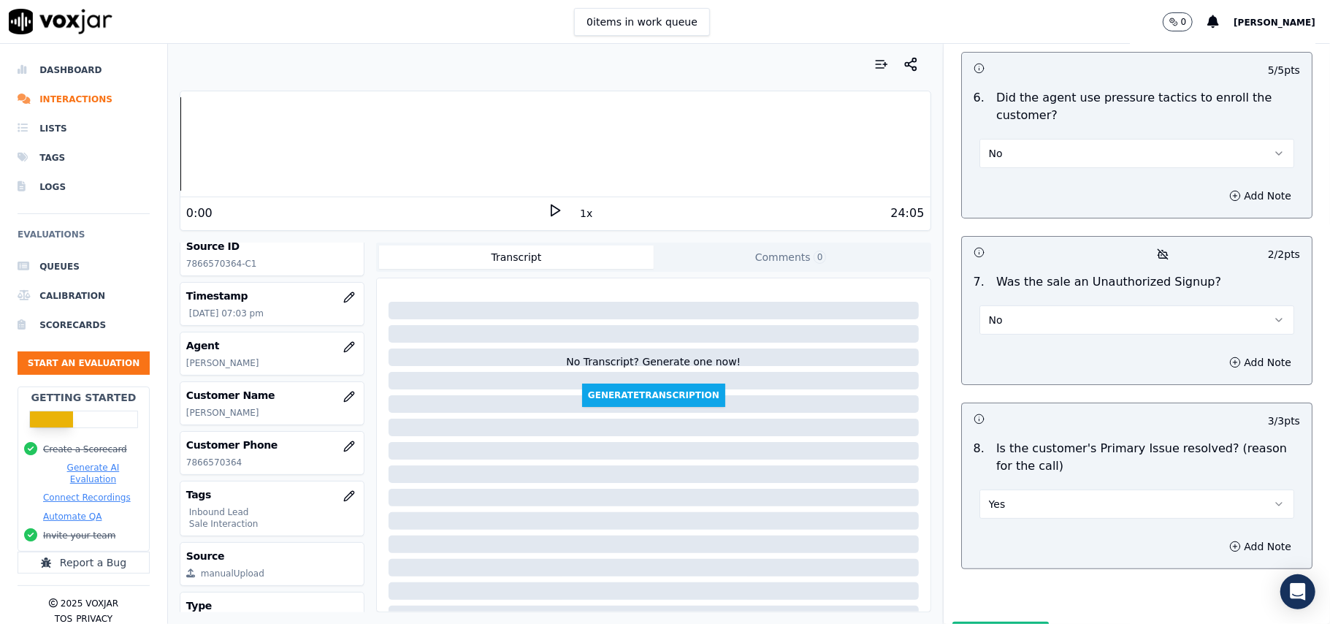
scroll to position [143, 0]
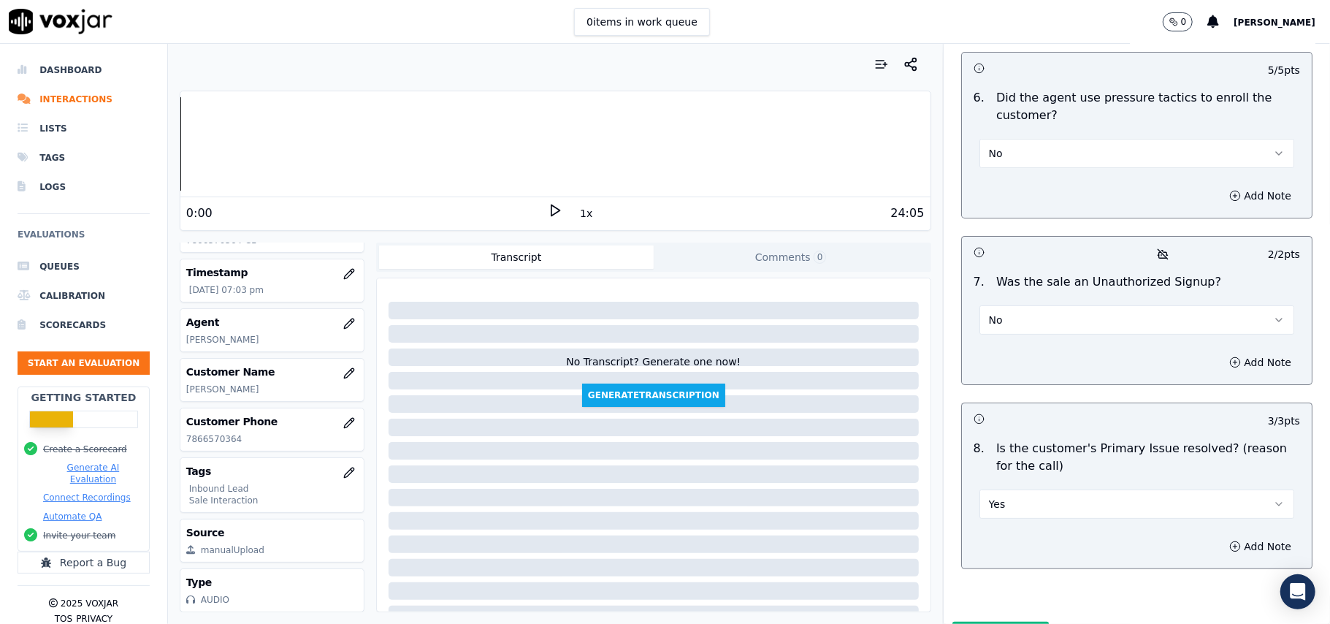
drag, startPoint x: 986, startPoint y: 422, endPoint x: 979, endPoint y: 442, distance: 21.7
click at [988, 489] on button "Yes" at bounding box center [1137, 503] width 315 height 29
click at [994, 486] on div "No" at bounding box center [1105, 483] width 283 height 23
click at [1221, 536] on button "Add Note" at bounding box center [1261, 546] width 80 height 20
click at [1035, 563] on textarea at bounding box center [1137, 599] width 327 height 72
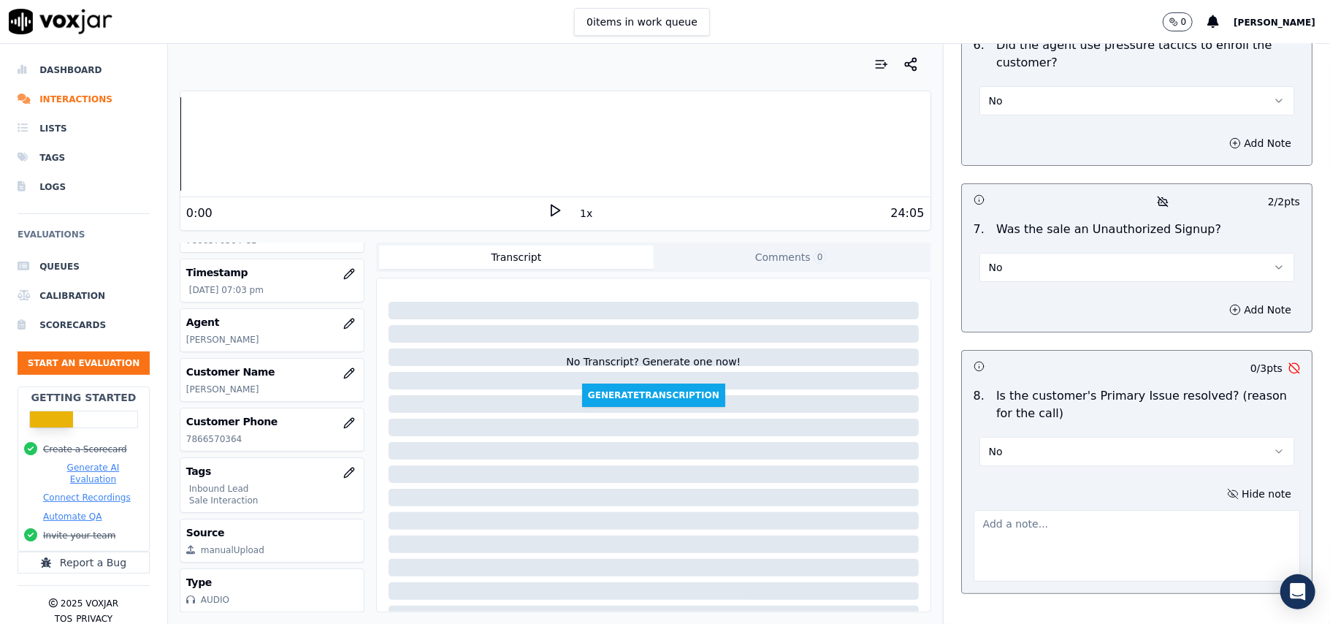
scroll to position [4167, 0]
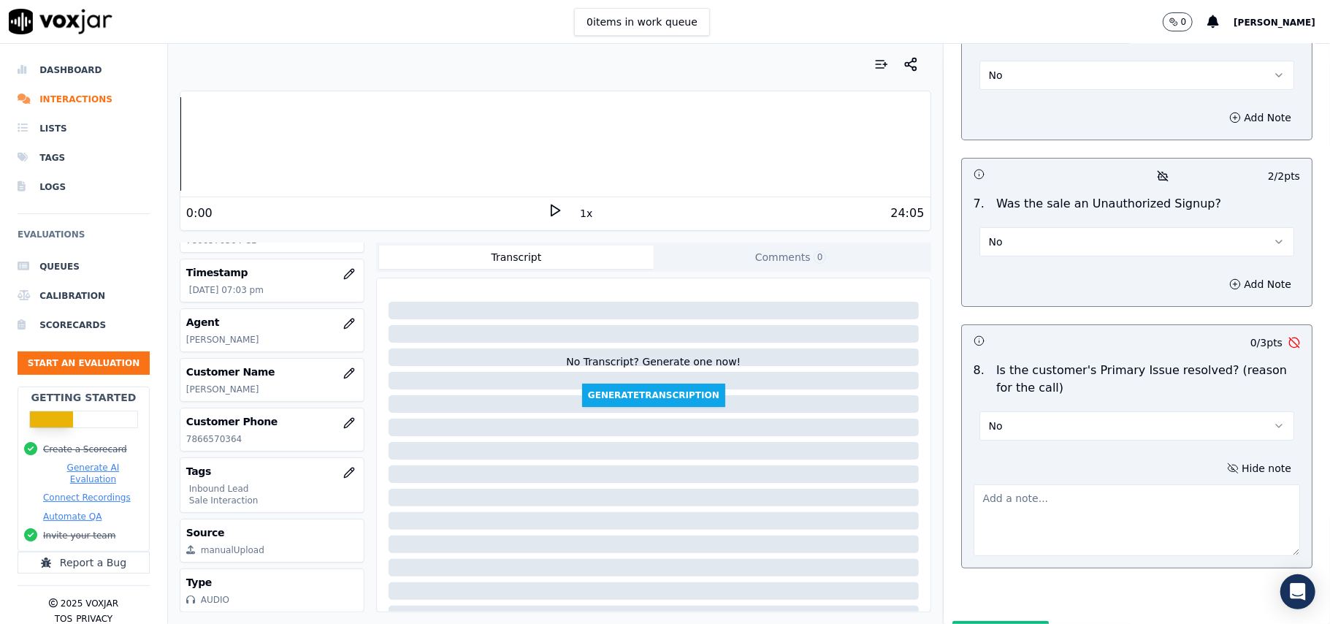
click at [1027, 411] on button "No" at bounding box center [1137, 425] width 315 height 29
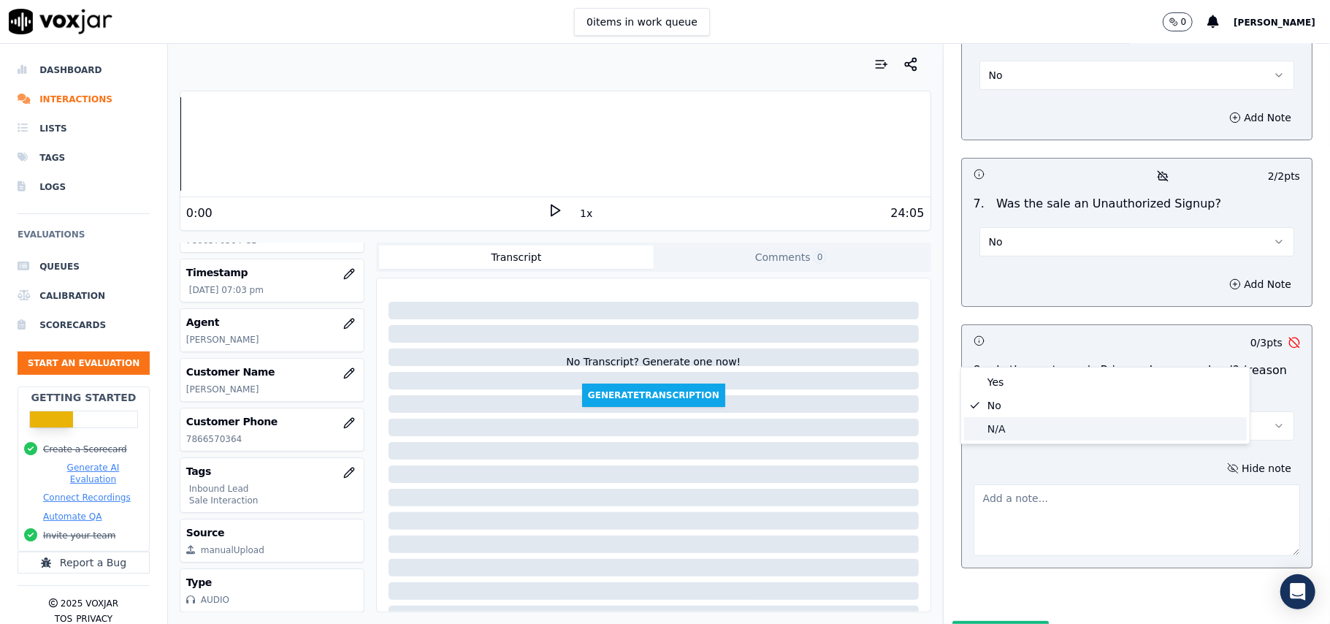
click at [1003, 427] on div "N/A" at bounding box center [1105, 428] width 283 height 23
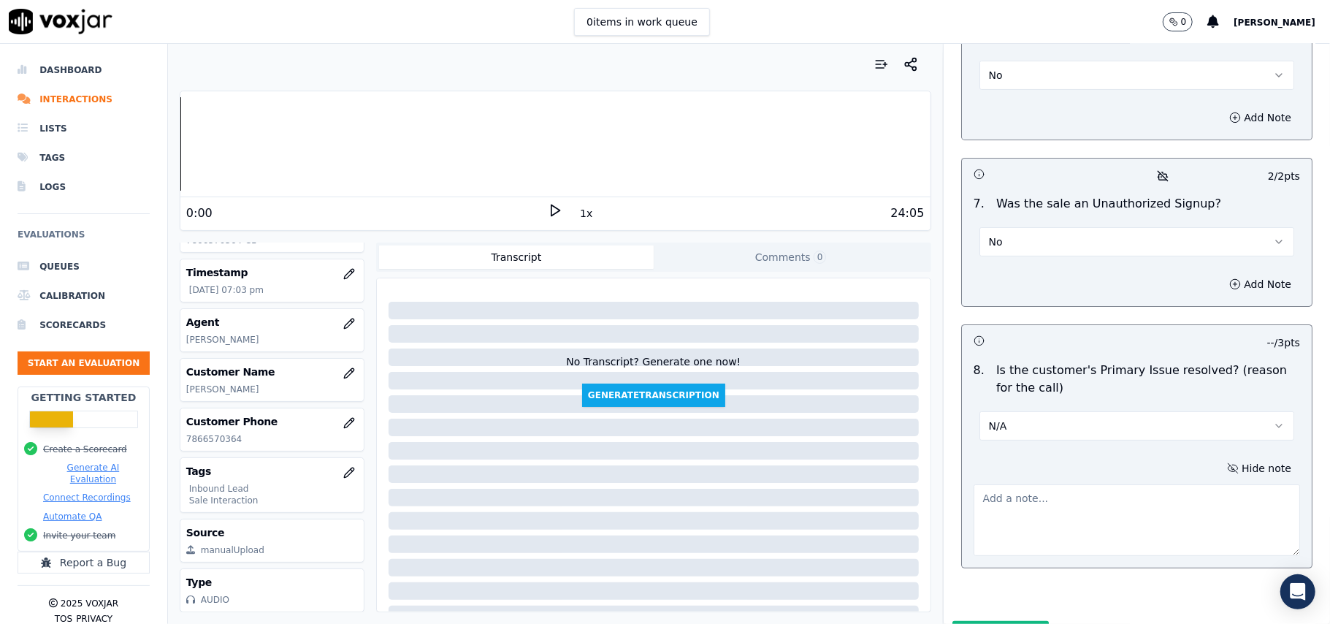
click at [1023, 484] on textarea at bounding box center [1137, 520] width 327 height 72
click at [1015, 484] on textarea at bounding box center [1137, 520] width 327 height 72
paste textarea "Call ID – 163841 As the sign-up process took too much time of the customer, whe…"
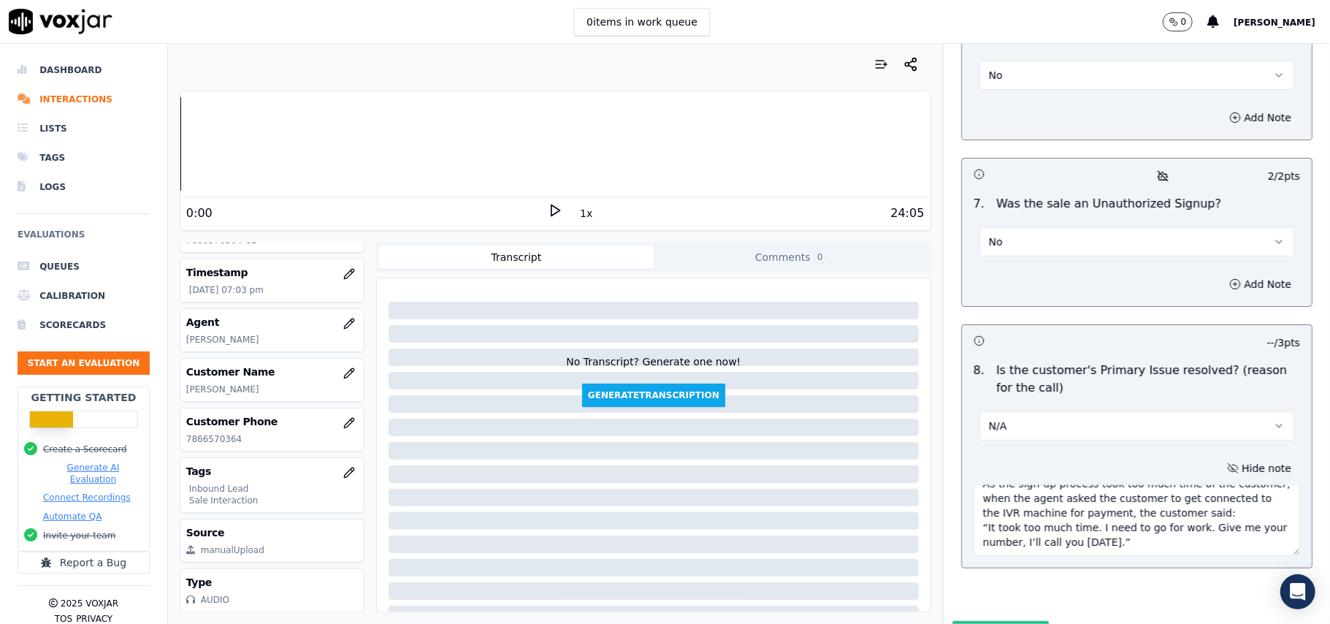
scroll to position [44, 0]
type textarea "Call ID – 163841 As the sign-up process took too much time of the customer, whe…"
click at [983, 621] on button "Submit Scores" at bounding box center [1001, 634] width 97 height 26
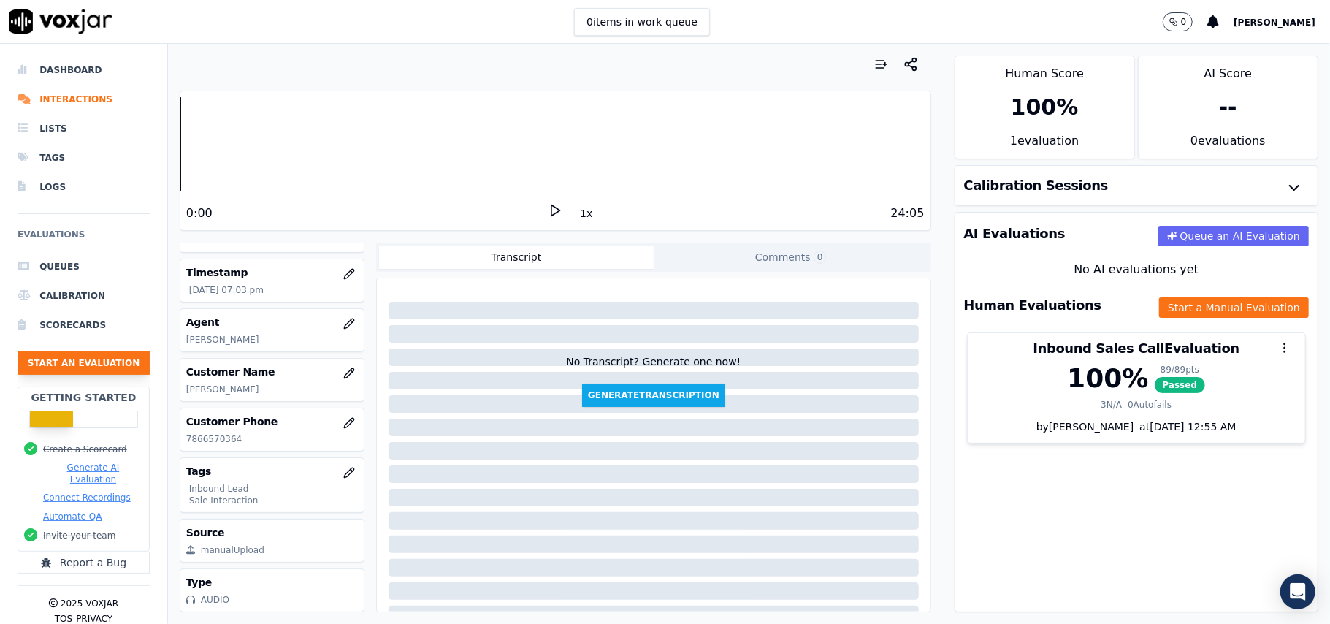
click at [67, 366] on button "Start an Evaluation" at bounding box center [84, 362] width 132 height 23
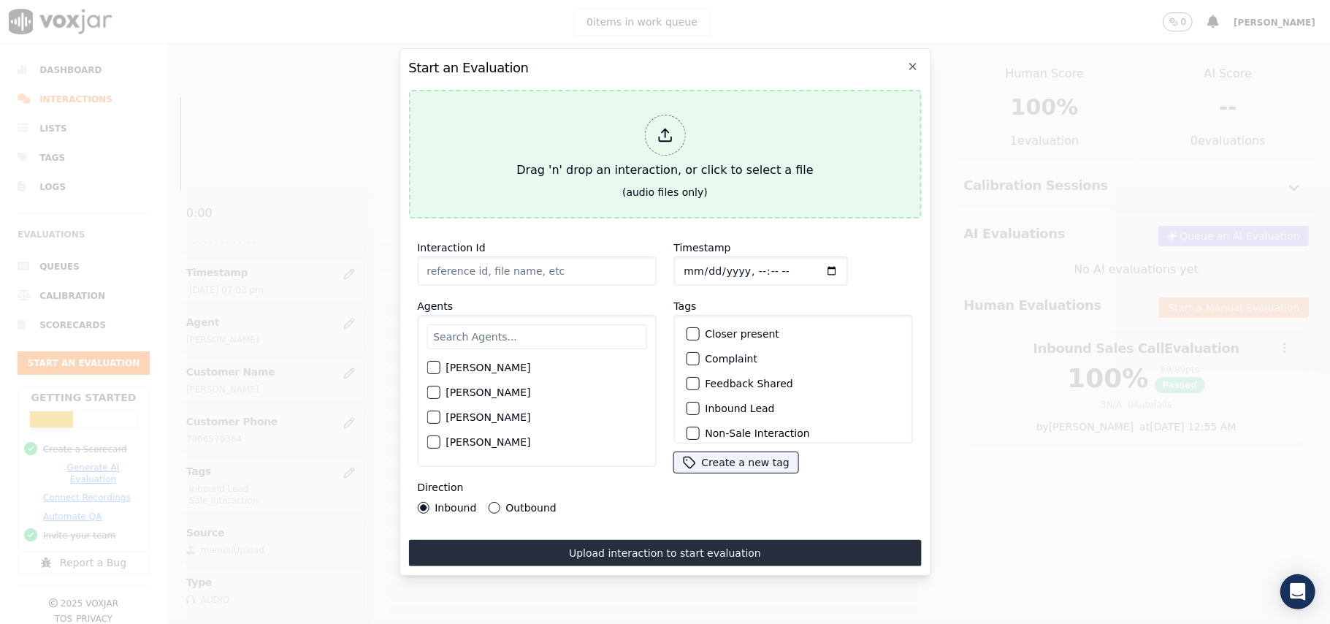
click at [435, 168] on button "Drag 'n' drop an interaction, or click to select a file (audio files only)" at bounding box center [664, 154] width 513 height 129
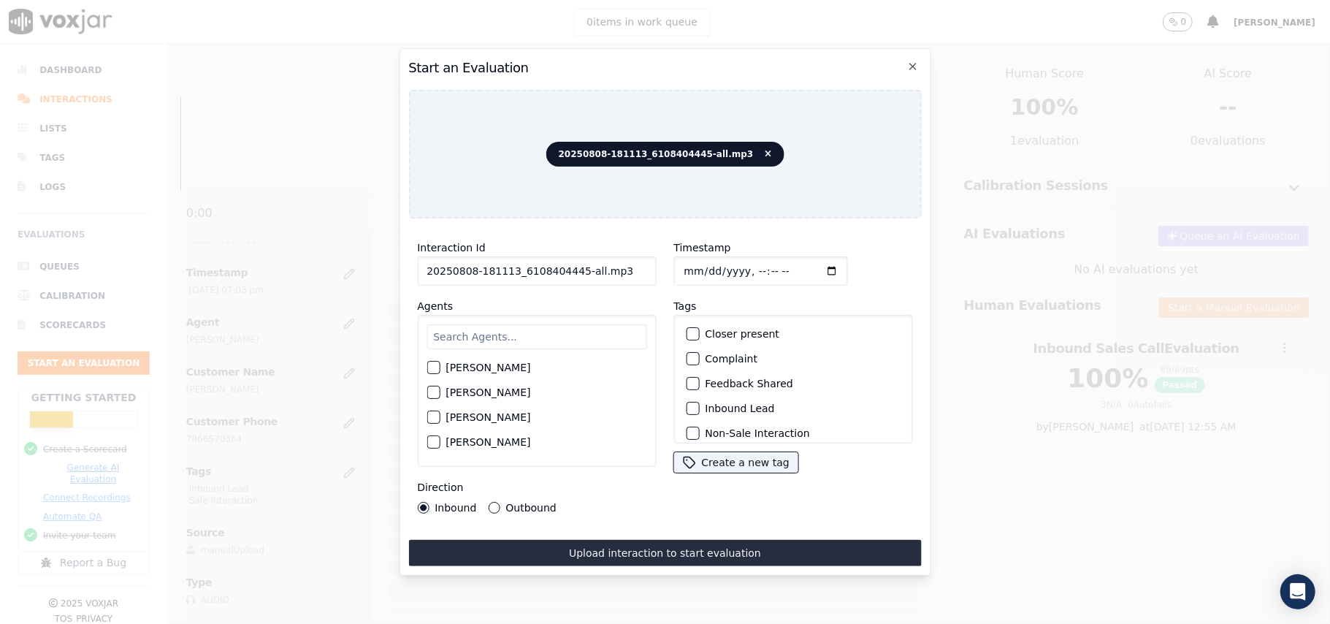
drag, startPoint x: 621, startPoint y: 264, endPoint x: 571, endPoint y: 267, distance: 49.8
click at [571, 267] on input "20250808-181113_6108404445-all.mp3" at bounding box center [536, 270] width 239 height 29
type input "20250808-181113_6108404445-C1"
click at [695, 266] on input "Timestamp" at bounding box center [761, 270] width 174 height 29
type input "2025-08-08T19:51"
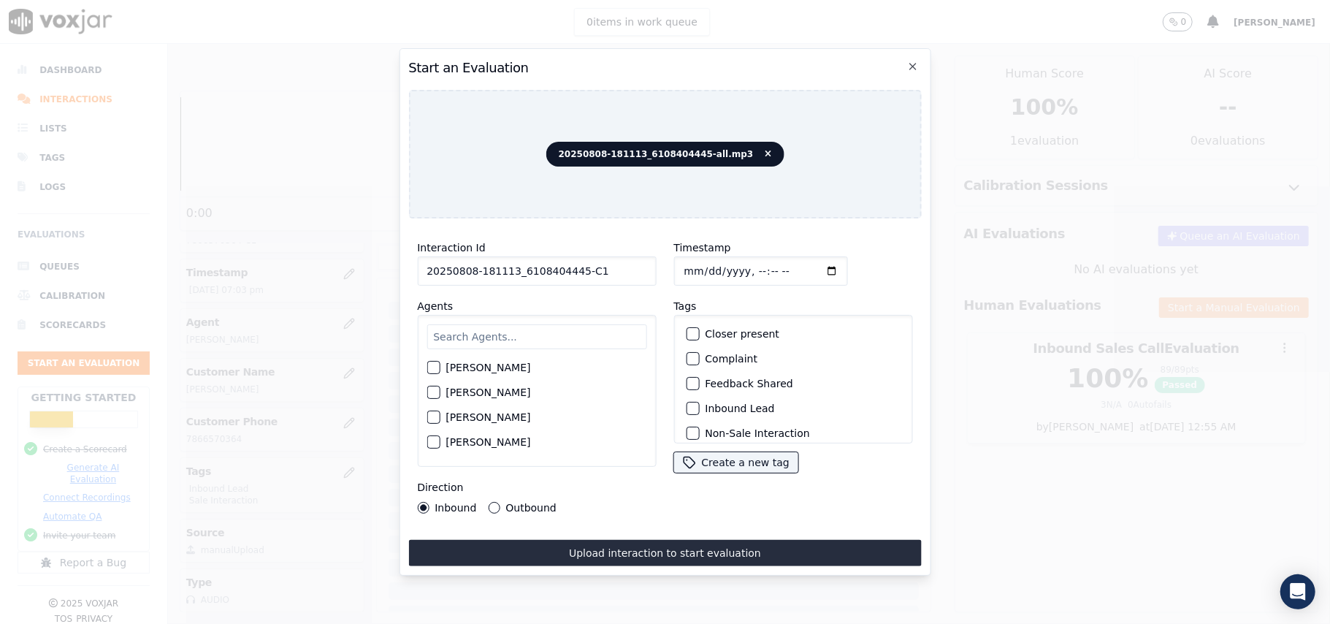
click at [546, 324] on input "text" at bounding box center [537, 336] width 220 height 25
paste input "Edward"
type input "Edward"
click at [430, 367] on div "button" at bounding box center [432, 372] width 10 height 10
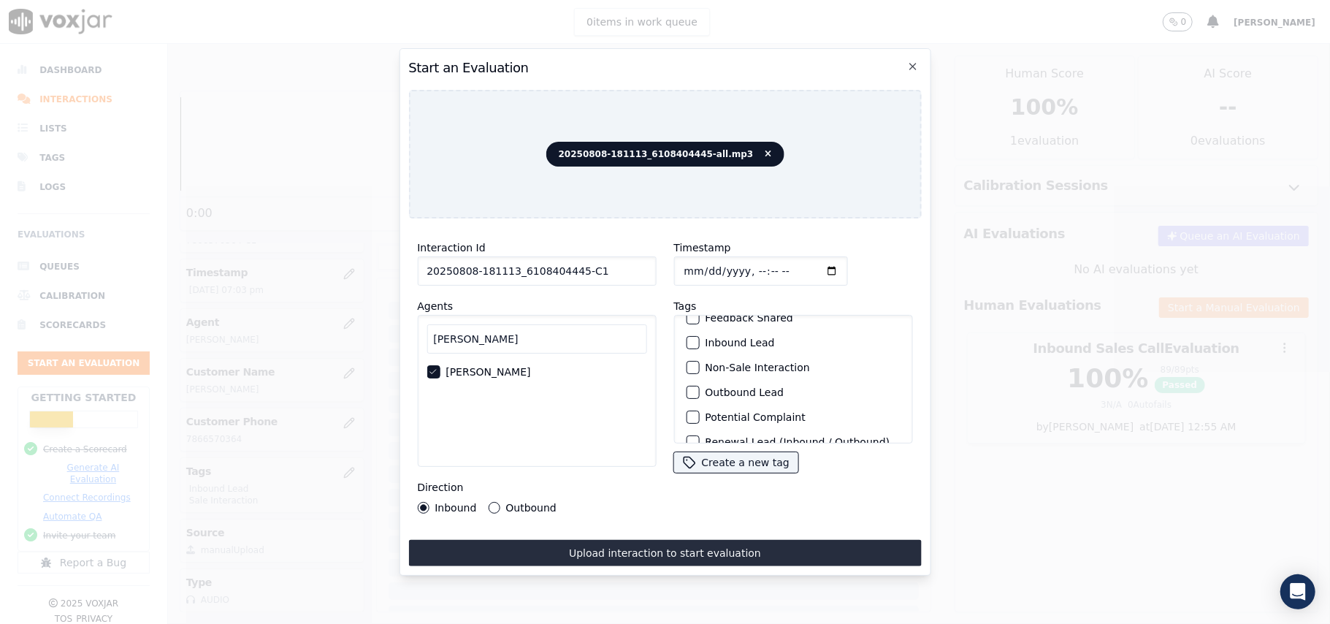
scroll to position [127, 0]
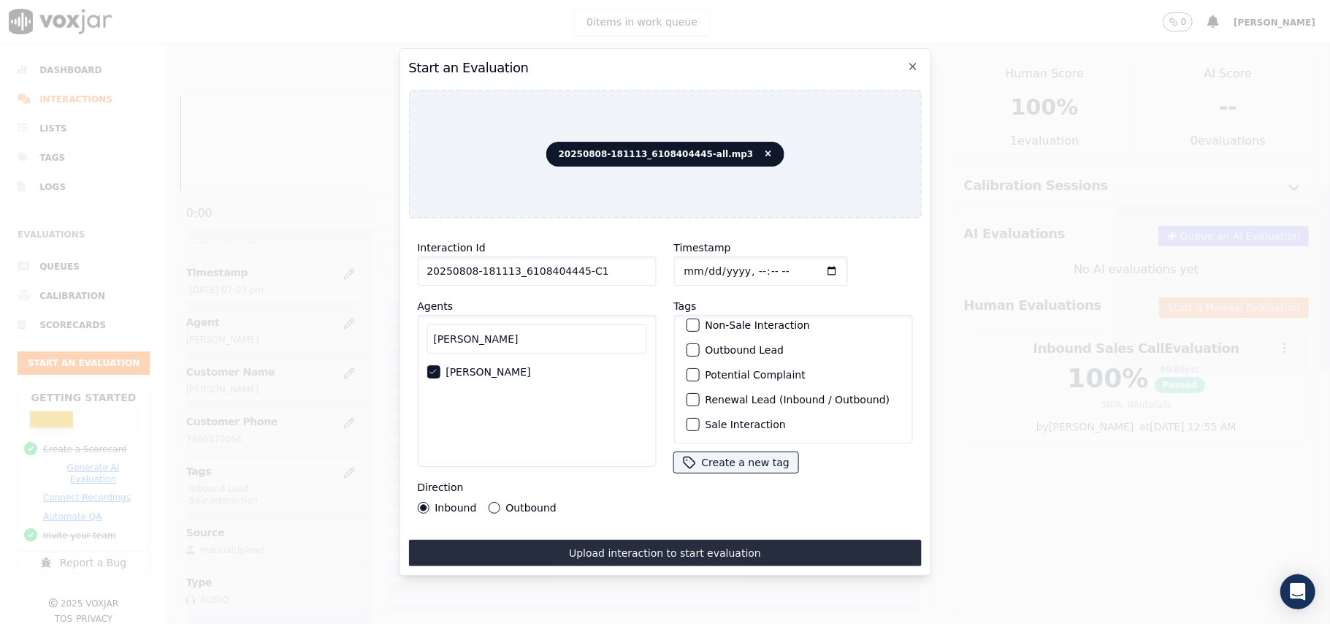
click at [687, 419] on div "button" at bounding box center [692, 424] width 10 height 10
click at [687, 345] on div "button" at bounding box center [692, 350] width 10 height 10
click at [494, 502] on button "Outbound" at bounding box center [494, 508] width 12 height 12
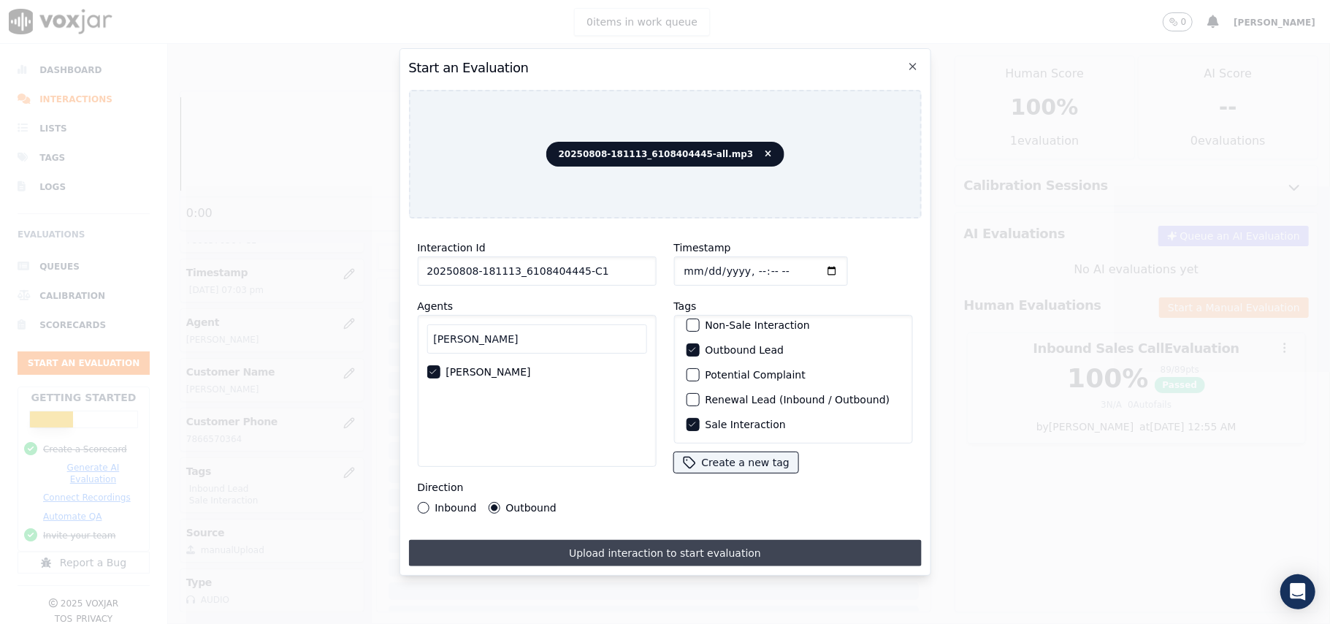
click at [652, 545] on button "Upload interaction to start evaluation" at bounding box center [664, 553] width 513 height 26
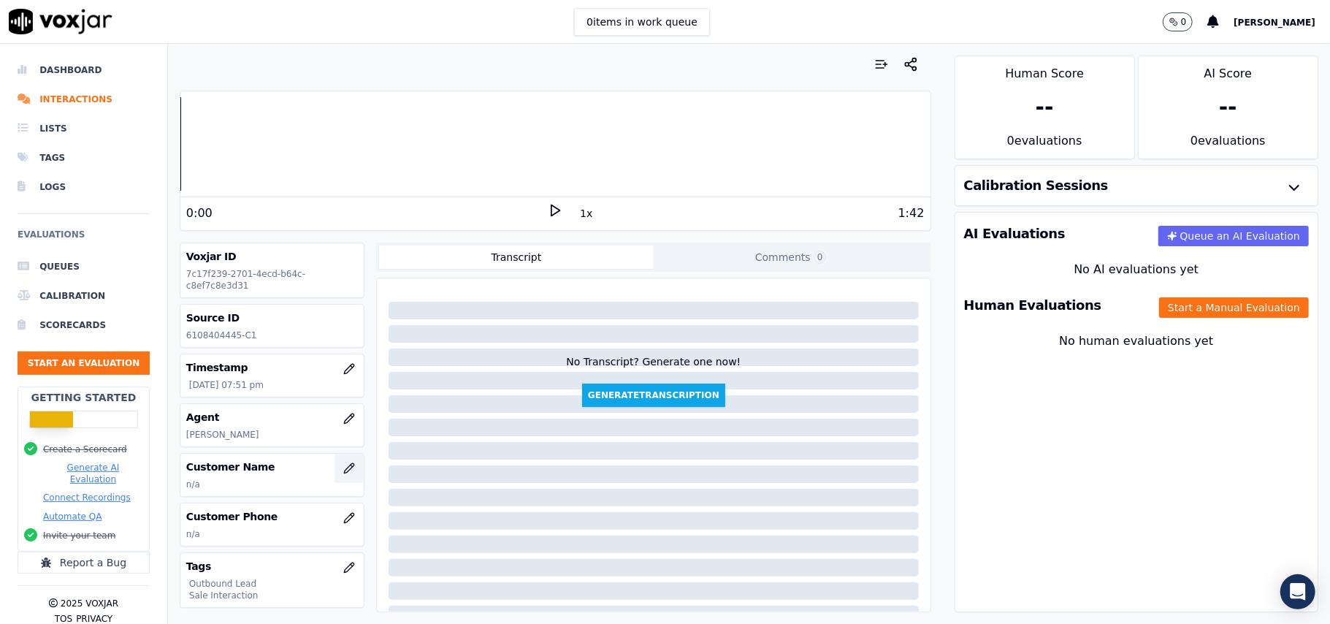
click at [343, 472] on icon "button" at bounding box center [349, 468] width 12 height 12
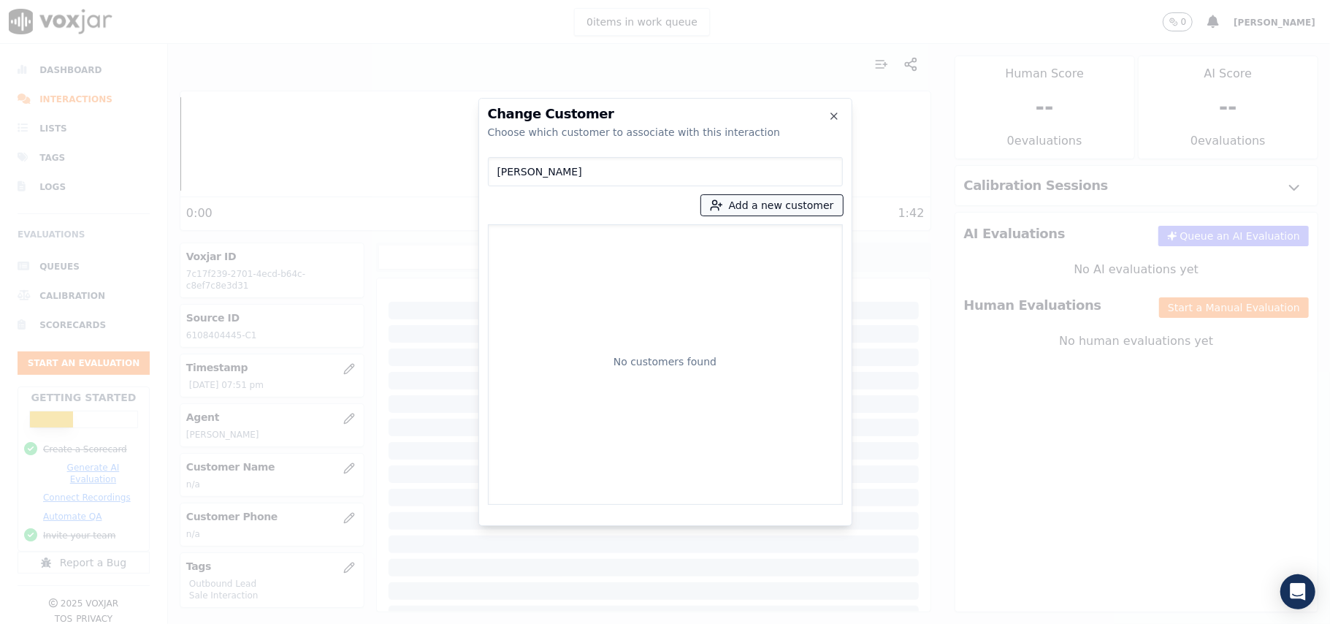
type input "SHANE SPENCE"
click at [735, 200] on button "Add a new customer" at bounding box center [772, 205] width 142 height 20
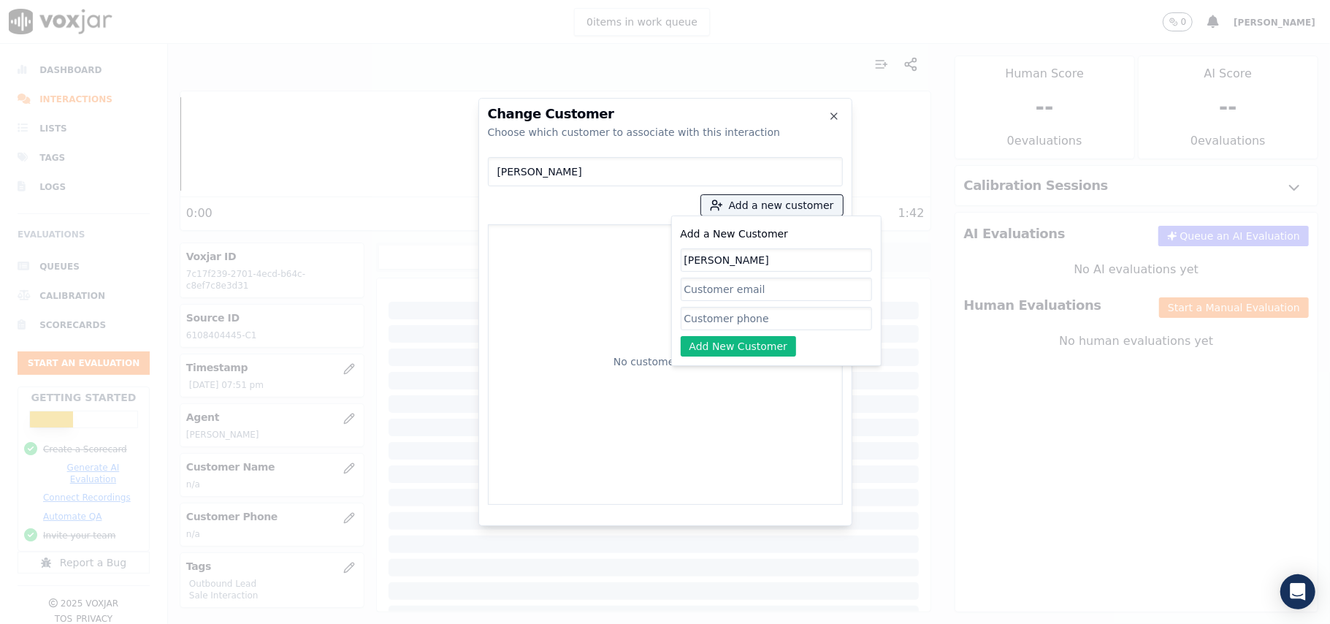
type input "SHANE SPENCE"
click at [720, 319] on input "Add a New Customer" at bounding box center [776, 318] width 191 height 23
paste input "6108404445"
type input "6108404445"
click at [736, 336] on button "Add New Customer" at bounding box center [739, 346] width 116 height 20
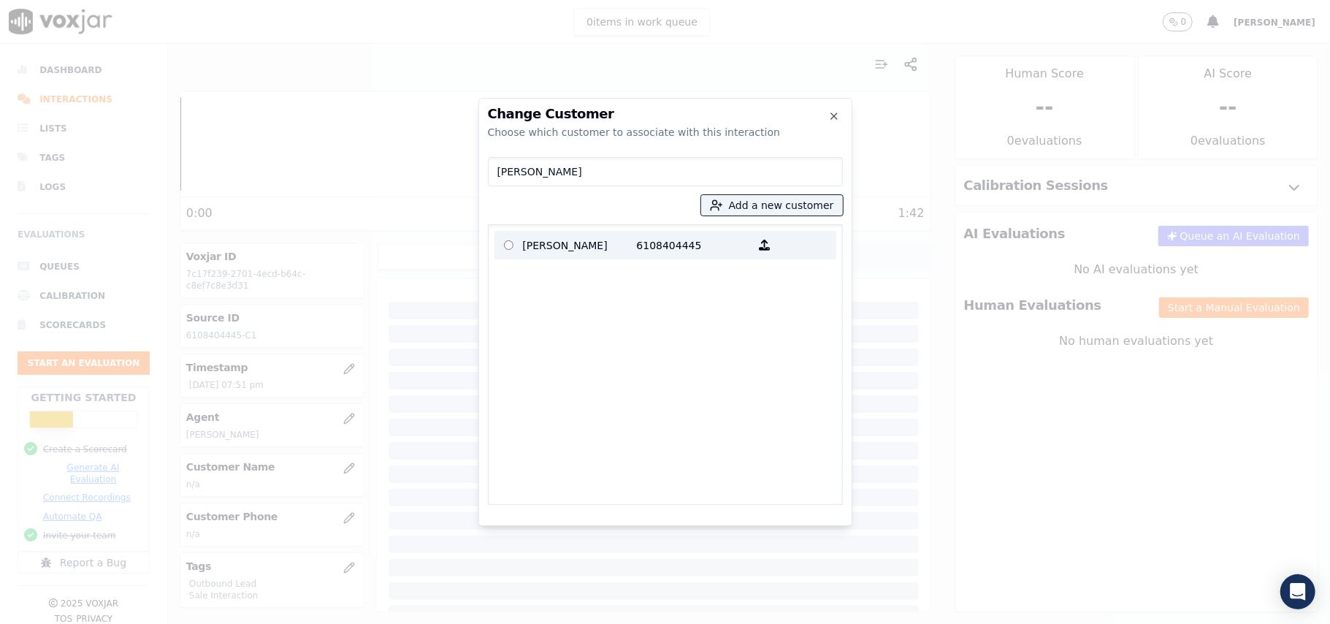
click at [675, 235] on p "6108404445" at bounding box center [694, 245] width 114 height 23
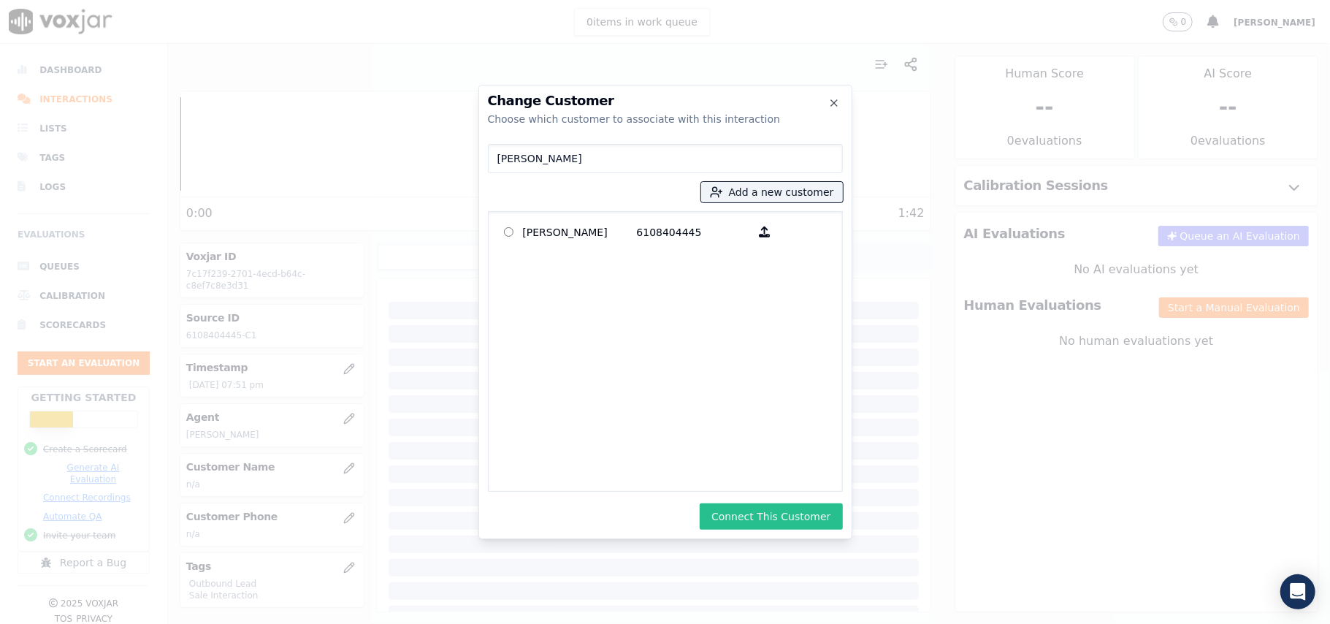
click at [770, 514] on button "Connect This Customer" at bounding box center [771, 516] width 142 height 26
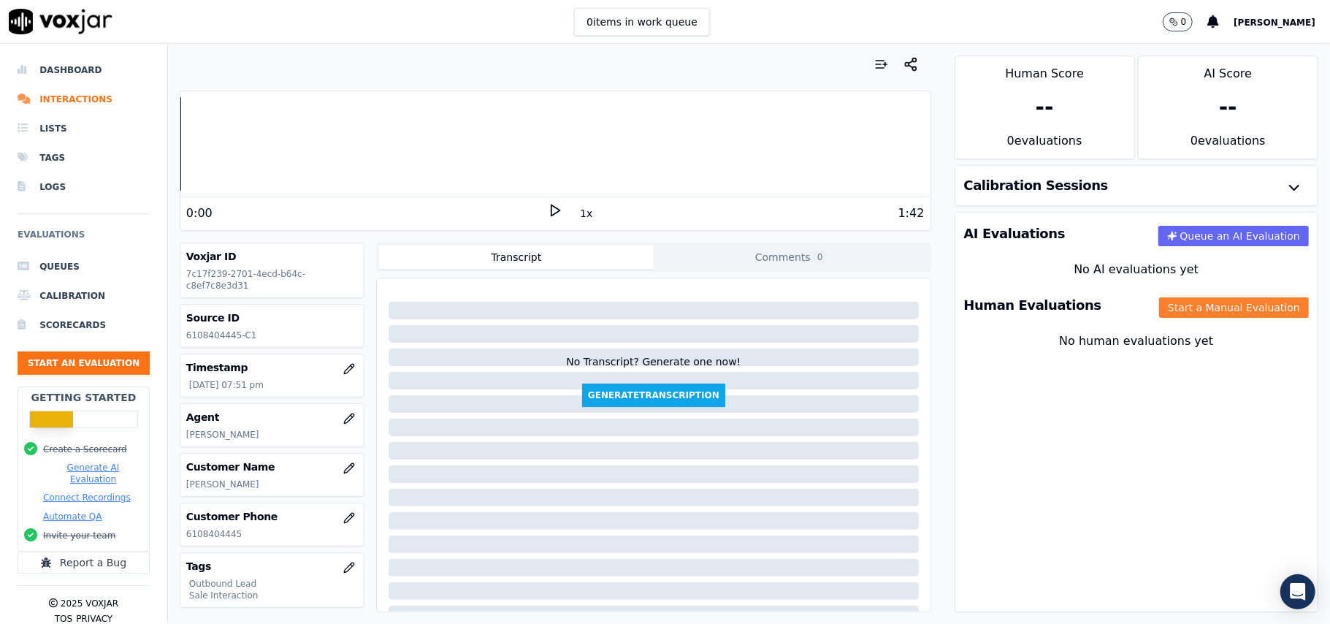
click at [1176, 305] on button "Start a Manual Evaluation" at bounding box center [1234, 307] width 150 height 20
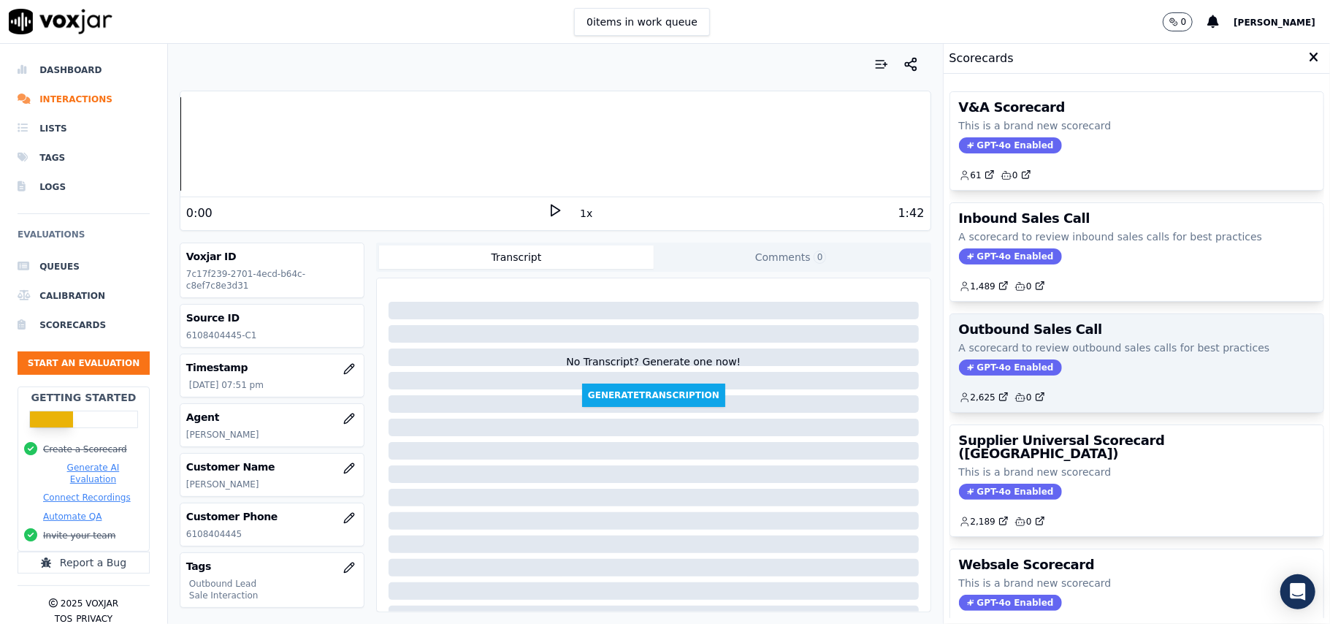
click at [977, 375] on span "GPT-4o Enabled" at bounding box center [1010, 367] width 103 height 16
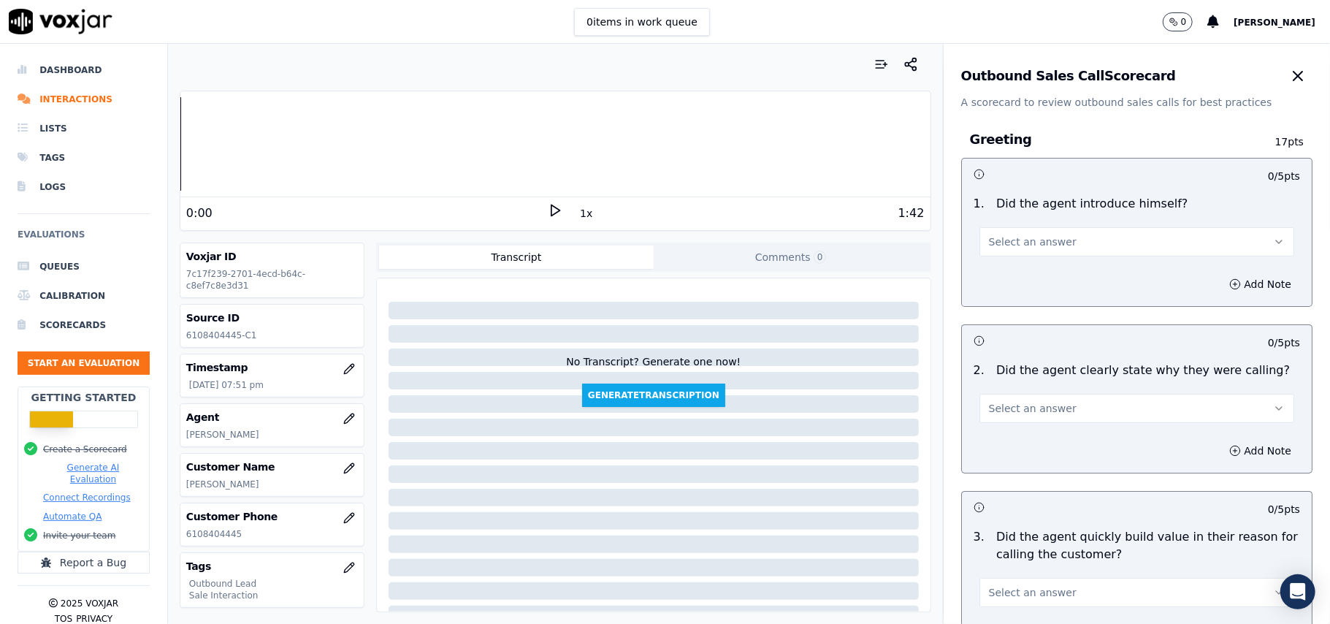
click at [1006, 237] on span "Select an answer" at bounding box center [1033, 242] width 88 height 15
click at [991, 273] on div "Yes" at bounding box center [1105, 275] width 283 height 23
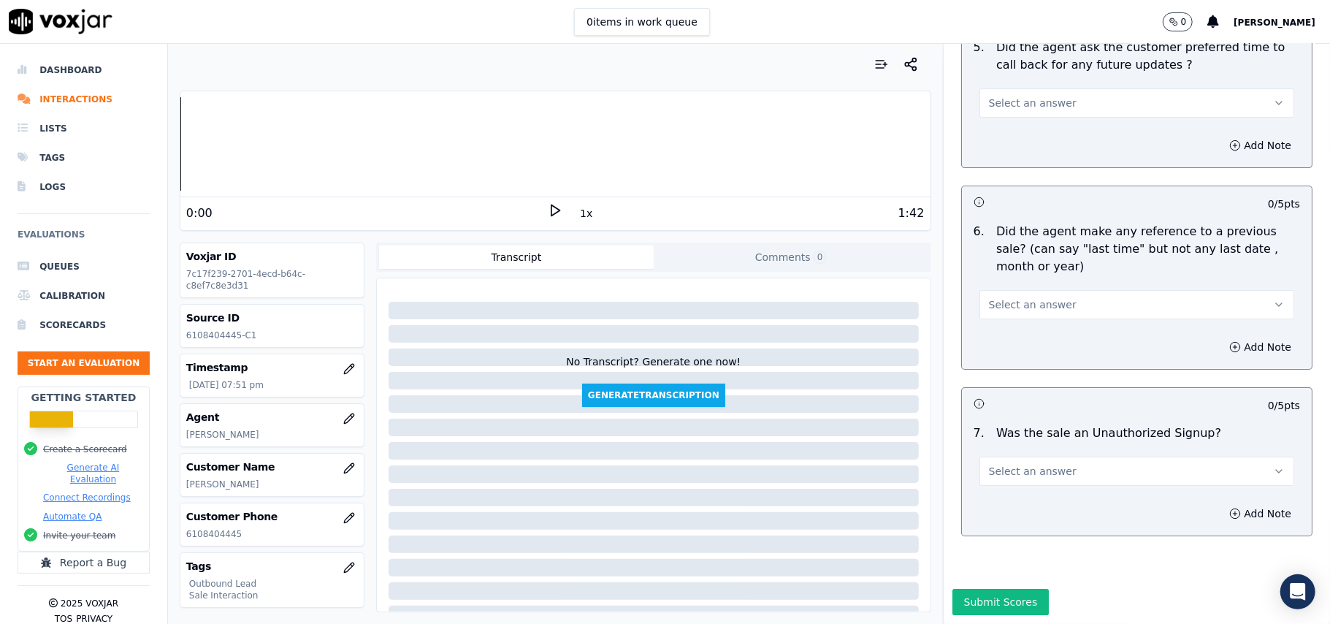
click at [1137, 457] on button "Select an answer" at bounding box center [1137, 471] width 315 height 29
click at [1041, 486] on div "No" at bounding box center [1105, 483] width 283 height 23
click at [1034, 297] on span "Select an answer" at bounding box center [1033, 304] width 88 height 15
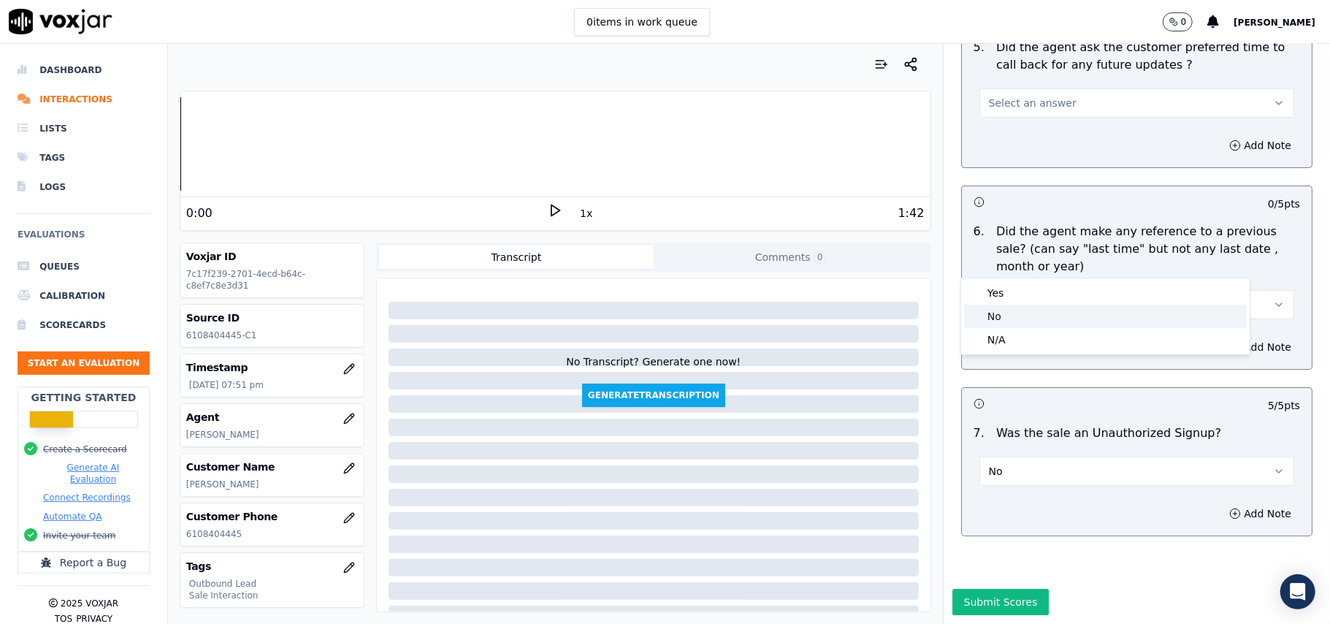
click at [989, 322] on div "No" at bounding box center [1105, 316] width 283 height 23
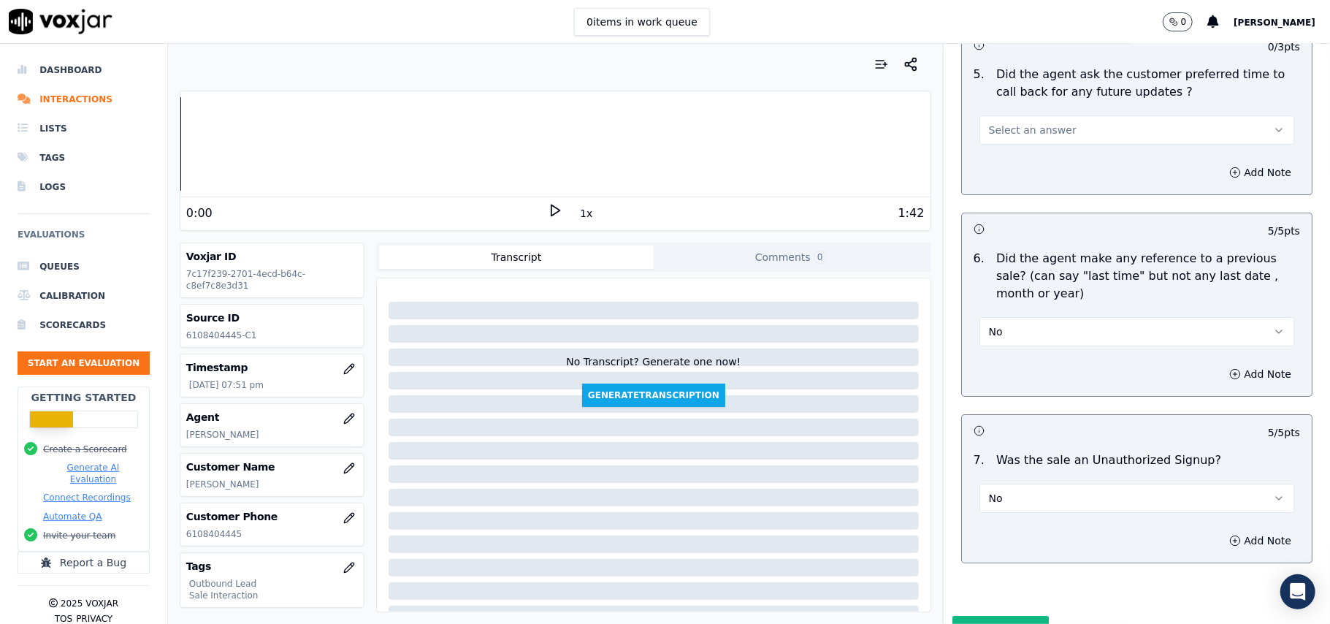
scroll to position [3546, 0]
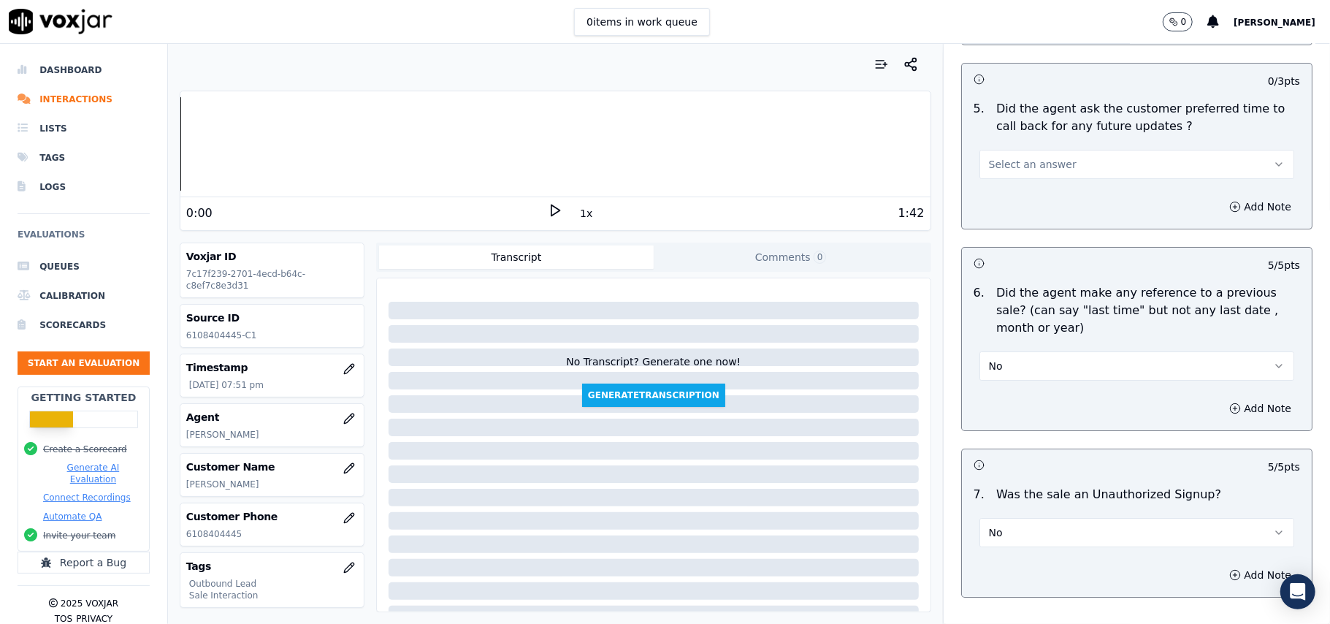
click at [997, 164] on button "Select an answer" at bounding box center [1137, 164] width 315 height 29
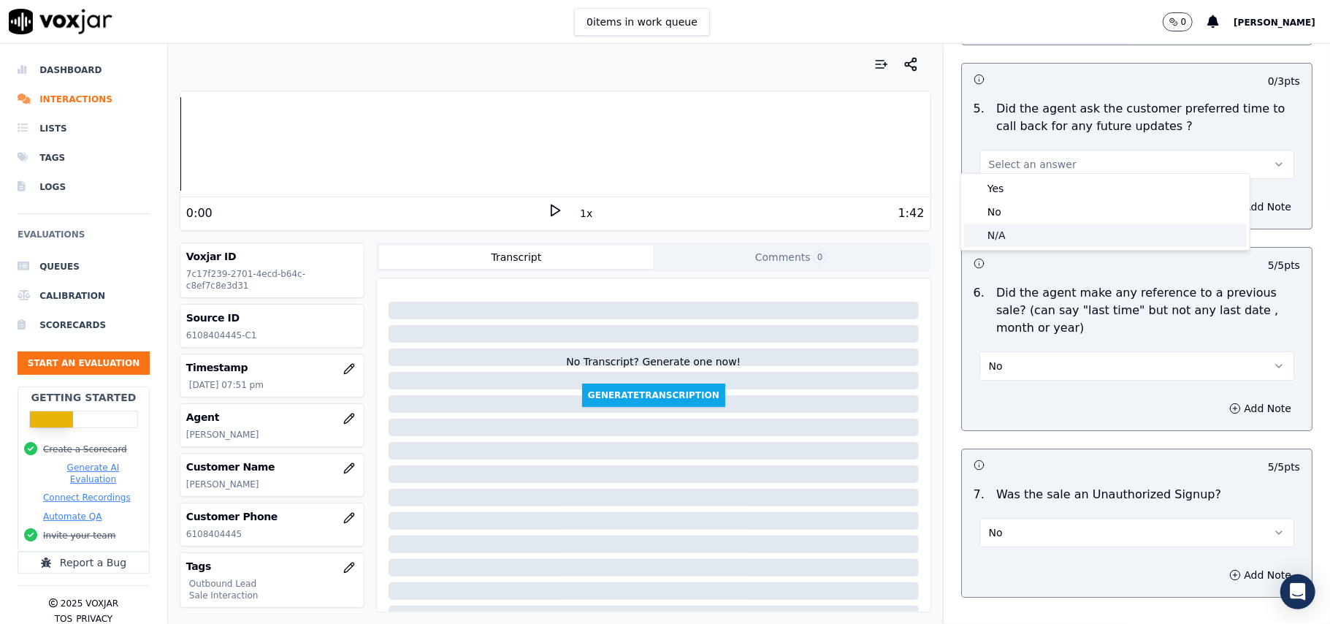
click at [1003, 232] on div "N/A" at bounding box center [1105, 235] width 283 height 23
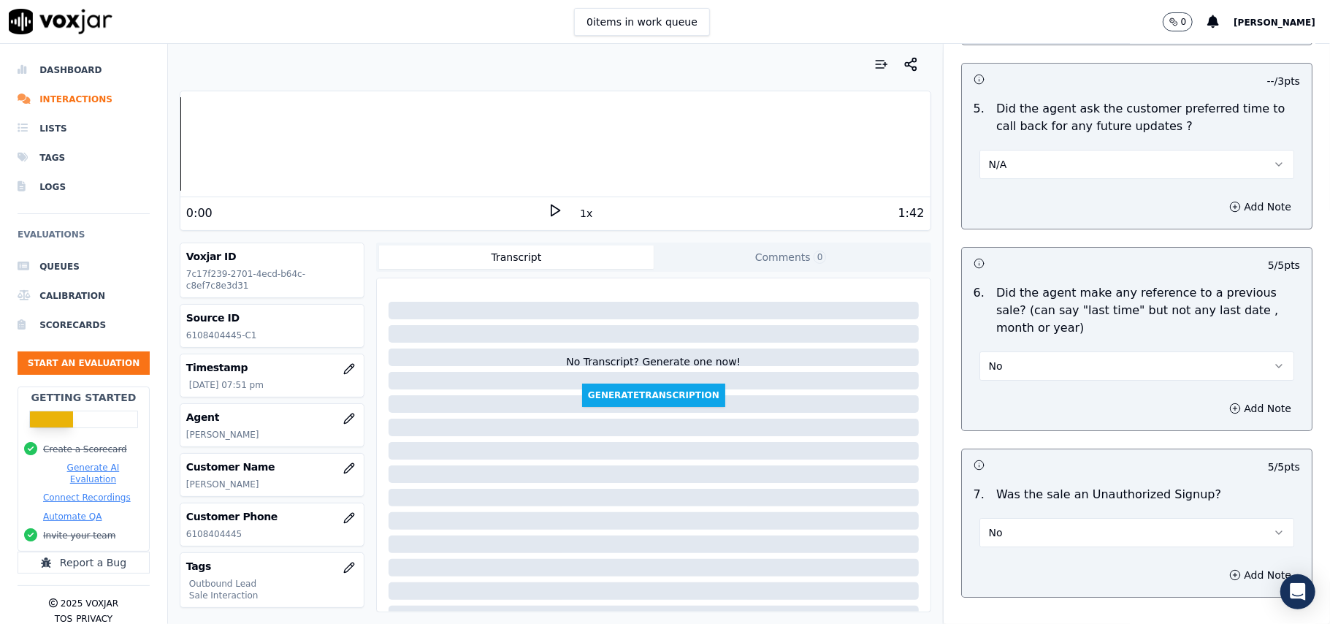
scroll to position [3352, 0]
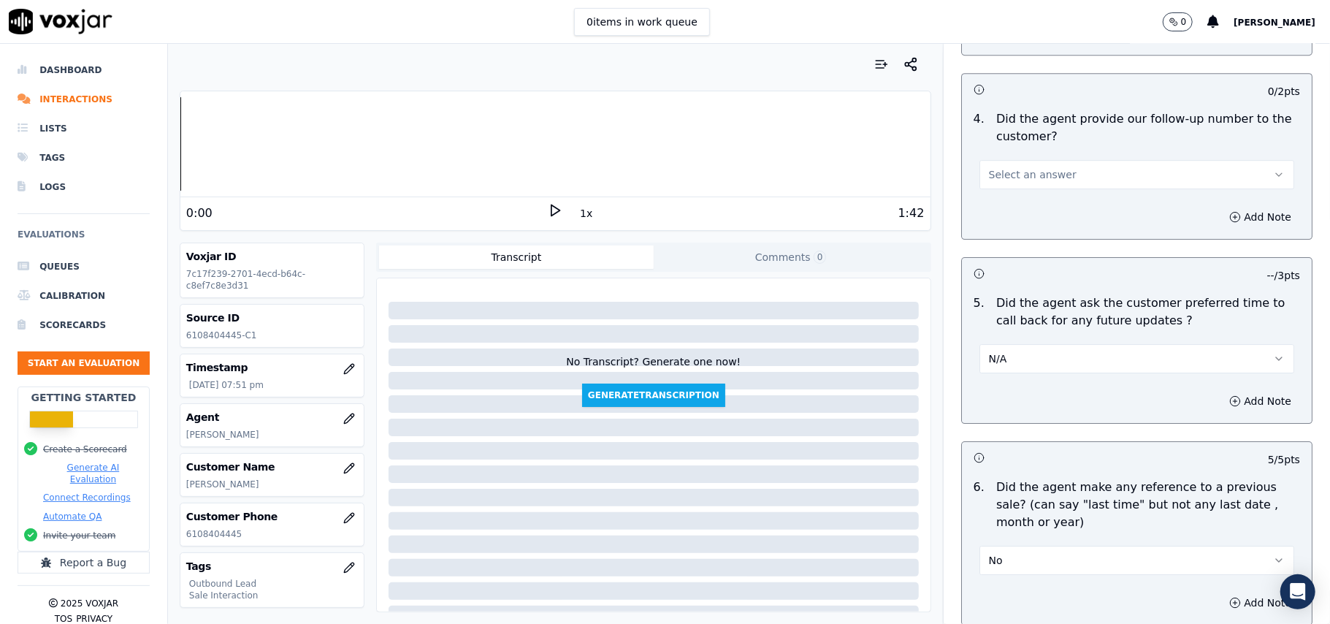
click at [1040, 174] on button "Select an answer" at bounding box center [1137, 174] width 315 height 29
click at [1026, 197] on div "Yes" at bounding box center [1105, 198] width 283 height 23
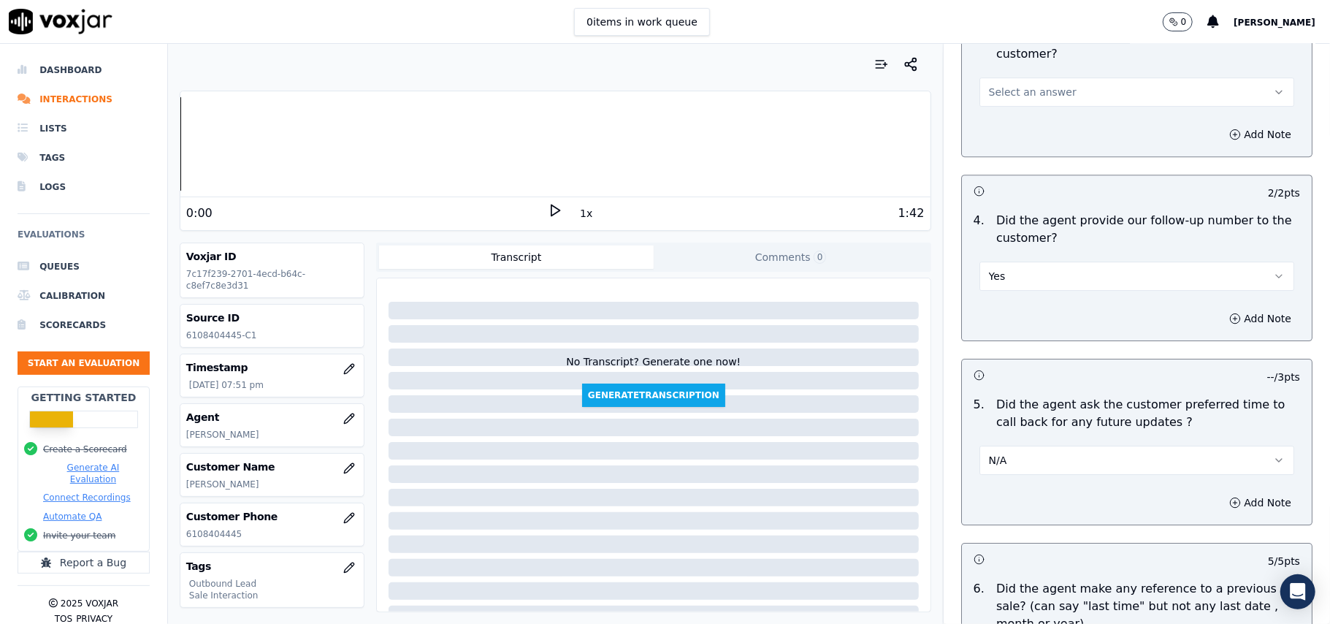
scroll to position [3157, 0]
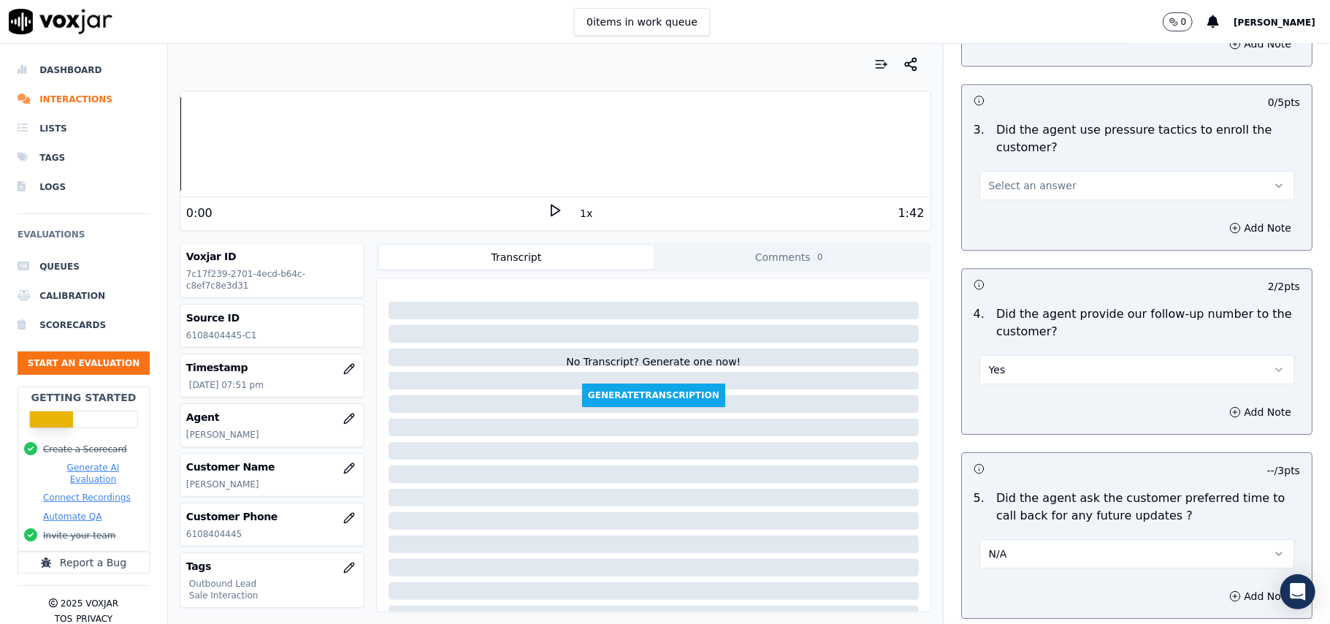
click at [1009, 178] on span "Select an answer" at bounding box center [1033, 185] width 88 height 15
click at [1013, 237] on div "No" at bounding box center [1105, 232] width 283 height 23
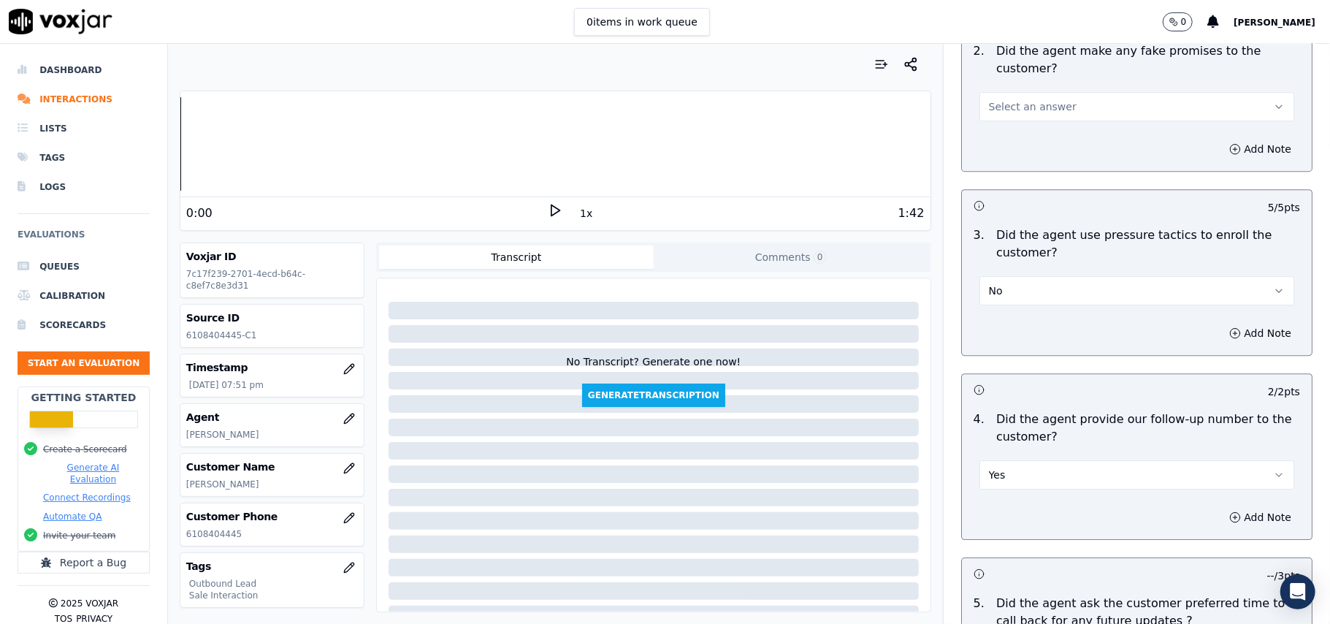
scroll to position [2962, 0]
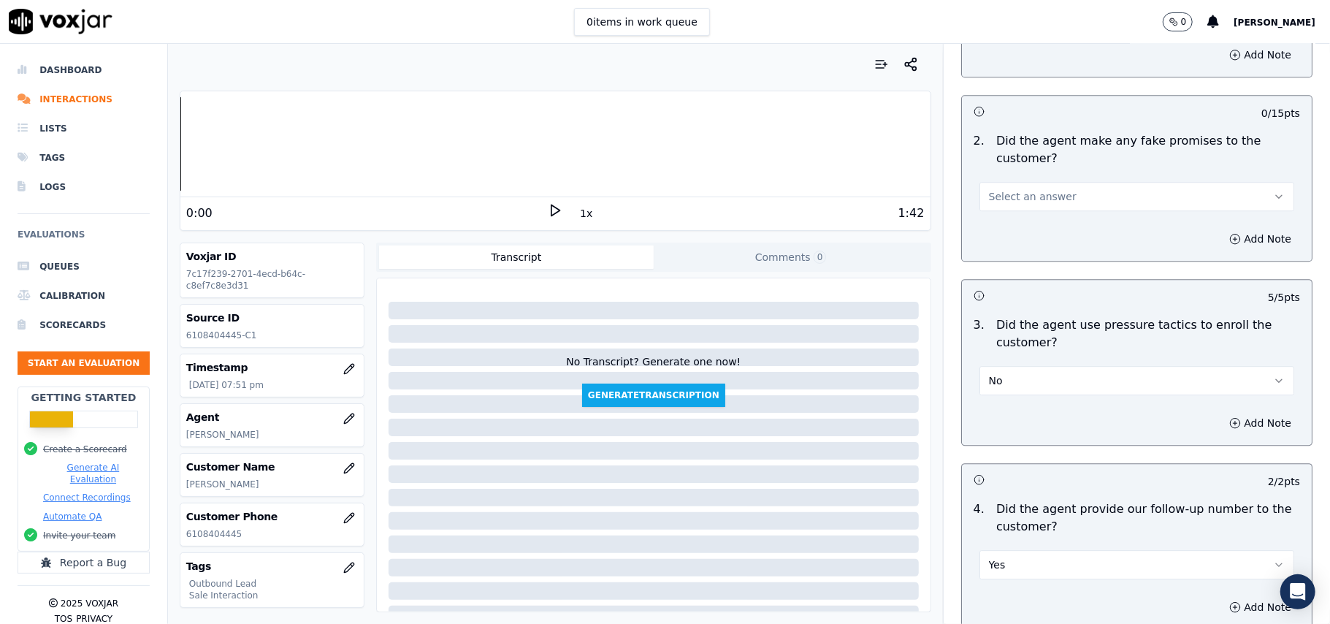
click at [1044, 189] on span "Select an answer" at bounding box center [1033, 196] width 88 height 15
click at [1008, 243] on div "No" at bounding box center [1105, 242] width 283 height 23
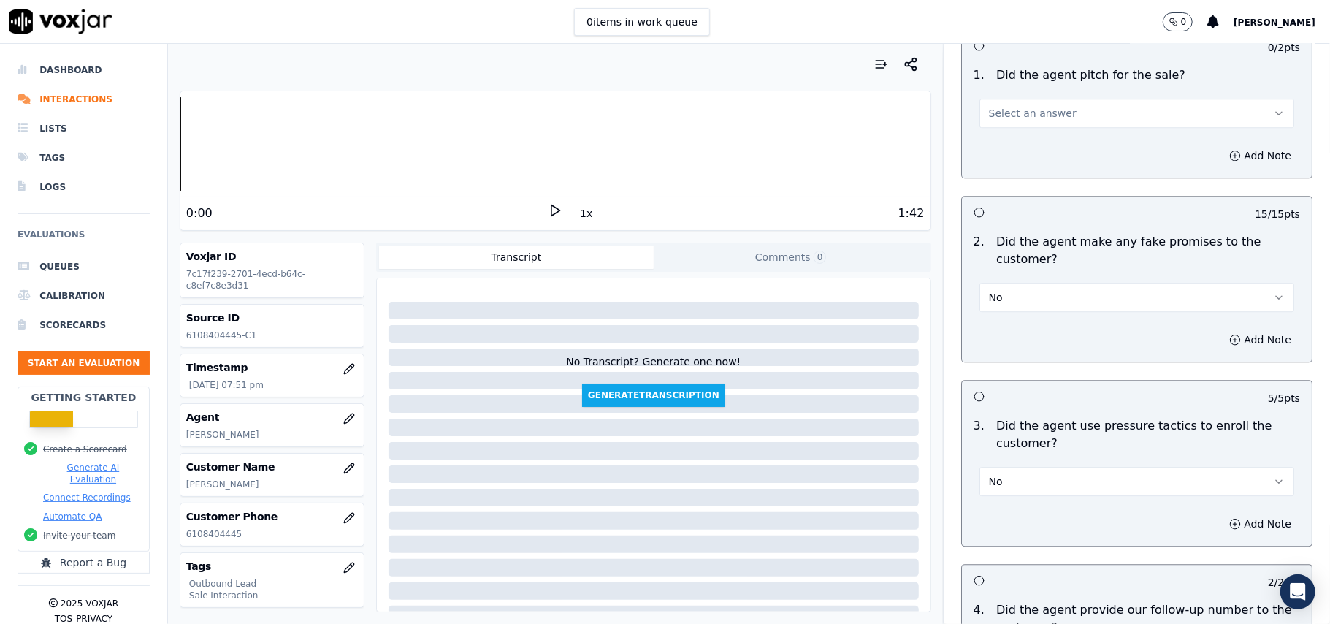
scroll to position [2767, 0]
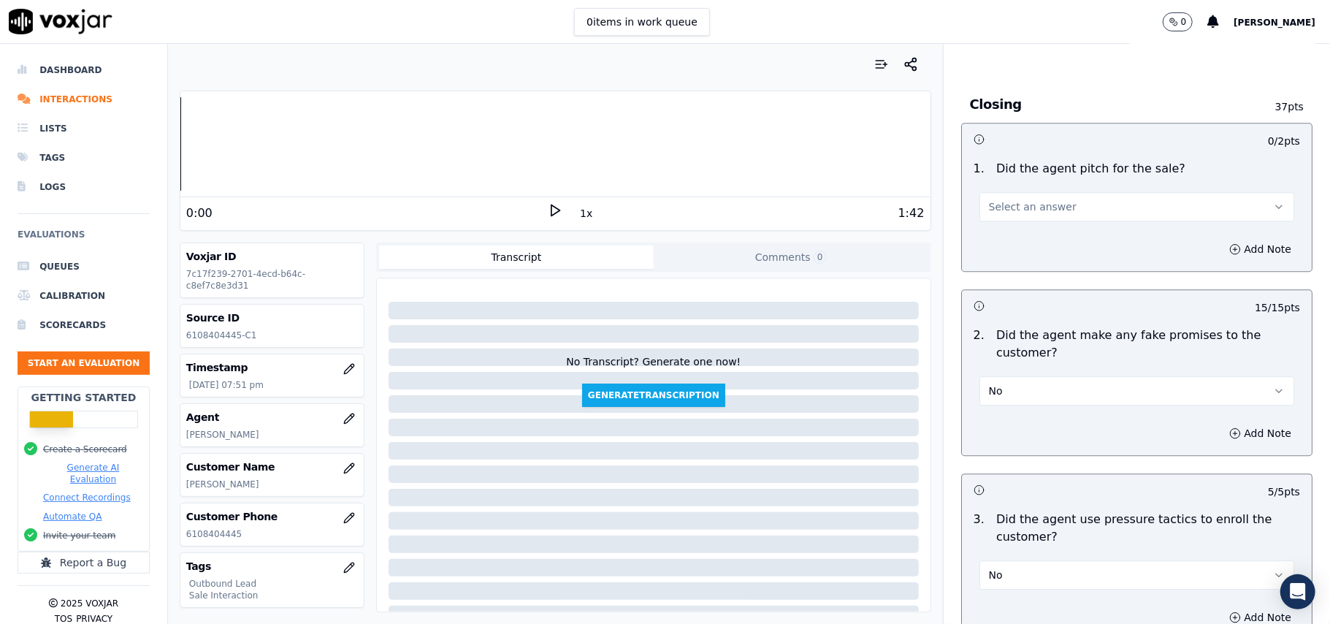
click at [1076, 196] on button "Select an answer" at bounding box center [1137, 206] width 315 height 29
click at [1011, 226] on div "Yes" at bounding box center [1105, 229] width 283 height 23
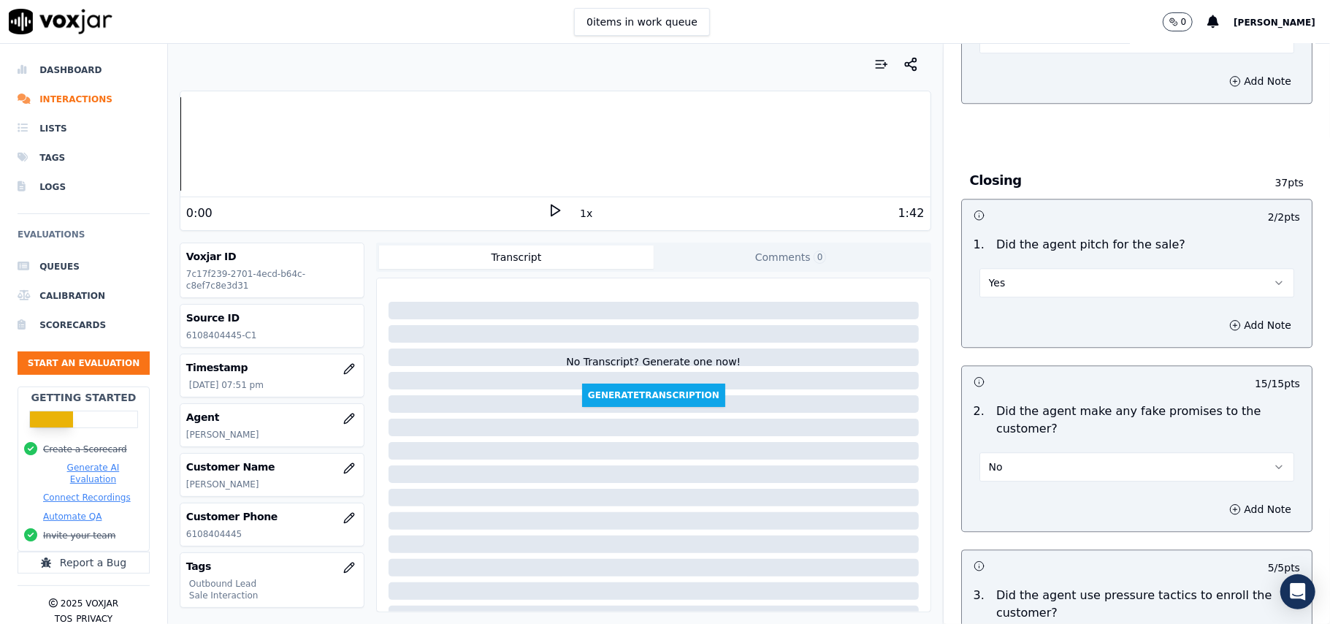
scroll to position [2475, 0]
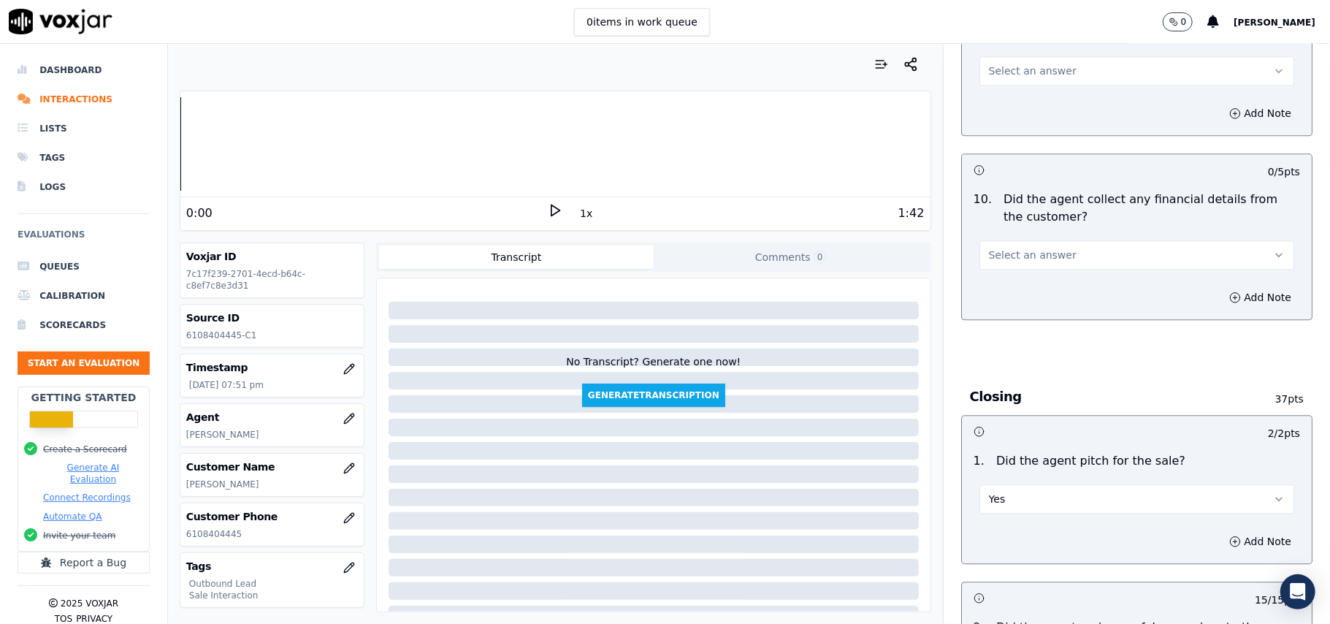
click at [1030, 248] on span "Select an answer" at bounding box center [1033, 255] width 88 height 15
drag, startPoint x: 996, startPoint y: 299, endPoint x: 1005, endPoint y: 299, distance: 8.8
click at [996, 300] on div "No" at bounding box center [1105, 300] width 283 height 23
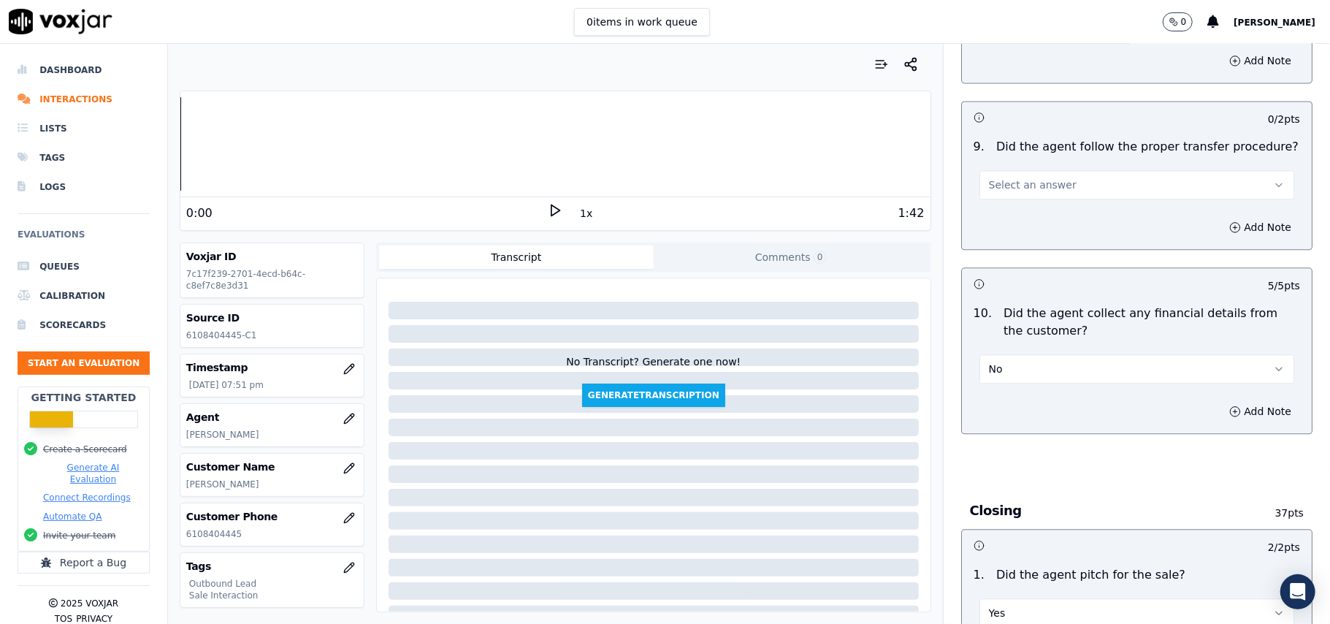
scroll to position [2183, 0]
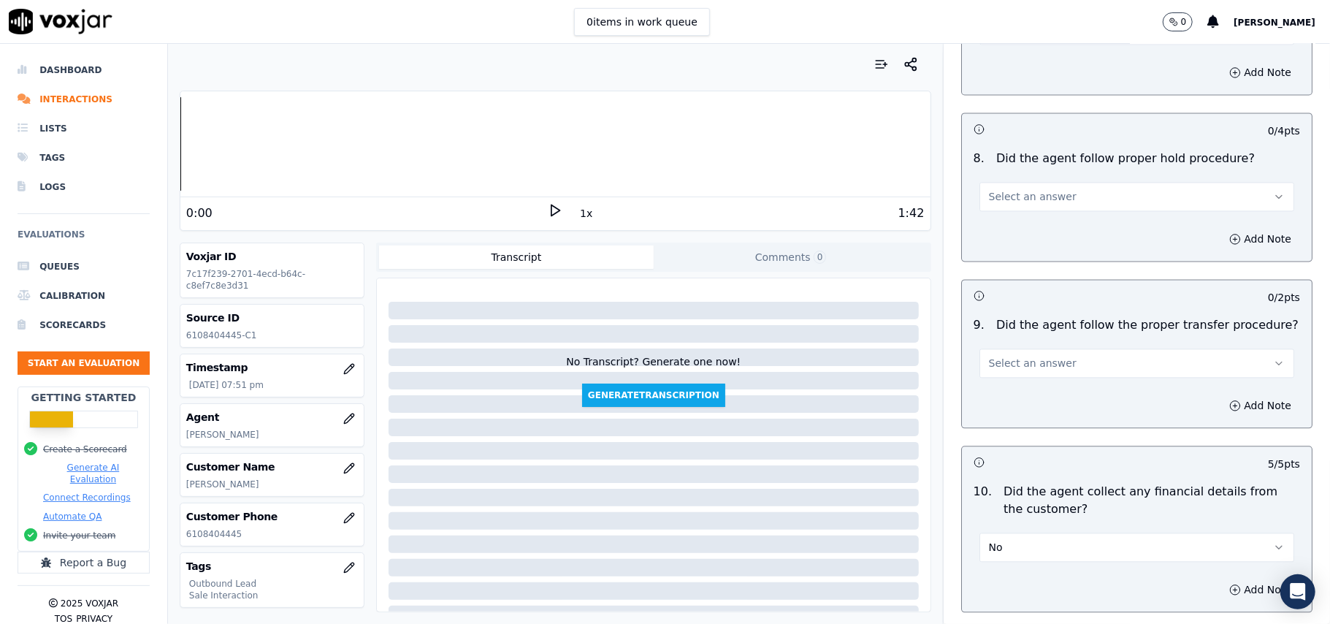
click at [1046, 355] on button "Select an answer" at bounding box center [1137, 362] width 315 height 29
click at [1012, 384] on div "Yes" at bounding box center [1105, 384] width 283 height 23
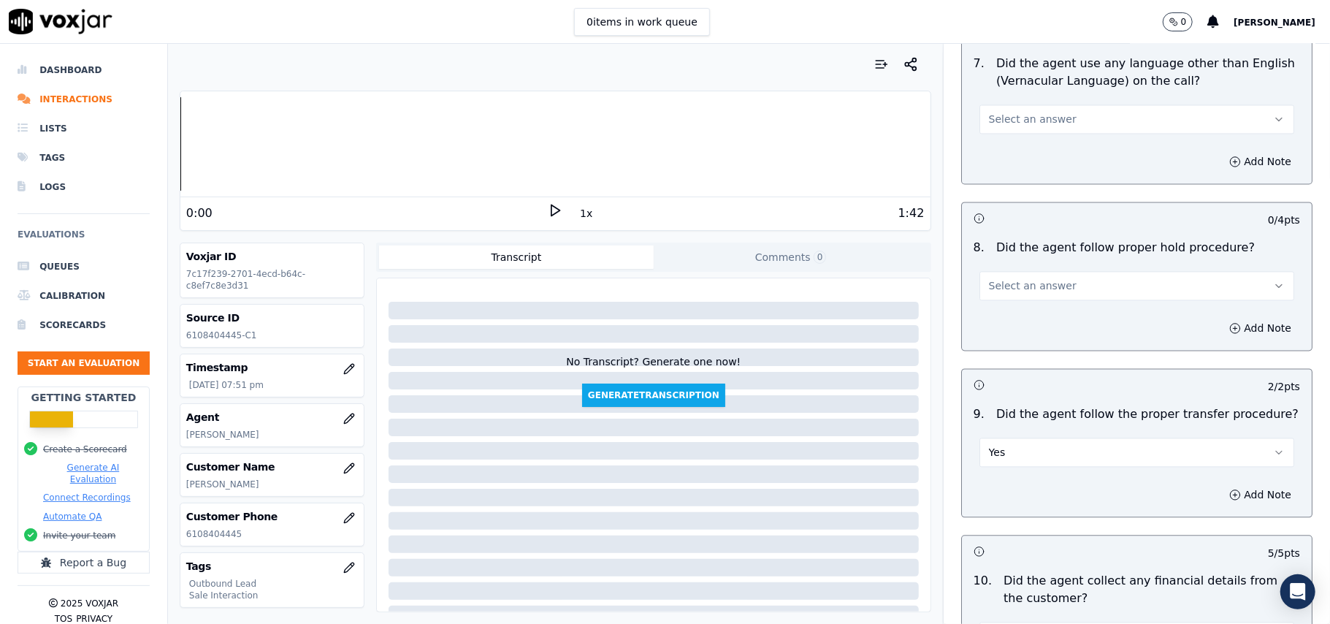
scroll to position [1988, 0]
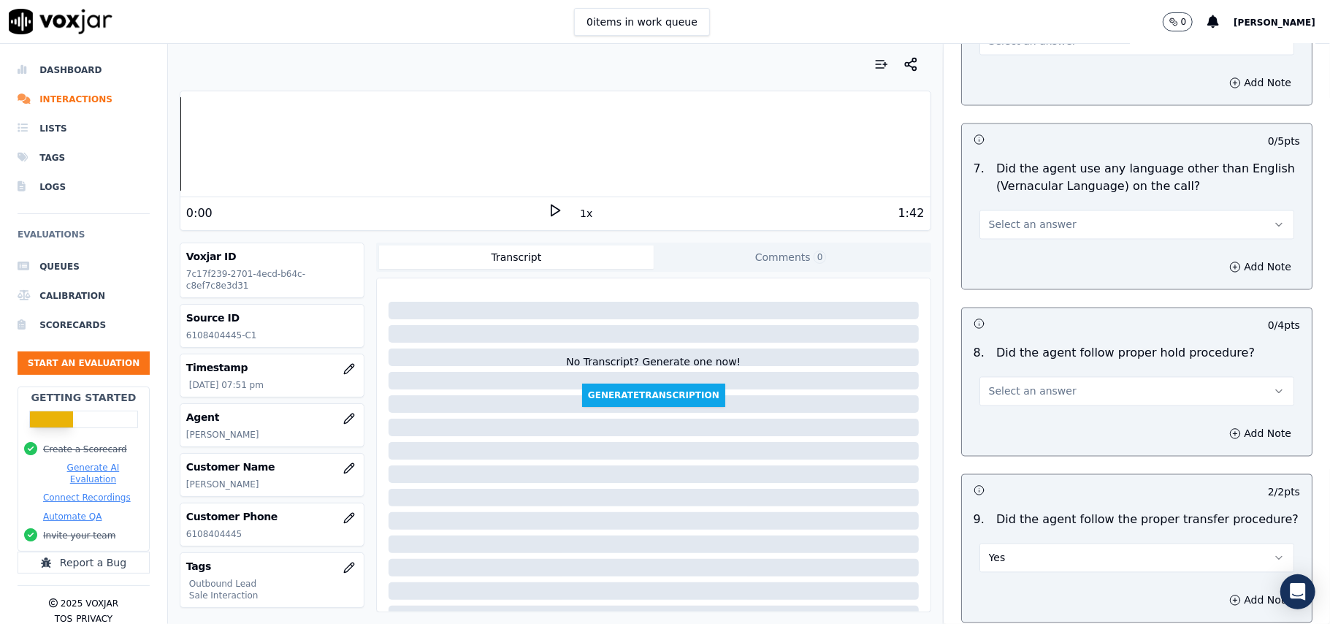
click at [1007, 384] on span "Select an answer" at bounding box center [1033, 391] width 88 height 15
click at [1000, 402] on div "Yes" at bounding box center [1105, 412] width 283 height 23
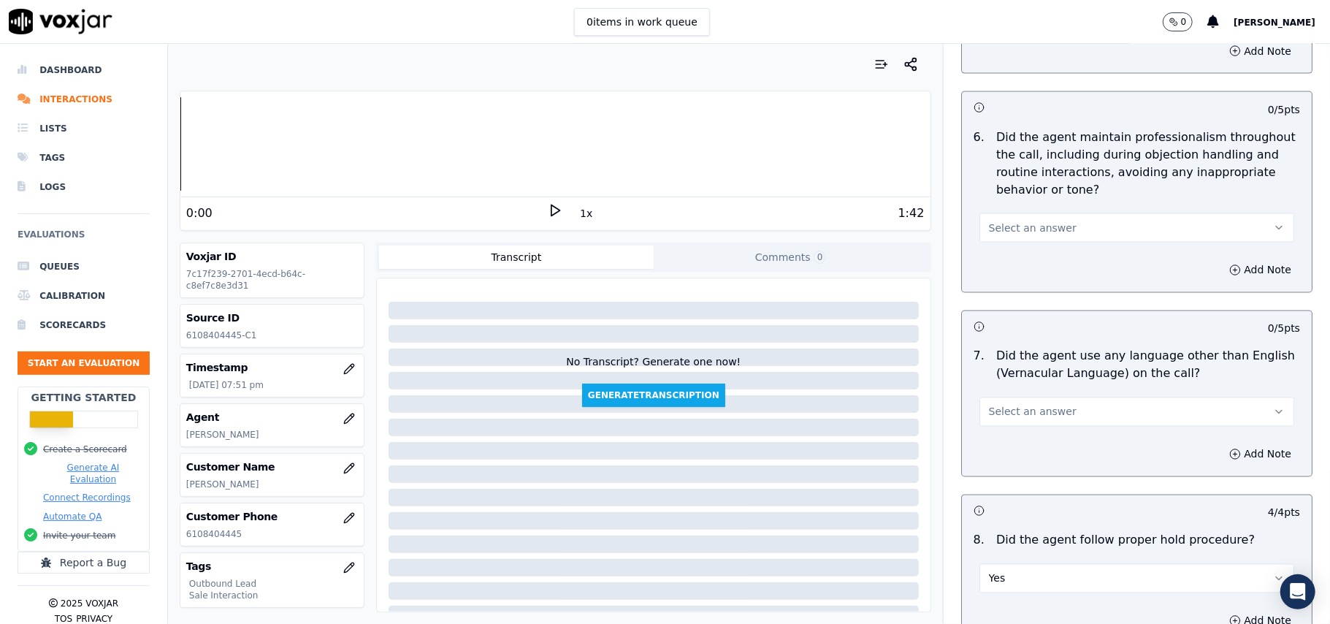
scroll to position [1696, 0]
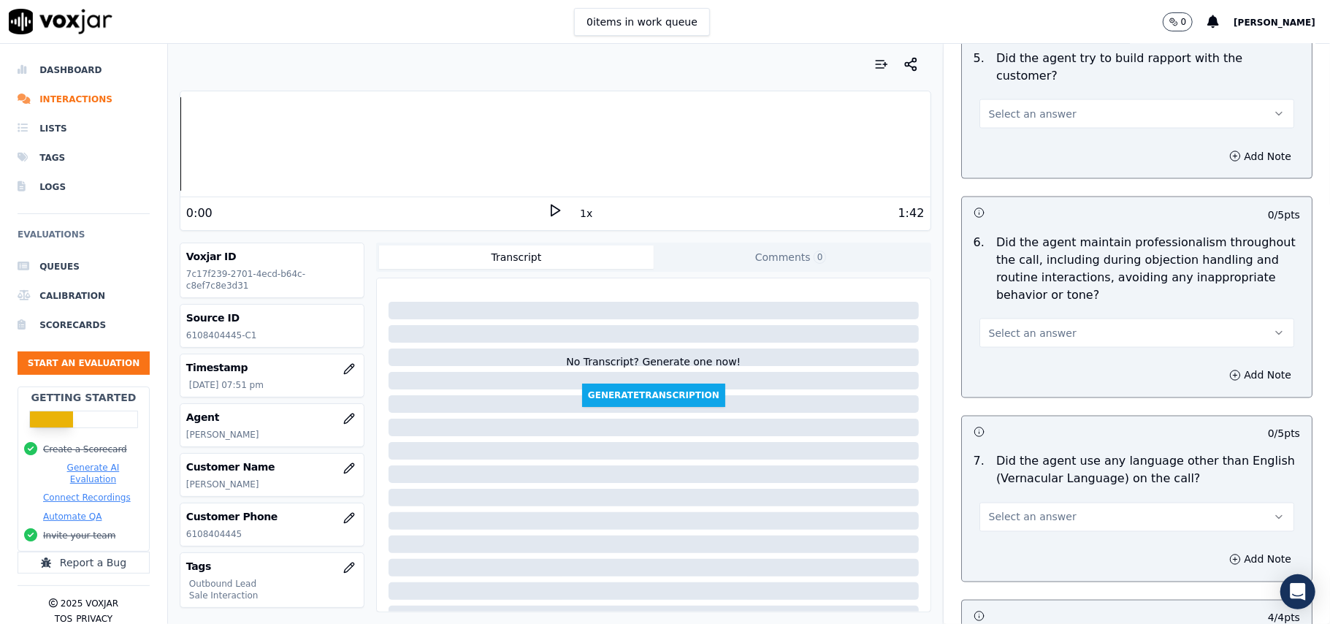
click at [1021, 510] on span "Select an answer" at bounding box center [1033, 517] width 88 height 15
click at [1008, 559] on div "No" at bounding box center [1105, 560] width 283 height 23
click at [1032, 326] on span "Select an answer" at bounding box center [1033, 333] width 88 height 15
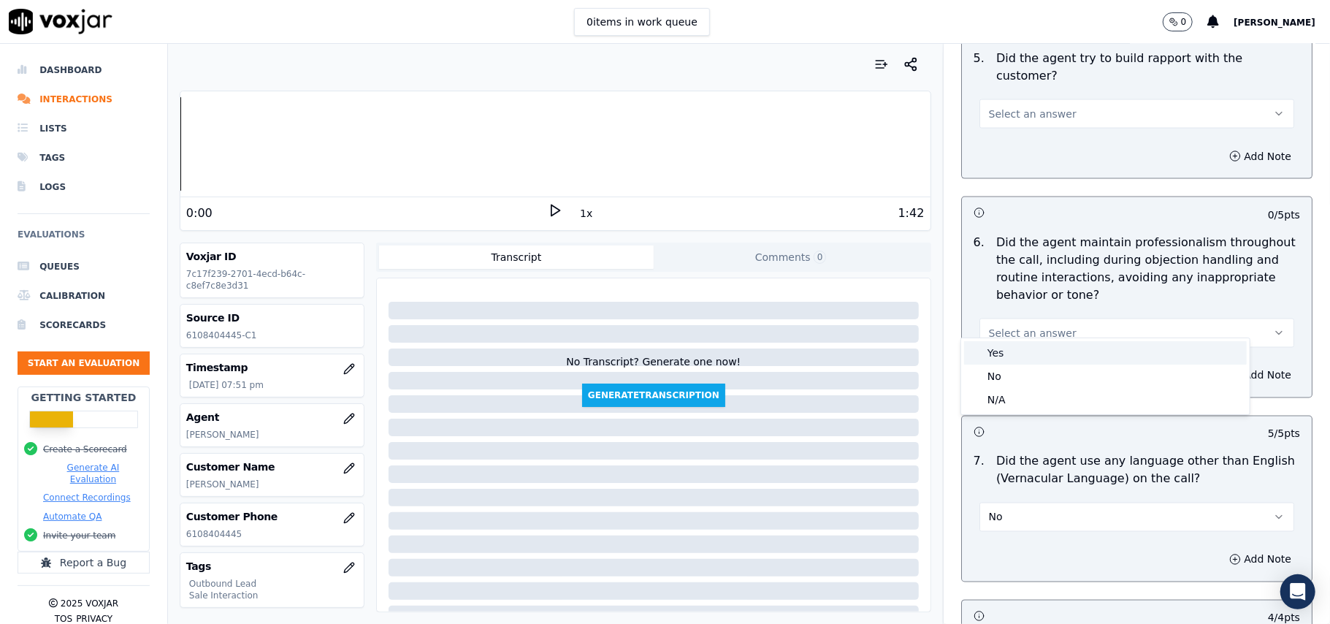
click at [1017, 354] on div "Yes" at bounding box center [1105, 352] width 283 height 23
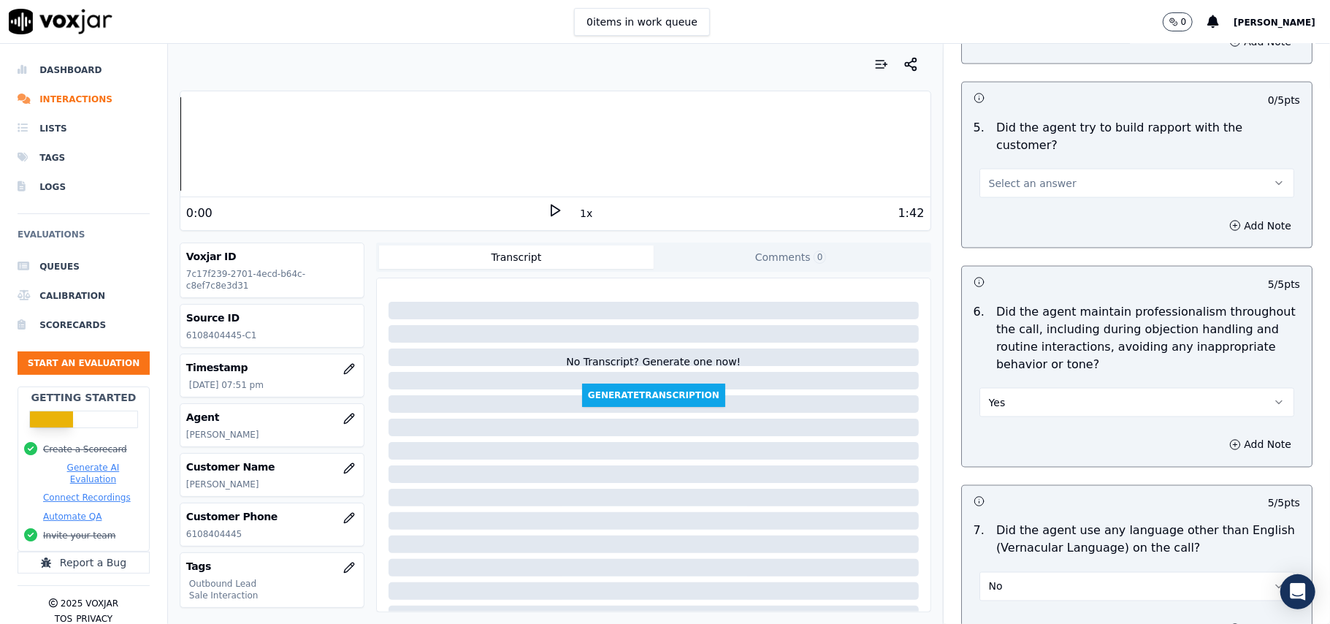
scroll to position [1501, 0]
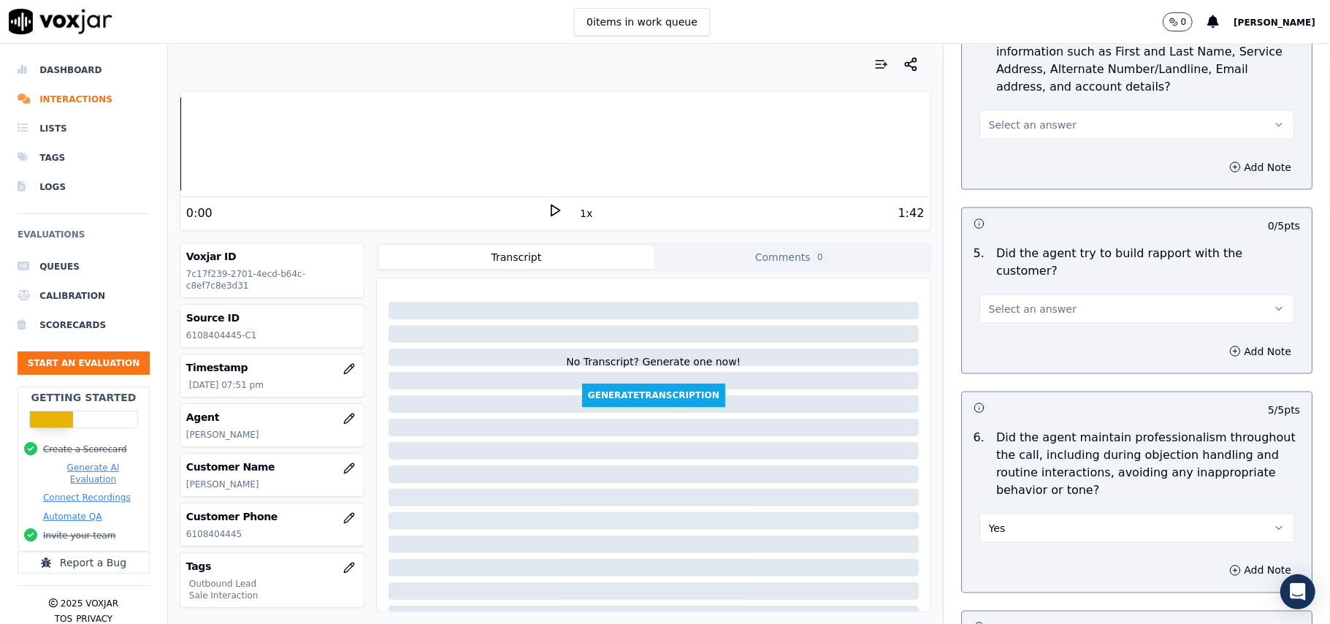
click at [1007, 294] on button "Select an answer" at bounding box center [1137, 308] width 315 height 29
click at [1017, 322] on div "Yes" at bounding box center [1105, 327] width 283 height 23
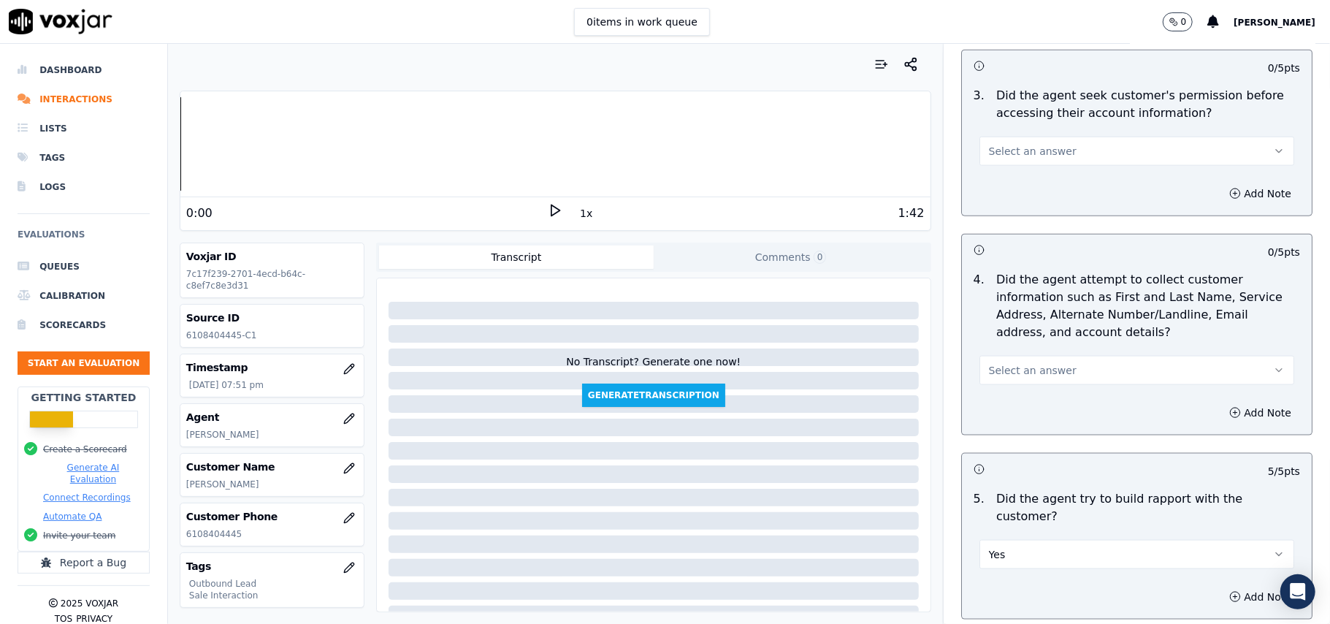
scroll to position [1208, 0]
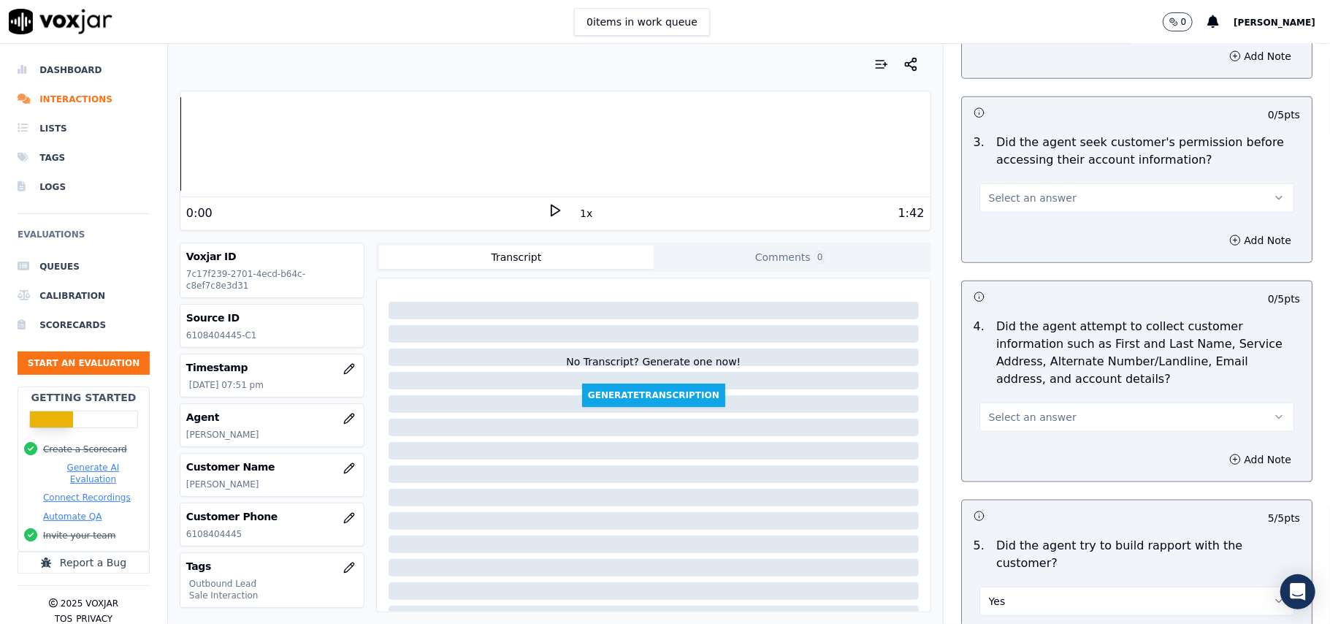
click at [998, 419] on span "Select an answer" at bounding box center [1033, 417] width 88 height 15
drag, startPoint x: 998, startPoint y: 503, endPoint x: 982, endPoint y: 473, distance: 34.0
click at [999, 504] on div "N/A" at bounding box center [1105, 500] width 283 height 23
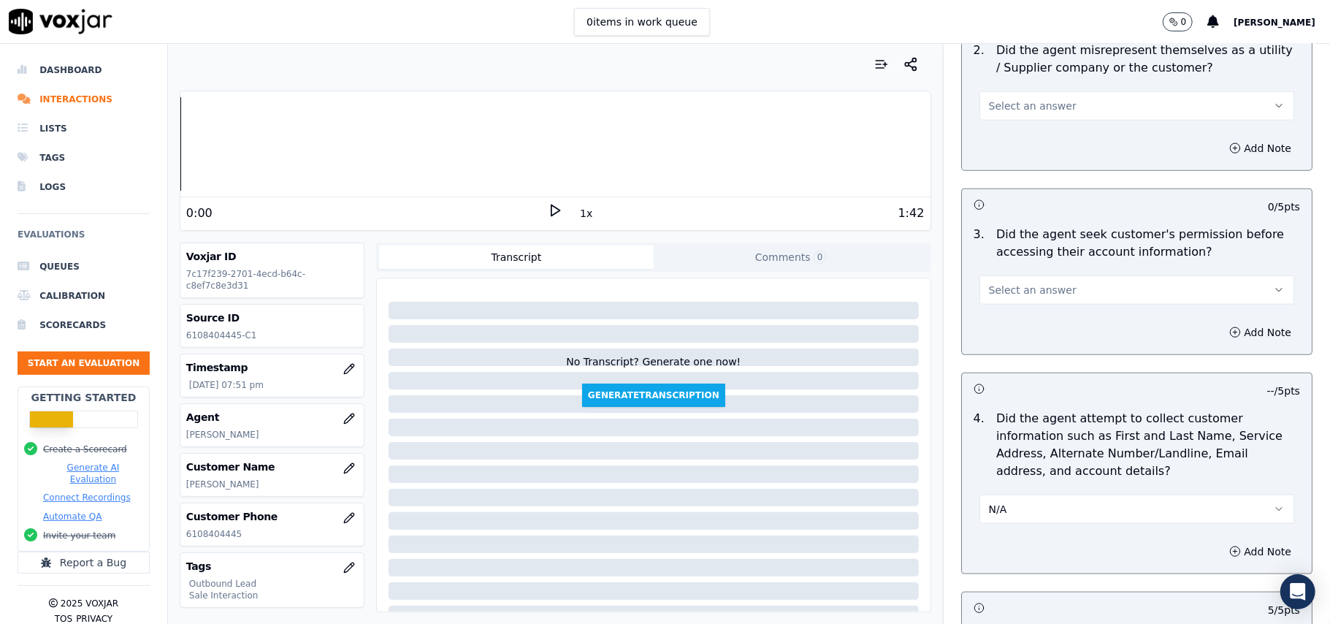
scroll to position [1014, 0]
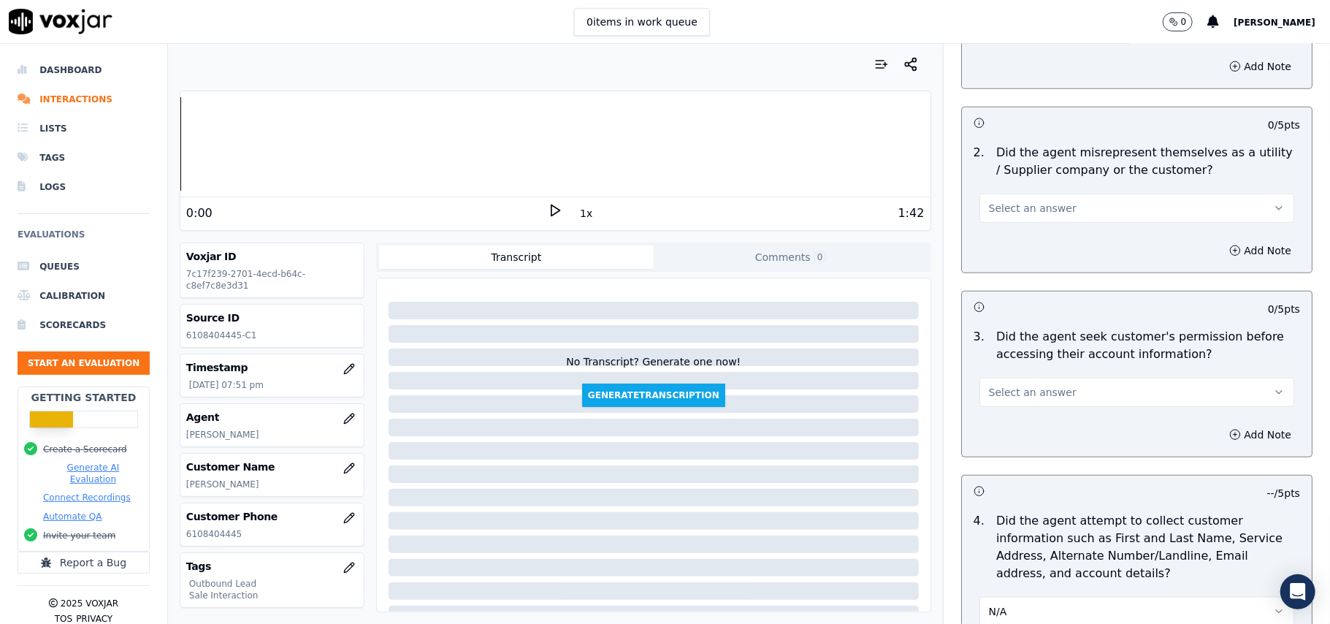
click at [995, 384] on button "Select an answer" at bounding box center [1137, 392] width 315 height 29
click at [994, 453] on div "No" at bounding box center [1105, 452] width 283 height 23
click at [1221, 427] on button "Add Note" at bounding box center [1261, 434] width 80 height 20
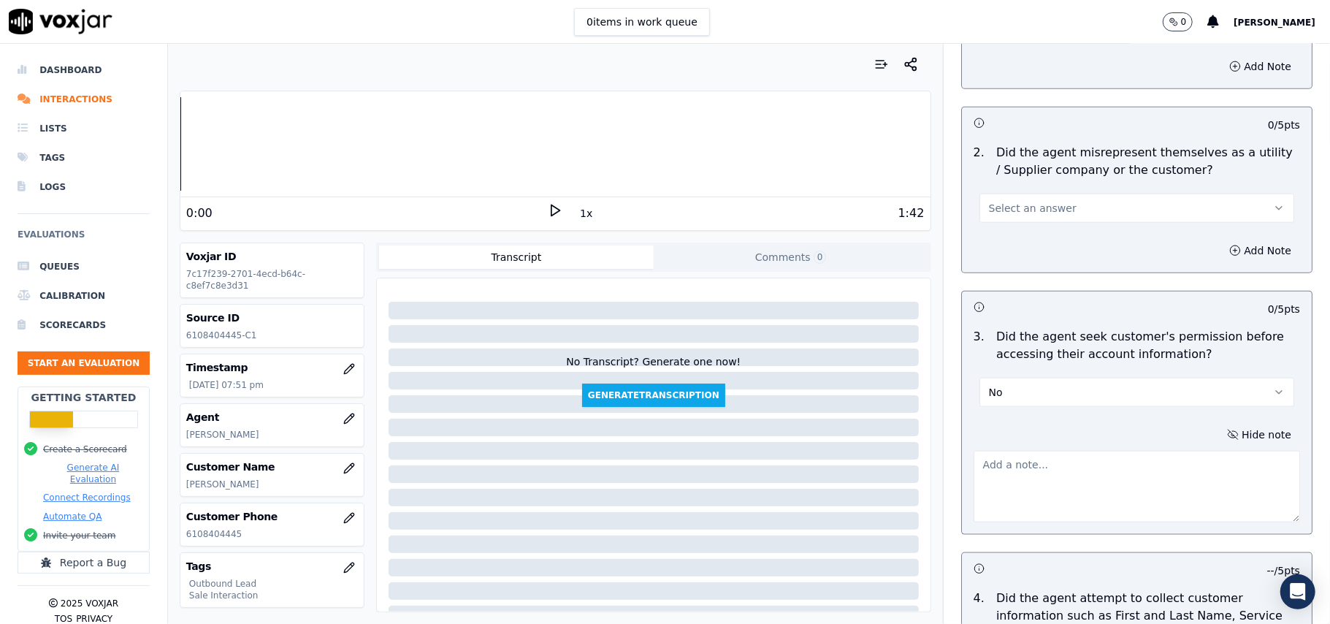
click at [1043, 488] on textarea at bounding box center [1137, 487] width 327 height 72
paste textarea "@02:10 – Permission was not taken before accessing the customer’s account."
click at [1126, 404] on button "No" at bounding box center [1137, 392] width 315 height 29
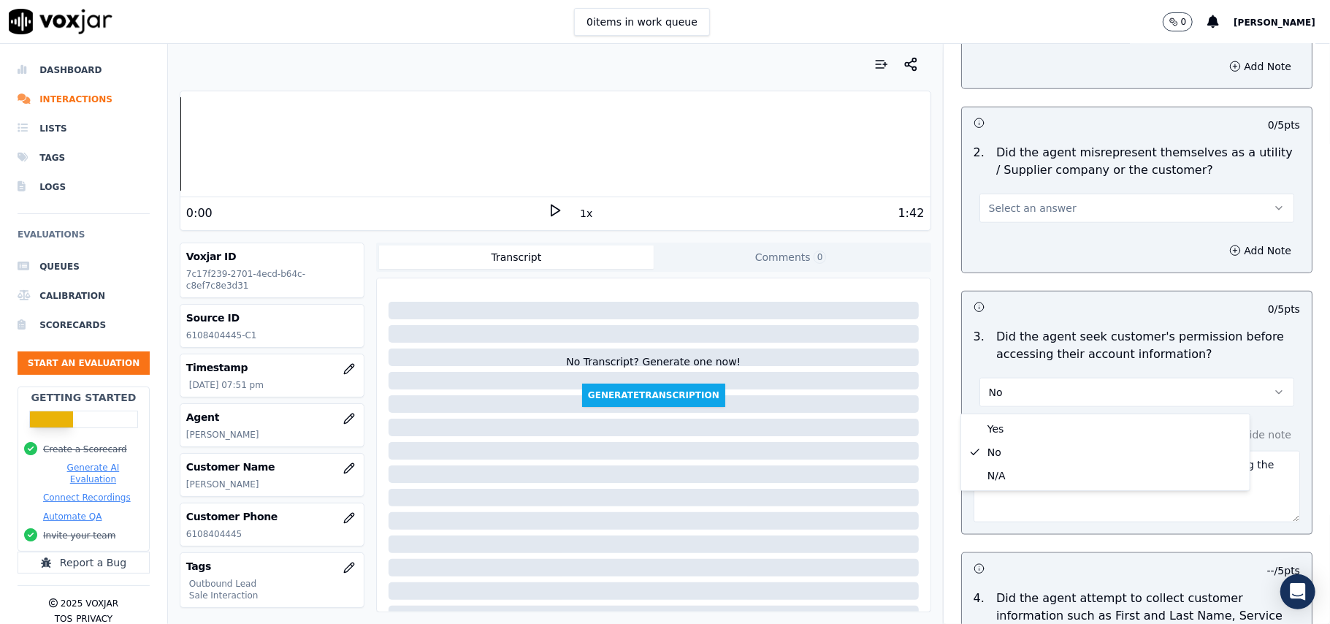
click at [982, 510] on textarea "@02:10 – Permission was not taken before accessing the customer’s account." at bounding box center [1137, 487] width 327 height 72
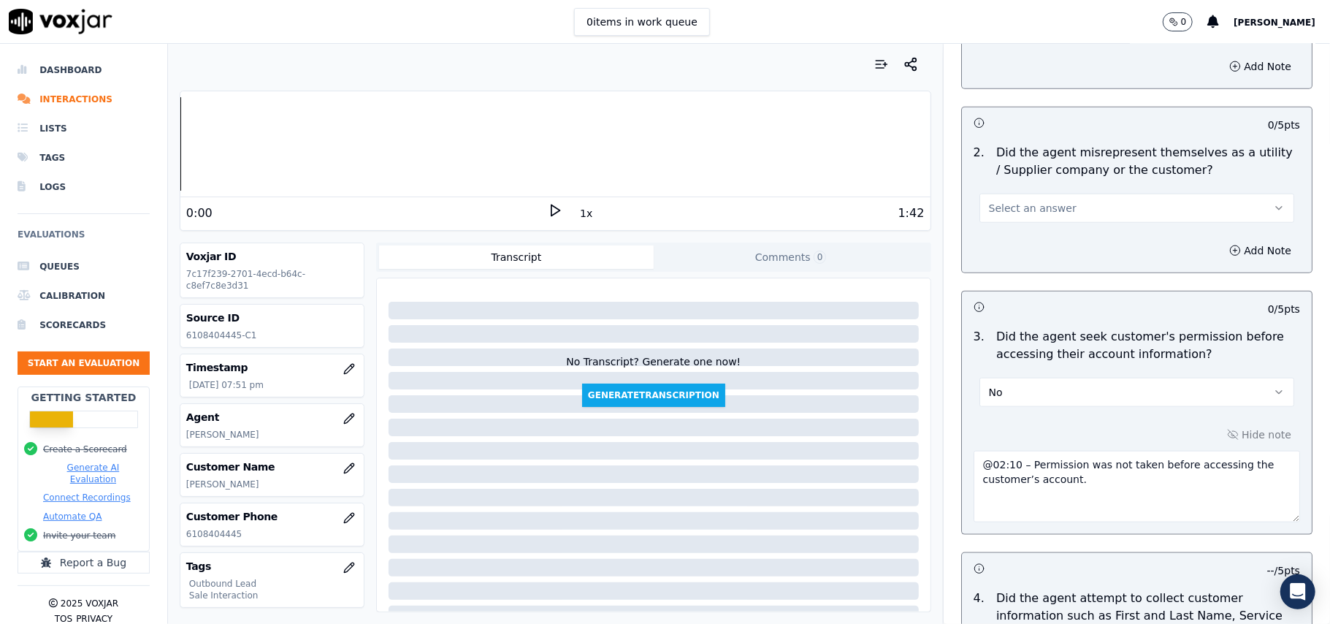
click at [974, 466] on textarea "@02:10 – Permission was not taken before accessing the customer’s account." at bounding box center [1137, 487] width 327 height 72
click at [974, 459] on textarea "@02:10 – Permission was not taken before accessing the customer’s account." at bounding box center [1137, 487] width 327 height 72
paste textarea "Call ID – 181256"
click at [974, 465] on textarea "Call ID – 181256 @02:10 – Permission was not taken before accessing the custome…" at bounding box center [1137, 487] width 327 height 72
click at [974, 486] on textarea "Call ID – 181256 @02:10 – Permission was not taken before accessing the custome…" at bounding box center [1137, 487] width 327 height 72
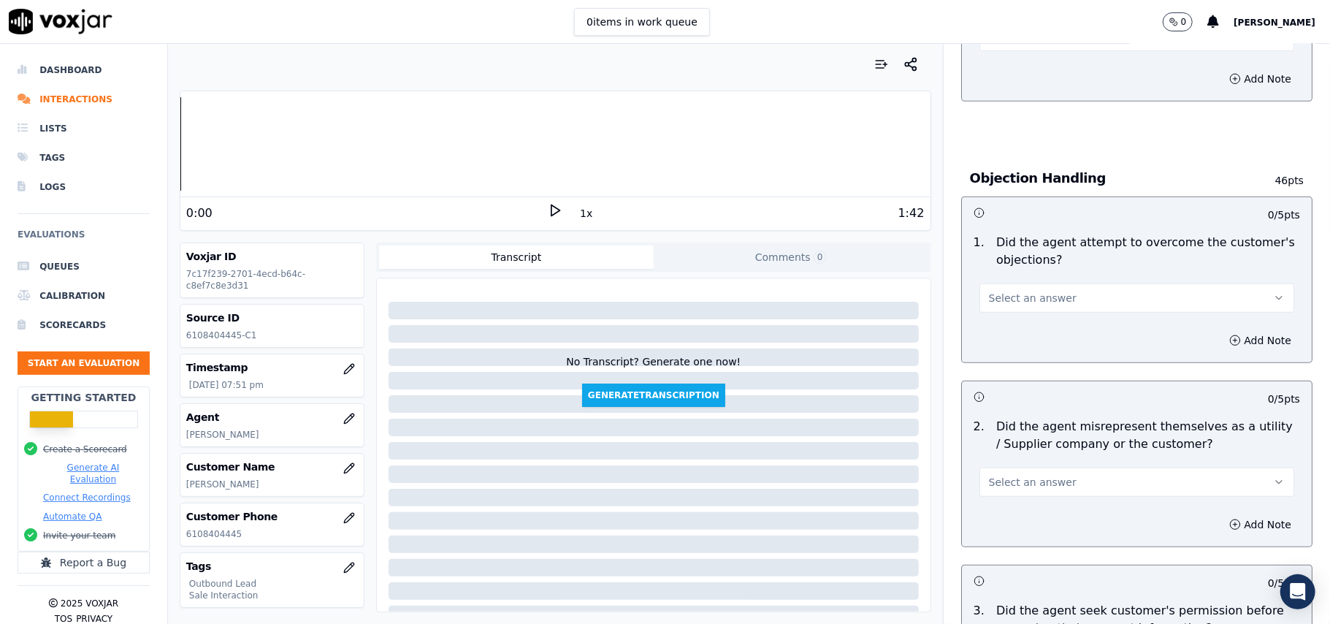
scroll to position [722, 0]
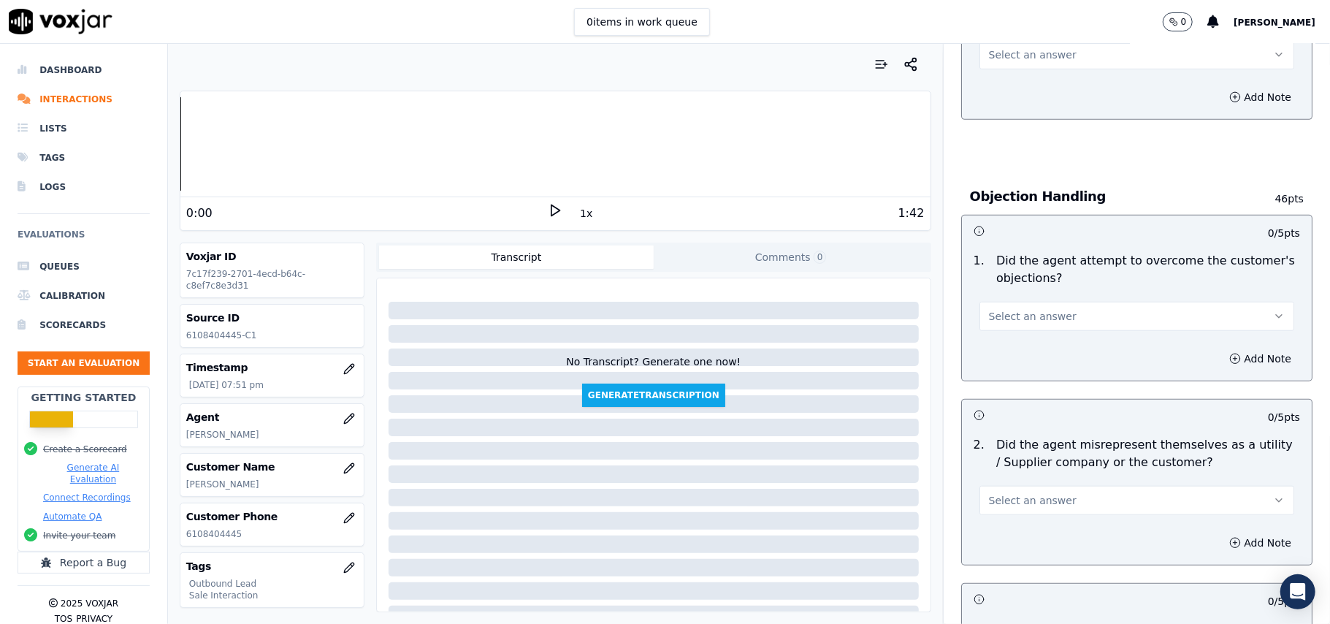
type textarea "Call ID – 181256 @02:10 – Permission was not taken before accessing the custome…"
click at [1013, 498] on span "Select an answer" at bounding box center [1033, 500] width 88 height 15
click at [992, 563] on div "No" at bounding box center [1105, 559] width 283 height 23
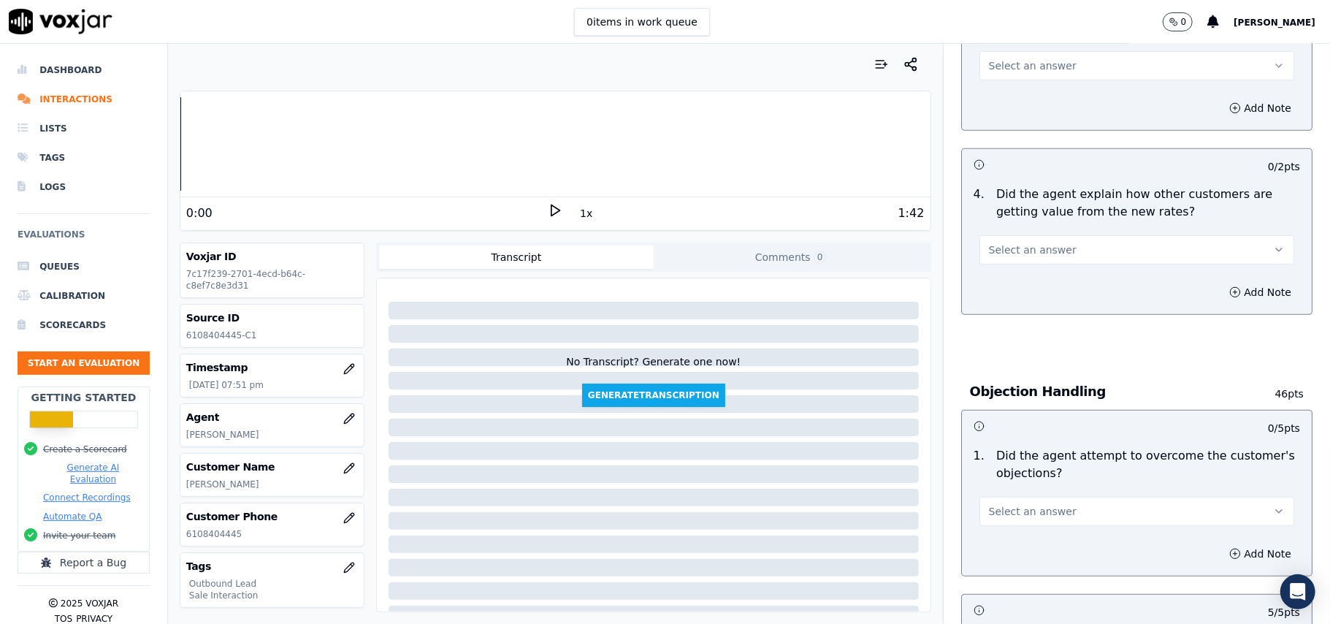
click at [1023, 513] on span "Select an answer" at bounding box center [1033, 511] width 88 height 15
click at [1027, 546] on div "Yes" at bounding box center [1105, 546] width 283 height 23
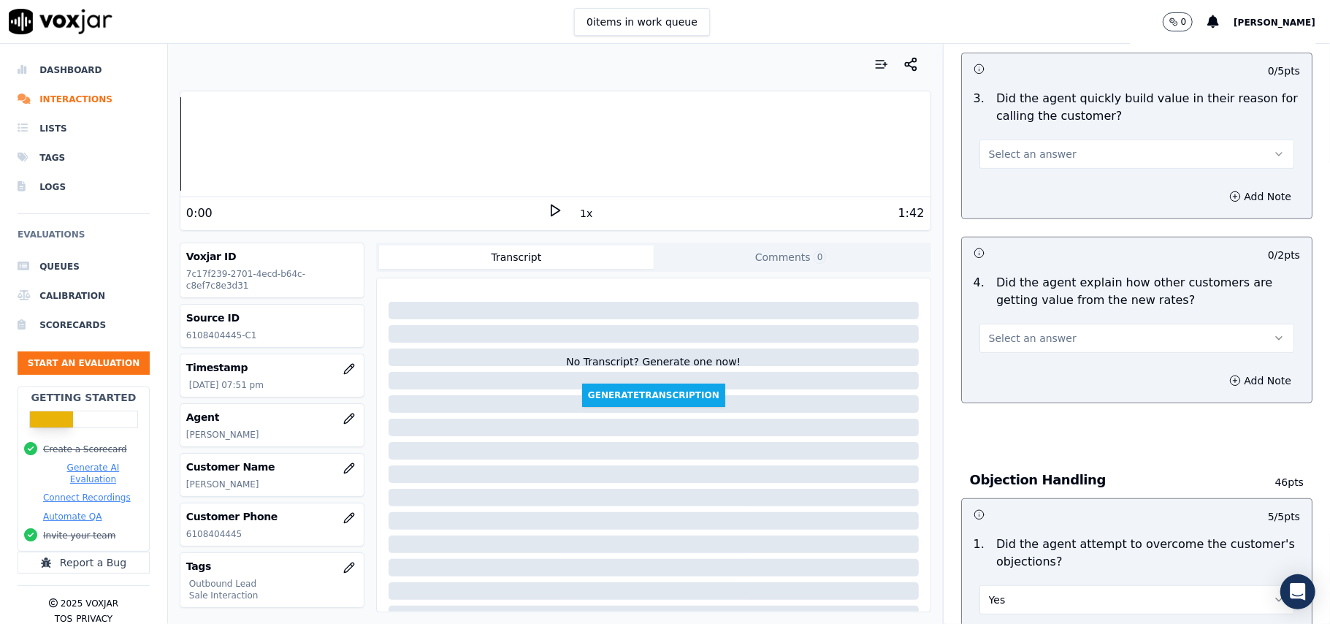
scroll to position [332, 0]
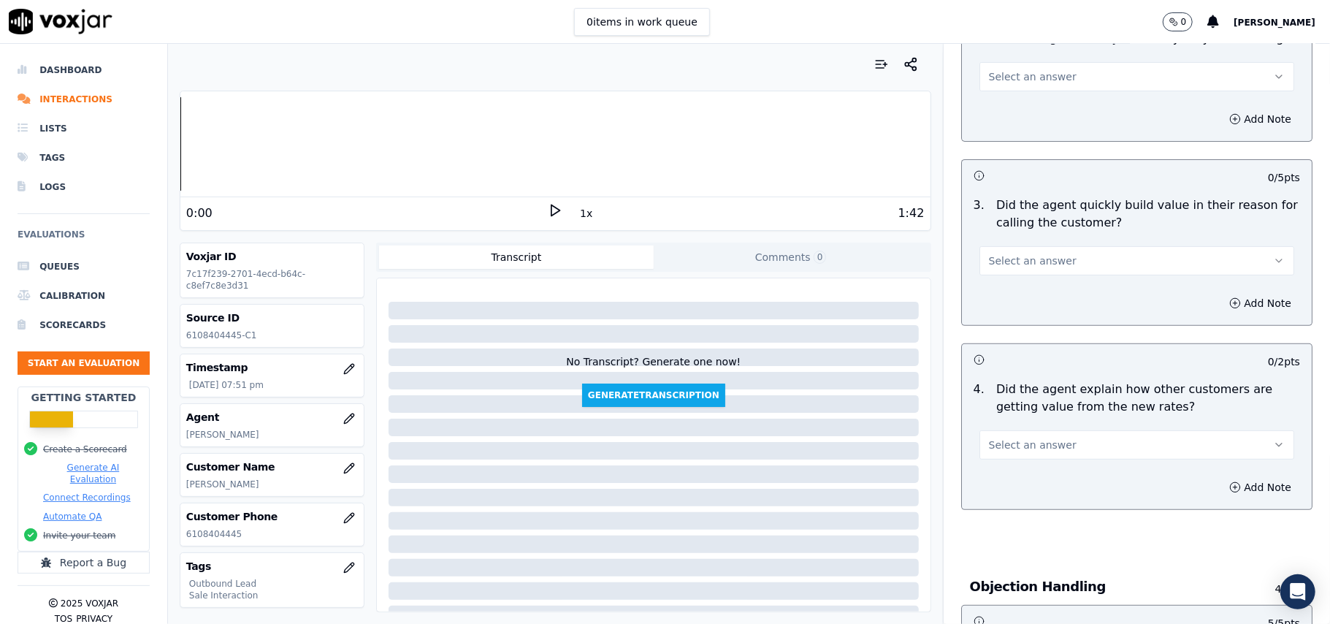
click at [1053, 454] on button "Select an answer" at bounding box center [1137, 444] width 315 height 29
click at [1061, 477] on div "Yes" at bounding box center [1105, 479] width 283 height 23
click at [1047, 255] on button "Select an answer" at bounding box center [1137, 260] width 315 height 29
click at [1046, 297] on div "Yes" at bounding box center [1105, 294] width 283 height 23
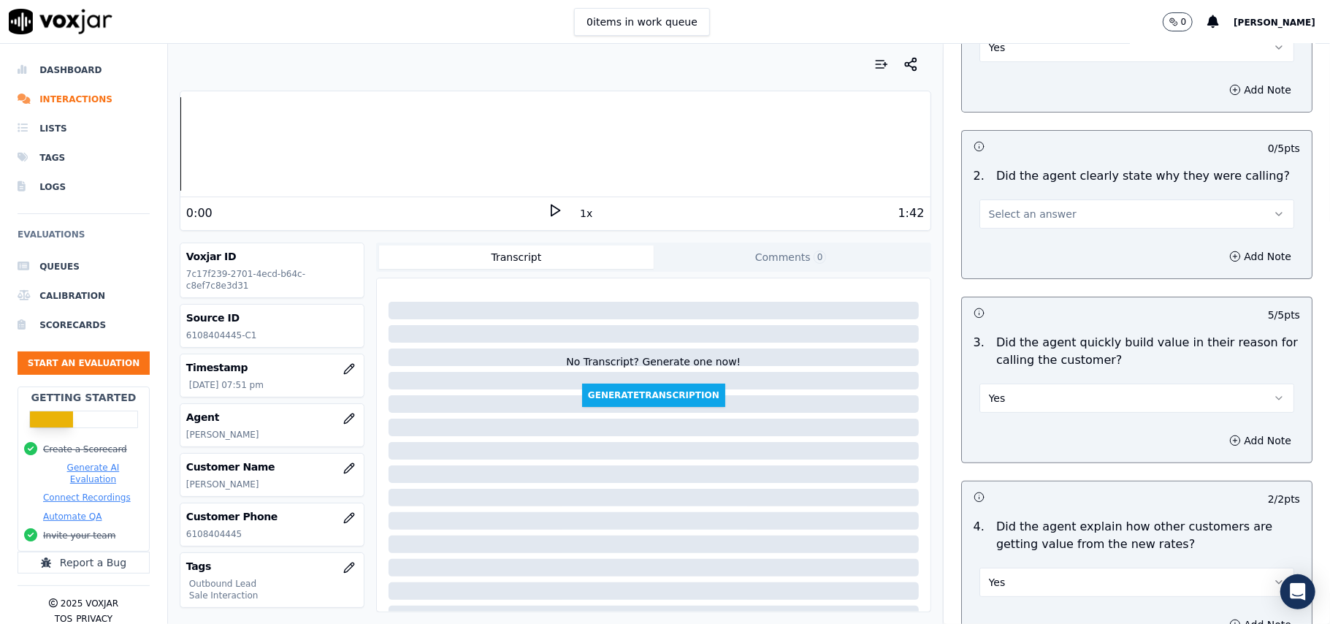
scroll to position [39, 0]
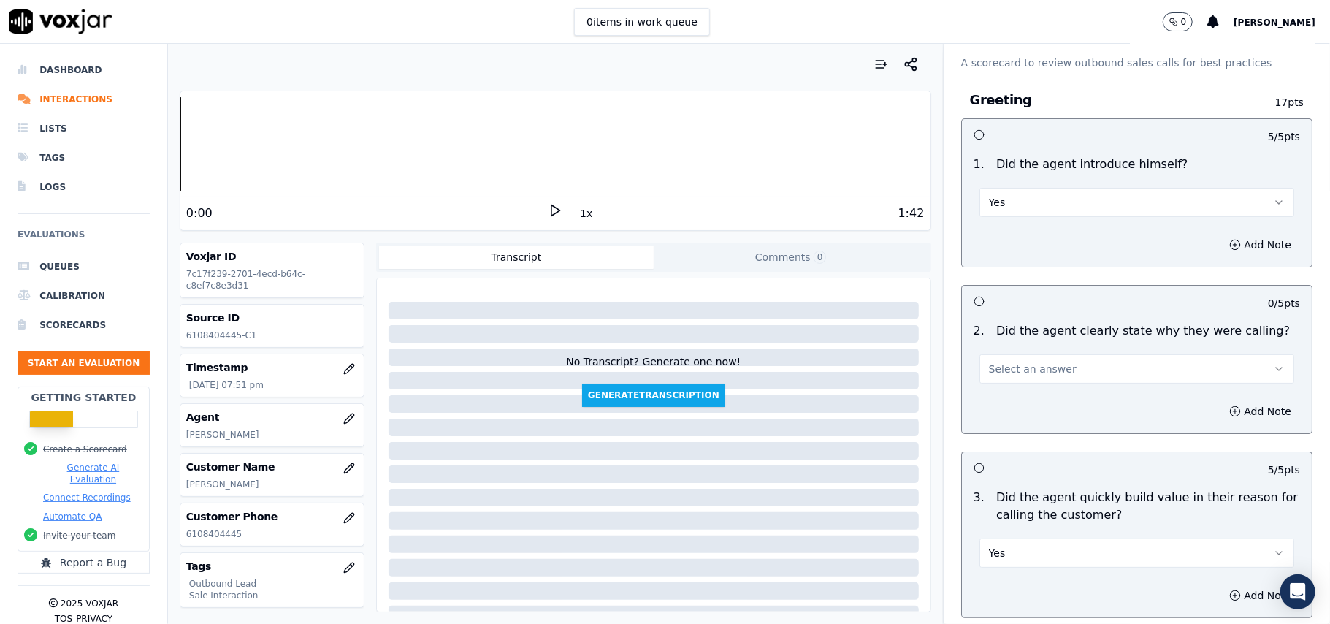
click at [1073, 368] on button "Select an answer" at bounding box center [1137, 368] width 315 height 29
click at [1045, 410] on div "Yes" at bounding box center [1105, 402] width 283 height 23
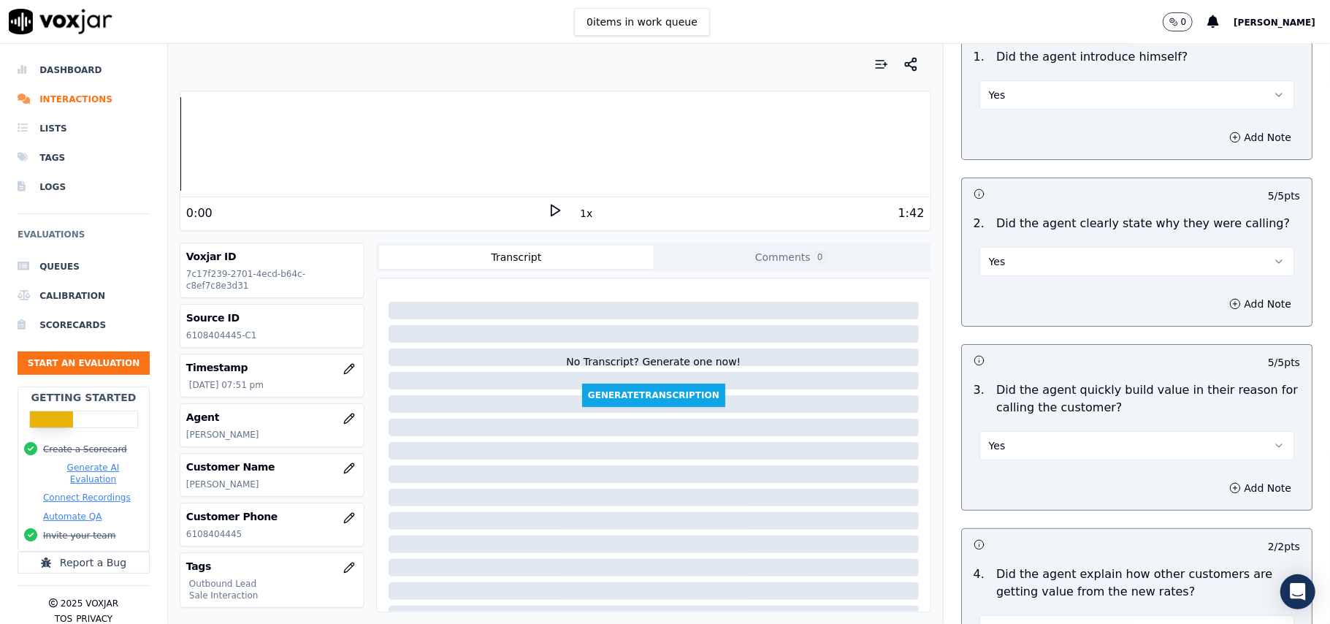
scroll to position [3721, 0]
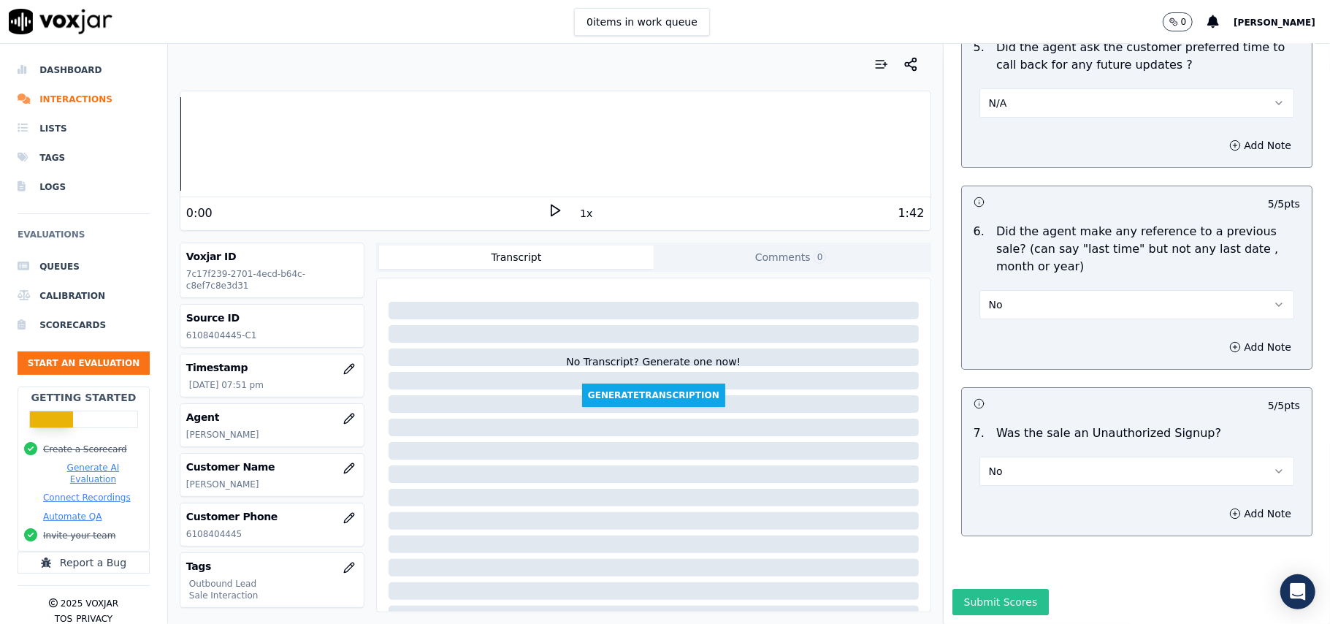
click at [972, 589] on button "Submit Scores" at bounding box center [1001, 602] width 97 height 26
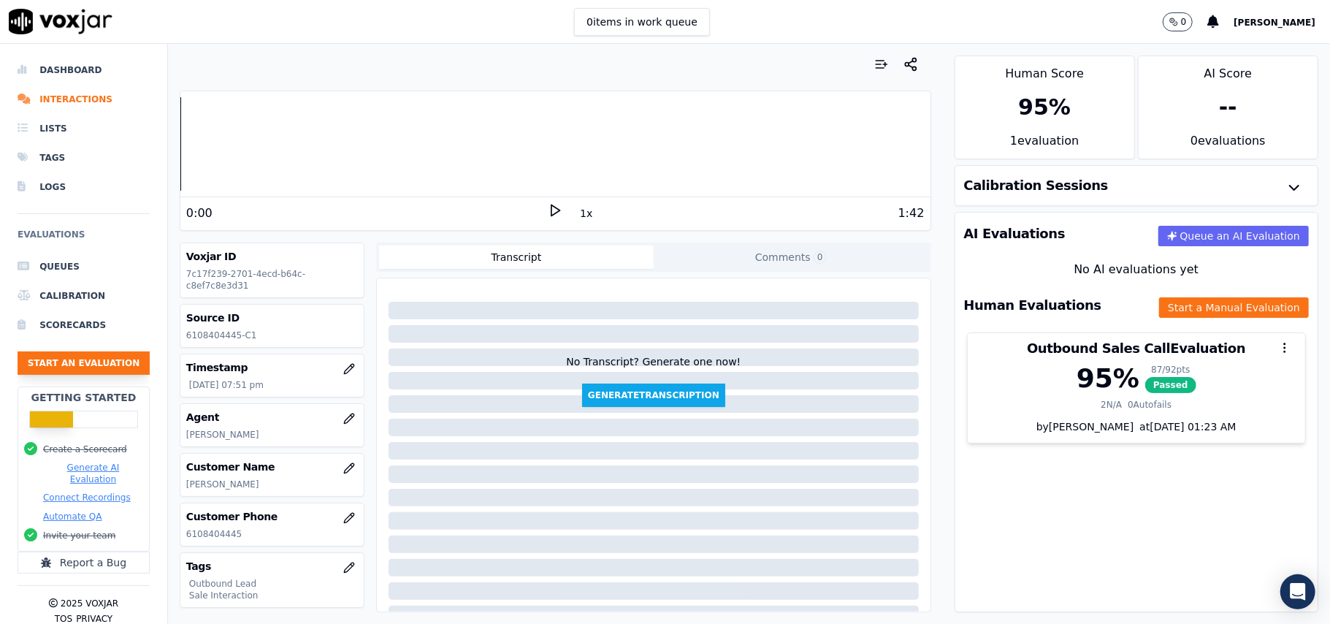
click at [89, 366] on button "Start an Evaluation" at bounding box center [84, 362] width 132 height 23
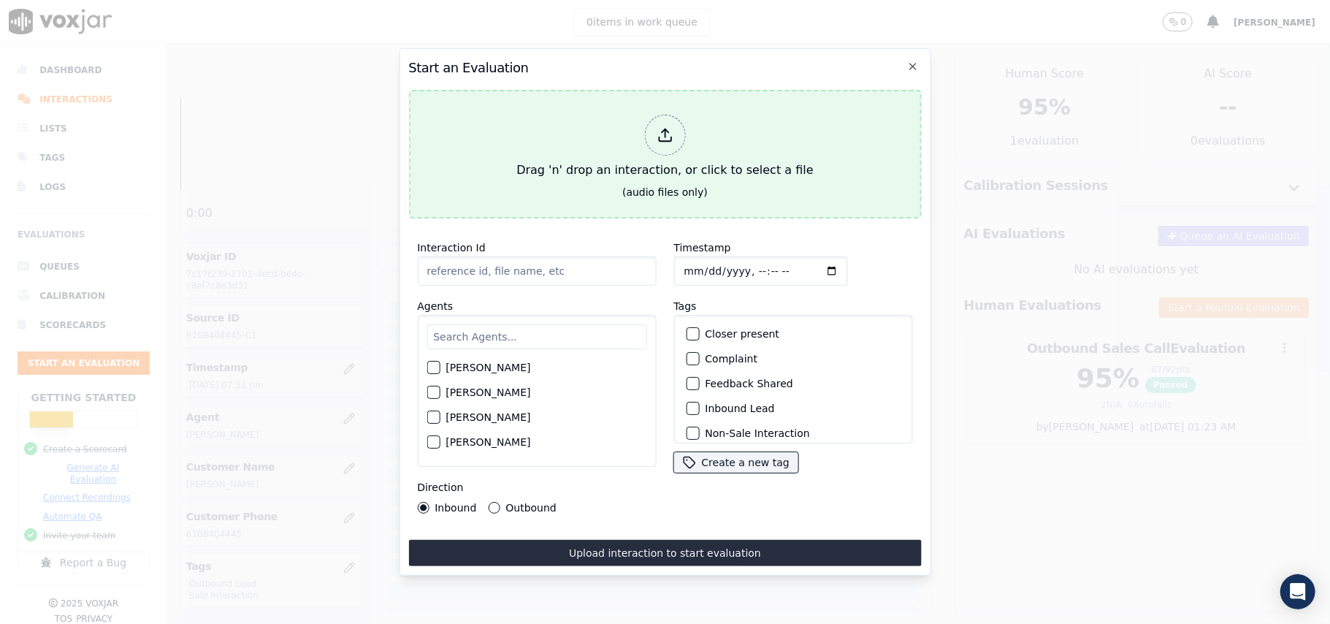
click at [676, 126] on div at bounding box center [664, 135] width 41 height 41
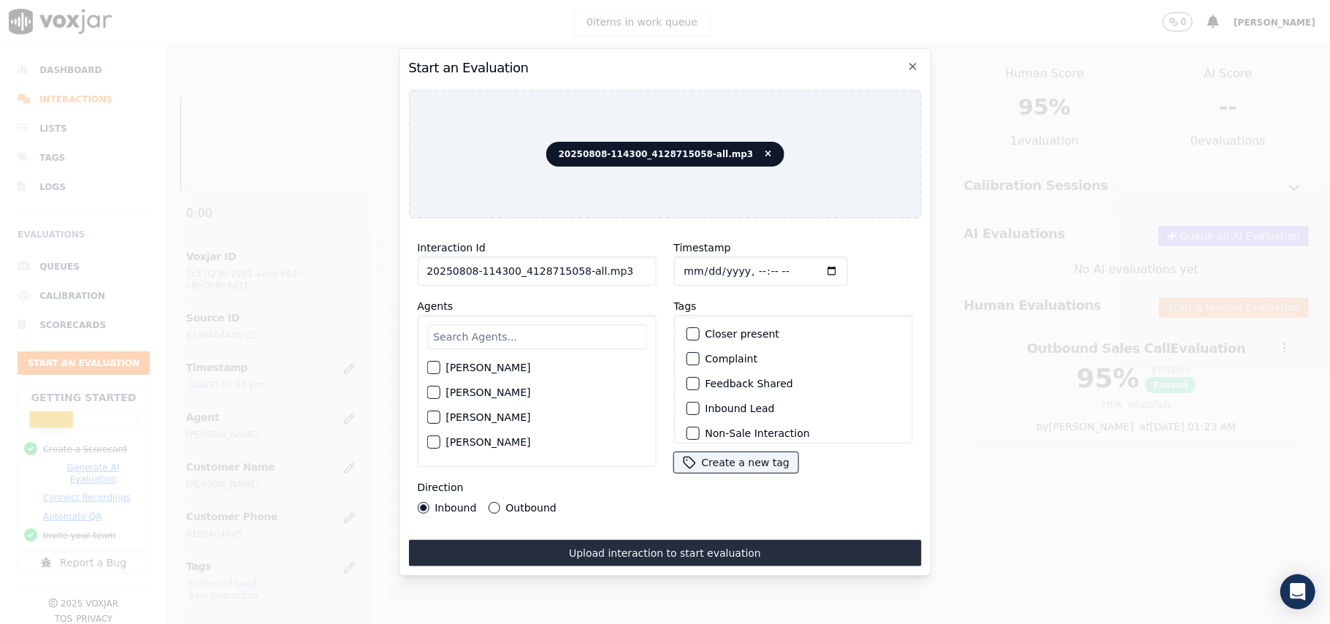
drag, startPoint x: 626, startPoint y: 267, endPoint x: 574, endPoint y: 263, distance: 52.0
click at [574, 263] on input "20250808-114300_4128715058-all.mp3" at bounding box center [536, 270] width 239 height 29
type input "20250808-114300_4128715058-C1"
click at [701, 263] on input "Timestamp" at bounding box center [761, 270] width 174 height 29
type input "2025-08-08T20:02"
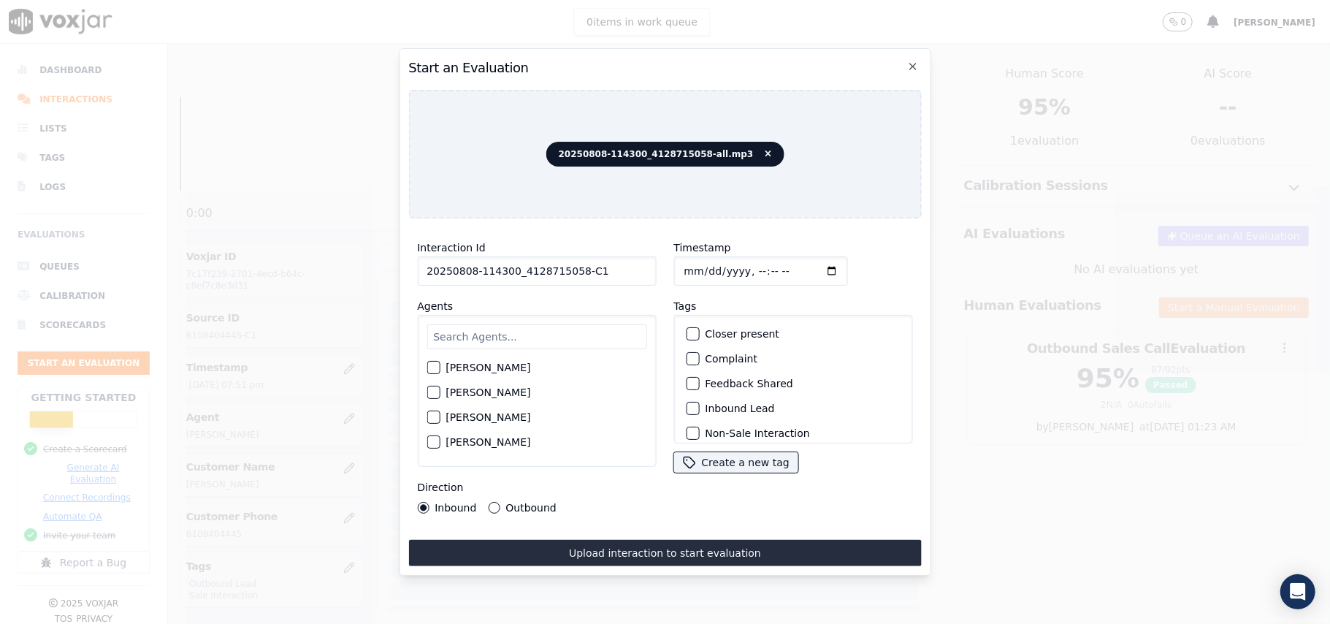
click at [563, 325] on input "text" at bounding box center [537, 336] width 220 height 25
type input "a"
type input "Ve"
click at [433, 419] on div "button" at bounding box center [432, 421] width 10 height 10
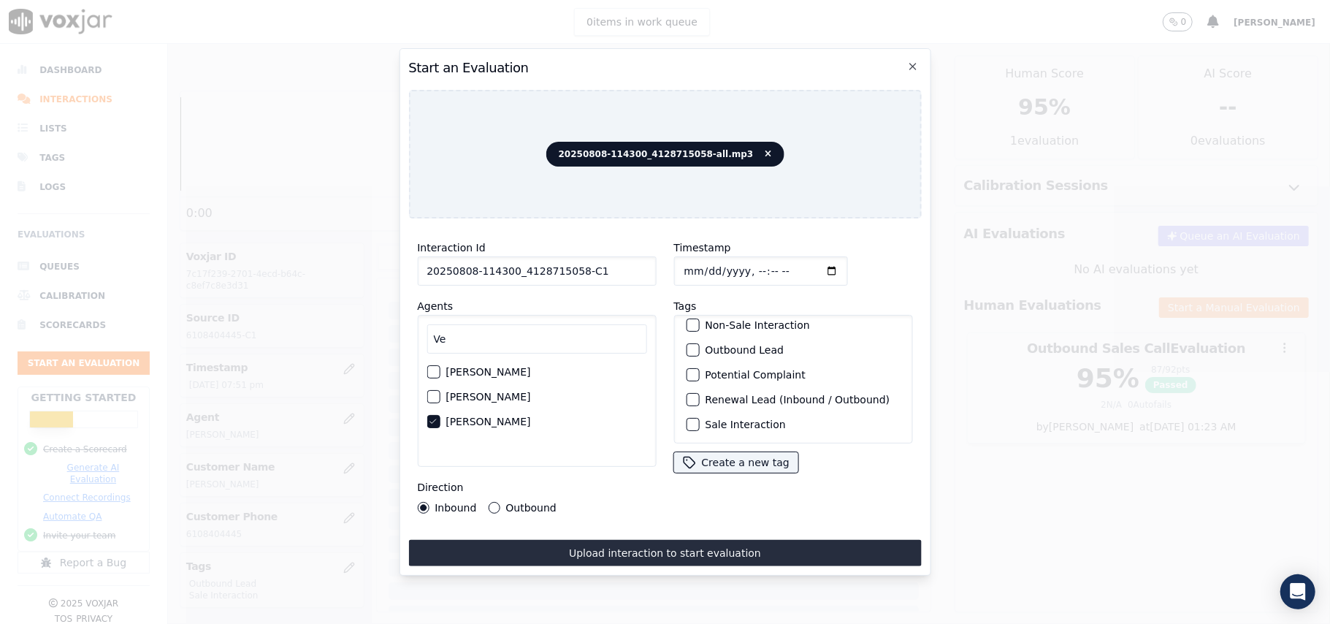
scroll to position [127, 0]
click at [680, 412] on div "Sale Interaction" at bounding box center [793, 424] width 226 height 25
click at [687, 419] on div "button" at bounding box center [692, 424] width 10 height 10
click at [690, 343] on button "Outbound Lead" at bounding box center [692, 349] width 13 height 13
click at [488, 502] on button "Outbound" at bounding box center [494, 508] width 12 height 12
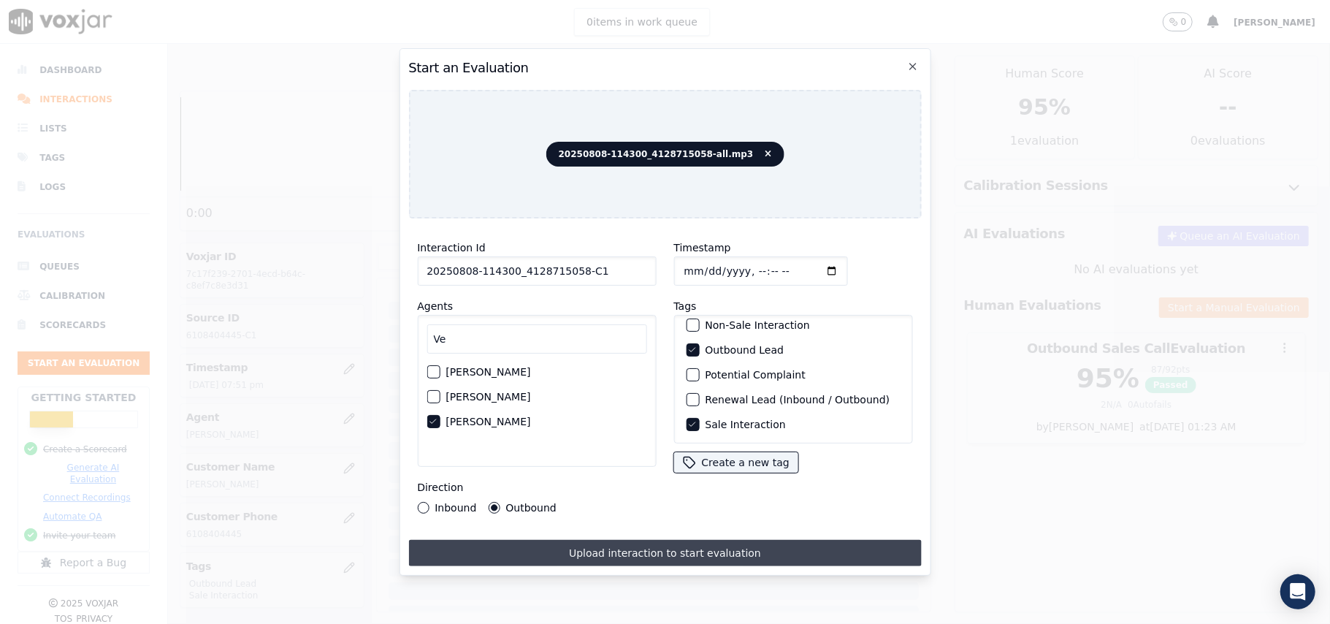
click at [628, 546] on button "Upload interaction to start evaluation" at bounding box center [664, 553] width 513 height 26
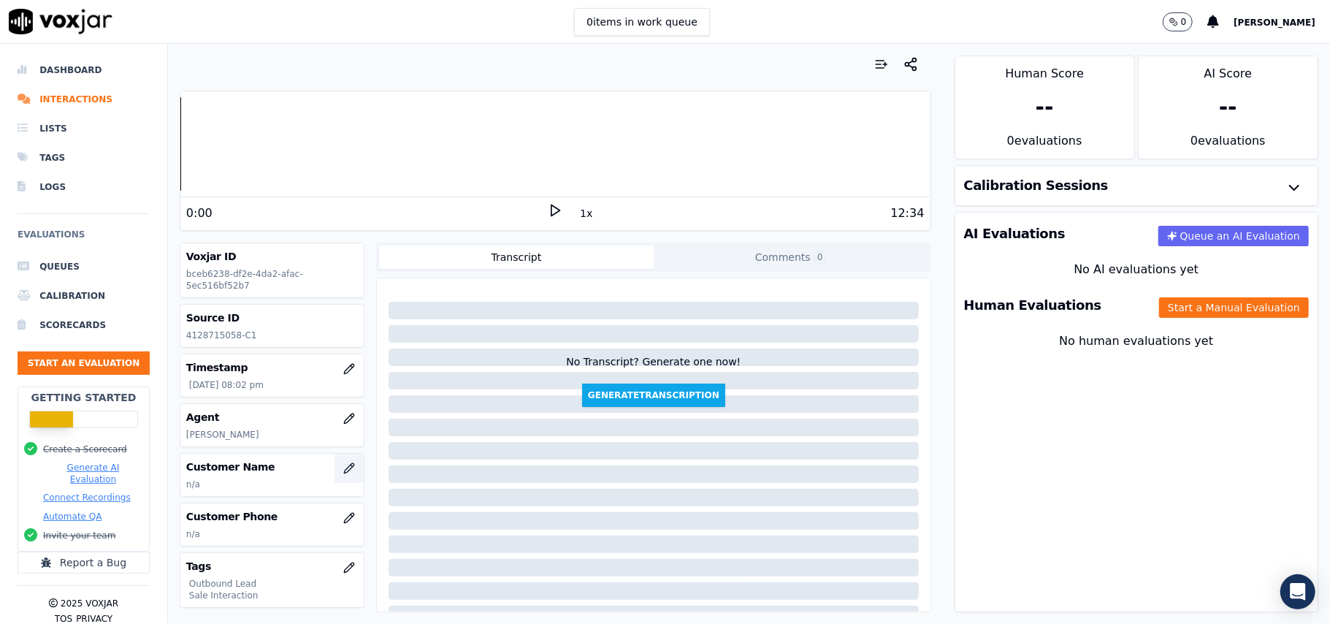
click at [335, 469] on button "button" at bounding box center [349, 468] width 29 height 29
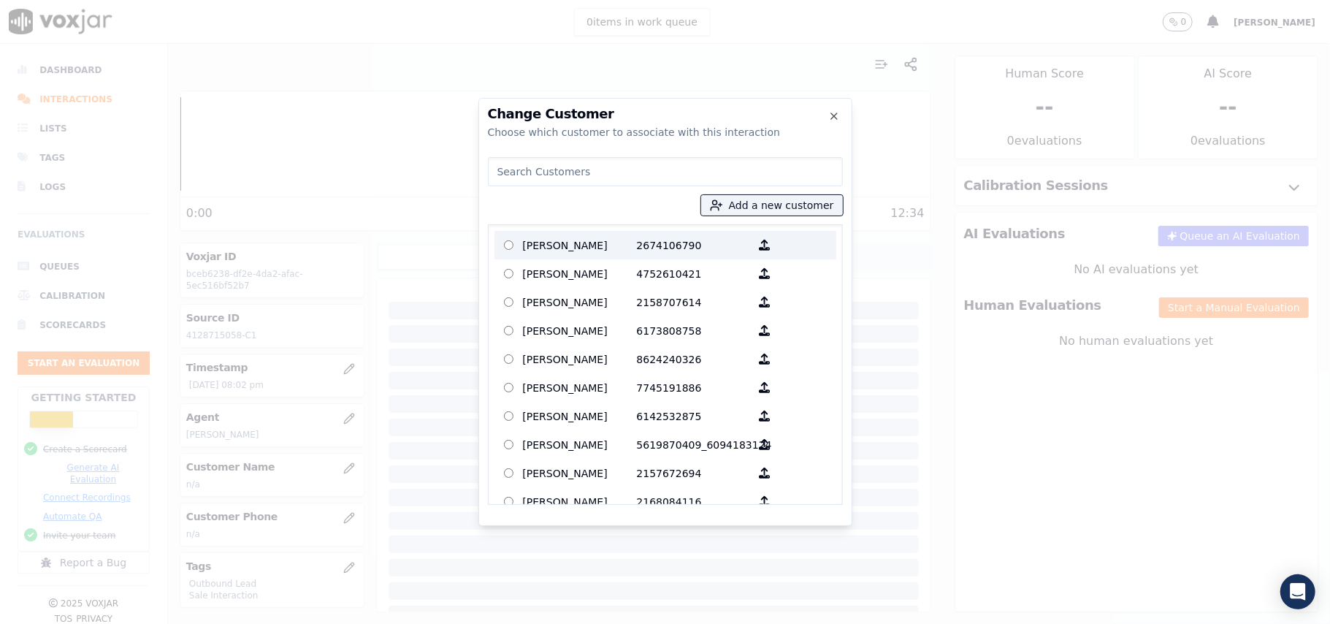
paste input "LEAH MOTON"
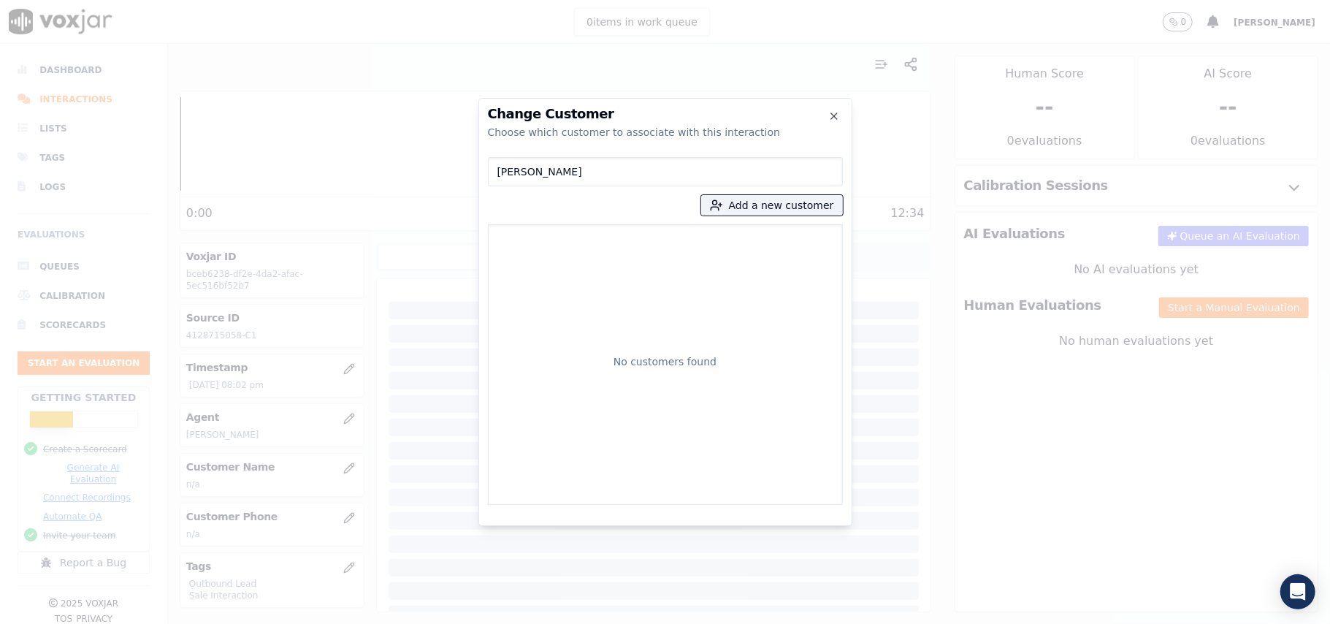
type input "LEAH MOTON"
click at [764, 191] on div "LEAH MOTON Add a new customer No customers found" at bounding box center [665, 328] width 355 height 354
click at [760, 205] on button "Add a new customer" at bounding box center [772, 205] width 142 height 20
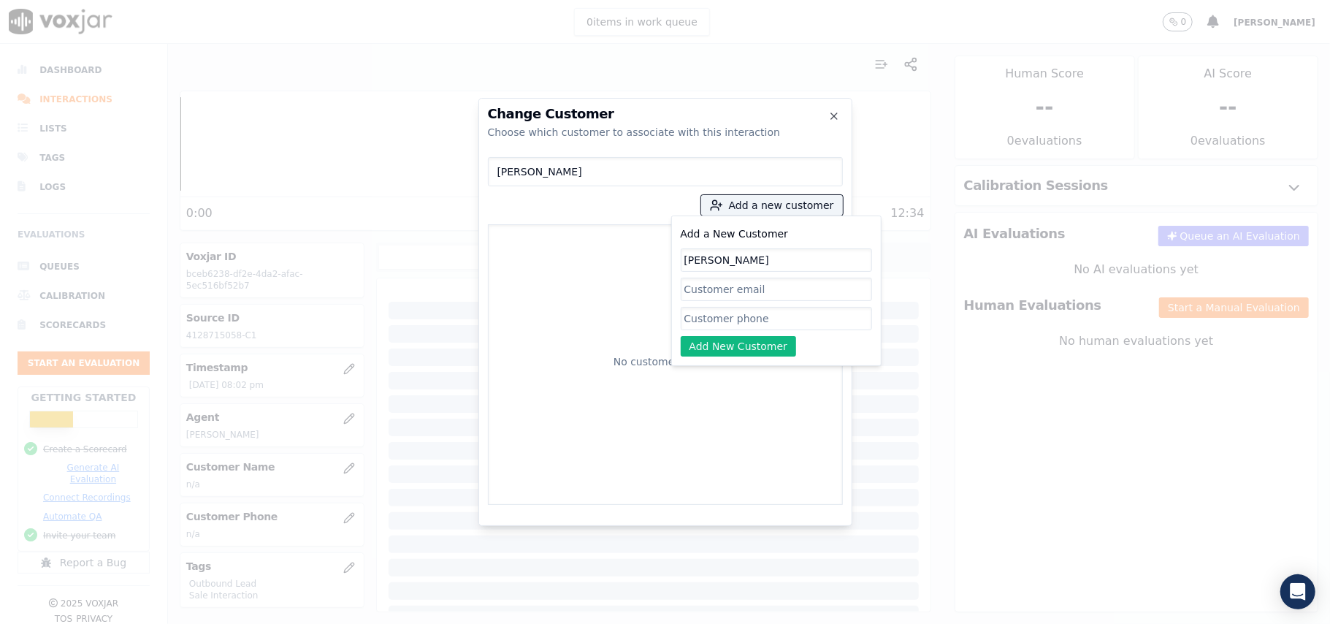
type input "LEAH MOTON"
click at [725, 304] on div "Add a New Customer LEAH MOTON Add New Customer" at bounding box center [776, 290] width 191 height 131
click at [723, 316] on input "Add a New Customer" at bounding box center [776, 318] width 191 height 23
paste input "4128715058"
type input "4128715058"
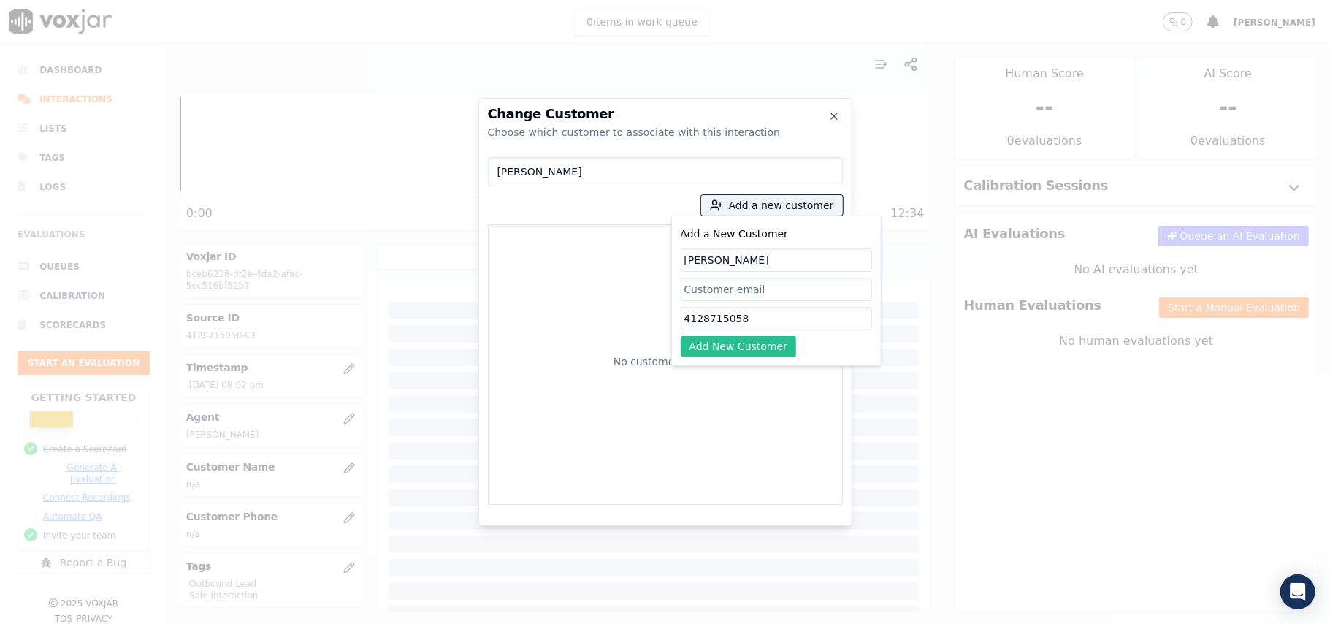
click at [740, 340] on button "Add New Customer" at bounding box center [739, 346] width 116 height 20
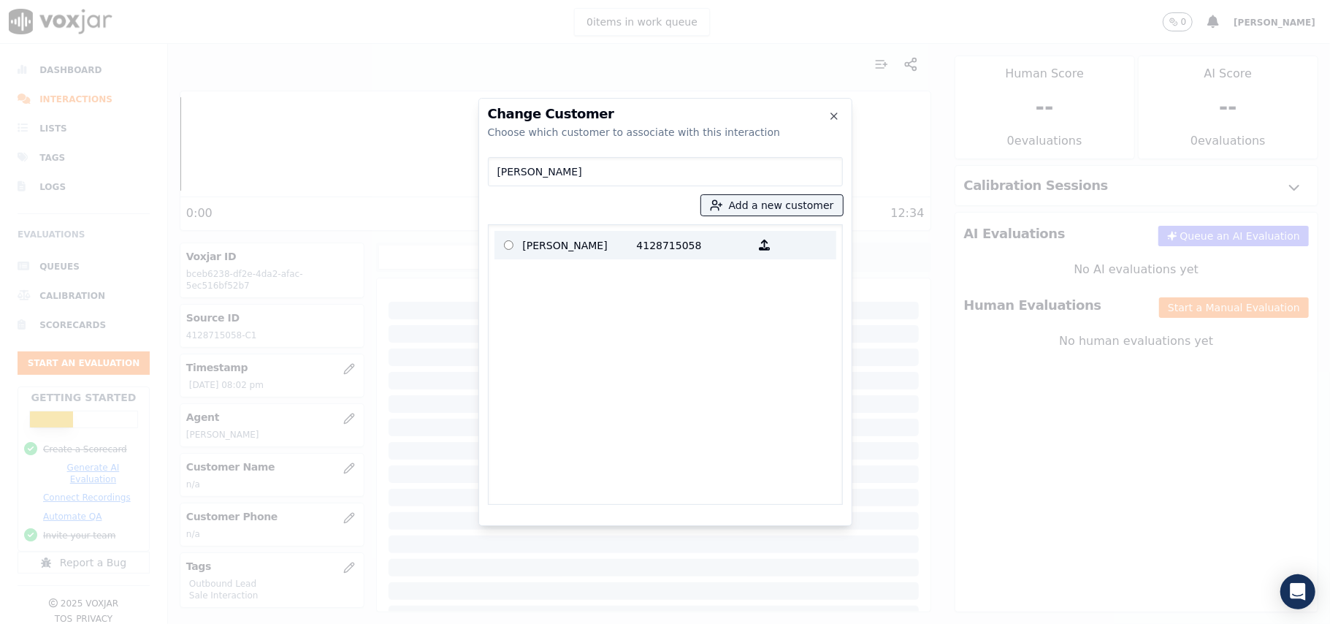
click at [647, 241] on p "4128715058" at bounding box center [694, 245] width 114 height 23
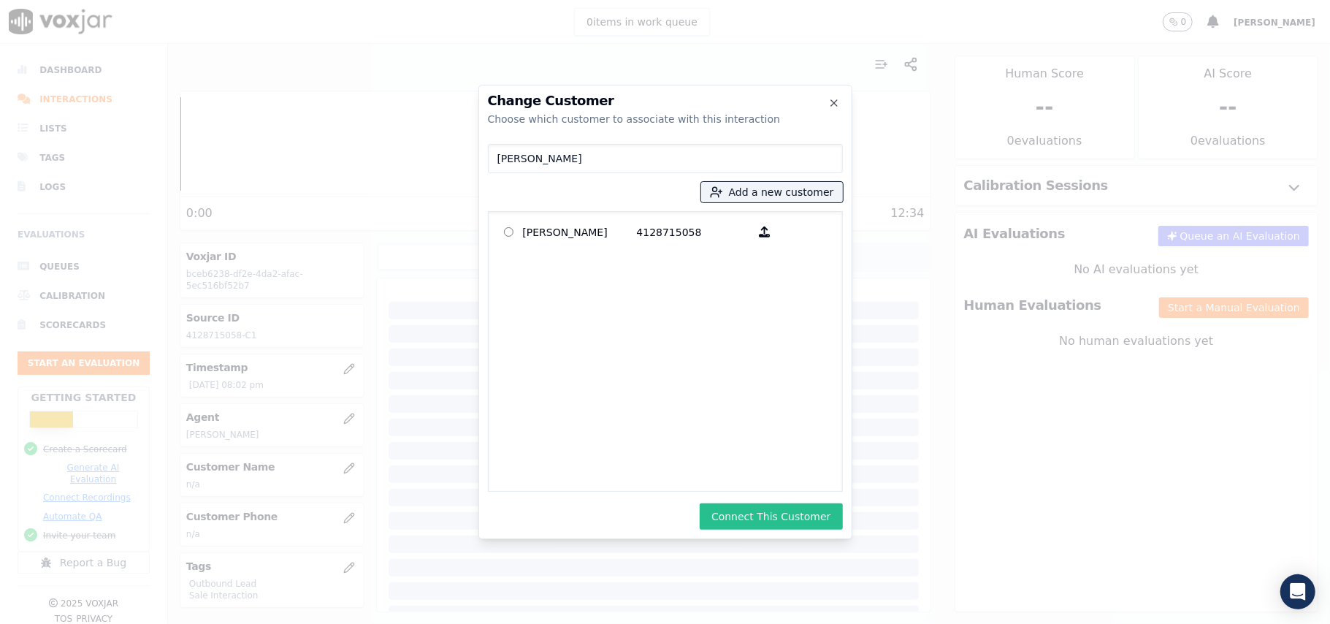
click at [821, 514] on button "Connect This Customer" at bounding box center [771, 516] width 142 height 26
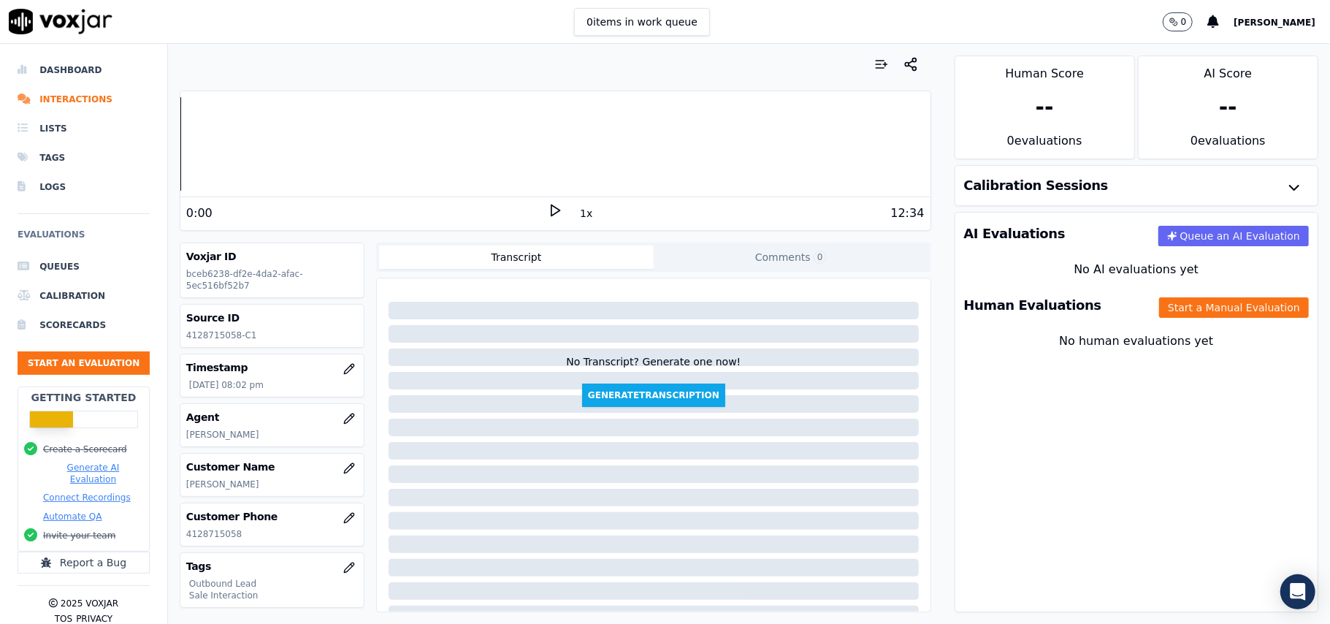
click at [1175, 326] on div "Human Evaluations Start a Manual Evaluation" at bounding box center [1137, 305] width 362 height 42
click at [1170, 307] on button "Start a Manual Evaluation" at bounding box center [1234, 307] width 150 height 20
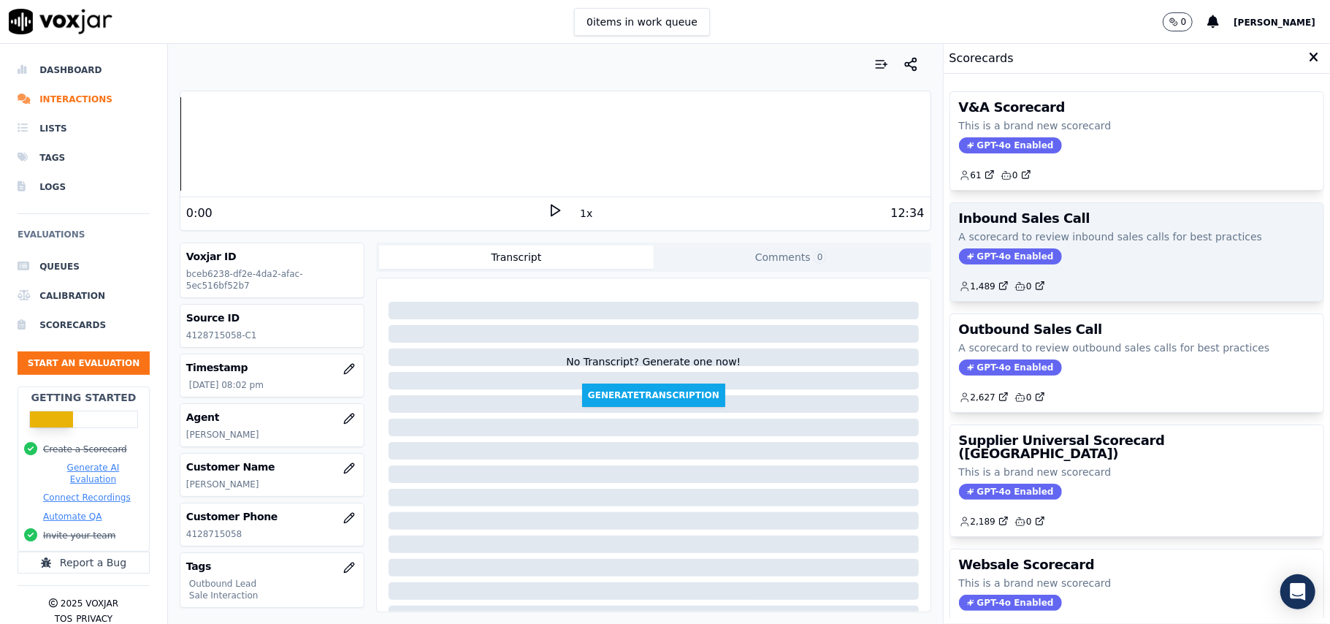
click at [980, 261] on span "GPT-4o Enabled" at bounding box center [1010, 256] width 103 height 16
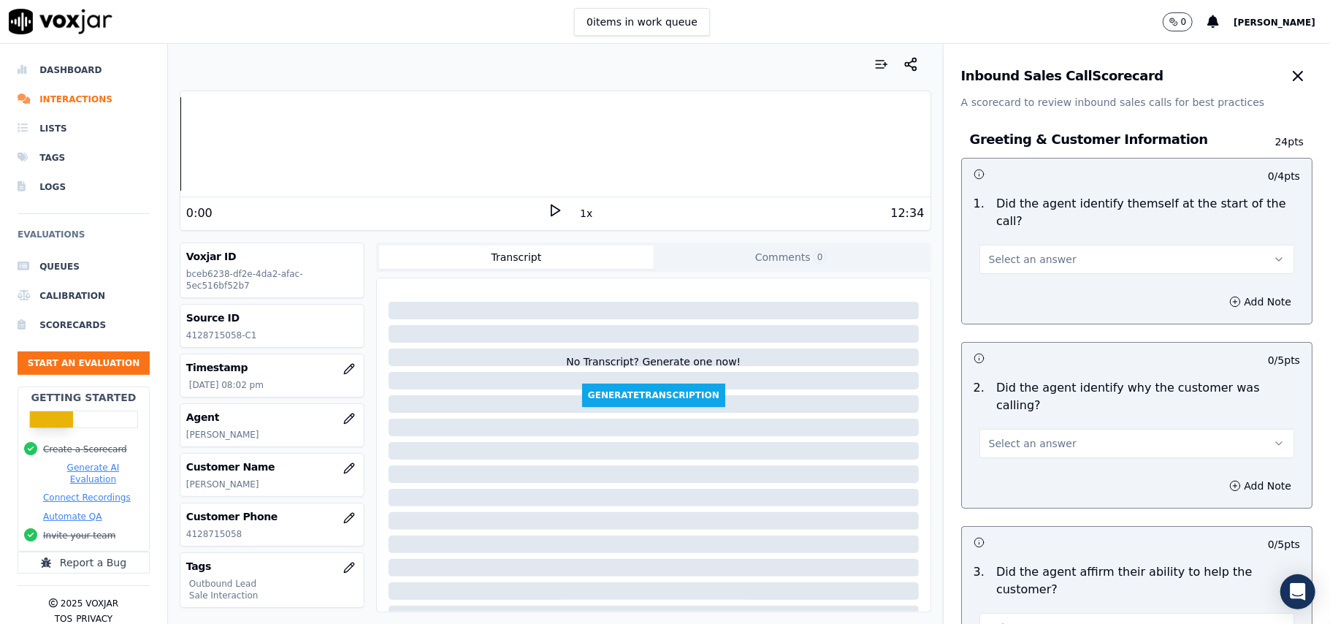
click at [1294, 77] on icon "button" at bounding box center [1298, 76] width 9 height 9
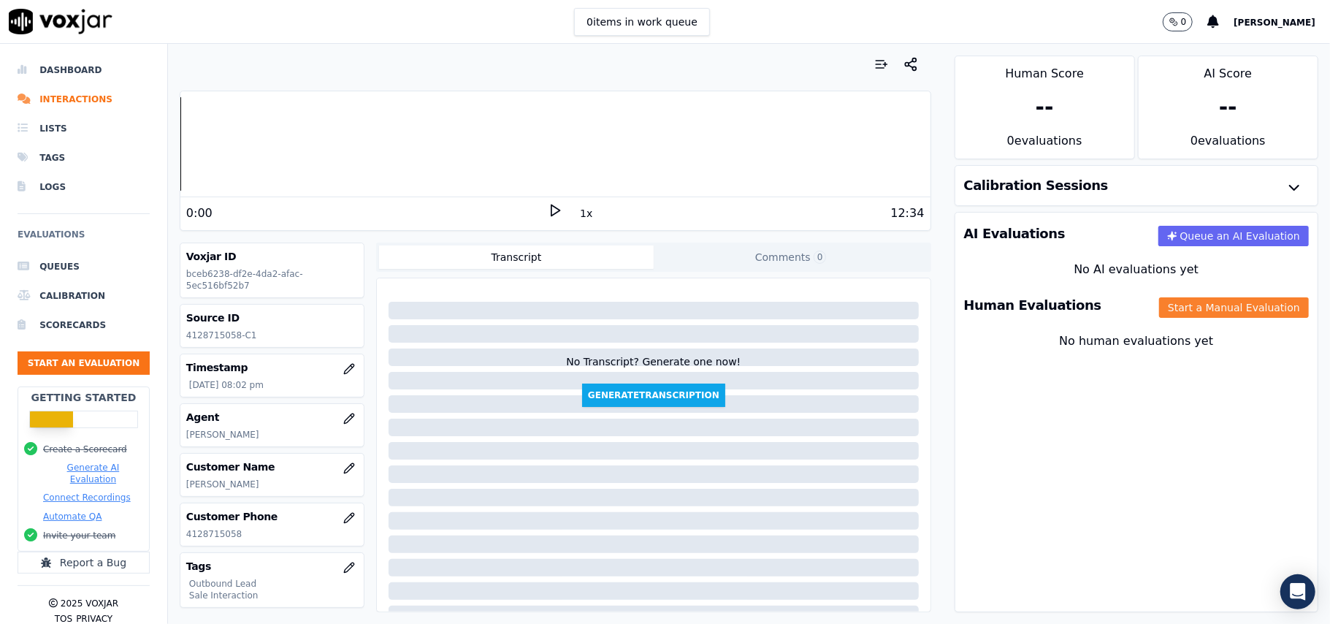
click at [1184, 305] on button "Start a Manual Evaluation" at bounding box center [1234, 307] width 150 height 20
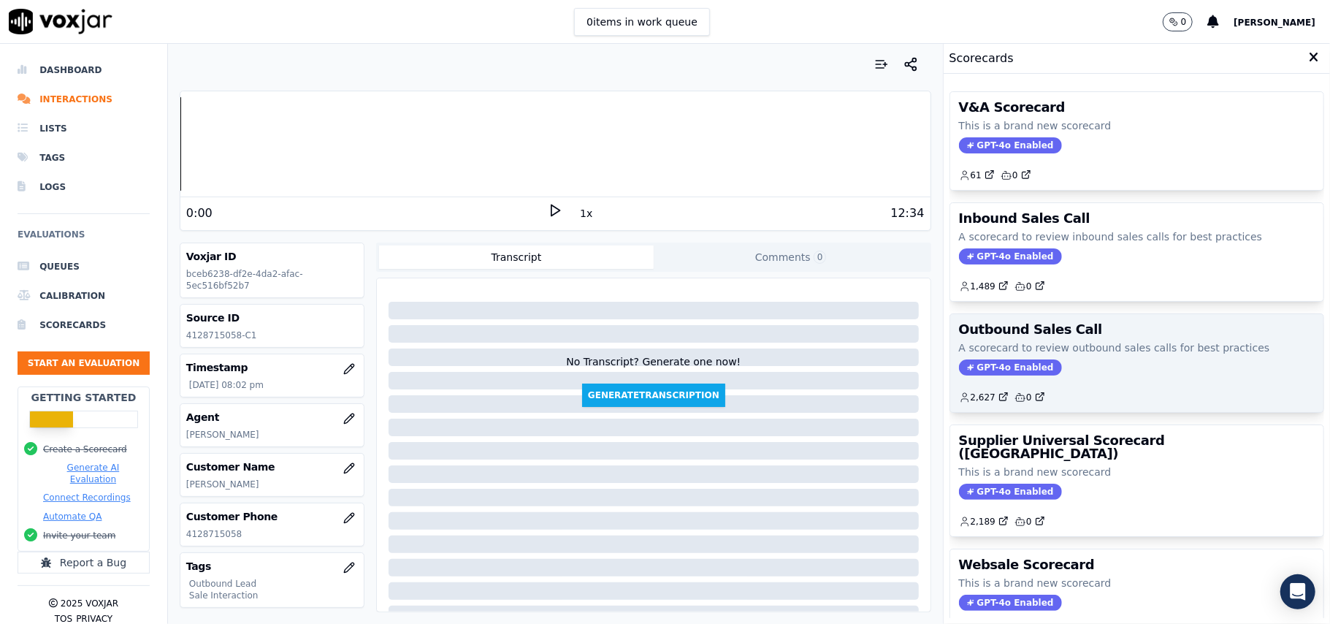
click at [991, 375] on span "GPT-4o Enabled" at bounding box center [1010, 367] width 103 height 16
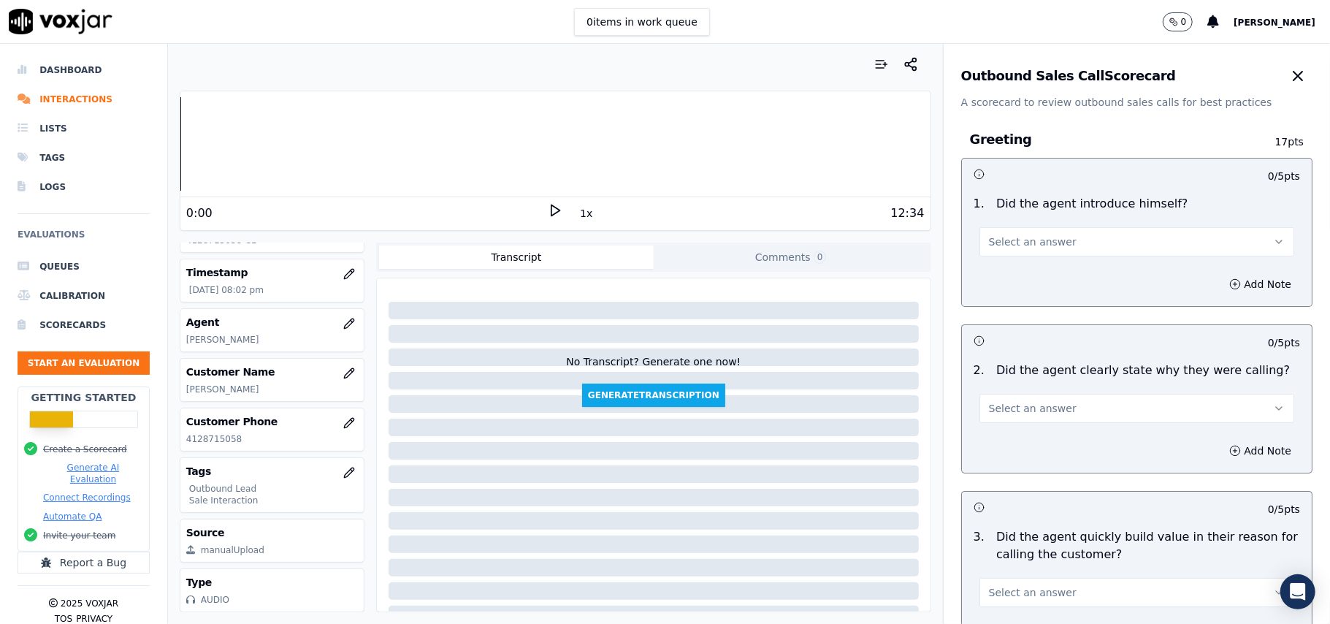
scroll to position [143, 0]
drag, startPoint x: 1015, startPoint y: 264, endPoint x: 1008, endPoint y: 288, distance: 25.0
click at [1015, 263] on div "Add Note" at bounding box center [1137, 284] width 350 height 44
drag, startPoint x: 1030, startPoint y: 238, endPoint x: 1021, endPoint y: 255, distance: 19.3
click at [1032, 238] on span "Select an answer" at bounding box center [1033, 242] width 88 height 15
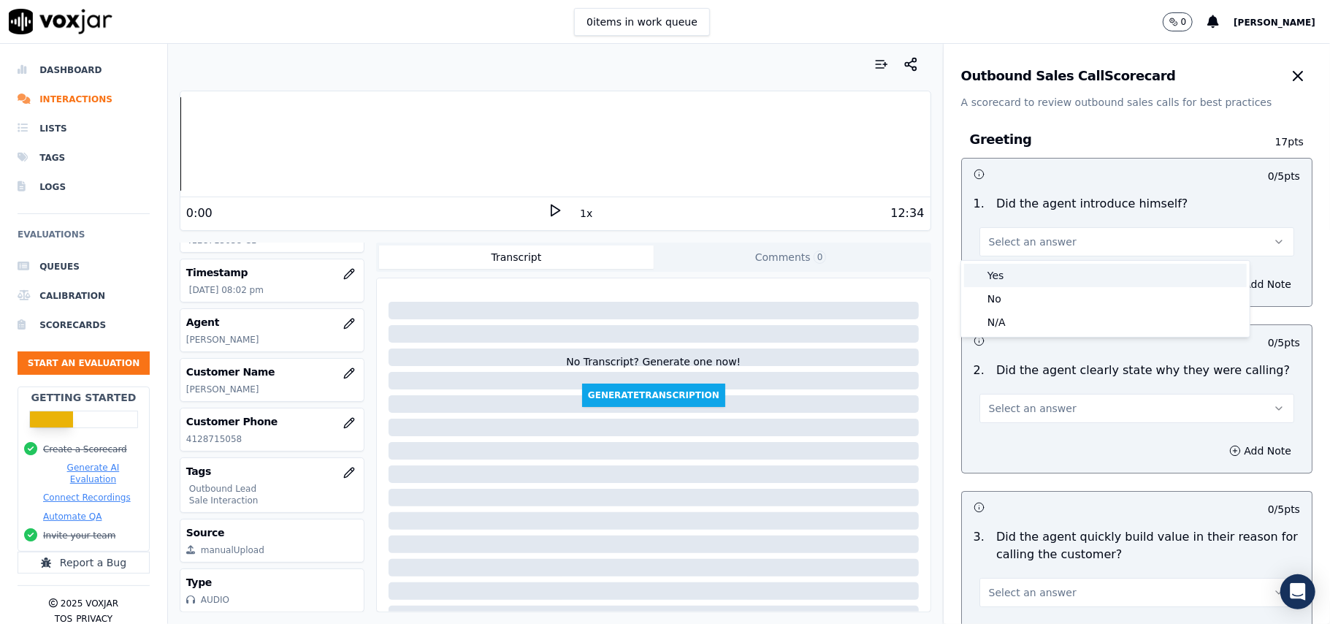
click at [1015, 272] on div "Yes" at bounding box center [1105, 275] width 283 height 23
click at [1055, 400] on button "Select an answer" at bounding box center [1137, 408] width 315 height 29
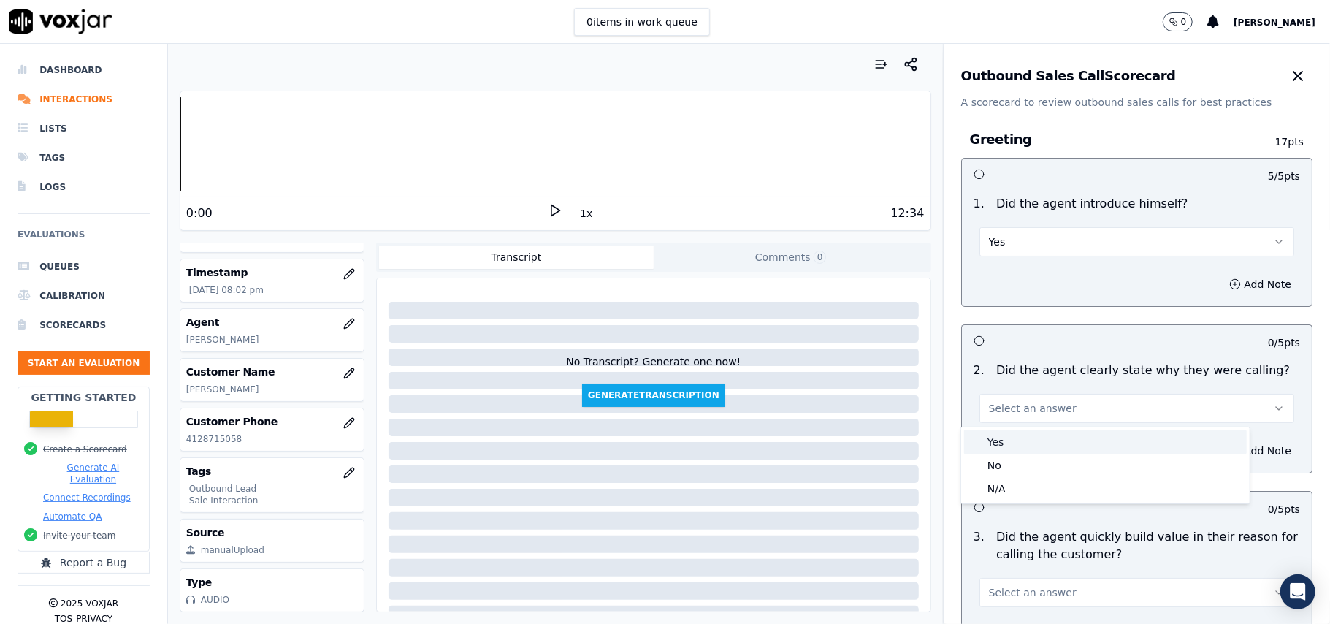
click at [1071, 448] on div "Yes" at bounding box center [1105, 441] width 283 height 23
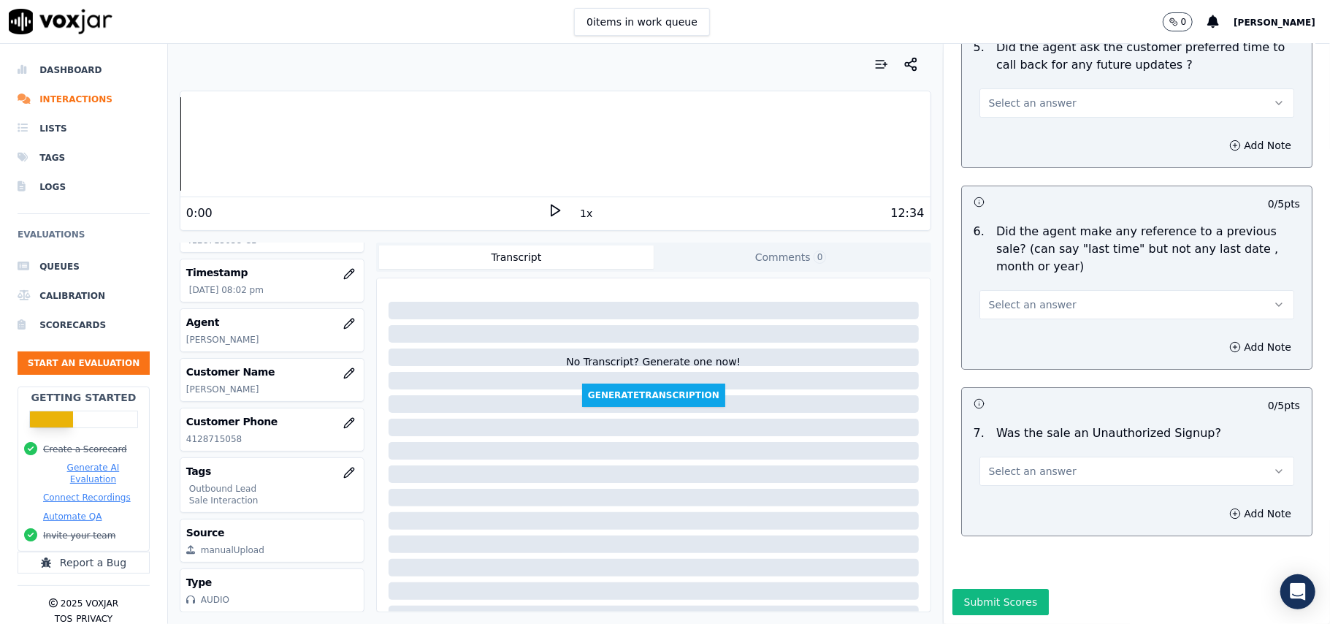
click at [992, 464] on span "Select an answer" at bounding box center [1033, 471] width 88 height 15
click at [1004, 484] on div "No" at bounding box center [1105, 483] width 283 height 23
click at [1017, 457] on button "No" at bounding box center [1137, 471] width 315 height 29
click at [994, 449] on div "Yes" at bounding box center [1105, 460] width 283 height 23
click at [1037, 457] on button "Yes" at bounding box center [1137, 471] width 315 height 29
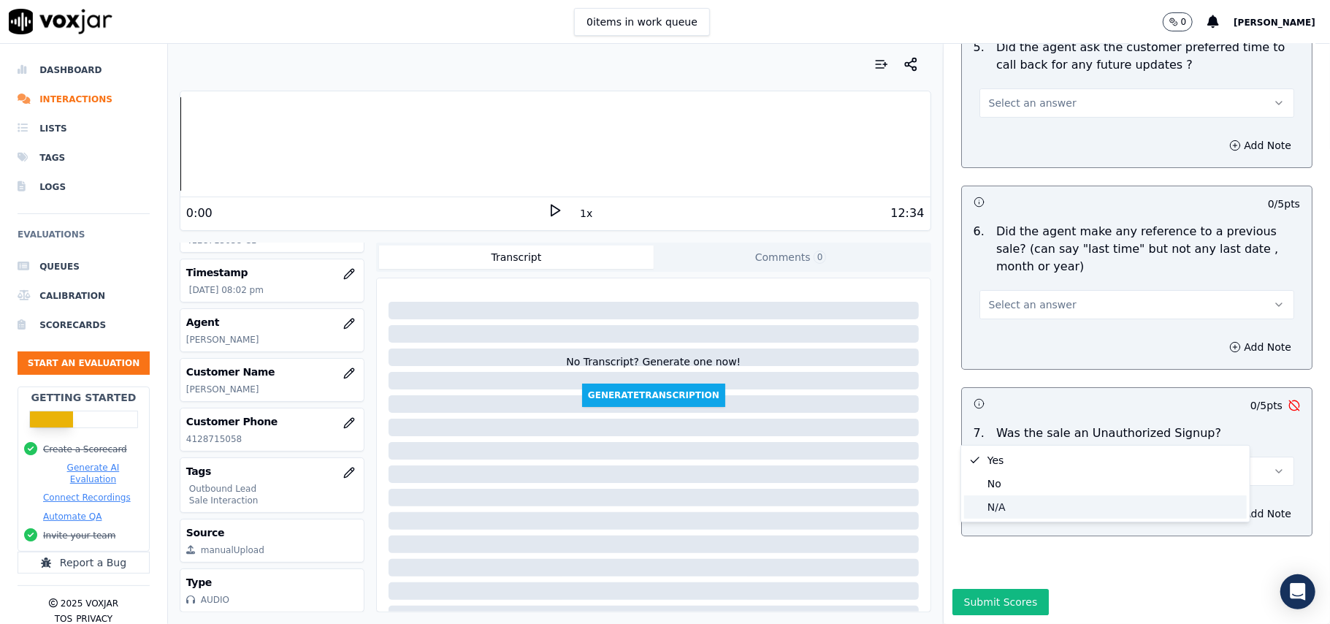
click at [1032, 503] on div "N/A" at bounding box center [1105, 506] width 283 height 23
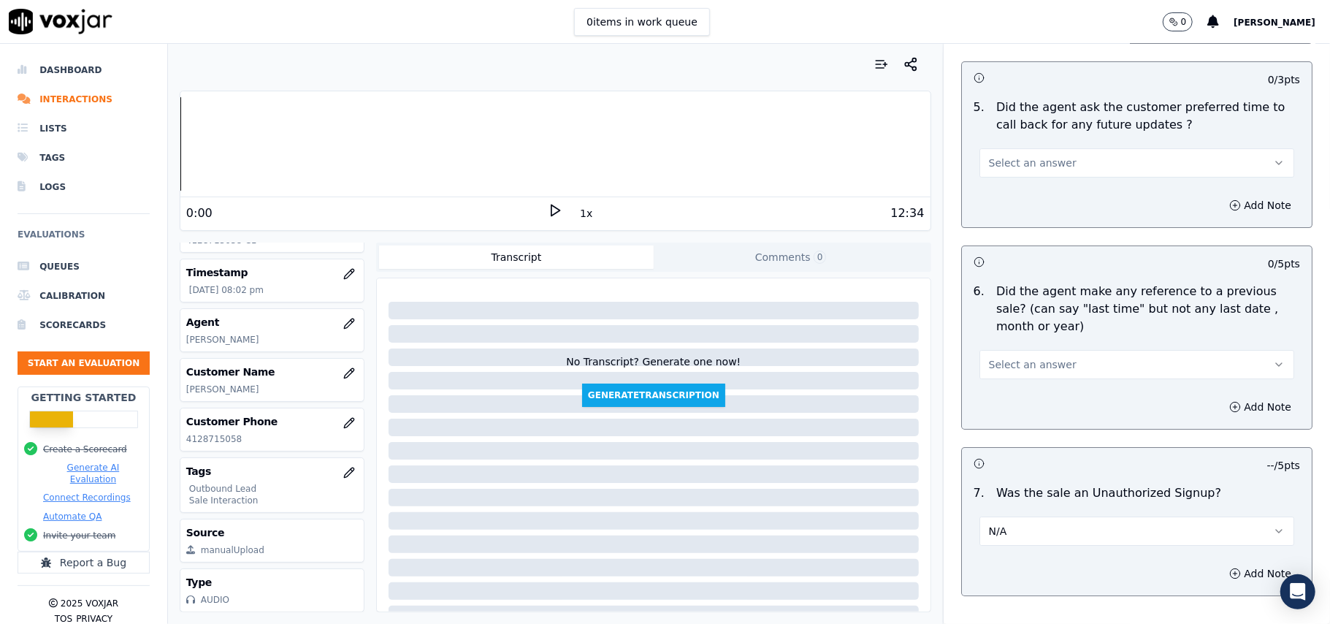
scroll to position [3546, 0]
click at [1027, 359] on span "Select an answer" at bounding box center [1033, 366] width 88 height 15
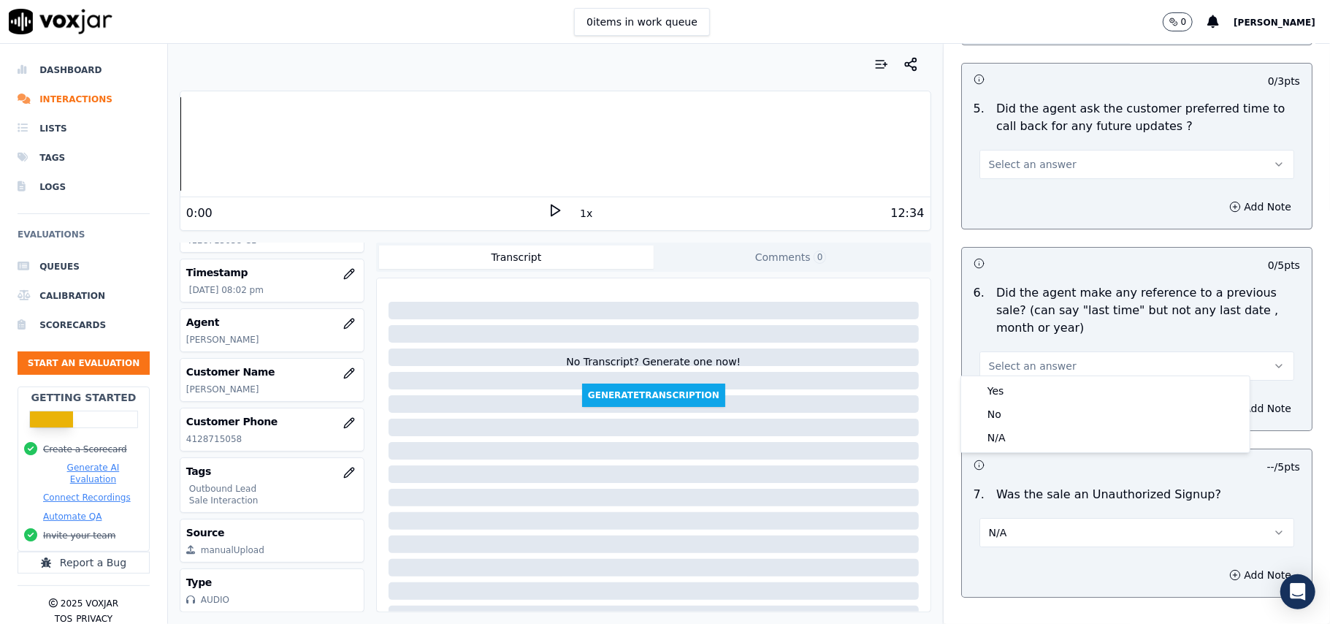
click at [1015, 372] on button "Select an answer" at bounding box center [1137, 365] width 315 height 29
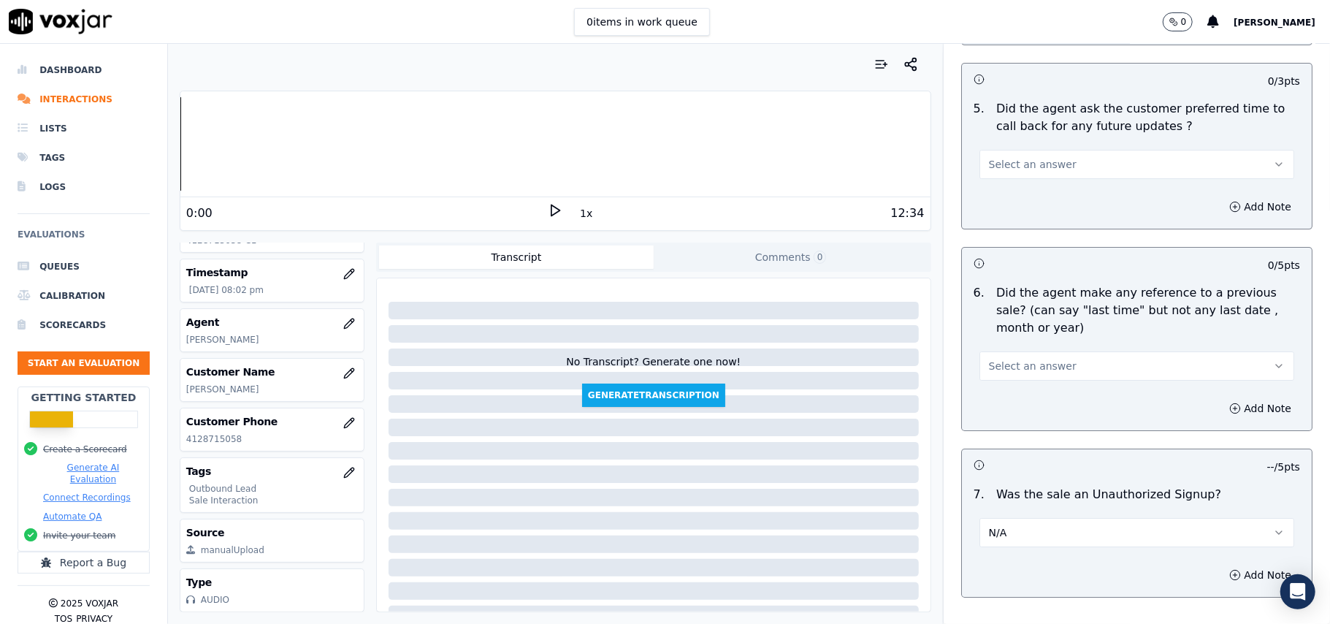
click at [1017, 367] on button "Select an answer" at bounding box center [1137, 365] width 315 height 29
click at [988, 395] on div "Yes" at bounding box center [1105, 390] width 283 height 23
click at [1059, 351] on button "Yes" at bounding box center [1137, 365] width 315 height 29
click at [983, 419] on div "No" at bounding box center [1105, 414] width 283 height 23
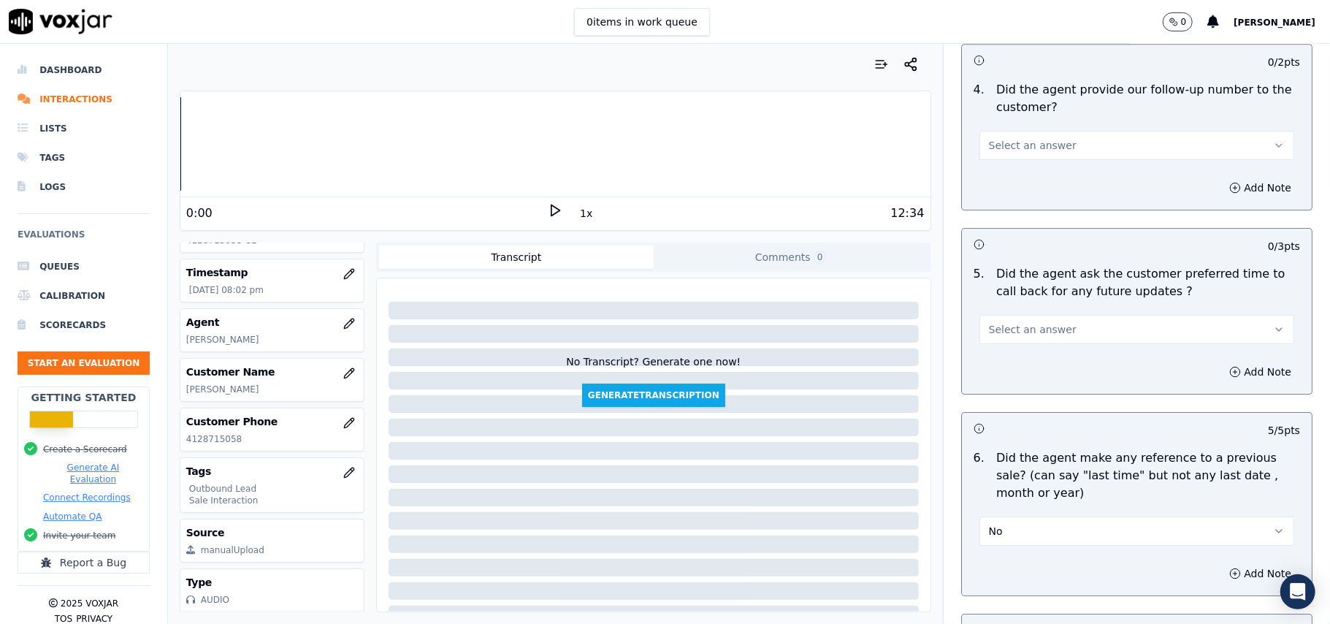
scroll to position [3352, 0]
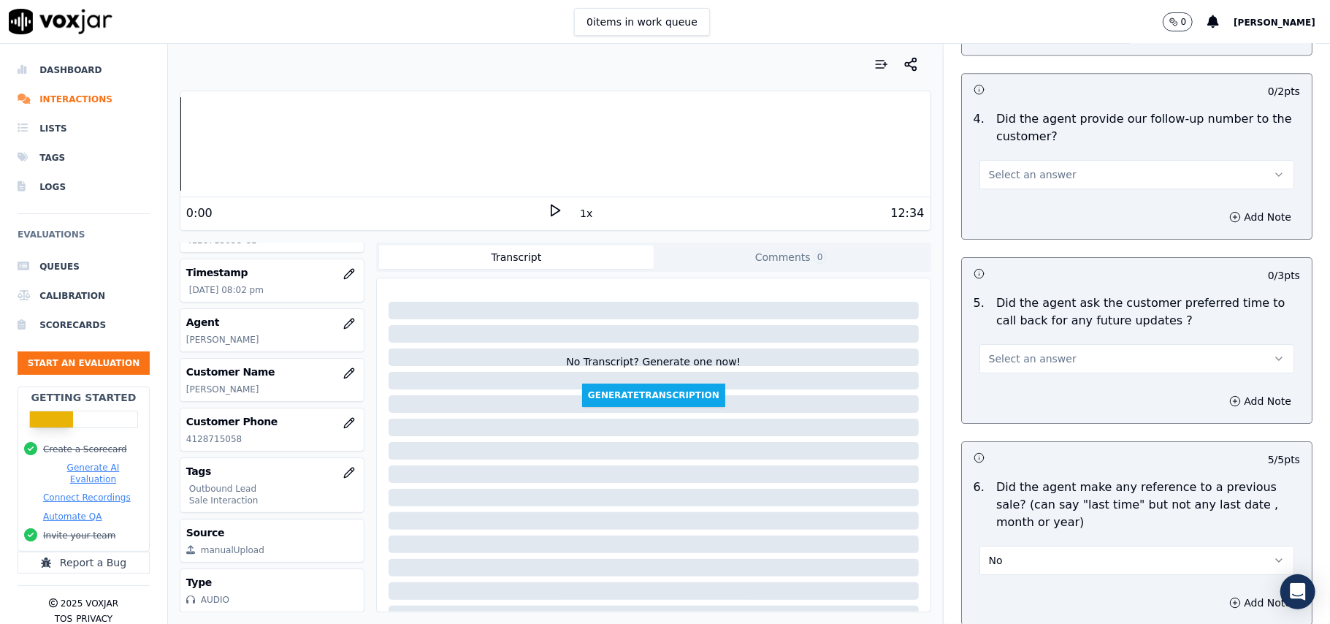
click at [1015, 354] on span "Select an answer" at bounding box center [1033, 358] width 88 height 15
click at [1002, 399] on div "No" at bounding box center [1105, 406] width 283 height 23
click at [1035, 354] on button "No" at bounding box center [1137, 358] width 315 height 29
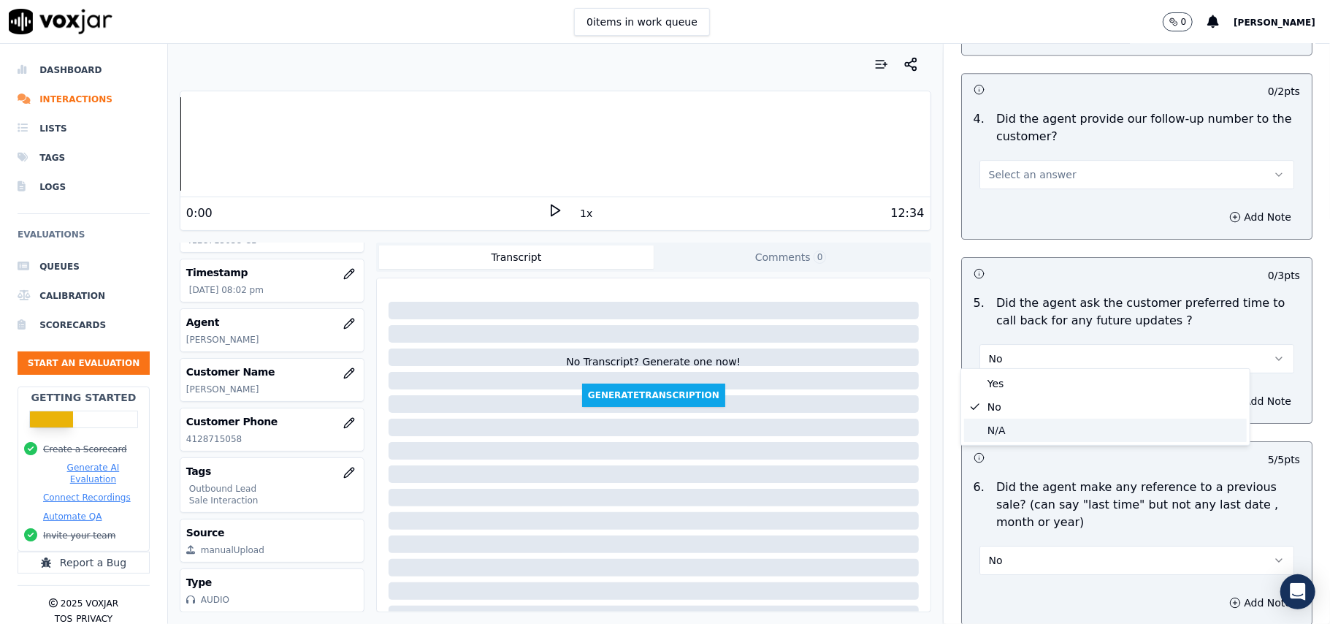
click at [988, 432] on div "N/A" at bounding box center [1105, 430] width 283 height 23
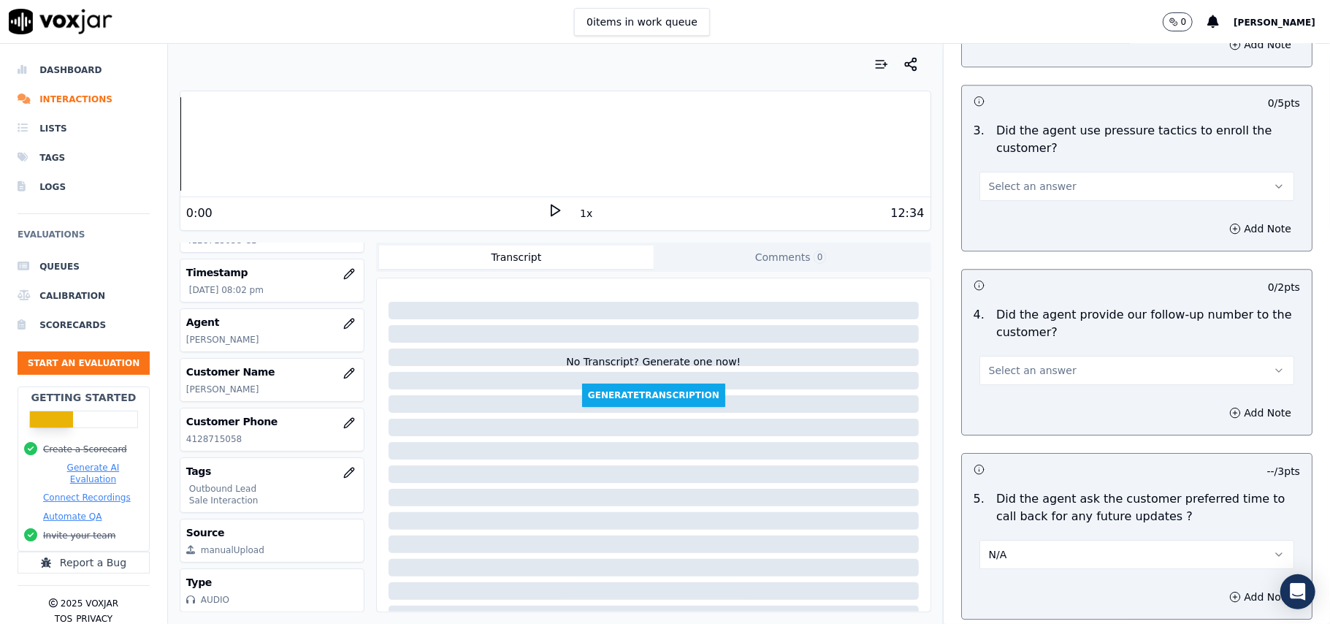
scroll to position [3157, 0]
click at [1045, 365] on span "Select an answer" at bounding box center [1033, 369] width 88 height 15
drag, startPoint x: 1008, startPoint y: 444, endPoint x: 1011, endPoint y: 437, distance: 7.9
click at [1008, 443] on div "N/A" at bounding box center [1105, 440] width 283 height 23
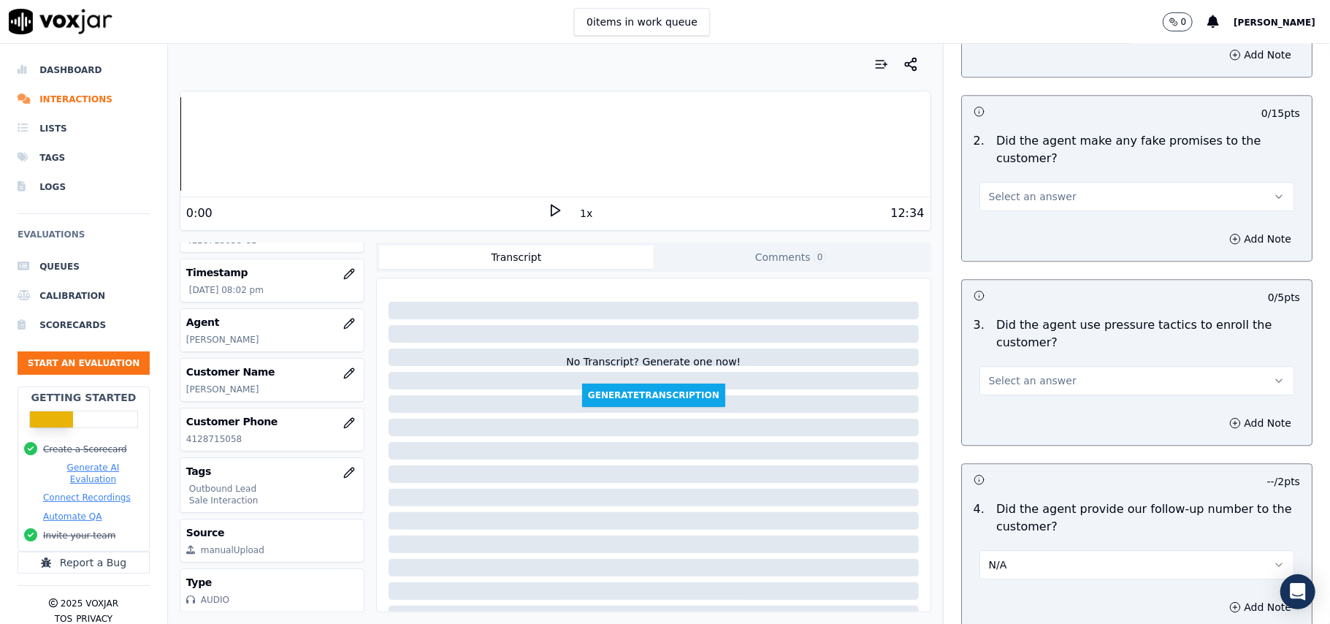
click at [1029, 375] on span "Select an answer" at bounding box center [1033, 380] width 88 height 15
click at [1014, 425] on div "No" at bounding box center [1105, 427] width 283 height 23
click at [999, 189] on span "Select an answer" at bounding box center [1033, 196] width 88 height 15
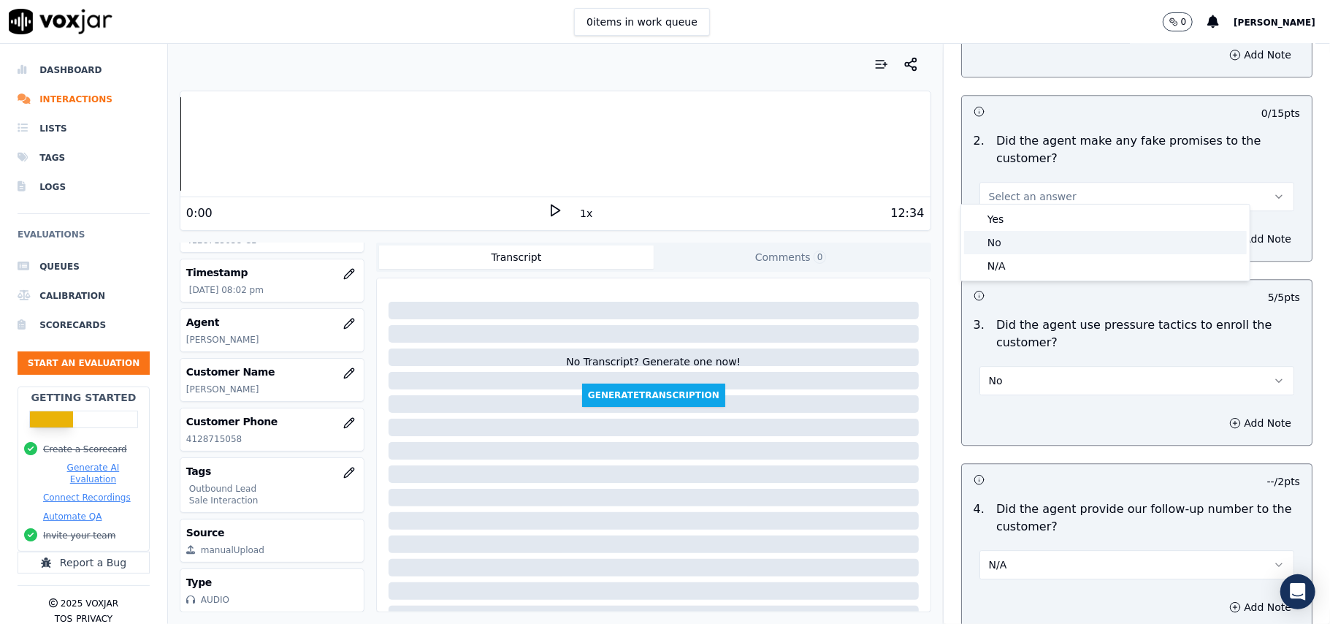
click at [997, 247] on div "No" at bounding box center [1105, 242] width 283 height 23
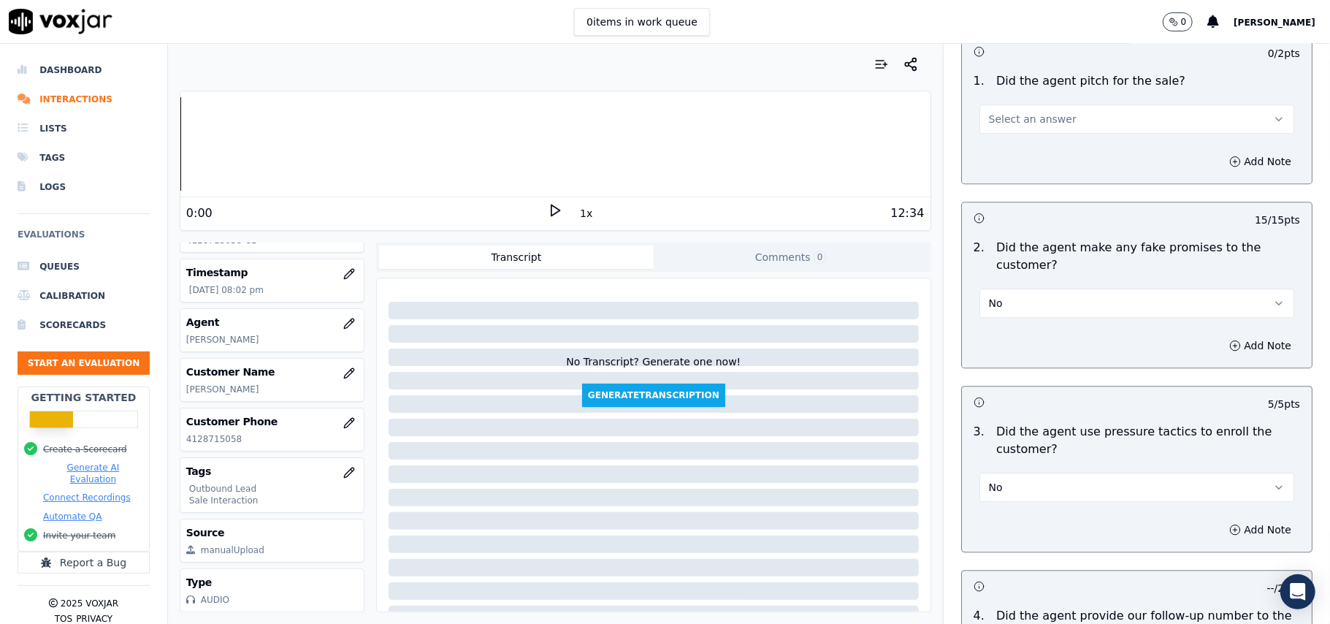
scroll to position [2767, 0]
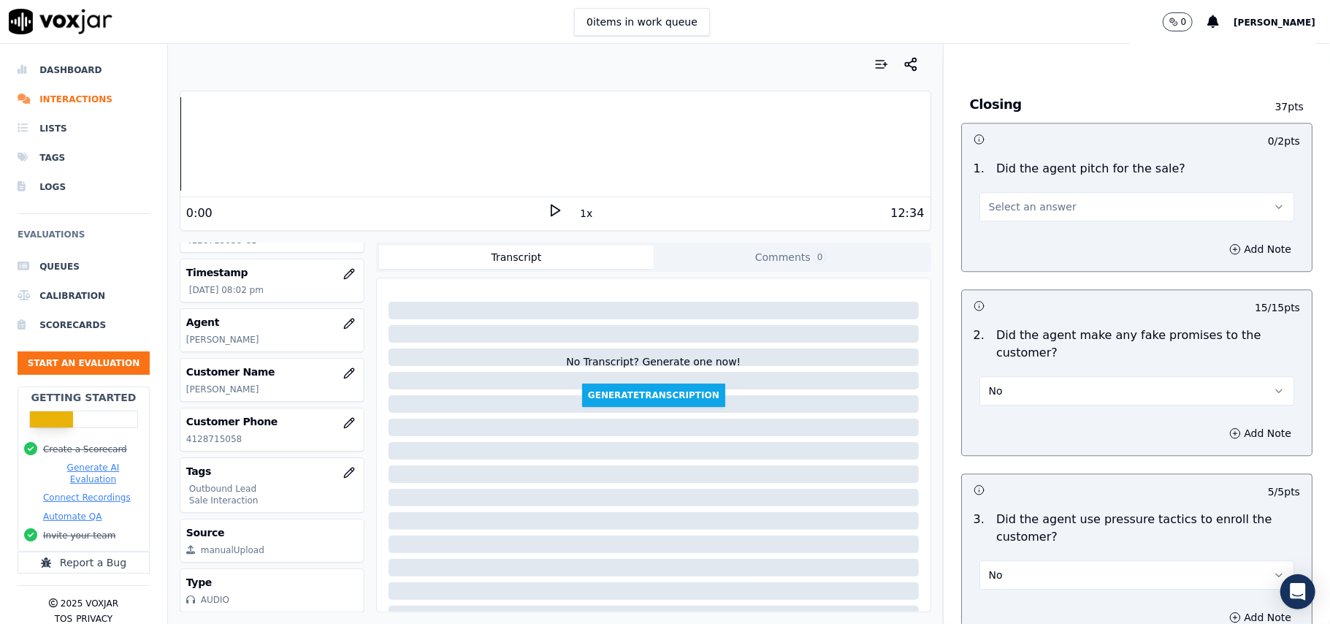
click at [991, 199] on span "Select an answer" at bounding box center [1033, 206] width 88 height 15
click at [991, 229] on div "Yes" at bounding box center [1105, 229] width 283 height 23
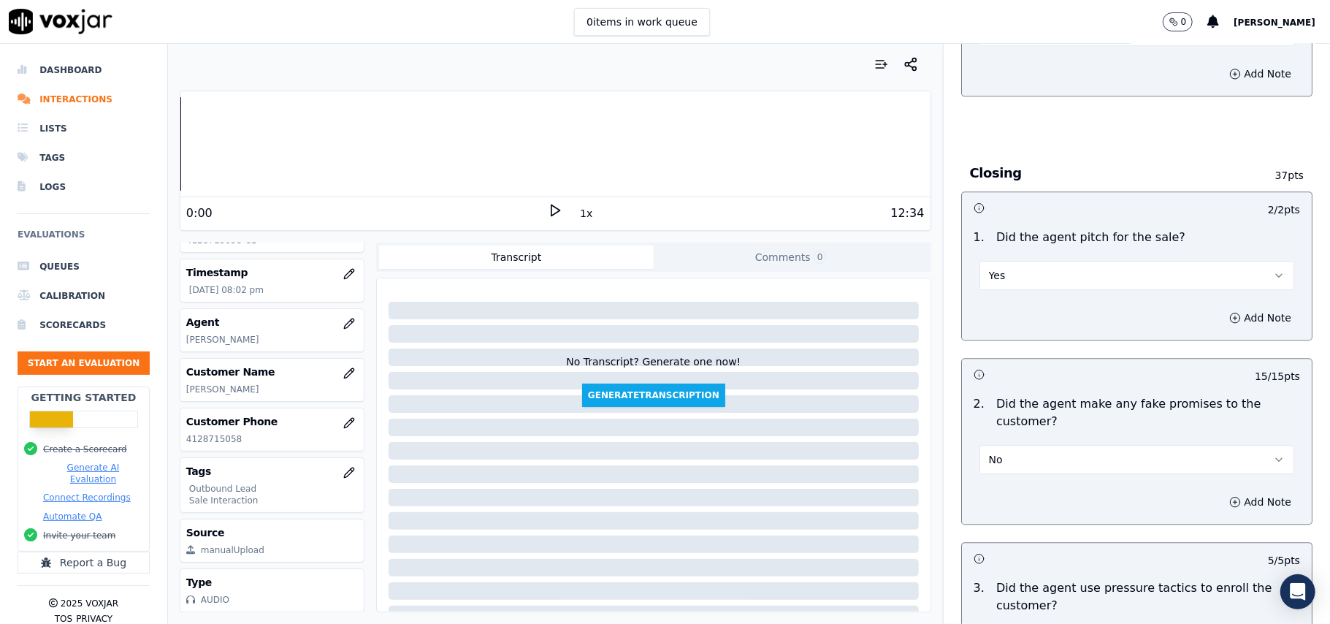
scroll to position [2475, 0]
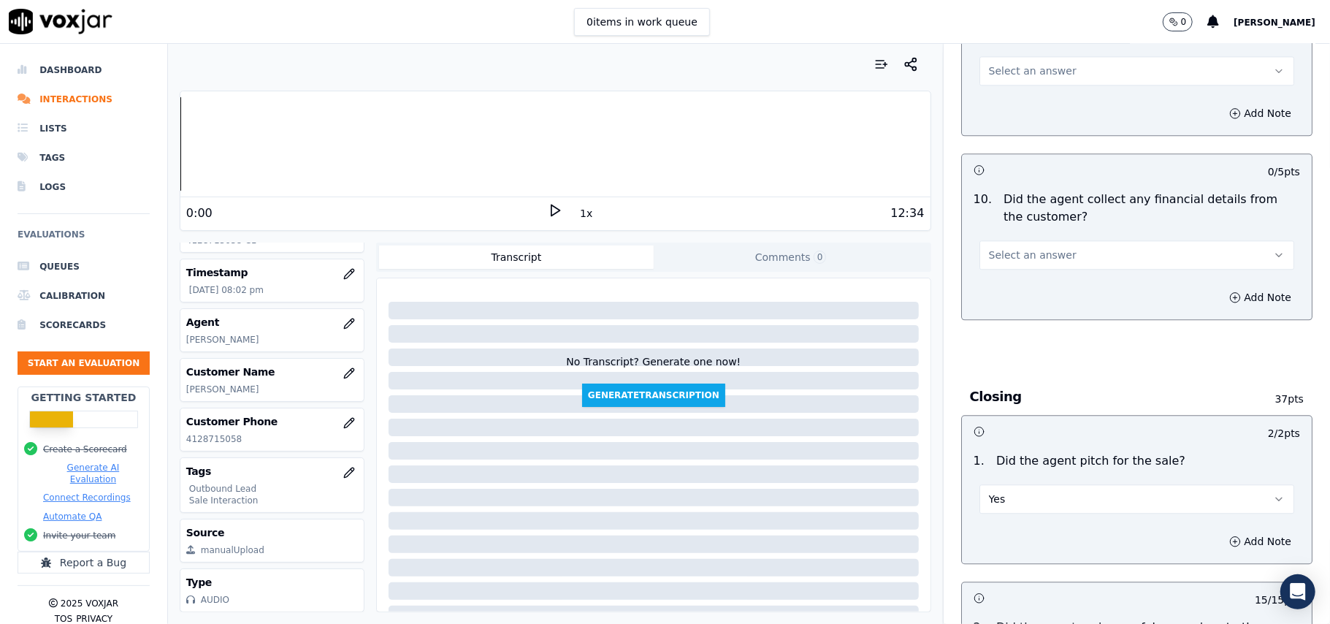
click at [1015, 248] on span "Select an answer" at bounding box center [1033, 255] width 88 height 15
click at [1017, 295] on div "No" at bounding box center [1105, 300] width 283 height 23
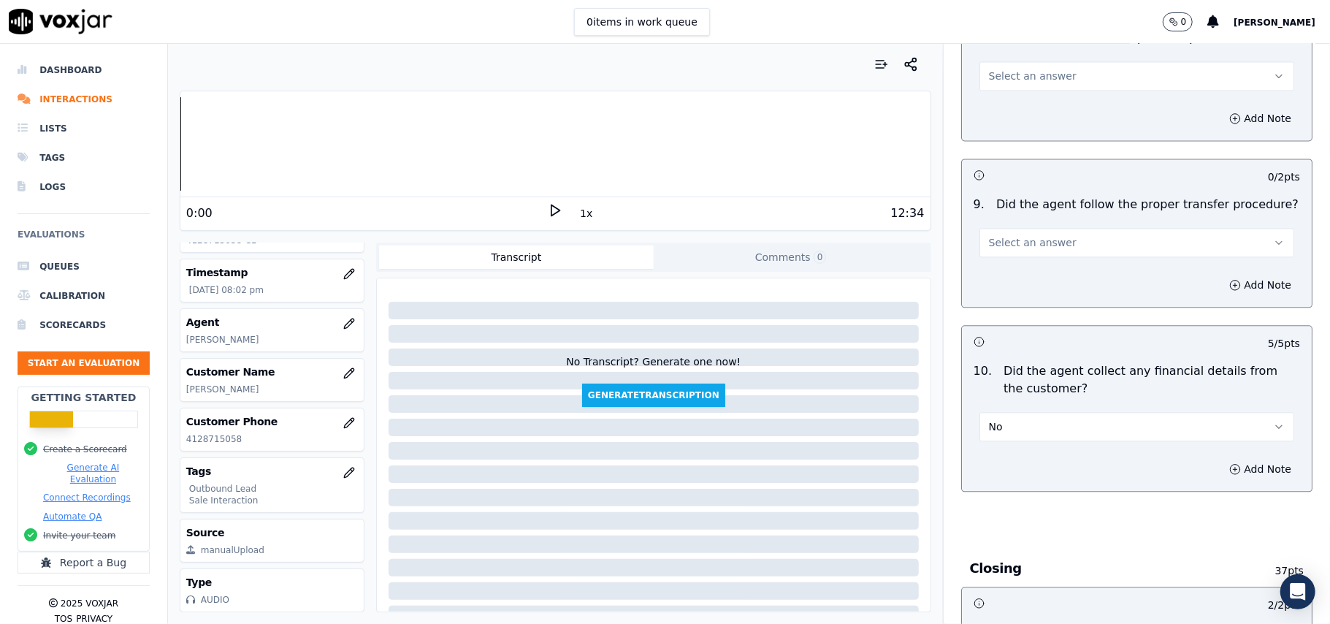
scroll to position [2183, 0]
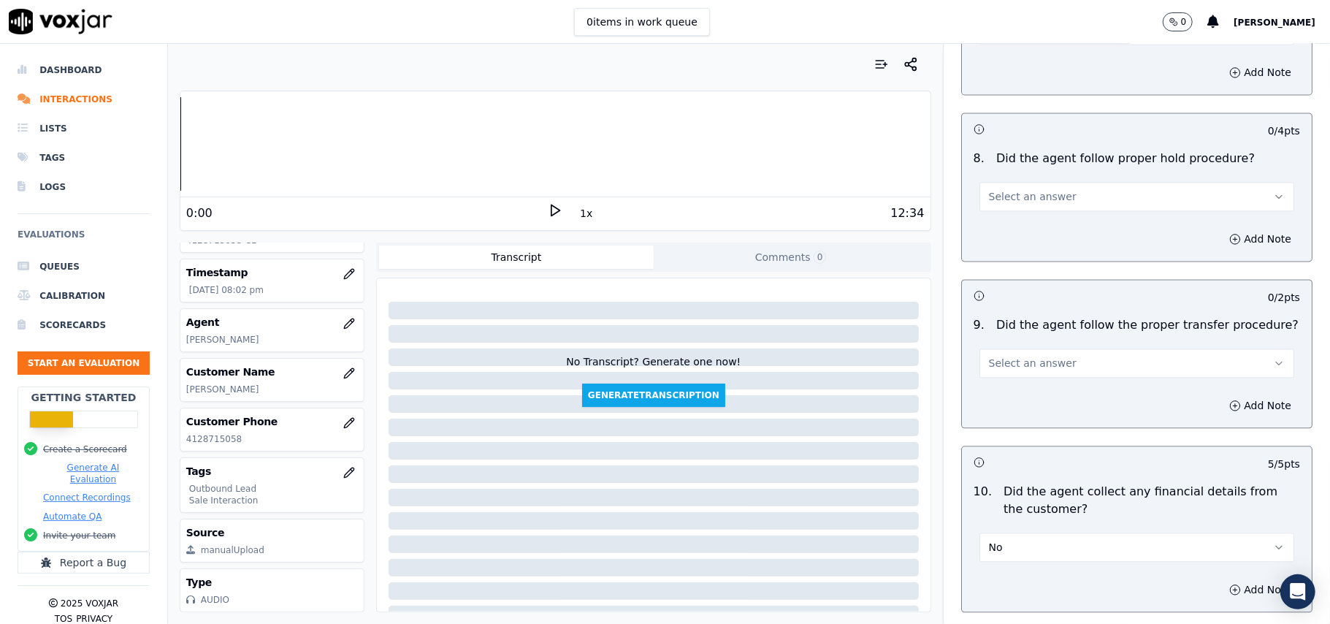
click at [1036, 357] on span "Select an answer" at bounding box center [1033, 363] width 88 height 15
click at [1044, 399] on div "No" at bounding box center [1105, 408] width 283 height 23
click at [1228, 398] on button "Add Note" at bounding box center [1261, 405] width 80 height 20
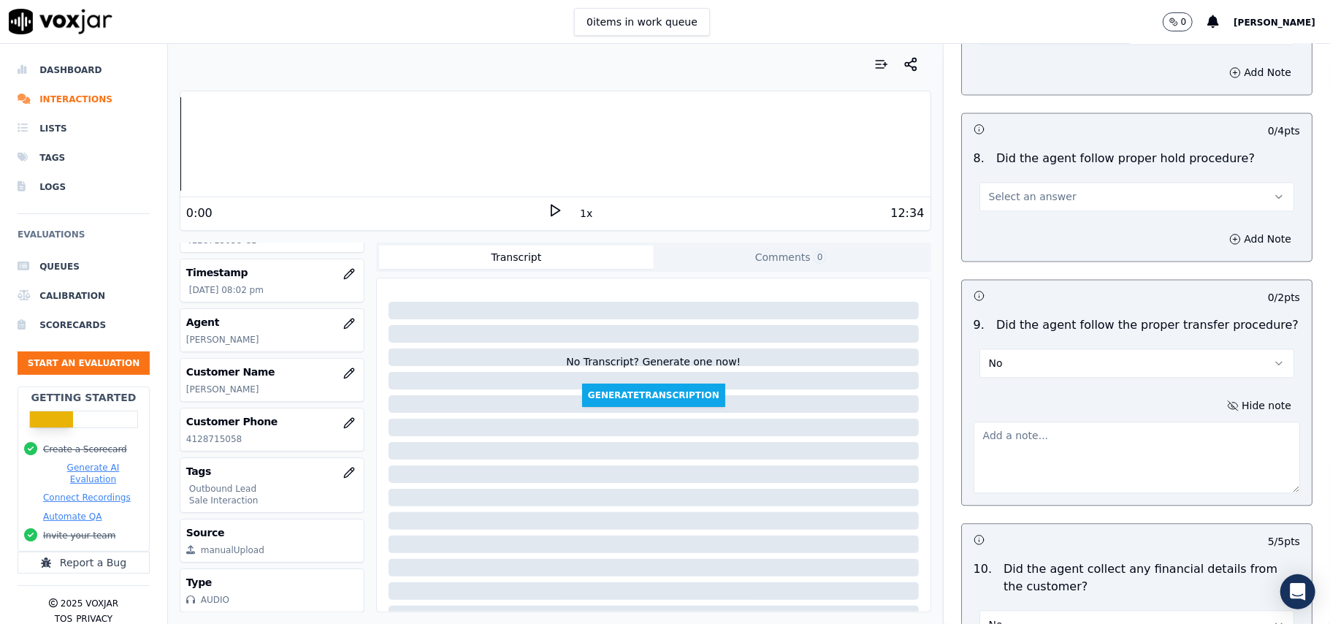
click at [1015, 425] on textarea at bounding box center [1137, 458] width 327 height 72
click at [1051, 186] on button "Select an answer" at bounding box center [1137, 196] width 315 height 29
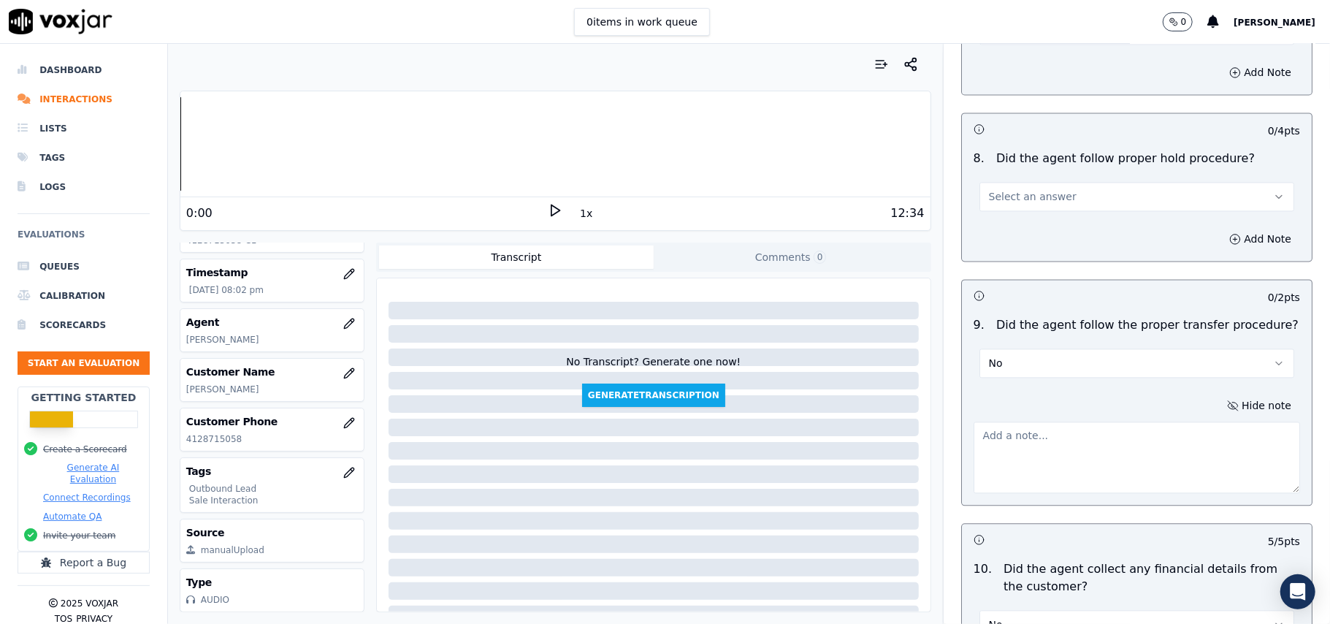
scroll to position [2085, 0]
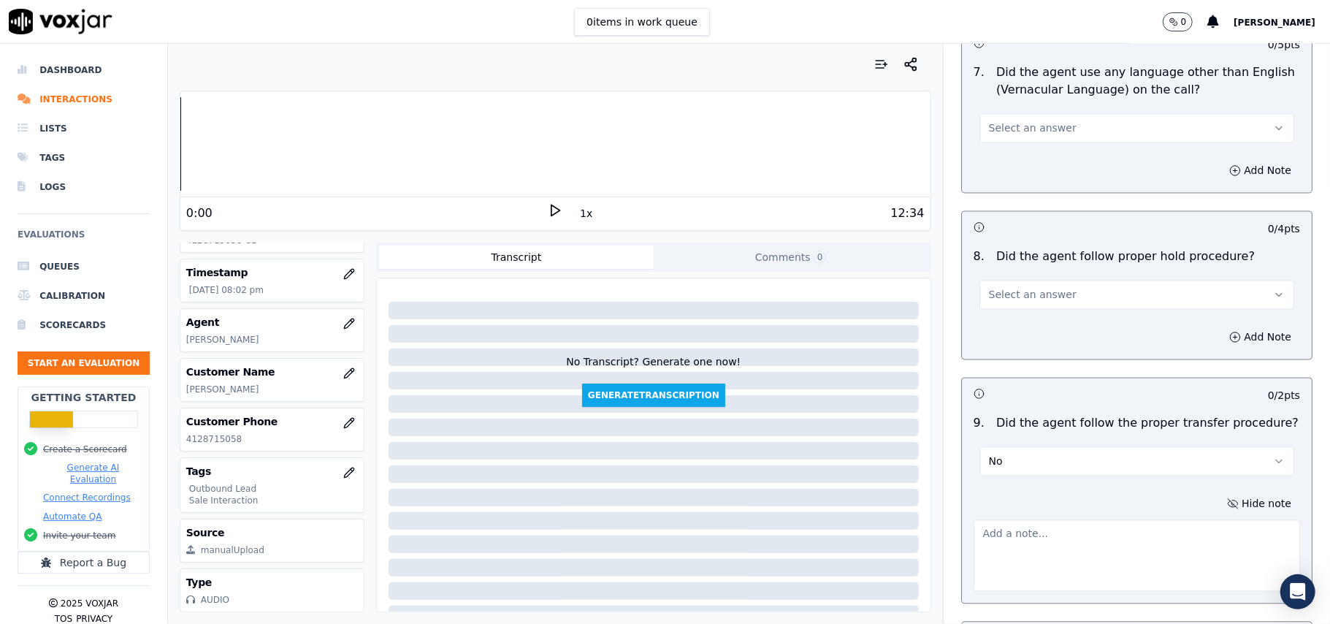
click at [1178, 447] on button "No" at bounding box center [1137, 460] width 315 height 29
click at [1077, 475] on div "Yes" at bounding box center [1105, 481] width 283 height 23
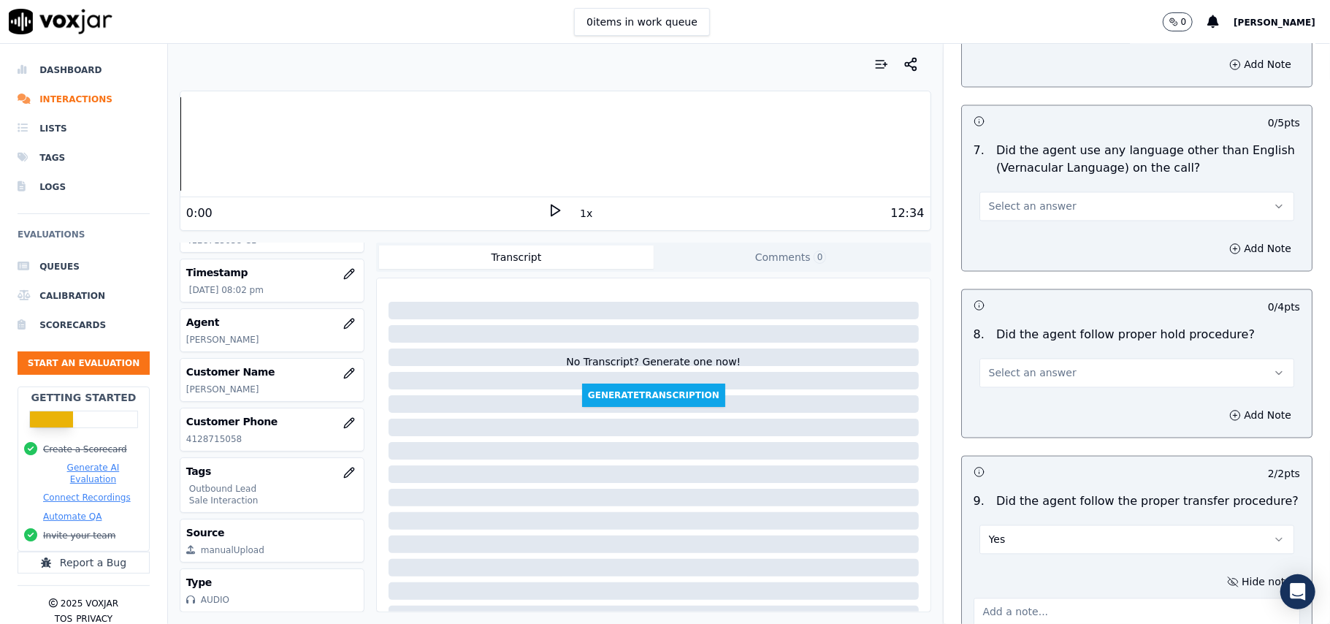
scroll to position [1988, 0]
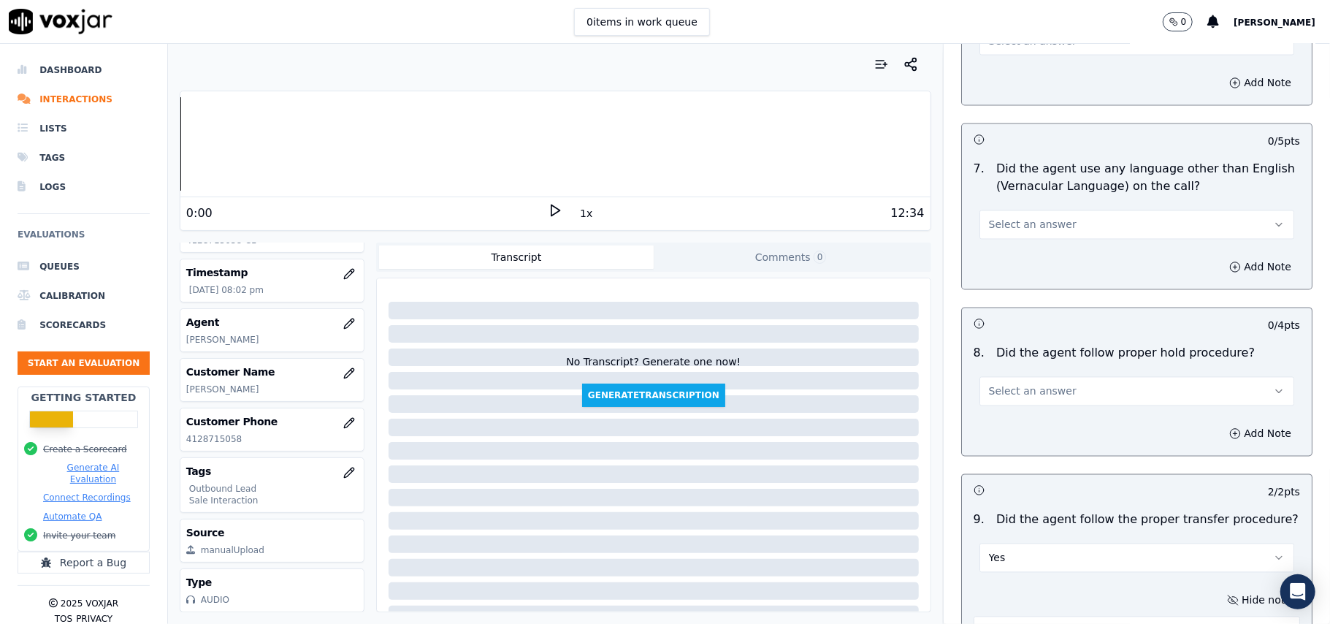
click at [1099, 384] on button "Select an answer" at bounding box center [1137, 391] width 315 height 29
click at [1079, 425] on div "No" at bounding box center [1105, 435] width 283 height 23
click at [1082, 377] on button "No" at bounding box center [1137, 391] width 315 height 29
click at [1065, 424] on div "No" at bounding box center [1105, 435] width 283 height 23
click at [1084, 389] on button "No" at bounding box center [1137, 391] width 315 height 29
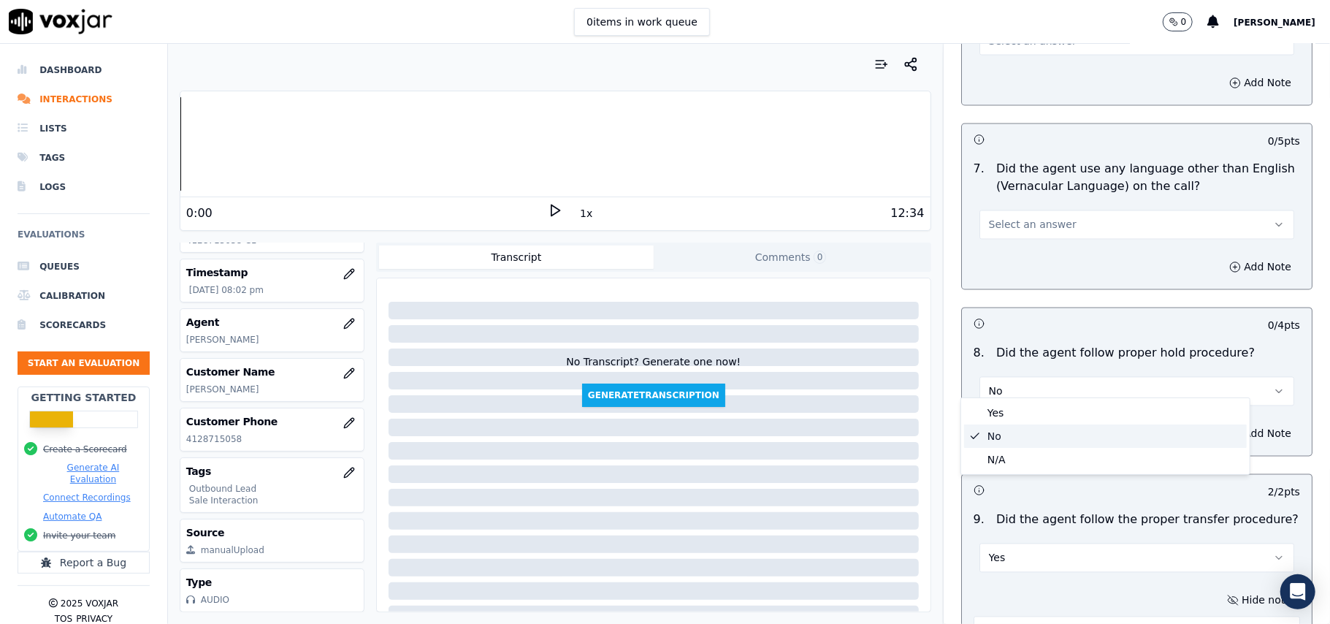
click at [1064, 427] on div "No" at bounding box center [1105, 435] width 283 height 23
click at [1079, 390] on button "No" at bounding box center [1137, 391] width 315 height 29
click at [1061, 419] on div "Yes" at bounding box center [1105, 412] width 283 height 23
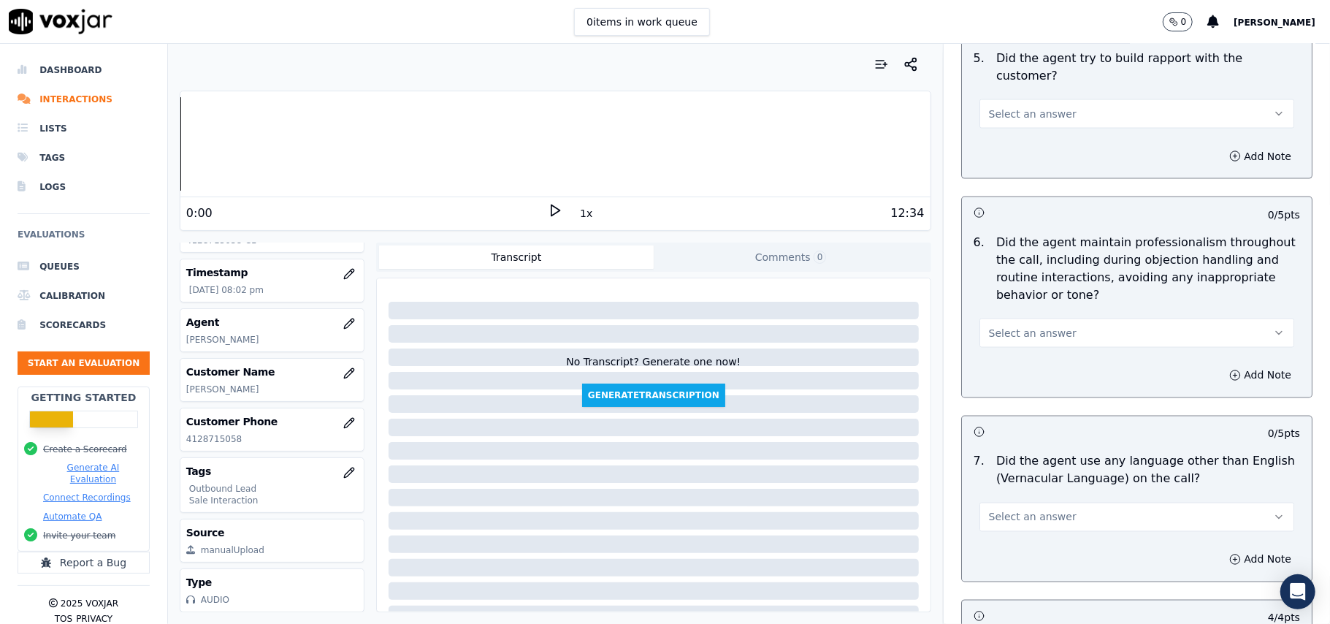
scroll to position [1793, 0]
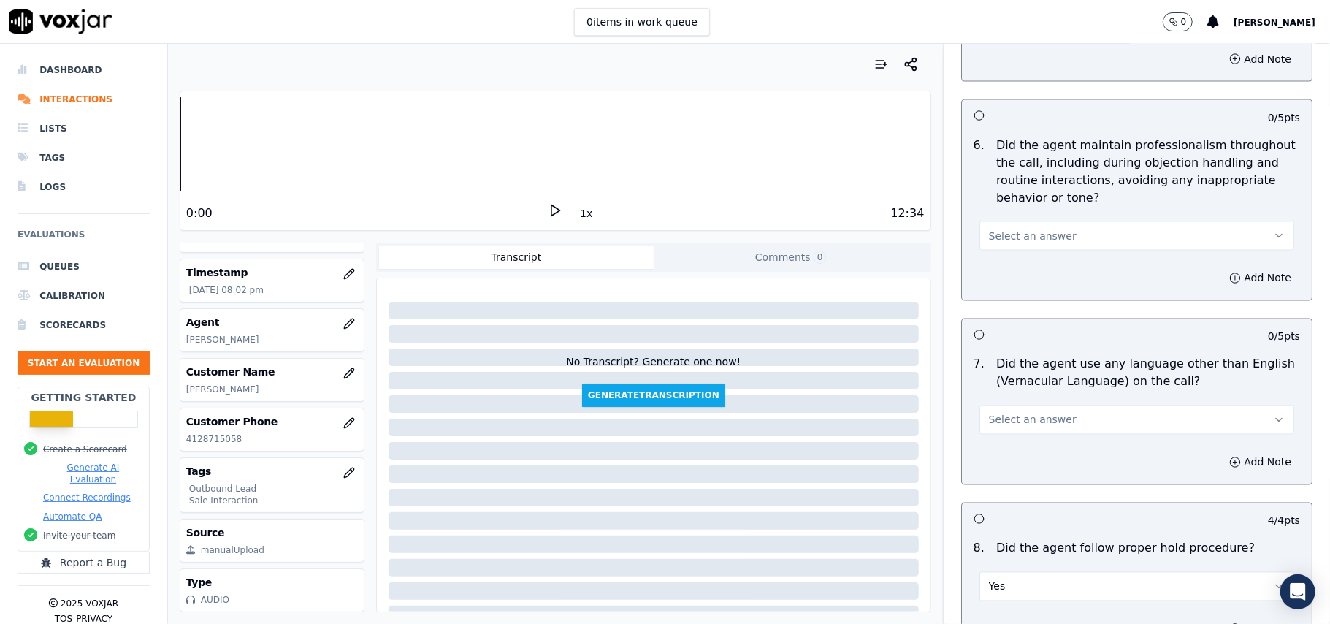
click at [1043, 413] on span "Select an answer" at bounding box center [1033, 420] width 88 height 15
click at [1029, 462] on div "No" at bounding box center [1105, 463] width 283 height 23
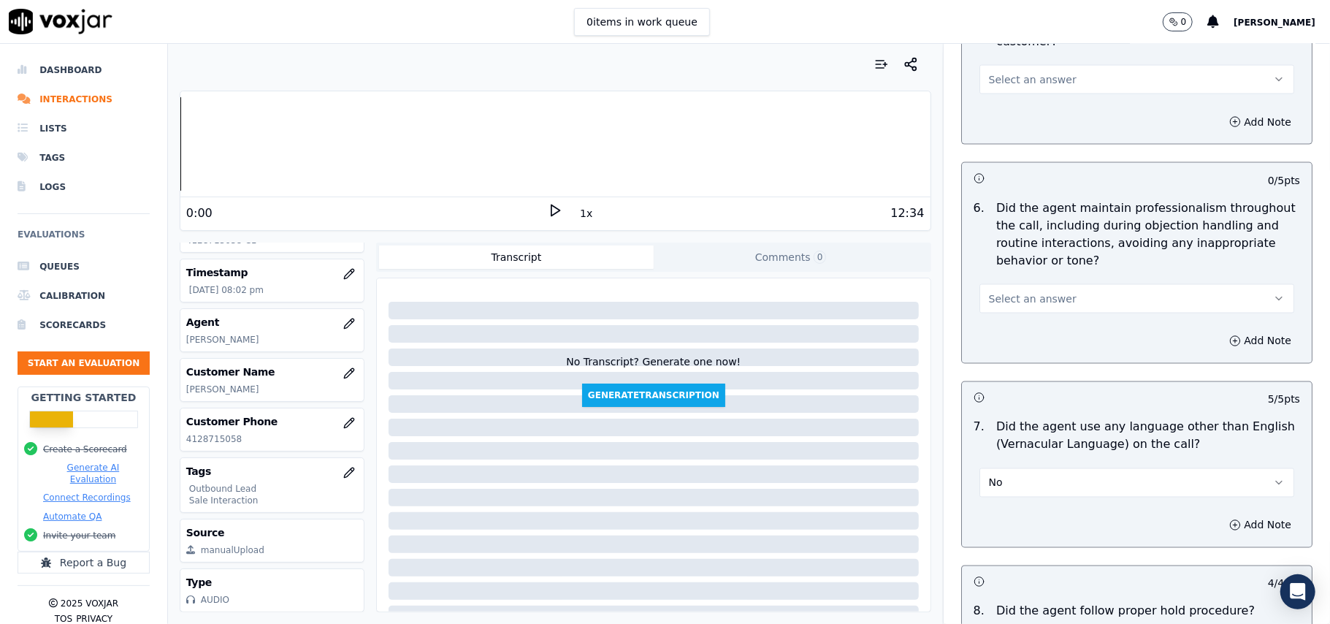
scroll to position [1696, 0]
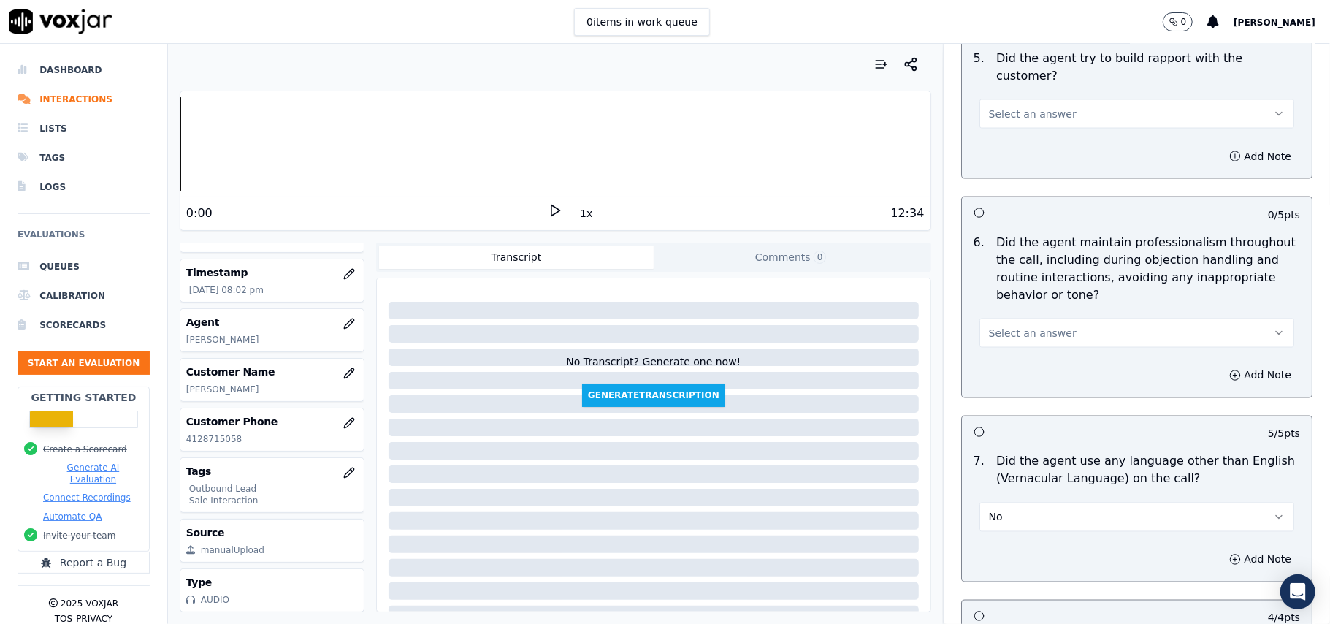
click at [1122, 319] on button "Select an answer" at bounding box center [1137, 333] width 315 height 29
click at [1053, 358] on div "Yes" at bounding box center [1105, 352] width 283 height 23
click at [1221, 367] on button "Add Note" at bounding box center [1261, 375] width 80 height 20
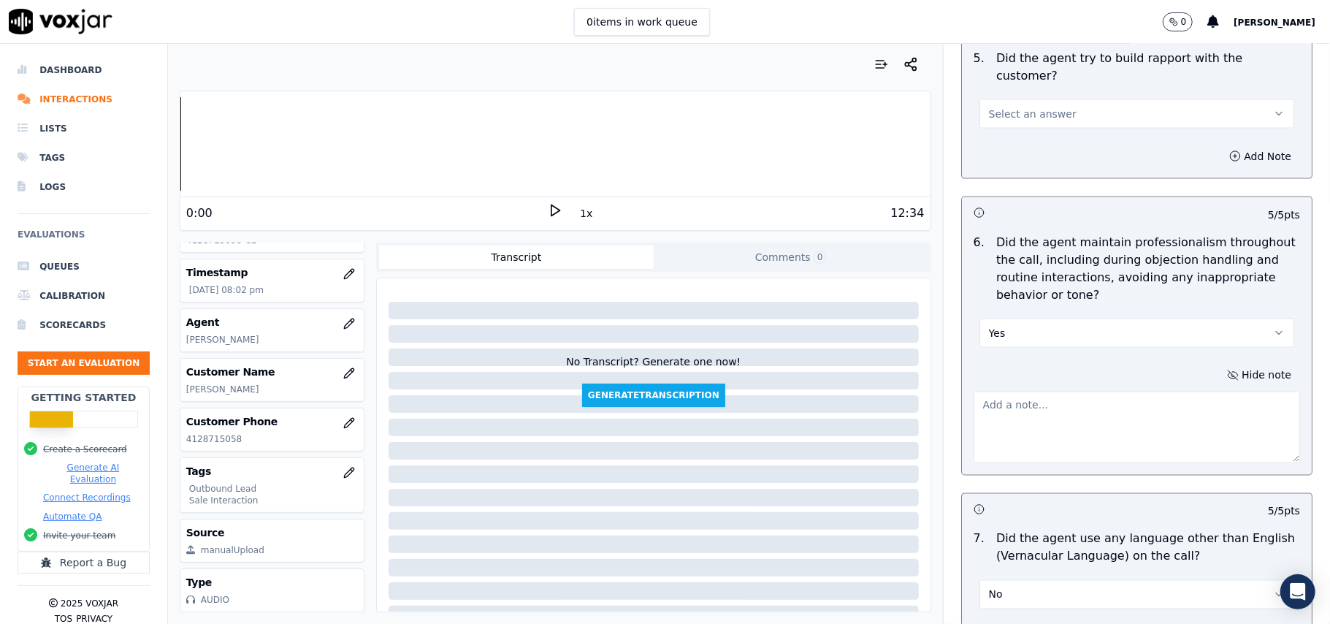
click at [1070, 392] on textarea at bounding box center [1137, 428] width 327 height 72
click at [1219, 365] on button "Hide note" at bounding box center [1260, 375] width 82 height 20
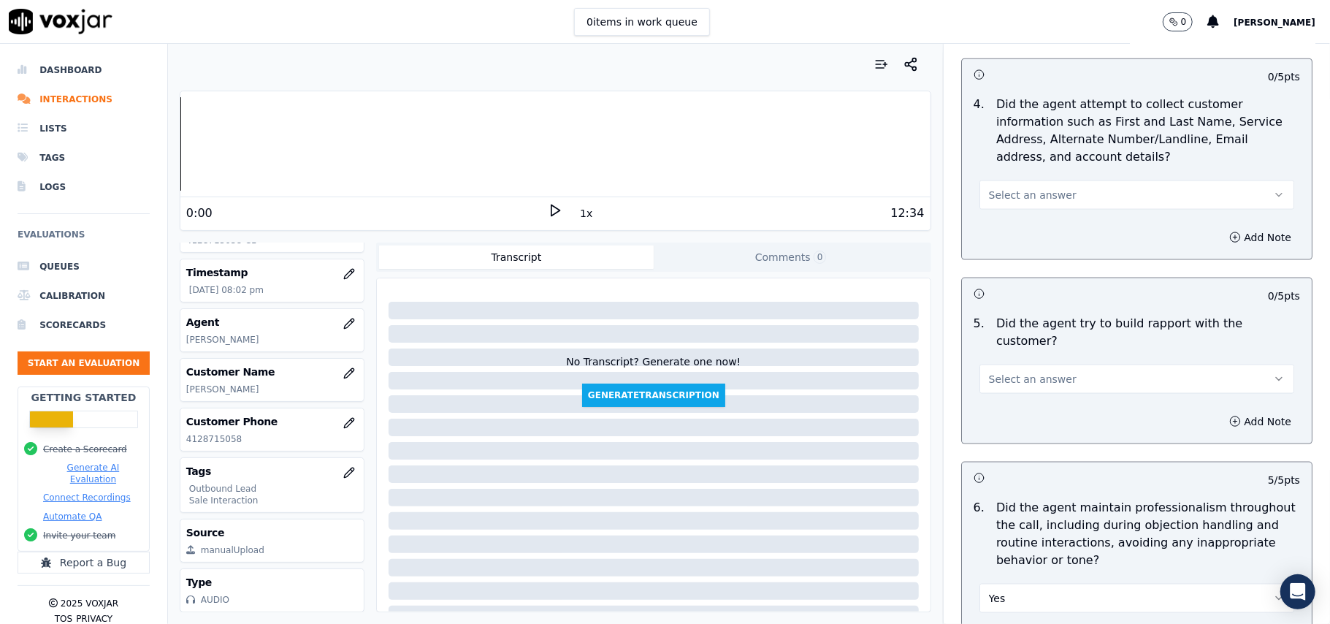
scroll to position [1403, 0]
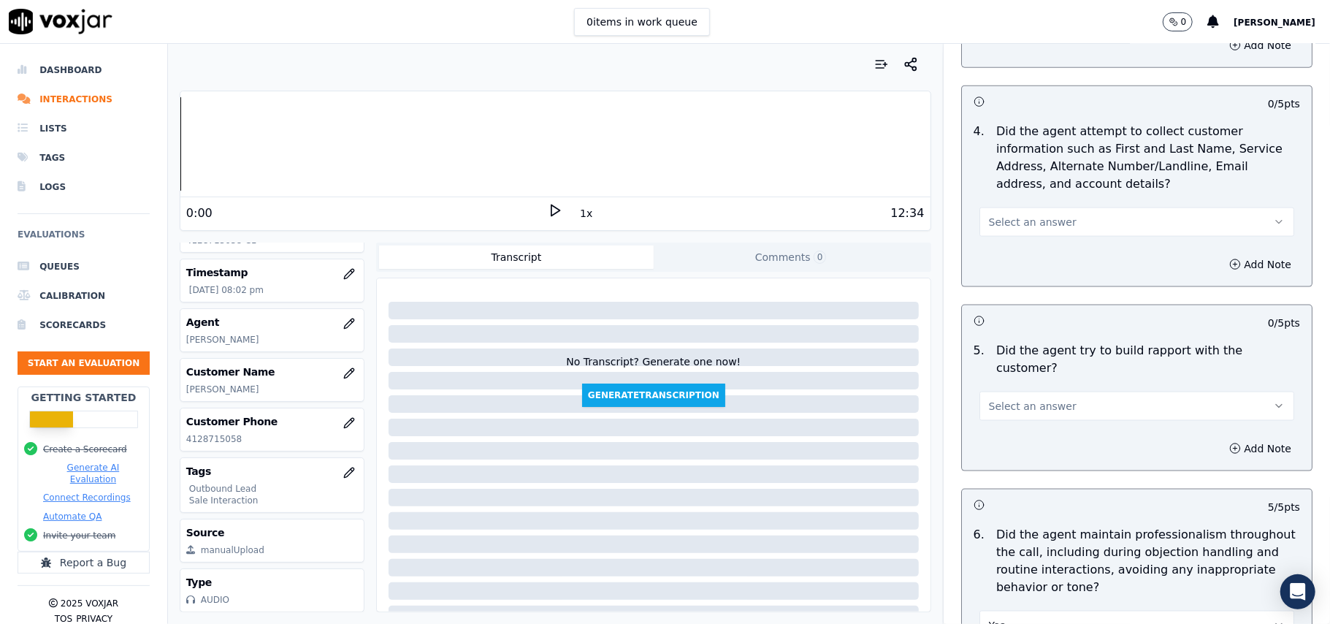
click at [1053, 392] on button "Select an answer" at bounding box center [1137, 406] width 315 height 29
click at [1056, 427] on div "Yes" at bounding box center [1105, 425] width 283 height 23
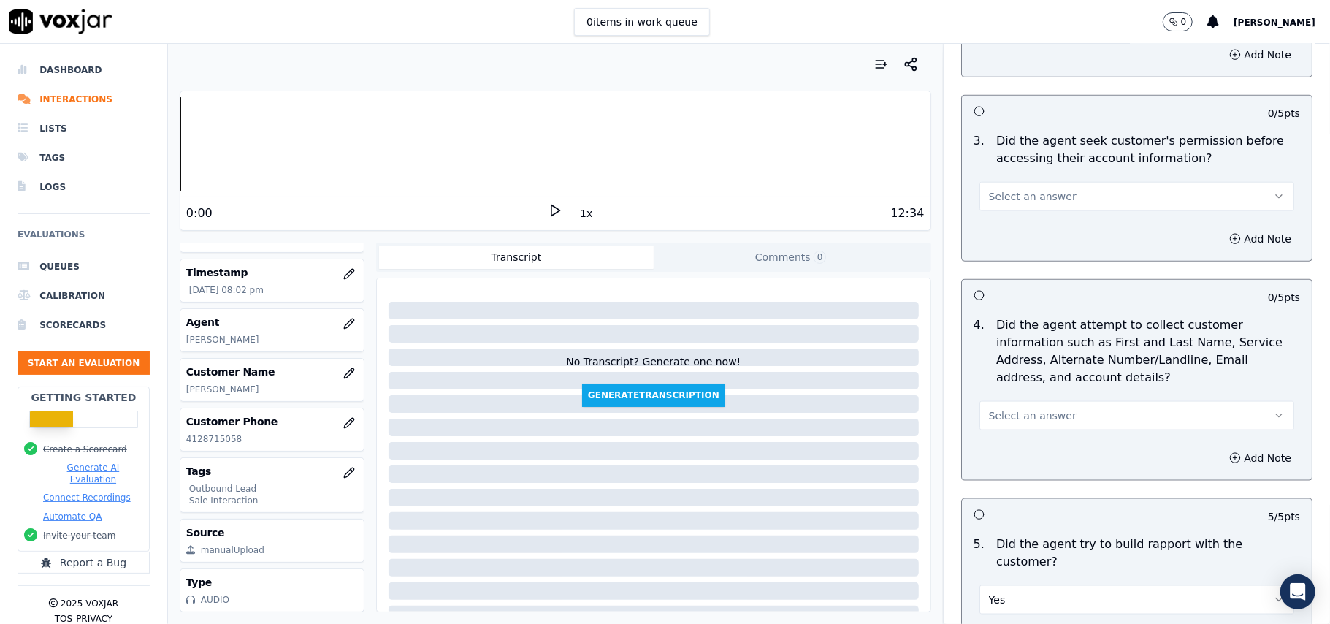
scroll to position [1208, 0]
click at [1051, 416] on button "Select an answer" at bounding box center [1137, 417] width 315 height 29
click at [995, 494] on div "N/A" at bounding box center [1105, 500] width 283 height 23
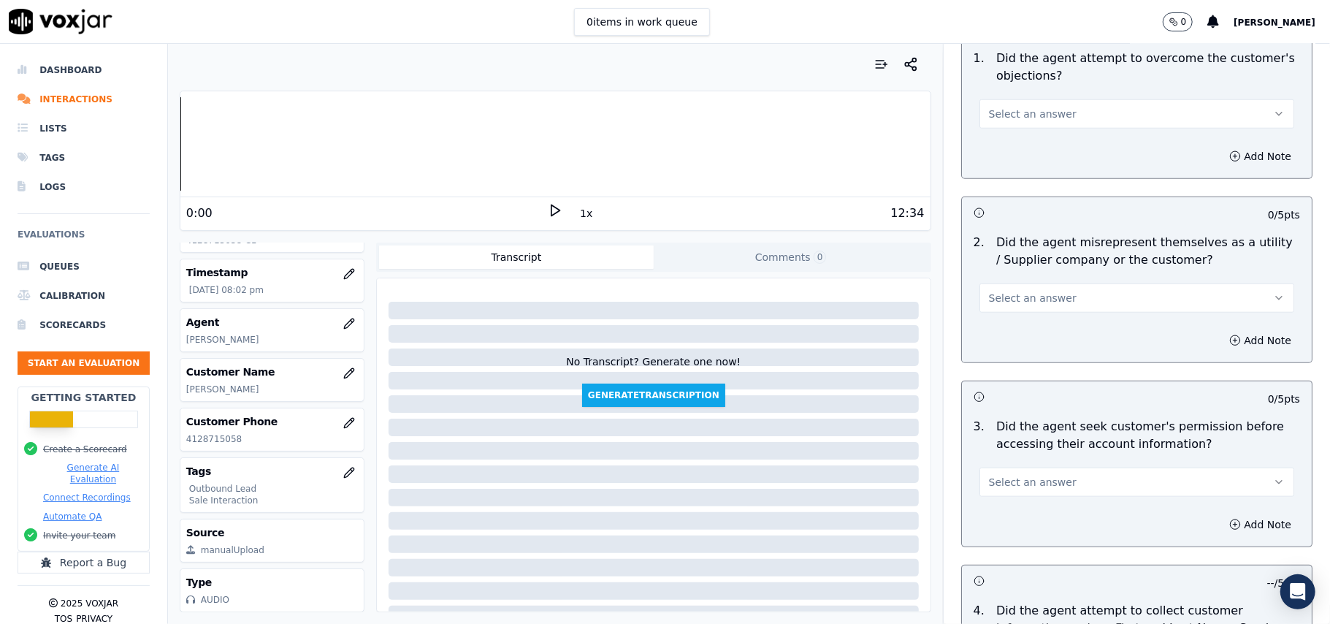
scroll to position [916, 0]
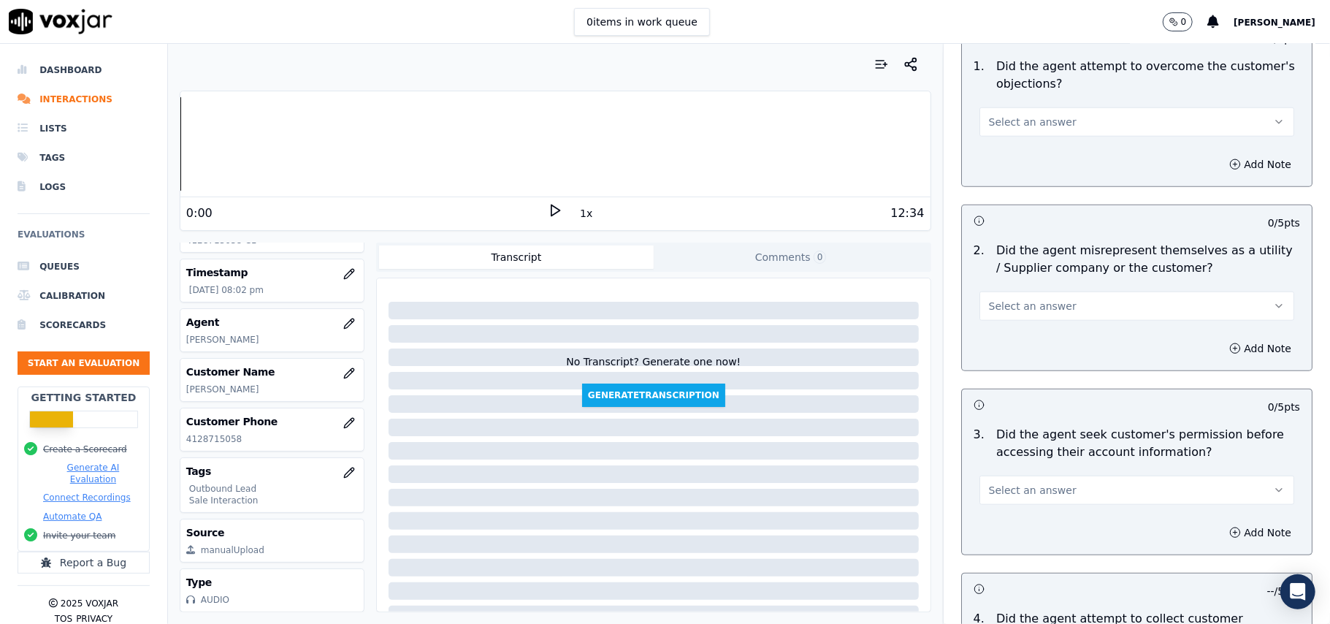
click at [1000, 488] on span "Select an answer" at bounding box center [1033, 490] width 88 height 15
click at [982, 524] on div "Yes" at bounding box center [1105, 525] width 283 height 23
click at [1000, 492] on button "Yes" at bounding box center [1137, 490] width 315 height 29
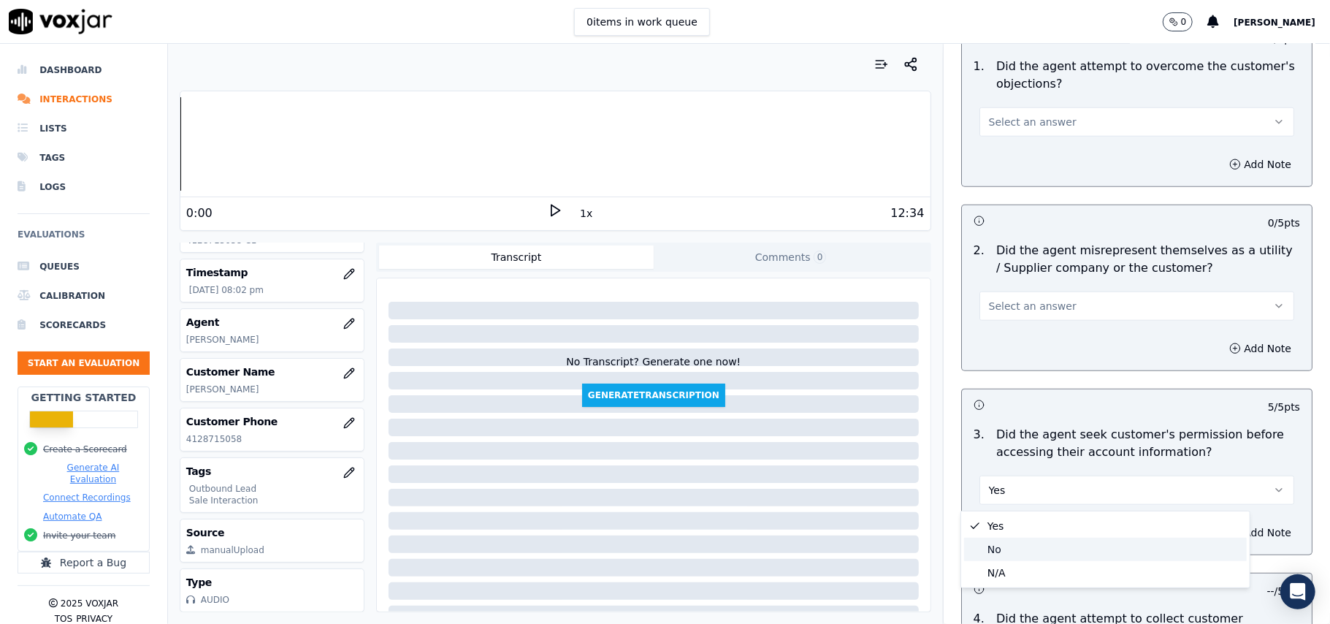
click at [1000, 545] on div "No" at bounding box center [1105, 549] width 283 height 23
click at [1004, 498] on button "No" at bounding box center [1137, 490] width 315 height 29
click at [1004, 519] on div "Yes" at bounding box center [1105, 525] width 283 height 23
click at [1004, 311] on span "Select an answer" at bounding box center [1033, 306] width 88 height 15
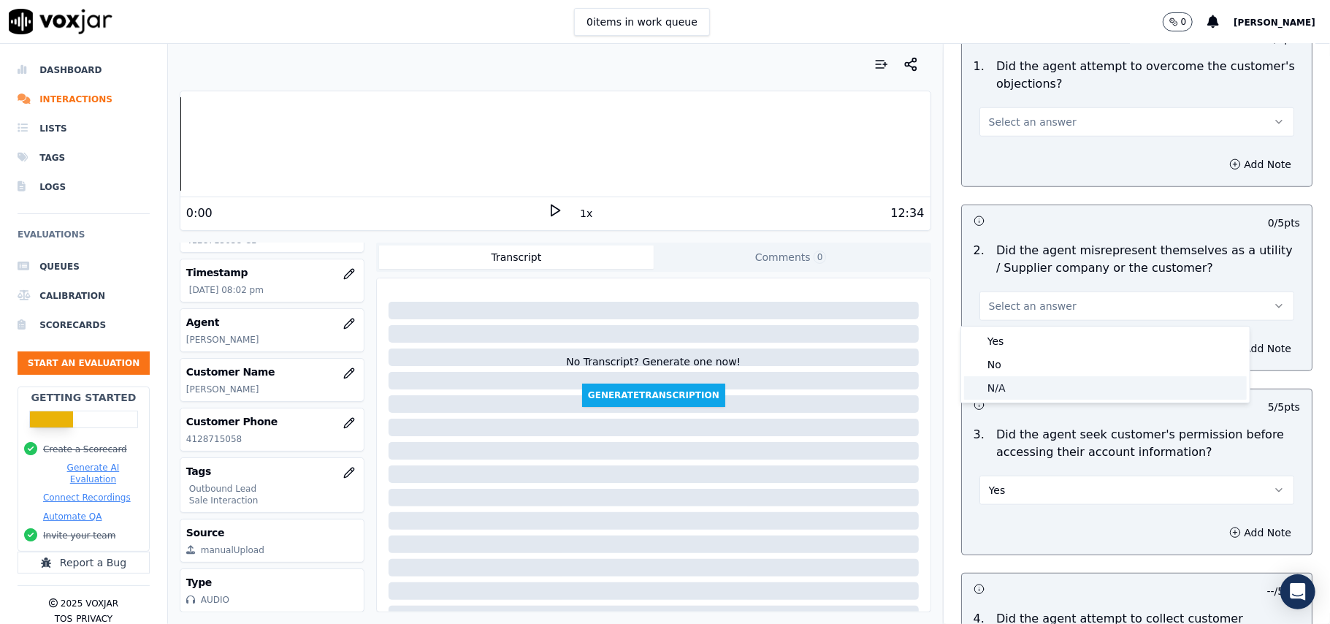
click at [1003, 392] on div "N/A" at bounding box center [1105, 387] width 283 height 23
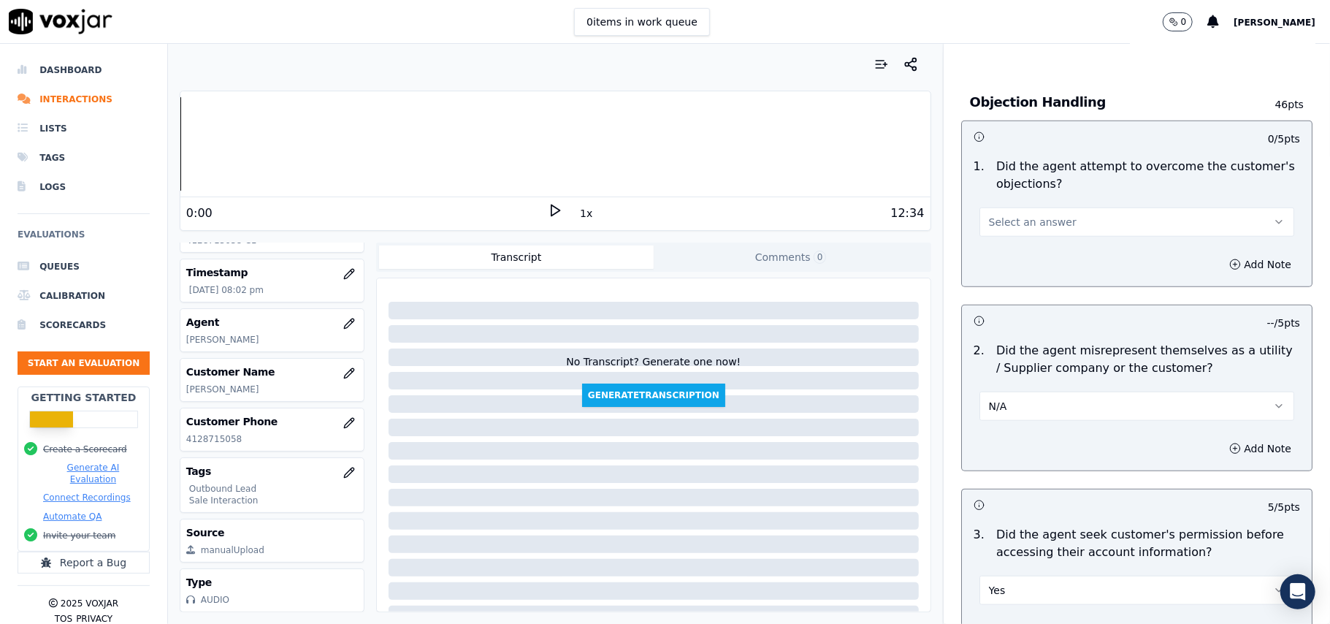
scroll to position [722, 0]
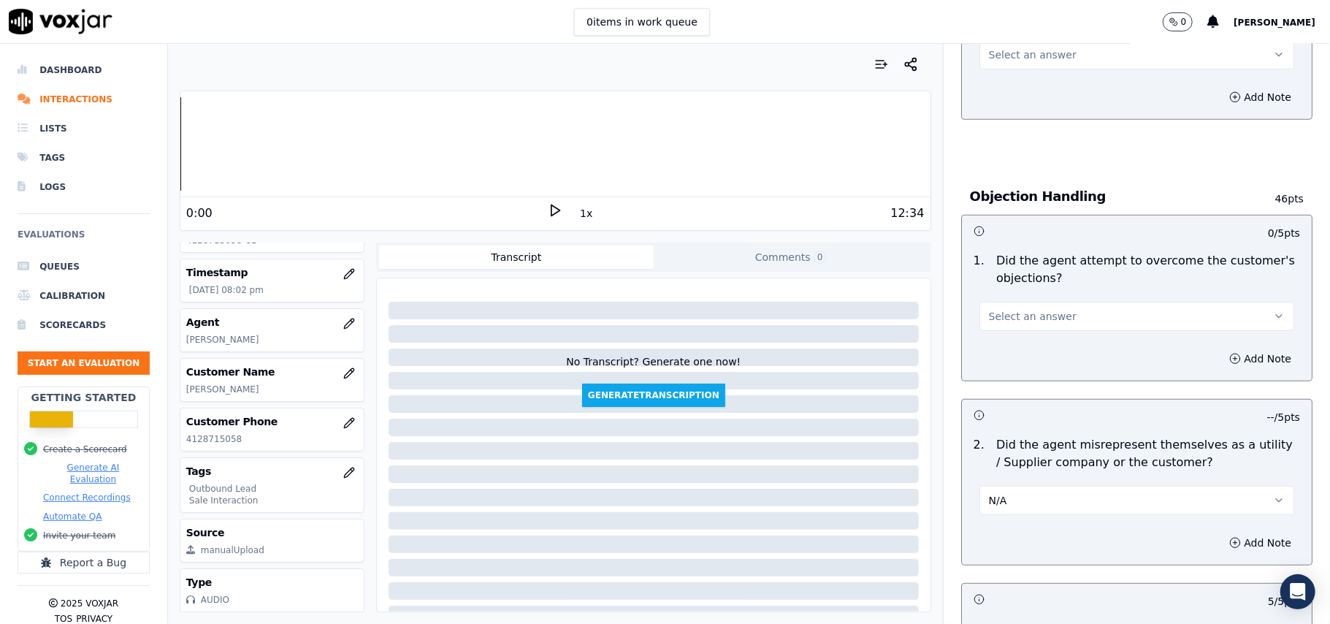
click at [1044, 316] on span "Select an answer" at bounding box center [1033, 316] width 88 height 15
click at [1041, 354] on div "Yes" at bounding box center [1105, 351] width 283 height 23
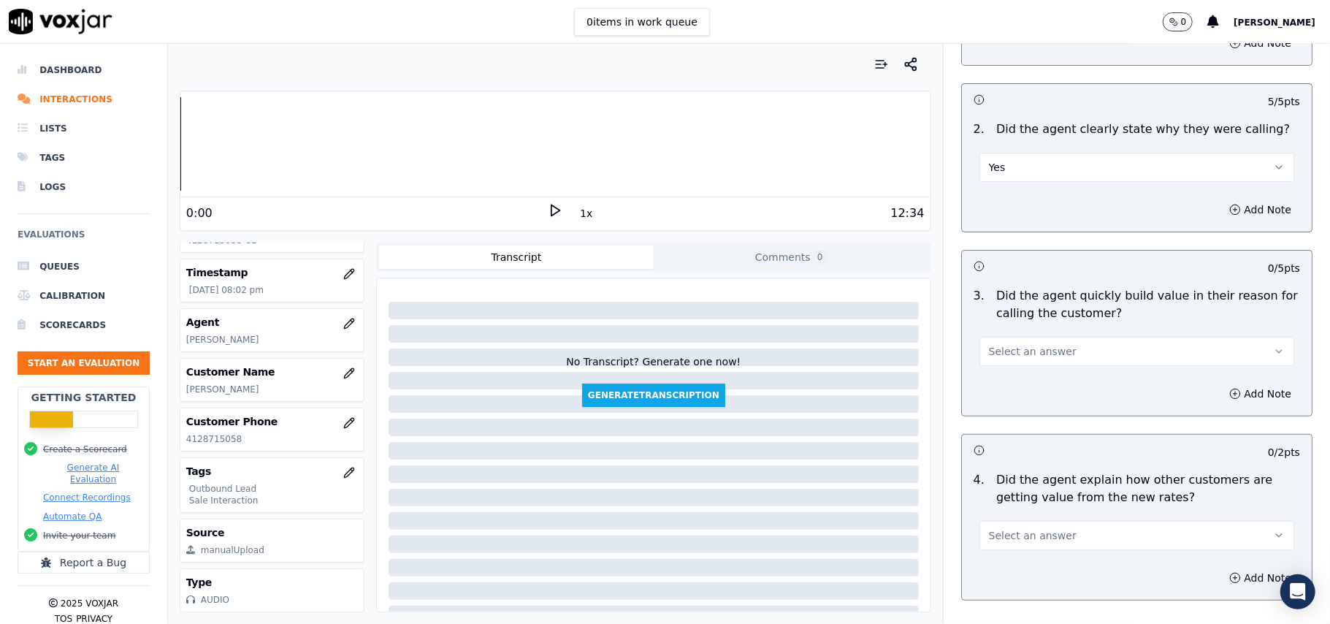
scroll to position [235, 0]
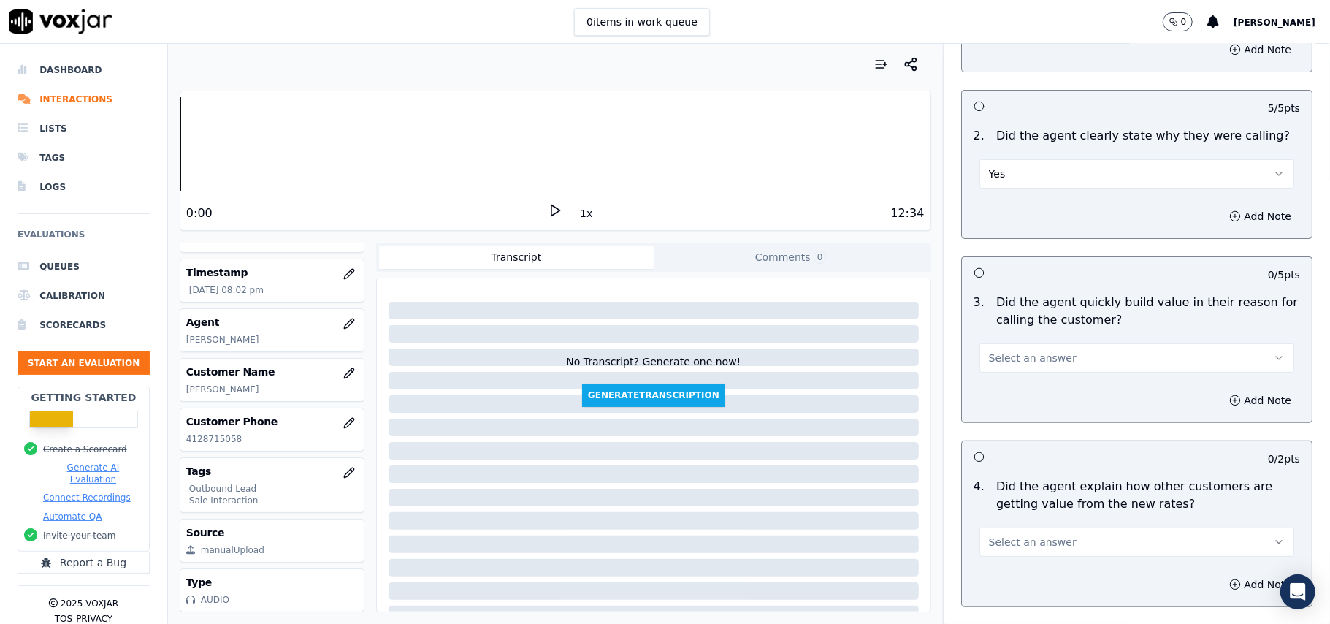
click at [998, 357] on span "Select an answer" at bounding box center [1033, 358] width 88 height 15
click at [1004, 418] on div "No" at bounding box center [1105, 415] width 283 height 23
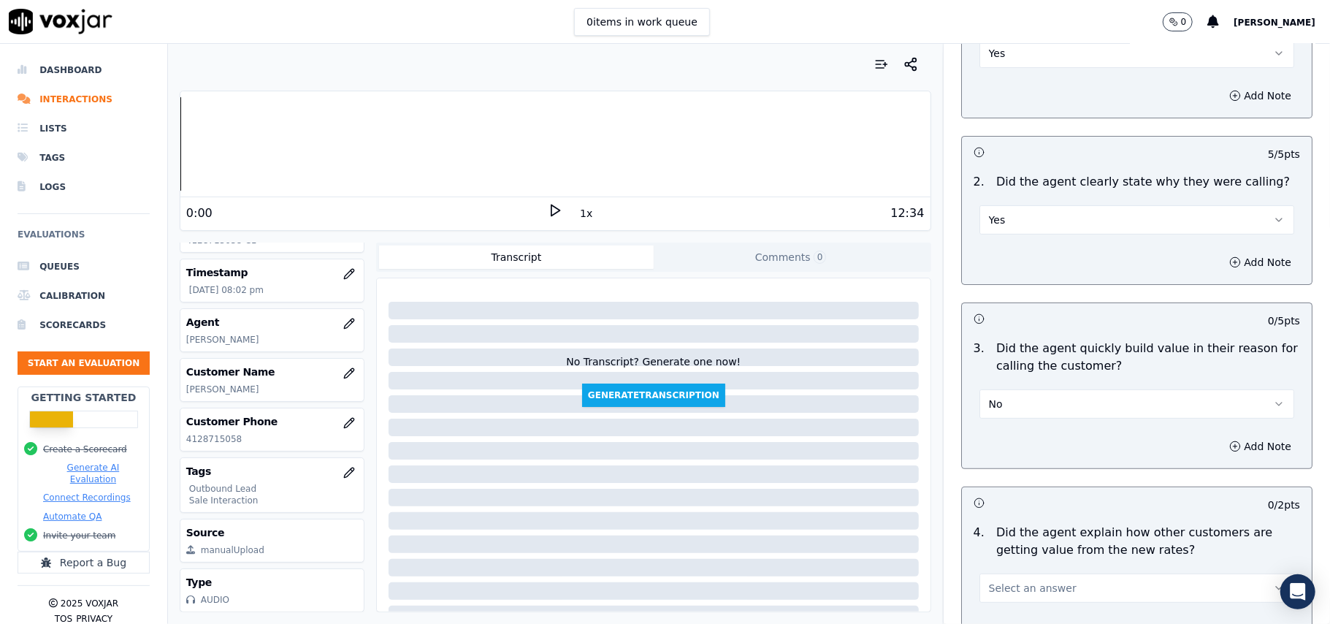
scroll to position [137, 0]
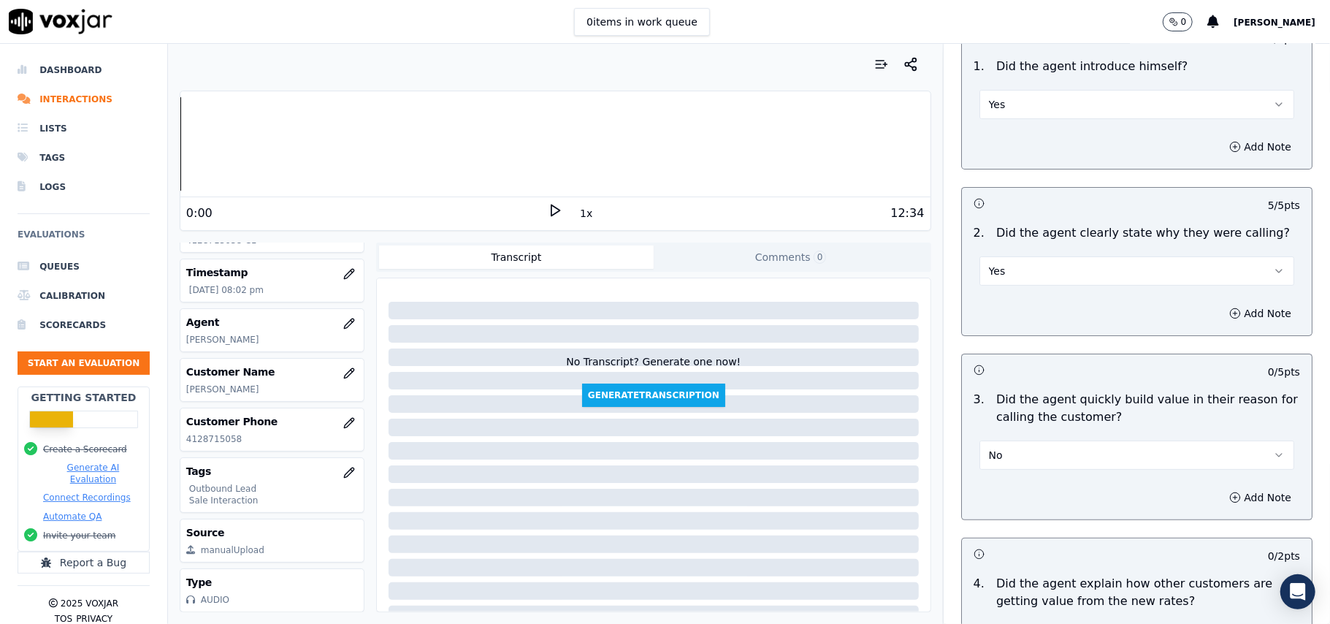
click at [1027, 447] on button "No" at bounding box center [1137, 455] width 315 height 29
click at [1014, 478] on div "Yes" at bounding box center [1105, 489] width 283 height 23
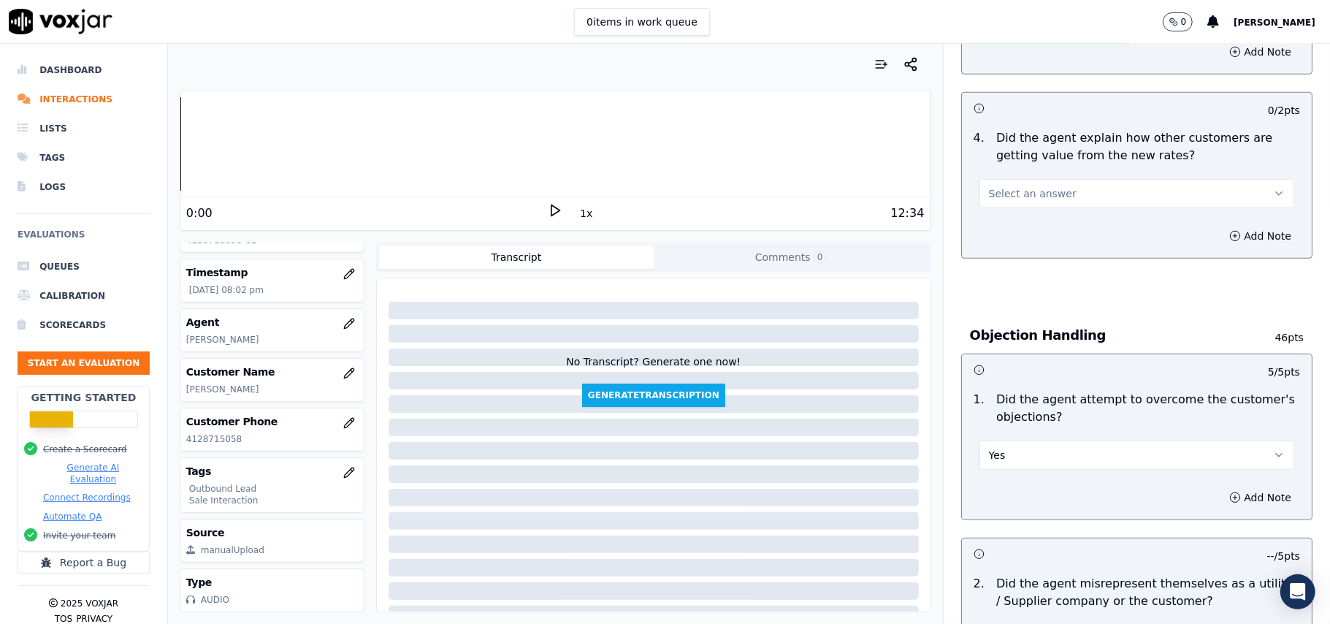
scroll to position [584, 0]
click at [1032, 190] on span "Select an answer" at bounding box center [1033, 192] width 88 height 15
click at [1047, 229] on div "Yes" at bounding box center [1105, 227] width 283 height 23
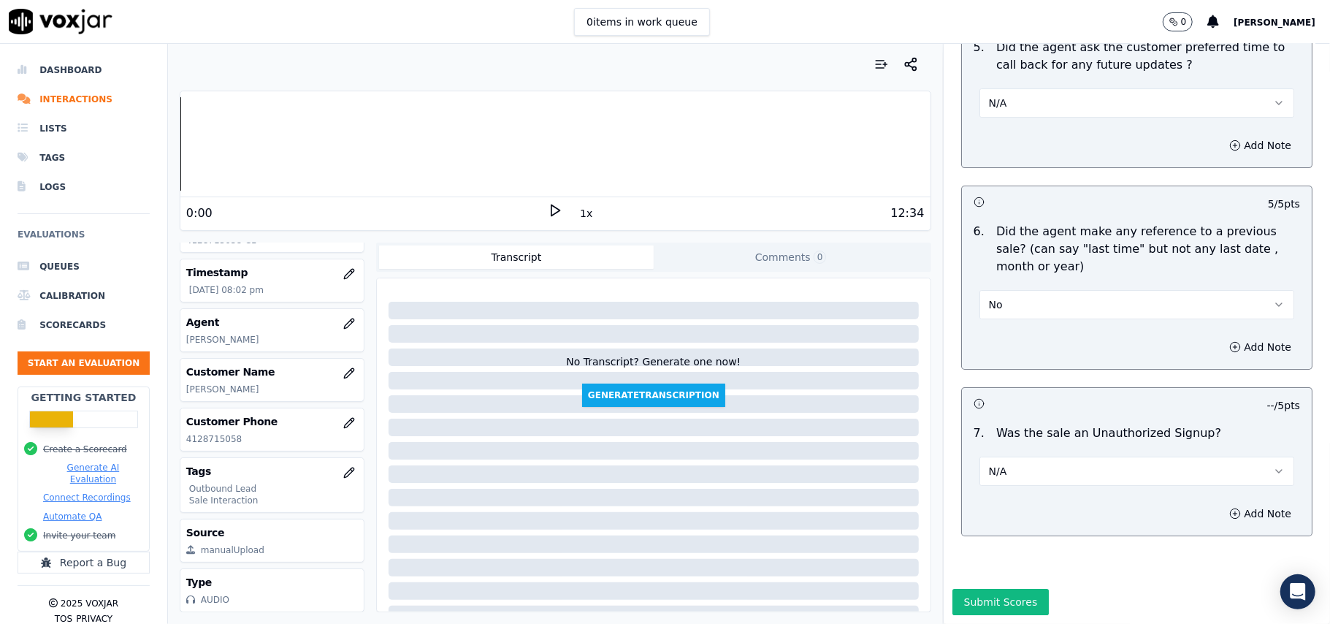
scroll to position [3721, 0]
click at [974, 589] on button "Submit Scores" at bounding box center [1001, 602] width 97 height 26
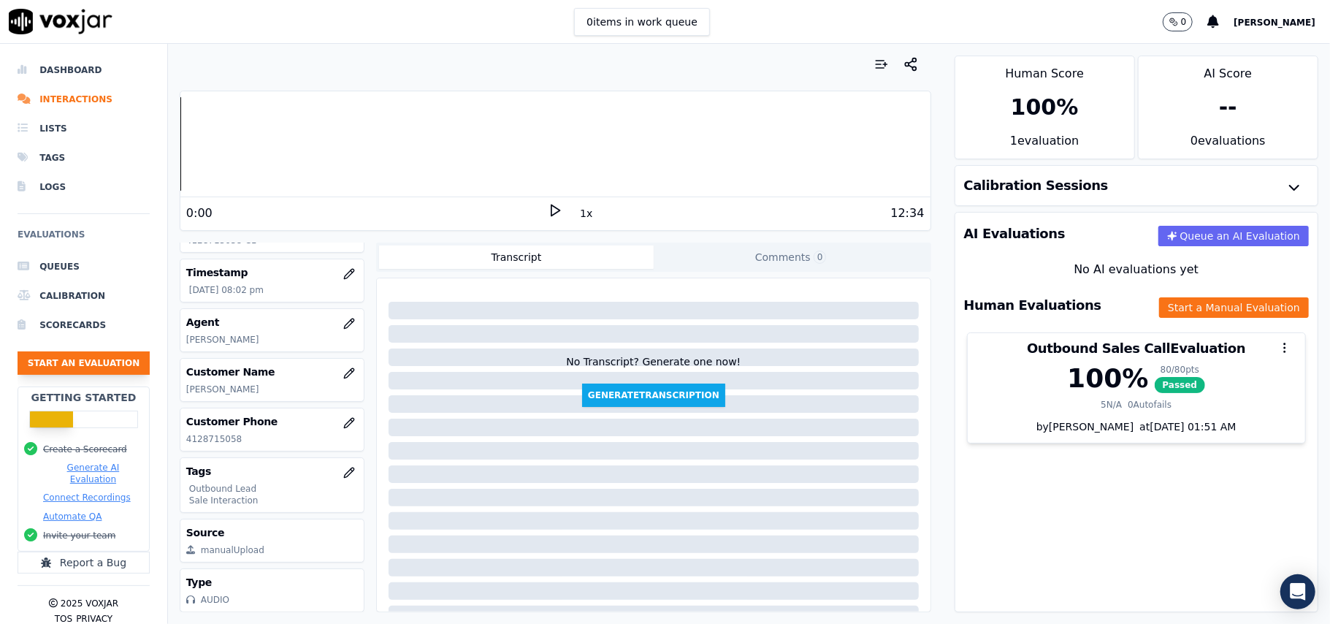
click at [91, 373] on button "Start an Evaluation" at bounding box center [84, 362] width 132 height 23
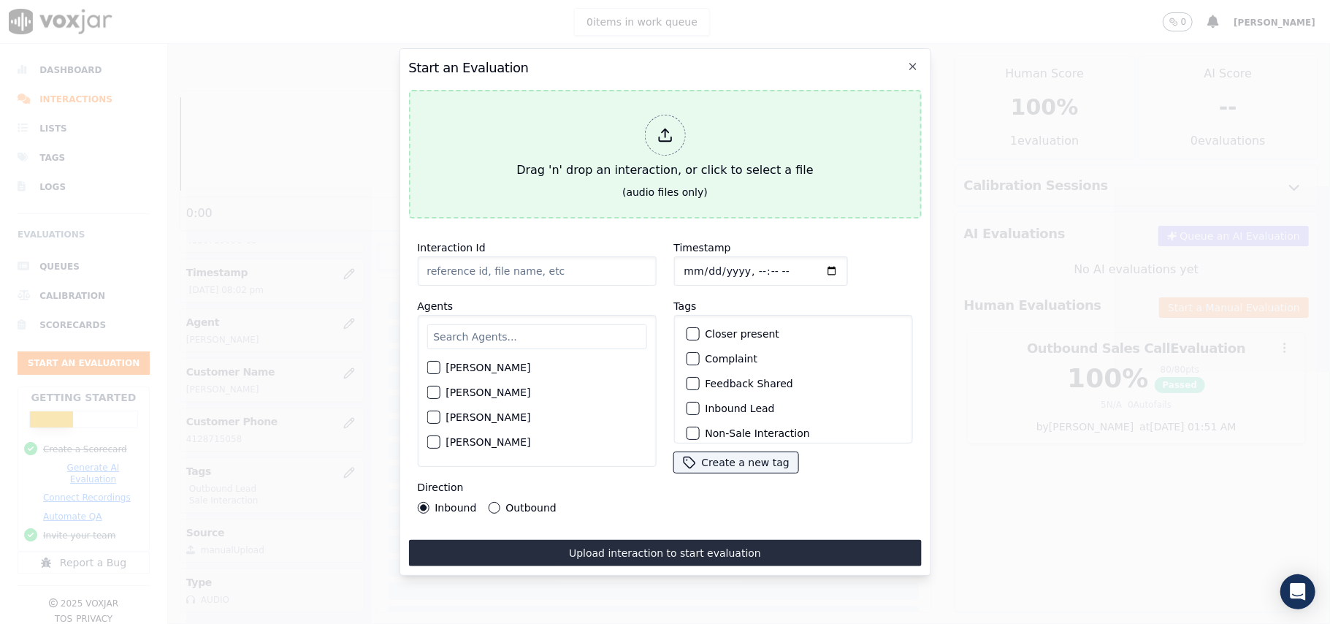
click at [636, 141] on div "Drag 'n' drop an interaction, or click to select a file" at bounding box center [665, 147] width 308 height 76
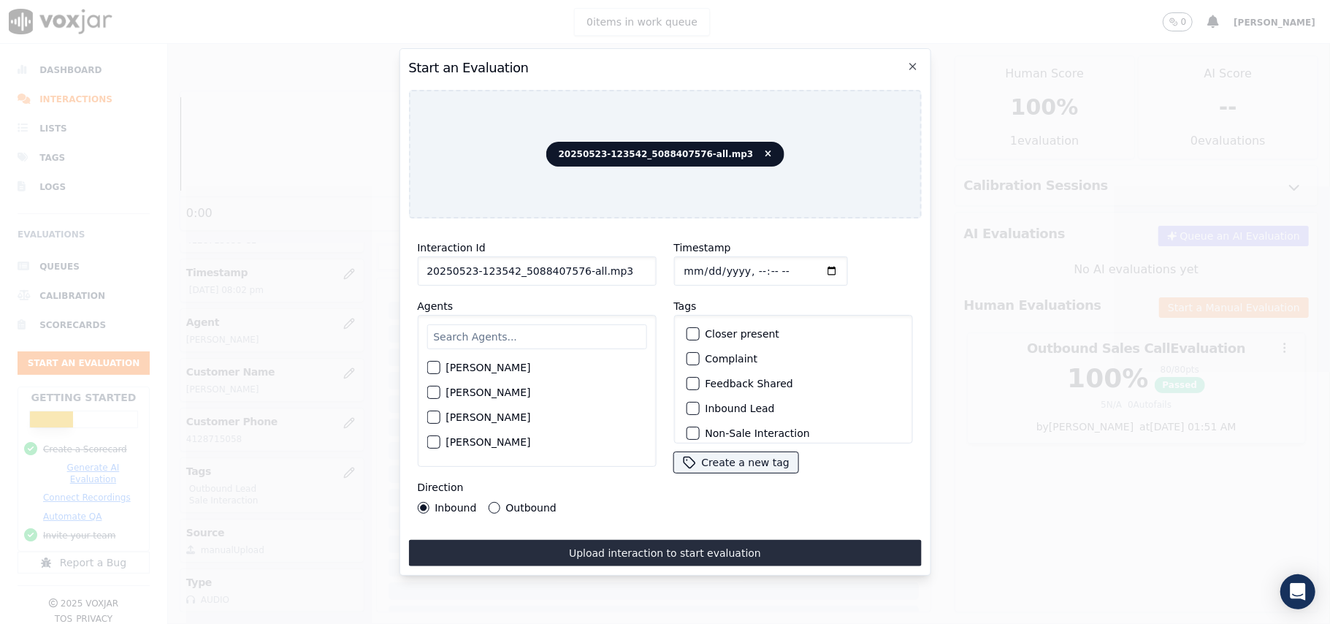
drag, startPoint x: 595, startPoint y: 255, endPoint x: 587, endPoint y: 258, distance: 7.9
click at [587, 258] on input "20250523-123542_5088407576-all.mp3" at bounding box center [536, 270] width 239 height 29
click at [621, 262] on input "20250523-123542_5088407576-all.mp3" at bounding box center [536, 270] width 239 height 29
drag, startPoint x: 631, startPoint y: 264, endPoint x: 574, endPoint y: 284, distance: 60.5
click at [574, 284] on div "Interaction Id 20250523-123542_5088407576-all.mp3 Agents Harry Roy Aaron Biswas…" at bounding box center [536, 376] width 256 height 292
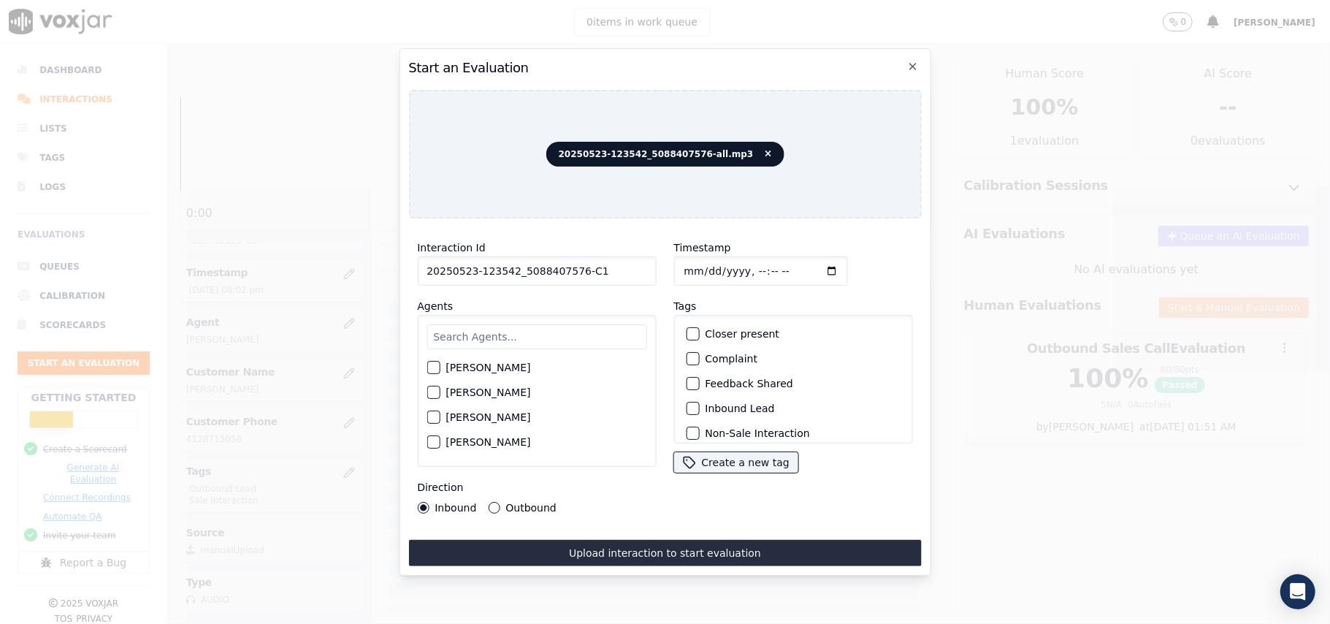
type input "20250523-123542_5088407576-C1"
click at [699, 266] on input "Timestamp" at bounding box center [761, 270] width 174 height 29
type input "2025-08-08T20:47"
click at [529, 332] on input "text" at bounding box center [537, 336] width 220 height 25
paste input "Stark"
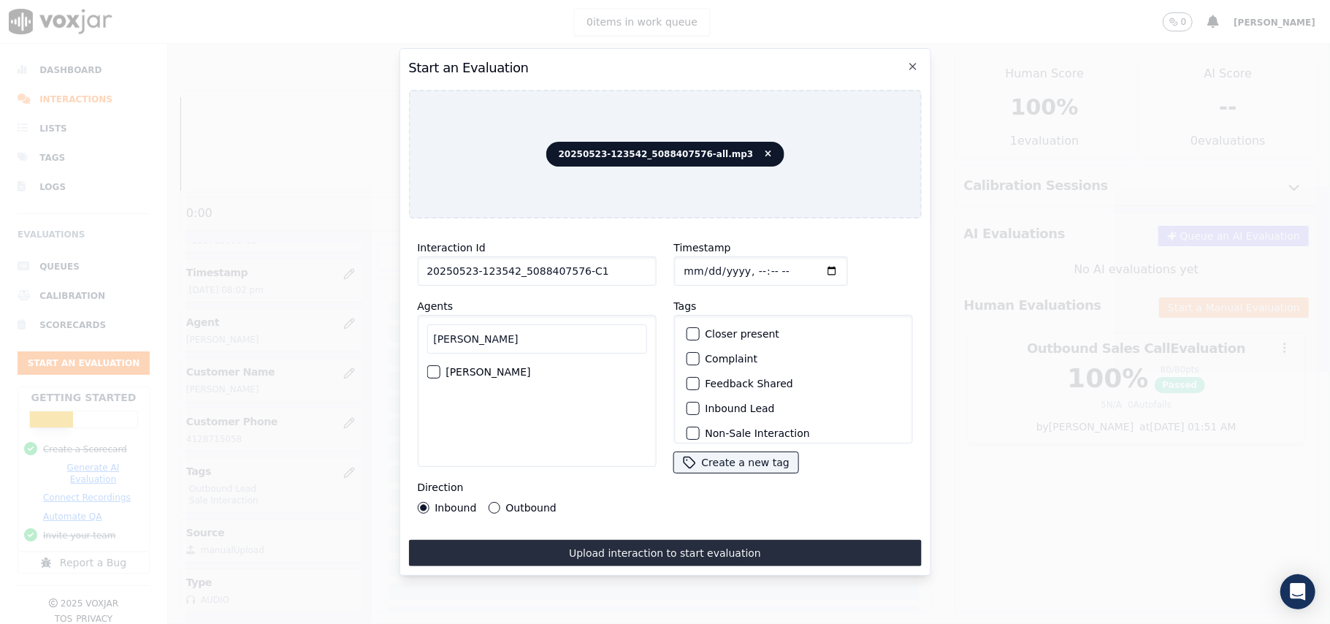
type input "Stark"
click at [427, 367] on button "Stark Goswami" at bounding box center [433, 371] width 13 height 13
click at [690, 402] on button "Inbound Lead" at bounding box center [692, 408] width 13 height 13
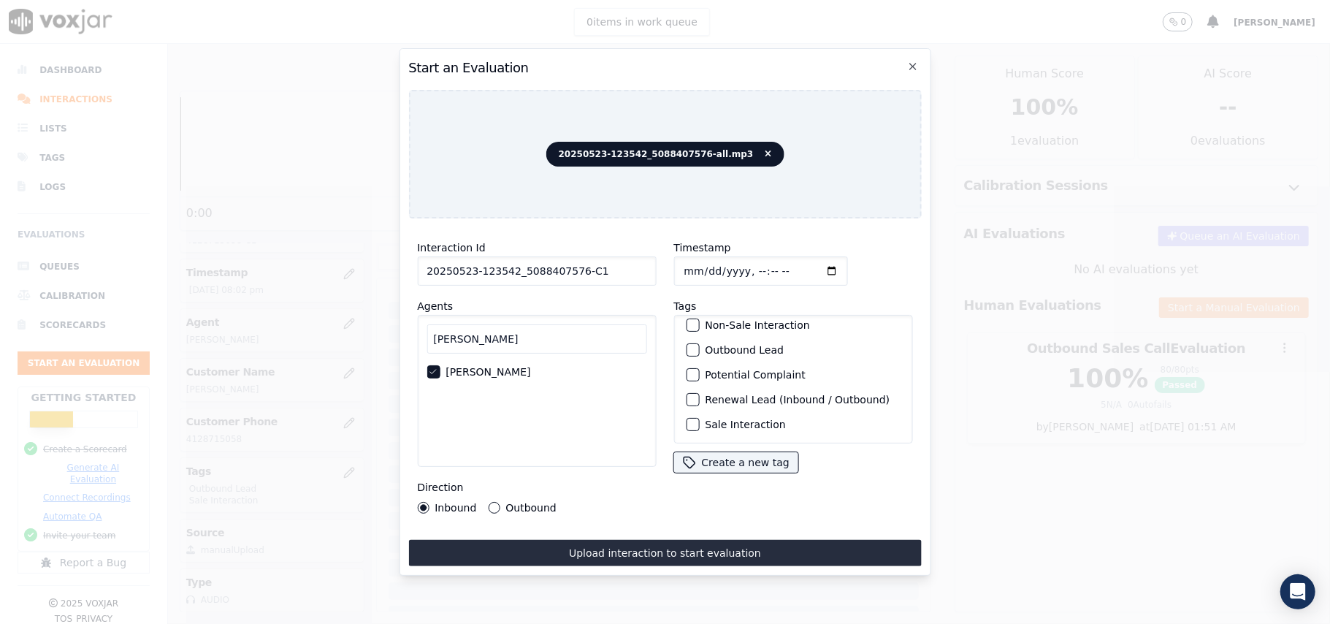
click at [687, 419] on div "button" at bounding box center [692, 424] width 10 height 10
click at [624, 545] on button "Upload interaction to start evaluation" at bounding box center [664, 553] width 513 height 26
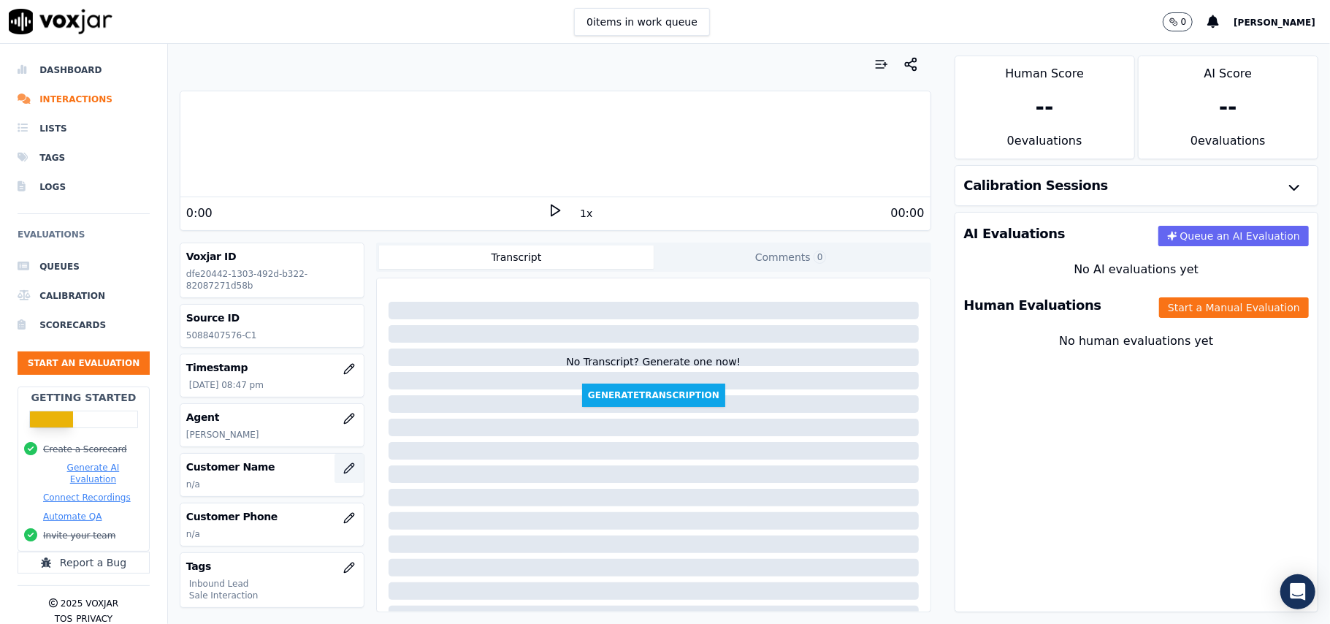
click at [343, 466] on icon "button" at bounding box center [349, 468] width 12 height 12
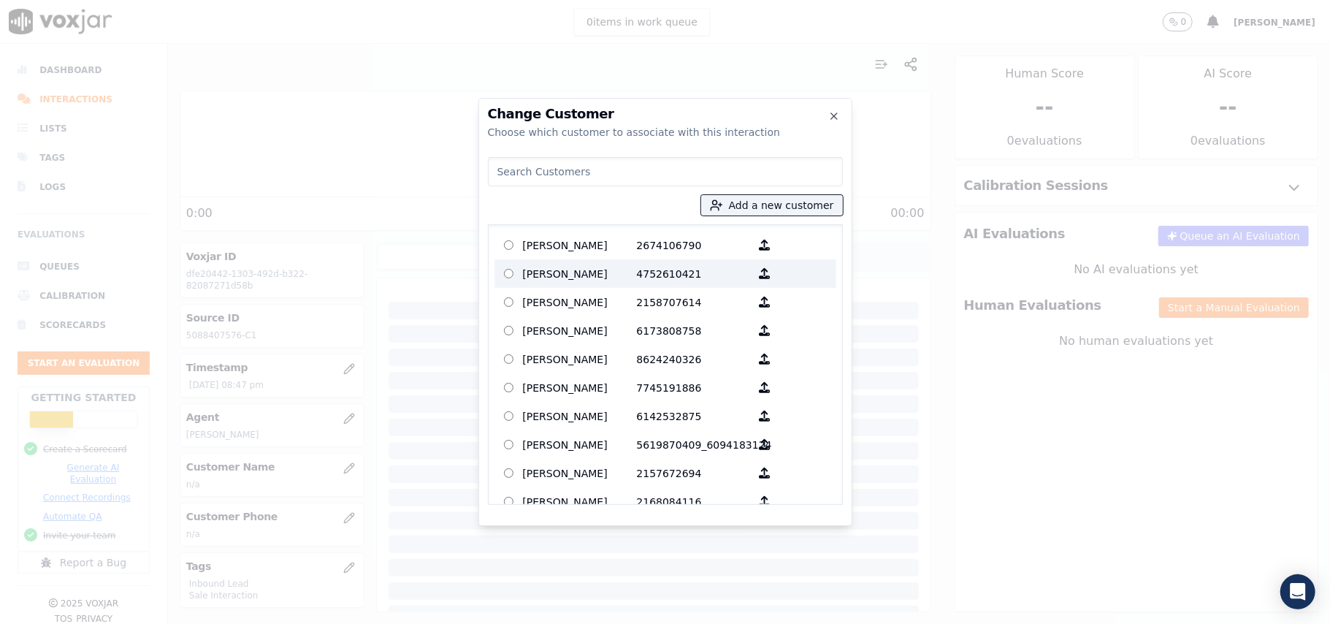
paste input "MARKAYLA BROOKS"
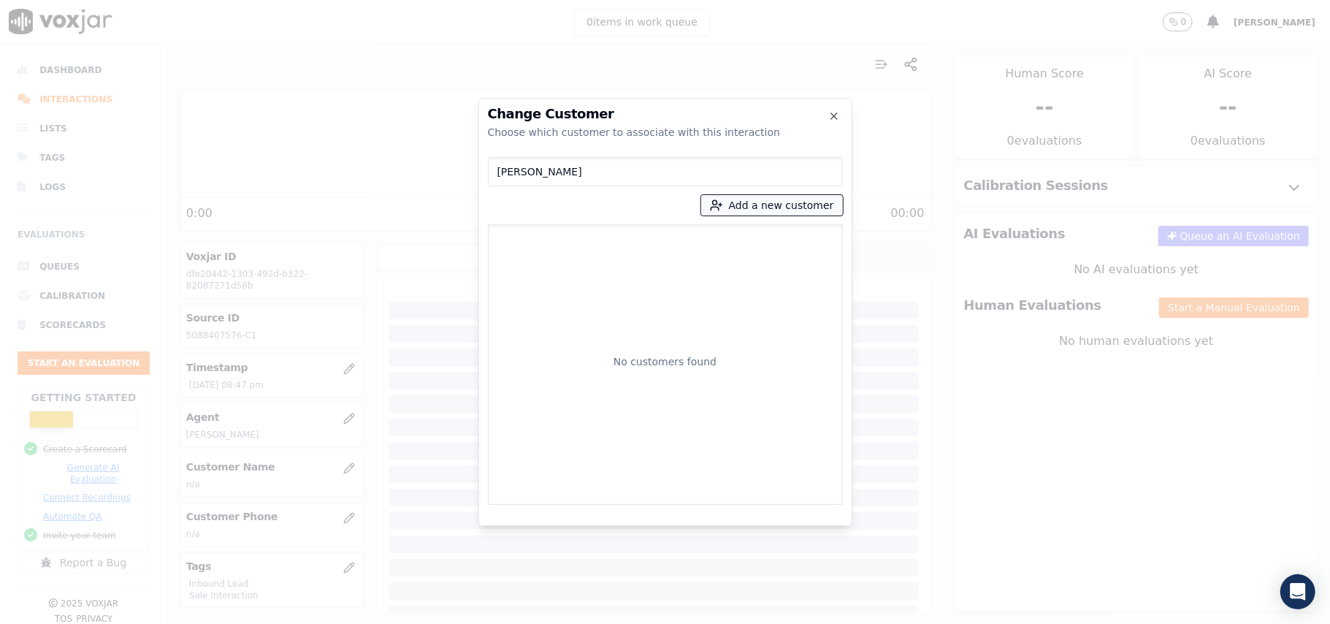
type input "MARKAYLA BROOKS"
click at [769, 207] on button "Add a new customer" at bounding box center [772, 205] width 142 height 20
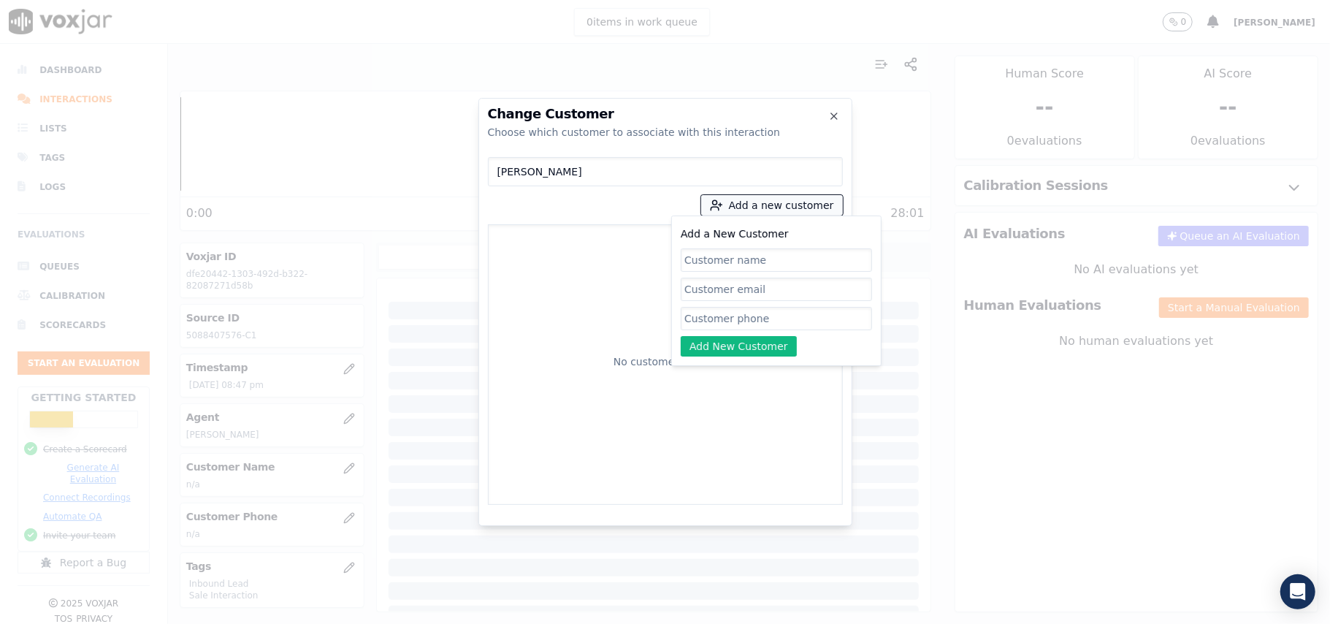
paste input "MARKAYLA BROOKS"
type input "MARKAYLA BROOKS"
click at [731, 307] on input "Add a New Customer" at bounding box center [776, 318] width 191 height 23
paste input "2676269645"
type input "2676269645"
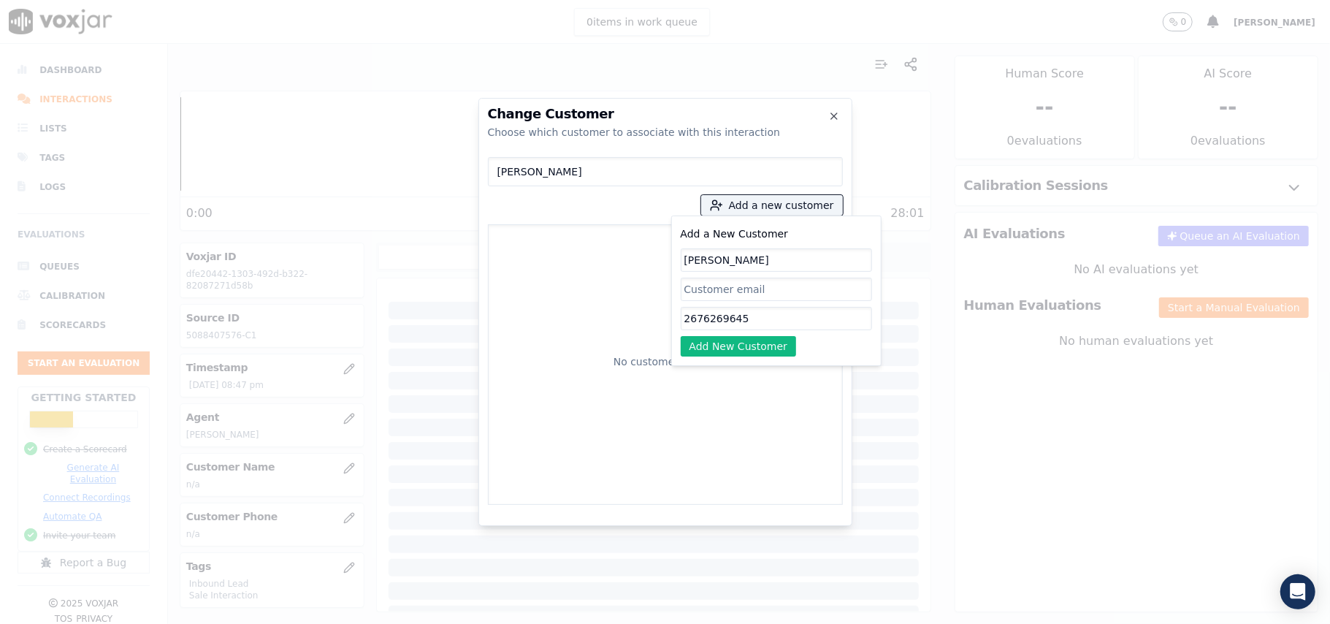
click at [723, 343] on button "Add New Customer" at bounding box center [739, 346] width 116 height 20
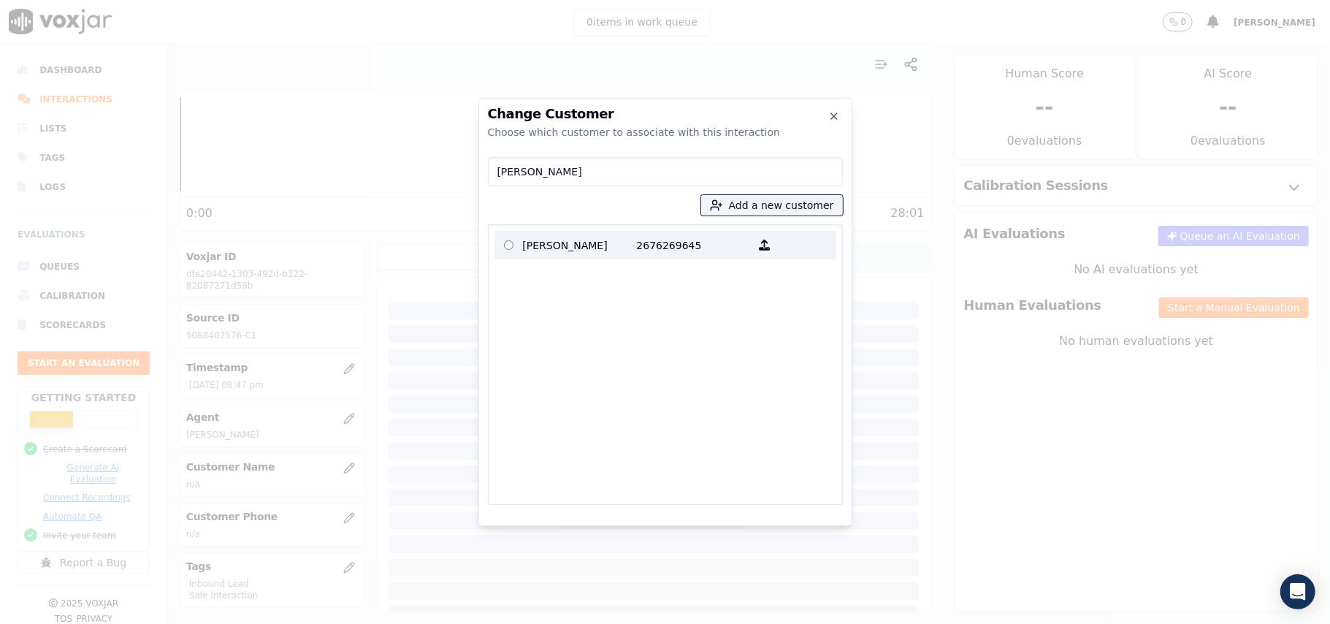
click at [649, 238] on p "2676269645" at bounding box center [694, 245] width 114 height 23
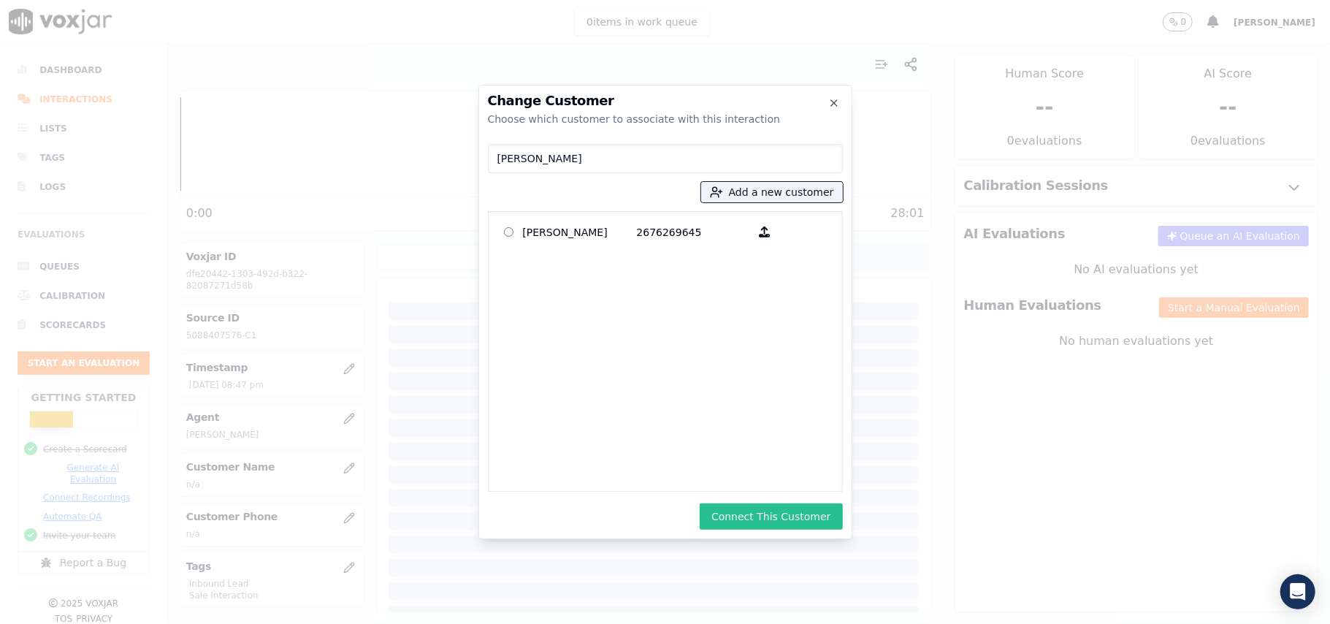
click at [786, 511] on button "Connect This Customer" at bounding box center [771, 516] width 142 height 26
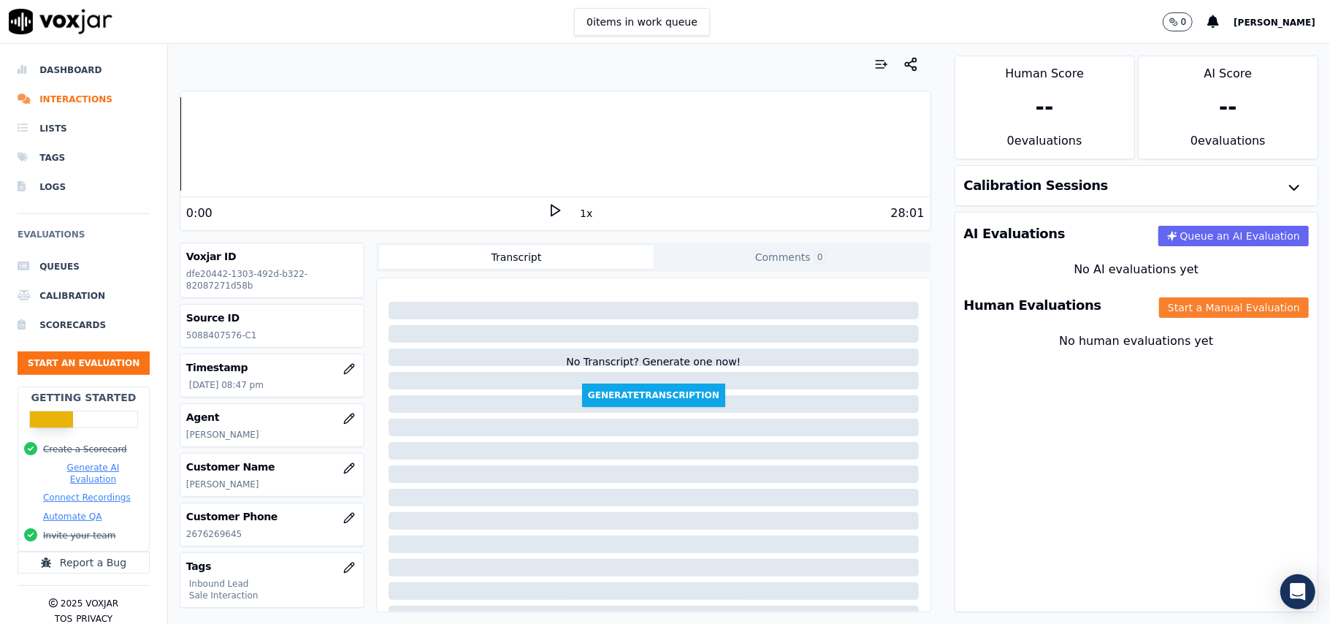
click at [1204, 316] on button "Start a Manual Evaluation" at bounding box center [1234, 307] width 150 height 20
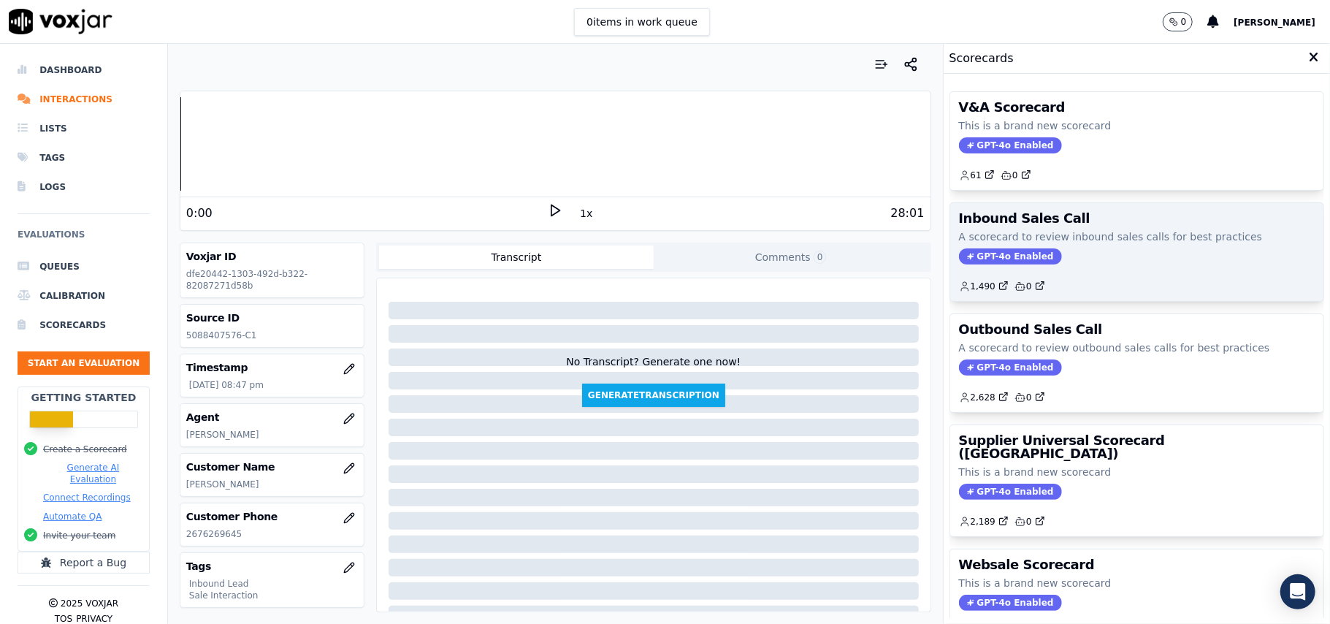
click at [998, 264] on span "GPT-4o Enabled" at bounding box center [1010, 256] width 103 height 16
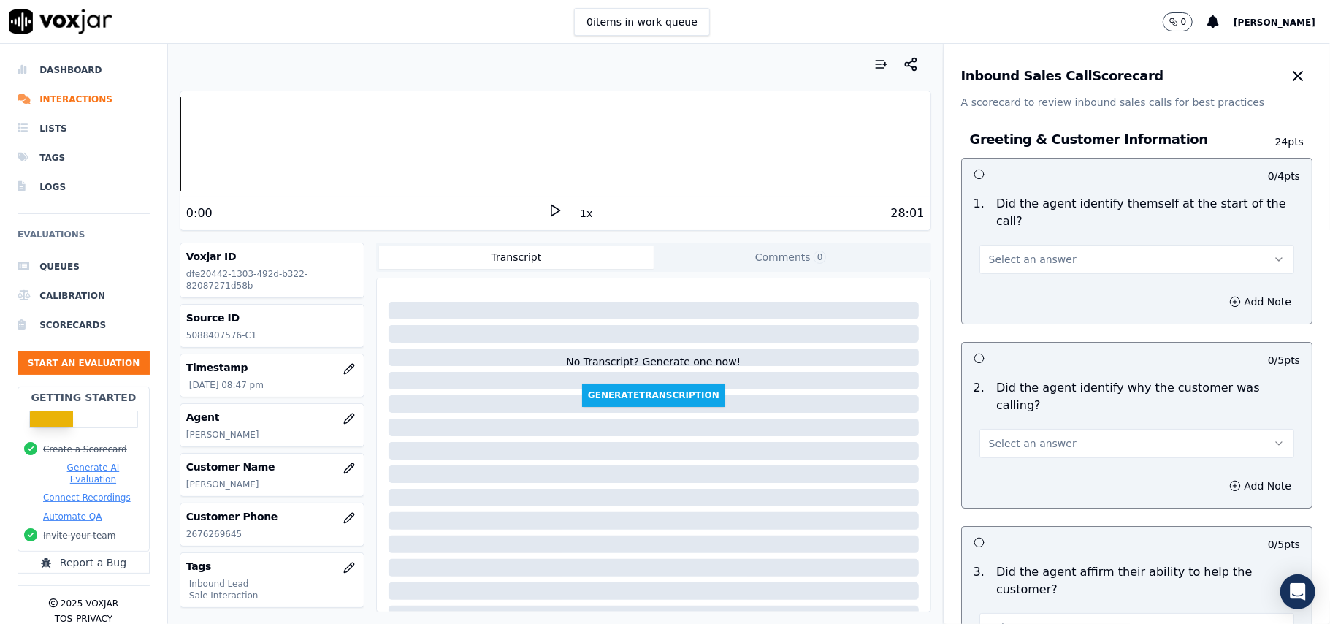
click at [1072, 245] on button "Select an answer" at bounding box center [1137, 259] width 315 height 29
click at [1041, 275] on div "Yes" at bounding box center [1105, 275] width 283 height 23
click at [1053, 429] on button "Select an answer" at bounding box center [1137, 443] width 315 height 29
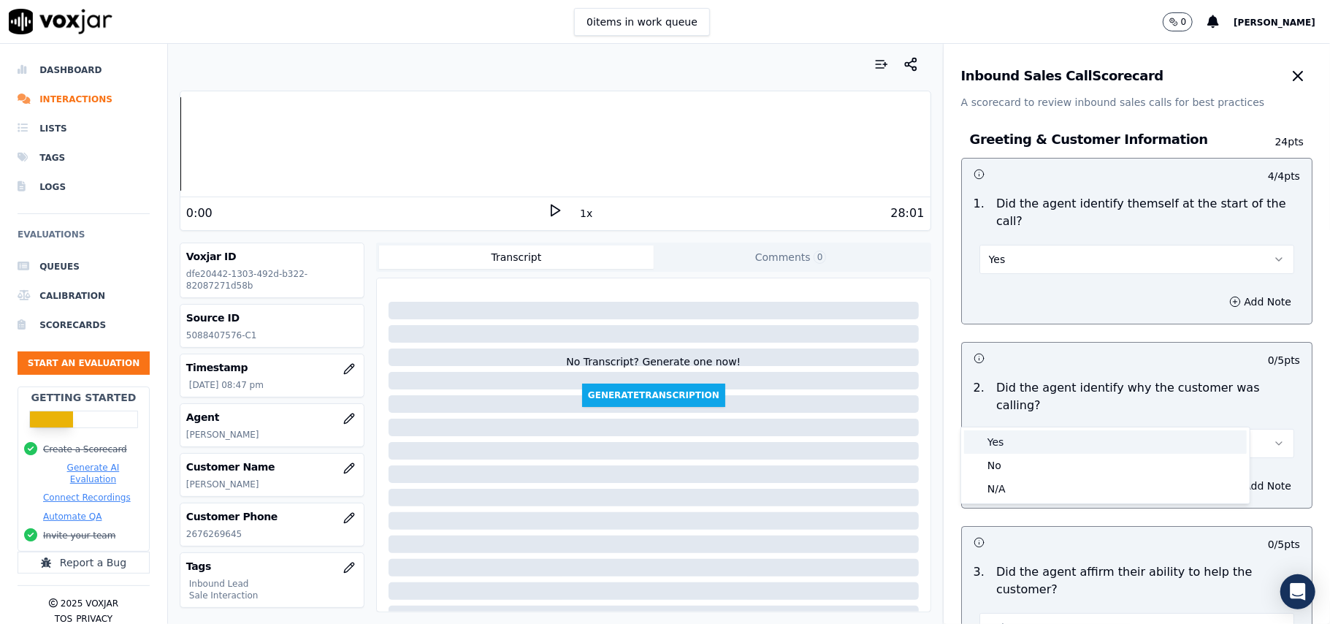
drag, startPoint x: 1009, startPoint y: 443, endPoint x: 1021, endPoint y: 442, distance: 12.4
click at [1009, 442] on div "Yes" at bounding box center [1105, 441] width 283 height 23
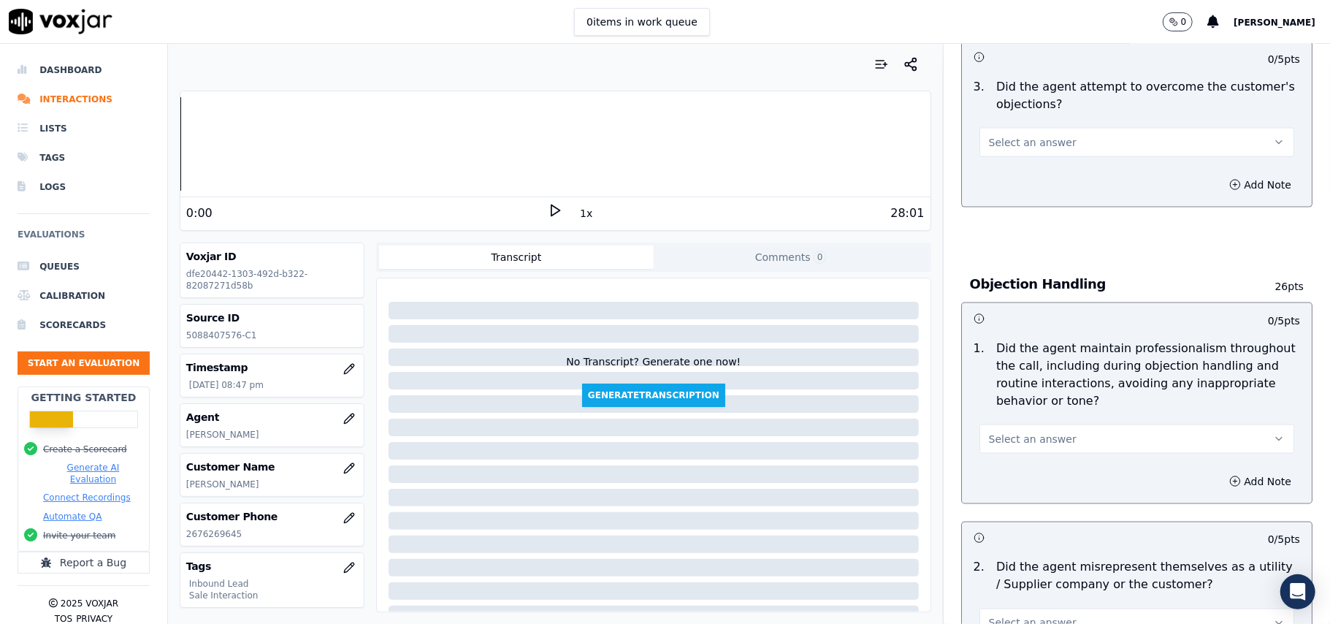
scroll to position [4089, 0]
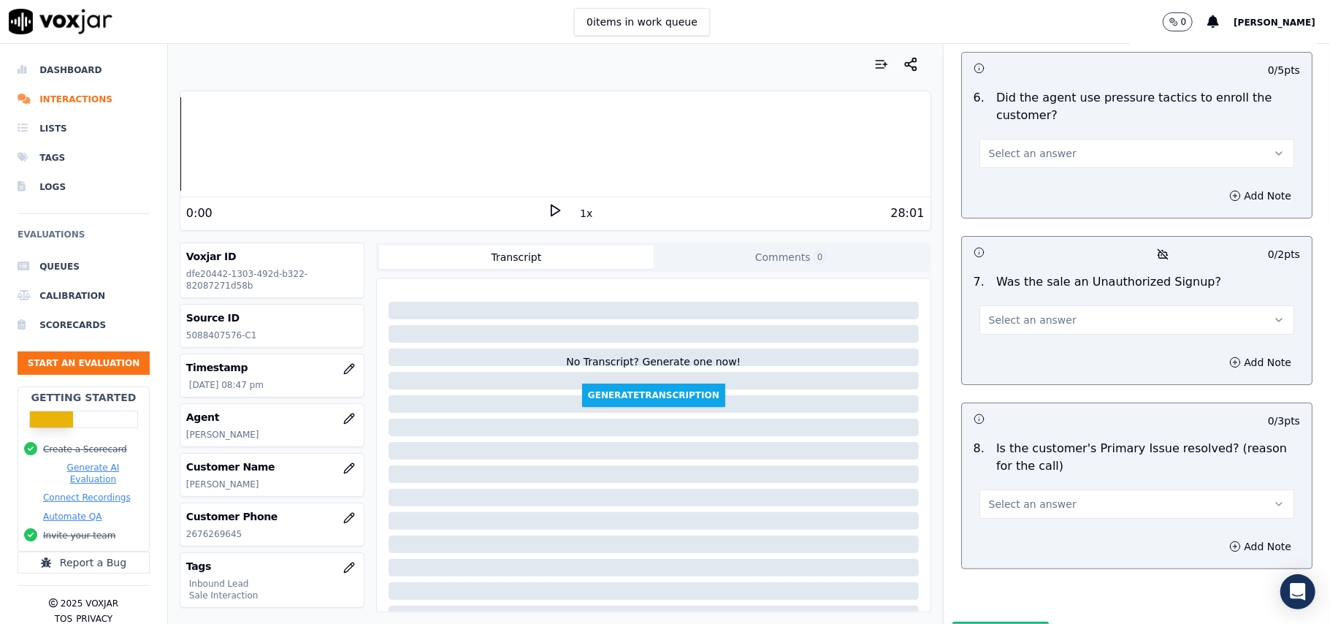
click at [1097, 489] on button "Select an answer" at bounding box center [1137, 503] width 315 height 29
click at [1085, 466] on div "Yes" at bounding box center [1105, 460] width 283 height 23
click at [1026, 305] on button "Select an answer" at bounding box center [1137, 319] width 315 height 29
click at [1021, 305] on div "No" at bounding box center [1105, 298] width 283 height 23
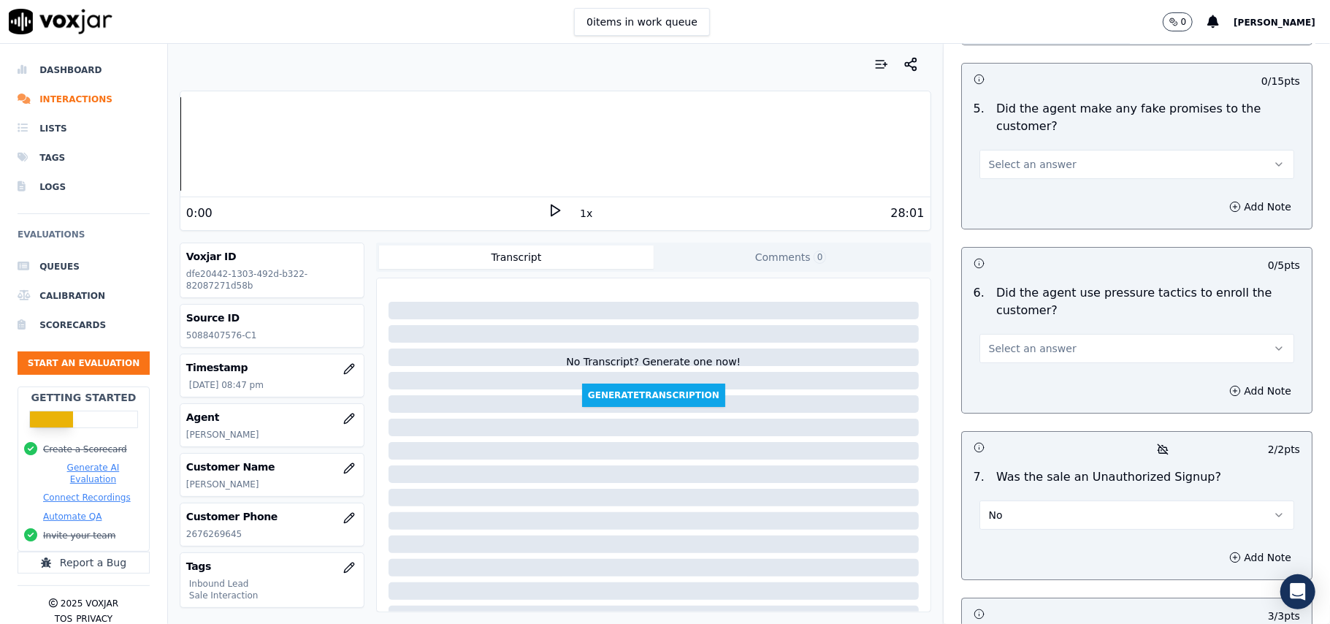
scroll to position [3797, 0]
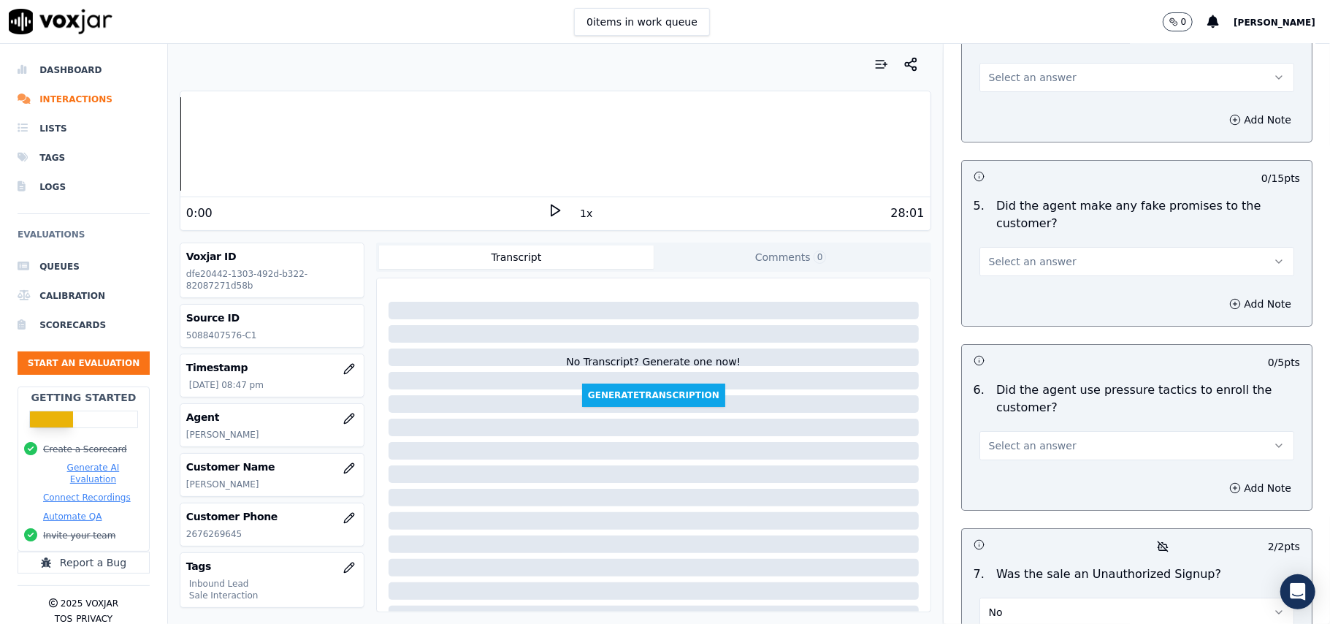
click at [1065, 431] on button "Select an answer" at bounding box center [1137, 445] width 315 height 29
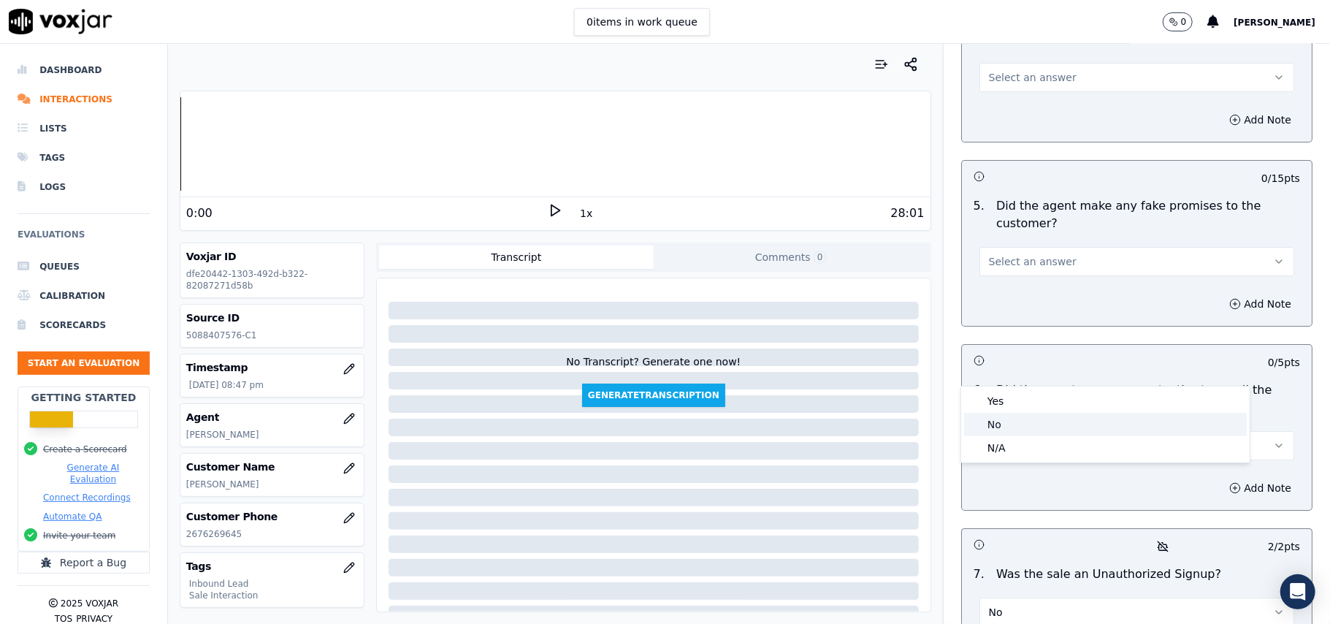
click at [1029, 416] on div "No" at bounding box center [1105, 424] width 283 height 23
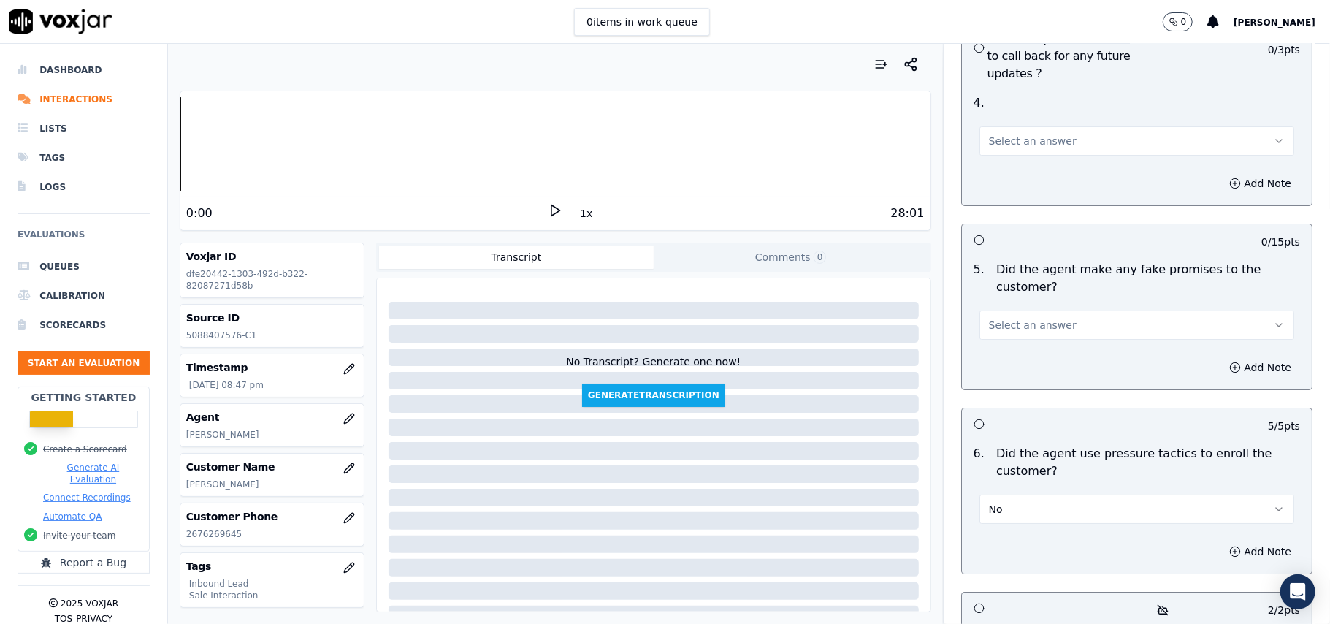
scroll to position [3699, 0]
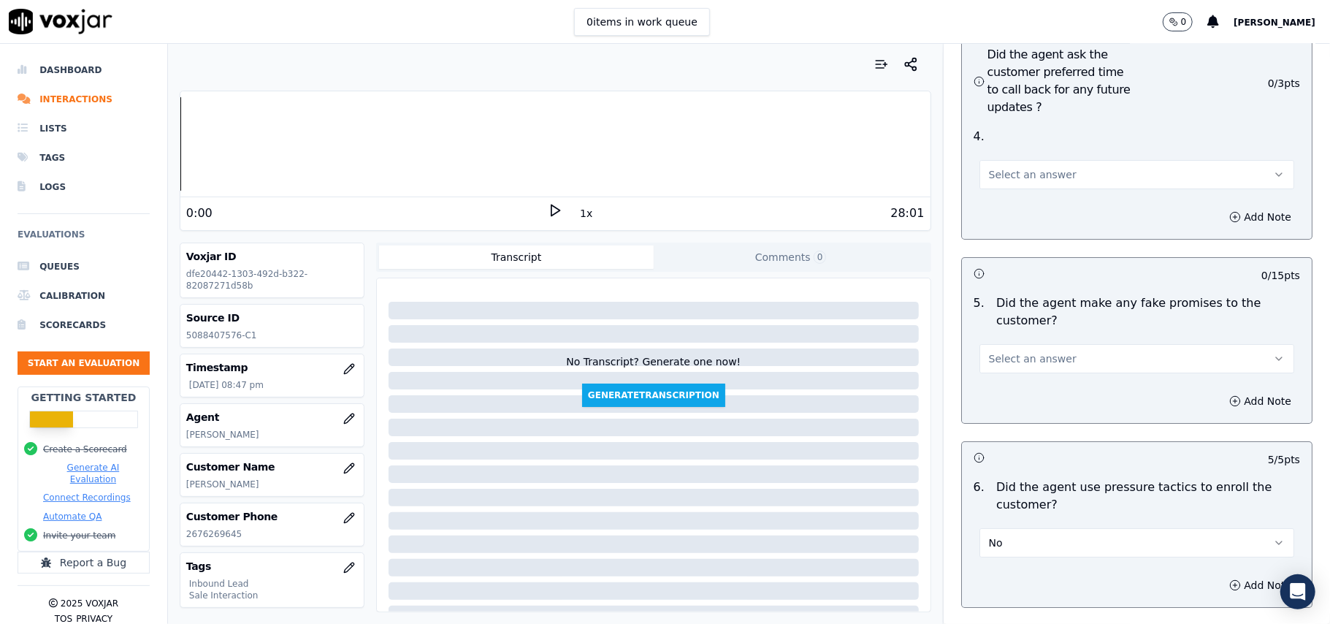
click at [1045, 351] on span "Select an answer" at bounding box center [1033, 358] width 88 height 15
click at [1035, 346] on div "No" at bounding box center [1105, 336] width 283 height 23
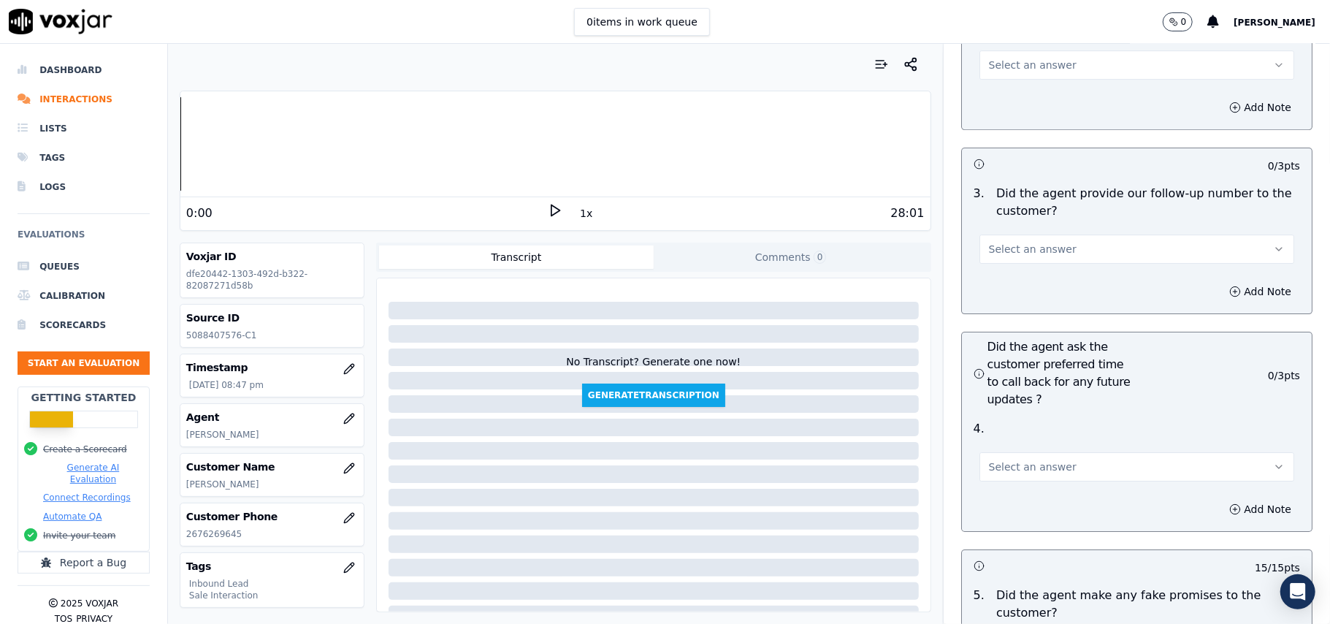
click at [1001, 438] on div "Select an answer" at bounding box center [1137, 460] width 338 height 44
click at [997, 460] on span "Select an answer" at bounding box center [1033, 467] width 88 height 15
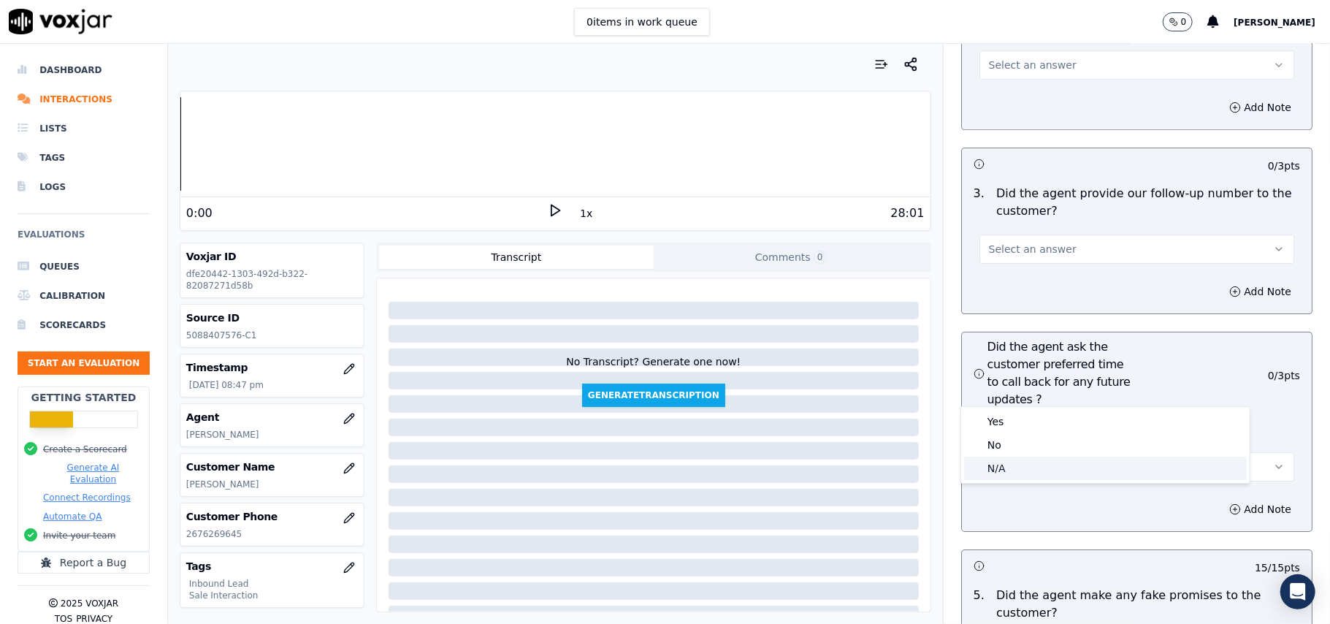
click at [980, 465] on div "N/A" at bounding box center [1105, 468] width 283 height 23
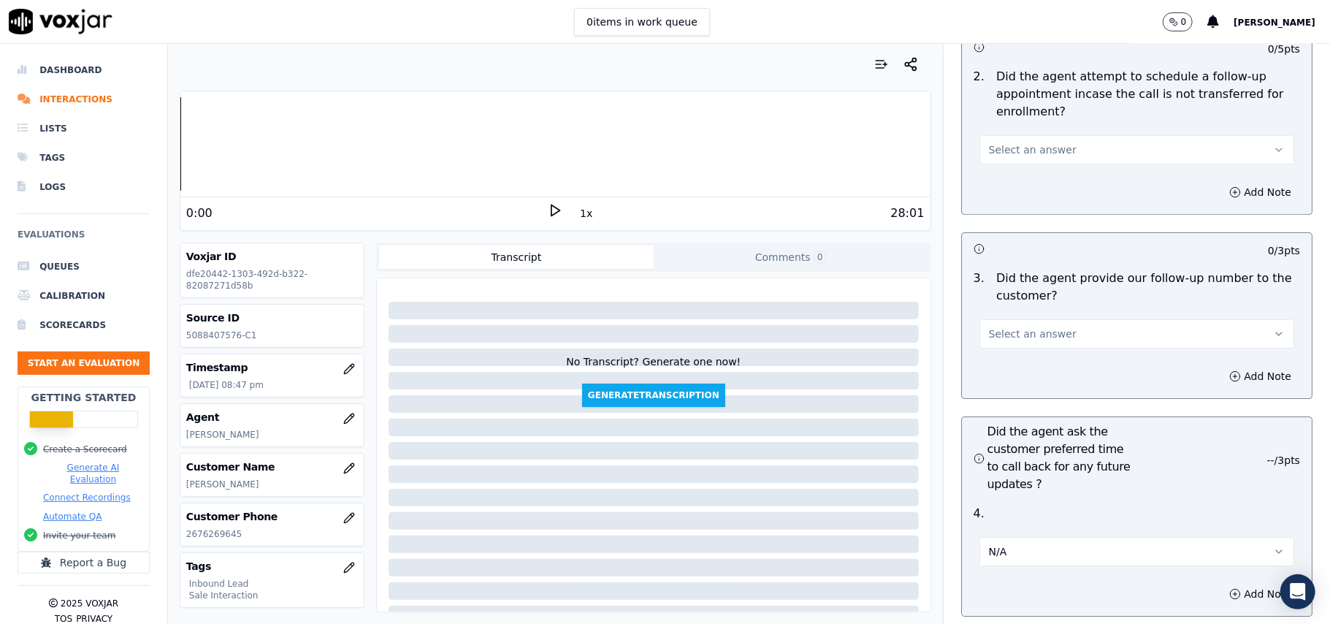
scroll to position [3212, 0]
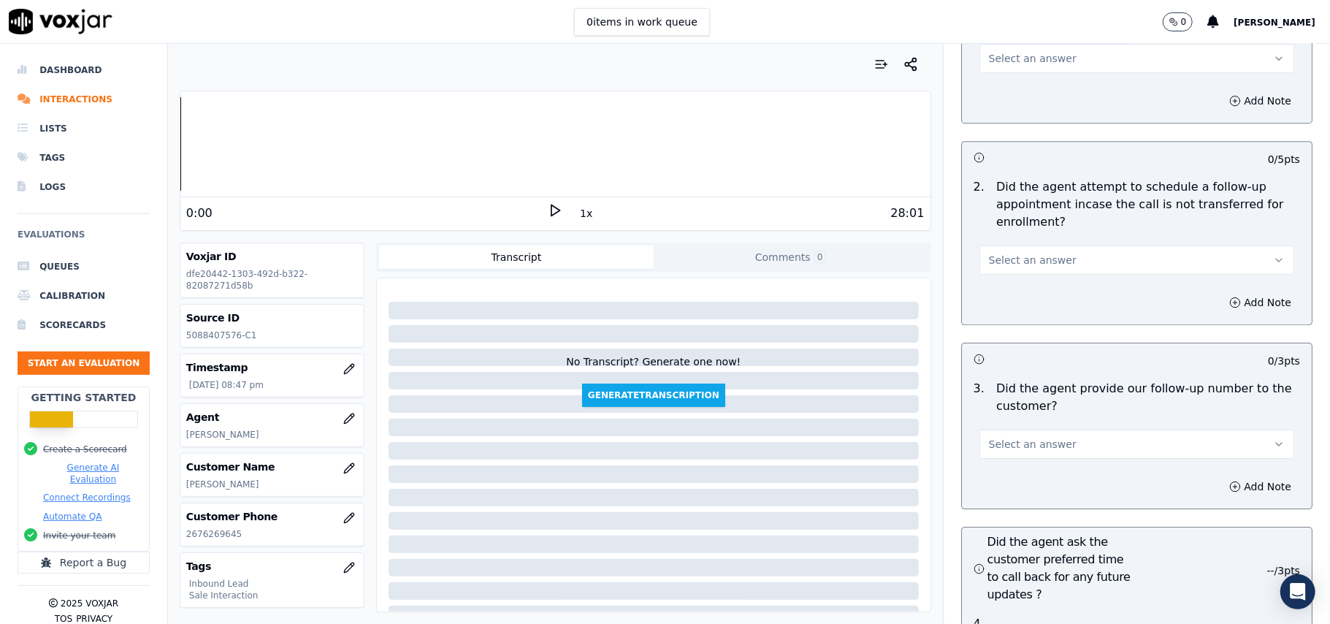
click at [1015, 437] on span "Select an answer" at bounding box center [1033, 444] width 88 height 15
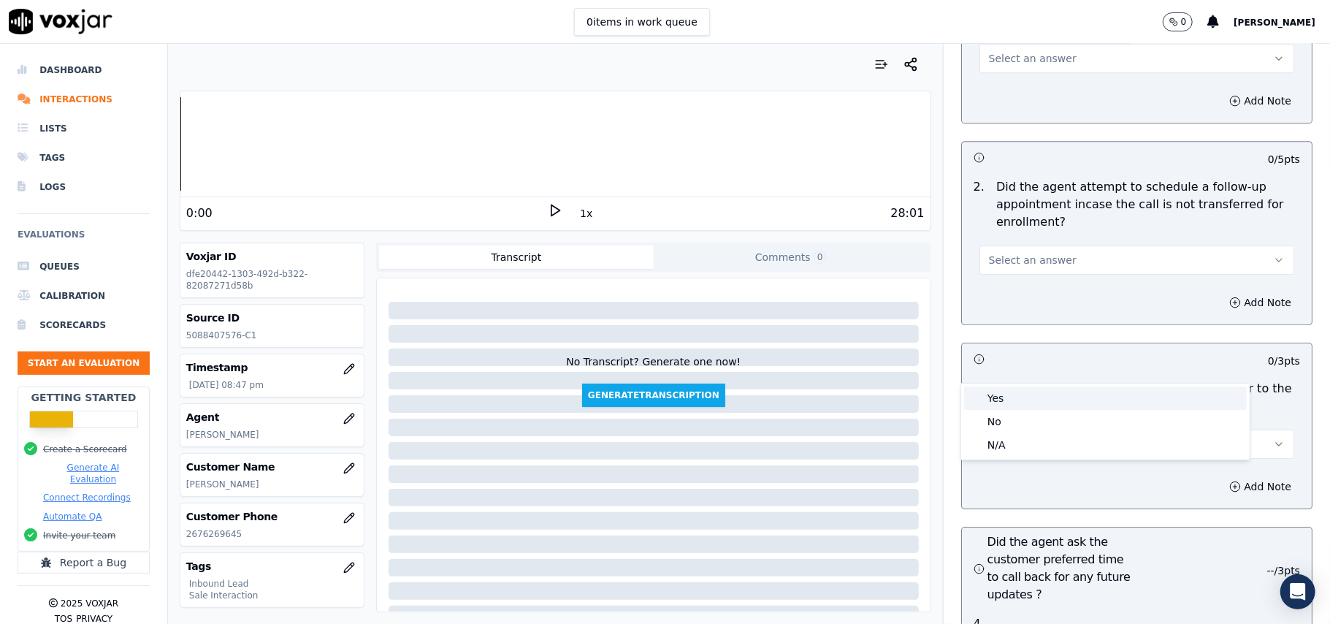
click at [1026, 405] on div "Yes" at bounding box center [1105, 397] width 283 height 23
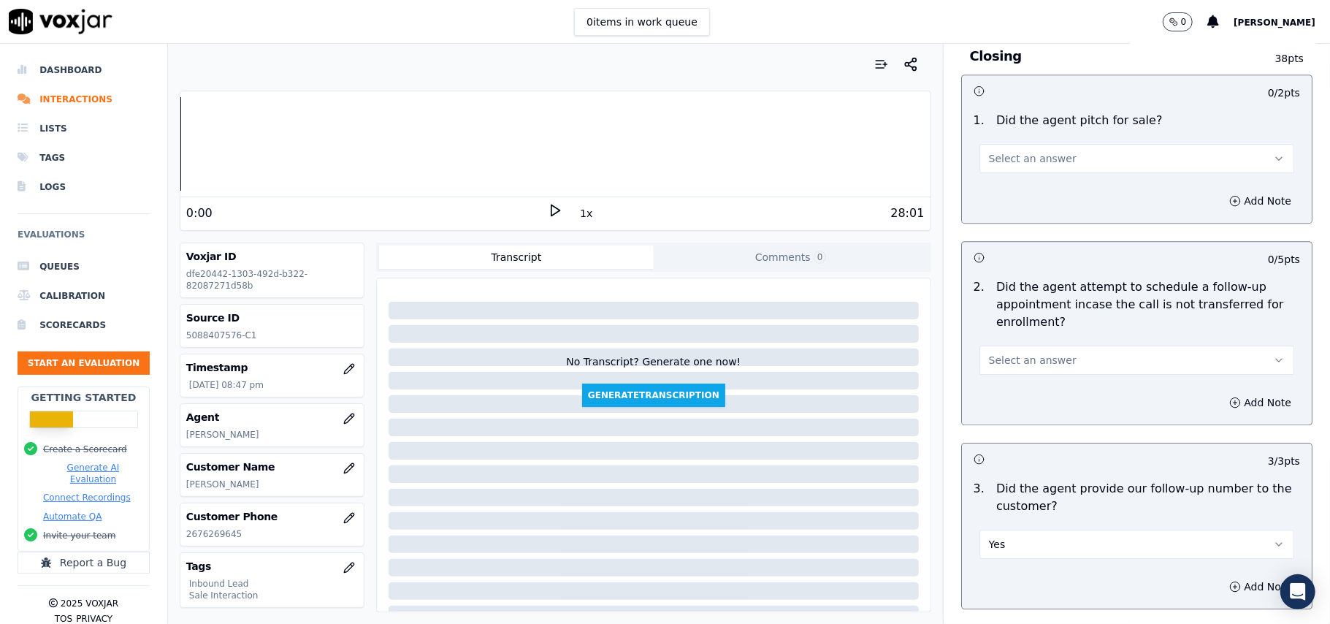
scroll to position [3017, 0]
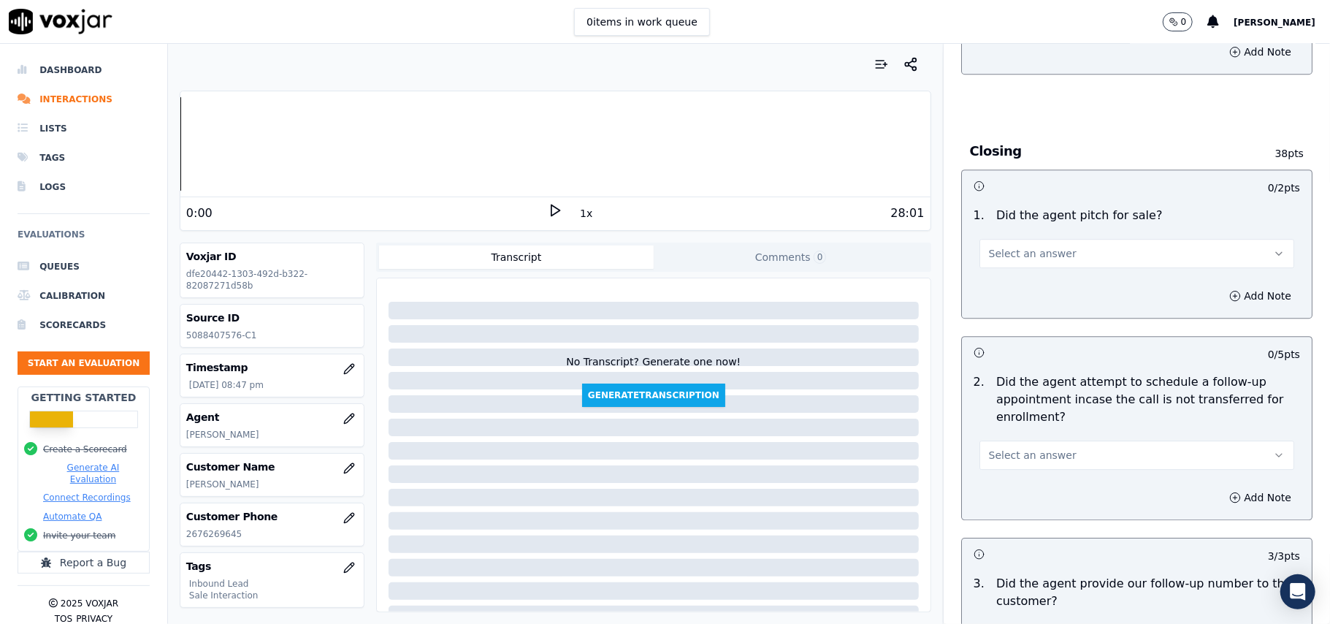
click at [1042, 441] on button "Select an answer" at bounding box center [1137, 455] width 315 height 29
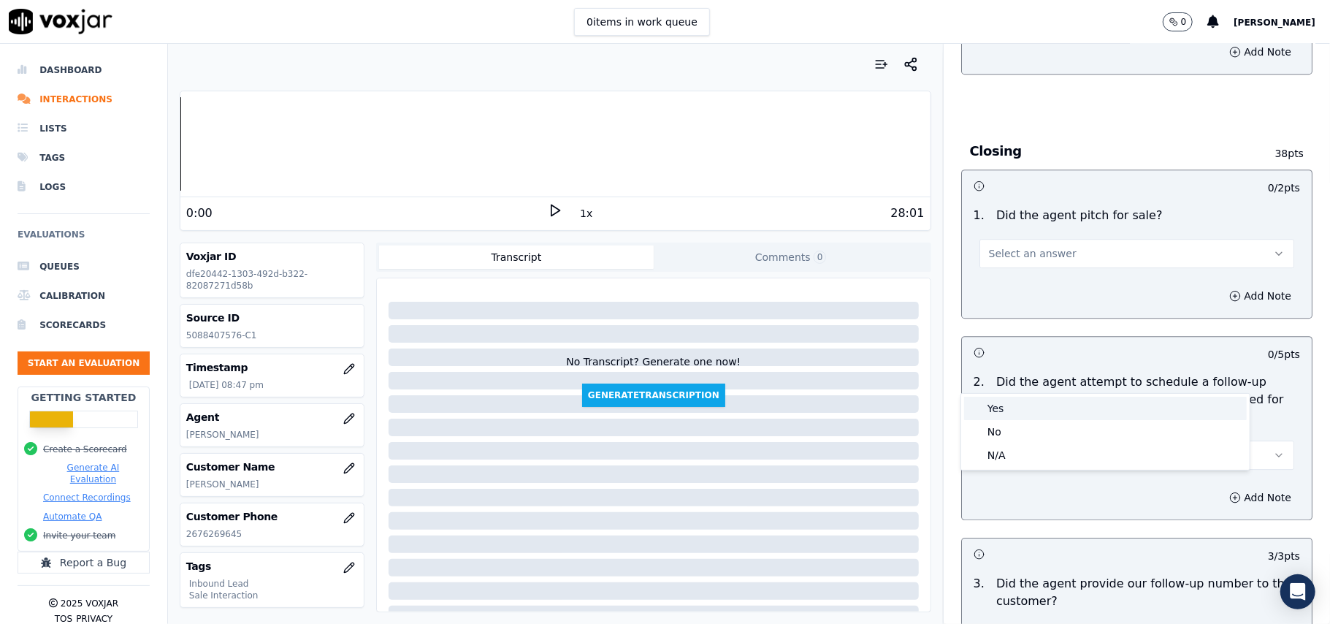
click at [1004, 411] on div "Yes" at bounding box center [1105, 408] width 283 height 23
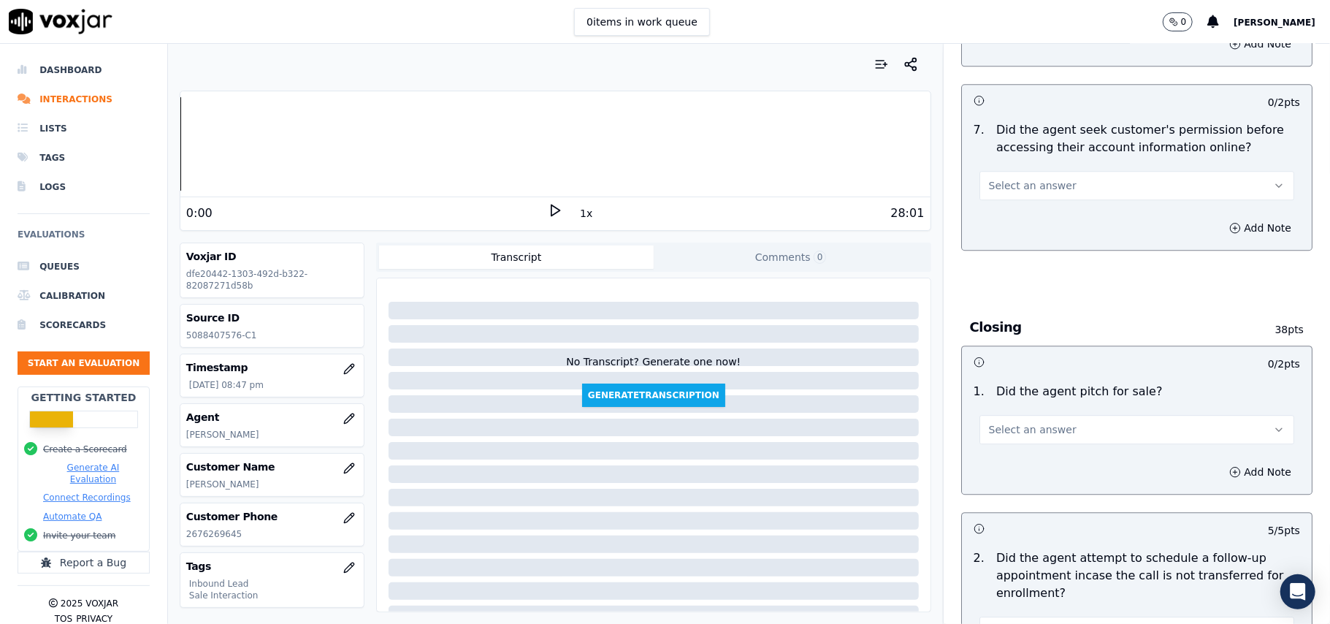
scroll to position [2823, 0]
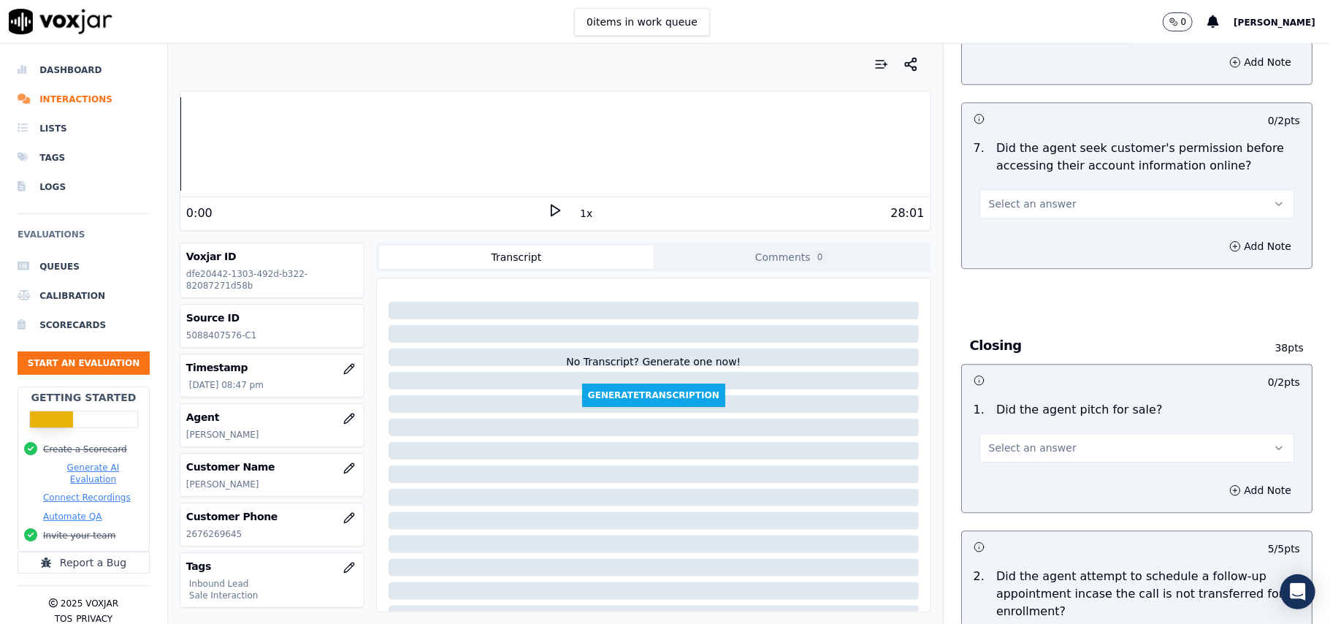
click at [1061, 433] on button "Select an answer" at bounding box center [1137, 447] width 315 height 29
click at [989, 427] on div "No" at bounding box center [1105, 424] width 283 height 23
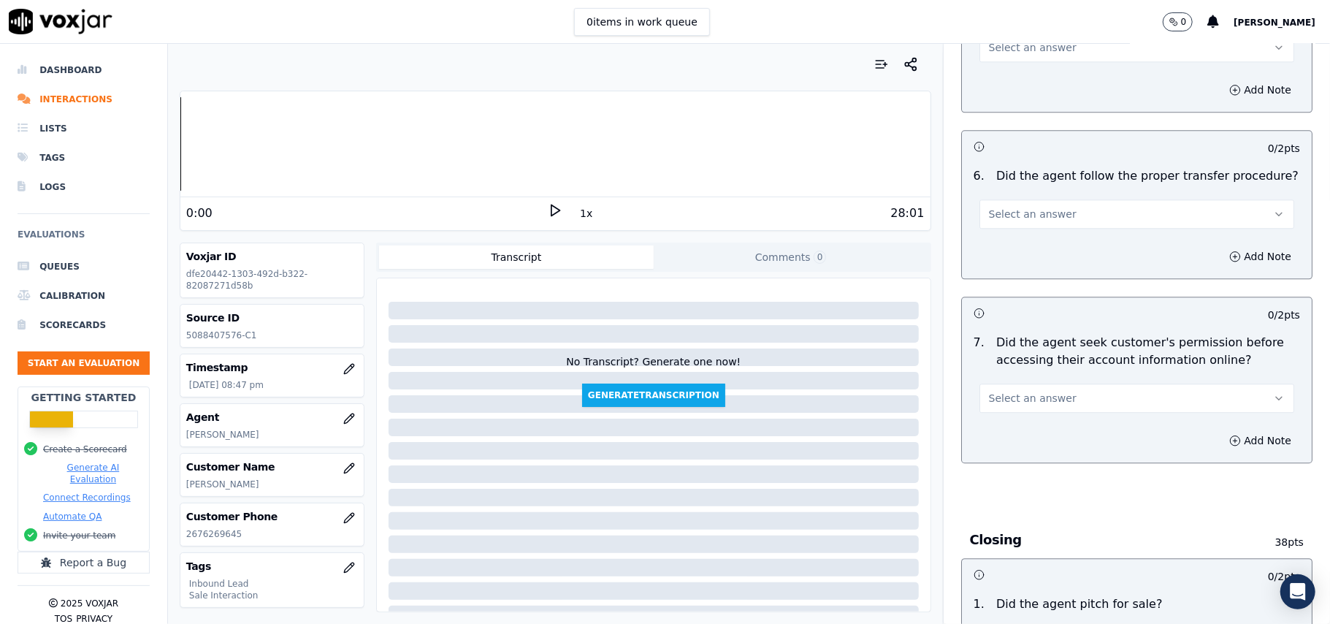
scroll to position [2531, 0]
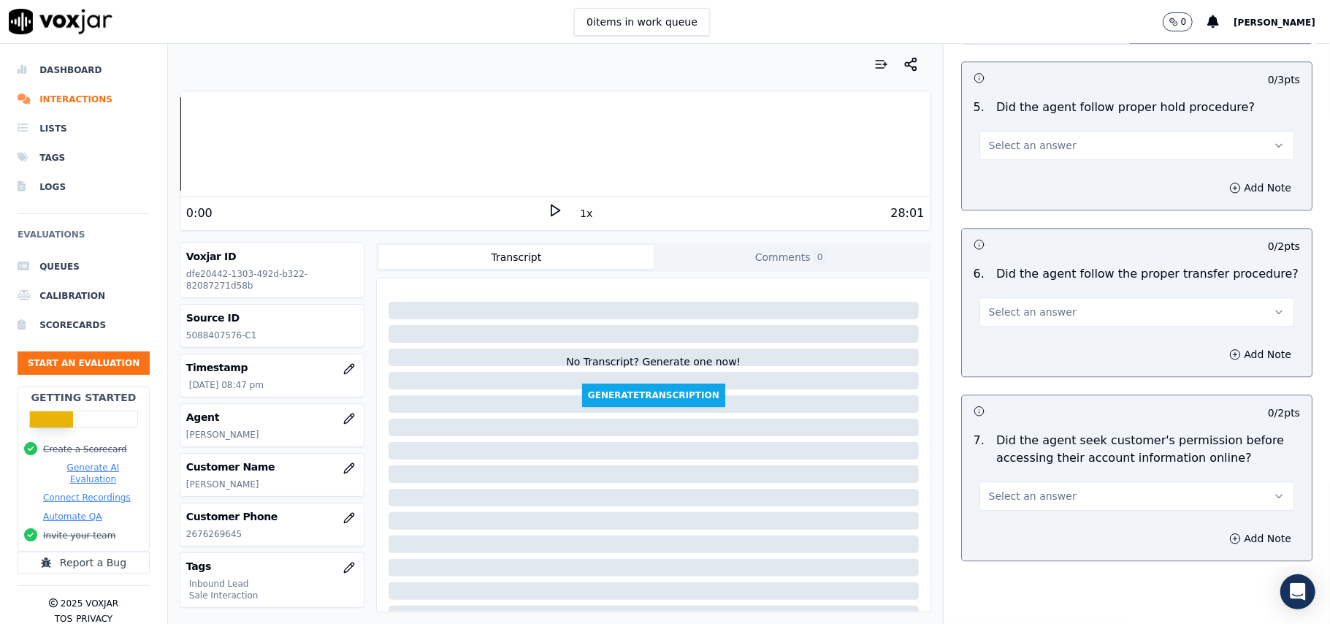
click at [1023, 481] on button "Select an answer" at bounding box center [1137, 495] width 315 height 29
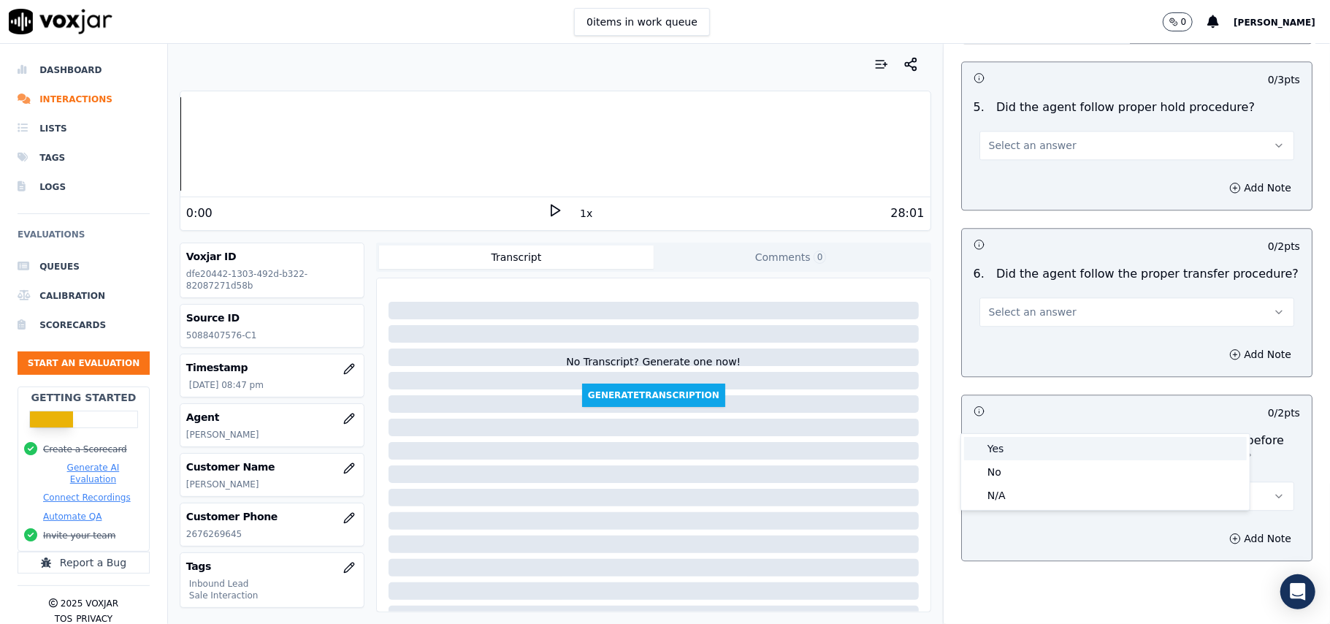
click at [999, 448] on div "Yes" at bounding box center [1105, 448] width 283 height 23
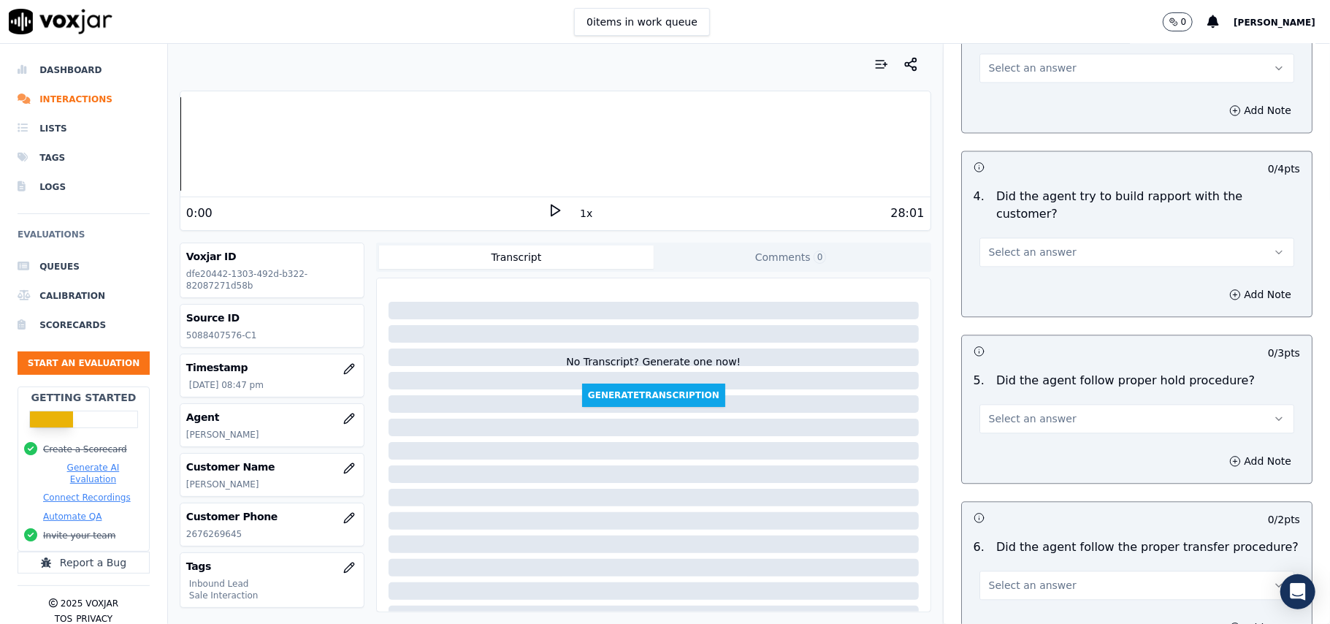
scroll to position [2238, 0]
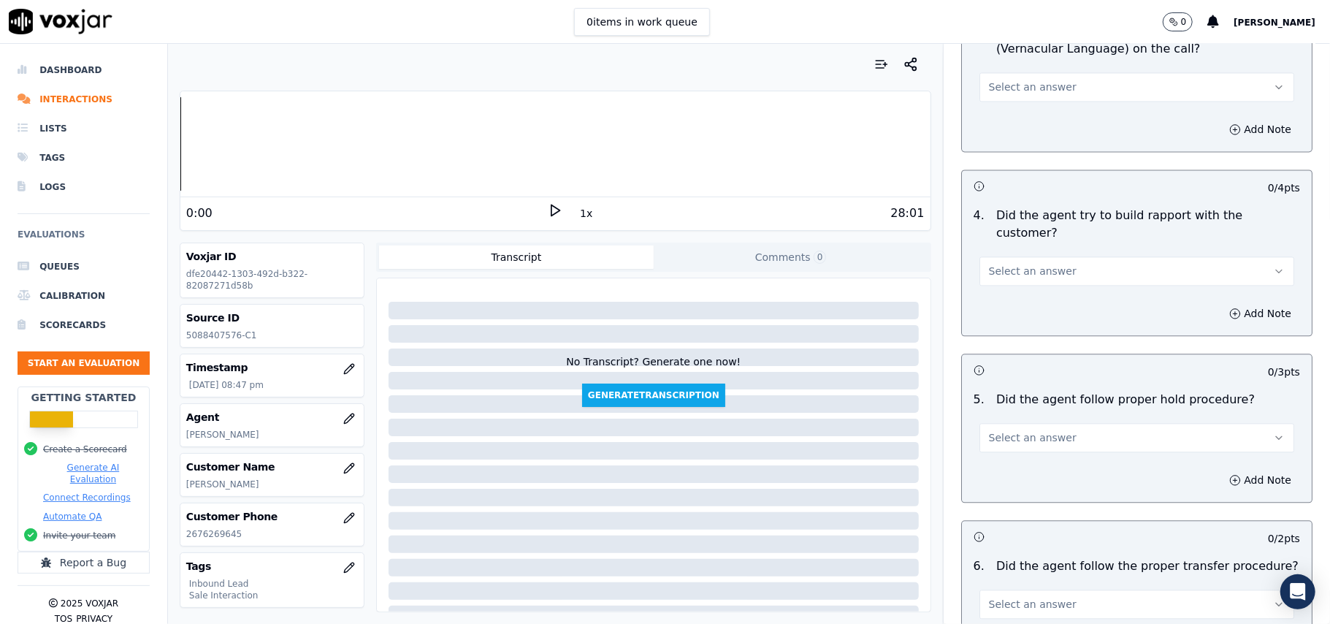
click at [1128, 590] on button "Select an answer" at bounding box center [1137, 604] width 315 height 29
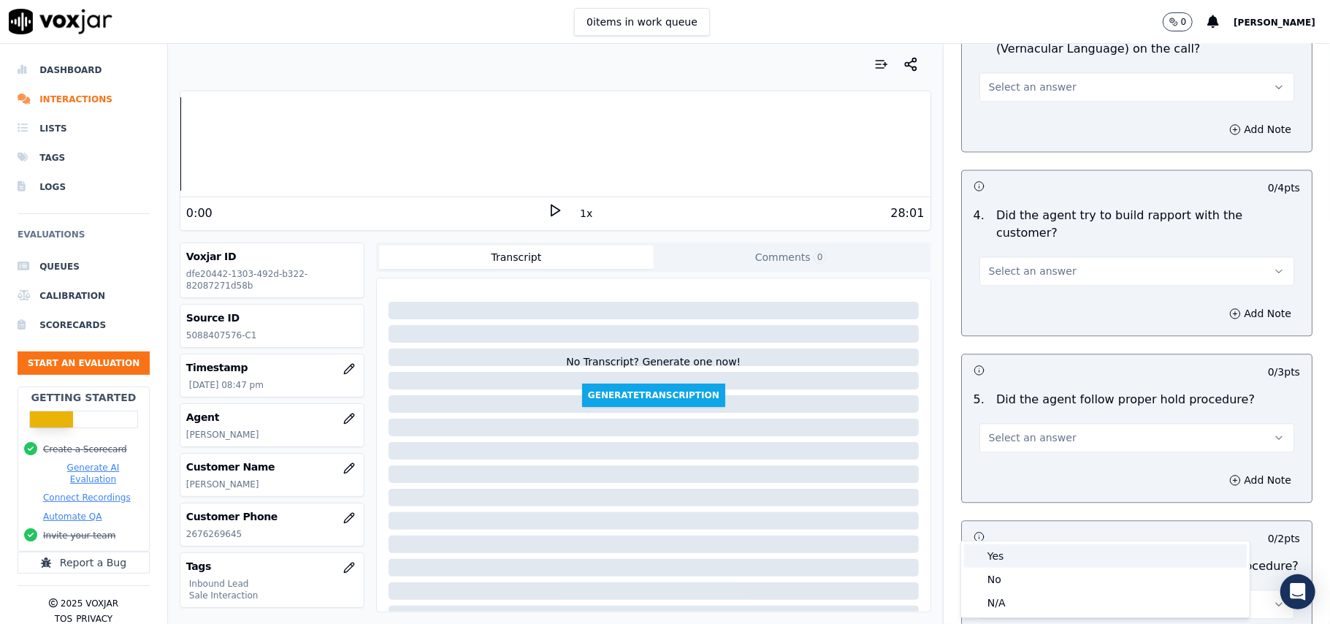
click at [1102, 544] on div "Yes" at bounding box center [1105, 555] width 283 height 23
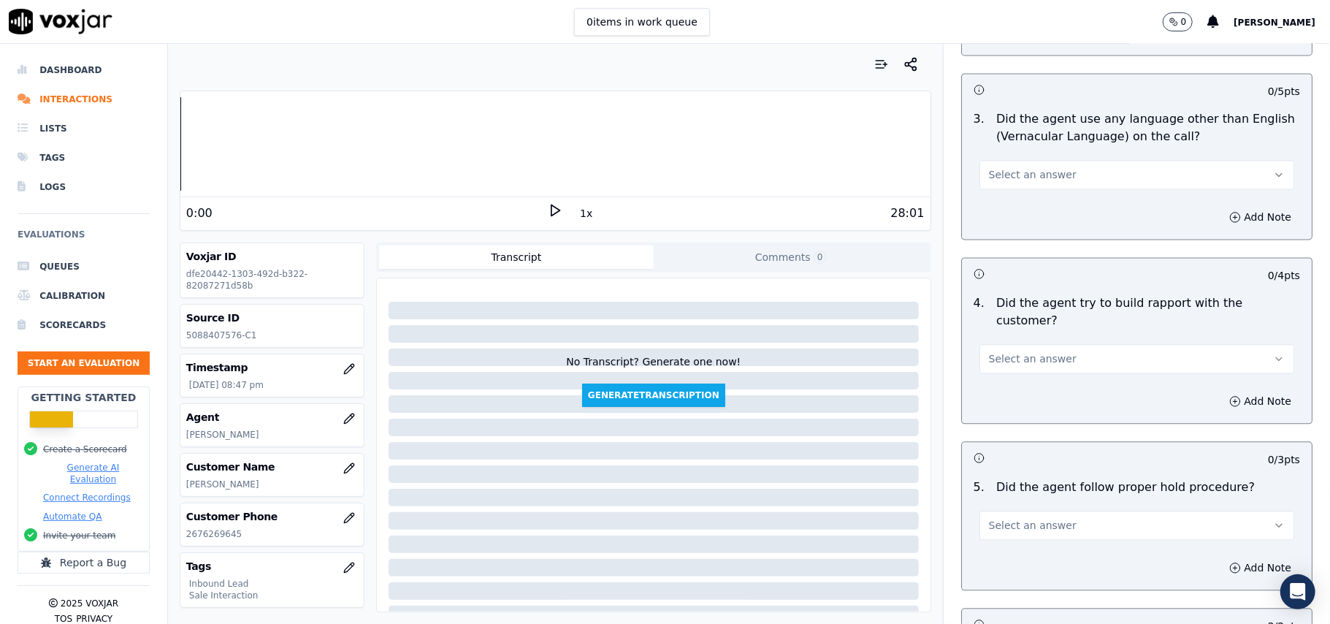
scroll to position [2043, 0]
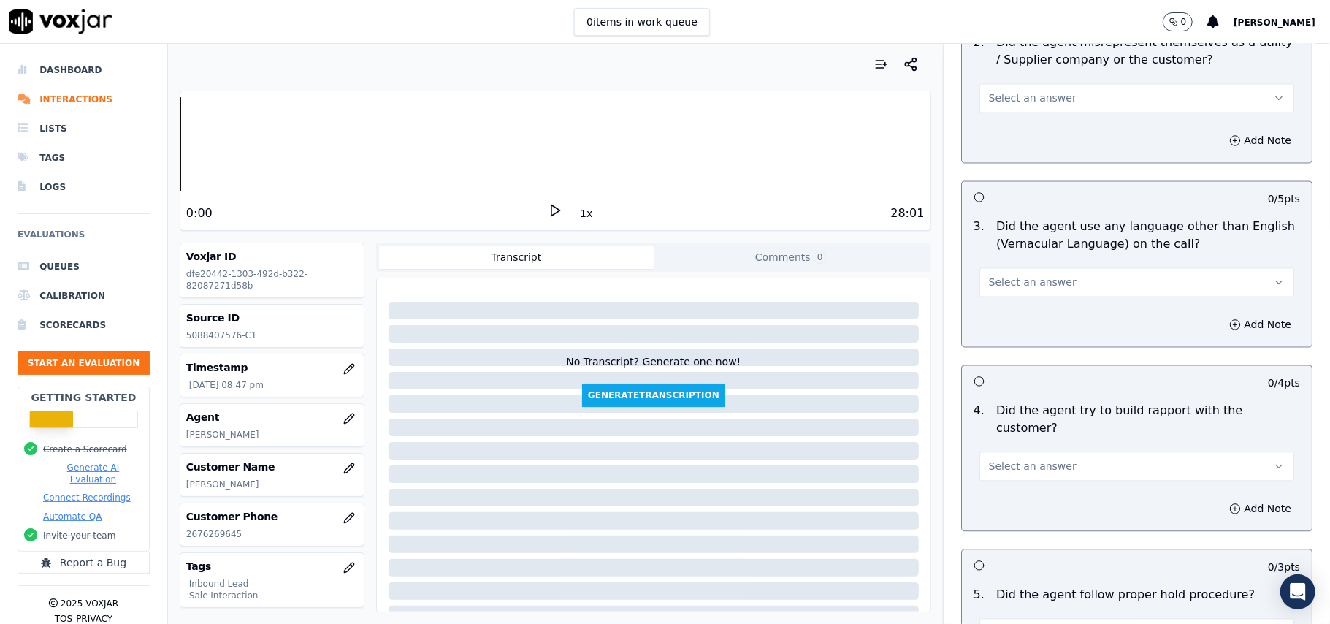
click at [1086, 618] on button "Select an answer" at bounding box center [1137, 632] width 315 height 29
click at [1059, 474] on div "Yes" at bounding box center [1105, 471] width 283 height 23
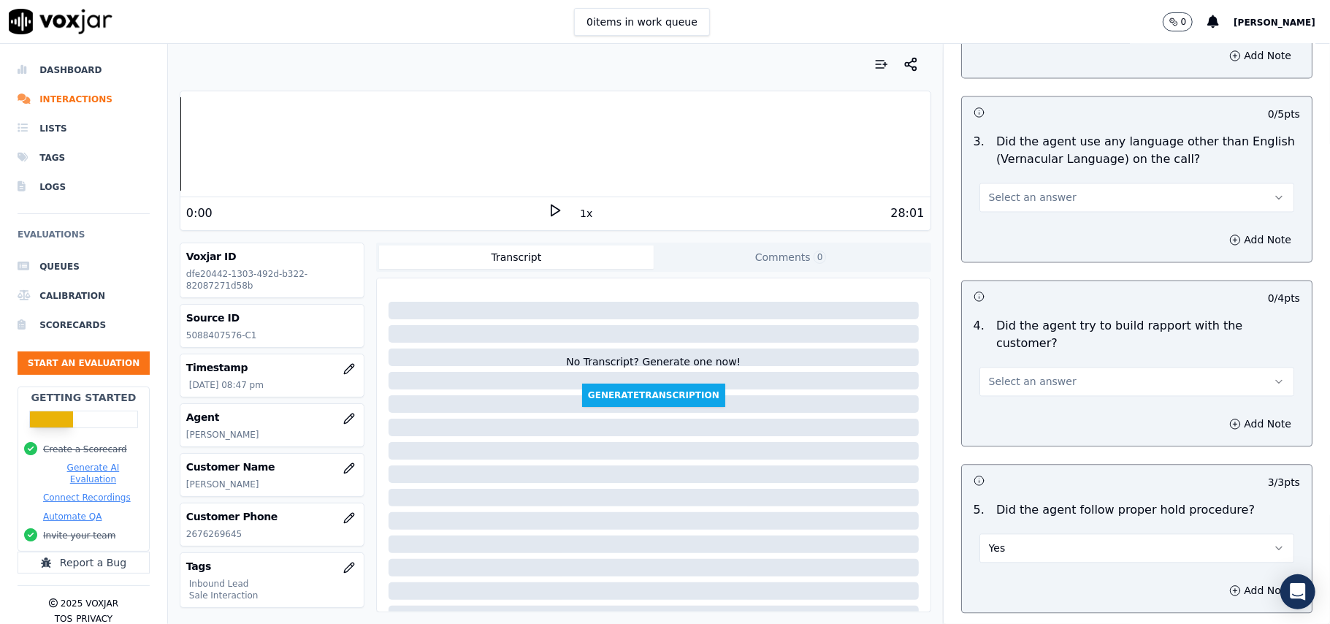
scroll to position [2238, 0]
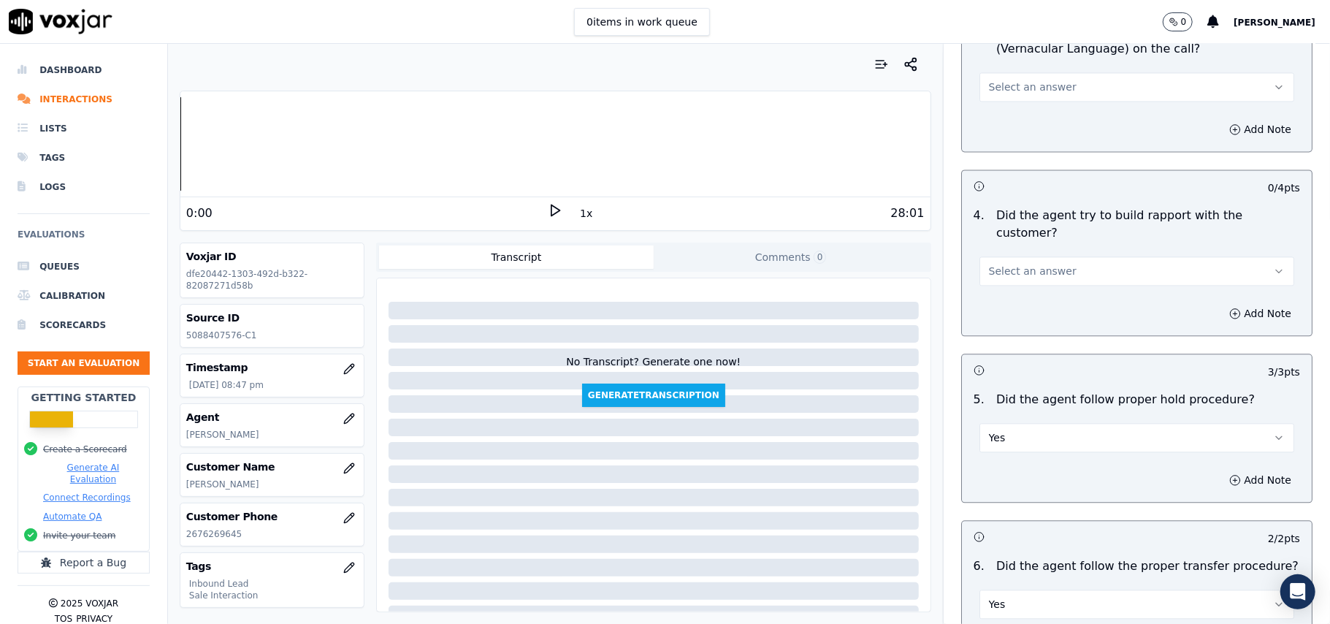
click at [1000, 590] on button "Yes" at bounding box center [1137, 604] width 315 height 29
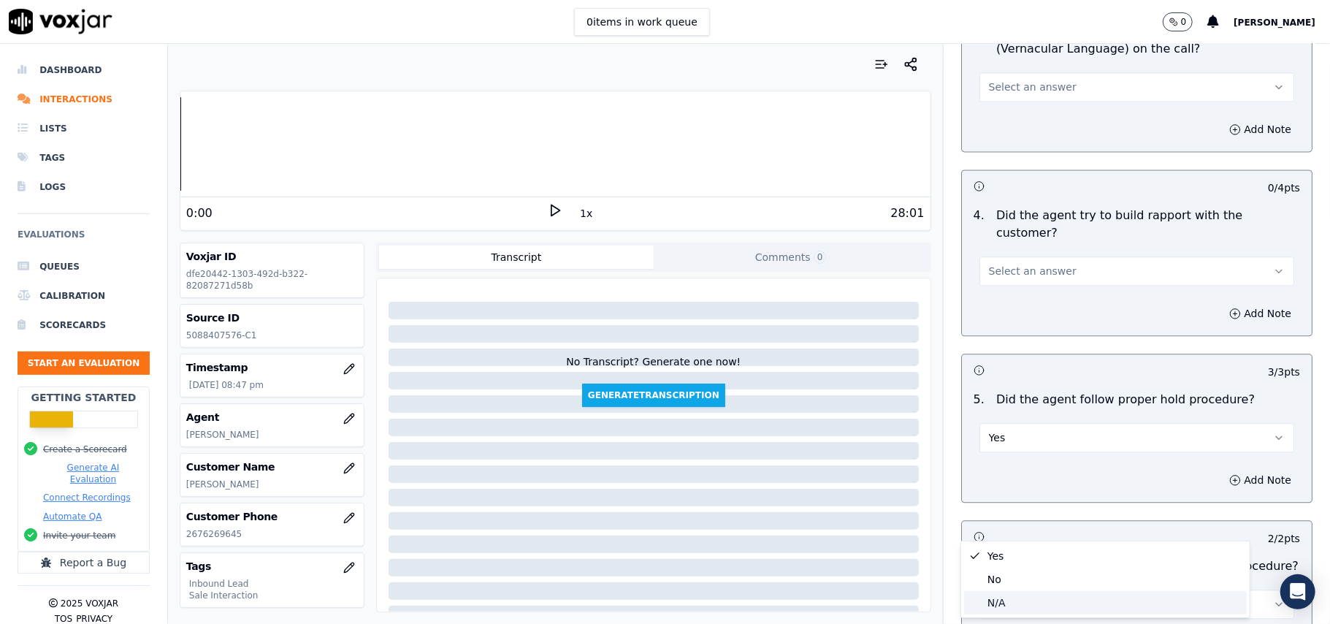
drag, startPoint x: 991, startPoint y: 606, endPoint x: 1021, endPoint y: 568, distance: 49.0
click at [991, 606] on div "N/A" at bounding box center [1105, 602] width 283 height 23
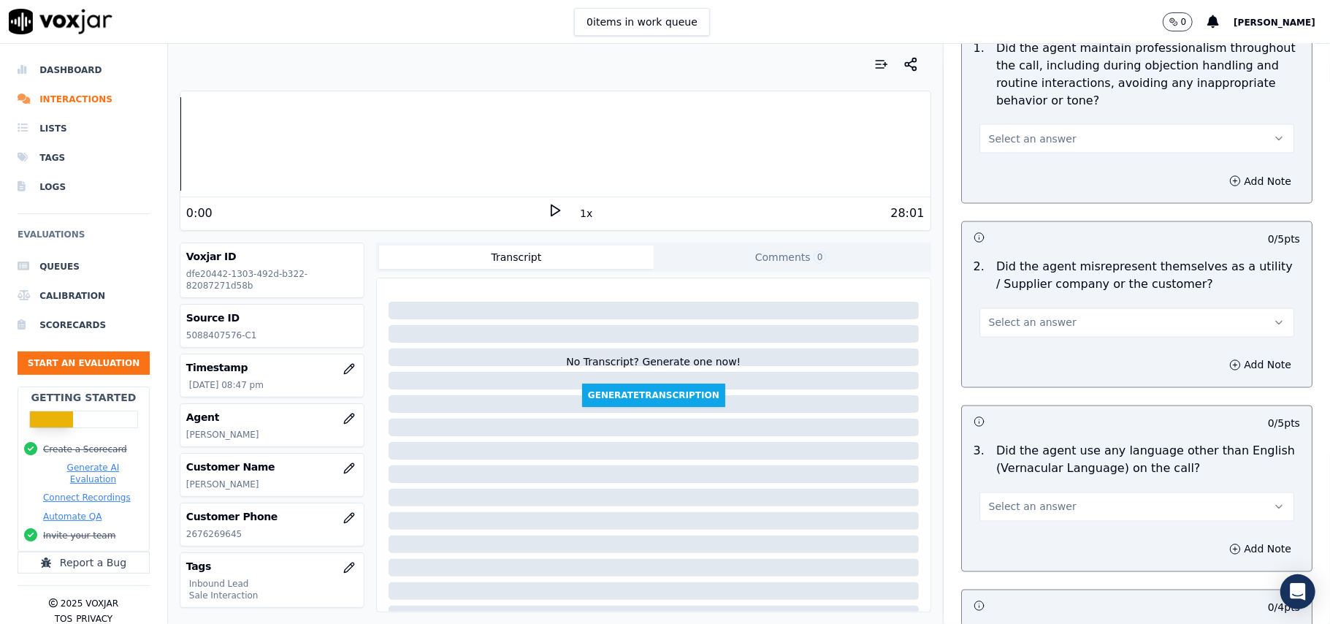
scroll to position [1848, 0]
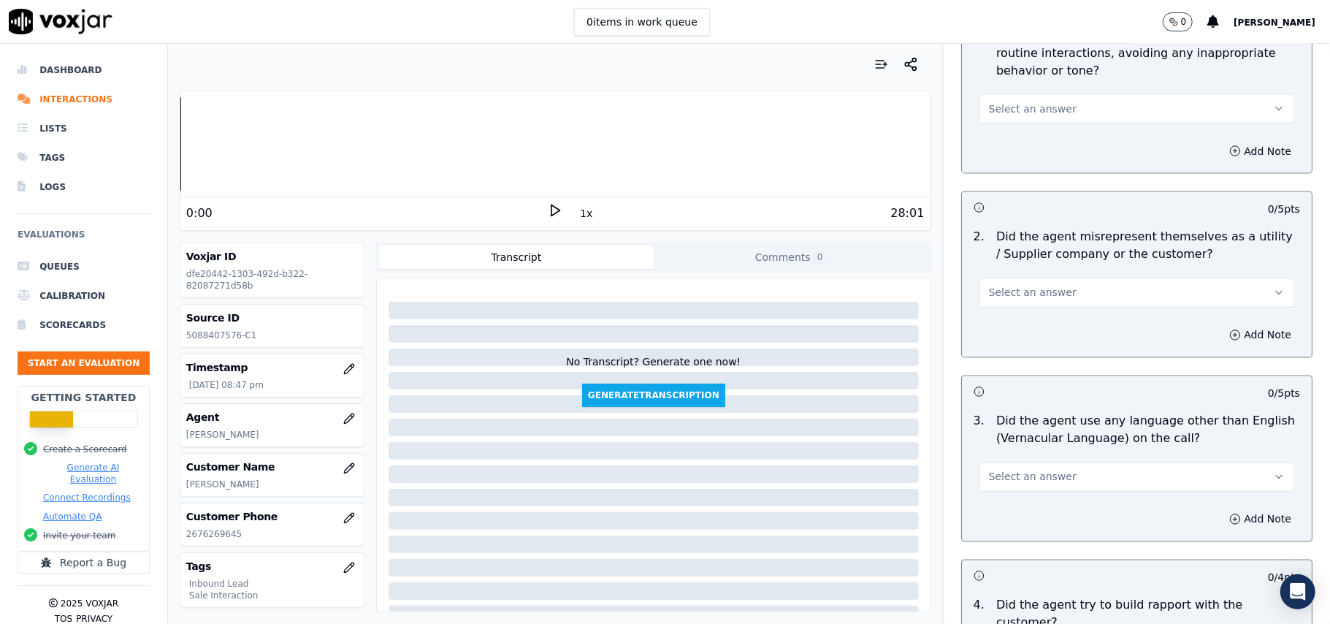
click at [1064, 462] on button "Select an answer" at bounding box center [1137, 476] width 315 height 29
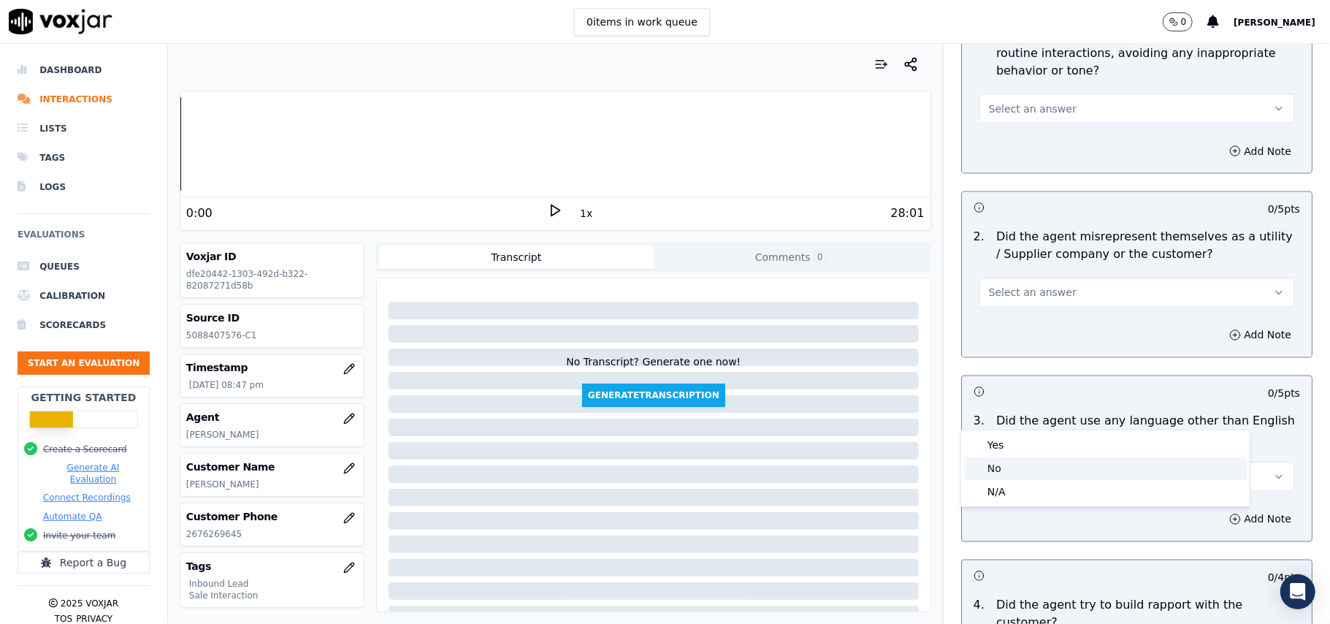
click at [1015, 470] on div "No" at bounding box center [1105, 468] width 283 height 23
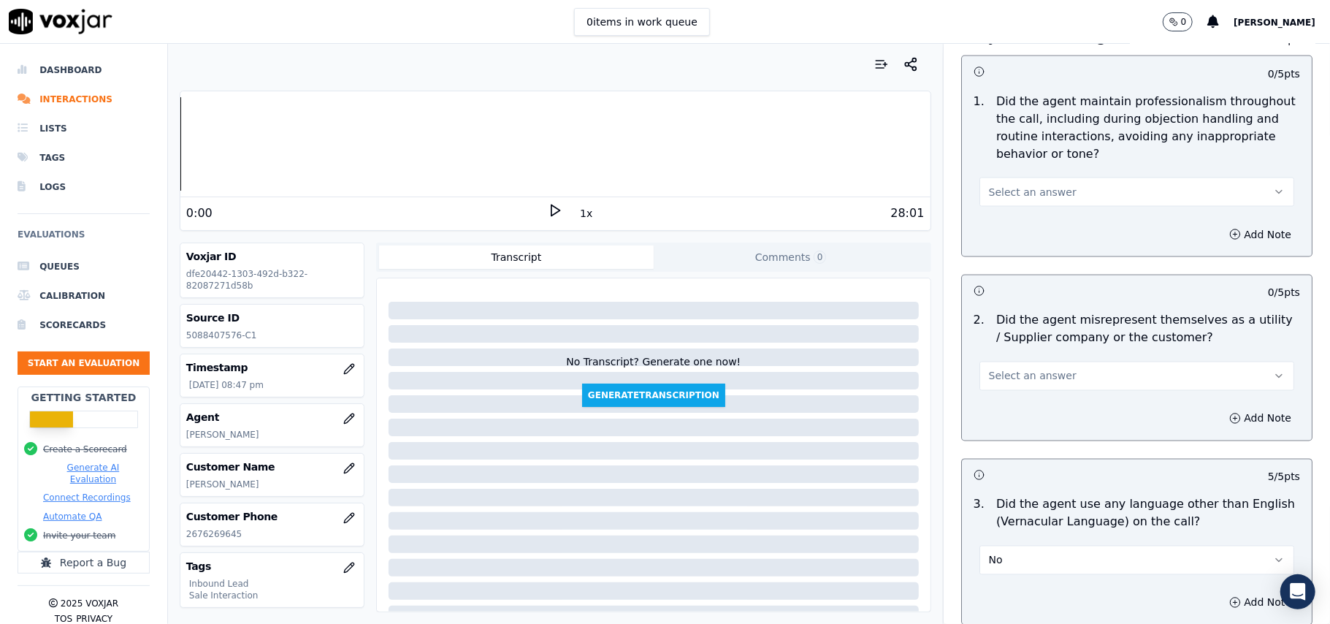
scroll to position [1654, 0]
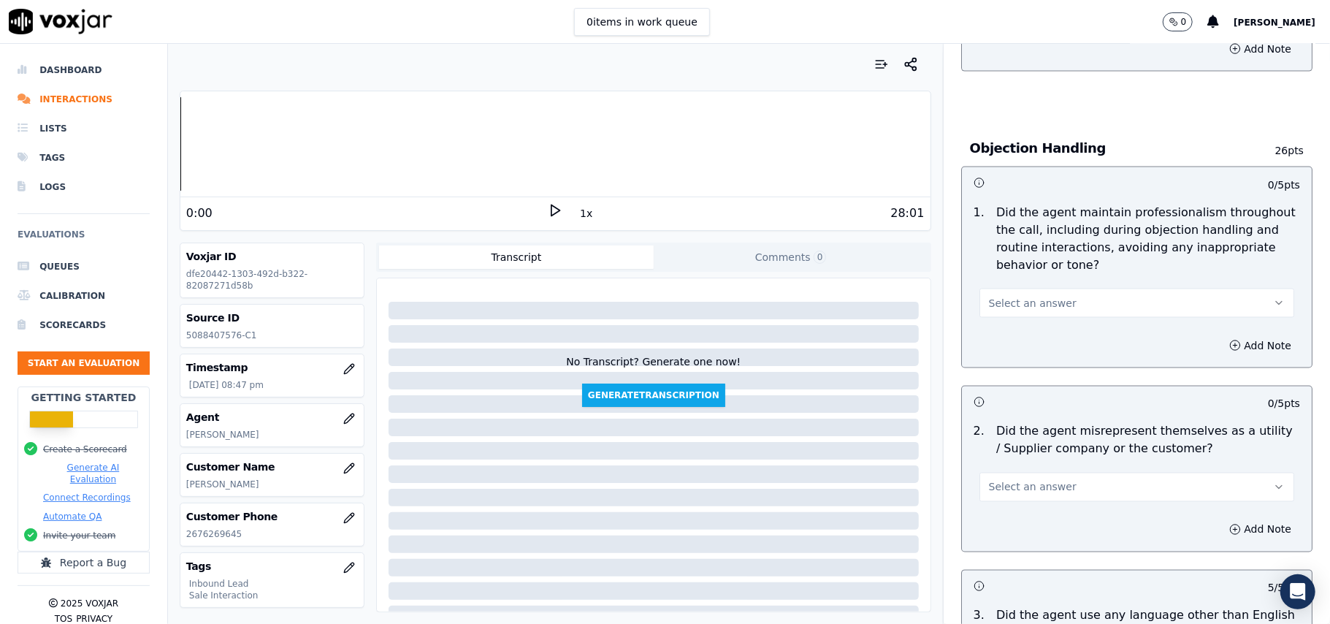
click at [1017, 480] on span "Select an answer" at bounding box center [1033, 487] width 88 height 15
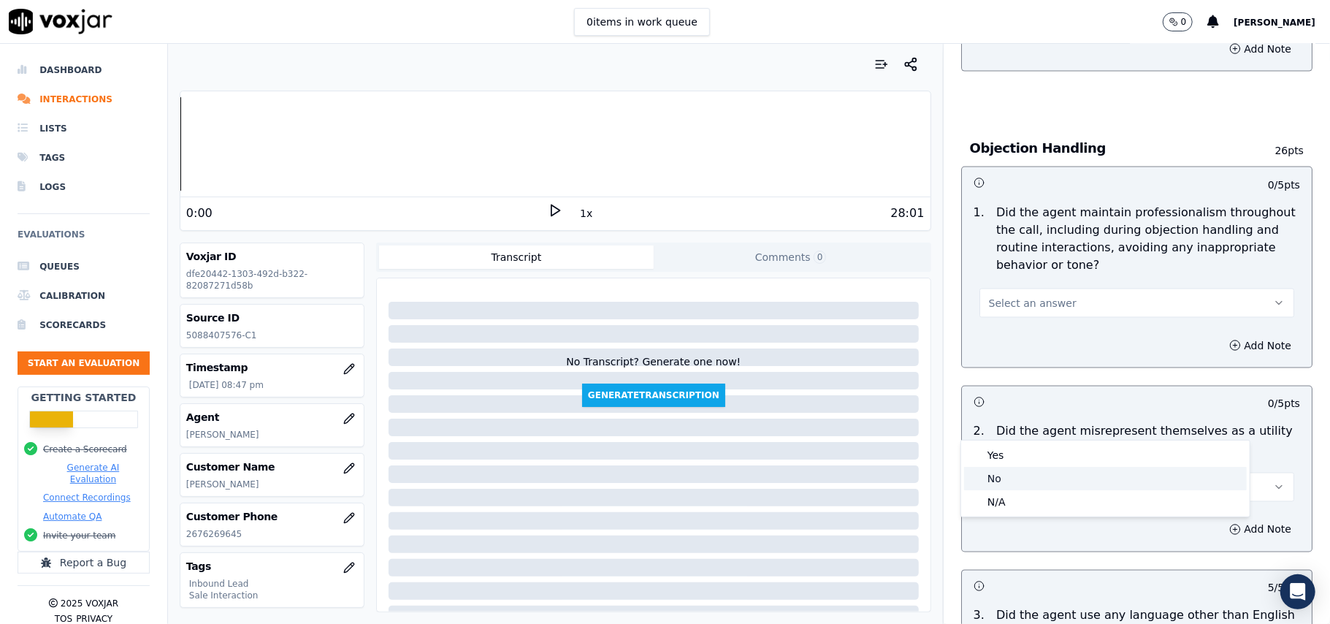
click at [1014, 477] on div "No" at bounding box center [1105, 478] width 283 height 23
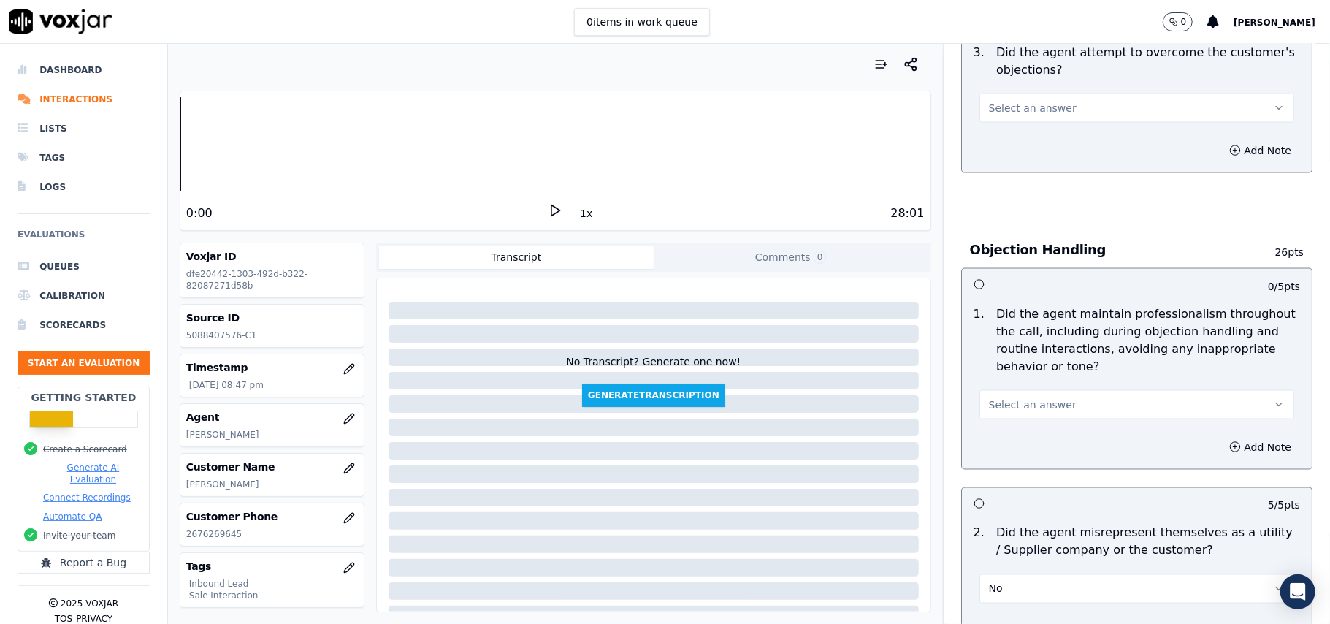
scroll to position [1459, 0]
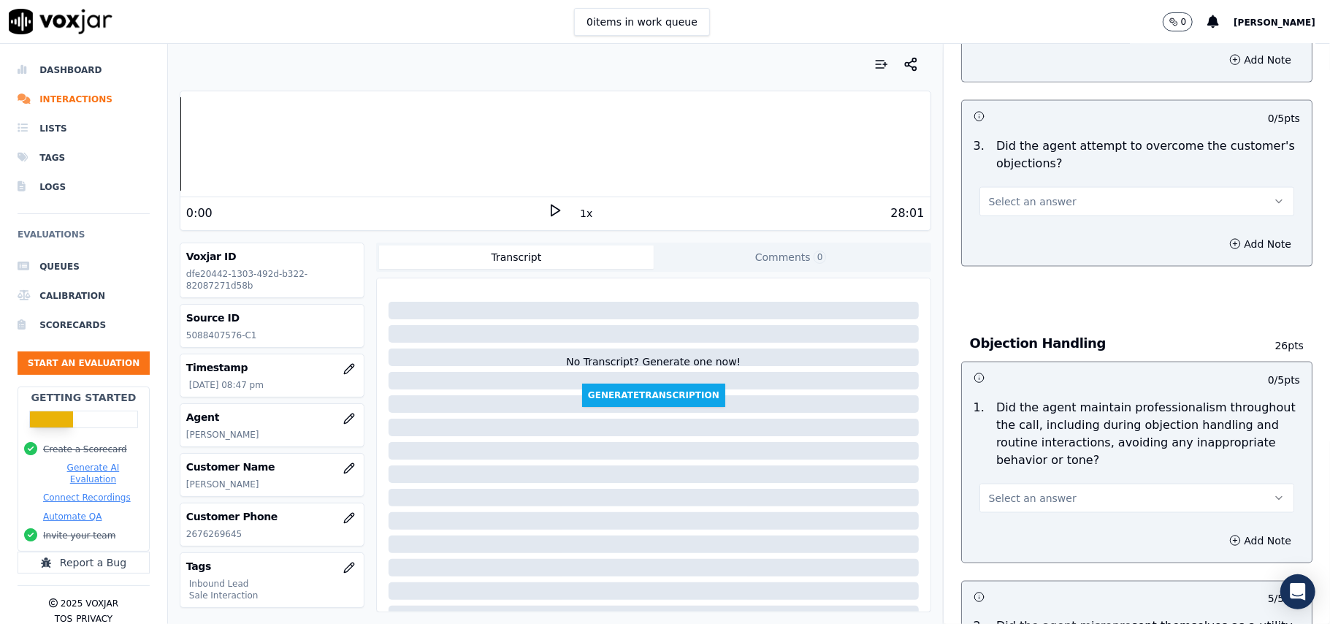
click at [1050, 484] on button "Select an answer" at bounding box center [1137, 498] width 315 height 29
click at [1039, 463] on div "Yes" at bounding box center [1105, 465] width 283 height 23
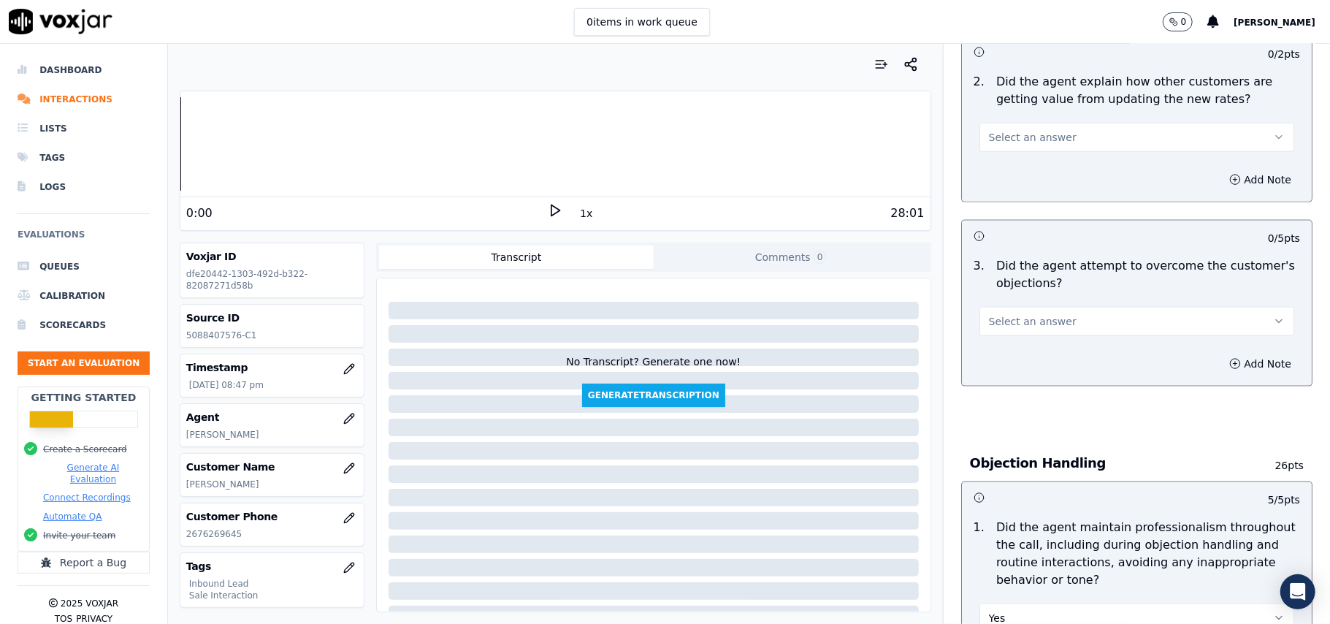
scroll to position [1264, 0]
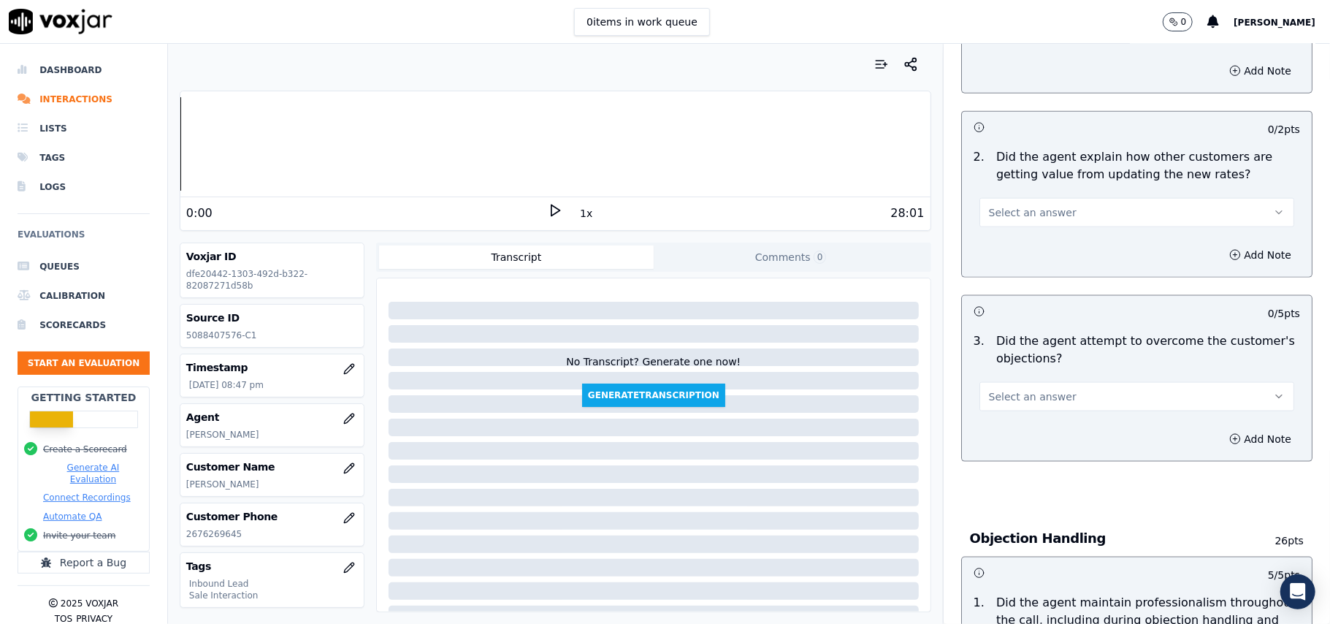
click at [1017, 389] on span "Select an answer" at bounding box center [1033, 396] width 88 height 15
click at [1021, 364] on div "Yes" at bounding box center [1105, 362] width 283 height 23
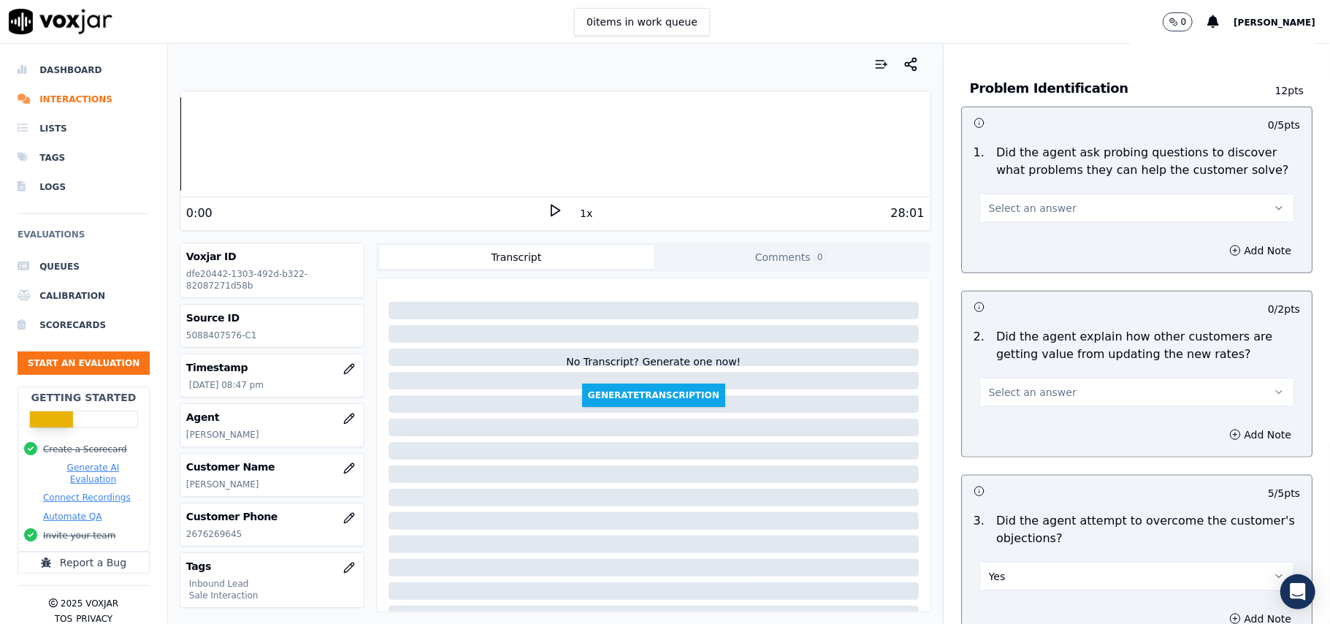
scroll to position [972, 0]
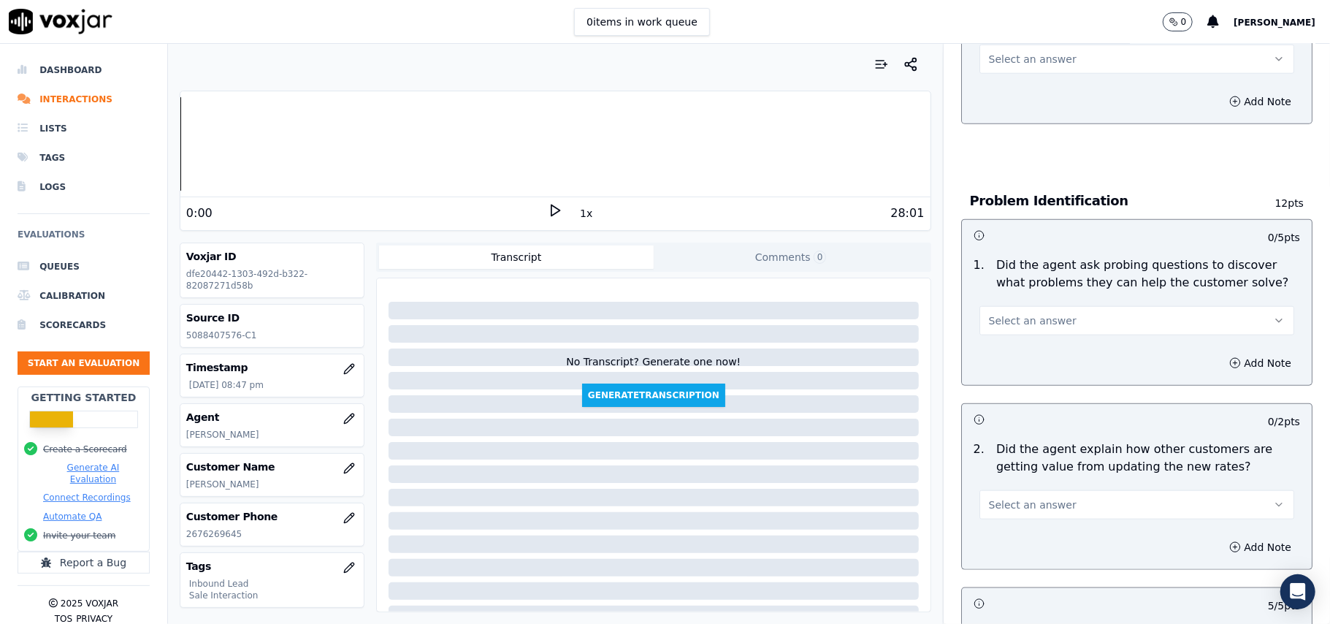
click at [1067, 490] on button "Select an answer" at bounding box center [1137, 504] width 315 height 29
click at [1056, 472] on div "Yes" at bounding box center [1105, 470] width 283 height 23
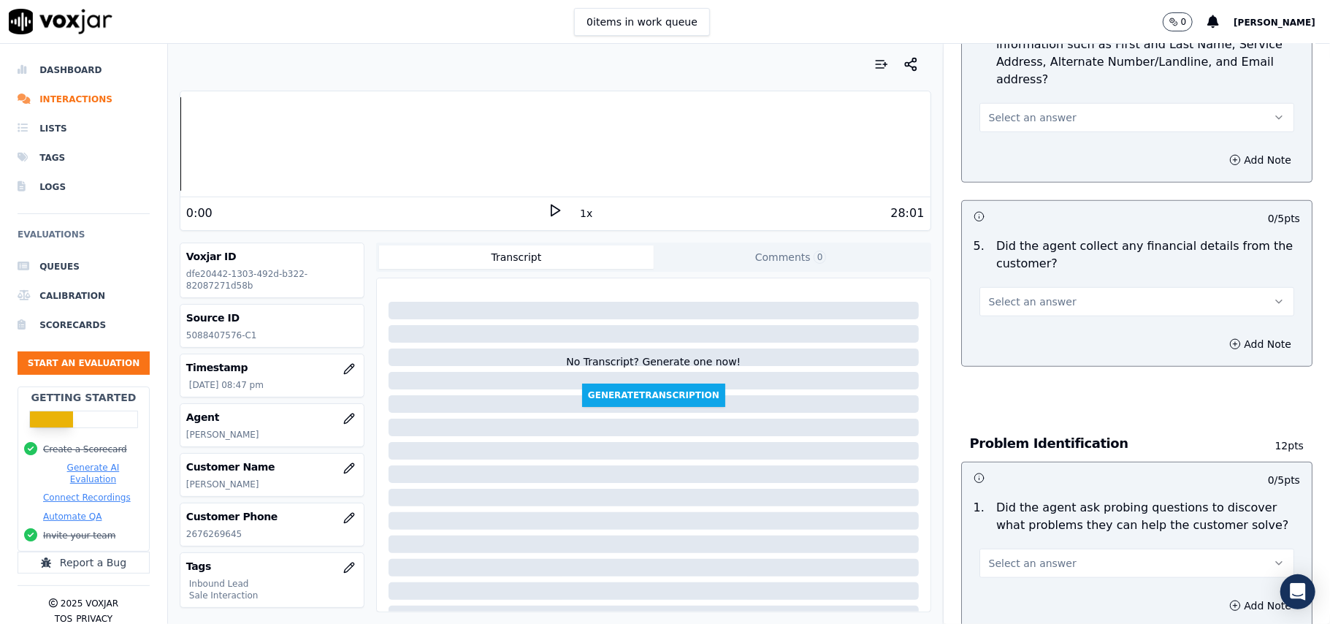
scroll to position [777, 0]
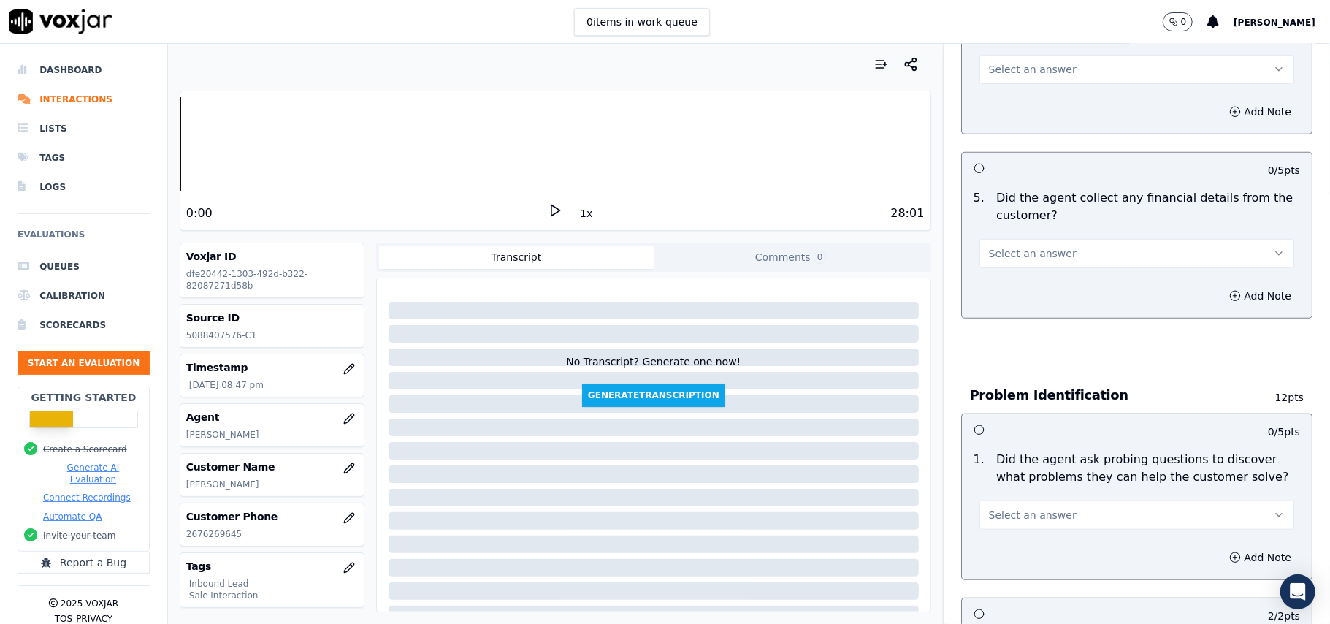
click at [1059, 500] on button "Select an answer" at bounding box center [1137, 514] width 315 height 29
click at [1055, 479] on div "Yes" at bounding box center [1105, 480] width 283 height 23
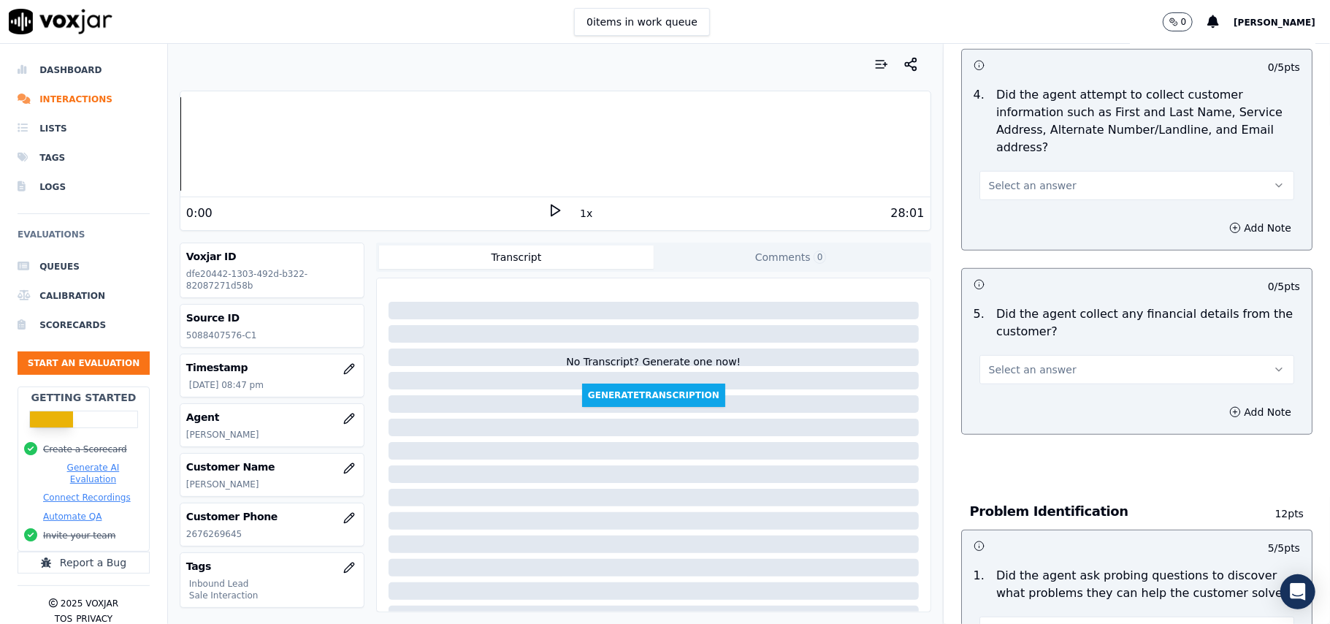
scroll to position [582, 0]
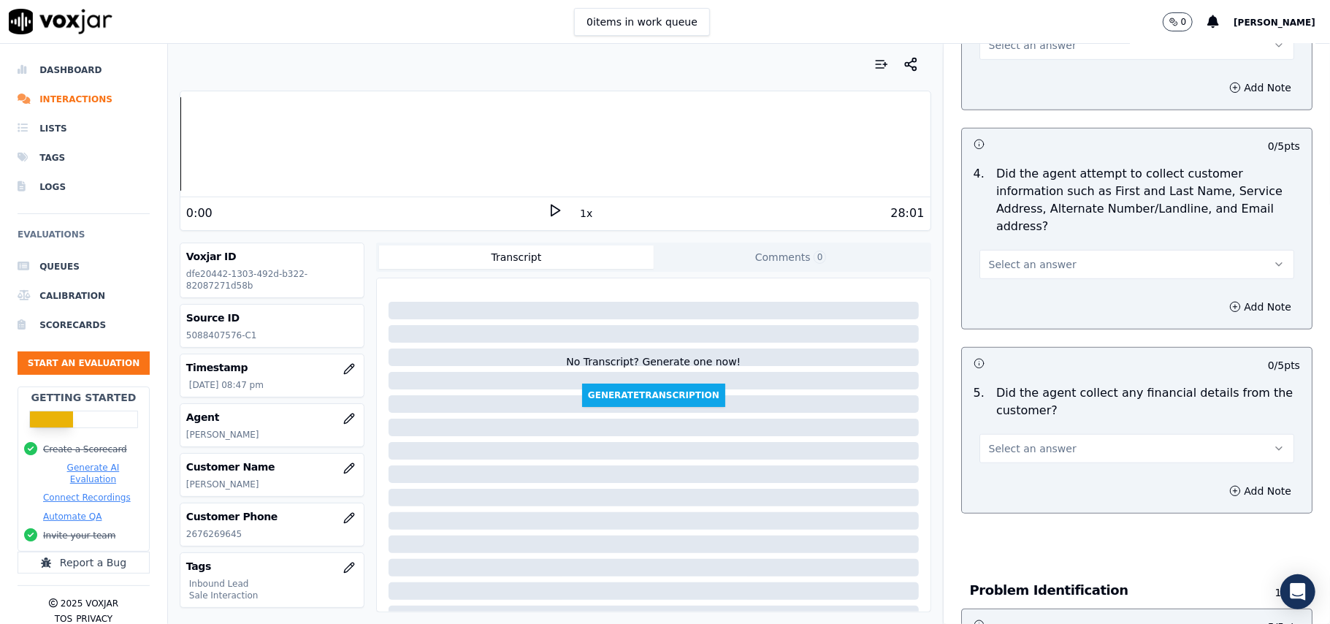
click at [1052, 434] on button "Select an answer" at bounding box center [1137, 448] width 315 height 29
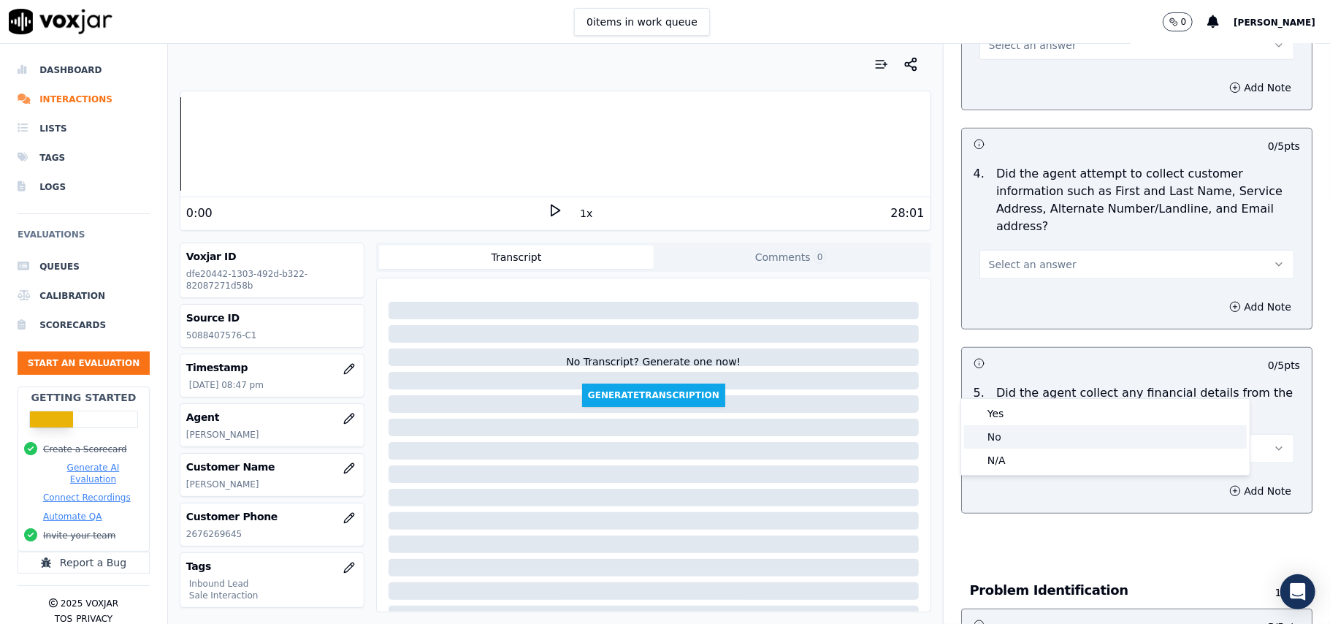
click at [1040, 442] on div "No" at bounding box center [1105, 436] width 283 height 23
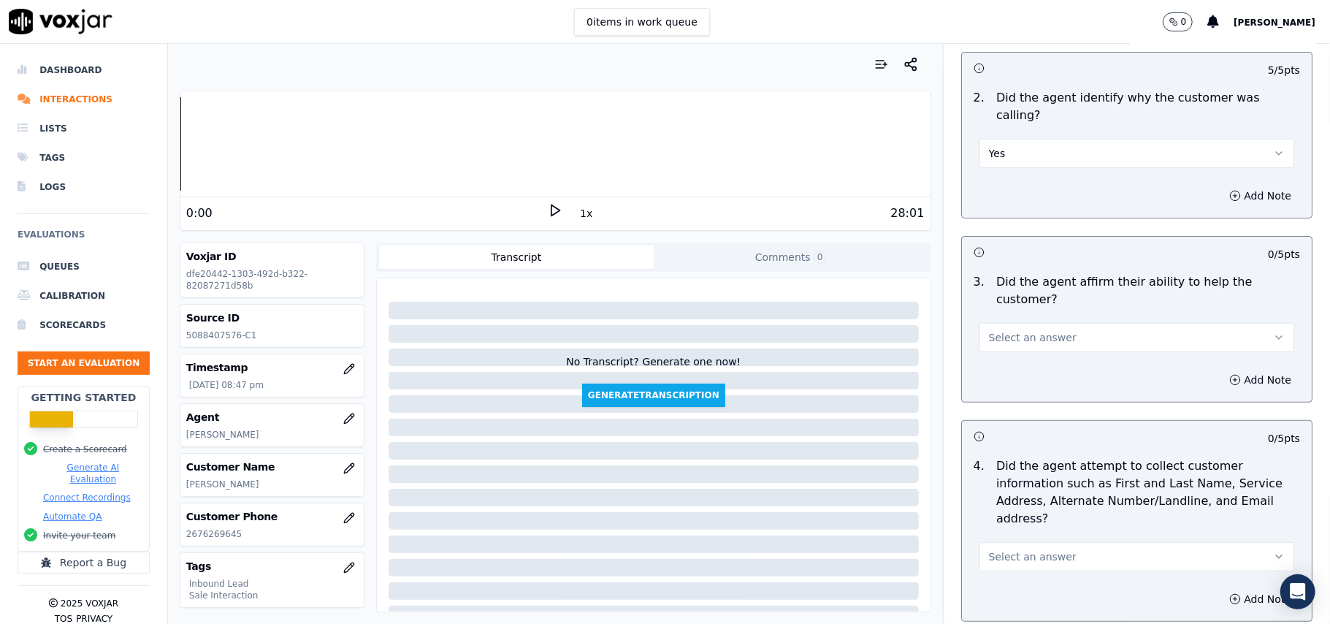
click at [1013, 549] on span "Select an answer" at bounding box center [1033, 556] width 88 height 15
click at [1036, 519] on div "Yes" at bounding box center [1105, 520] width 283 height 23
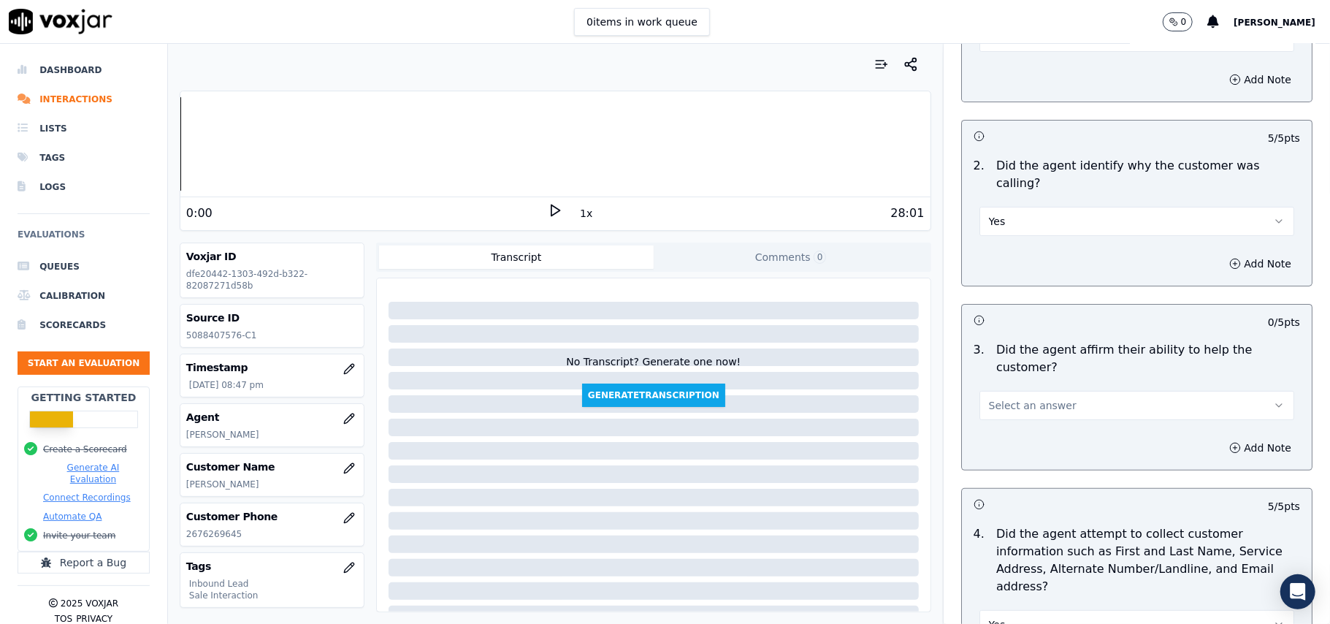
scroll to position [193, 0]
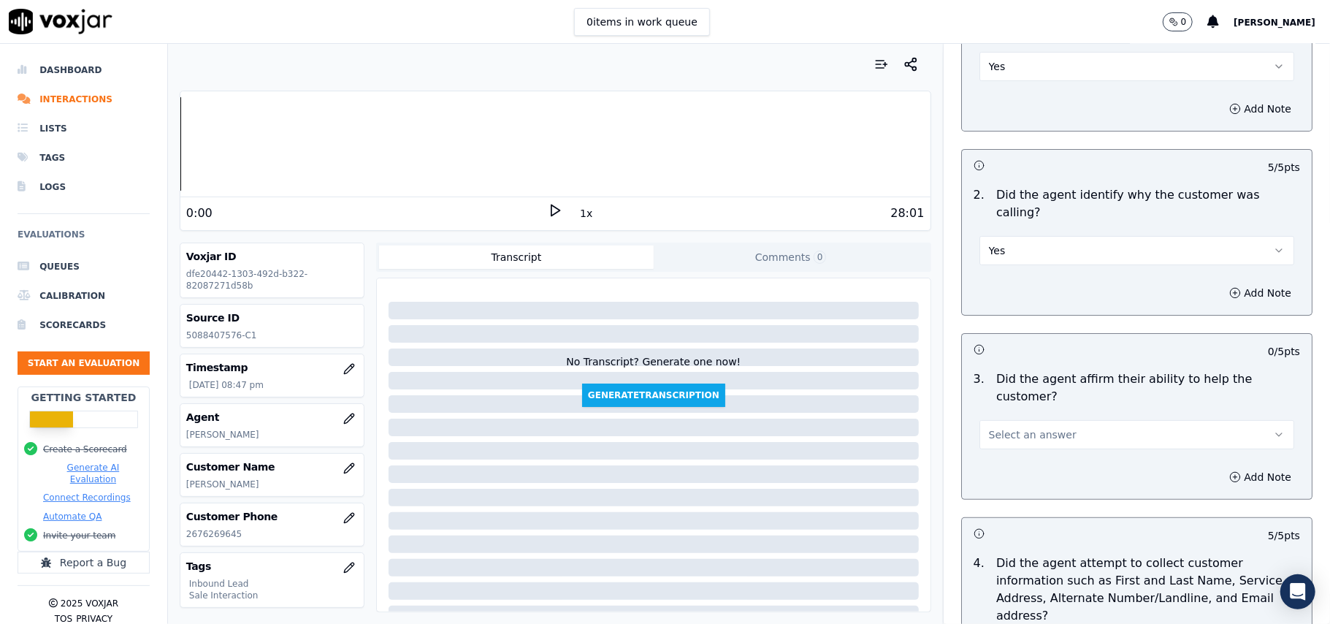
click at [1017, 427] on span "Select an answer" at bounding box center [1033, 434] width 88 height 15
click at [1029, 421] on div "Yes" at bounding box center [1105, 416] width 283 height 23
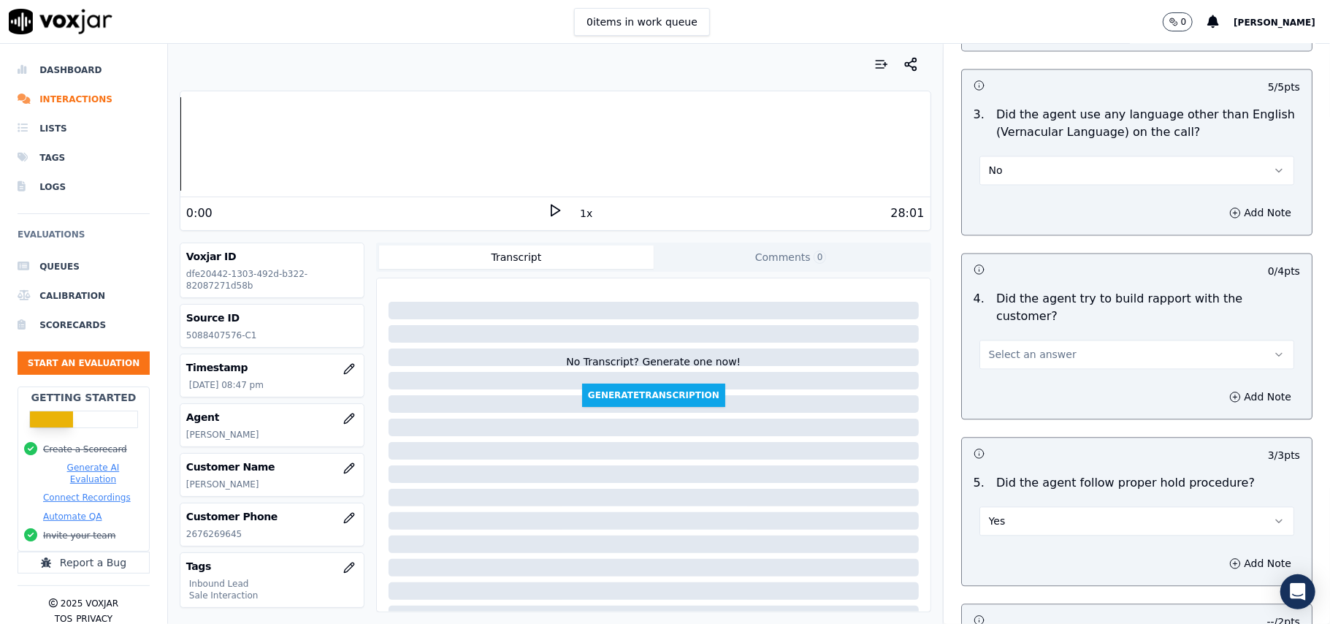
scroll to position [2143, 0]
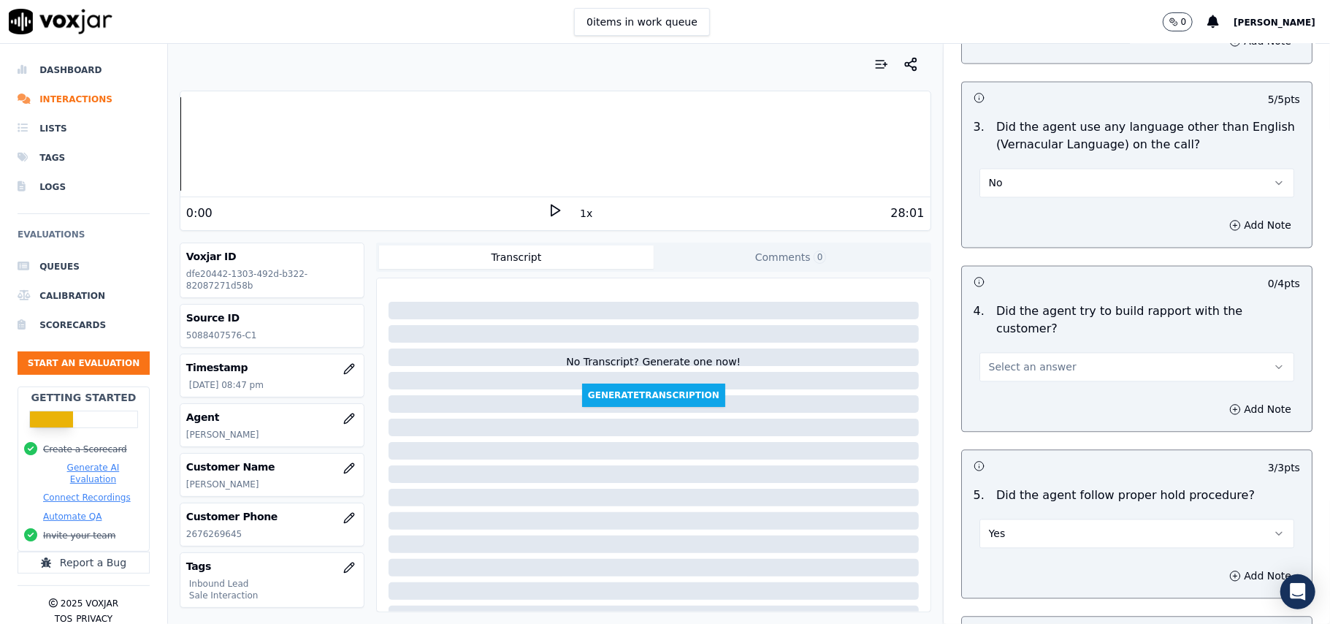
click at [1061, 352] on button "Select an answer" at bounding box center [1137, 366] width 315 height 29
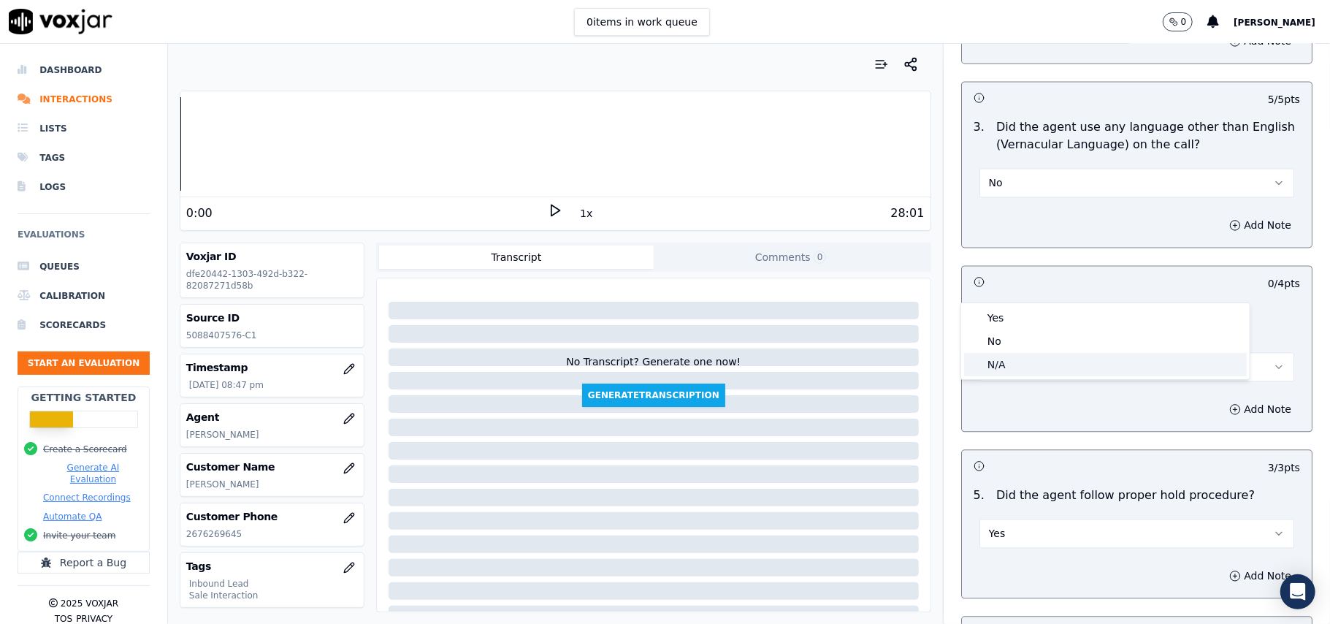
click at [1011, 369] on div "N/A" at bounding box center [1105, 364] width 283 height 23
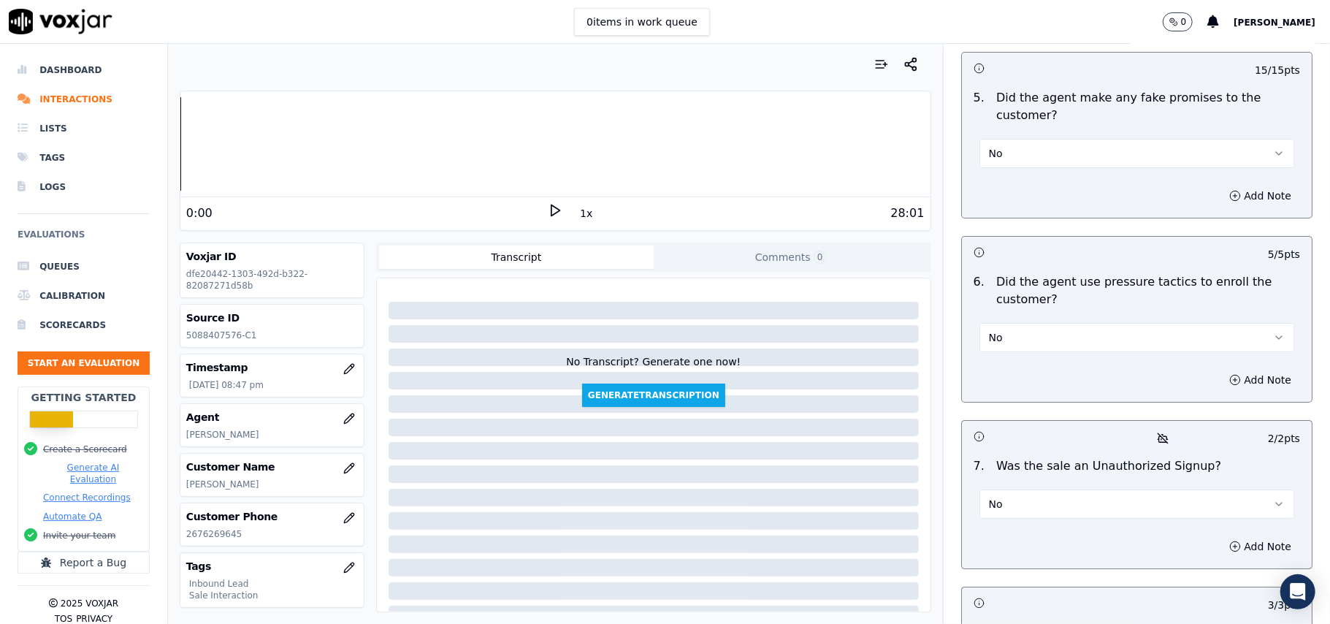
scroll to position [4089, 0]
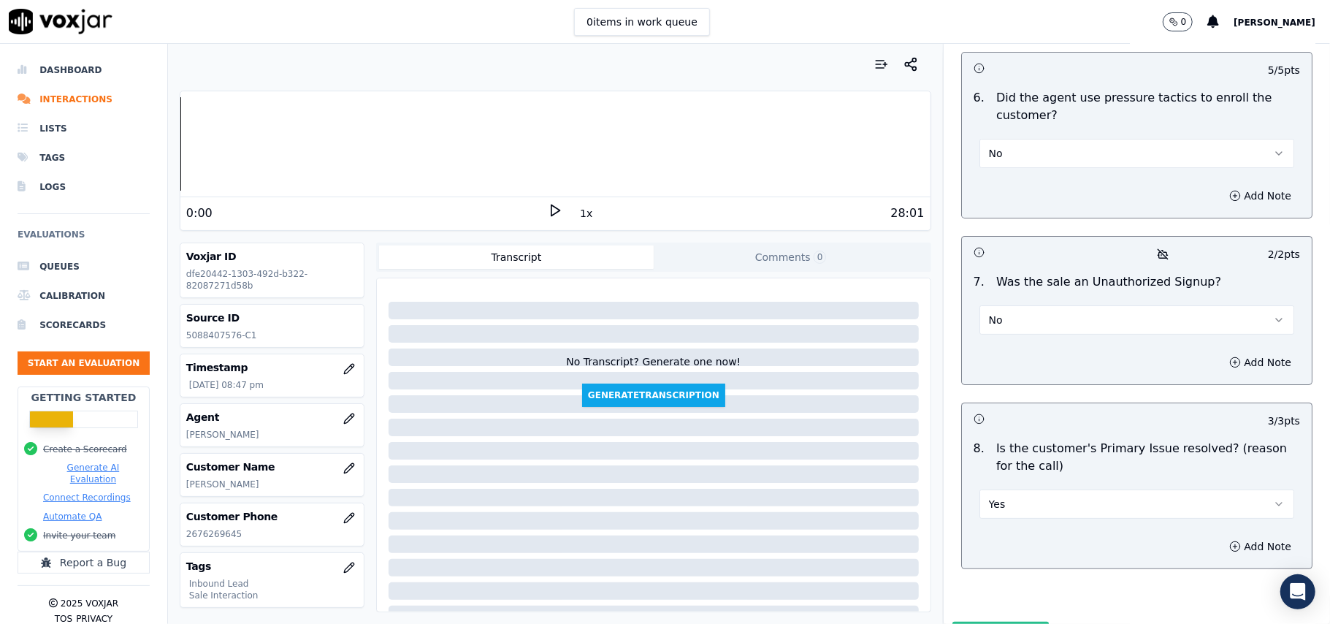
click at [970, 622] on button "Submit Scores" at bounding box center [1001, 635] width 97 height 26
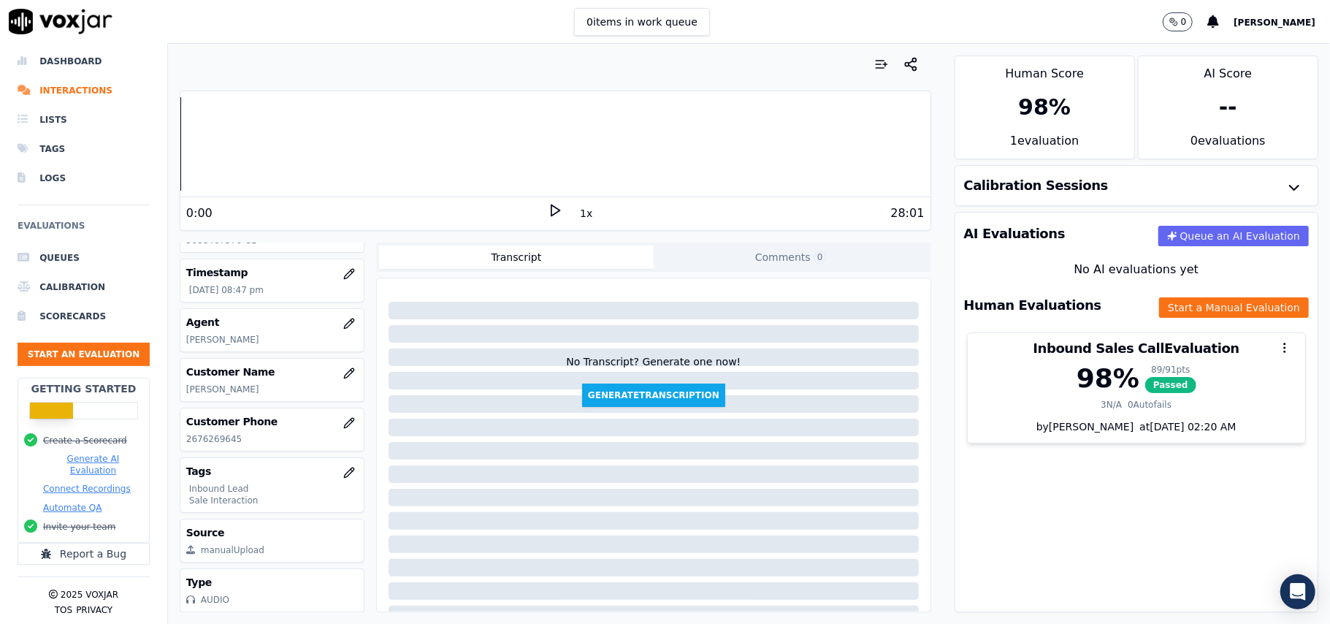
scroll to position [24, 0]
click at [67, 348] on button "Start an Evaluation" at bounding box center [84, 354] width 132 height 23
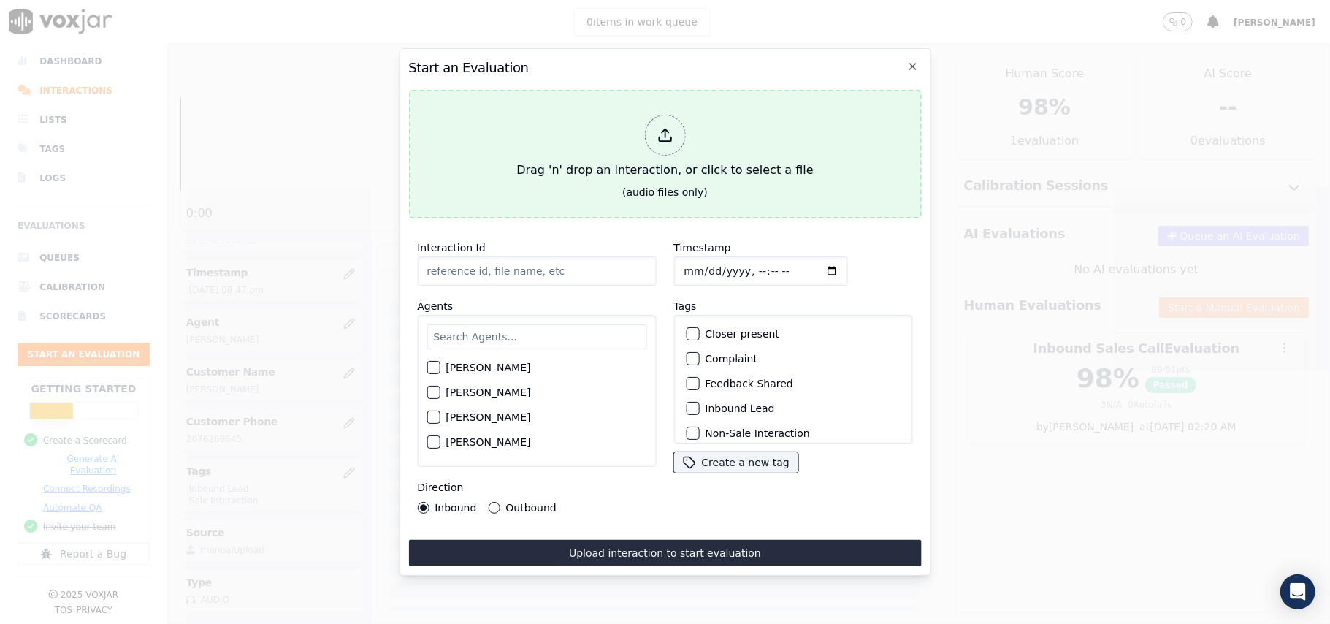
click at [653, 123] on div at bounding box center [664, 135] width 41 height 41
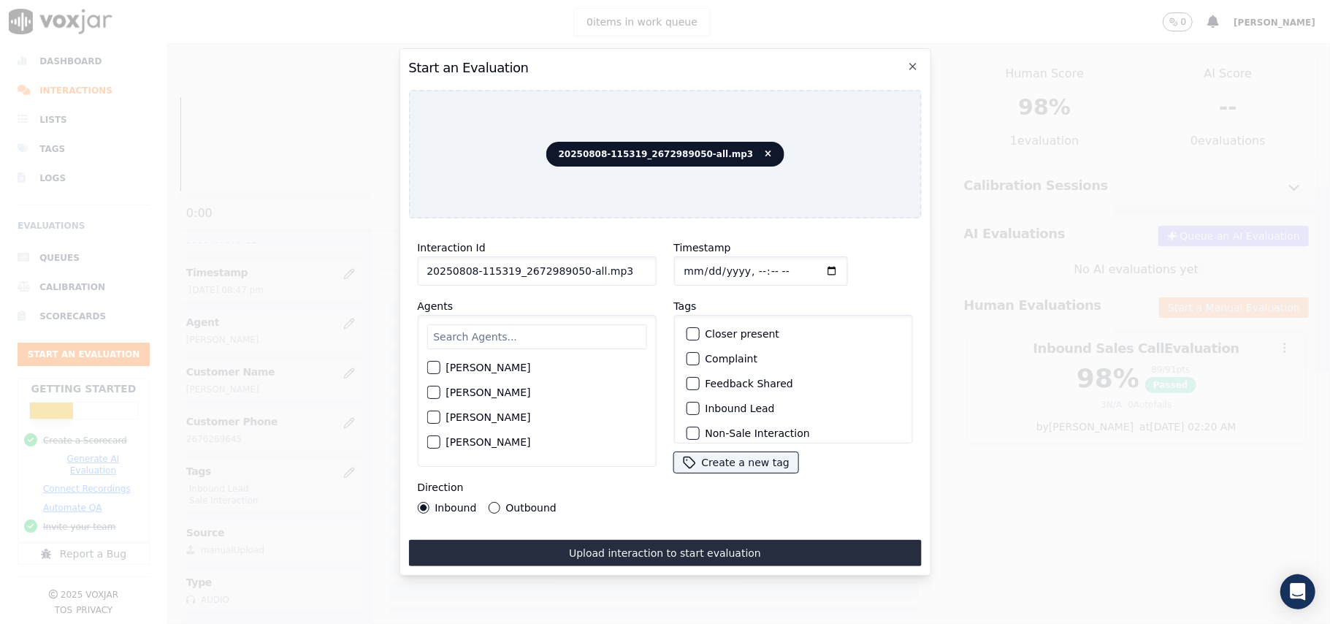
drag, startPoint x: 615, startPoint y: 269, endPoint x: 571, endPoint y: 262, distance: 45.2
click at [571, 262] on input "20250808-115319_2672989050-all.mp3" at bounding box center [536, 270] width 239 height 29
type input "20250808-115319_2672989050-C1"
click at [700, 264] on input "Timestamp" at bounding box center [761, 270] width 174 height 29
type input "2025-08-08T21:29"
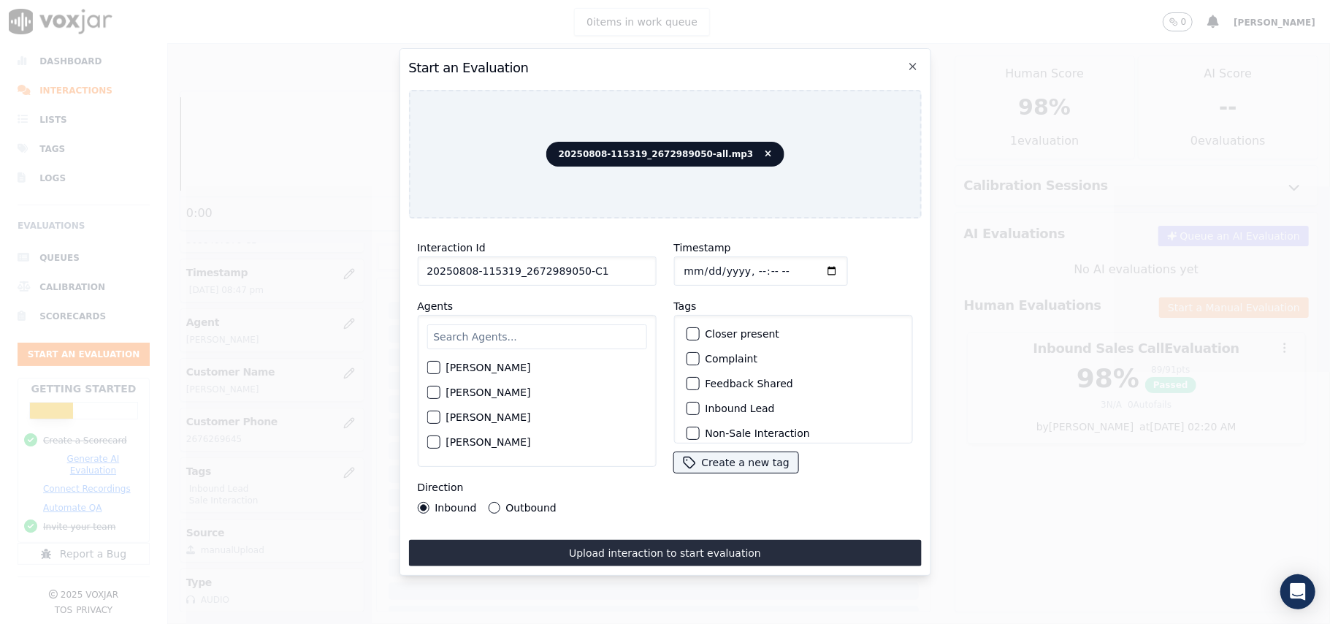
click at [544, 329] on input "text" at bounding box center [537, 336] width 220 height 25
type input "Ale"
click at [441, 364] on div "Alex Akhtar" at bounding box center [537, 371] width 220 height 25
click at [428, 367] on div "button" at bounding box center [432, 372] width 10 height 10
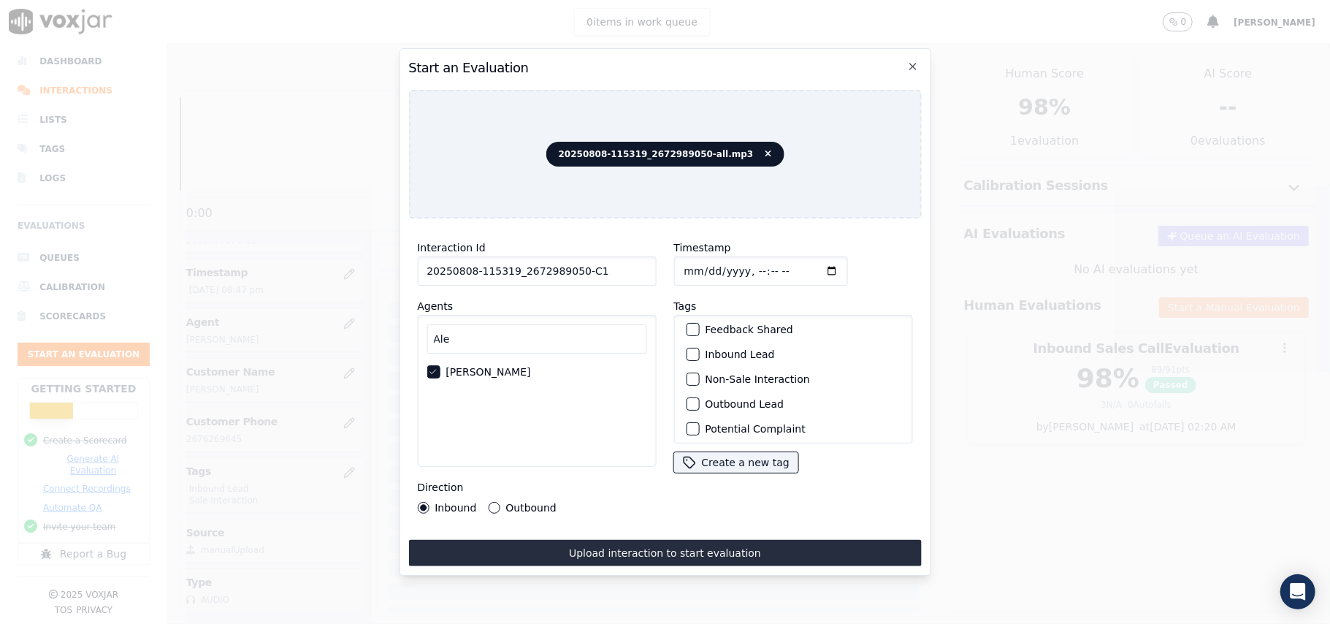
scroll to position [127, 0]
click at [687, 419] on div "button" at bounding box center [692, 424] width 10 height 10
click at [687, 345] on div "button" at bounding box center [692, 350] width 10 height 10
click at [488, 503] on button "Outbound" at bounding box center [494, 508] width 12 height 12
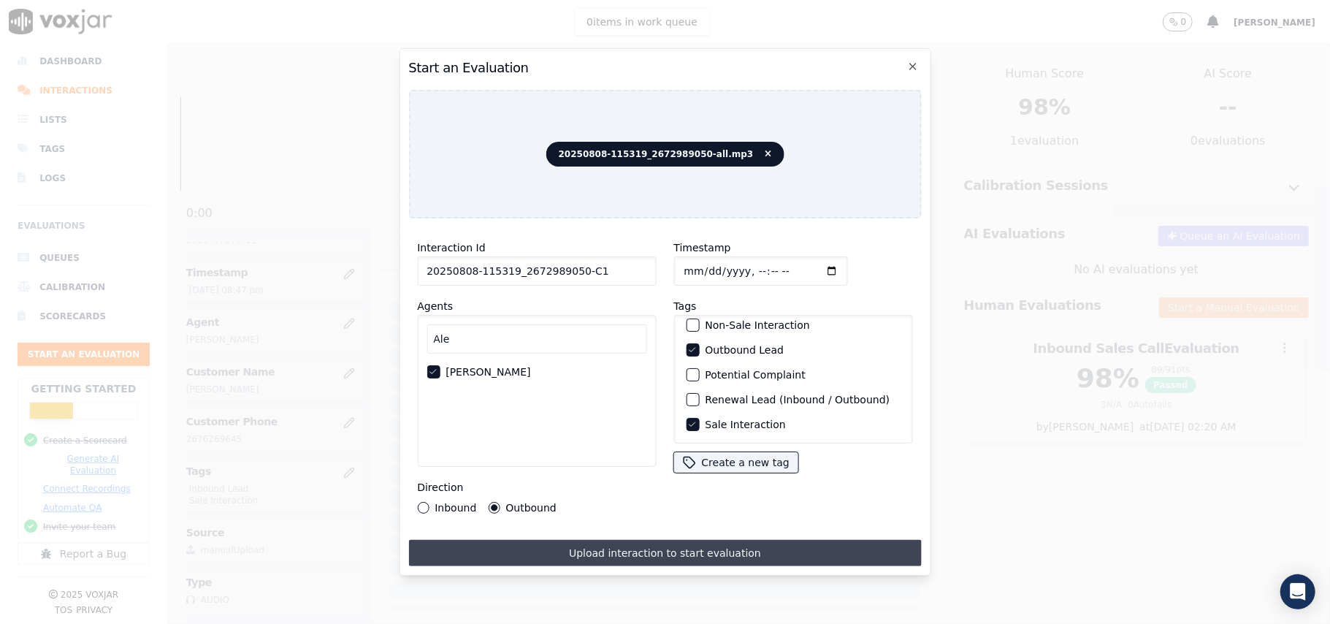
click at [641, 550] on button "Upload interaction to start evaluation" at bounding box center [664, 553] width 513 height 26
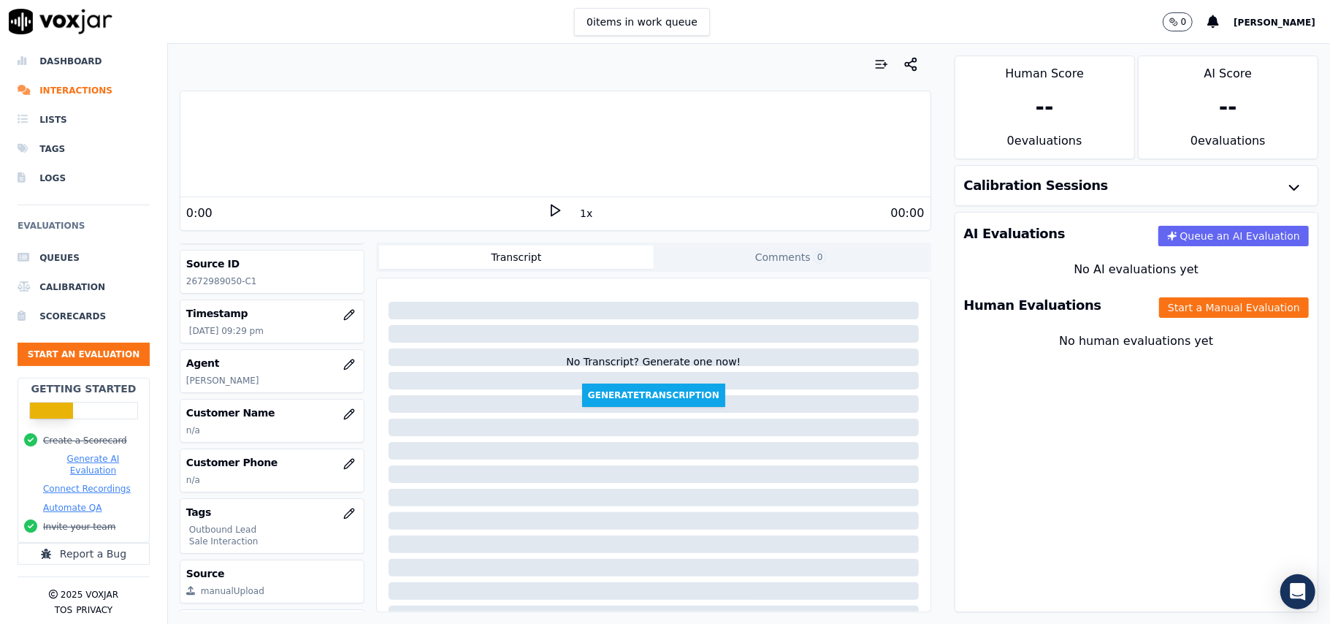
scroll to position [97, 0]
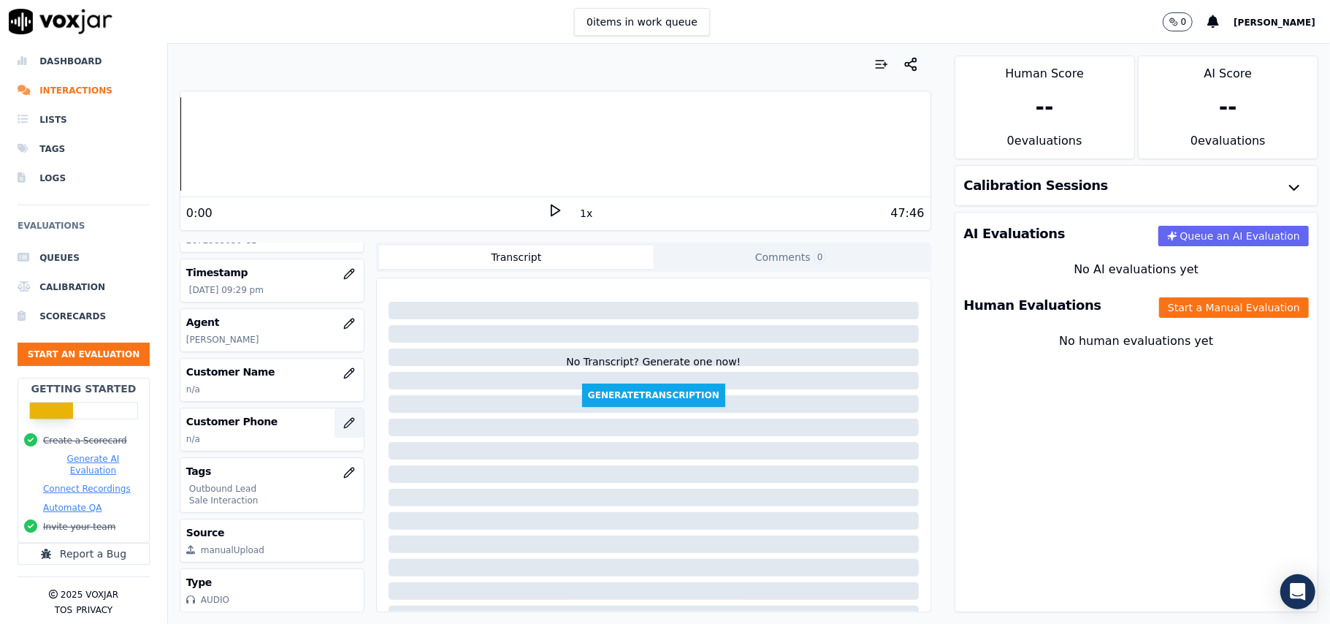
click at [343, 422] on icon "button" at bounding box center [349, 423] width 12 height 12
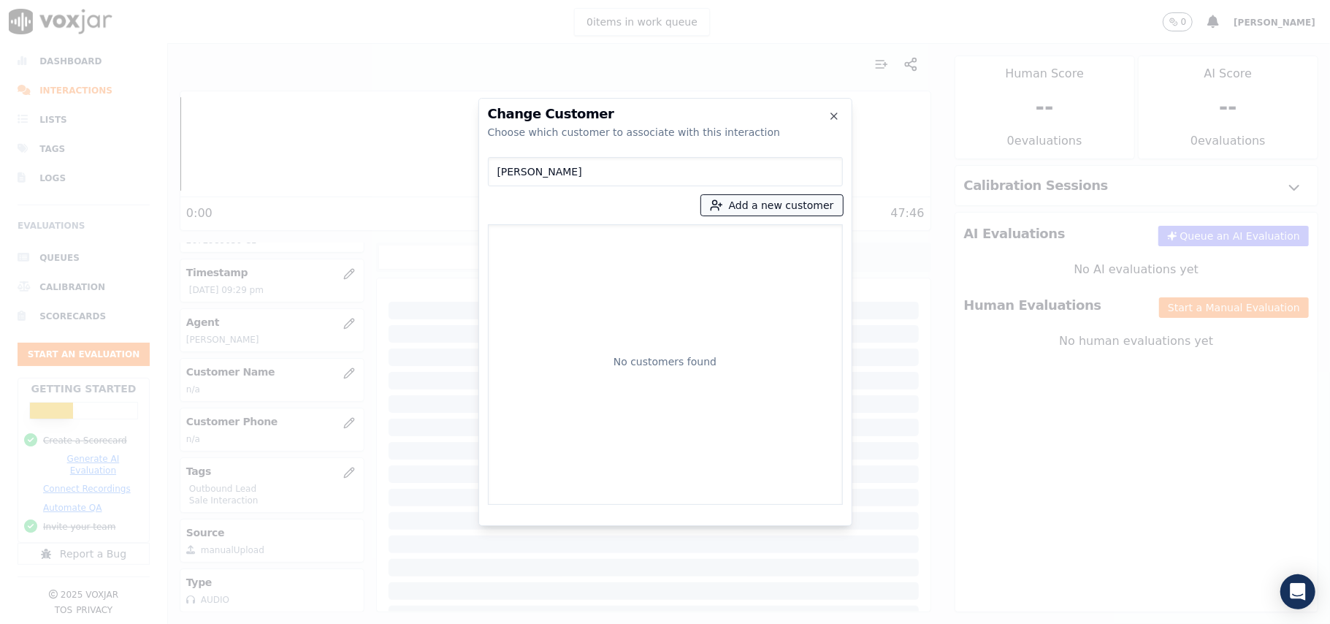
type input "Kathy White"
click at [750, 205] on button "Add a new customer" at bounding box center [772, 205] width 142 height 20
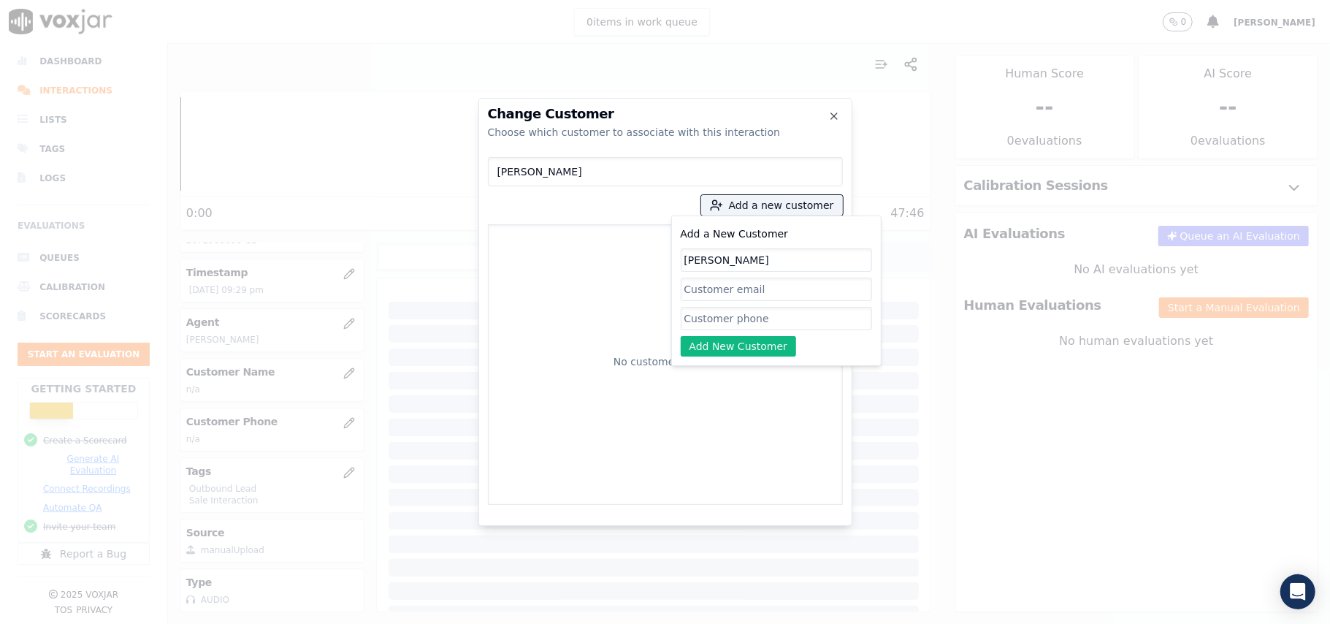
type input "Kathy White"
click at [748, 319] on input "Add a New Customer" at bounding box center [776, 318] width 191 height 23
paste input "2672989050"
type input "2672989050"
click at [737, 348] on button "Add New Customer" at bounding box center [739, 346] width 116 height 20
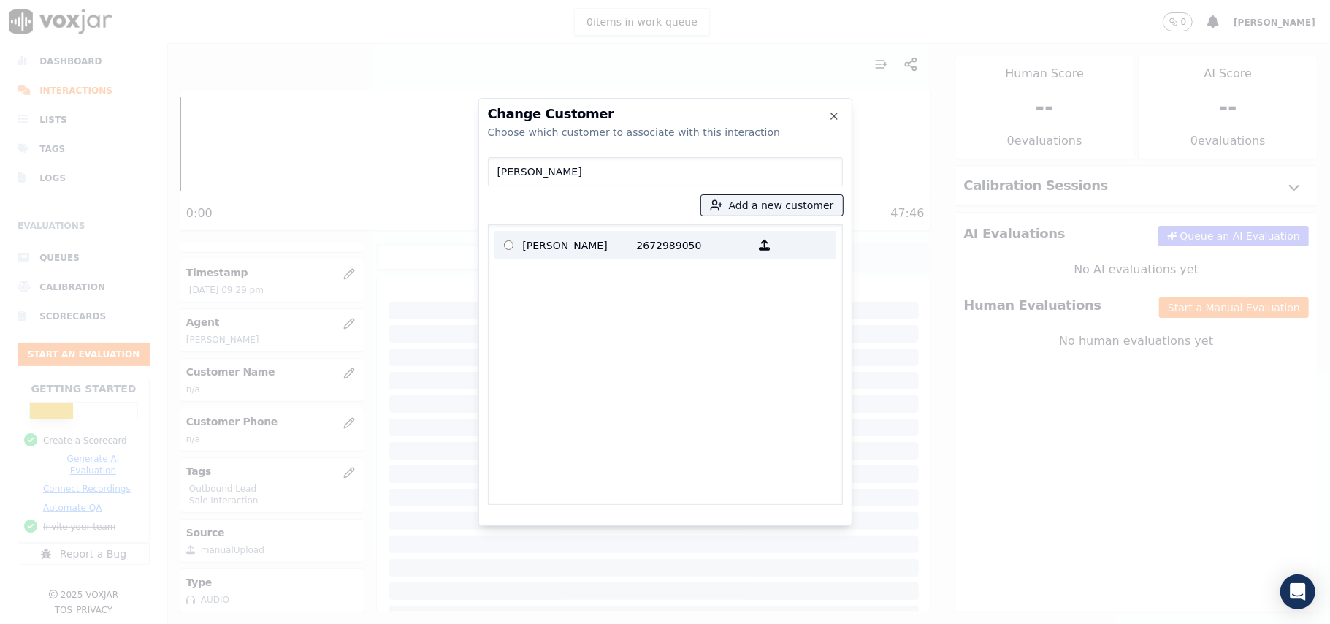
click at [625, 238] on p "Kathy White" at bounding box center [580, 245] width 114 height 23
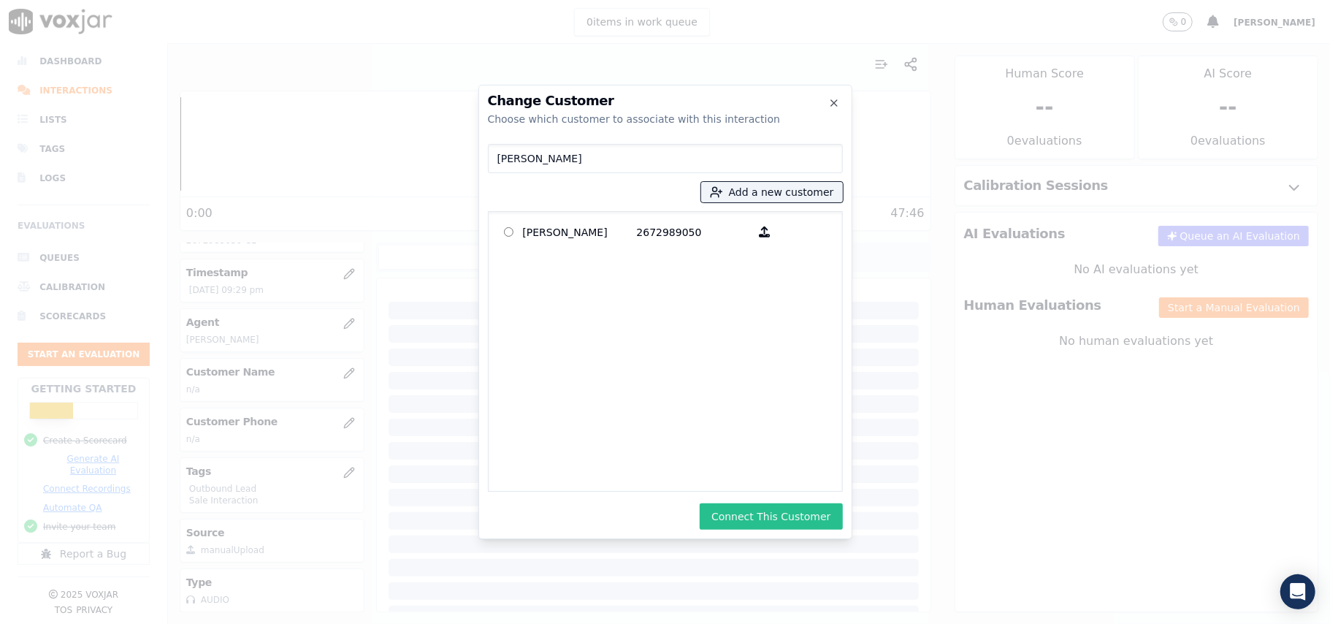
click at [796, 516] on button "Connect This Customer" at bounding box center [771, 516] width 142 height 26
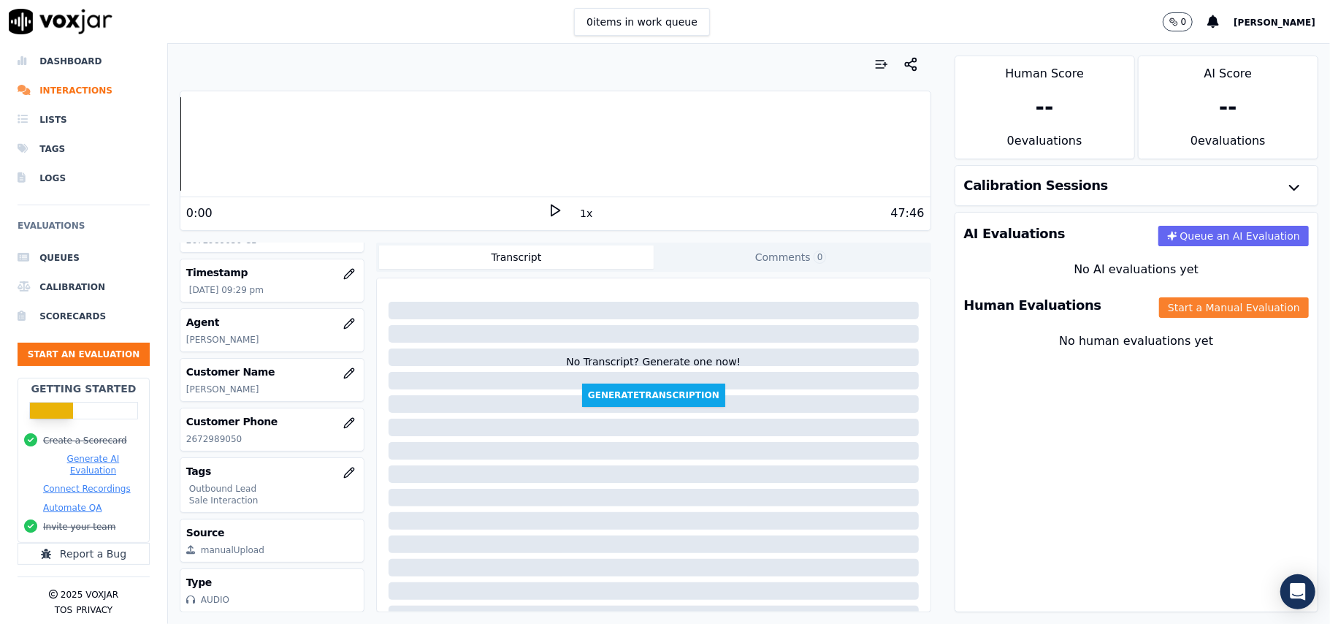
click at [1196, 308] on button "Start a Manual Evaluation" at bounding box center [1234, 307] width 150 height 20
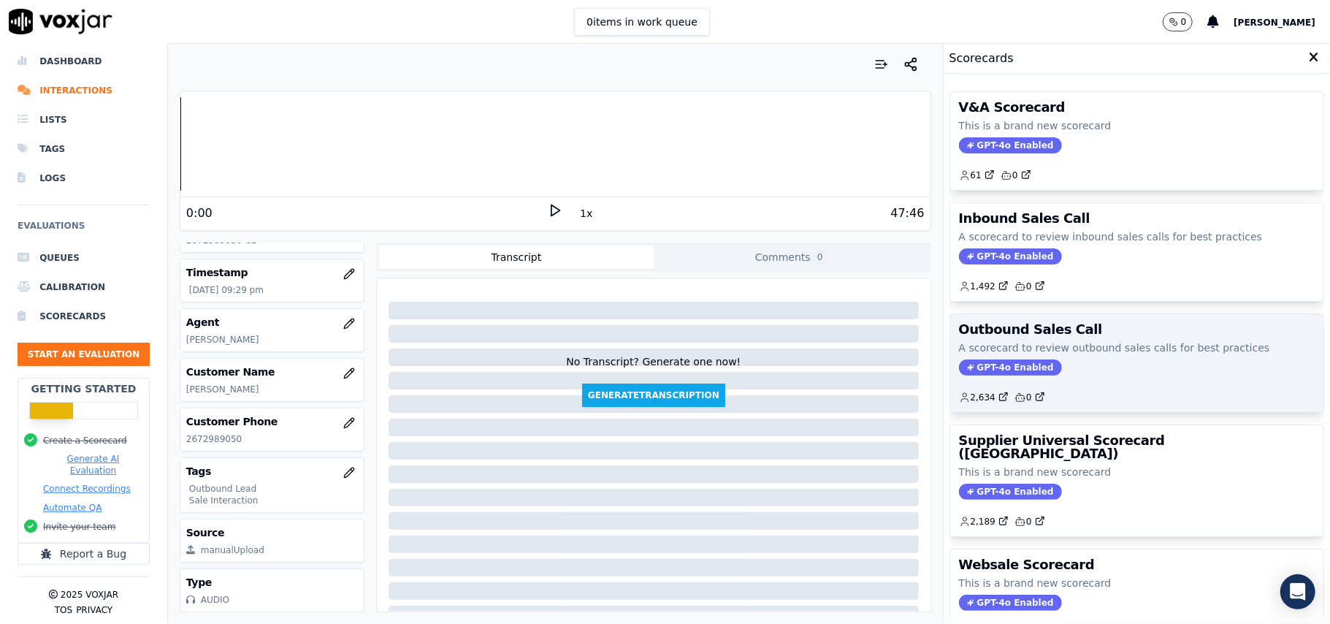
click at [976, 364] on span "GPT-4o Enabled" at bounding box center [1010, 367] width 103 height 16
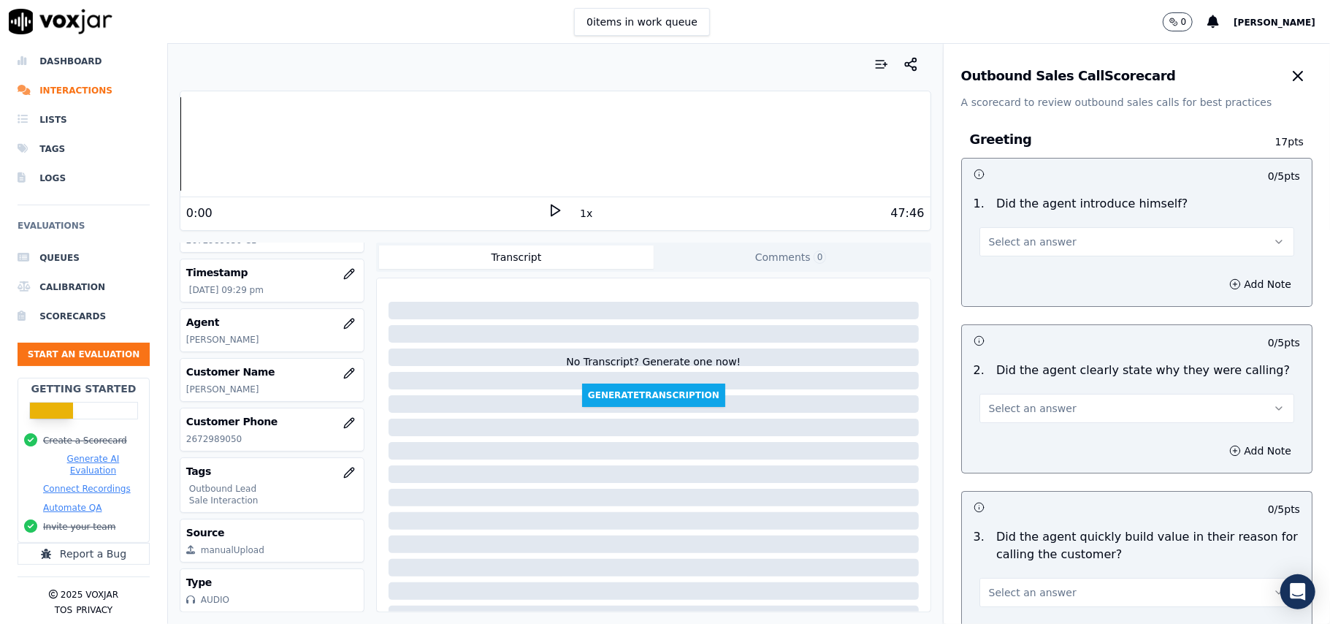
click at [1081, 259] on div "1 . Did the agent introduce himself? Select an answer" at bounding box center [1137, 225] width 350 height 73
click at [1029, 235] on span "Select an answer" at bounding box center [1033, 242] width 88 height 15
click at [983, 272] on div "Yes" at bounding box center [1105, 275] width 283 height 23
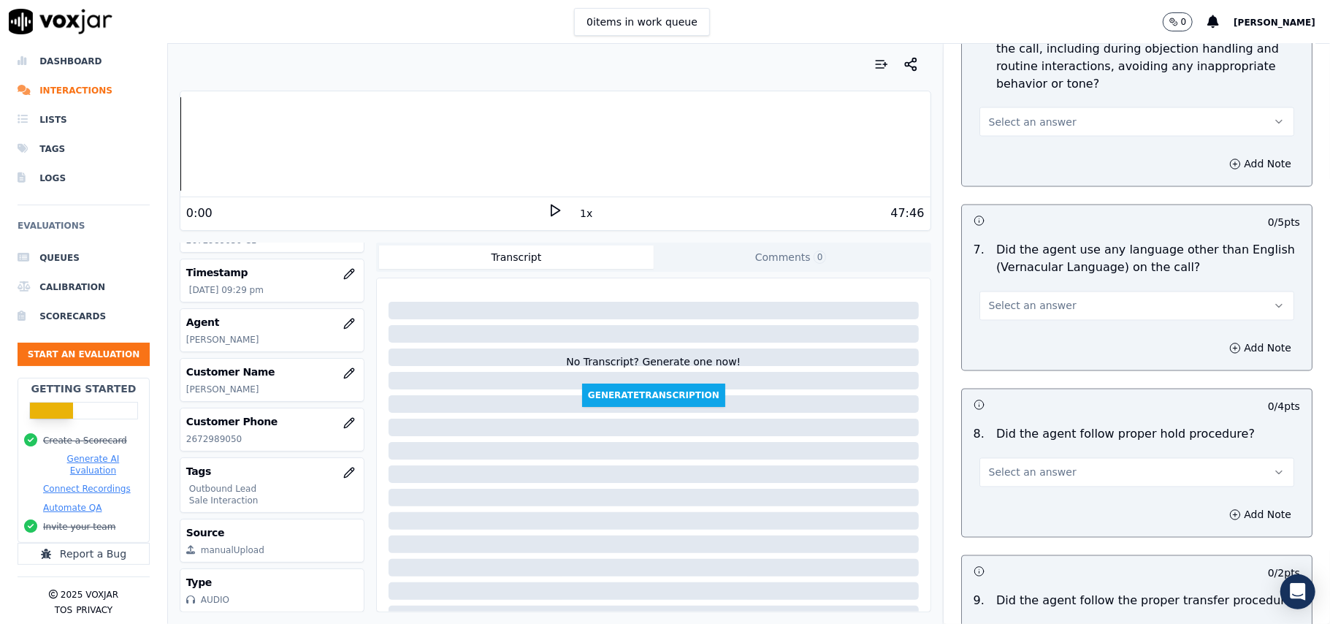
scroll to position [3644, 0]
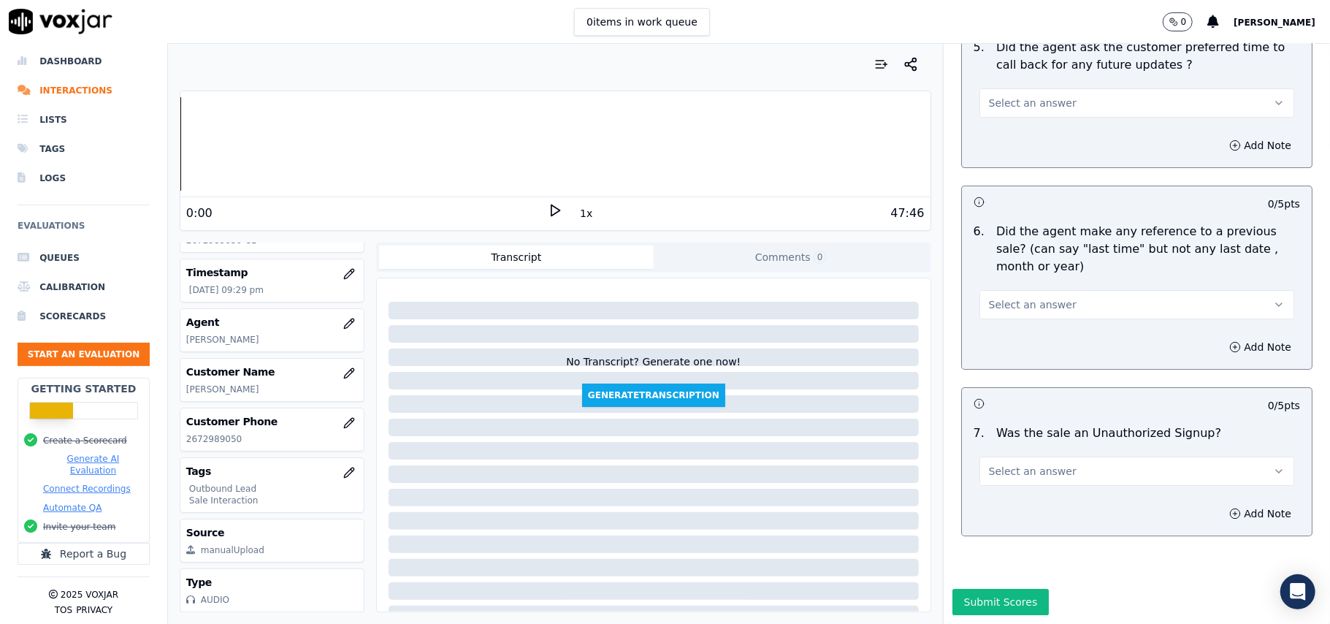
click at [1043, 464] on span "Select an answer" at bounding box center [1033, 471] width 88 height 15
click at [996, 479] on div "No" at bounding box center [1105, 483] width 283 height 23
click at [1017, 297] on span "Select an answer" at bounding box center [1033, 304] width 88 height 15
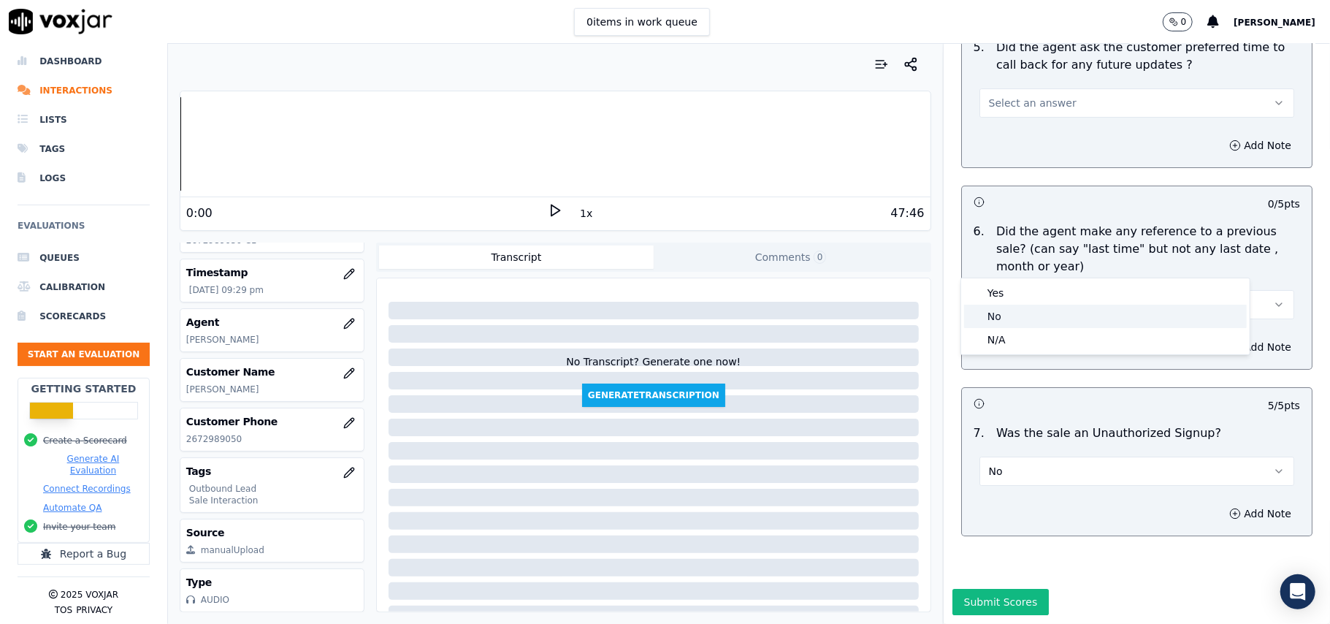
click at [1003, 316] on div "No" at bounding box center [1105, 316] width 283 height 23
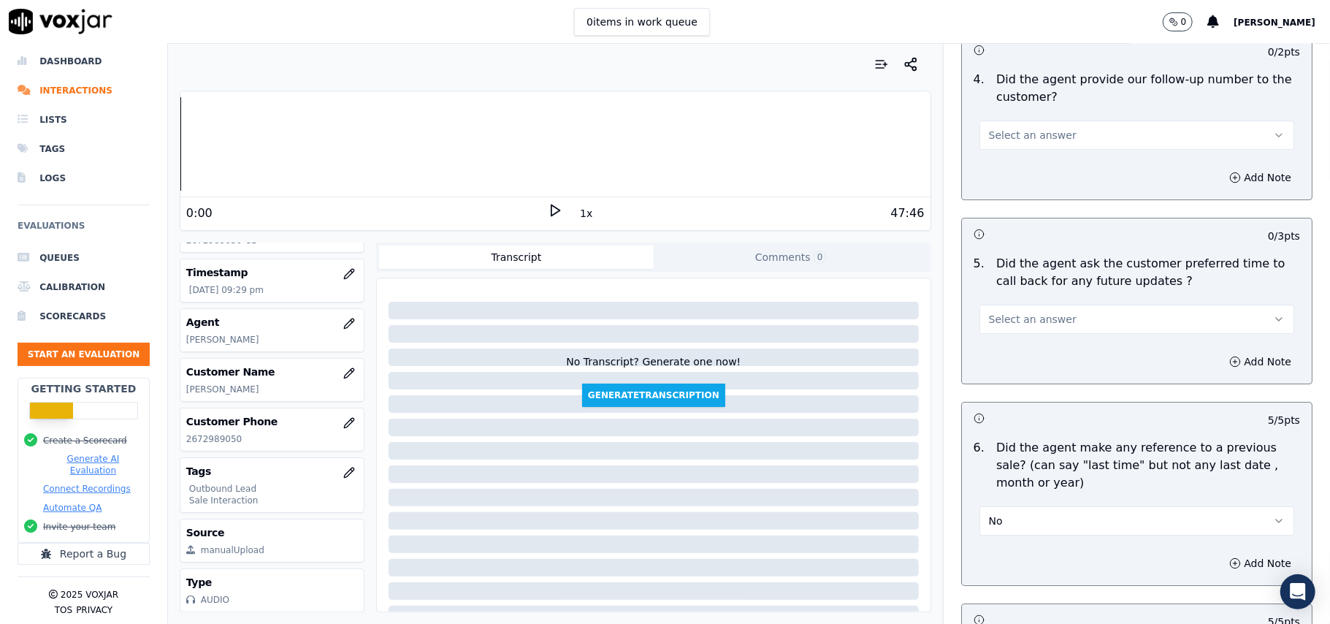
scroll to position [3352, 0]
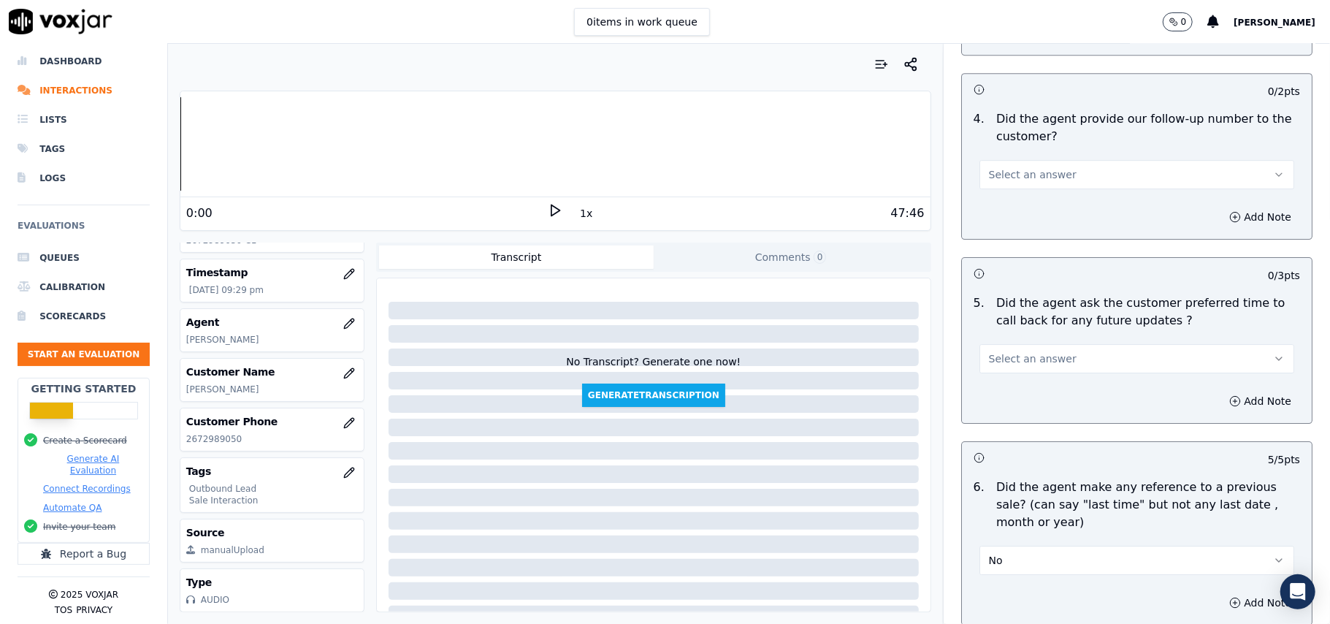
click at [1000, 354] on span "Select an answer" at bounding box center [1033, 358] width 88 height 15
click at [1000, 381] on div "Yes" at bounding box center [1105, 383] width 283 height 23
click at [1032, 360] on button "Yes" at bounding box center [1137, 358] width 315 height 29
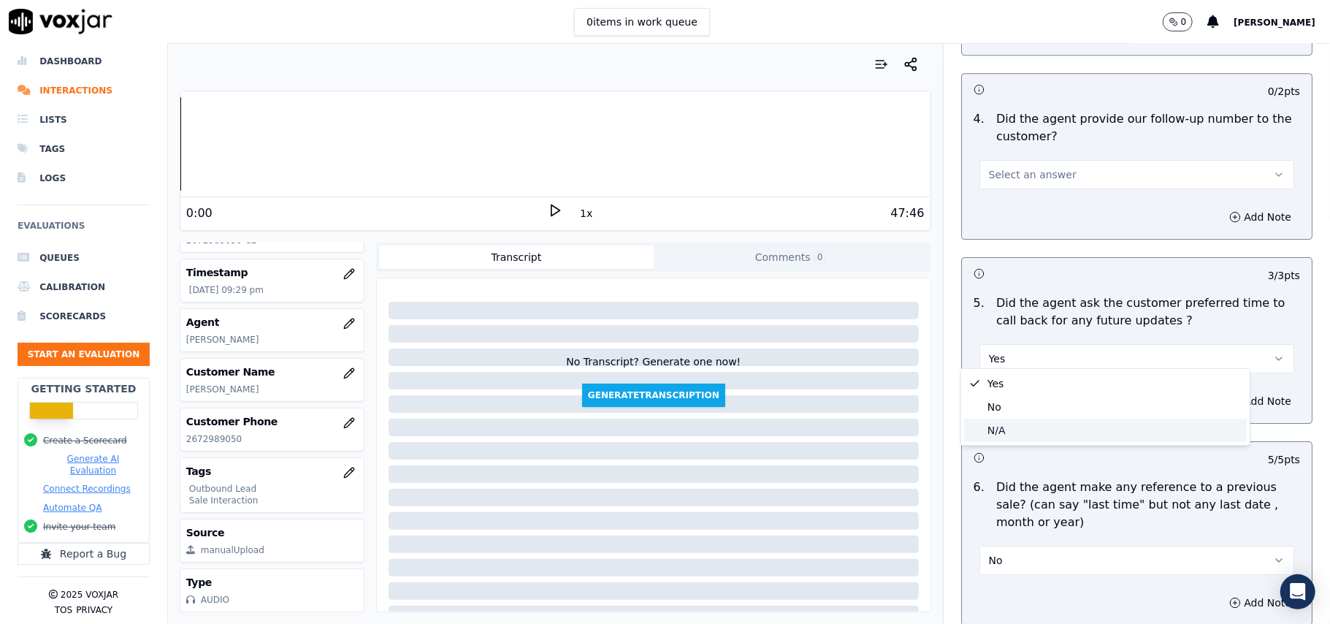
click at [999, 430] on div "N/A" at bounding box center [1105, 430] width 283 height 23
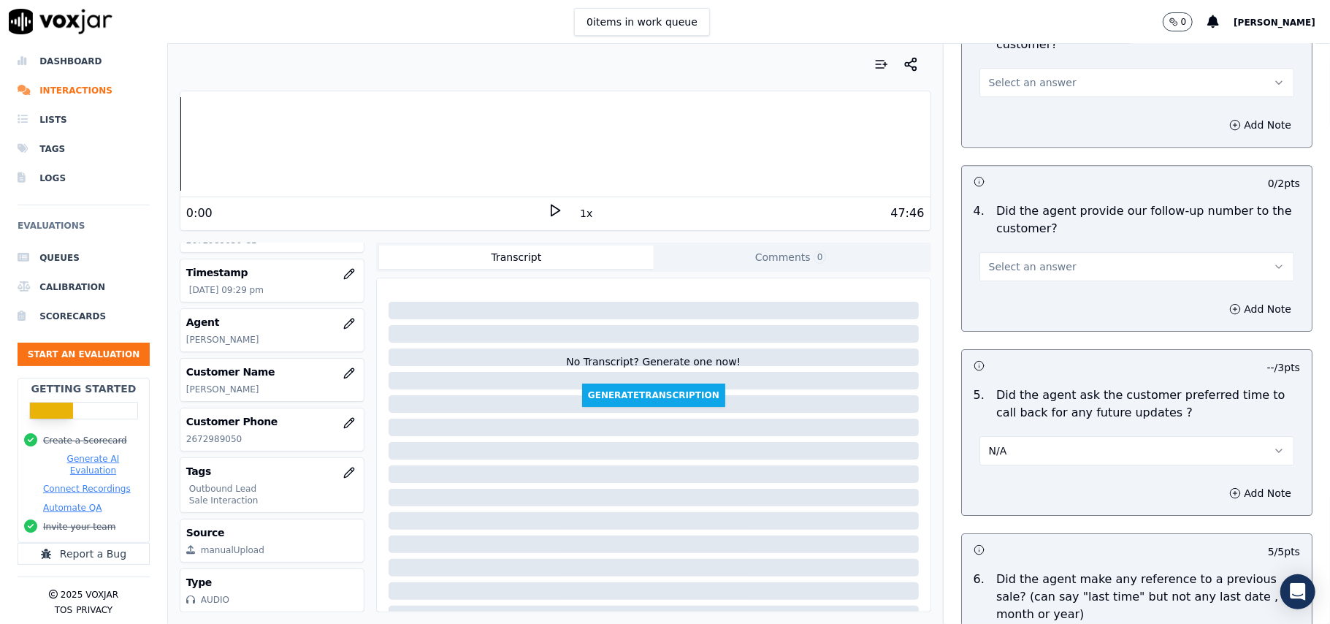
scroll to position [3157, 0]
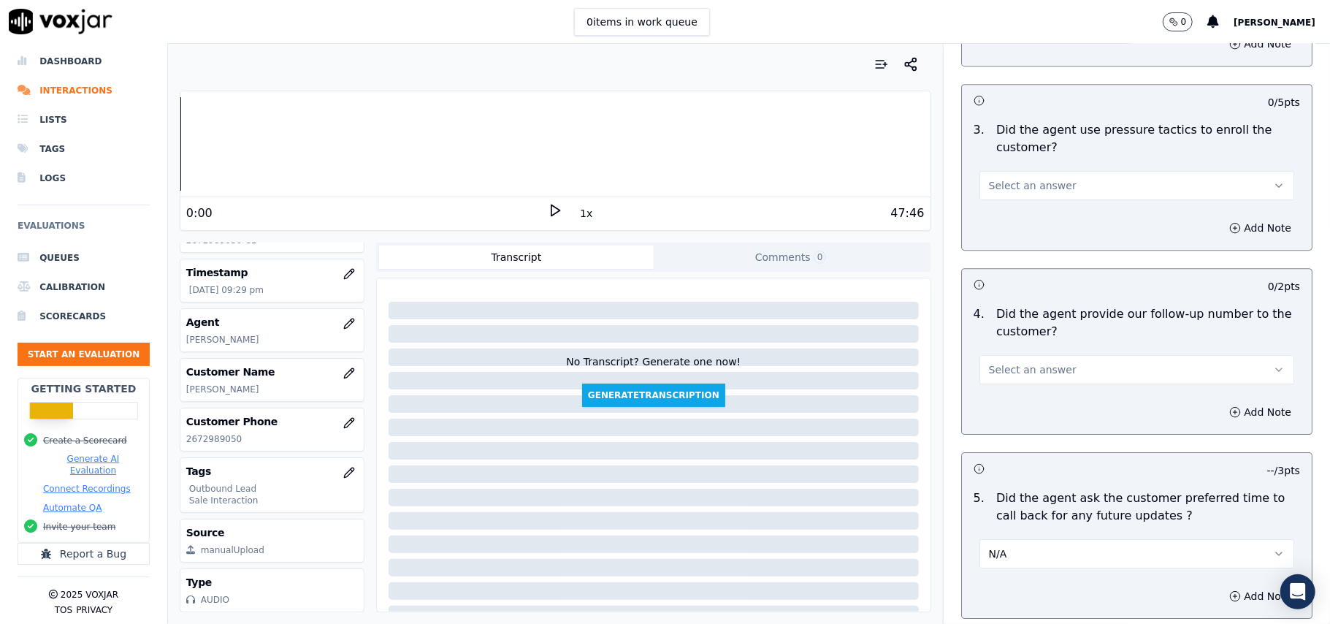
click at [989, 362] on span "Select an answer" at bounding box center [1033, 369] width 88 height 15
click at [992, 390] on div "Yes" at bounding box center [1105, 393] width 283 height 23
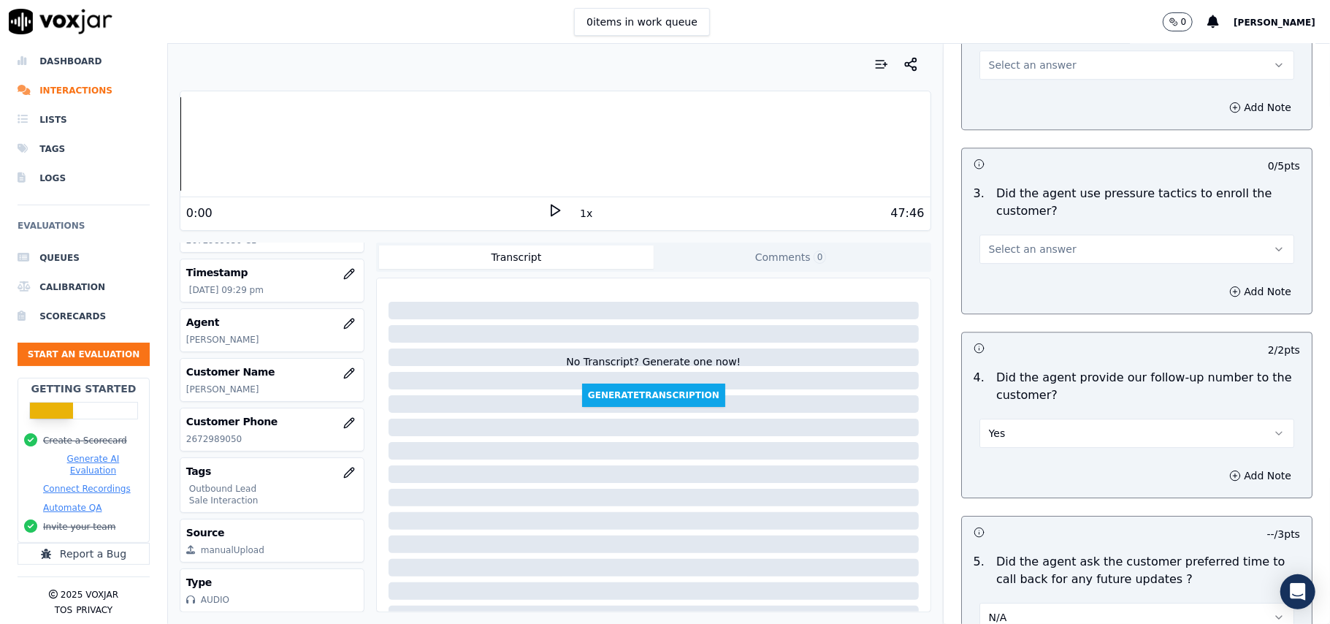
scroll to position [3059, 0]
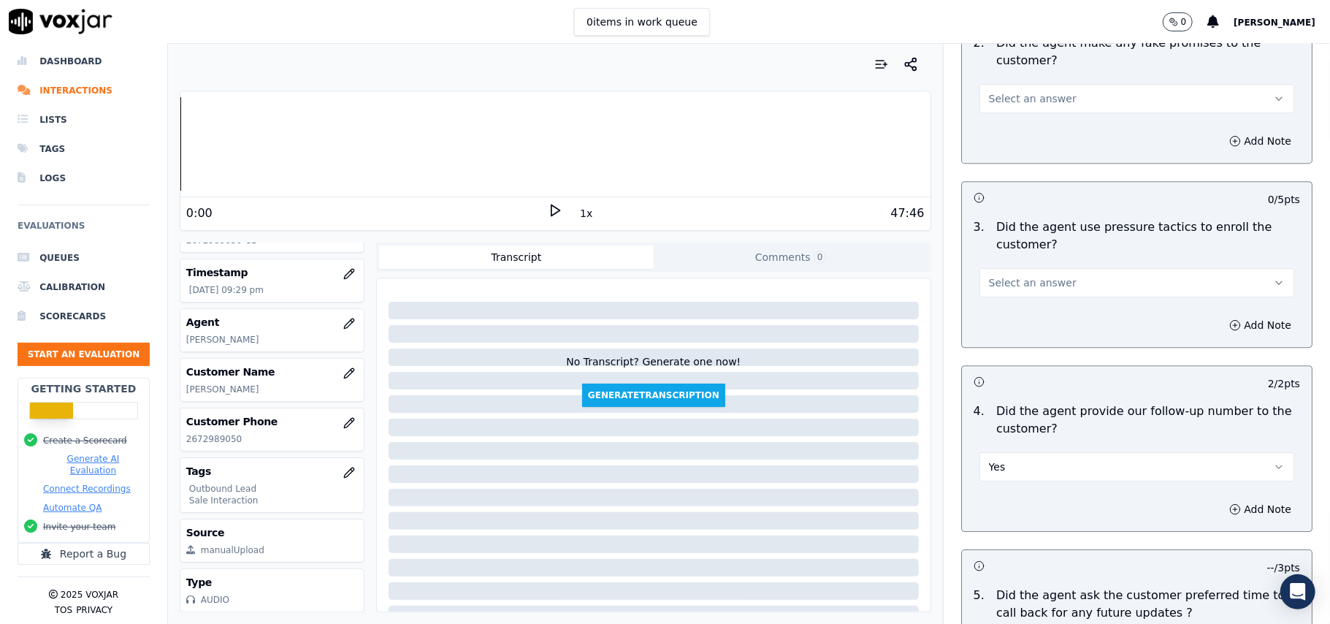
click at [989, 279] on span "Select an answer" at bounding box center [1033, 282] width 88 height 15
click at [991, 324] on div "No" at bounding box center [1105, 329] width 283 height 23
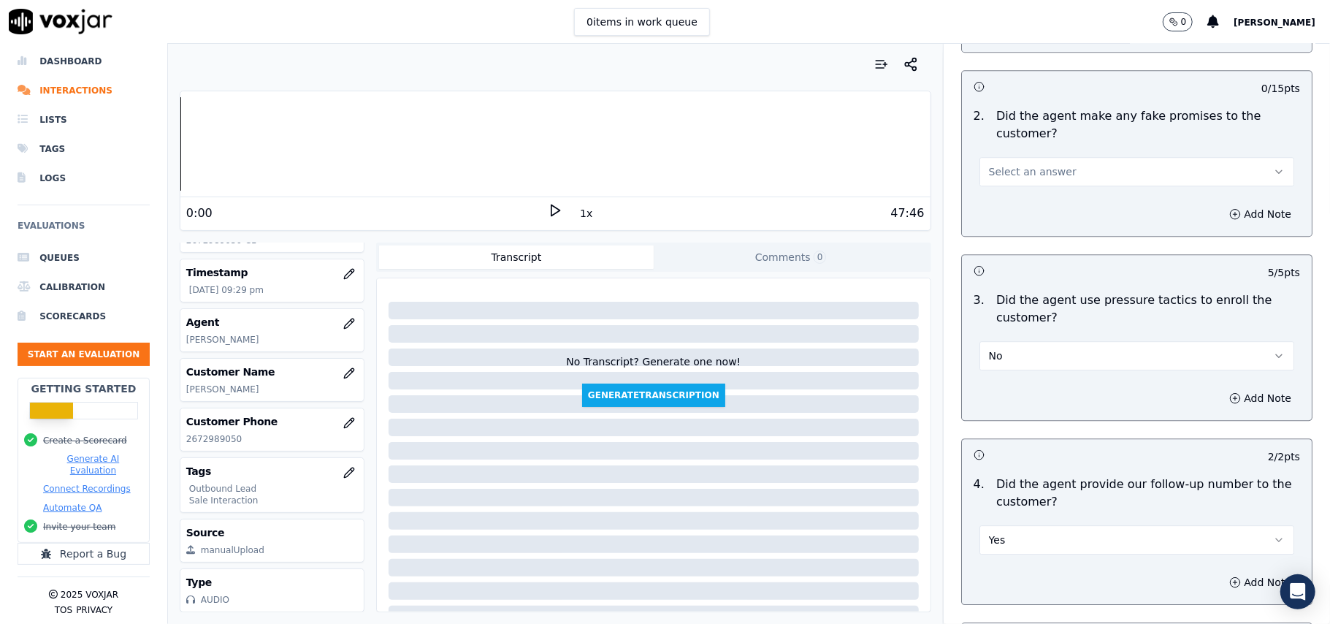
scroll to position [2864, 0]
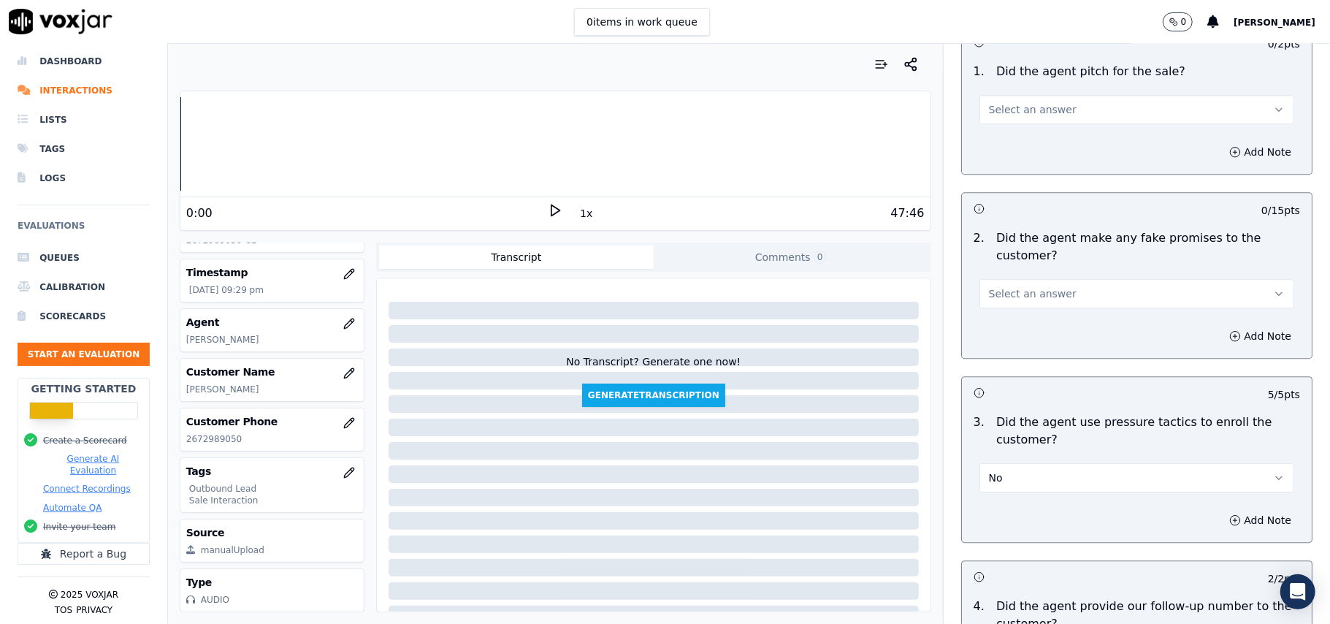
click at [1015, 286] on span "Select an answer" at bounding box center [1033, 293] width 88 height 15
drag, startPoint x: 1002, startPoint y: 335, endPoint x: 1003, endPoint y: 326, distance: 8.8
click at [1003, 335] on div "No" at bounding box center [1105, 339] width 283 height 23
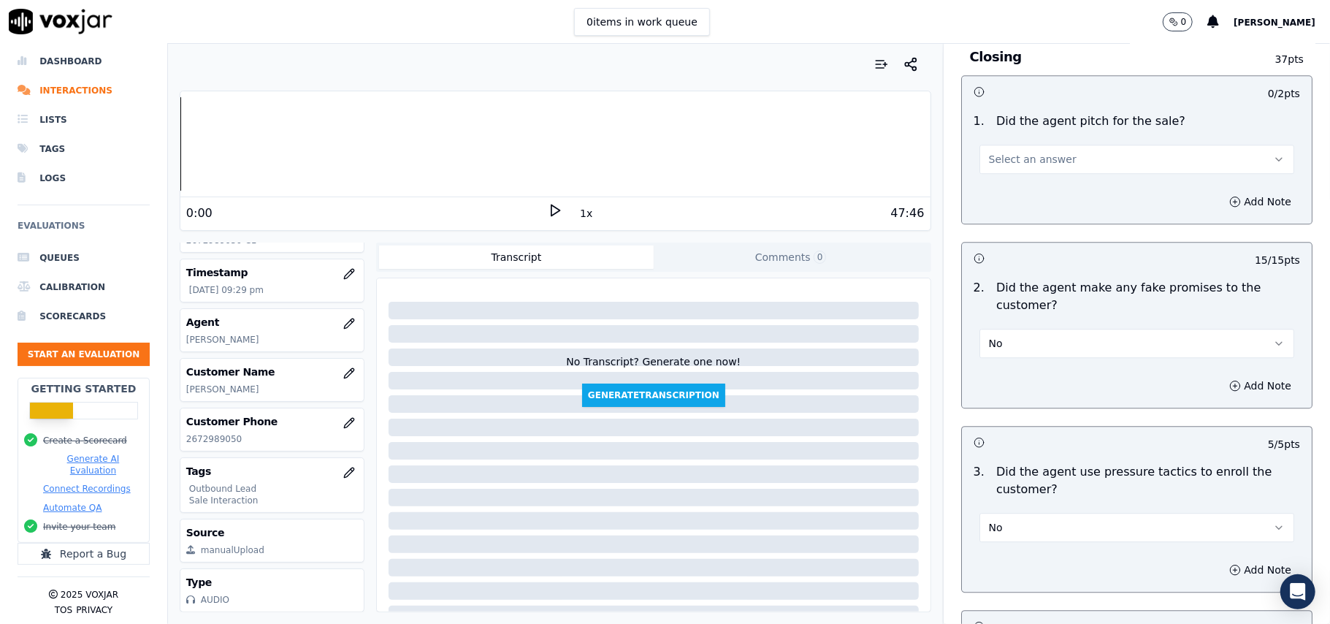
scroll to position [2767, 0]
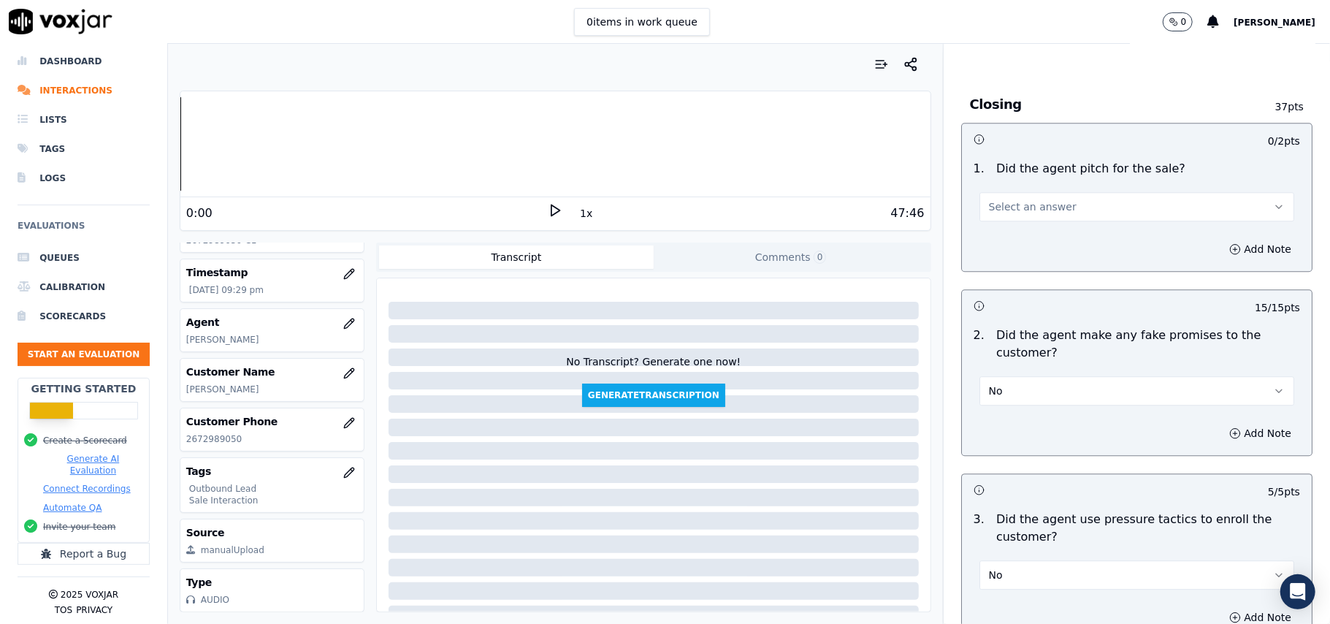
click at [1076, 194] on button "Select an answer" at bounding box center [1137, 206] width 315 height 29
click at [1048, 226] on div "Yes" at bounding box center [1105, 229] width 283 height 23
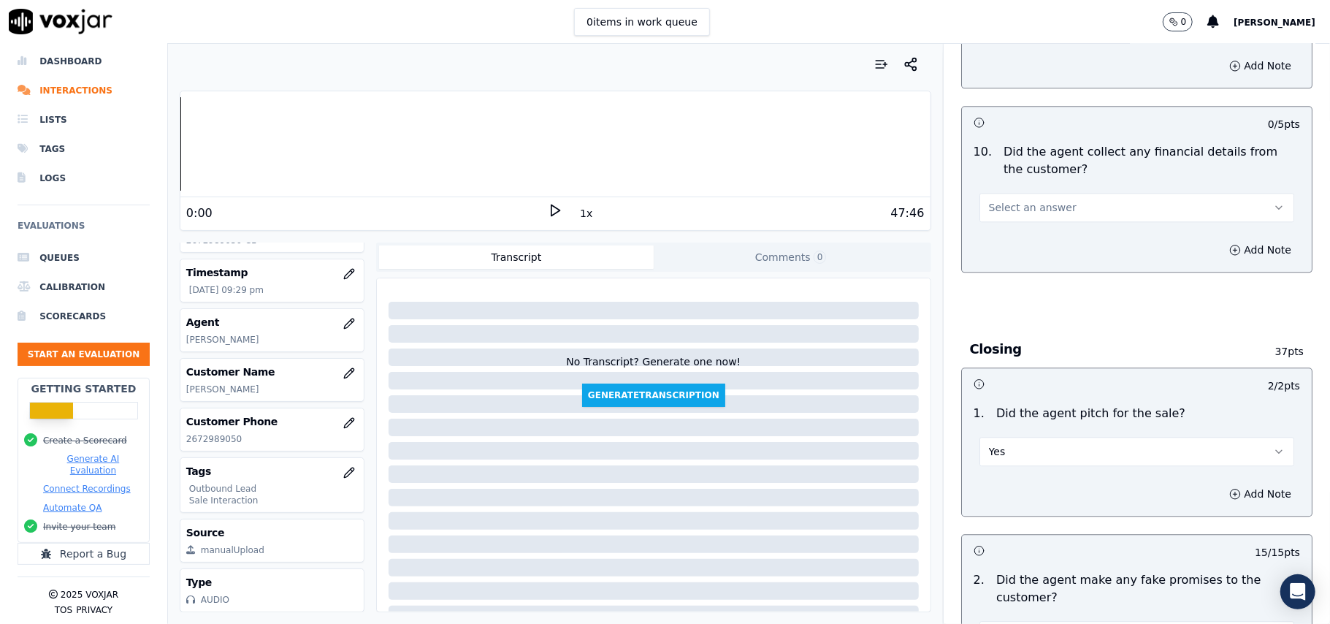
scroll to position [2475, 0]
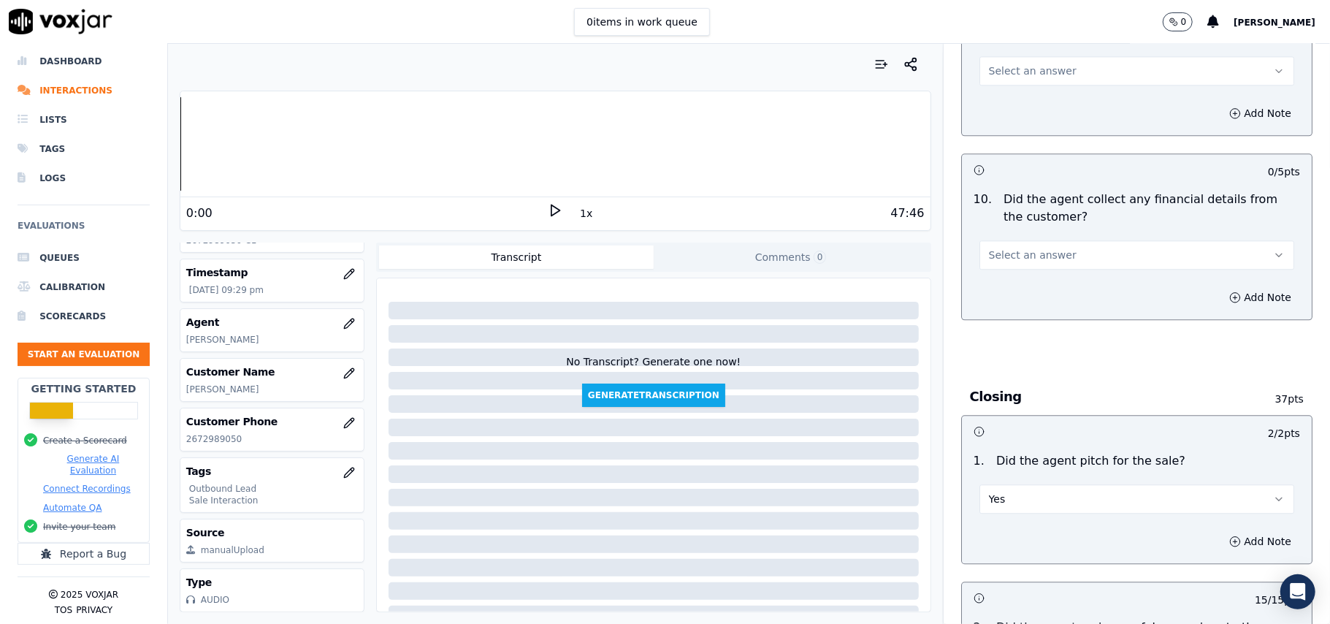
click at [1021, 248] on span "Select an answer" at bounding box center [1033, 255] width 88 height 15
click at [986, 297] on div "No" at bounding box center [1105, 300] width 283 height 23
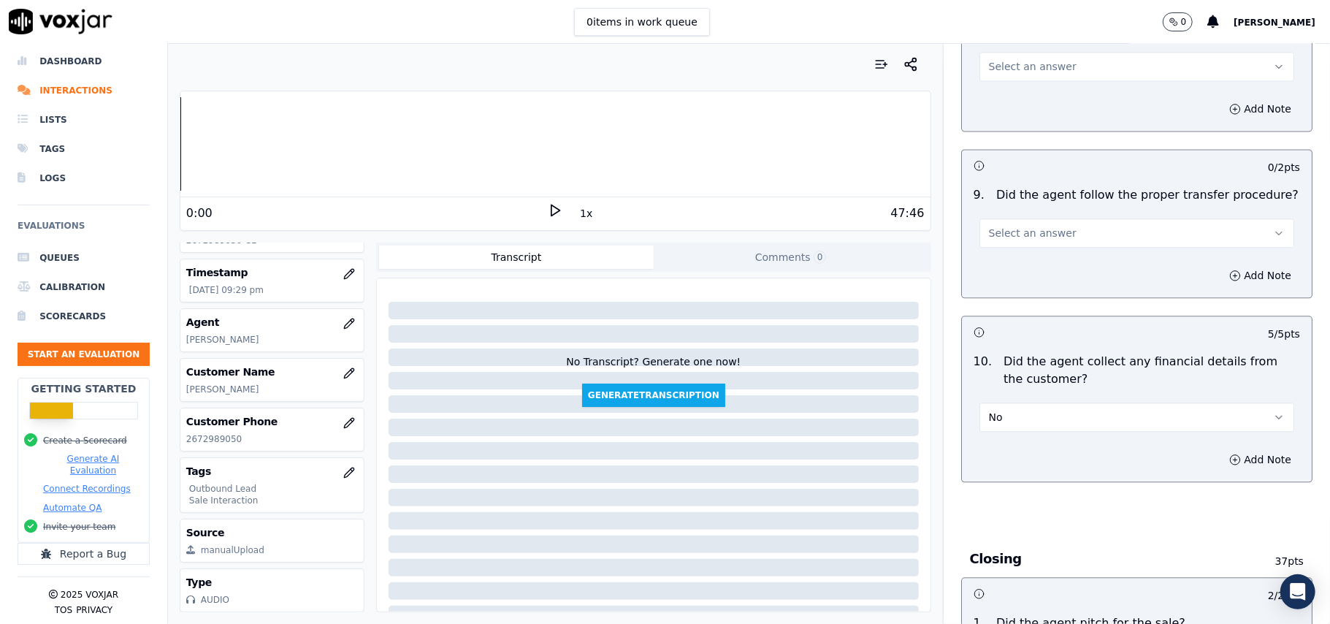
scroll to position [2280, 0]
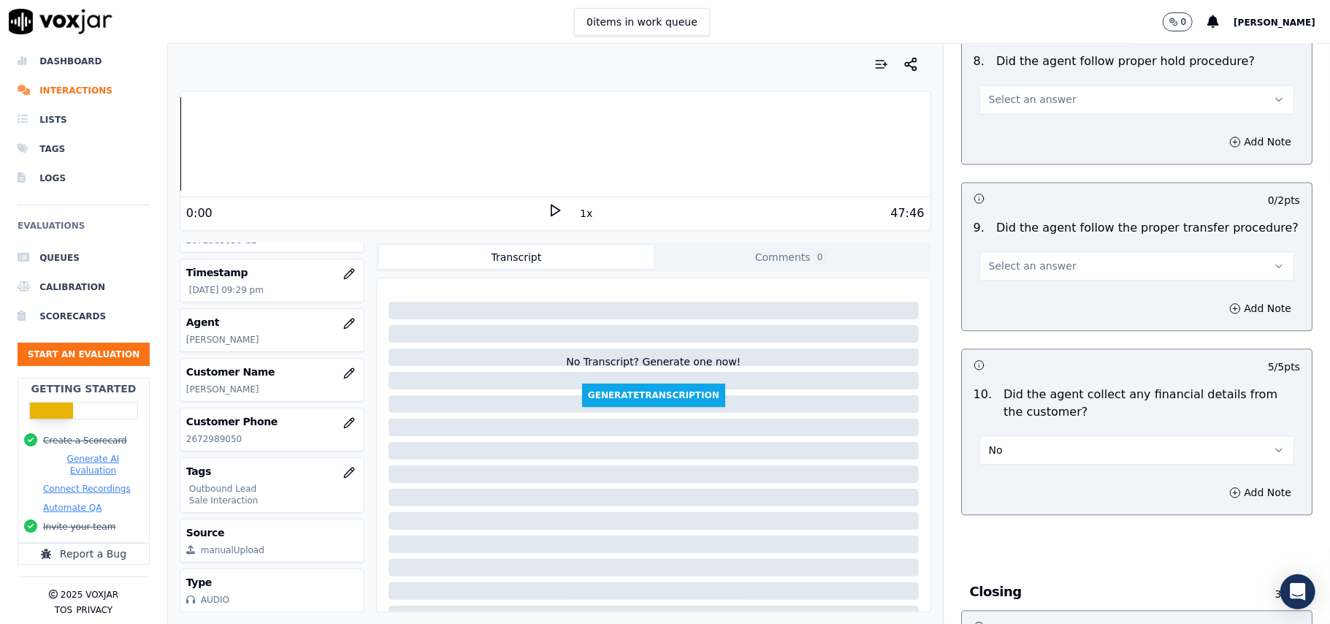
click at [1007, 259] on span "Select an answer" at bounding box center [1033, 266] width 88 height 15
click at [989, 289] on div "Yes" at bounding box center [1105, 286] width 283 height 23
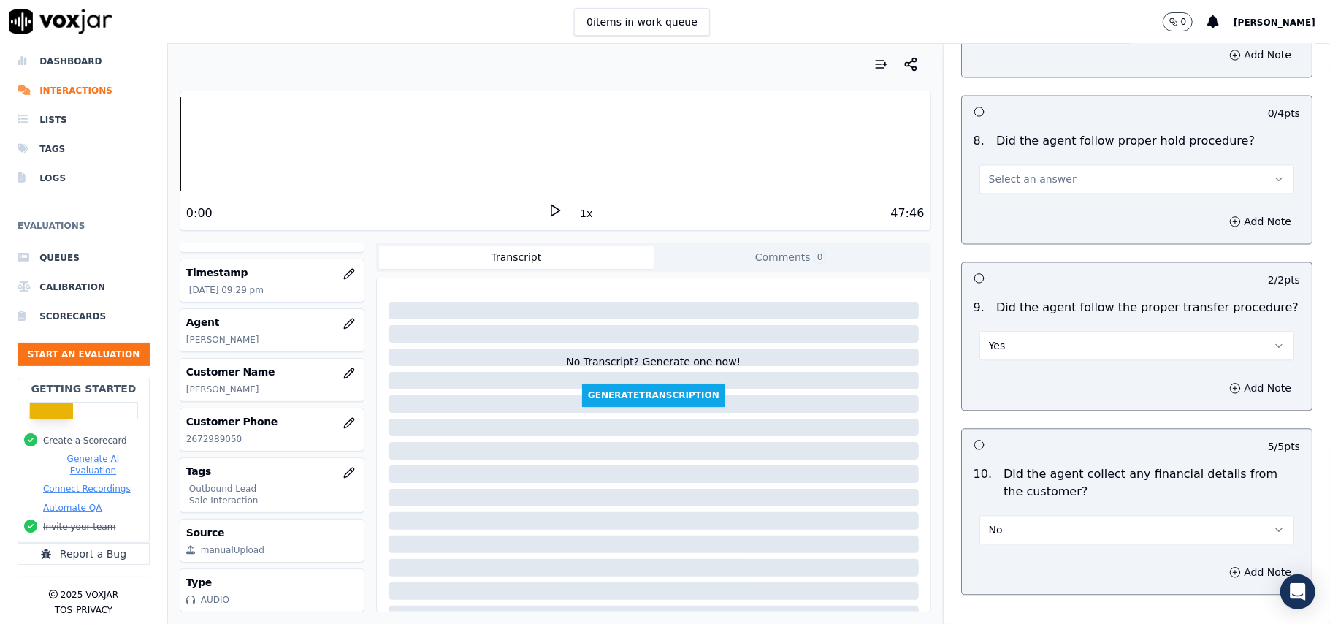
scroll to position [2085, 0]
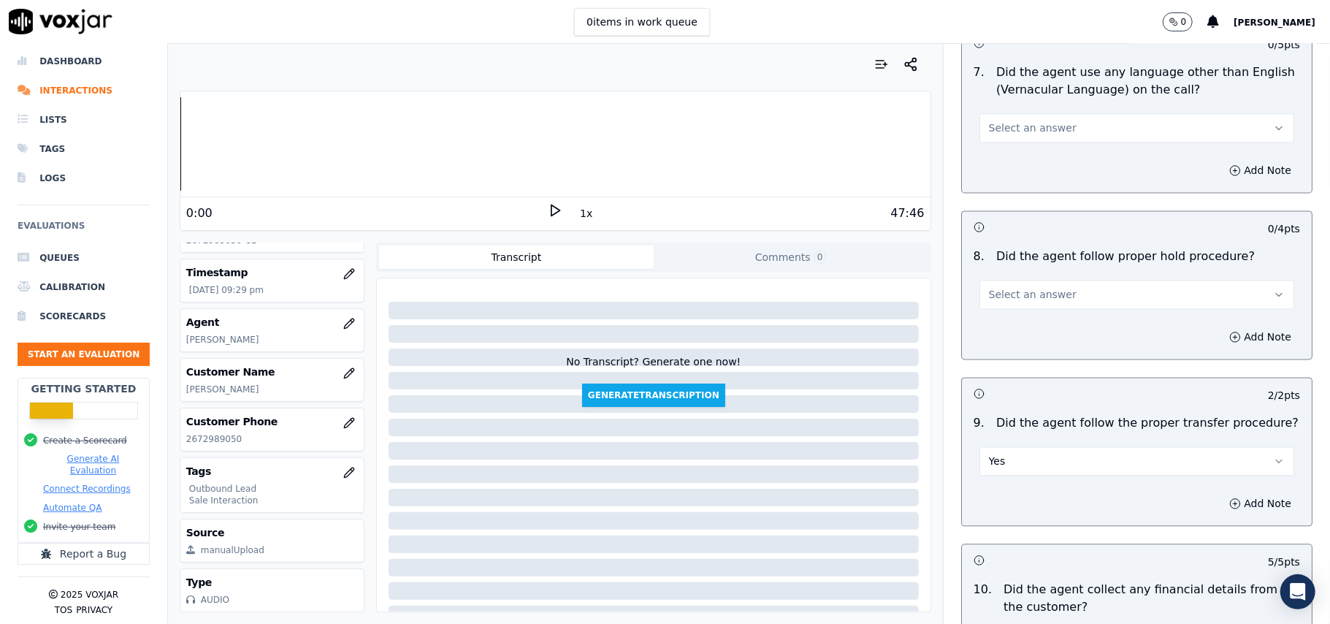
click at [998, 287] on span "Select an answer" at bounding box center [1033, 294] width 88 height 15
click at [997, 308] on div "Yes" at bounding box center [1105, 314] width 283 height 23
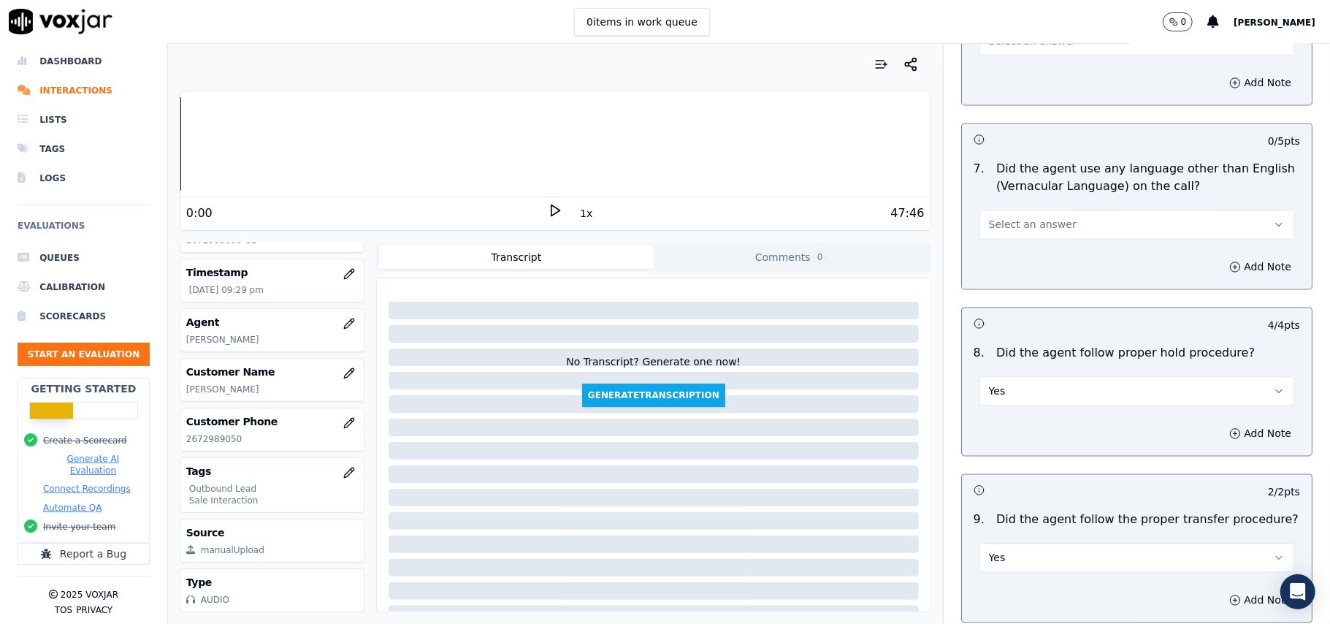
click at [994, 218] on span "Select an answer" at bounding box center [1033, 225] width 88 height 15
click at [996, 266] on div "No" at bounding box center [1105, 268] width 283 height 23
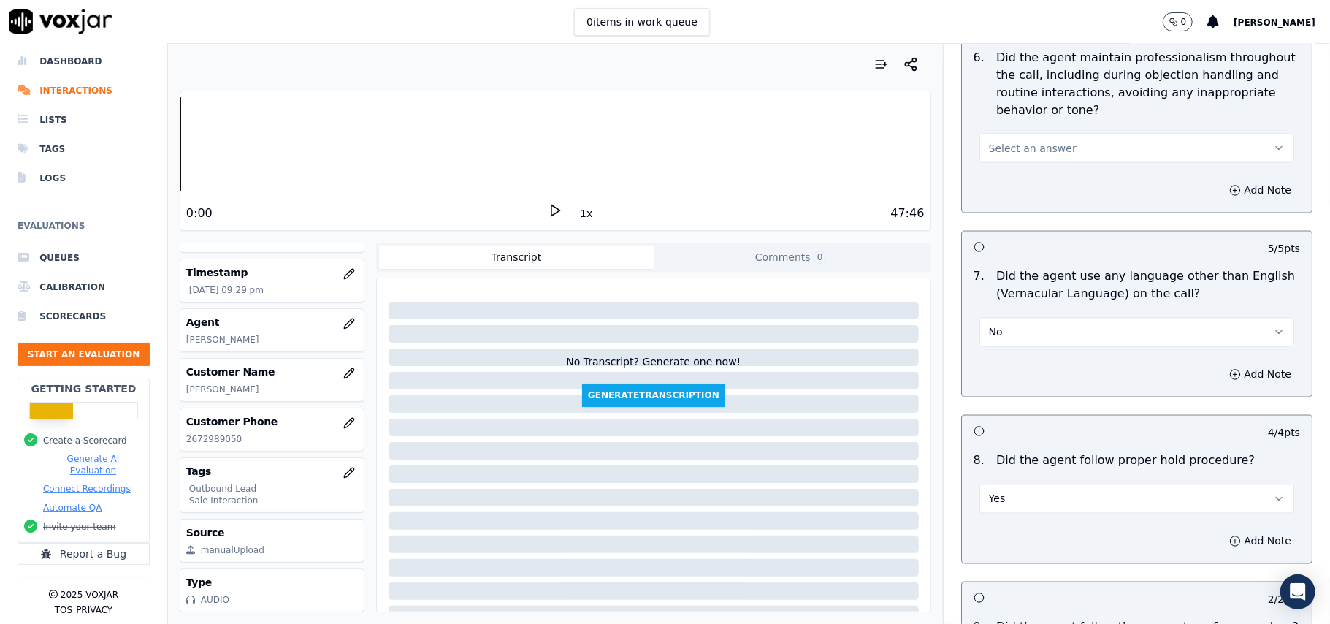
scroll to position [1696, 0]
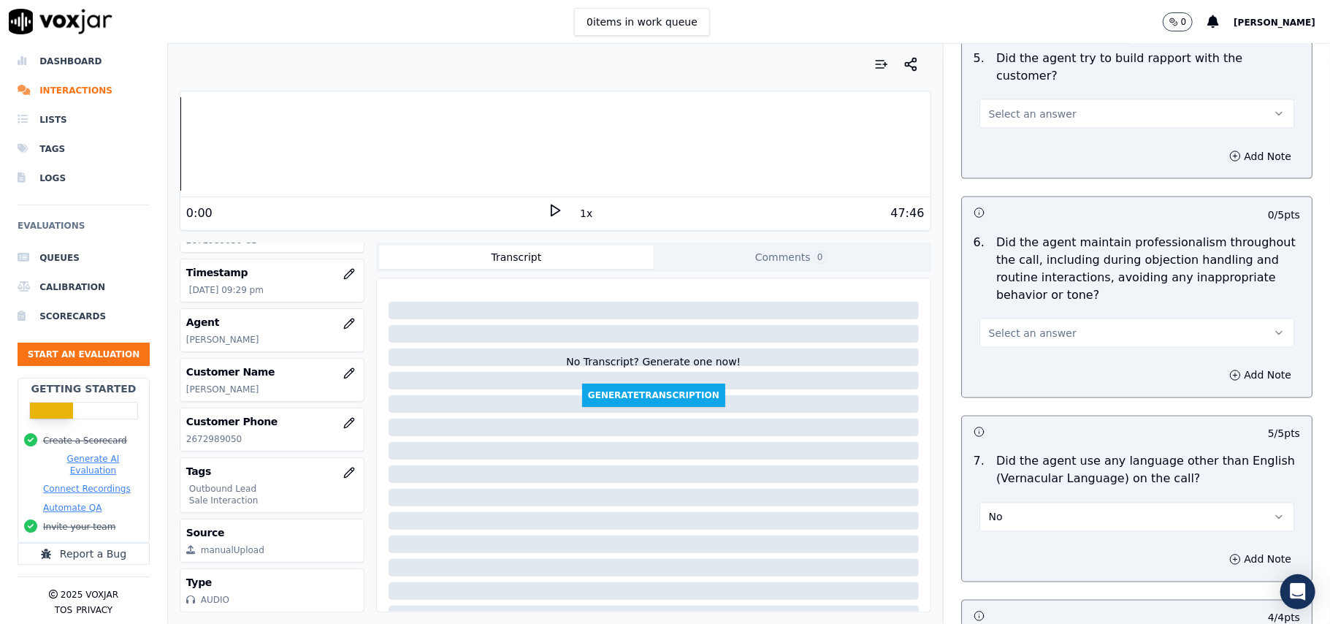
click at [1009, 326] on span "Select an answer" at bounding box center [1033, 333] width 88 height 15
click at [1003, 354] on div "Yes" at bounding box center [1105, 352] width 283 height 23
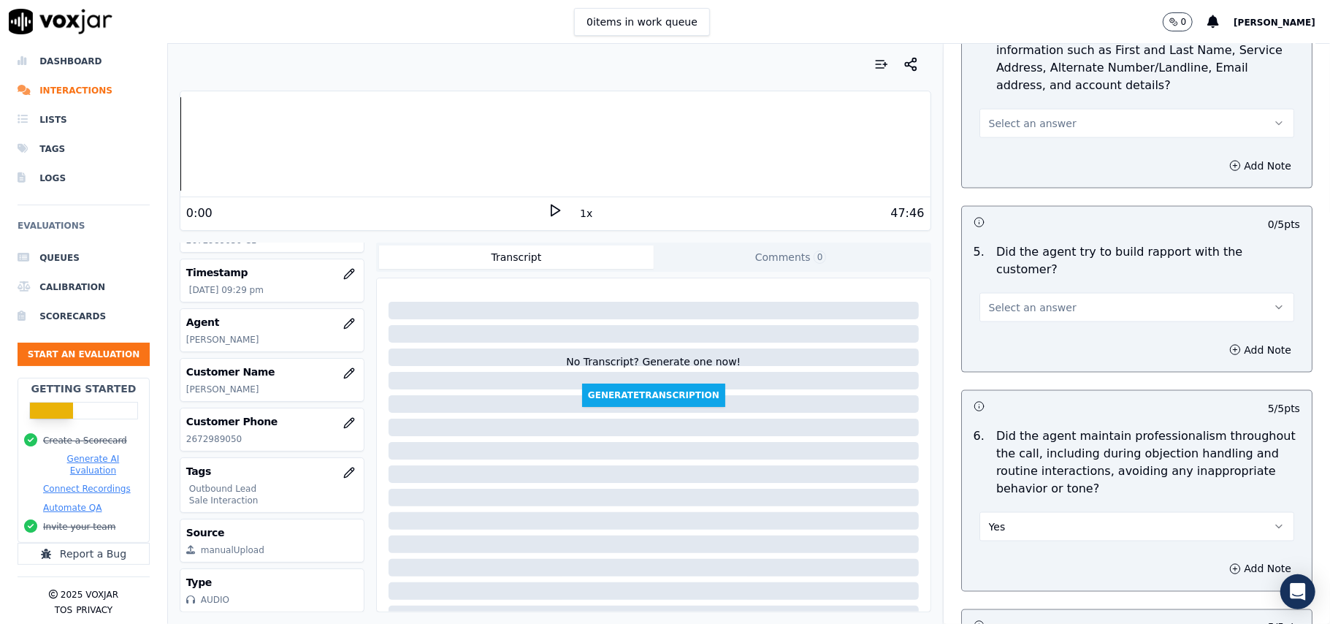
scroll to position [1501, 0]
click at [1039, 302] on span "Select an answer" at bounding box center [1033, 309] width 88 height 15
click at [1018, 326] on div "Yes" at bounding box center [1105, 327] width 283 height 23
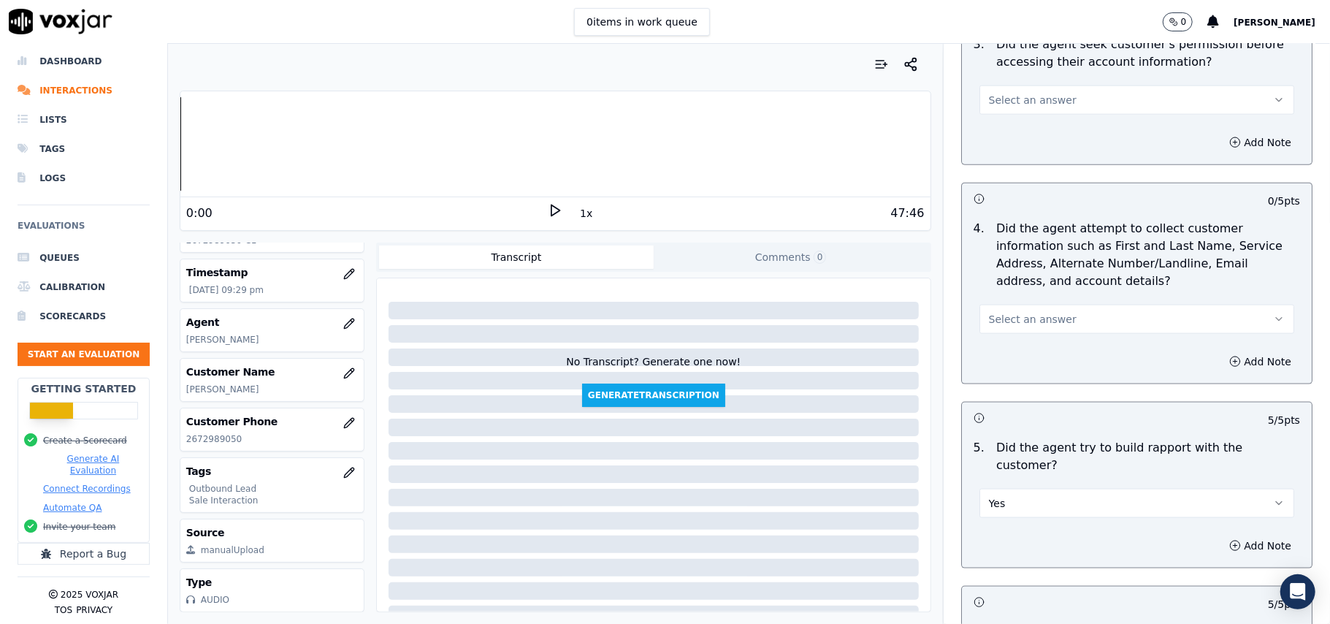
click at [1041, 310] on button "Select an answer" at bounding box center [1137, 319] width 315 height 29
click at [998, 398] on div "N/A" at bounding box center [1105, 402] width 283 height 23
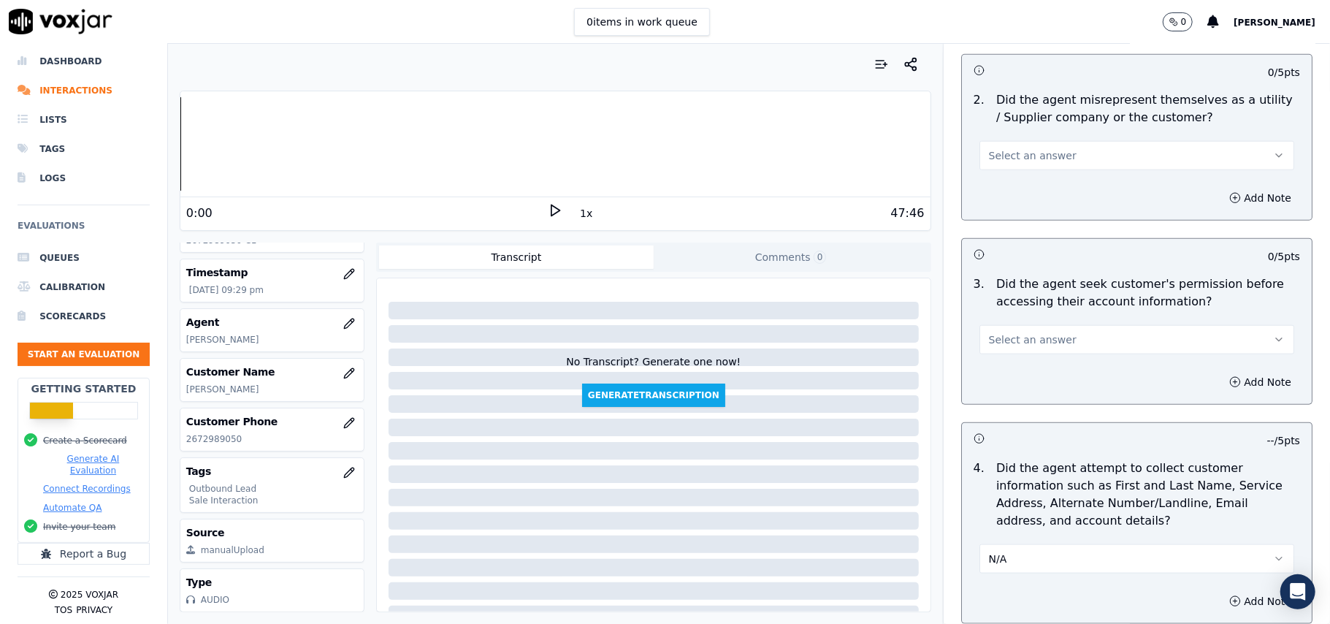
scroll to position [1014, 0]
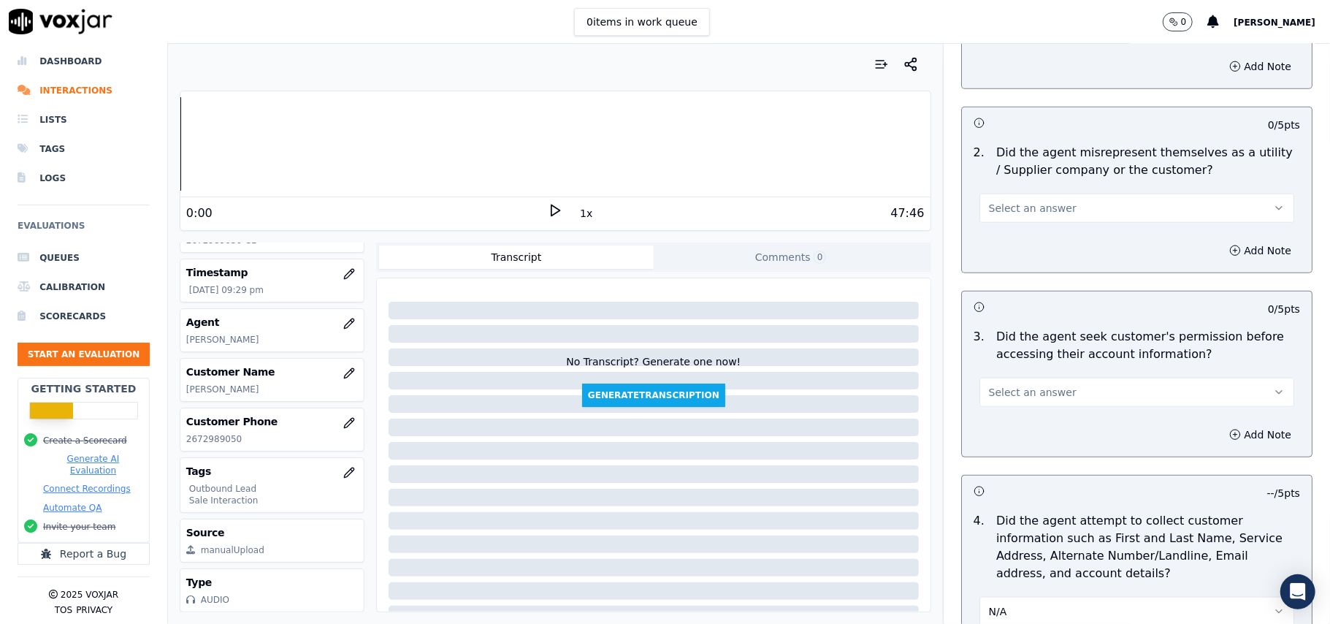
click at [1002, 398] on span "Select an answer" at bounding box center [1033, 392] width 88 height 15
click at [999, 448] on div "No" at bounding box center [1105, 452] width 283 height 23
click at [1234, 431] on button "Add Note" at bounding box center [1261, 434] width 80 height 20
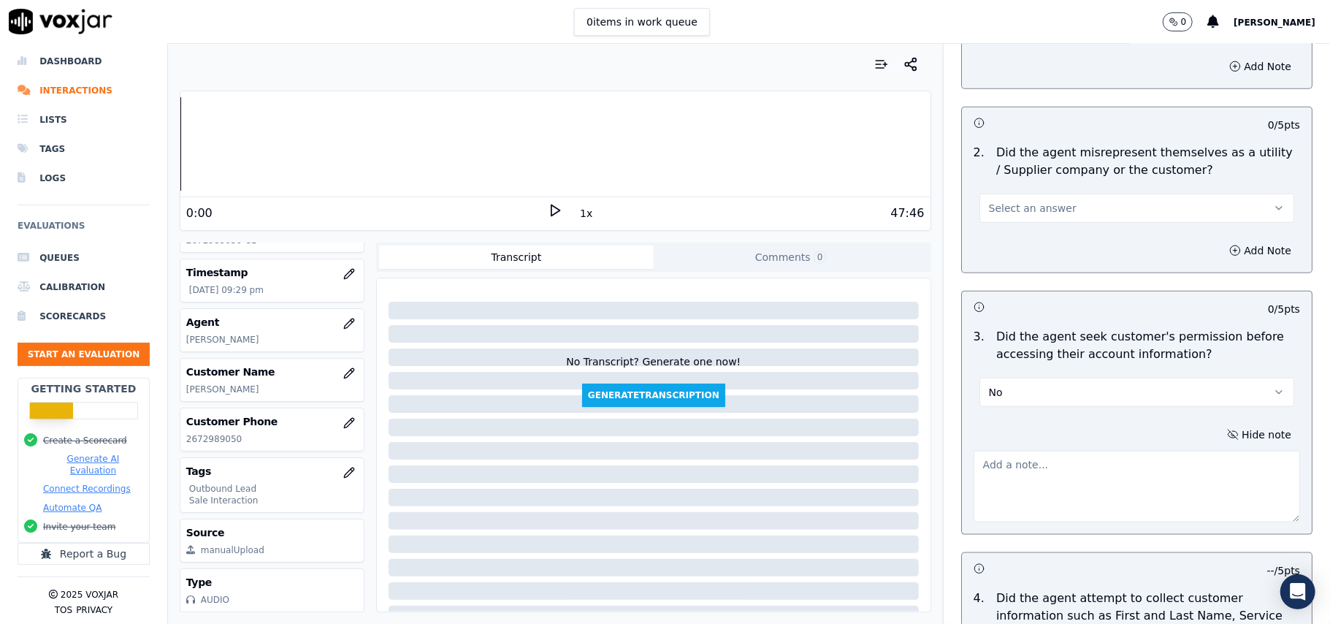
click at [994, 479] on textarea at bounding box center [1137, 487] width 327 height 72
paste textarea "@ 3:50- Permission was not taken before accessing the customer’s account. @05:1…"
click at [1004, 498] on textarea "@ 3:50- Permission was not taken before accessing the customer’s account. @05:1…" at bounding box center [1137, 487] width 327 height 72
click at [1014, 495] on textarea "@ 3:50- Permission was not taken before accessing the customer’s account. @05:1…" at bounding box center [1137, 487] width 327 height 72
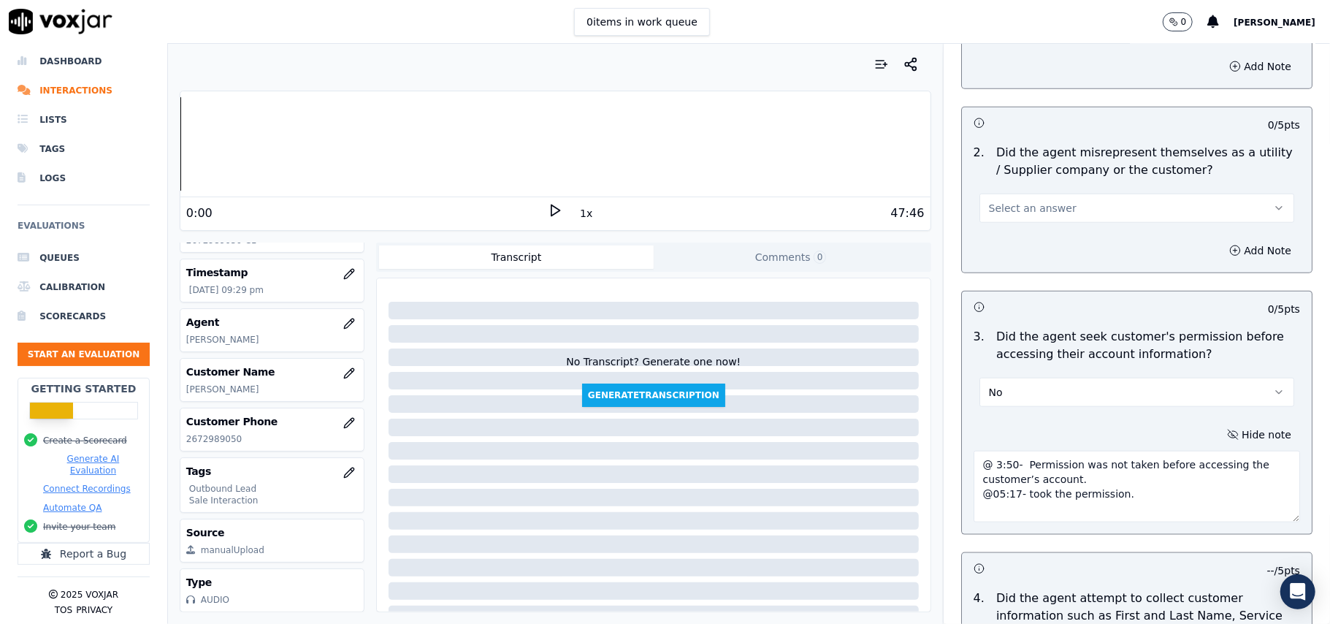
click at [1100, 495] on textarea "@ 3:50- Permission was not taken before accessing the customer’s account. @05:1…" at bounding box center [1137, 487] width 327 height 72
click at [974, 462] on textarea "@ 3:50- Permission was not taken before accessing the customer’s account. @05:1…" at bounding box center [1137, 487] width 327 height 72
click at [974, 465] on textarea "@ 3:50- Permission was not taken before accessing the customer’s account. @05:1…" at bounding box center [1137, 487] width 327 height 72
click at [872, 481] on div at bounding box center [654, 474] width 530 height 18
click at [974, 466] on textarea "@ 3:50- Permission was not taken before accessing the customer’s account. @05:1…" at bounding box center [1137, 487] width 327 height 72
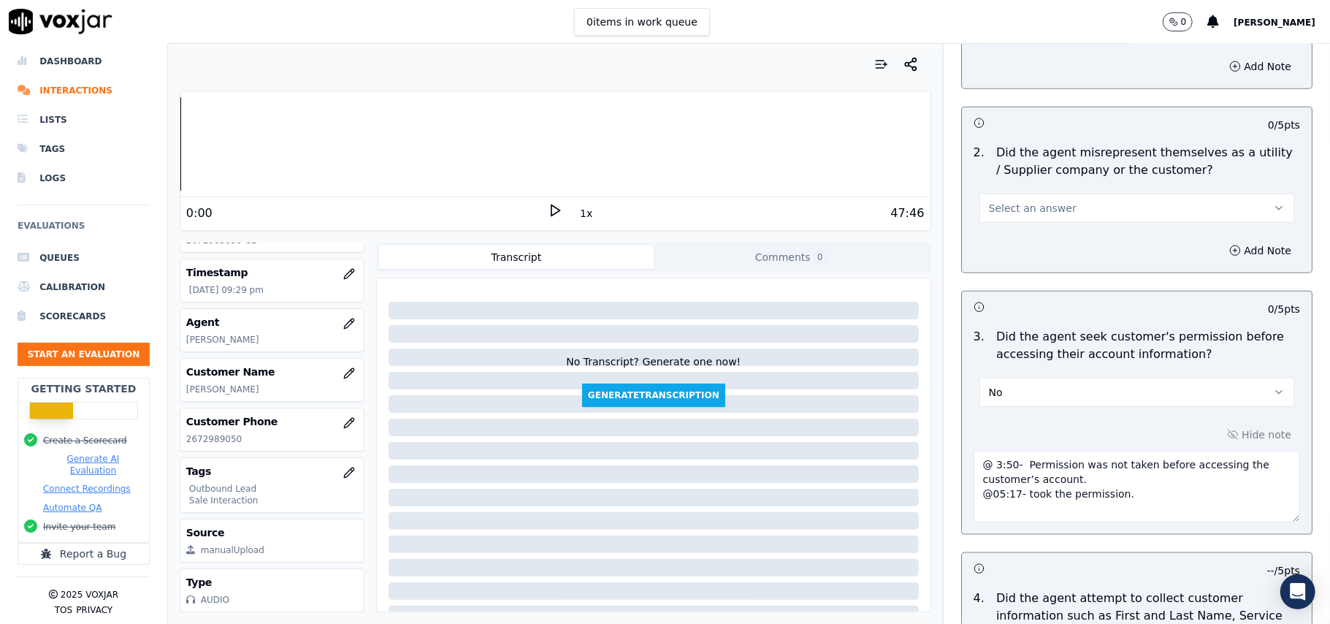
paste textarea "Call ID: 115319"
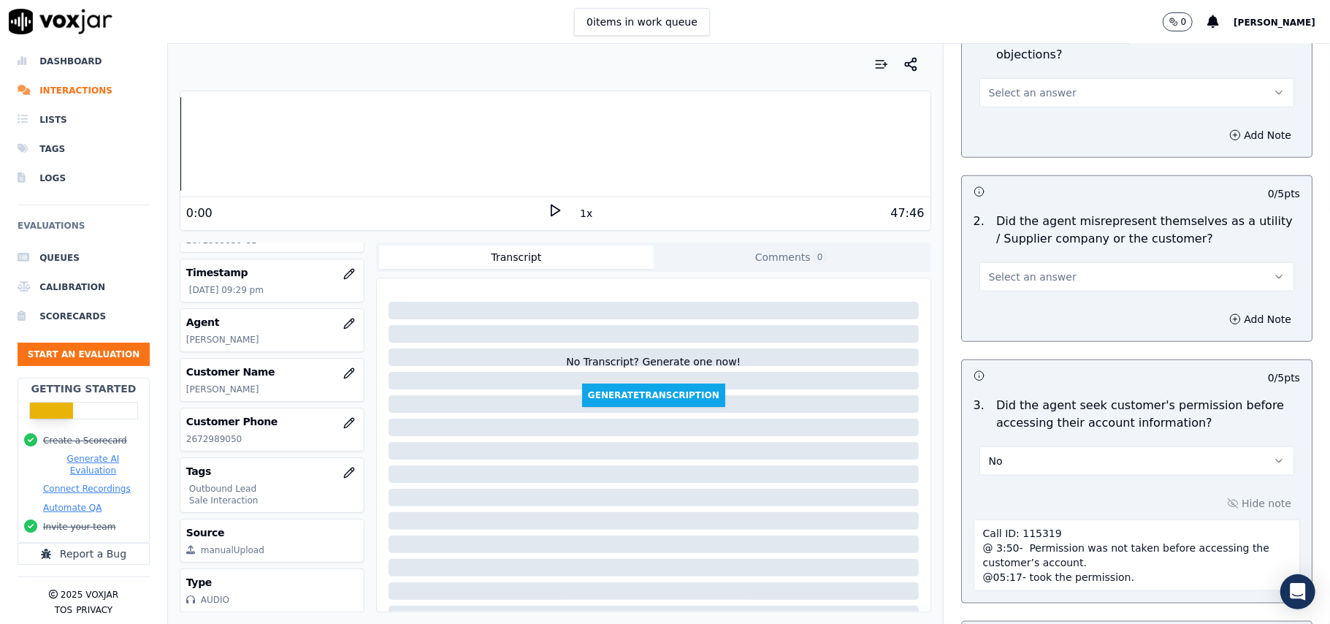
scroll to position [916, 0]
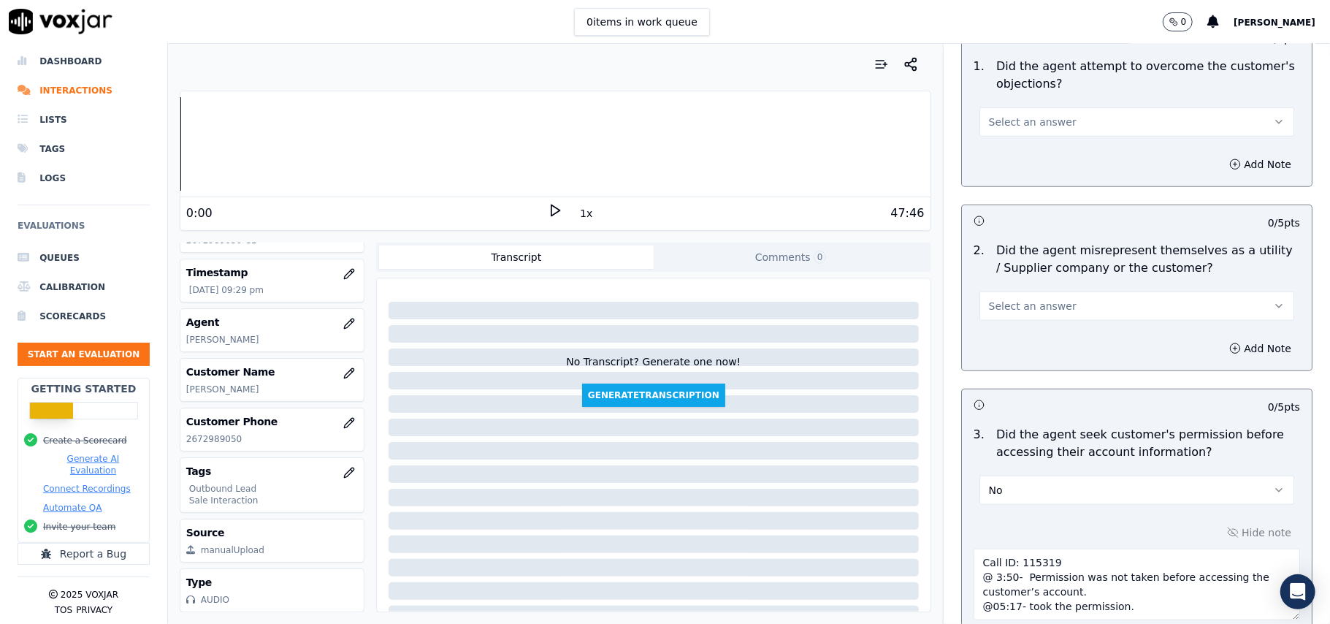
type textarea "Call ID: 115319 @ 3:50- Permission was not taken before accessing the customer’…"
click at [1035, 301] on span "Select an answer" at bounding box center [1033, 306] width 88 height 15
click at [1002, 366] on div "No" at bounding box center [1105, 364] width 283 height 23
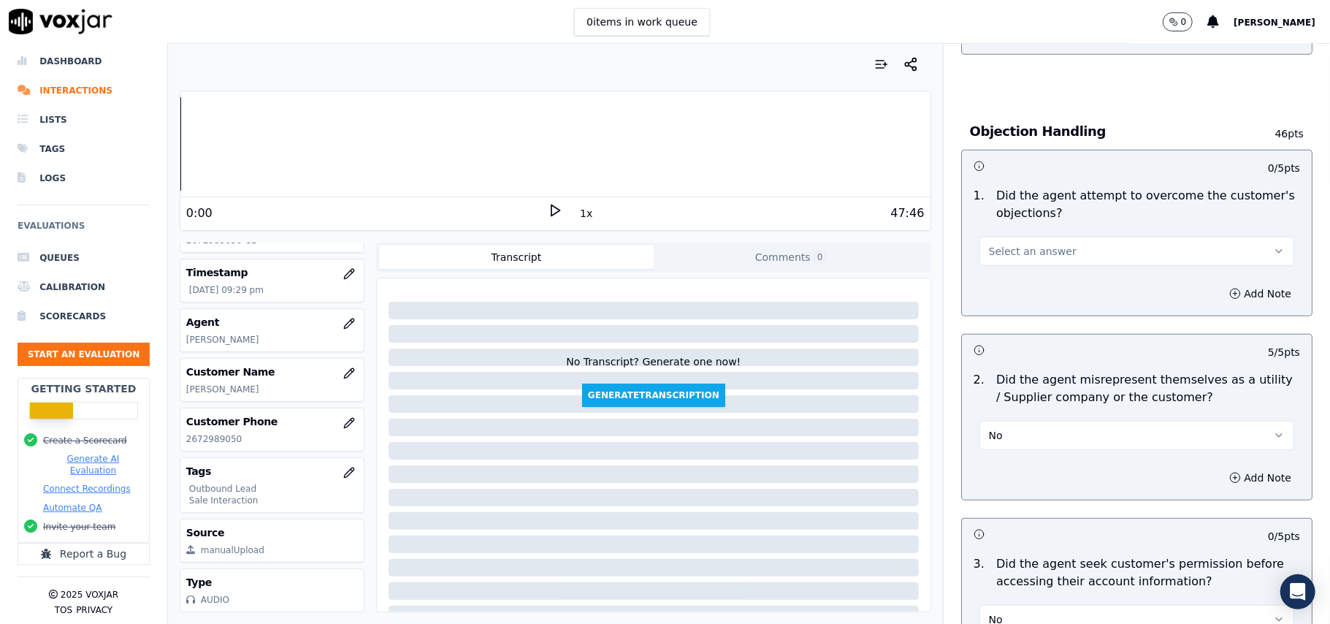
scroll to position [722, 0]
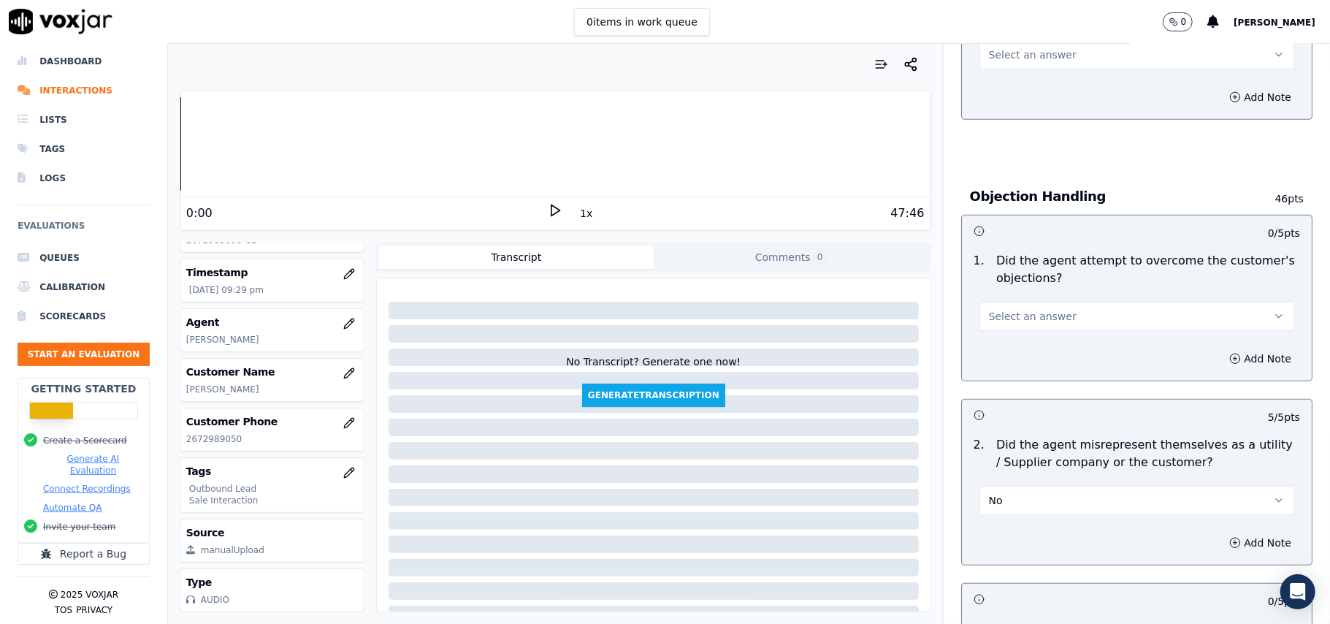
click at [1035, 316] on span "Select an answer" at bounding box center [1033, 316] width 88 height 15
click at [994, 354] on div "Yes" at bounding box center [1105, 351] width 283 height 23
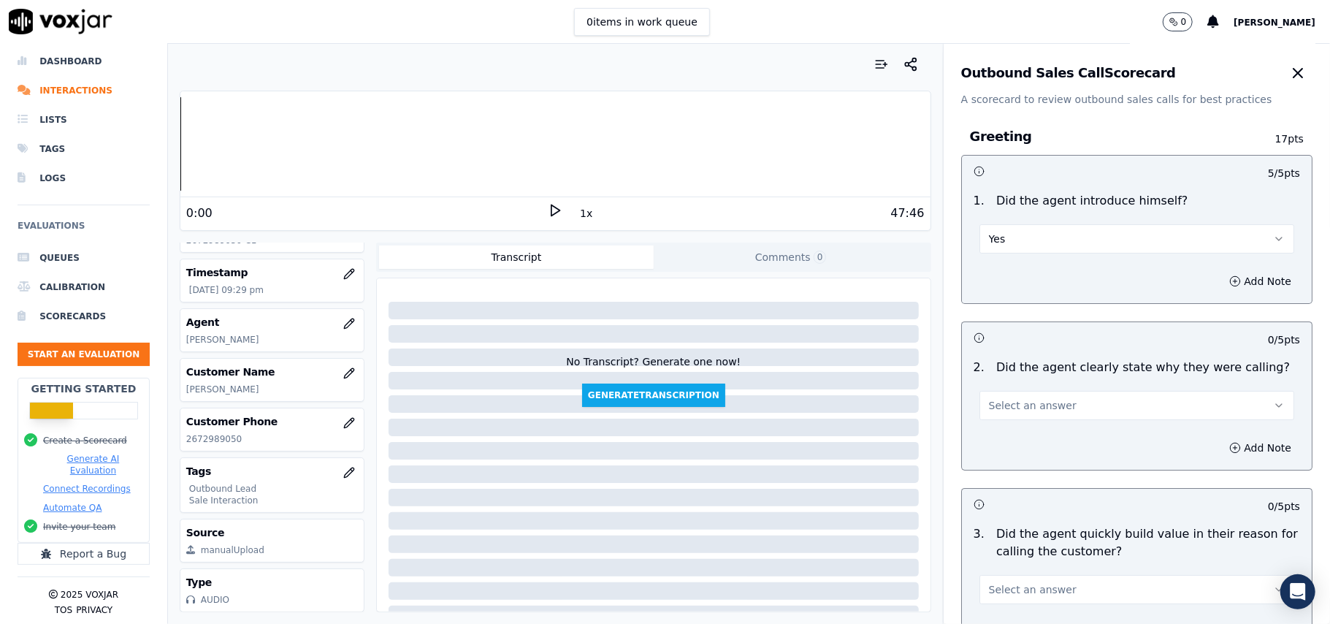
scroll to position [0, 0]
click at [994, 413] on span "Select an answer" at bounding box center [1033, 408] width 88 height 15
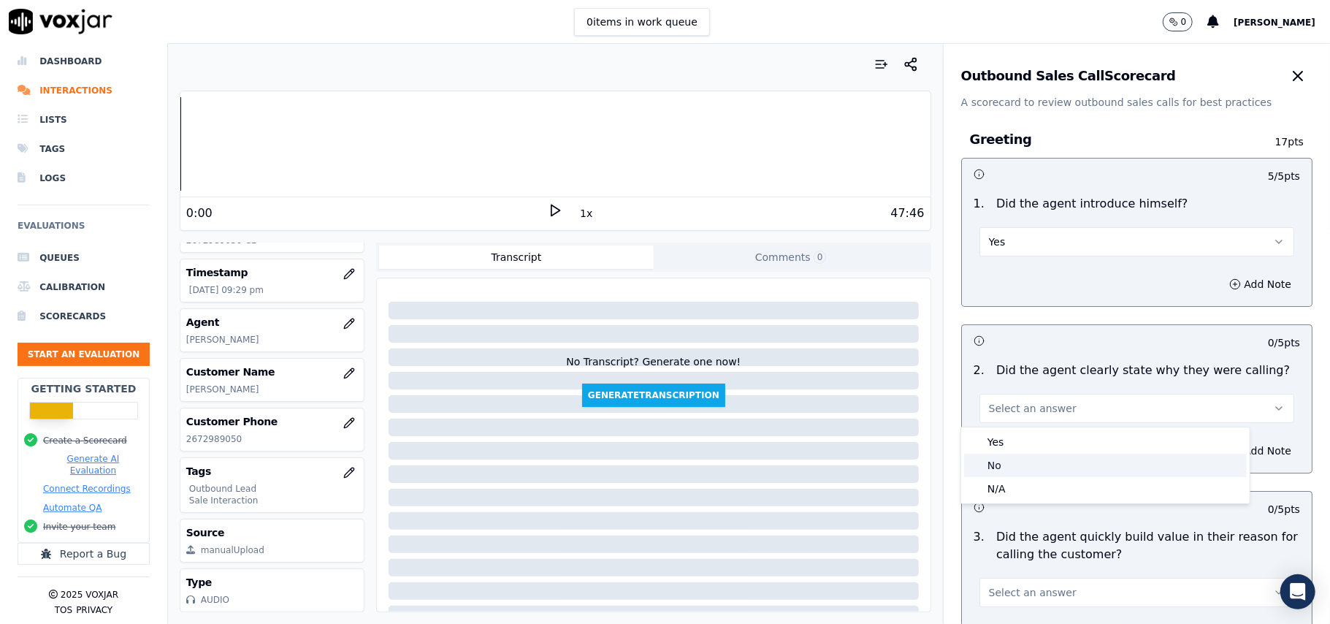
click at [994, 471] on div "No" at bounding box center [1105, 465] width 283 height 23
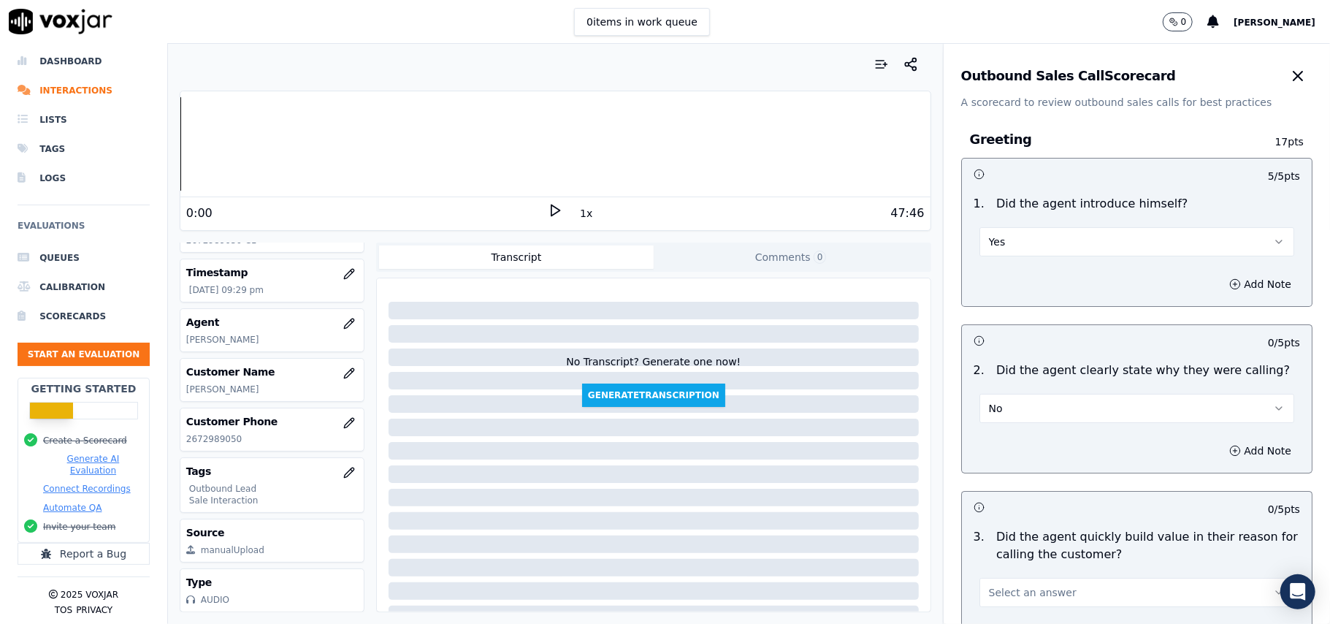
click at [1011, 412] on button "No" at bounding box center [1137, 408] width 315 height 29
click at [1007, 451] on div "Yes" at bounding box center [1105, 441] width 283 height 23
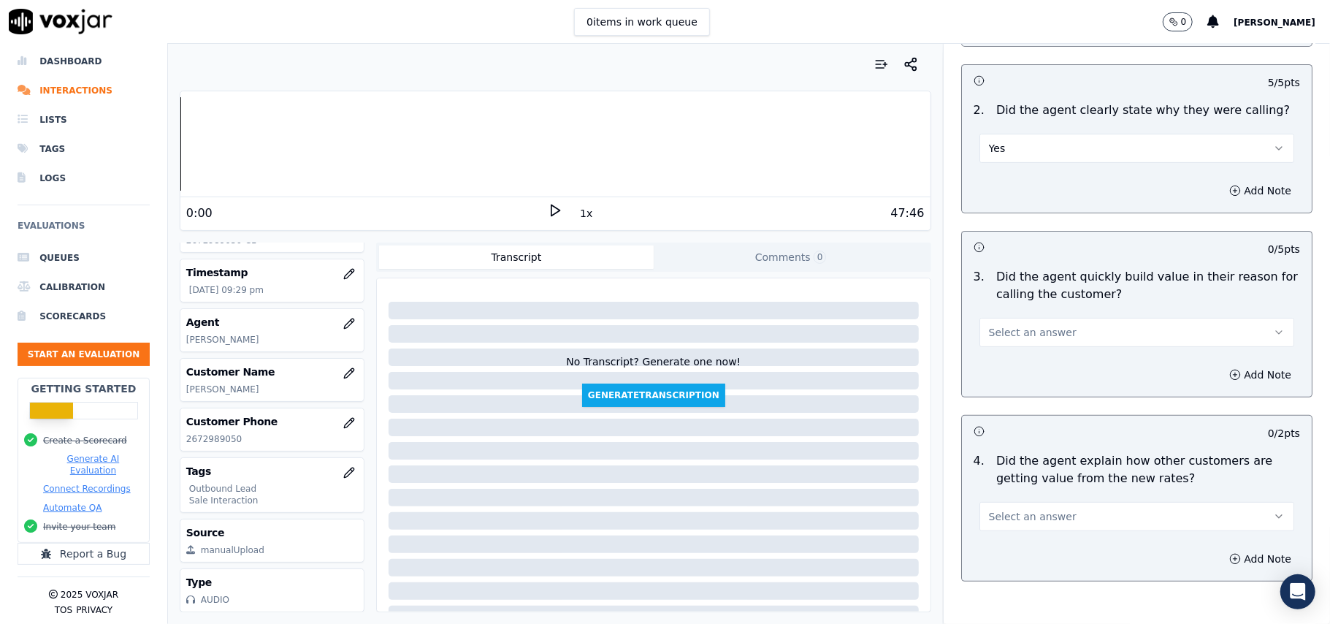
scroll to position [389, 0]
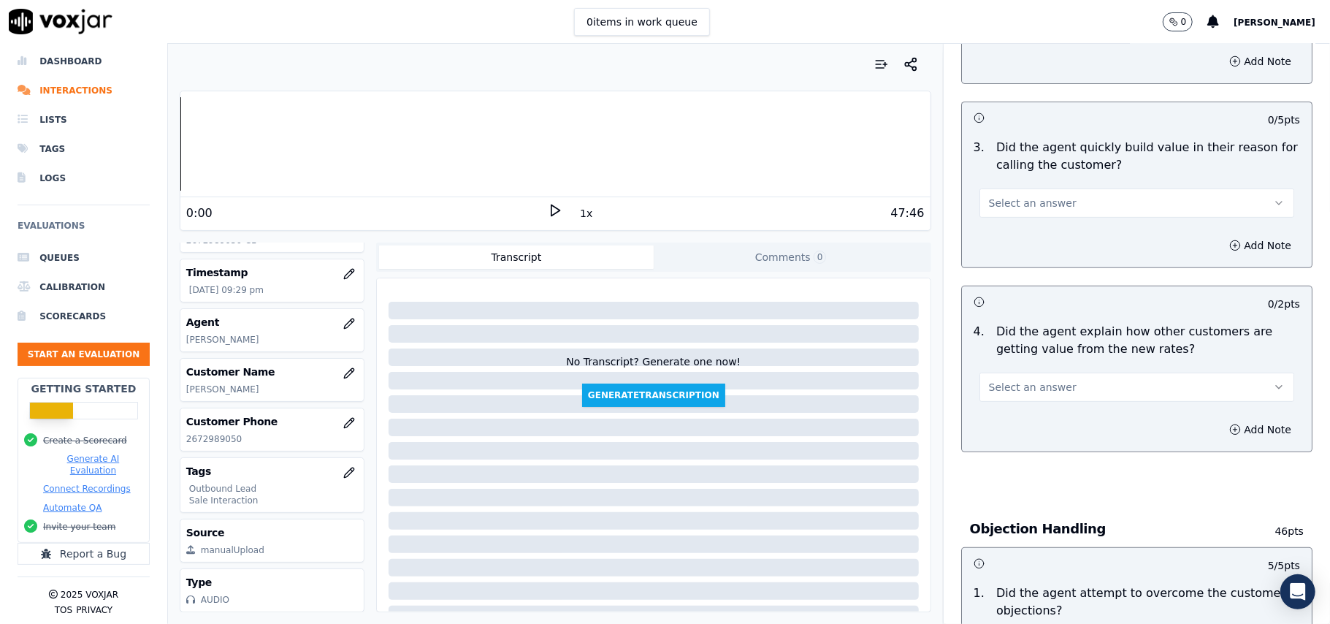
click at [1020, 206] on span "Select an answer" at bounding box center [1033, 203] width 88 height 15
click at [1020, 241] on div "Yes" at bounding box center [1105, 237] width 283 height 23
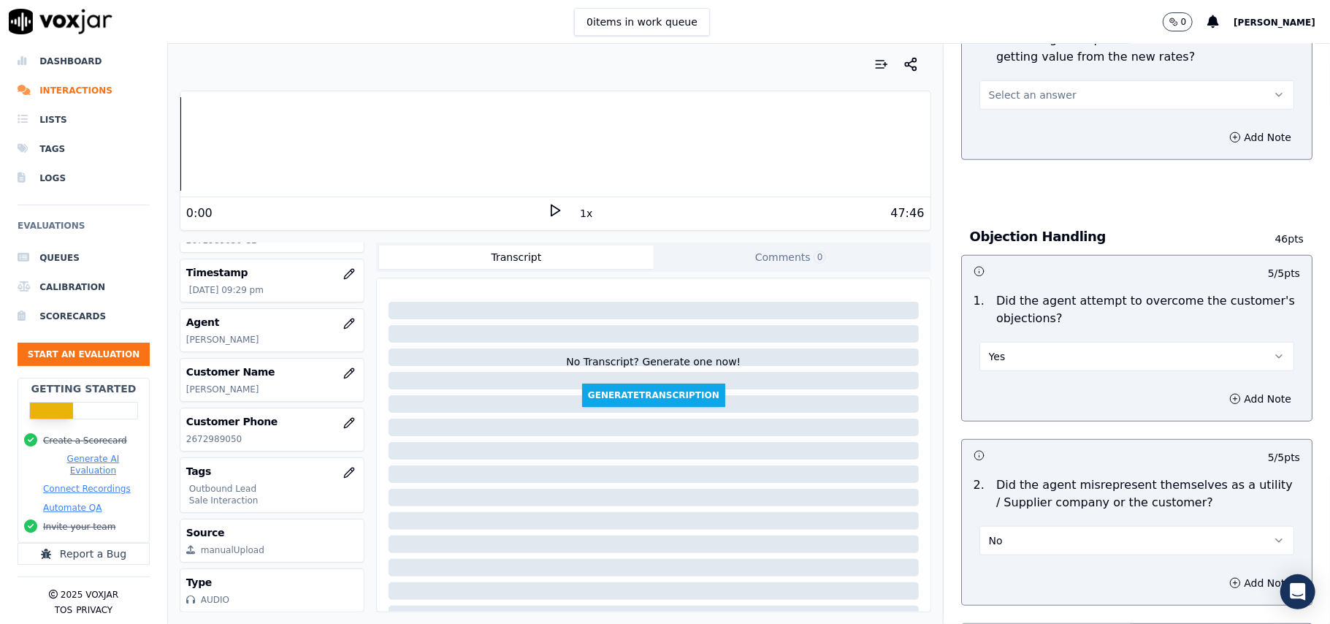
scroll to position [584, 0]
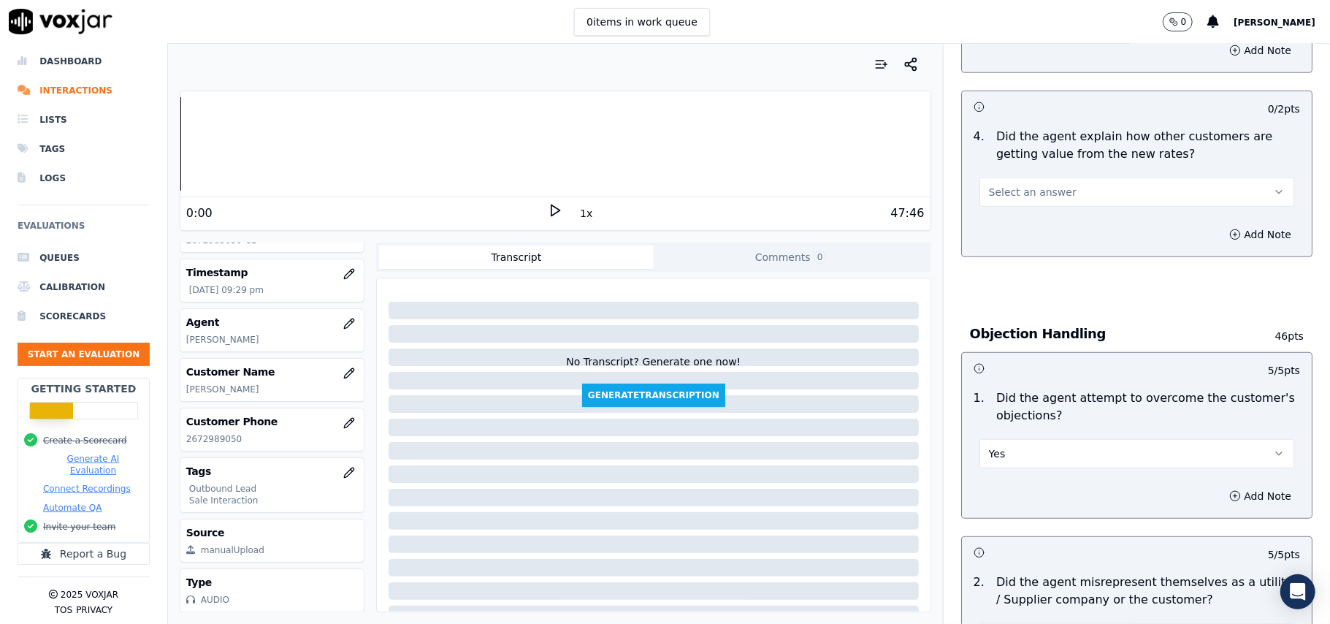
click at [1062, 191] on button "Select an answer" at bounding box center [1137, 192] width 315 height 29
click at [1050, 226] on div "Yes" at bounding box center [1105, 227] width 283 height 23
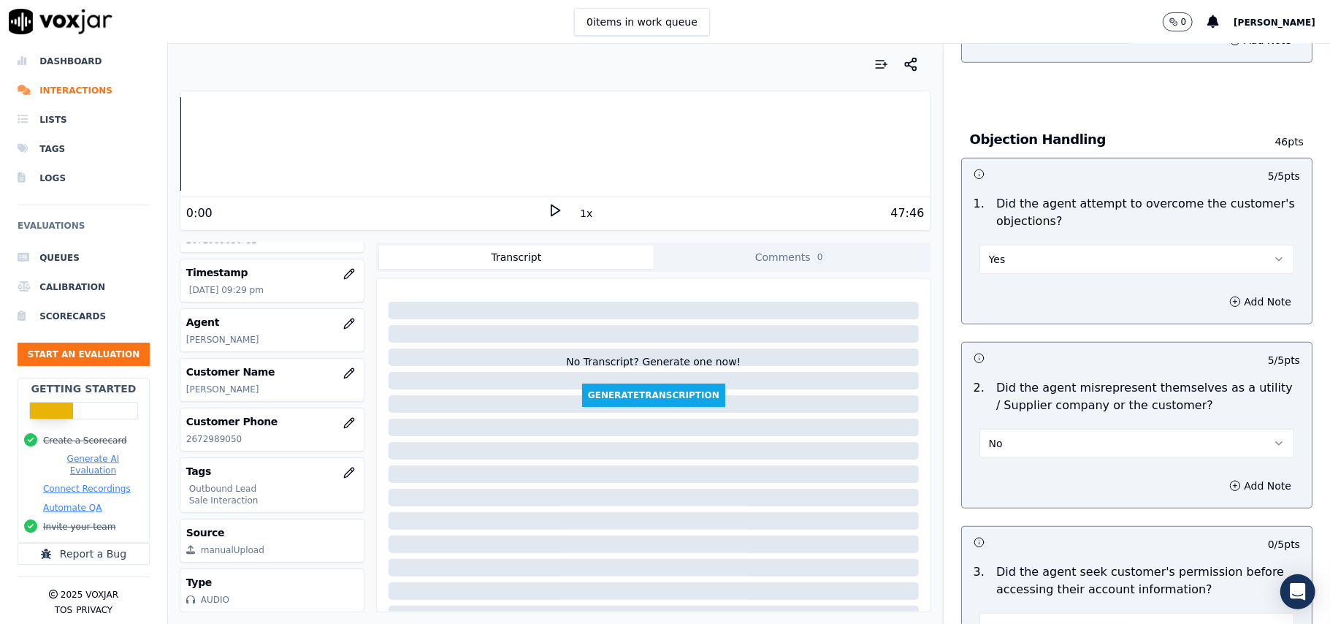
scroll to position [682, 0]
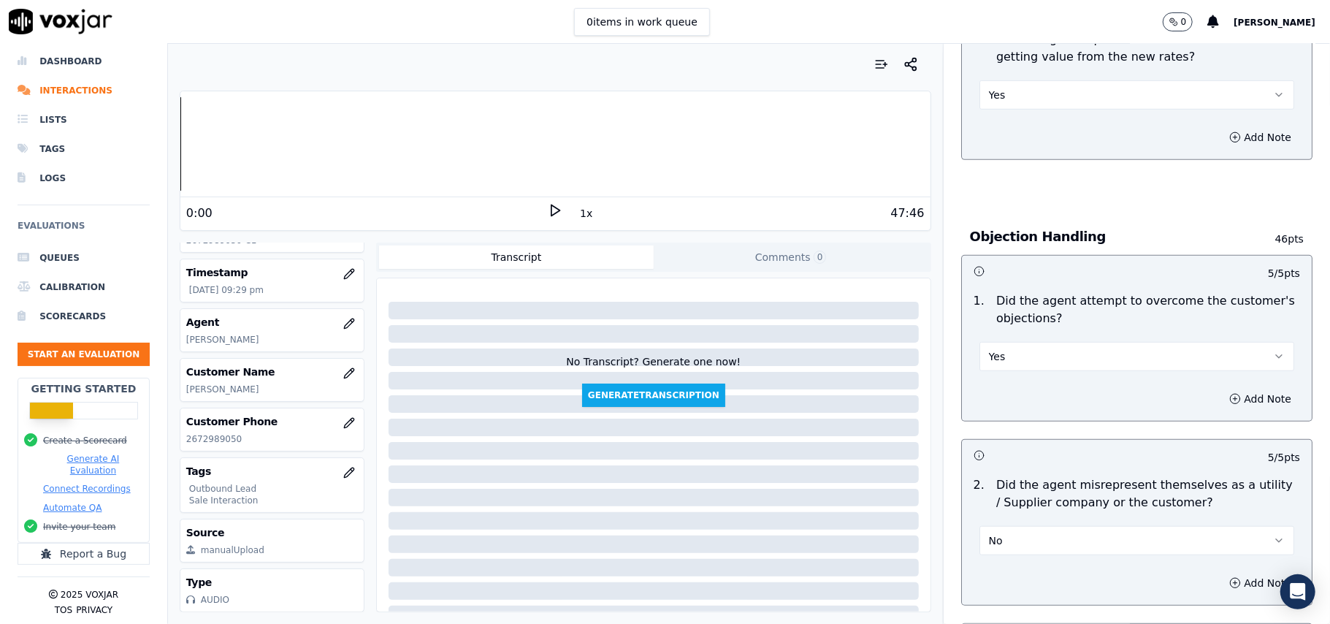
click at [1097, 96] on button "Yes" at bounding box center [1137, 94] width 315 height 29
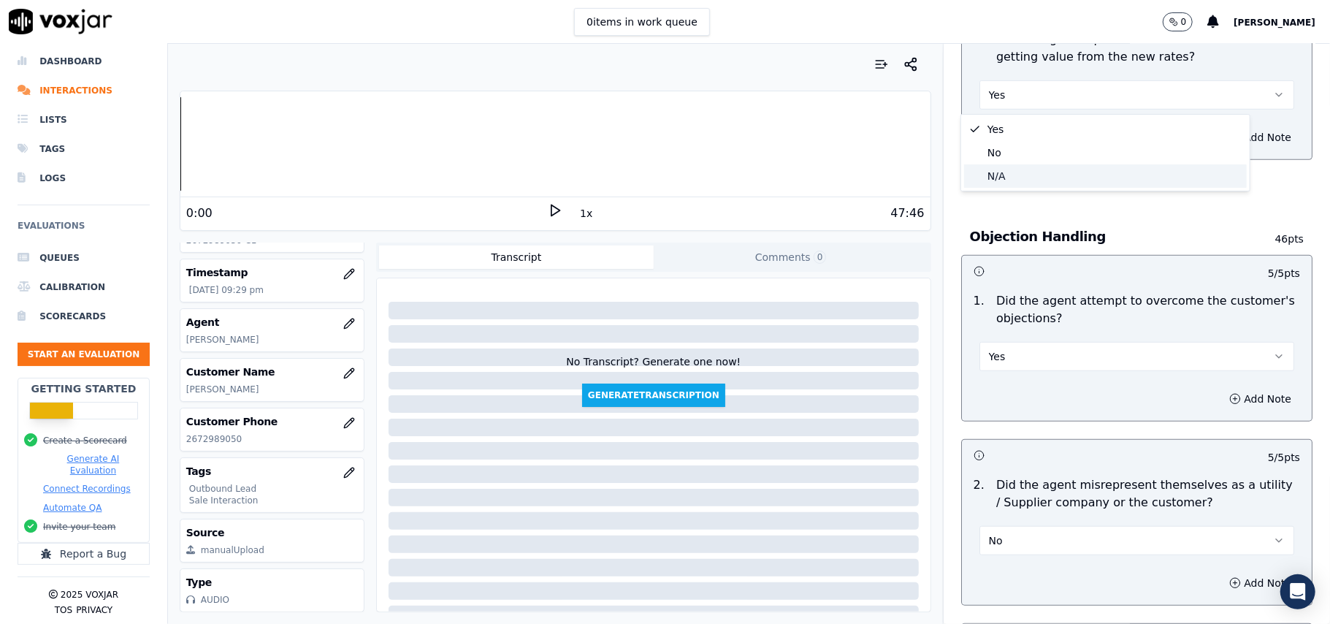
click at [1047, 187] on div "N/A" at bounding box center [1105, 175] width 283 height 23
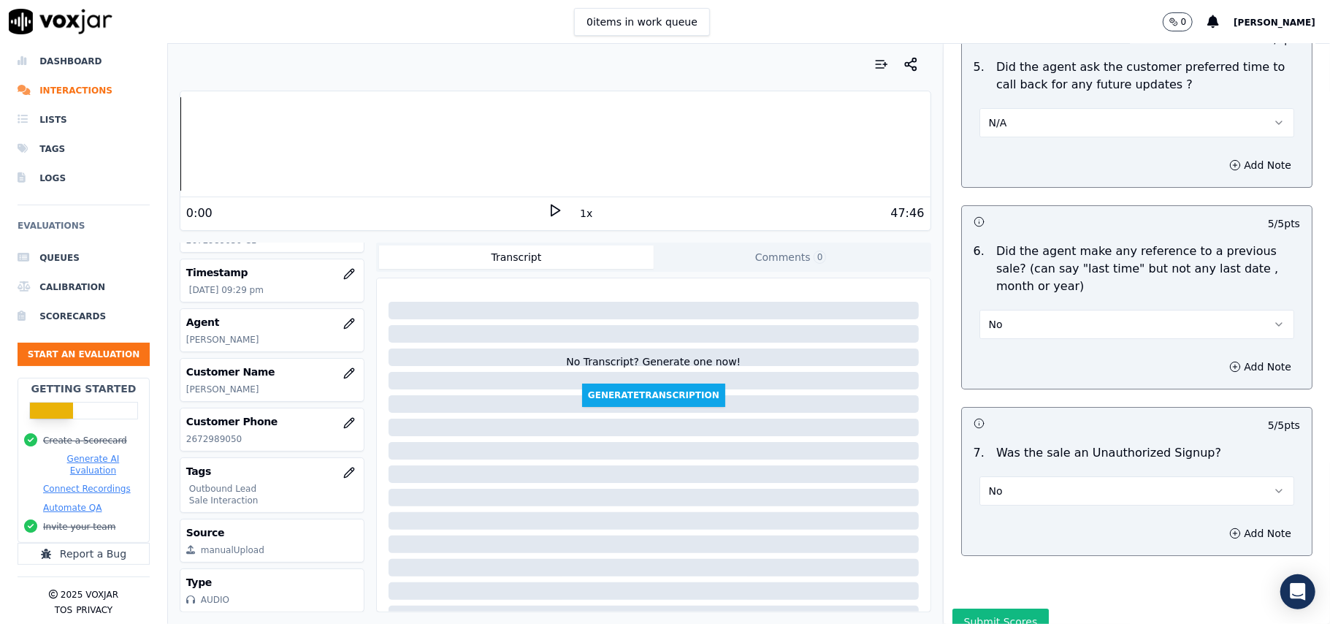
scroll to position [3721, 0]
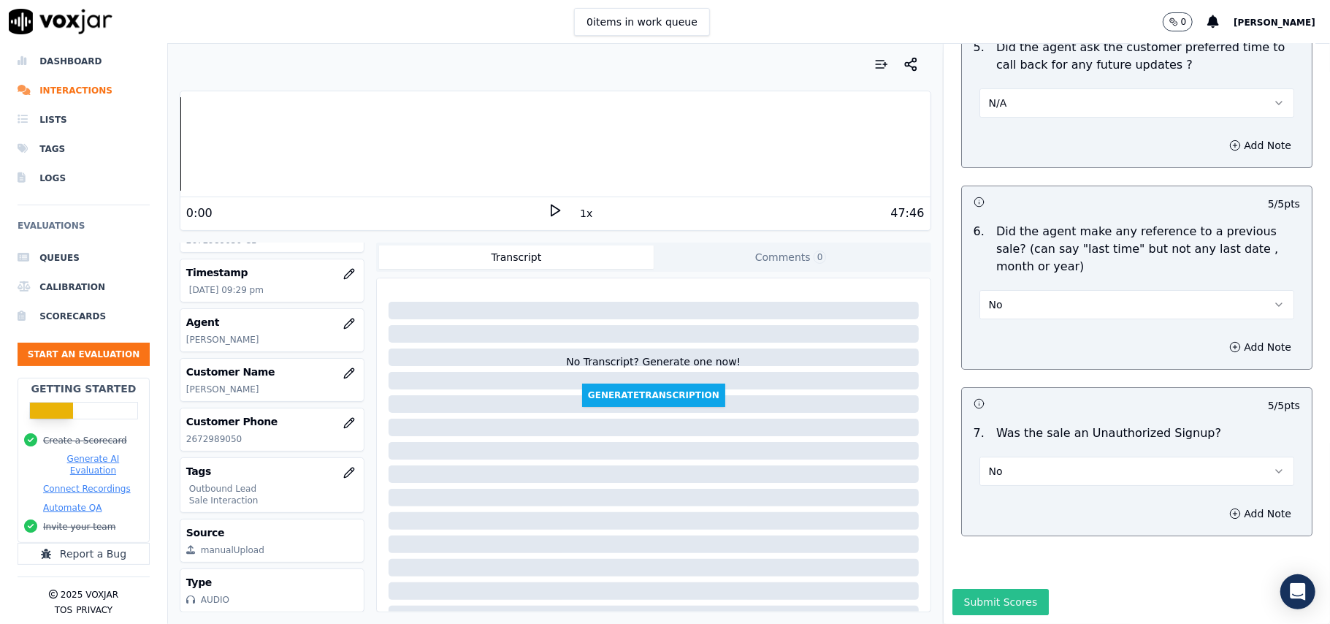
click at [988, 589] on button "Submit Scores" at bounding box center [1001, 602] width 97 height 26
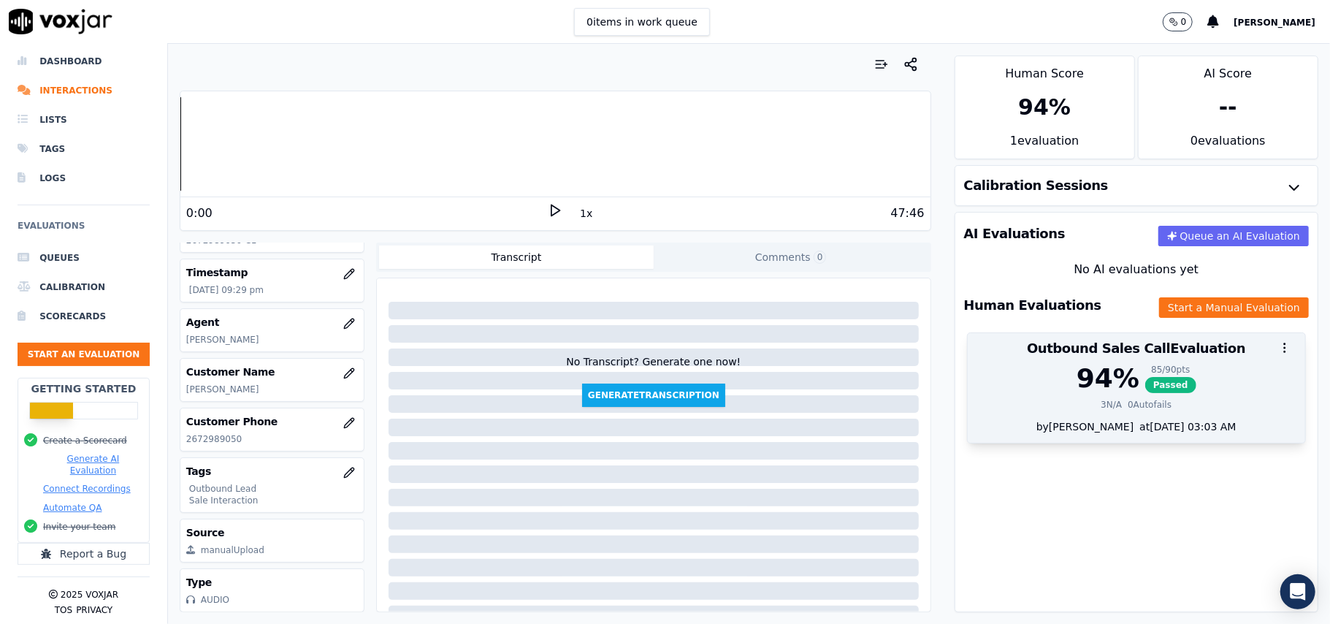
click at [1145, 386] on span "Passed" at bounding box center [1170, 385] width 51 height 16
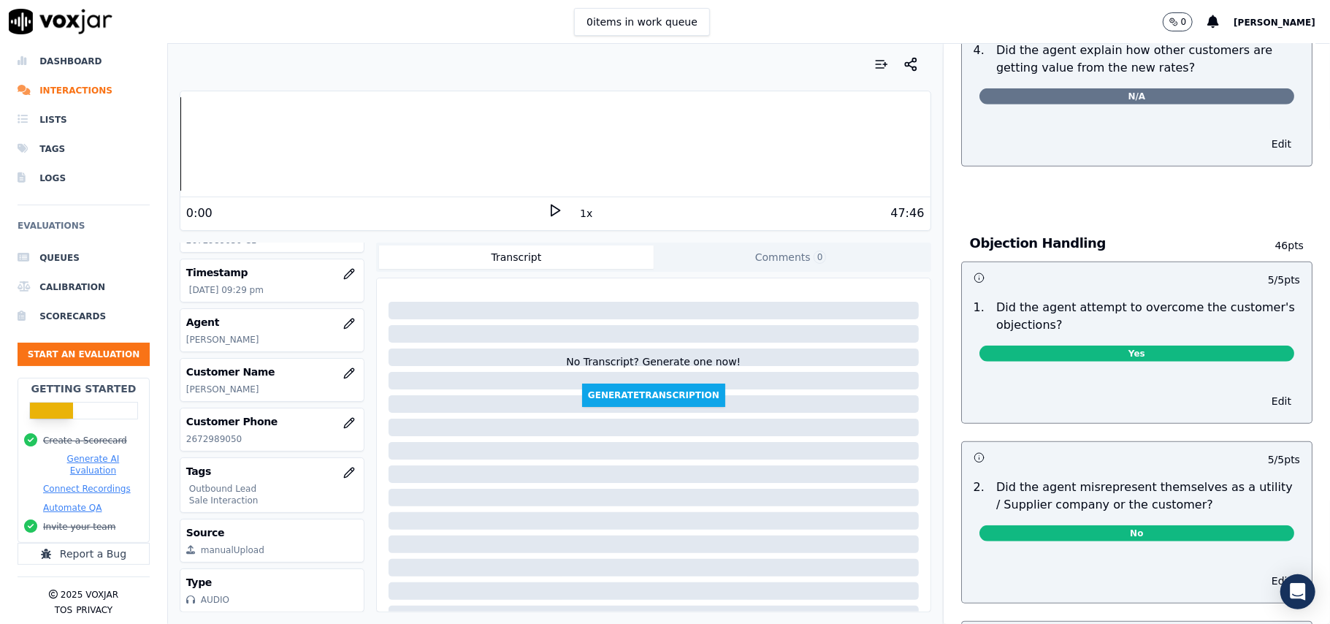
scroll to position [1889, 0]
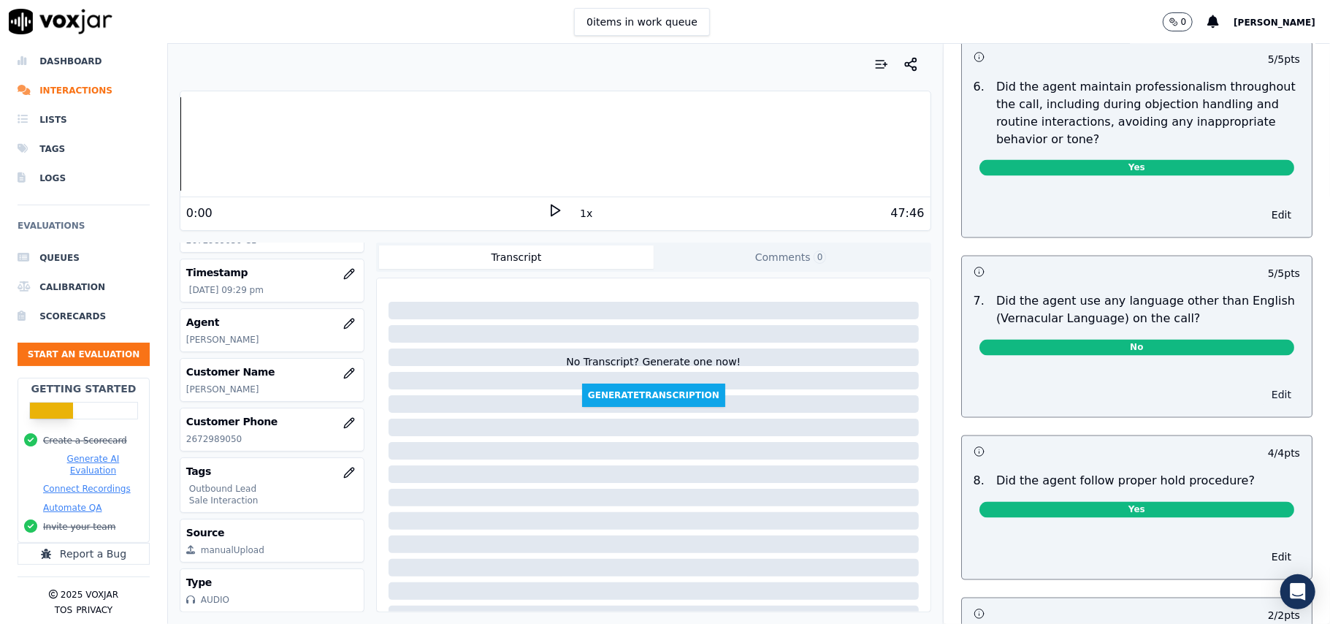
click at [1263, 385] on button "Edit" at bounding box center [1281, 395] width 37 height 20
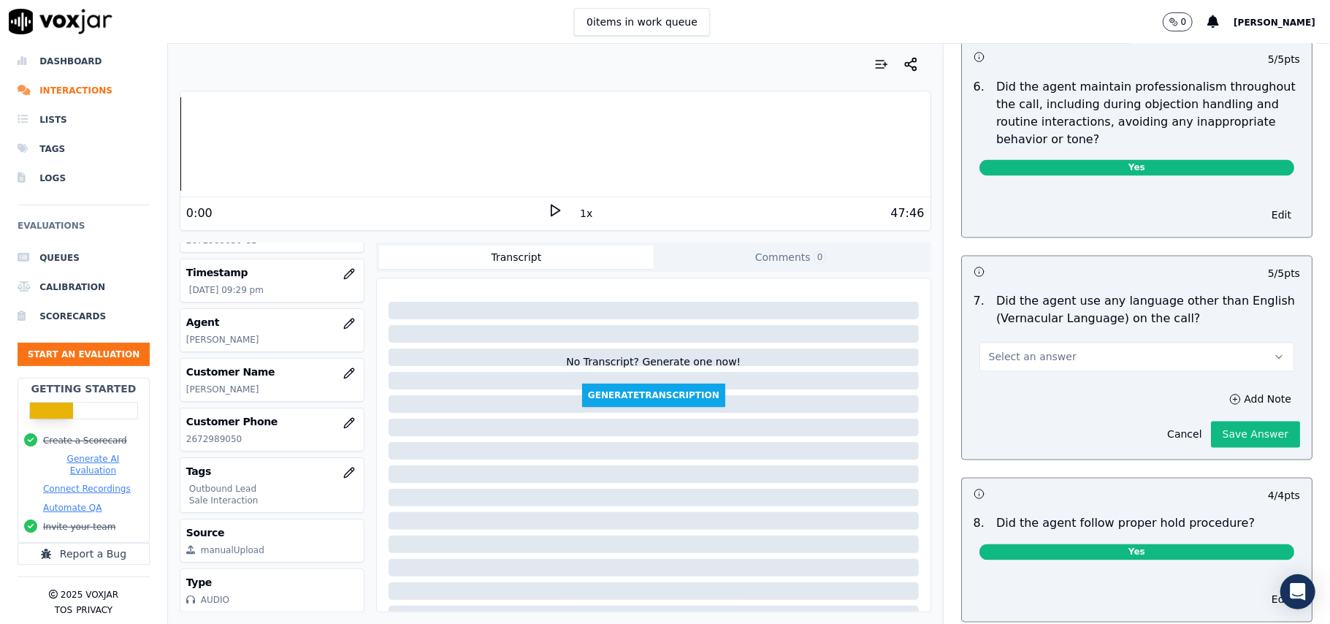
click at [1089, 351] on button "Select an answer" at bounding box center [1137, 357] width 315 height 29
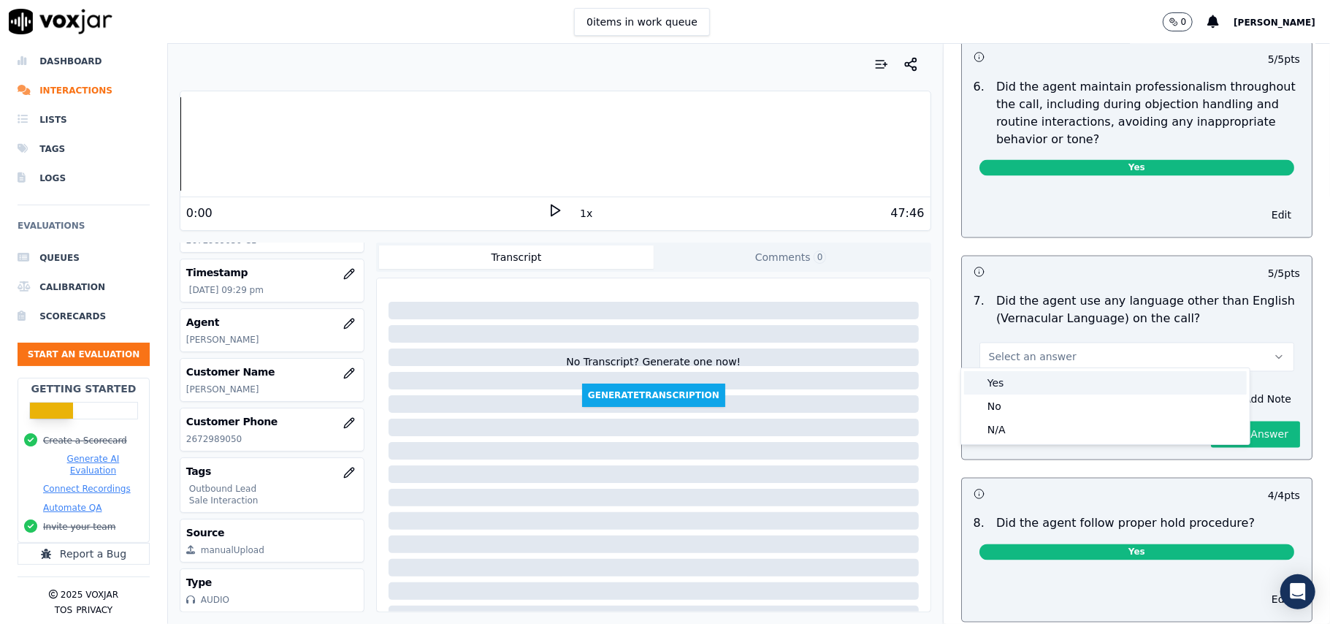
click at [1012, 384] on div "Yes" at bounding box center [1105, 382] width 283 height 23
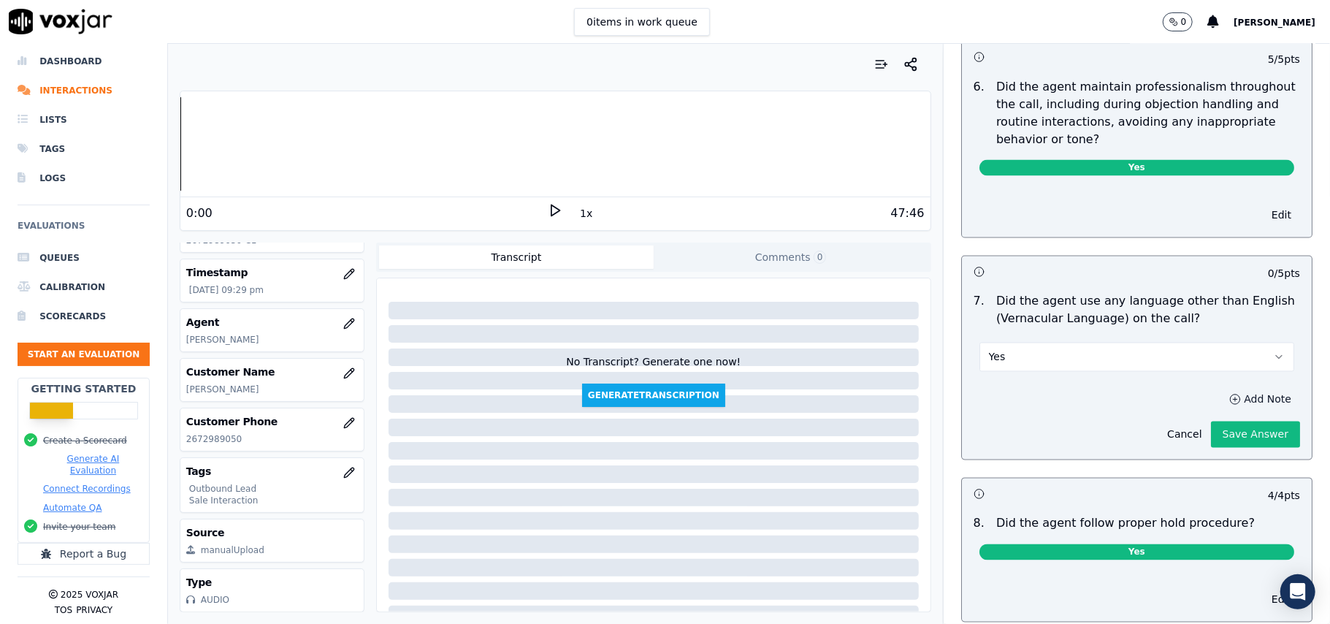
click at [1221, 395] on button "Add Note" at bounding box center [1261, 399] width 80 height 20
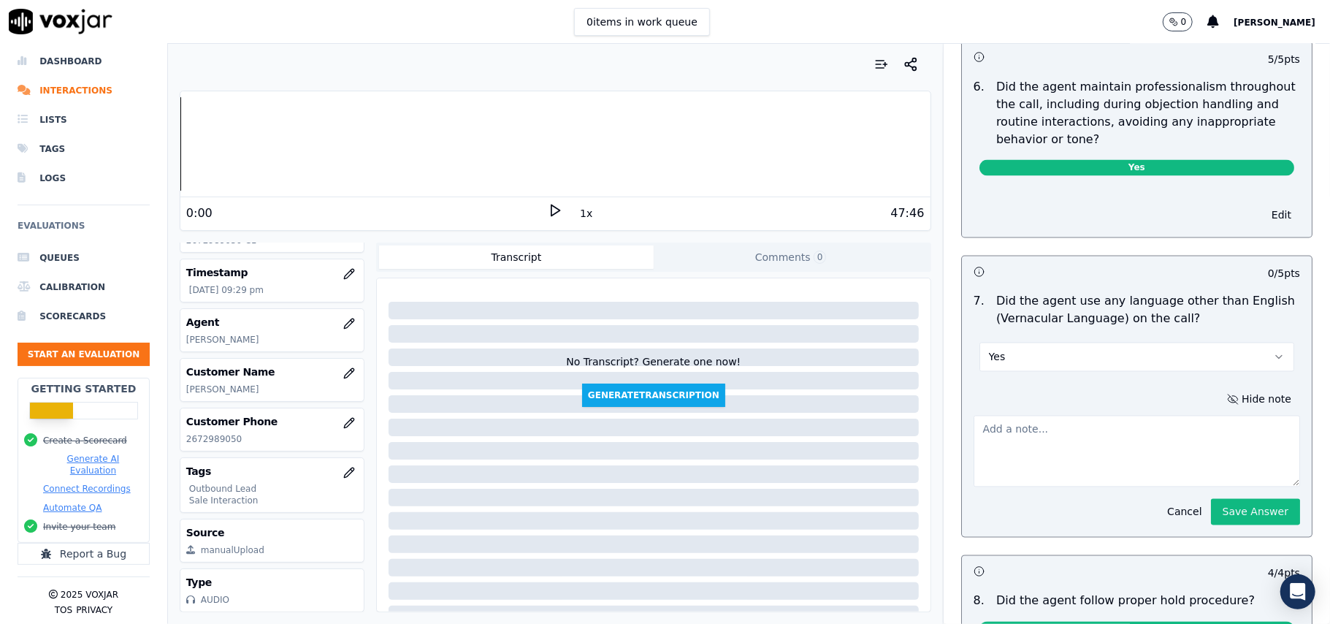
click at [1037, 434] on textarea at bounding box center [1137, 452] width 327 height 72
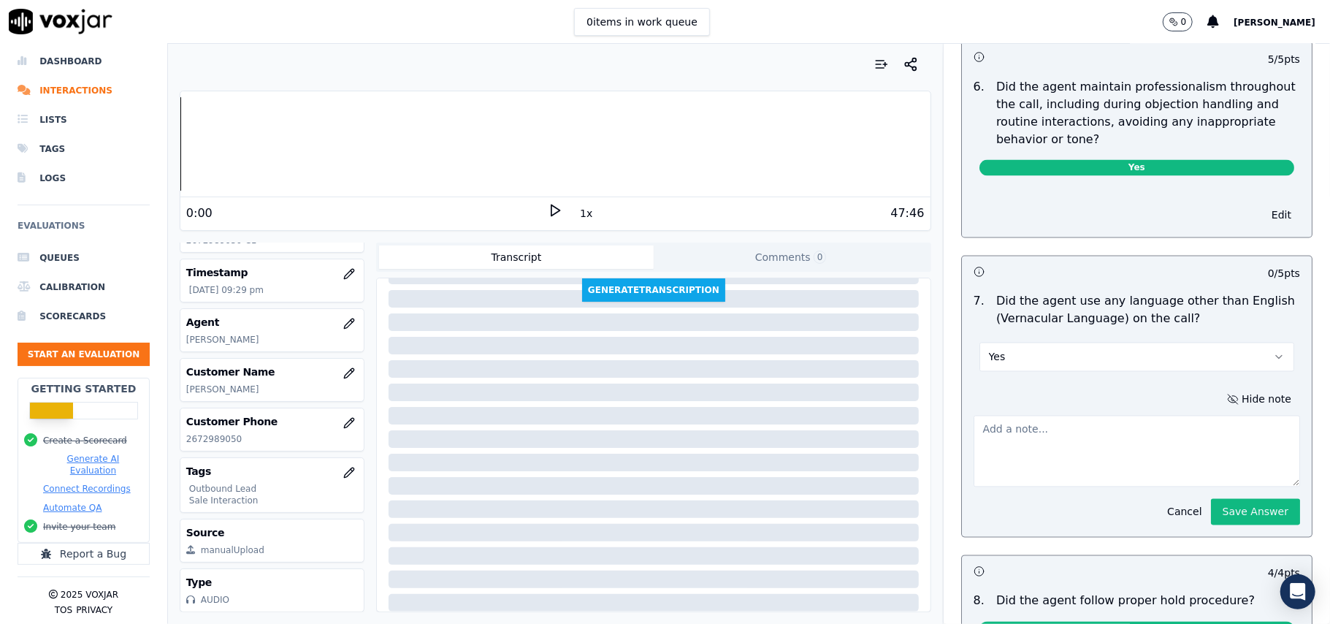
click at [1043, 451] on textarea at bounding box center [1137, 452] width 327 height 72
paste textarea "Call ID – 122316"
drag, startPoint x: 1072, startPoint y: 474, endPoint x: 963, endPoint y: 416, distance: 124.2
click at [974, 416] on textarea "Call ID – 122316 After the sign up got completed the Agent George found talking…" at bounding box center [1137, 452] width 327 height 72
click at [974, 445] on textarea "Call ID – 122316 After the sign up got completed the Agent George found talking…" at bounding box center [1137, 452] width 327 height 72
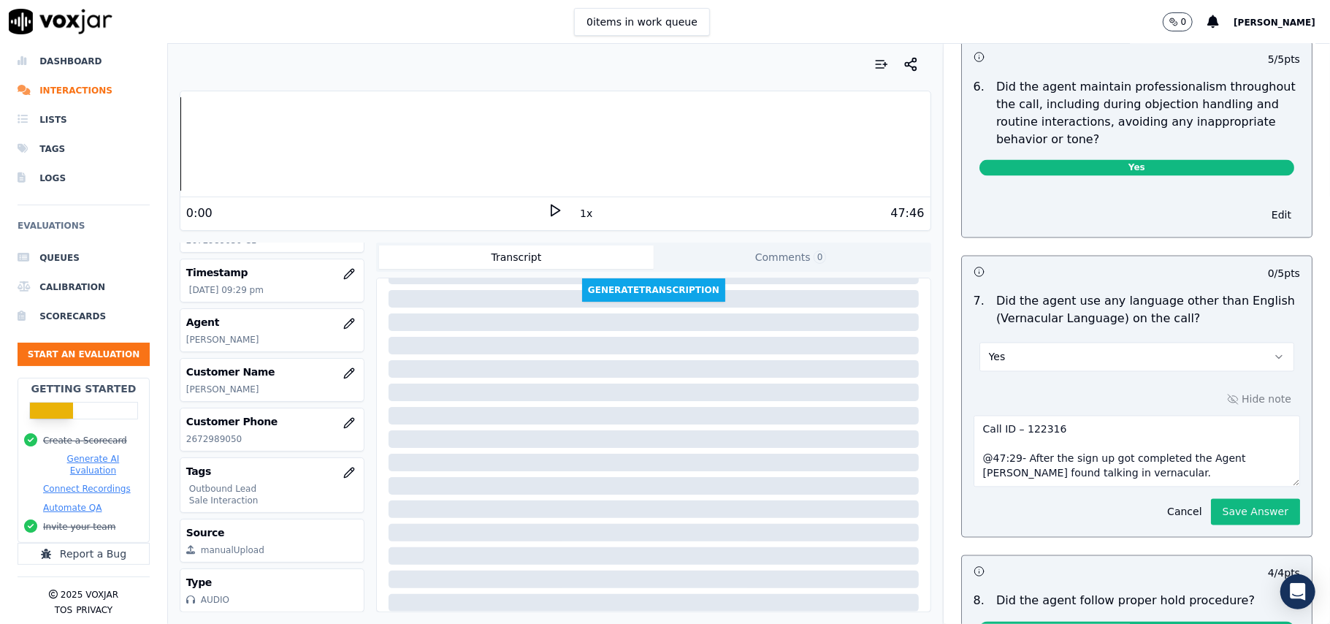
drag, startPoint x: 1106, startPoint y: 469, endPoint x: 930, endPoint y: 405, distance: 187.4
click at [950, 405] on div "Objection Handling 46 pts 5 / 5 pts 1 . Did the agent attempt to overcome the c…" at bounding box center [1137, 26] width 375 height 2089
type textarea "Call ID – 122316 @47:29- After the sign up got completed the Agent George found…"
click at [1062, 378] on div "Hide note Call ID – 122316 @47:29- After the sign up got completed the Agent Ge…" at bounding box center [1137, 457] width 350 height 159
drag, startPoint x: 1191, startPoint y: 510, endPoint x: 1192, endPoint y: 485, distance: 24.9
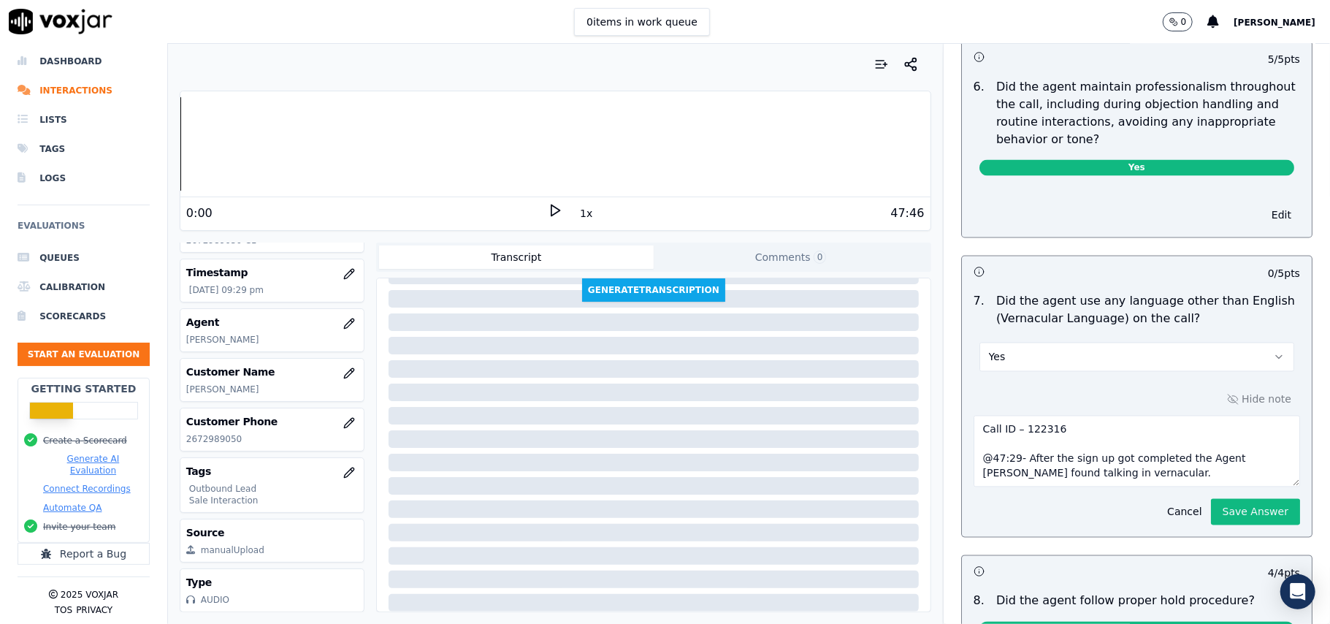
click at [1211, 510] on button "Save Answer" at bounding box center [1255, 512] width 89 height 26
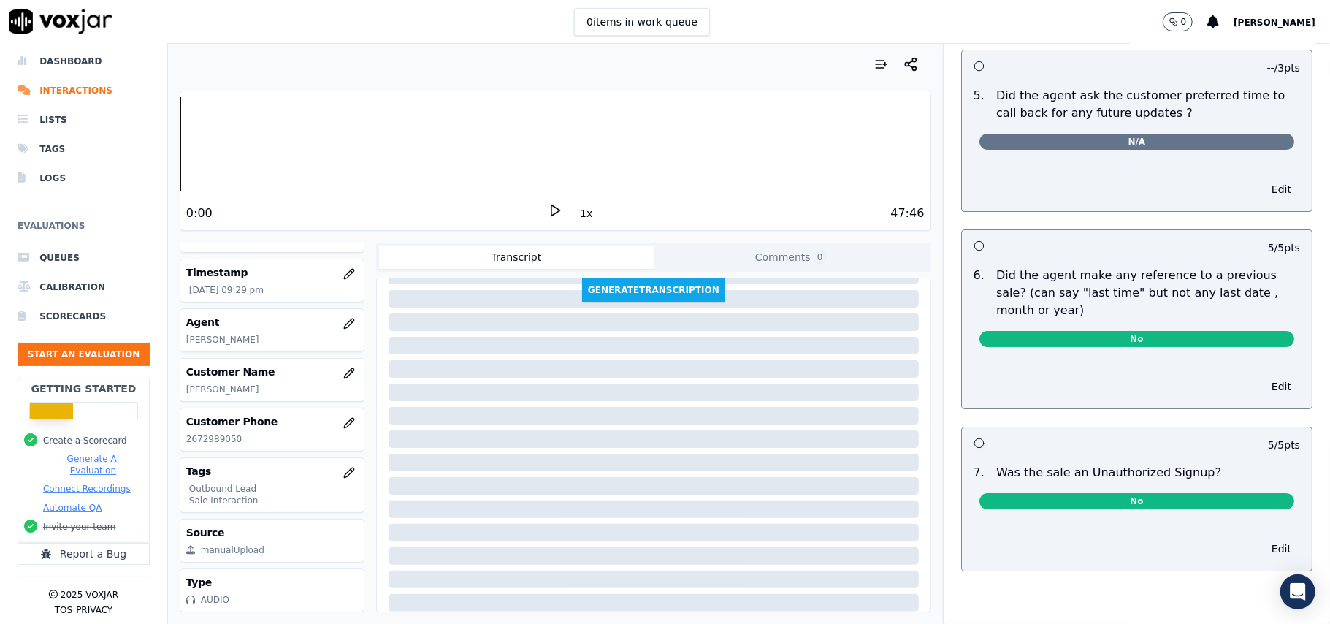
scroll to position [0, 0]
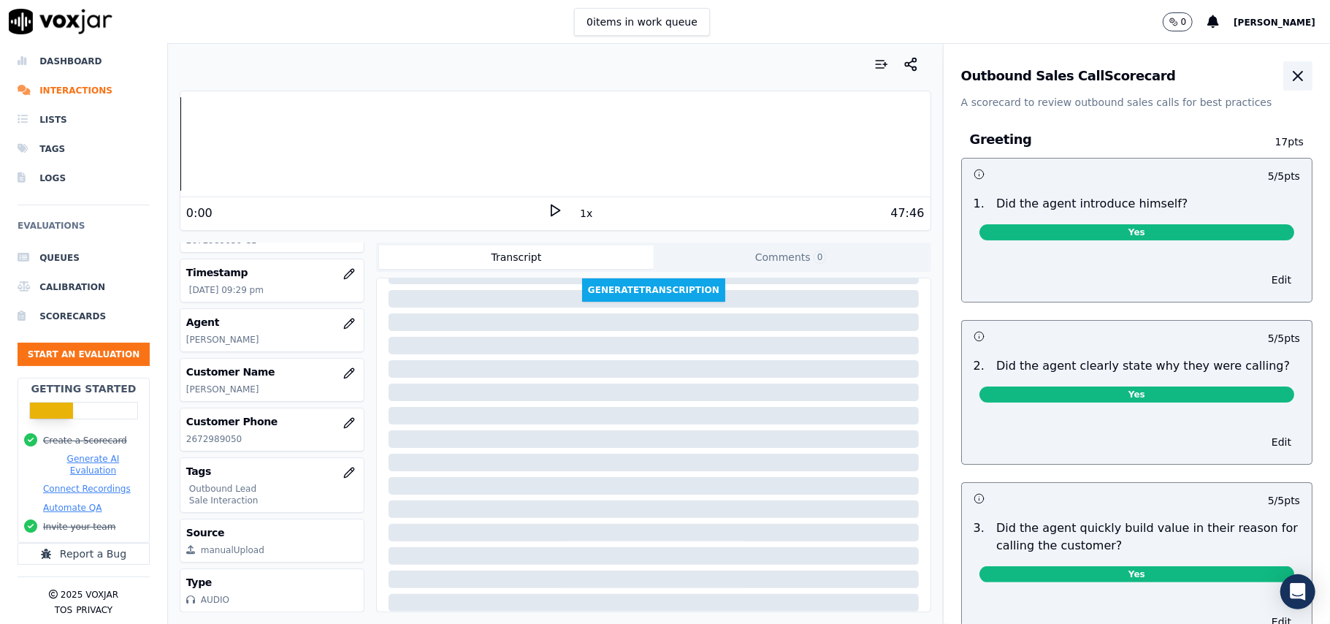
click at [1289, 73] on icon "button" at bounding box center [1298, 76] width 18 height 18
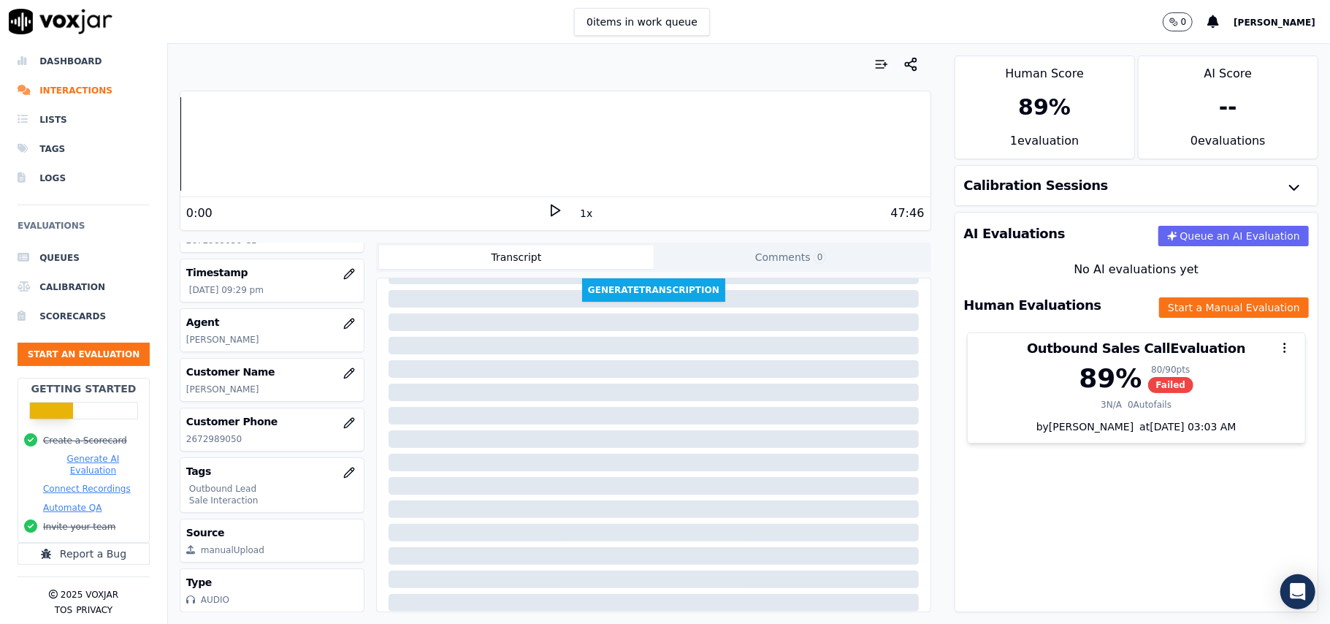
click at [1062, 489] on div "AI Evaluations Queue an AI Evaluation No AI evaluations yet Human Evaluations S…" at bounding box center [1137, 412] width 364 height 400
click at [59, 343] on button "Start an Evaluation" at bounding box center [84, 354] width 132 height 23
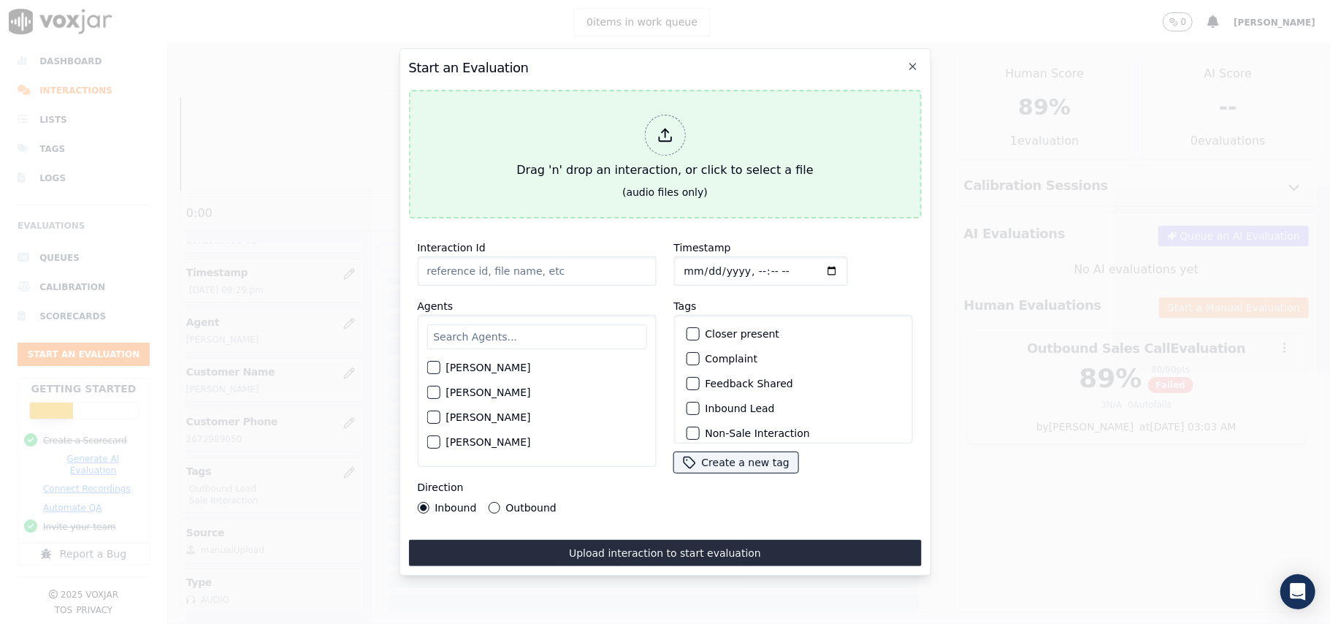
click at [653, 136] on div at bounding box center [664, 135] width 41 height 41
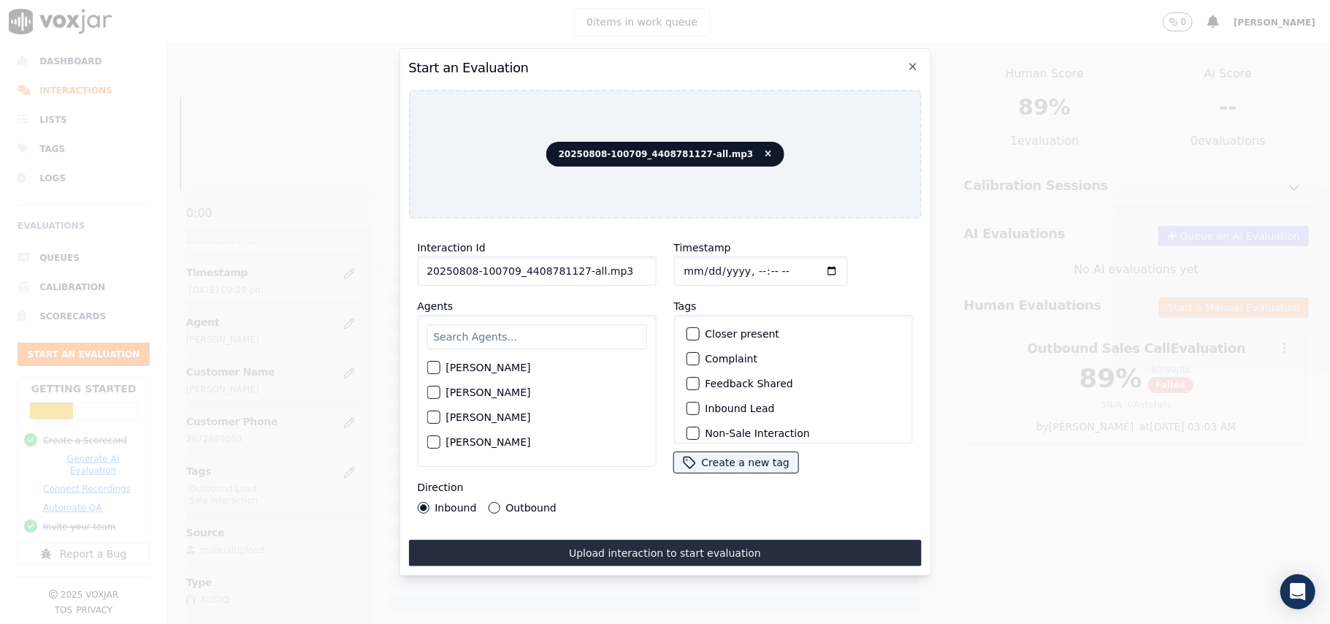
drag, startPoint x: 614, startPoint y: 267, endPoint x: 571, endPoint y: 270, distance: 43.9
click at [571, 270] on input "20250808-100709_4408781127-all.mp3" at bounding box center [536, 270] width 239 height 29
type input "20250808-100709_4408781127-C1"
click at [696, 270] on input "Timestamp" at bounding box center [761, 270] width 174 height 29
type input "2025-08-08T22:08"
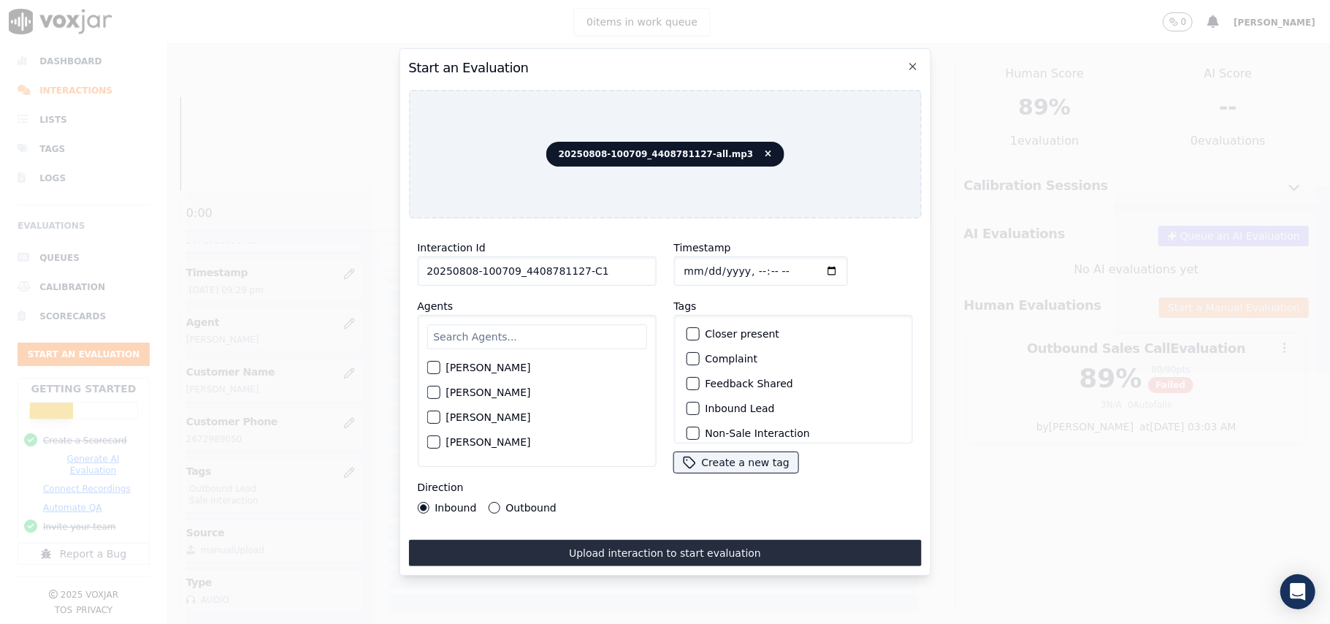
drag, startPoint x: 549, startPoint y: 317, endPoint x: 557, endPoint y: 304, distance: 15.0
click at [550, 316] on div "Harry Roy Aaron Biswas Alex Akhtar Allen Alam Andrew Anwar Anna Das Annie Singh…" at bounding box center [536, 391] width 239 height 152
type input "Bra"
click at [434, 367] on div "button" at bounding box center [432, 372] width 10 height 10
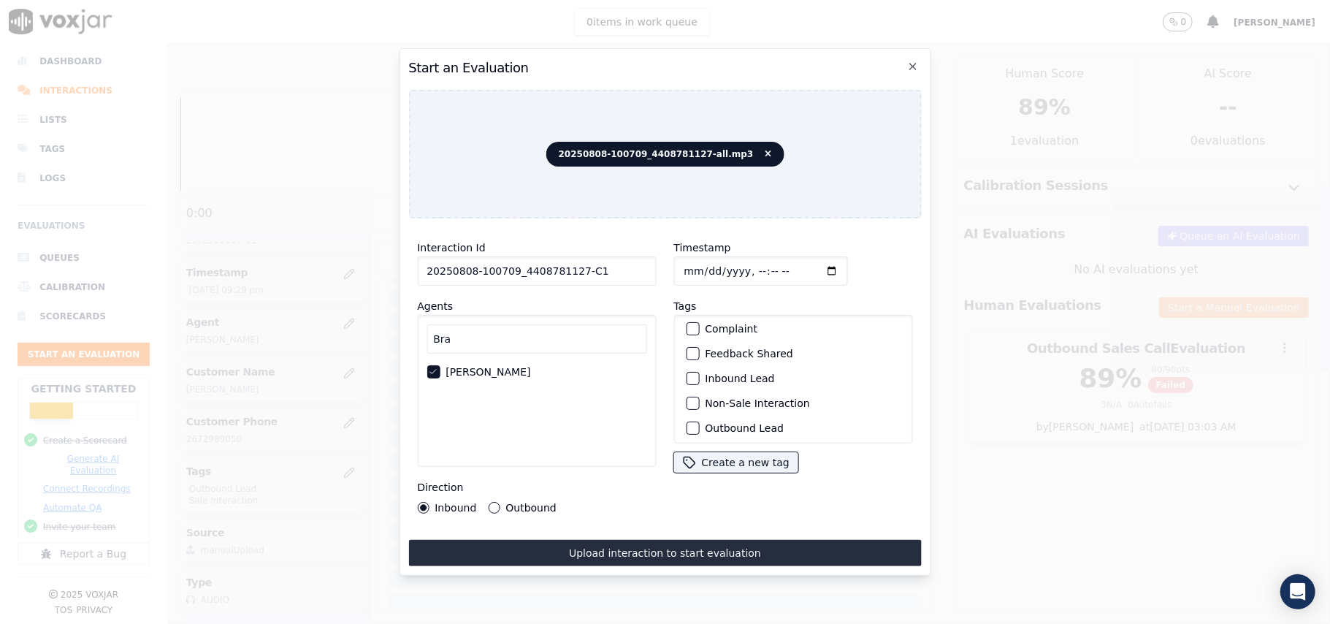
scroll to position [127, 0]
click at [687, 345] on div "button" at bounding box center [692, 350] width 10 height 10
click at [691, 335] on button "Non-Sale Interaction" at bounding box center [692, 335] width 13 height 13
click at [488, 502] on button "Outbound" at bounding box center [494, 508] width 12 height 12
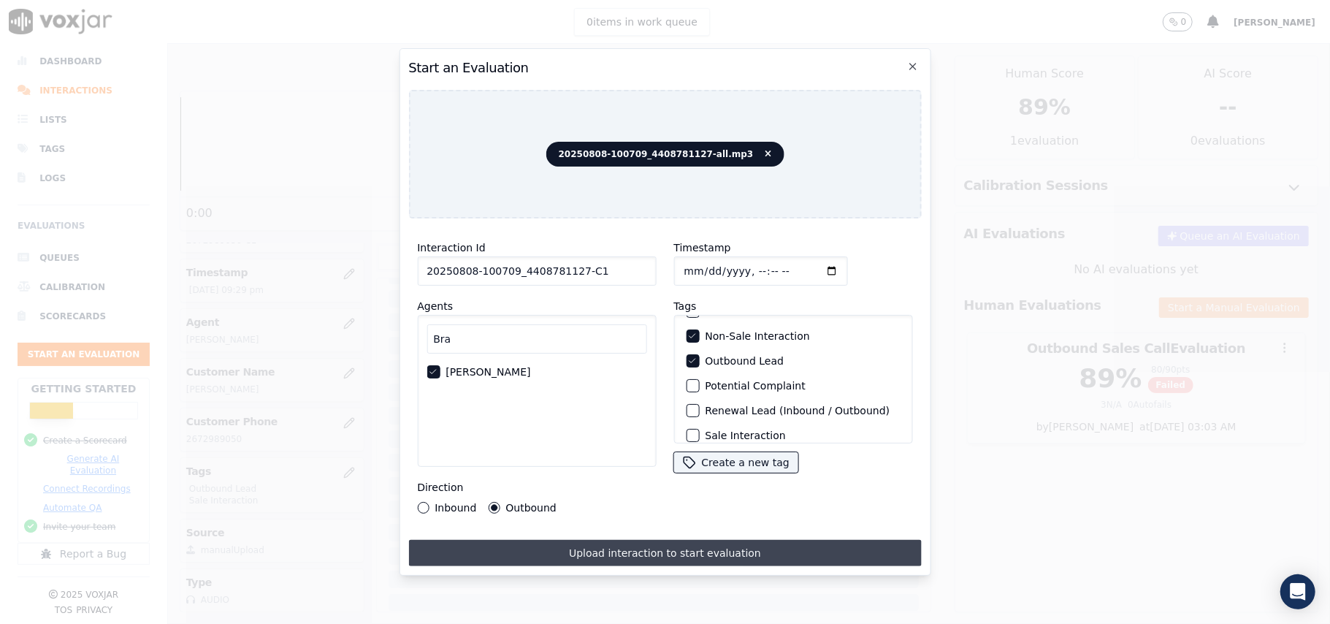
click at [719, 547] on button "Upload interaction to start evaluation" at bounding box center [664, 553] width 513 height 26
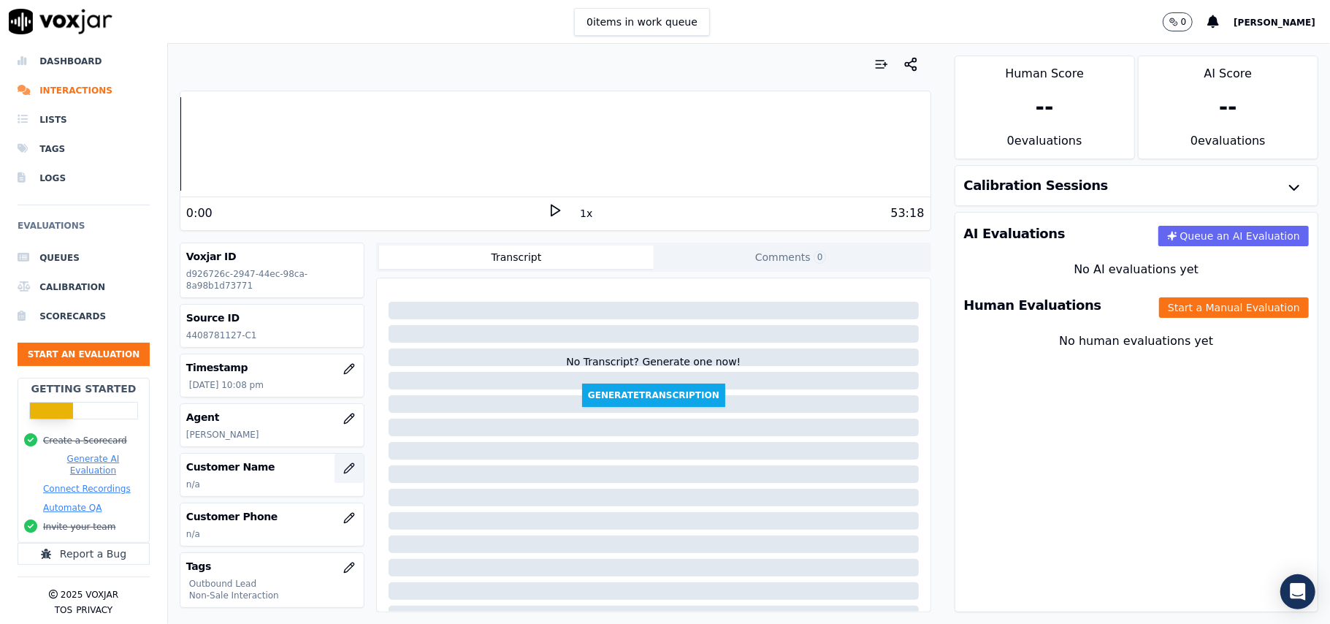
click at [343, 469] on icon "button" at bounding box center [349, 468] width 12 height 12
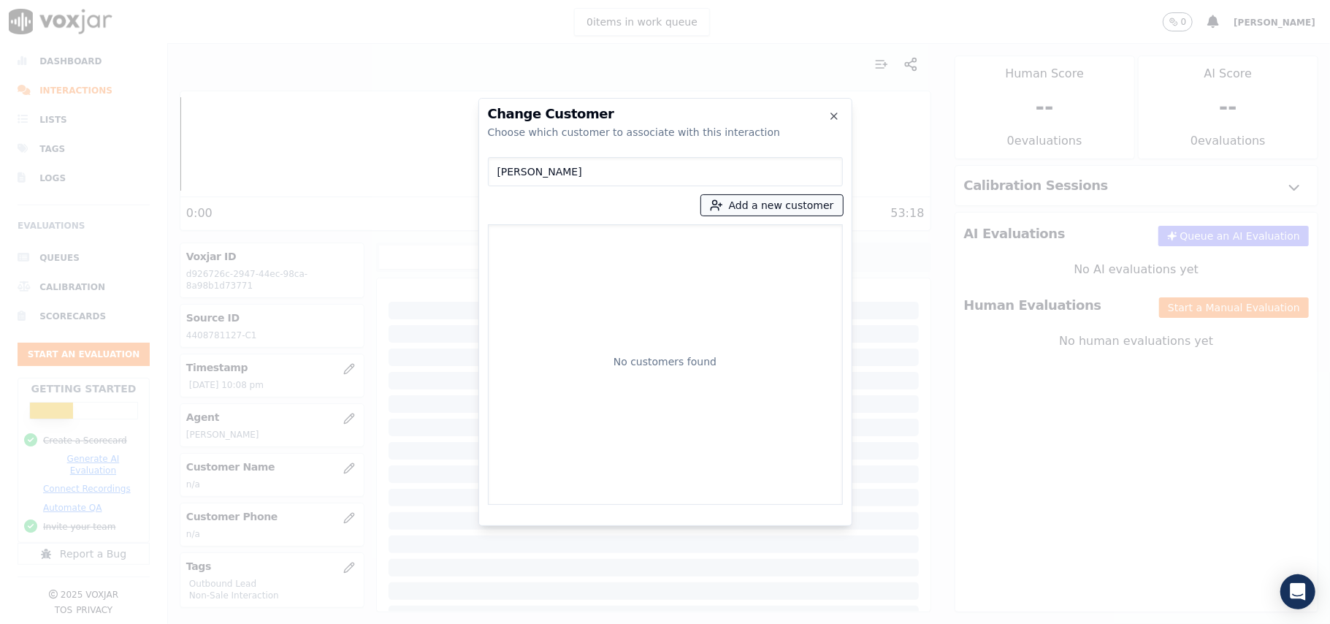
type input "EMERY F BARTLETT"
click at [728, 212] on button "Add a new customer" at bounding box center [772, 205] width 142 height 20
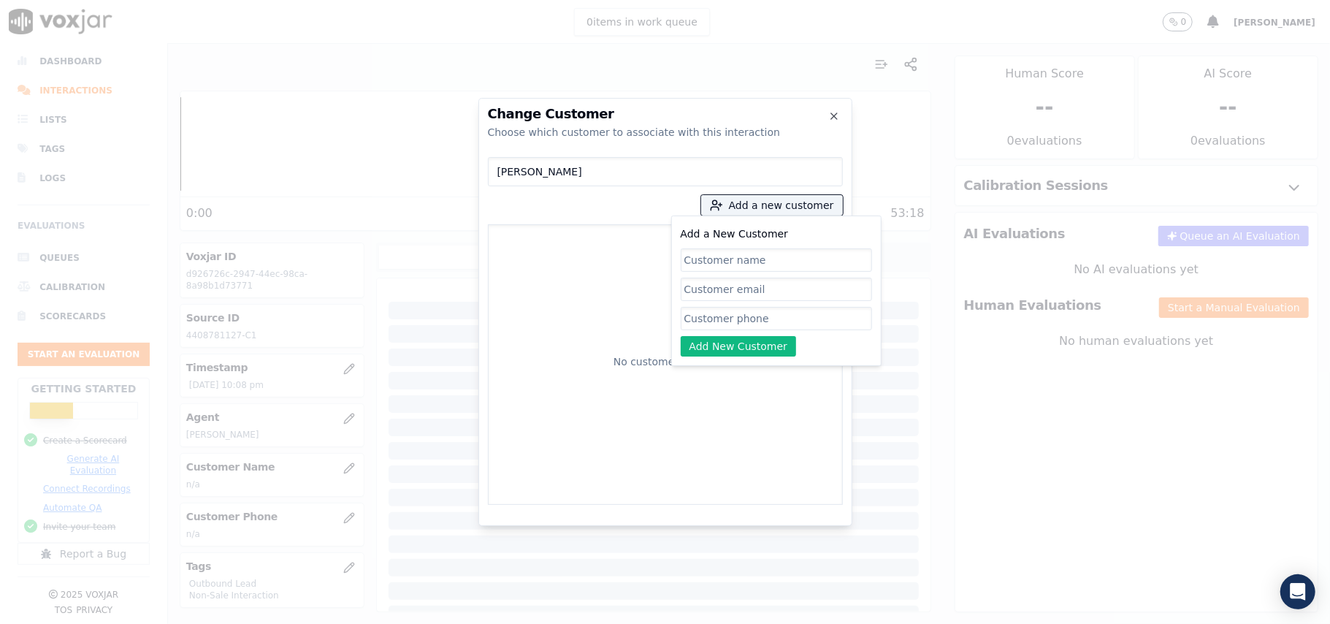
click at [725, 264] on input "Add a New Customer" at bounding box center [776, 259] width 191 height 23
type input "EMERY F BARTLETT"
click at [755, 314] on input "Add a New Customer" at bounding box center [776, 318] width 191 height 23
paste input "4408781127"
type input "4408781127"
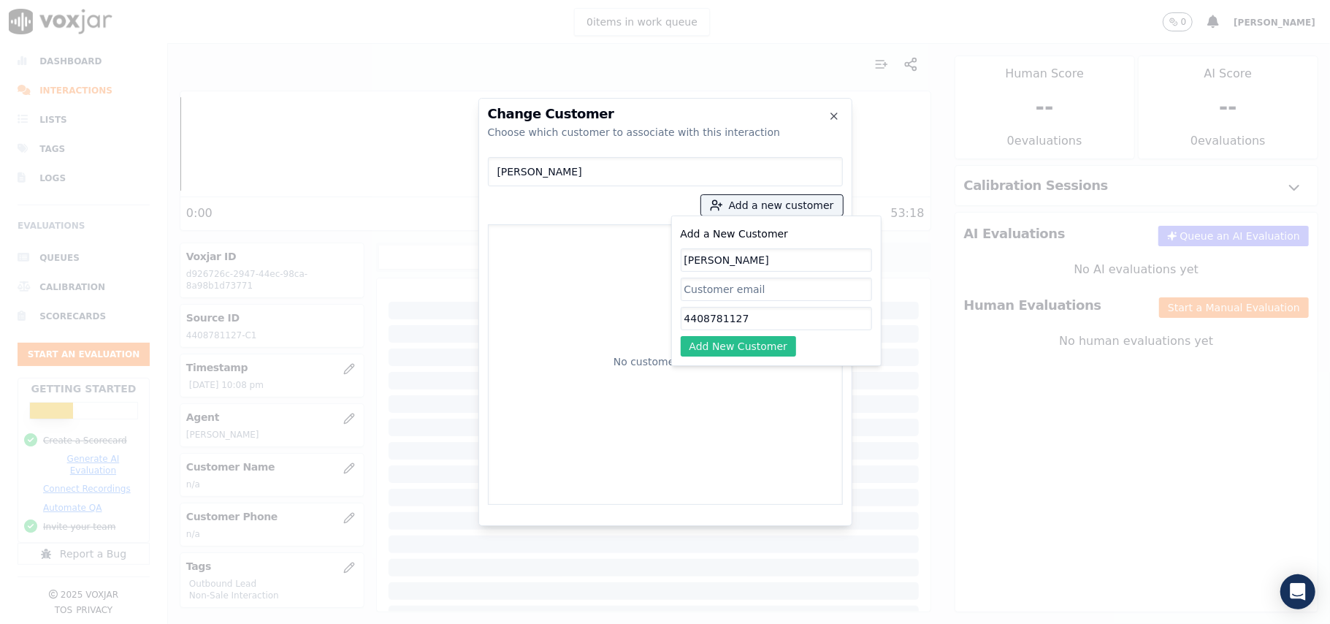
click at [728, 345] on button "Add New Customer" at bounding box center [739, 346] width 116 height 20
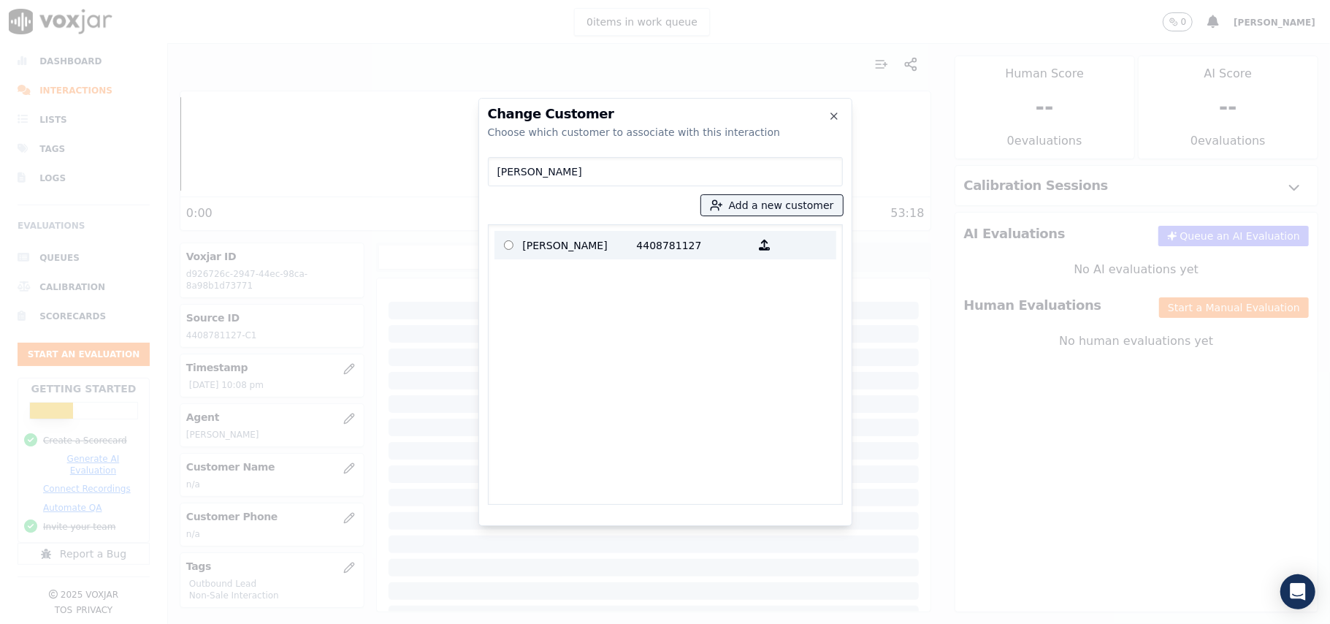
click at [655, 241] on p "4408781127" at bounding box center [694, 245] width 114 height 23
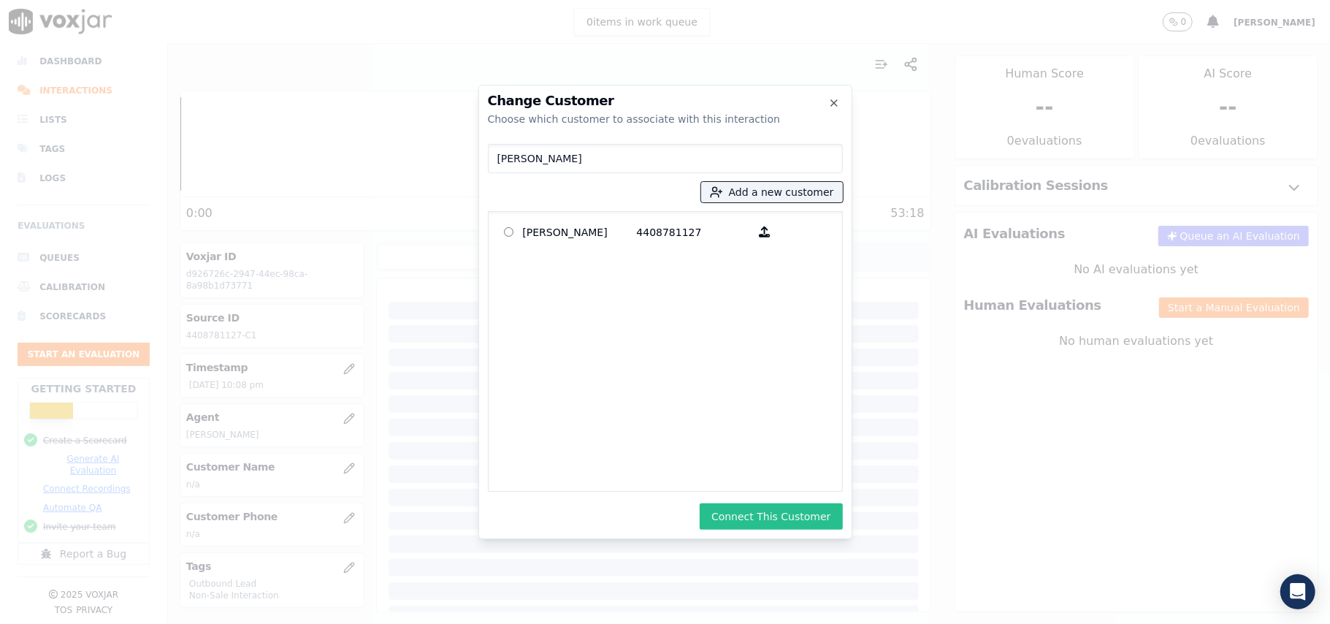
click at [761, 514] on button "Connect This Customer" at bounding box center [771, 516] width 142 height 26
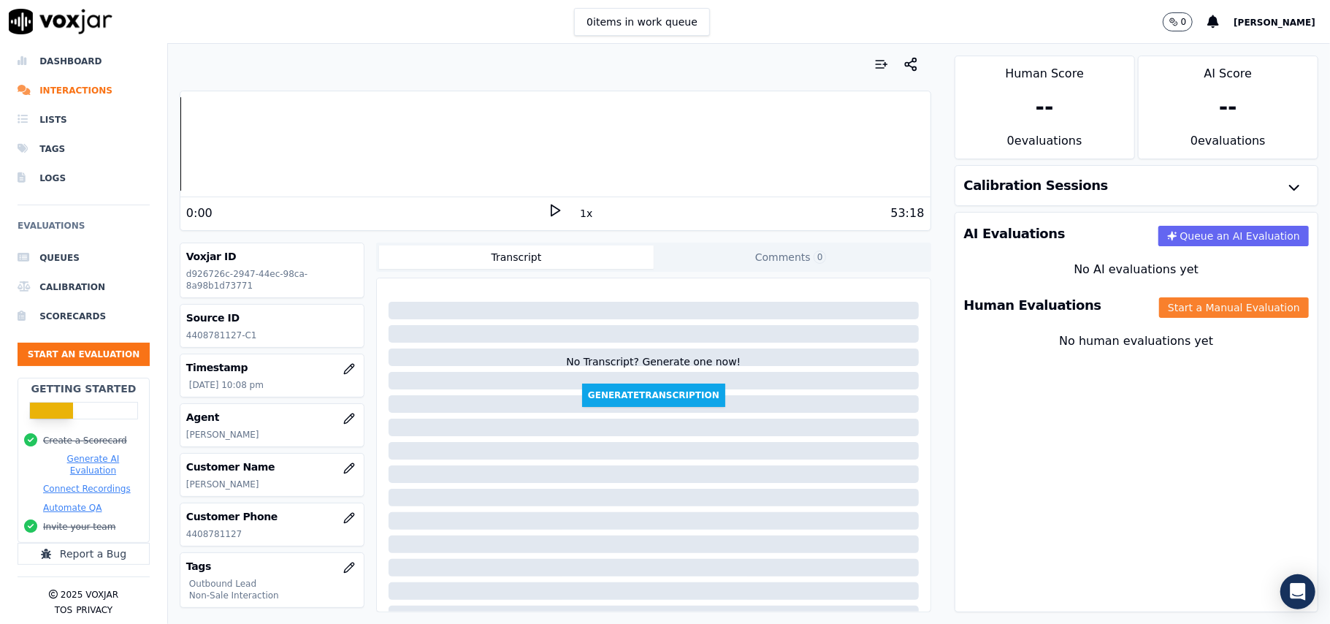
drag, startPoint x: 1169, startPoint y: 304, endPoint x: 1163, endPoint y: 311, distance: 9.4
click at [1167, 307] on button "Start a Manual Evaluation" at bounding box center [1234, 307] width 150 height 20
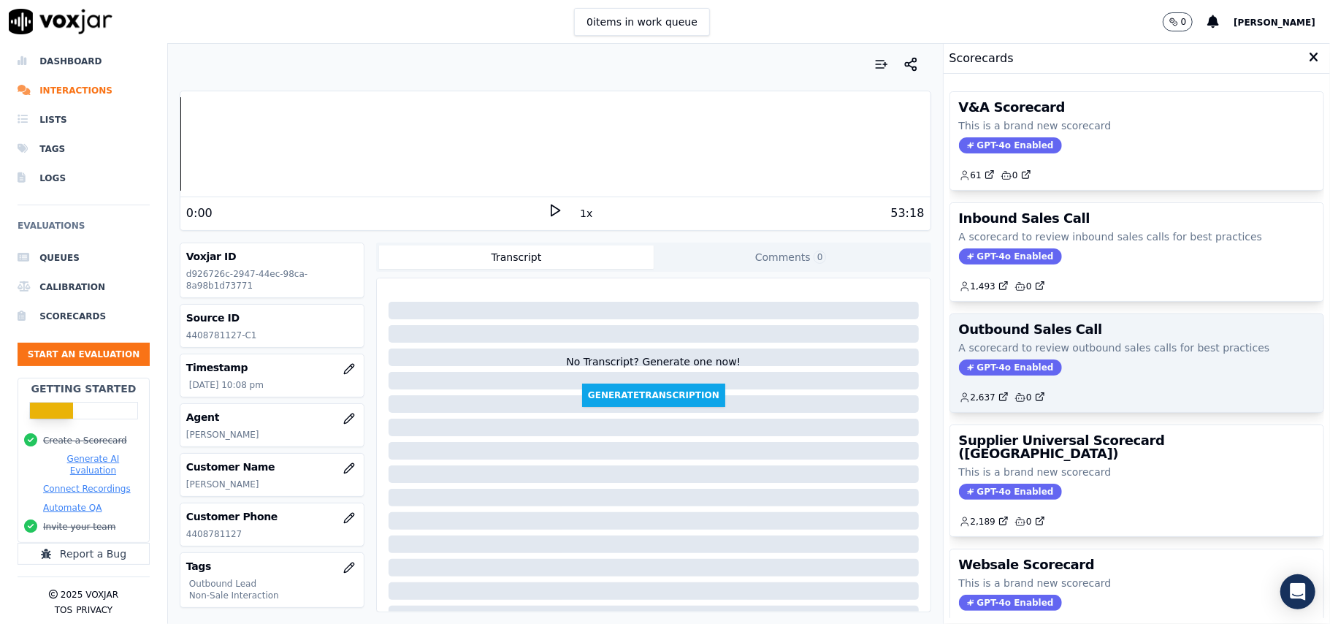
click at [983, 375] on span "GPT-4o Enabled" at bounding box center [1010, 367] width 103 height 16
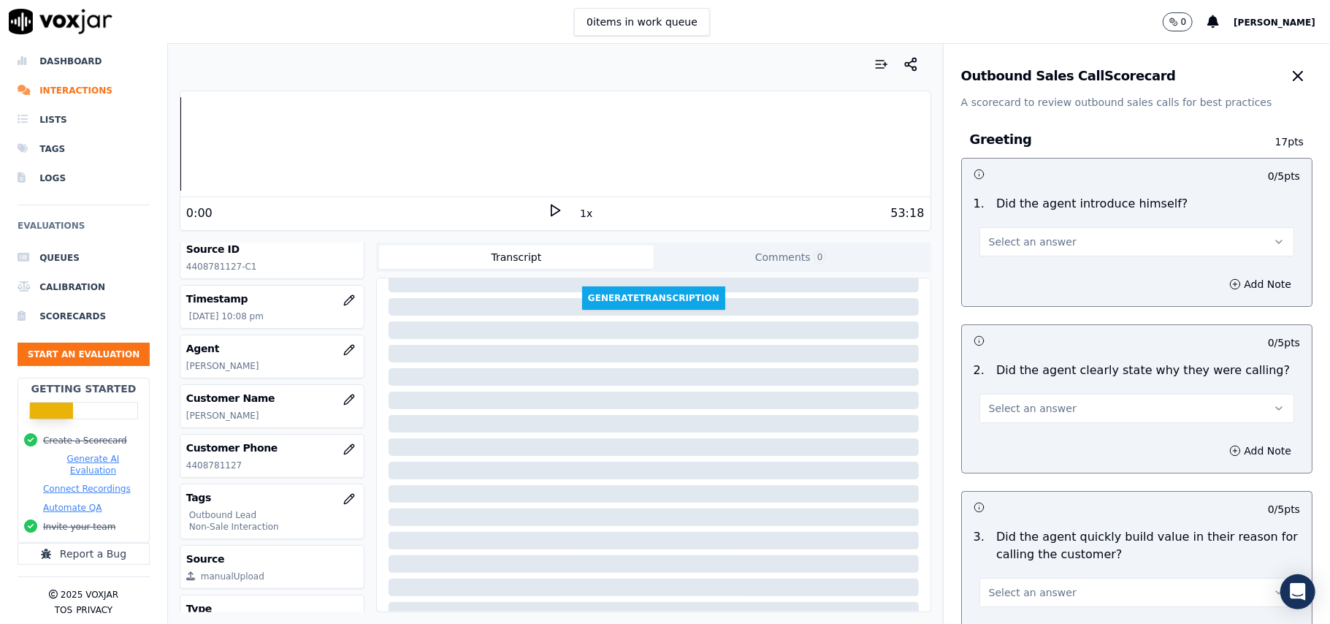
scroll to position [143, 0]
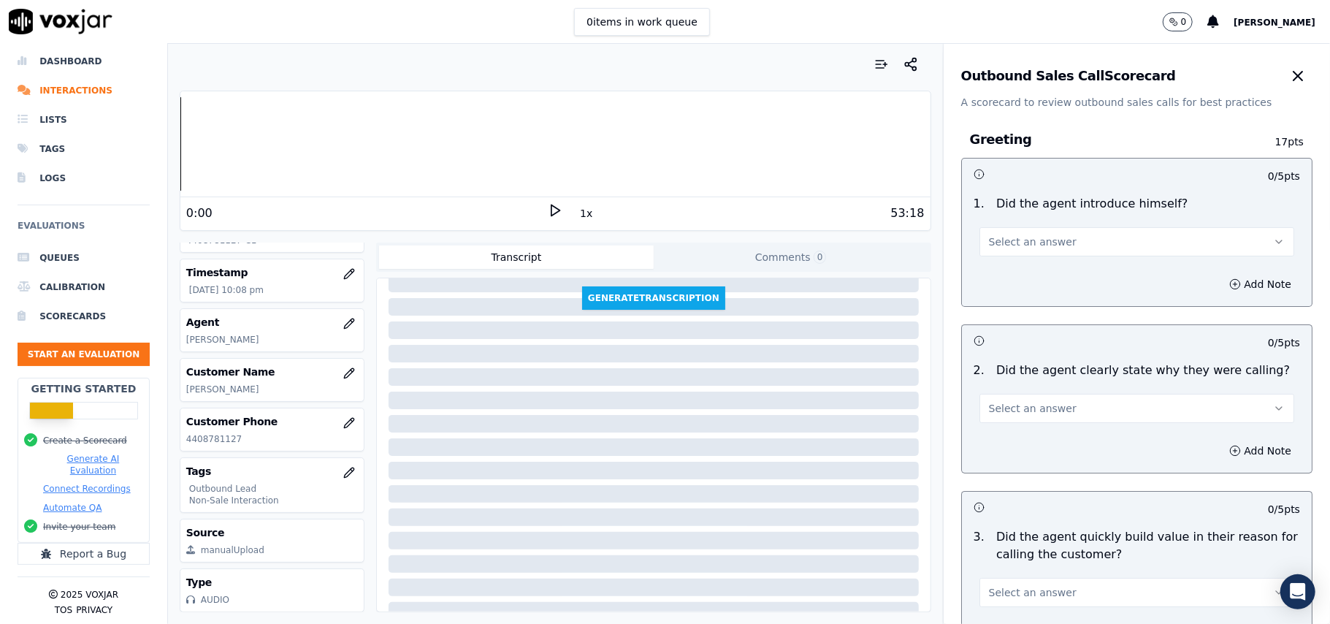
click at [674, 406] on div at bounding box center [654, 401] width 530 height 18
click at [1001, 243] on span "Select an answer" at bounding box center [1033, 242] width 88 height 15
drag, startPoint x: 995, startPoint y: 276, endPoint x: 1004, endPoint y: 281, distance: 9.8
click at [997, 275] on div "Yes" at bounding box center [1105, 275] width 283 height 23
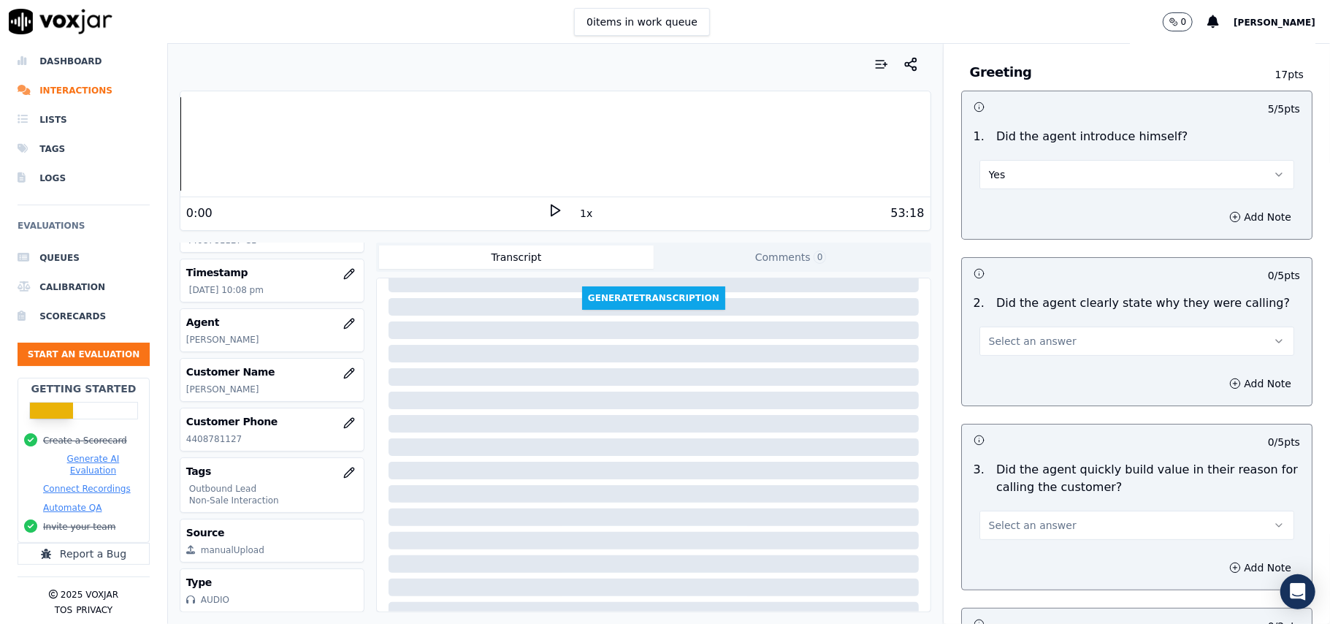
scroll to position [97, 0]
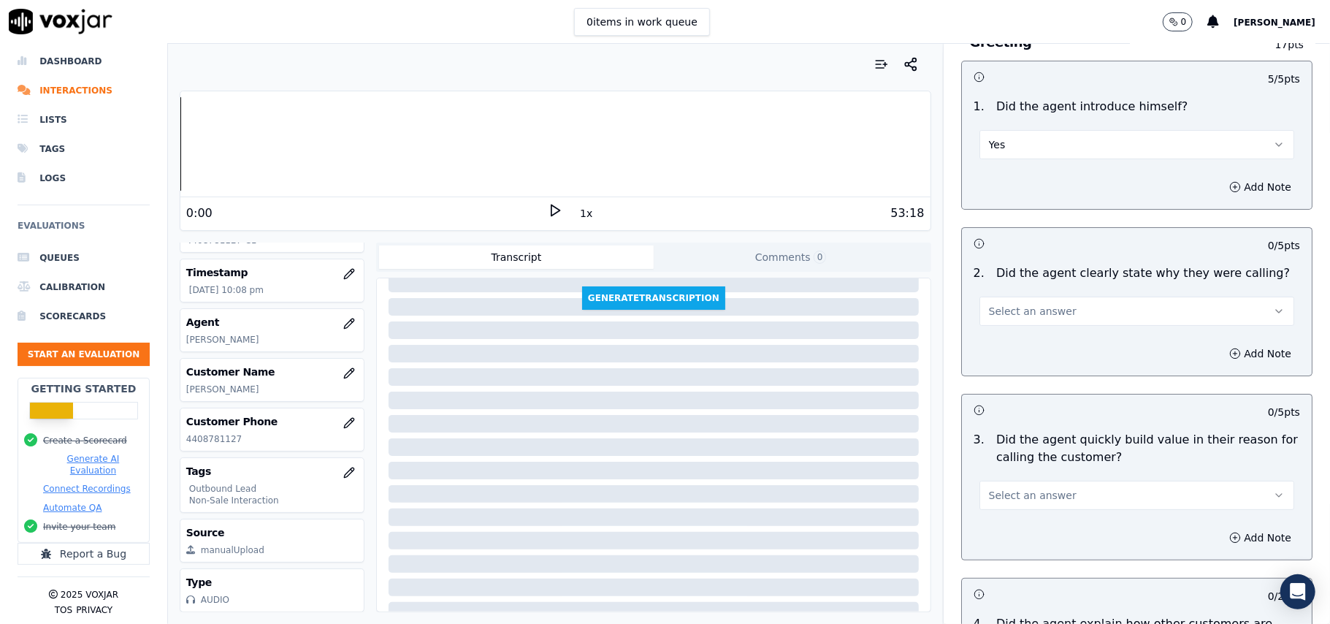
click at [992, 326] on button "Select an answer" at bounding box center [1137, 311] width 315 height 29
click at [1008, 349] on div "Yes" at bounding box center [1105, 344] width 283 height 23
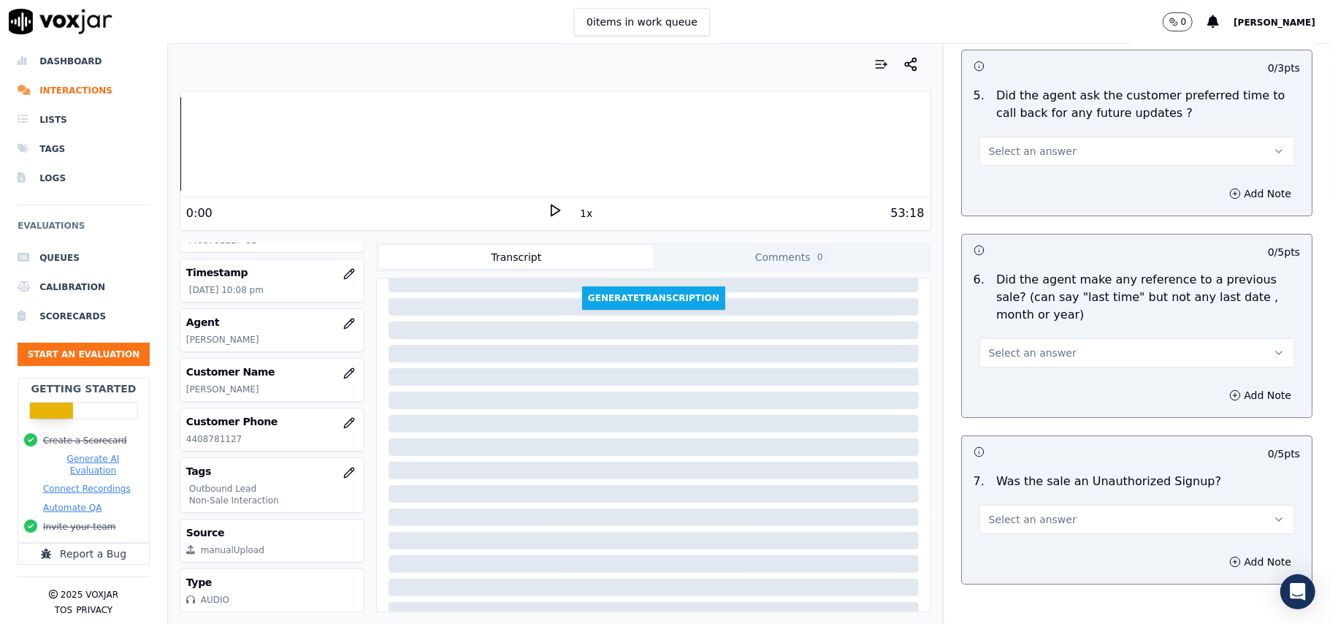
scroll to position [3644, 0]
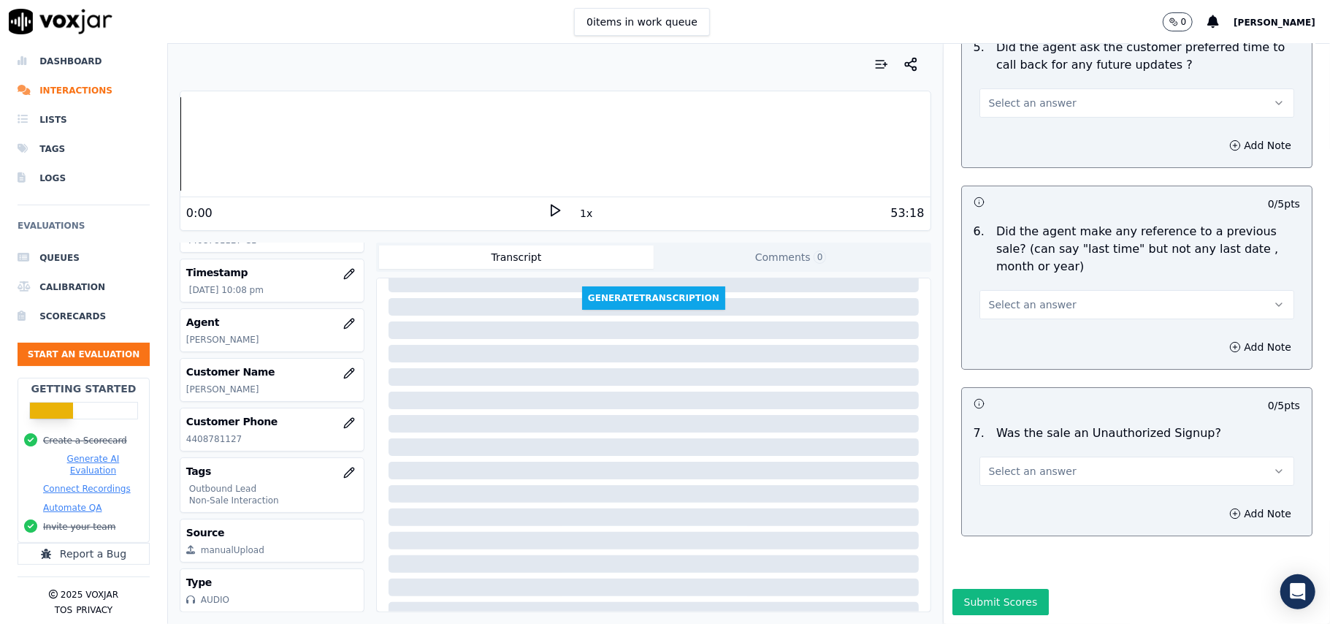
click at [1000, 464] on span "Select an answer" at bounding box center [1033, 471] width 88 height 15
click at [1009, 500] on div "N/A" at bounding box center [1105, 506] width 283 height 23
click at [1032, 297] on span "Select an answer" at bounding box center [1033, 304] width 88 height 15
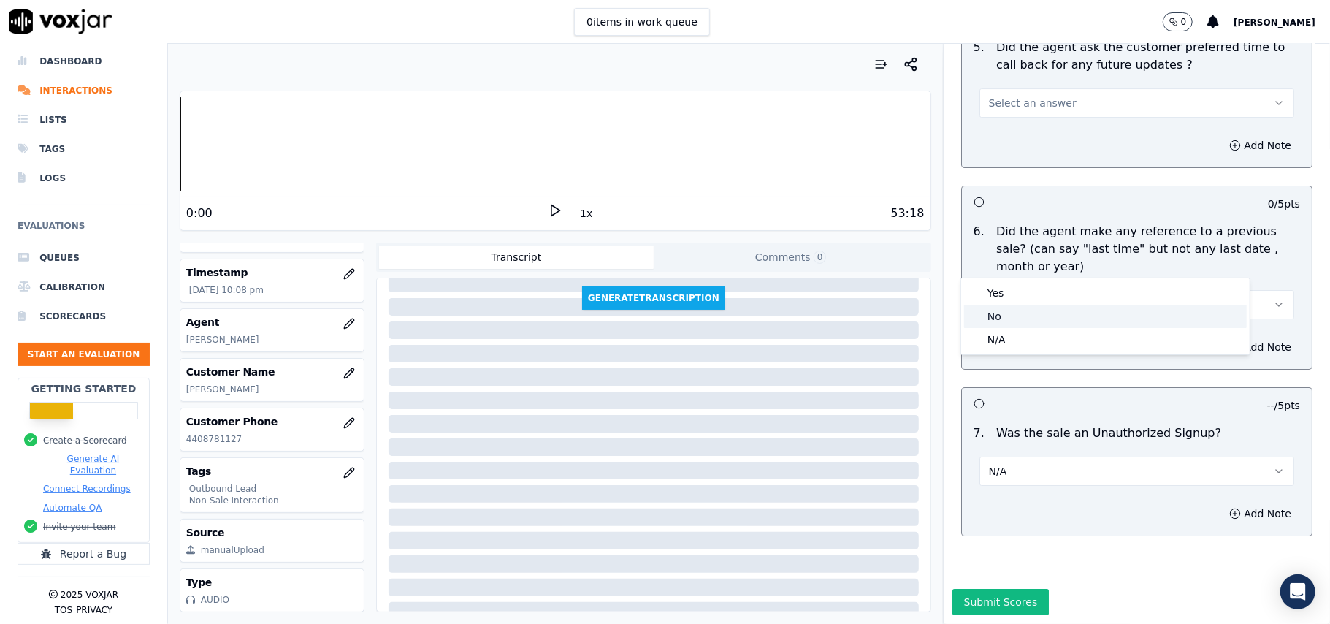
click at [1032, 313] on div "No" at bounding box center [1105, 316] width 283 height 23
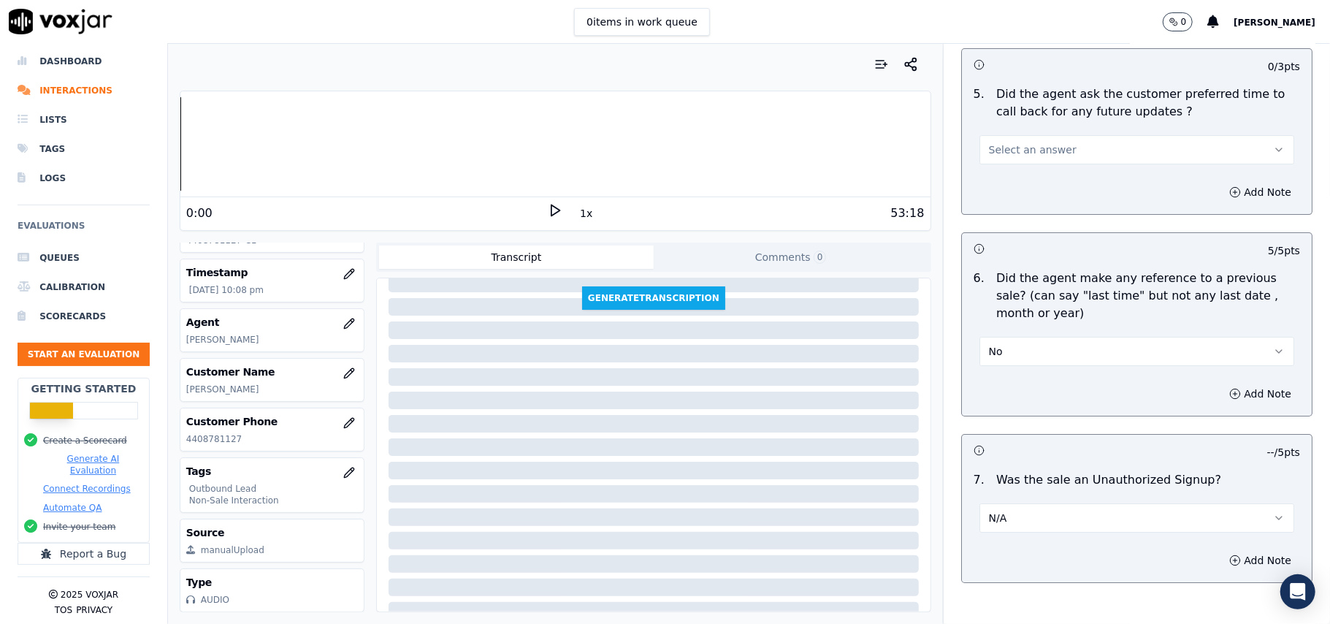
scroll to position [3352, 0]
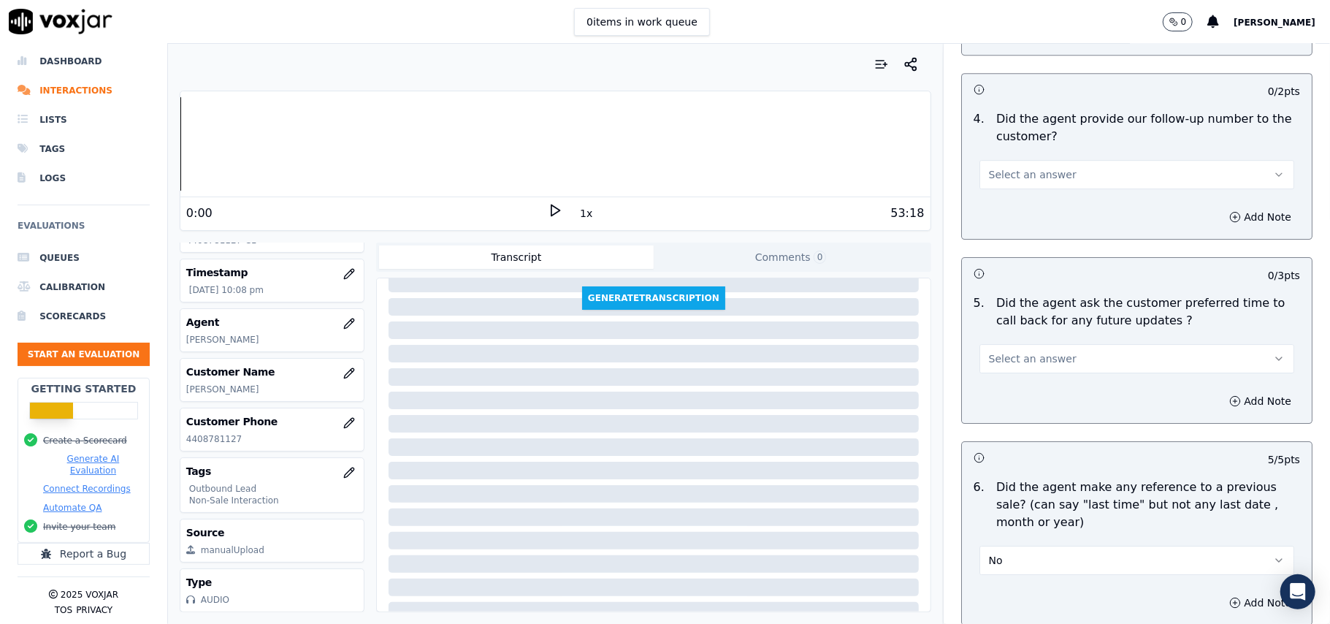
click at [1032, 169] on span "Select an answer" at bounding box center [1033, 174] width 88 height 15
click at [1032, 191] on div "Yes" at bounding box center [1105, 198] width 283 height 23
click at [1055, 355] on button "Select an answer" at bounding box center [1137, 358] width 315 height 29
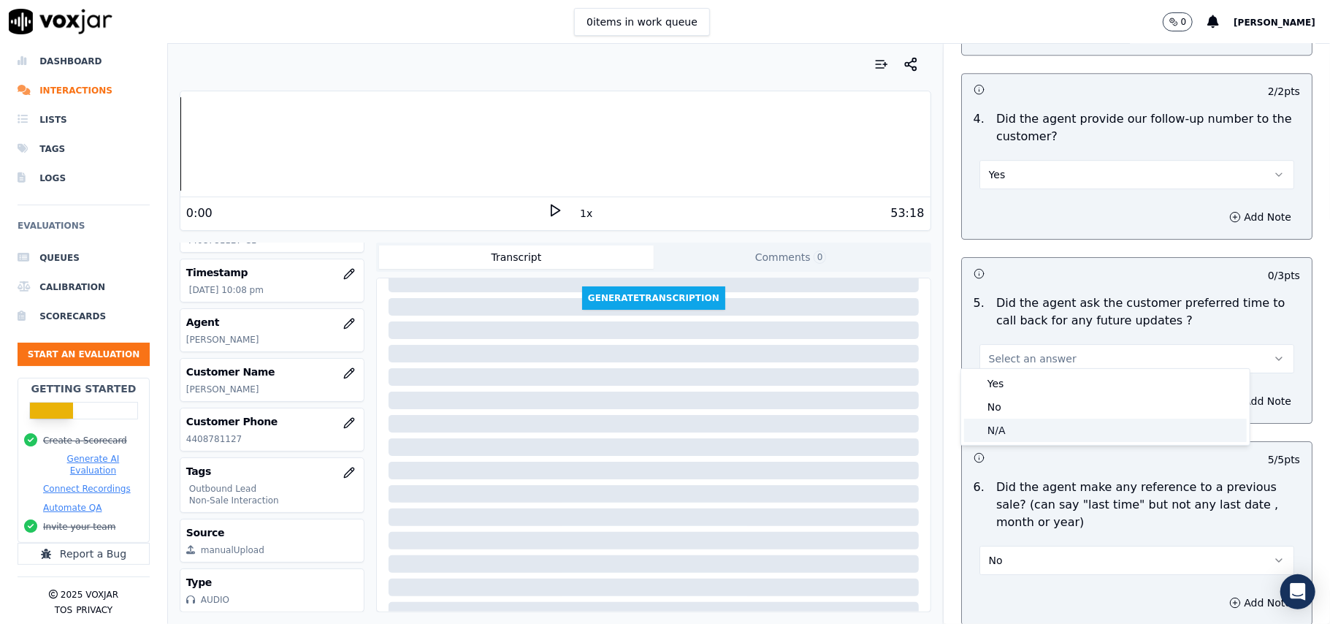
click at [1029, 424] on div "N/A" at bounding box center [1105, 430] width 283 height 23
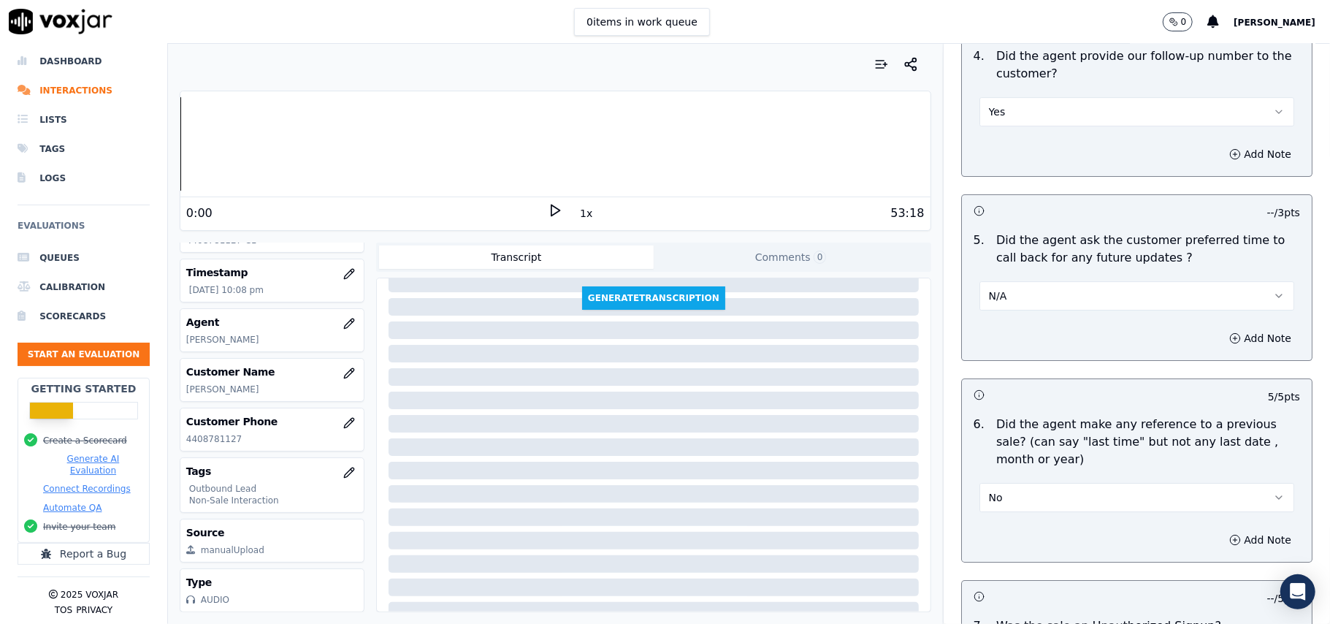
scroll to position [3449, 0]
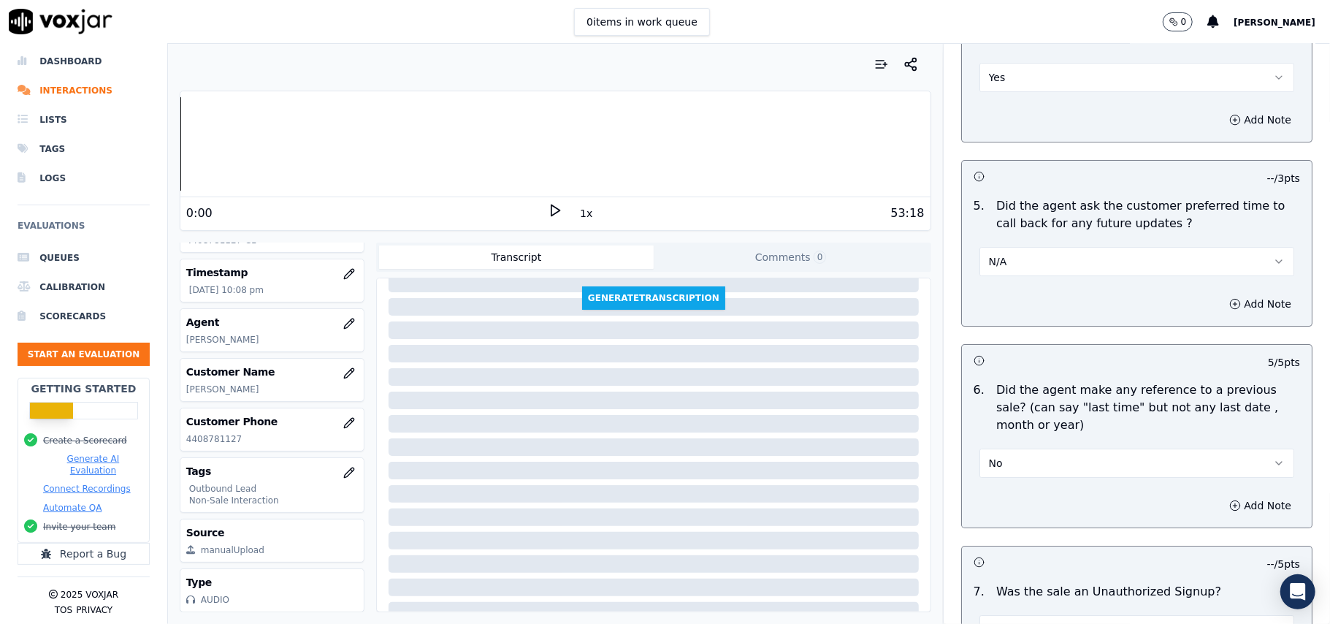
click at [1023, 264] on button "N/A" at bounding box center [1137, 261] width 315 height 29
click at [1018, 304] on div "No" at bounding box center [1105, 308] width 283 height 23
click at [1014, 249] on button "No" at bounding box center [1137, 261] width 315 height 29
click at [1012, 292] on div "Yes" at bounding box center [1105, 285] width 283 height 23
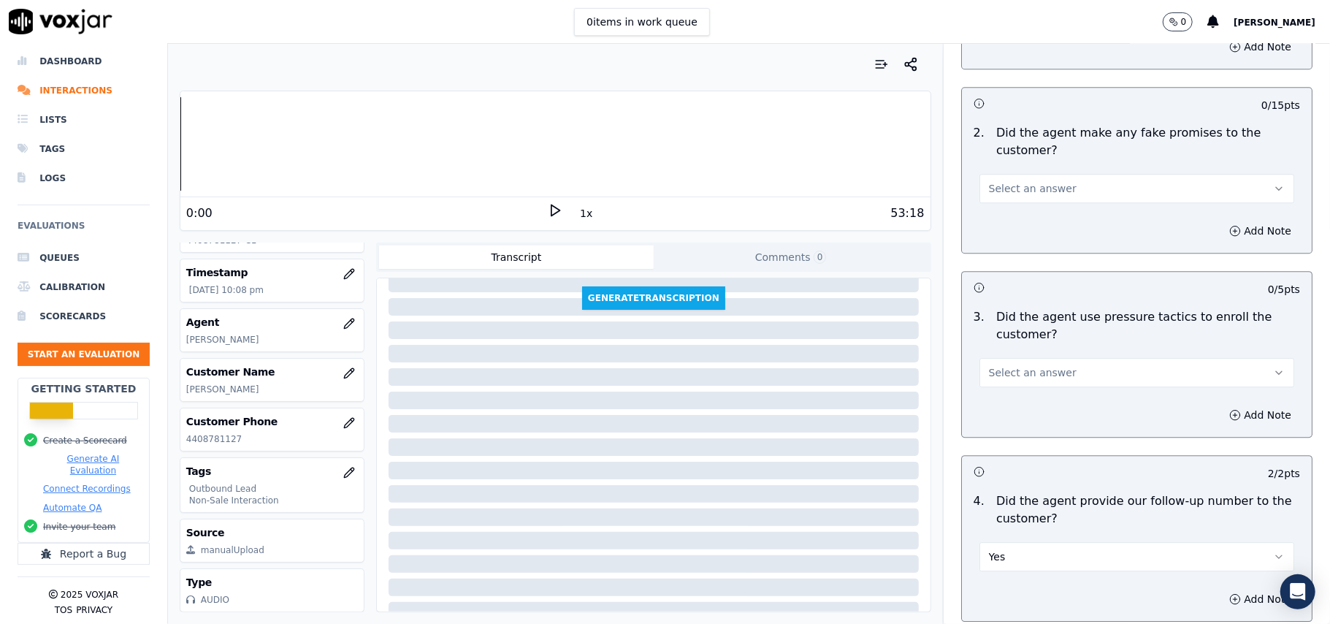
scroll to position [2962, 0]
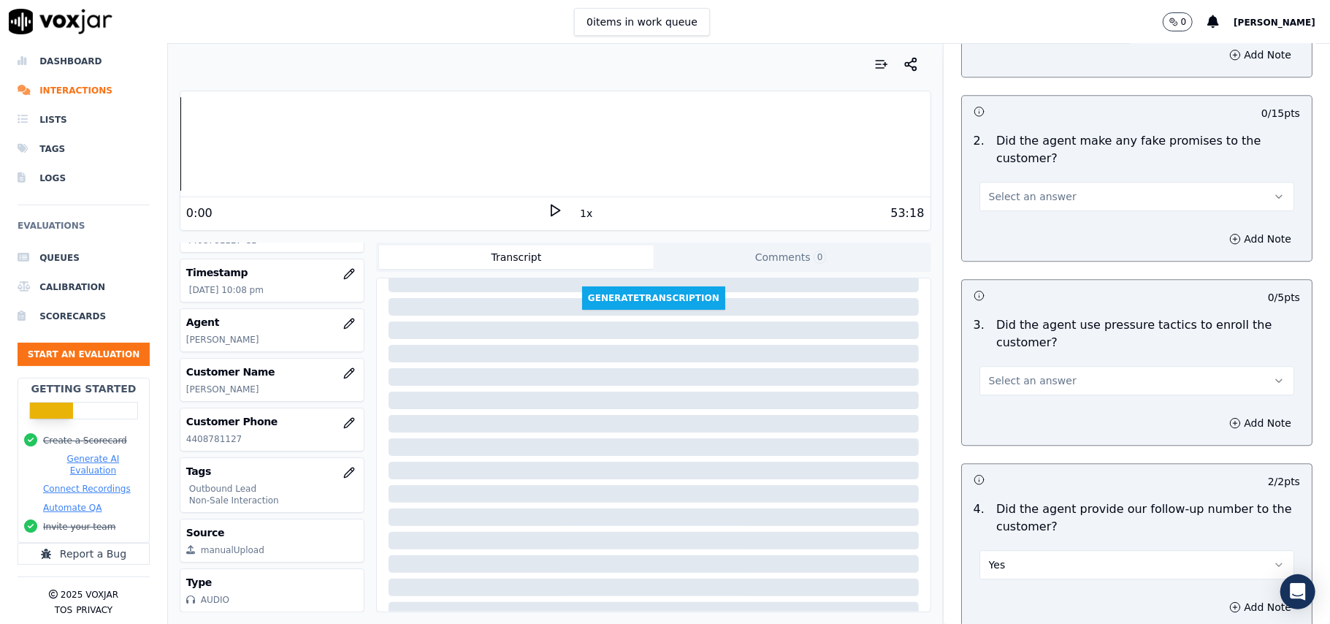
click at [1039, 373] on span "Select an answer" at bounding box center [1033, 380] width 88 height 15
click at [1007, 422] on div "No" at bounding box center [1105, 427] width 283 height 23
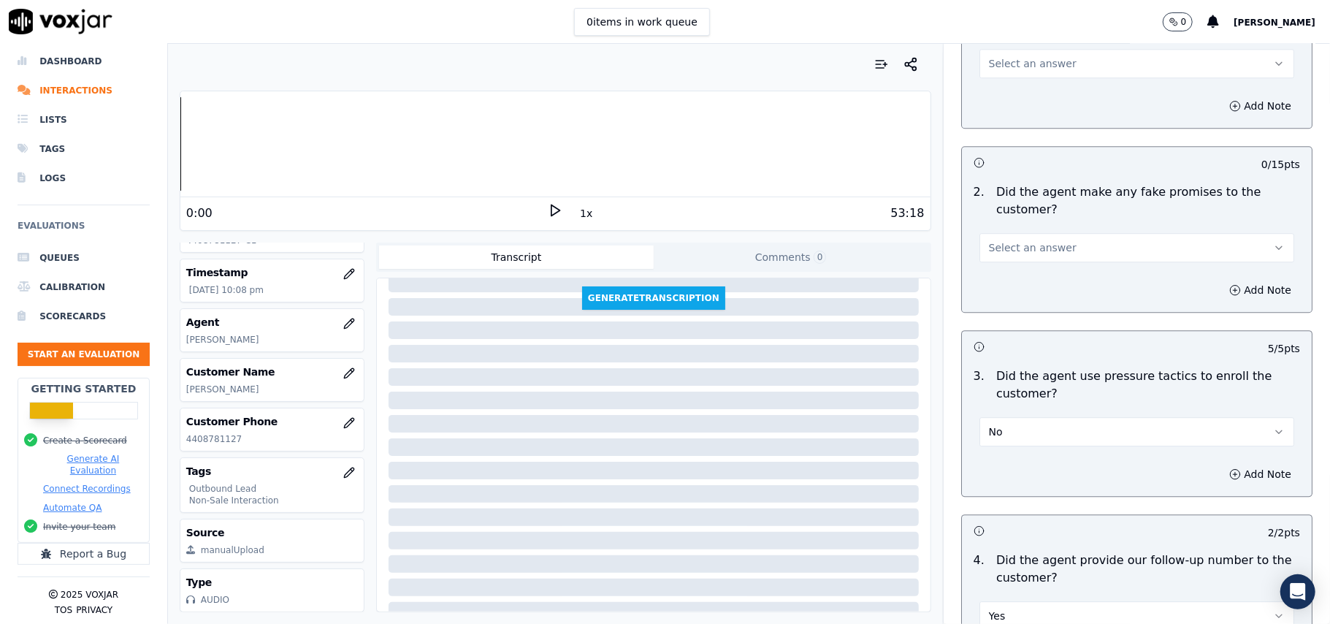
scroll to position [2864, 0]
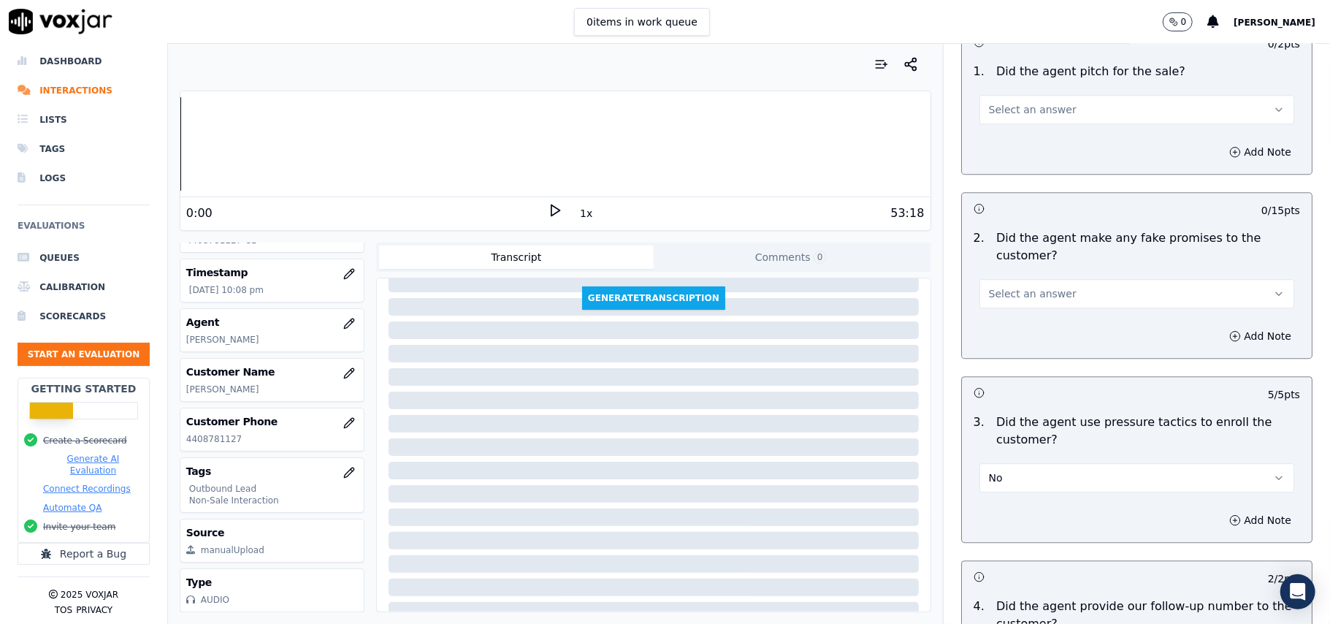
click at [1021, 289] on span "Select an answer" at bounding box center [1033, 293] width 88 height 15
click at [1018, 328] on div "No" at bounding box center [1105, 339] width 283 height 23
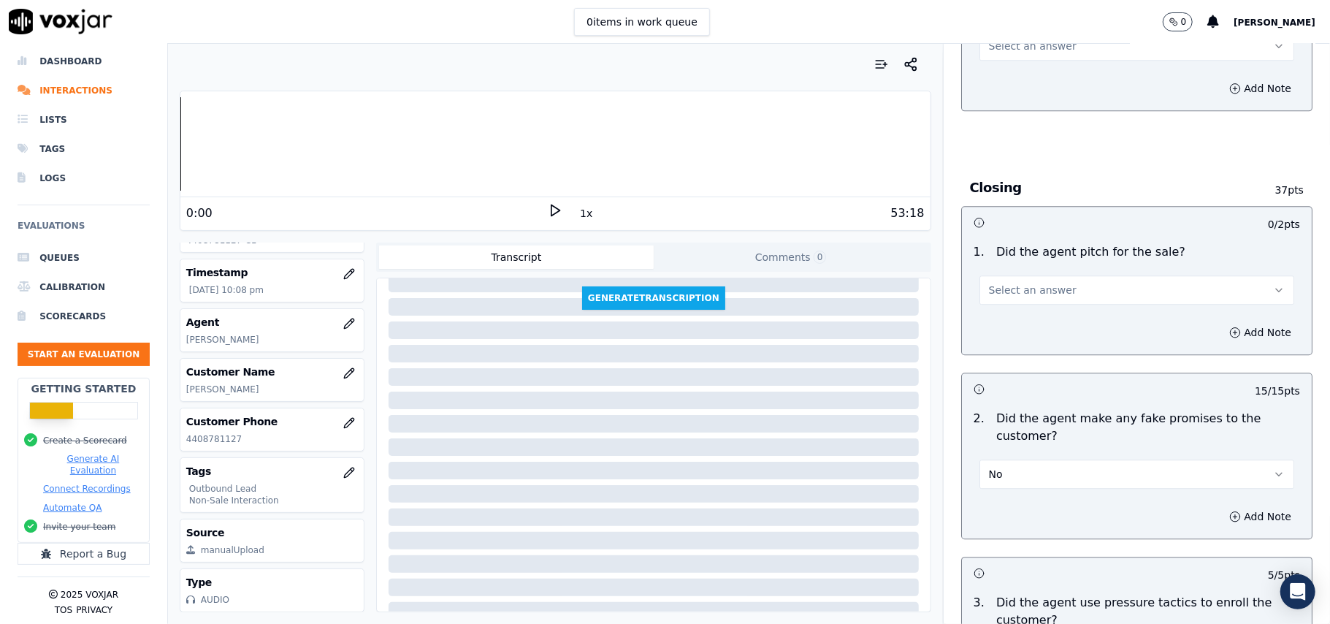
scroll to position [2669, 0]
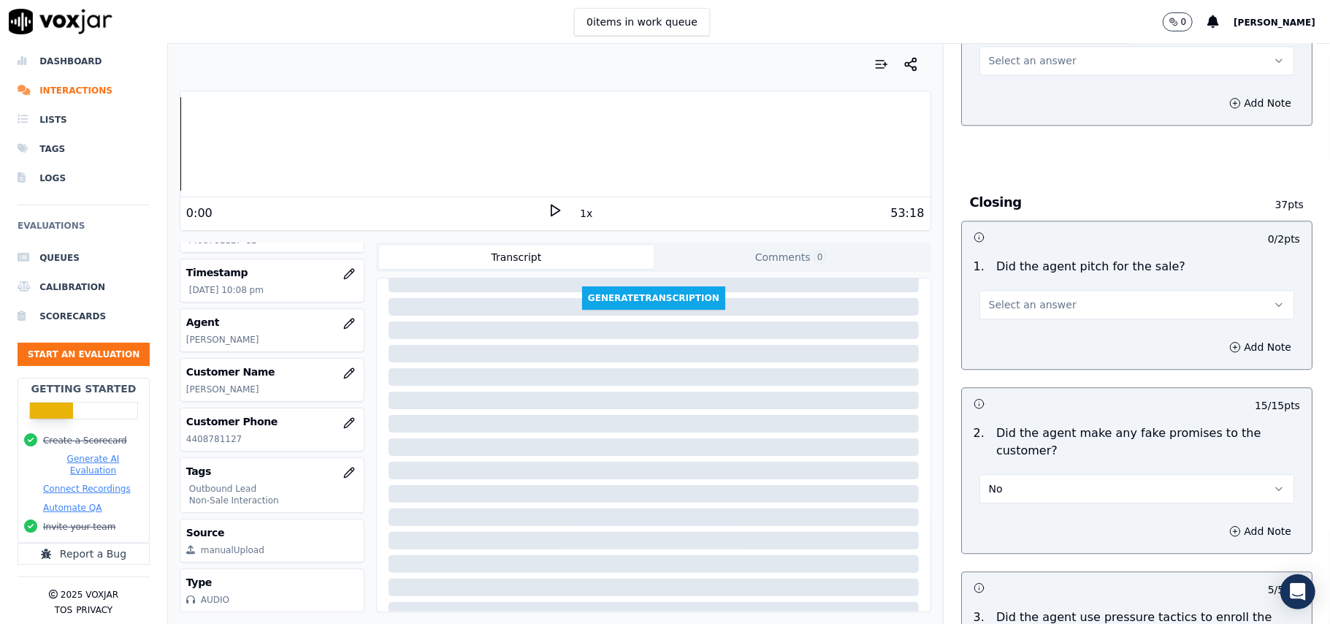
click at [1018, 325] on div "Add Note" at bounding box center [1137, 347] width 350 height 44
click at [1018, 310] on div "1 . Did the agent pitch for the sale? Select an answer" at bounding box center [1137, 288] width 350 height 73
click at [1018, 301] on span "Select an answer" at bounding box center [1033, 304] width 88 height 15
click at [1018, 333] on div "Yes" at bounding box center [1105, 326] width 283 height 23
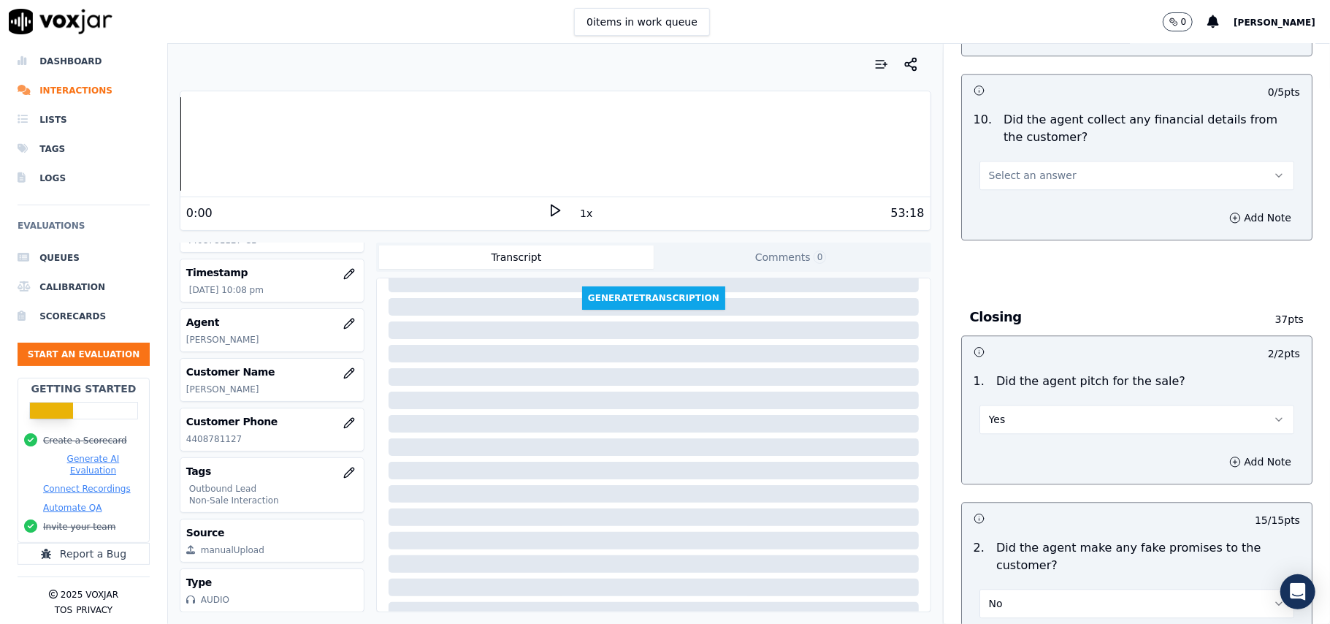
scroll to position [2377, 0]
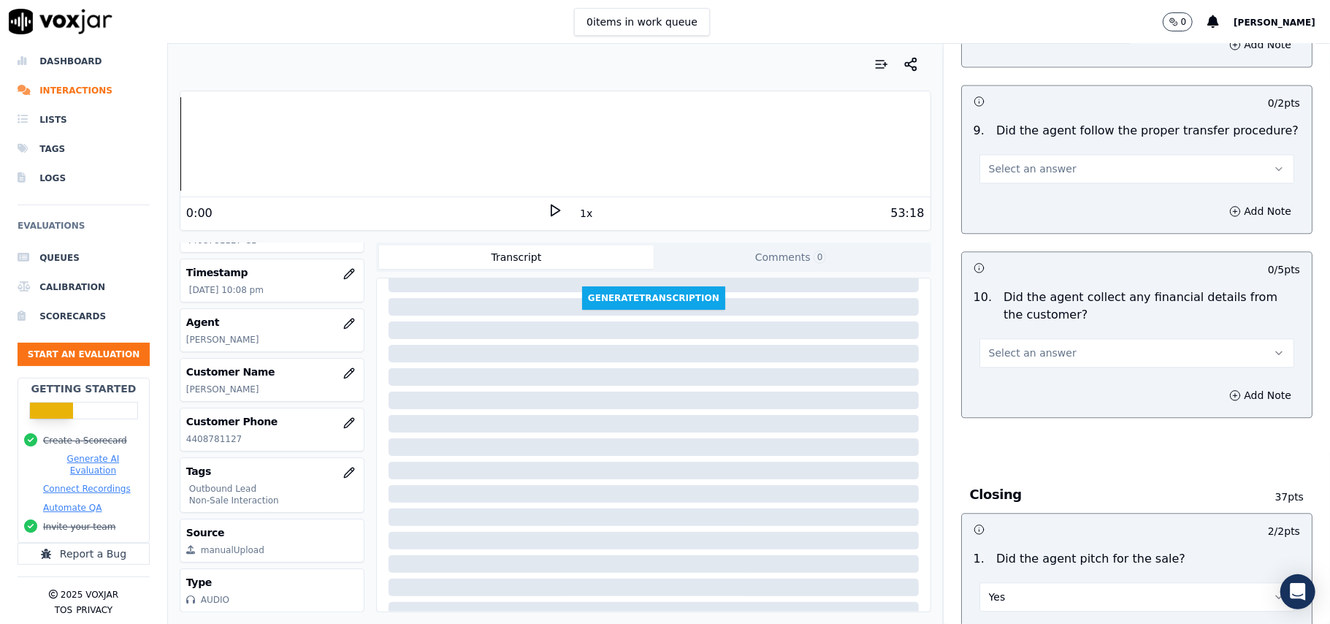
click at [1033, 346] on span "Select an answer" at bounding box center [1033, 353] width 88 height 15
click at [1041, 392] on div "No" at bounding box center [1105, 397] width 283 height 23
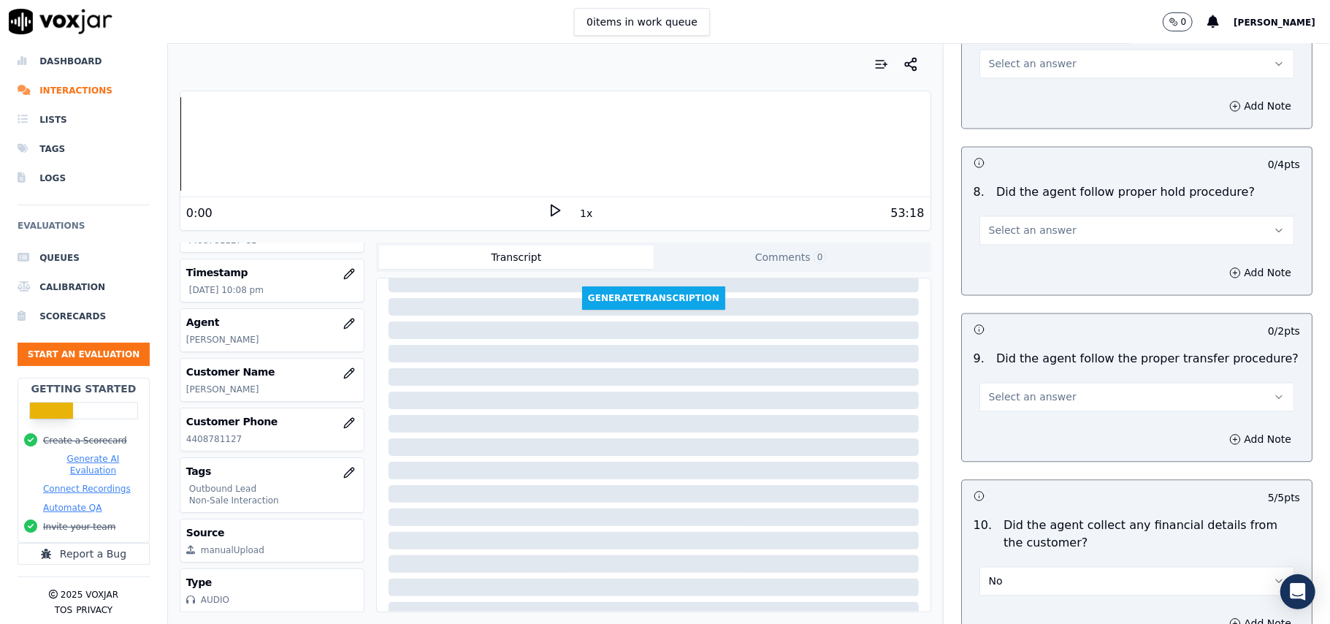
scroll to position [2085, 0]
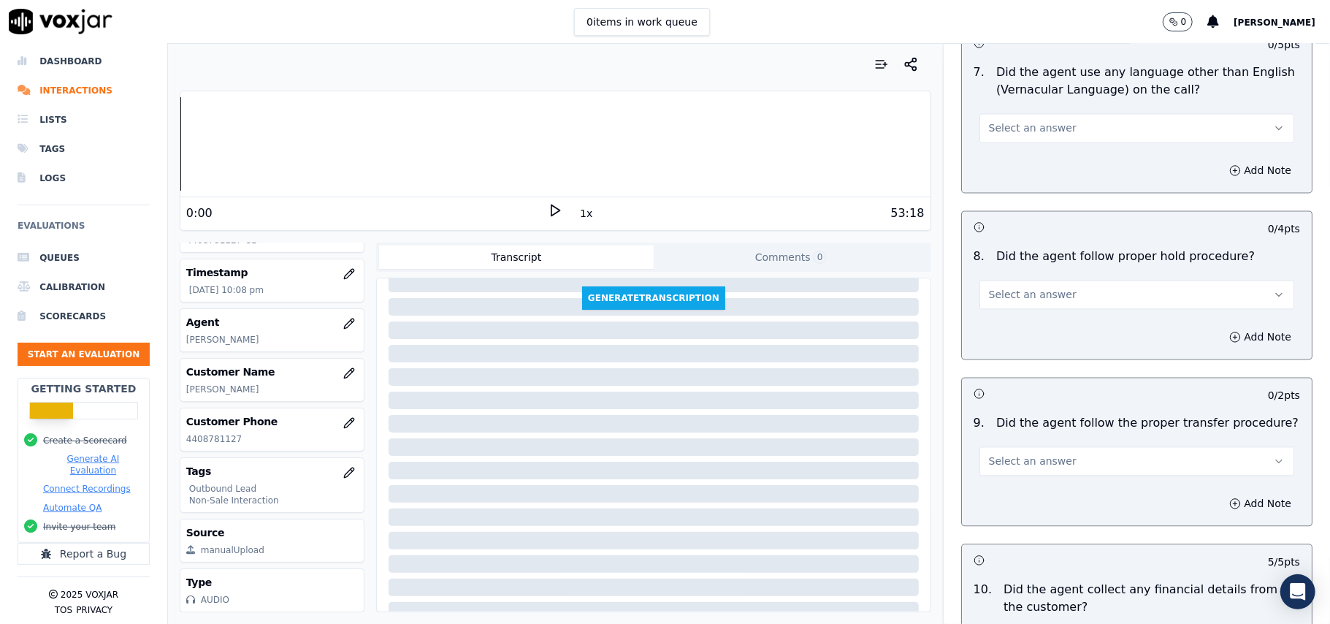
click at [1061, 447] on button "Select an answer" at bounding box center [1137, 460] width 315 height 29
click at [1052, 506] on div "No" at bounding box center [1105, 505] width 283 height 23
click at [1056, 295] on button "Select an answer" at bounding box center [1137, 294] width 315 height 29
click at [1047, 342] on div "No" at bounding box center [1105, 338] width 283 height 23
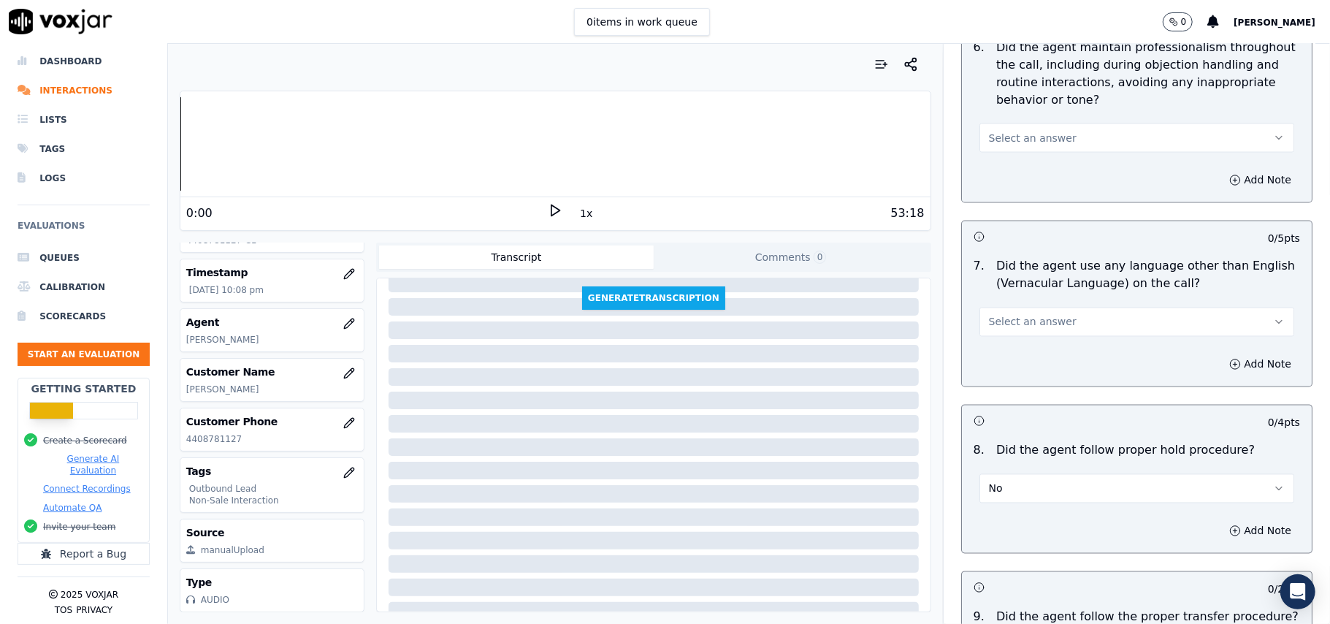
scroll to position [1988, 0]
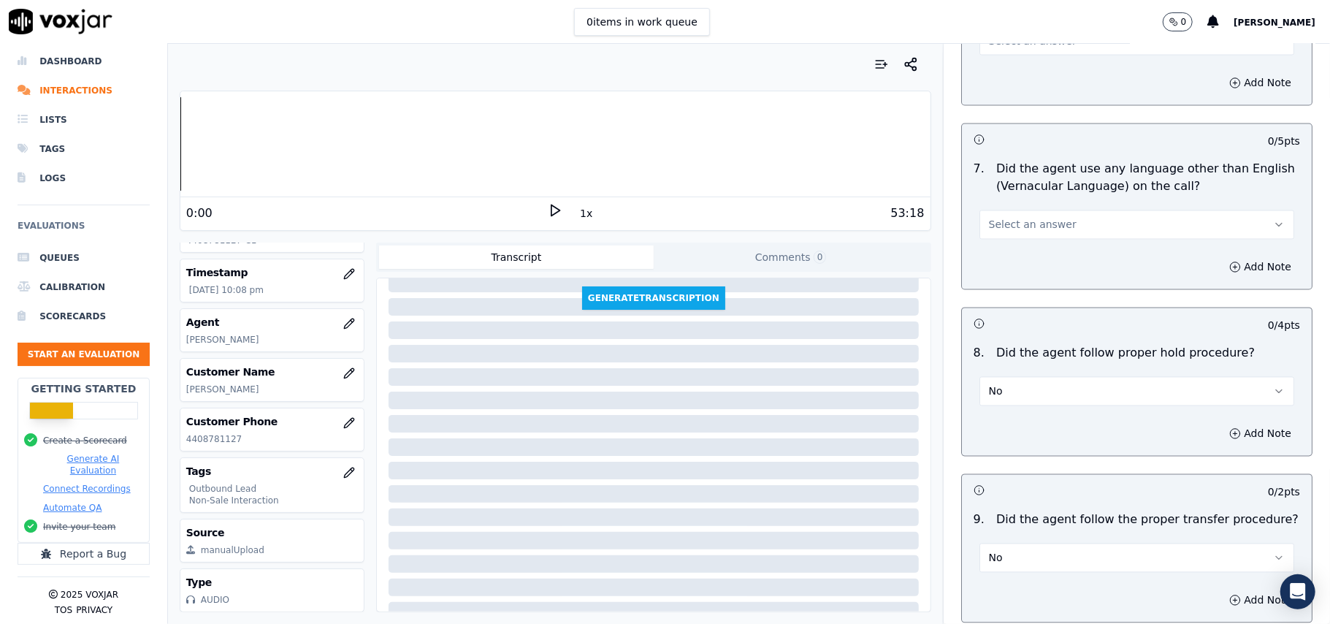
click at [1037, 378] on button "No" at bounding box center [1137, 391] width 315 height 29
click at [1037, 411] on div "Yes" at bounding box center [1105, 412] width 283 height 23
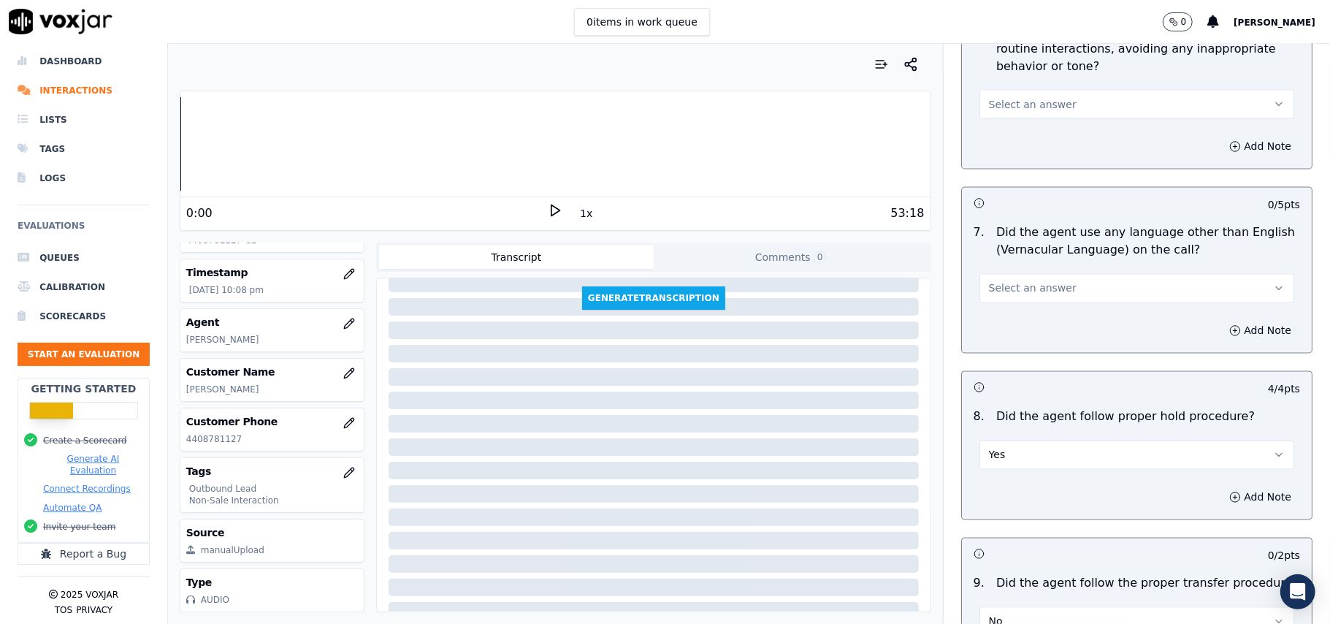
scroll to position [1891, 0]
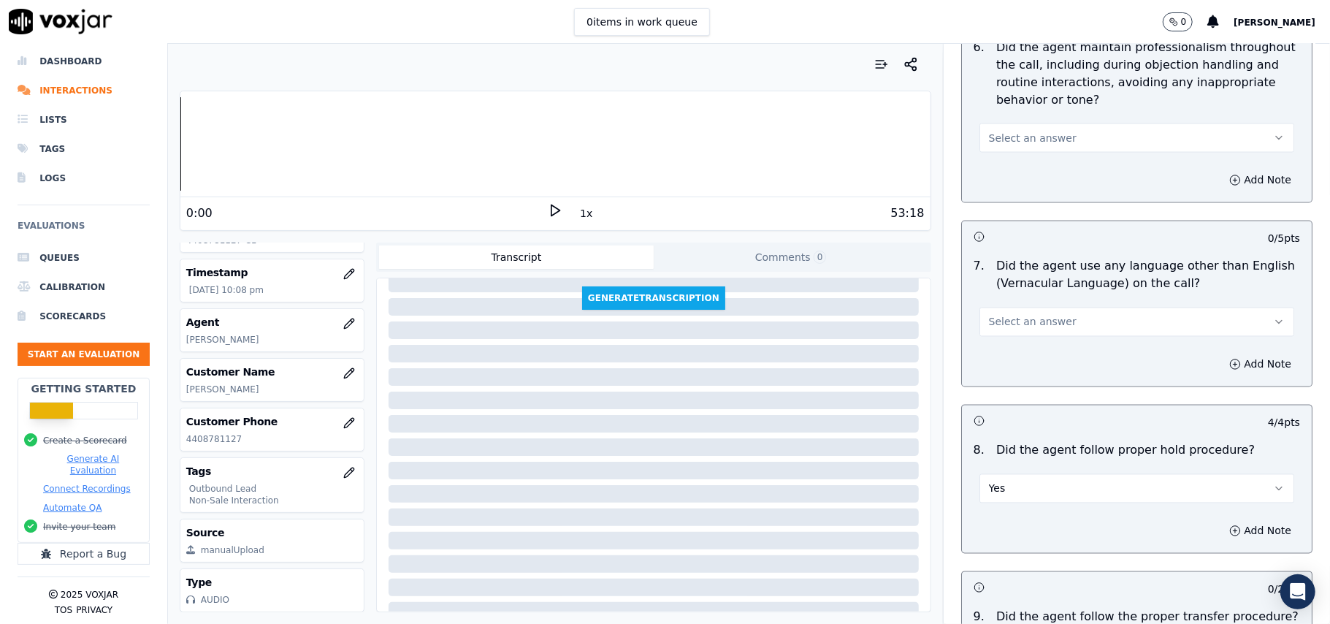
click at [1053, 308] on button "Select an answer" at bounding box center [1137, 322] width 315 height 29
click at [1039, 364] on div "No" at bounding box center [1105, 365] width 283 height 23
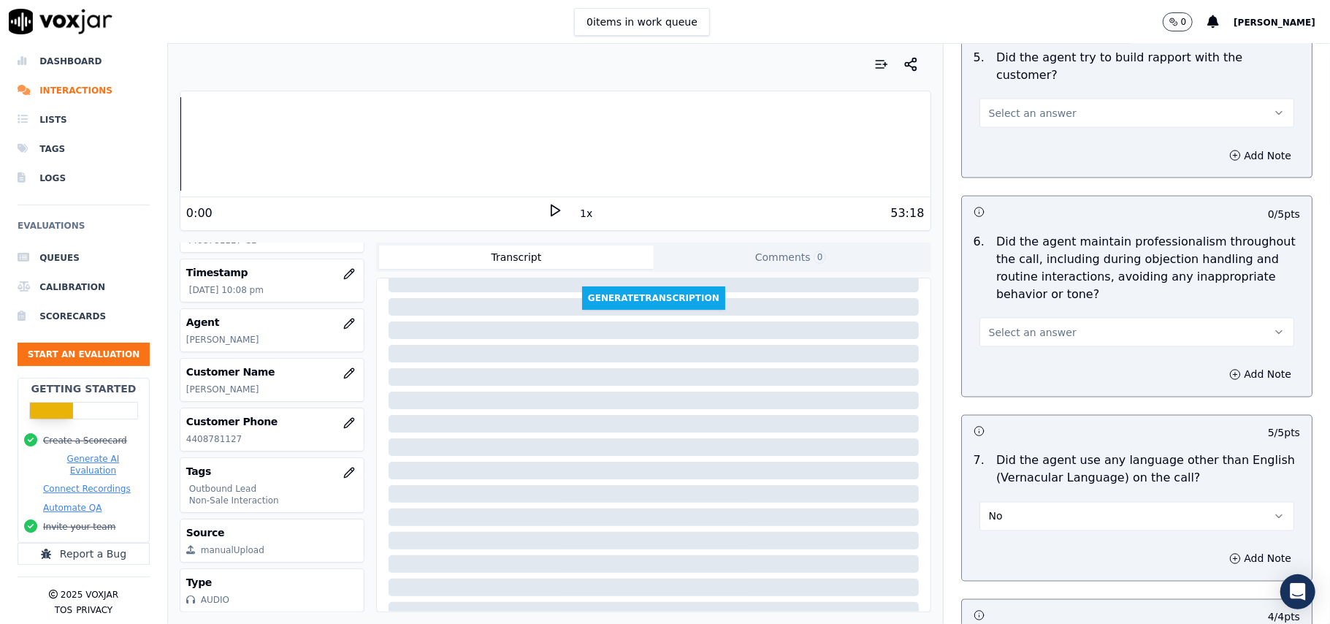
scroll to position [1696, 0]
click at [1033, 326] on span "Select an answer" at bounding box center [1033, 333] width 88 height 15
click at [1026, 349] on div "Yes" at bounding box center [1105, 352] width 283 height 23
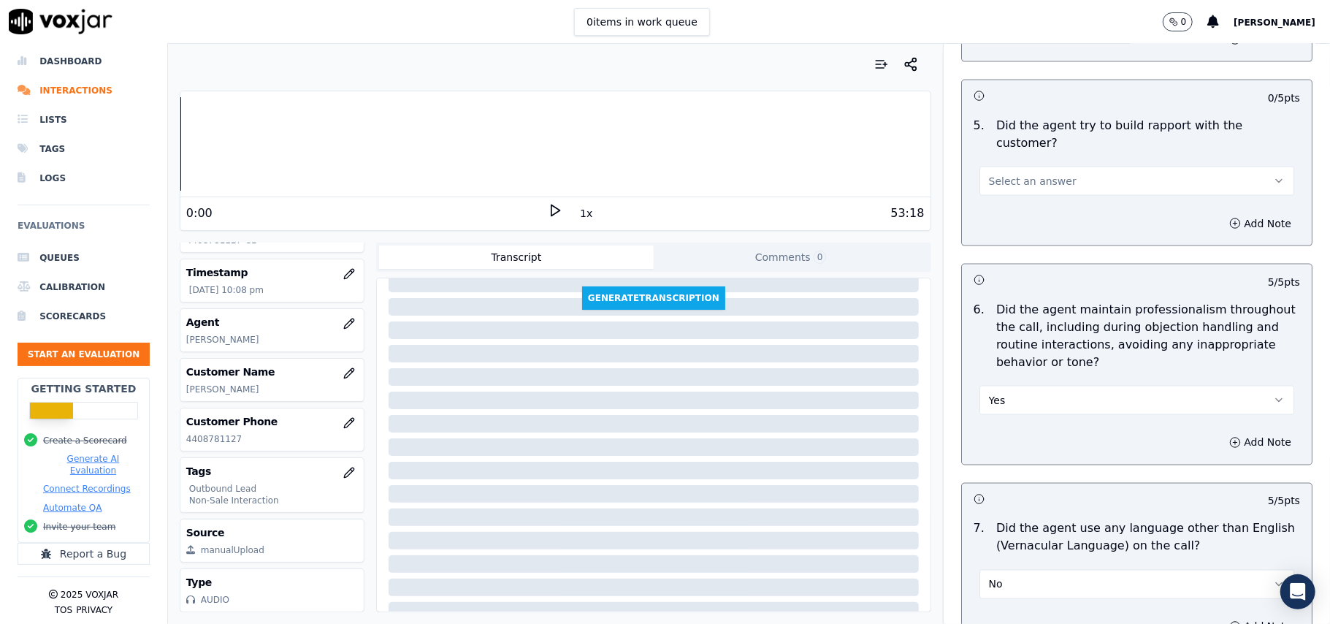
scroll to position [1501, 0]
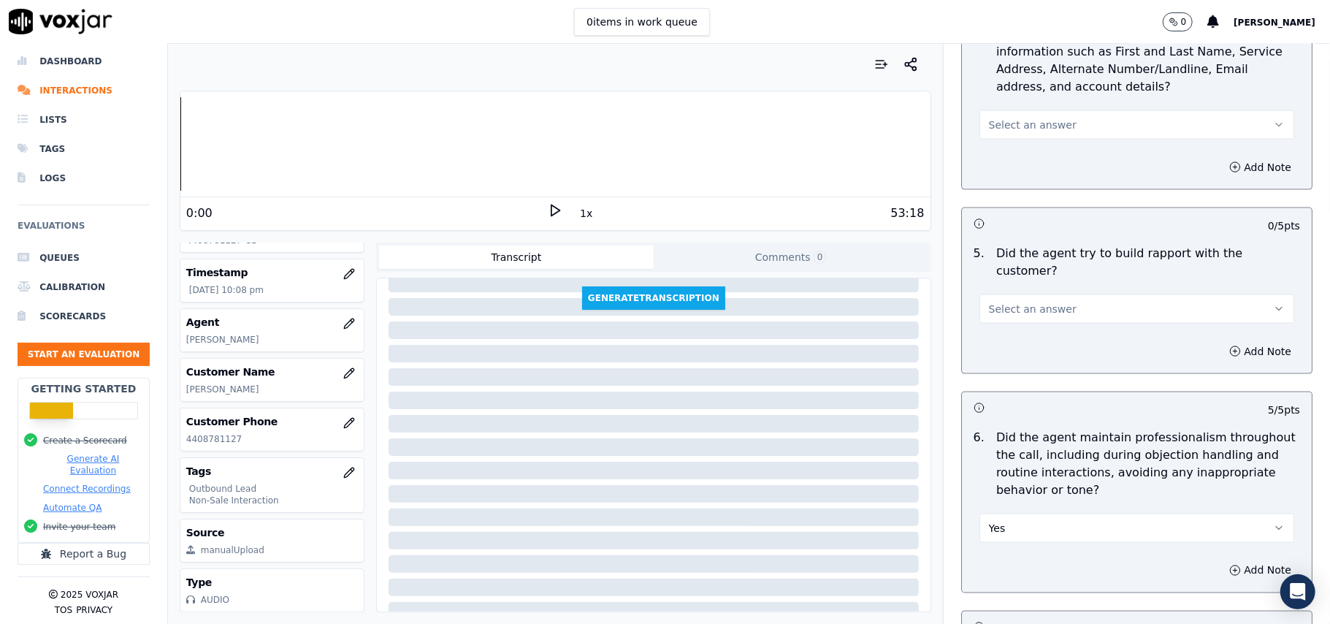
click at [1021, 302] on span "Select an answer" at bounding box center [1033, 309] width 88 height 15
click at [1018, 327] on div "Yes" at bounding box center [1105, 327] width 283 height 23
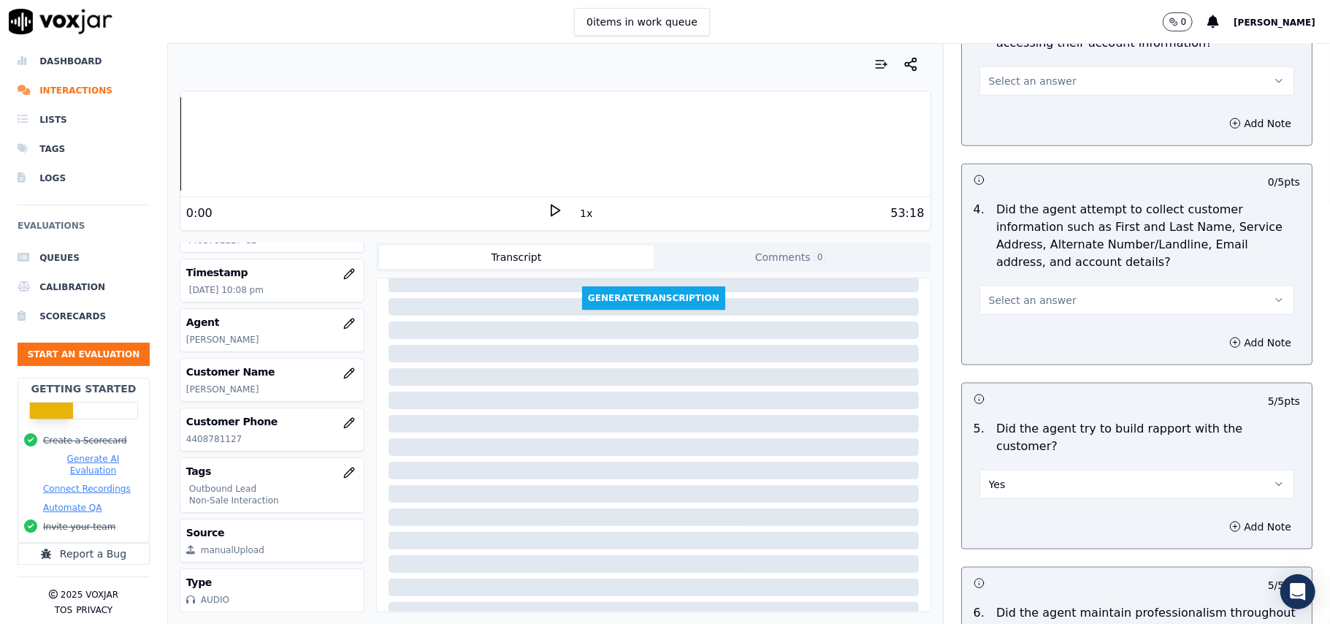
scroll to position [1306, 0]
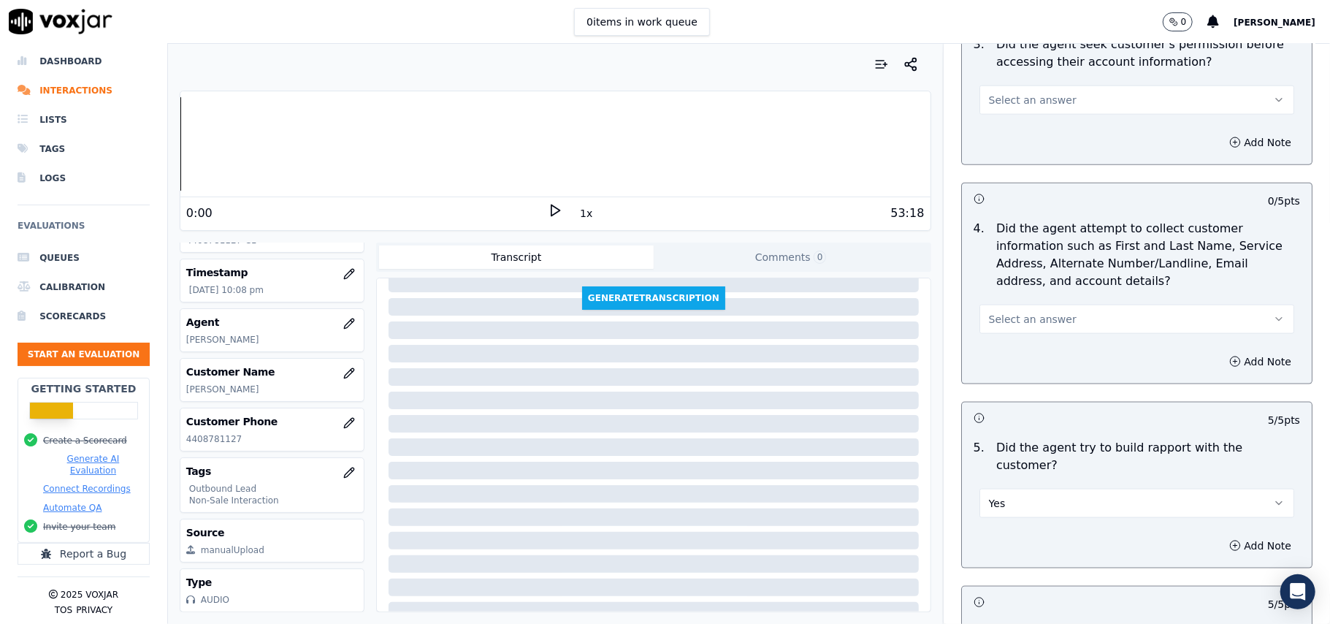
click at [1021, 323] on span "Select an answer" at bounding box center [1033, 319] width 88 height 15
click at [1012, 389] on div "No" at bounding box center [1105, 378] width 283 height 23
click at [1009, 313] on button "No" at bounding box center [1137, 319] width 315 height 29
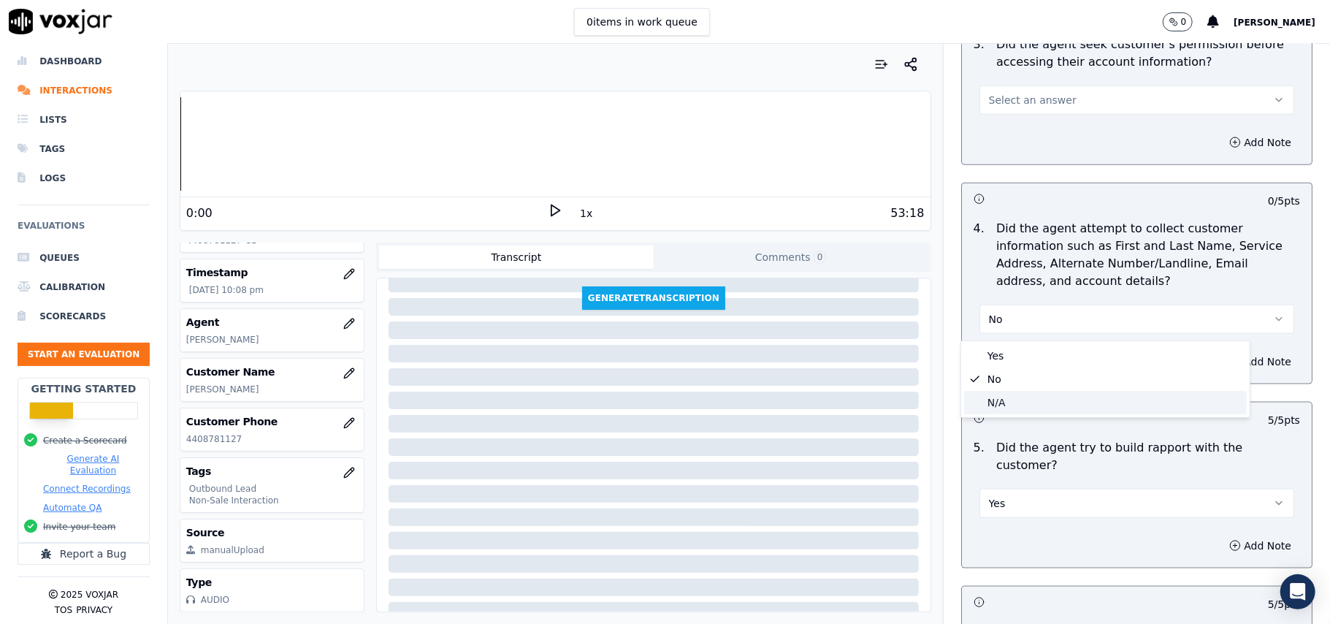
click at [1004, 396] on div "N/A" at bounding box center [1105, 402] width 283 height 23
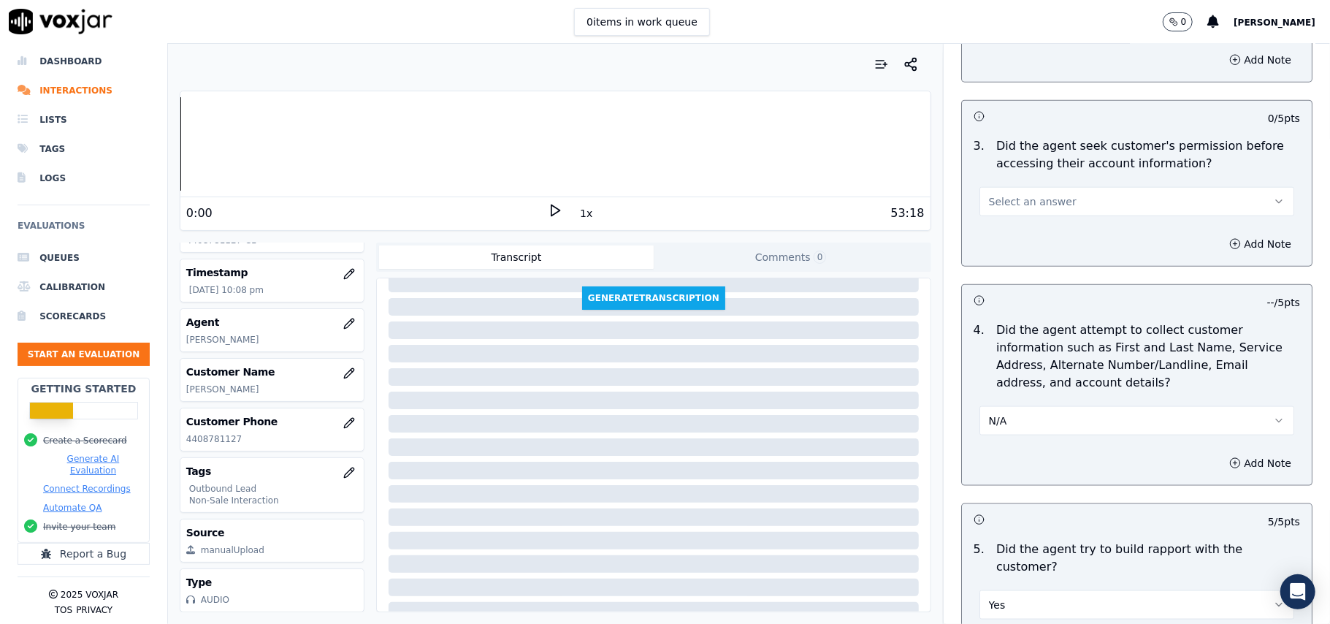
scroll to position [1111, 0]
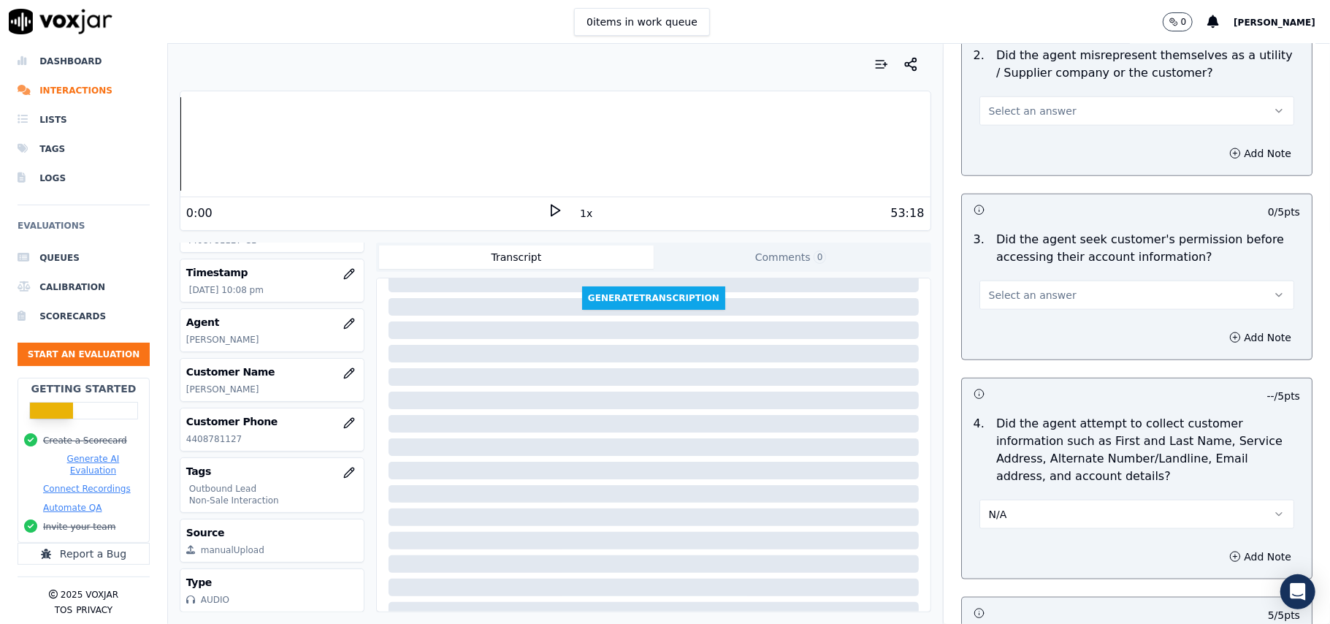
click at [1008, 299] on span "Select an answer" at bounding box center [1033, 295] width 88 height 15
click at [1020, 338] on div "Yes" at bounding box center [1105, 330] width 283 height 23
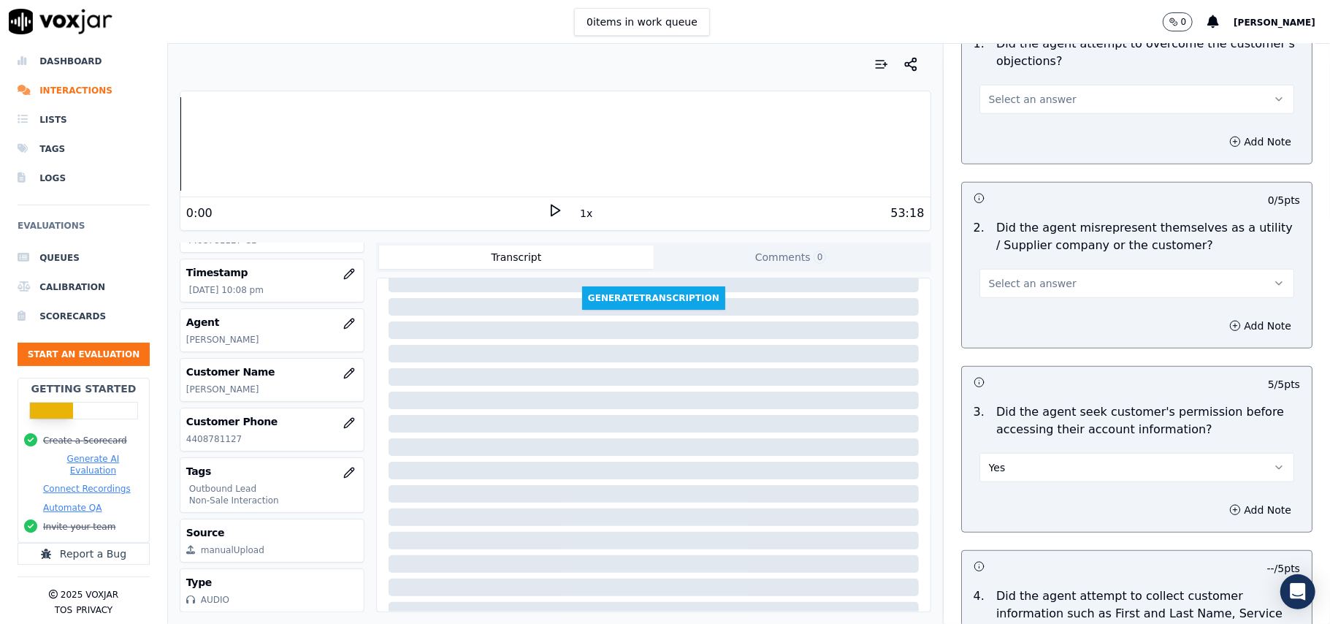
scroll to position [916, 0]
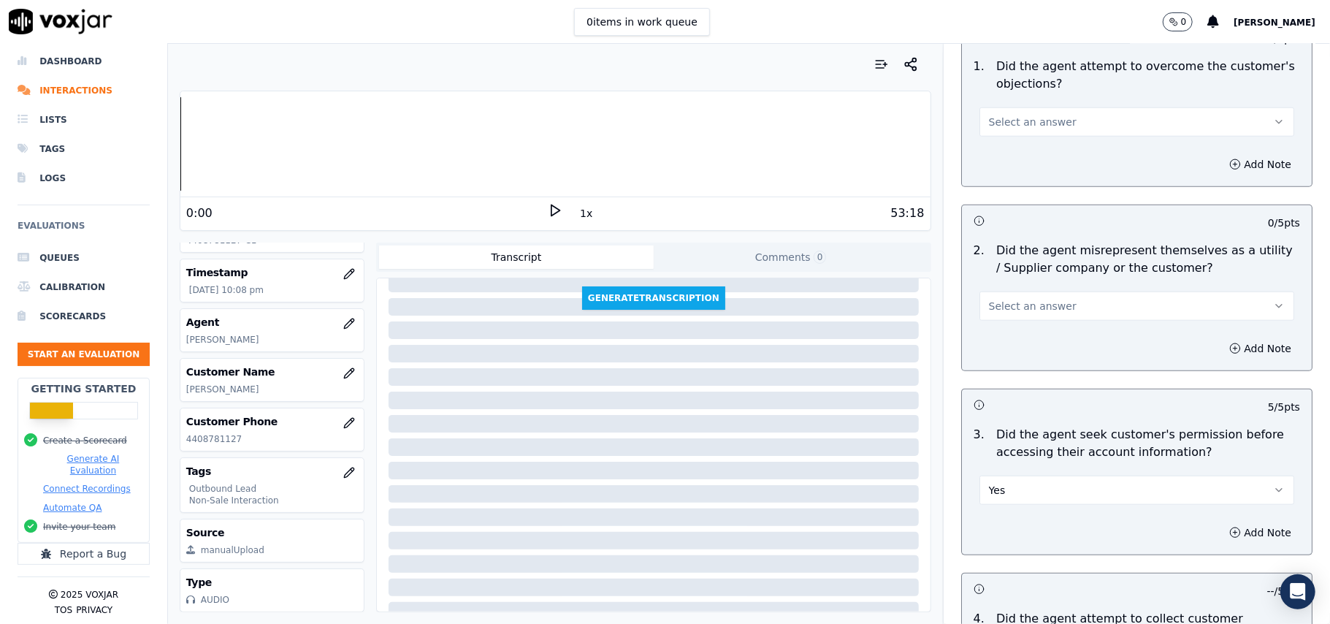
click at [989, 310] on span "Select an answer" at bounding box center [1033, 306] width 88 height 15
click at [1015, 365] on div "No" at bounding box center [1105, 364] width 283 height 23
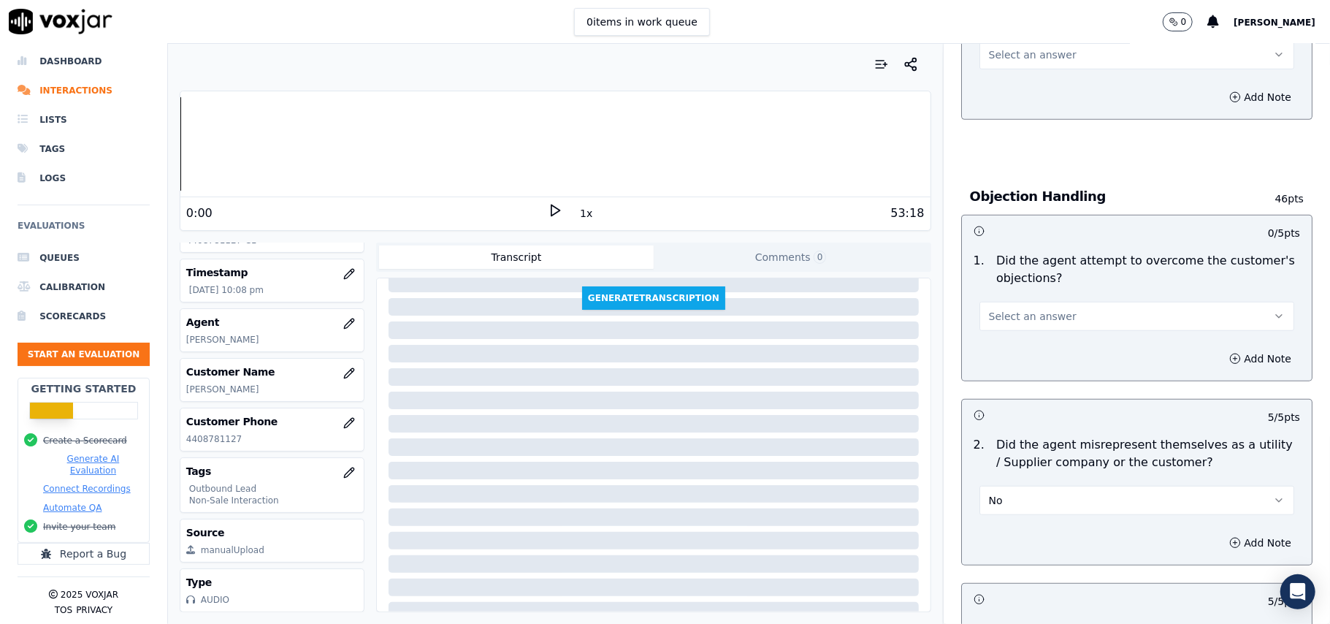
click at [1033, 326] on button "Select an answer" at bounding box center [1137, 316] width 315 height 29
click at [1042, 349] on div "Yes" at bounding box center [1105, 351] width 283 height 23
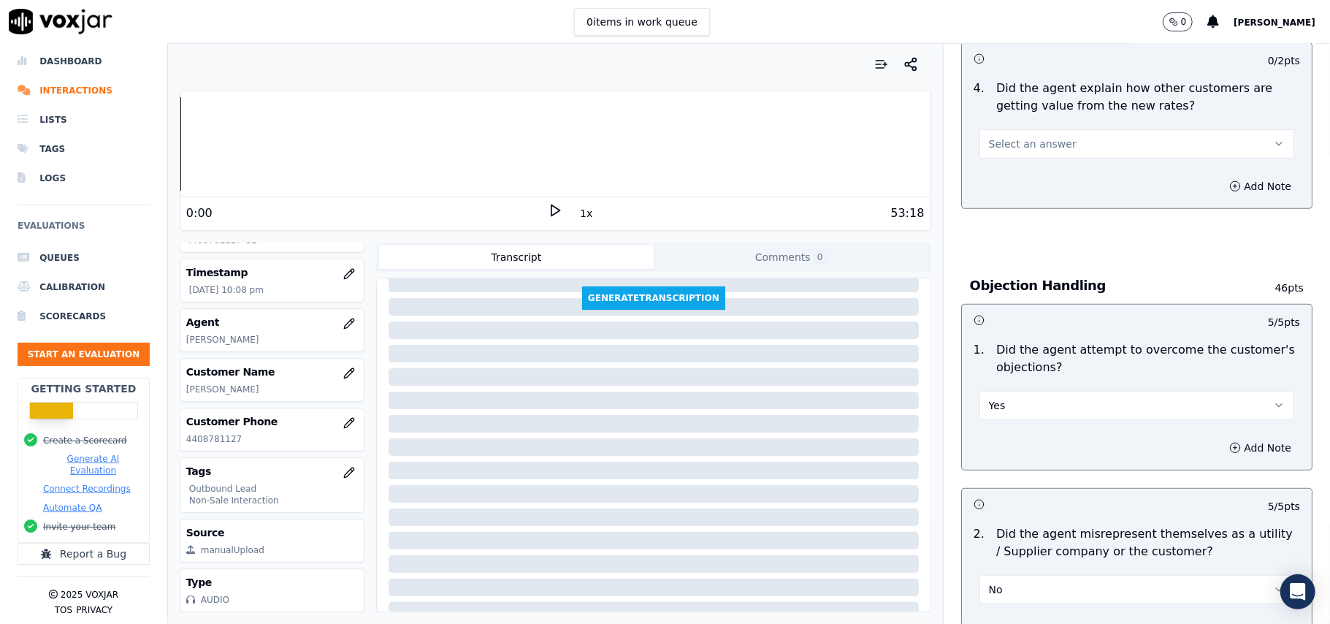
scroll to position [527, 0]
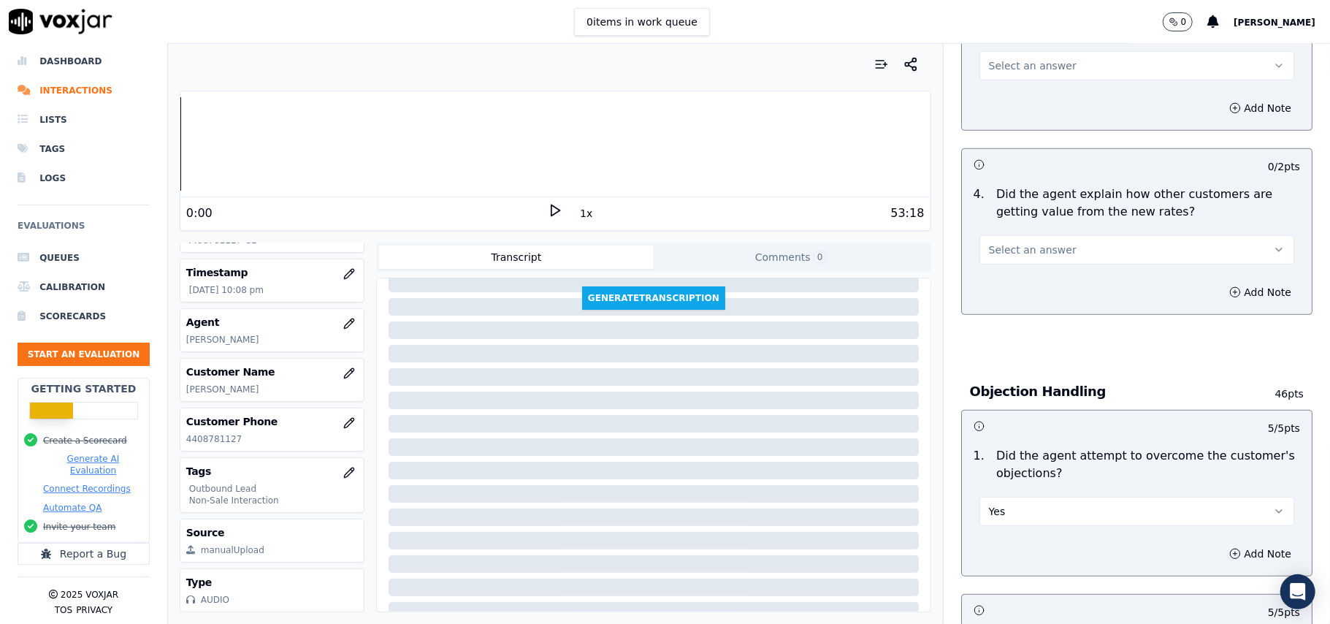
click at [1029, 253] on span "Select an answer" at bounding box center [1033, 250] width 88 height 15
click at [1024, 283] on div "Yes" at bounding box center [1105, 283] width 283 height 23
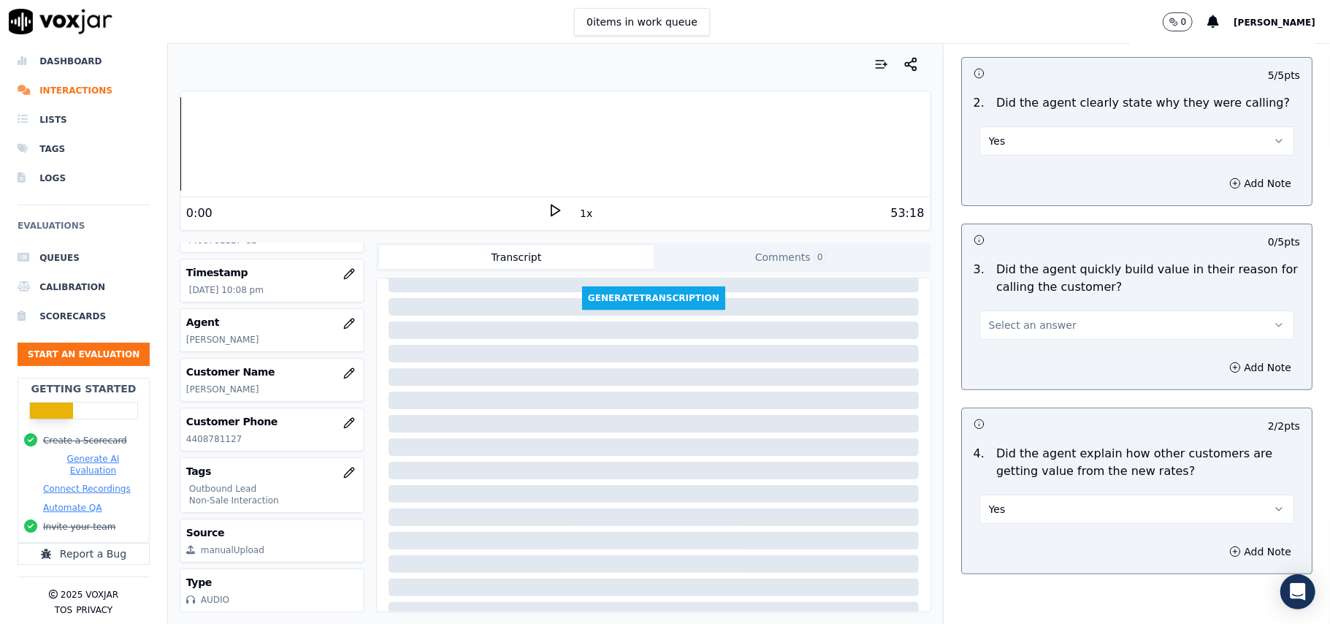
scroll to position [235, 0]
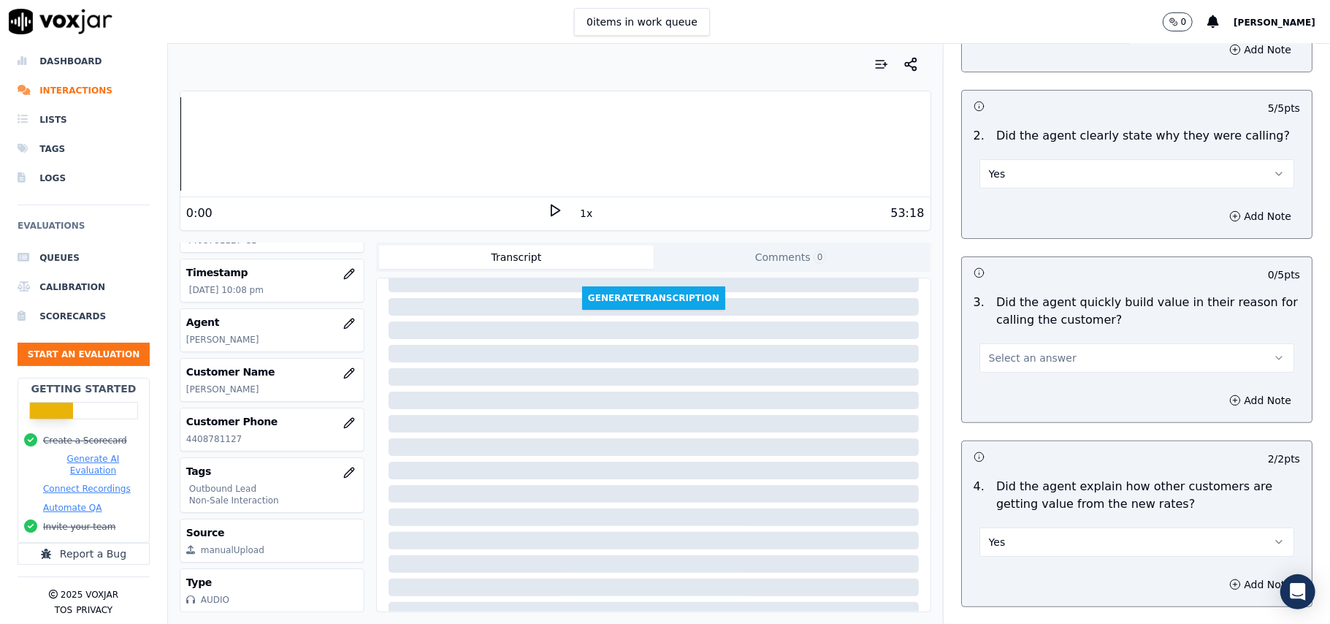
click at [1018, 349] on button "Select an answer" at bounding box center [1137, 357] width 315 height 29
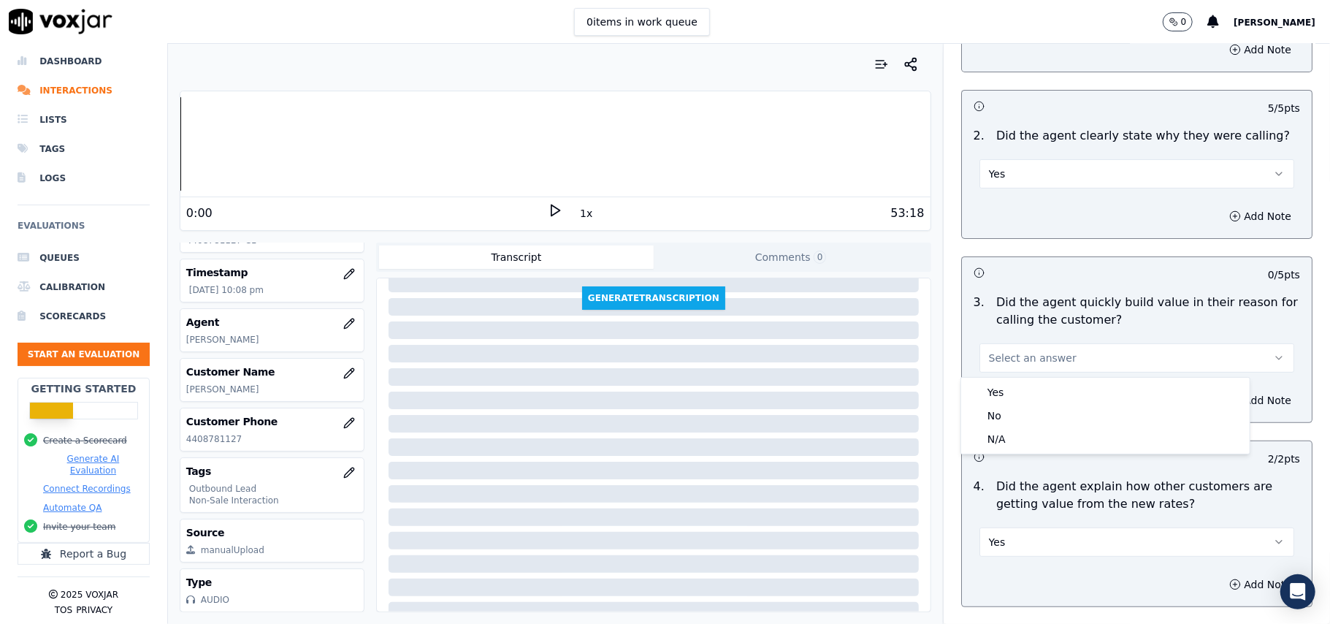
click at [1015, 373] on button "Select an answer" at bounding box center [1137, 357] width 315 height 29
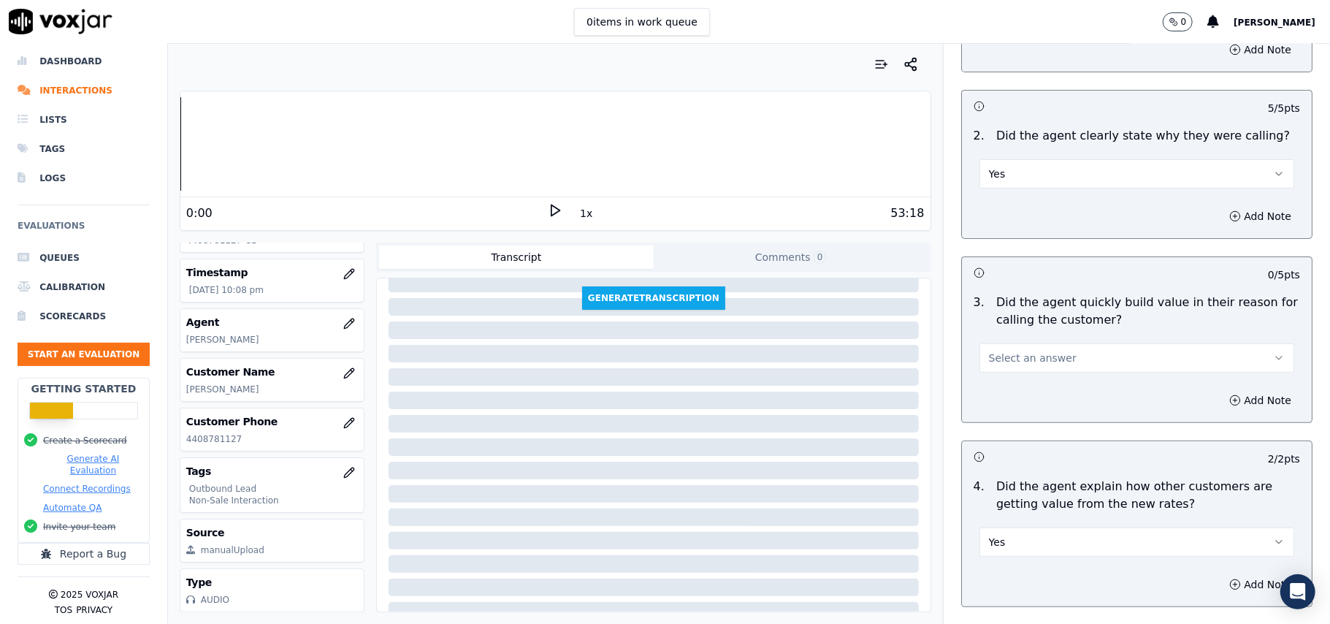
click at [1013, 371] on button "Select an answer" at bounding box center [1137, 357] width 315 height 29
click at [1004, 400] on div "Yes" at bounding box center [1105, 392] width 283 height 23
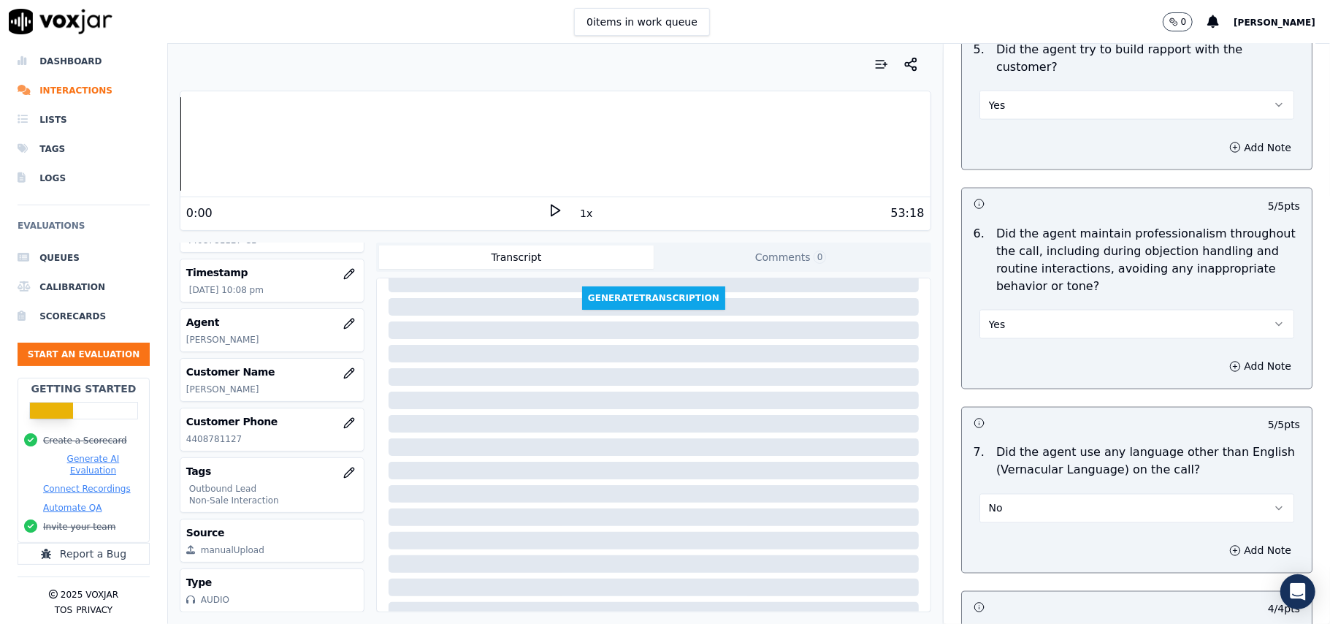
scroll to position [3644, 0]
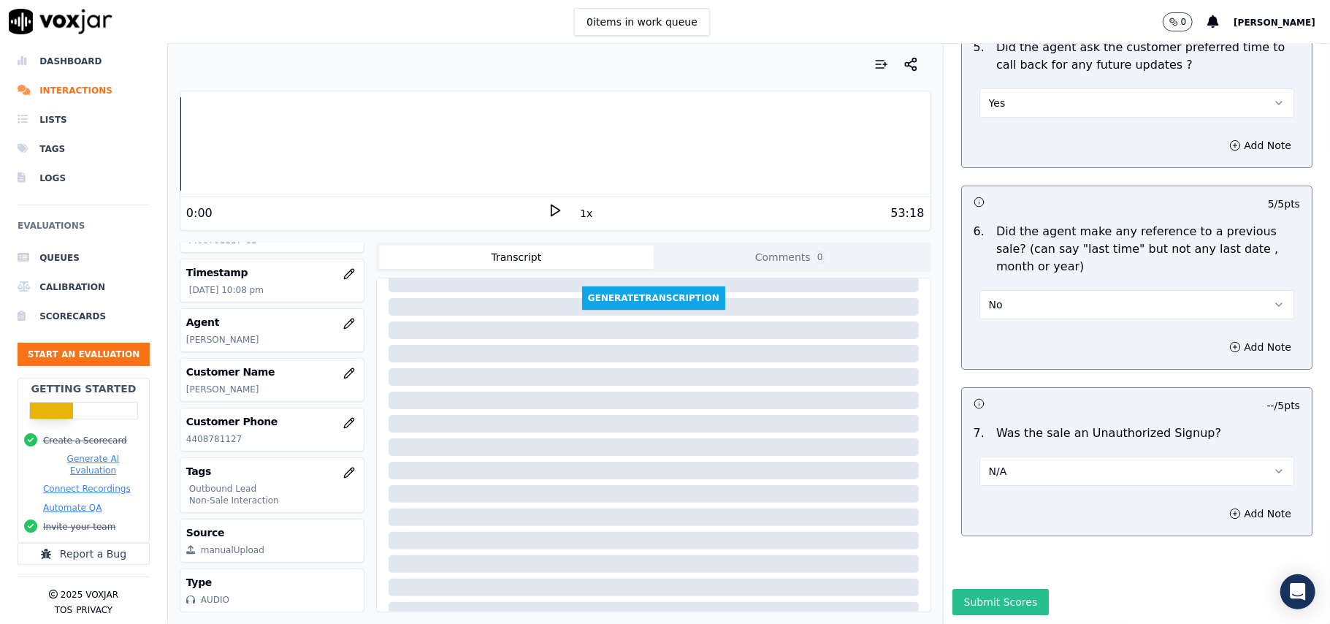
click at [967, 589] on button "Submit Scores" at bounding box center [1001, 602] width 97 height 26
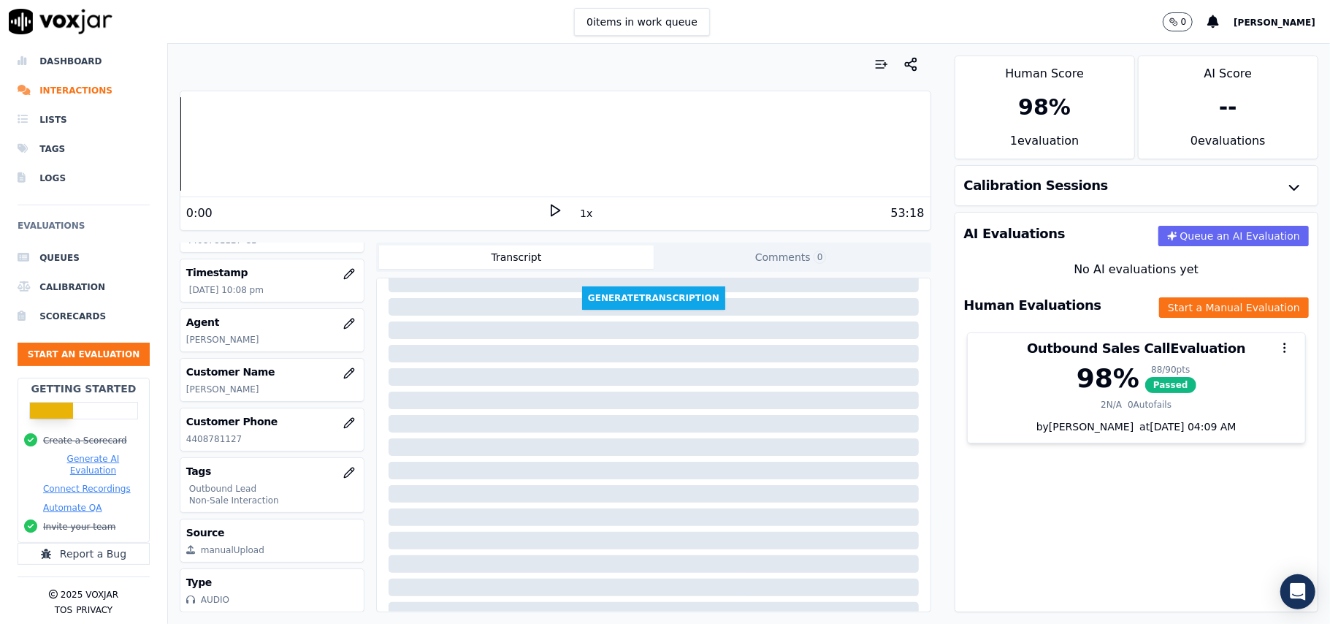
click at [576, 430] on div at bounding box center [654, 424] width 530 height 18
click at [91, 343] on button "Start an Evaluation" at bounding box center [84, 354] width 132 height 23
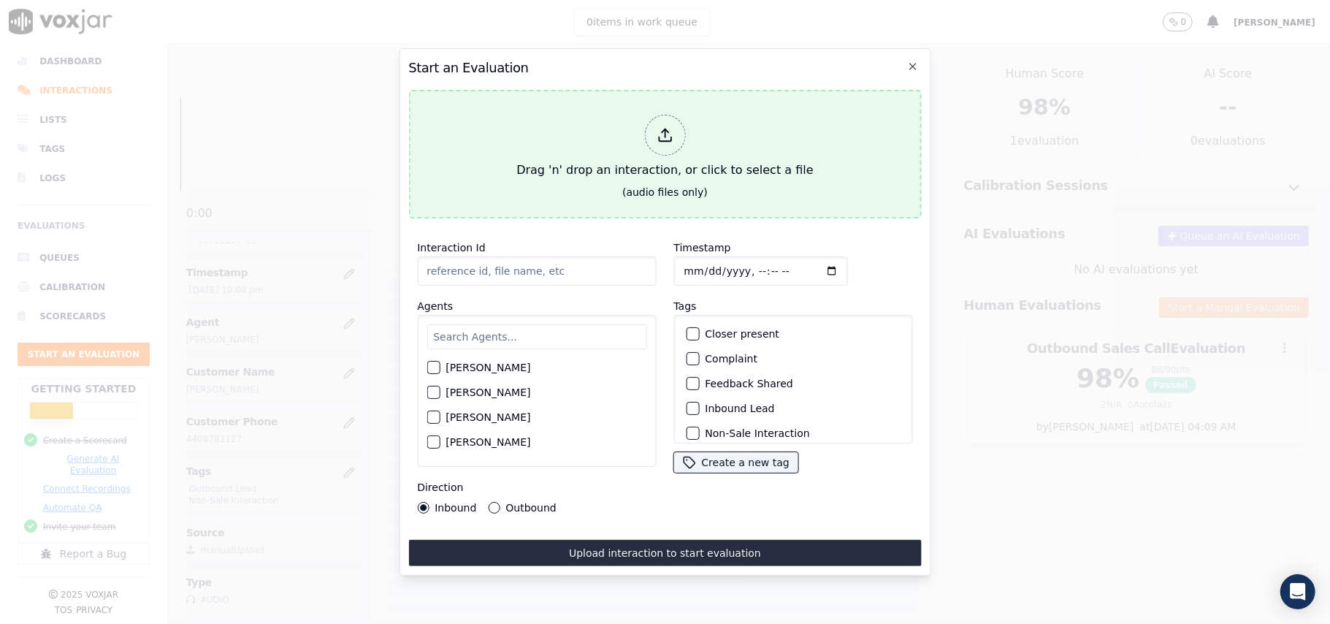
click at [671, 137] on icon at bounding box center [665, 139] width 12 height 4
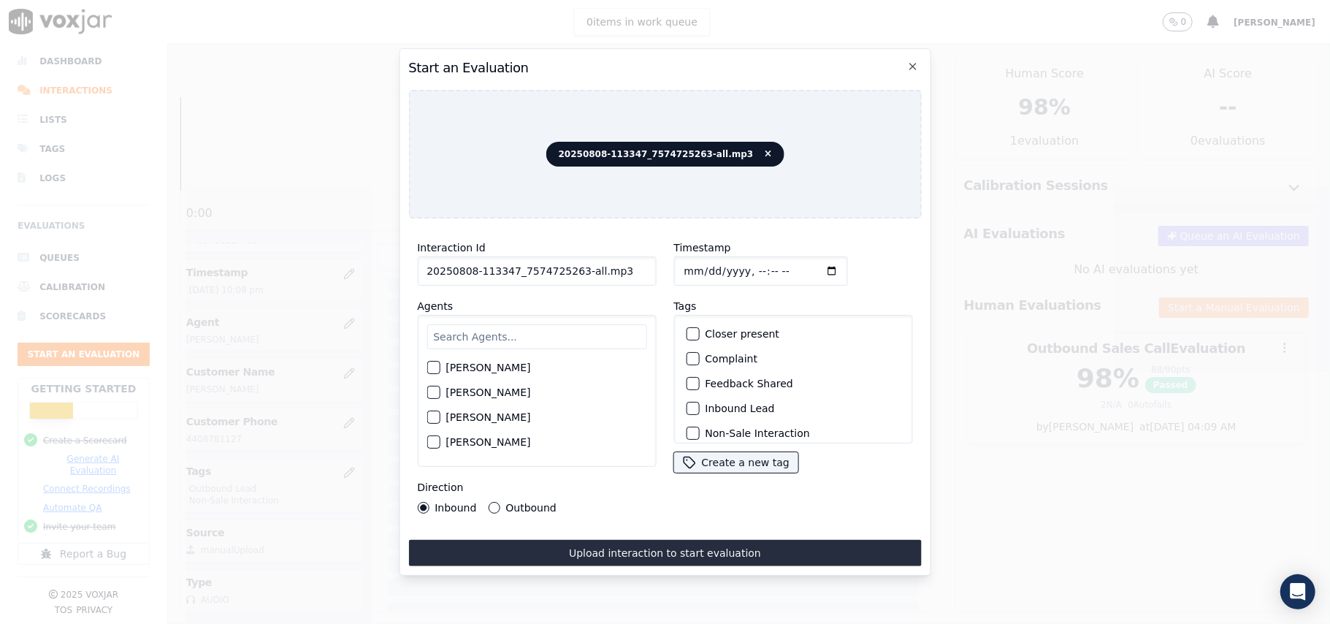
drag, startPoint x: 615, startPoint y: 264, endPoint x: 571, endPoint y: 263, distance: 44.6
click at [571, 263] on input "20250808-113347_7574725263-all.mp3" at bounding box center [536, 270] width 239 height 29
type input "20250808-113347_7574725263-C1"
click at [699, 264] on input "Timestamp" at bounding box center [761, 270] width 174 height 29
type input "2025-08-06T22:56"
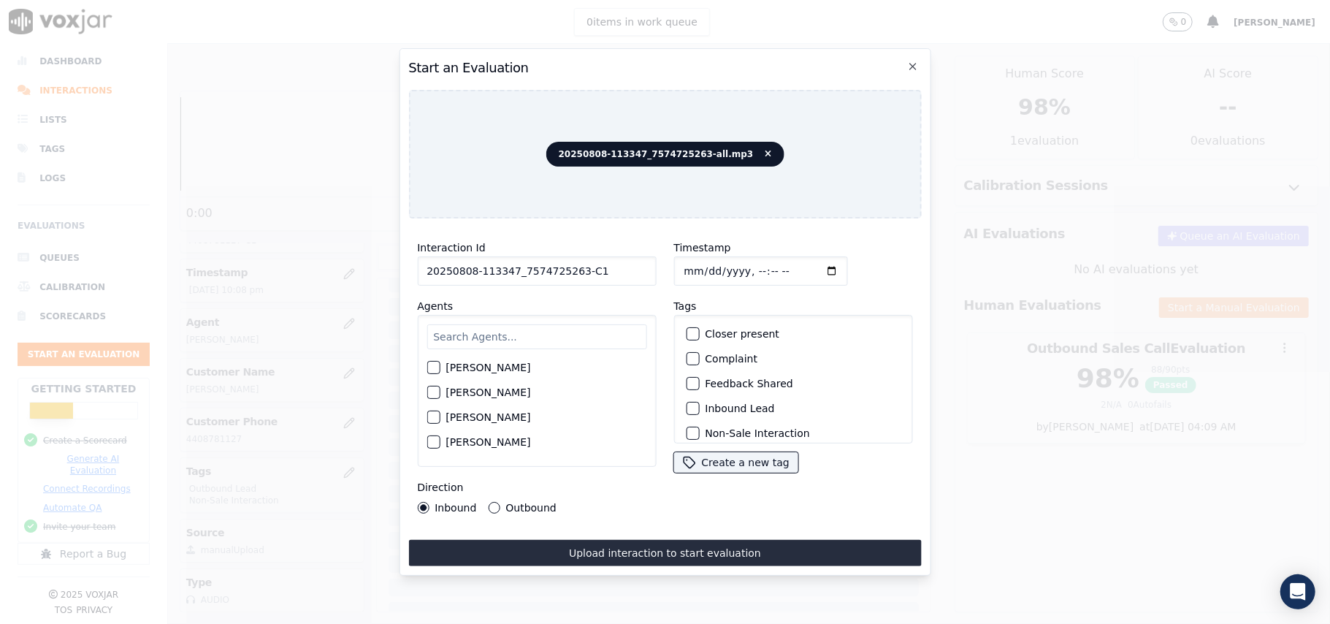
click at [696, 263] on input "Timestamp" at bounding box center [761, 270] width 174 height 29
type input "2025-08-08T22:56"
click at [554, 324] on input "text" at bounding box center [537, 336] width 220 height 25
type input "JAck"
click at [437, 368] on div "button" at bounding box center [432, 372] width 10 height 10
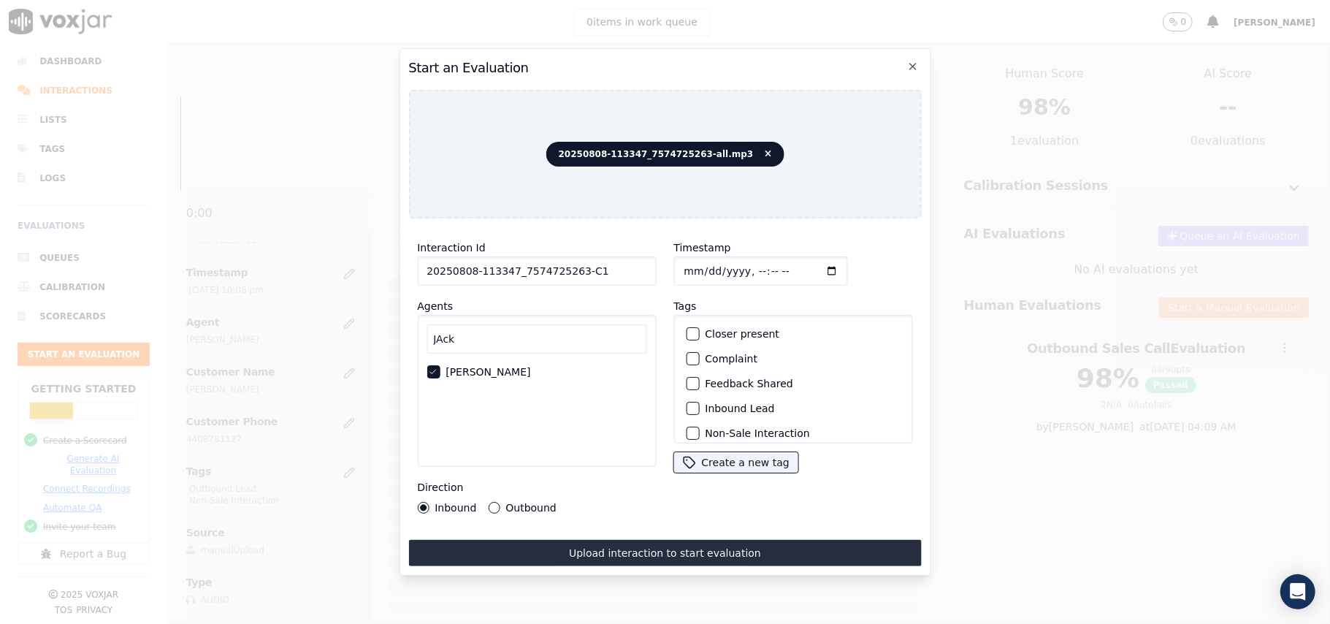
click at [696, 400] on div "Inbound Lead" at bounding box center [793, 408] width 226 height 25
click at [687, 403] on div "button" at bounding box center [692, 408] width 10 height 10
click at [680, 398] on div "Non-Sale Interaction" at bounding box center [793, 403] width 226 height 25
click at [687, 399] on div "button" at bounding box center [692, 403] width 10 height 10
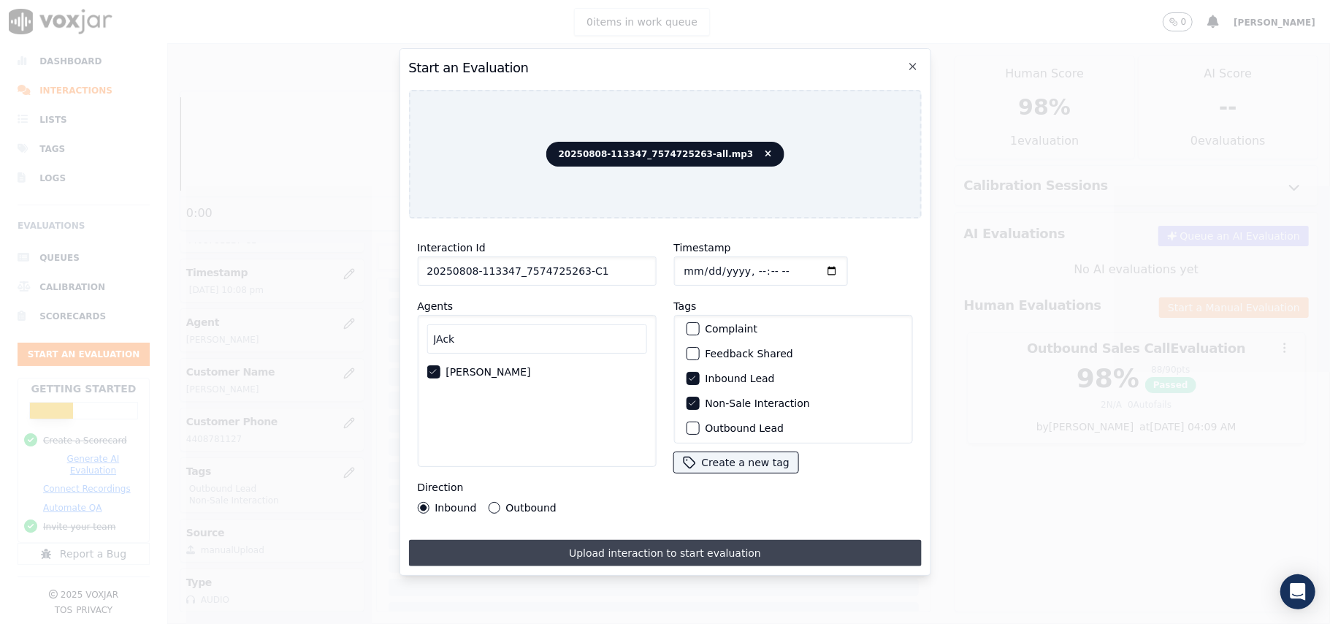
click at [685, 541] on button "Upload interaction to start evaluation" at bounding box center [664, 553] width 513 height 26
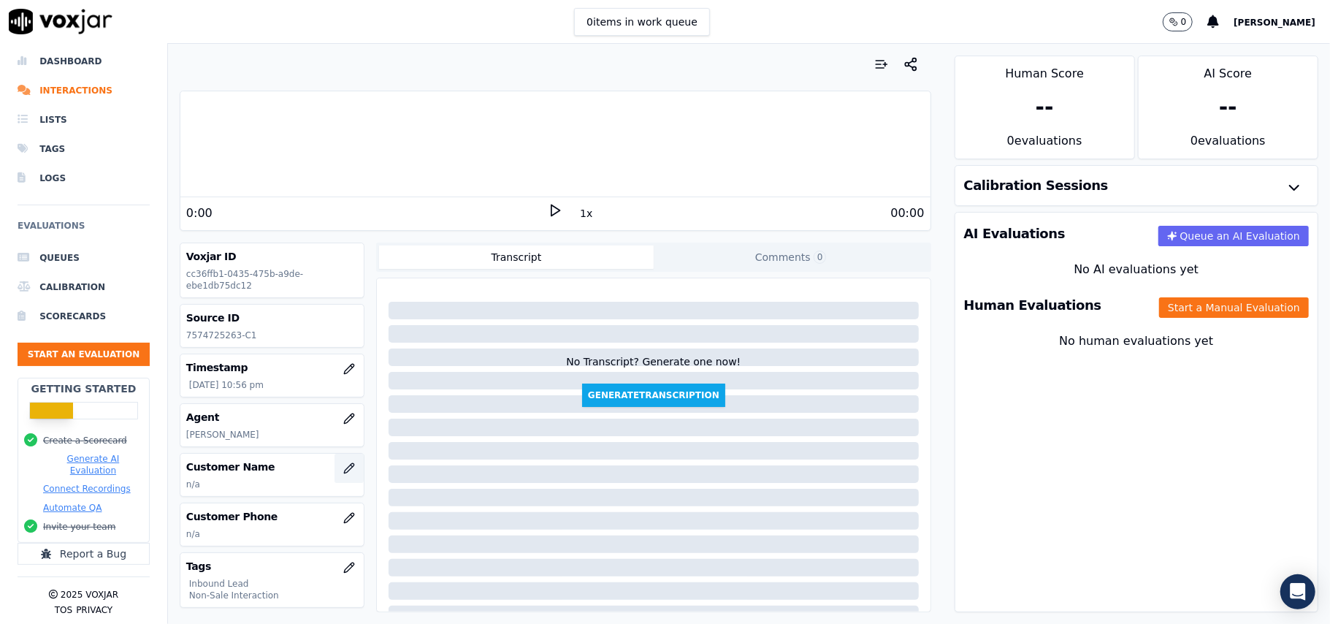
click at [335, 462] on button "button" at bounding box center [349, 468] width 29 height 29
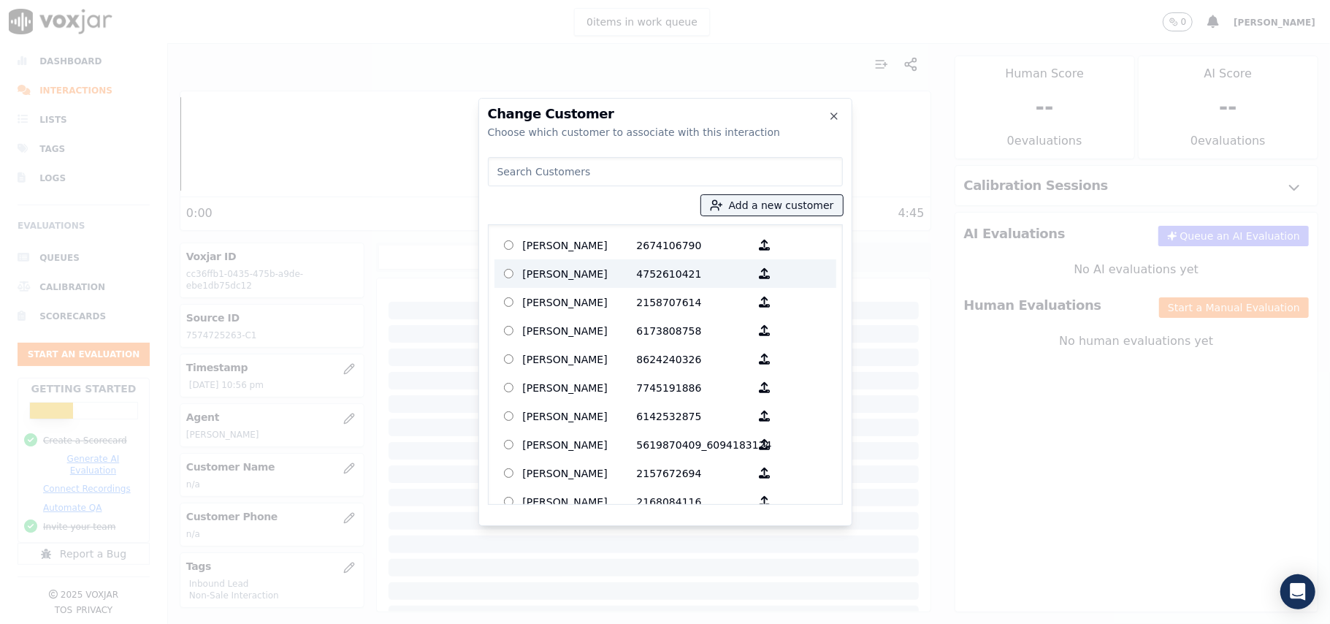
paste input "Linda F Dailey"
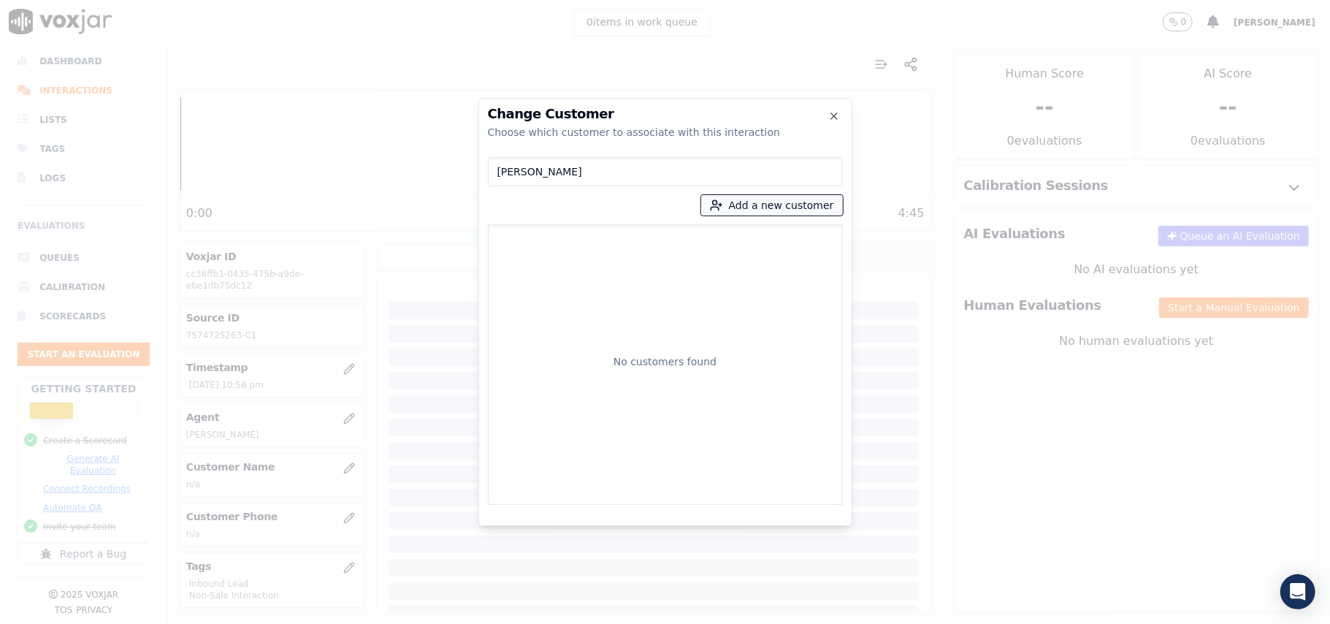
type input "Linda F Dailey"
click at [779, 202] on button "Add a new customer" at bounding box center [772, 205] width 142 height 20
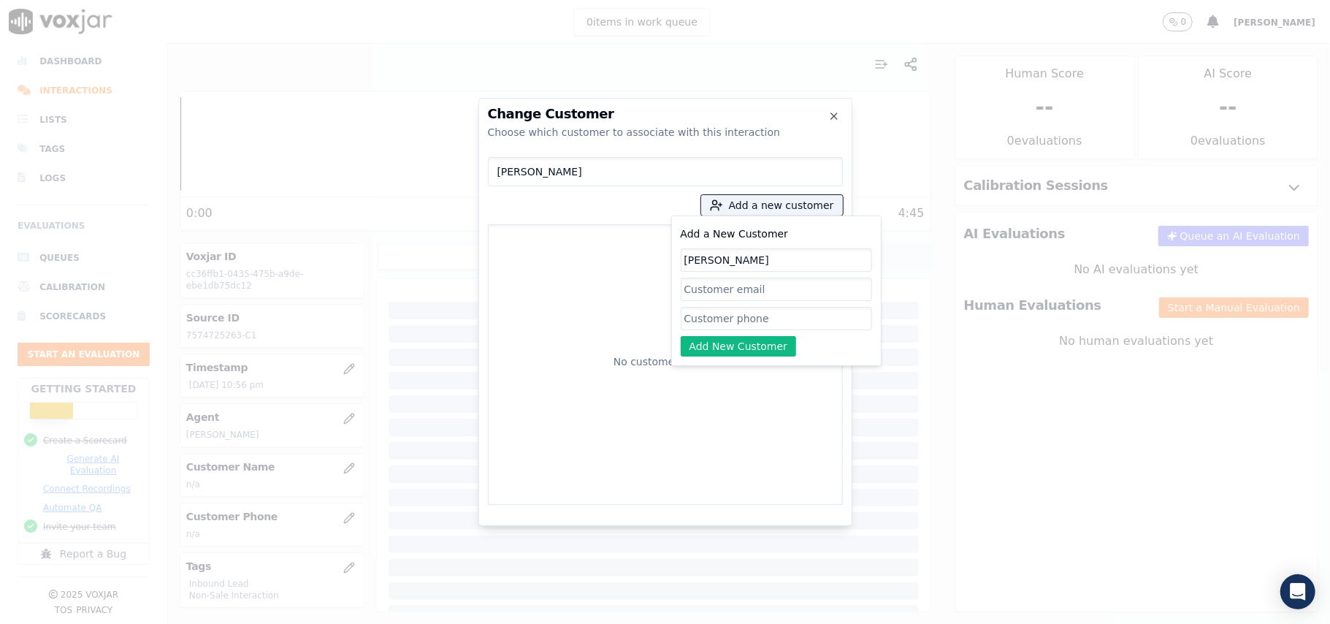
type input "Linda F Dailey"
click at [706, 319] on input "Add a New Customer" at bounding box center [776, 318] width 191 height 23
paste input "7574725263"
type input "7574725263"
click at [711, 342] on button "Add New Customer" at bounding box center [739, 346] width 116 height 20
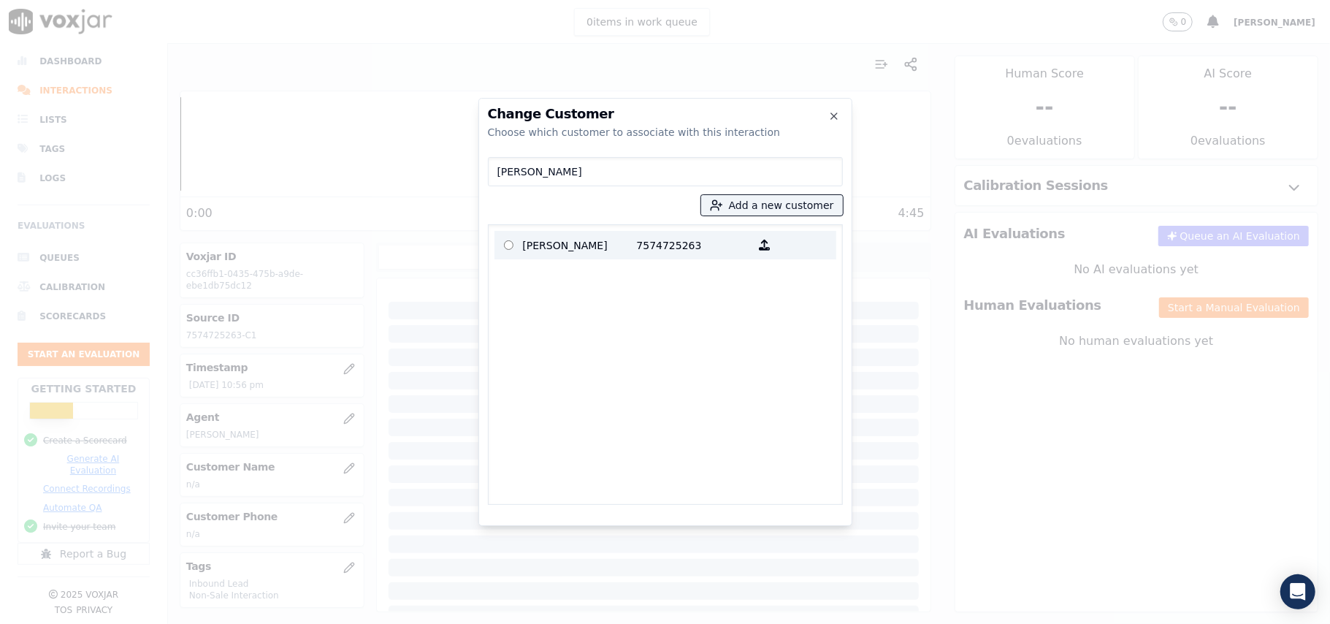
click at [663, 249] on p "7574725263" at bounding box center [694, 245] width 114 height 23
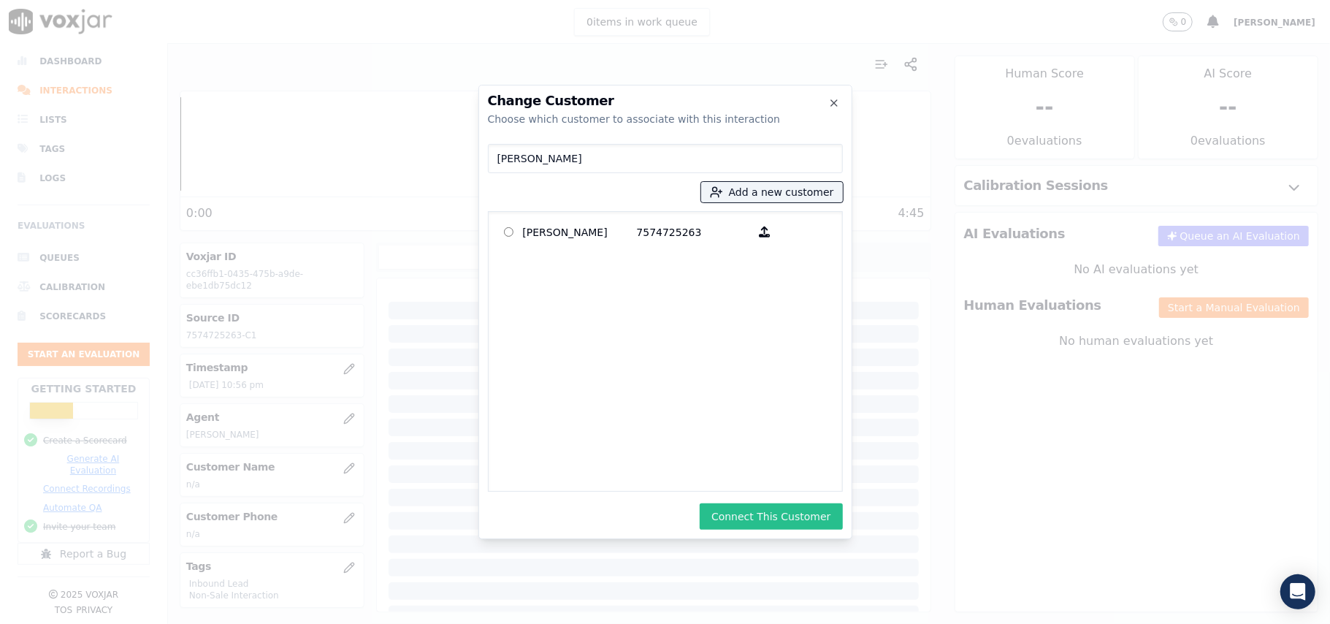
click at [770, 517] on button "Connect This Customer" at bounding box center [771, 516] width 142 height 26
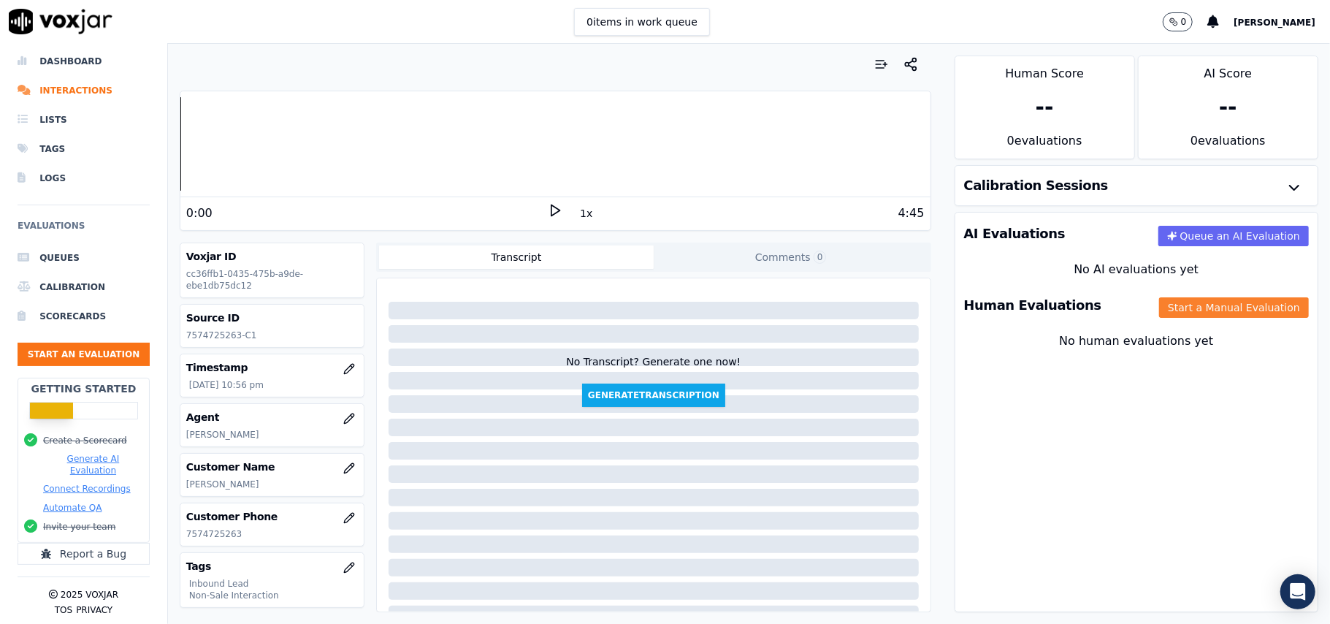
click at [1216, 310] on button "Start a Manual Evaluation" at bounding box center [1234, 307] width 150 height 20
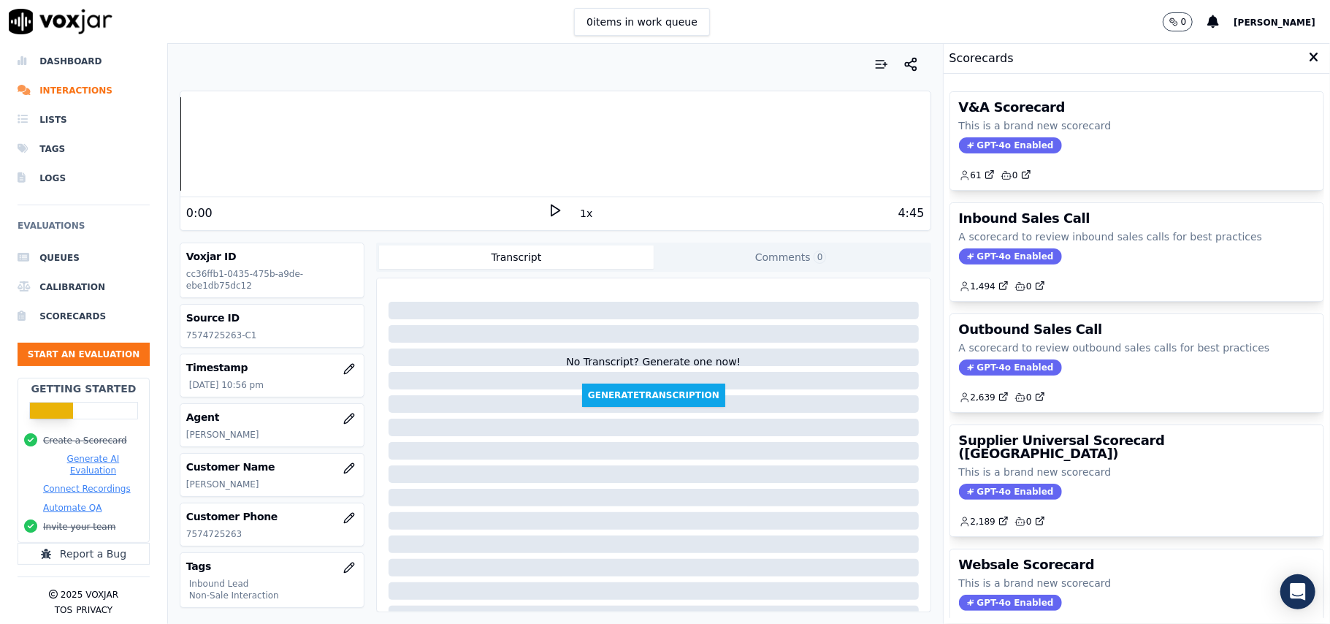
click at [977, 258] on span "GPT-4o Enabled" at bounding box center [1010, 256] width 103 height 16
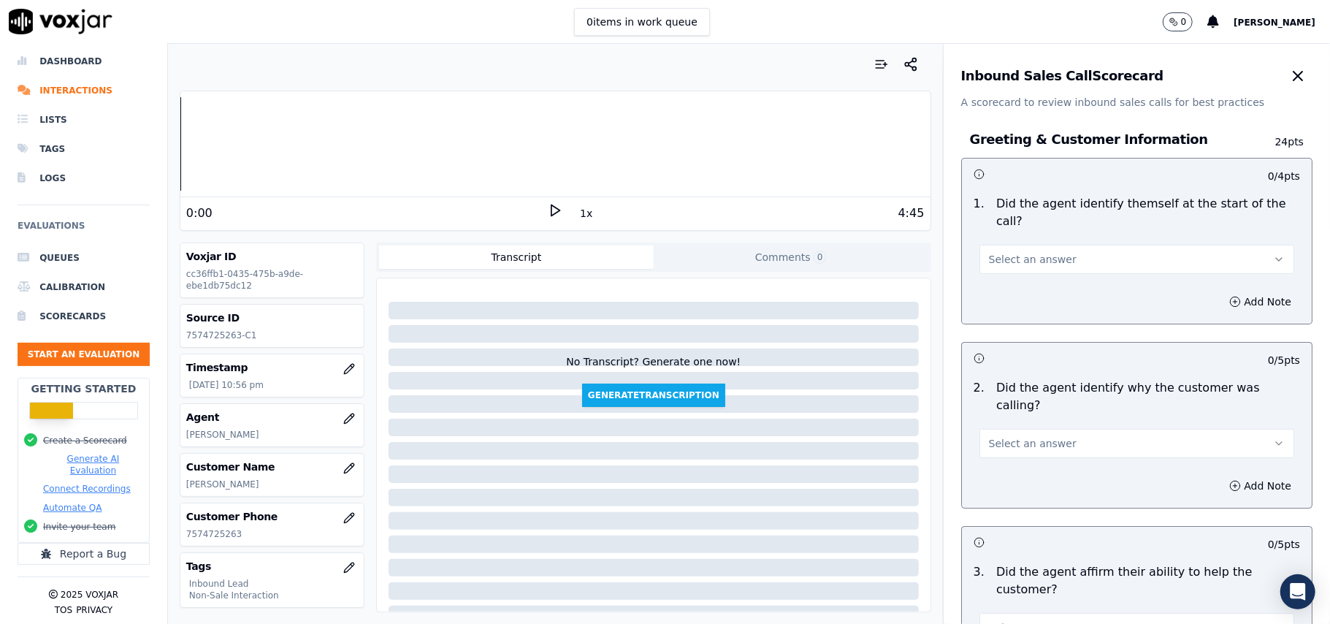
click at [1032, 252] on span "Select an answer" at bounding box center [1033, 259] width 88 height 15
click at [1021, 270] on div "Yes" at bounding box center [1105, 275] width 283 height 23
click at [1029, 436] on span "Select an answer" at bounding box center [1033, 443] width 88 height 15
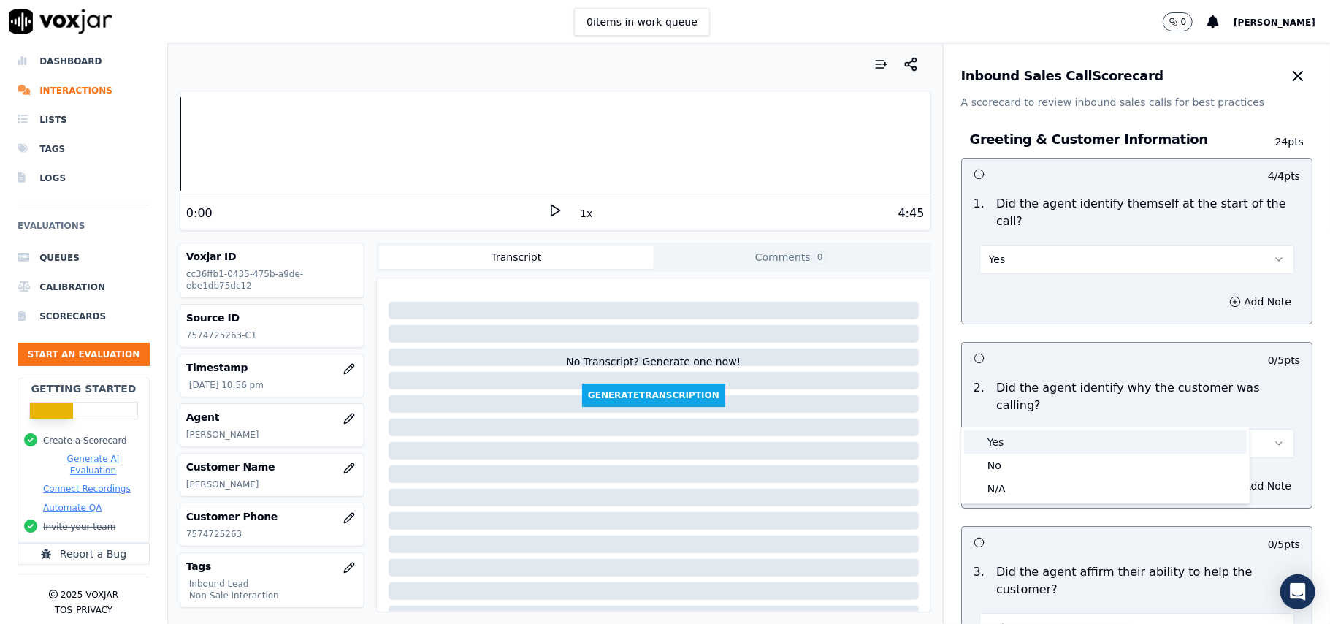
click at [1029, 442] on div "Yes" at bounding box center [1105, 441] width 283 height 23
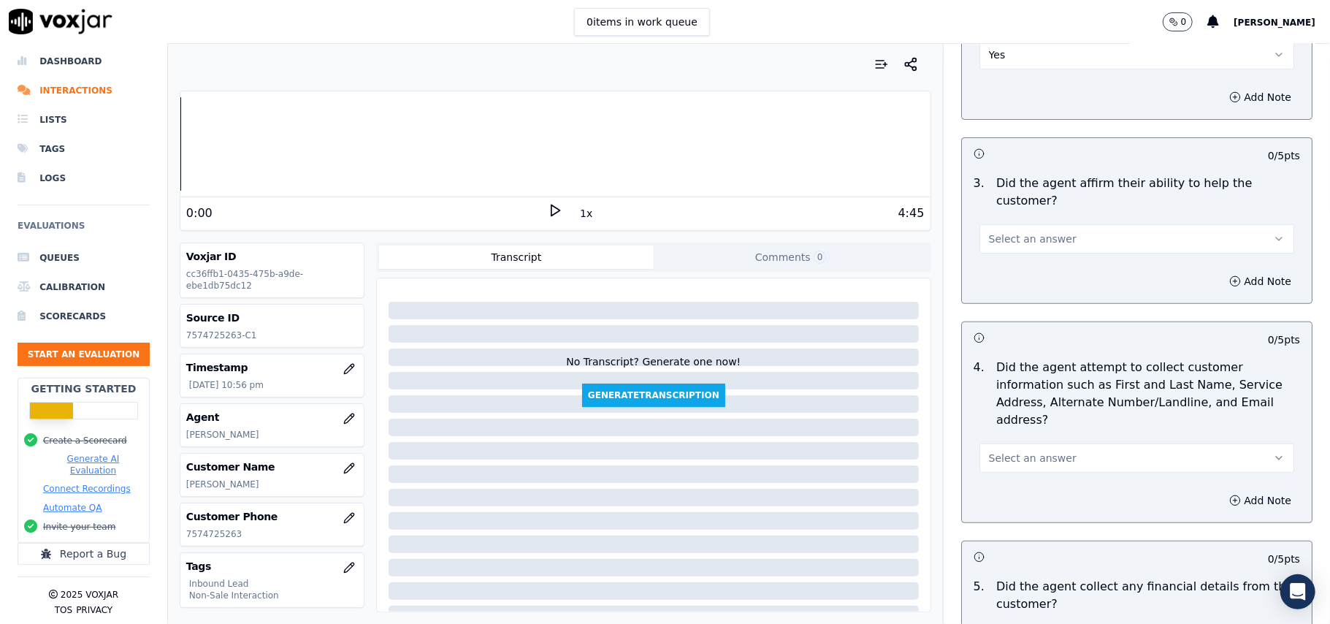
scroll to position [389, 0]
click at [1064, 224] on button "Select an answer" at bounding box center [1137, 238] width 315 height 29
click at [1020, 223] on div "Yes" at bounding box center [1105, 219] width 283 height 23
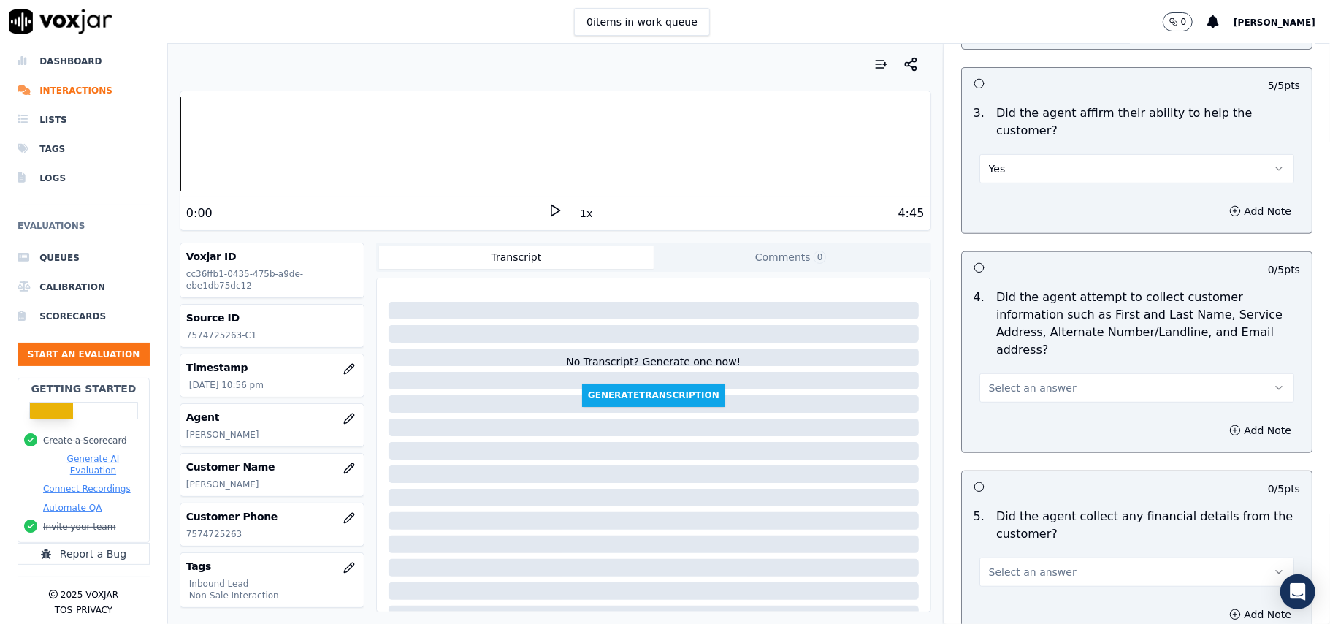
scroll to position [487, 0]
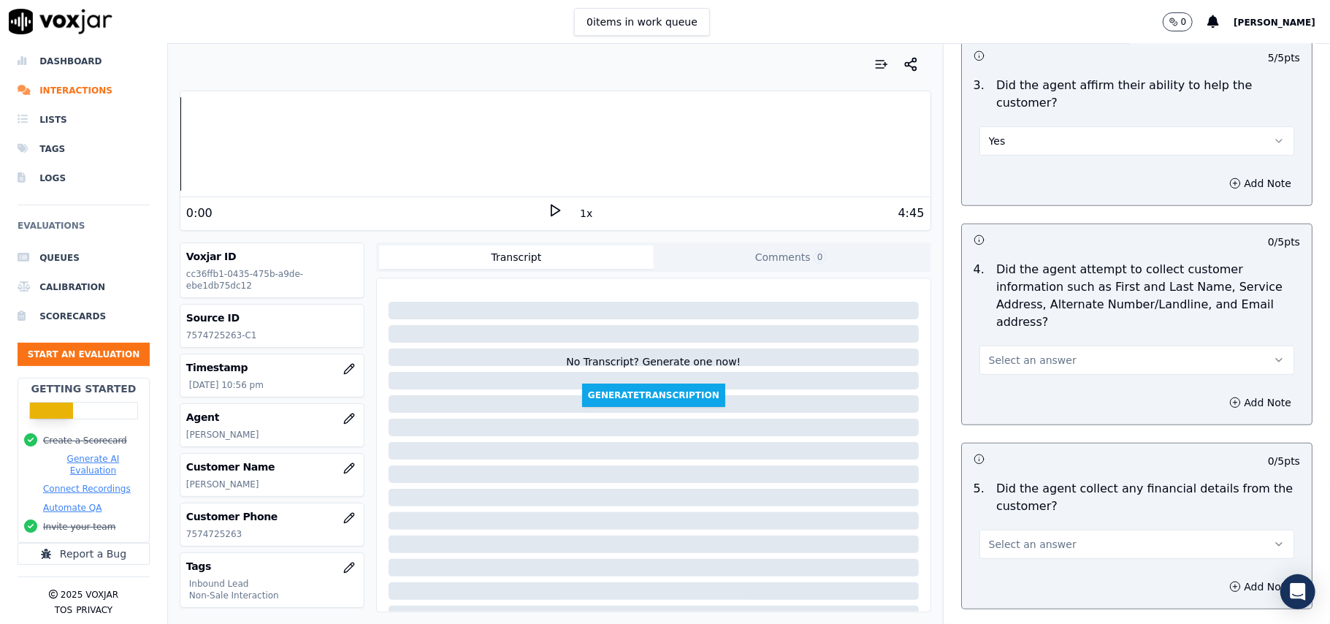
click at [1096, 346] on button "Select an answer" at bounding box center [1137, 360] width 315 height 29
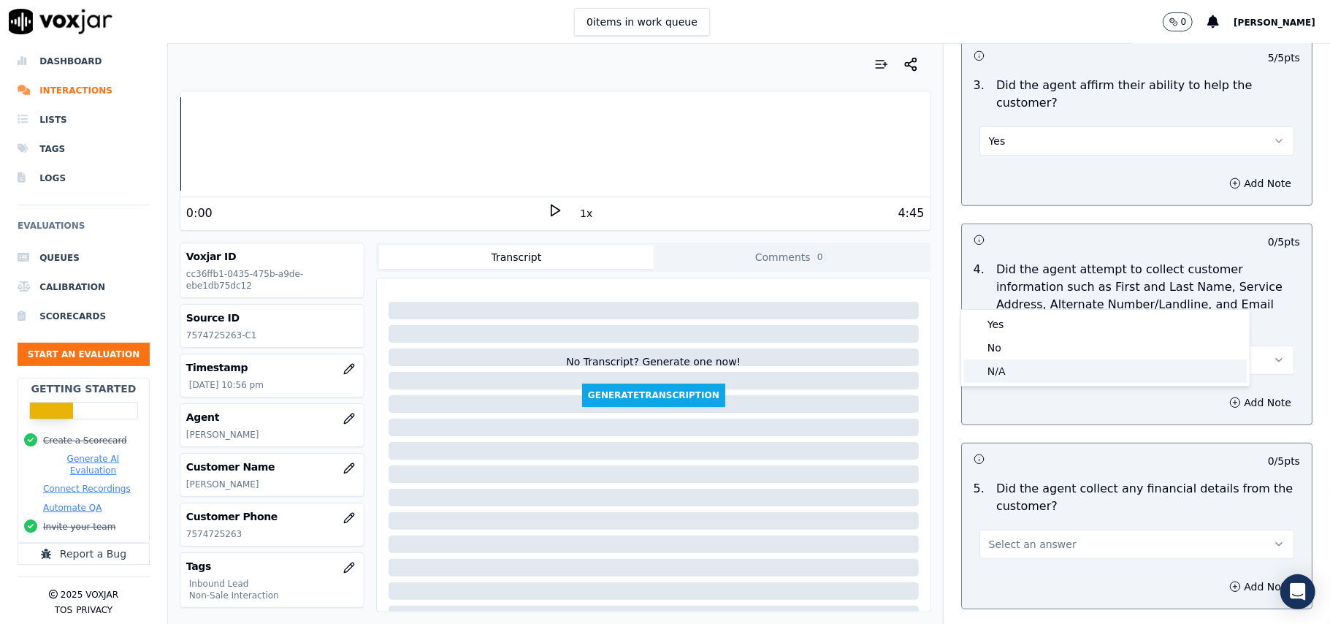
click at [1018, 374] on div "N/A" at bounding box center [1105, 370] width 283 height 23
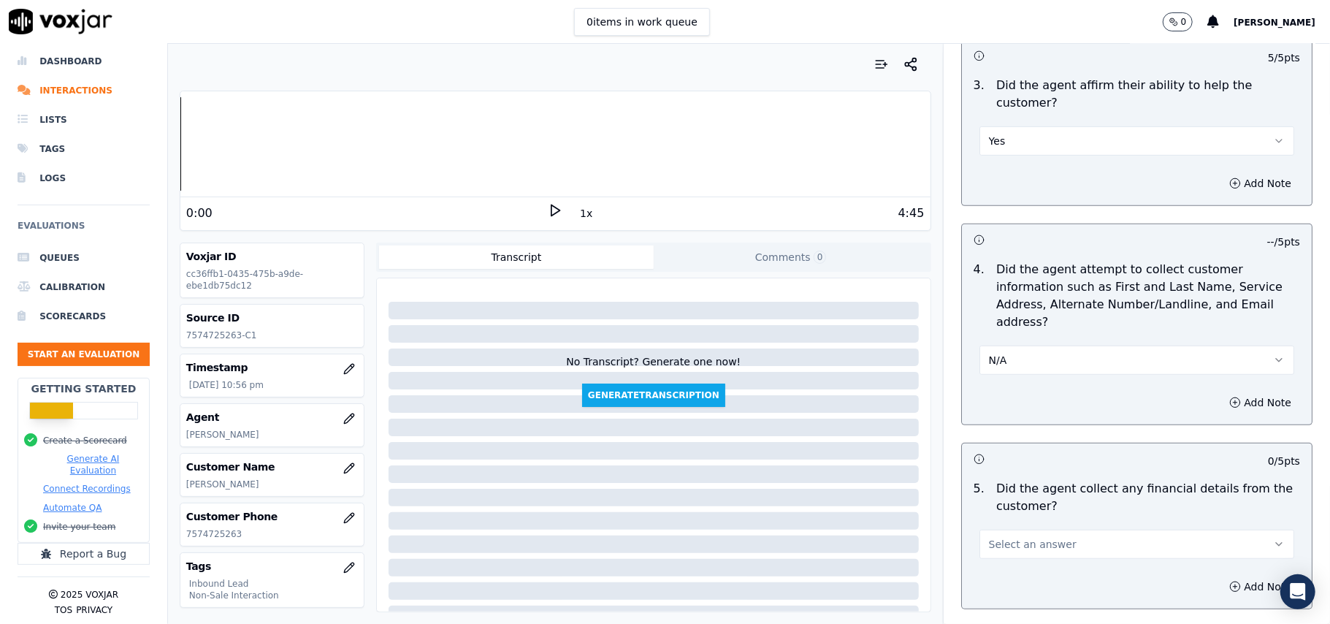
click at [1009, 346] on button "N/A" at bounding box center [1137, 360] width 315 height 29
click at [985, 324] on div "Yes" at bounding box center [1105, 324] width 283 height 23
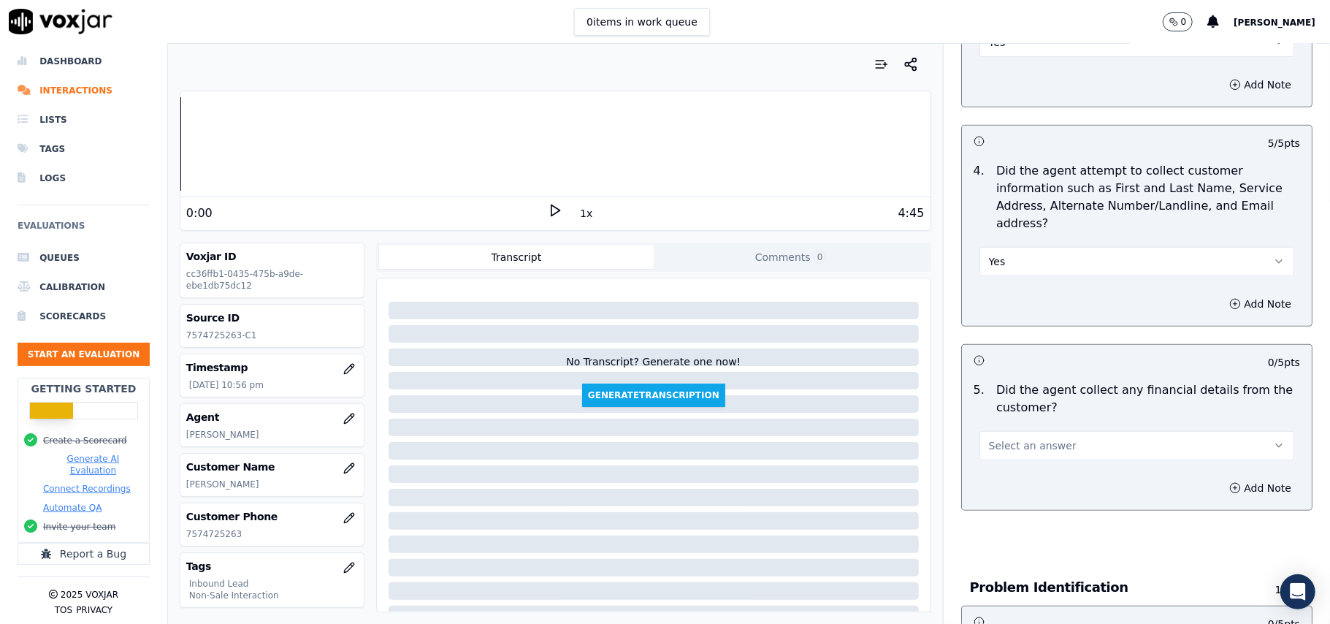
scroll to position [779, 0]
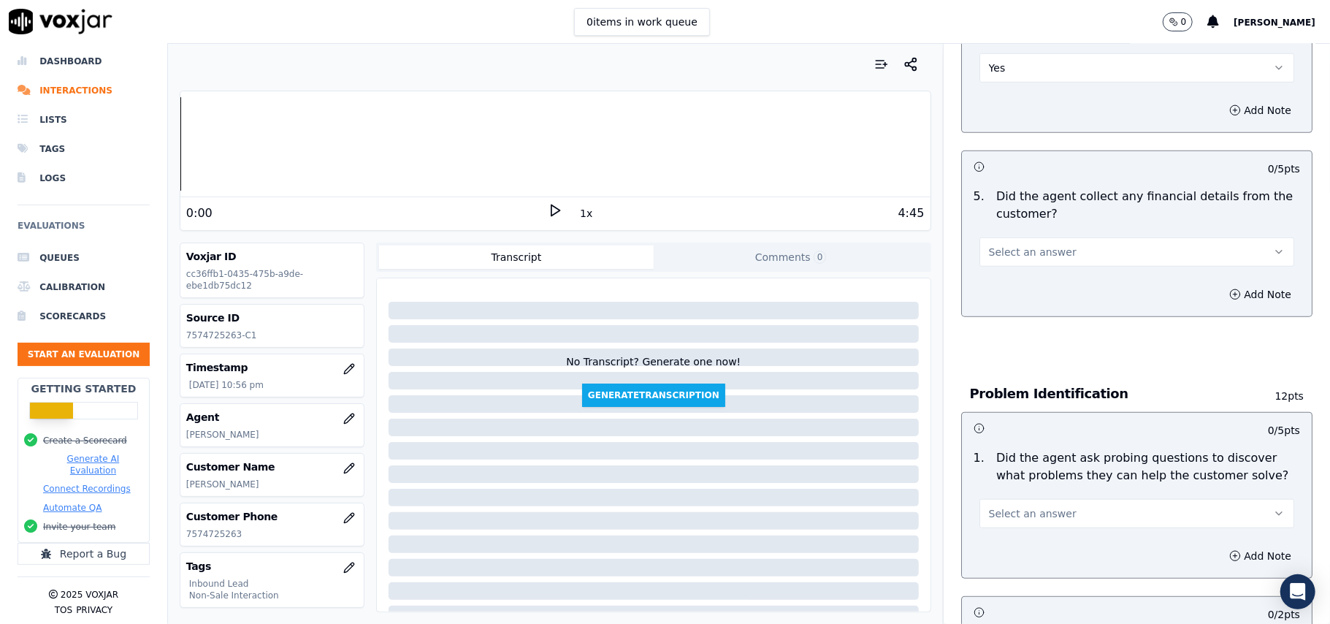
click at [1034, 237] on button "Select an answer" at bounding box center [1137, 251] width 315 height 29
click at [999, 243] on div "No" at bounding box center [1105, 240] width 283 height 23
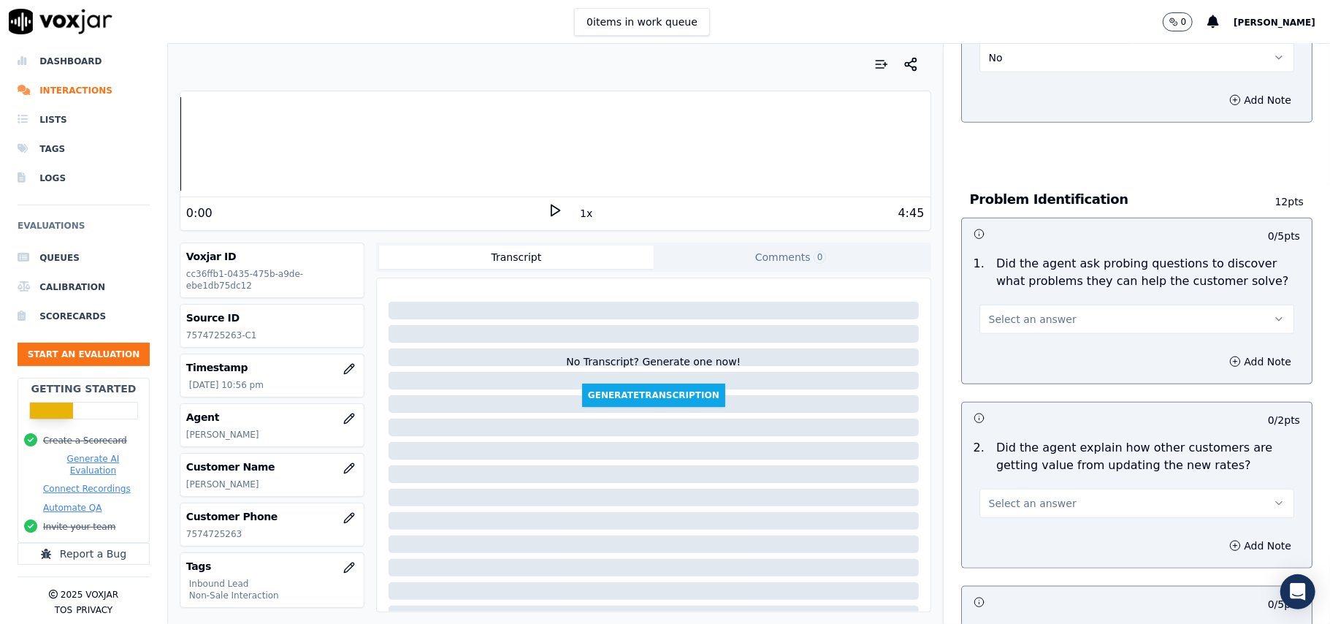
scroll to position [974, 0]
click at [1058, 304] on button "Select an answer" at bounding box center [1137, 318] width 315 height 29
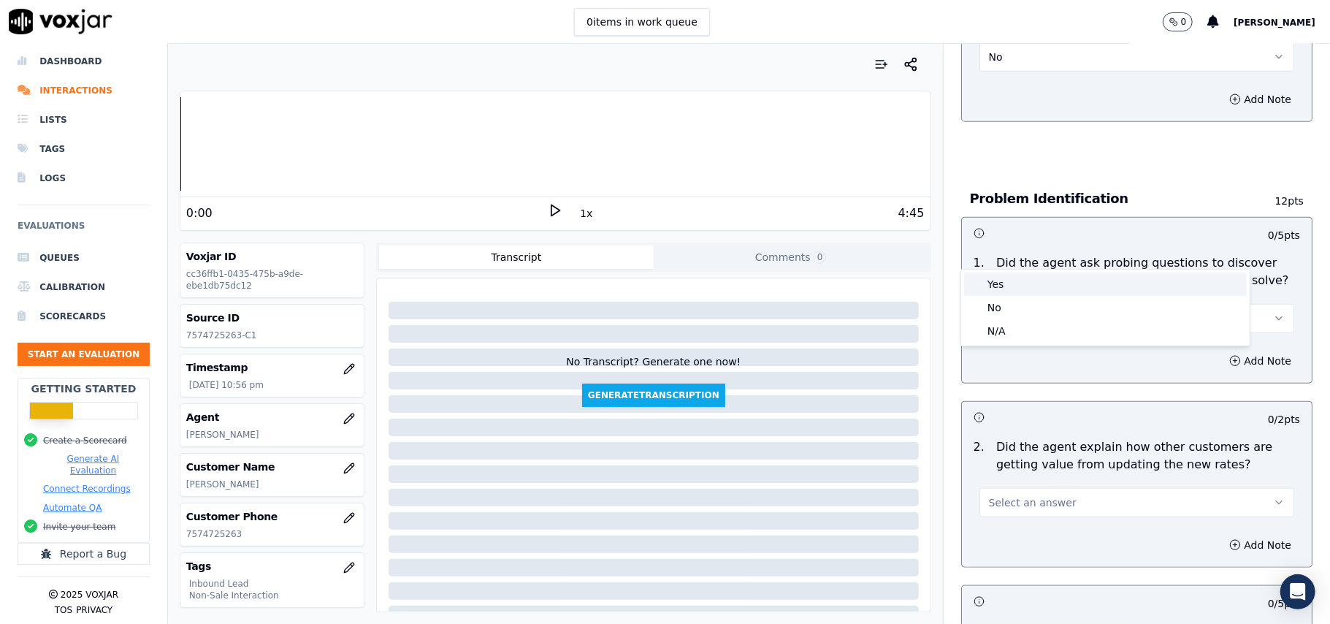
click at [1032, 292] on div "Yes" at bounding box center [1105, 283] width 283 height 23
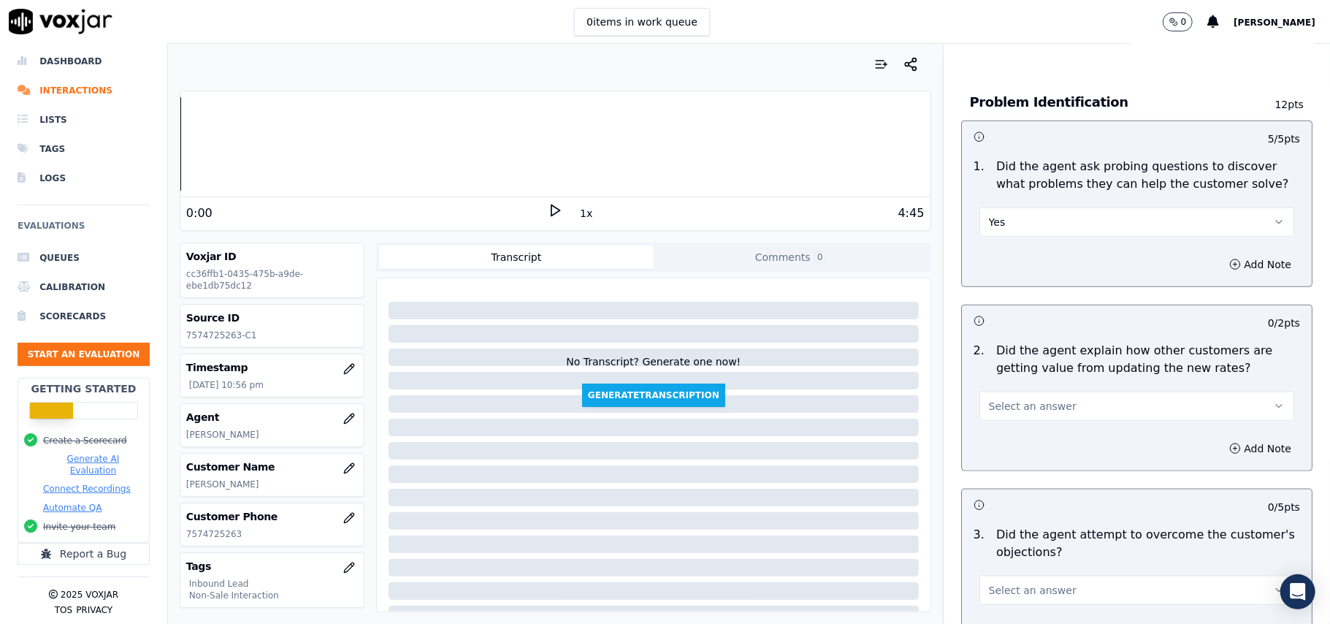
scroll to position [1071, 0]
click at [1029, 398] on span "Select an answer" at bounding box center [1033, 405] width 88 height 15
click at [1003, 372] on div "Yes" at bounding box center [1105, 370] width 283 height 23
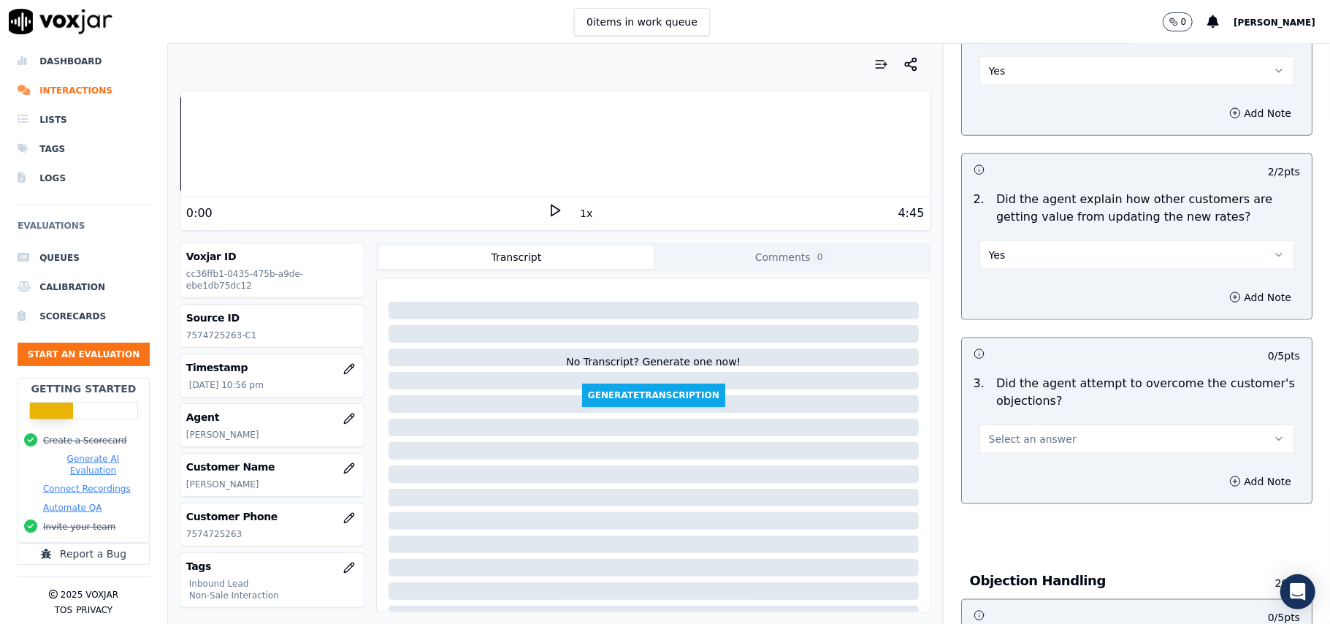
scroll to position [1363, 0]
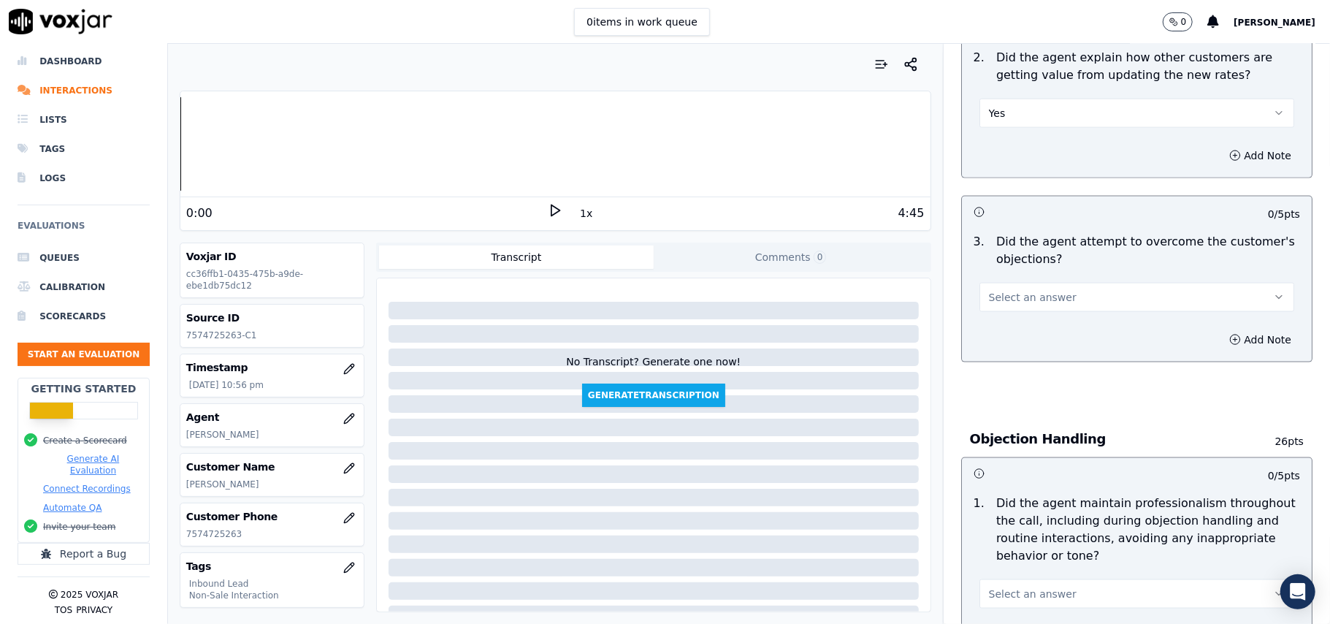
click at [1036, 290] on span "Select an answer" at bounding box center [1033, 297] width 88 height 15
click at [1010, 267] on div "Yes" at bounding box center [1105, 263] width 283 height 23
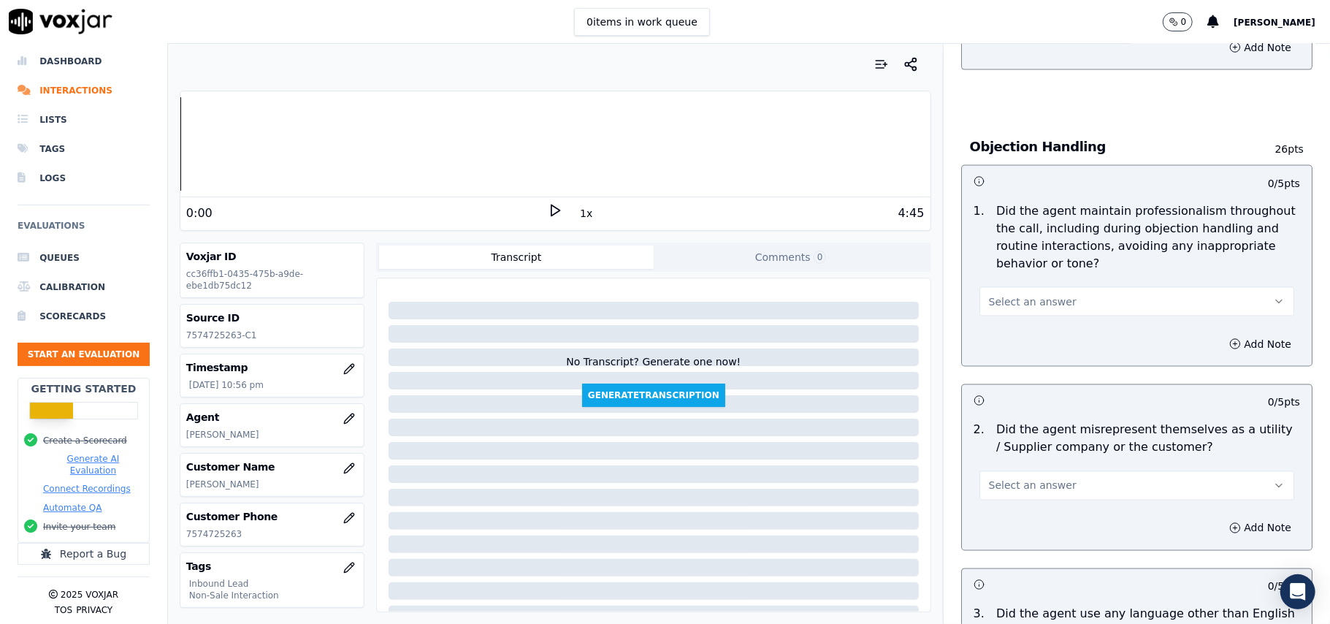
click at [1042, 287] on button "Select an answer" at bounding box center [1137, 301] width 315 height 29
click at [1029, 272] on div "Yes" at bounding box center [1105, 267] width 283 height 23
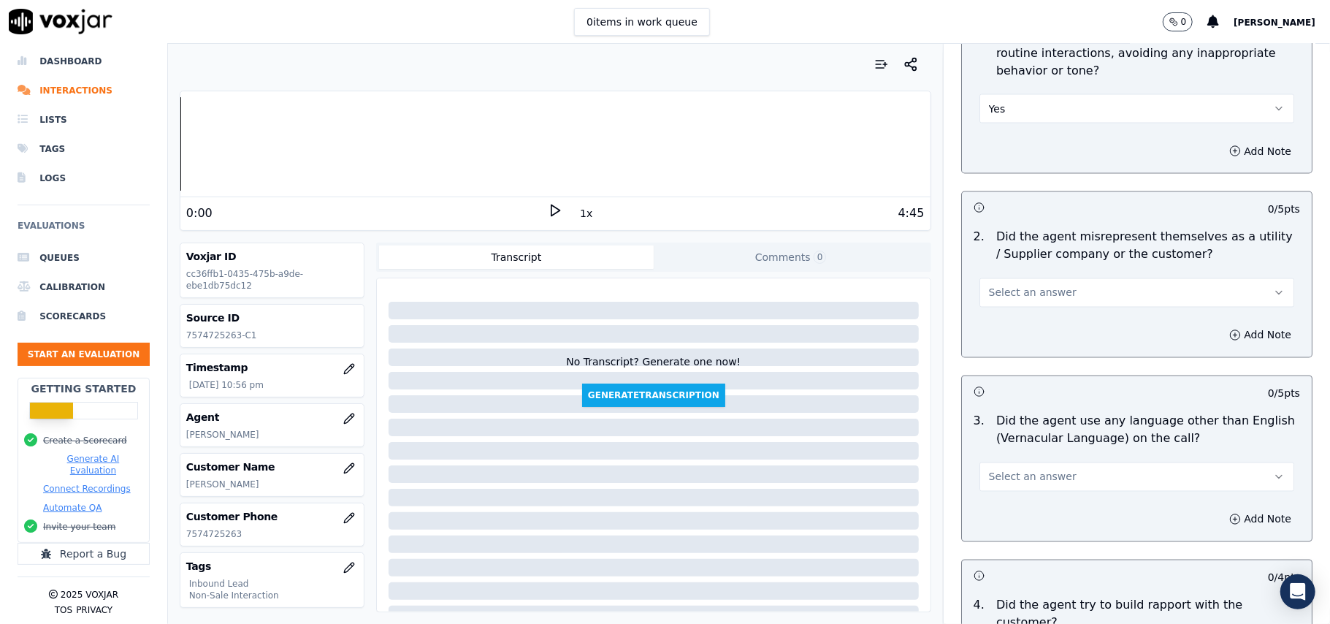
scroll to position [1850, 0]
click at [1078, 276] on button "Select an answer" at bounding box center [1137, 290] width 315 height 29
click at [1003, 285] on div "No" at bounding box center [1105, 281] width 283 height 23
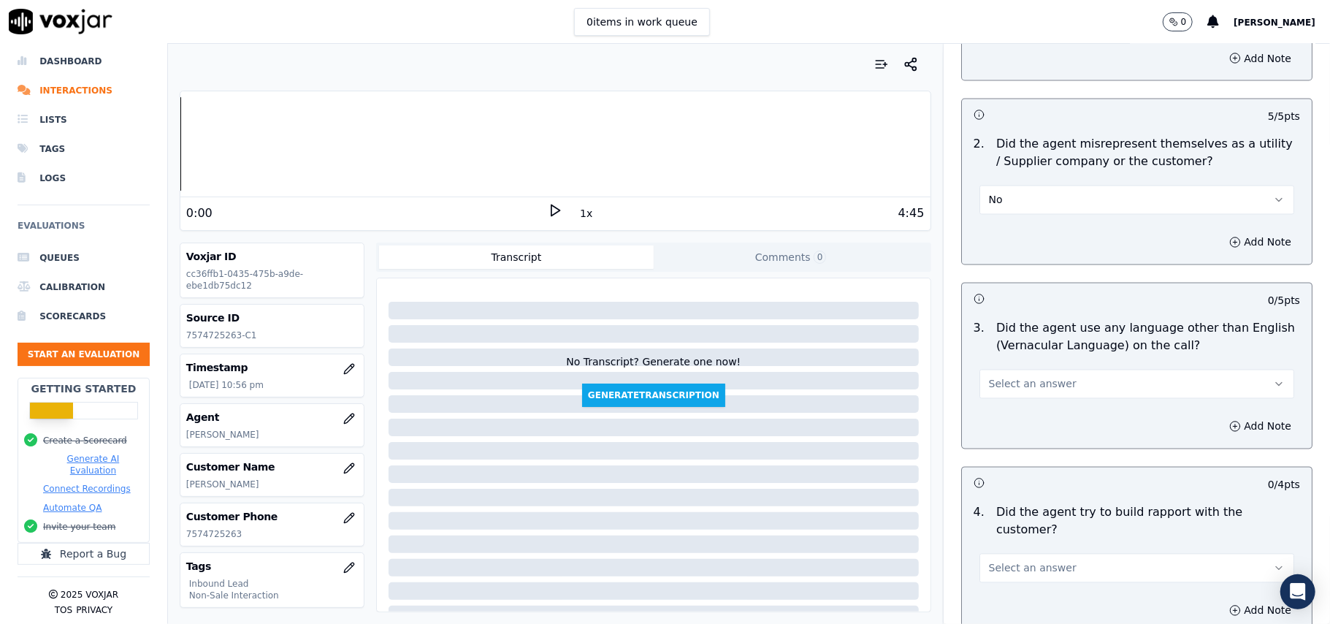
scroll to position [2046, 0]
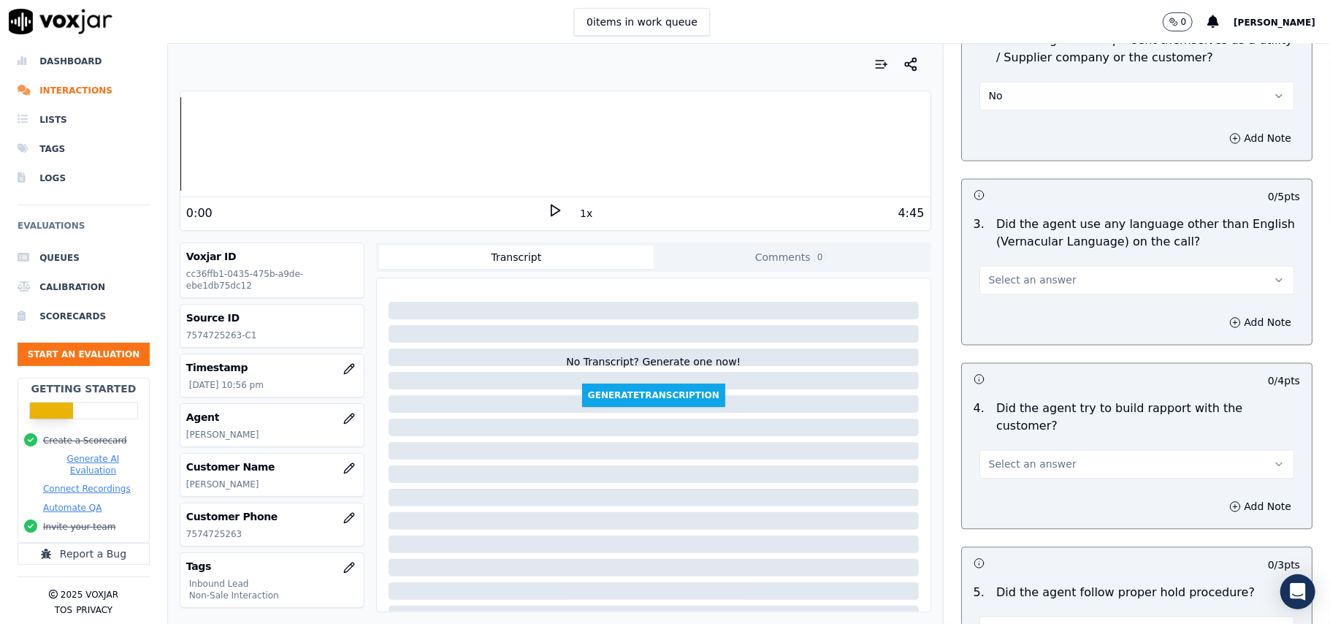
click at [1036, 265] on button "Select an answer" at bounding box center [1137, 279] width 315 height 29
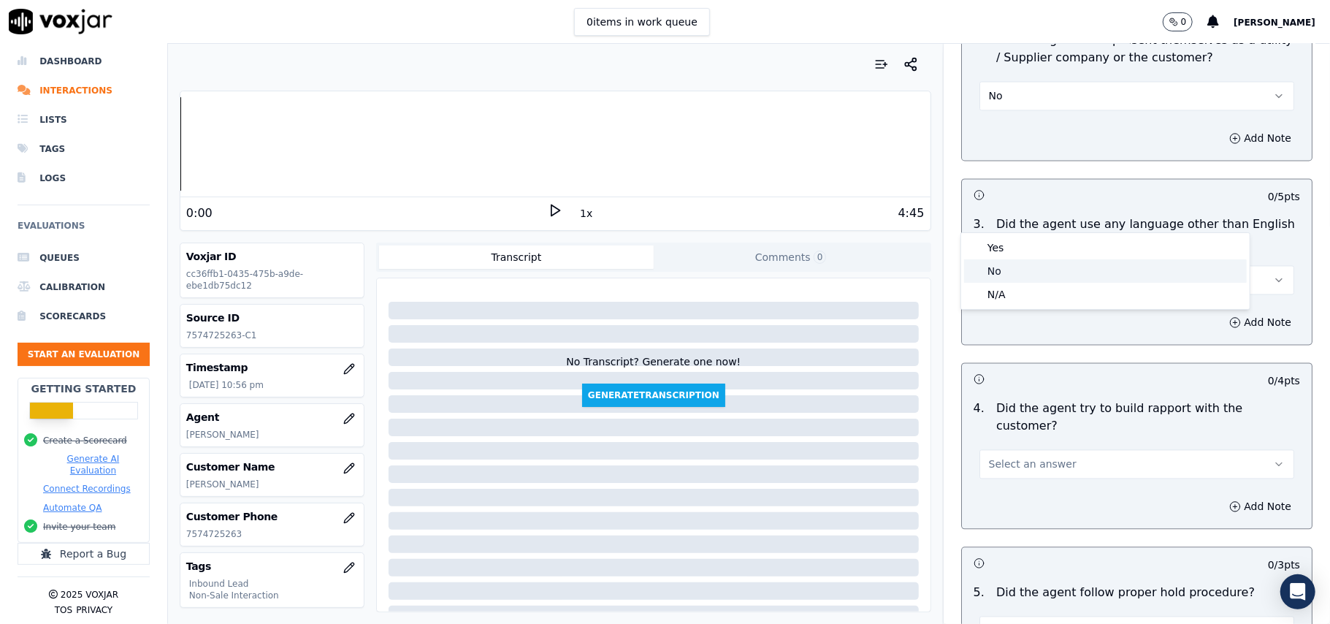
click at [1030, 278] on div "No" at bounding box center [1105, 270] width 283 height 23
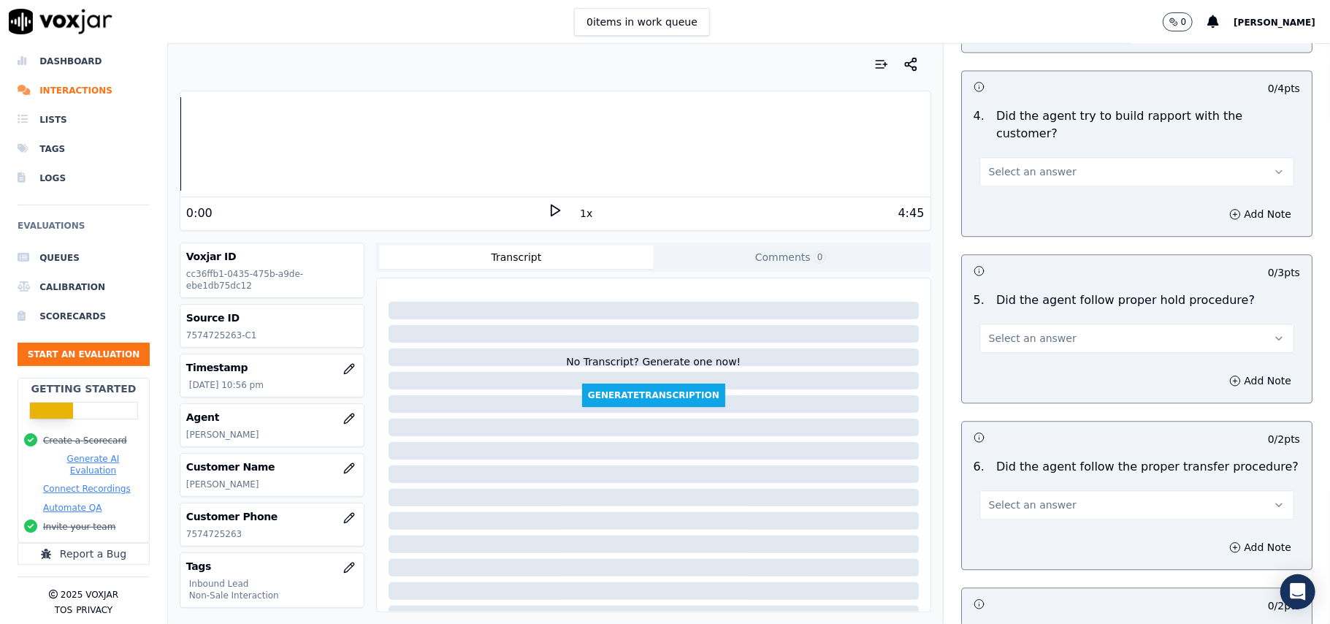
click at [1056, 157] on button "Select an answer" at bounding box center [1137, 171] width 315 height 29
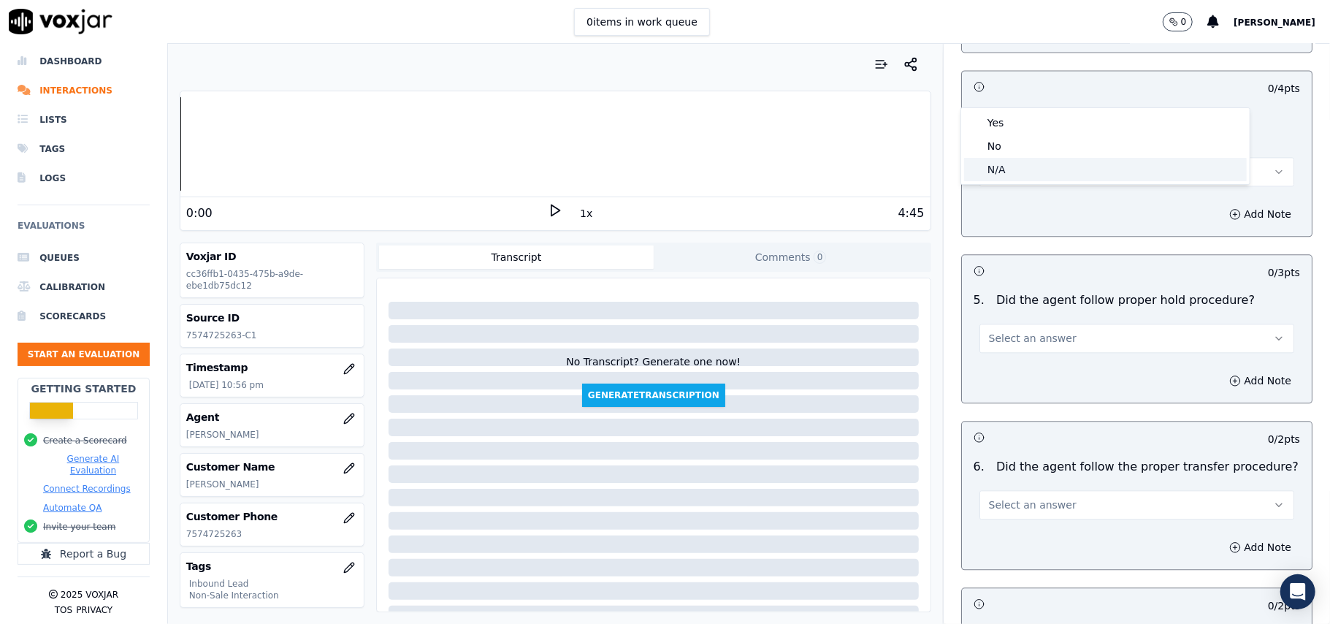
click at [1026, 179] on div "N/A" at bounding box center [1105, 169] width 283 height 23
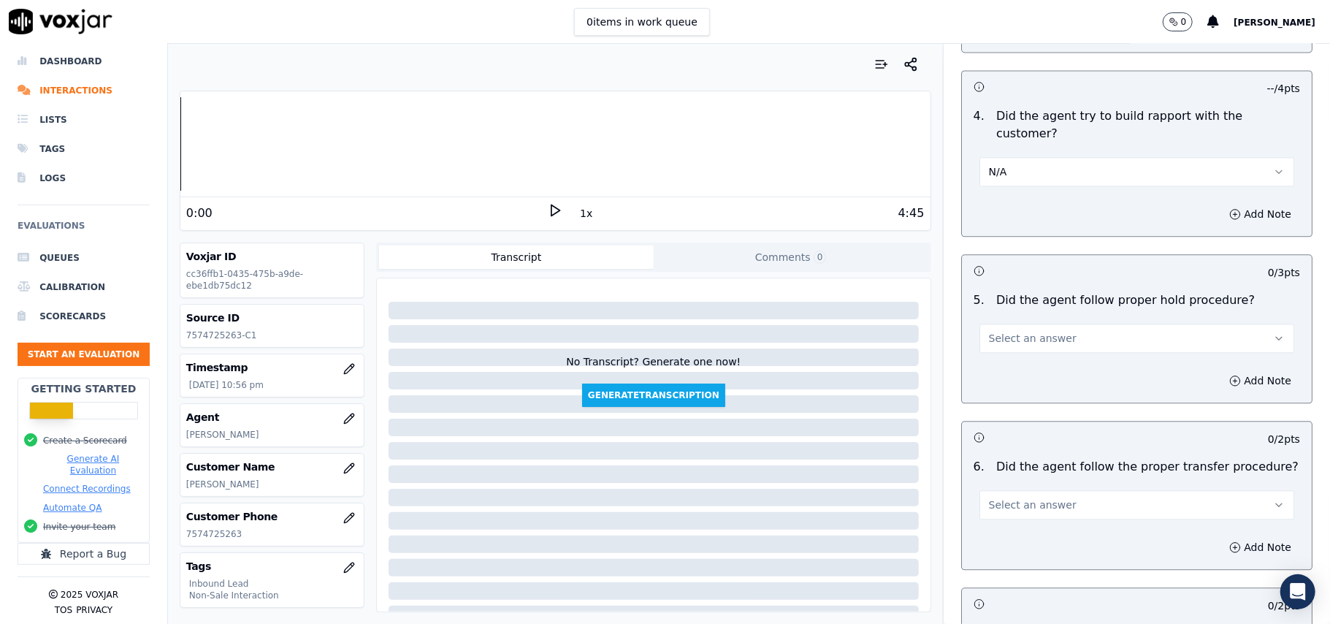
click at [1032, 331] on span "Select an answer" at bounding box center [1033, 338] width 88 height 15
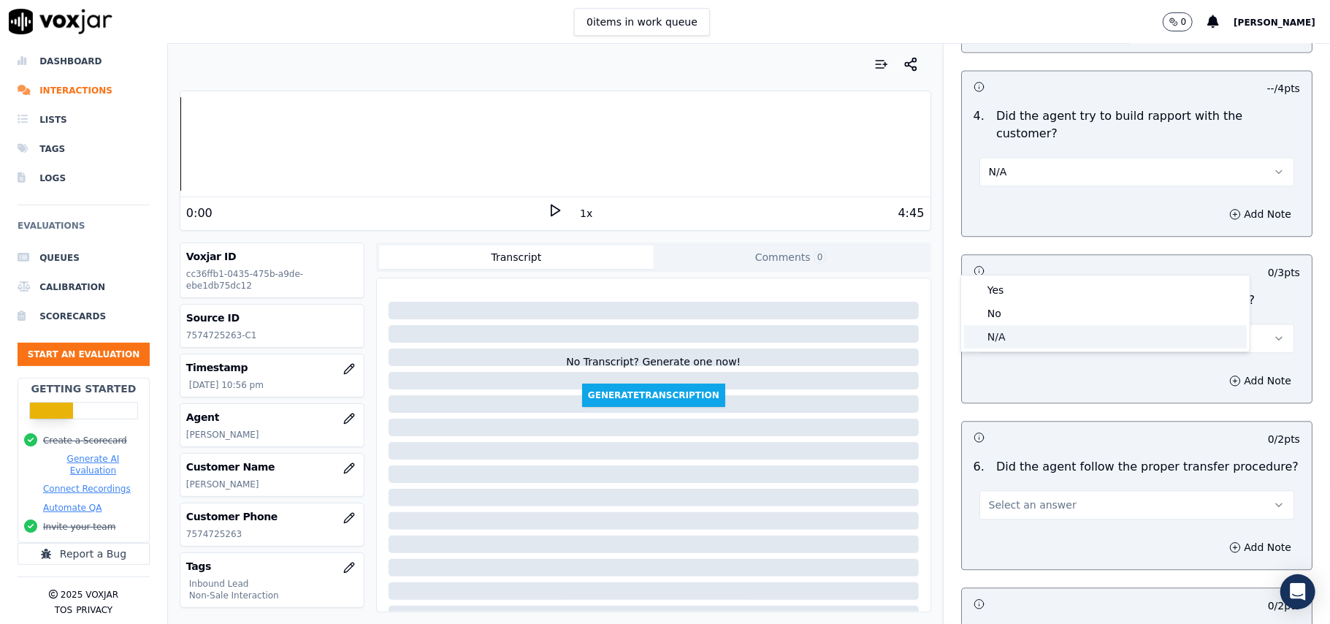
click at [1013, 327] on div "N/A" at bounding box center [1105, 336] width 283 height 23
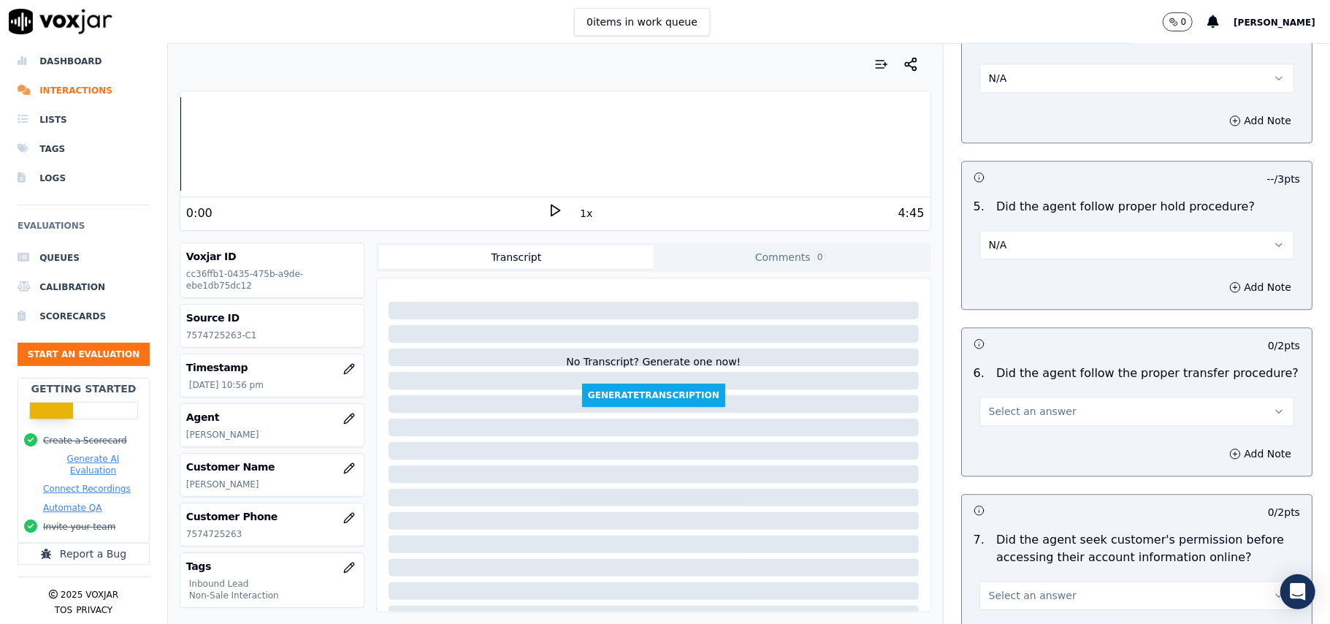
scroll to position [2532, 0]
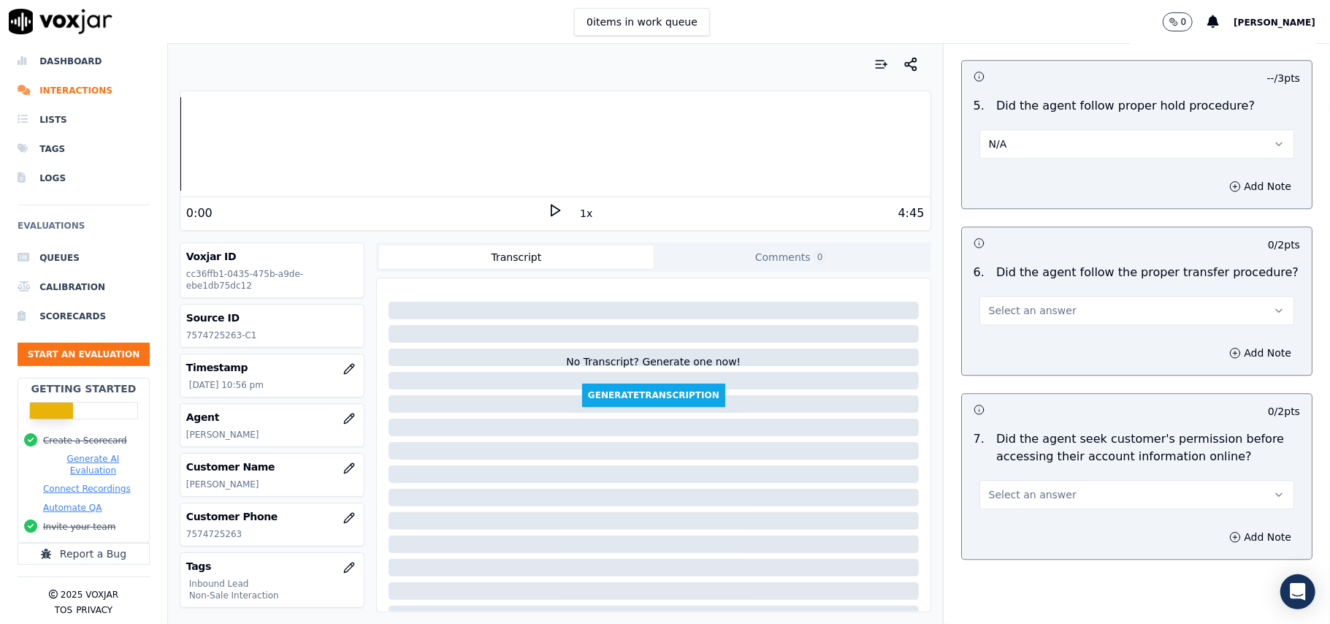
click at [1021, 303] on span "Select an answer" at bounding box center [1033, 310] width 88 height 15
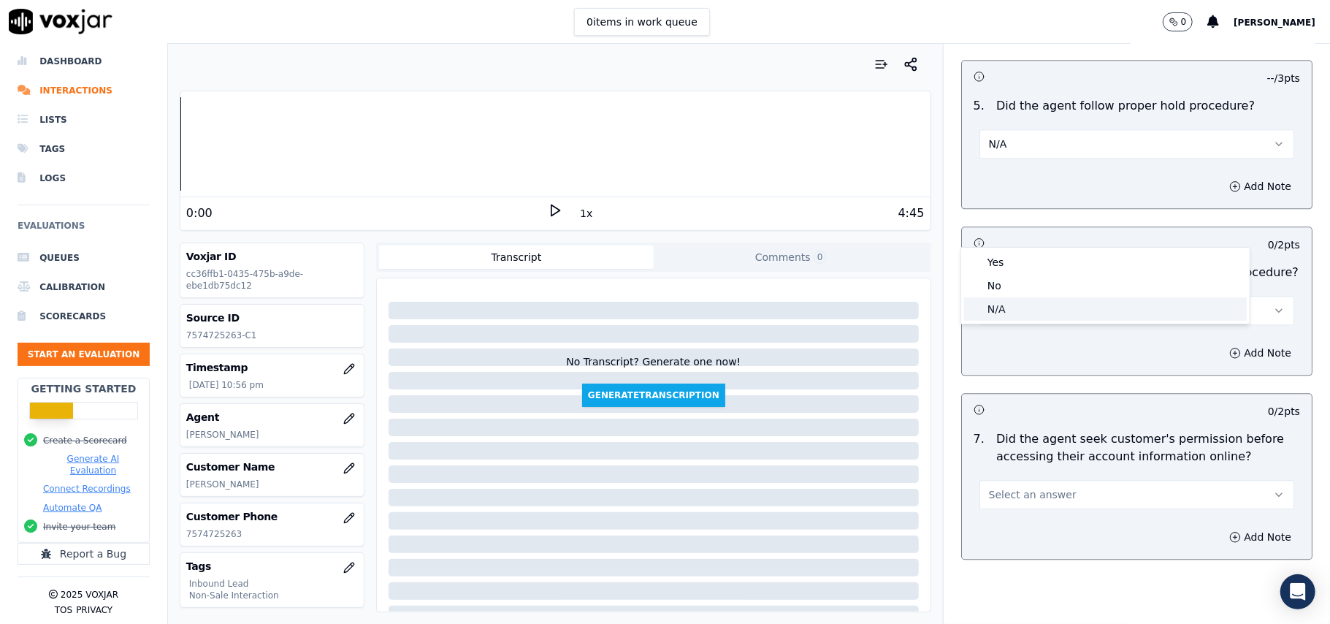
click at [1004, 310] on div "N/A" at bounding box center [1105, 308] width 283 height 23
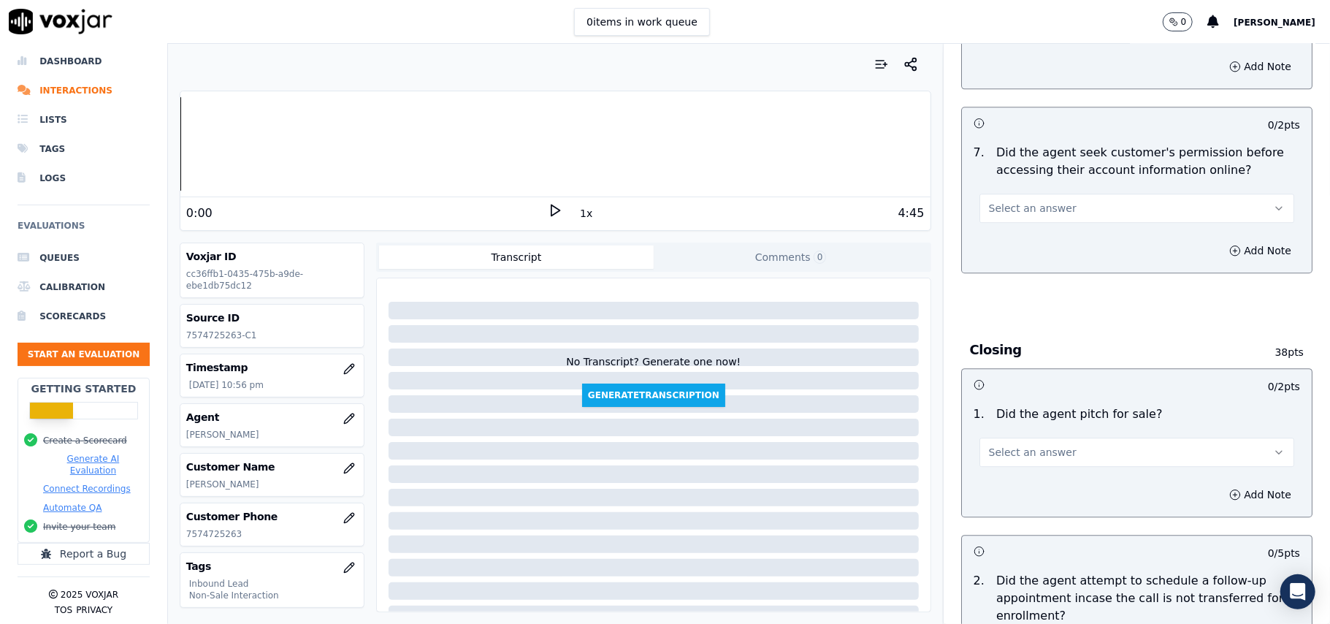
scroll to position [2824, 0]
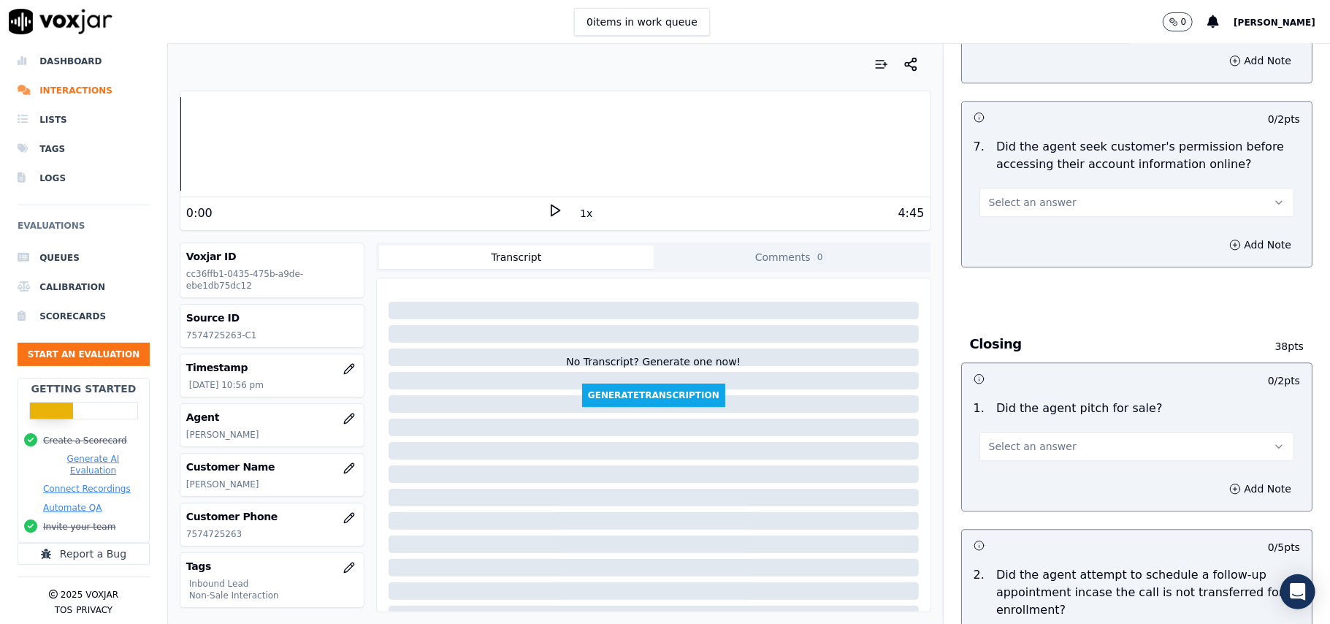
click at [1030, 195] on span "Select an answer" at bounding box center [1033, 202] width 88 height 15
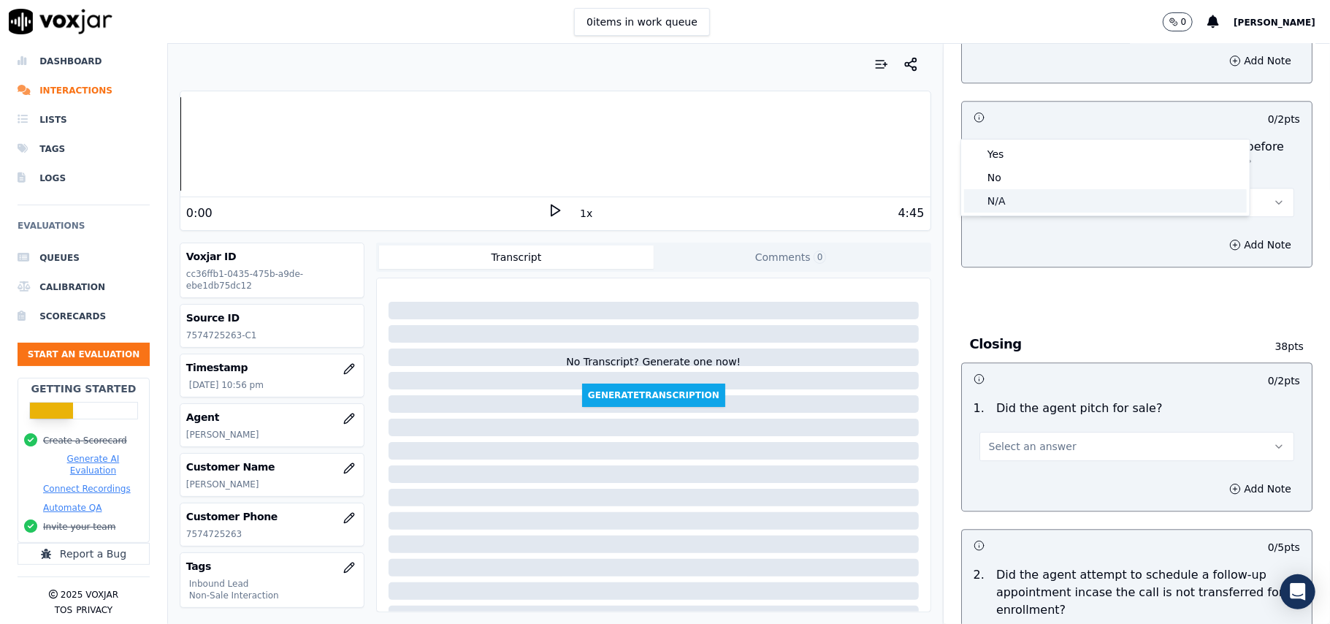
click at [1003, 199] on div "N/A" at bounding box center [1105, 200] width 283 height 23
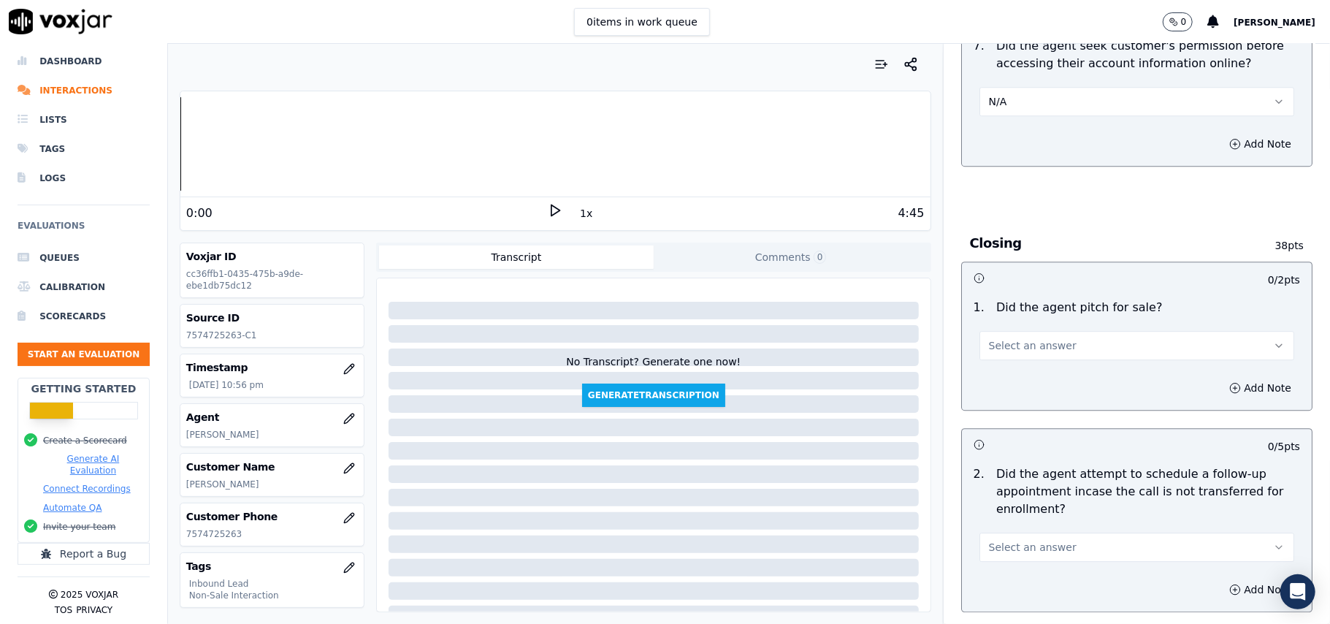
scroll to position [3019, 0]
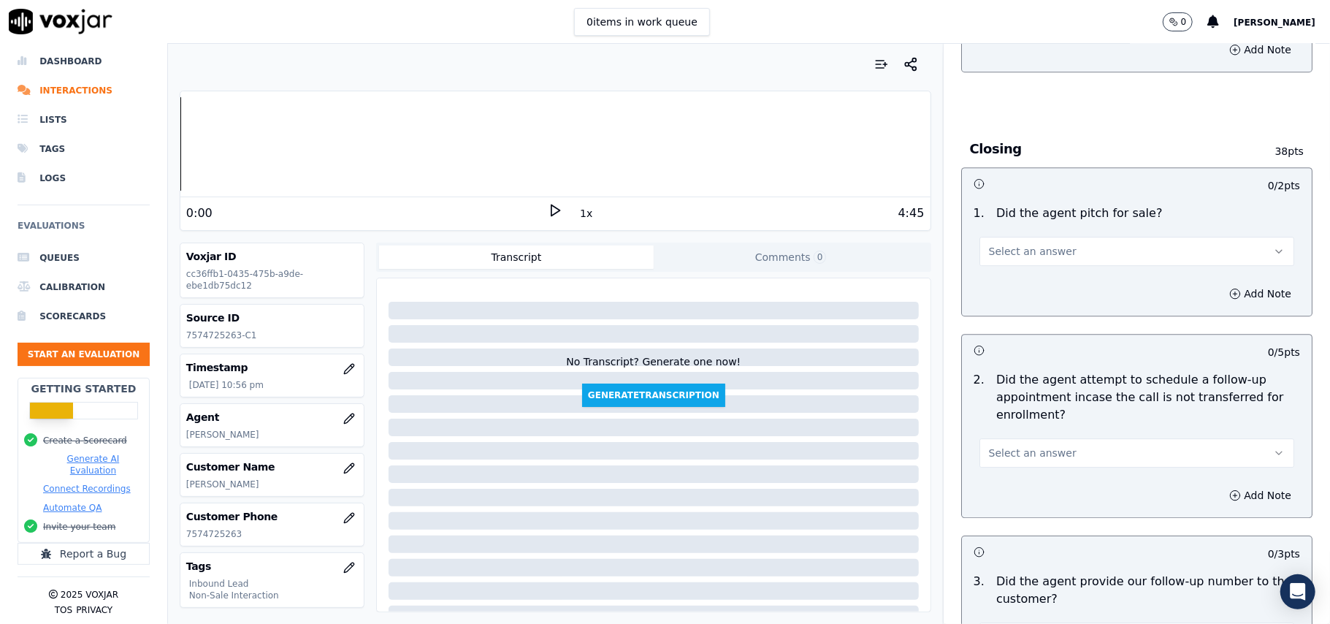
click at [1029, 244] on span "Select an answer" at bounding box center [1033, 251] width 88 height 15
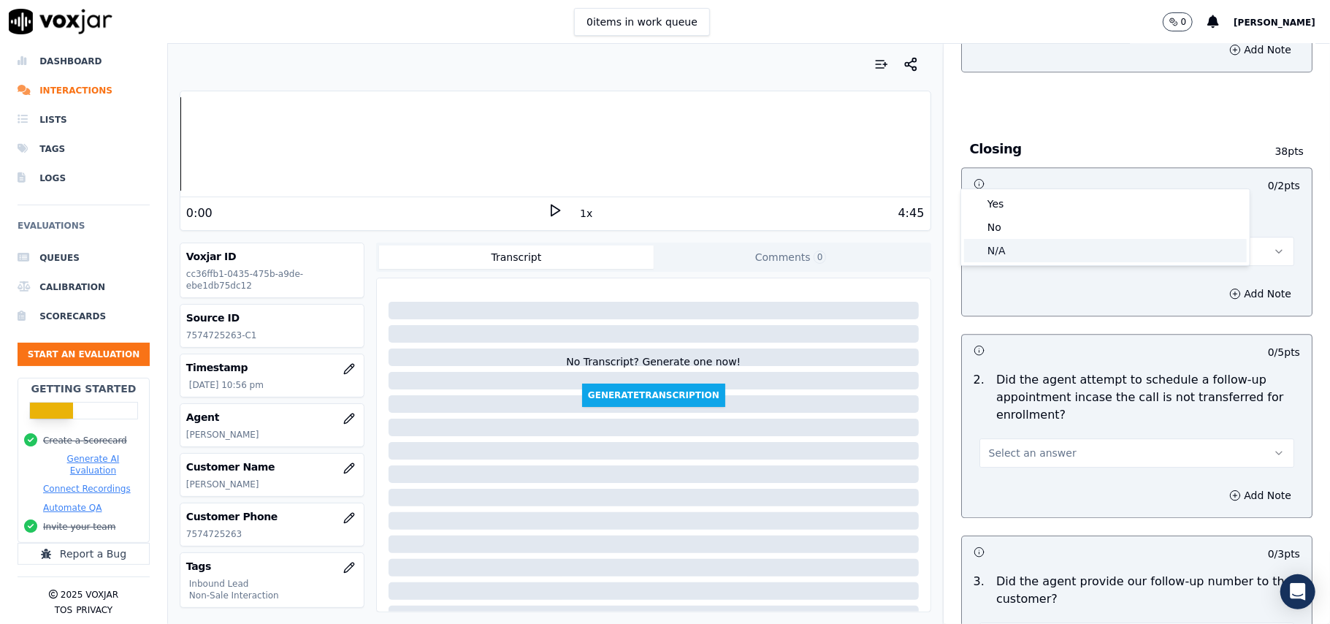
click at [996, 251] on div "N/A" at bounding box center [1105, 250] width 283 height 23
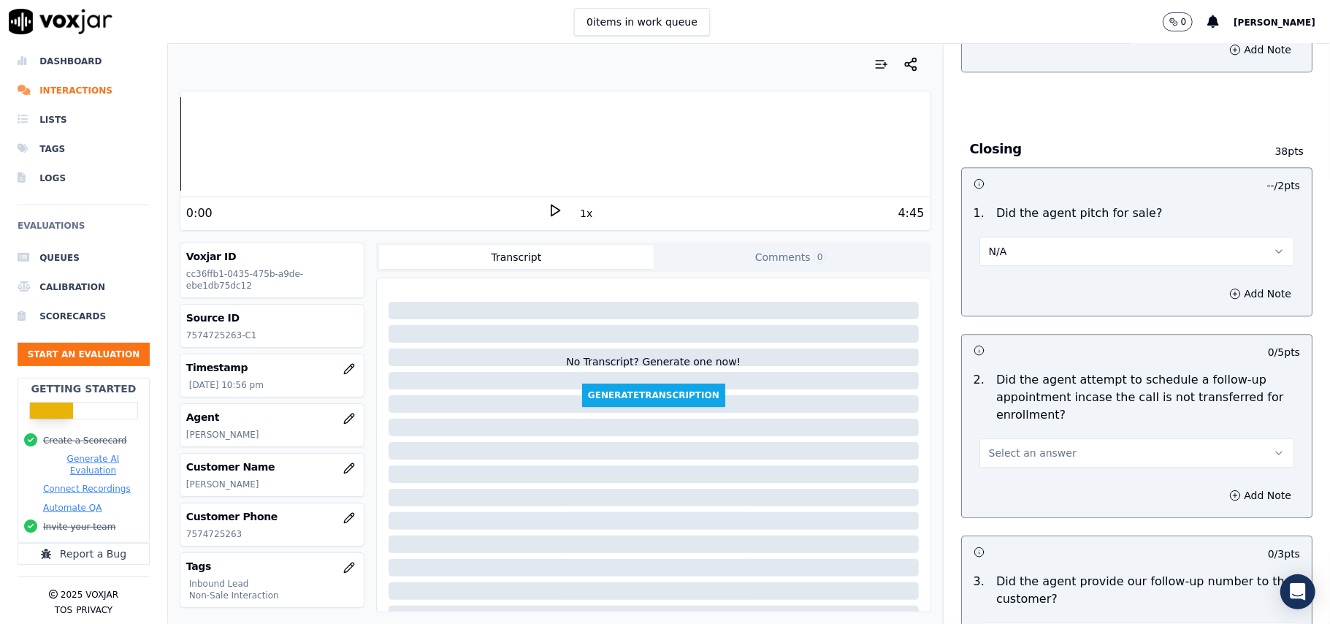
click at [1006, 237] on button "N/A" at bounding box center [1137, 251] width 315 height 29
click at [989, 446] on span "Select an answer" at bounding box center [1033, 453] width 88 height 15
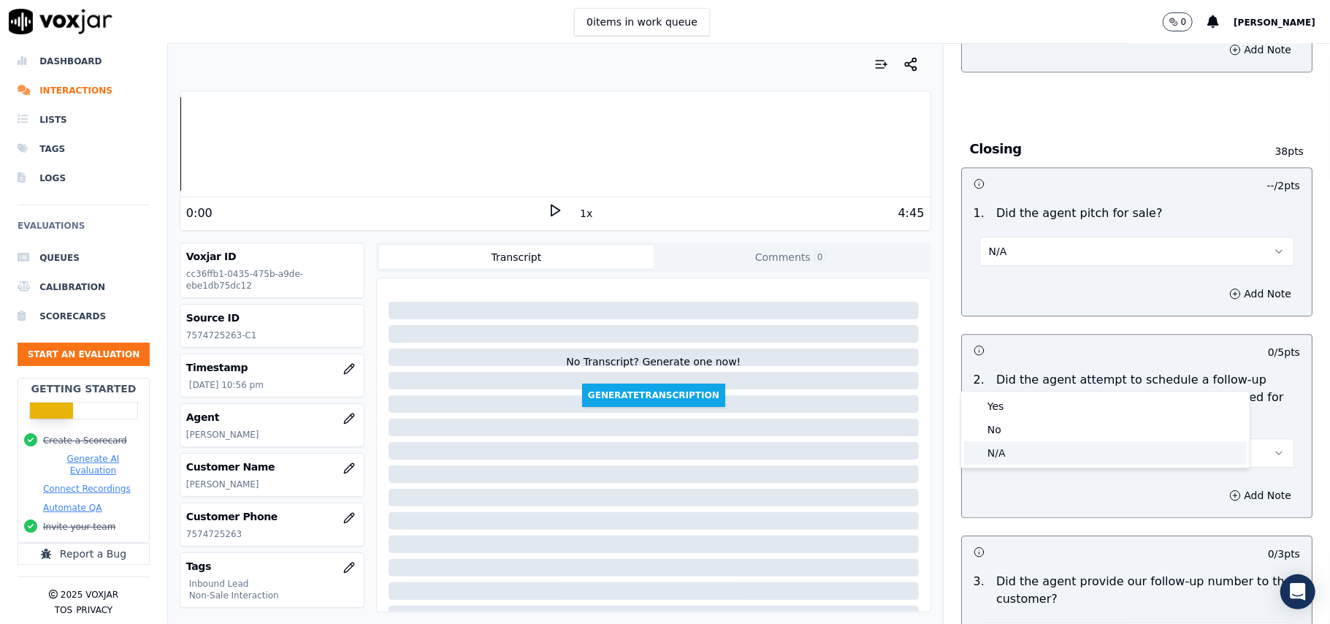
click at [985, 451] on div "N/A" at bounding box center [1105, 452] width 283 height 23
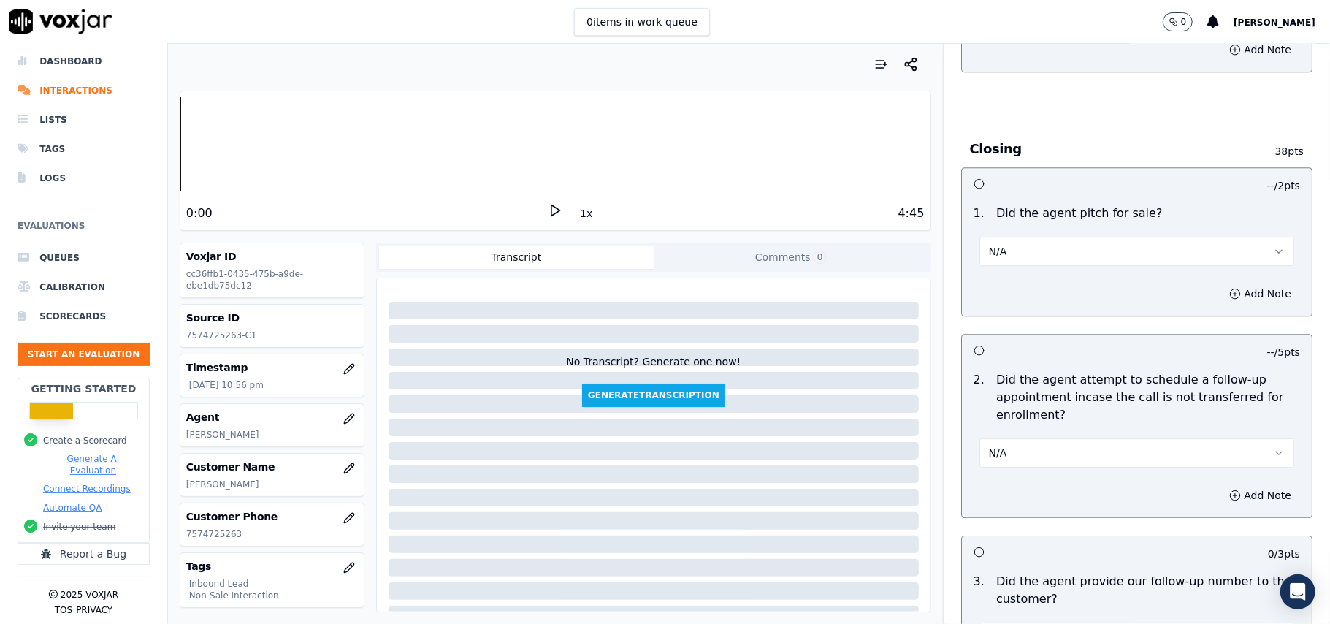
scroll to position [3214, 0]
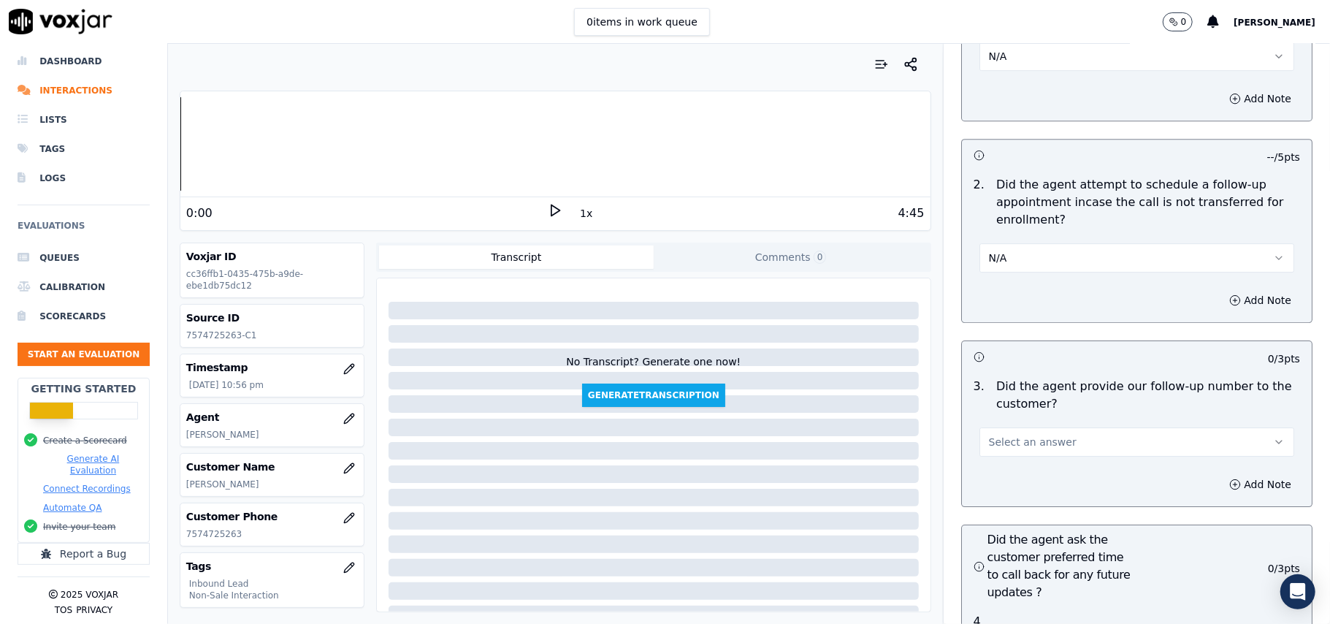
click at [1011, 435] on span "Select an answer" at bounding box center [1033, 442] width 88 height 15
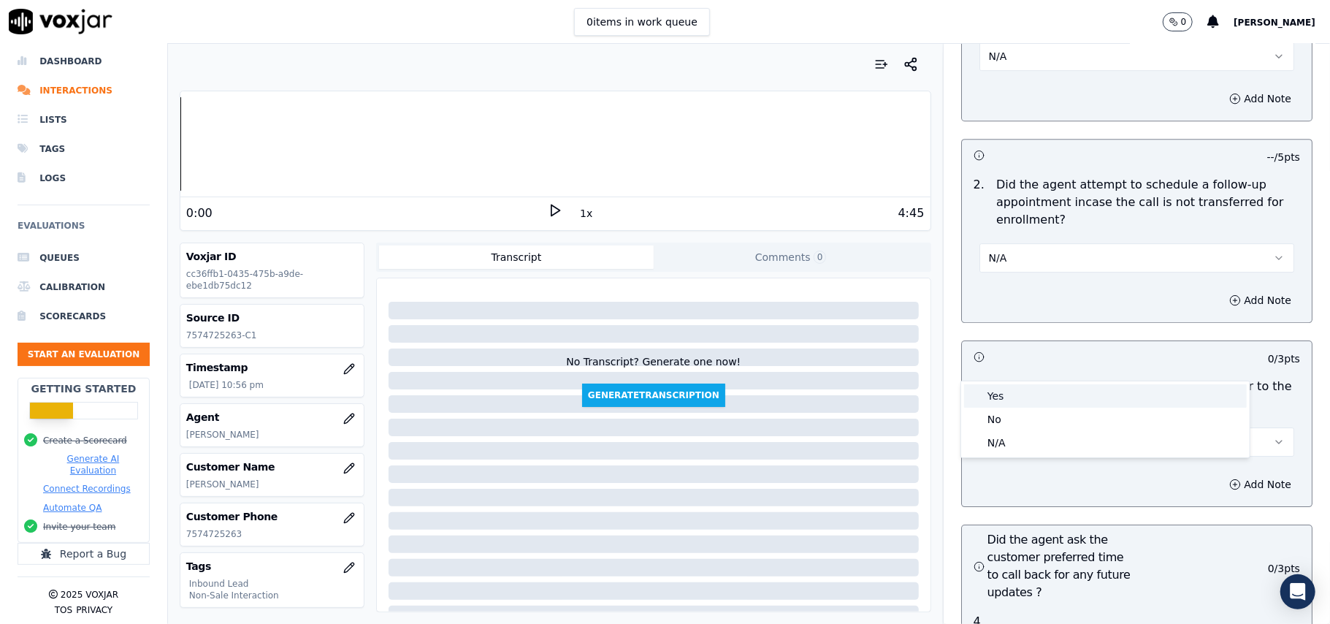
click at [1003, 401] on div "Yes" at bounding box center [1105, 395] width 283 height 23
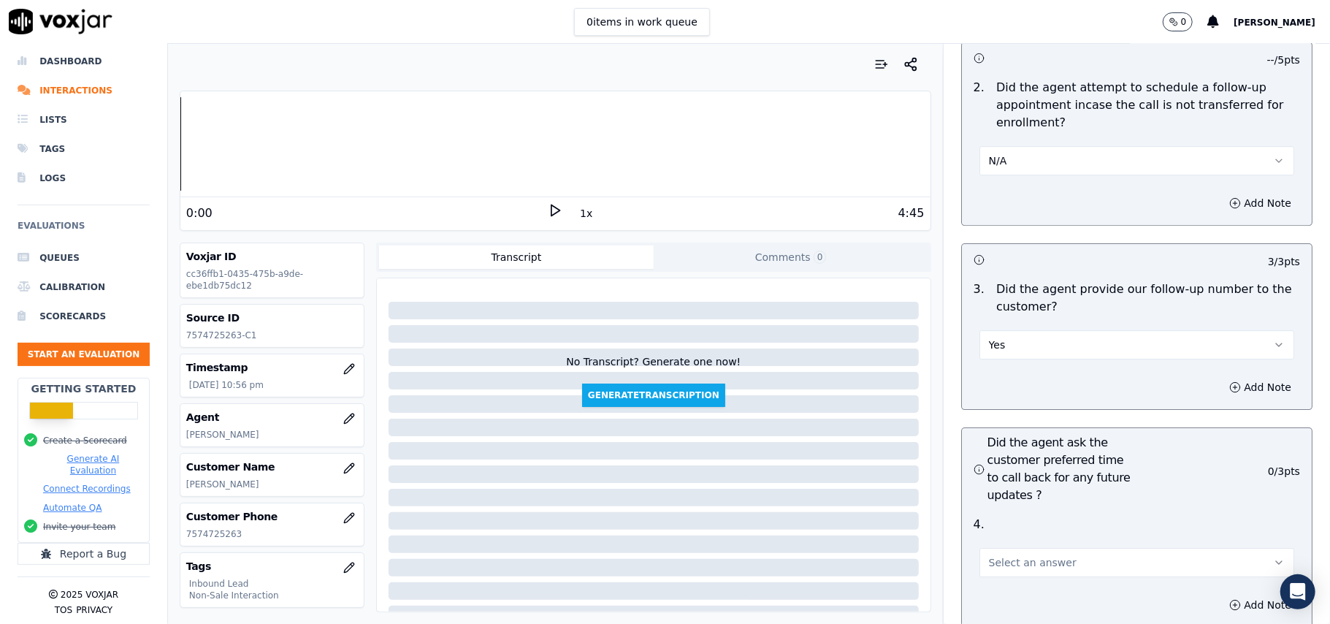
scroll to position [3507, 0]
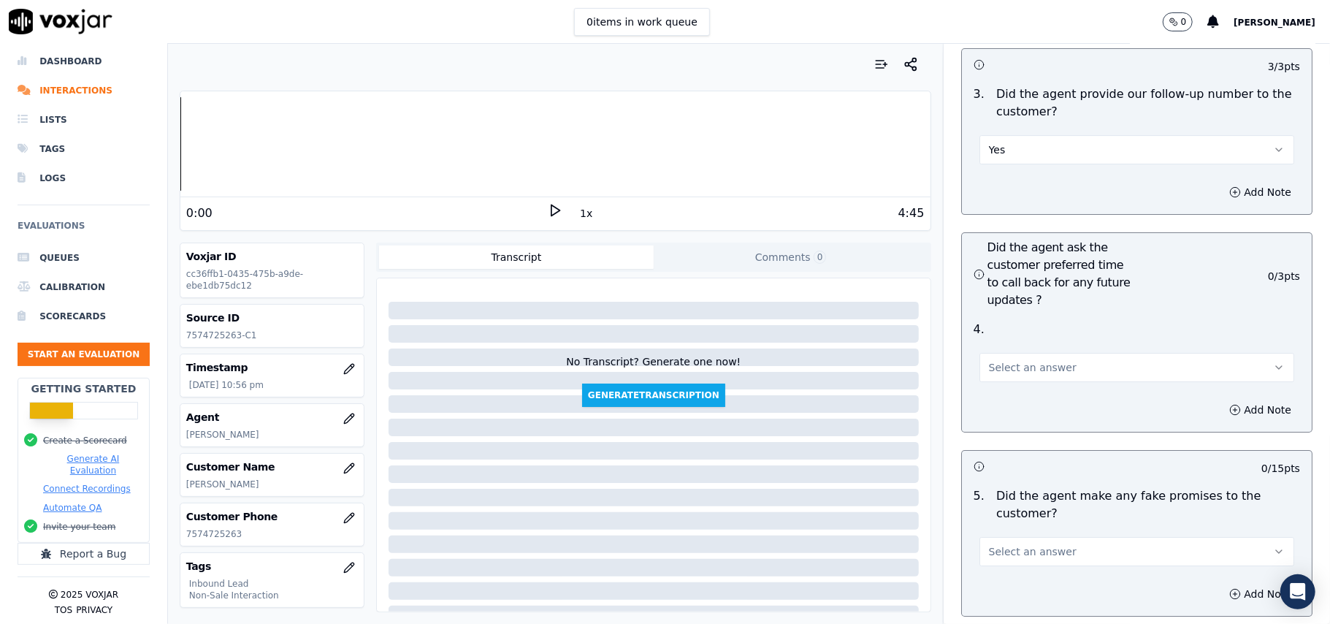
click at [1046, 353] on button "Select an answer" at bounding box center [1137, 367] width 315 height 29
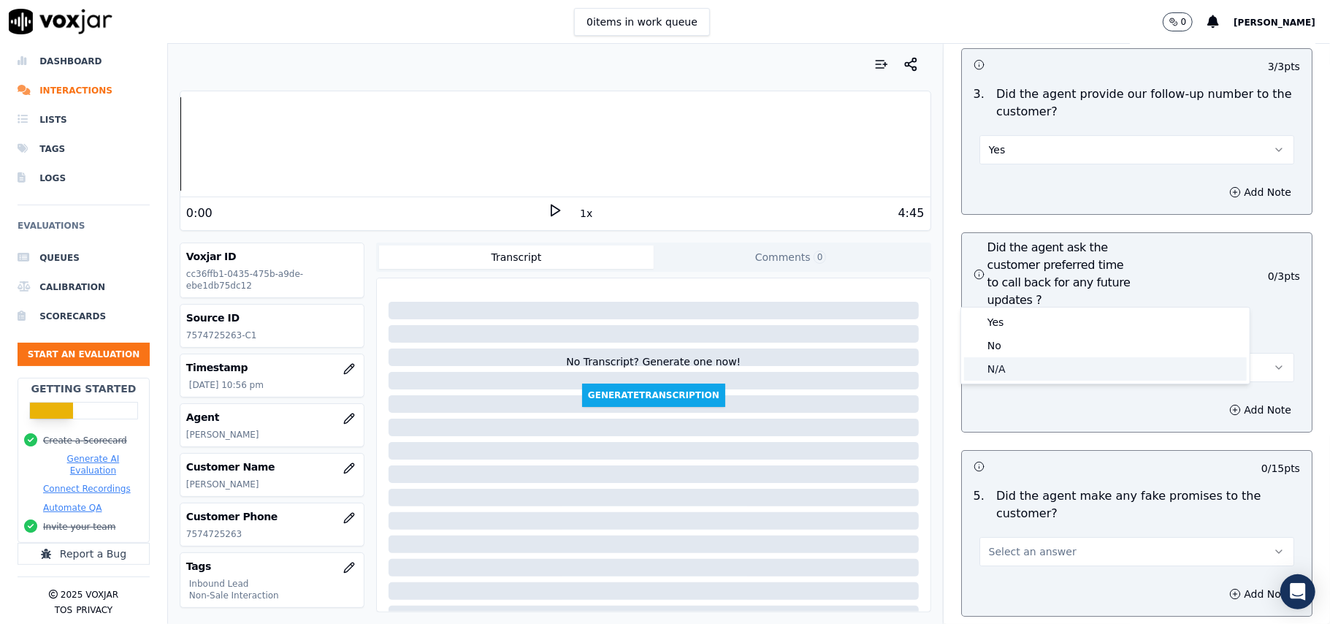
click at [1010, 370] on div "N/A" at bounding box center [1105, 368] width 283 height 23
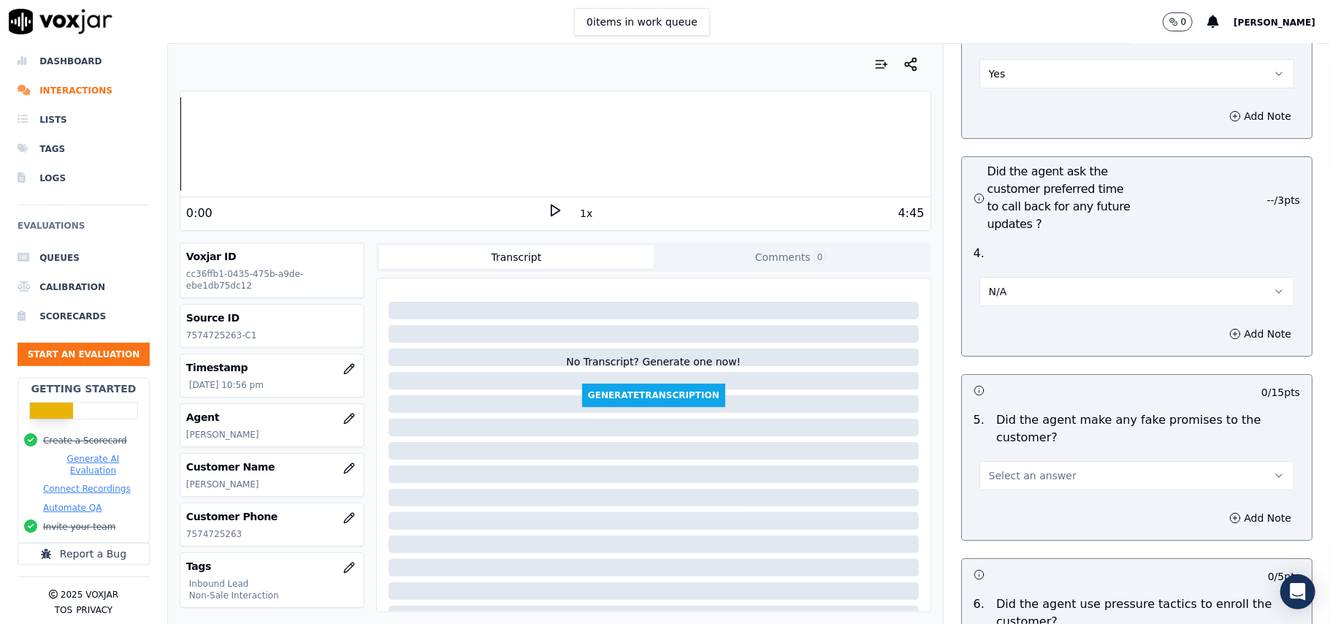
scroll to position [3701, 0]
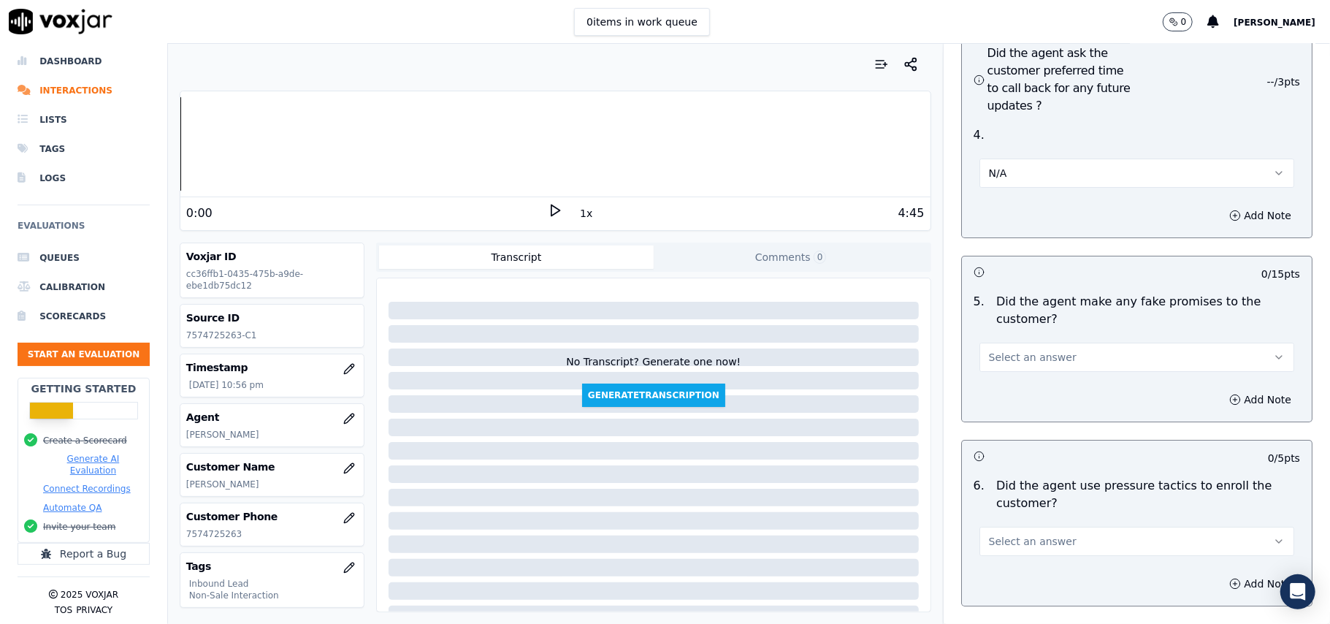
click at [1030, 343] on button "Select an answer" at bounding box center [1137, 357] width 315 height 29
click at [1018, 343] on div "No" at bounding box center [1105, 335] width 283 height 23
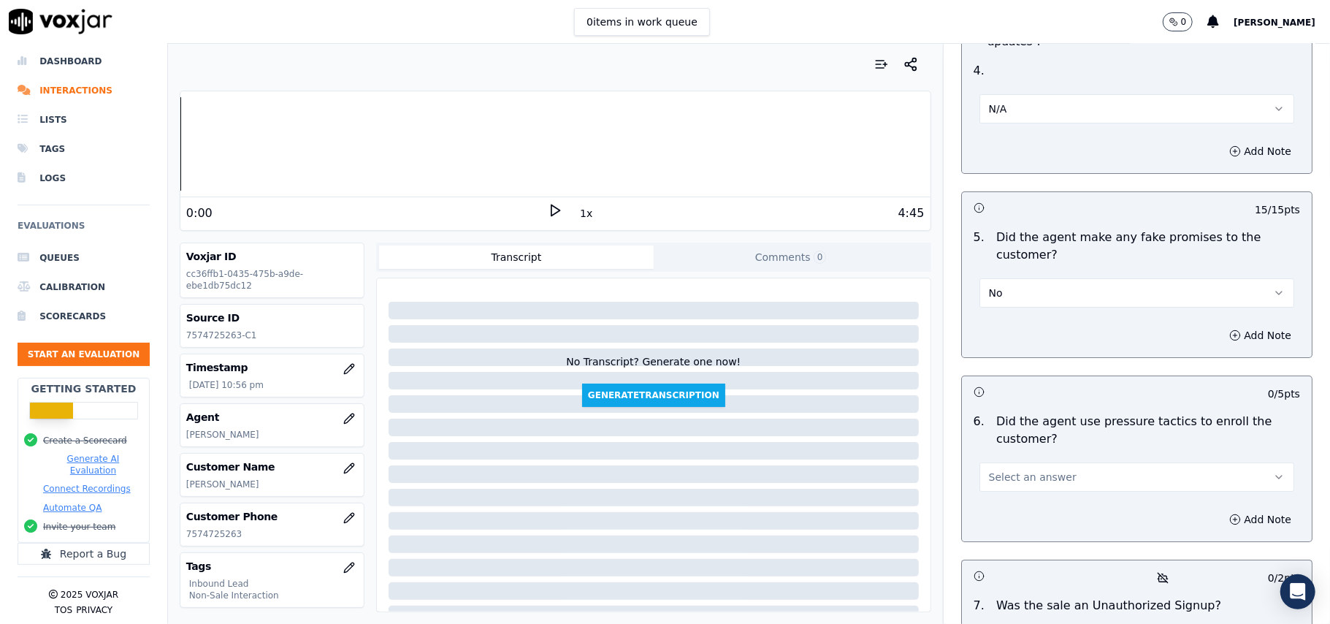
scroll to position [3896, 0]
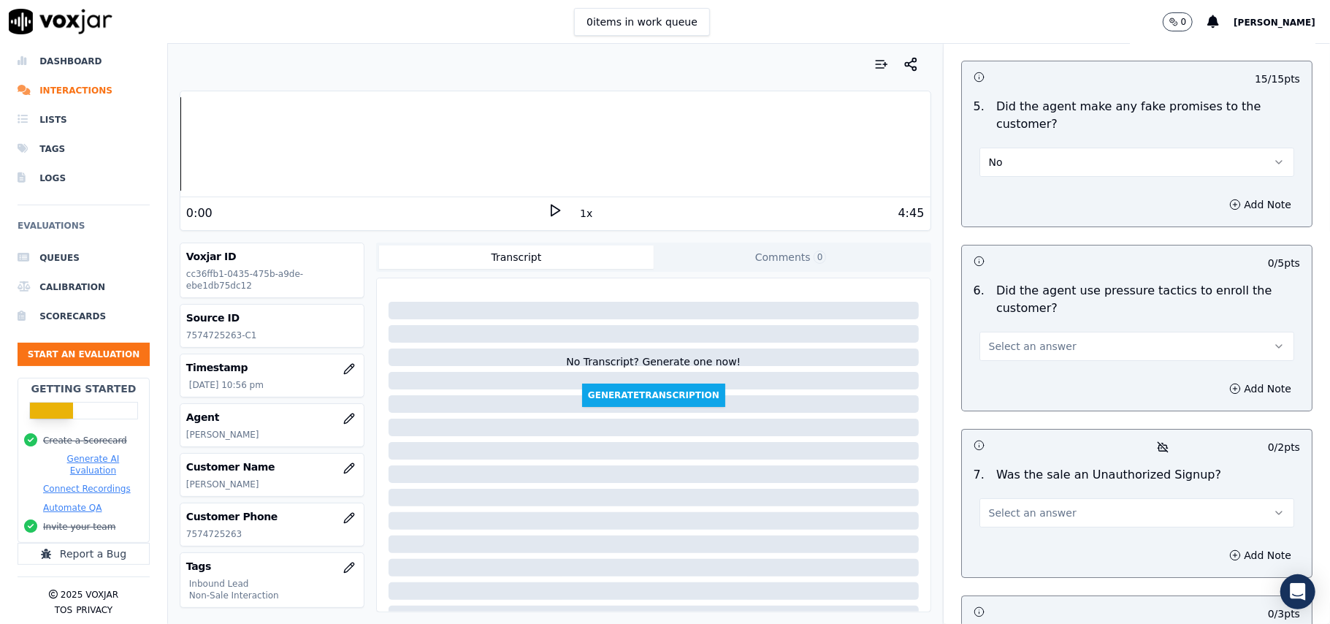
click at [1015, 339] on span "Select an answer" at bounding box center [1033, 346] width 88 height 15
click at [1018, 329] on div "No" at bounding box center [1105, 324] width 283 height 23
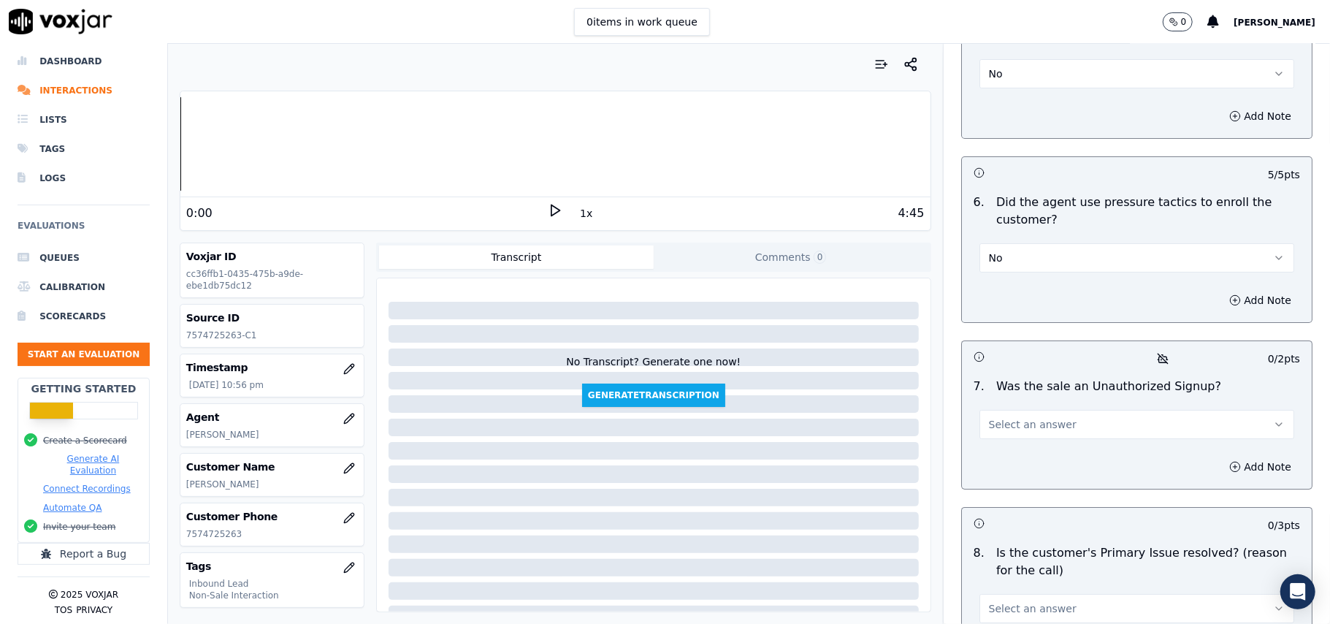
scroll to position [4089, 0]
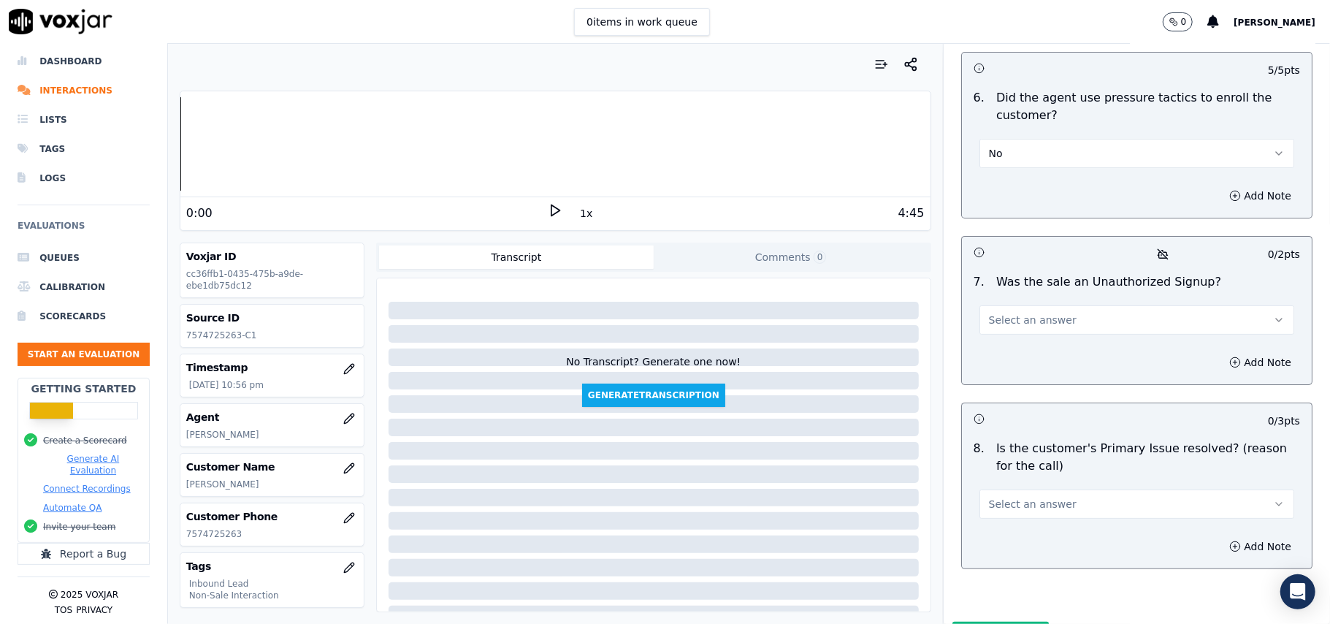
click at [1004, 313] on span "Select an answer" at bounding box center [1033, 320] width 88 height 15
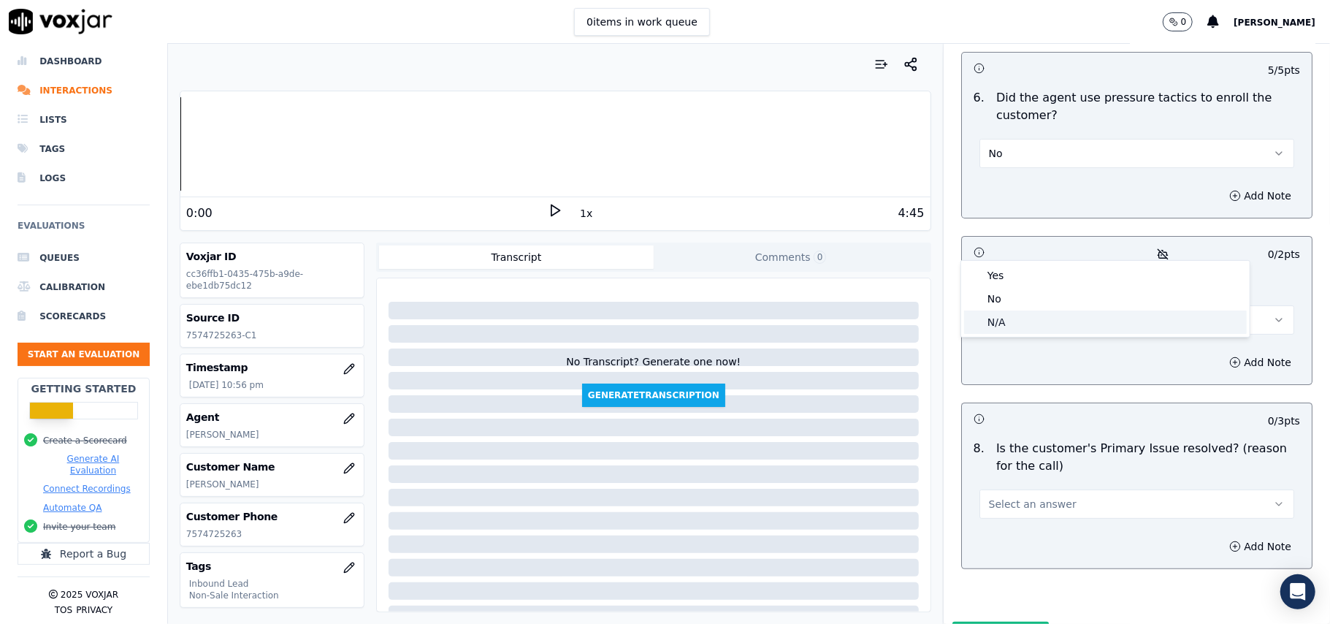
click at [977, 313] on div "N/A" at bounding box center [1105, 321] width 283 height 23
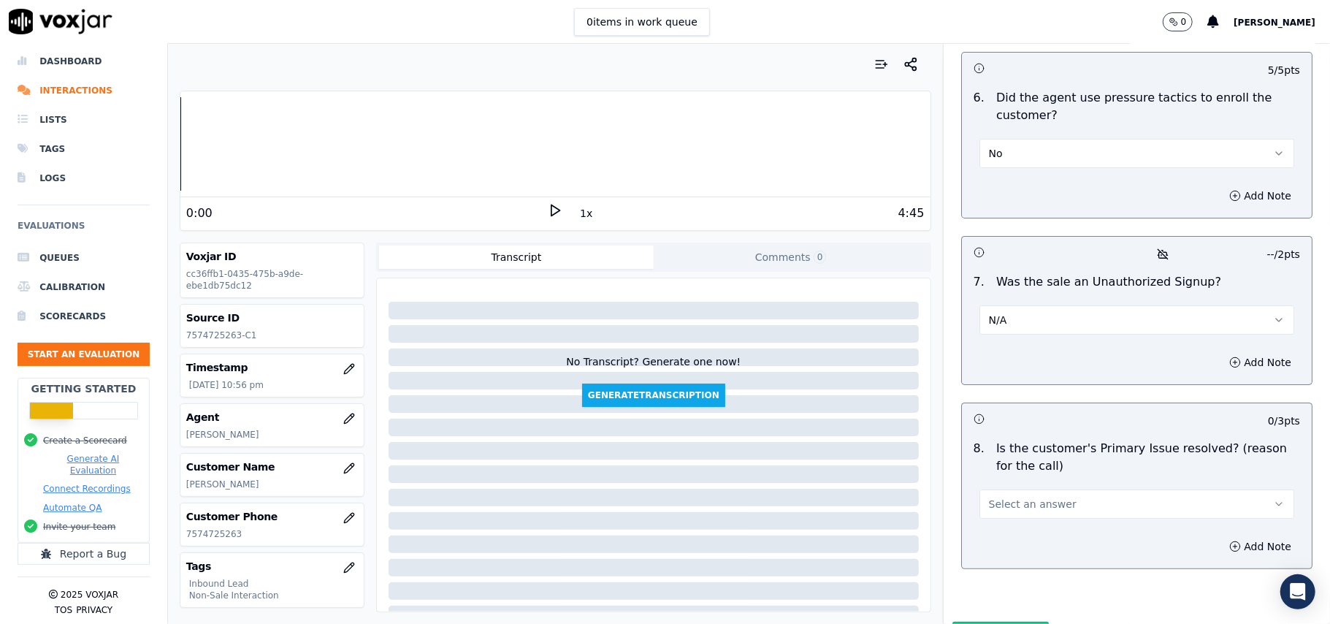
click at [1038, 489] on button "Select an answer" at bounding box center [1137, 503] width 315 height 29
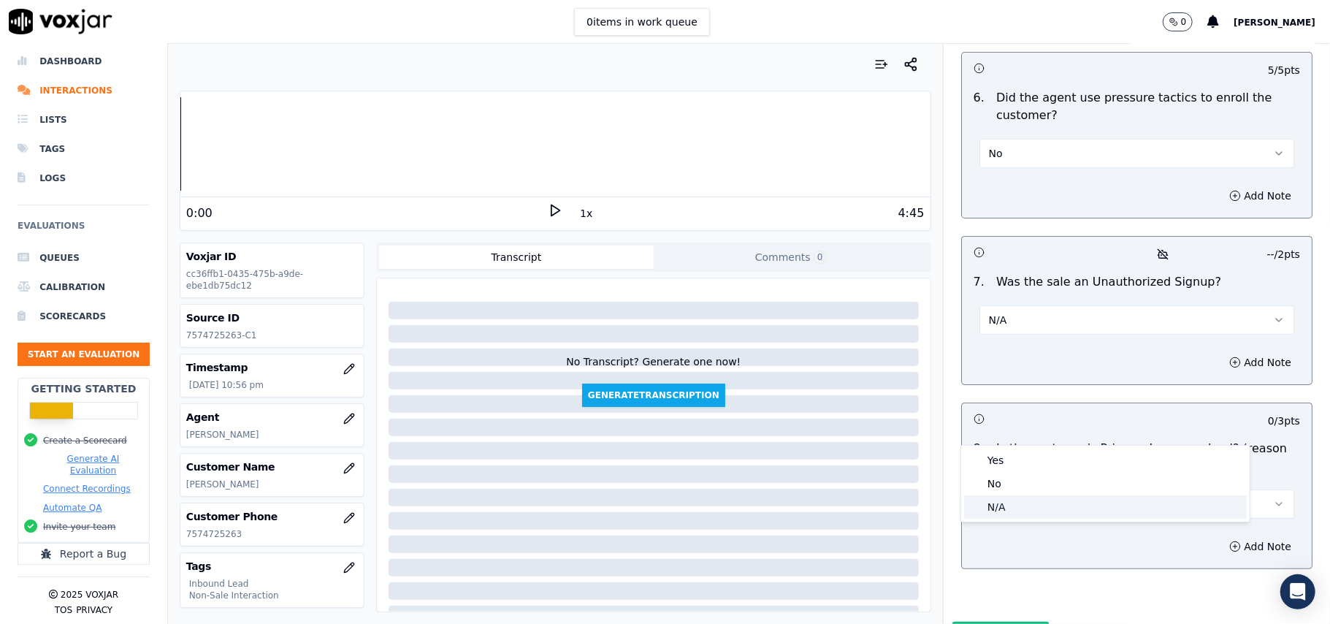
click at [977, 500] on div "N/A" at bounding box center [1105, 506] width 283 height 23
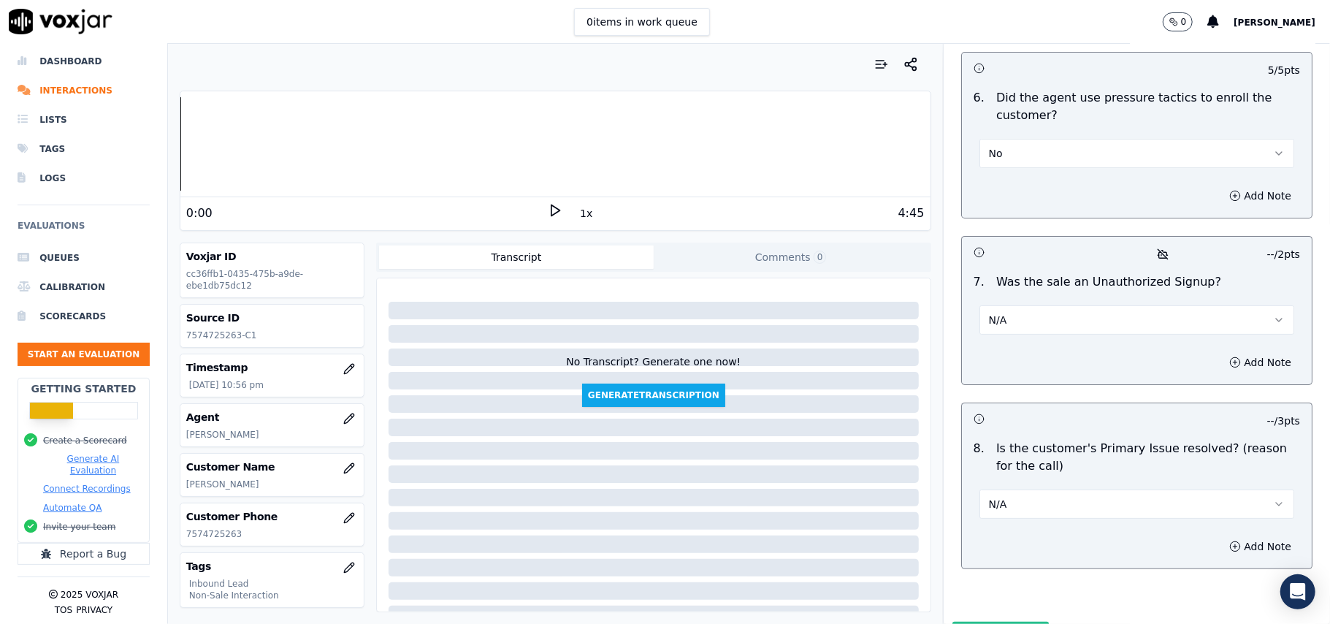
click at [953, 622] on button "Submit Scores" at bounding box center [1001, 635] width 97 height 26
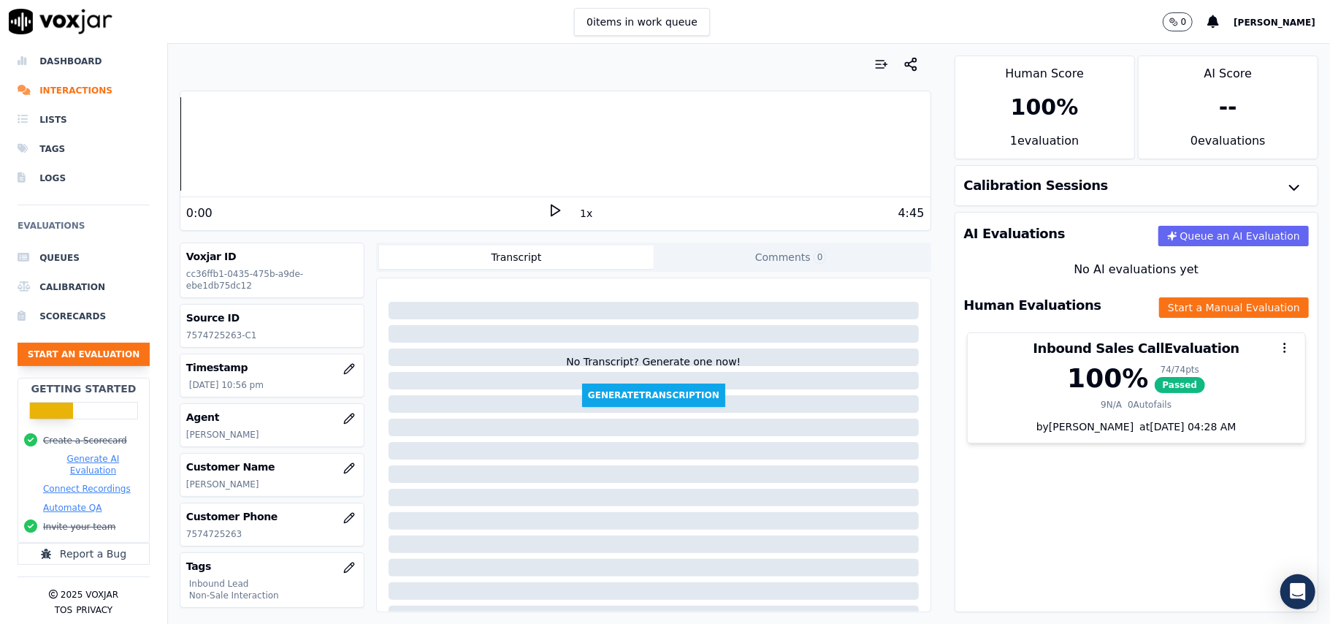
click at [104, 343] on button "Start an Evaluation" at bounding box center [84, 354] width 132 height 23
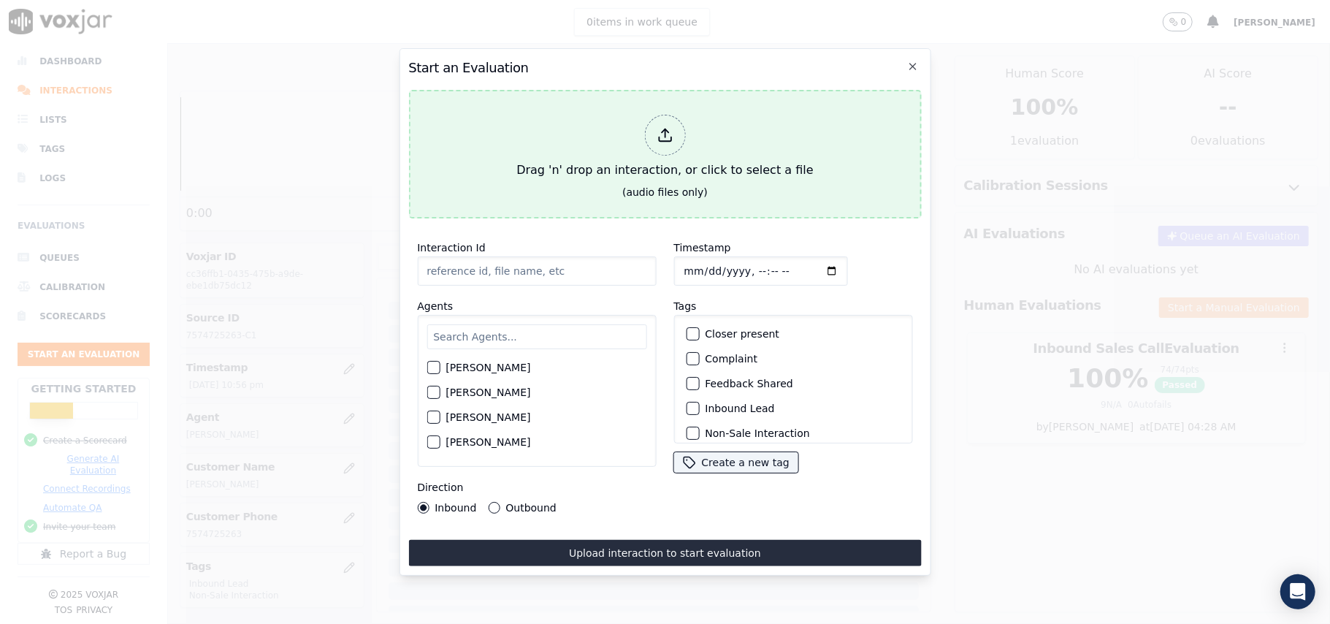
click at [650, 146] on div "Drag 'n' drop an interaction, or click to select a file" at bounding box center [665, 147] width 308 height 76
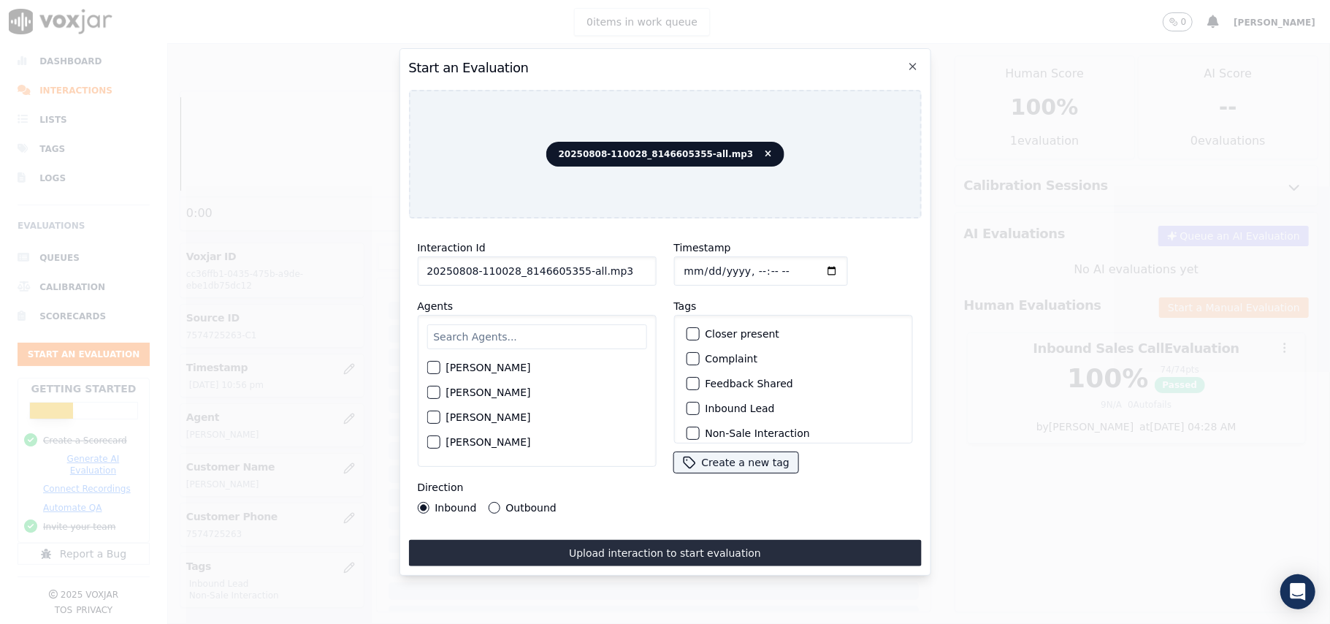
click at [573, 267] on input "20250808-110028_8146605355-all.mp3" at bounding box center [536, 270] width 239 height 29
type input "20250808-110028_8146605355-C1"
click at [704, 260] on input "Timestamp" at bounding box center [761, 270] width 174 height 29
click at [704, 263] on input "Timestamp" at bounding box center [761, 270] width 174 height 29
click at [700, 263] on input "Timestamp" at bounding box center [761, 270] width 174 height 29
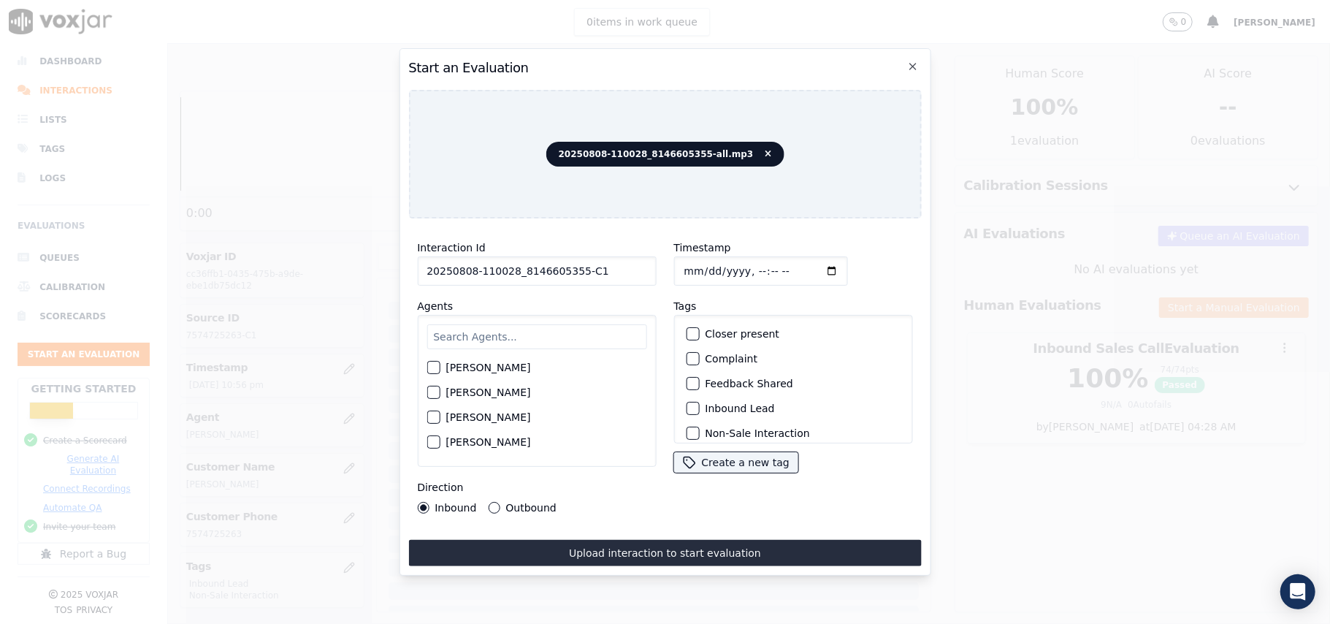
type input "2025-08-08T23:23"
click at [565, 328] on input "text" at bounding box center [537, 336] width 220 height 25
paste input "Jake"
type input "Jake"
click at [441, 370] on div "Jake Saha" at bounding box center [537, 371] width 220 height 25
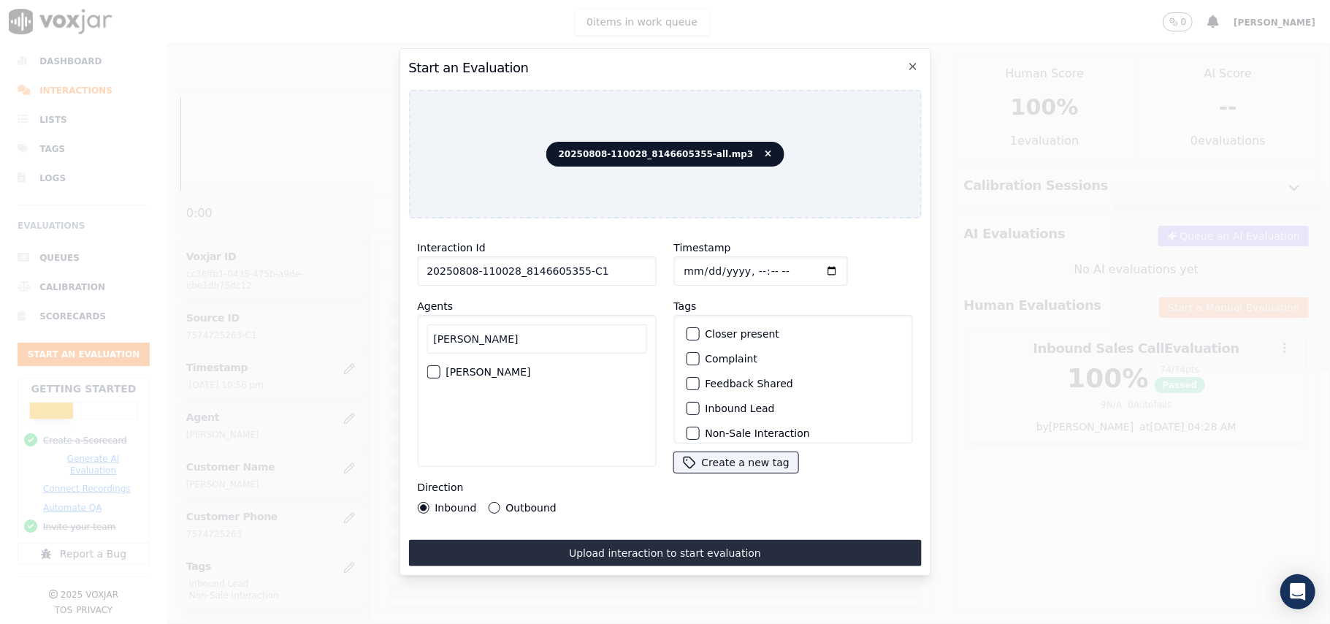
click at [433, 367] on div "button" at bounding box center [432, 372] width 10 height 10
click at [687, 403] on div "button" at bounding box center [692, 408] width 10 height 10
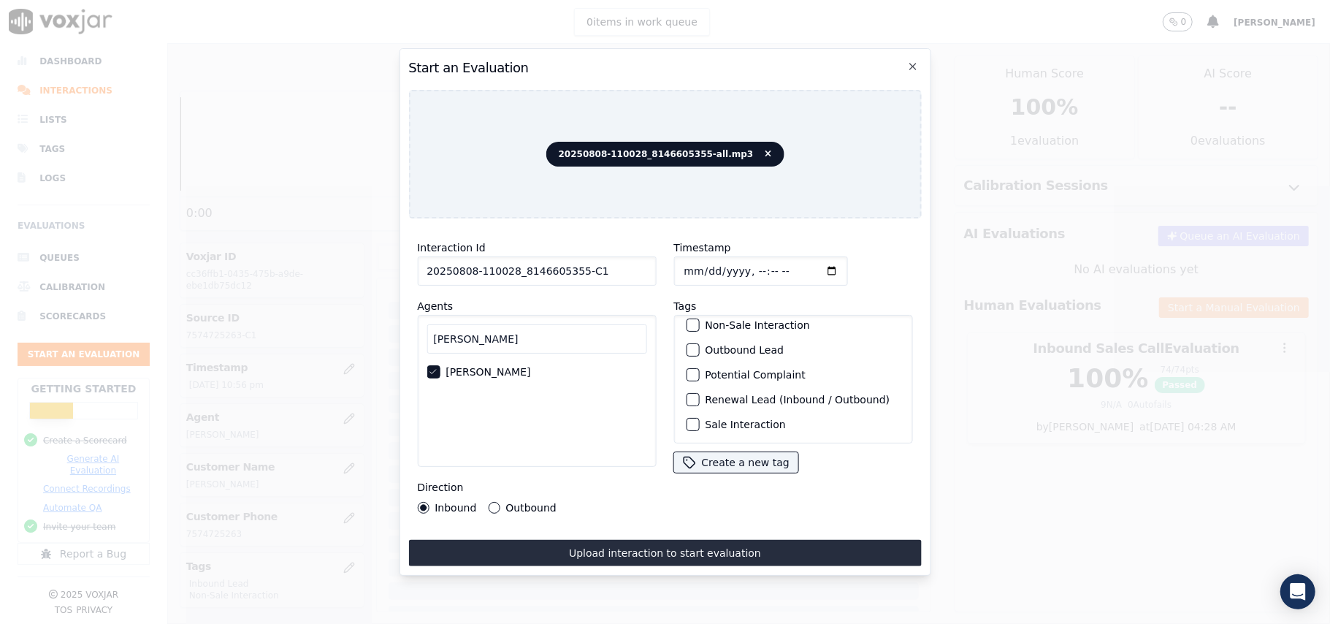
scroll to position [127, 0]
click at [687, 419] on div "button" at bounding box center [692, 424] width 10 height 10
click at [688, 420] on icon "button" at bounding box center [691, 424] width 9 height 9
click at [687, 400] on div "button" at bounding box center [692, 403] width 10 height 10
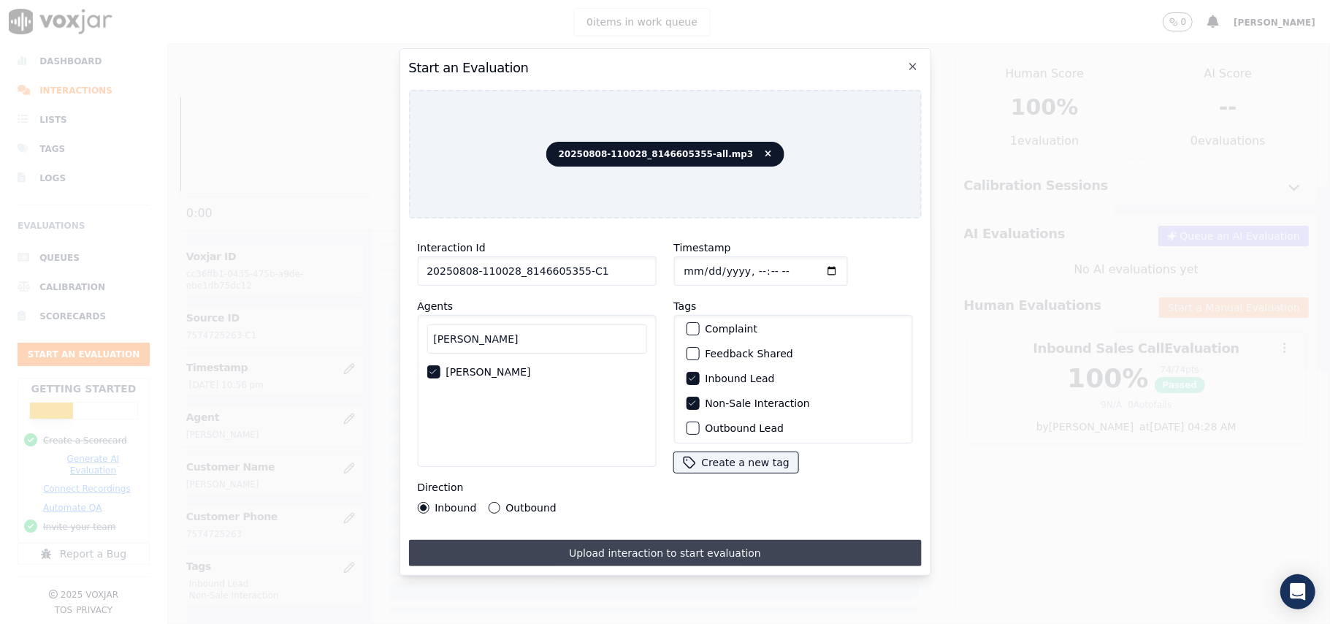
click at [557, 541] on button "Upload interaction to start evaluation" at bounding box center [664, 553] width 513 height 26
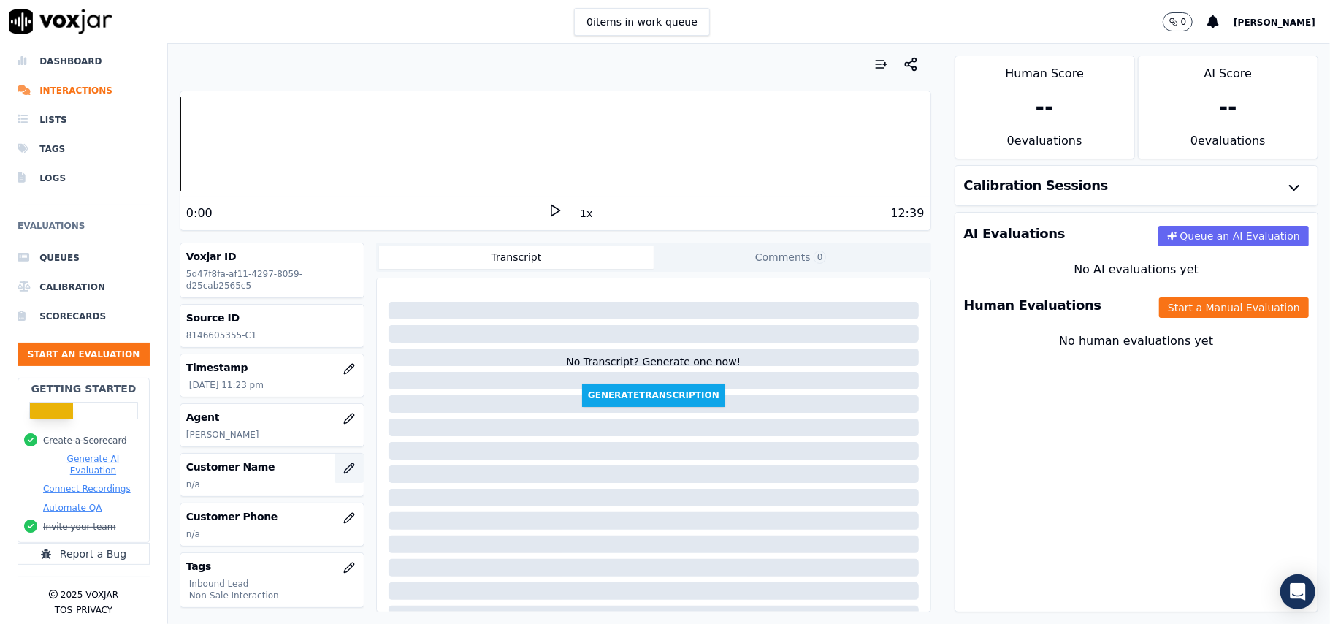
click at [343, 474] on icon "button" at bounding box center [349, 468] width 12 height 12
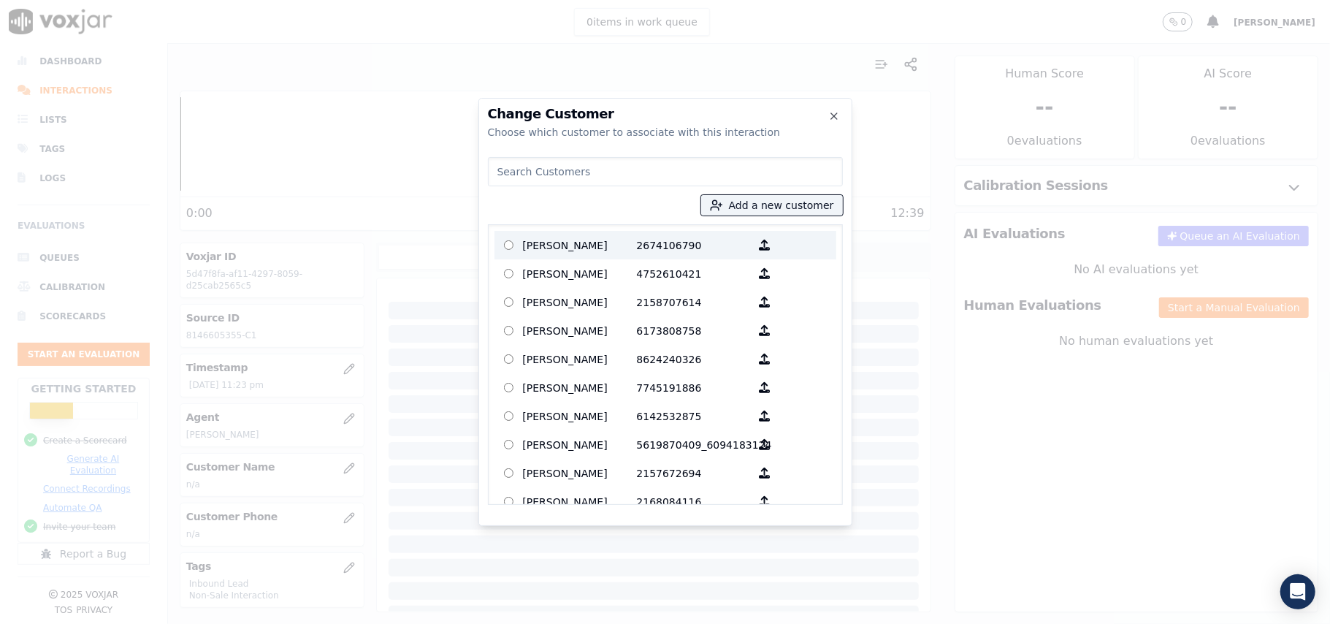
paste input "SHANNON HUNT"
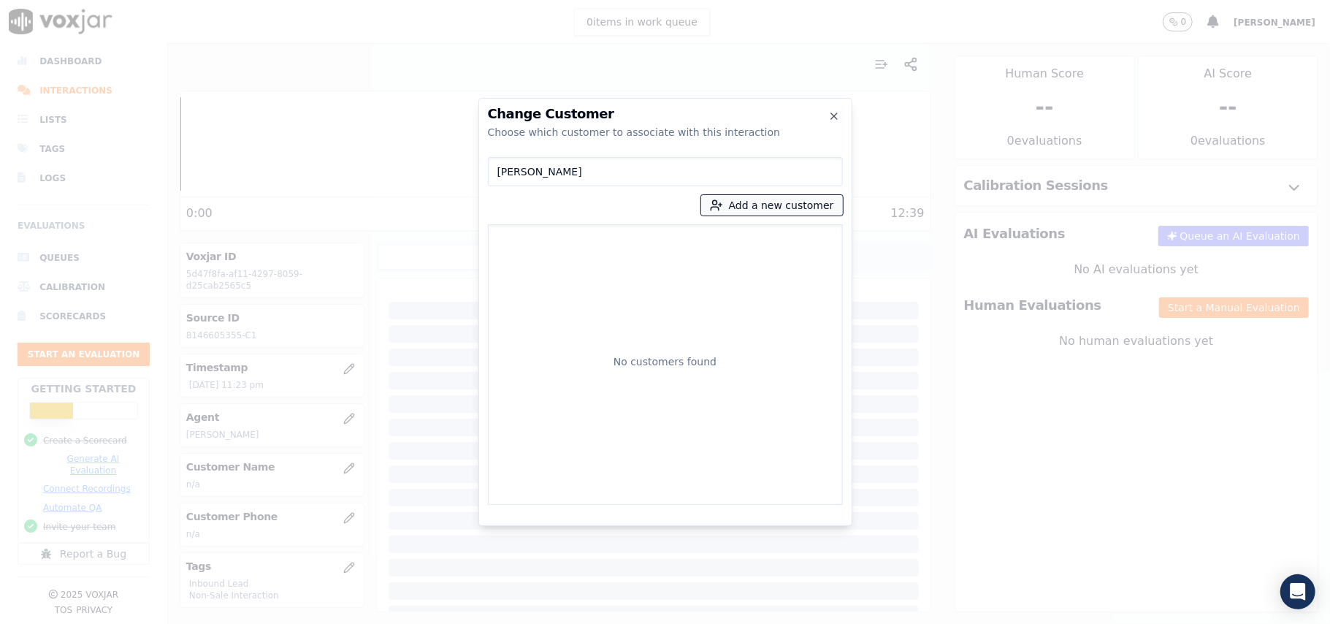
type input "SHANNON HUNT"
click at [752, 197] on button "Add a new customer" at bounding box center [772, 205] width 142 height 20
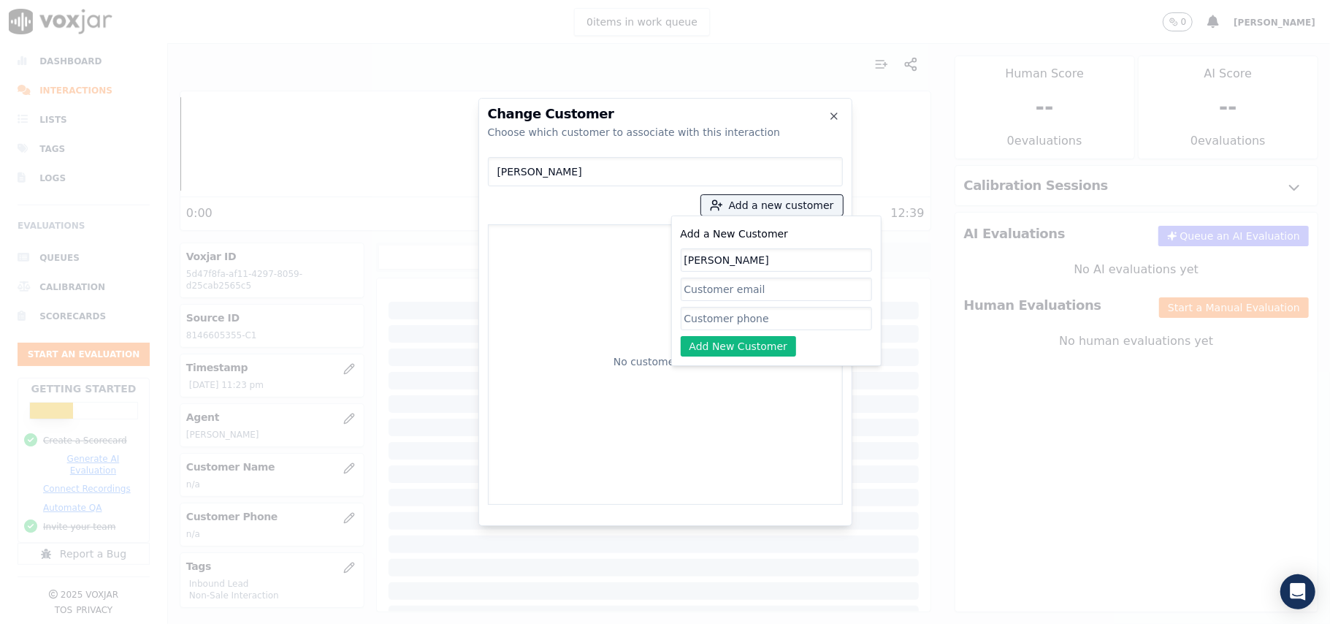
type input "SHANNON HUNT"
click at [699, 320] on input "Add a New Customer" at bounding box center [776, 318] width 191 height 23
paste input "8146605355"
paste input "8149314992"
type input "8146605355_8149314992"
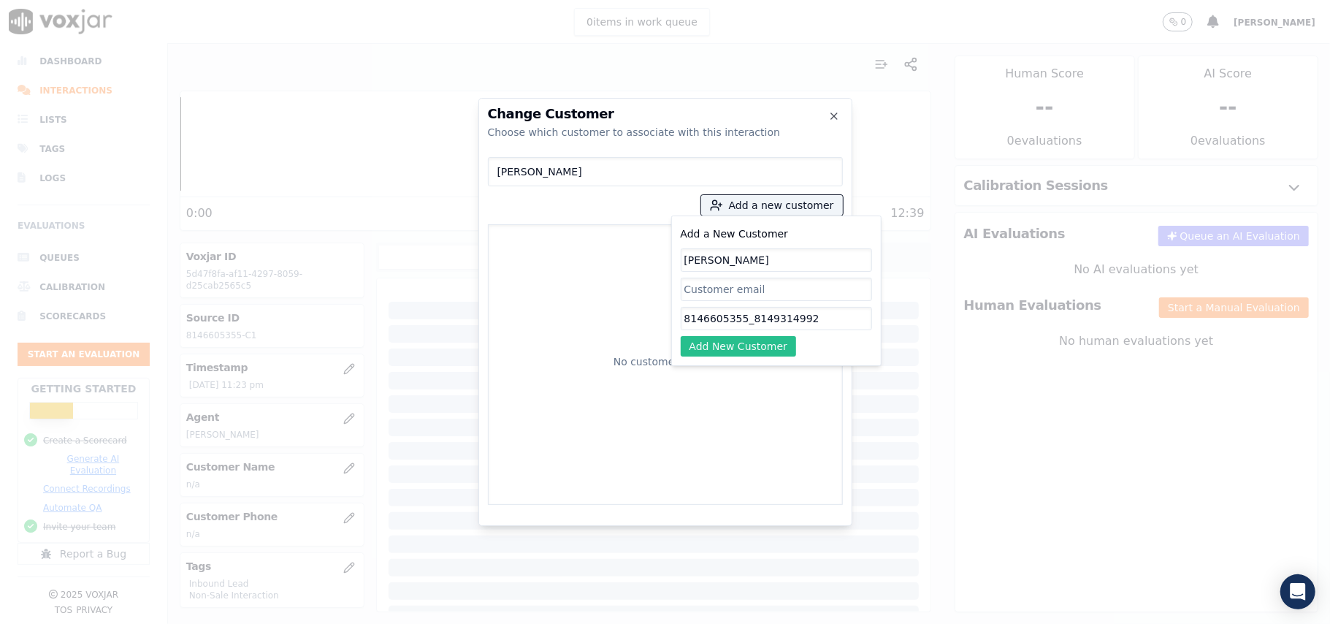
click at [743, 340] on button "Add New Customer" at bounding box center [739, 346] width 116 height 20
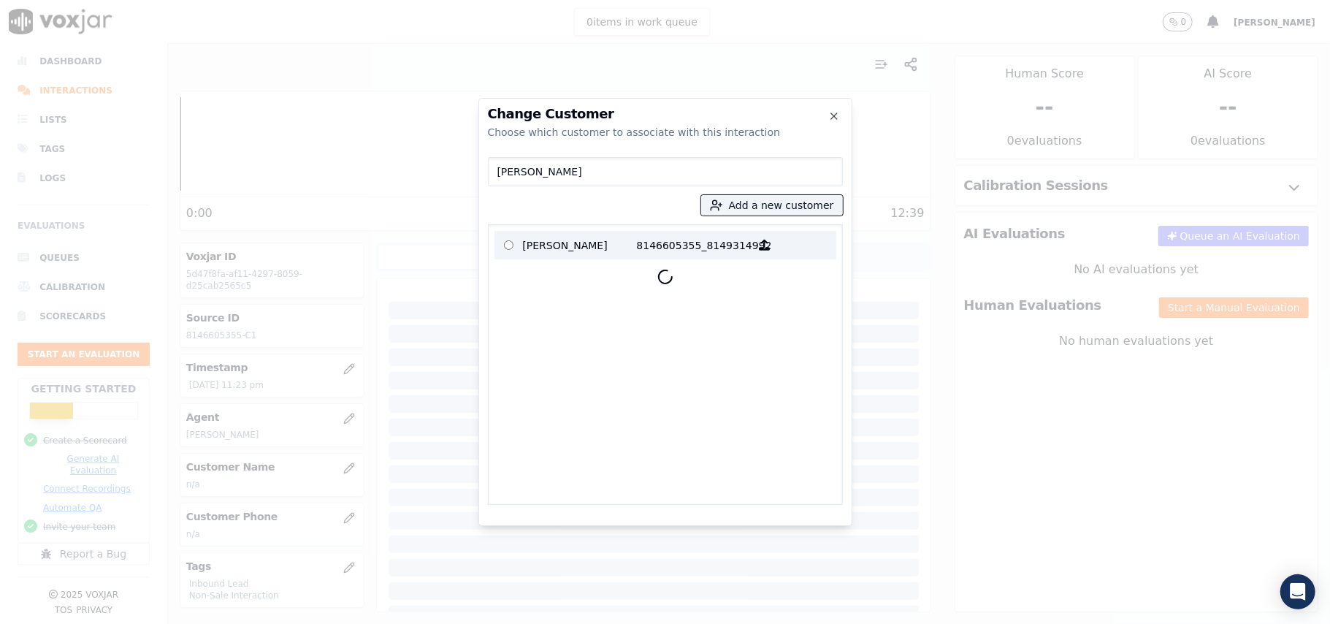
click at [596, 243] on p "SHANNON HUNT" at bounding box center [580, 245] width 114 height 23
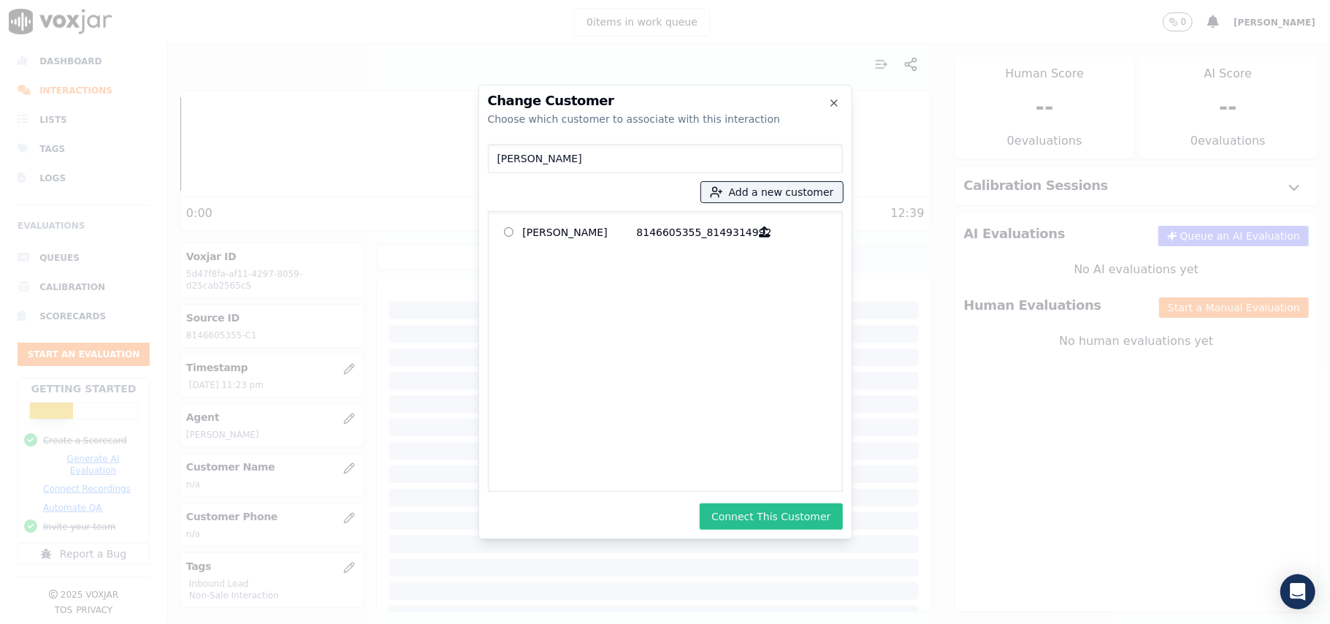
click at [747, 515] on button "Connect This Customer" at bounding box center [771, 516] width 142 height 26
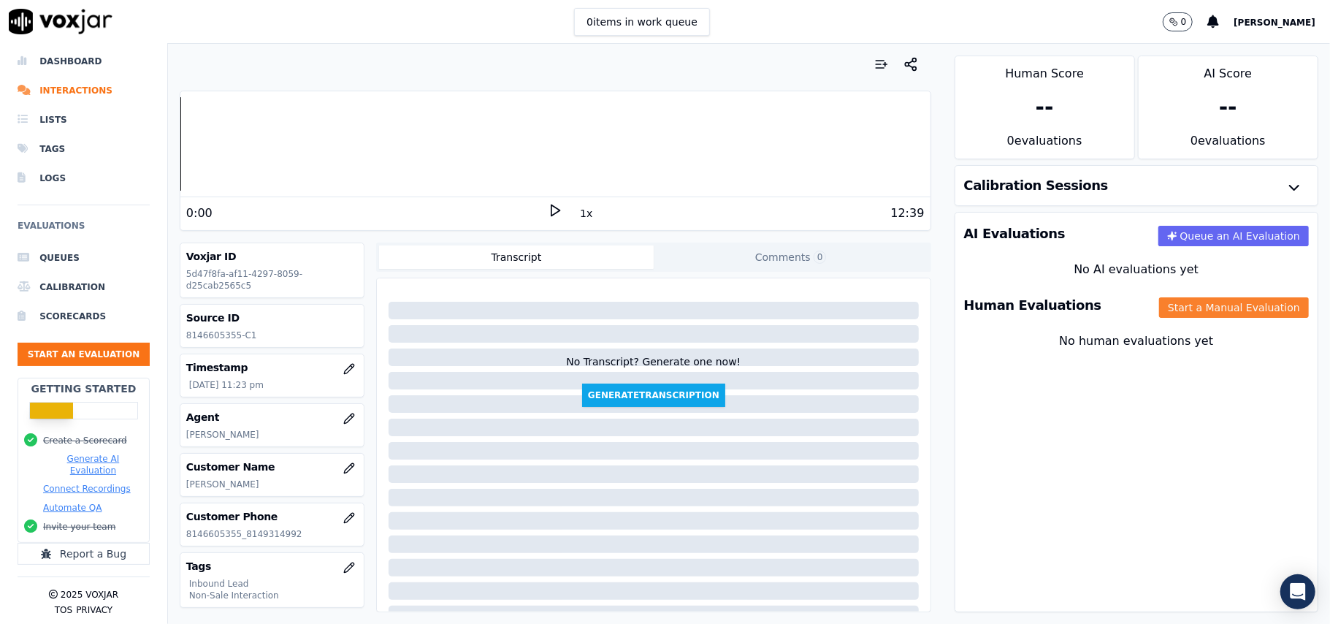
click at [1159, 314] on button "Start a Manual Evaluation" at bounding box center [1234, 307] width 150 height 20
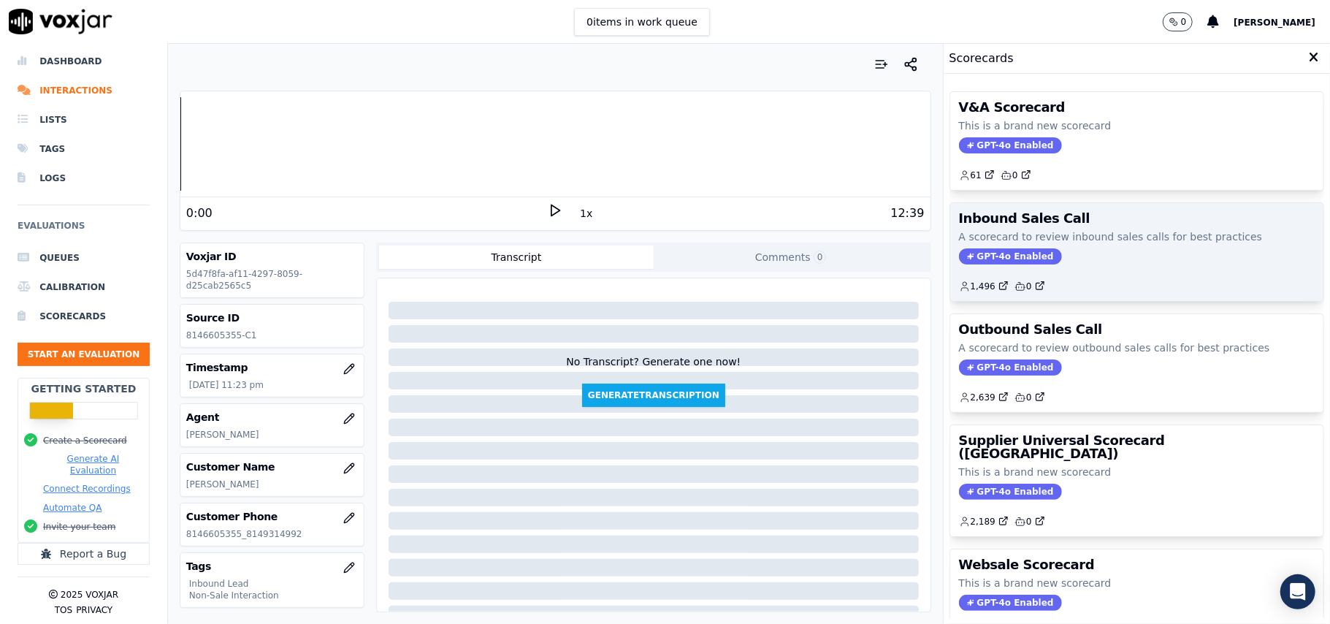
click at [979, 259] on span "GPT-4o Enabled" at bounding box center [1010, 256] width 103 height 16
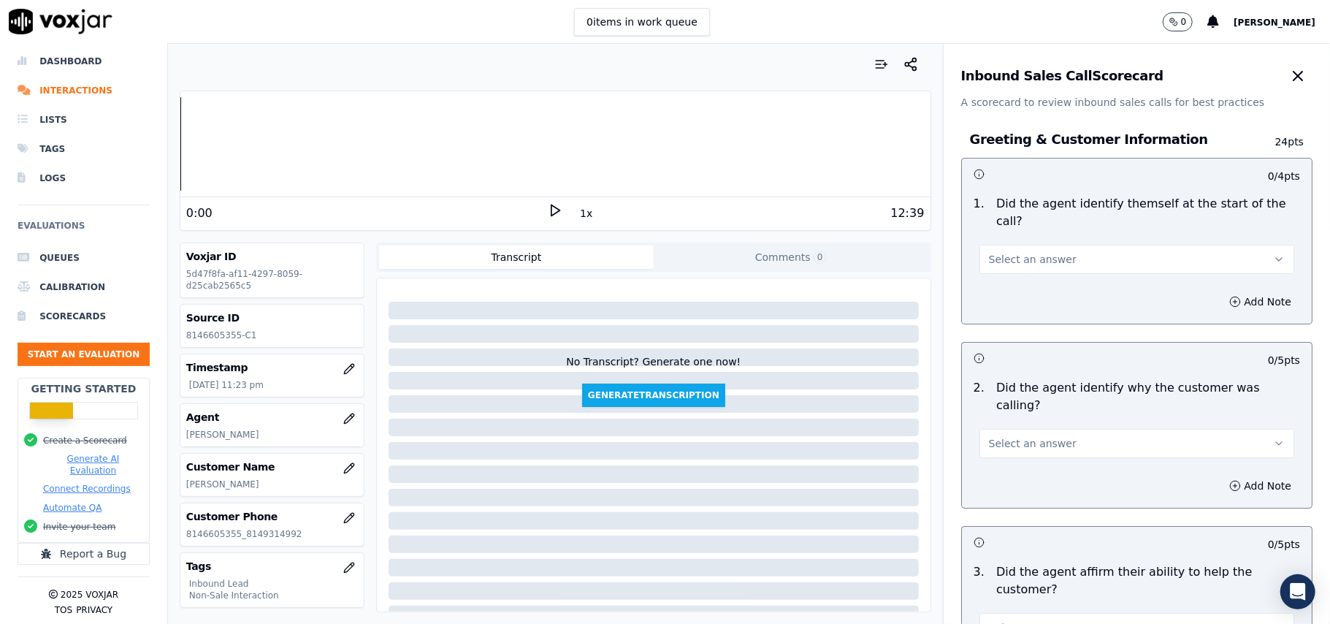
drag, startPoint x: 1026, startPoint y: 234, endPoint x: 997, endPoint y: 257, distance: 37.4
click at [1026, 245] on button "Select an answer" at bounding box center [1137, 259] width 315 height 29
click at [982, 272] on div "Yes" at bounding box center [1105, 275] width 283 height 23
click at [1001, 436] on span "Select an answer" at bounding box center [1033, 443] width 88 height 15
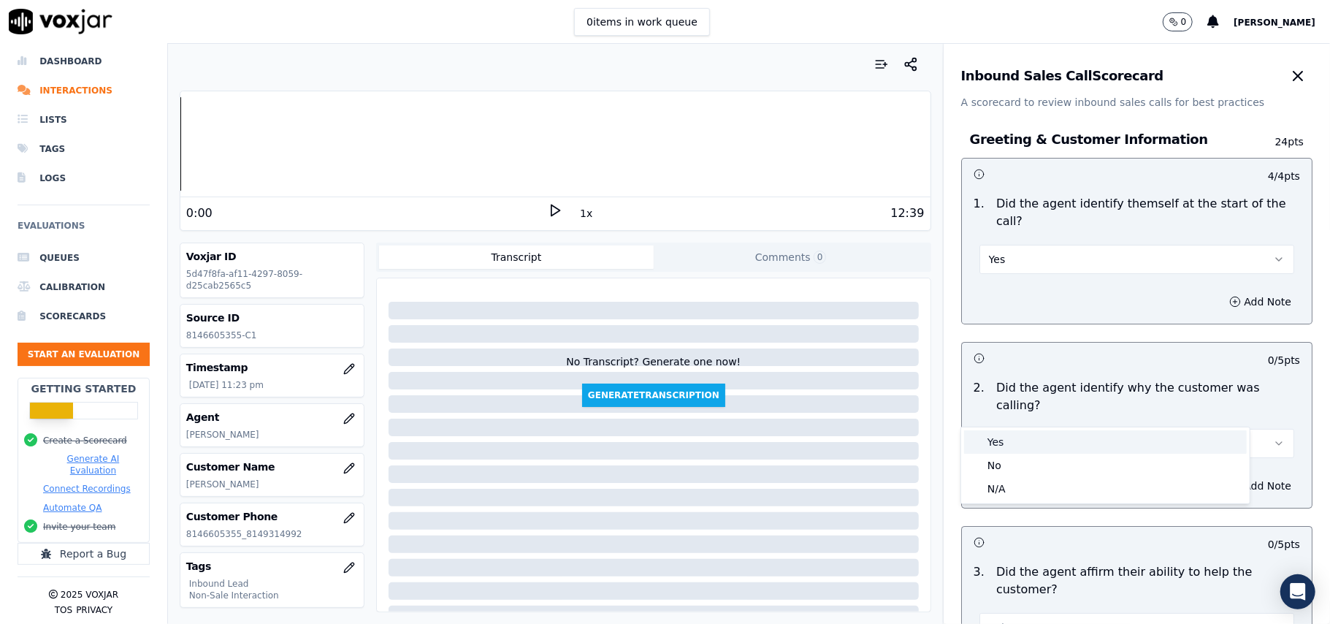
click at [977, 437] on span at bounding box center [975, 442] width 10 height 10
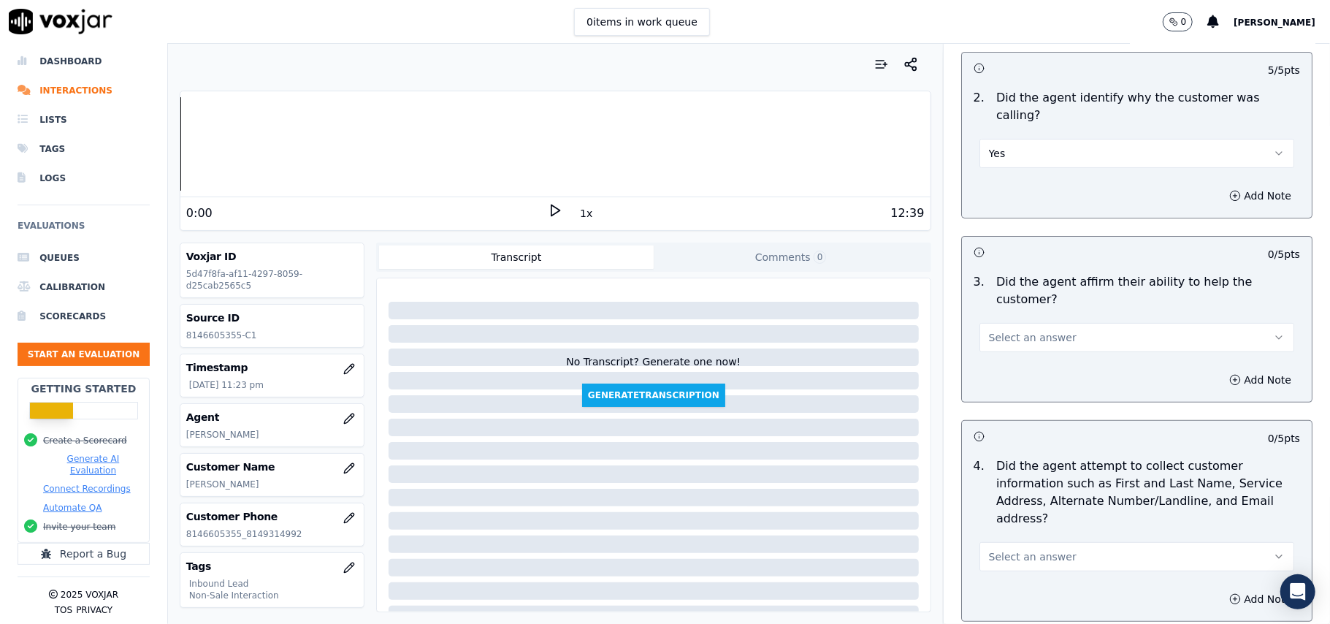
scroll to position [292, 0]
click at [1037, 321] on button "Select an answer" at bounding box center [1137, 335] width 315 height 29
click at [1010, 329] on div "No" at bounding box center [1105, 340] width 283 height 23
click at [1020, 321] on button "No" at bounding box center [1137, 335] width 315 height 29
click at [1015, 319] on div "Yes" at bounding box center [1105, 316] width 283 height 23
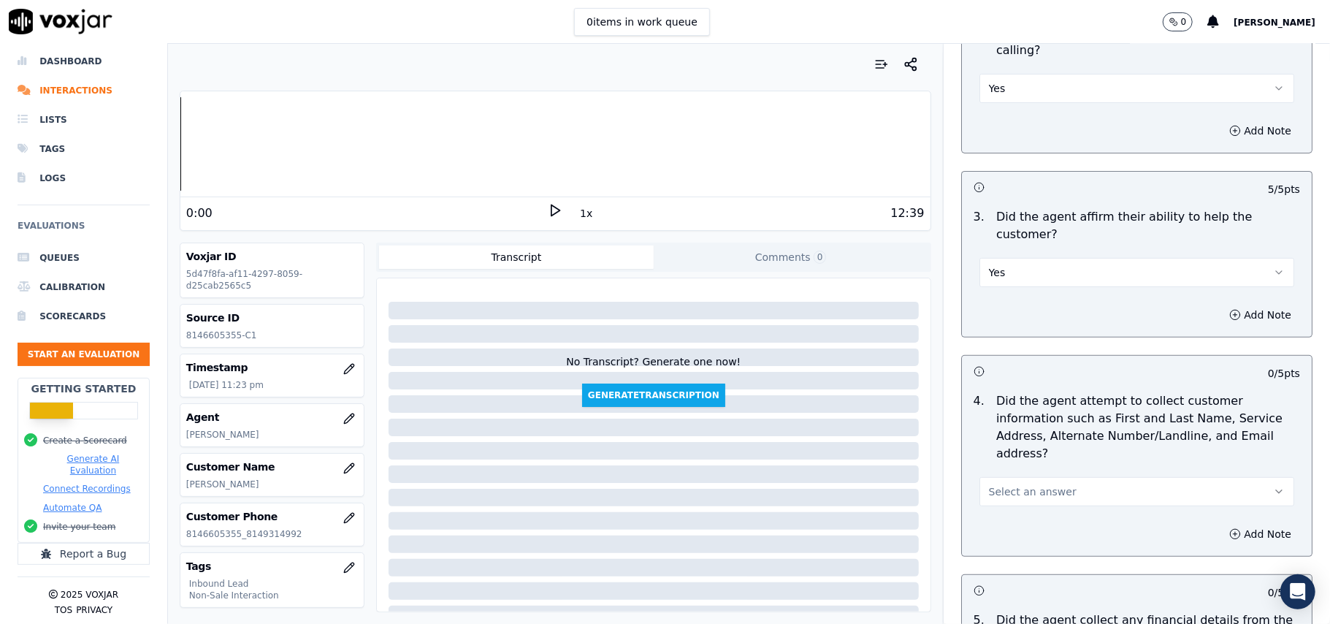
scroll to position [389, 0]
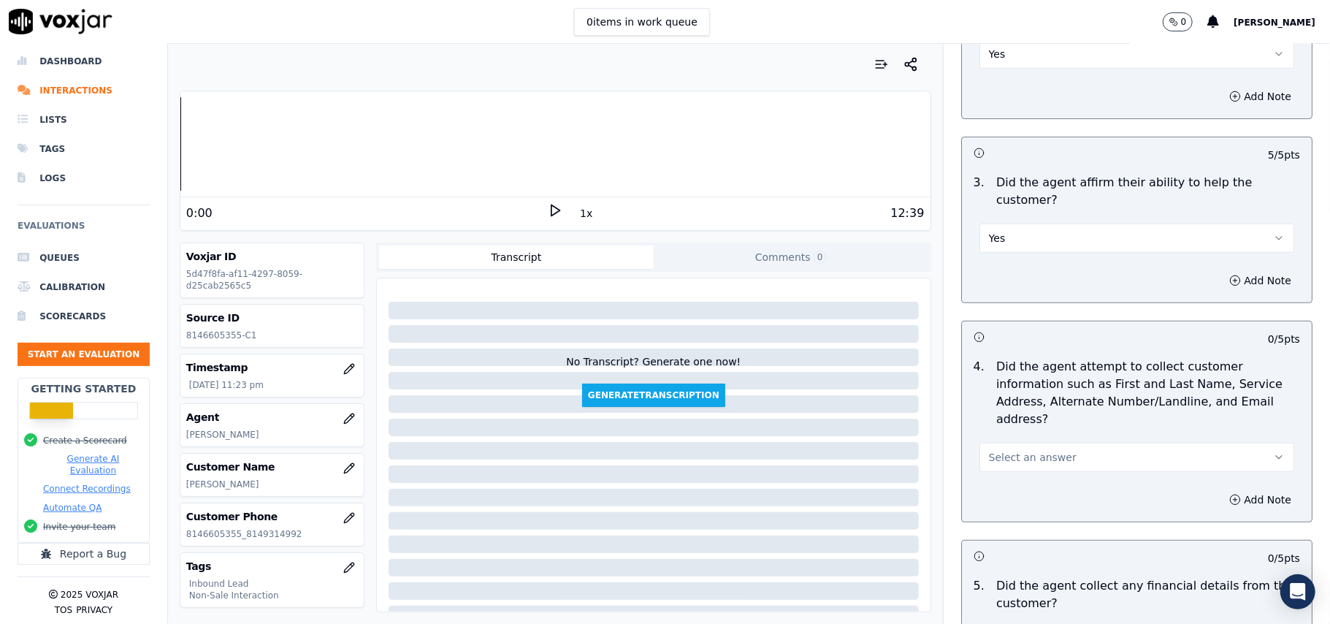
click at [994, 443] on button "Select an answer" at bounding box center [1137, 457] width 315 height 29
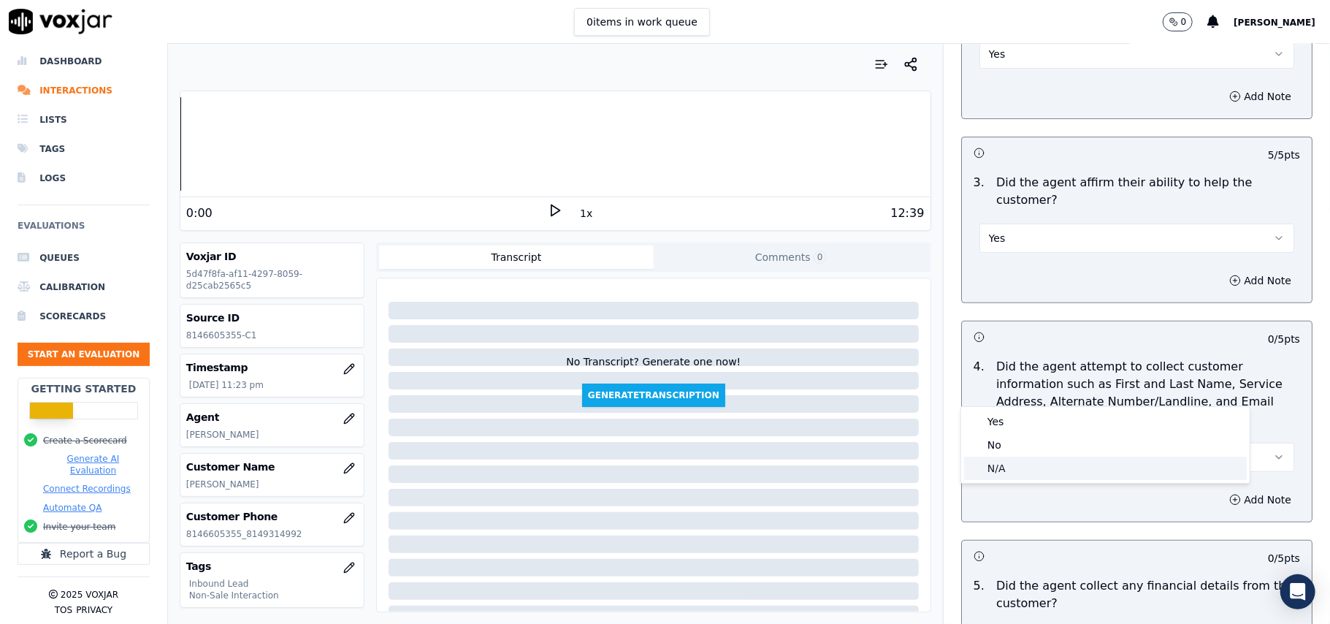
click at [972, 462] on div "N/A" at bounding box center [1105, 468] width 283 height 23
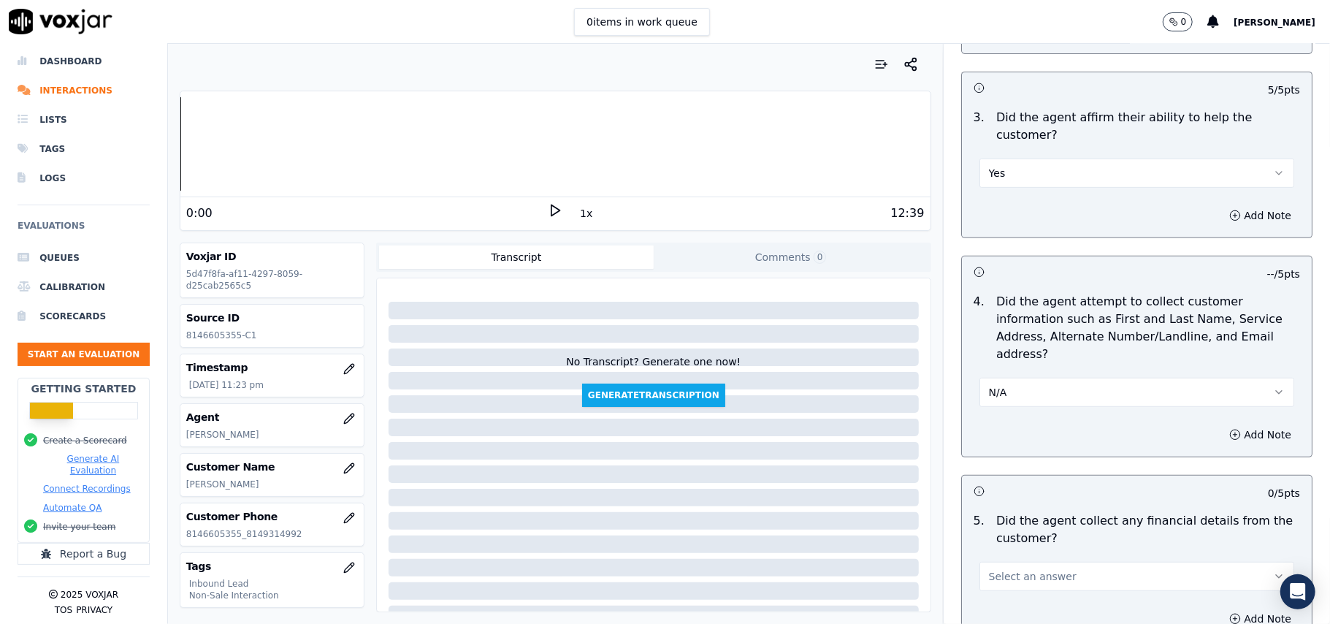
scroll to position [584, 0]
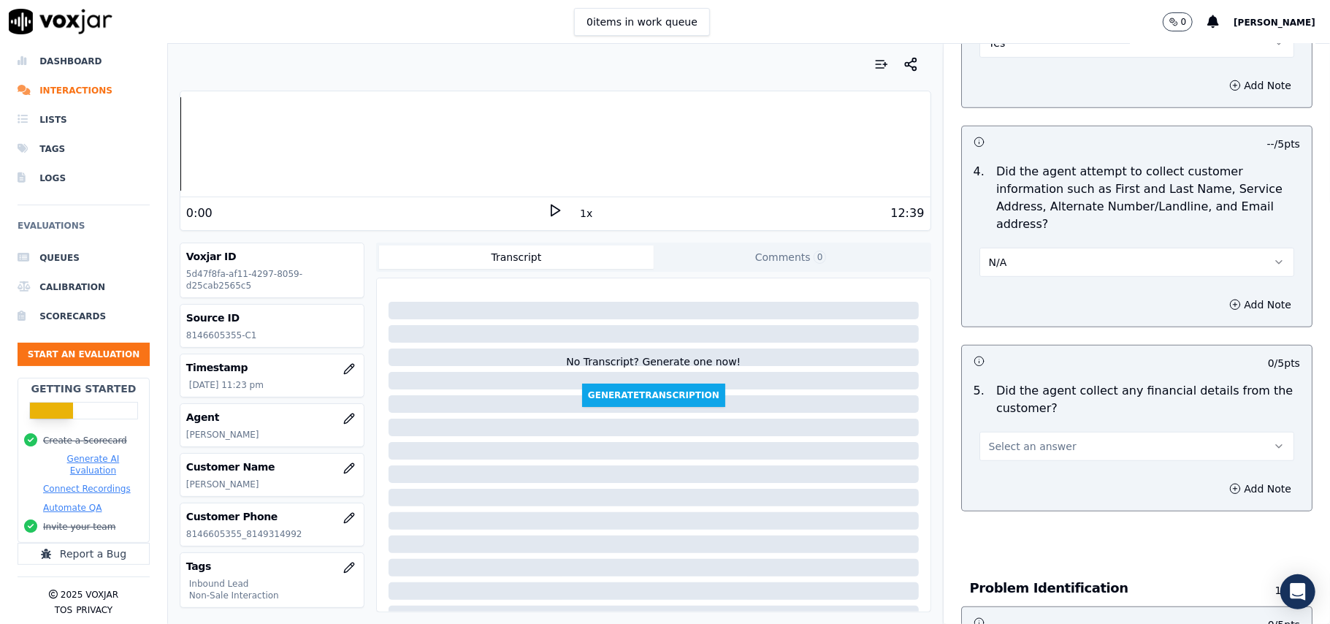
click at [1002, 439] on span "Select an answer" at bounding box center [1033, 446] width 88 height 15
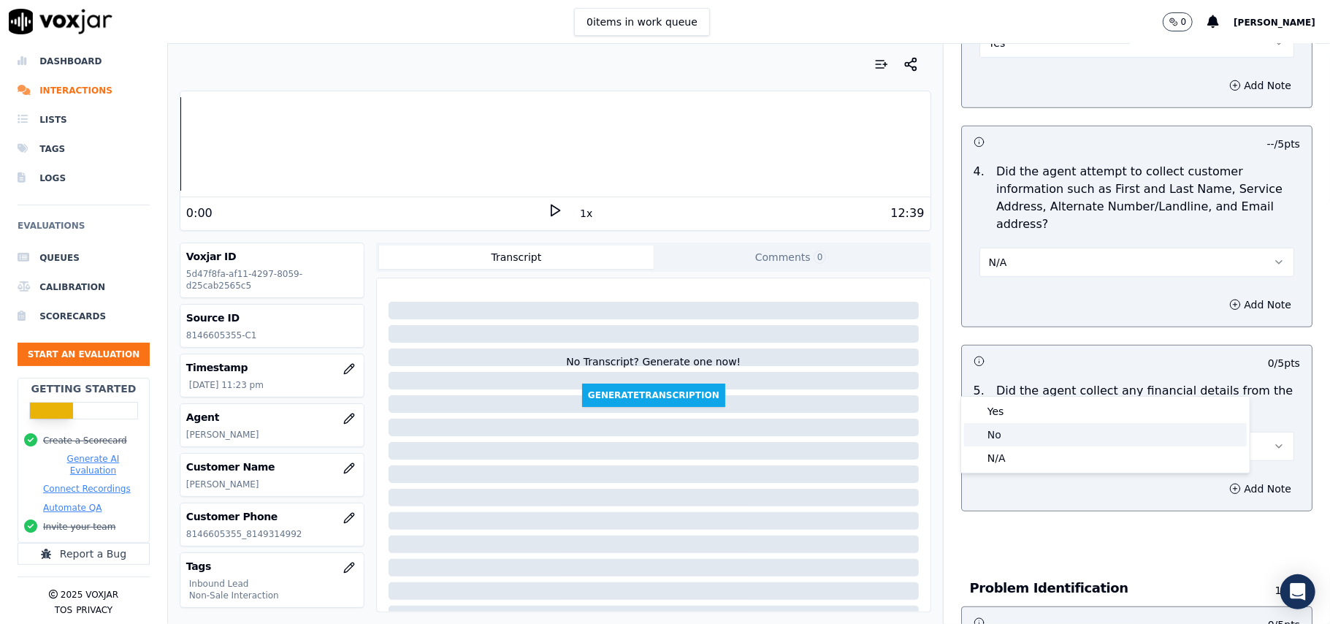
click at [1020, 437] on div "No" at bounding box center [1105, 434] width 283 height 23
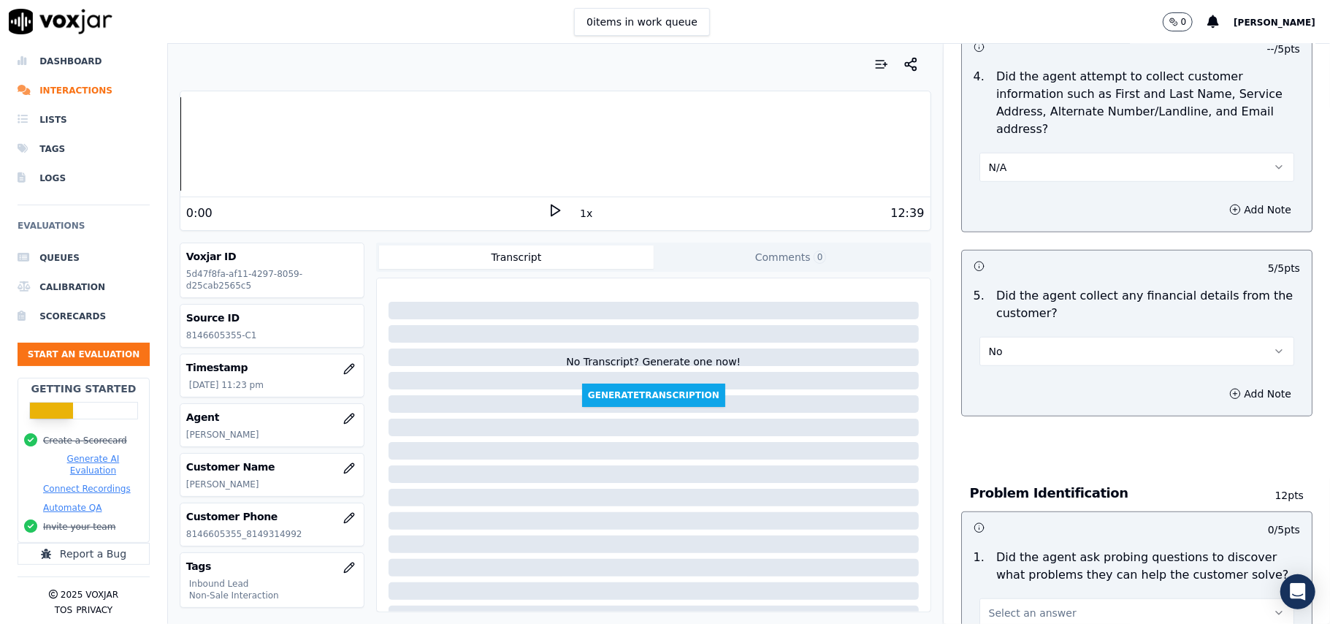
scroll to position [877, 0]
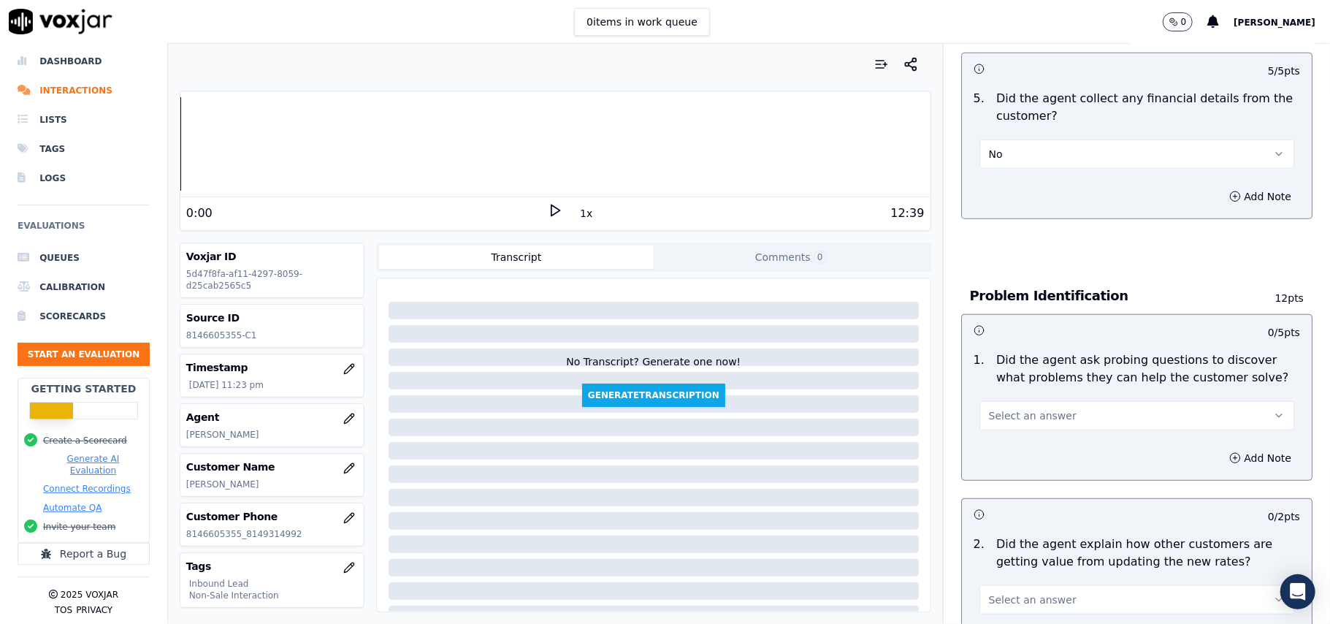
click at [1064, 401] on button "Select an answer" at bounding box center [1137, 415] width 315 height 29
click at [1058, 383] on div "Yes" at bounding box center [1105, 381] width 283 height 23
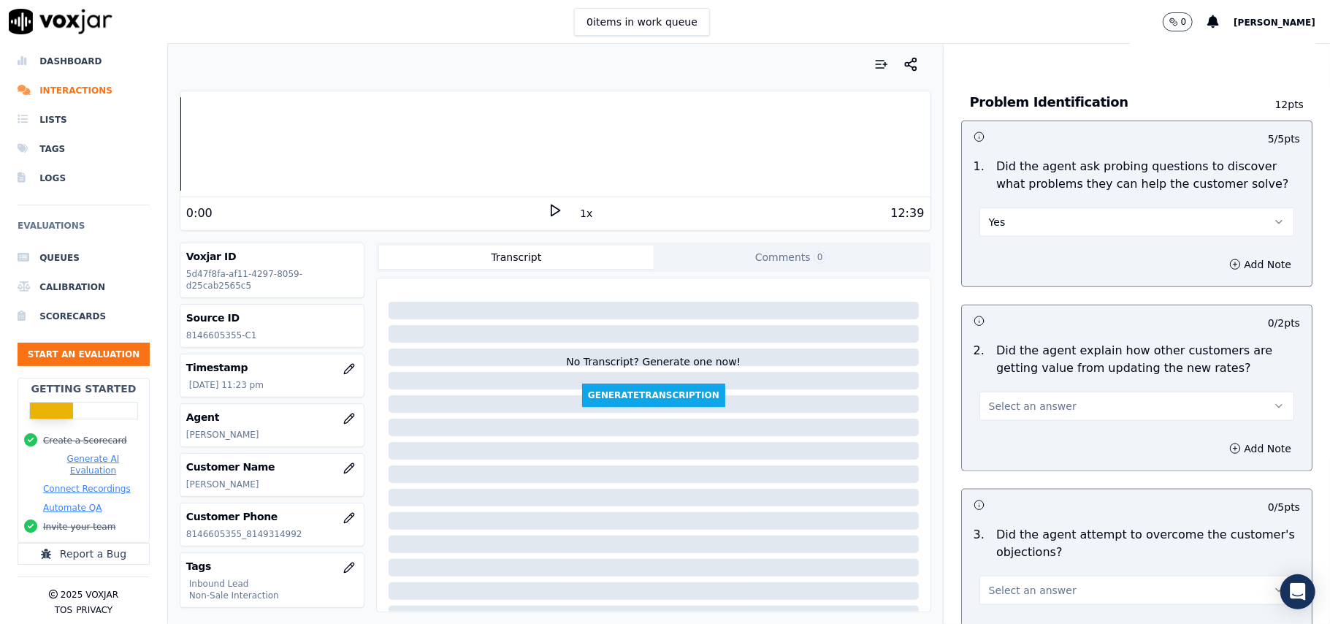
scroll to position [1071, 0]
click at [1061, 391] on button "Select an answer" at bounding box center [1137, 405] width 315 height 29
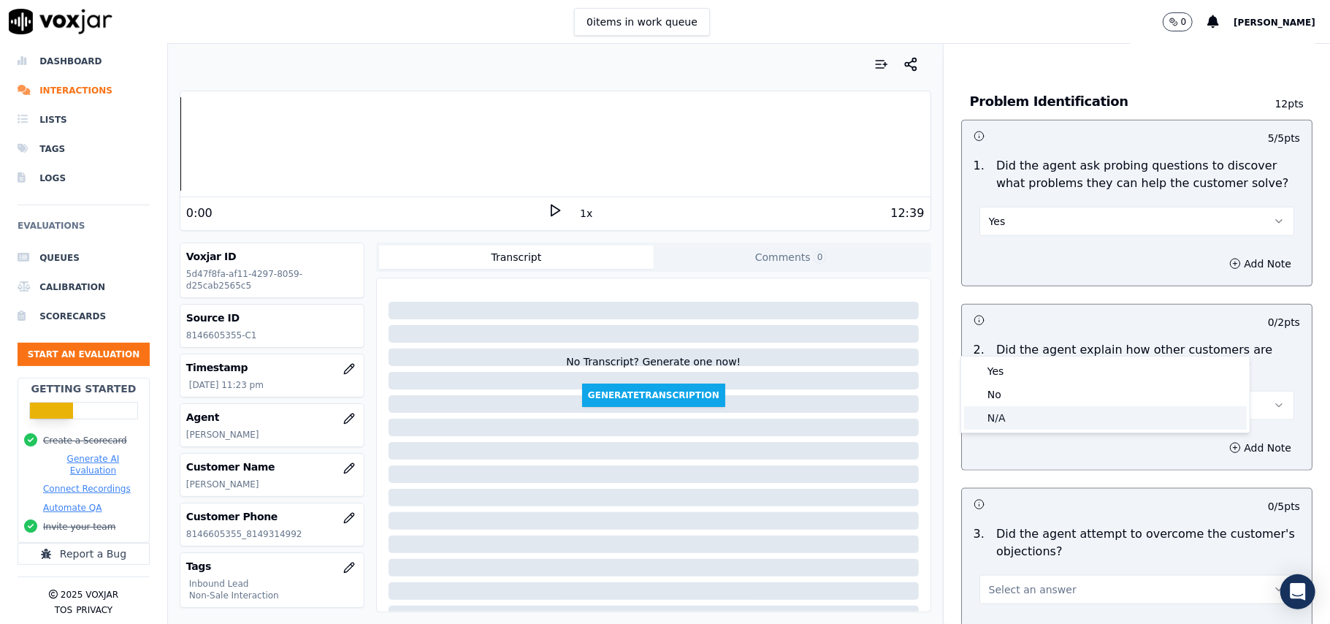
click at [1039, 413] on div "N/A" at bounding box center [1105, 417] width 283 height 23
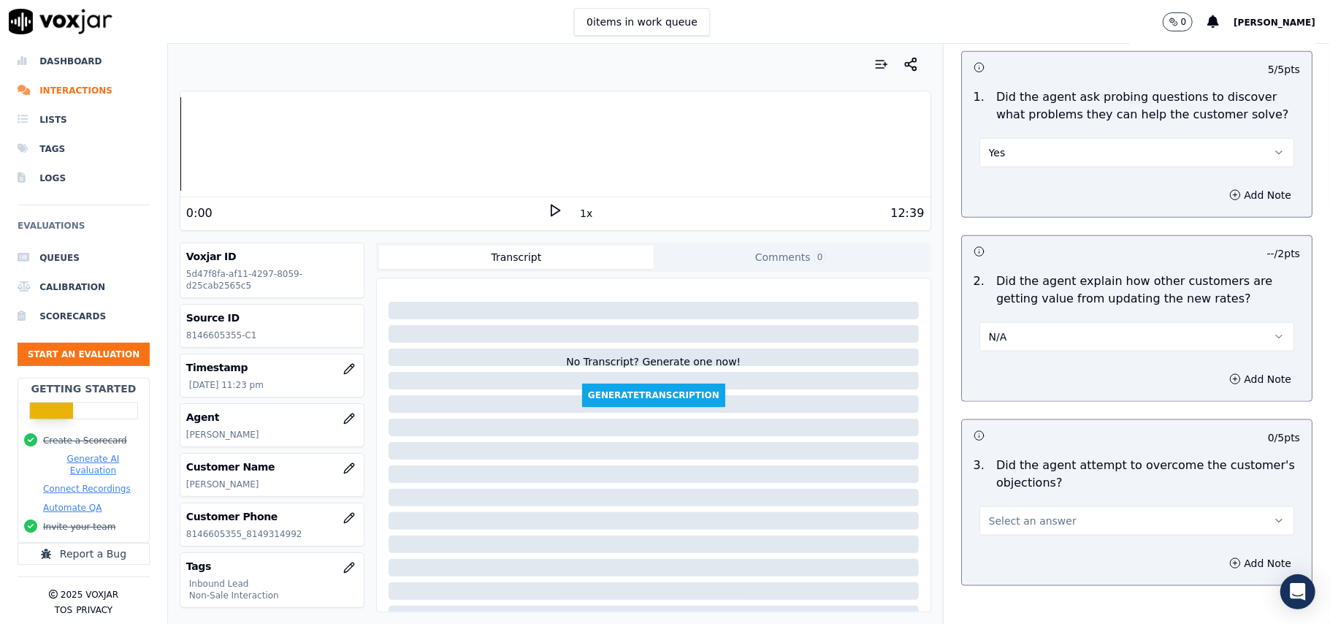
scroll to position [1169, 0]
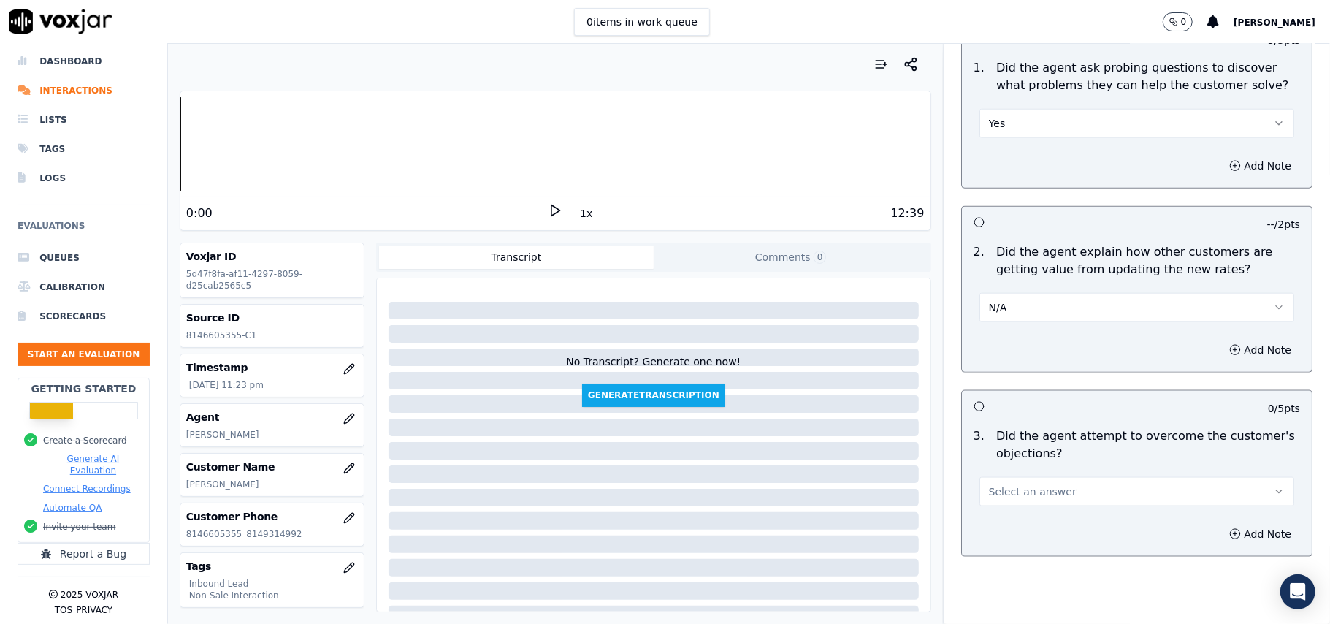
click at [1020, 477] on button "Select an answer" at bounding box center [1137, 491] width 315 height 29
click at [1027, 506] on div "N/A" at bounding box center [1105, 504] width 283 height 23
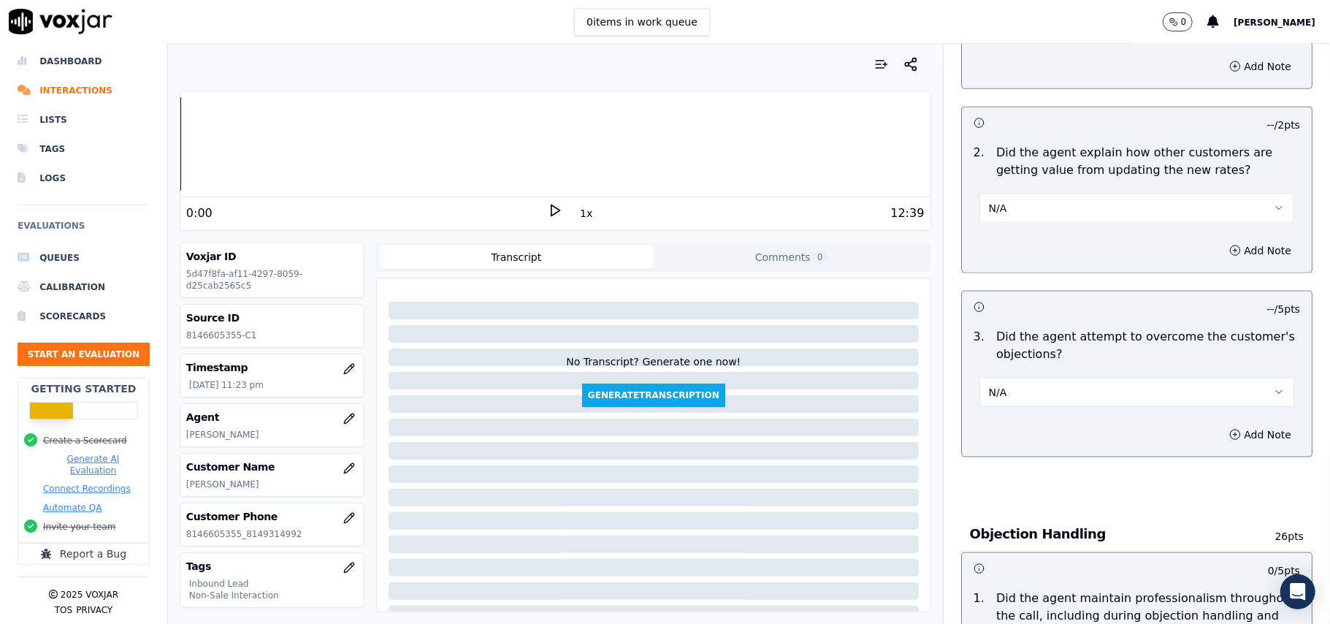
scroll to position [1461, 0]
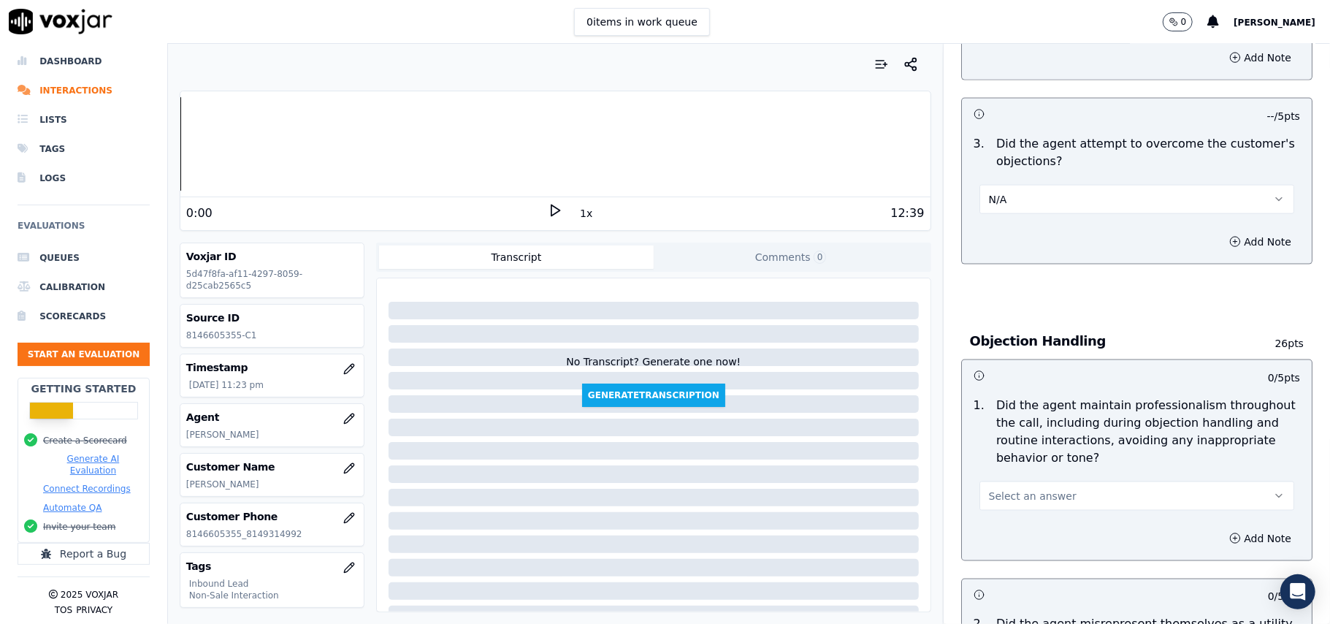
click at [1064, 481] on button "Select an answer" at bounding box center [1137, 495] width 315 height 29
click at [1047, 462] on div "Yes" at bounding box center [1105, 462] width 283 height 23
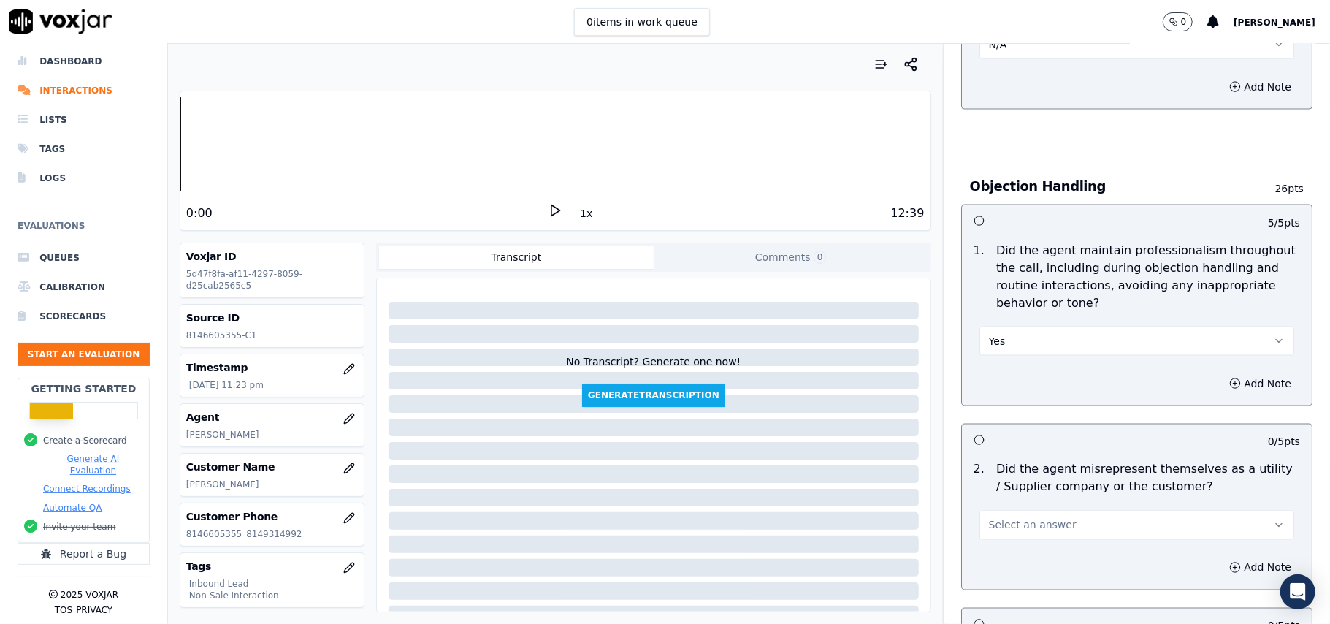
scroll to position [1753, 0]
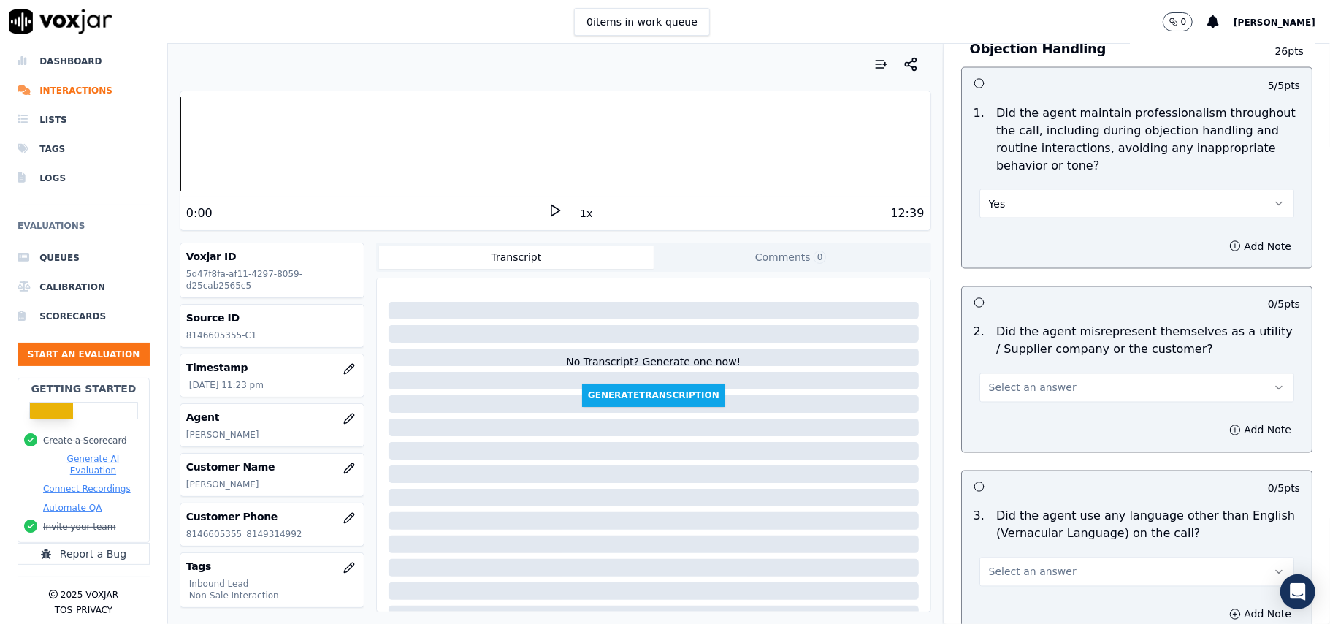
click at [1070, 373] on button "Select an answer" at bounding box center [1137, 387] width 315 height 29
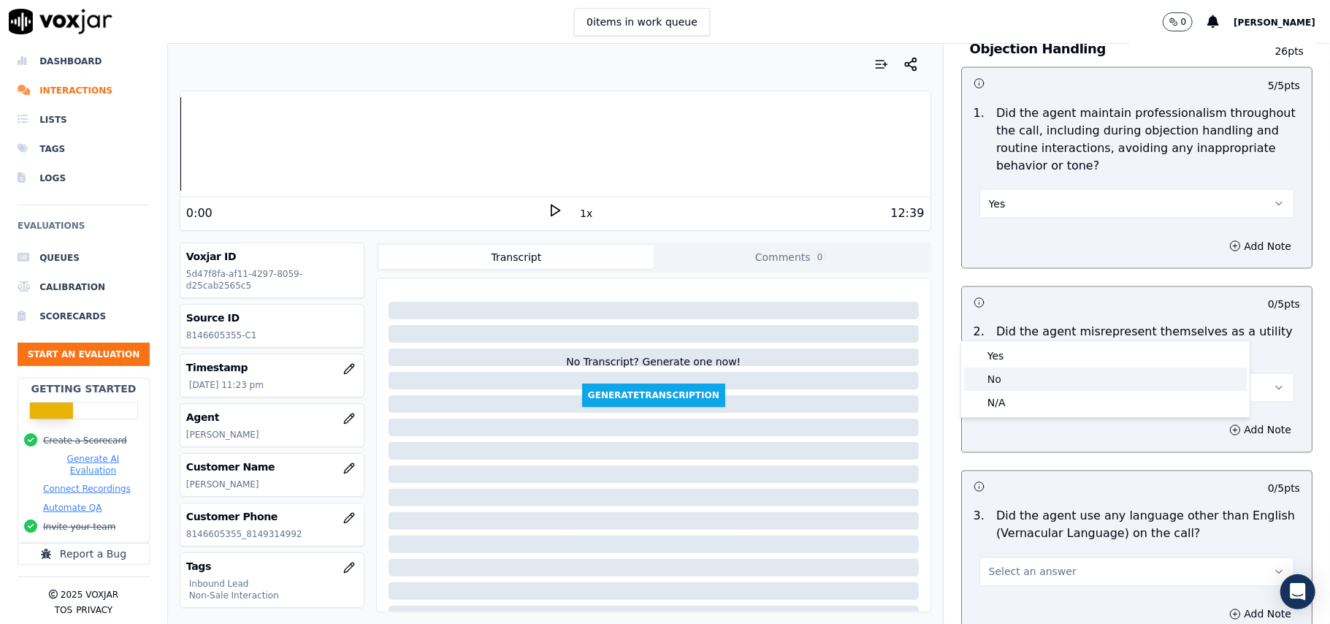
click at [1050, 378] on div "No" at bounding box center [1105, 378] width 283 height 23
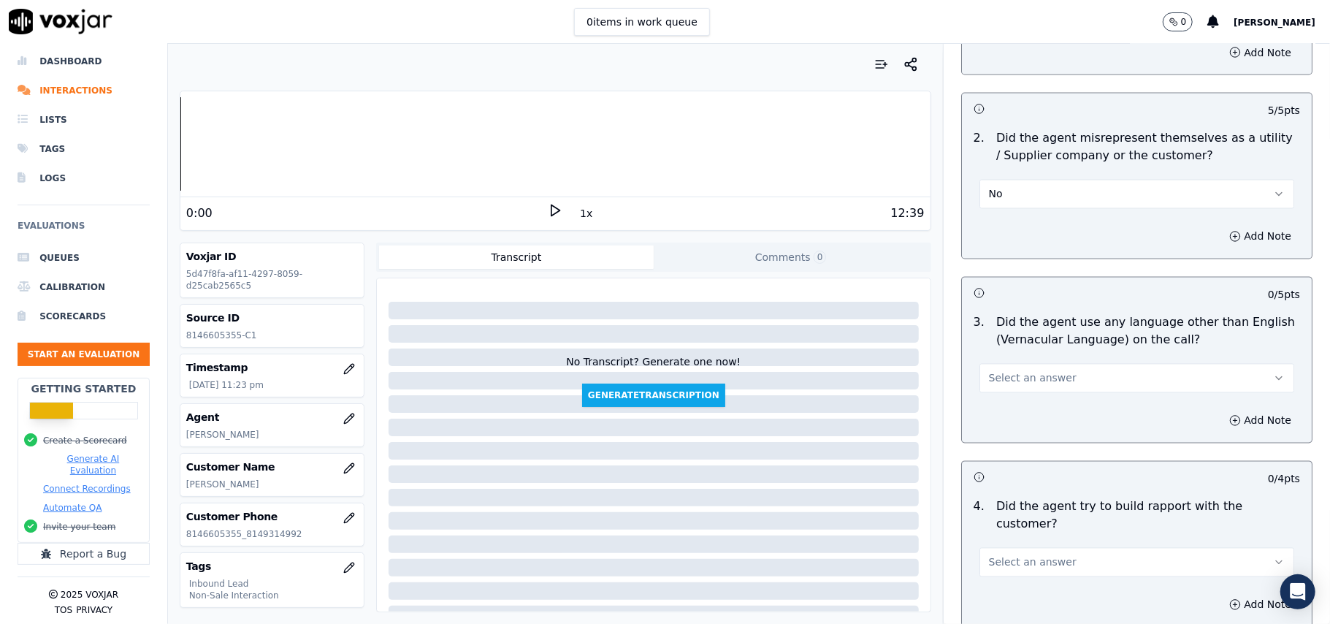
scroll to position [1948, 0]
click at [1064, 363] on button "Select an answer" at bounding box center [1137, 377] width 315 height 29
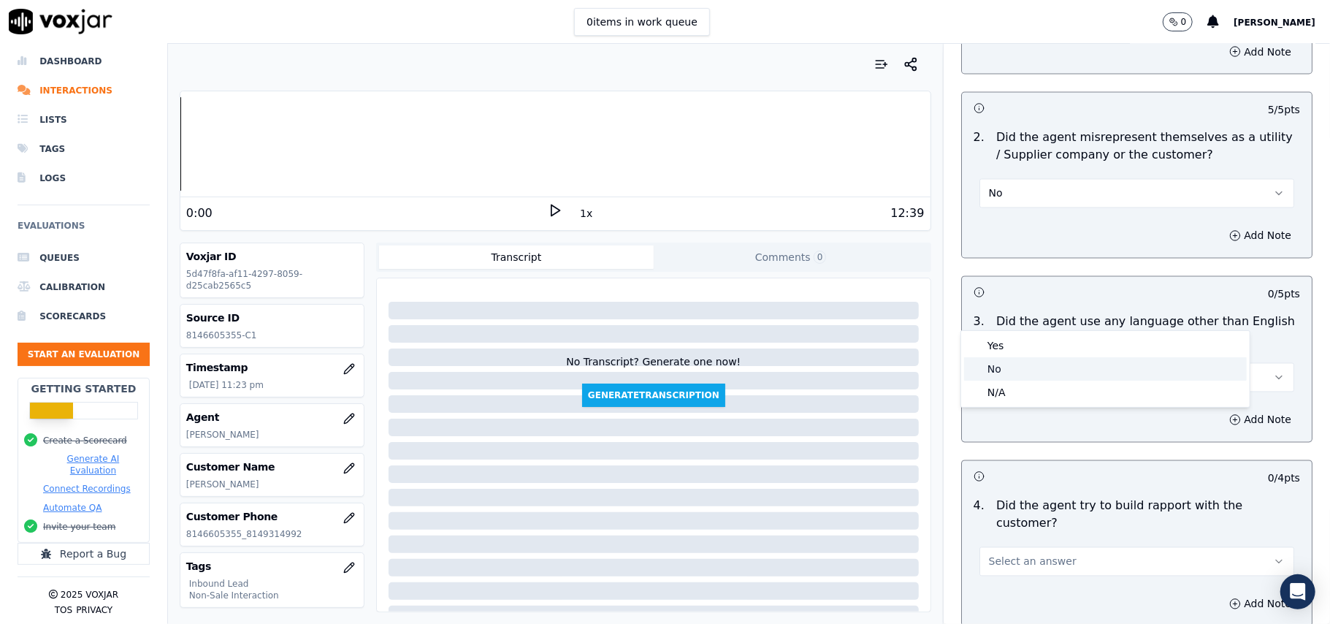
click at [1044, 370] on div "No" at bounding box center [1105, 368] width 283 height 23
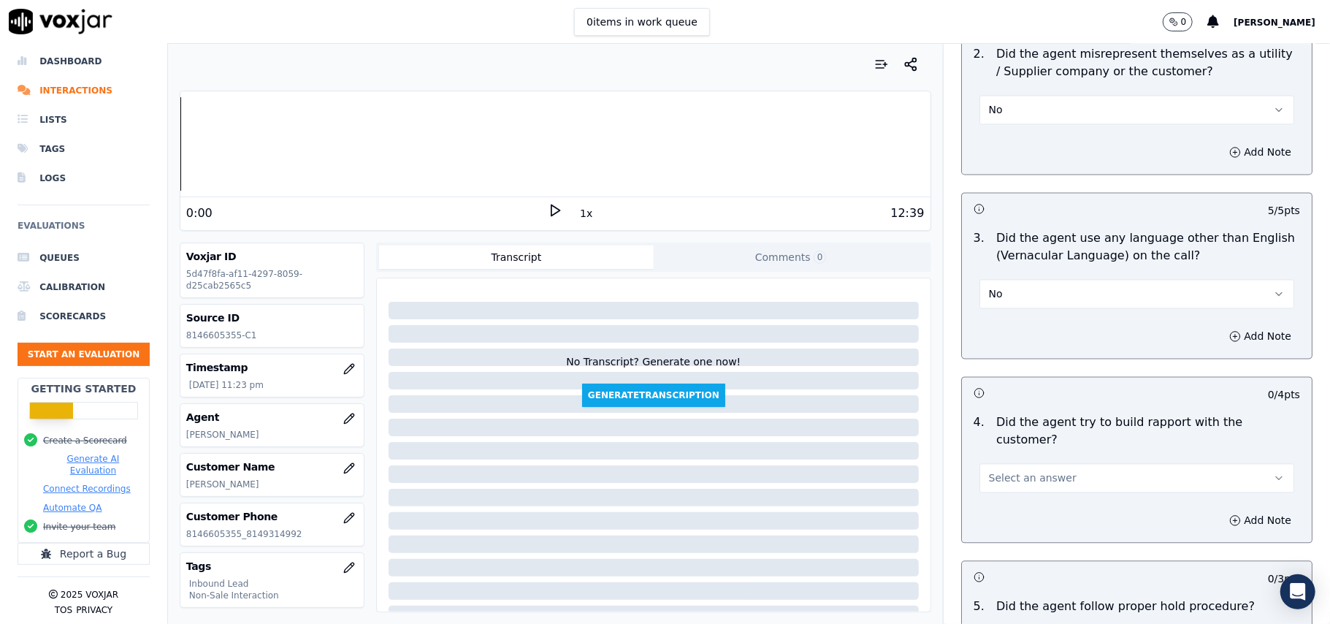
scroll to position [2143, 0]
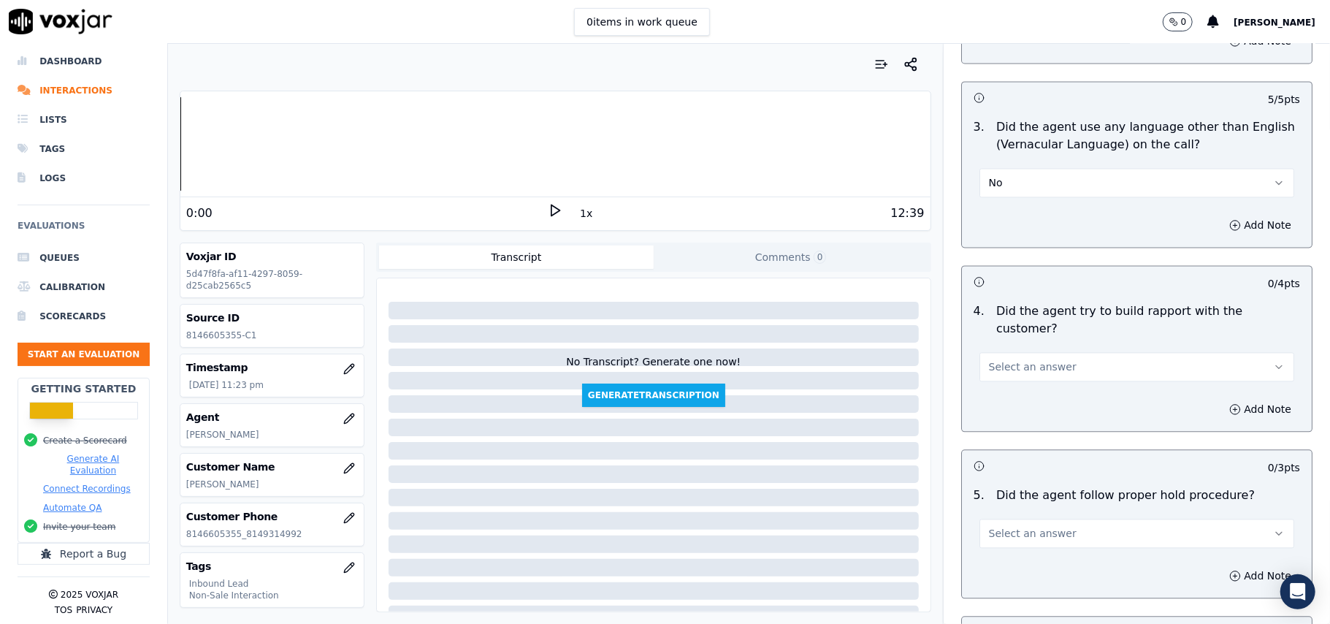
click at [1065, 352] on button "Select an answer" at bounding box center [1137, 366] width 315 height 29
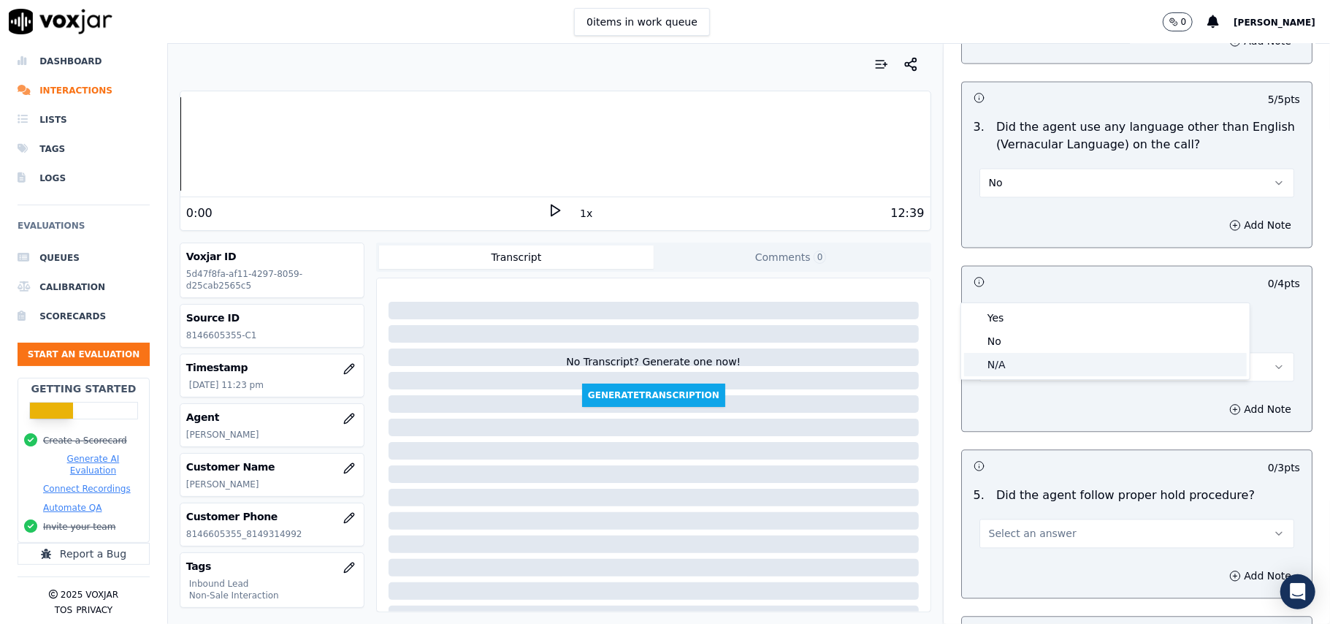
click at [1034, 361] on div "N/A" at bounding box center [1105, 364] width 283 height 23
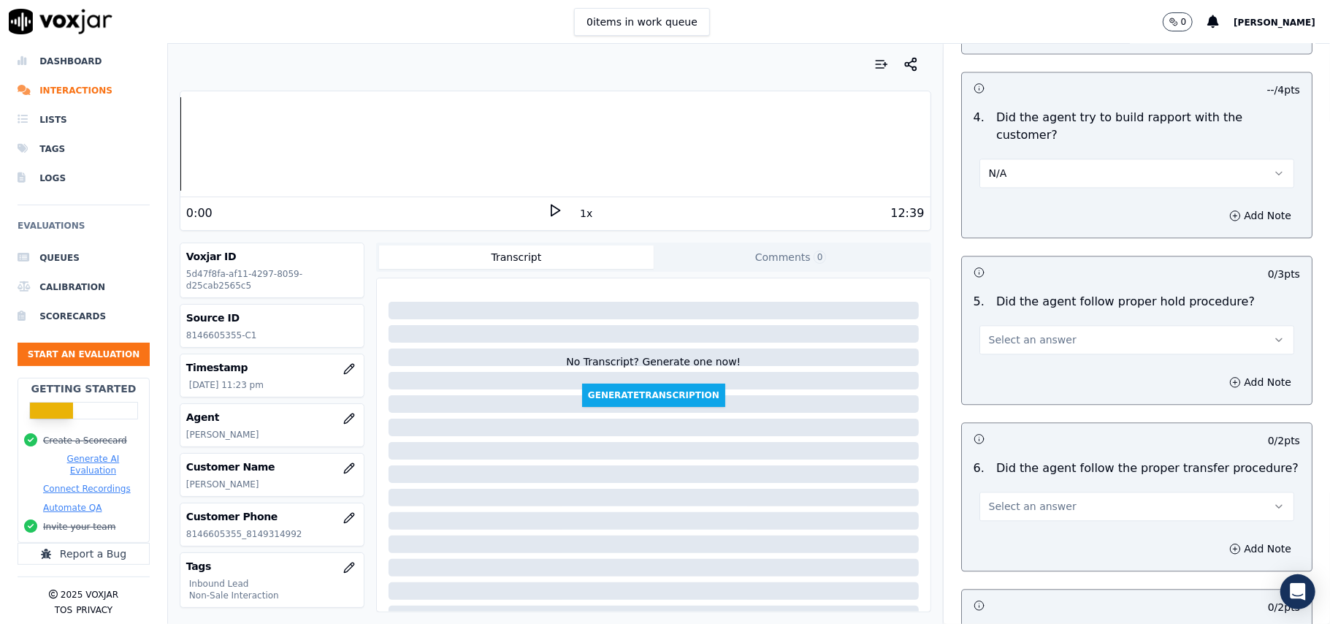
scroll to position [2338, 0]
click at [1088, 324] on button "Select an answer" at bounding box center [1137, 338] width 315 height 29
click at [1064, 295] on div "Yes" at bounding box center [1105, 289] width 283 height 23
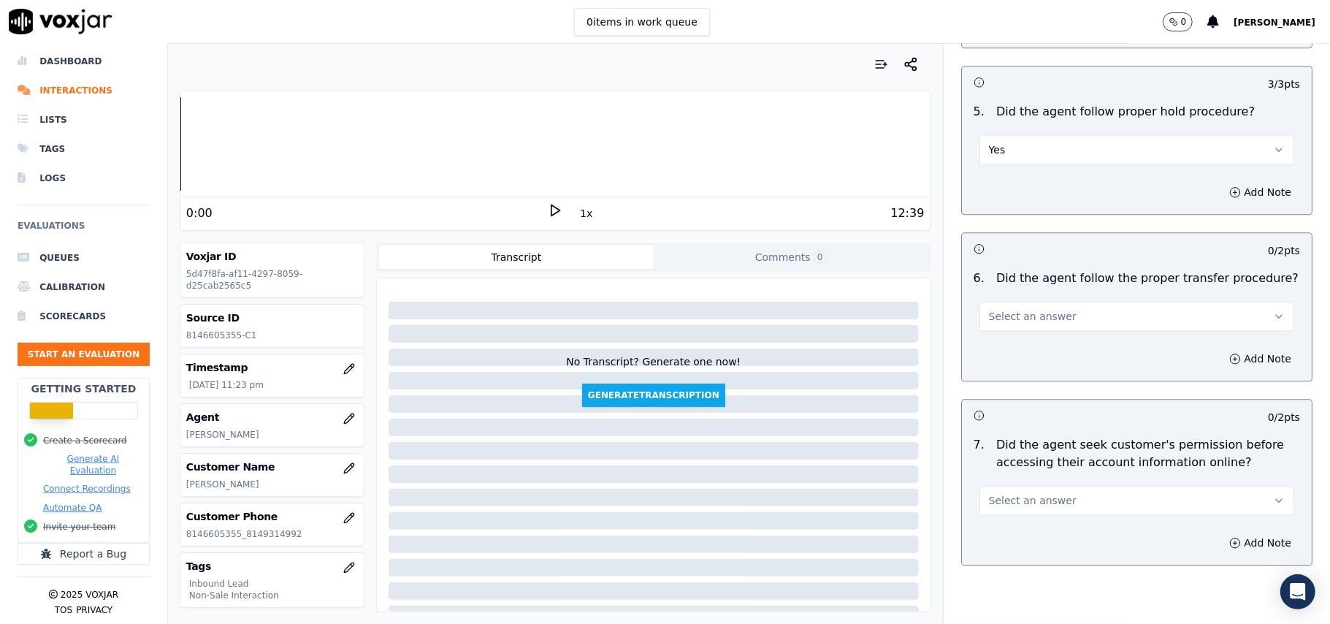
scroll to position [2532, 0]
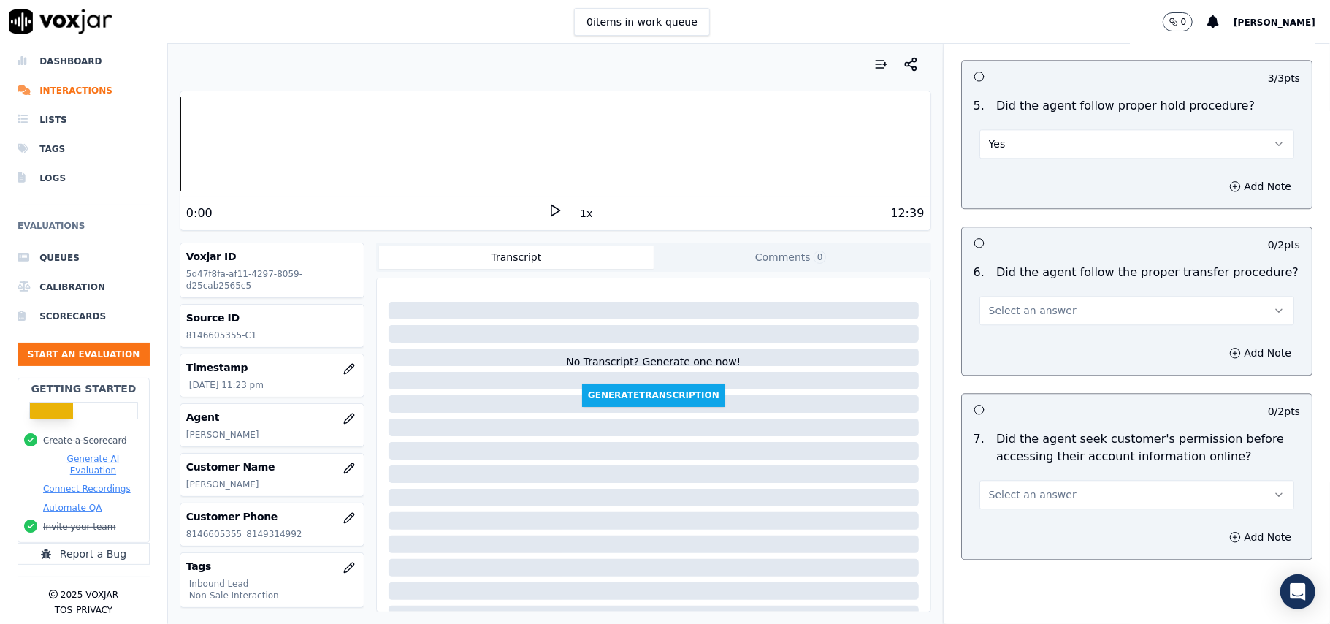
click at [1082, 296] on button "Select an answer" at bounding box center [1137, 310] width 315 height 29
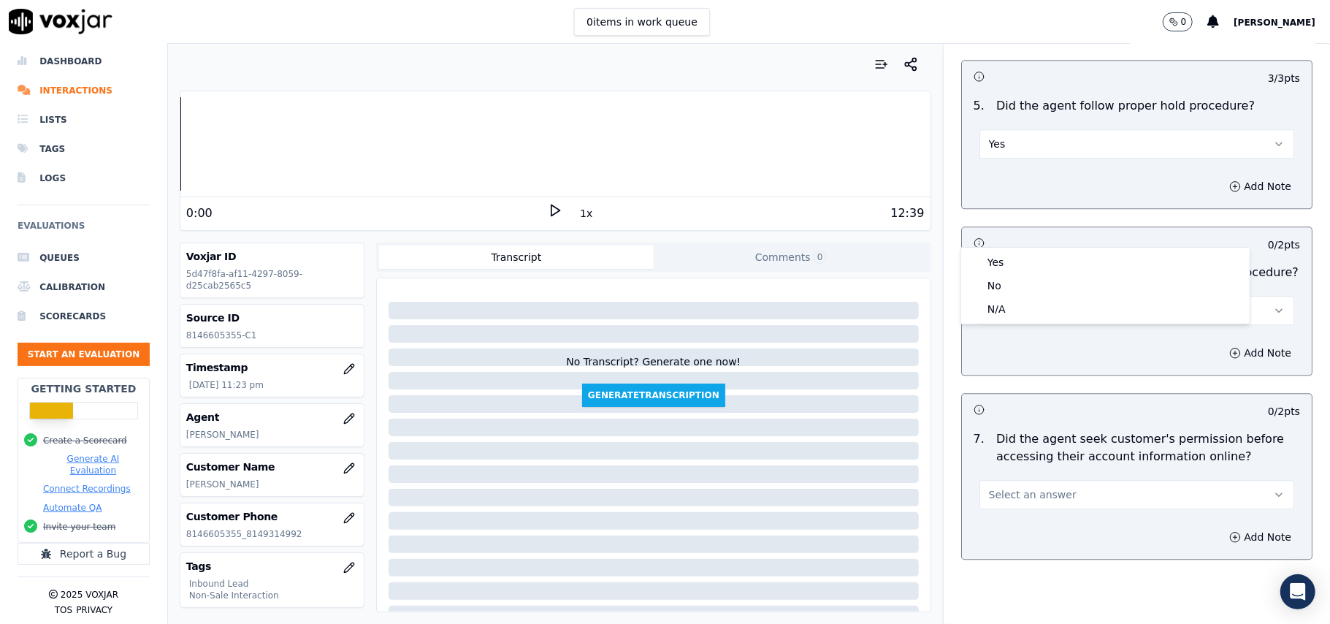
click at [1042, 321] on div "Yes No N/A" at bounding box center [1105, 286] width 289 height 76
drag, startPoint x: 1041, startPoint y: 310, endPoint x: 1053, endPoint y: 308, distance: 11.8
click at [1041, 308] on div "N/A" at bounding box center [1105, 308] width 283 height 23
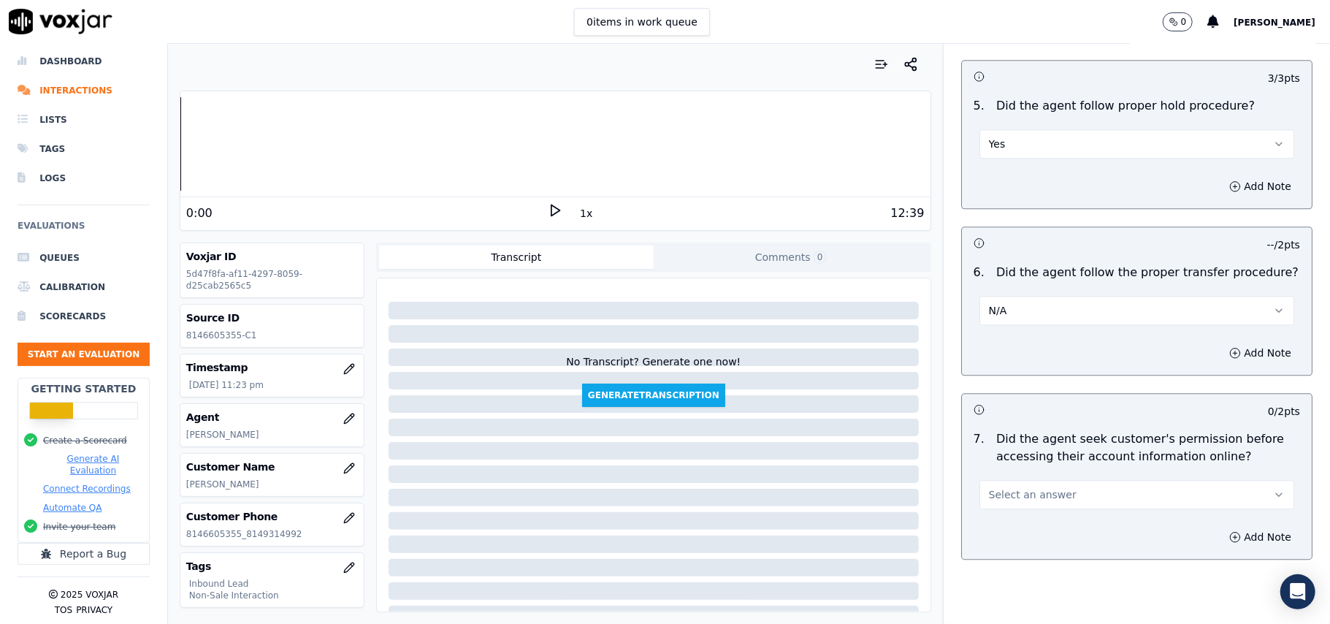
scroll to position [2630, 0]
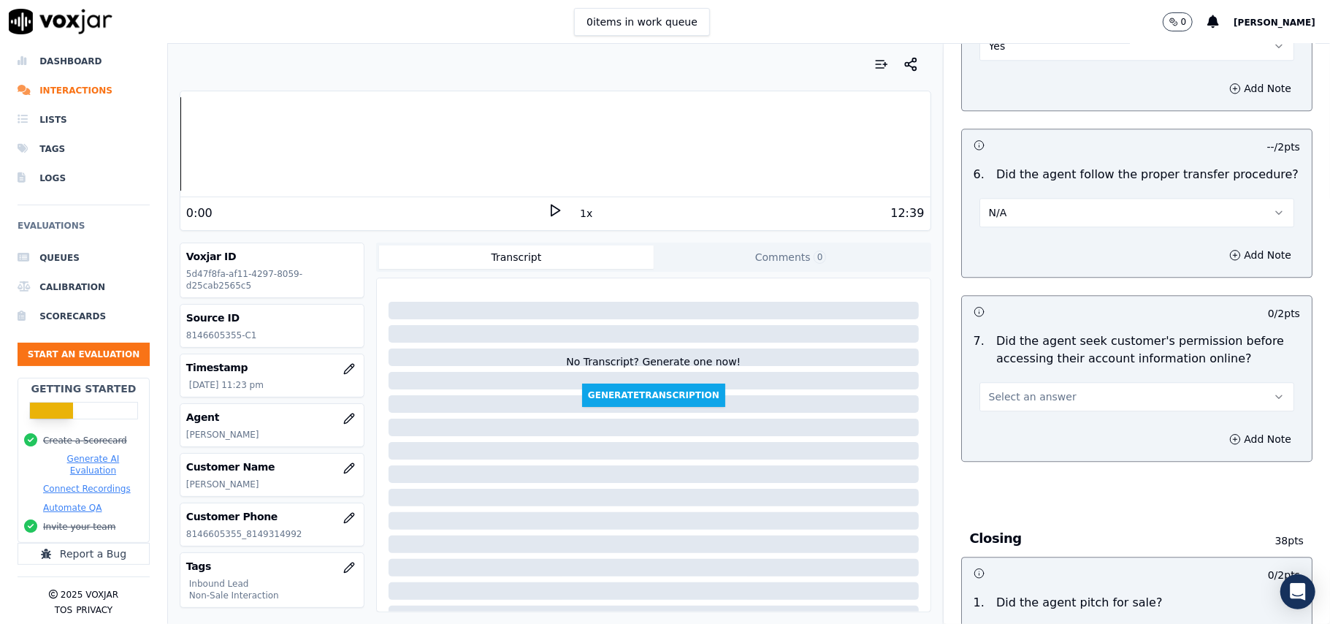
click at [1029, 389] on span "Select an answer" at bounding box center [1033, 396] width 88 height 15
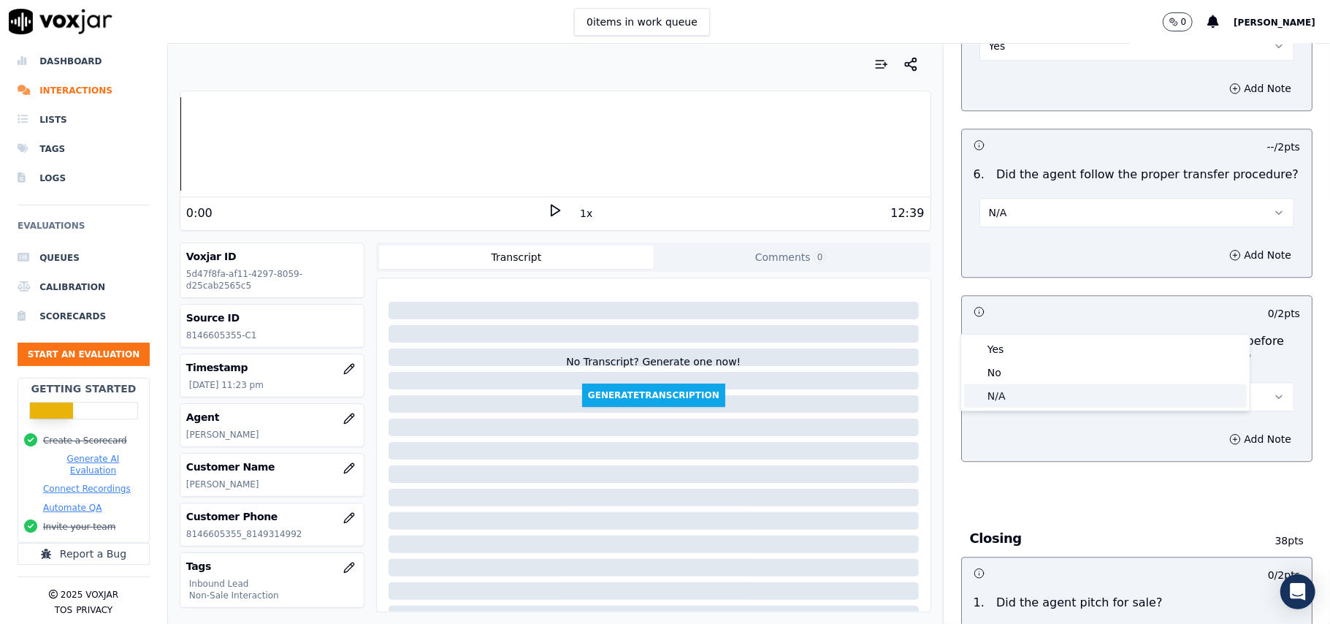
click at [1011, 392] on div "N/A" at bounding box center [1105, 395] width 283 height 23
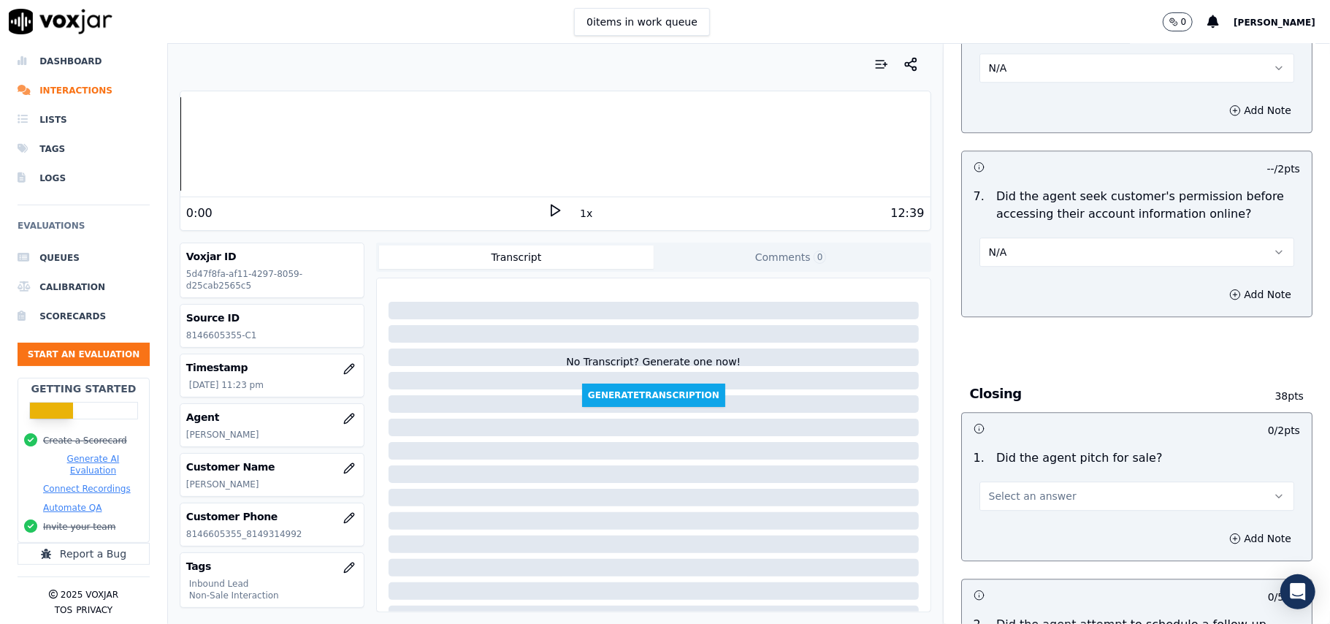
scroll to position [2922, 0]
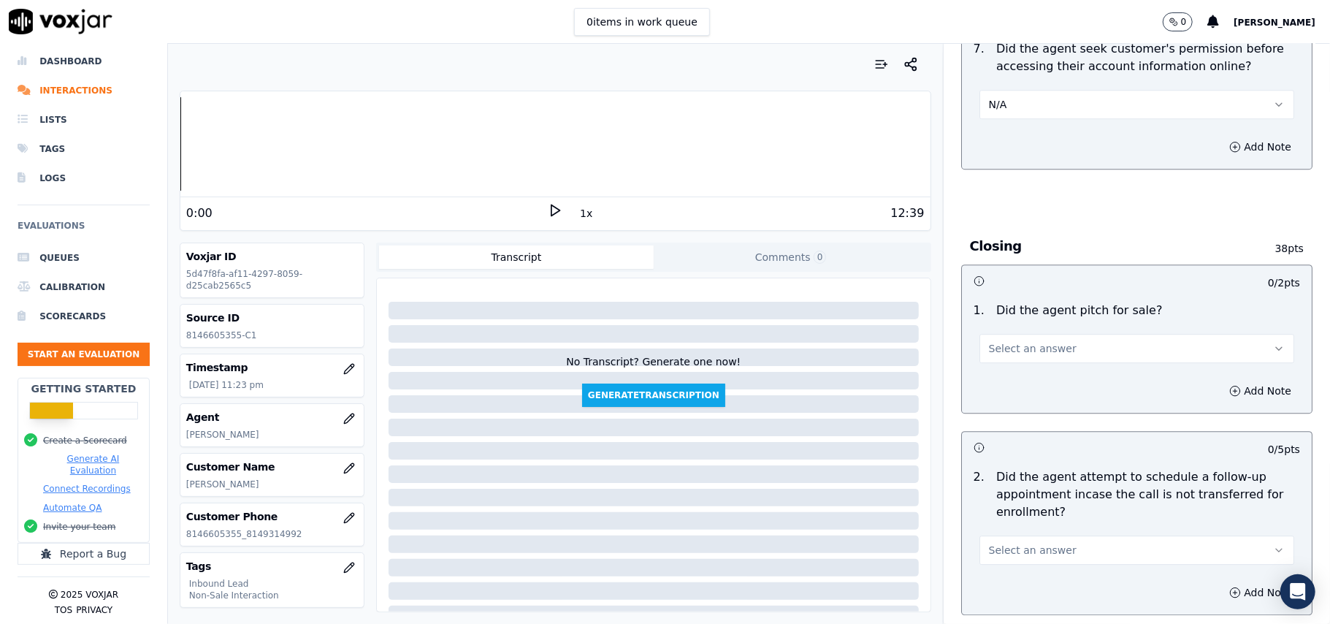
click at [1038, 341] on span "Select an answer" at bounding box center [1033, 348] width 88 height 15
click at [1026, 305] on div "Yes" at bounding box center [1105, 301] width 283 height 23
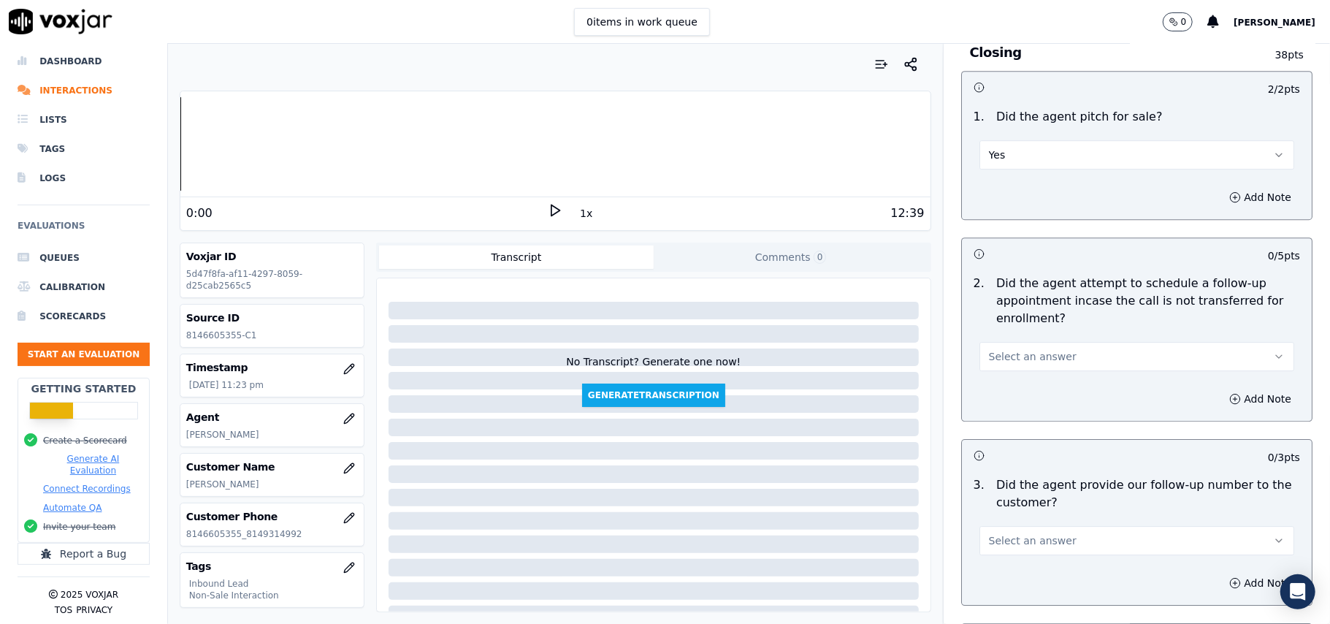
scroll to position [3116, 0]
click at [1049, 341] on button "Select an answer" at bounding box center [1137, 355] width 315 height 29
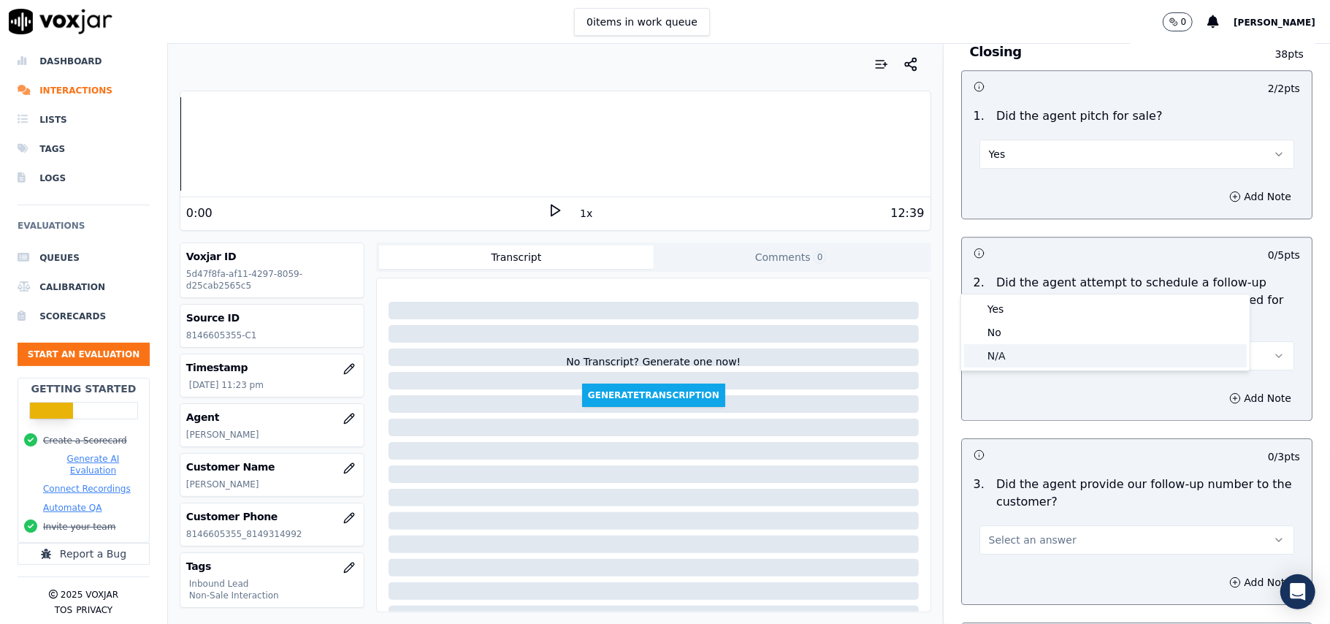
click at [1053, 359] on div "N/A" at bounding box center [1105, 355] width 283 height 23
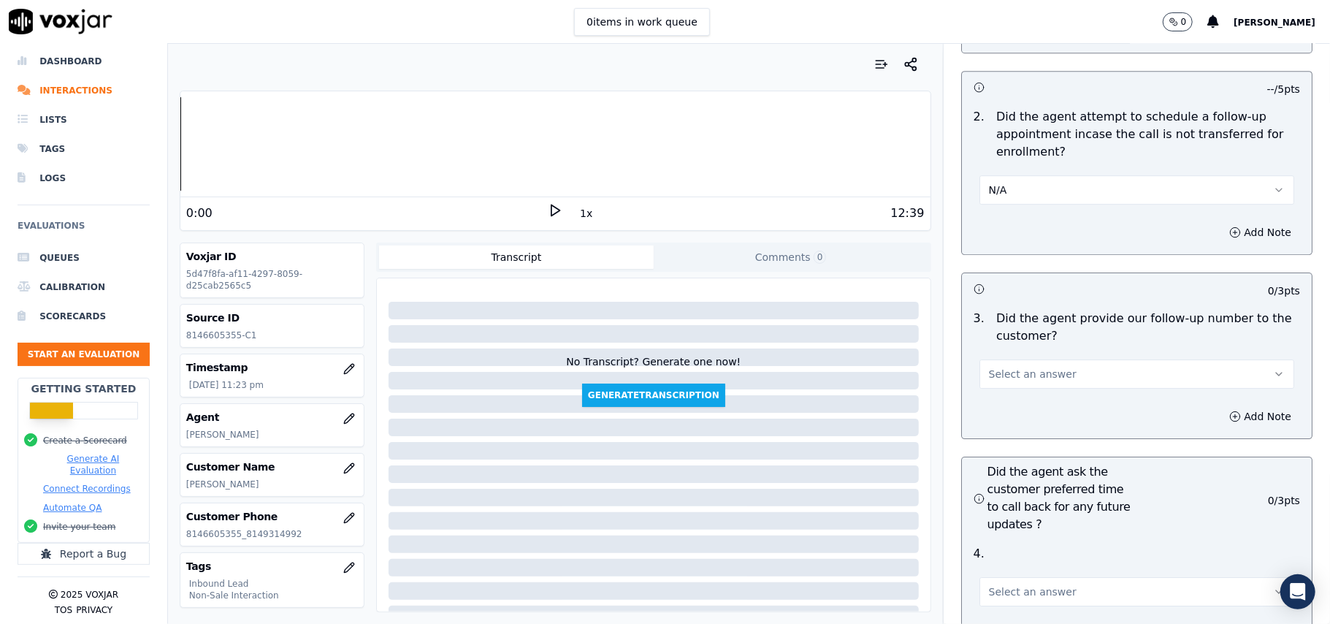
scroll to position [3409, 0]
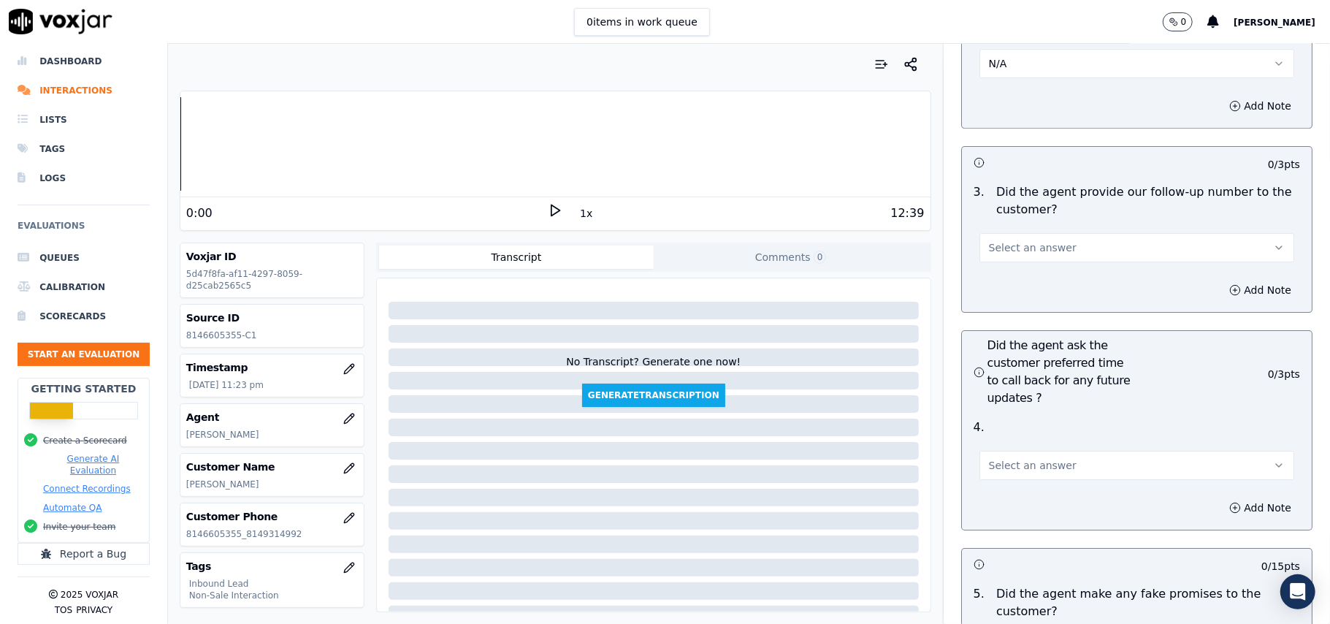
click at [1038, 233] on button "Select an answer" at bounding box center [1137, 247] width 315 height 29
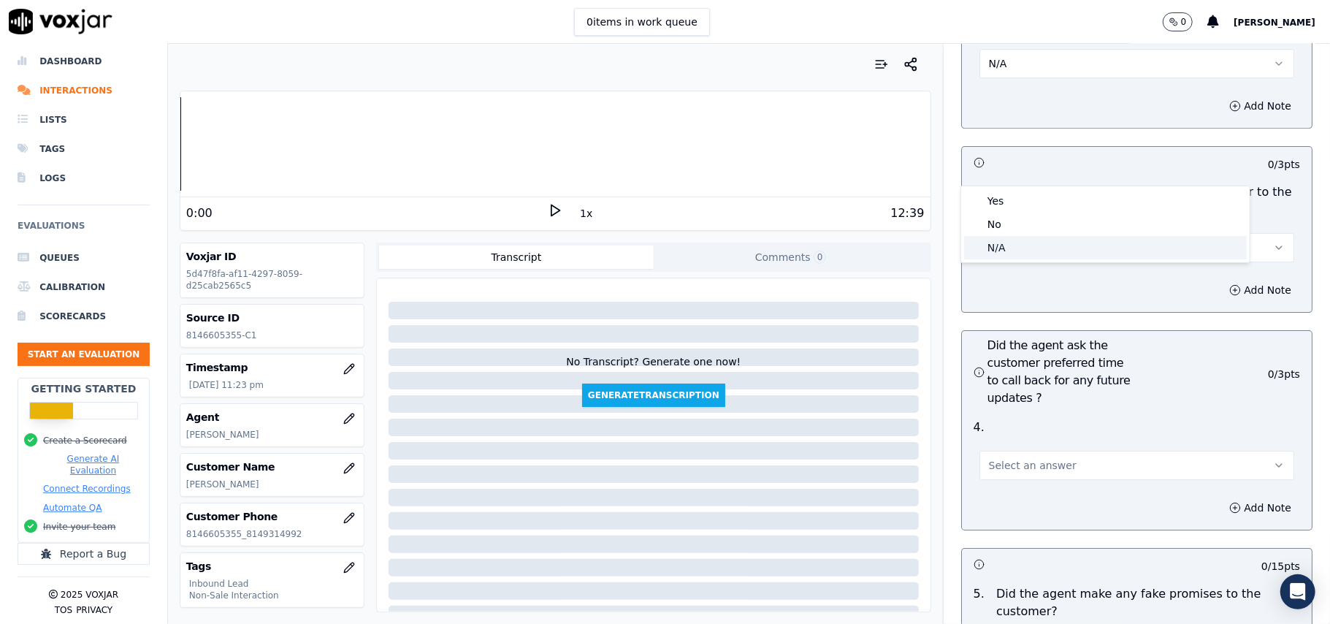
click at [1045, 249] on div "N/A" at bounding box center [1105, 247] width 283 height 23
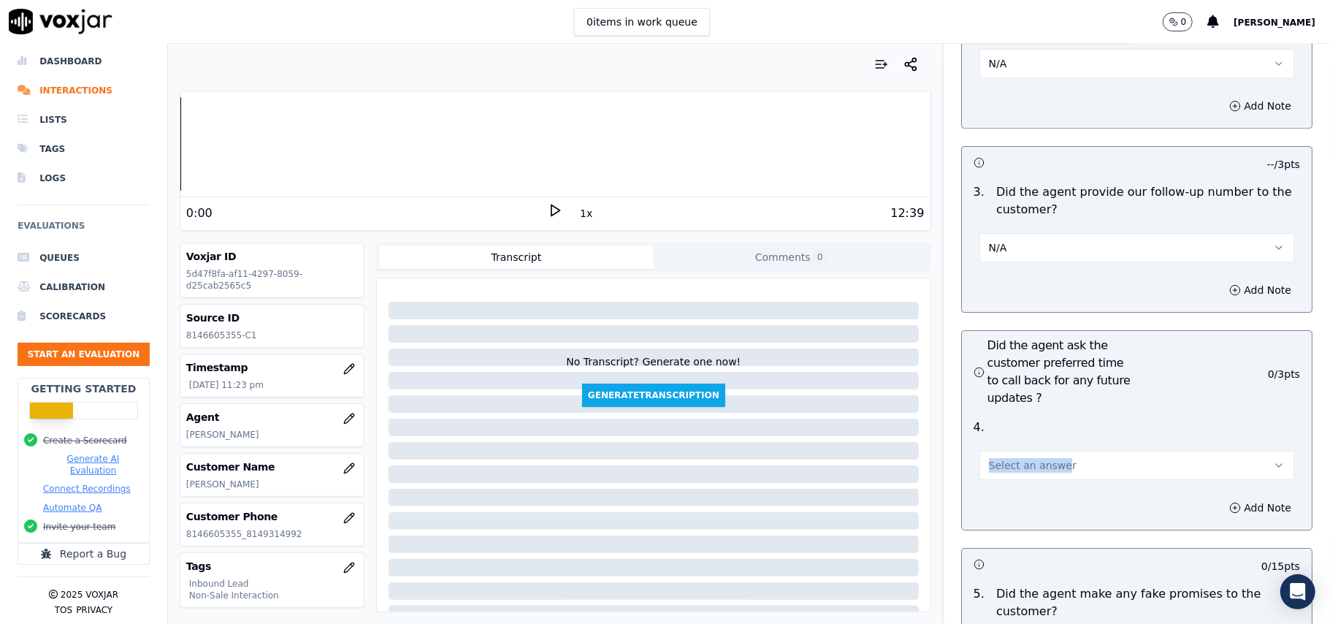
drag, startPoint x: 1039, startPoint y: 354, endPoint x: 1037, endPoint y: 368, distance: 14.0
click at [1038, 413] on div "4 . Select an answer" at bounding box center [1137, 449] width 350 height 73
drag, startPoint x: 1043, startPoint y: 374, endPoint x: 1045, endPoint y: 381, distance: 7.5
click at [1045, 451] on button "Select an answer" at bounding box center [1137, 465] width 315 height 29
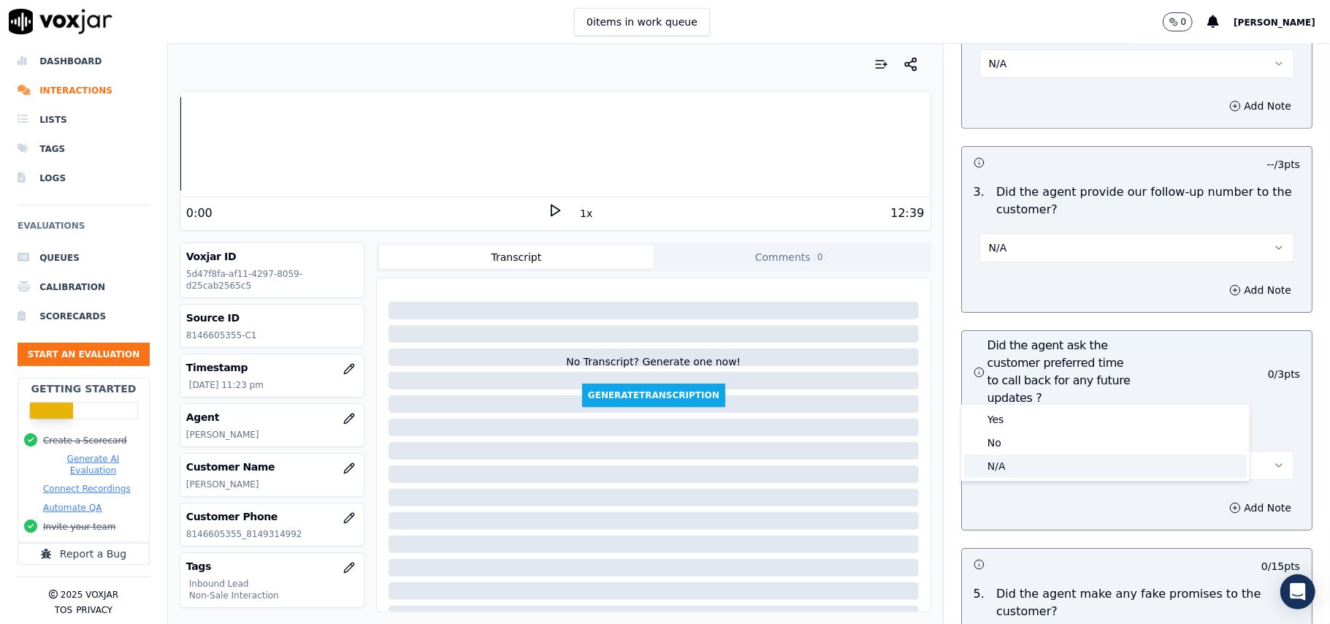
click at [1004, 460] on div "N/A" at bounding box center [1105, 465] width 283 height 23
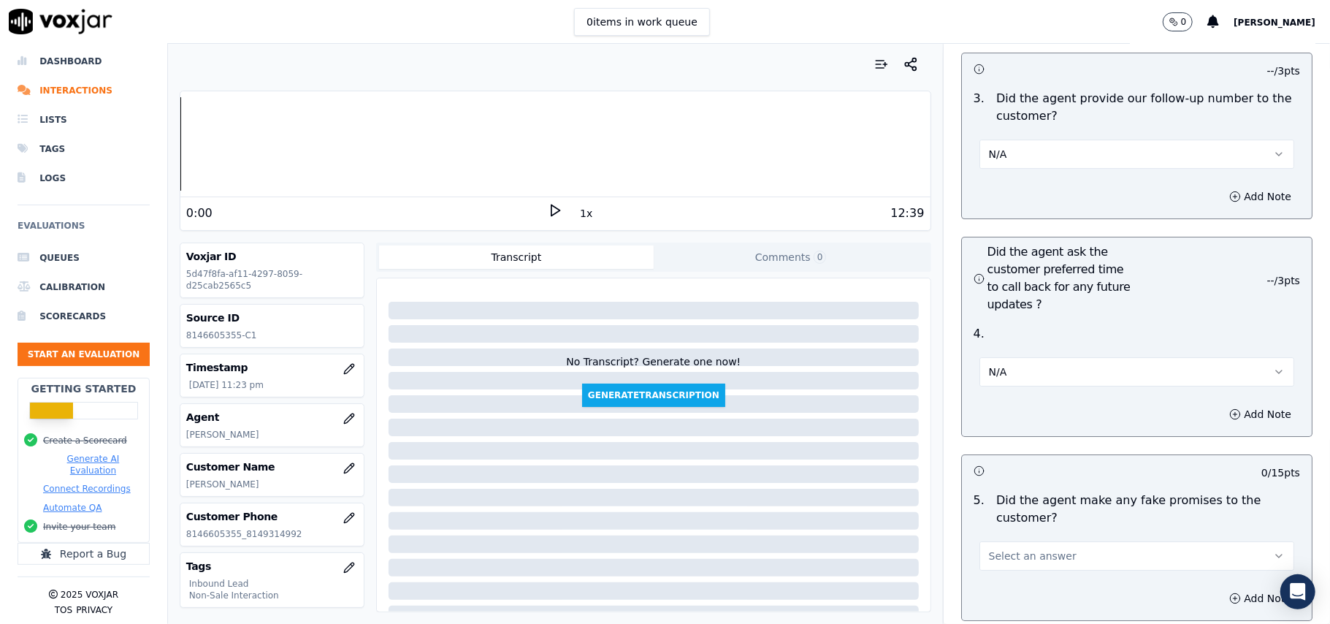
scroll to position [3604, 0]
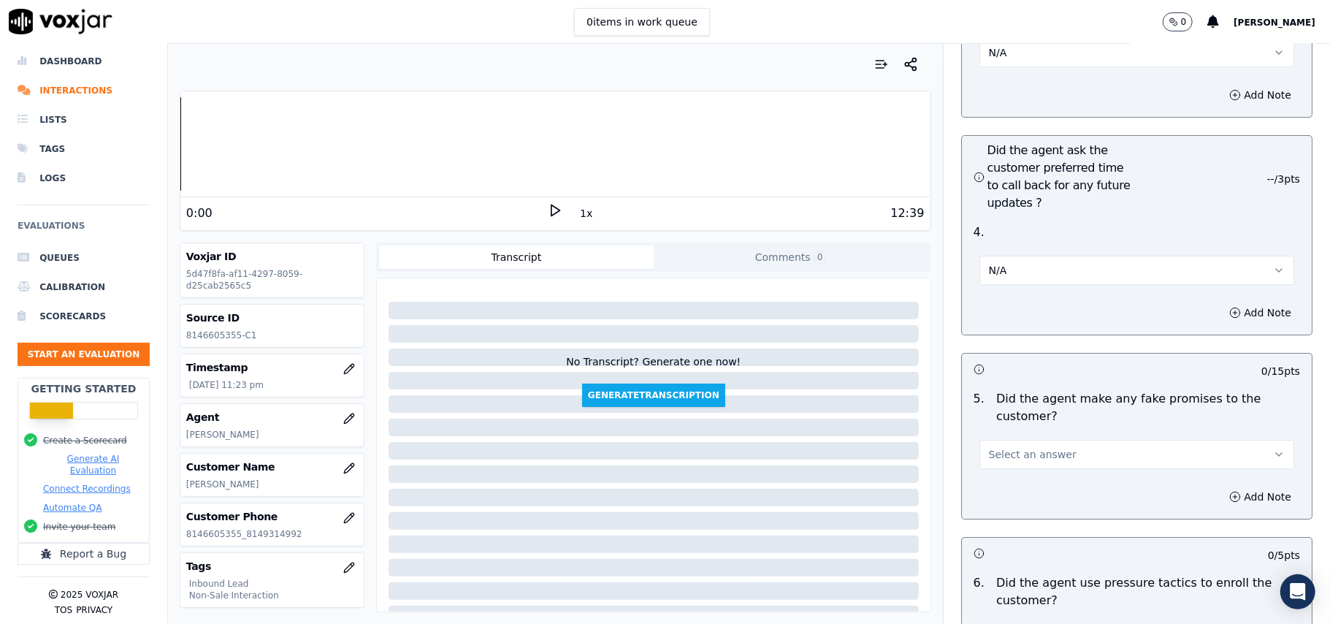
click at [1002, 447] on span "Select an answer" at bounding box center [1033, 454] width 88 height 15
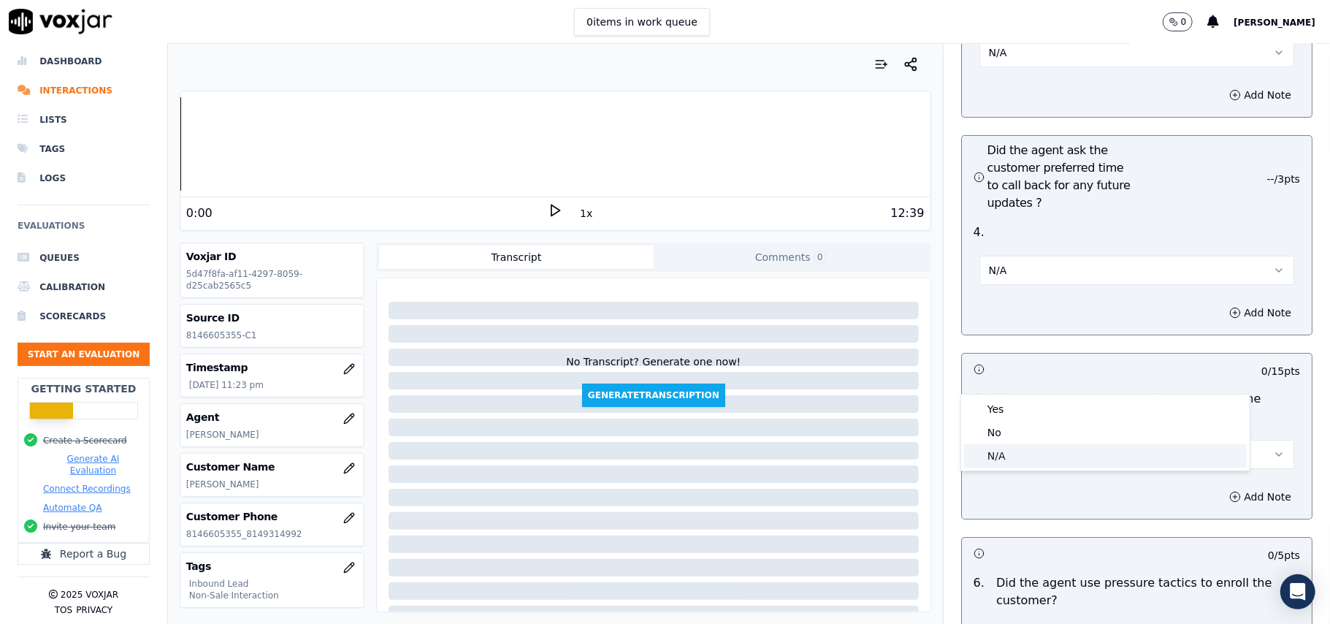
click at [998, 445] on div "N/A" at bounding box center [1105, 455] width 283 height 23
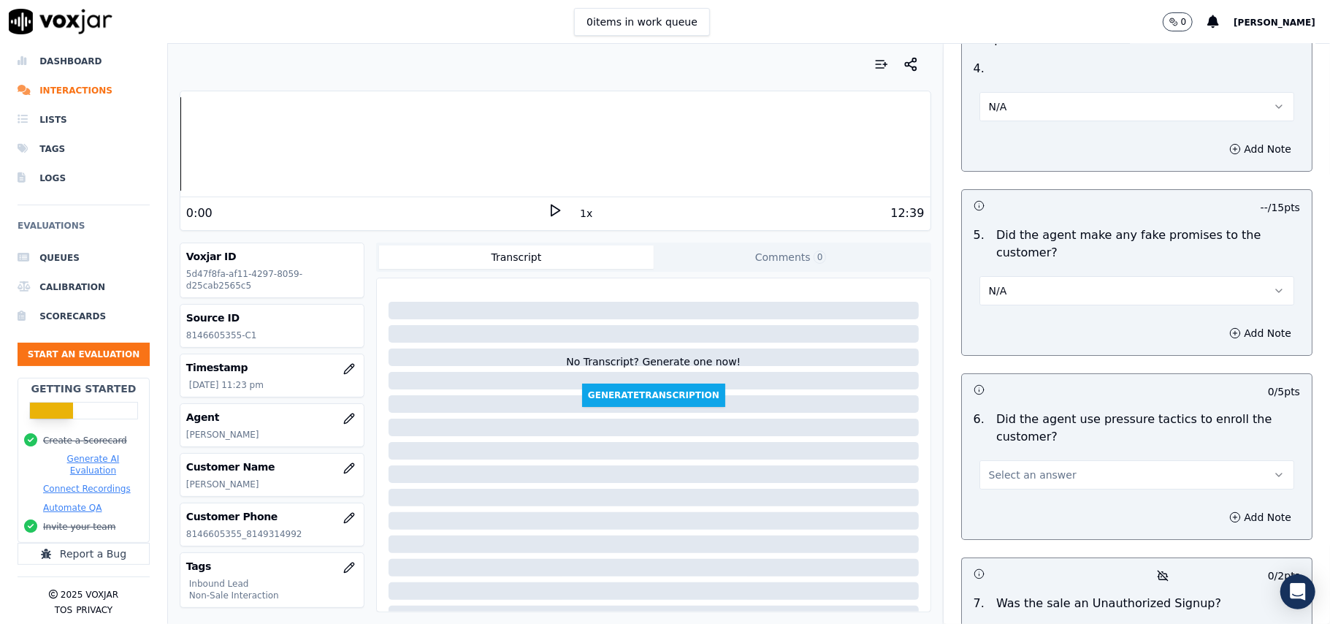
scroll to position [3896, 0]
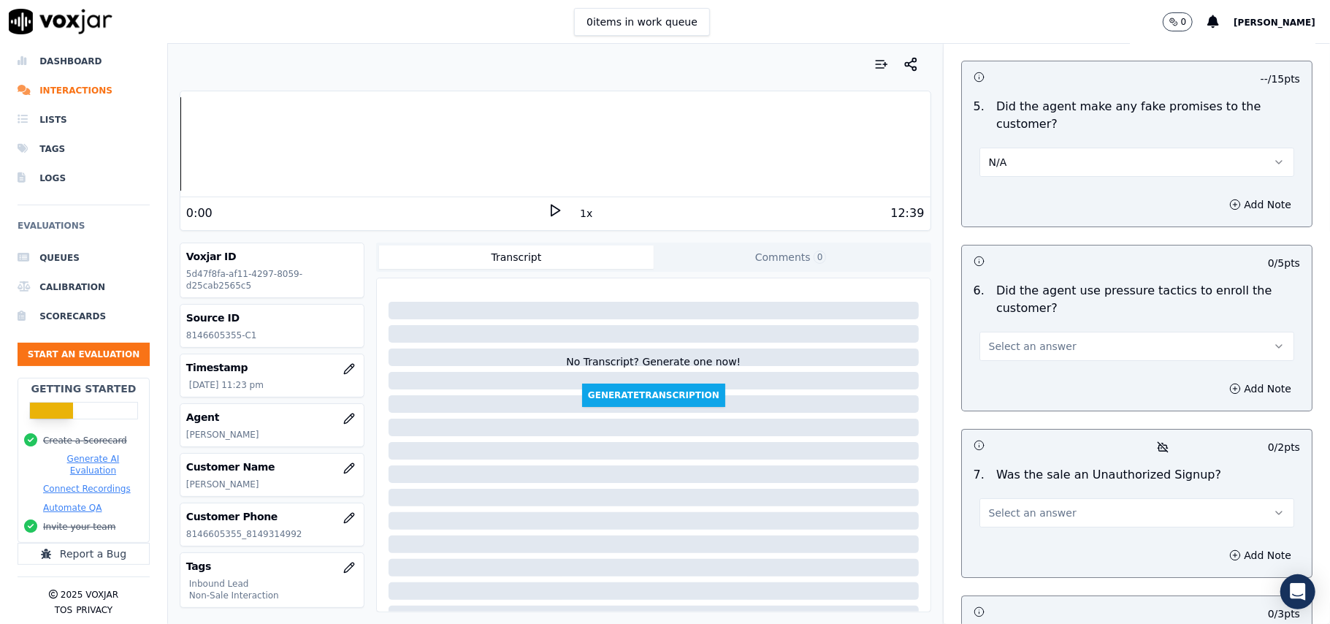
click at [1045, 339] on span "Select an answer" at bounding box center [1033, 346] width 88 height 15
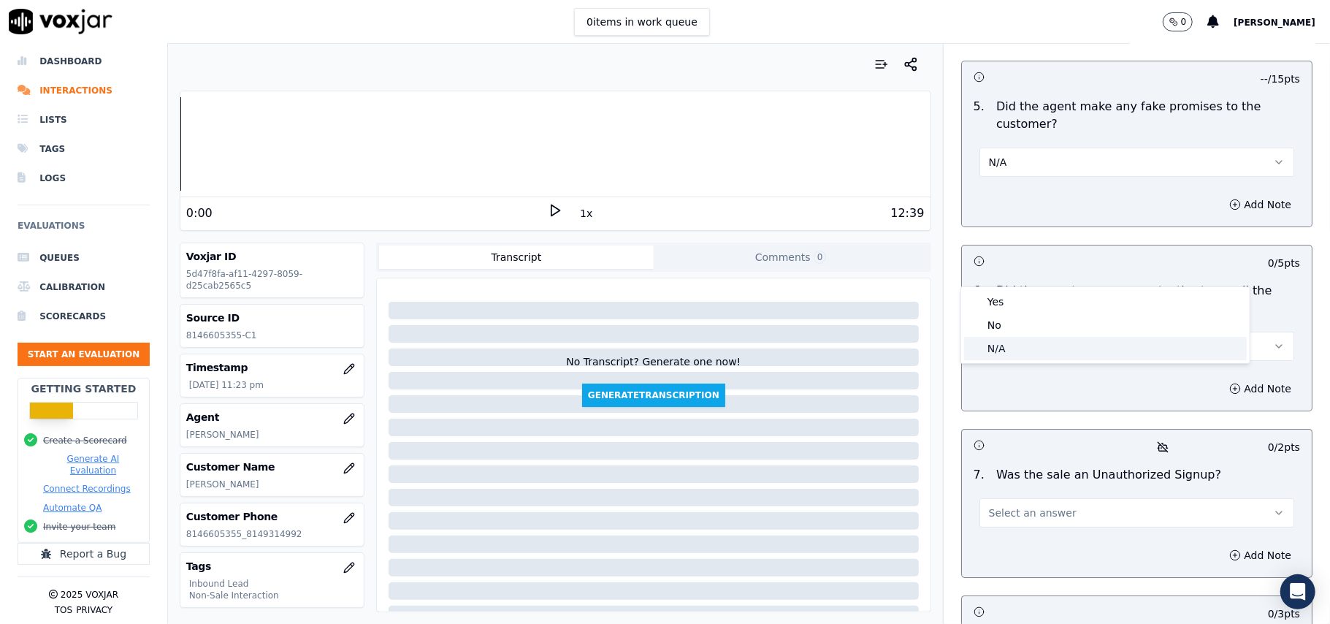
click at [999, 349] on div "N/A" at bounding box center [1105, 348] width 283 height 23
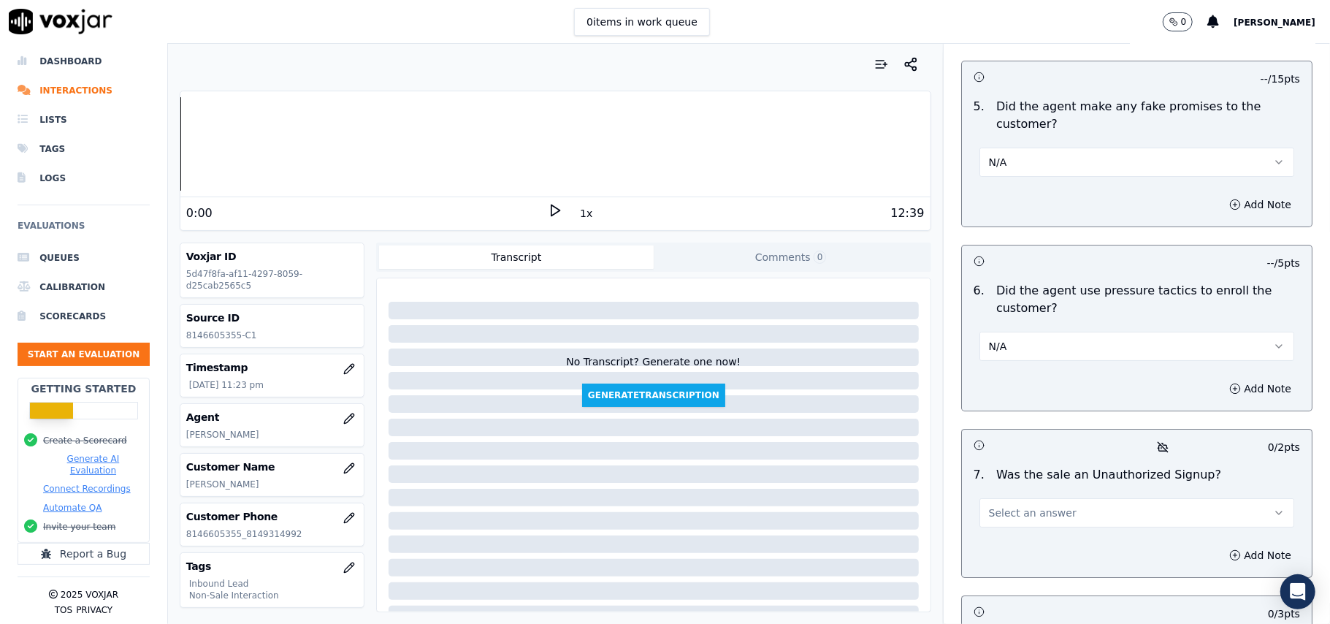
click at [1027, 498] on button "Select an answer" at bounding box center [1137, 512] width 315 height 29
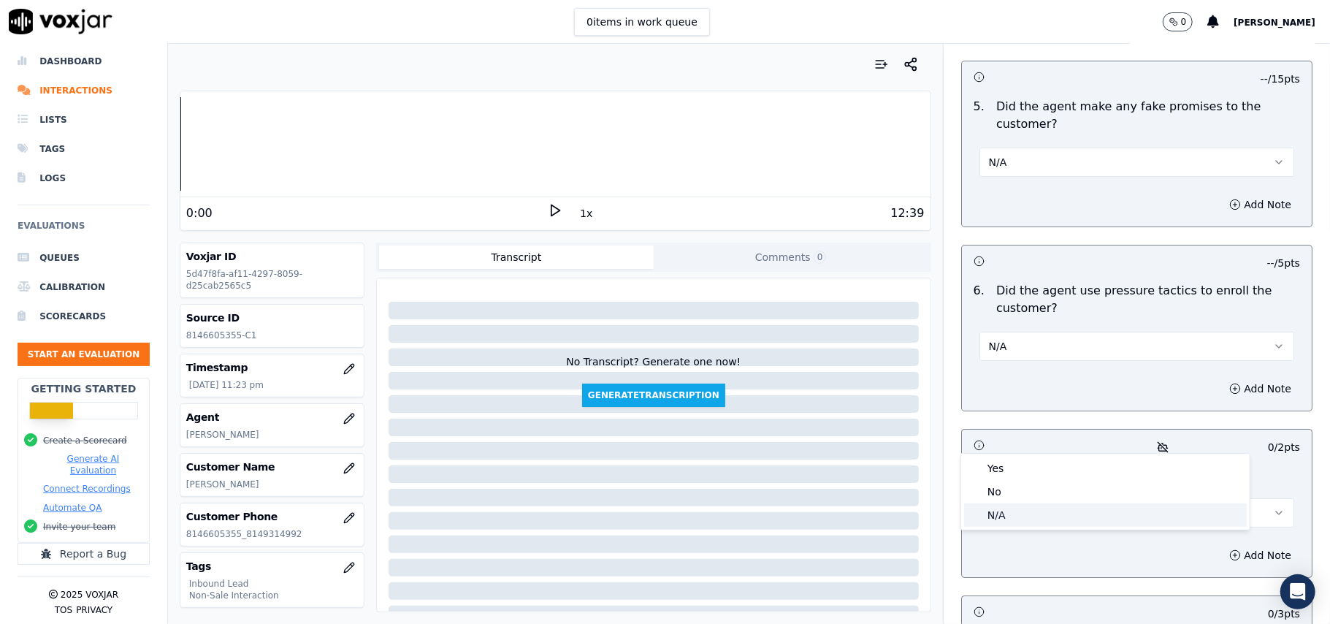
click at [1015, 520] on div "N/A" at bounding box center [1105, 514] width 283 height 23
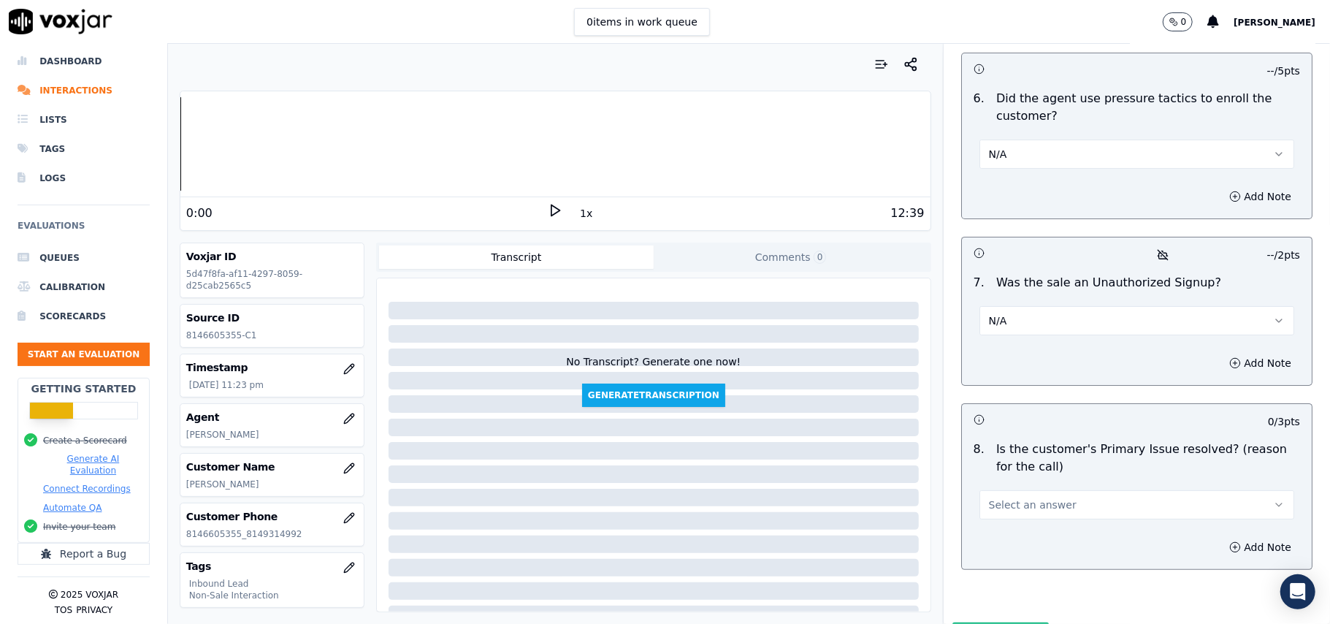
scroll to position [4089, 0]
click at [996, 497] on span "Select an answer" at bounding box center [1033, 504] width 88 height 15
click at [995, 486] on div "No" at bounding box center [1105, 483] width 283 height 23
click at [1013, 489] on button "No" at bounding box center [1137, 503] width 315 height 29
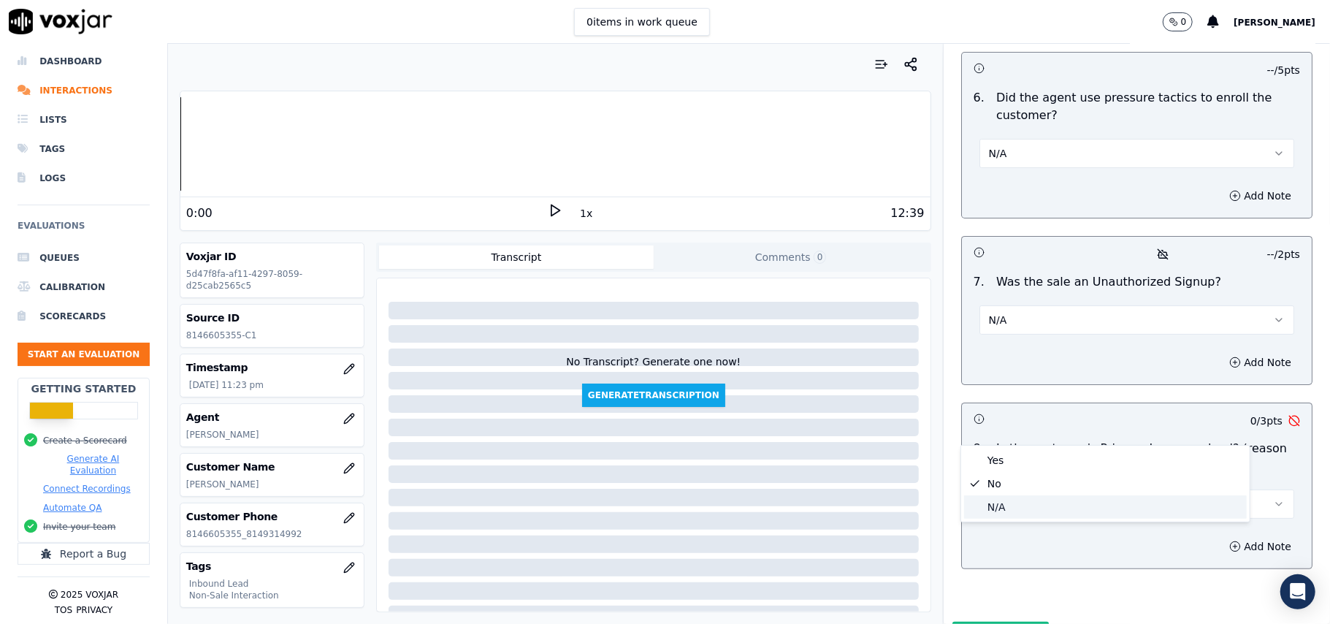
drag, startPoint x: 1014, startPoint y: 434, endPoint x: 1023, endPoint y: 508, distance: 75.1
click at [1023, 512] on div "N/A" at bounding box center [1105, 506] width 283 height 23
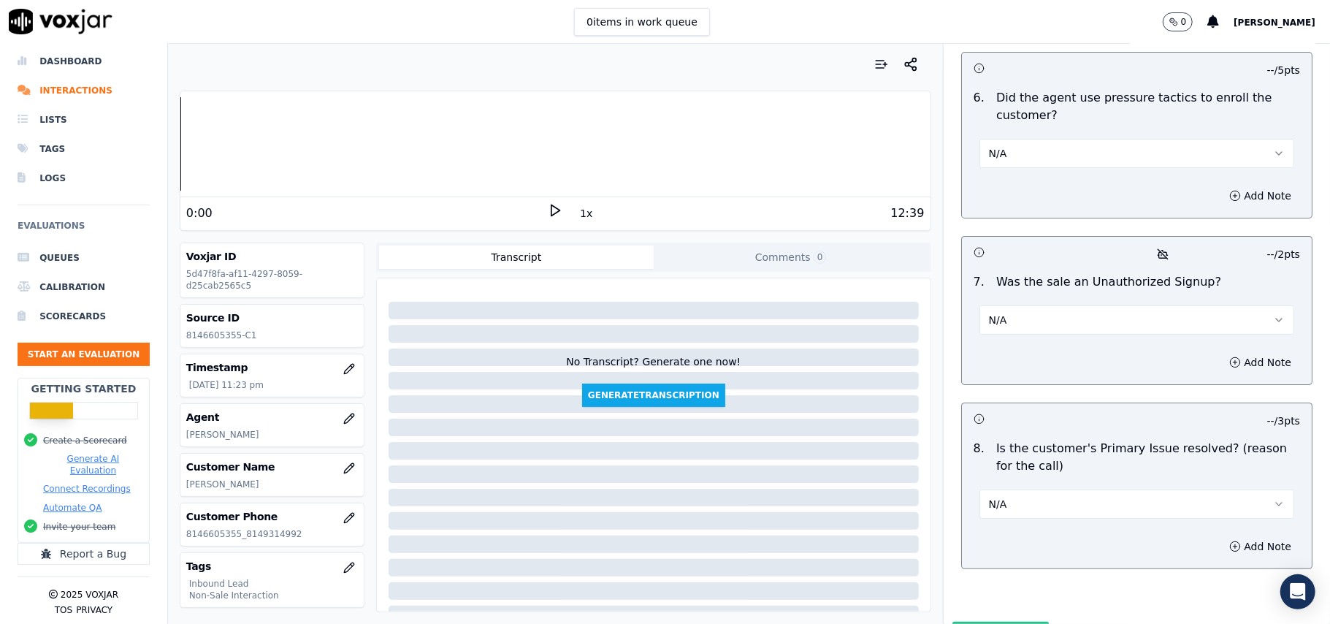
click at [953, 622] on button "Submit Scores" at bounding box center [1001, 635] width 97 height 26
click at [1032, 305] on button "N/A" at bounding box center [1137, 319] width 315 height 29
click at [1002, 291] on div "No" at bounding box center [1105, 298] width 283 height 23
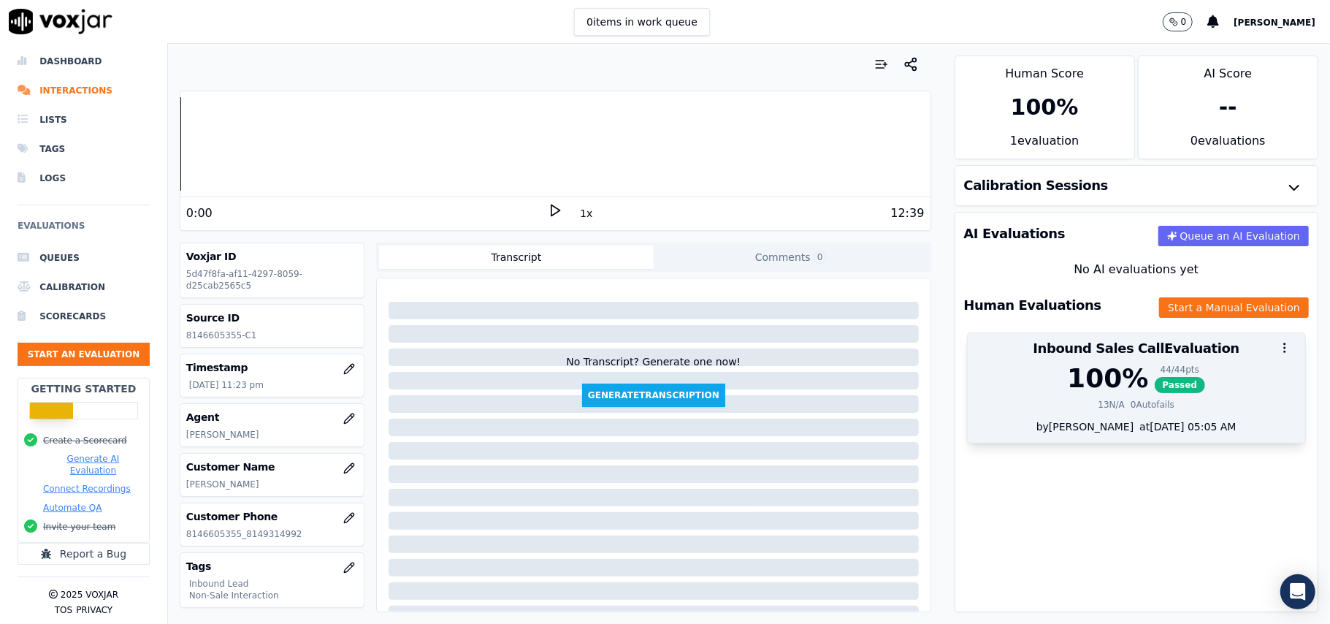
click at [1155, 381] on span "Passed" at bounding box center [1180, 385] width 51 height 16
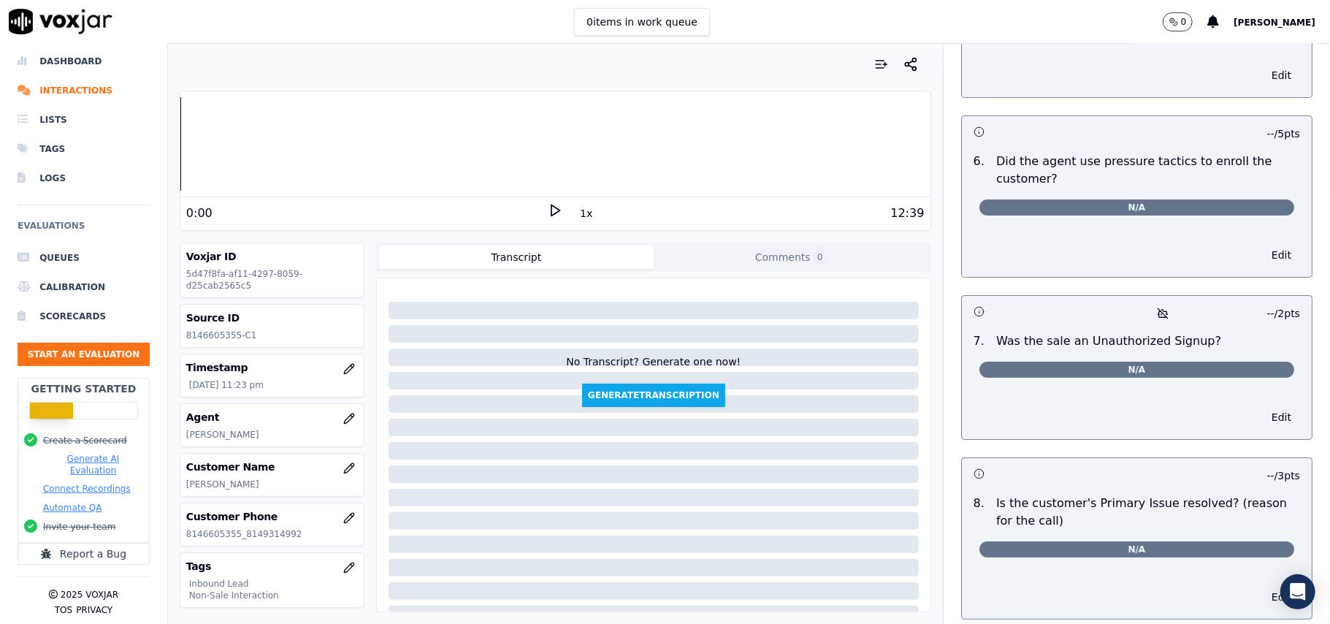
scroll to position [3964, 0]
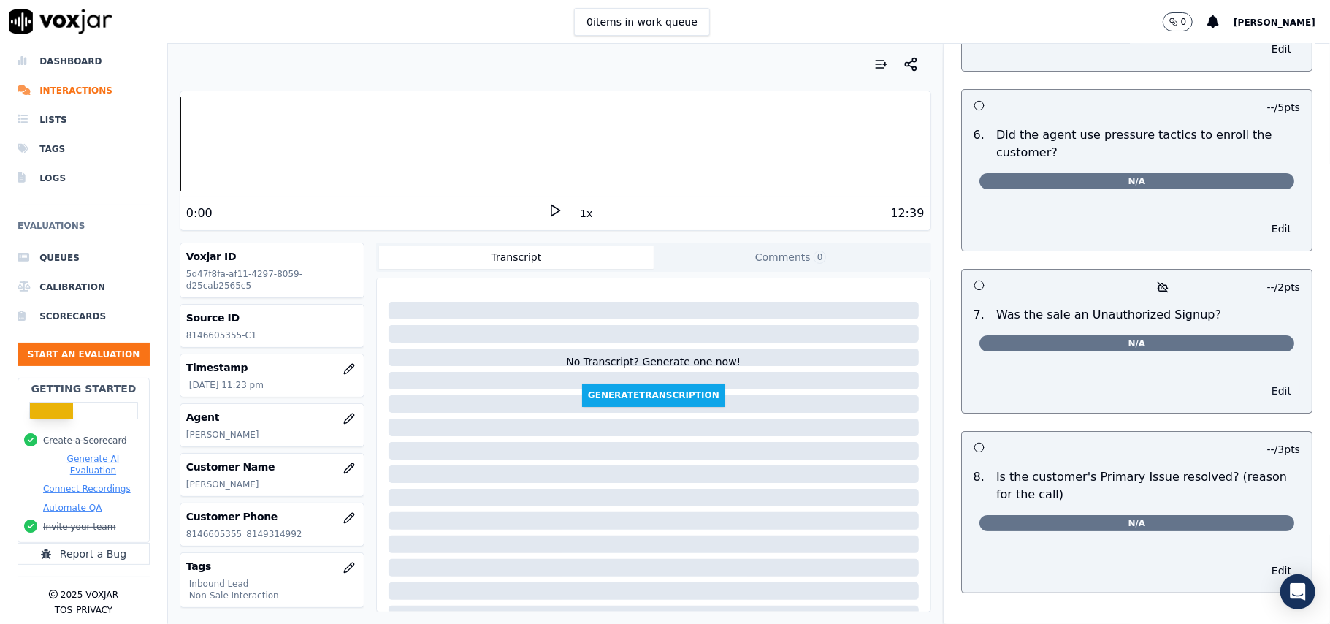
click at [1263, 381] on button "Edit" at bounding box center [1281, 391] width 37 height 20
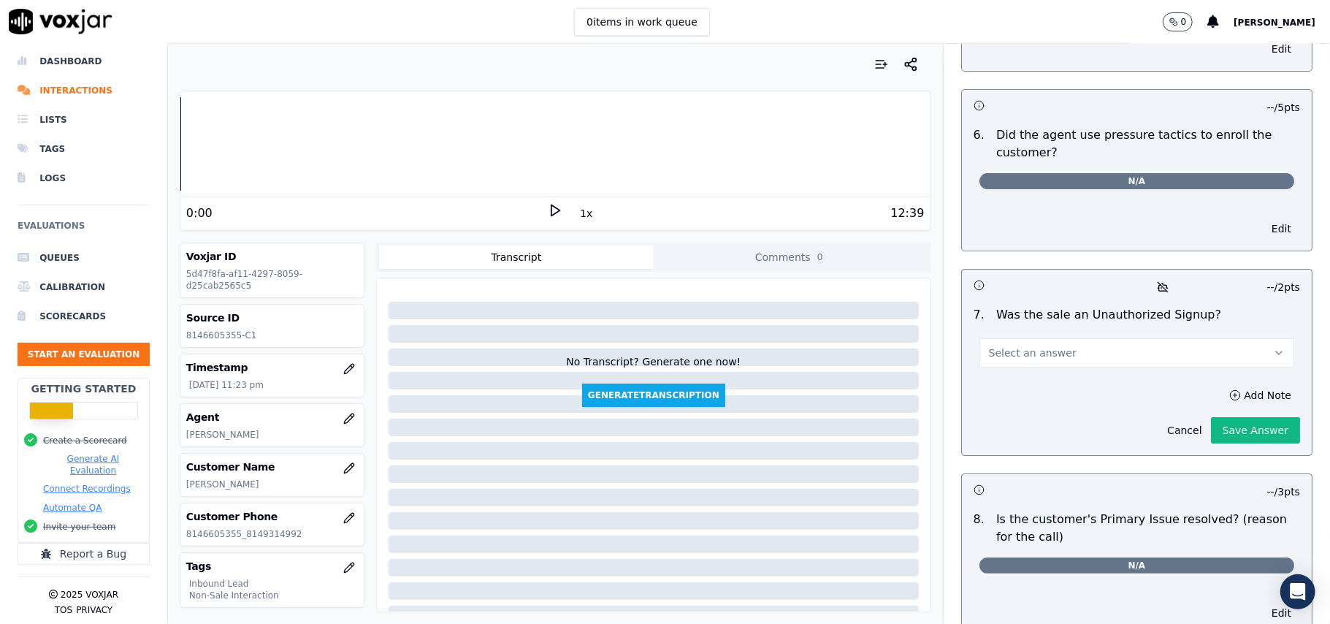
click at [1065, 338] on button "Select an answer" at bounding box center [1137, 352] width 315 height 29
click at [1033, 346] on div "No" at bounding box center [1105, 341] width 283 height 23
click at [1219, 417] on button "Save Answer" at bounding box center [1255, 430] width 89 height 26
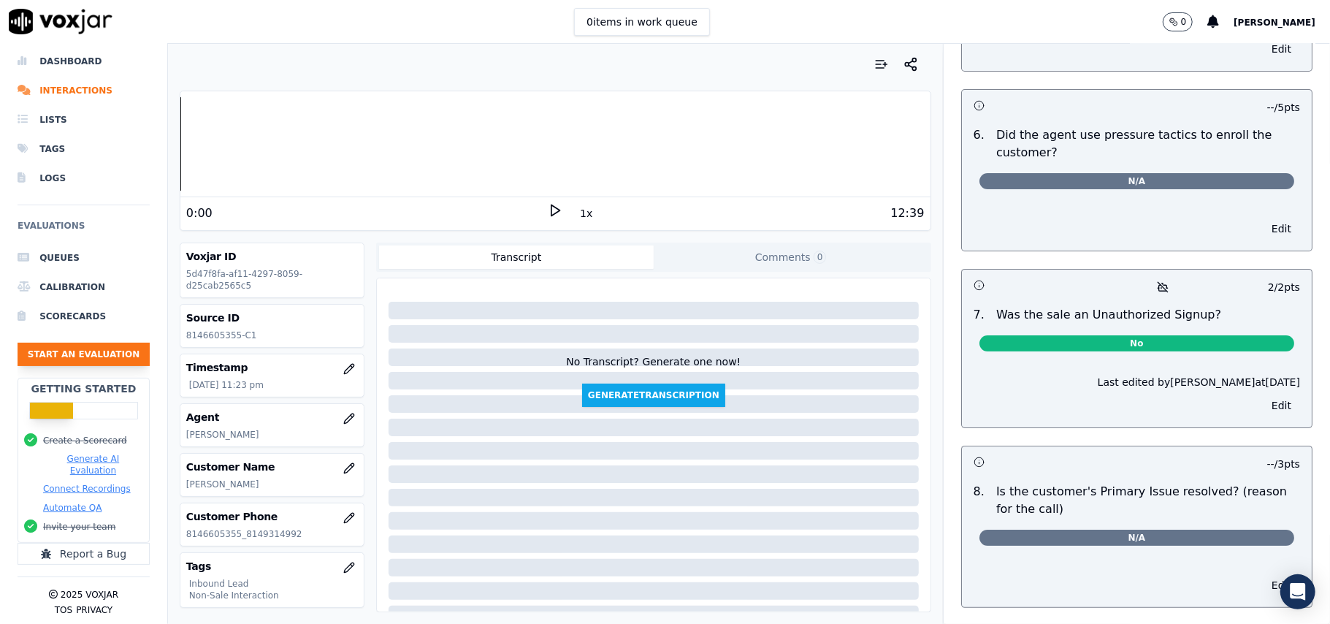
click at [89, 343] on button "Start an Evaluation" at bounding box center [84, 354] width 132 height 23
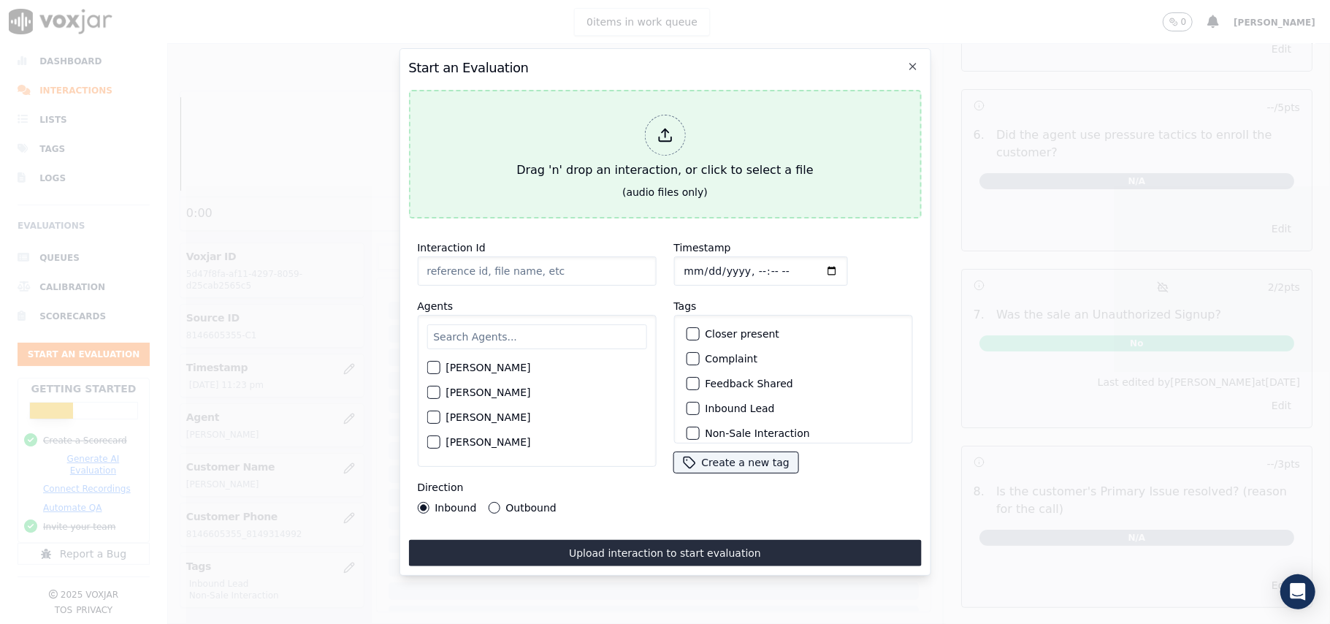
click at [671, 127] on icon at bounding box center [665, 135] width 16 height 16
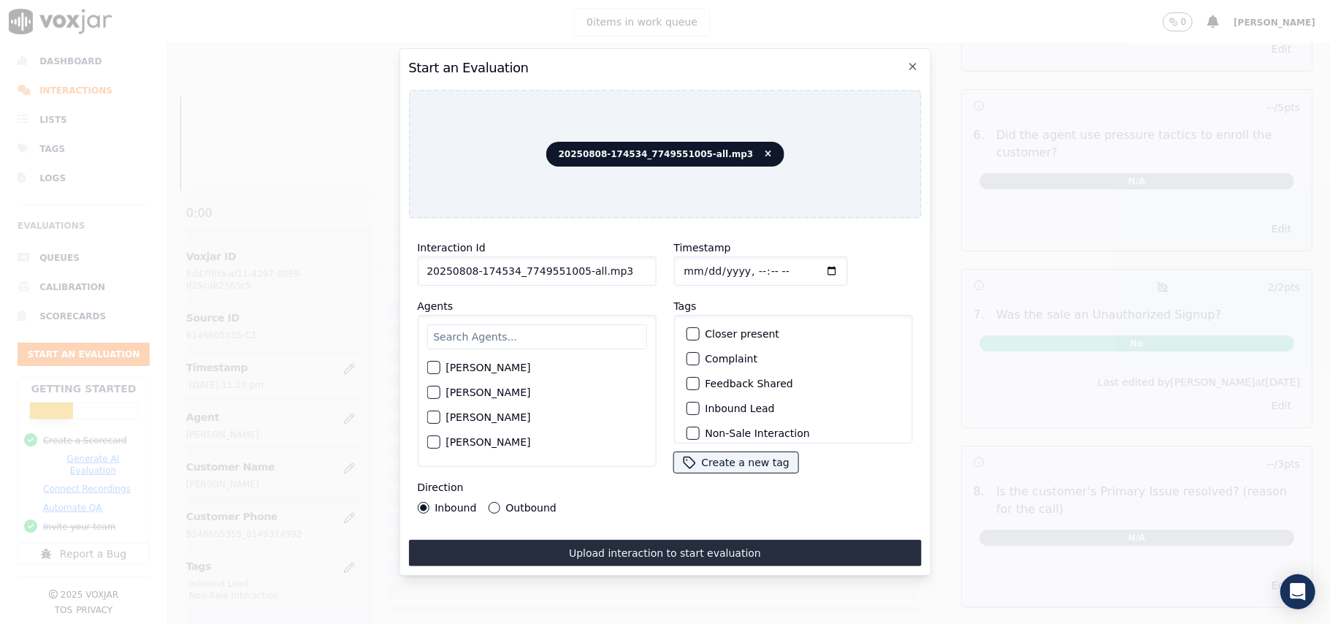
drag, startPoint x: 640, startPoint y: 267, endPoint x: 571, endPoint y: 273, distance: 69.7
click at [571, 273] on input "20250808-174534_7749551005-all.mp3" at bounding box center [536, 270] width 239 height 29
type input "20250808-174534_7749551005-C1"
click at [696, 266] on input "Timestamp" at bounding box center [761, 270] width 174 height 29
type input "2025-08-08T23:47"
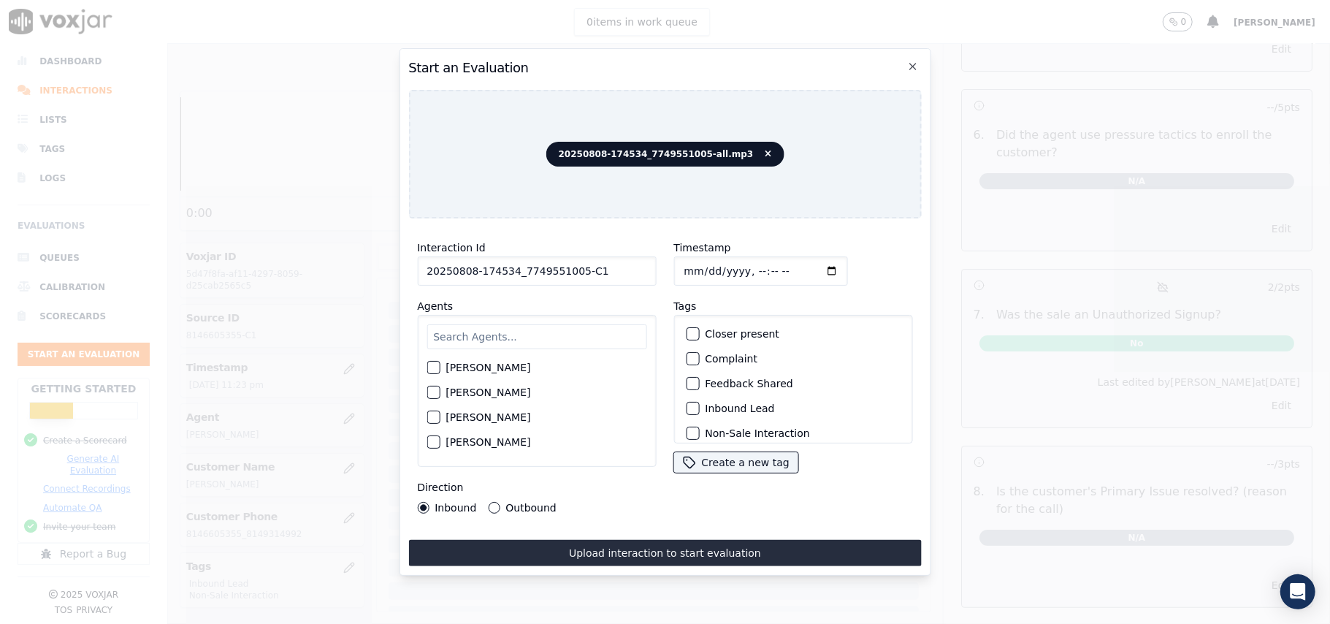
click at [492, 324] on input "text" at bounding box center [537, 336] width 220 height 25
type input "Jim"
click at [427, 367] on div "button" at bounding box center [432, 372] width 10 height 10
click at [687, 408] on div "button" at bounding box center [692, 408] width 10 height 10
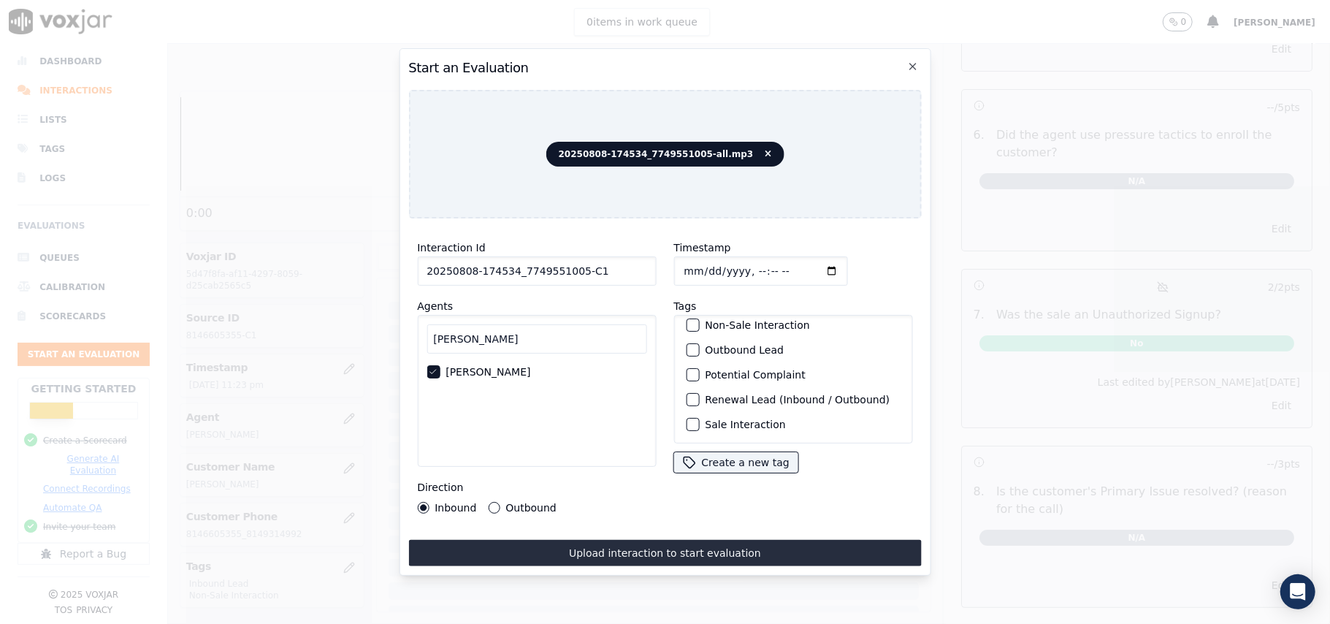
scroll to position [30, 0]
click at [687, 403] on div "button" at bounding box center [692, 403] width 10 height 10
click at [489, 502] on button "Outbound" at bounding box center [494, 508] width 12 height 12
click at [687, 374] on icon "button" at bounding box center [691, 378] width 9 height 9
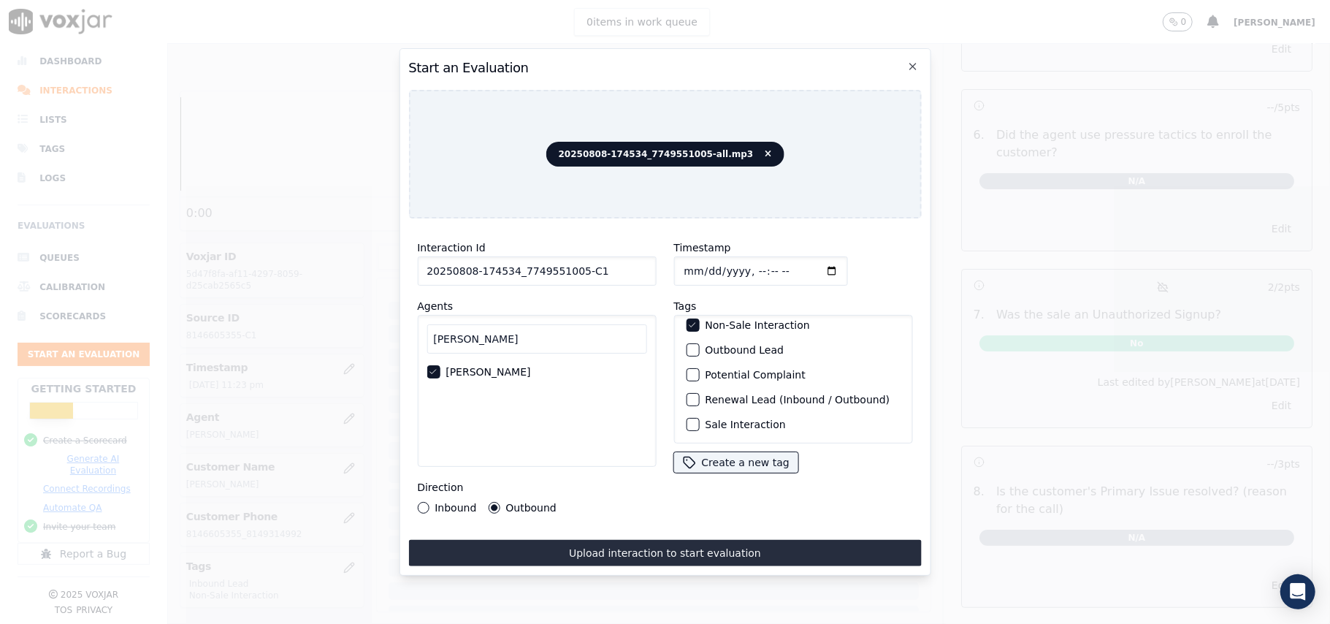
click at [688, 345] on div "button" at bounding box center [692, 350] width 10 height 10
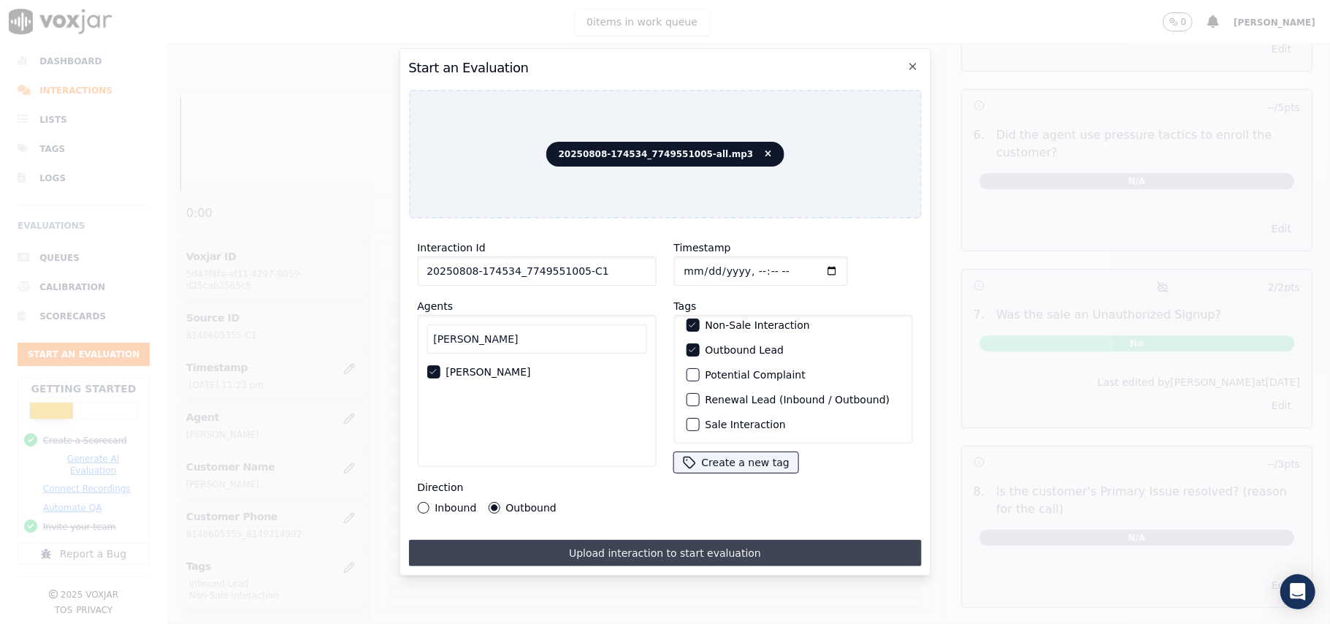
click at [672, 551] on button "Upload interaction to start evaluation" at bounding box center [664, 553] width 513 height 26
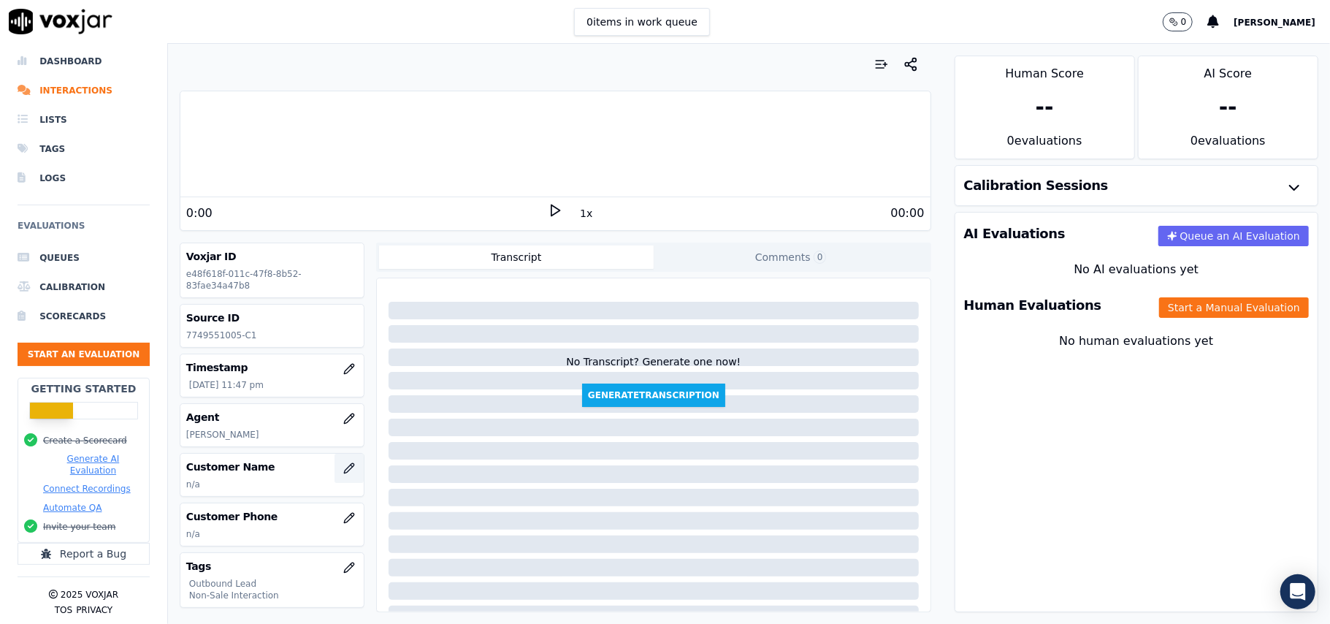
click at [335, 470] on button "button" at bounding box center [349, 468] width 29 height 29
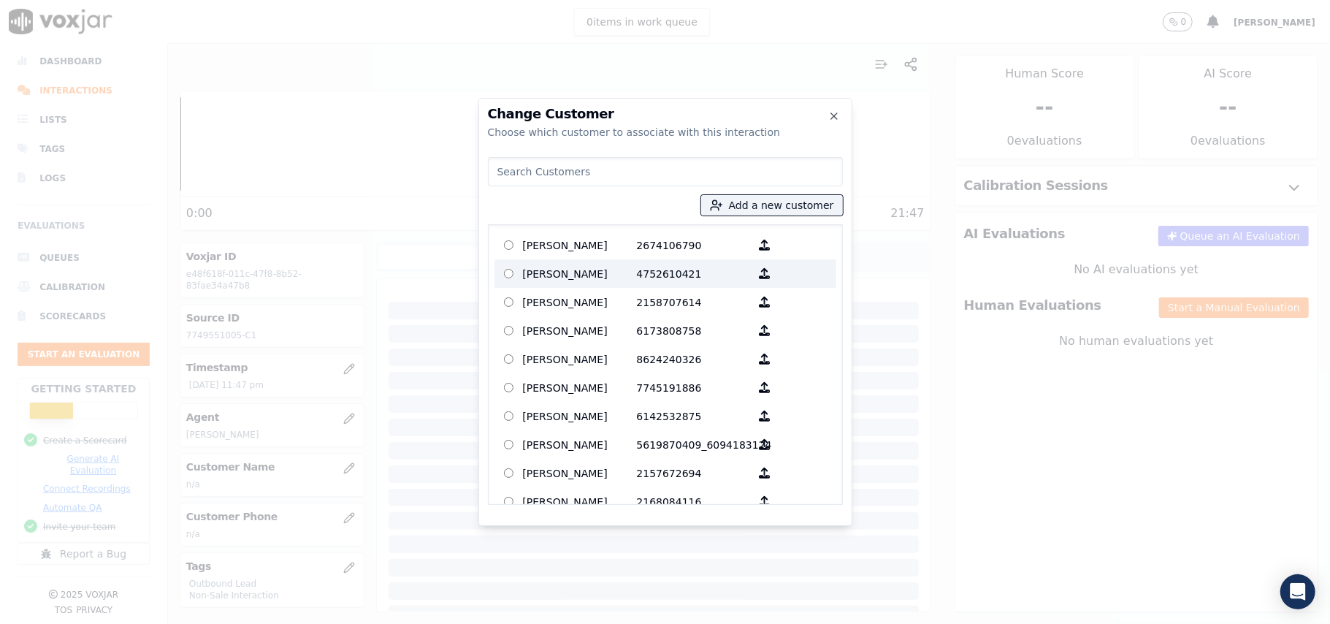
paste input "Seringy Sinney Val"
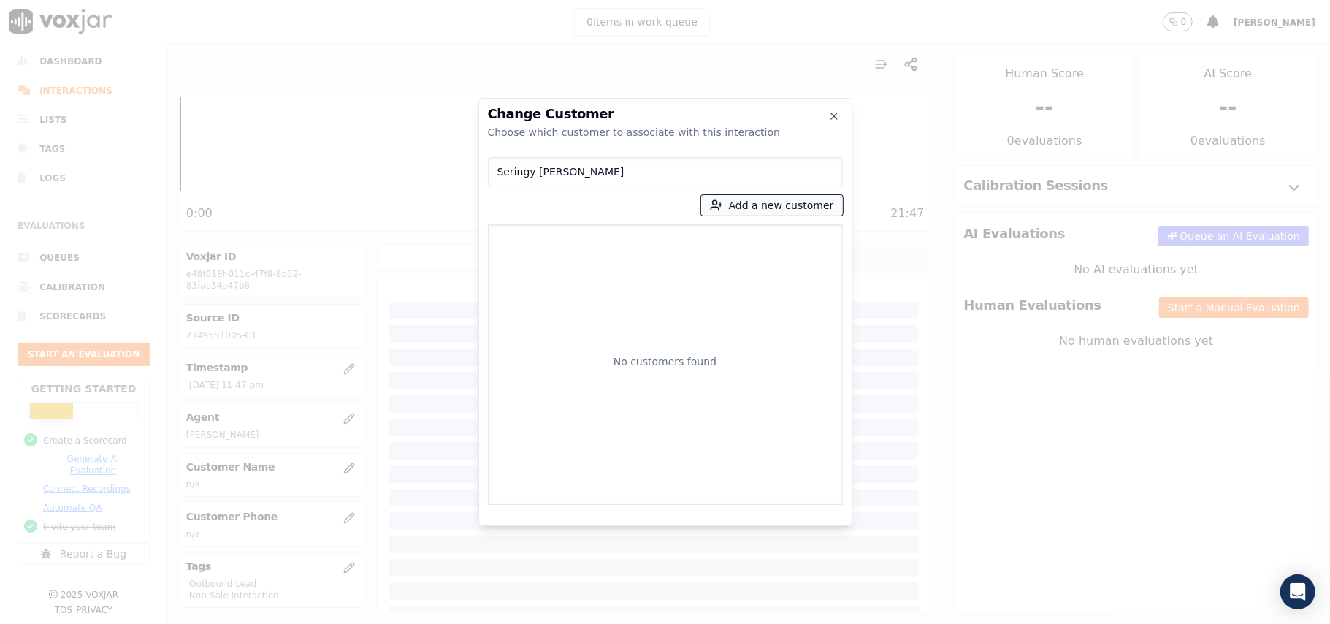
type input "Seringy Sinney Val"
click at [754, 208] on button "Add a new customer" at bounding box center [772, 205] width 142 height 20
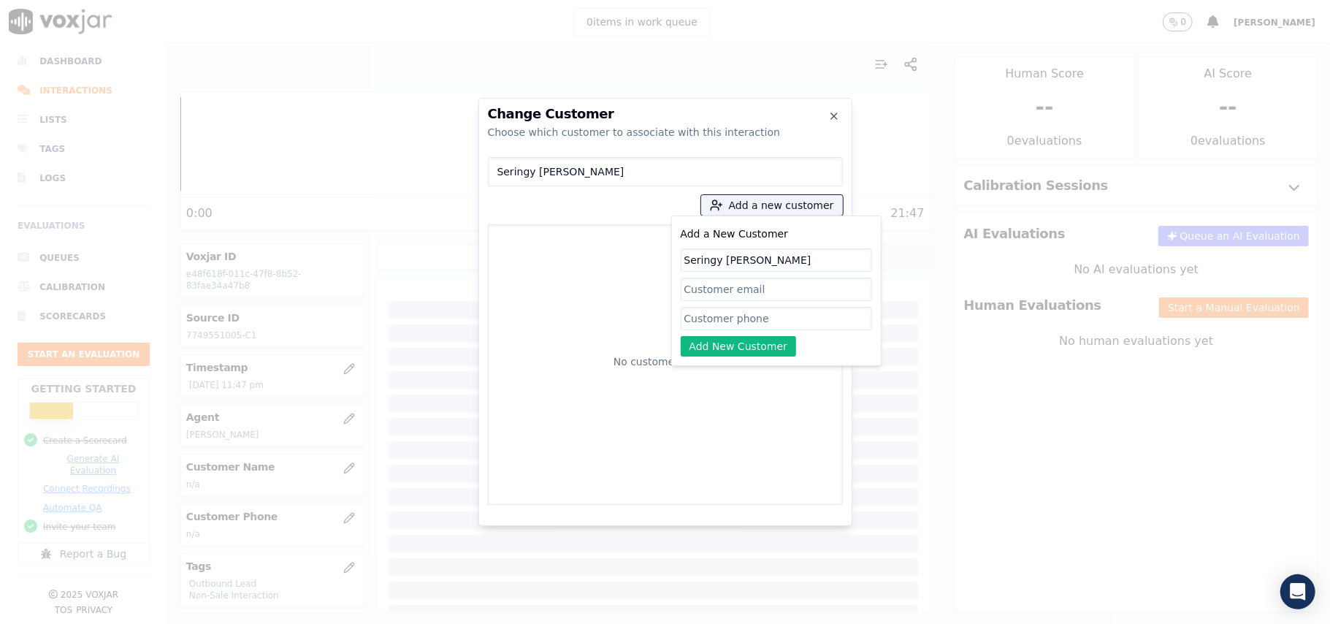
type input "Seringy Sinney Val"
click at [748, 325] on input "Add a New Customer" at bounding box center [776, 318] width 191 height 23
paste input "7749551005"
type input "7749551005"
click at [742, 346] on button "Add New Customer" at bounding box center [739, 346] width 116 height 20
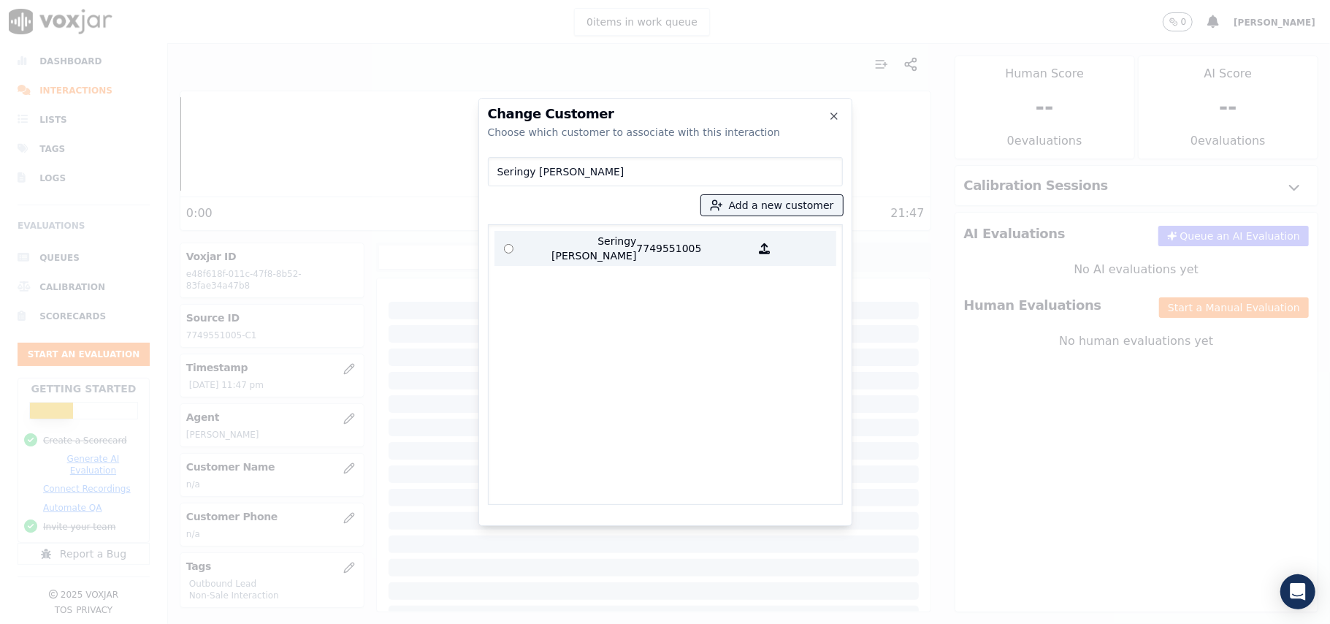
click at [637, 246] on p "7749551005" at bounding box center [694, 248] width 114 height 29
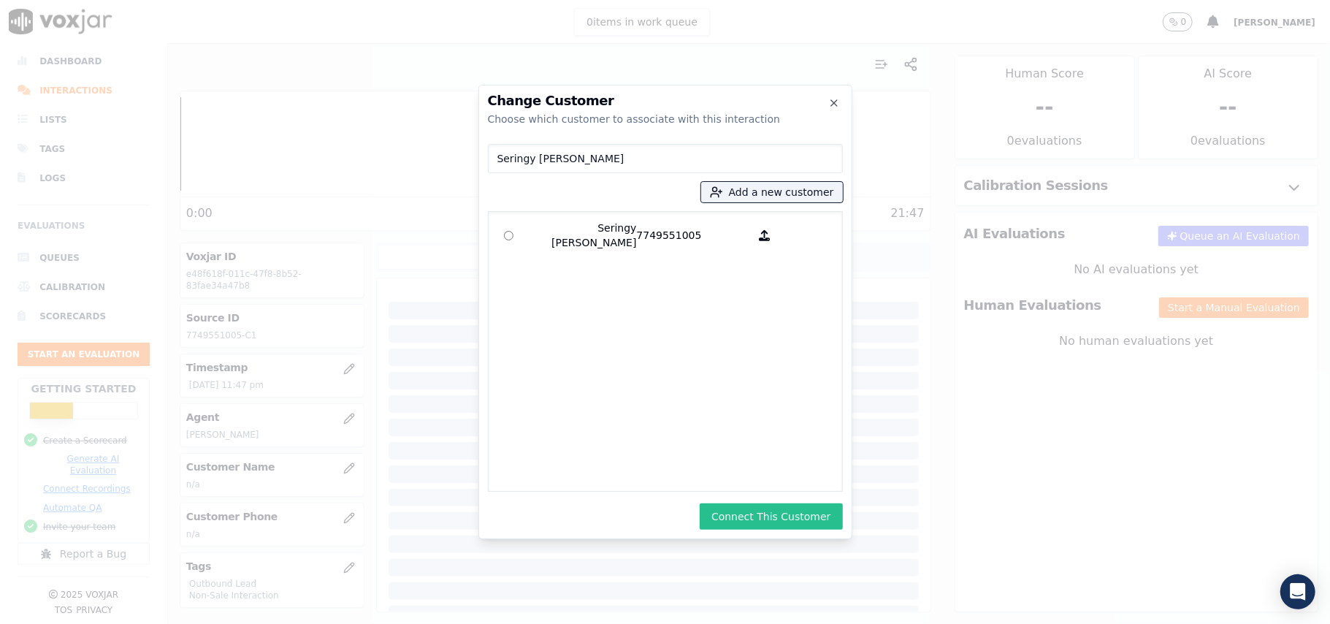
click at [789, 508] on button "Connect This Customer" at bounding box center [771, 516] width 142 height 26
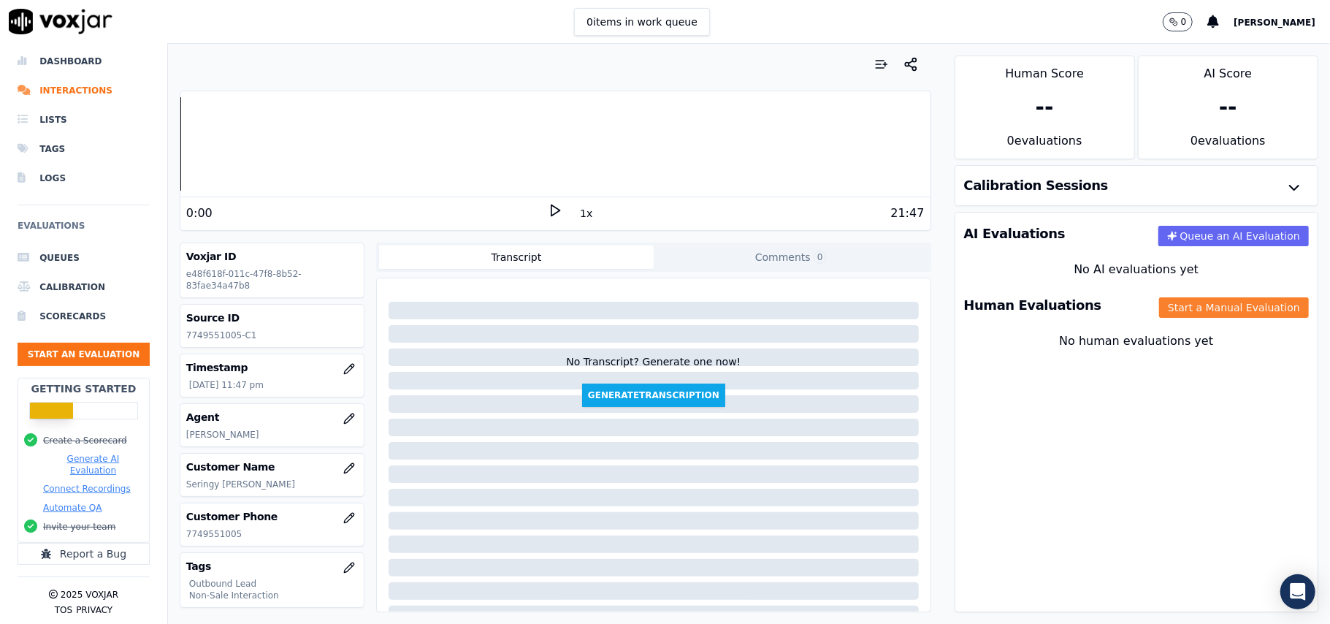
click at [1163, 307] on button "Start a Manual Evaluation" at bounding box center [1234, 307] width 150 height 20
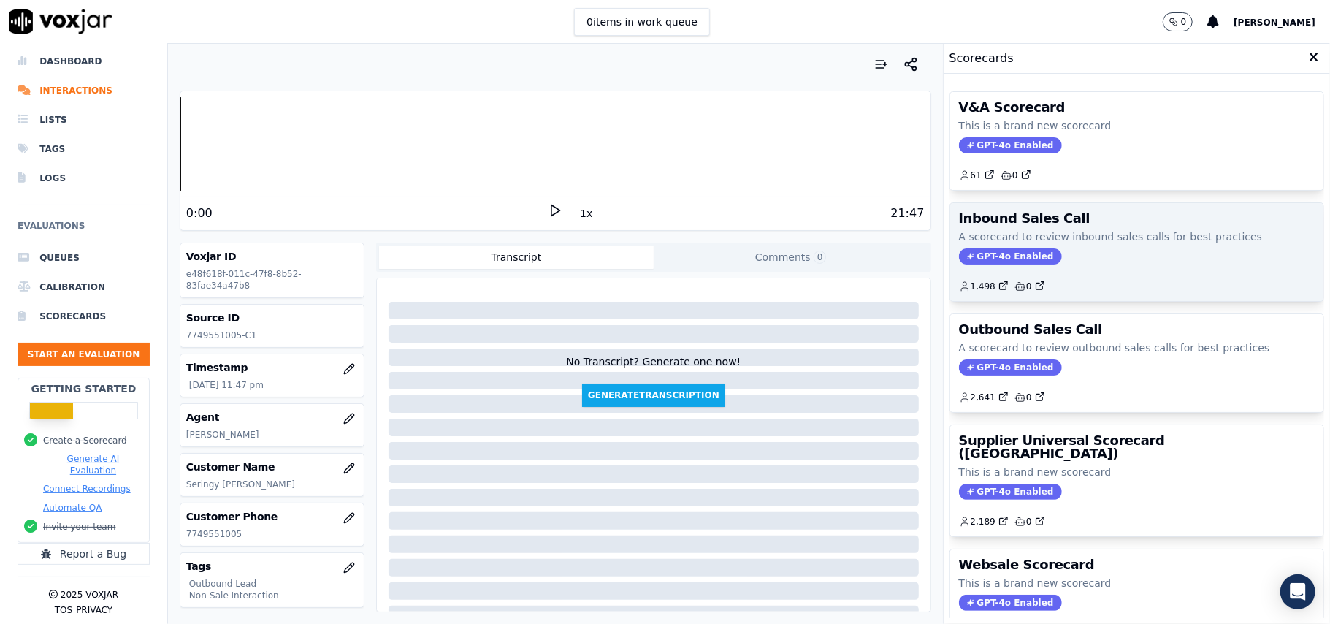
click at [980, 258] on span "GPT-4o Enabled" at bounding box center [1010, 256] width 103 height 16
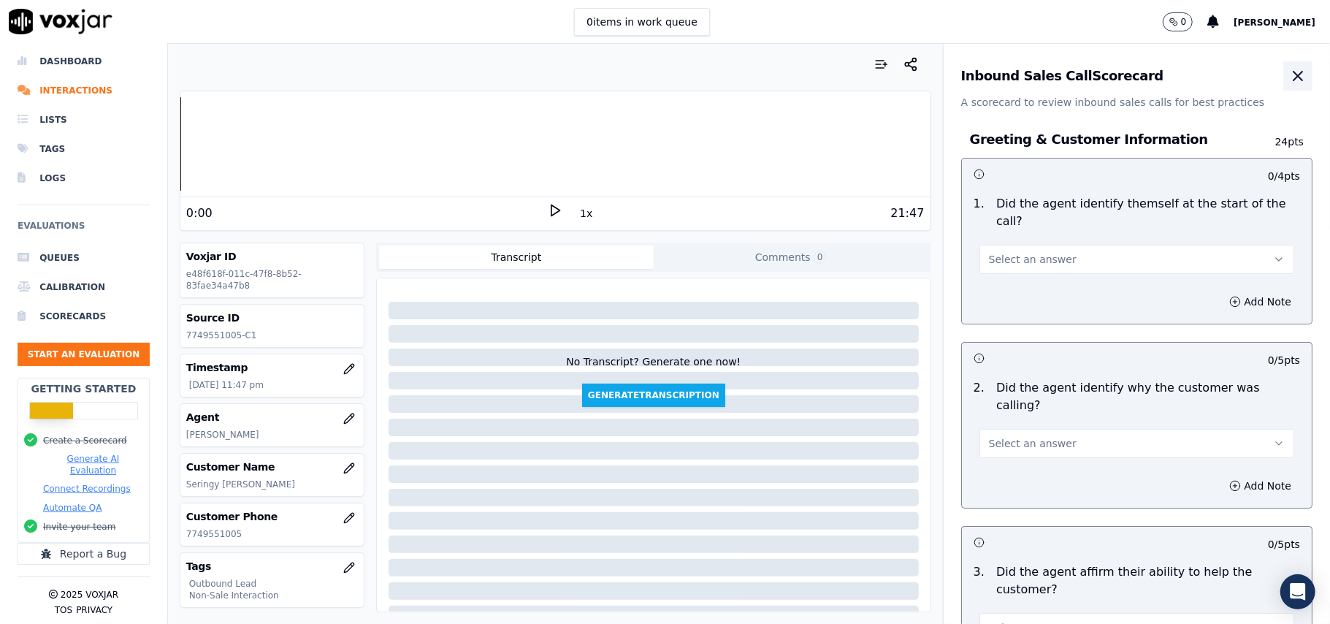
click at [1289, 77] on icon "button" at bounding box center [1298, 76] width 18 height 18
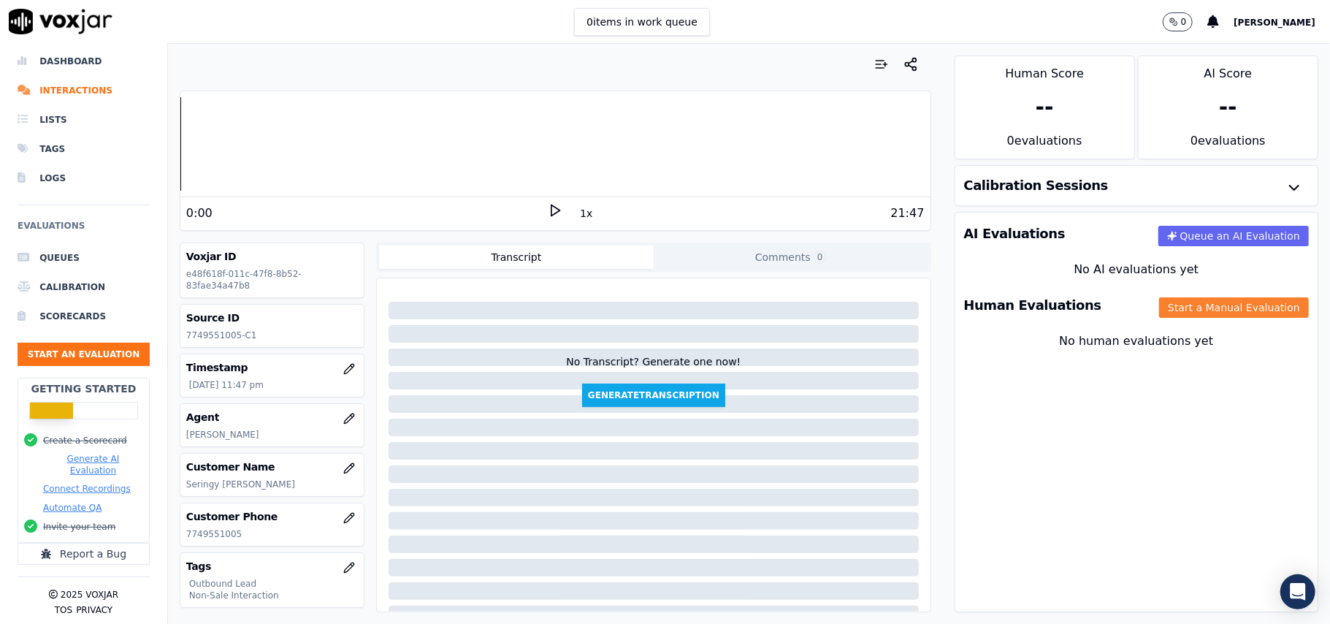
click at [1160, 310] on button "Start a Manual Evaluation" at bounding box center [1234, 307] width 150 height 20
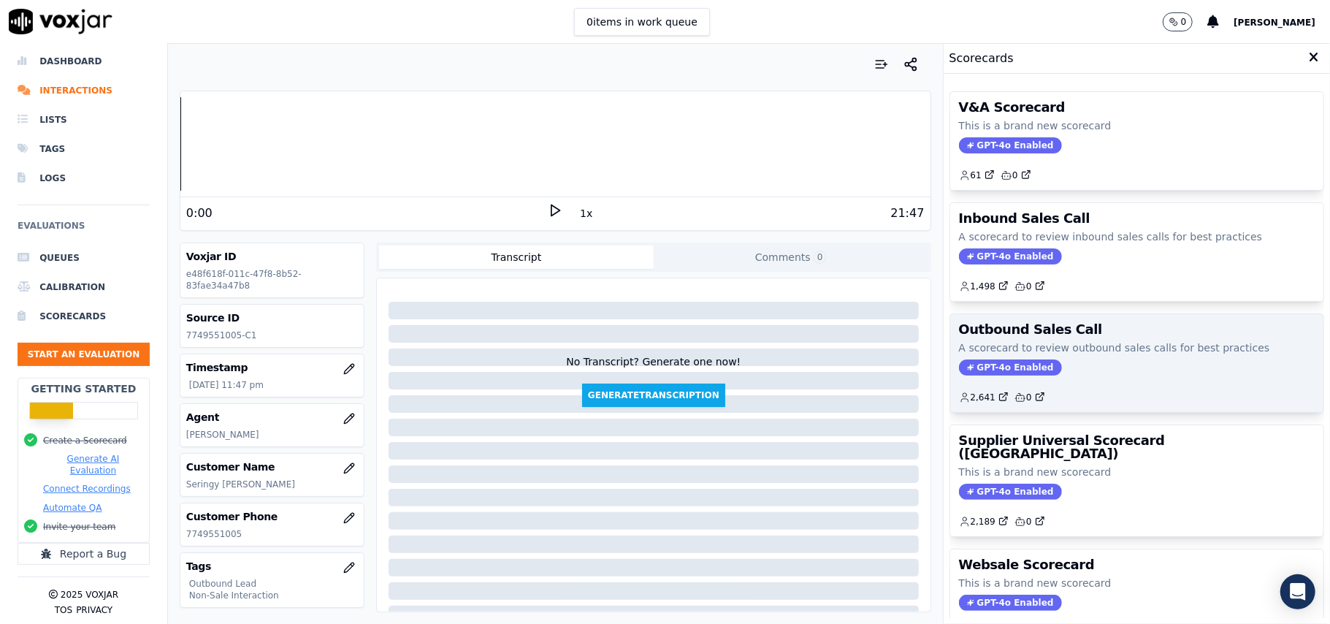
click at [983, 361] on span "GPT-4o Enabled" at bounding box center [1010, 367] width 103 height 16
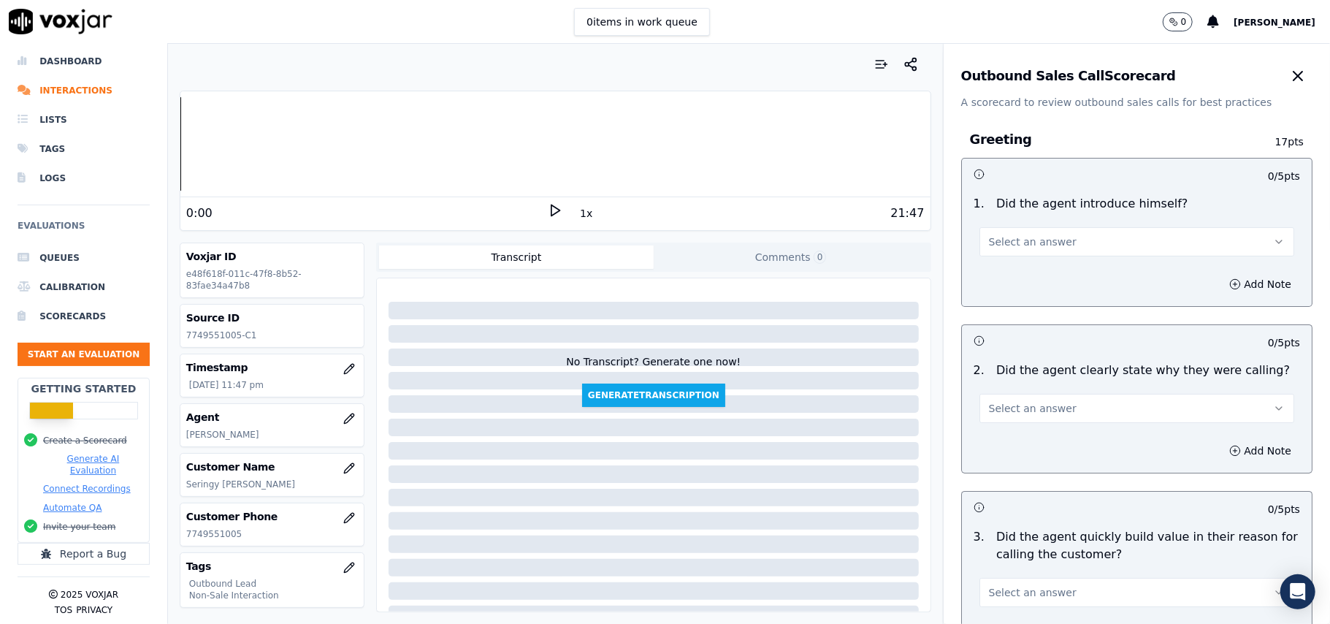
click at [1003, 235] on span "Select an answer" at bounding box center [1033, 242] width 88 height 15
click at [999, 272] on div "Yes" at bounding box center [1105, 275] width 283 height 23
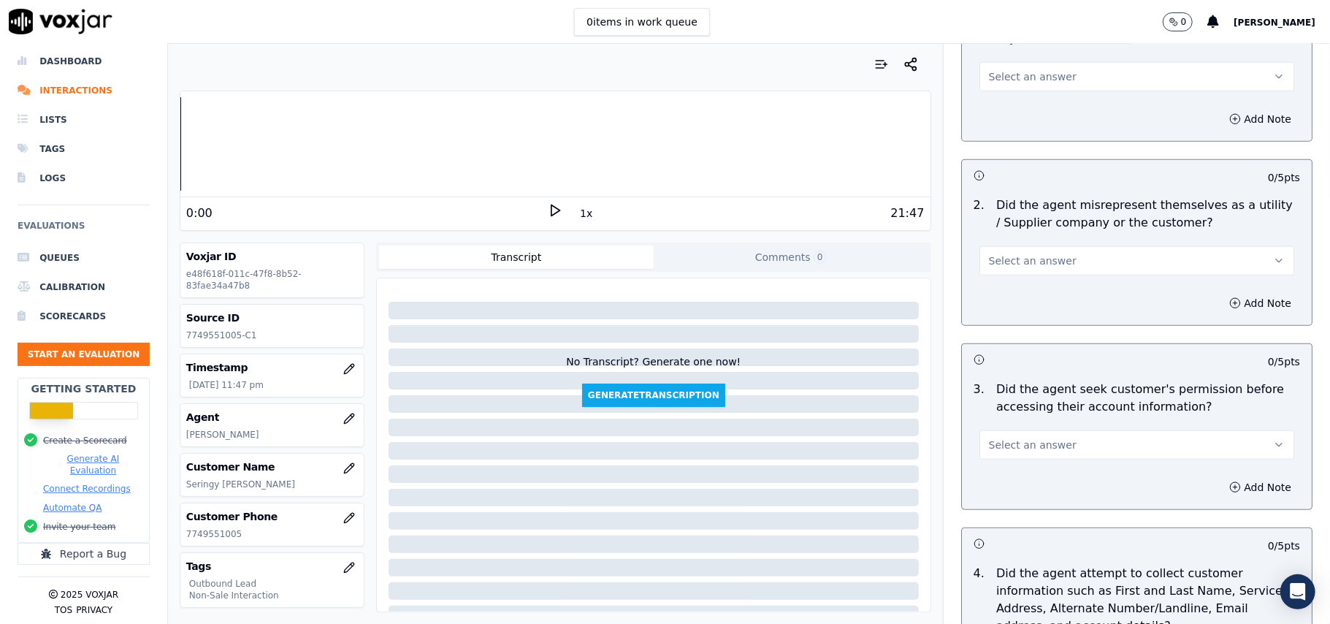
scroll to position [1052, 0]
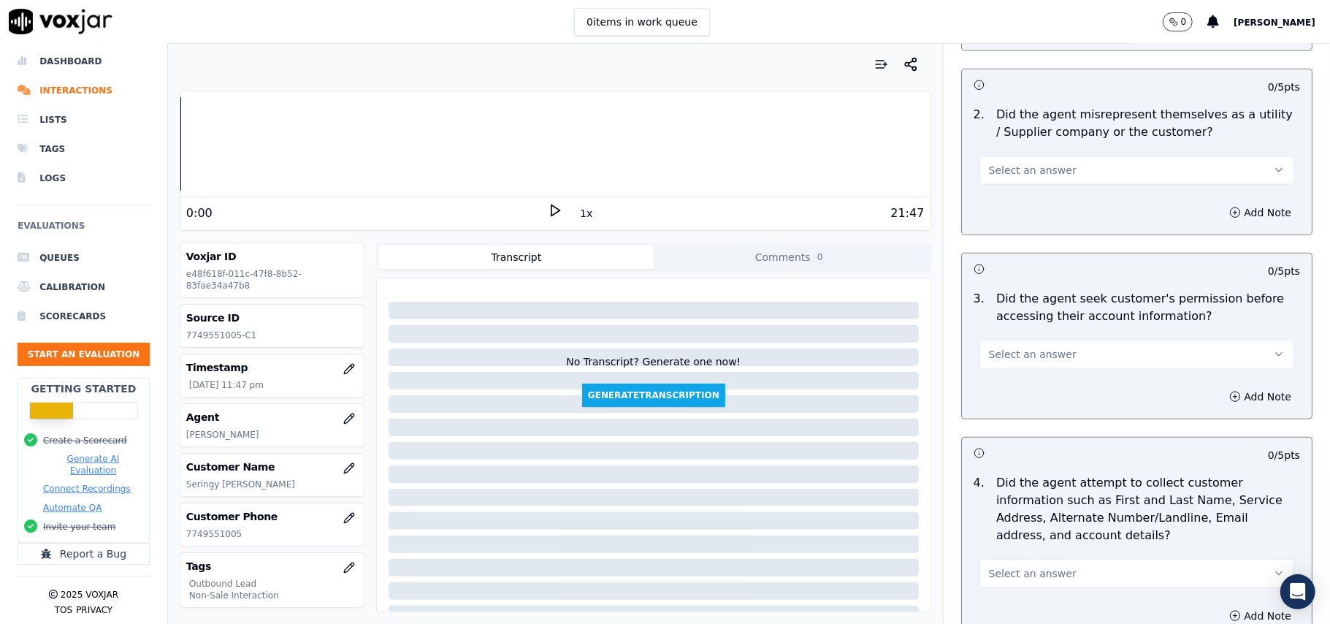
click at [1084, 358] on button "Select an answer" at bounding box center [1137, 354] width 315 height 29
click at [1027, 422] on div "No" at bounding box center [1105, 414] width 283 height 23
click at [1229, 402] on icon "button" at bounding box center [1235, 397] width 12 height 12
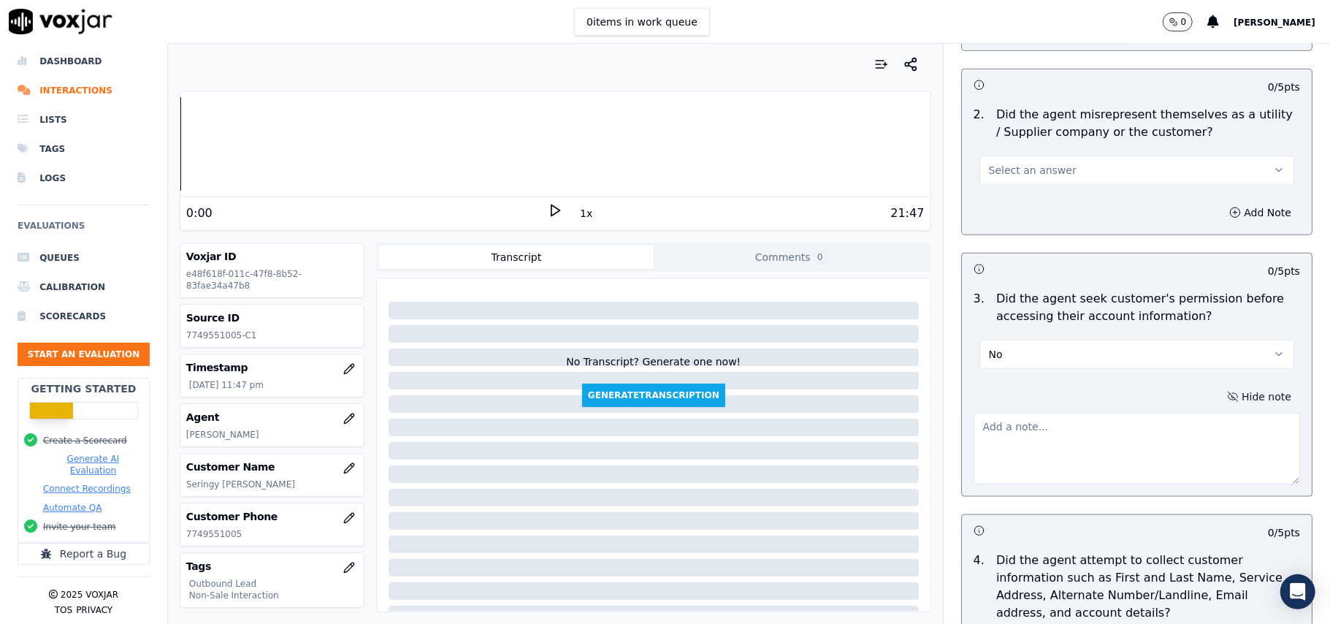
click at [1026, 460] on textarea at bounding box center [1137, 449] width 327 height 72
paste textarea "@02:20- permission not taken from the customer"
click at [1010, 430] on textarea "@02:20- permission not taken from the customer" at bounding box center [1137, 449] width 327 height 72
click at [1053, 425] on textarea "@02:20- Permission not taken from the customer" at bounding box center [1137, 449] width 327 height 72
drag, startPoint x: 1195, startPoint y: 430, endPoint x: 1005, endPoint y: 427, distance: 190.0
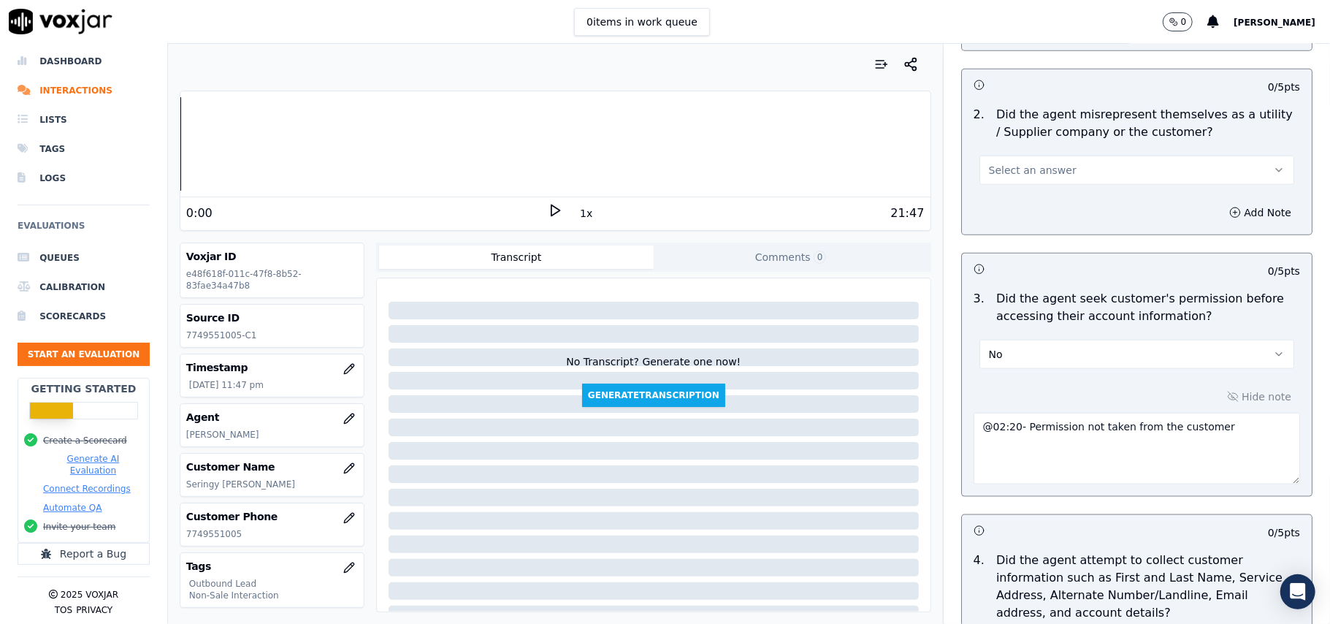
click at [1005, 427] on textarea "@02:20- Permission not taken from the customer" at bounding box center [1137, 449] width 327 height 72
paste textarea "The agent accessed the customer’s account without taking permission."
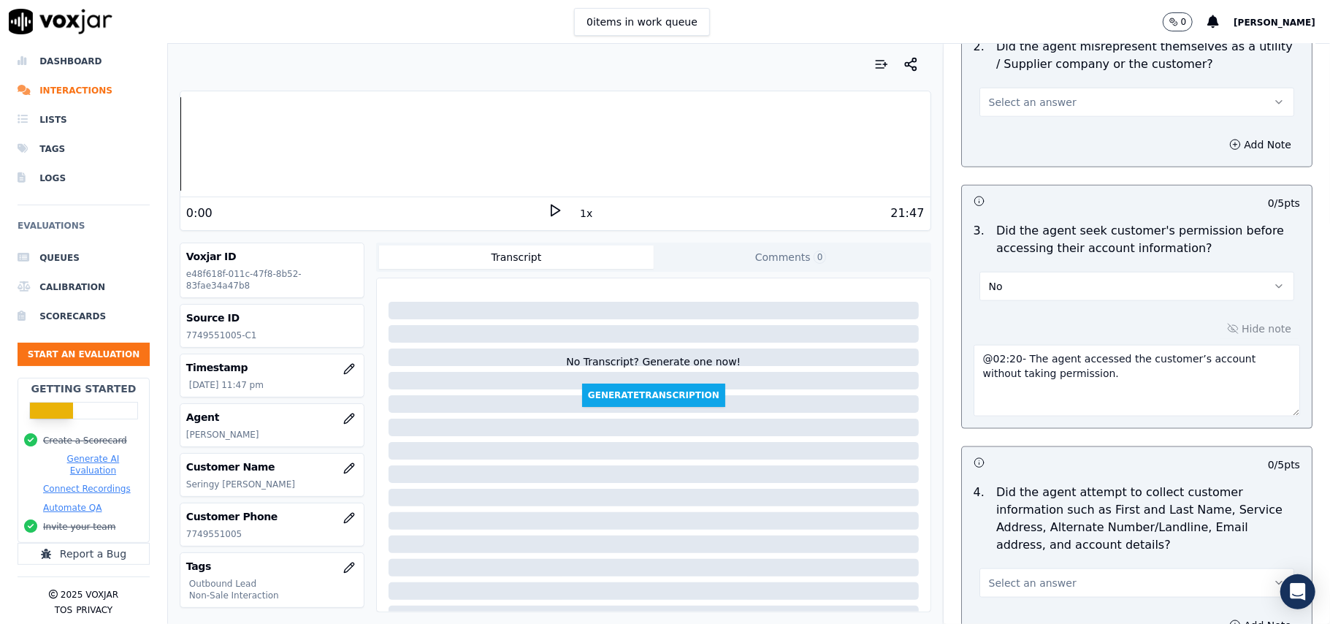
scroll to position [1149, 0]
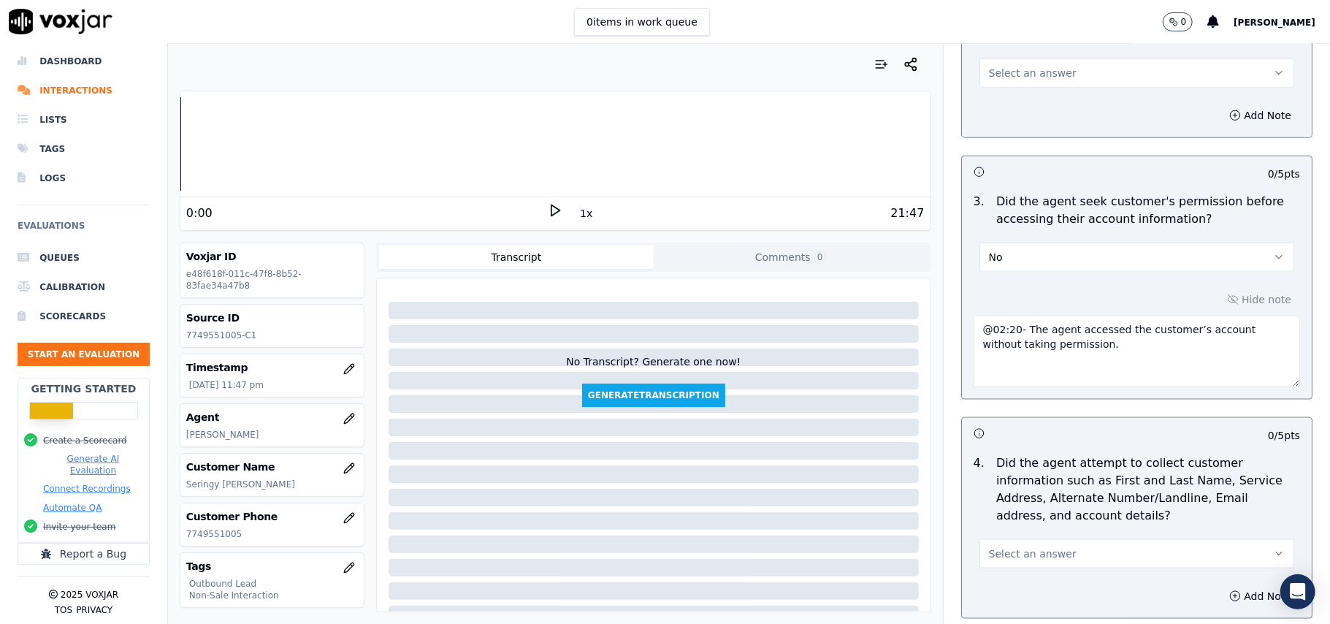
click at [974, 370] on textarea "@02:20- The agent accessed the customer’s account without taking permission." at bounding box center [1137, 352] width 327 height 72
type textarea "@02:20- The agent accessed the customer’s account without taking permission."
click at [1068, 354] on textarea "@02:20- The agent accessed the customer’s account without taking permission." at bounding box center [1137, 352] width 327 height 72
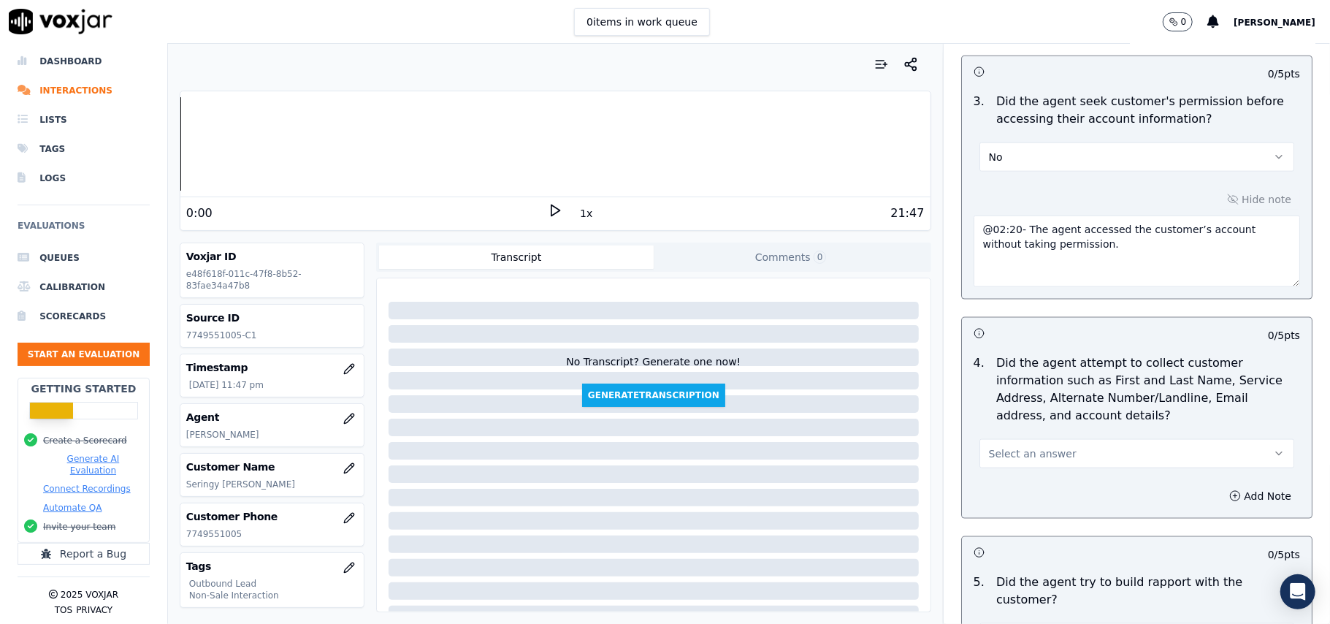
scroll to position [1344, 0]
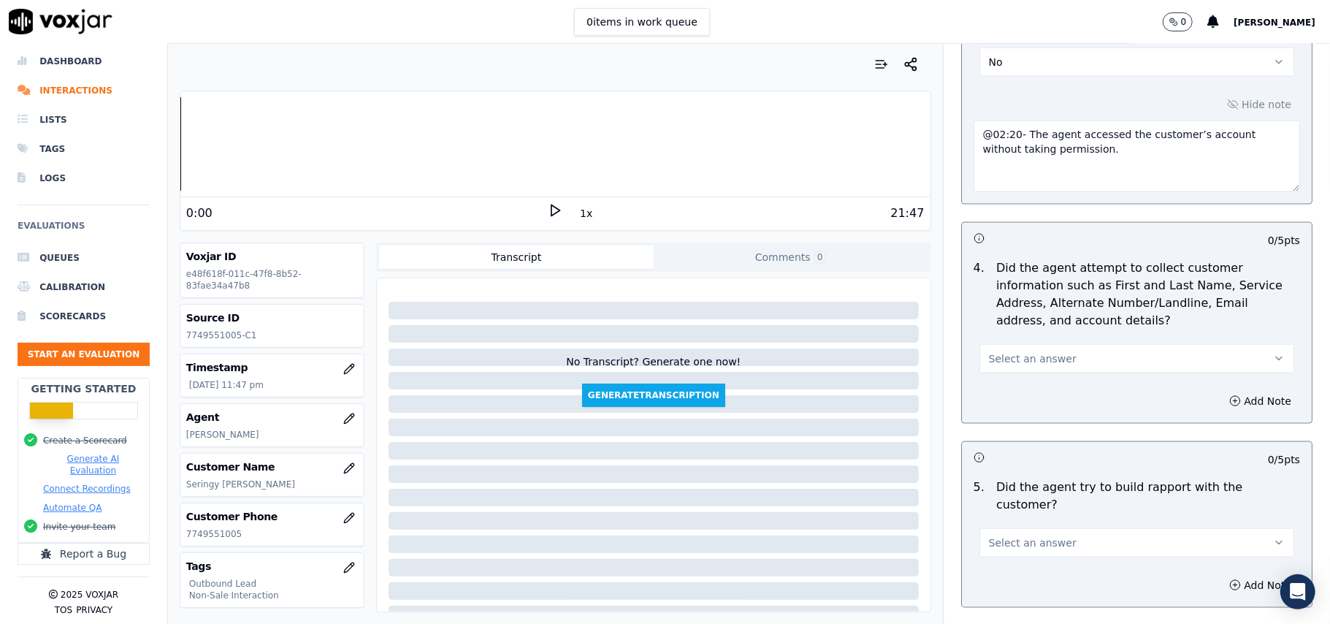
click at [1034, 387] on div "Add Note" at bounding box center [1137, 401] width 350 height 44
click at [1043, 357] on span "Select an answer" at bounding box center [1033, 358] width 88 height 15
click at [994, 444] on div "N/A" at bounding box center [1105, 442] width 283 height 23
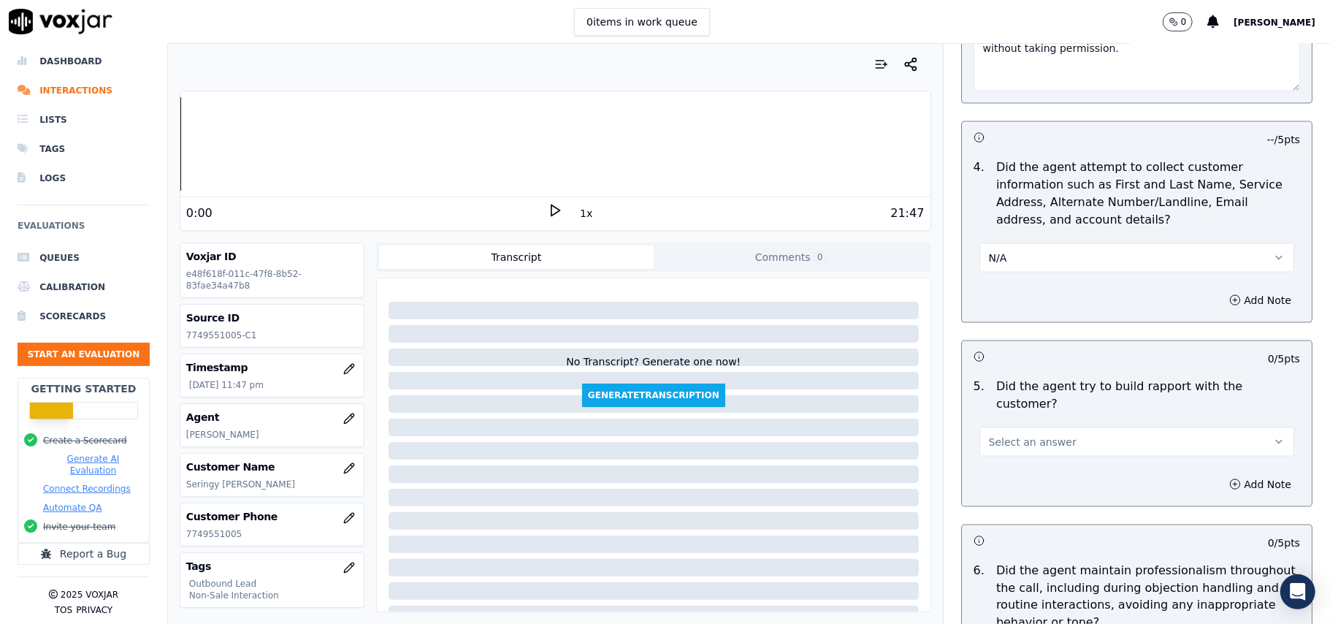
scroll to position [1539, 0]
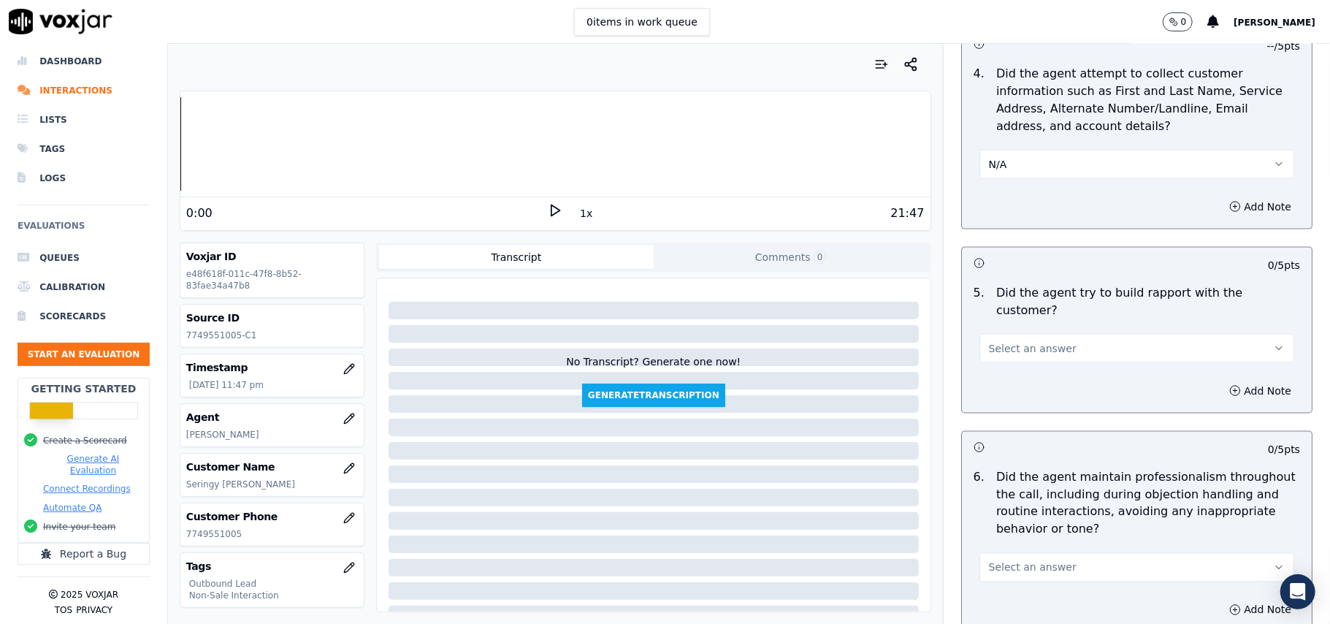
click at [1041, 341] on span "Select an answer" at bounding box center [1033, 348] width 88 height 15
click at [992, 383] on div "No" at bounding box center [1105, 391] width 283 height 23
click at [1006, 334] on button "No" at bounding box center [1137, 348] width 315 height 29
click at [994, 362] on div "Yes" at bounding box center [1105, 368] width 283 height 23
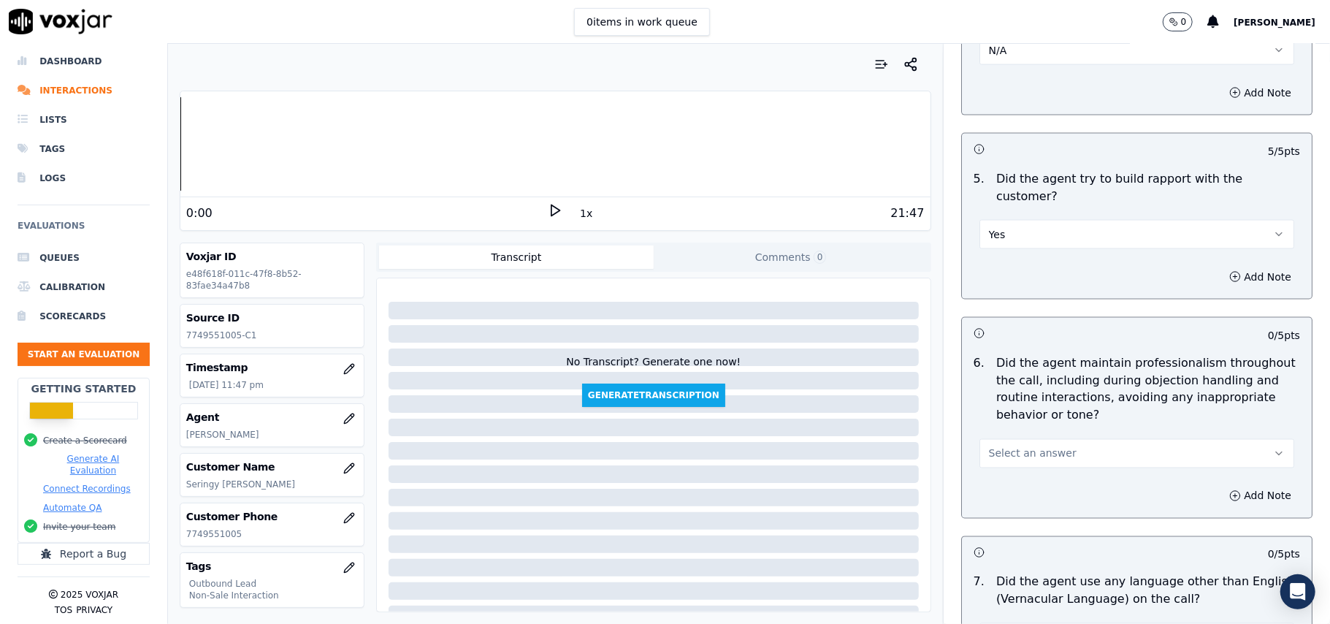
scroll to position [1734, 0]
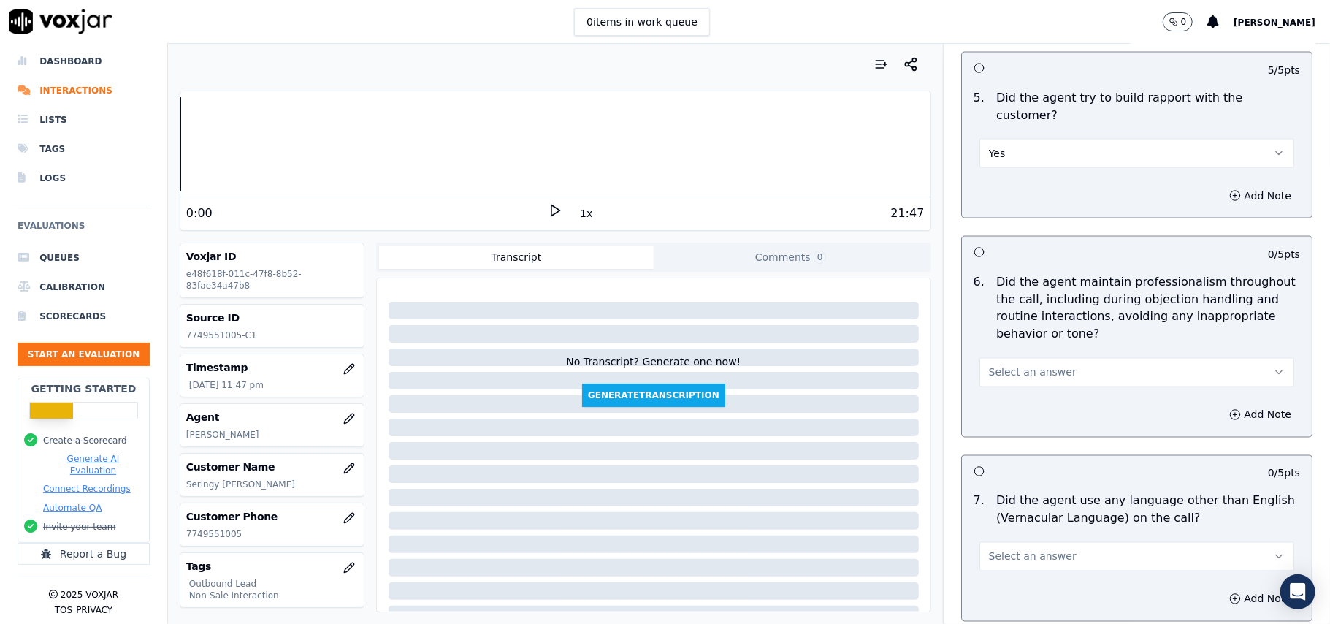
click at [1048, 358] on button "Select an answer" at bounding box center [1137, 372] width 315 height 29
click at [1027, 397] on div "Yes" at bounding box center [1105, 392] width 283 height 23
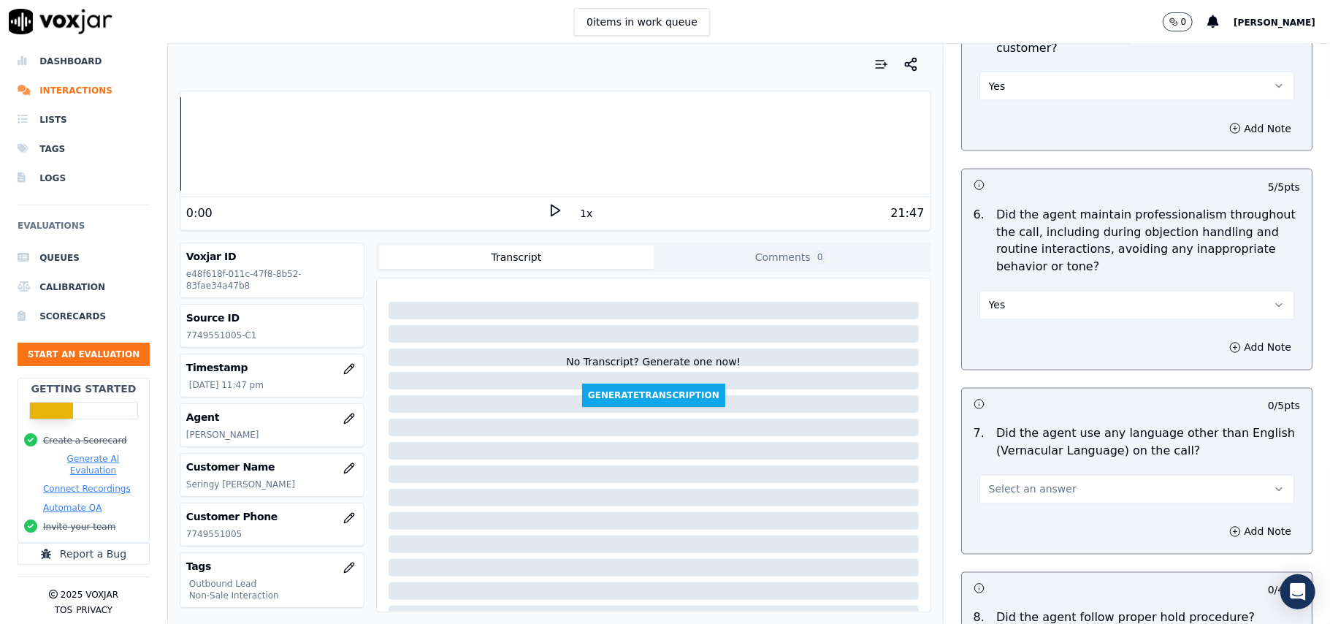
scroll to position [1831, 0]
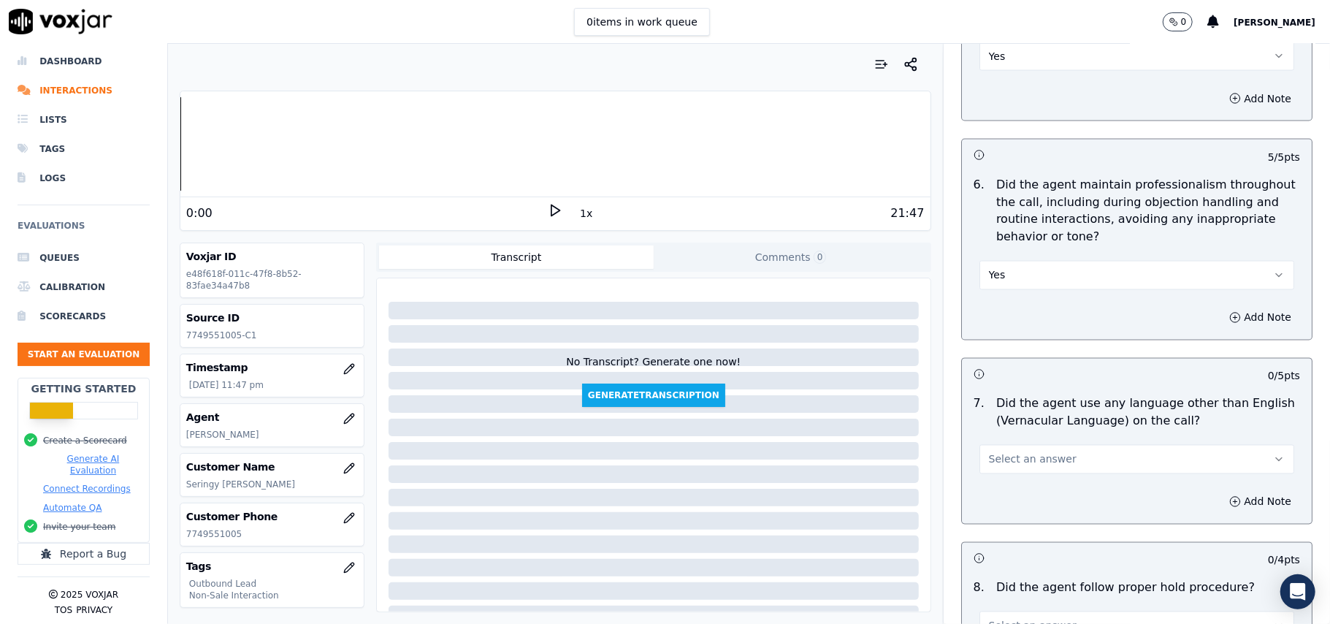
click at [1021, 452] on span "Select an answer" at bounding box center [1033, 459] width 88 height 15
click at [995, 500] on div "No" at bounding box center [1105, 503] width 283 height 23
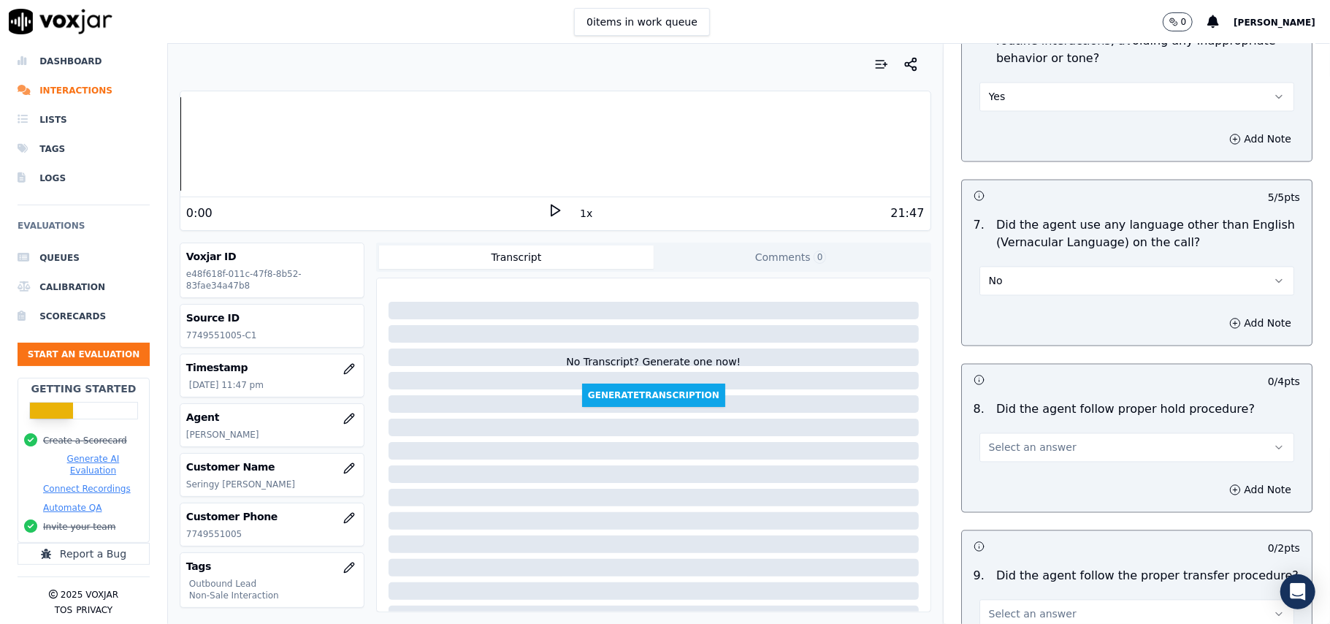
scroll to position [2026, 0]
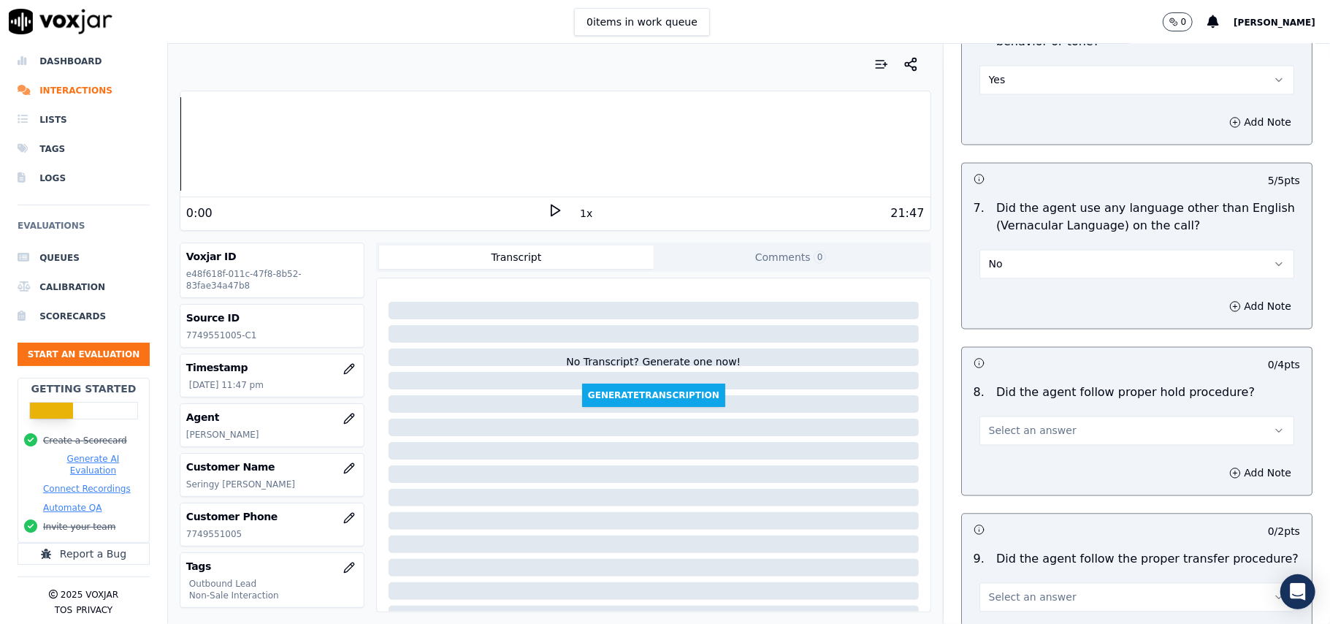
click at [1068, 427] on button "Select an answer" at bounding box center [1137, 430] width 315 height 29
click at [1023, 447] on div "Yes" at bounding box center [1105, 452] width 283 height 23
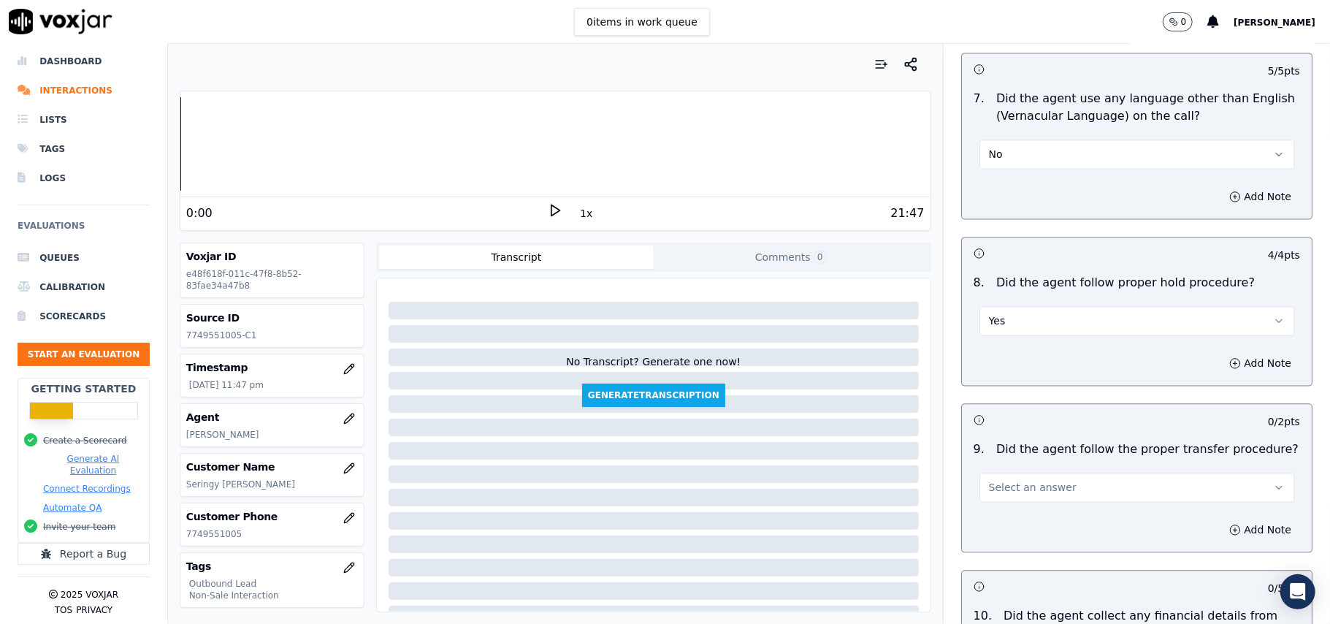
scroll to position [2221, 0]
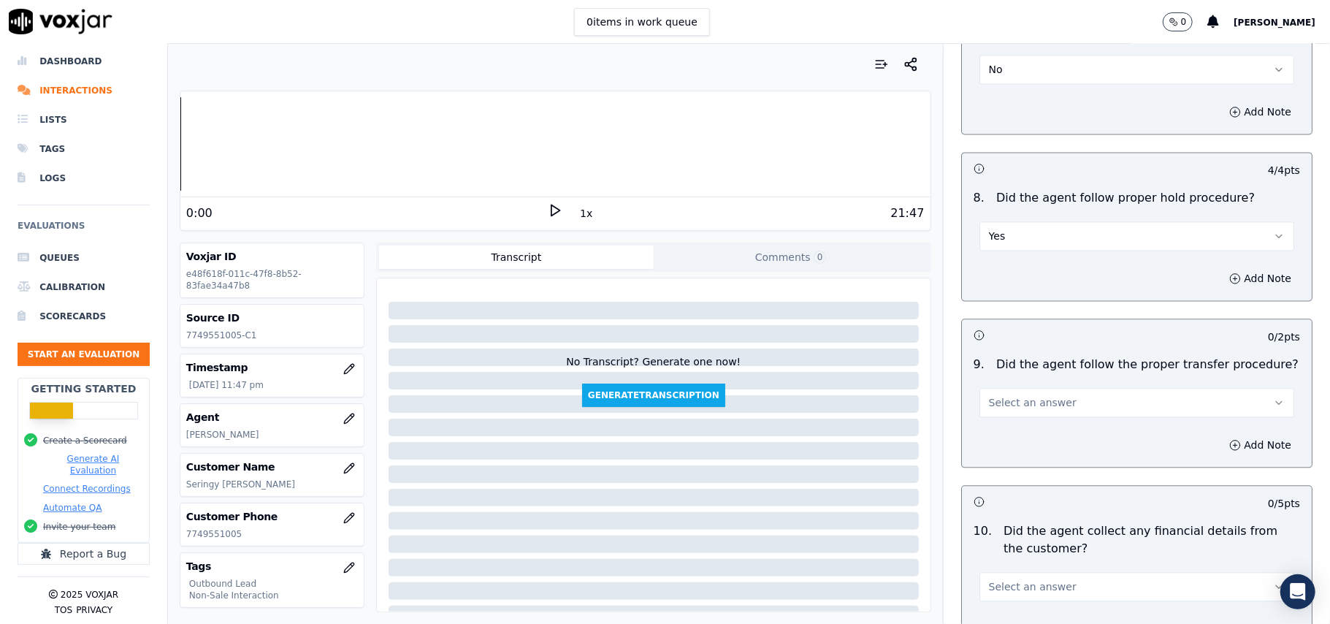
click at [1012, 406] on button "Select an answer" at bounding box center [1137, 402] width 315 height 29
click at [991, 430] on div "Yes" at bounding box center [1105, 424] width 283 height 23
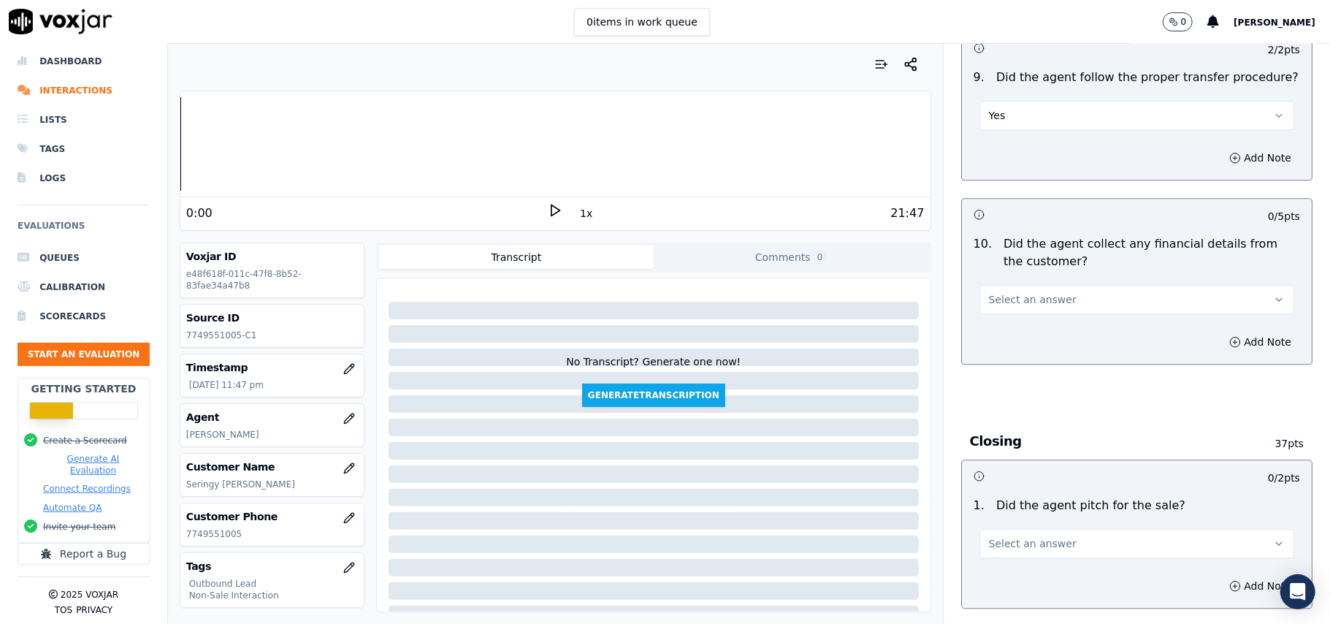
scroll to position [2513, 0]
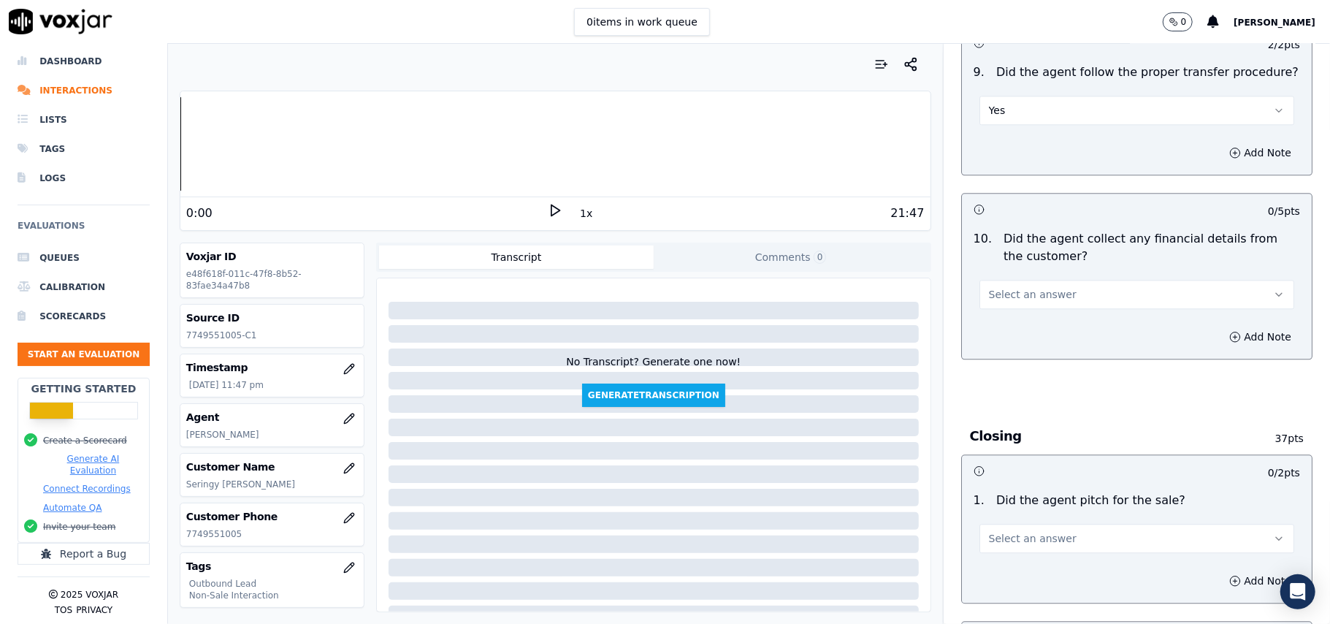
click at [998, 287] on span "Select an answer" at bounding box center [1033, 294] width 88 height 15
click at [1018, 340] on div "No" at bounding box center [1105, 340] width 283 height 23
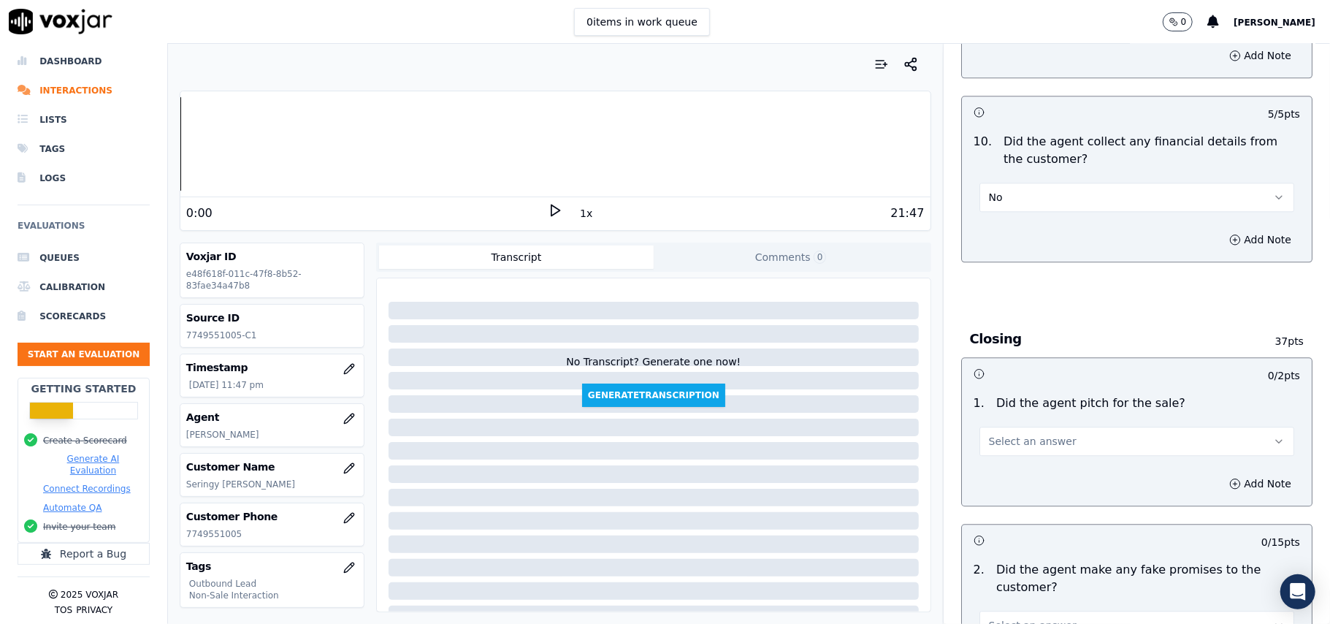
click at [1004, 434] on span "Select an answer" at bounding box center [1033, 441] width 88 height 15
click at [998, 460] on div "Yes" at bounding box center [1105, 463] width 283 height 23
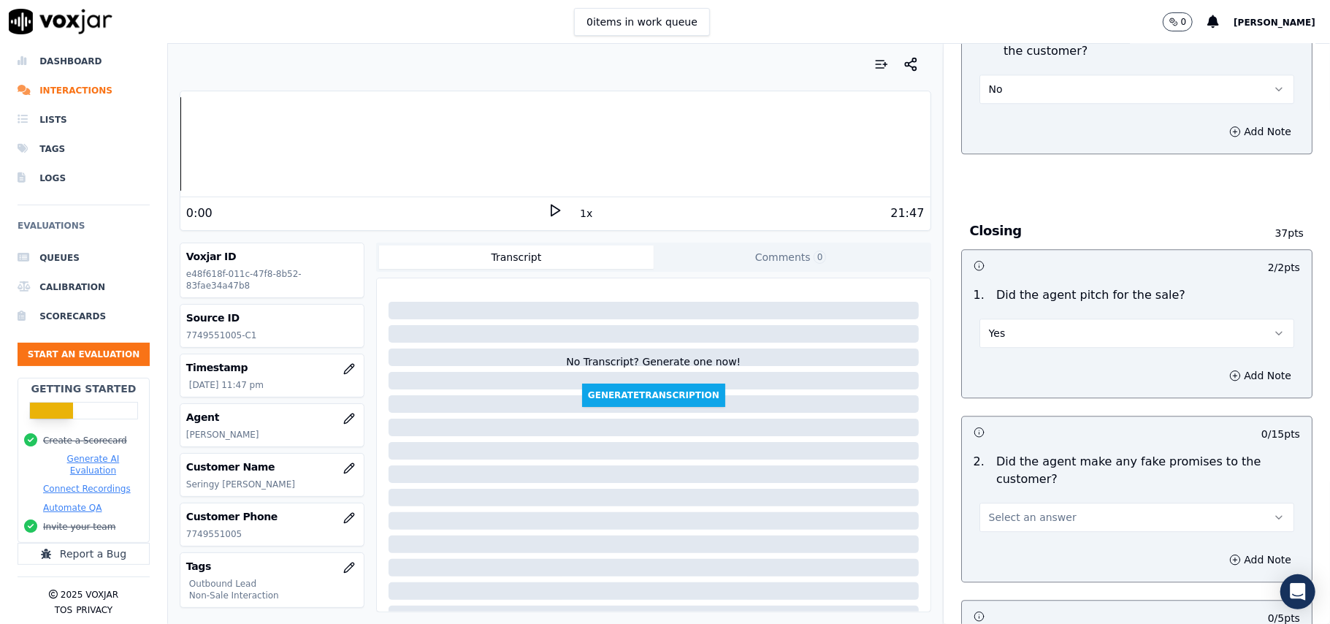
scroll to position [2805, 0]
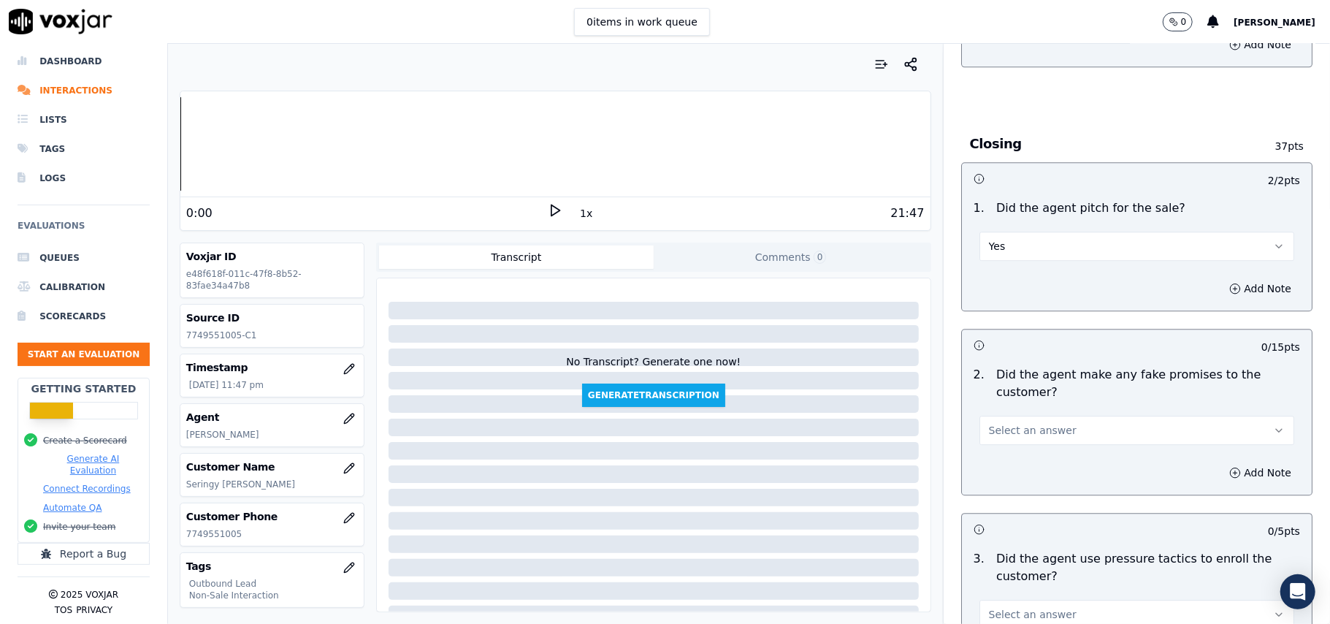
click at [989, 423] on span "Select an answer" at bounding box center [1033, 430] width 88 height 15
click at [998, 470] on div "No" at bounding box center [1105, 476] width 283 height 23
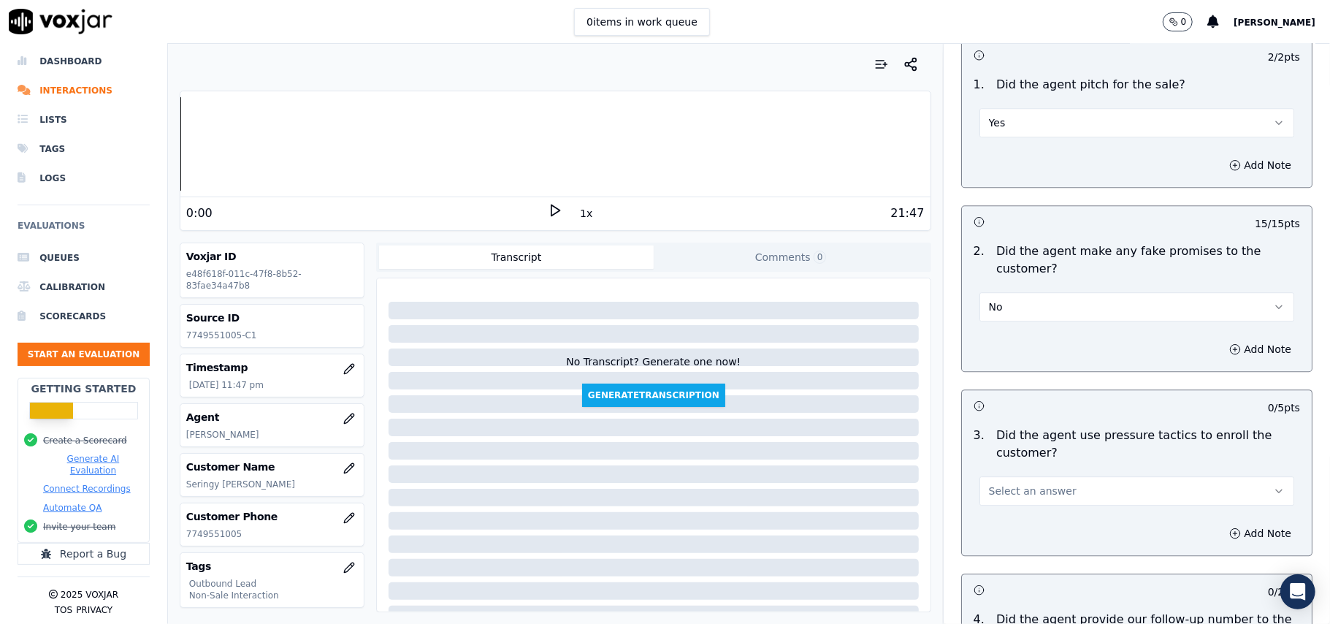
scroll to position [3000, 0]
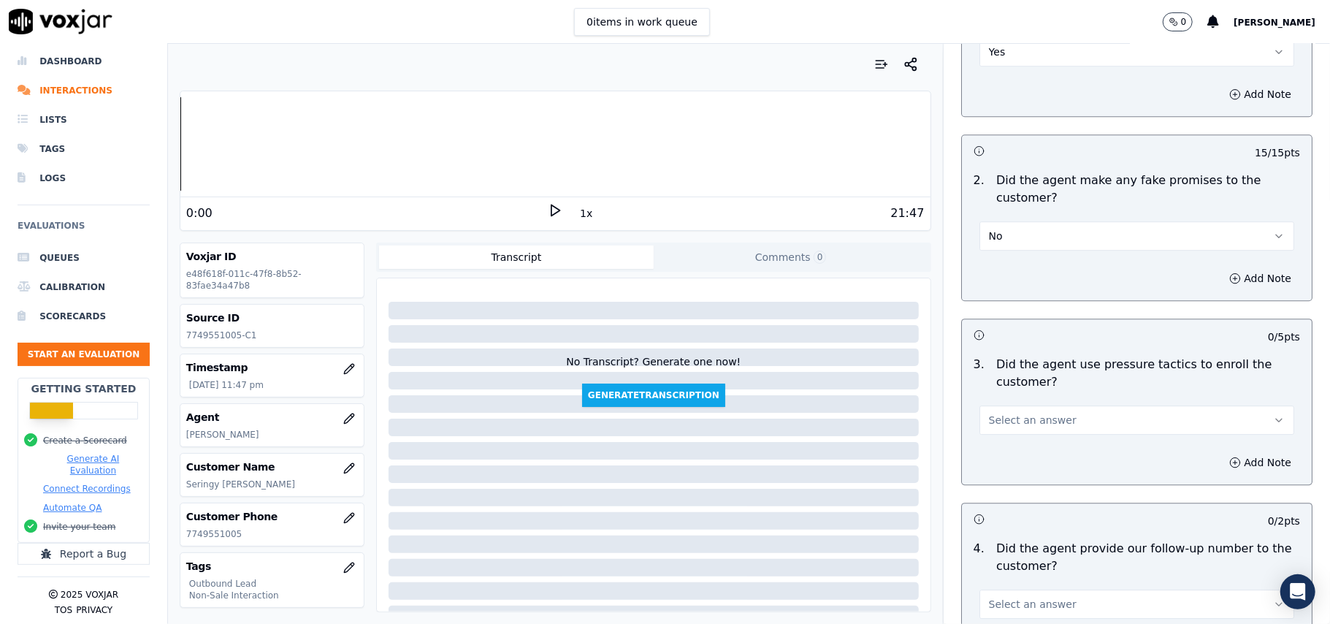
click at [999, 413] on span "Select an answer" at bounding box center [1033, 420] width 88 height 15
click at [1010, 460] on div "No" at bounding box center [1105, 466] width 283 height 23
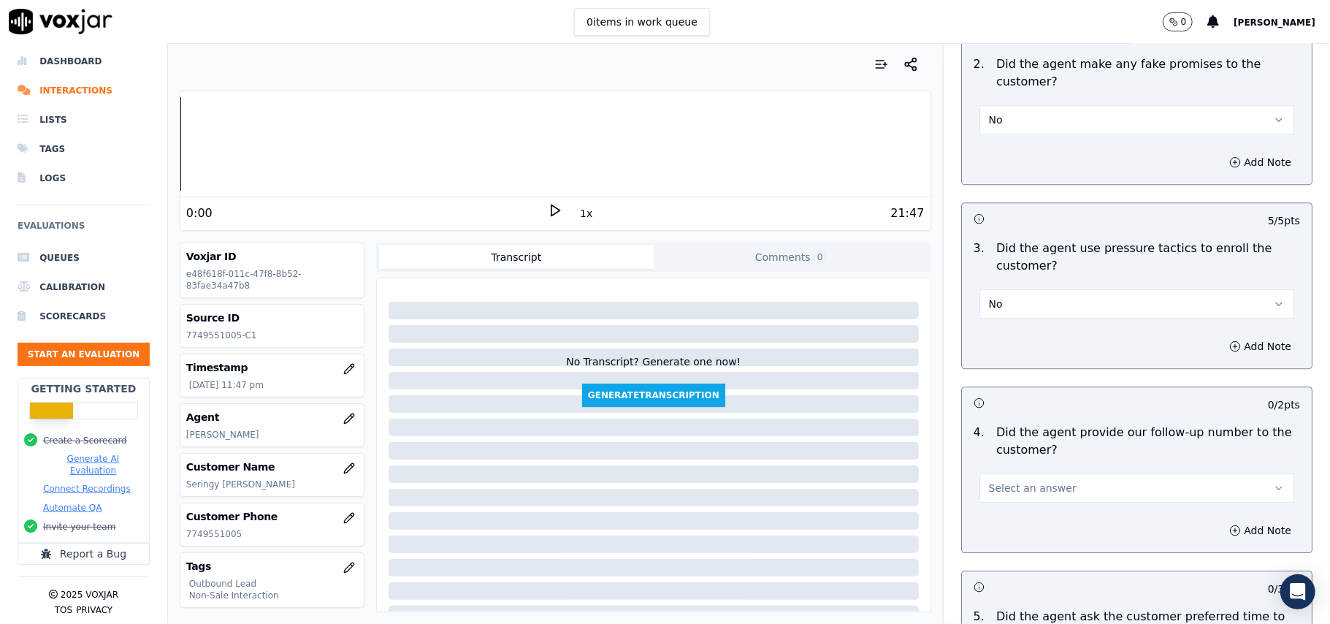
scroll to position [3195, 0]
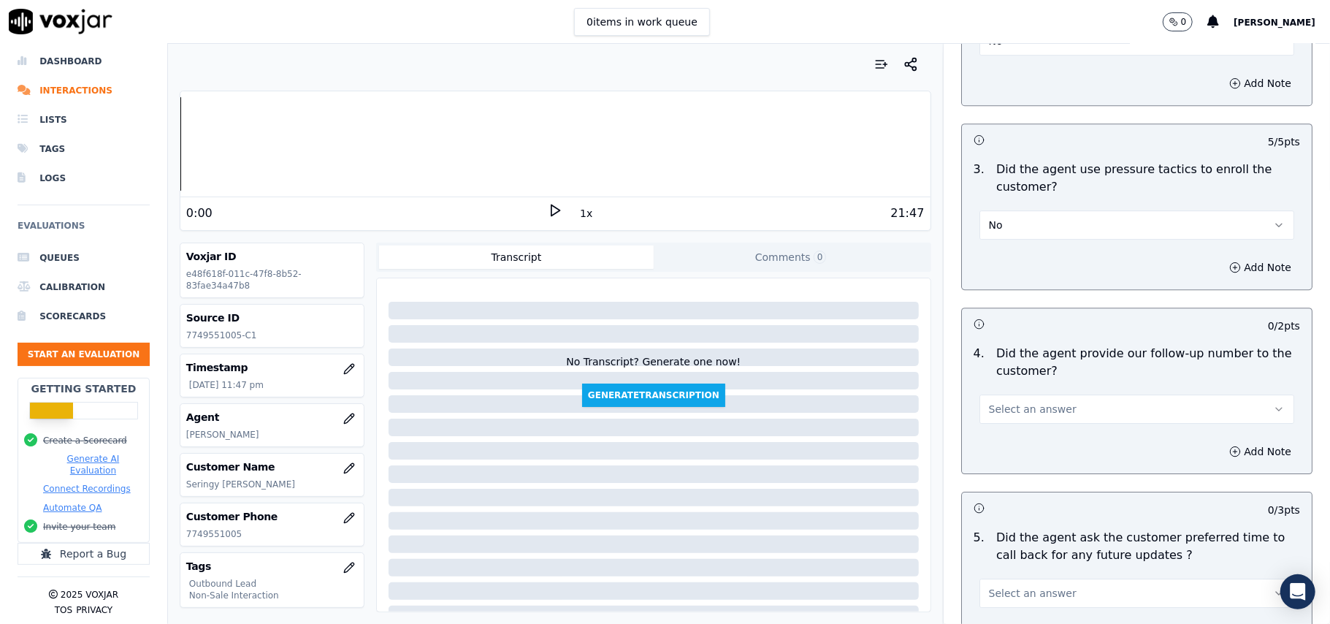
click at [1034, 402] on span "Select an answer" at bounding box center [1033, 409] width 88 height 15
click at [1009, 430] on div "Yes" at bounding box center [1105, 433] width 283 height 23
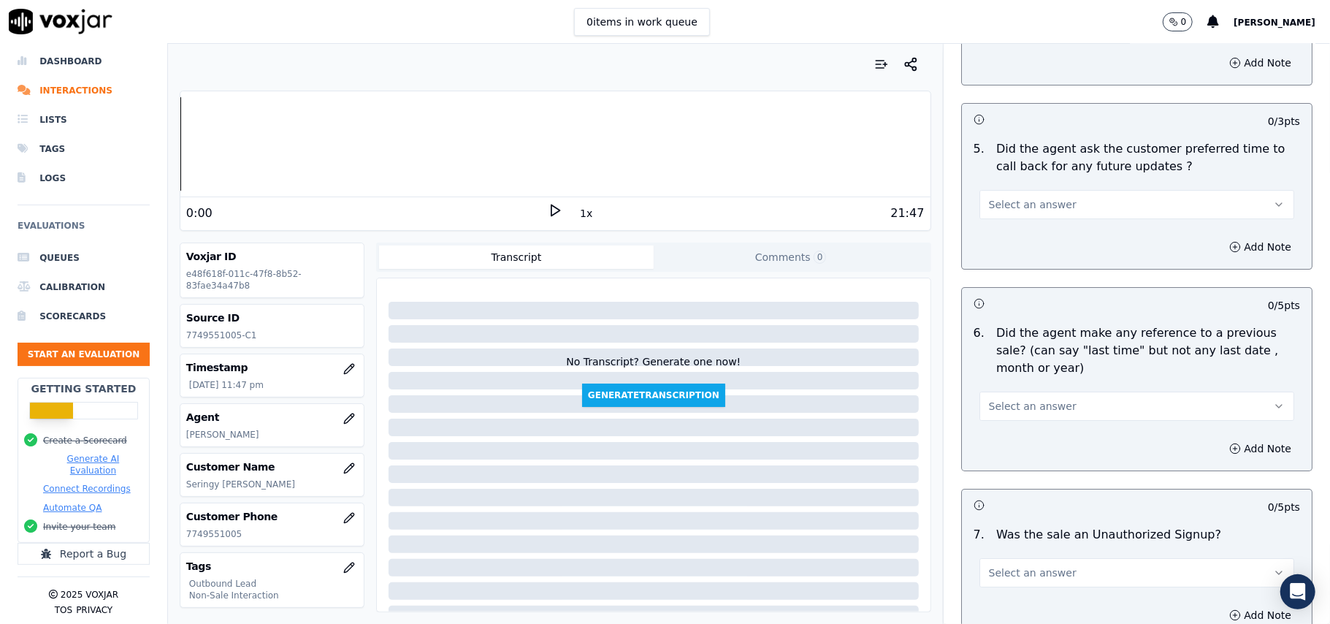
scroll to position [3584, 0]
click at [989, 197] on span "Select an answer" at bounding box center [1033, 204] width 88 height 15
click at [1001, 247] on div "No" at bounding box center [1105, 251] width 283 height 23
click at [1037, 196] on button "No" at bounding box center [1137, 203] width 315 height 29
click at [1002, 240] on div "No" at bounding box center [1105, 251] width 283 height 23
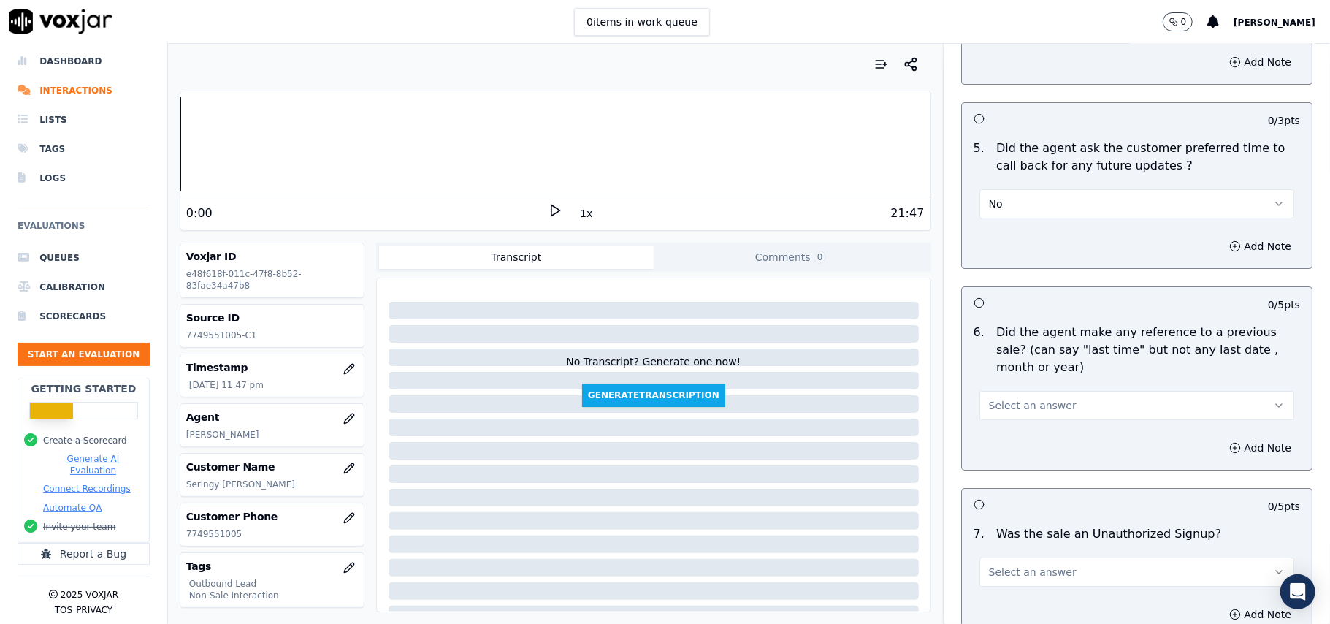
click at [1002, 199] on button "No" at bounding box center [1137, 203] width 315 height 29
click at [999, 226] on div "Yes" at bounding box center [1105, 228] width 283 height 23
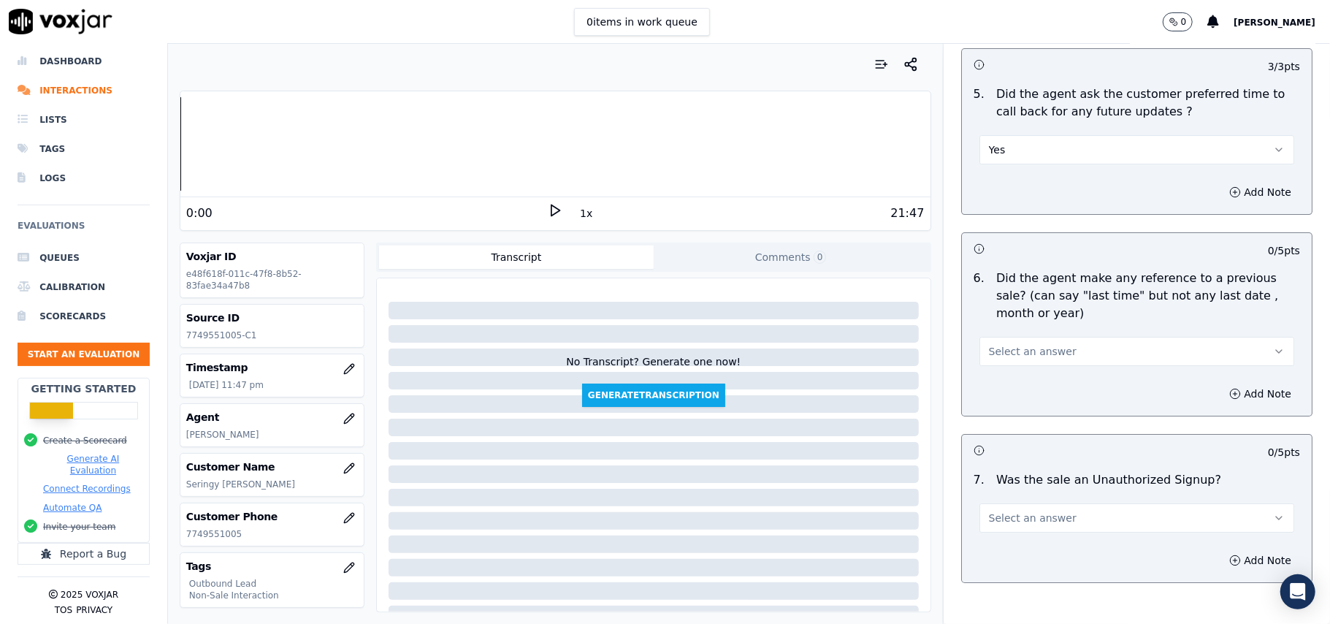
scroll to position [3682, 0]
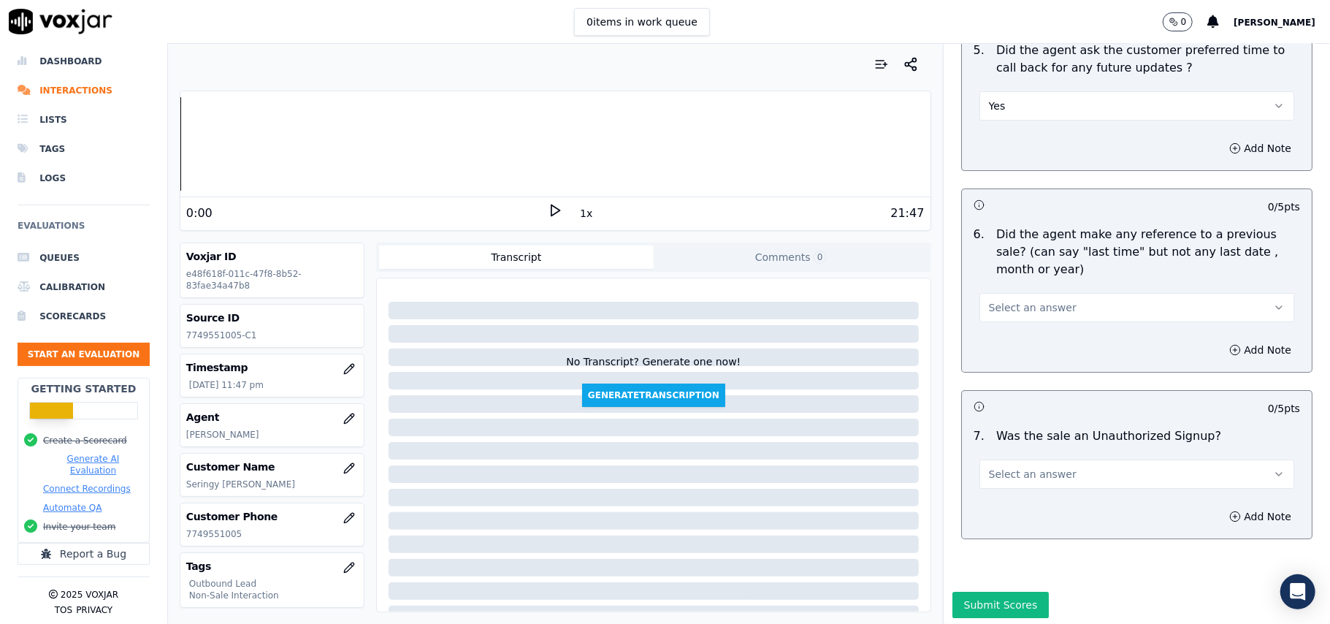
click at [1005, 300] on span "Select an answer" at bounding box center [1033, 307] width 88 height 15
click at [1002, 361] on div "No" at bounding box center [1105, 356] width 283 height 23
click at [1012, 457] on button "Select an answer" at bounding box center [1137, 471] width 315 height 29
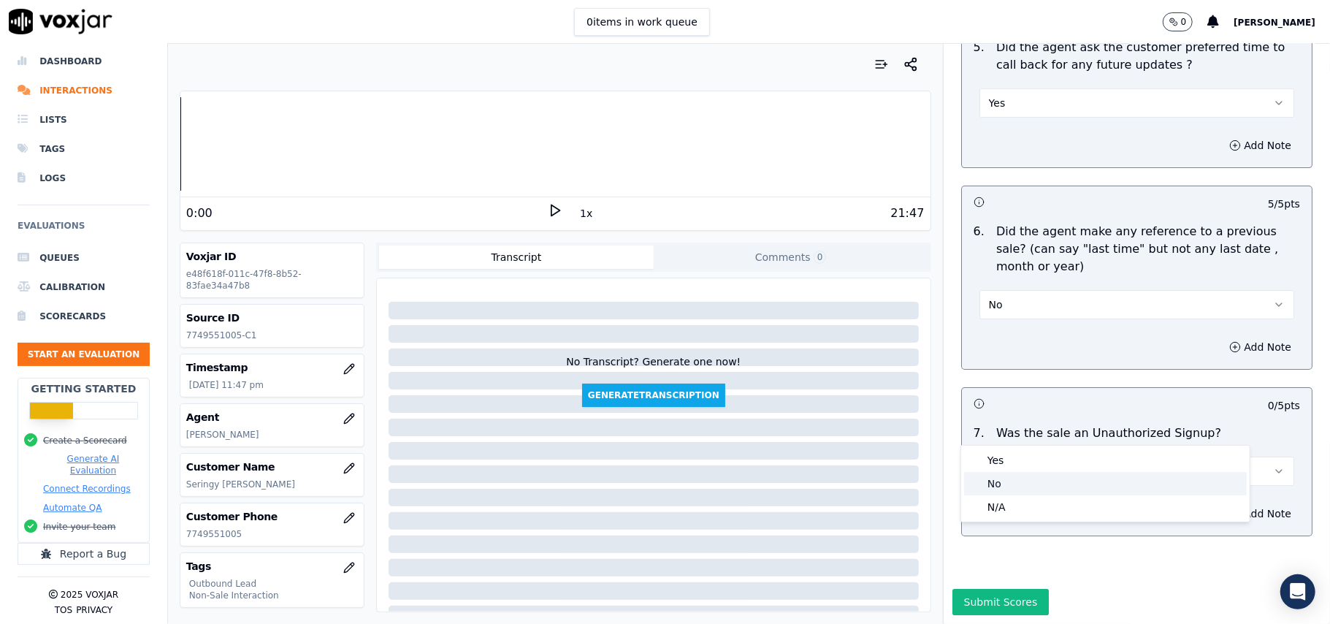
click at [997, 483] on div "No" at bounding box center [1105, 483] width 283 height 23
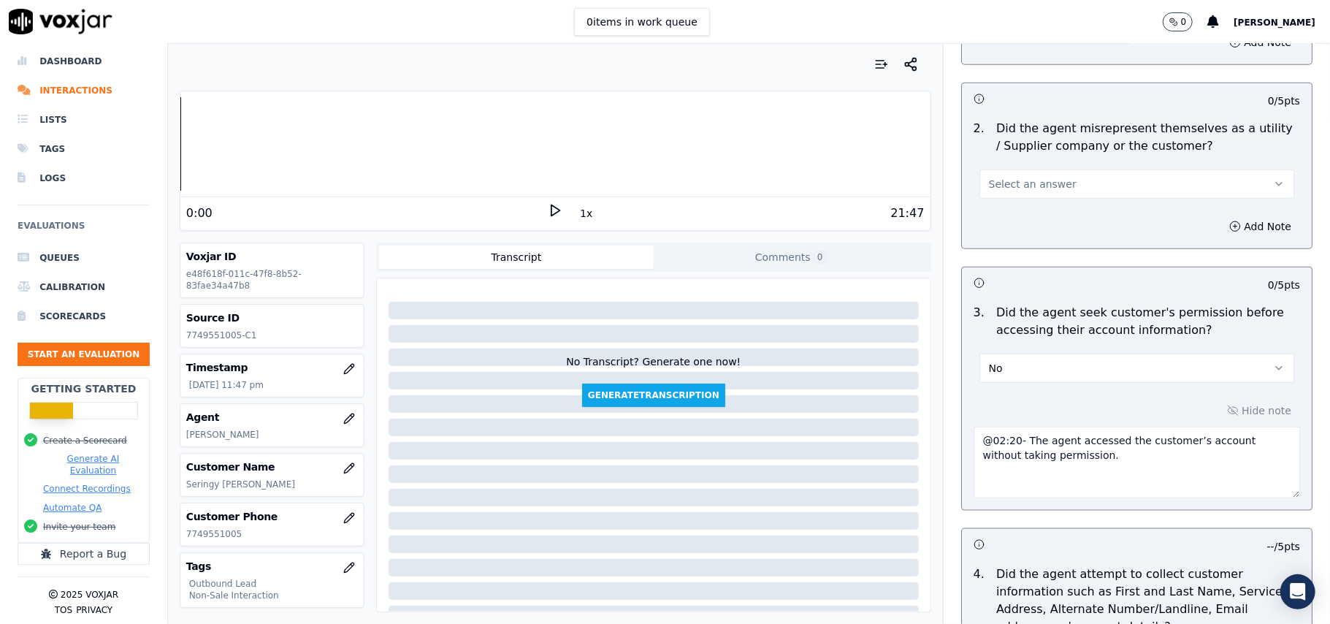
scroll to position [897, 0]
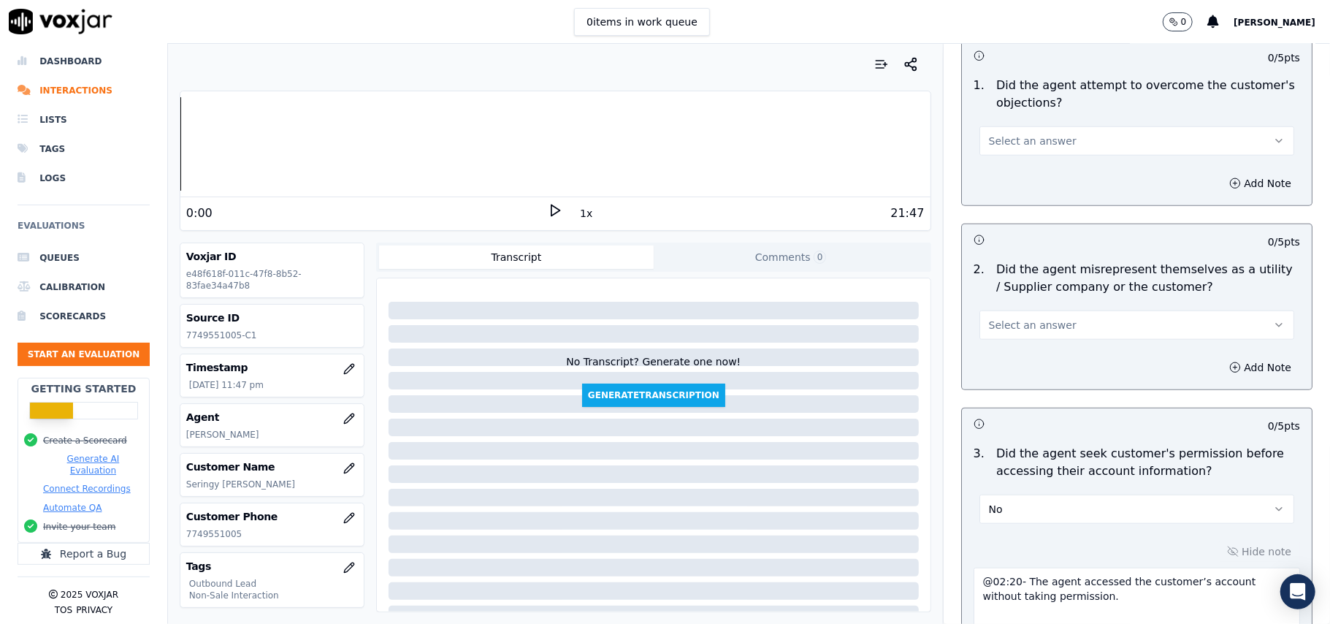
click at [1023, 330] on span "Select an answer" at bounding box center [1033, 325] width 88 height 15
click at [1009, 378] on div "No" at bounding box center [1105, 384] width 283 height 23
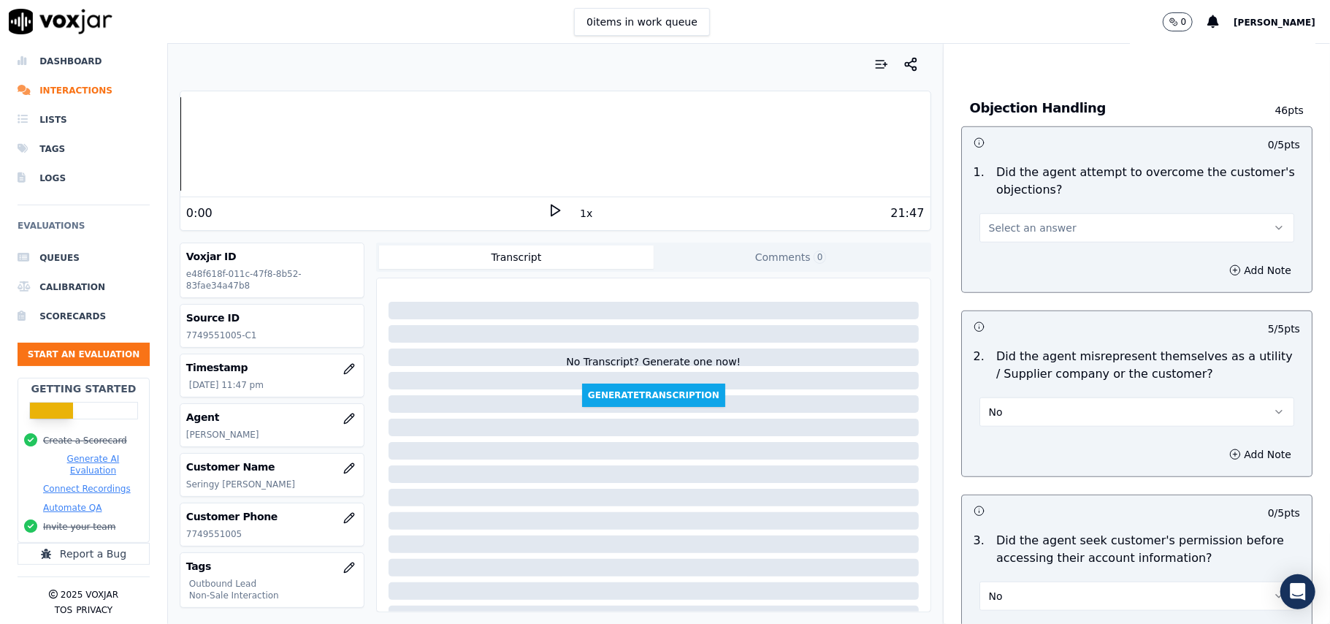
scroll to position [702, 0]
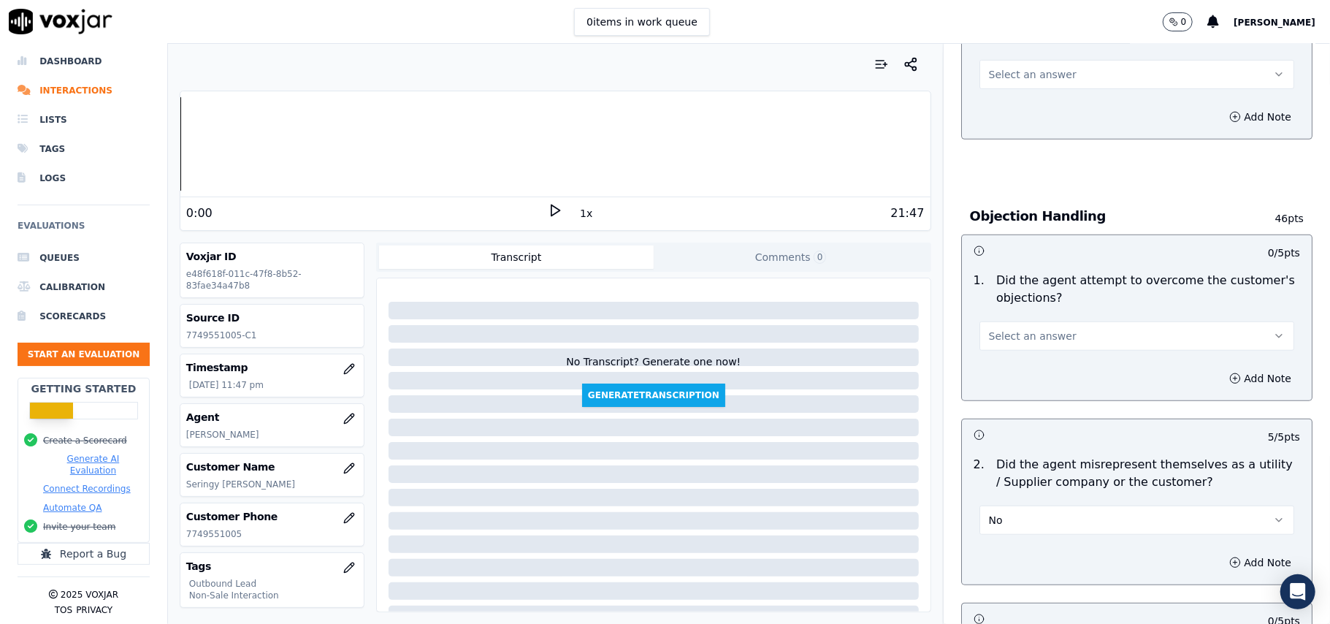
click at [1026, 330] on span "Select an answer" at bounding box center [1033, 336] width 88 height 15
click at [1023, 372] on div "Yes" at bounding box center [1105, 370] width 283 height 23
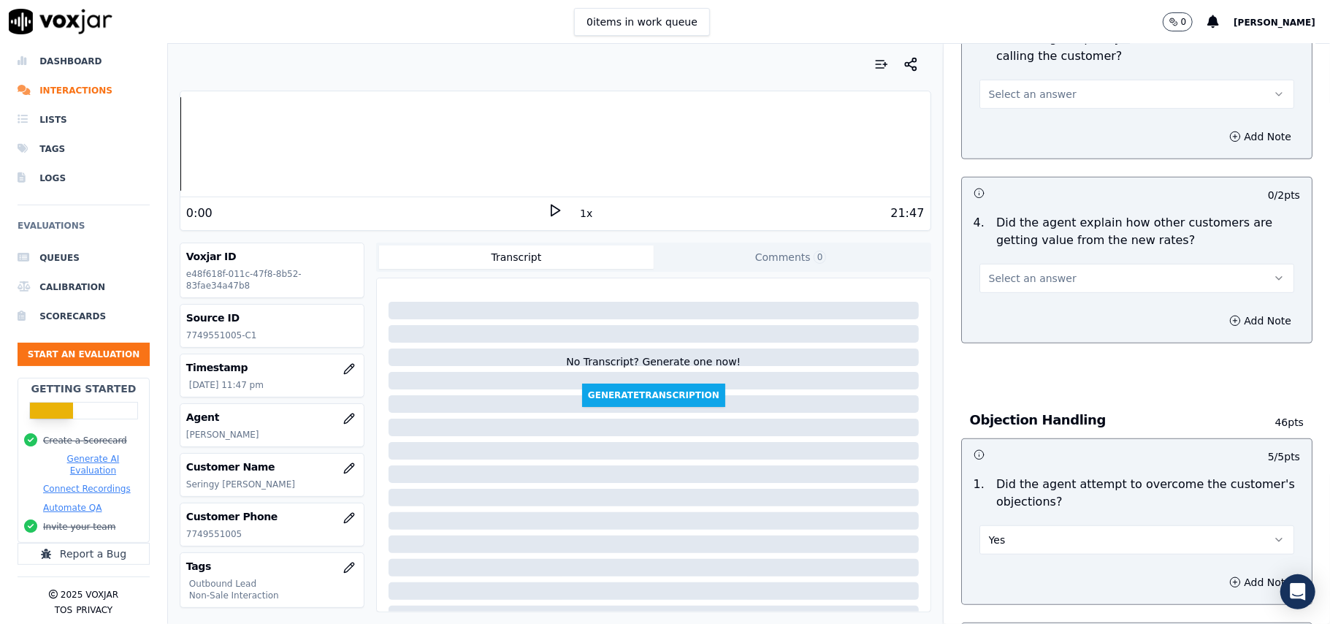
scroll to position [410, 0]
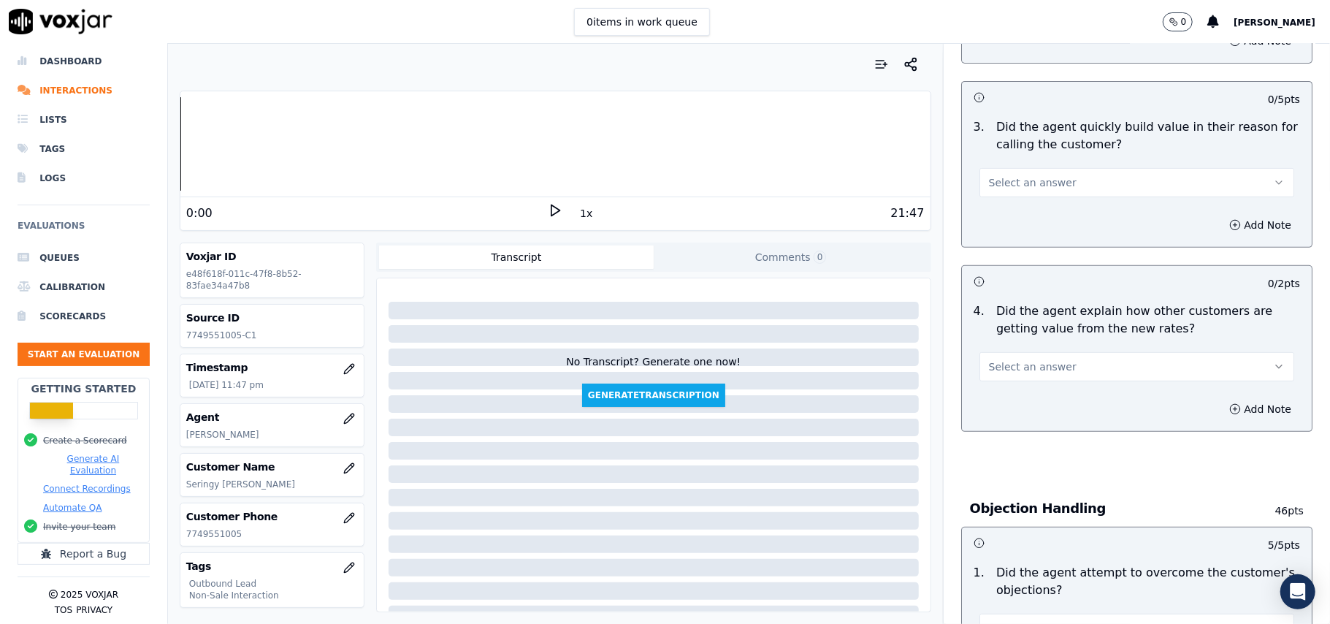
click at [1015, 372] on span "Select an answer" at bounding box center [1033, 366] width 88 height 15
click at [1014, 421] on div "No" at bounding box center [1105, 424] width 283 height 23
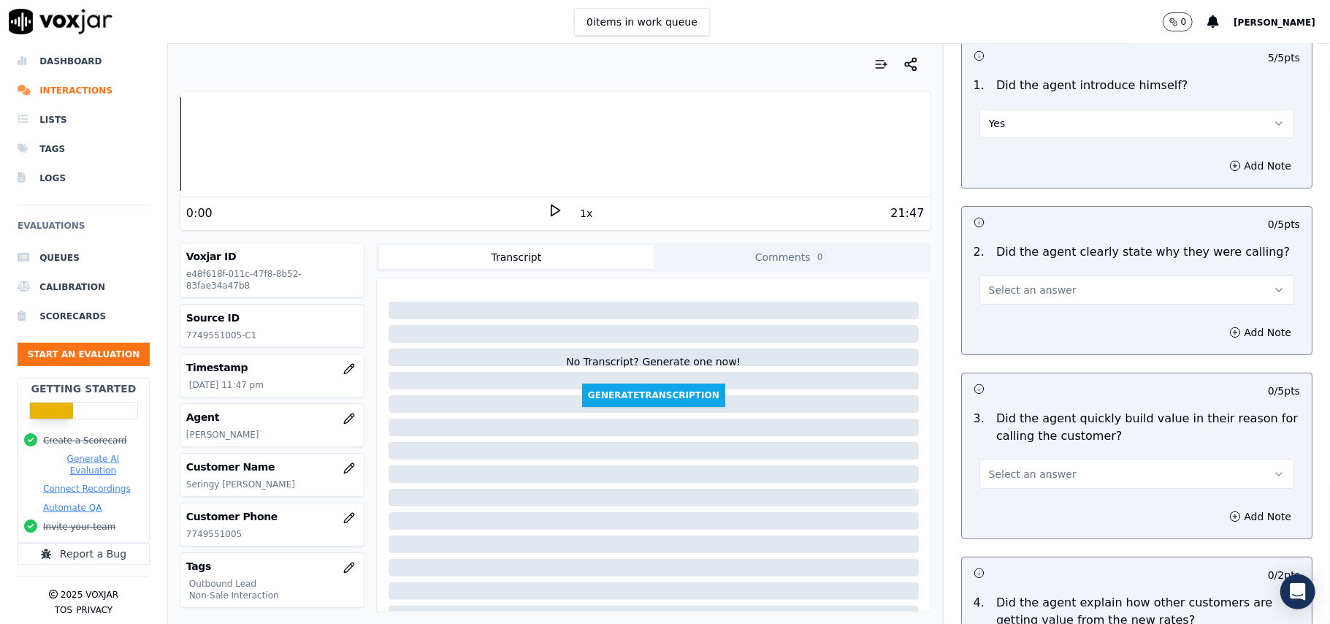
scroll to position [118, 0]
click at [1003, 478] on span "Select an answer" at bounding box center [1033, 475] width 88 height 15
click at [983, 512] on div "Yes" at bounding box center [1105, 508] width 283 height 23
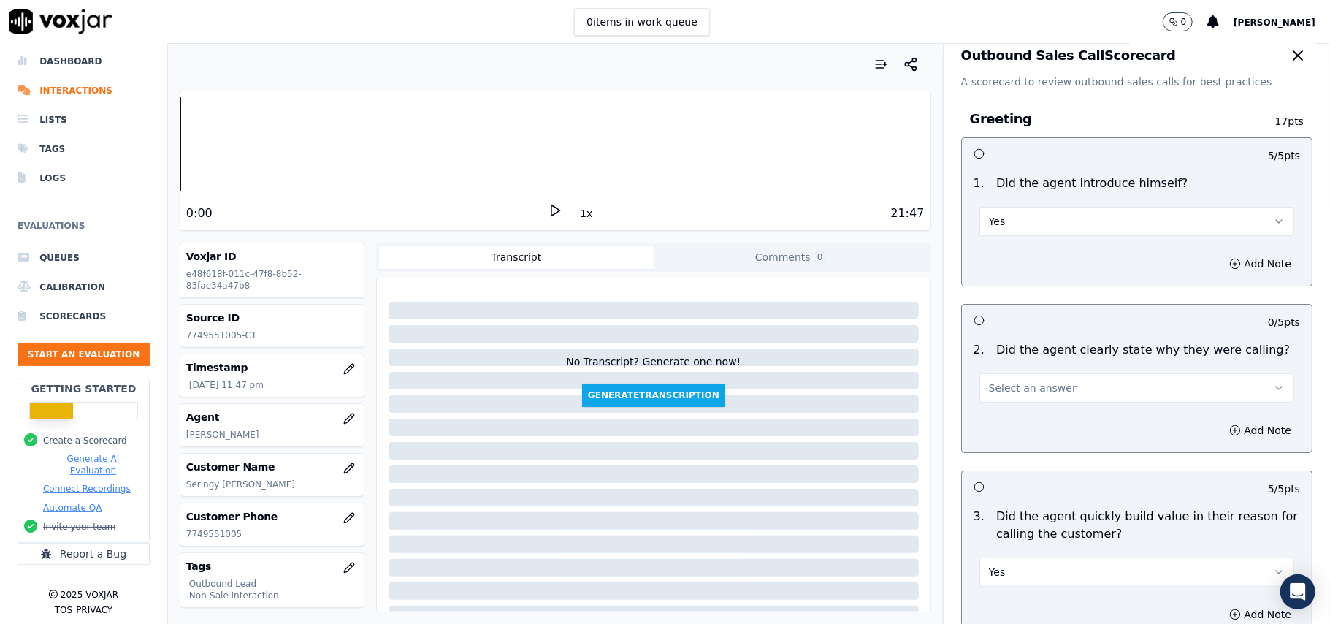
scroll to position [0, 0]
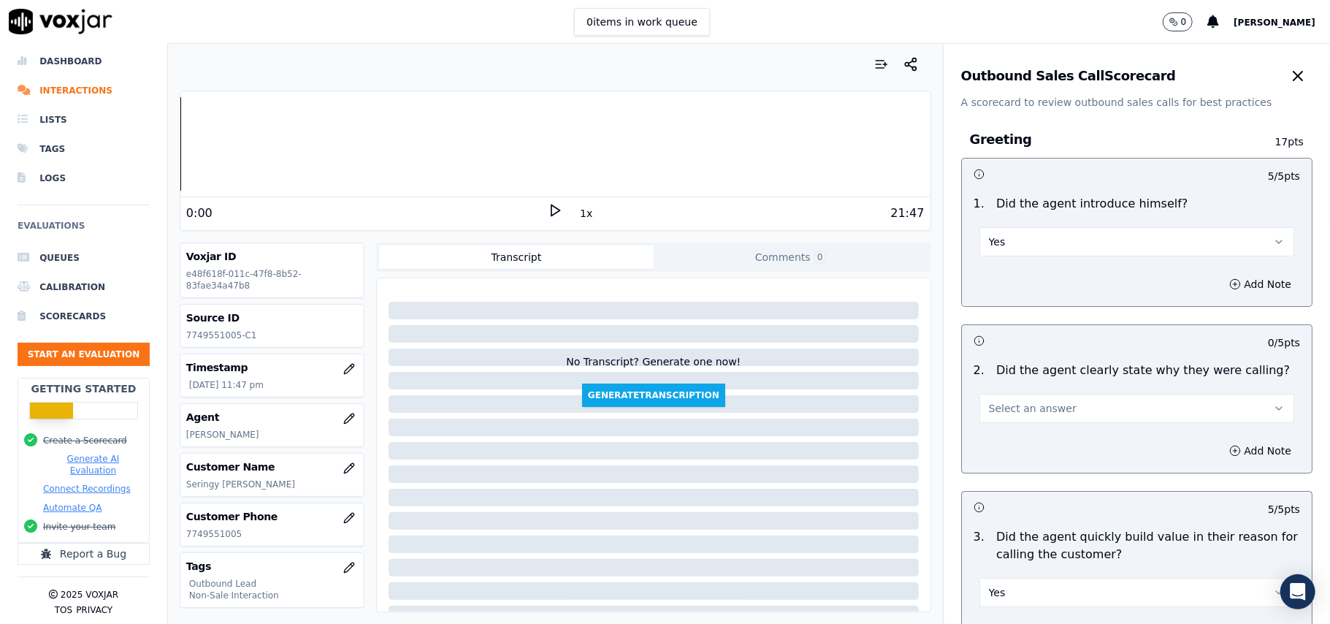
click at [1002, 405] on span "Select an answer" at bounding box center [1033, 408] width 88 height 15
click at [1012, 440] on div "Yes" at bounding box center [1105, 441] width 283 height 23
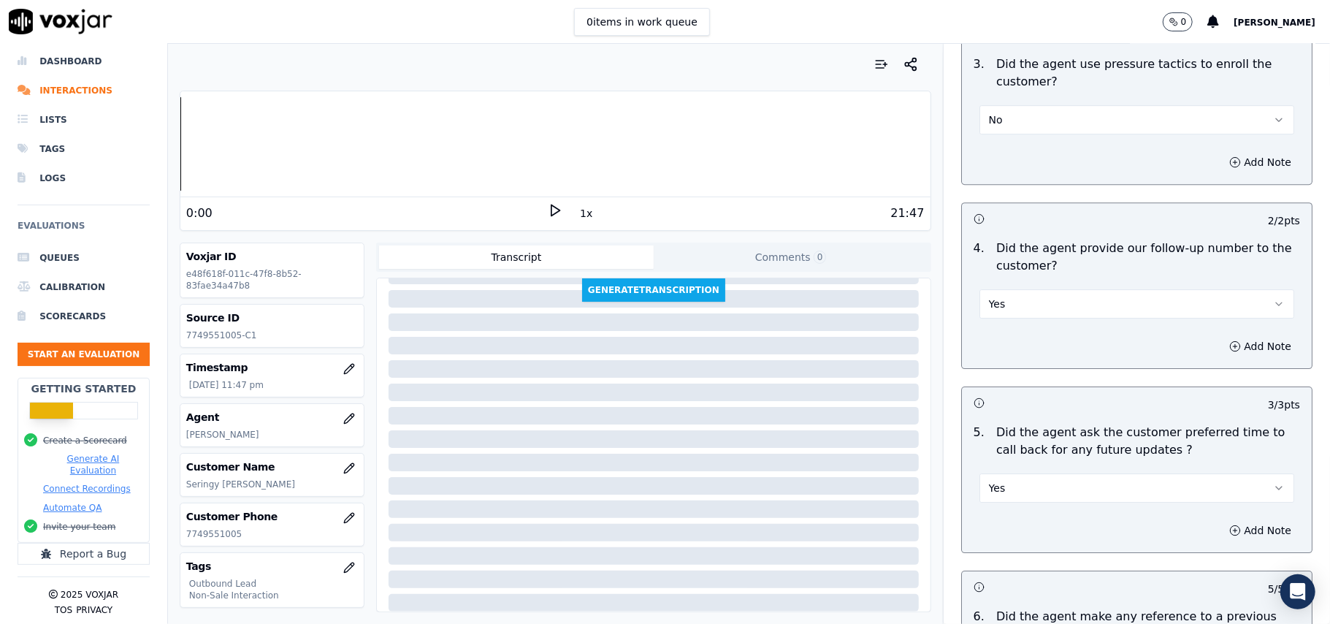
scroll to position [3721, 0]
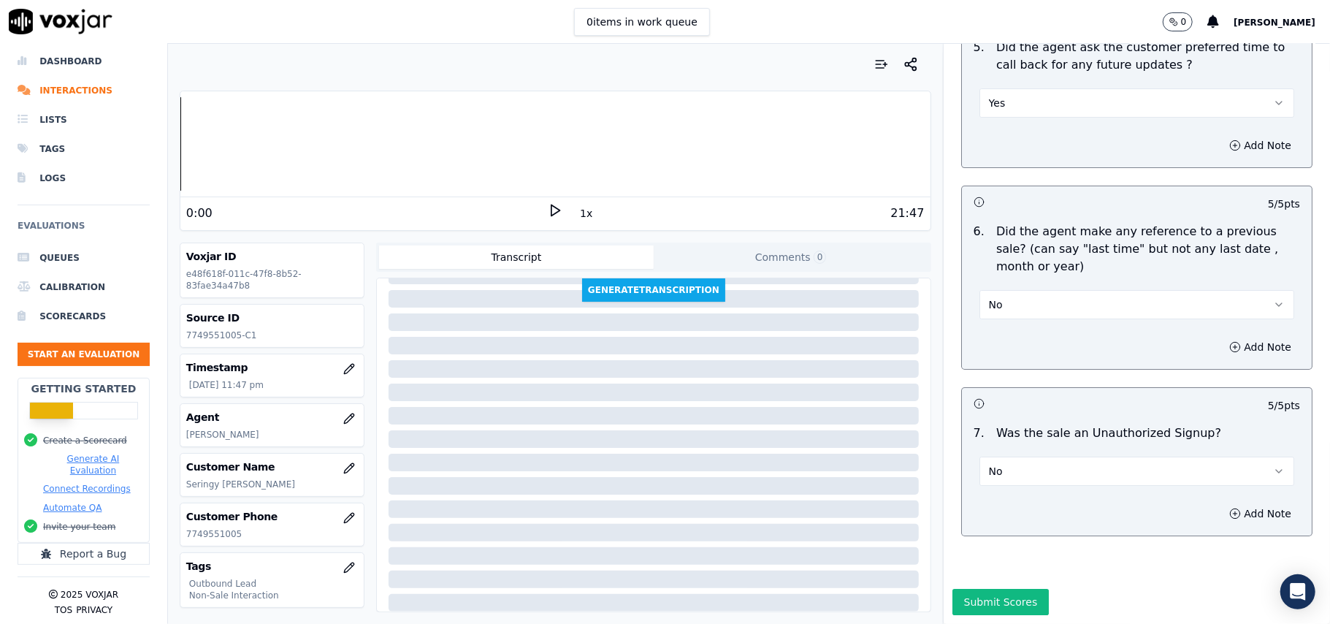
click at [1036, 457] on button "No" at bounding box center [1137, 471] width 315 height 29
click at [988, 498] on div "N/A" at bounding box center [1105, 506] width 283 height 23
click at [961, 589] on button "Submit Scores" at bounding box center [1001, 602] width 97 height 26
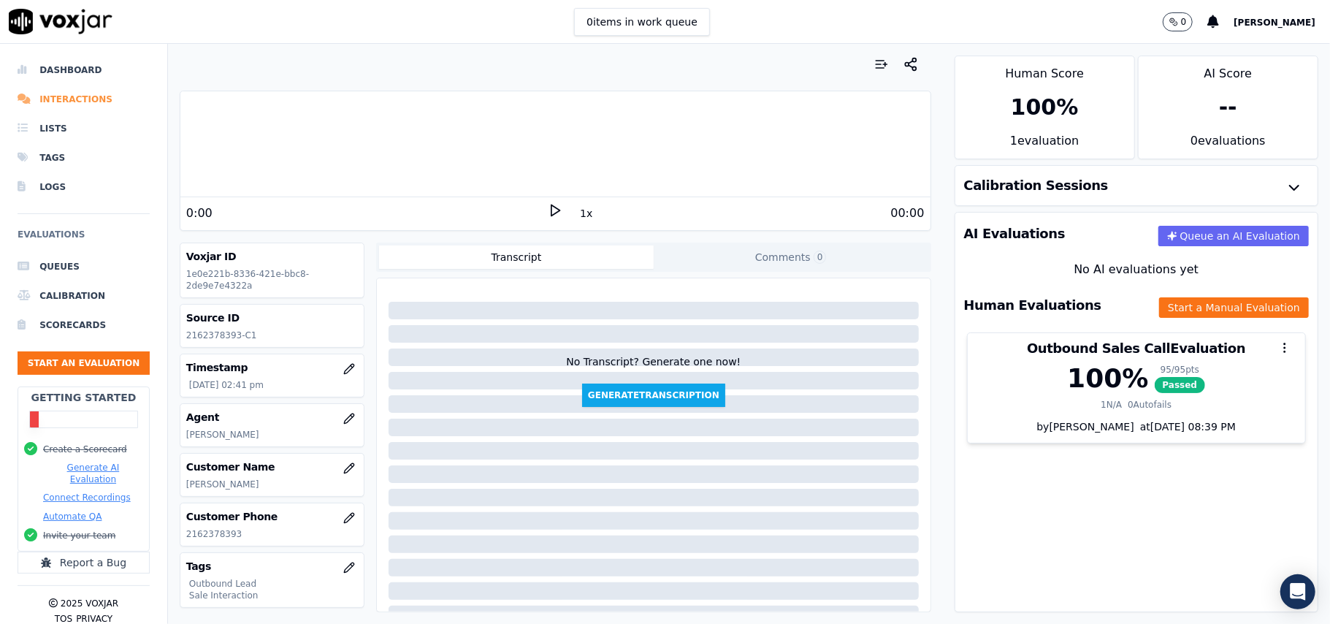
click at [54, 92] on li "Interactions" at bounding box center [84, 99] width 132 height 29
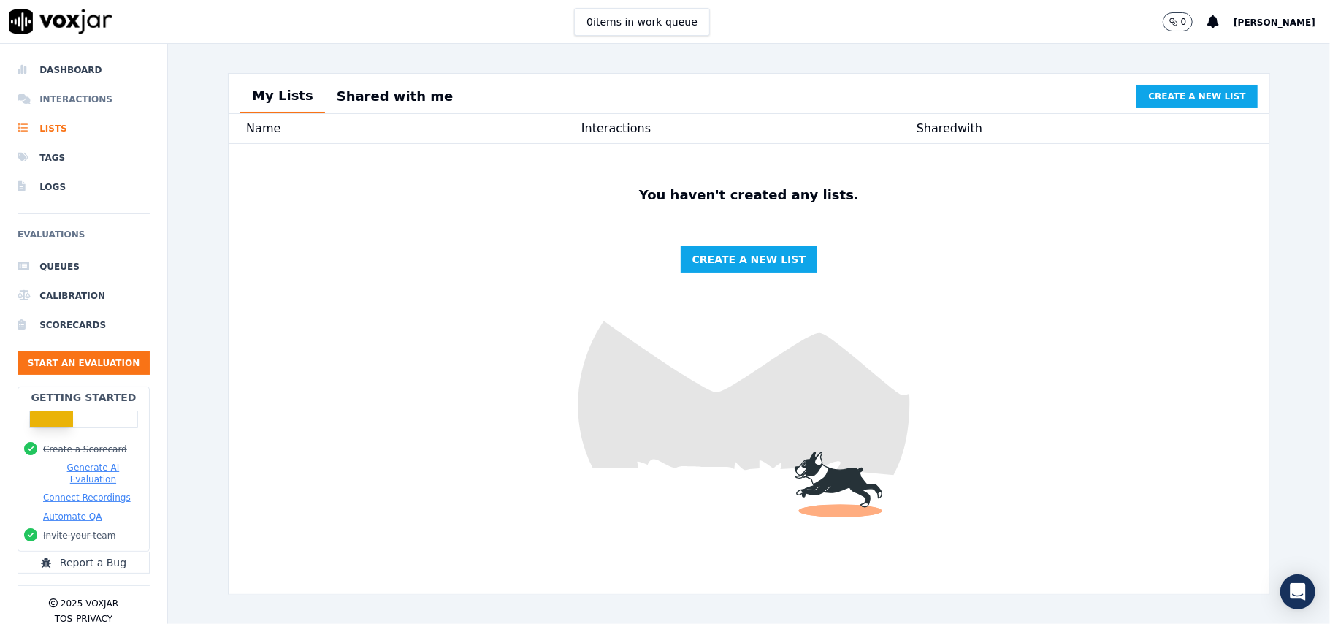
click at [64, 95] on li "Interactions" at bounding box center [84, 99] width 132 height 29
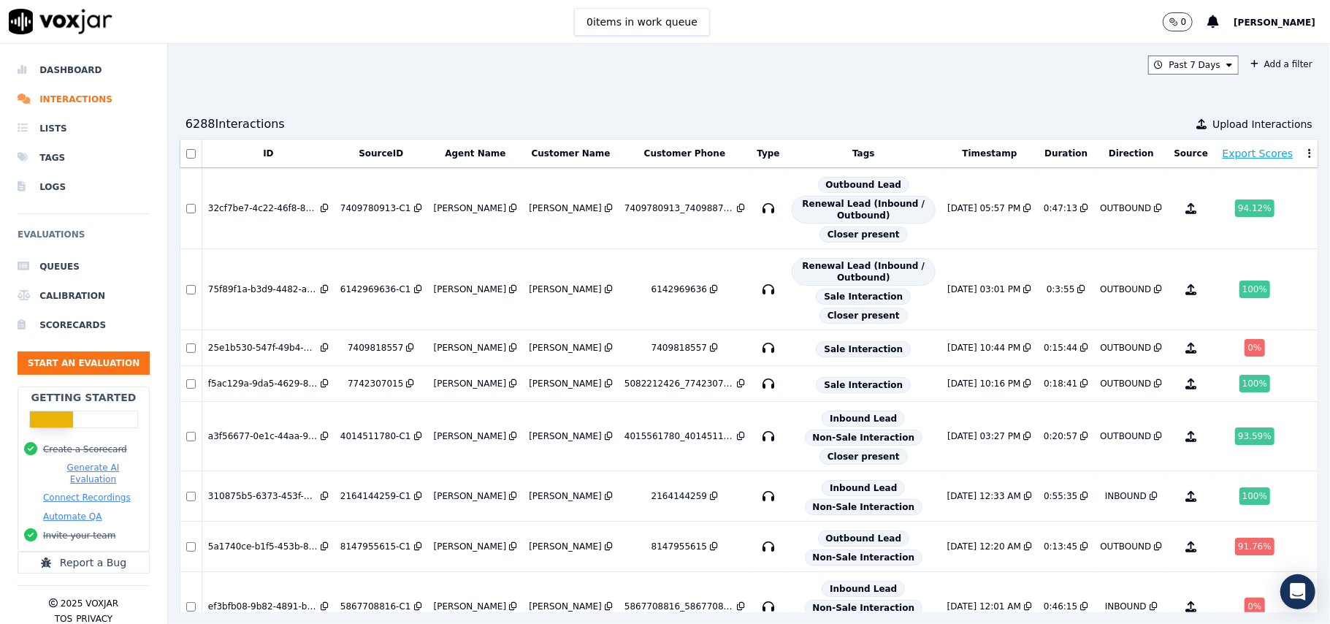
scroll to position [375, 0]
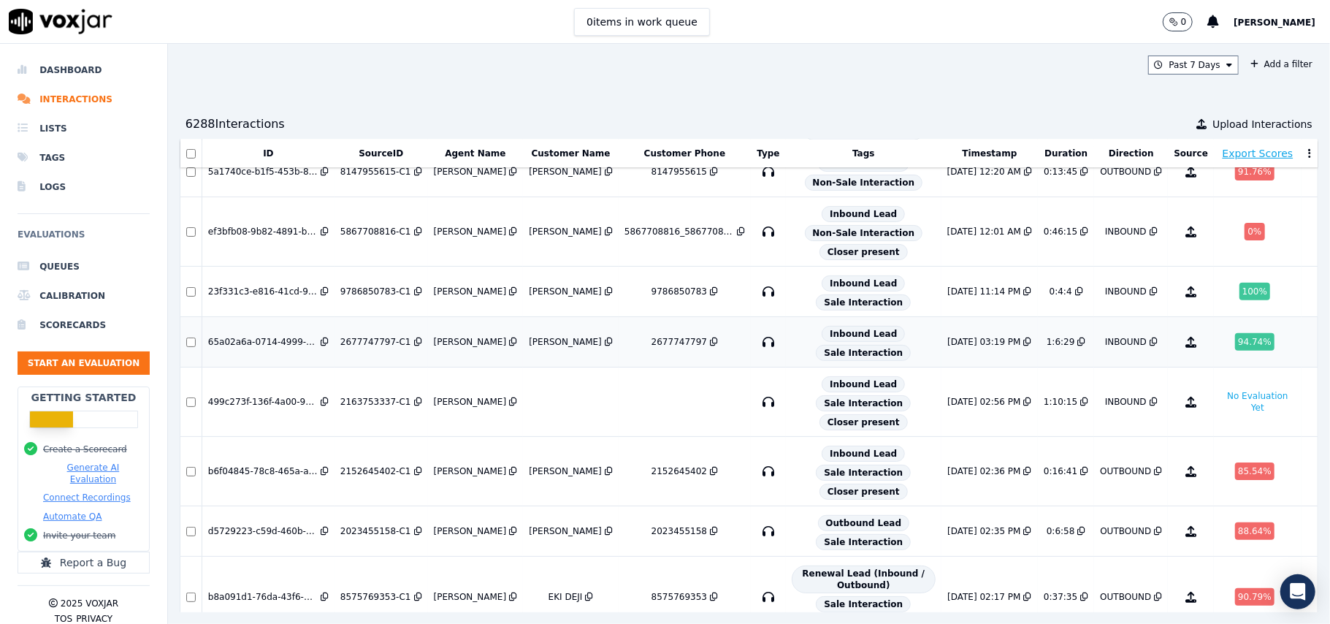
click at [248, 348] on div "65a02a6a-0714-4999-ad17-d6b6fadb2575" at bounding box center [263, 342] width 110 height 12
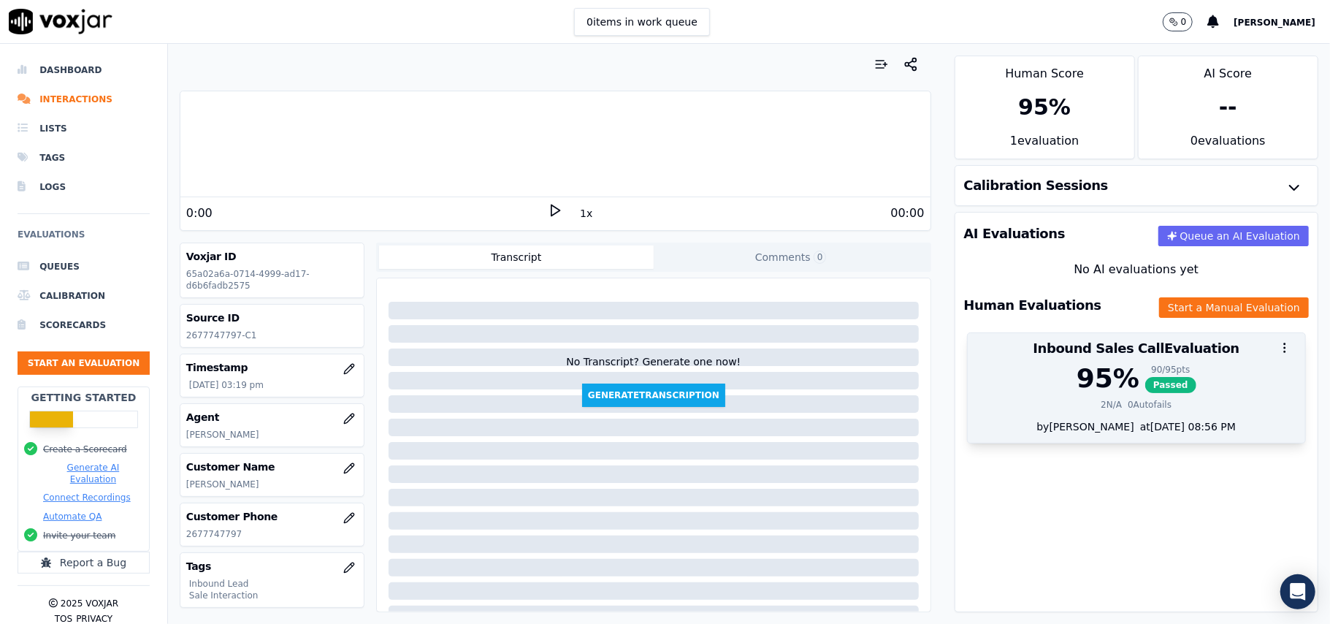
click at [1094, 362] on div at bounding box center [1137, 347] width 338 height 29
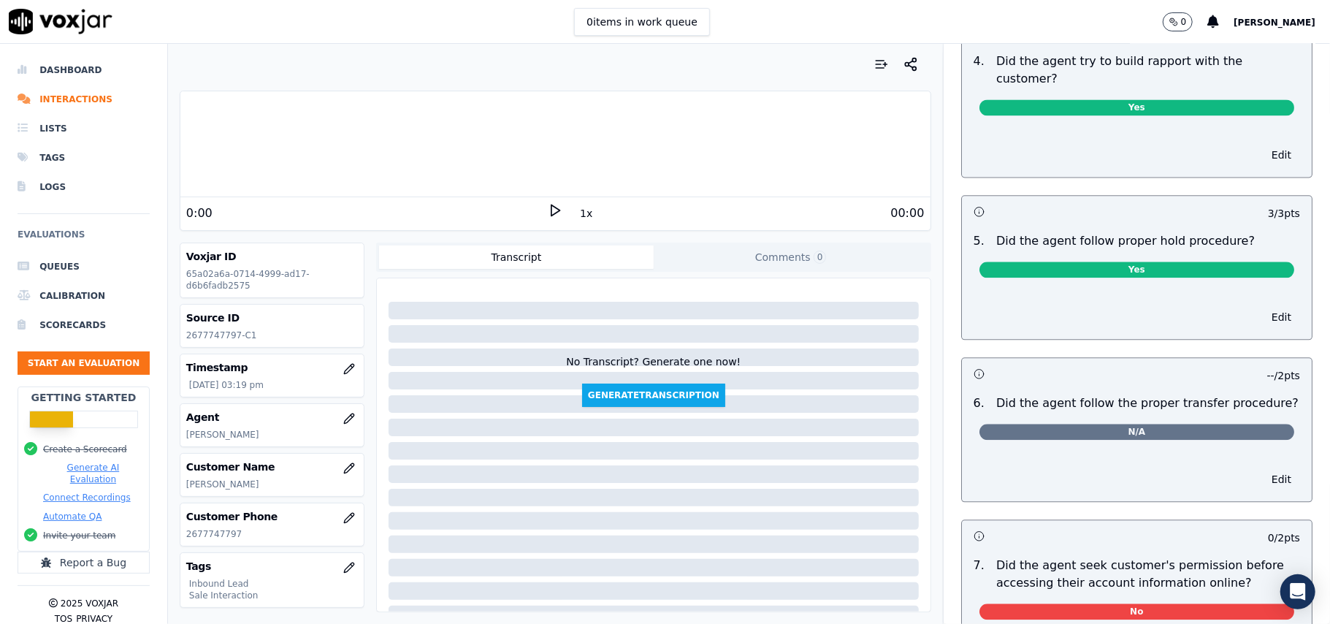
scroll to position [2240, 0]
